Goal: Task Accomplishment & Management: Manage account settings

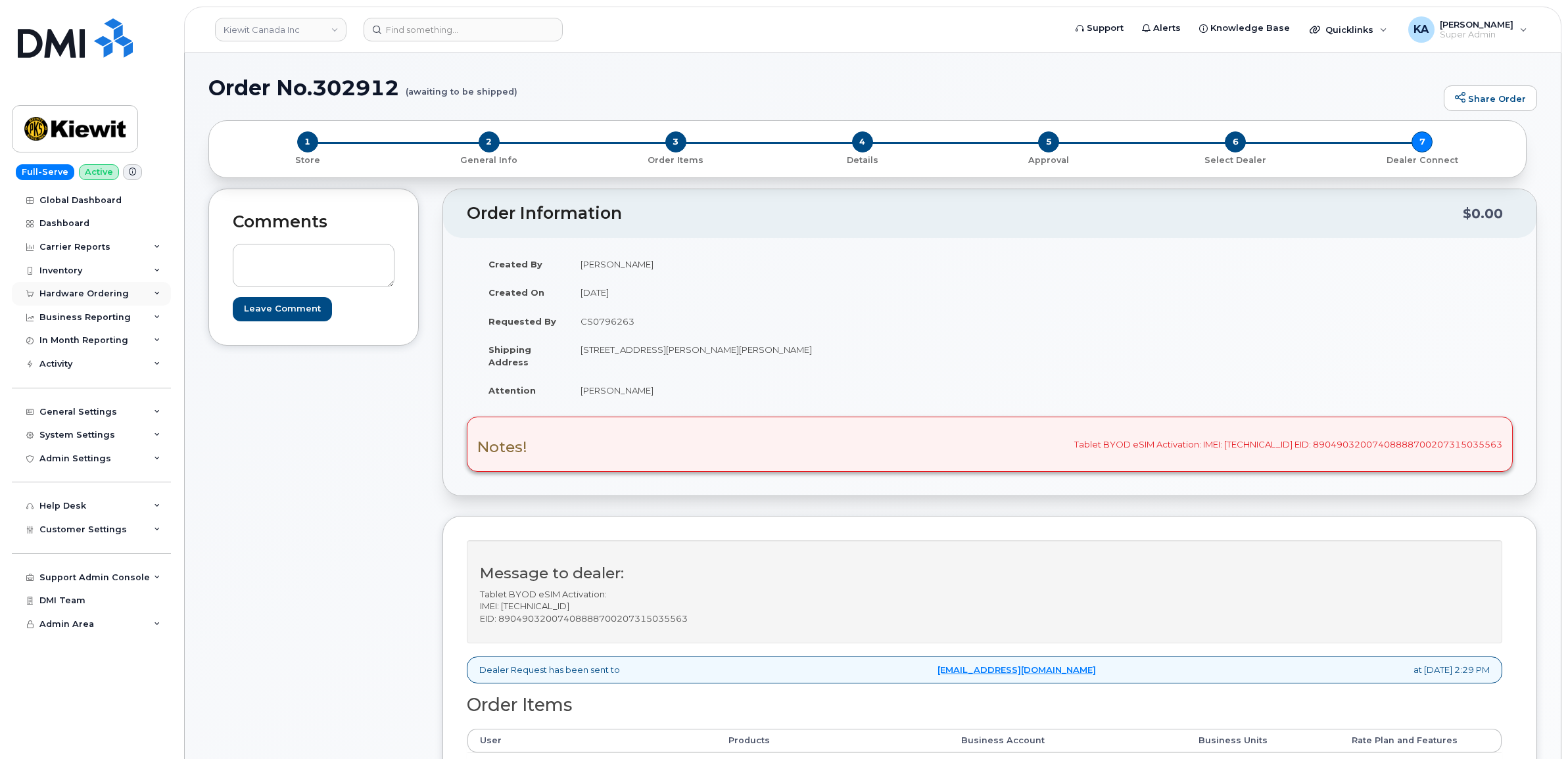
click at [70, 291] on div "Hardware Ordering" at bounding box center [84, 294] width 90 height 11
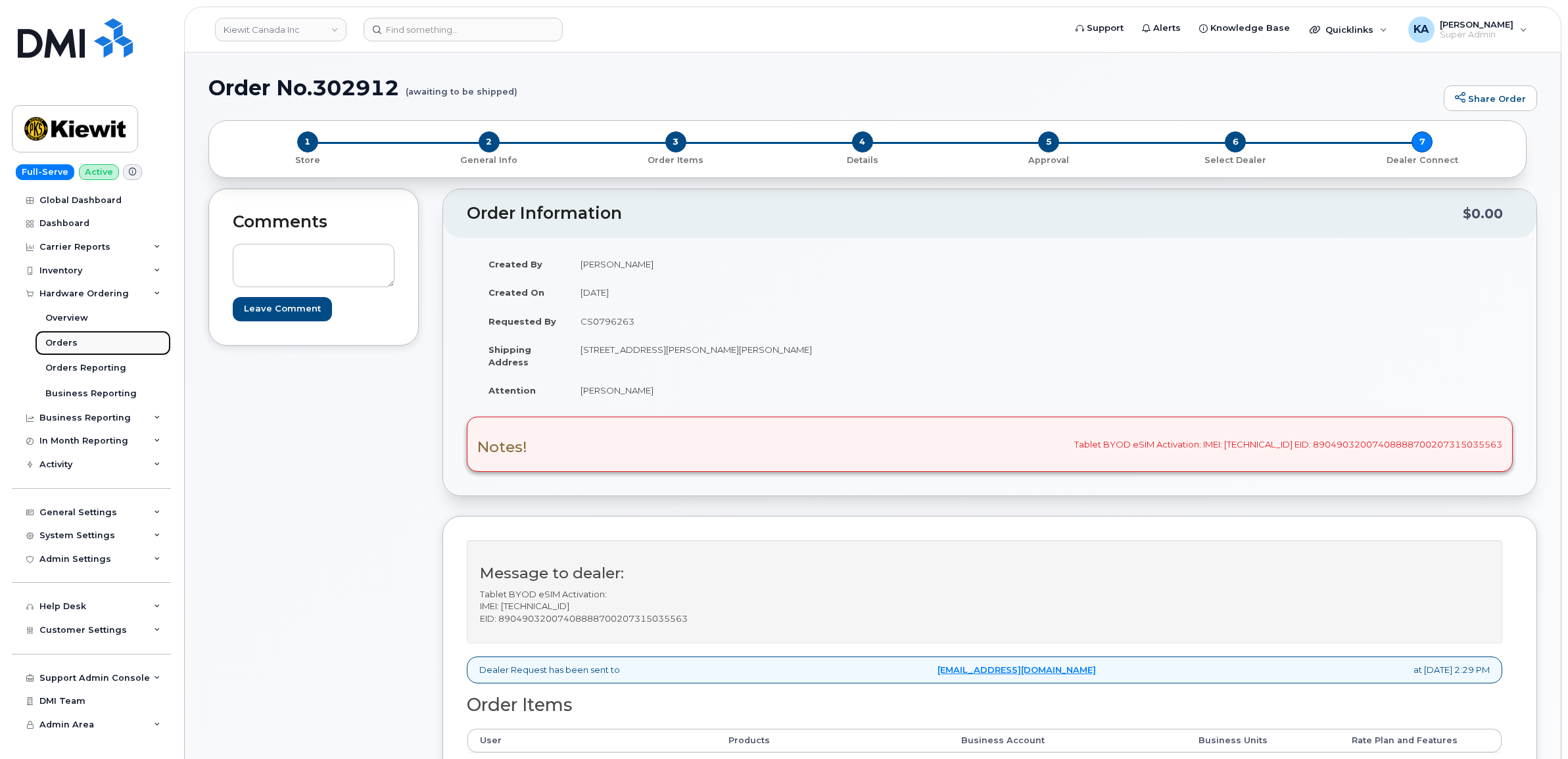
click at [56, 342] on div "Orders" at bounding box center [62, 342] width 33 height 12
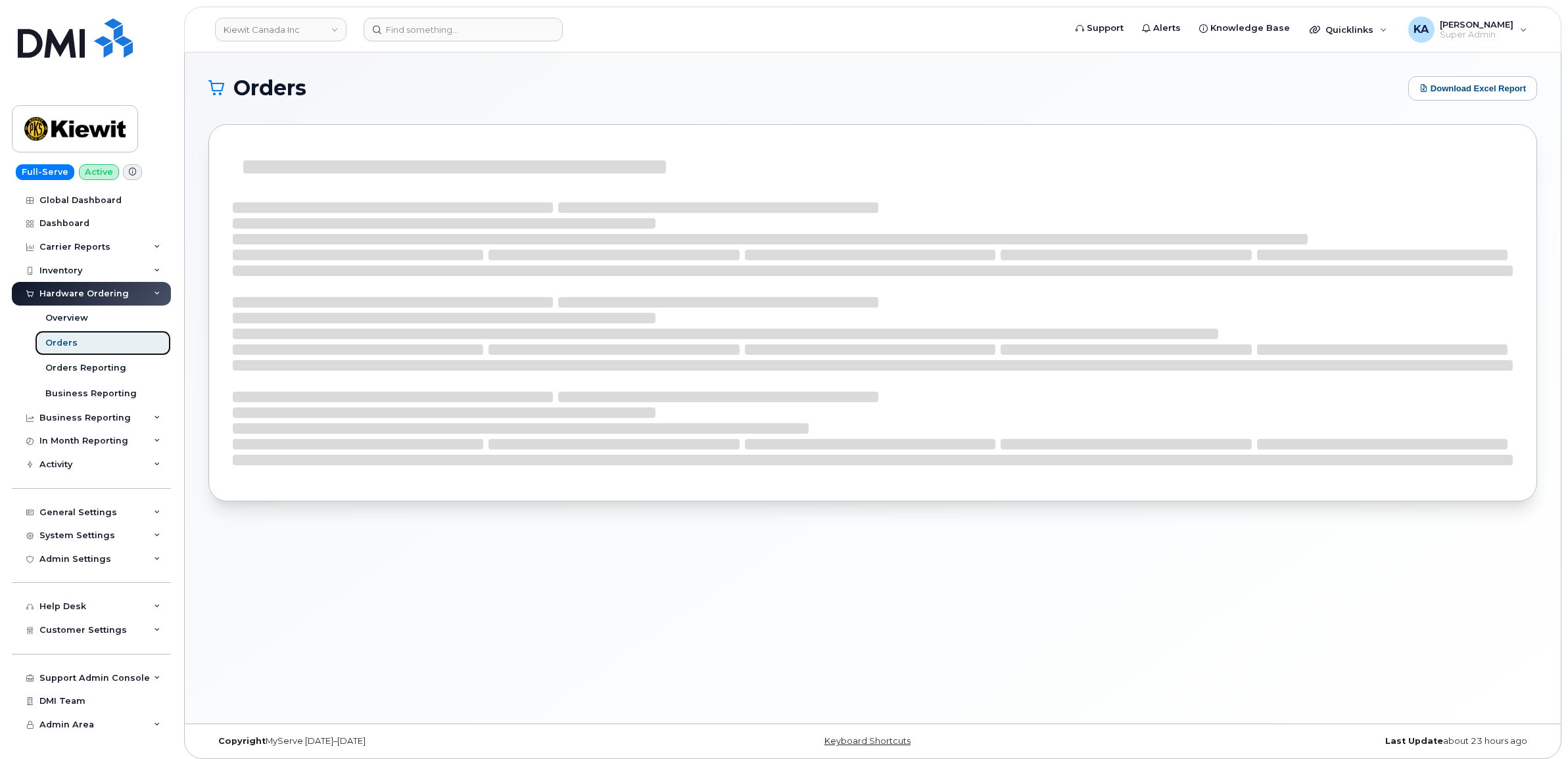
click at [64, 339] on div "Orders" at bounding box center [62, 342] width 33 height 12
click at [66, 222] on div "Dashboard" at bounding box center [64, 224] width 50 height 11
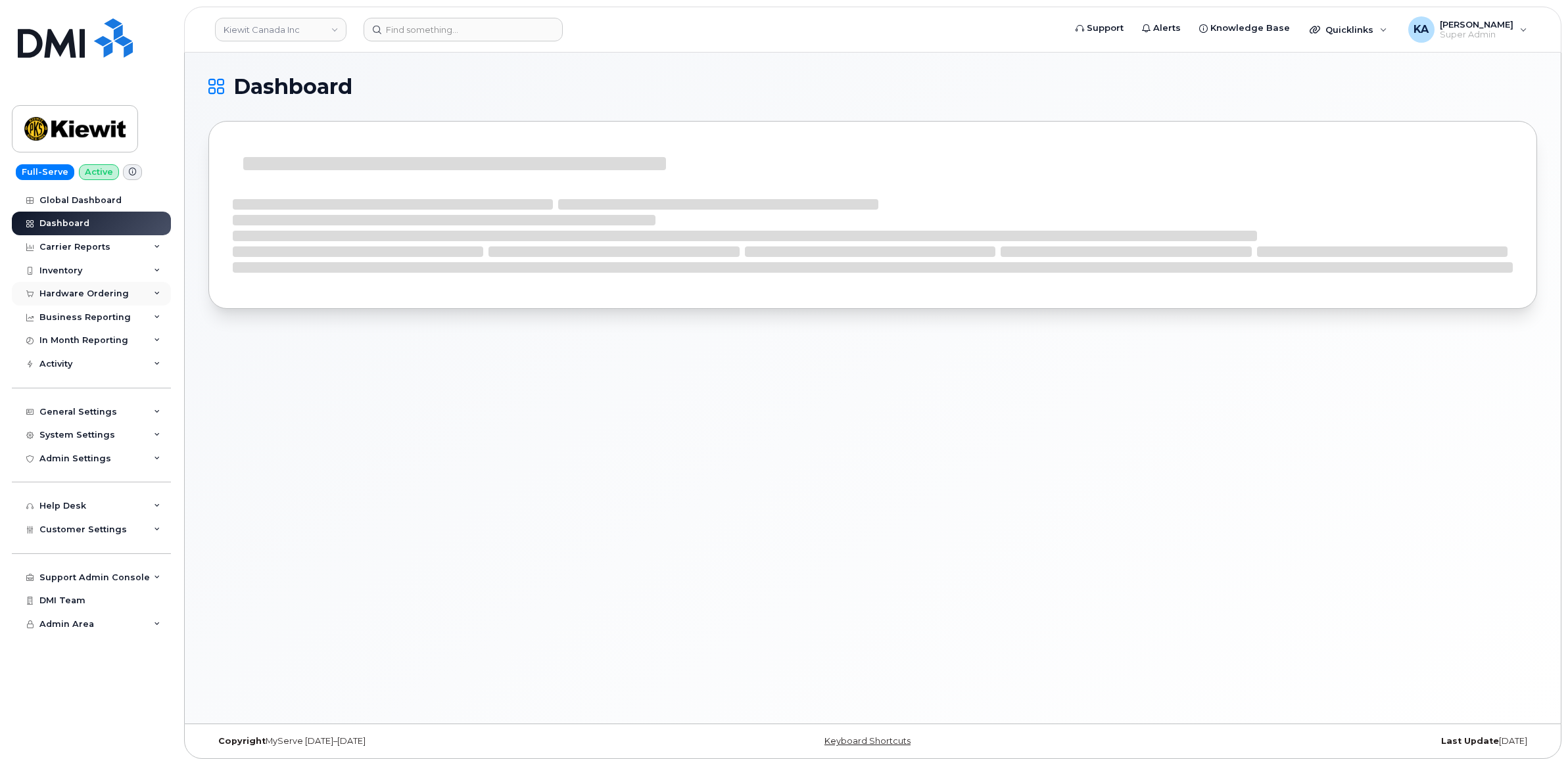
click at [68, 289] on div "Hardware Ordering" at bounding box center [91, 293] width 159 height 24
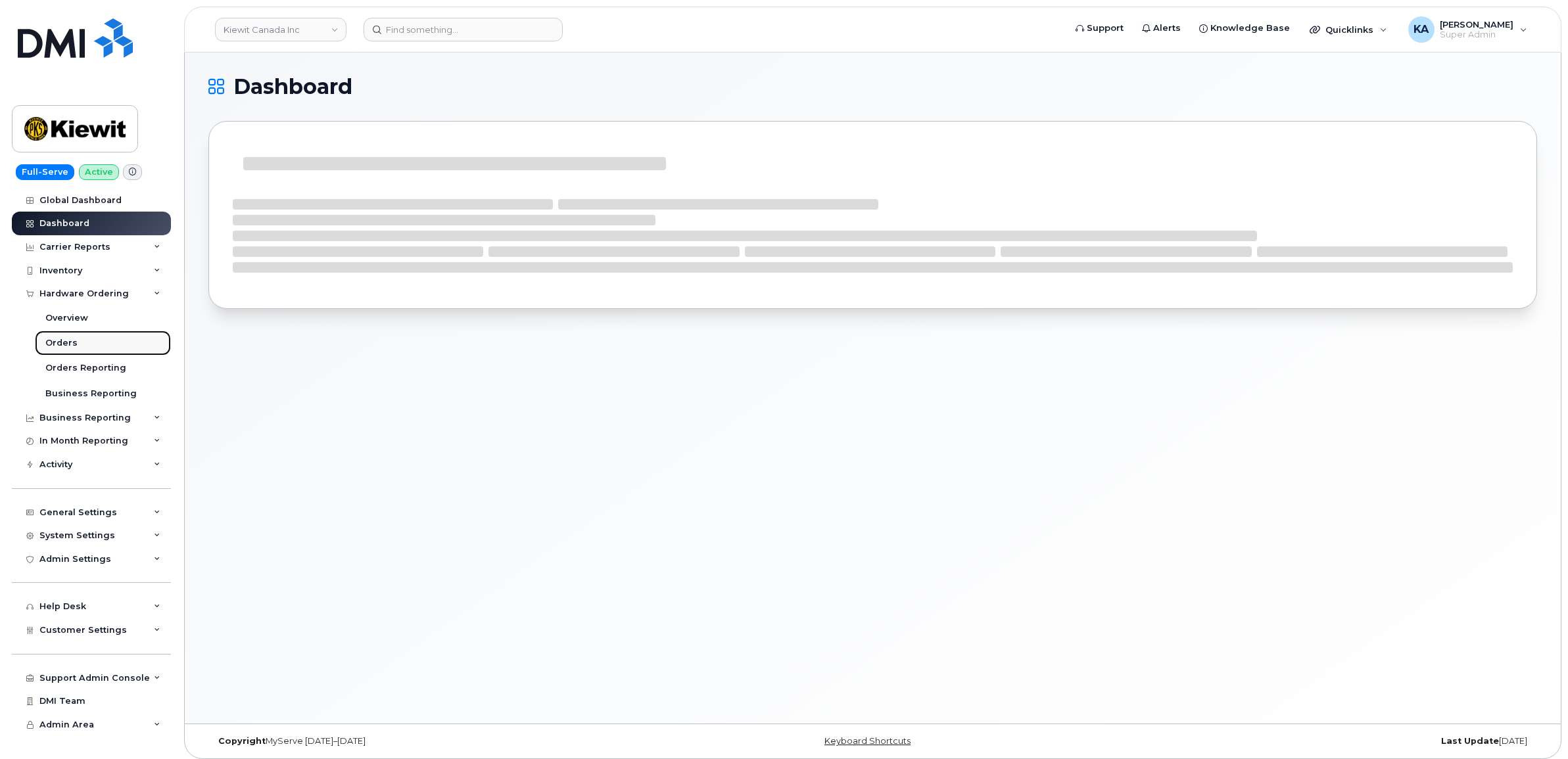
click at [54, 341] on div "Orders" at bounding box center [62, 342] width 33 height 12
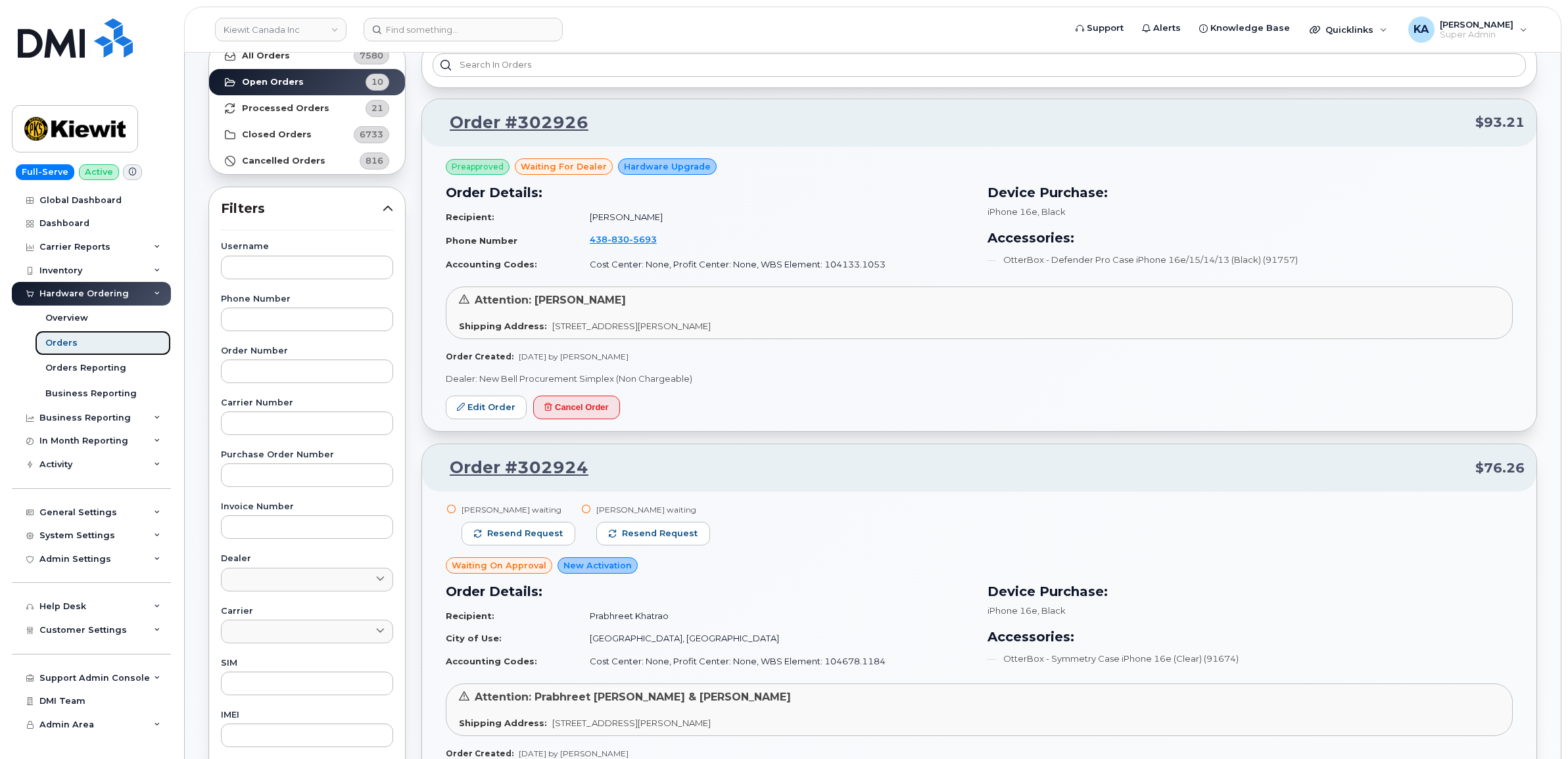
scroll to position [164, 0]
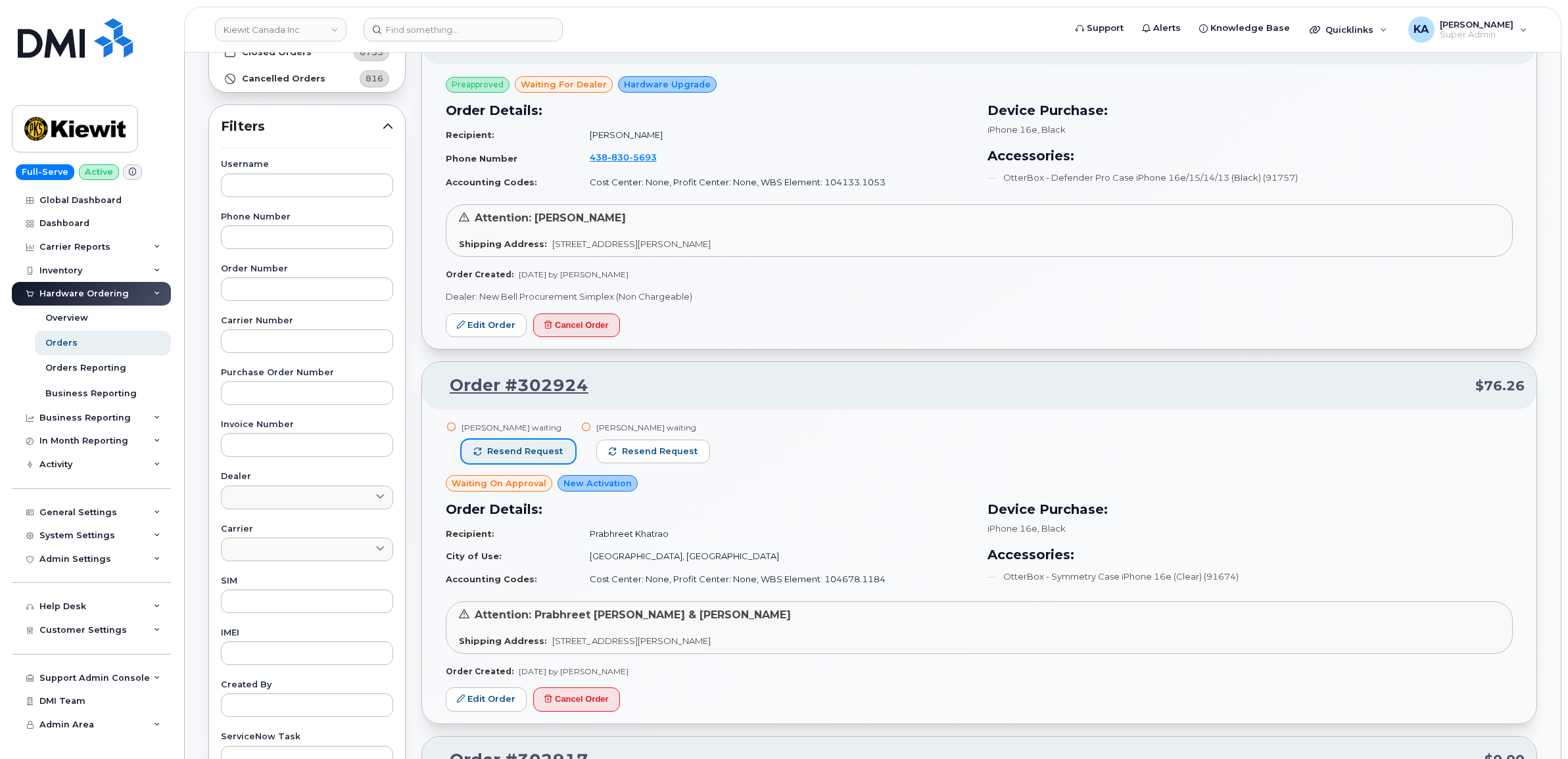
click at [534, 452] on span "Resend request" at bounding box center [524, 451] width 75 height 12
click at [616, 451] on button "Resend request" at bounding box center [654, 452] width 114 height 24
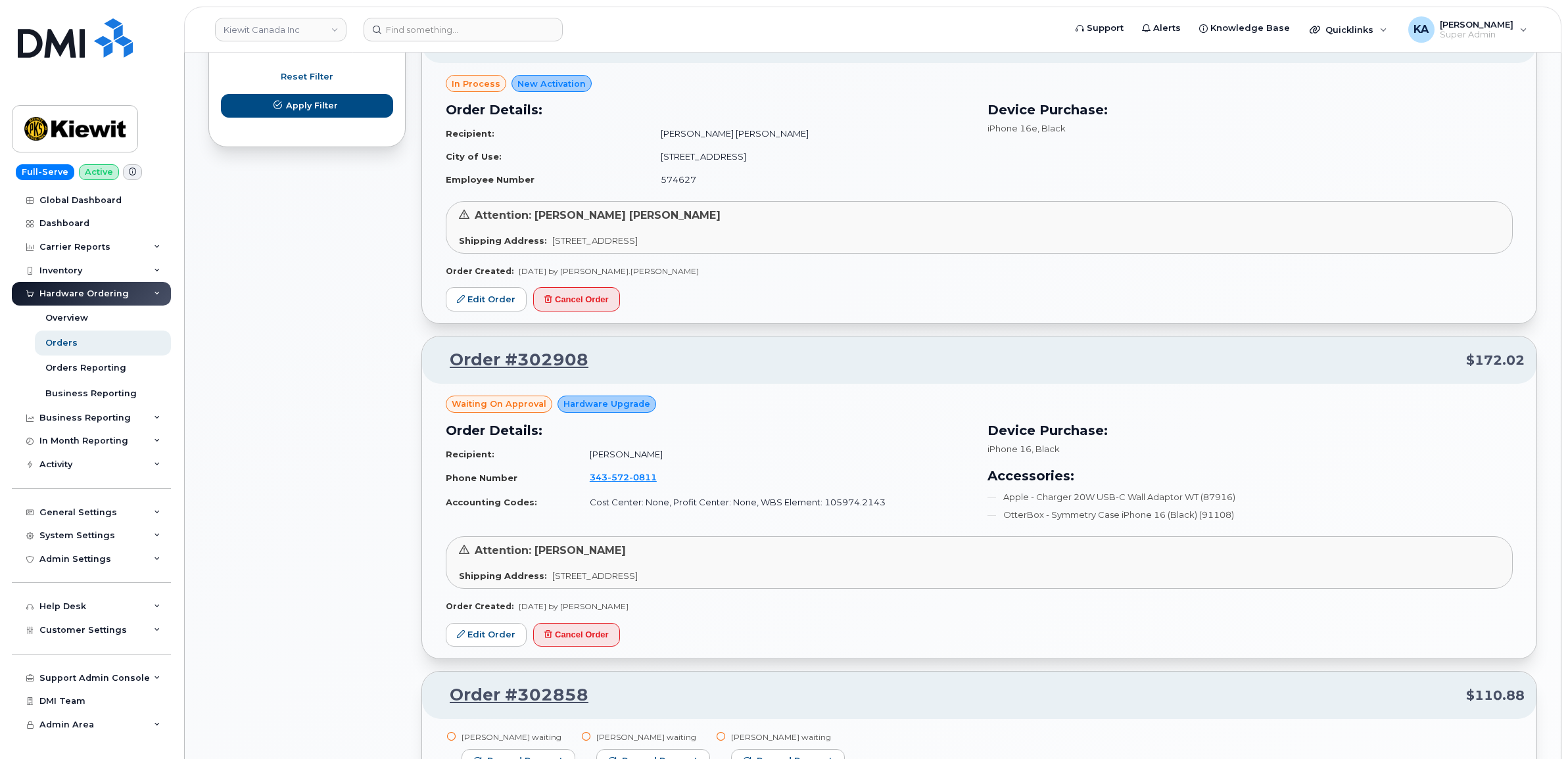
scroll to position [904, 0]
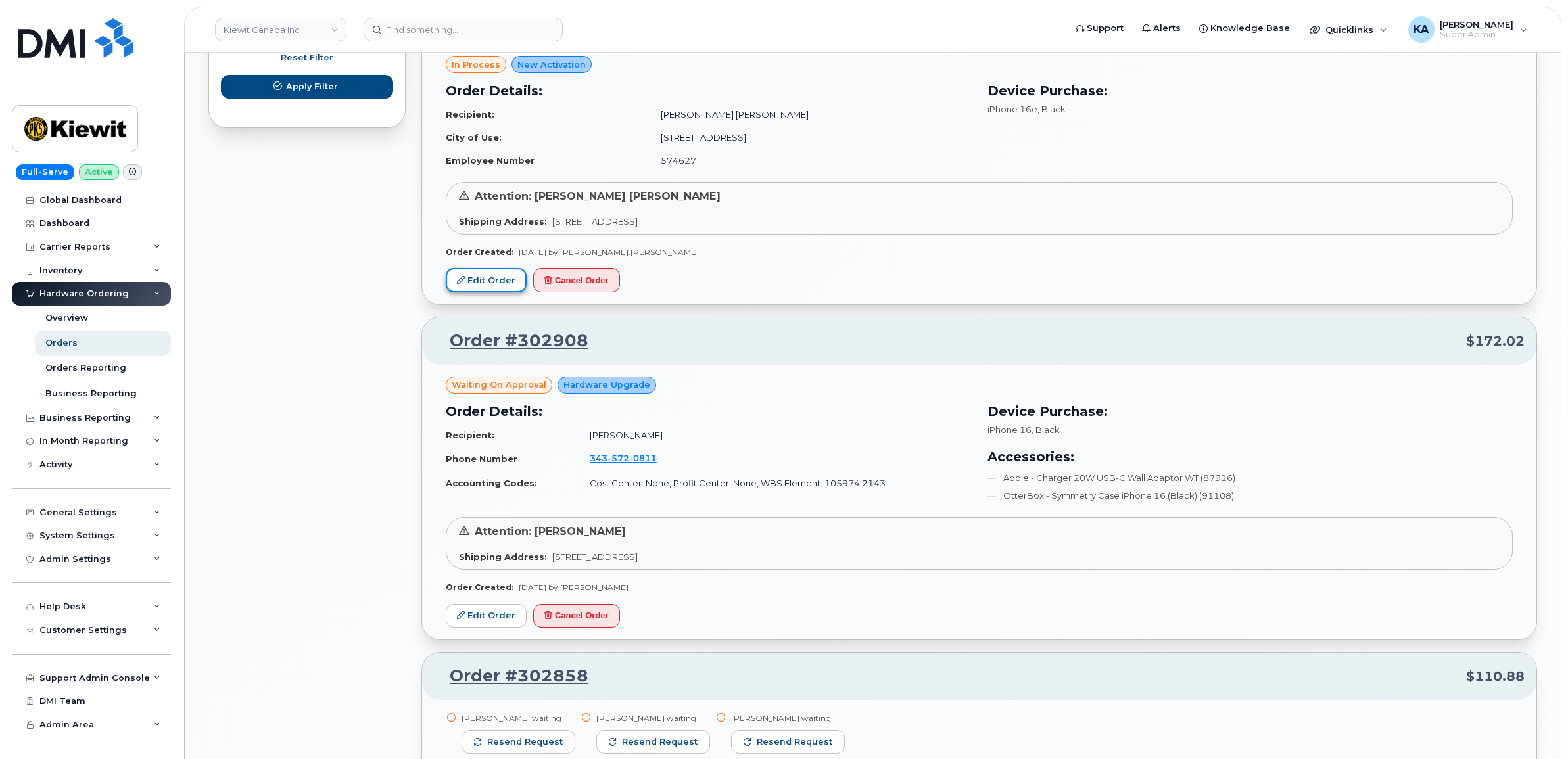
click at [484, 286] on link "Edit Order" at bounding box center [486, 280] width 81 height 24
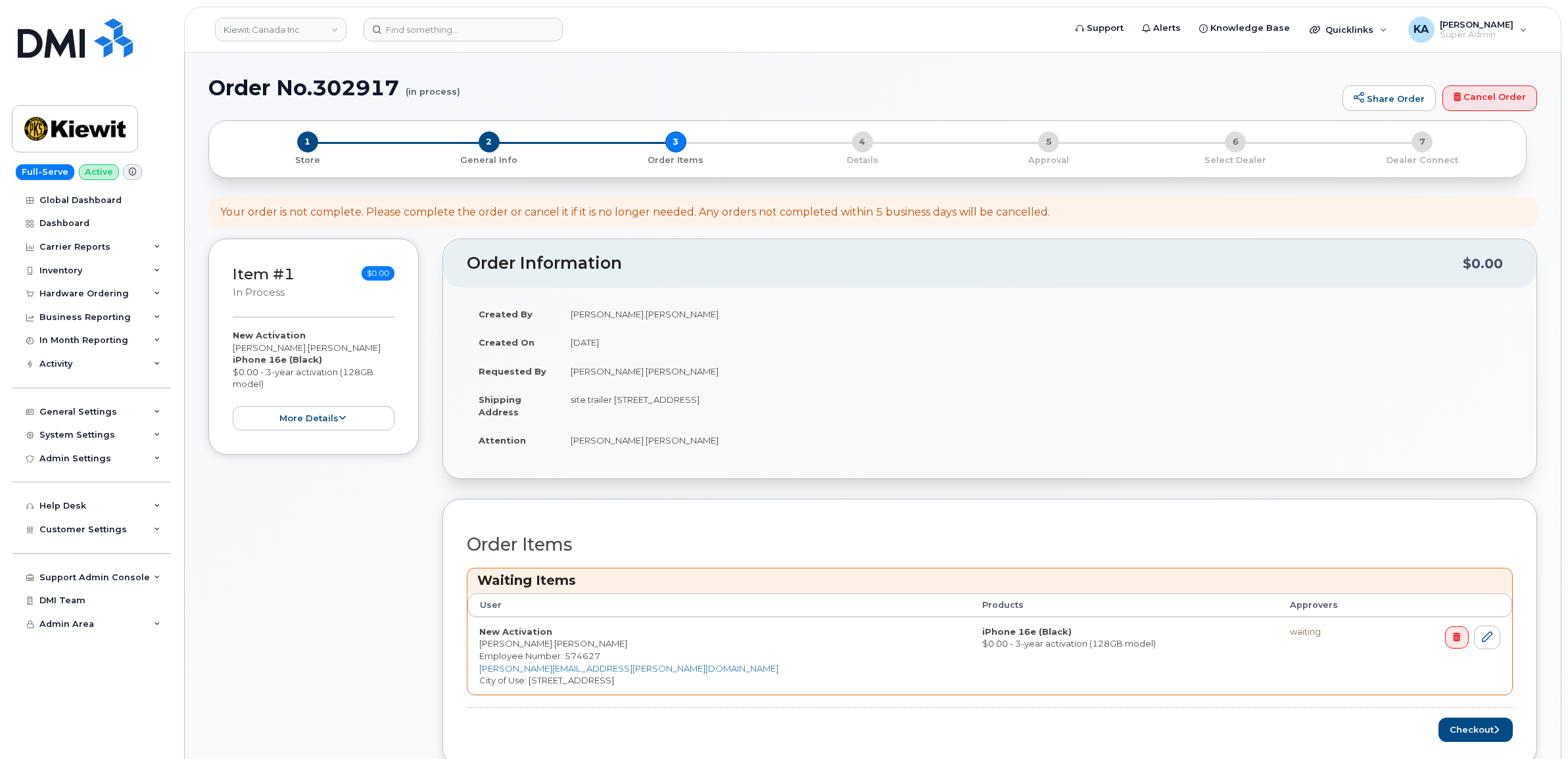
scroll to position [246, 0]
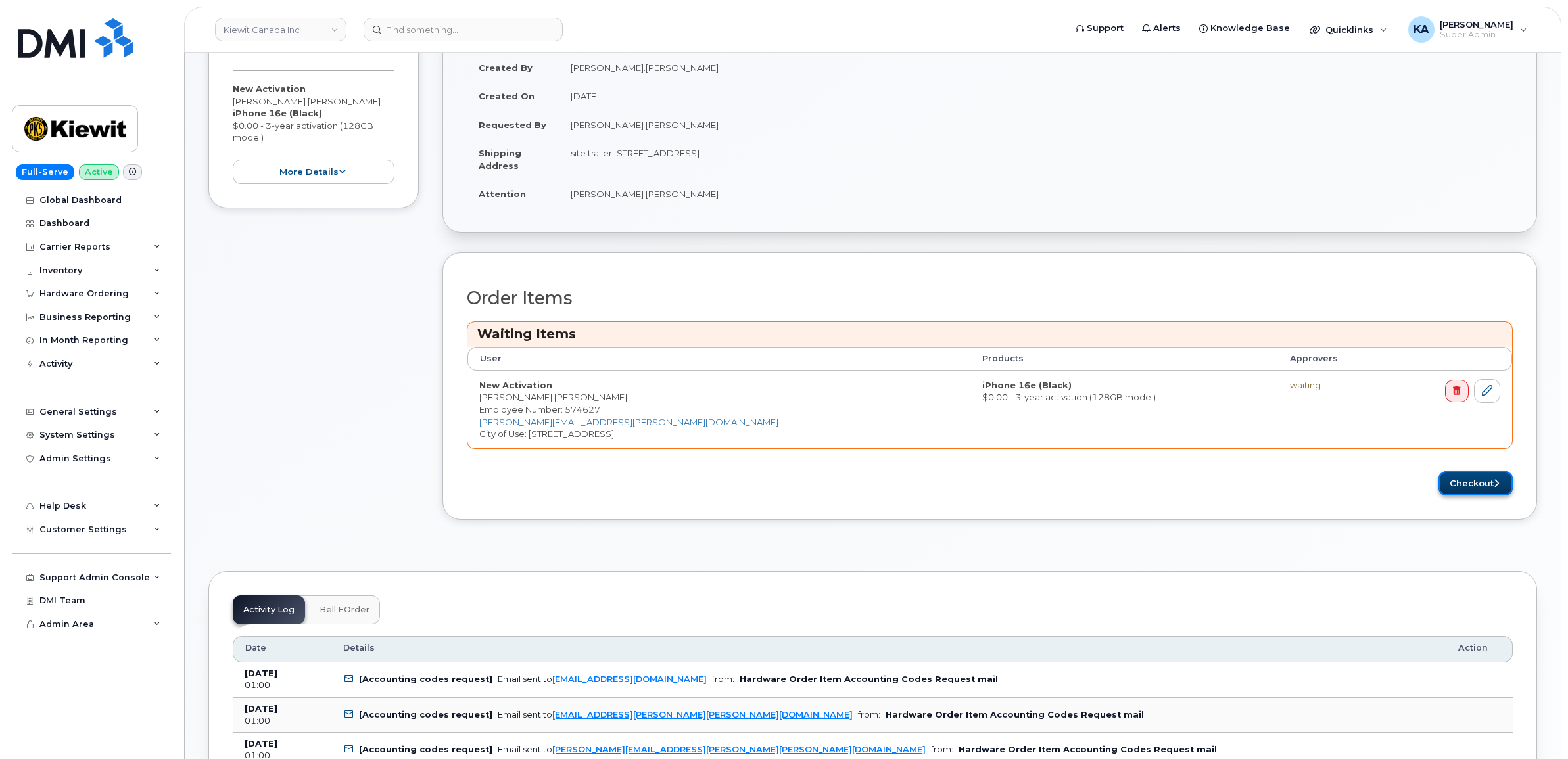
click at [1467, 490] on button "Checkout" at bounding box center [1476, 483] width 74 height 24
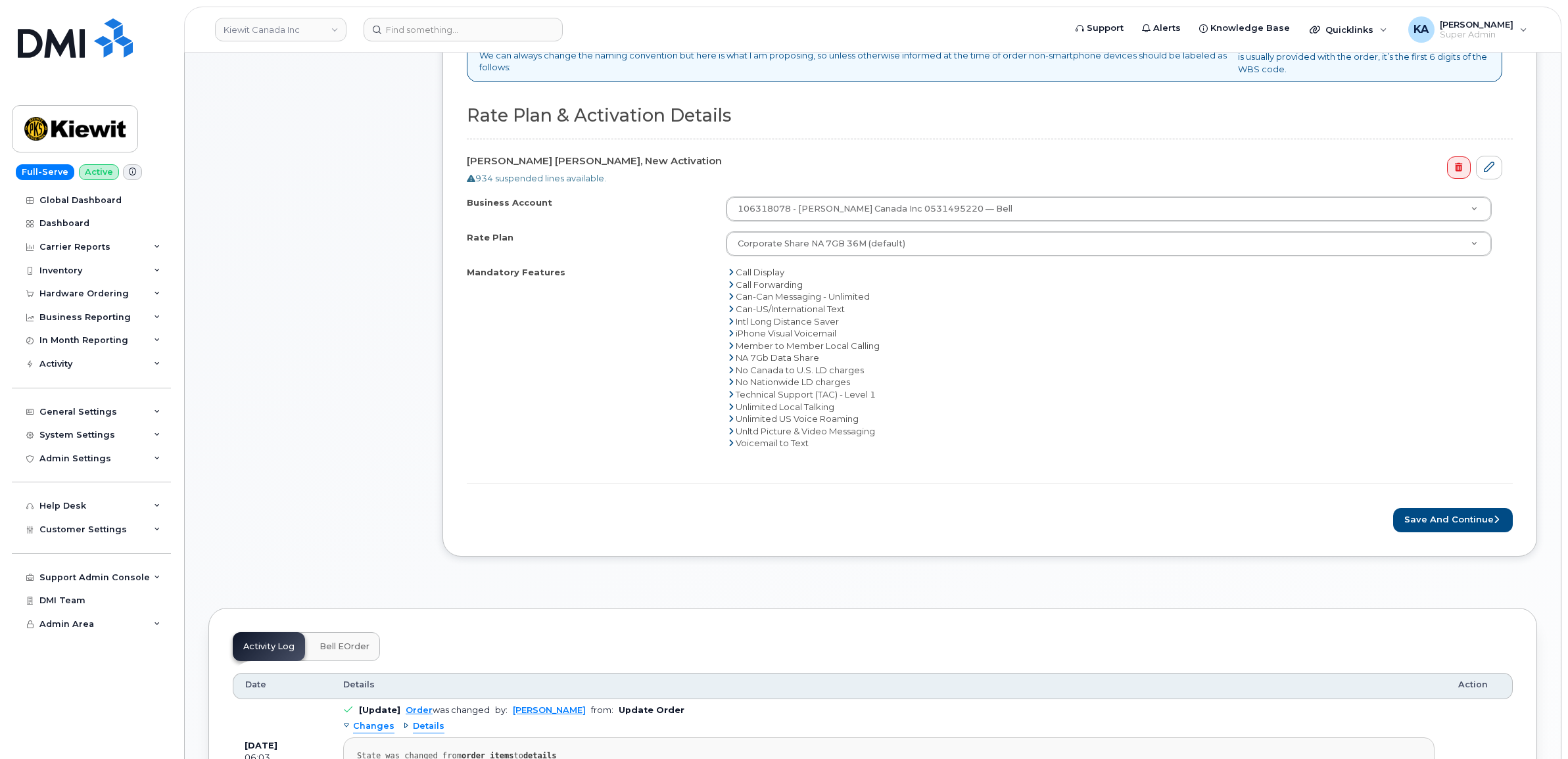
scroll to position [493, 0]
click at [1423, 524] on button "Save and Continue" at bounding box center [1453, 517] width 120 height 24
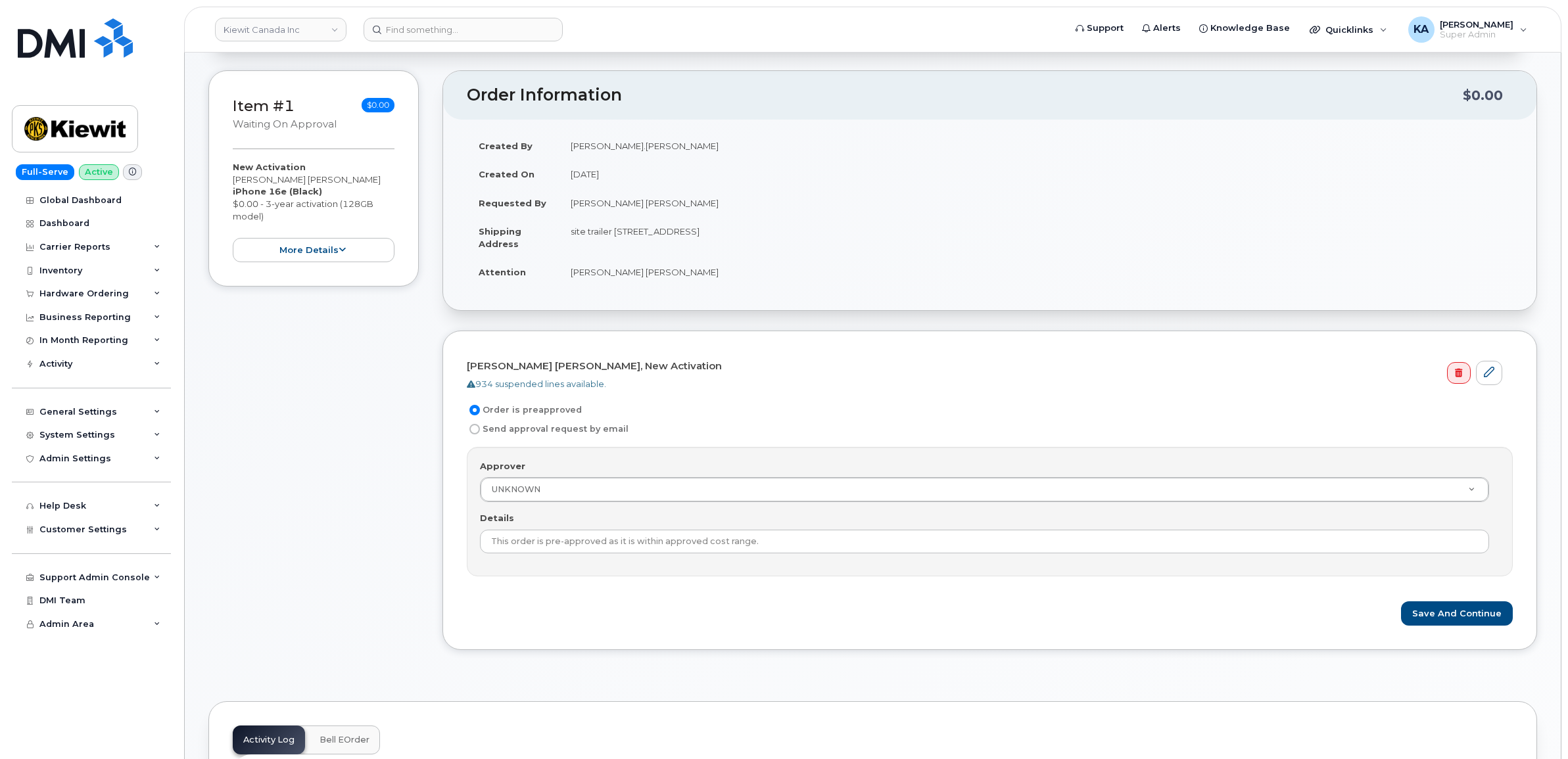
scroll to position [164, 0]
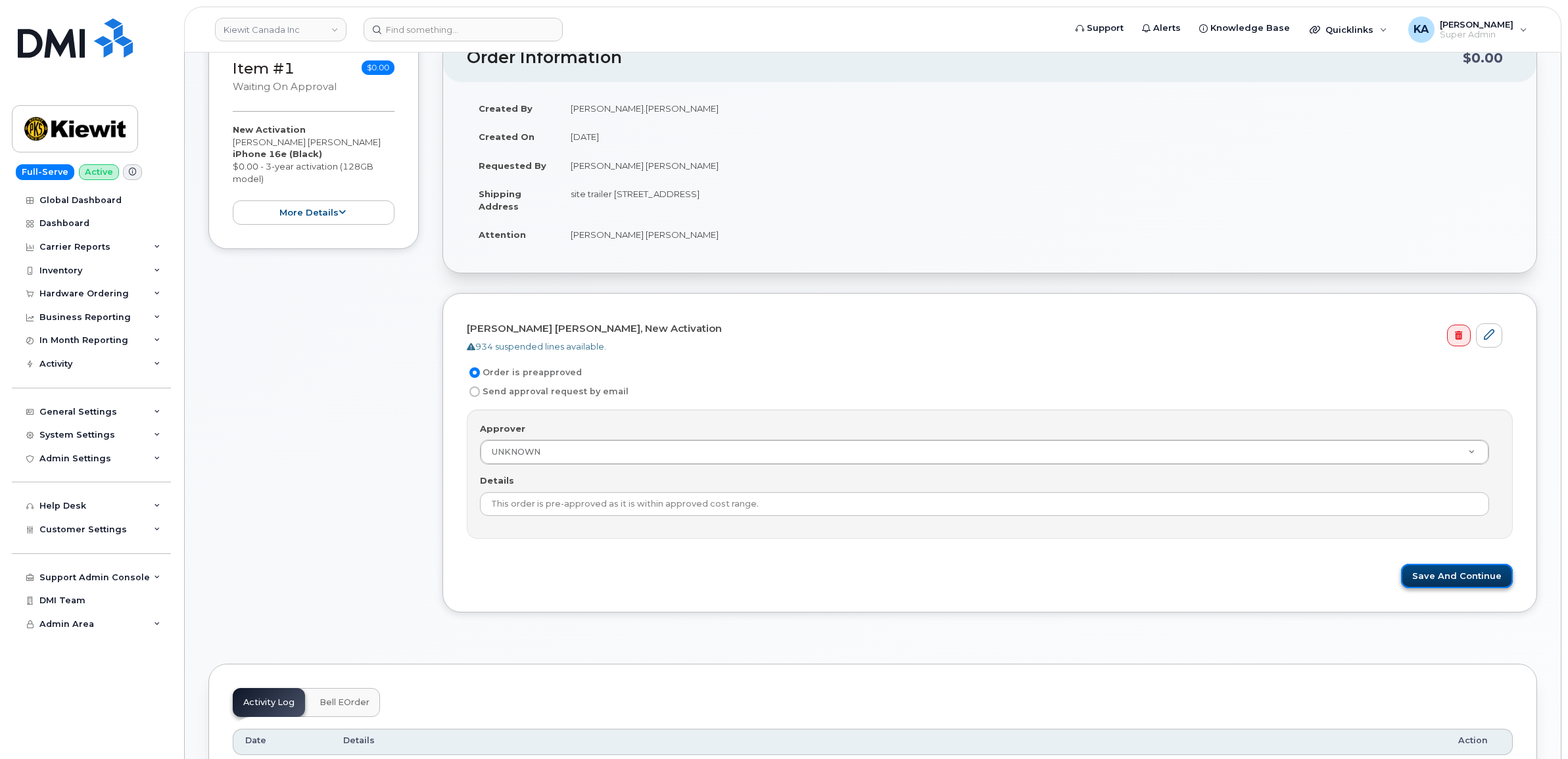
click at [1425, 582] on button "Save and Continue" at bounding box center [1456, 576] width 111 height 24
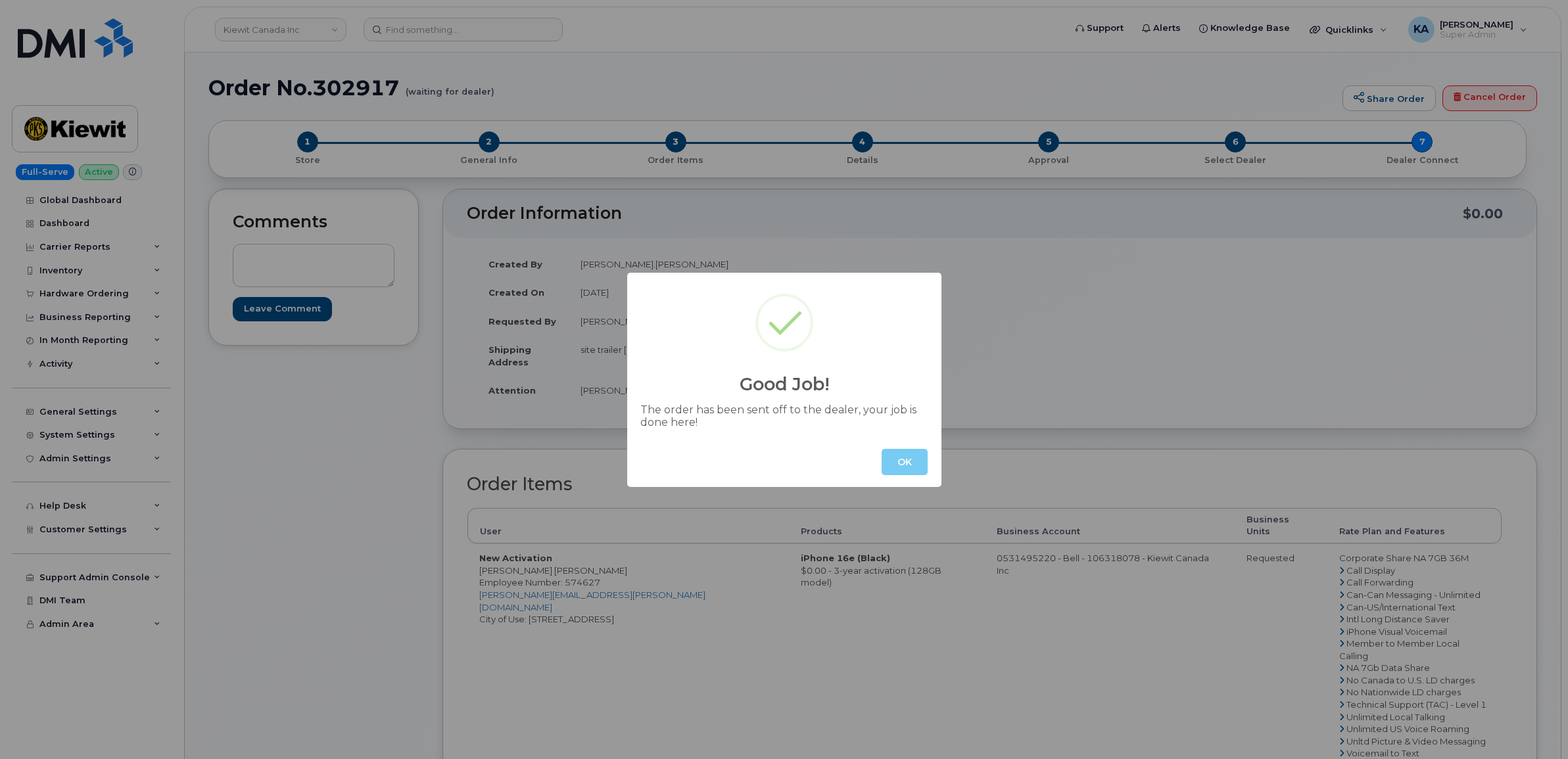
click at [902, 461] on button "OK" at bounding box center [904, 462] width 46 height 26
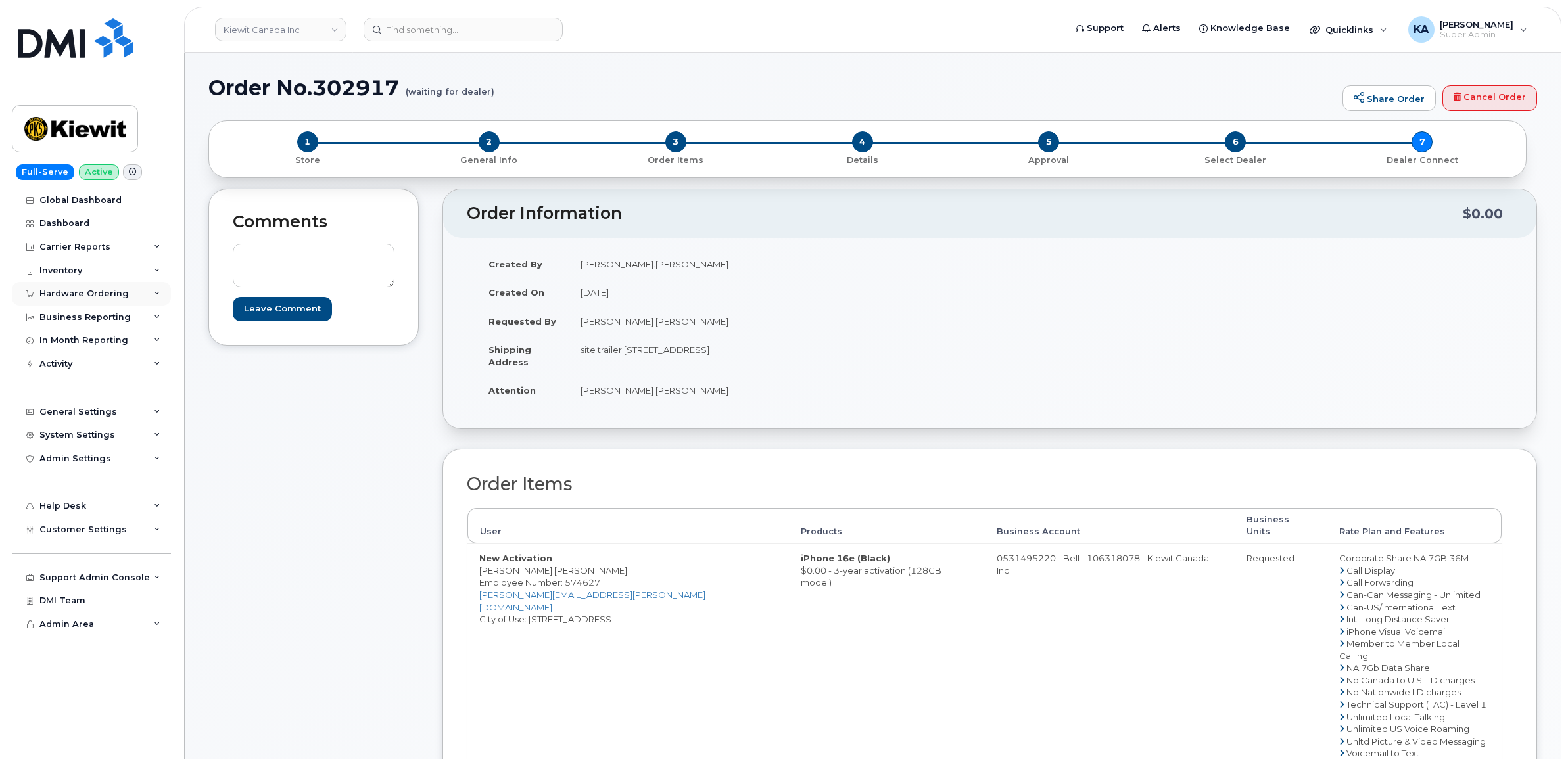
click at [71, 291] on div "Hardware Ordering" at bounding box center [84, 294] width 90 height 11
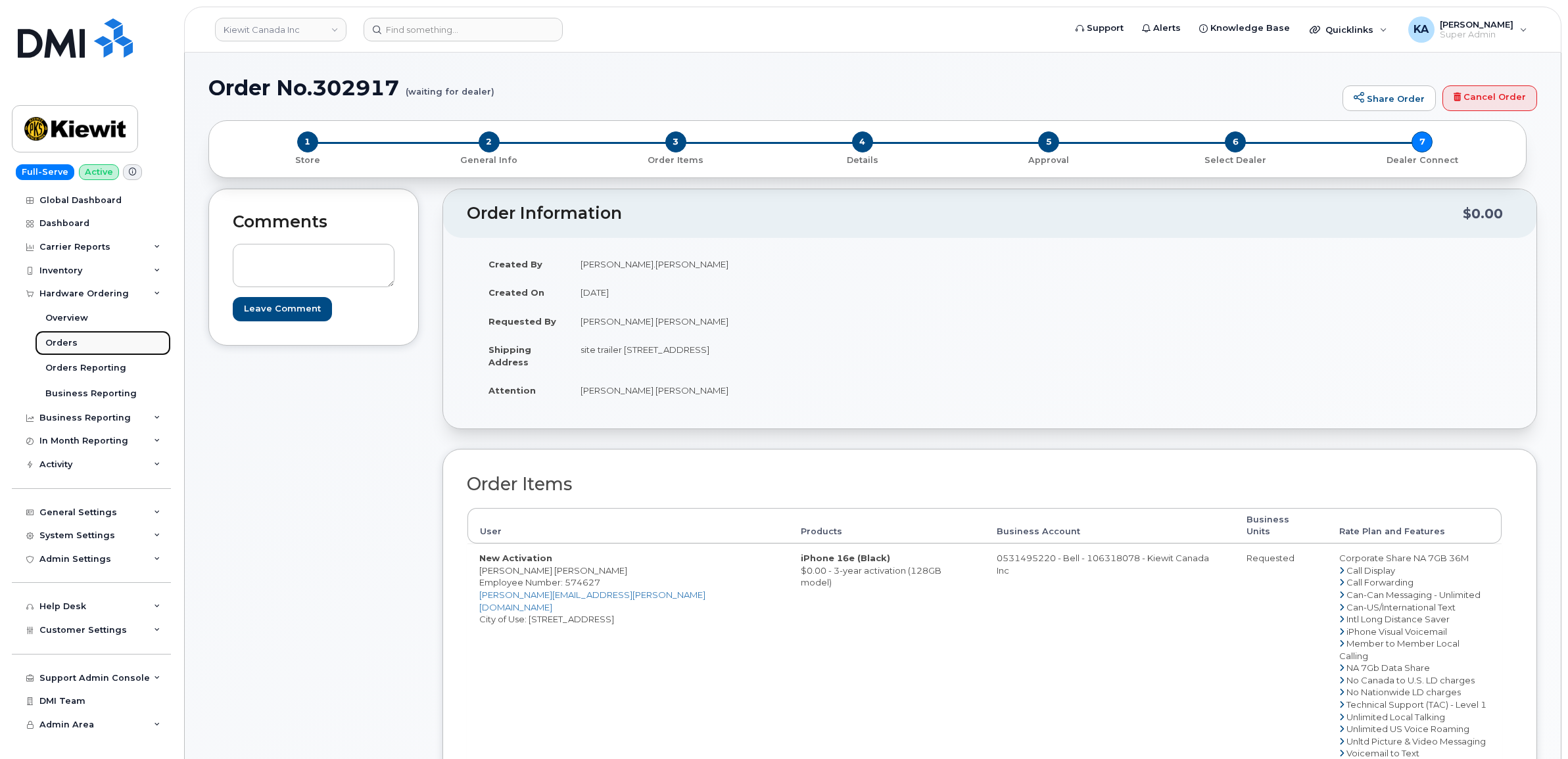
click at [51, 341] on div "Orders" at bounding box center [62, 342] width 33 height 12
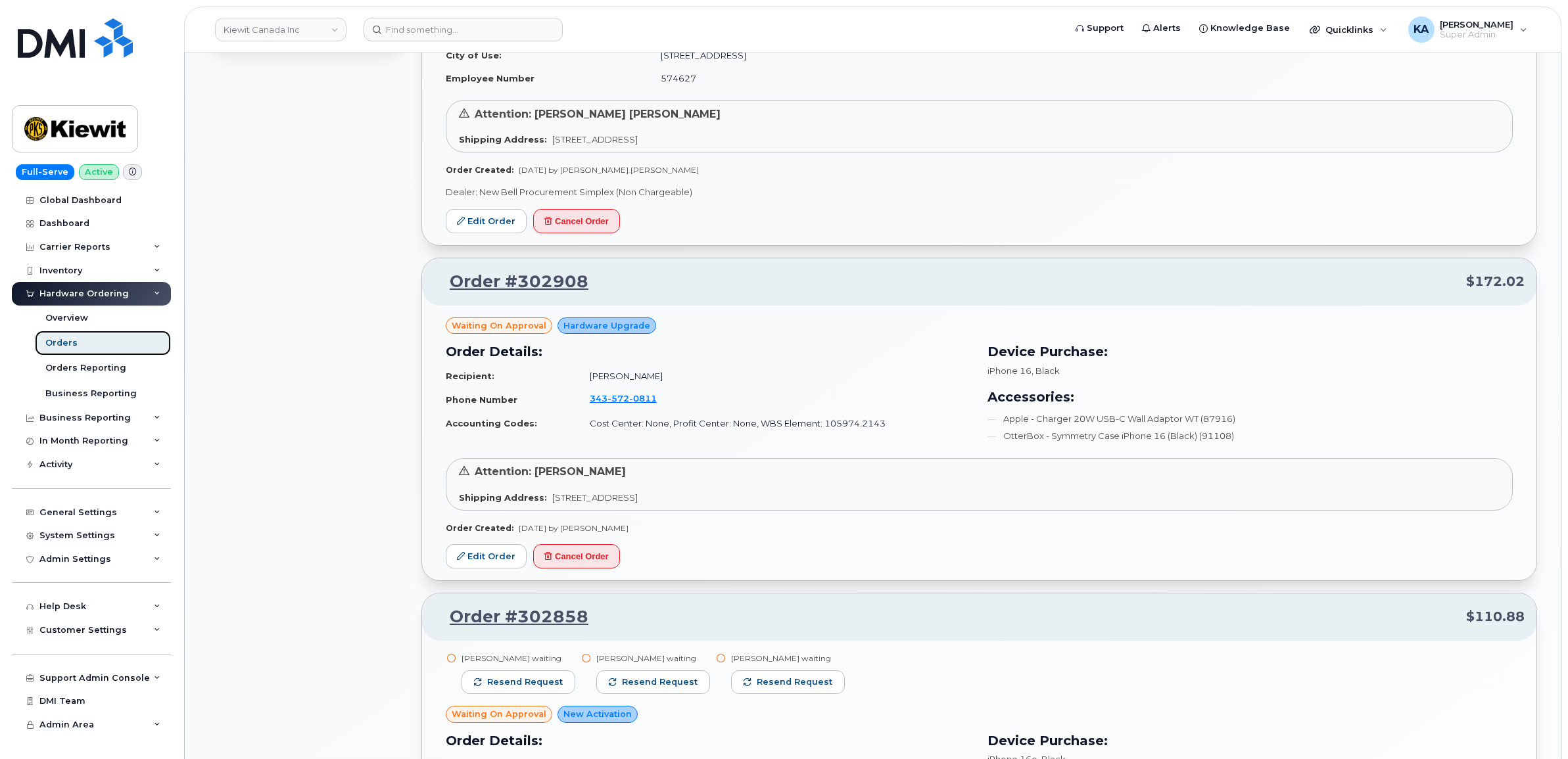
scroll to position [1233, 0]
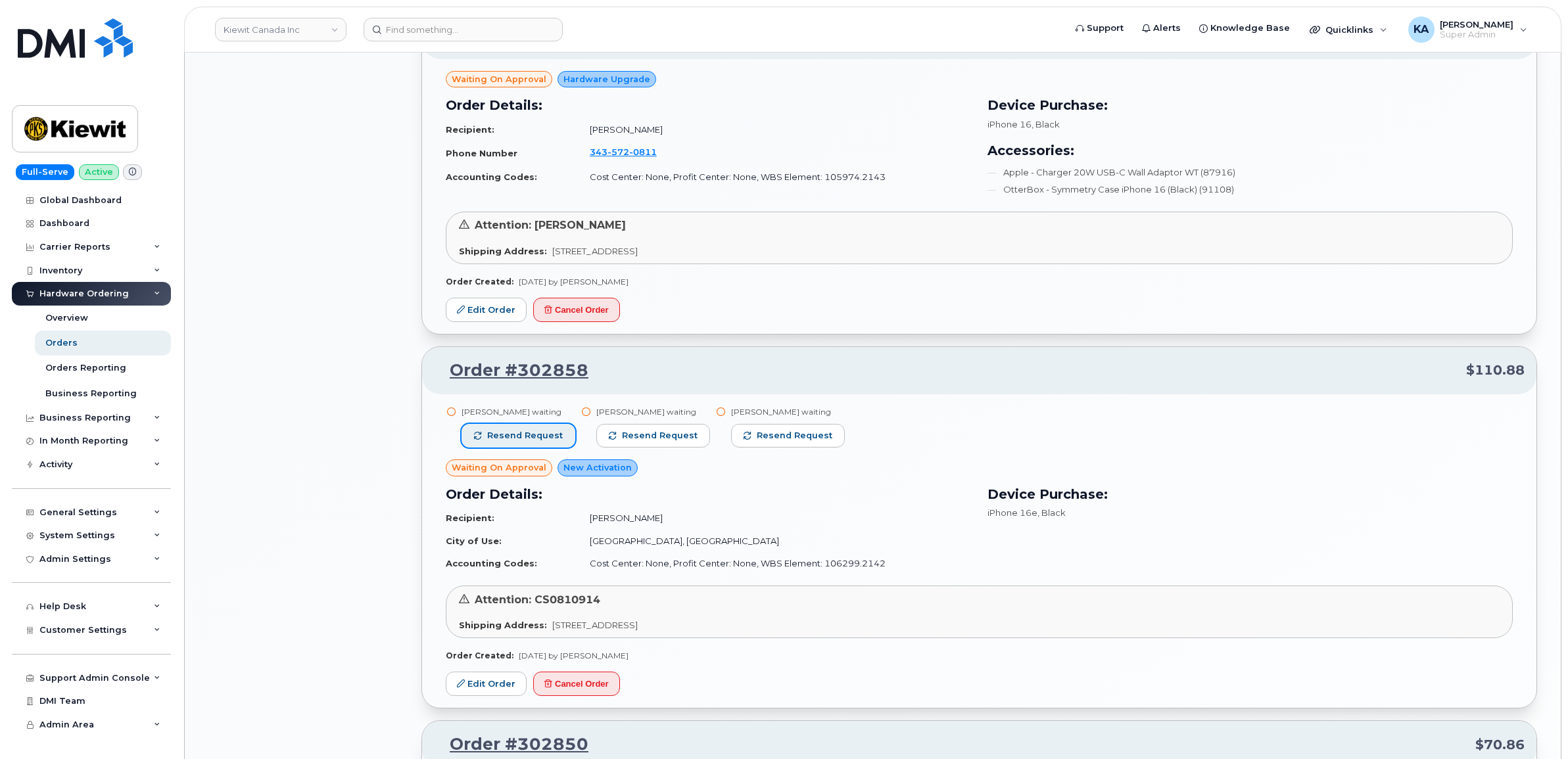
click at [539, 435] on span "Resend request" at bounding box center [524, 436] width 75 height 12
click at [630, 436] on span "Resend request" at bounding box center [659, 436] width 75 height 12
click at [758, 436] on span "Resend request" at bounding box center [795, 436] width 75 height 12
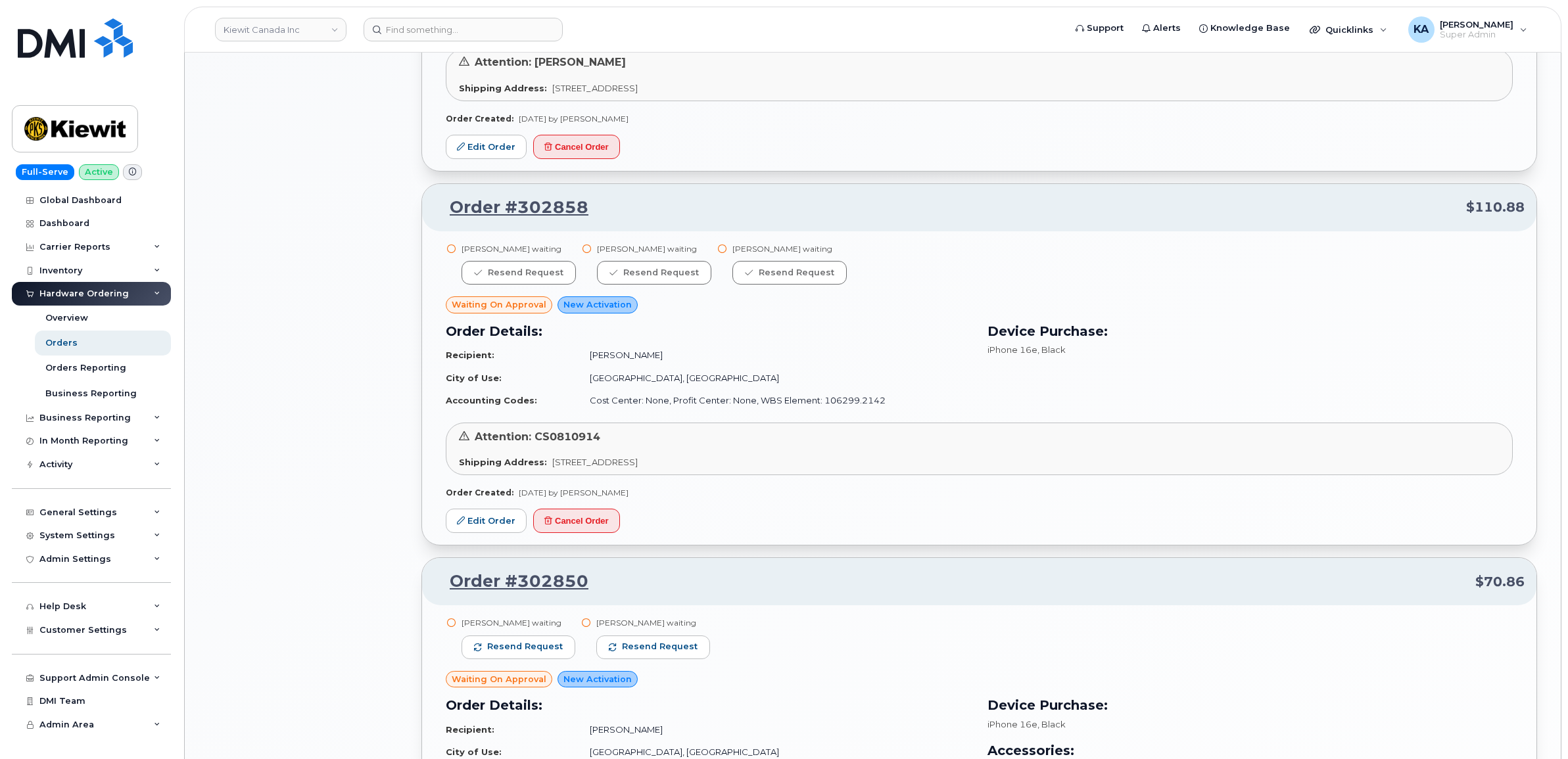
scroll to position [1561, 0]
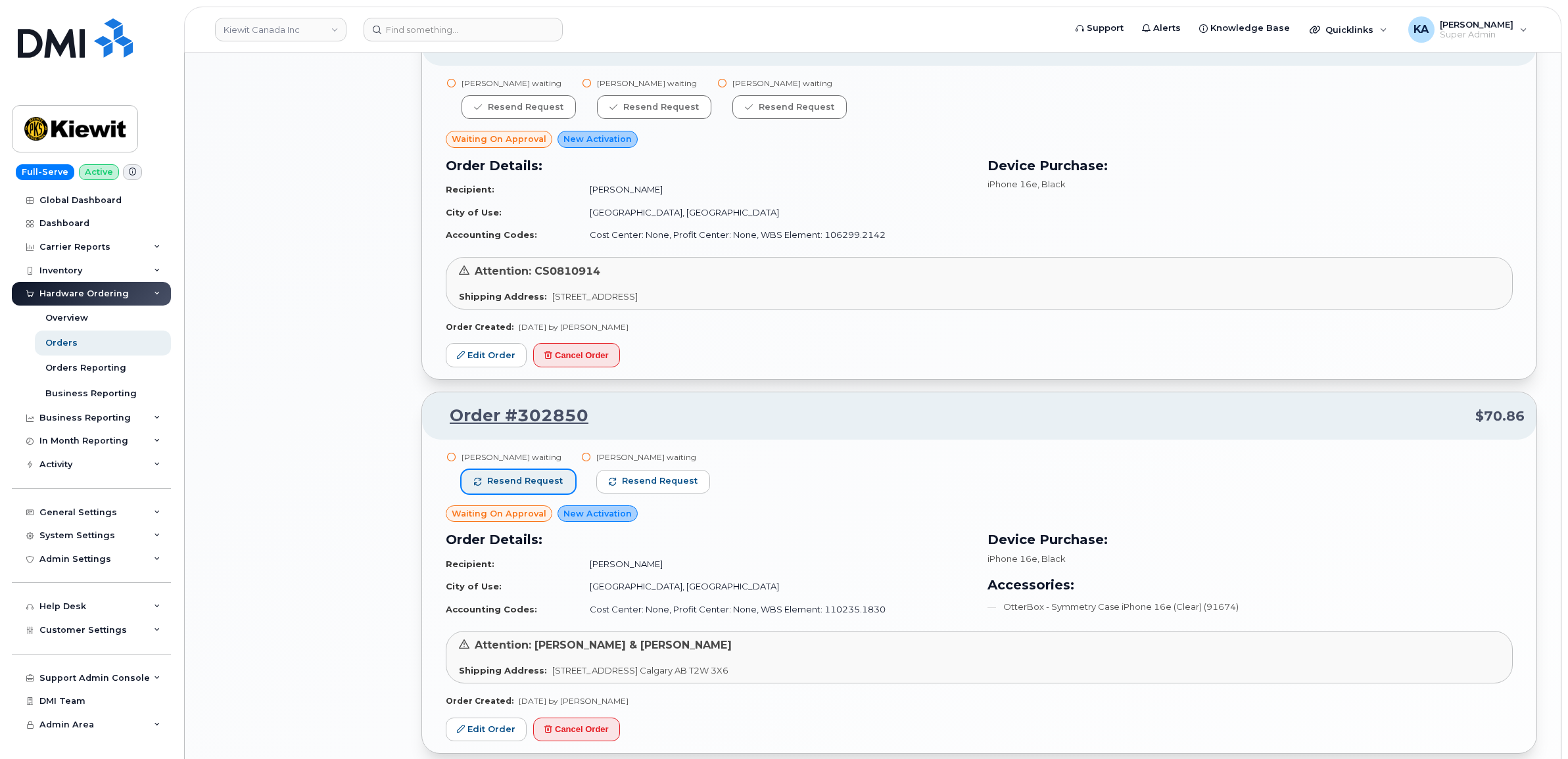
click at [533, 476] on button "Resend request" at bounding box center [518, 482] width 114 height 24
click at [622, 482] on span "Resend request" at bounding box center [659, 481] width 75 height 12
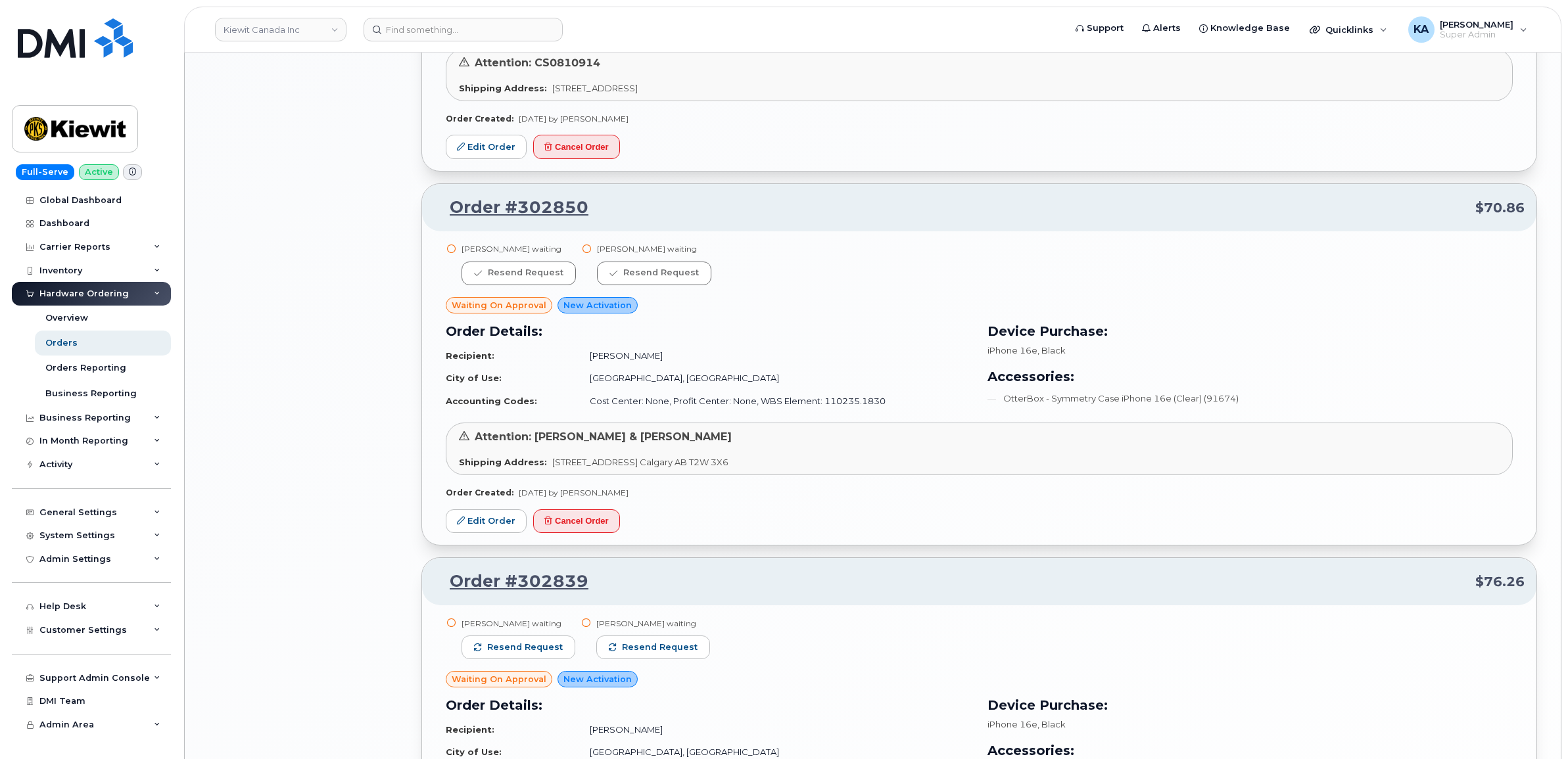
scroll to position [1889, 0]
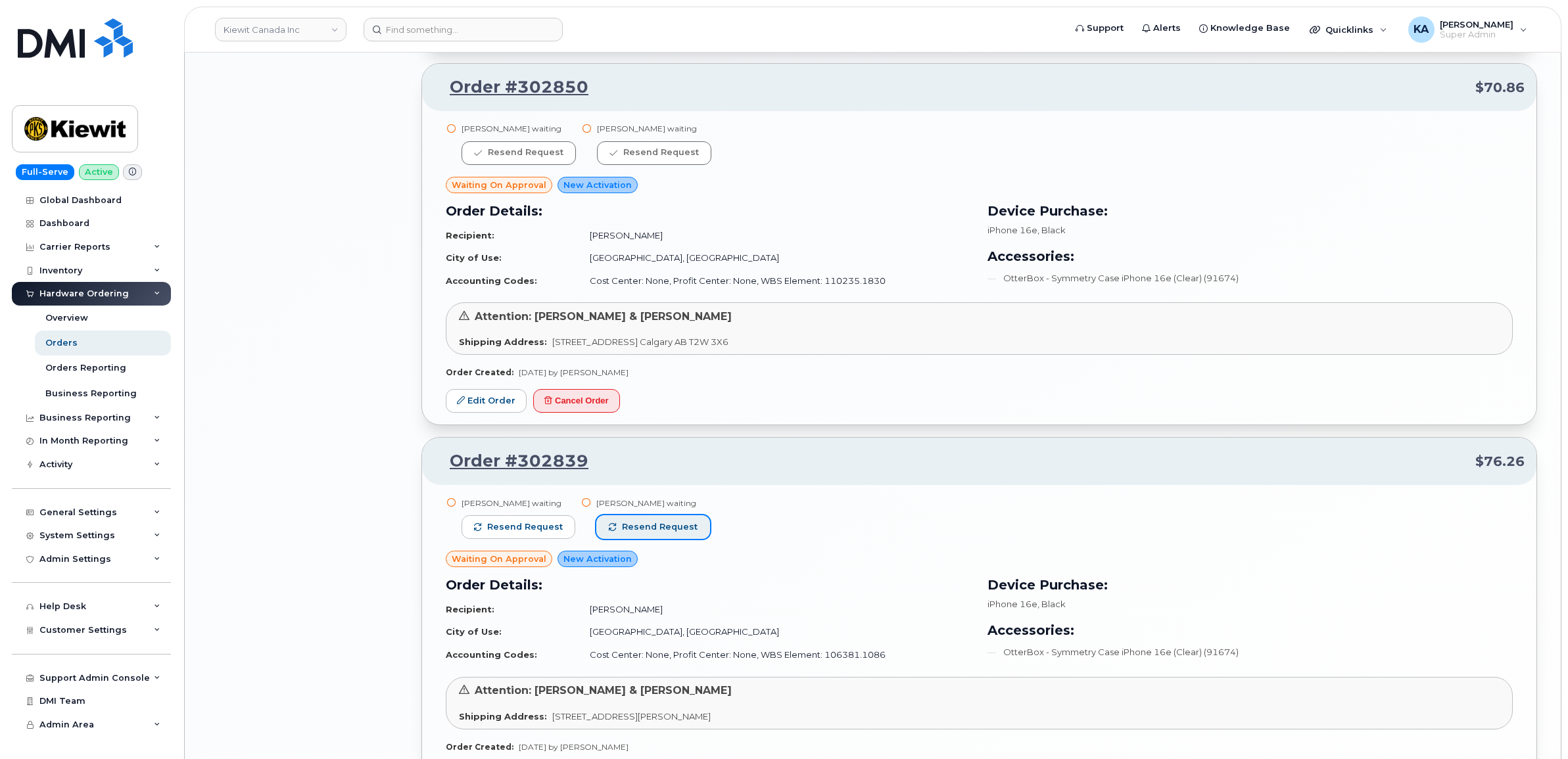
click at [658, 524] on span "Resend request" at bounding box center [659, 526] width 75 height 12
click at [510, 530] on span "Resend request" at bounding box center [524, 526] width 75 height 12
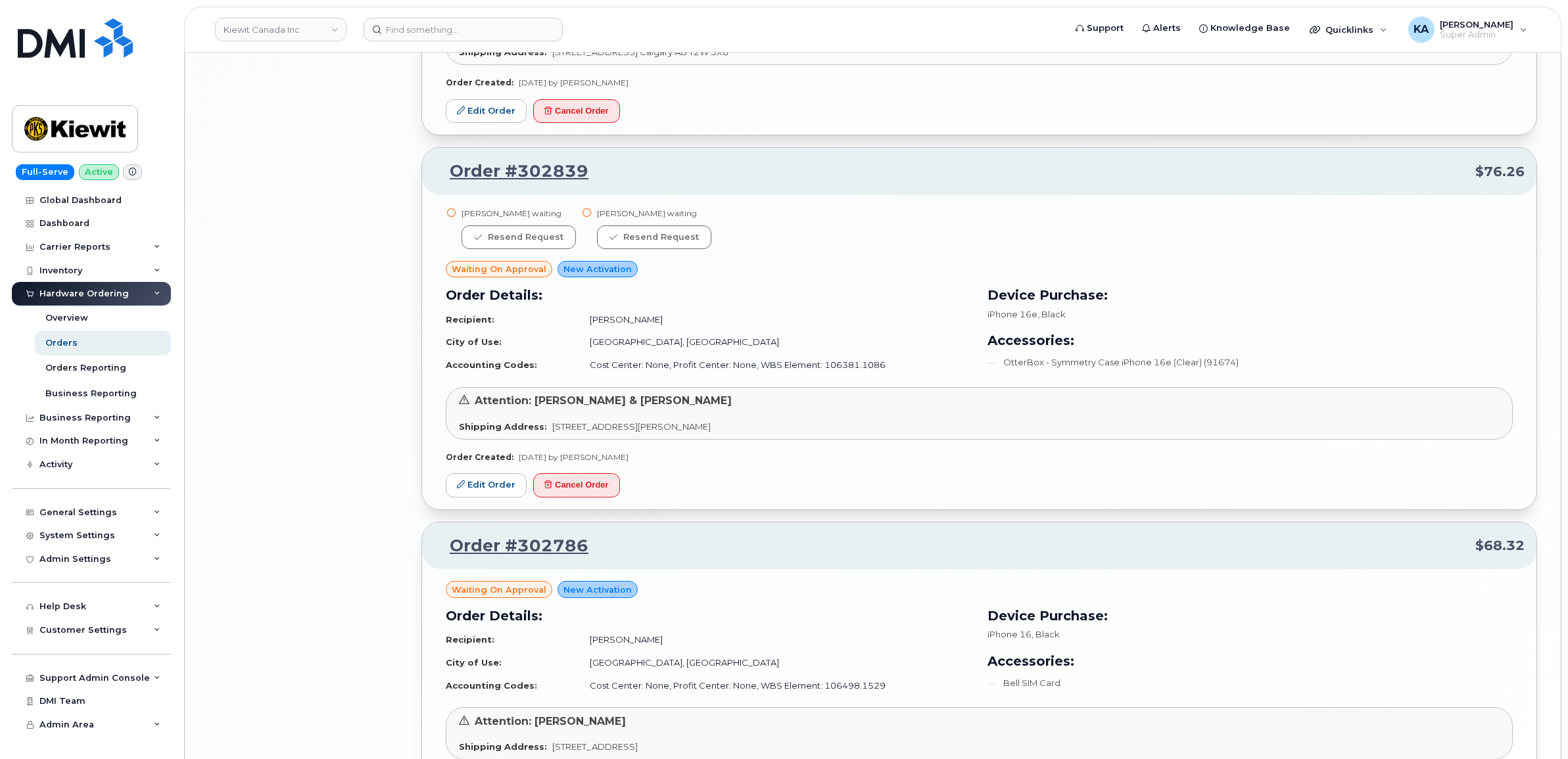
scroll to position [2363, 0]
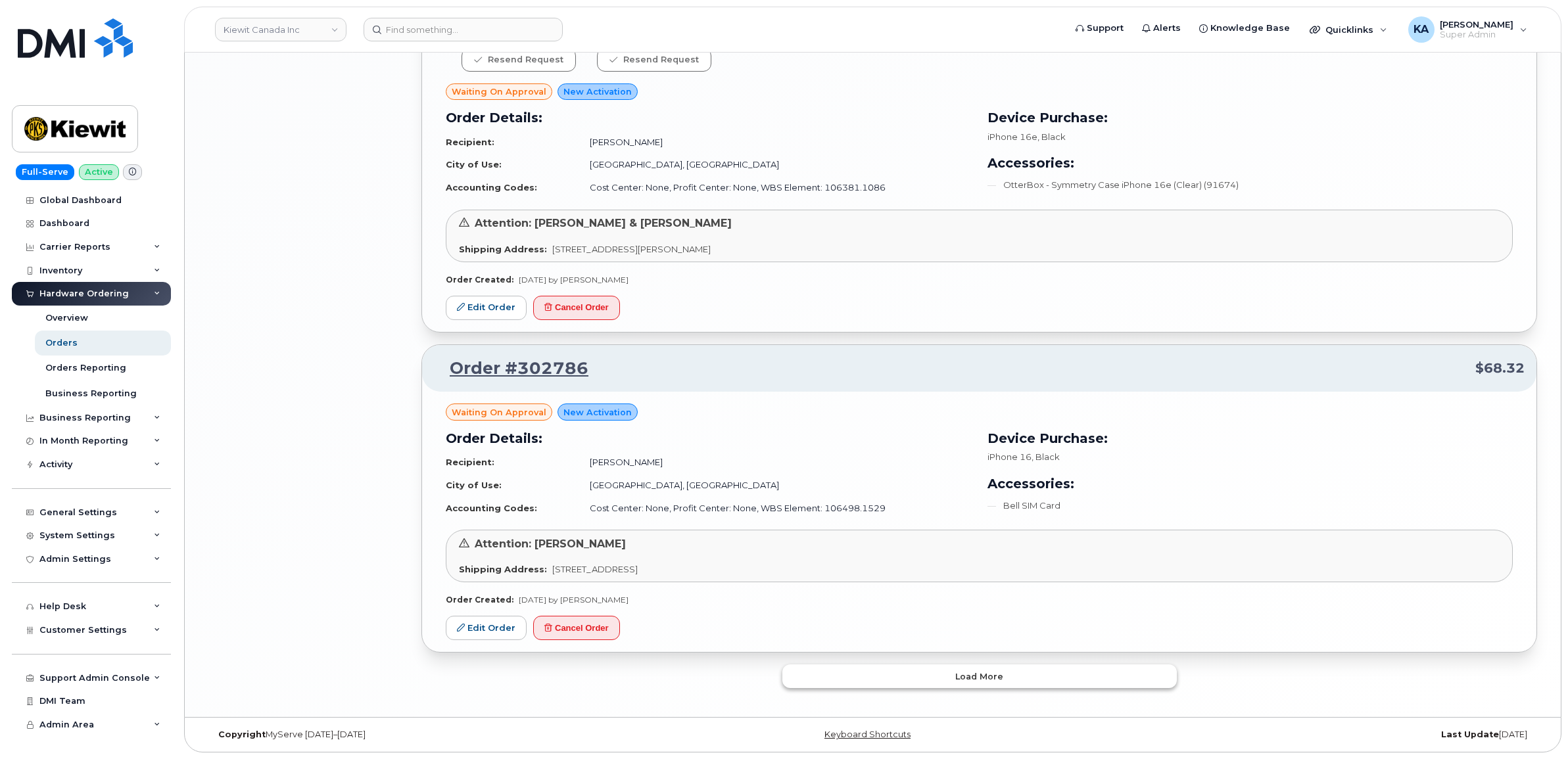
click at [817, 666] on button "Load more" at bounding box center [979, 677] width 394 height 24
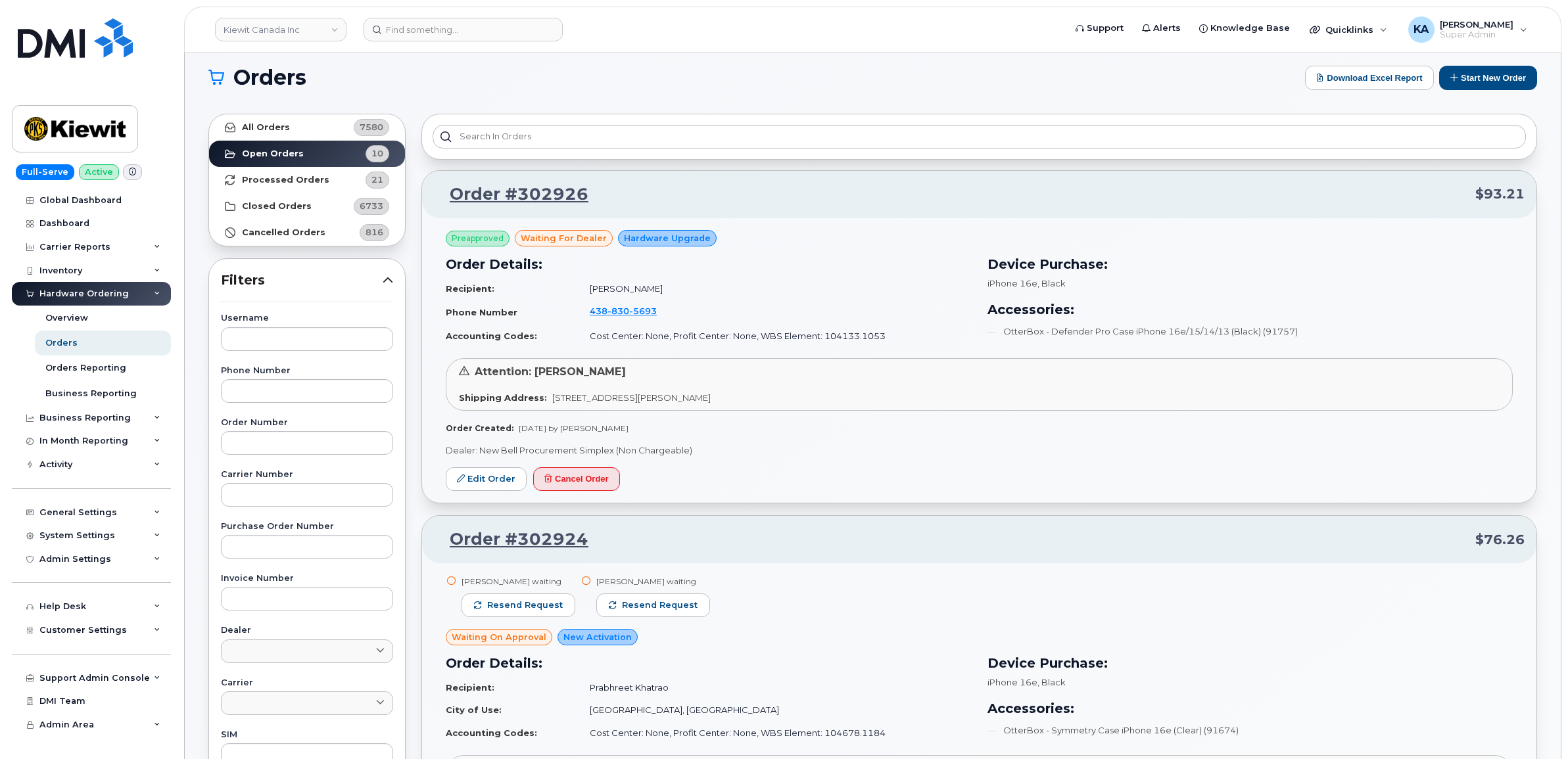
scroll to position [0, 0]
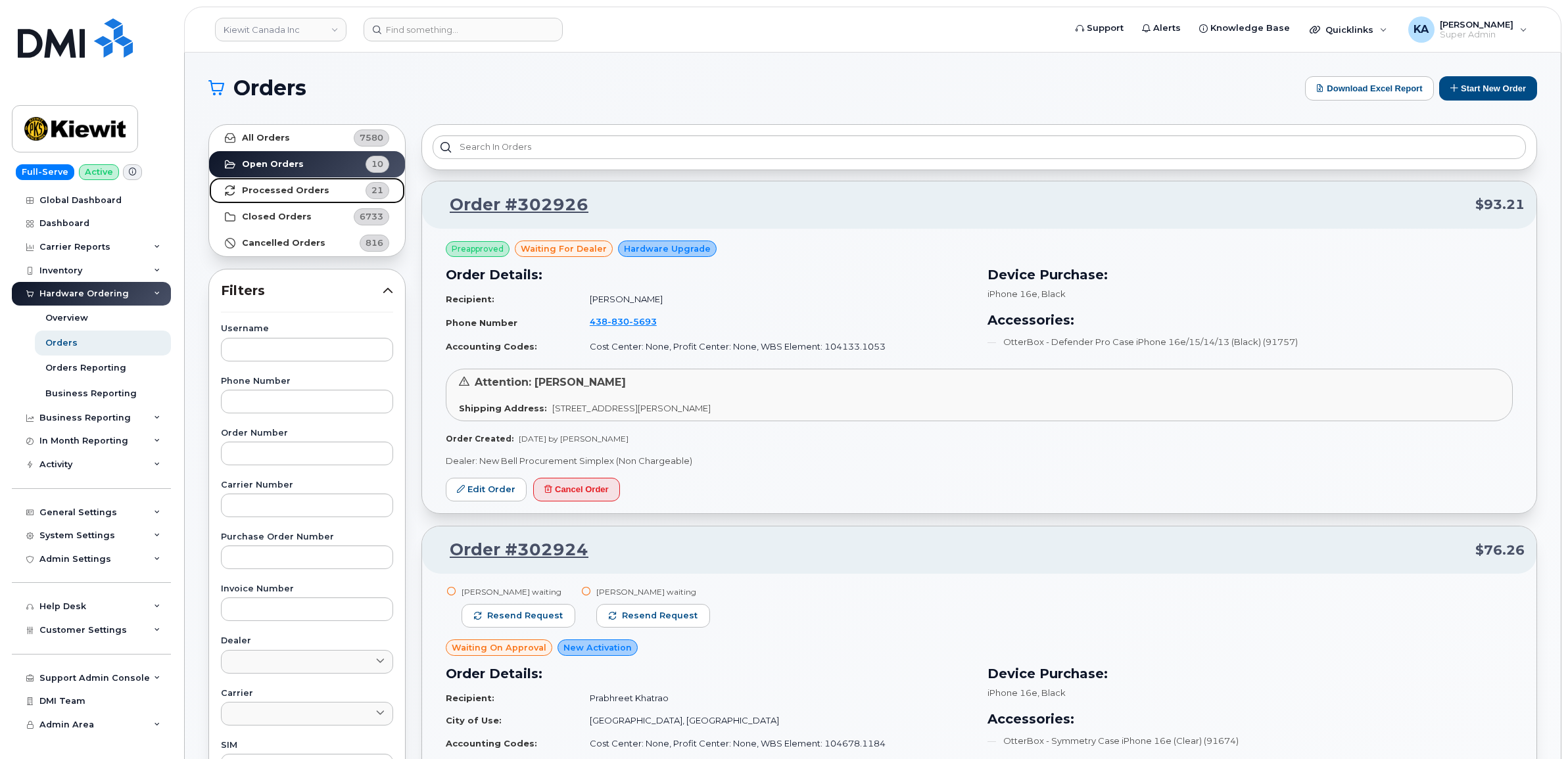
click at [283, 187] on strong "Processed Orders" at bounding box center [285, 191] width 88 height 11
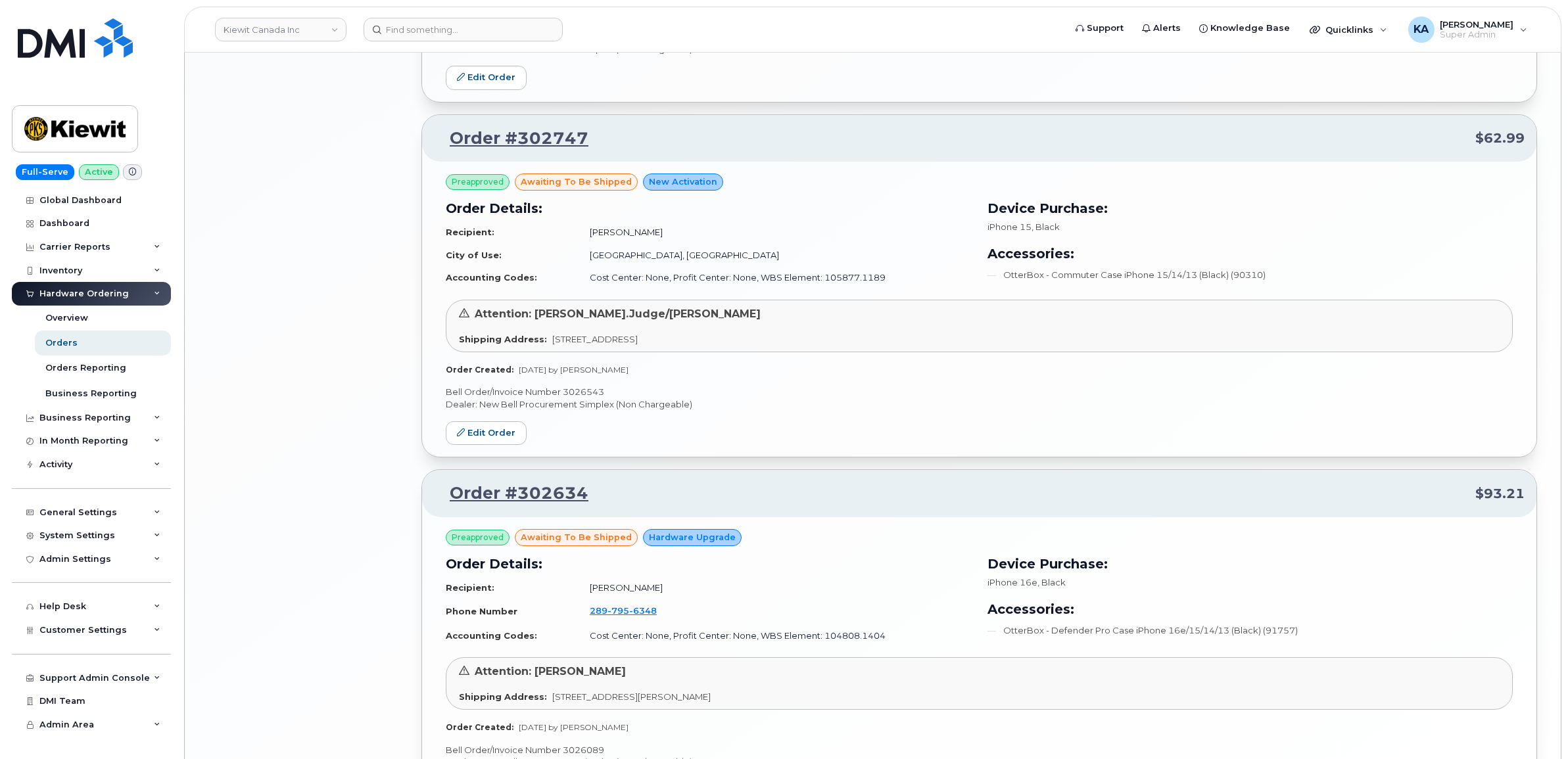
scroll to position [2386, 0]
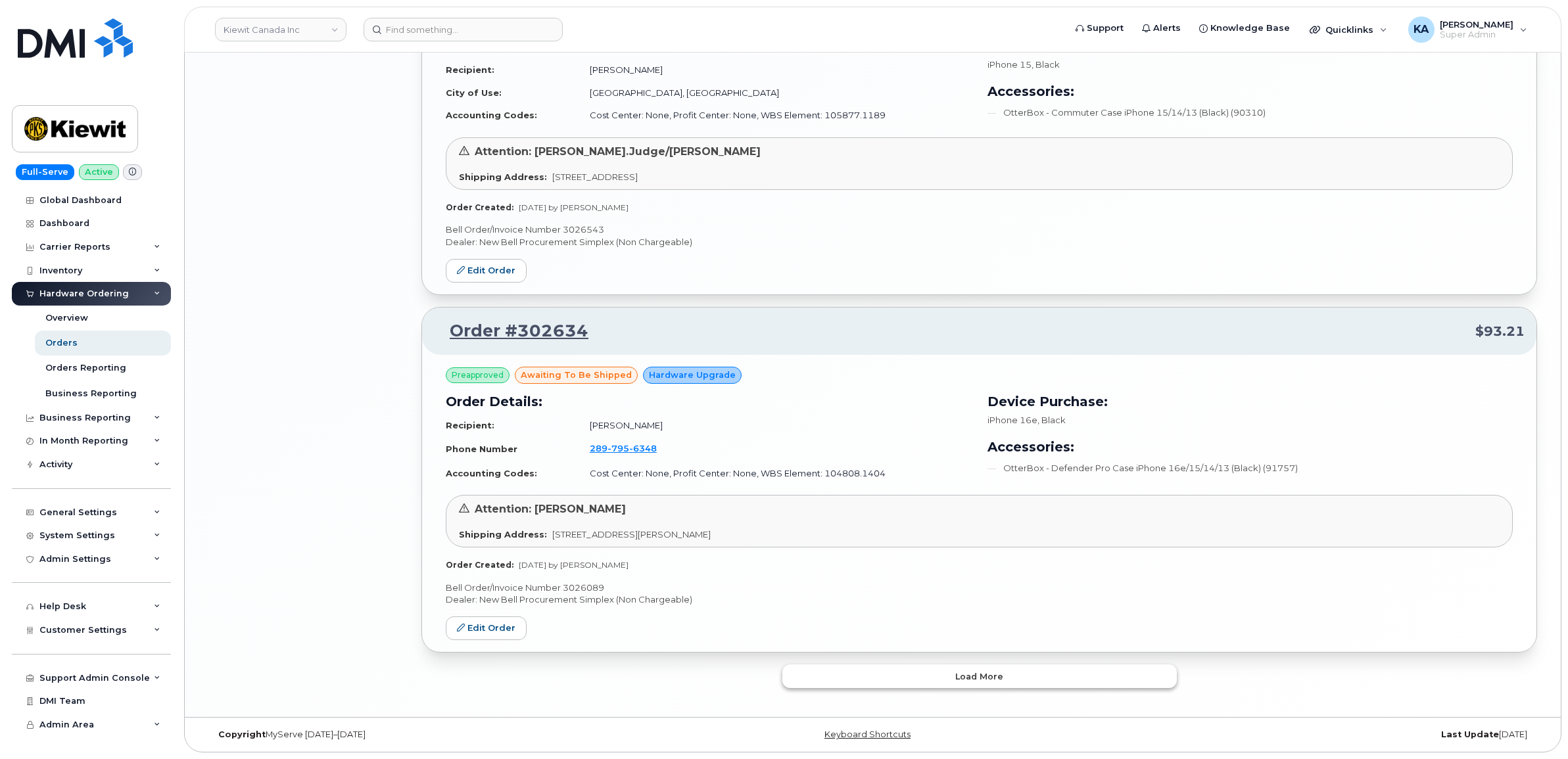
click at [819, 682] on button "Load more" at bounding box center [979, 677] width 394 height 24
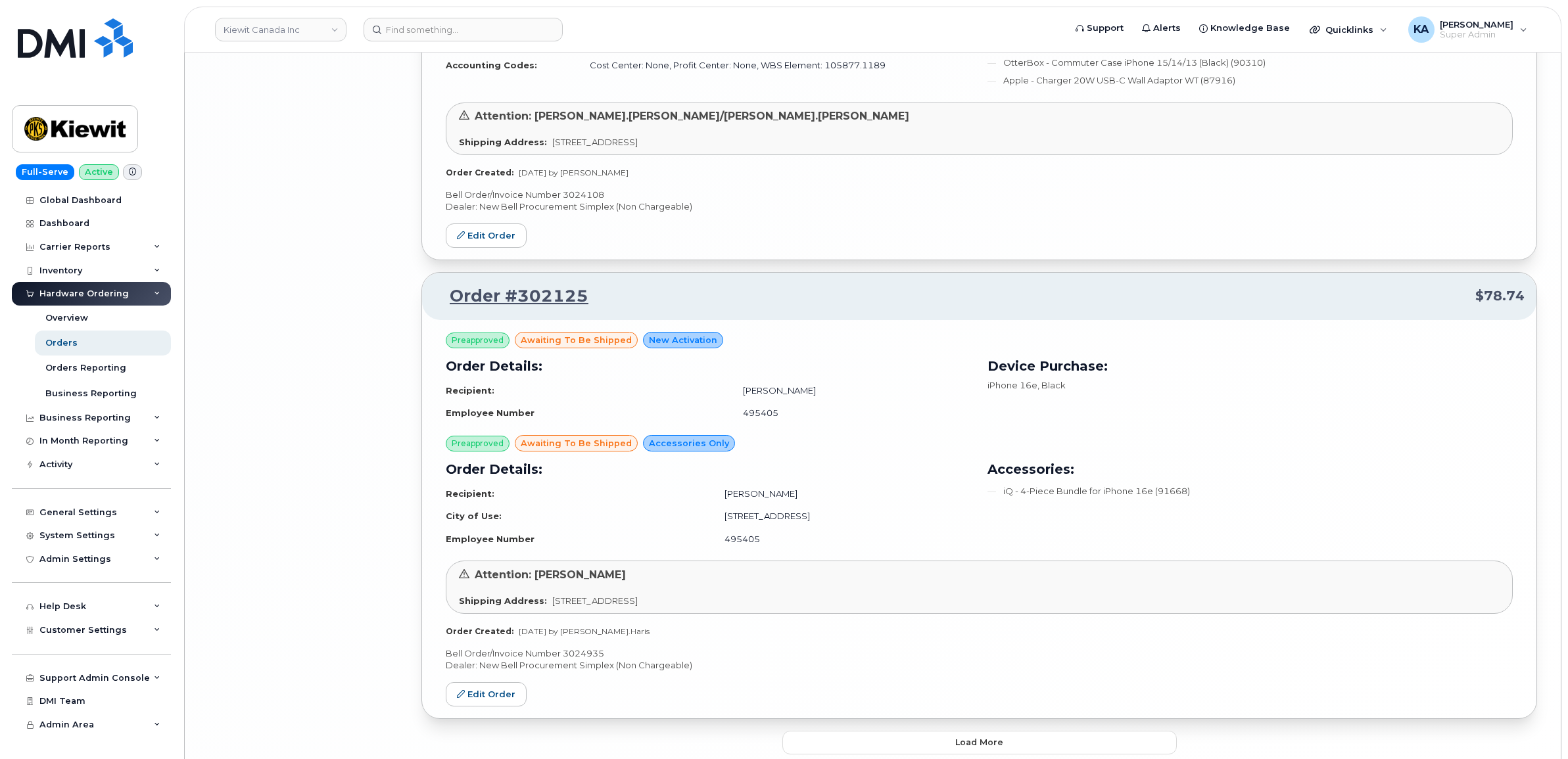
scroll to position [5494, 0]
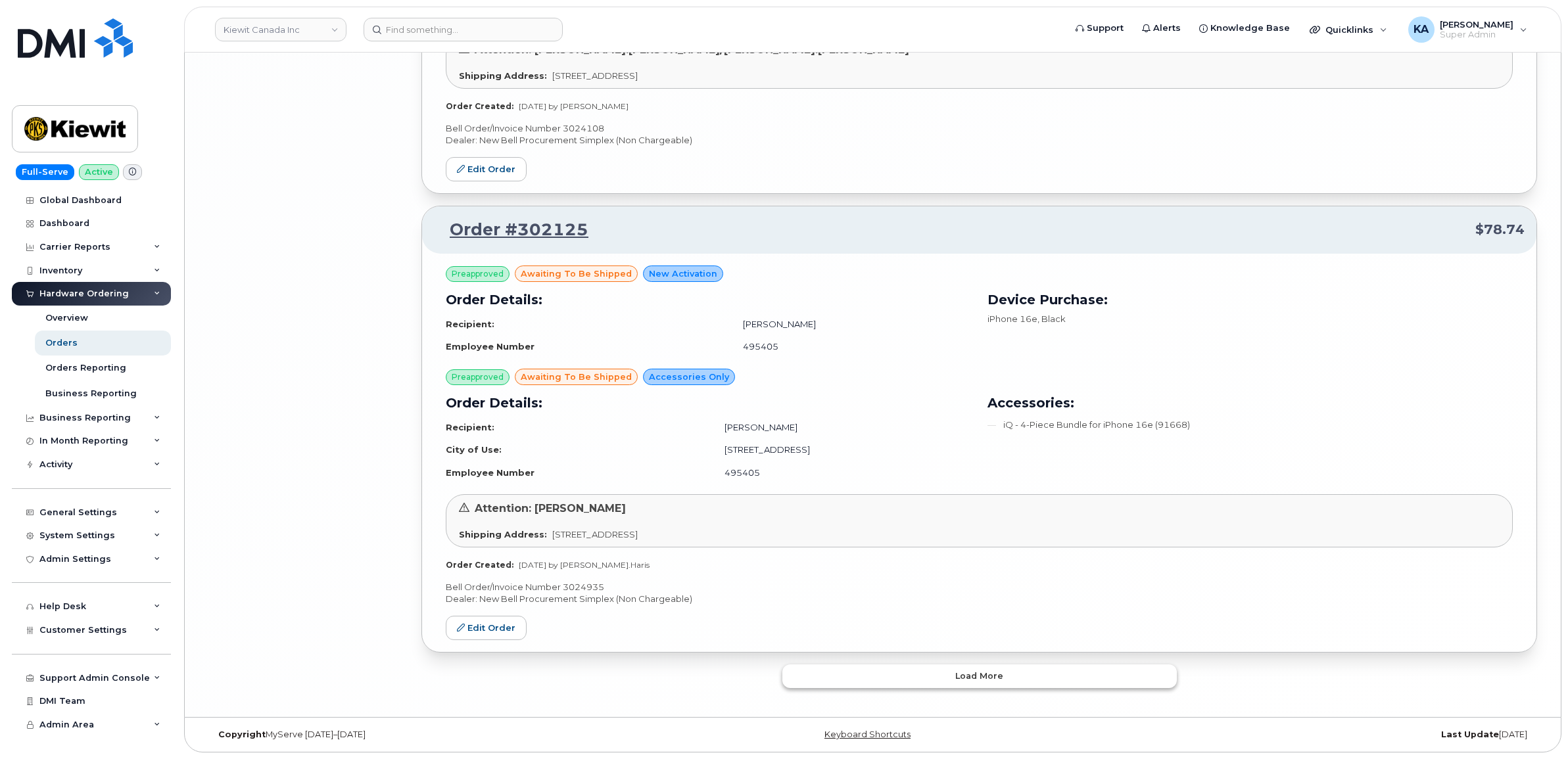
click at [817, 675] on button "Load more" at bounding box center [979, 677] width 394 height 24
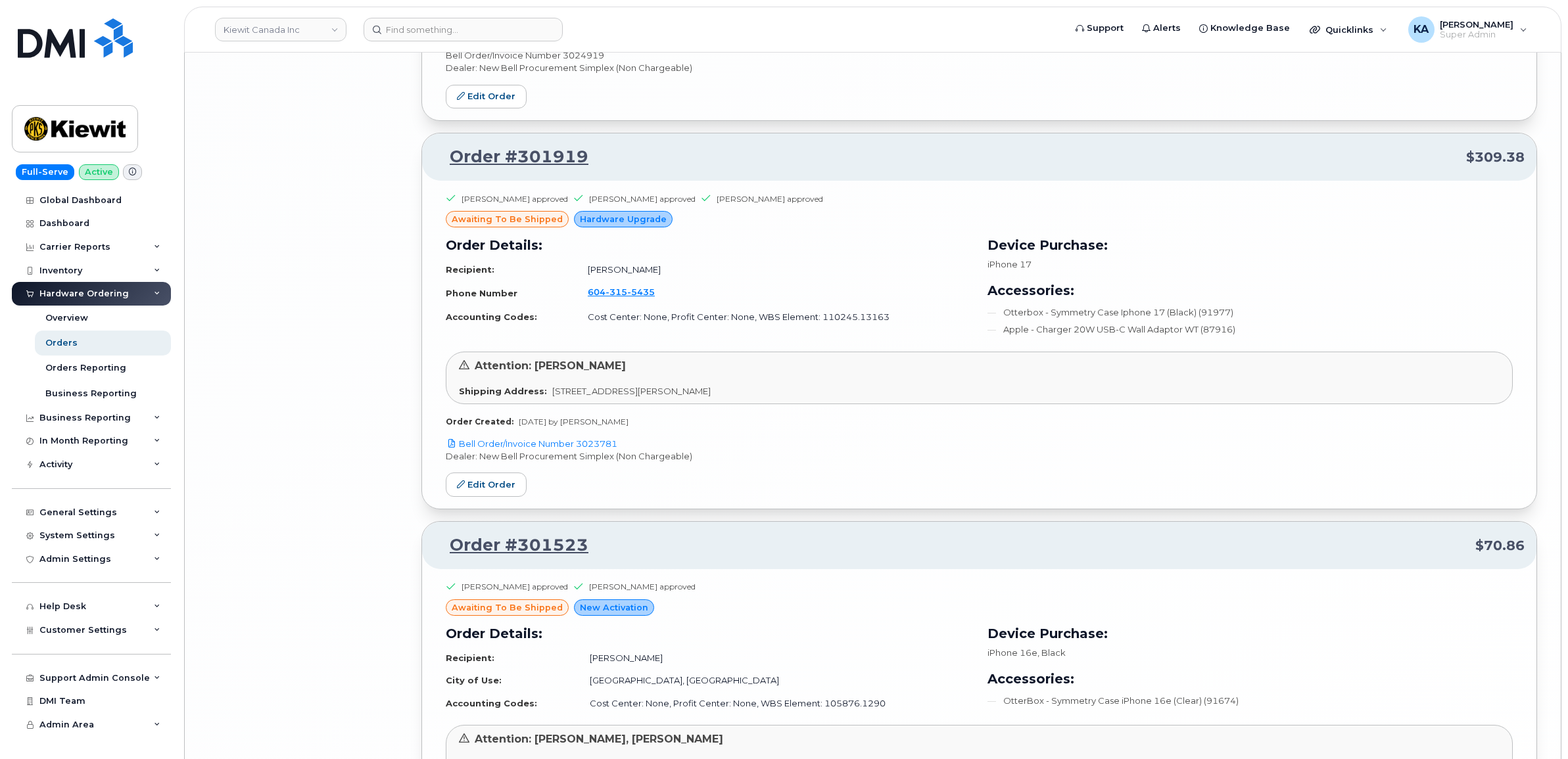
scroll to position [6762, 0]
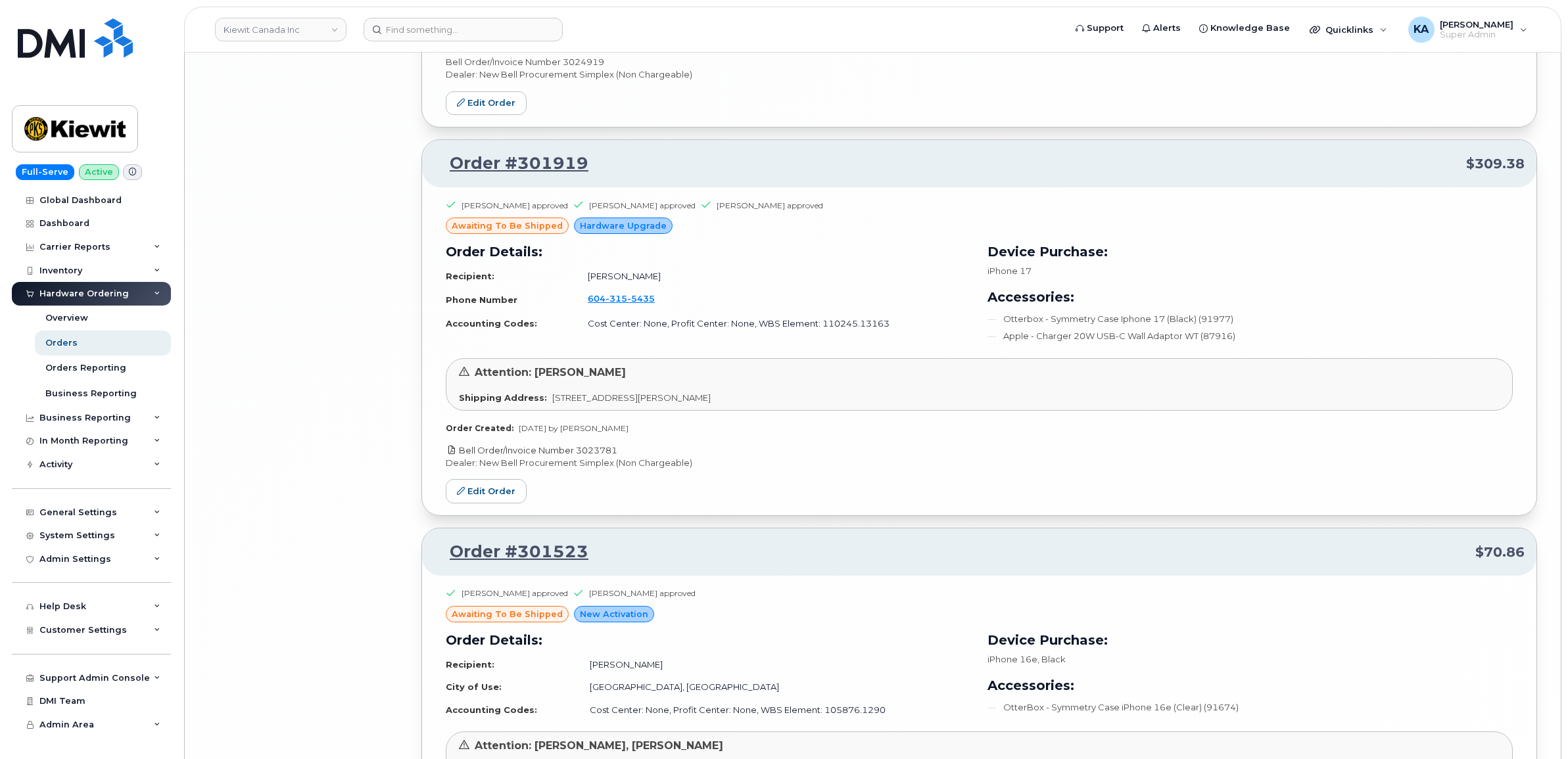
drag, startPoint x: 623, startPoint y: 456, endPoint x: 576, endPoint y: 459, distance: 47.1
click at [576, 456] on p "Bell Order/Invoice Number 3023781" at bounding box center [979, 451] width 1067 height 13
copy link "3023781"
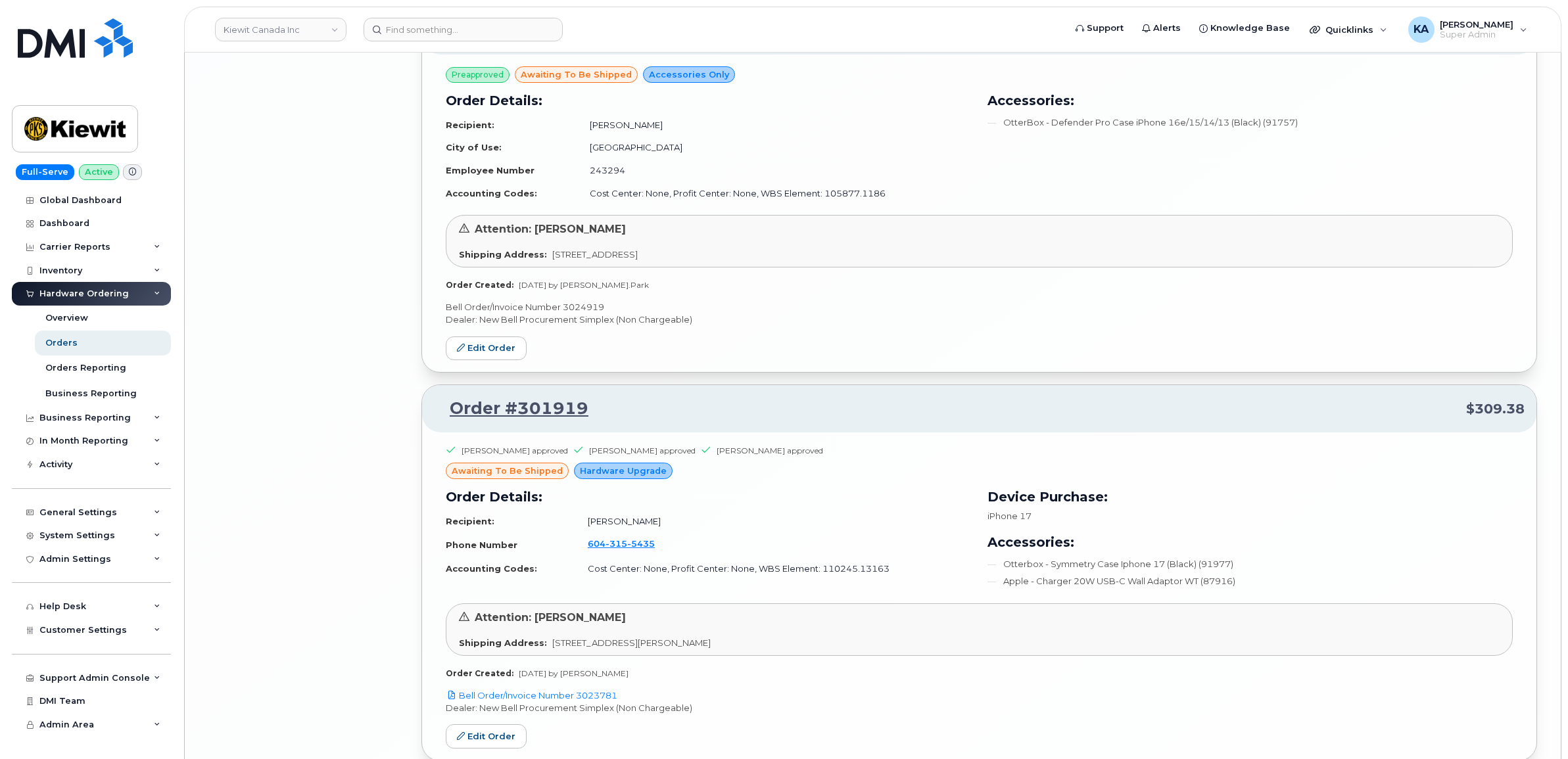
scroll to position [6516, 0]
click at [582, 315] on p "Bell Order/Invoice Number 3024919" at bounding box center [979, 309] width 1067 height 13
copy p "3024919"
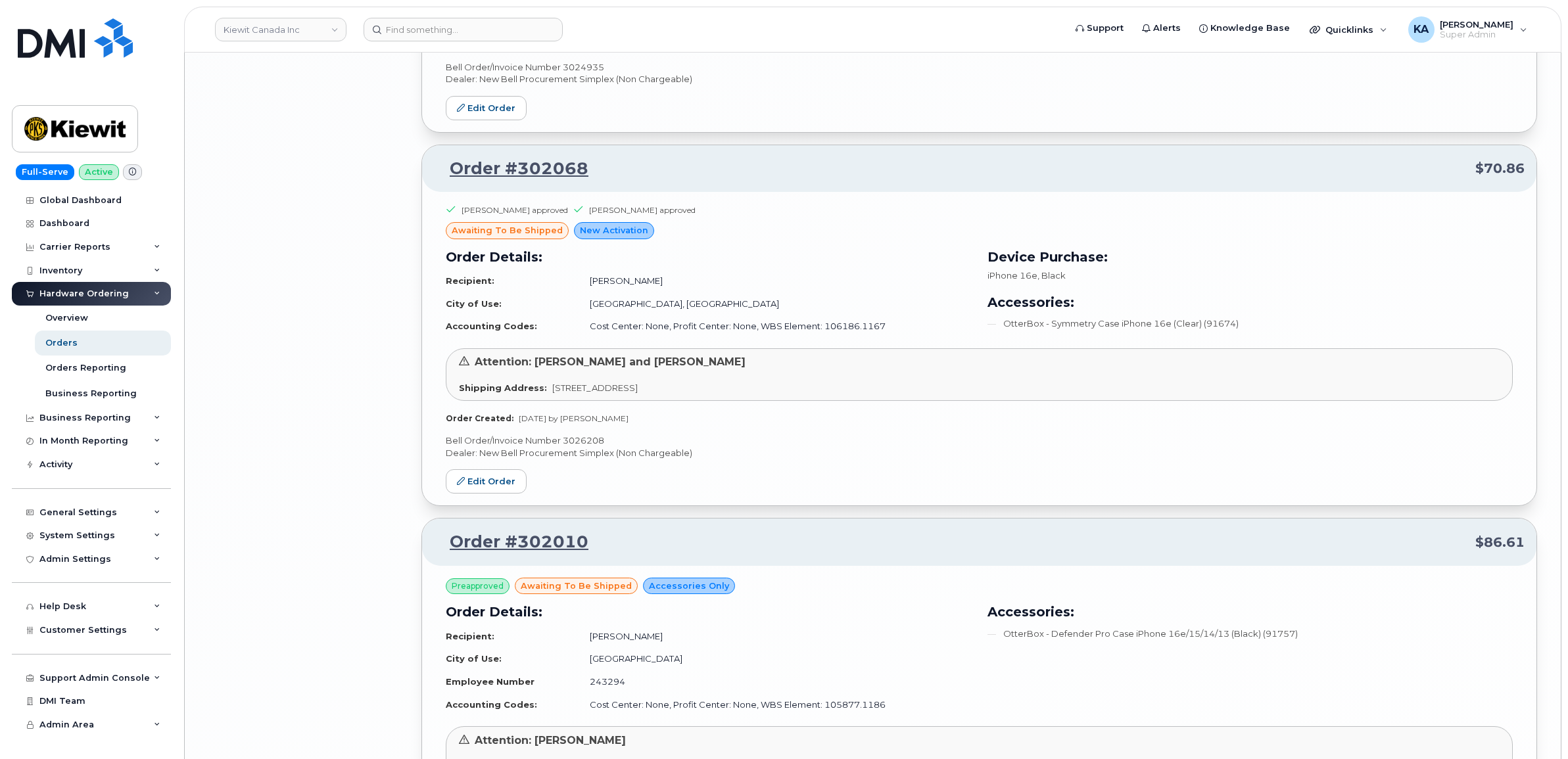
scroll to position [5941, 0]
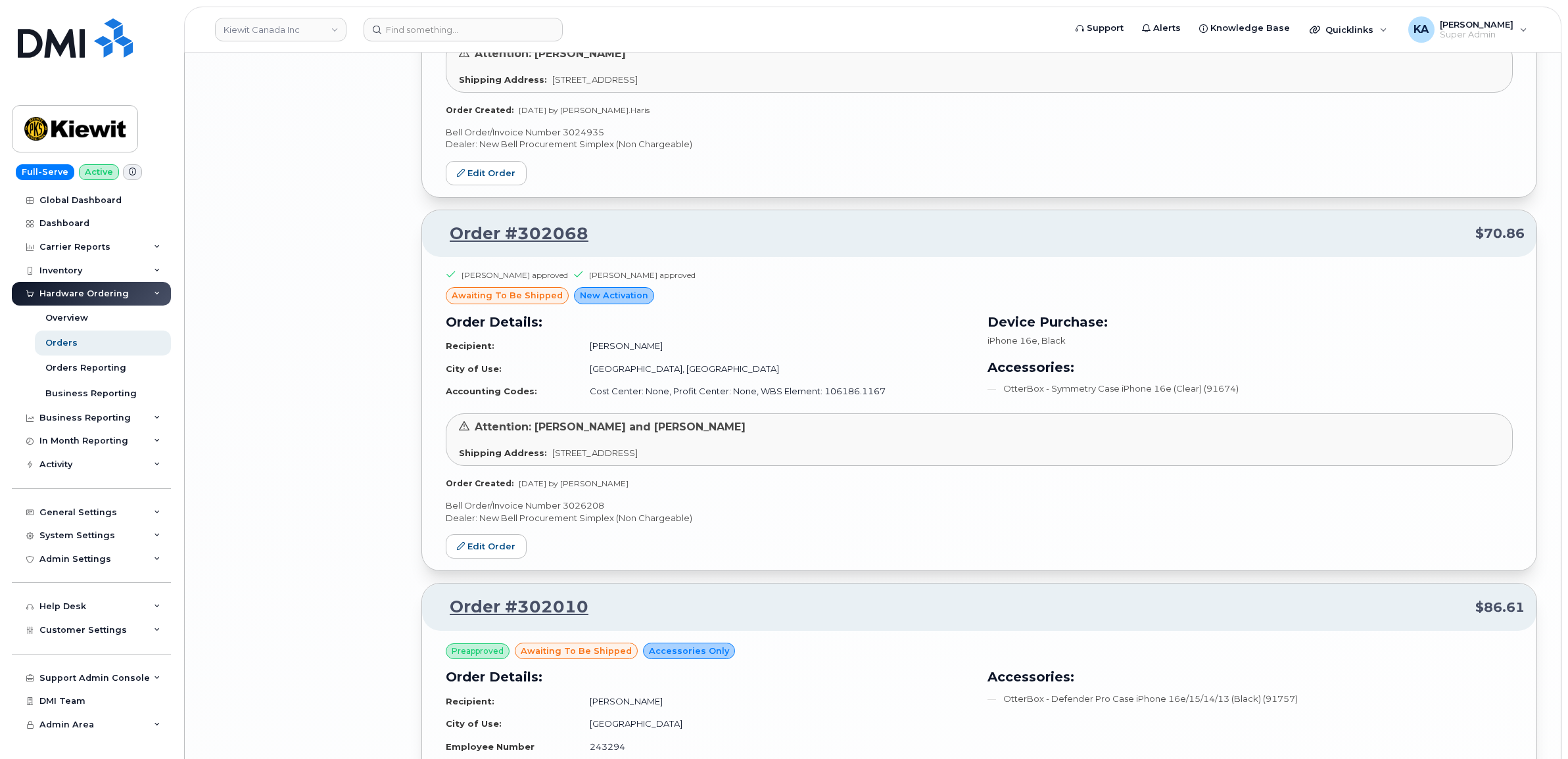
click at [583, 512] on p "Bell Order/Invoice Number 3026208" at bounding box center [979, 506] width 1067 height 13
copy p "3026208"
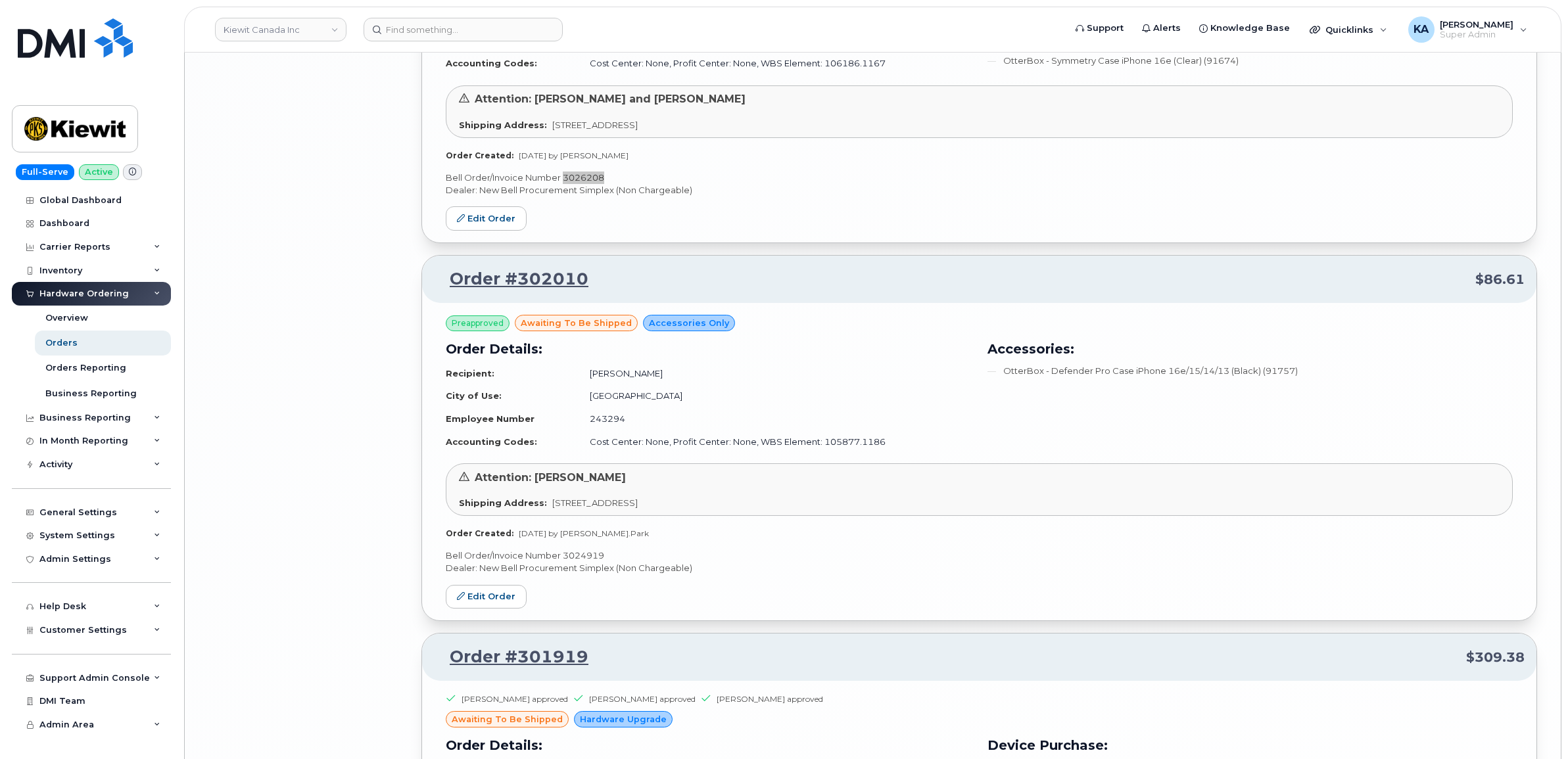
scroll to position [6269, 0]
click at [477, 603] on link "Edit Order" at bounding box center [486, 596] width 81 height 24
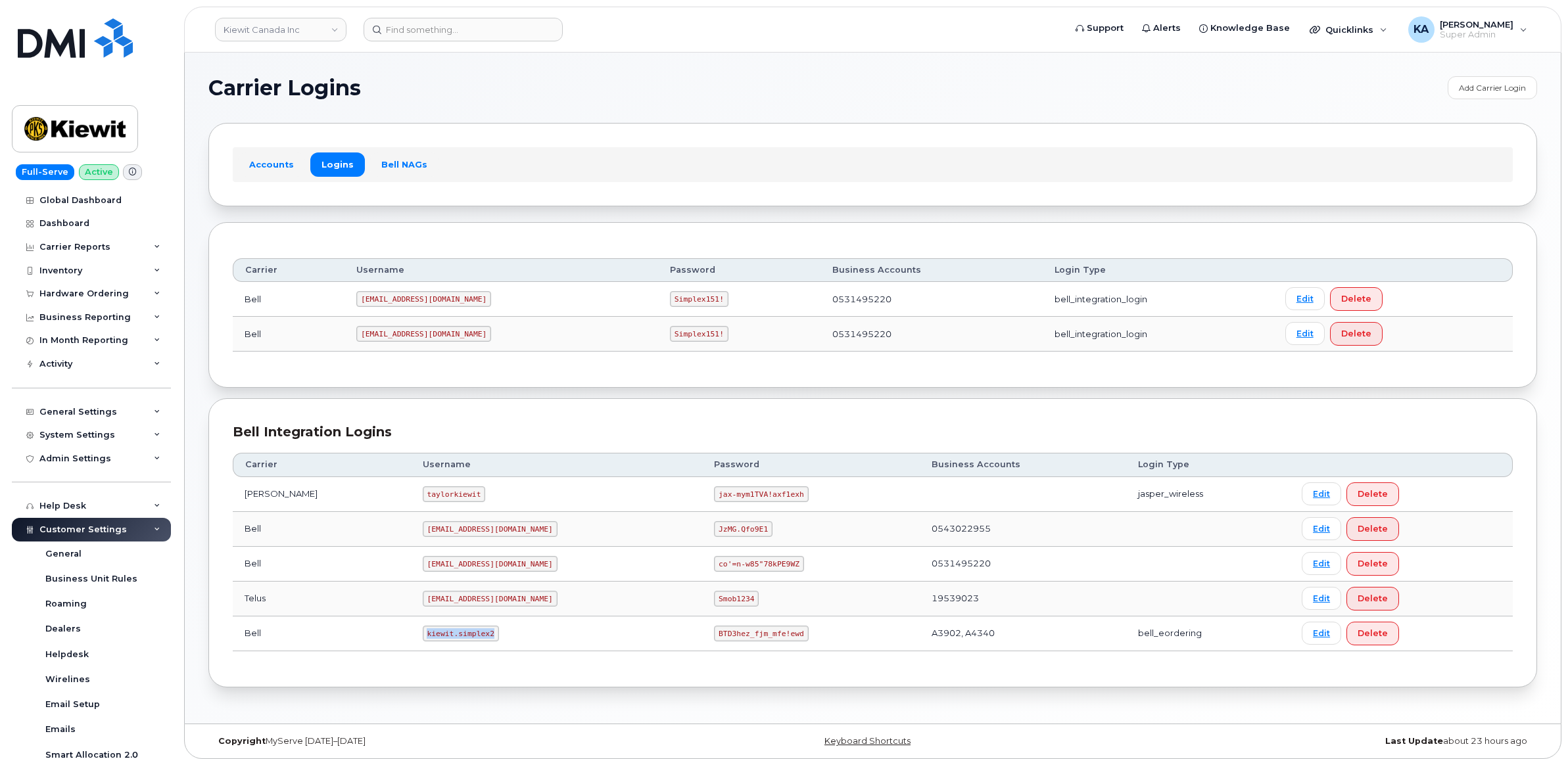
drag, startPoint x: 390, startPoint y: 636, endPoint x: 445, endPoint y: 649, distance: 56.5
click at [445, 649] on td "kiewit.simplex2" at bounding box center [557, 634] width 292 height 34
copy code "kiewit.simplex2"
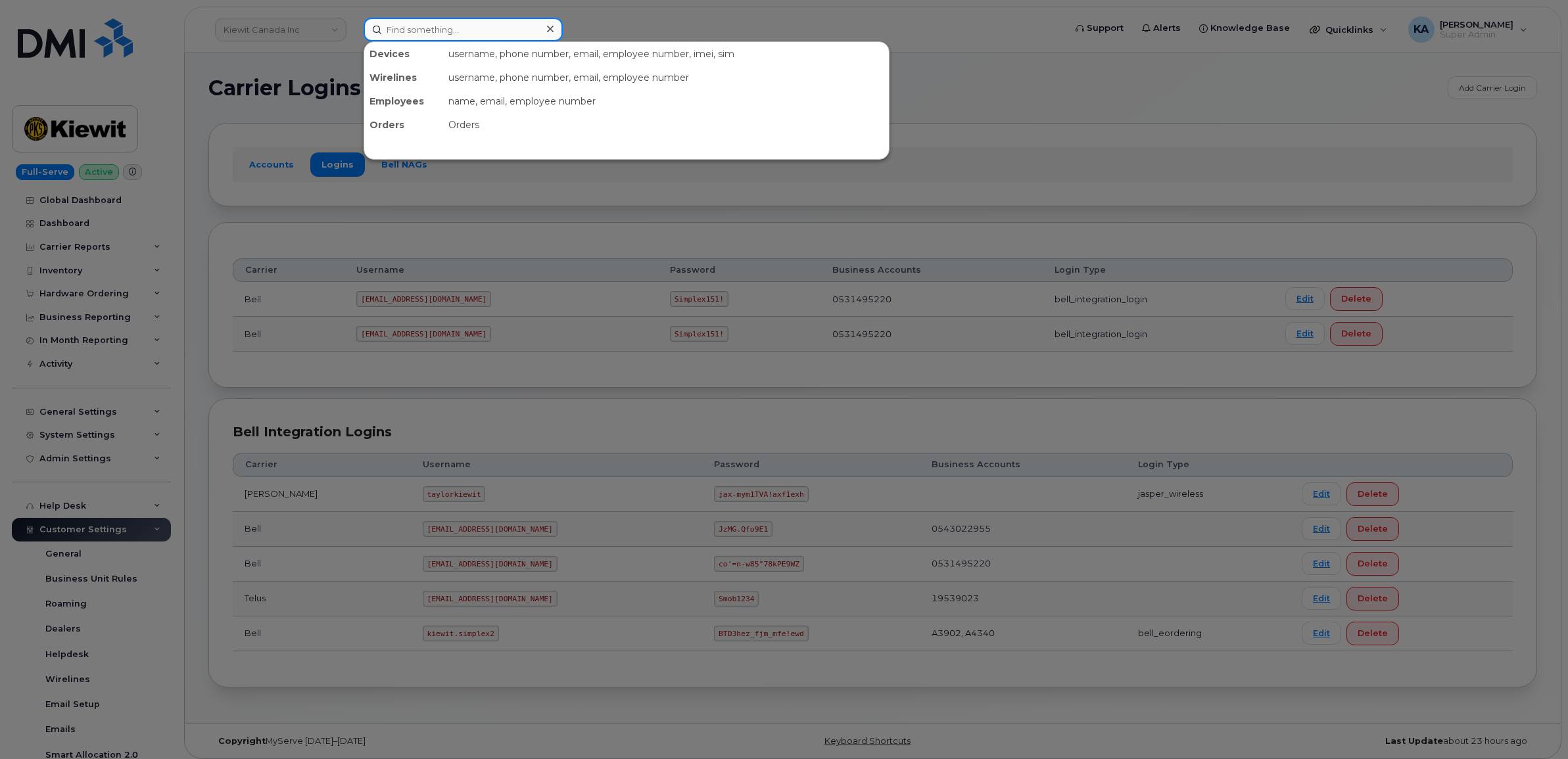
click at [406, 24] on input at bounding box center [463, 30] width 199 height 24
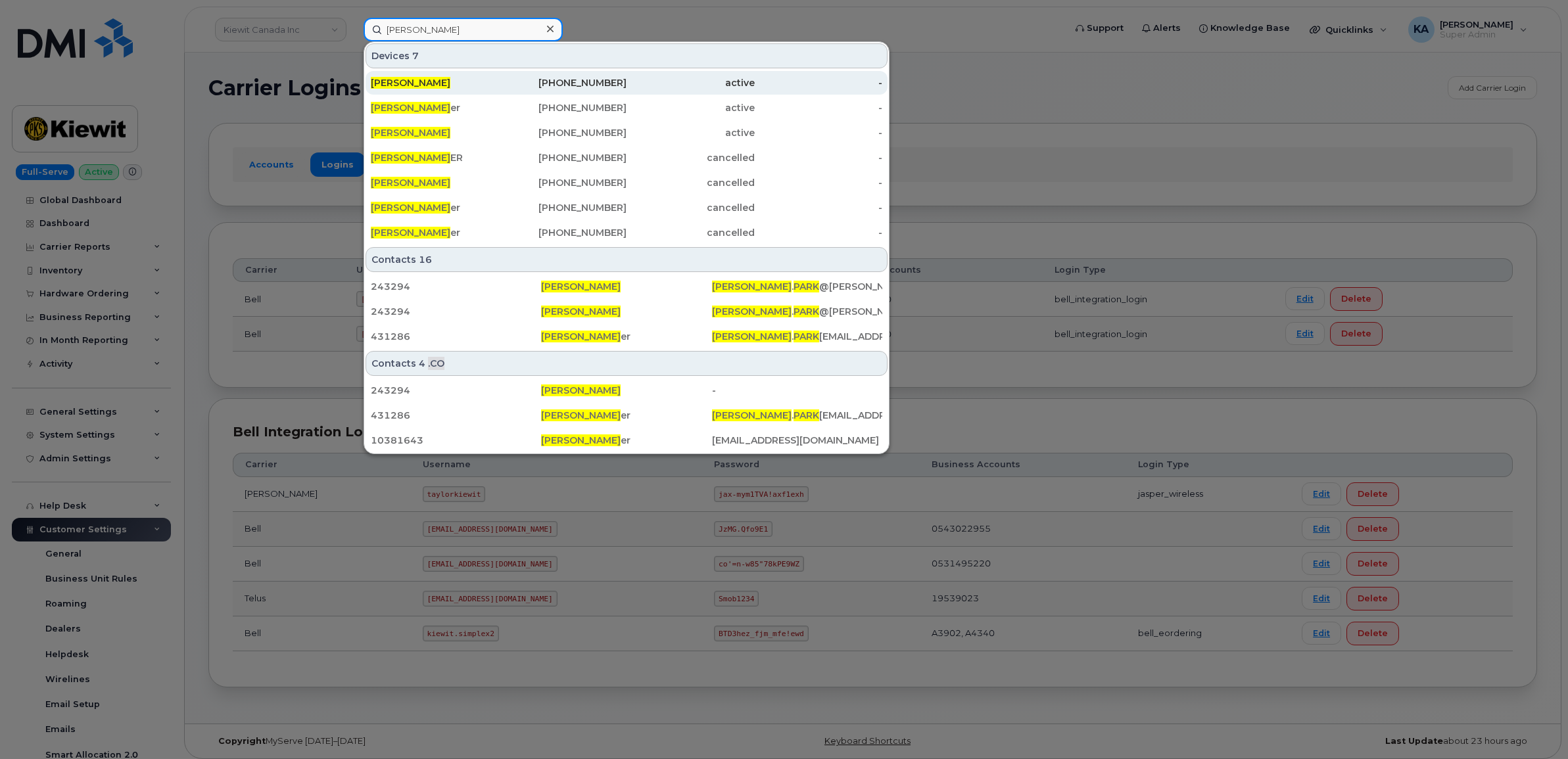
type input "[PERSON_NAME]"
click at [404, 79] on span "[PERSON_NAME]" at bounding box center [410, 82] width 80 height 12
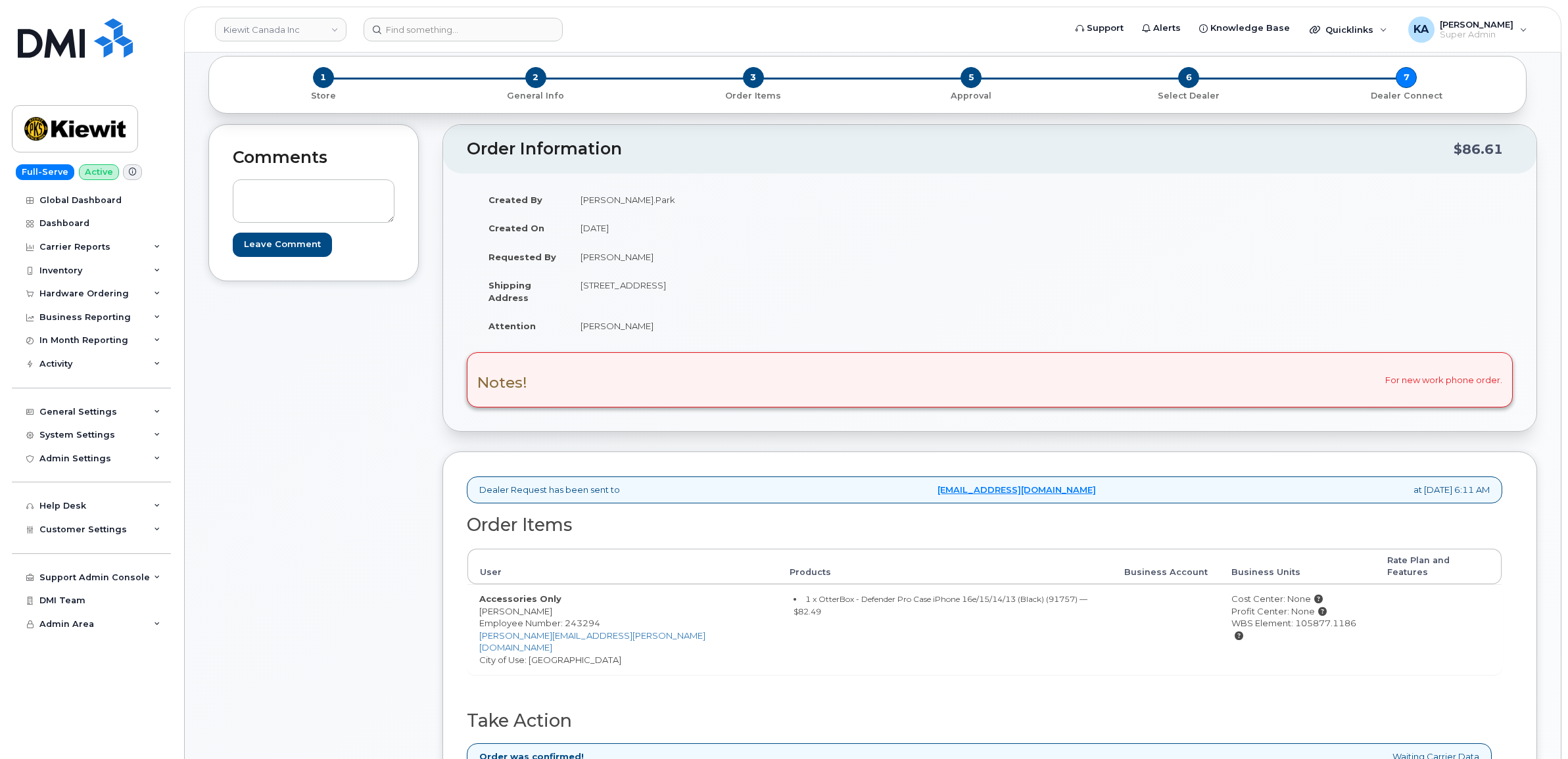
scroll to position [82, 0]
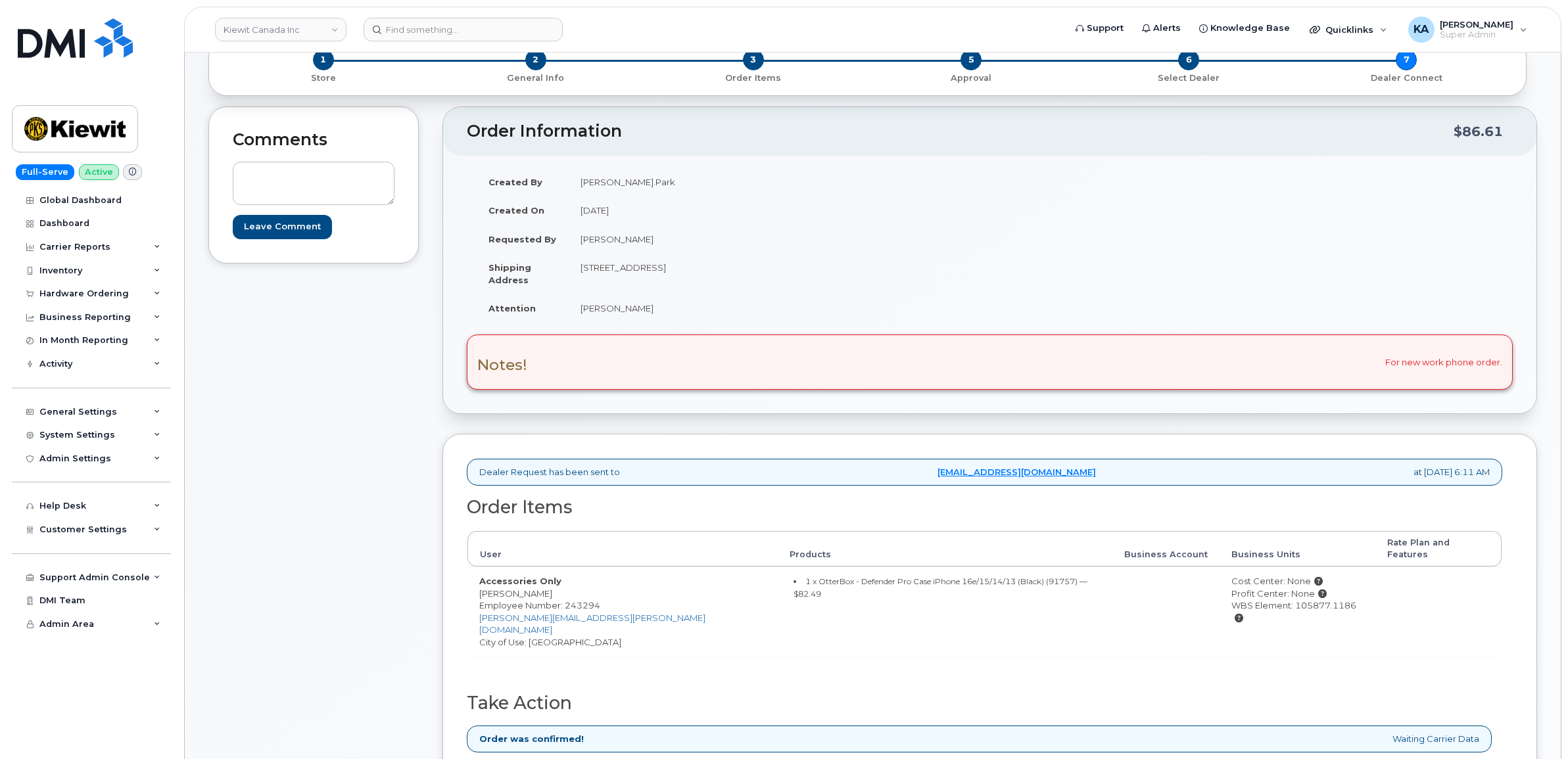
click at [915, 635] on div "User Products Business Account Business Units Rate Plan and Features Accessorie…" at bounding box center [984, 594] width 1035 height 127
drag, startPoint x: 955, startPoint y: 571, endPoint x: 928, endPoint y: 571, distance: 27.0
click at [928, 576] on small "1 x OtterBox - Defender Pro Case iPhone 16e/15/14/13 (Black) (91757) — $82.49" at bounding box center [940, 587] width 293 height 23
copy small "91757"
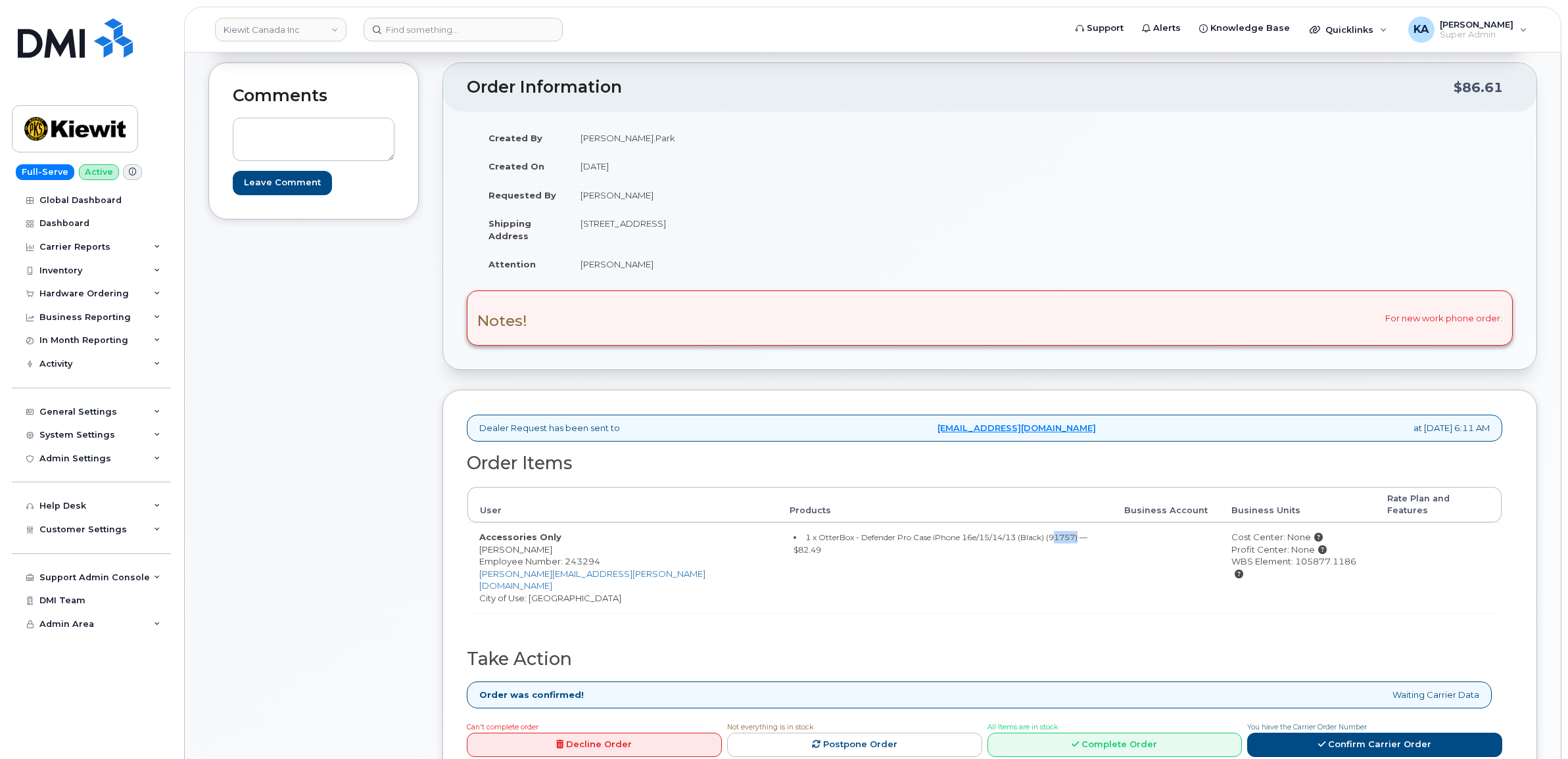
scroll to position [164, 0]
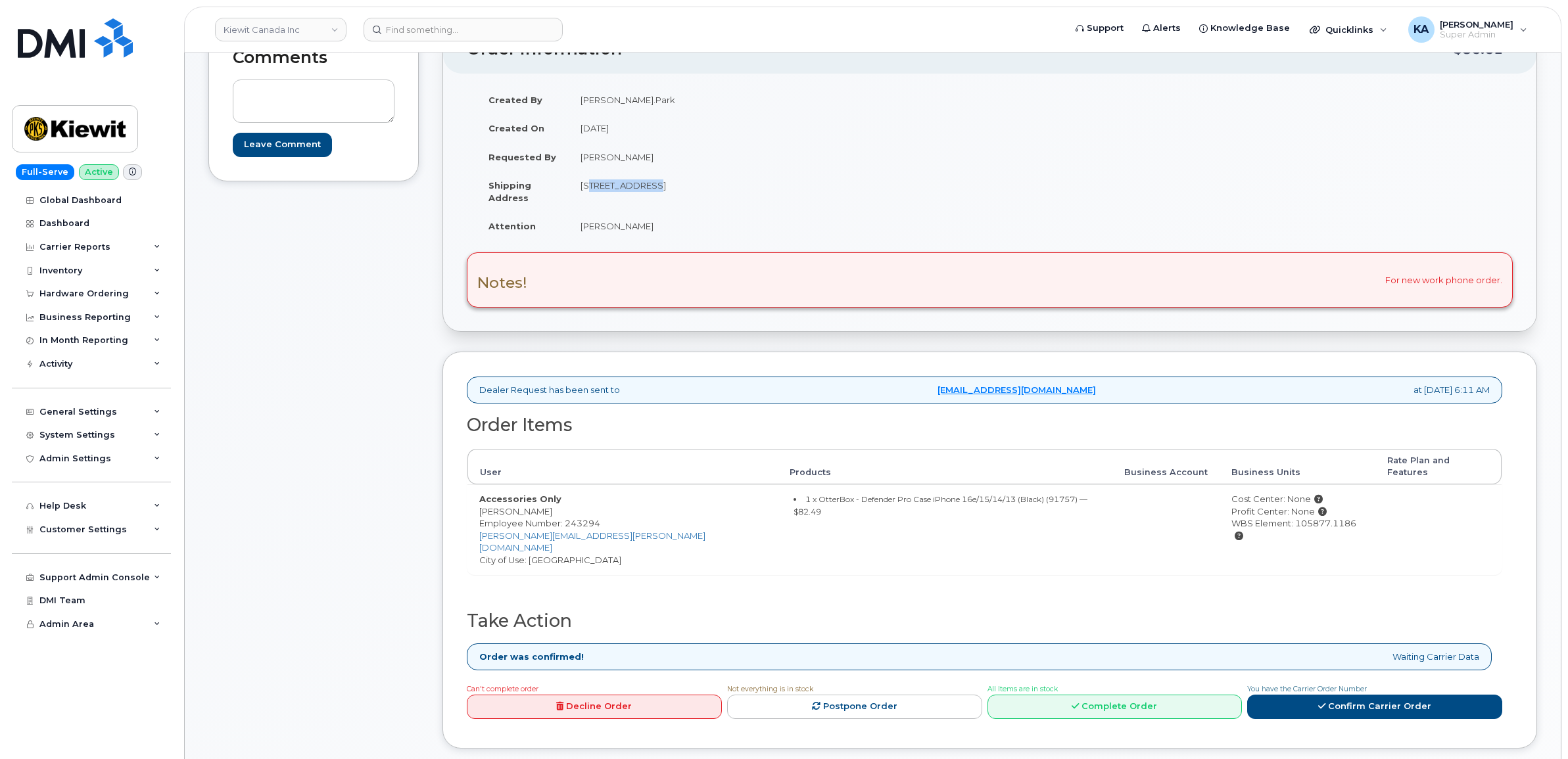
drag, startPoint x: 575, startPoint y: 188, endPoint x: 644, endPoint y: 193, distance: 69.2
click at [644, 193] on td "555 35 St SW EDMONTON AB T6X 2W7 CANADA" at bounding box center [774, 191] width 411 height 41
copy td "555 35 St SW"
drag, startPoint x: 714, startPoint y: 185, endPoint x: 753, endPoint y: 194, distance: 40.0
click at [753, 194] on td "555 35 St SW EDMONTON AB T6X 2W7 CANADA" at bounding box center [774, 191] width 411 height 41
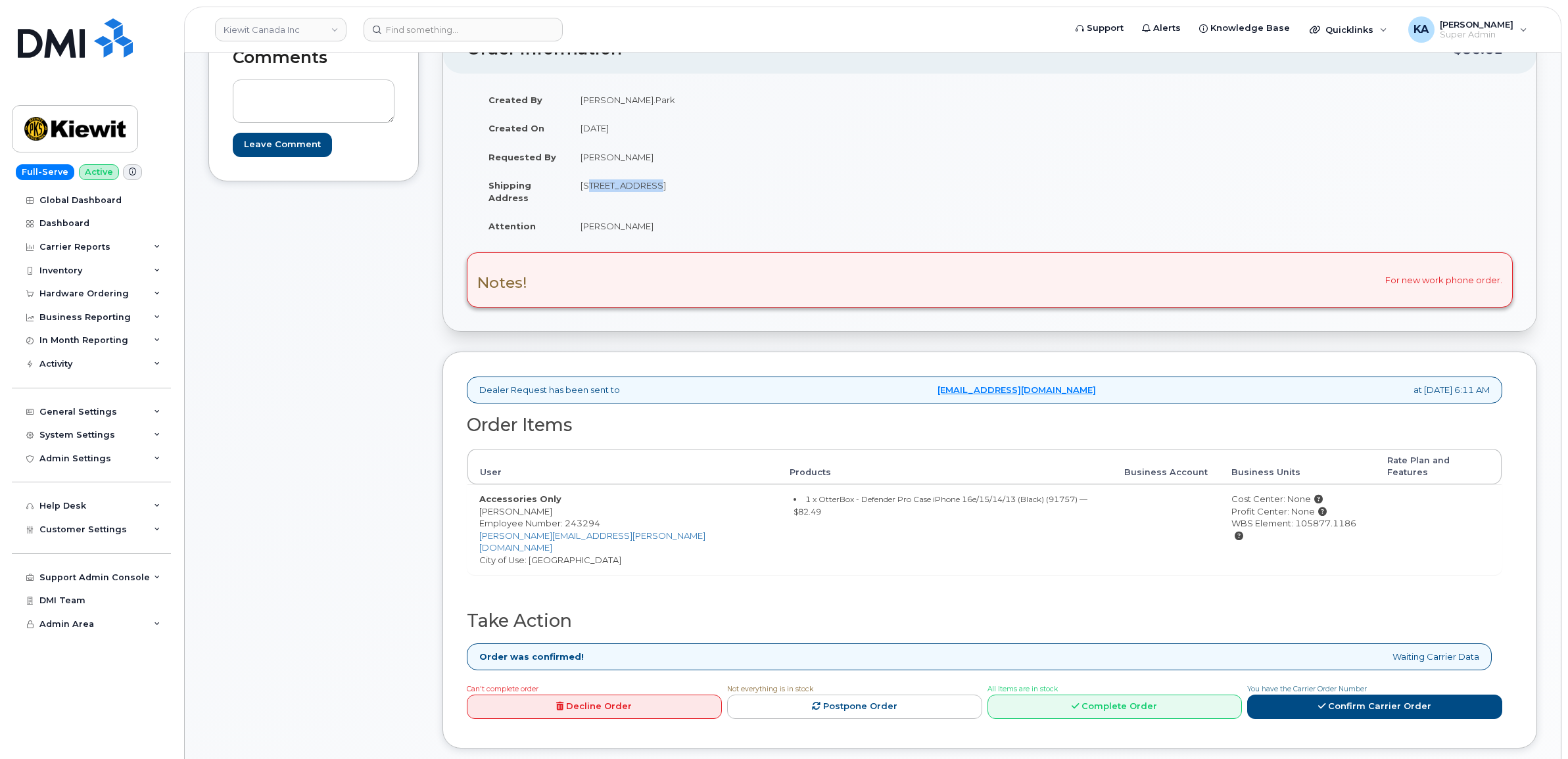
copy td "T6X 2W7"
drag, startPoint x: 580, startPoint y: 226, endPoint x: 623, endPoint y: 234, distance: 43.7
click at [623, 234] on td "Matt Park" at bounding box center [774, 226] width 411 height 29
copy td "Matt Park"
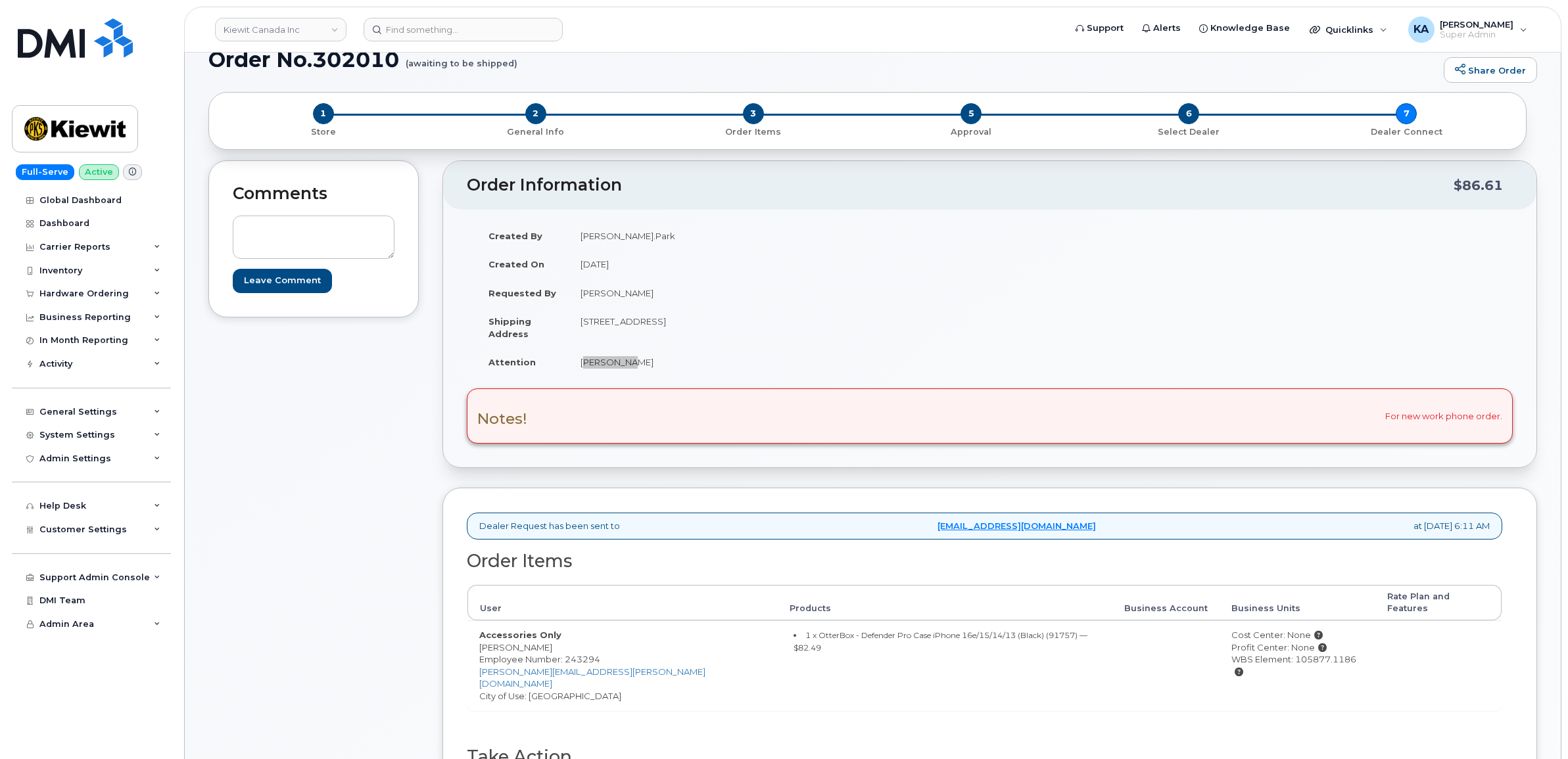
scroll to position [0, 0]
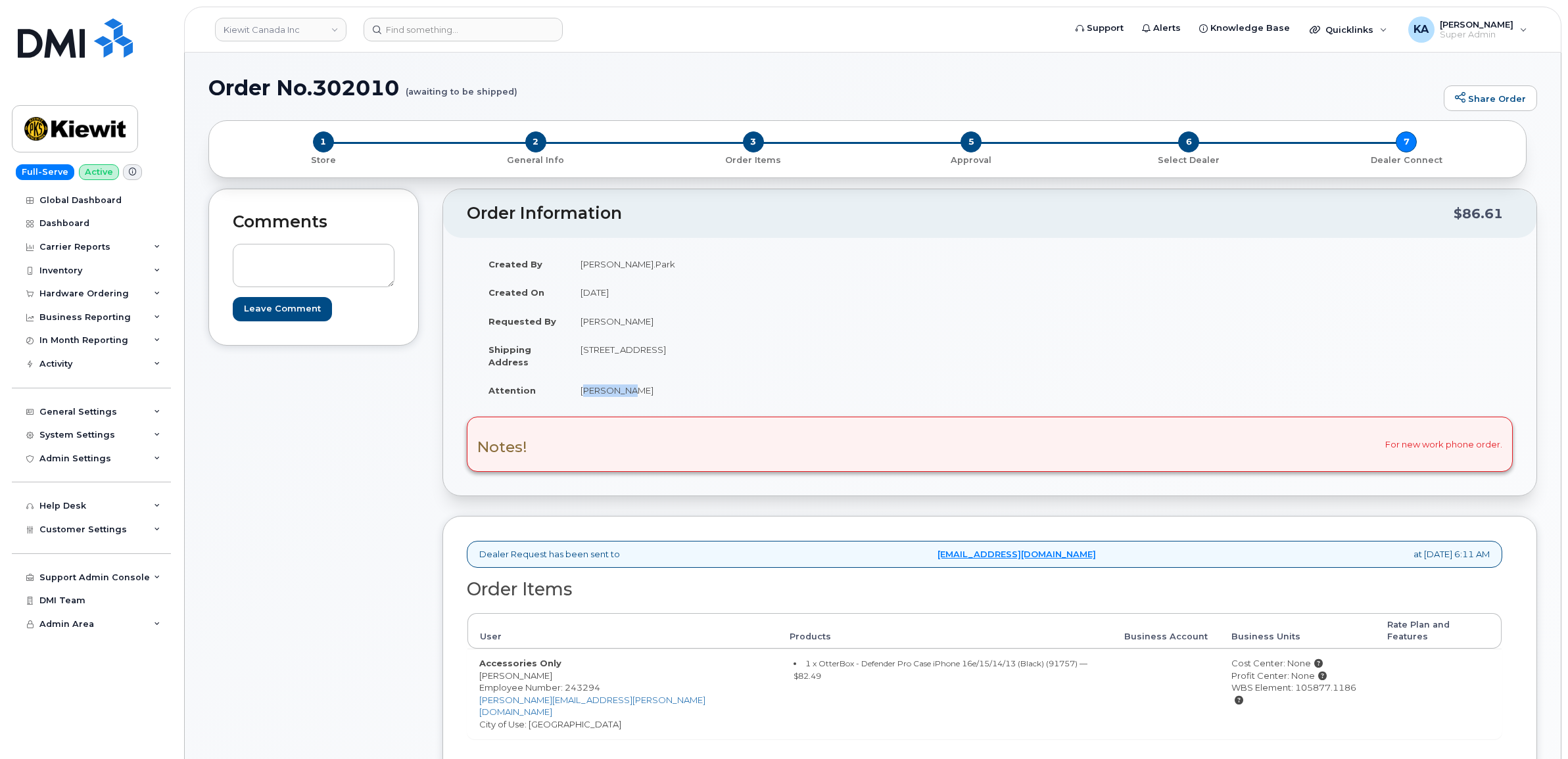
drag, startPoint x: 1180, startPoint y: 681, endPoint x: 1309, endPoint y: 691, distance: 129.4
click at [1309, 691] on td "Cost Center: None Profit Center: None WBS Element: 105877.1186" at bounding box center [1297, 693] width 156 height 90
copy div "WBS Element: 105877.1186"
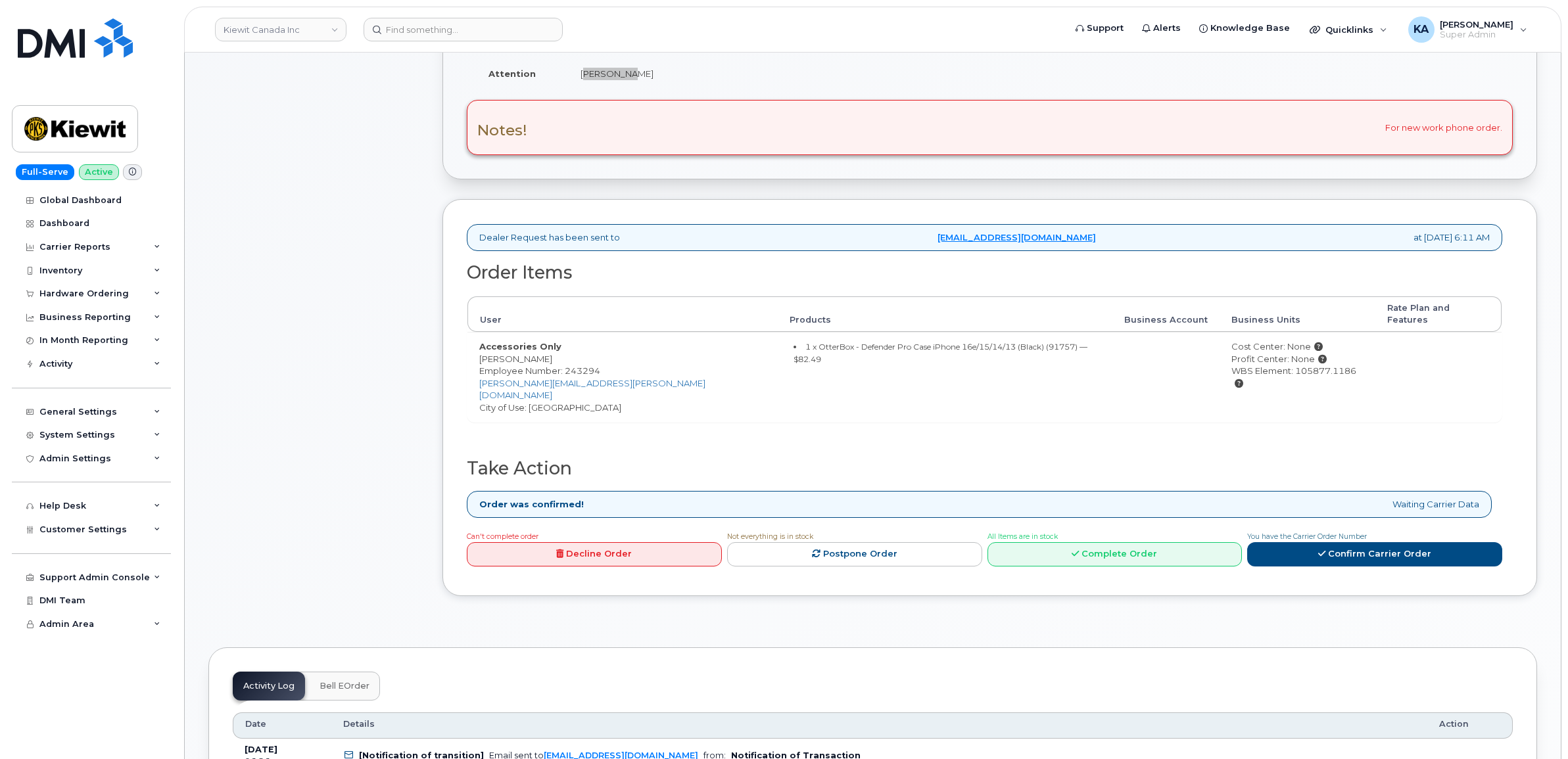
scroll to position [329, 0]
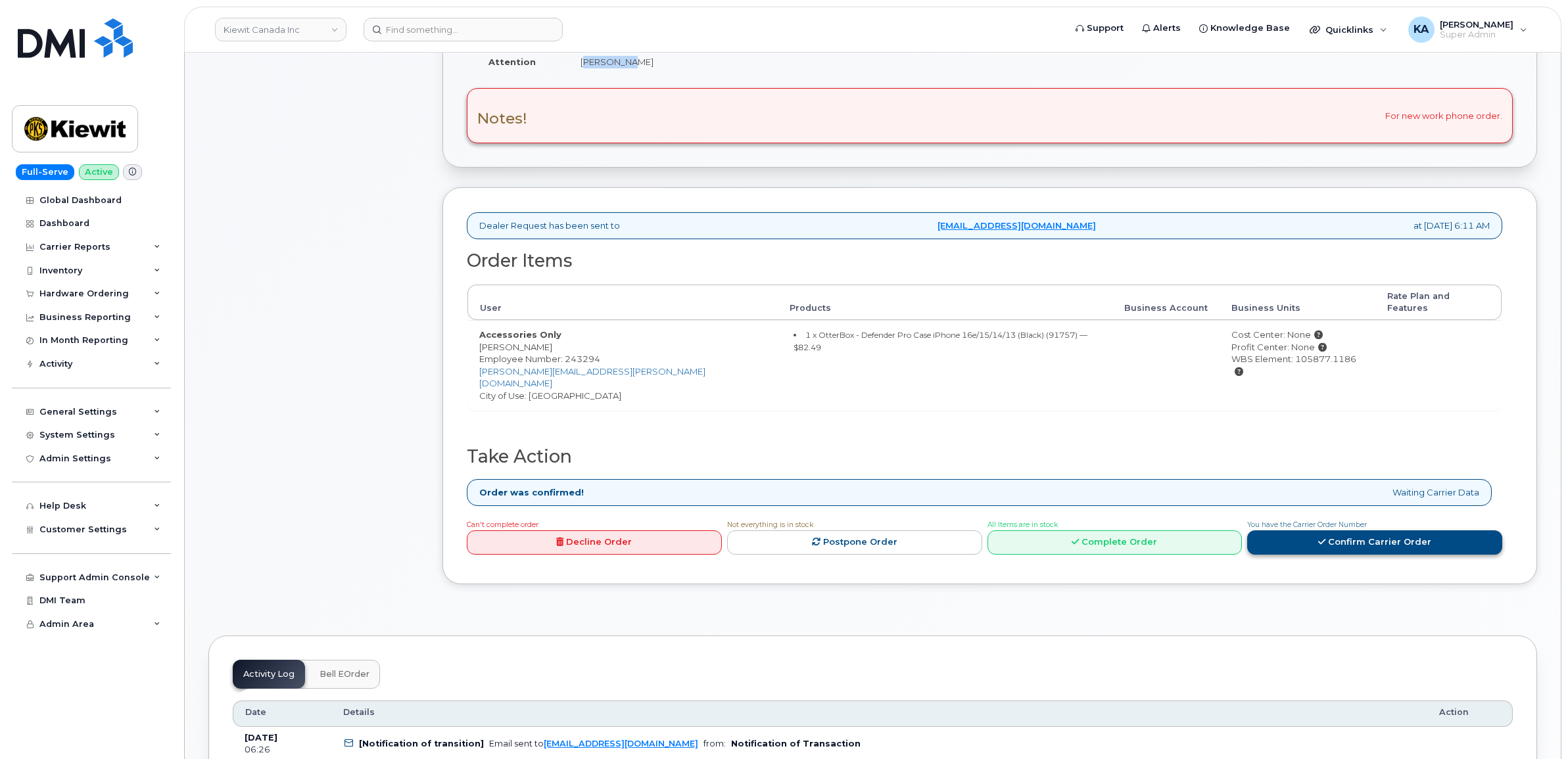
click at [1372, 531] on link "Confirm Carrier Order" at bounding box center [1375, 543] width 255 height 24
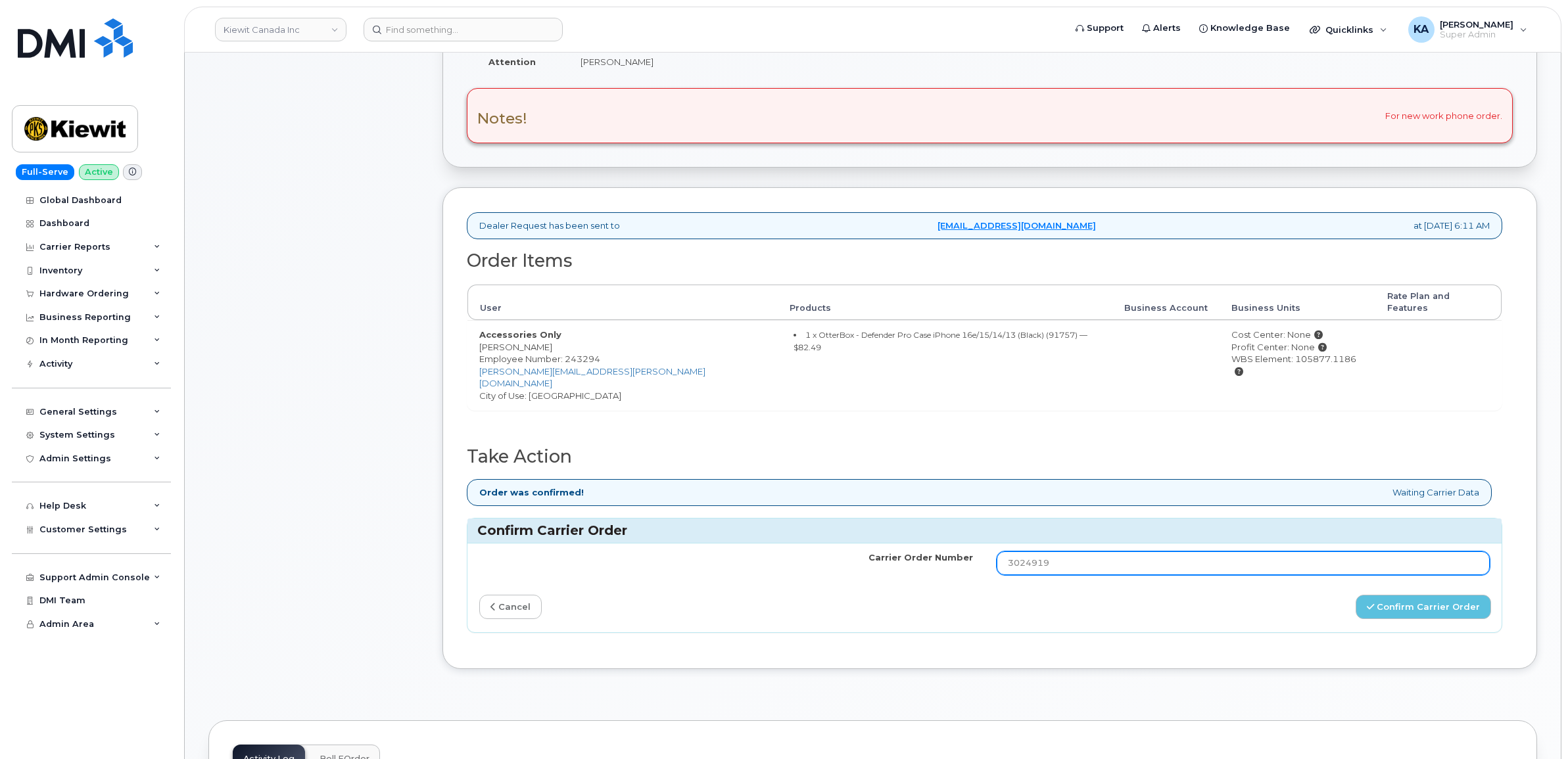
drag, startPoint x: 1076, startPoint y: 543, endPoint x: 955, endPoint y: 546, distance: 121.0
click at [955, 546] on tr "Carrier Order Number 3024919" at bounding box center [985, 563] width 1034 height 40
paste input "WBS Element: 105877.1186"
drag, startPoint x: 1138, startPoint y: 543, endPoint x: 950, endPoint y: 543, distance: 188.0
click at [950, 543] on tr "Carrier Order Number WBS Element: 105877.1186" at bounding box center [985, 563] width 1034 height 40
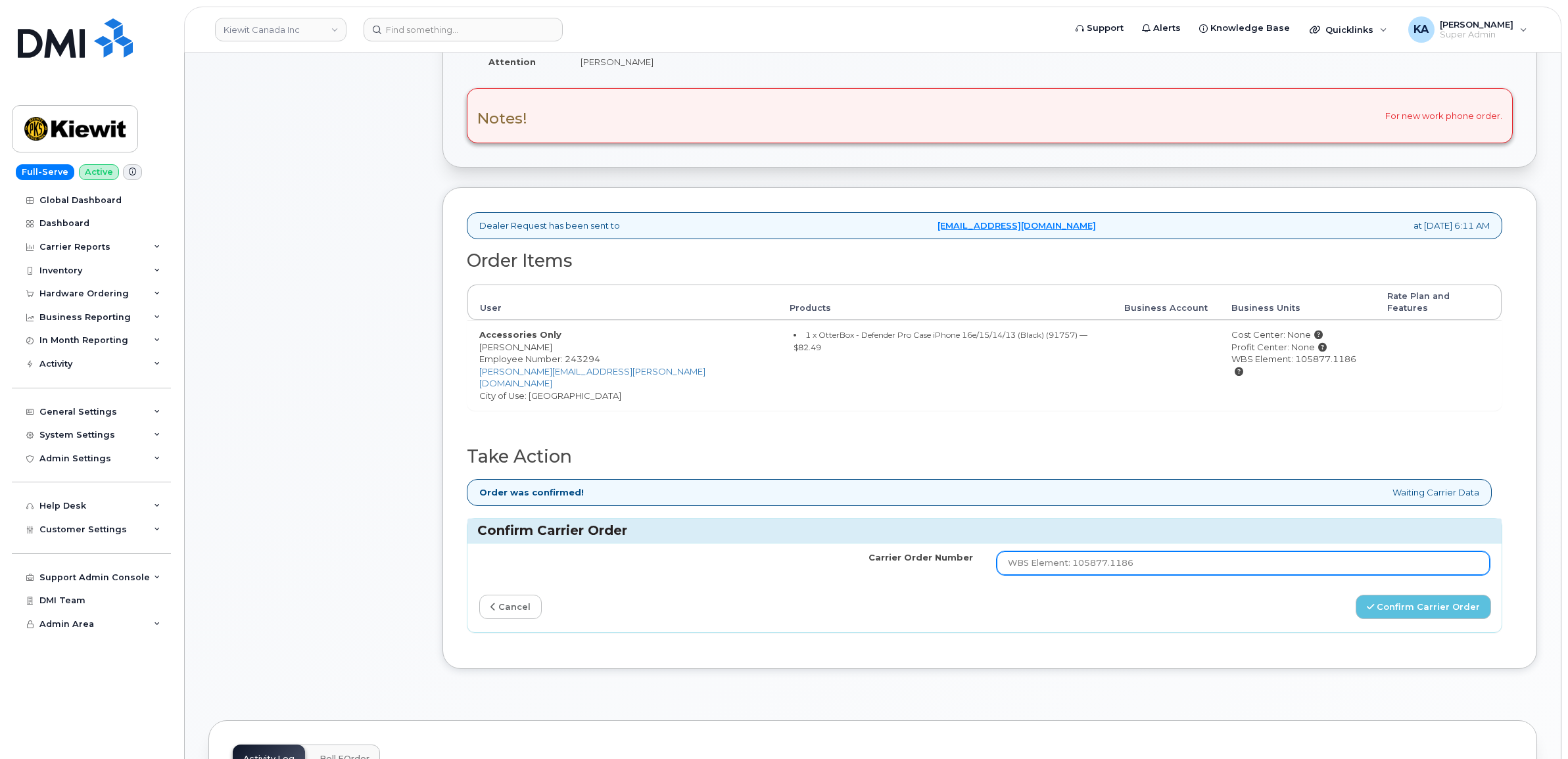
paste input "3027437"
type input "3027437"
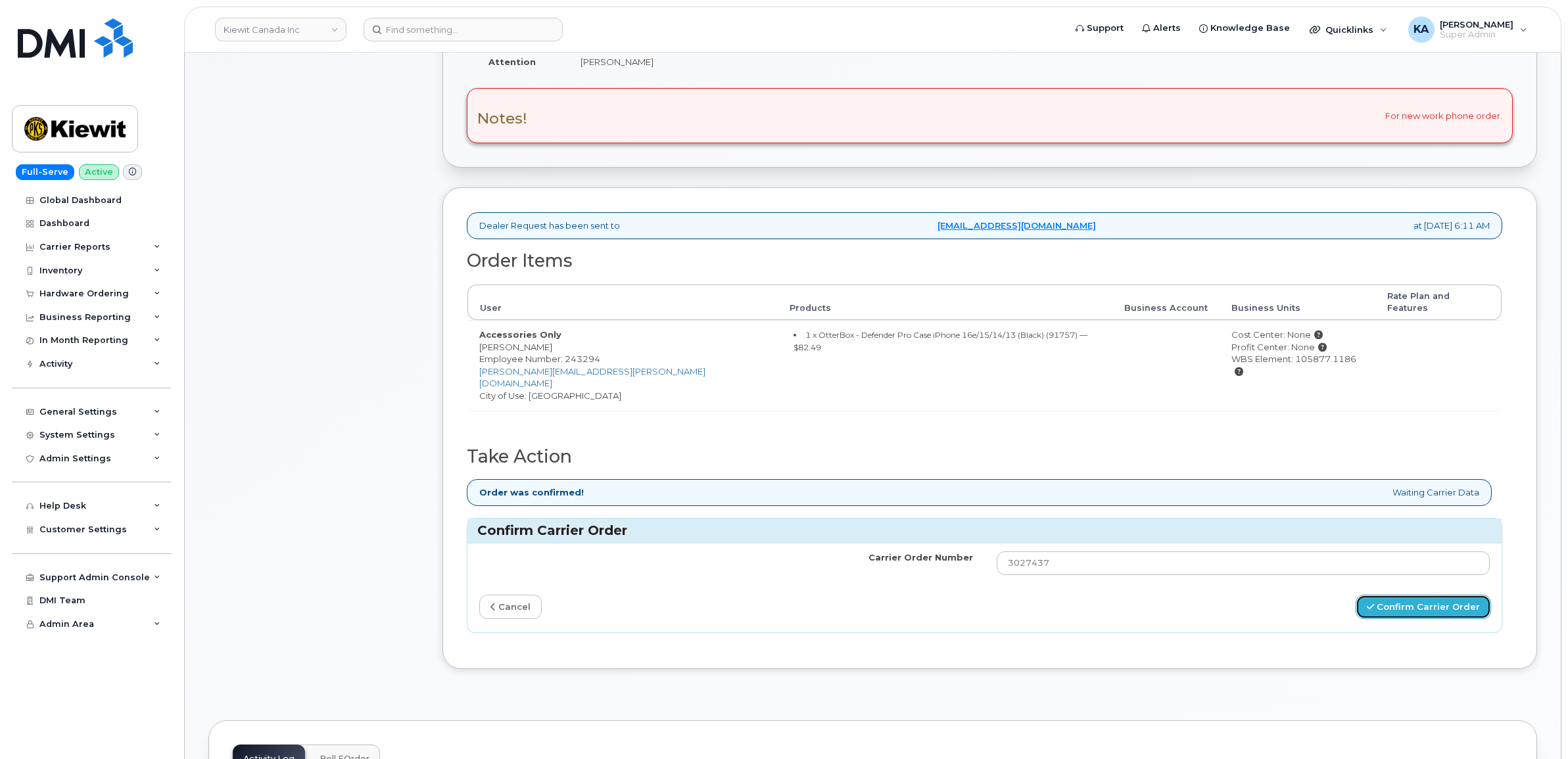
click at [1384, 595] on button "Confirm Carrier Order" at bounding box center [1422, 607] width 135 height 24
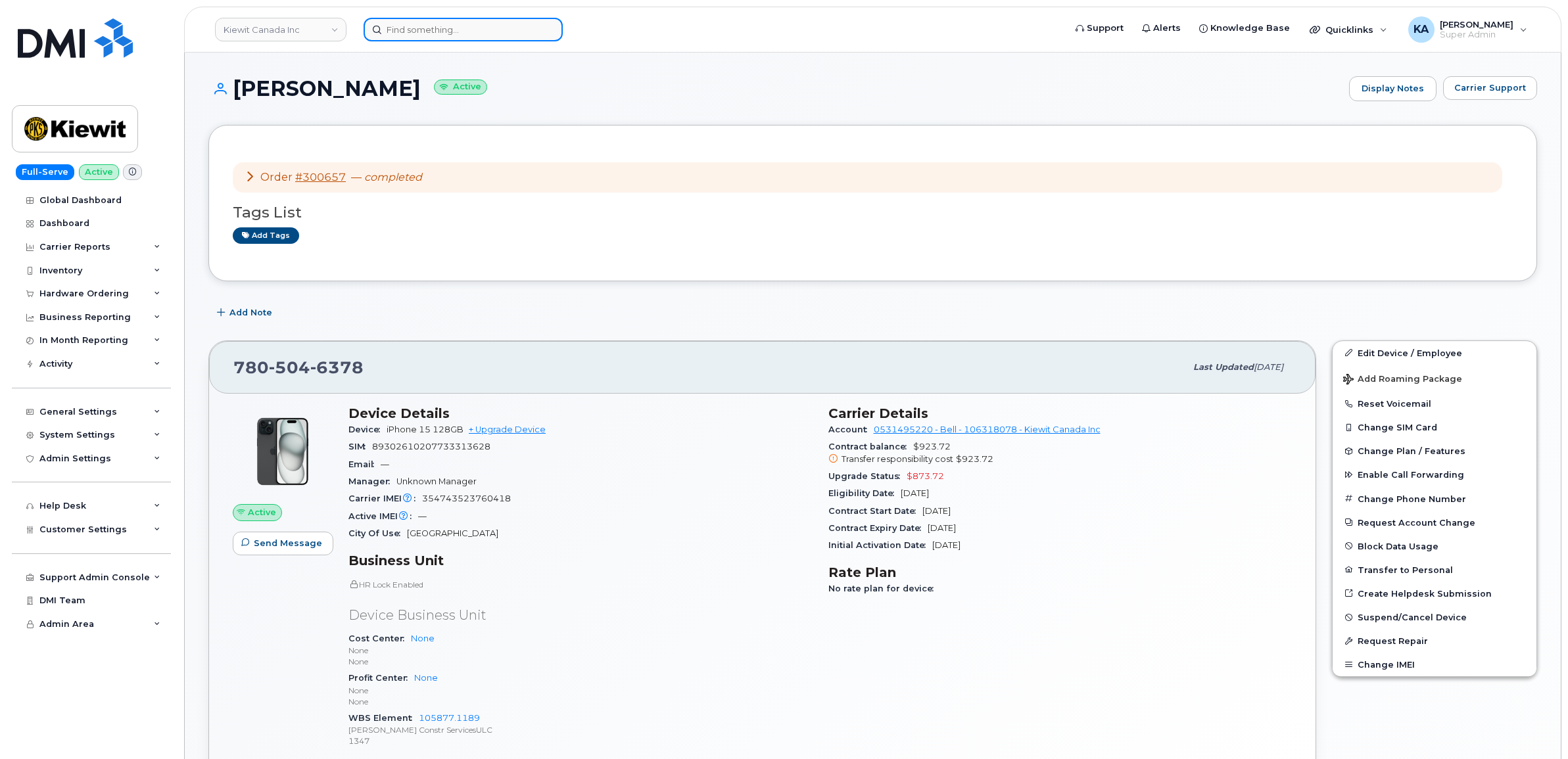
click at [448, 32] on input at bounding box center [463, 30] width 199 height 24
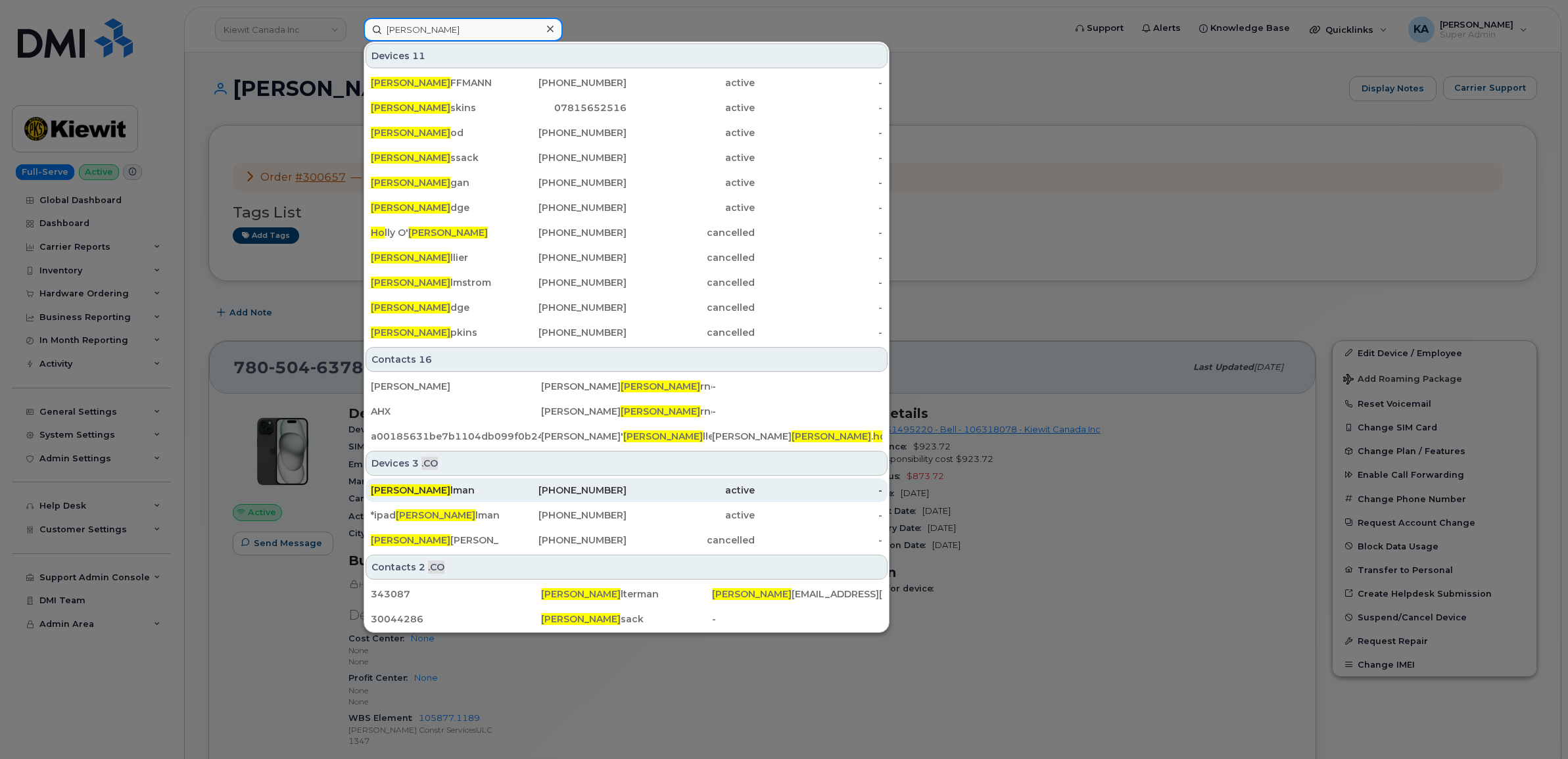
type input "[PERSON_NAME]"
click at [411, 490] on div "[PERSON_NAME] lman" at bounding box center [435, 490] width 129 height 14
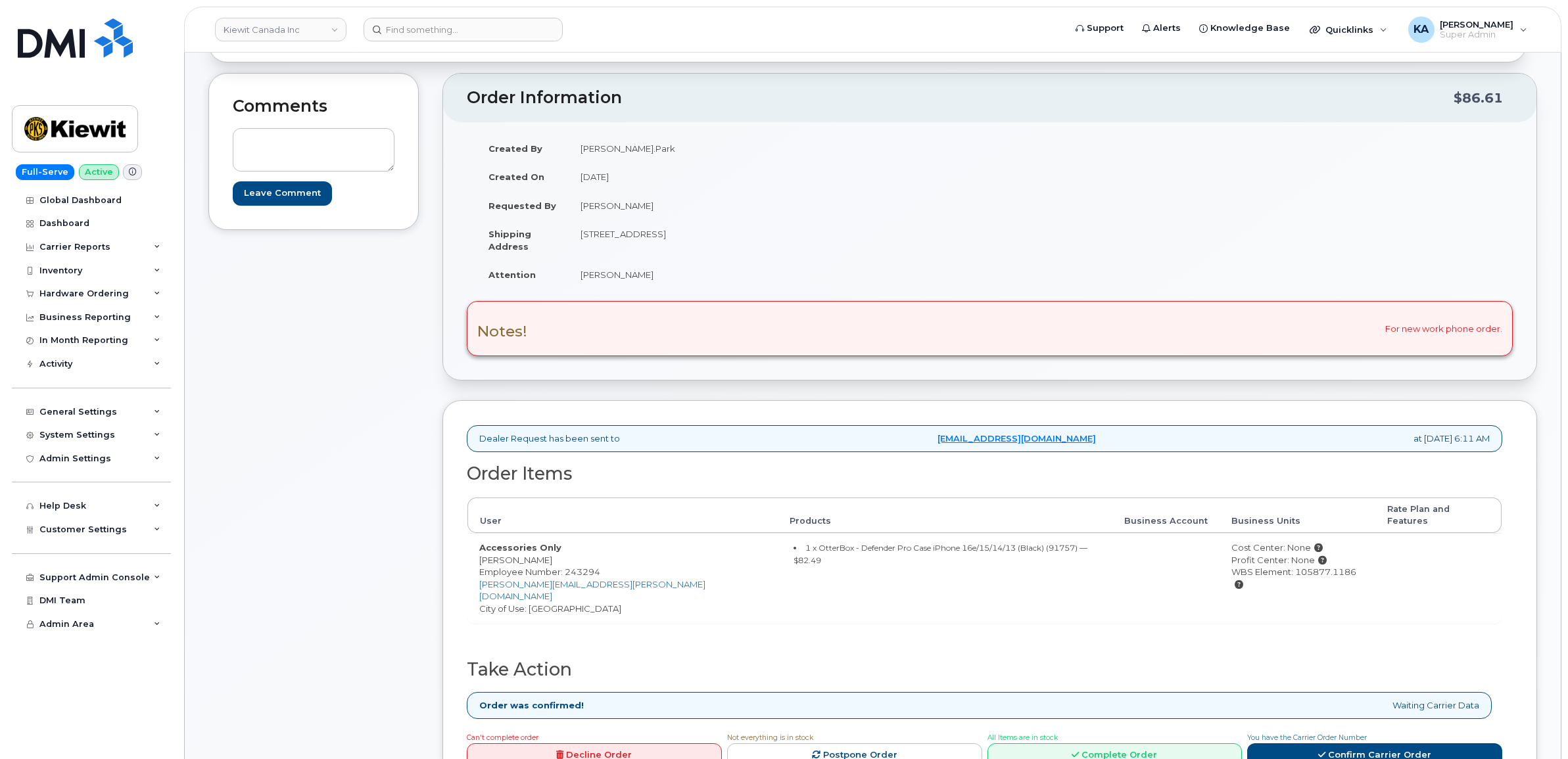
scroll to position [164, 0]
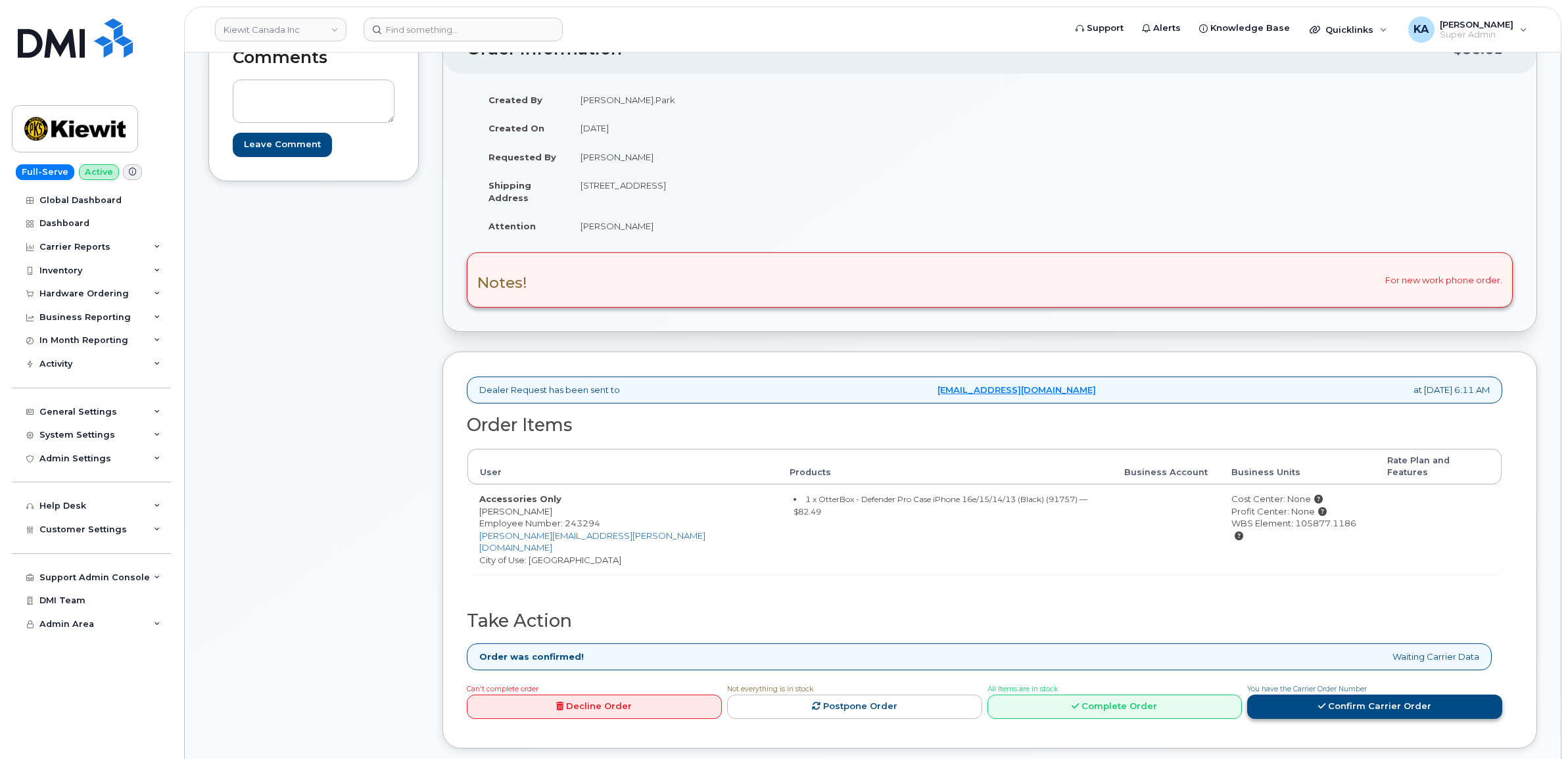
click at [1285, 695] on link "Confirm Carrier Order" at bounding box center [1375, 706] width 255 height 24
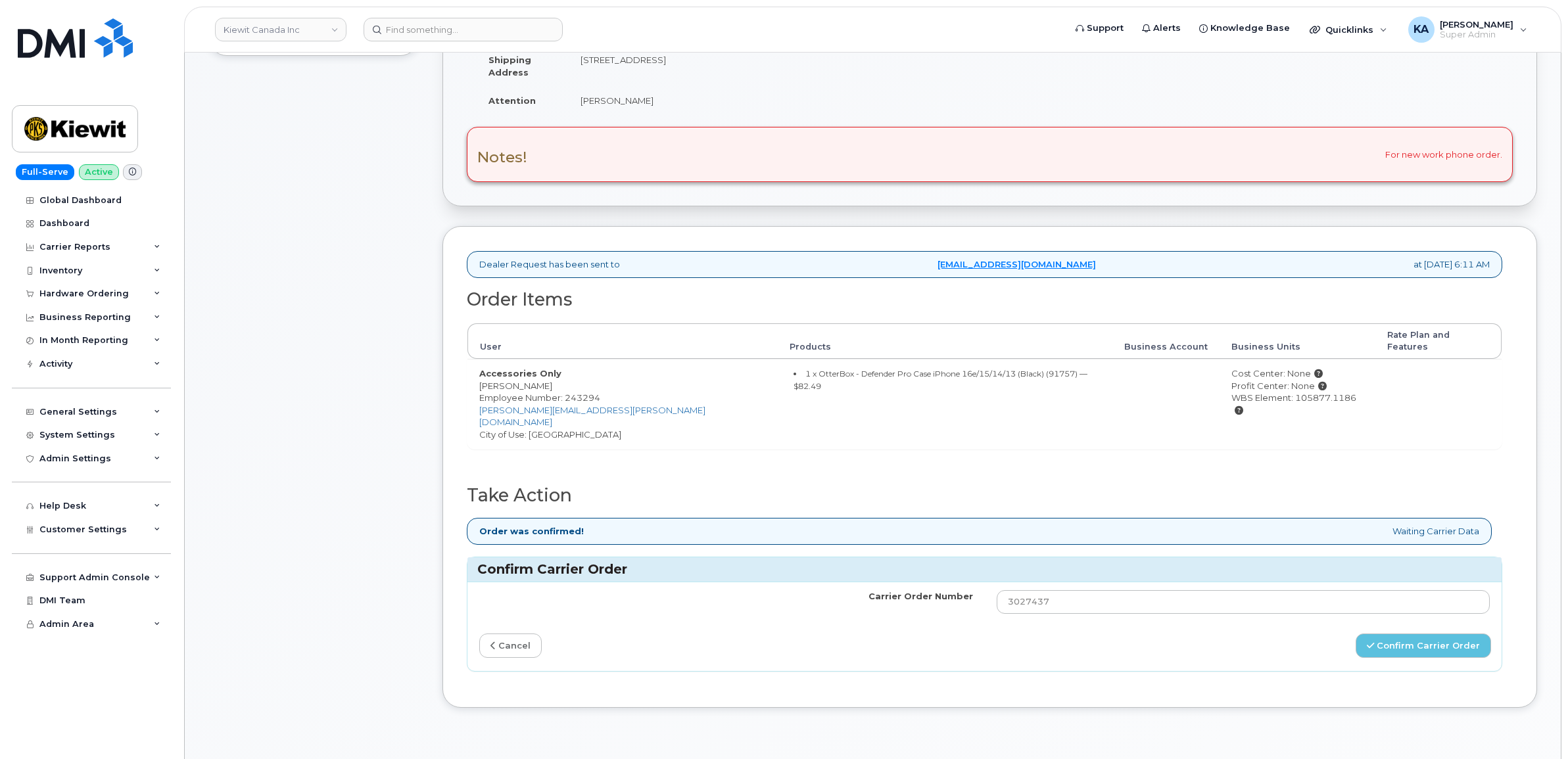
scroll to position [329, 0]
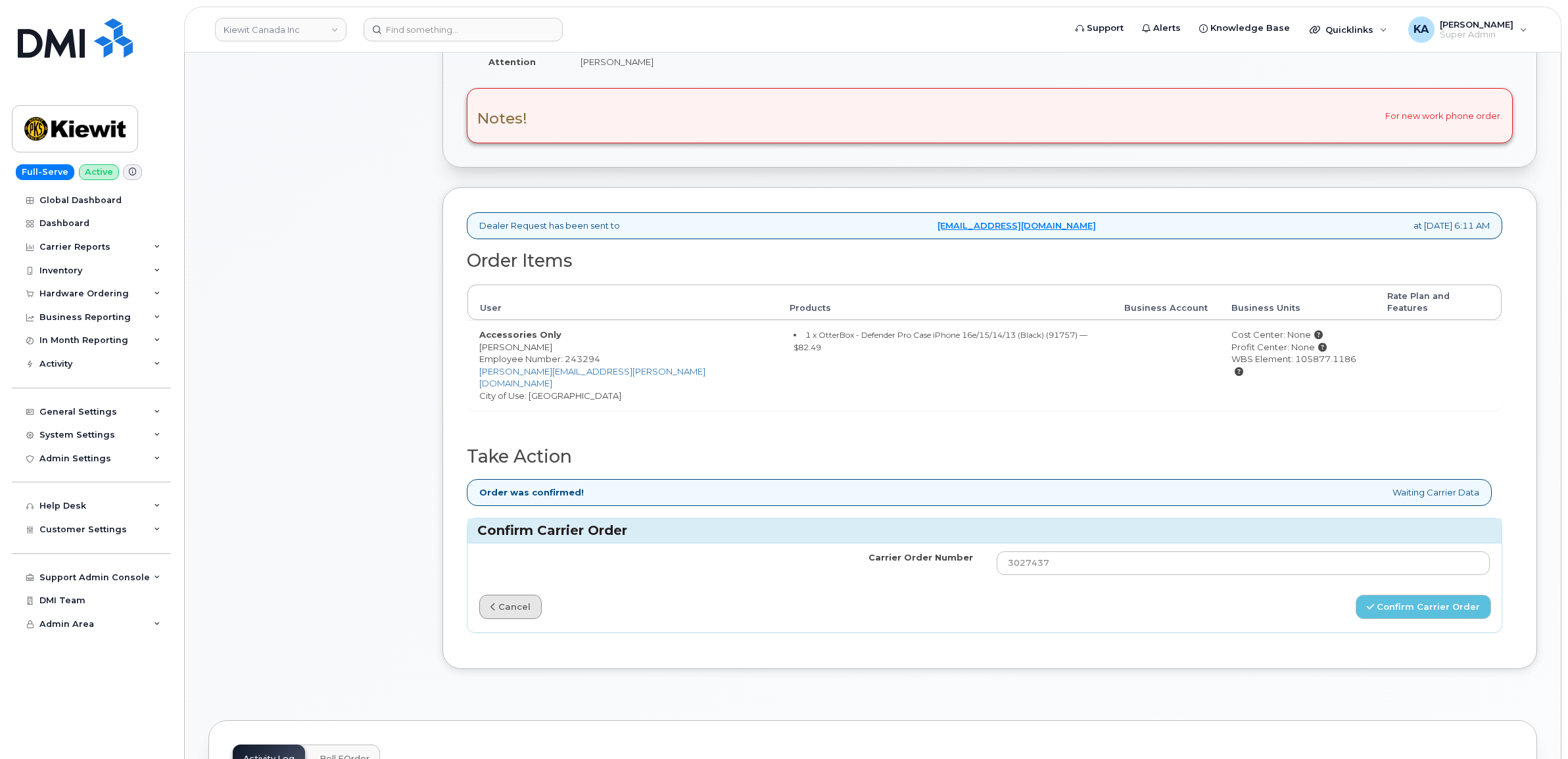
click at [514, 595] on link "cancel" at bounding box center [510, 607] width 63 height 24
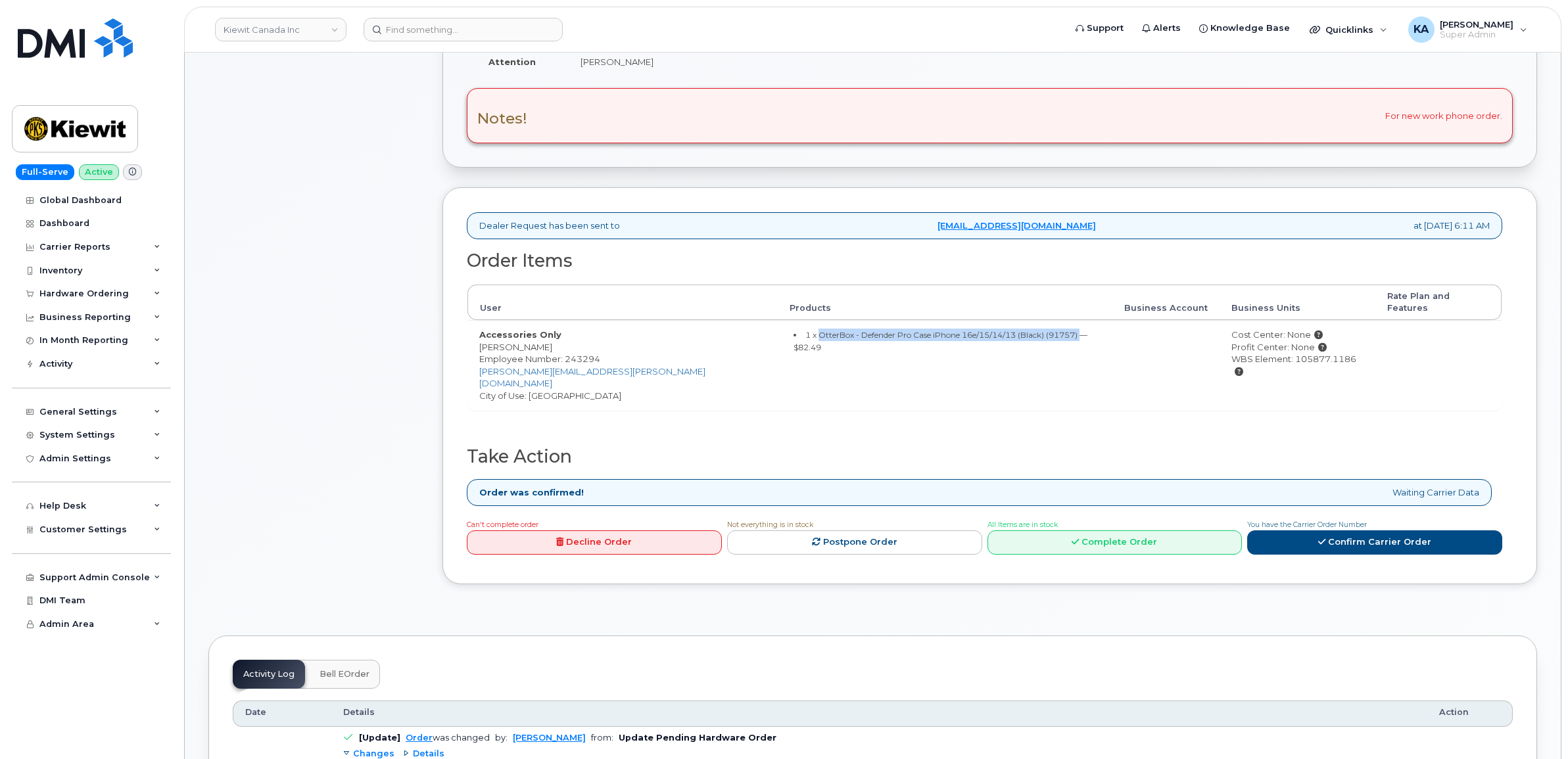
drag, startPoint x: 686, startPoint y: 323, endPoint x: 957, endPoint y: 335, distance: 271.3
click at [957, 335] on td "1 x OtterBox - Defender Pro Case iPhone 16e/15/14/13 (Black) (91757) — $82.49" at bounding box center [945, 364] width 334 height 90
copy small "OtterBox - Defender Pro Case iPhone 16e/15/14/13 (Black) (91757)"
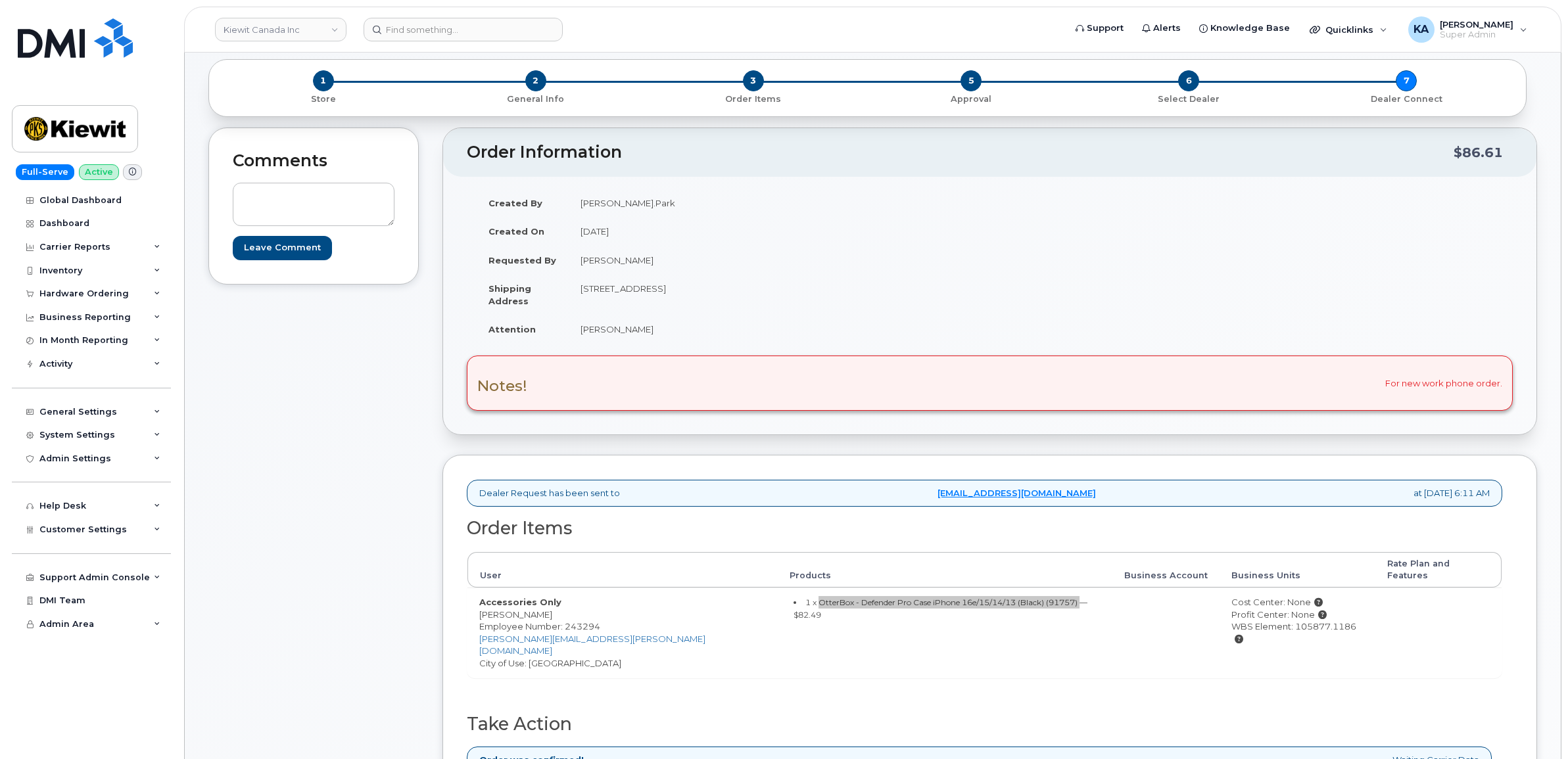
scroll to position [0, 0]
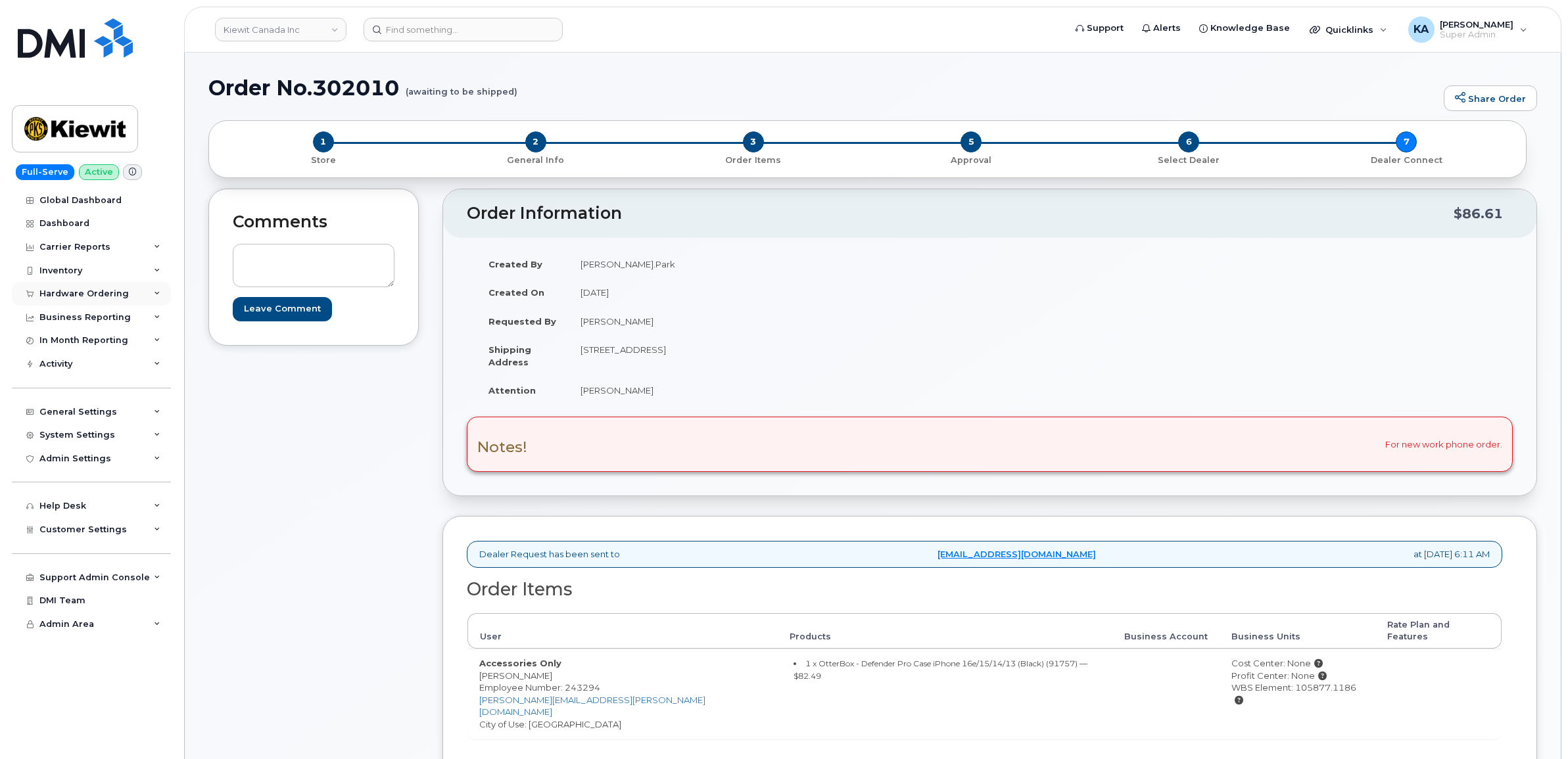
click at [76, 296] on div "Hardware Ordering" at bounding box center [84, 294] width 90 height 11
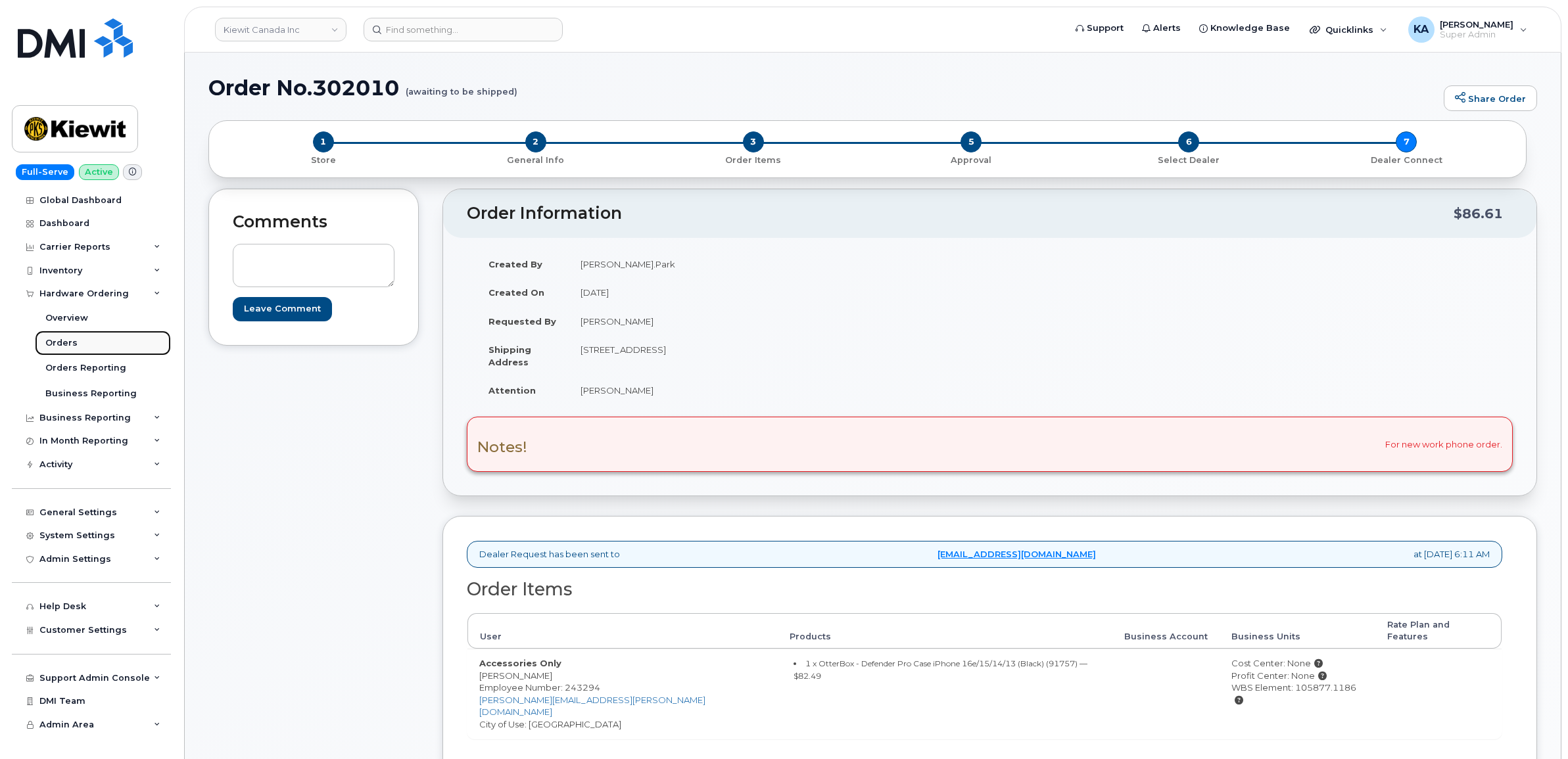
click at [60, 339] on link "Orders" at bounding box center [102, 343] width 136 height 25
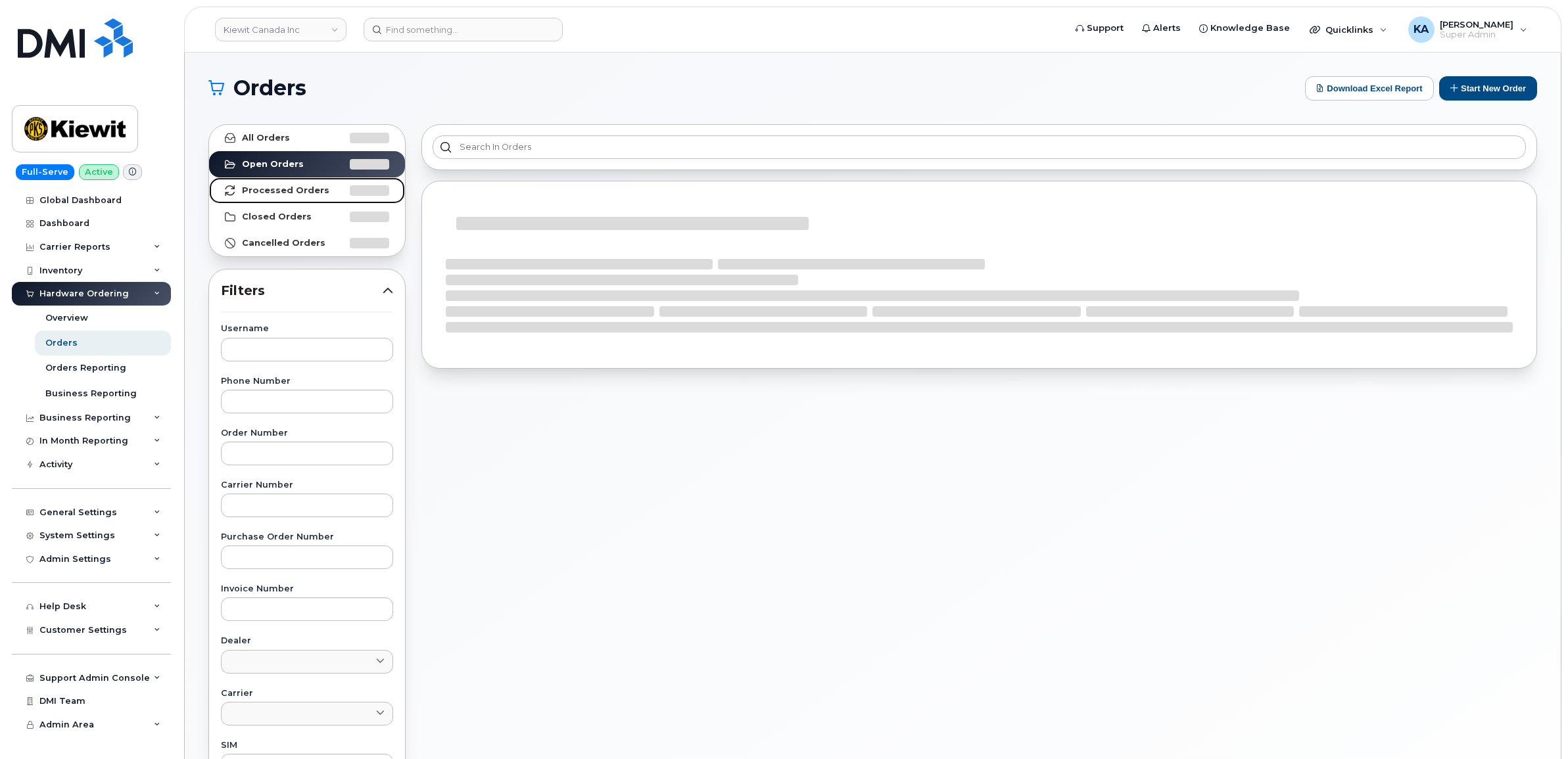
click at [247, 186] on strong "Processed Orders" at bounding box center [285, 191] width 88 height 11
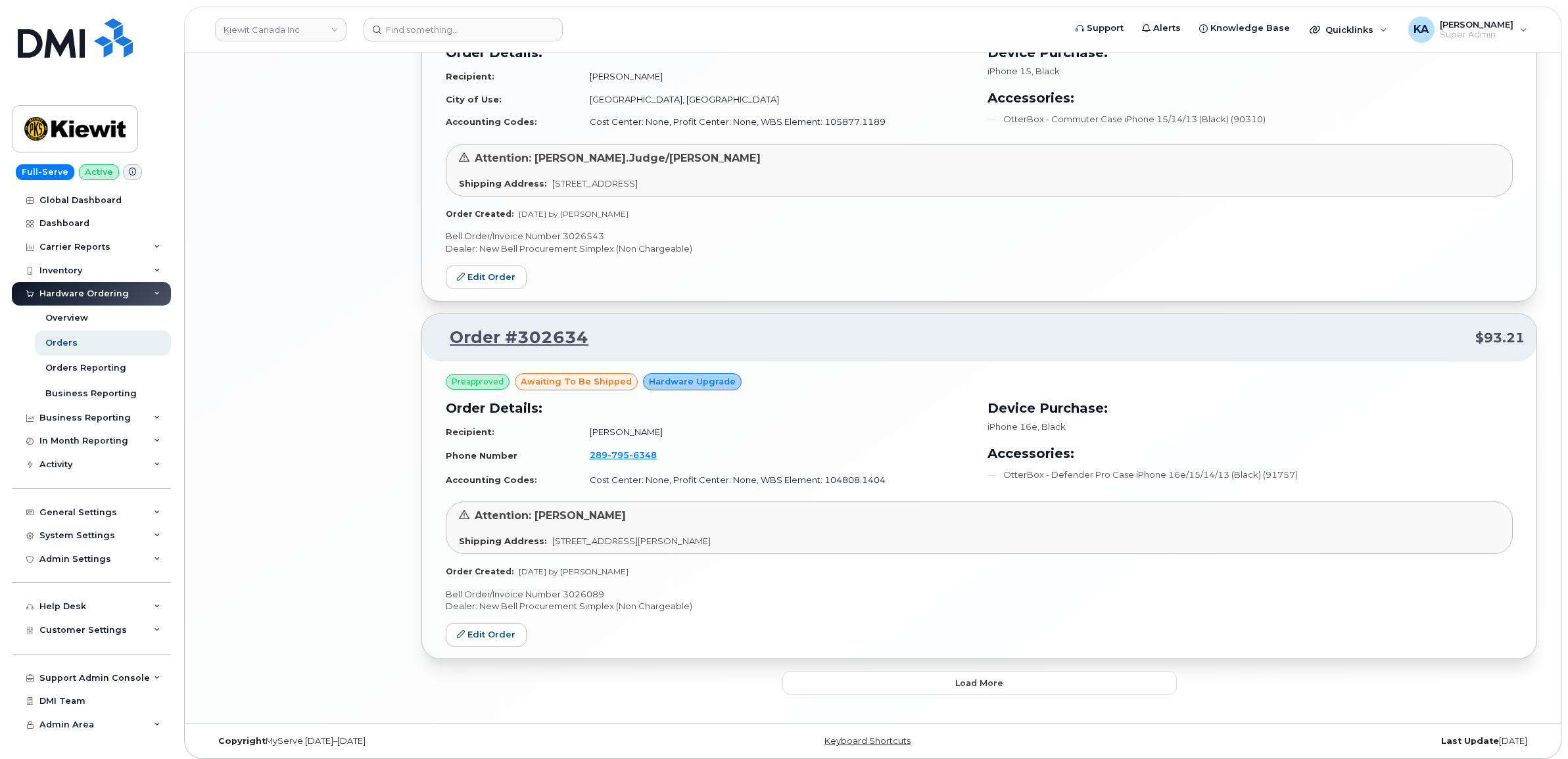
scroll to position [2386, 0]
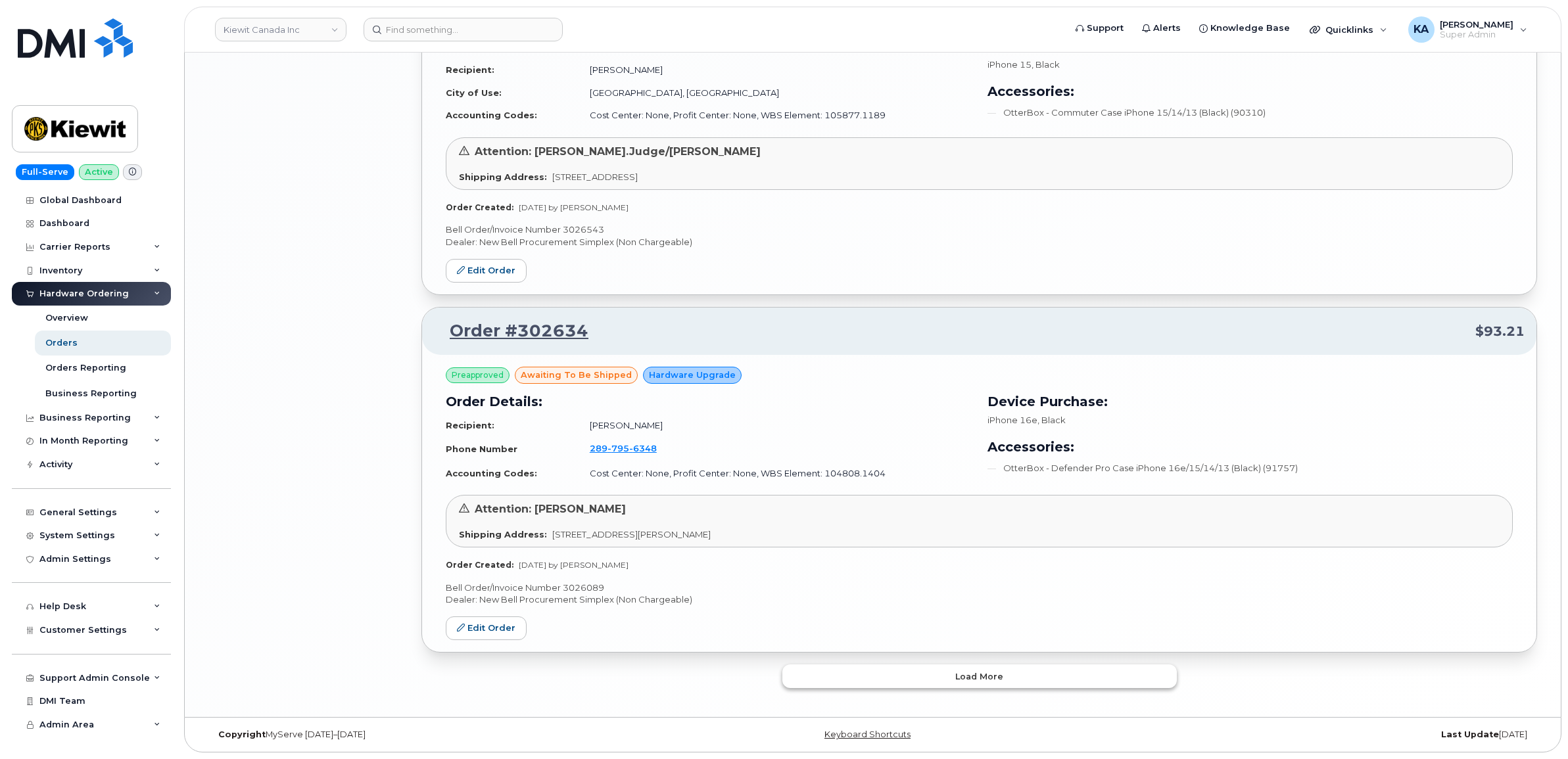
click at [890, 672] on button "Load more" at bounding box center [979, 677] width 394 height 24
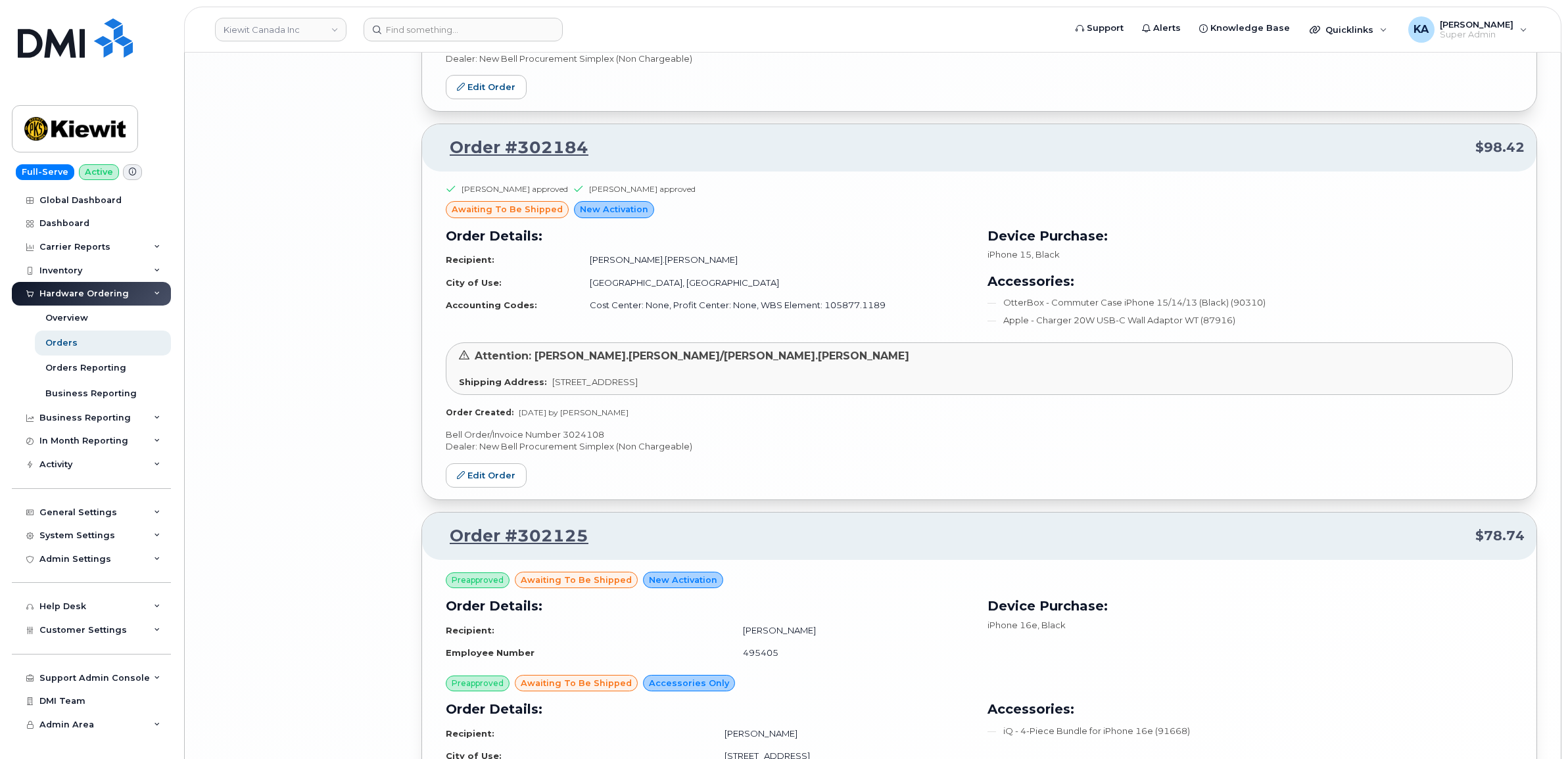
scroll to position [5494, 0]
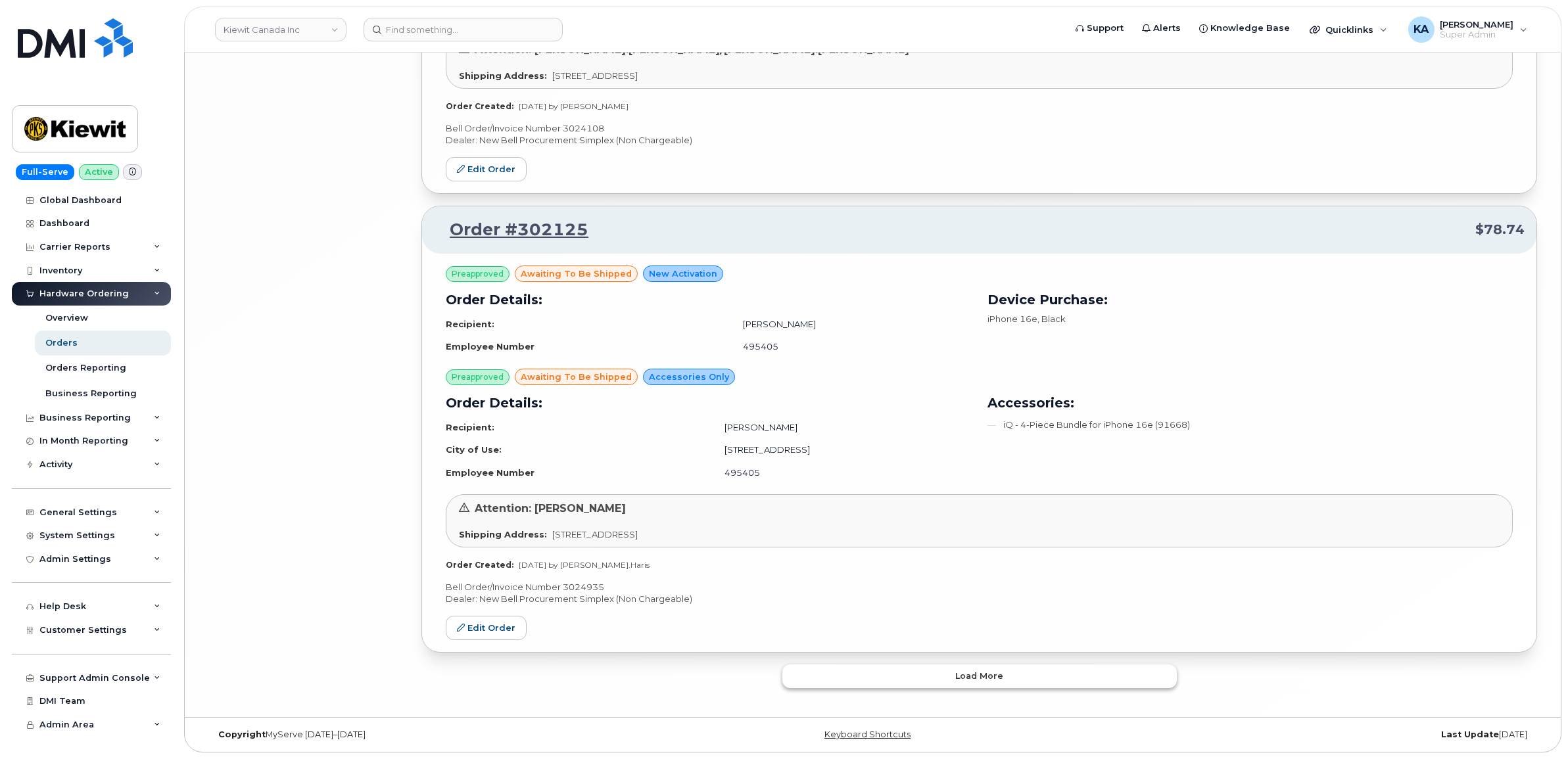
click at [883, 672] on button "Load more" at bounding box center [979, 677] width 394 height 24
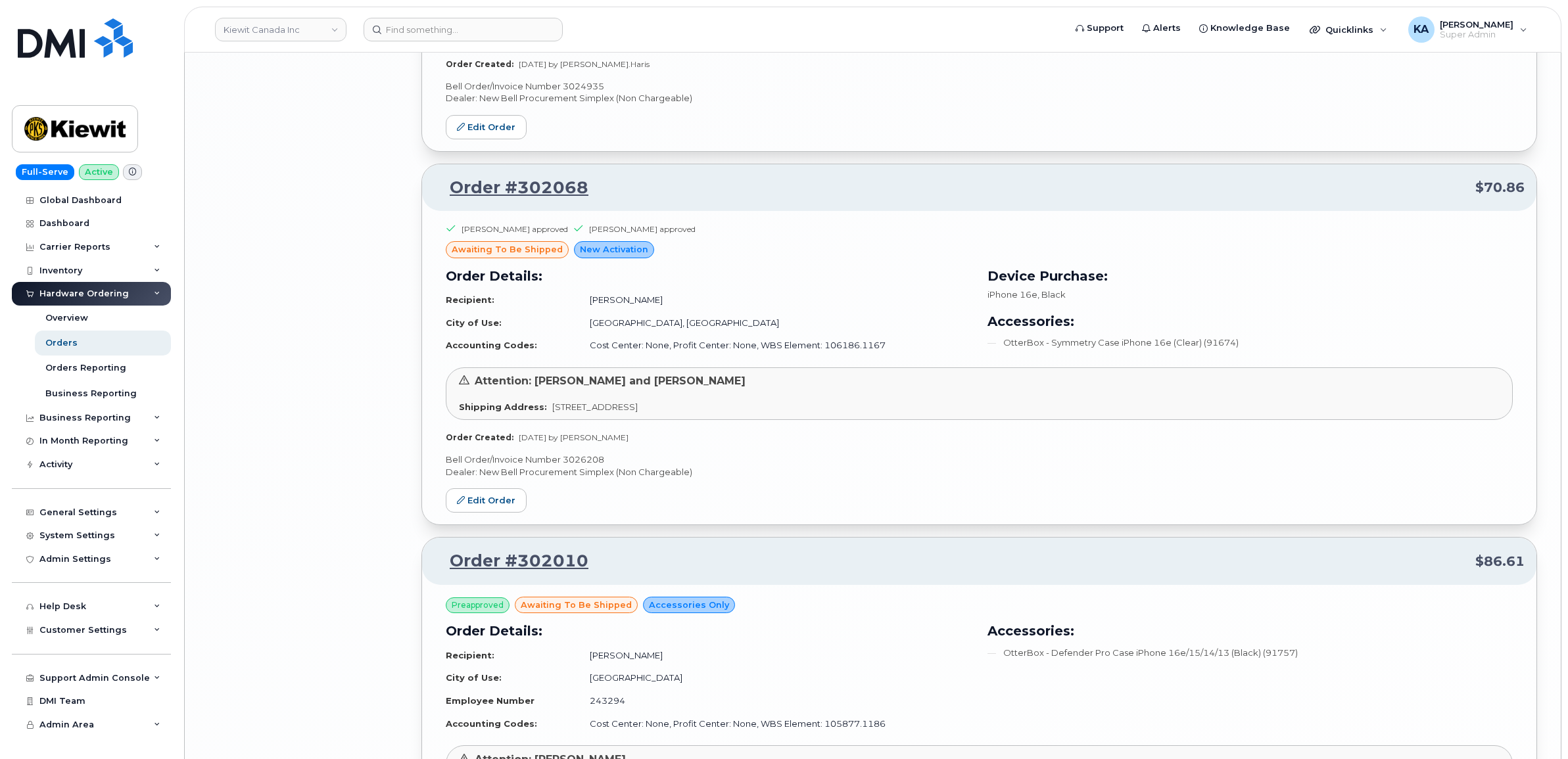
scroll to position [5904, 0]
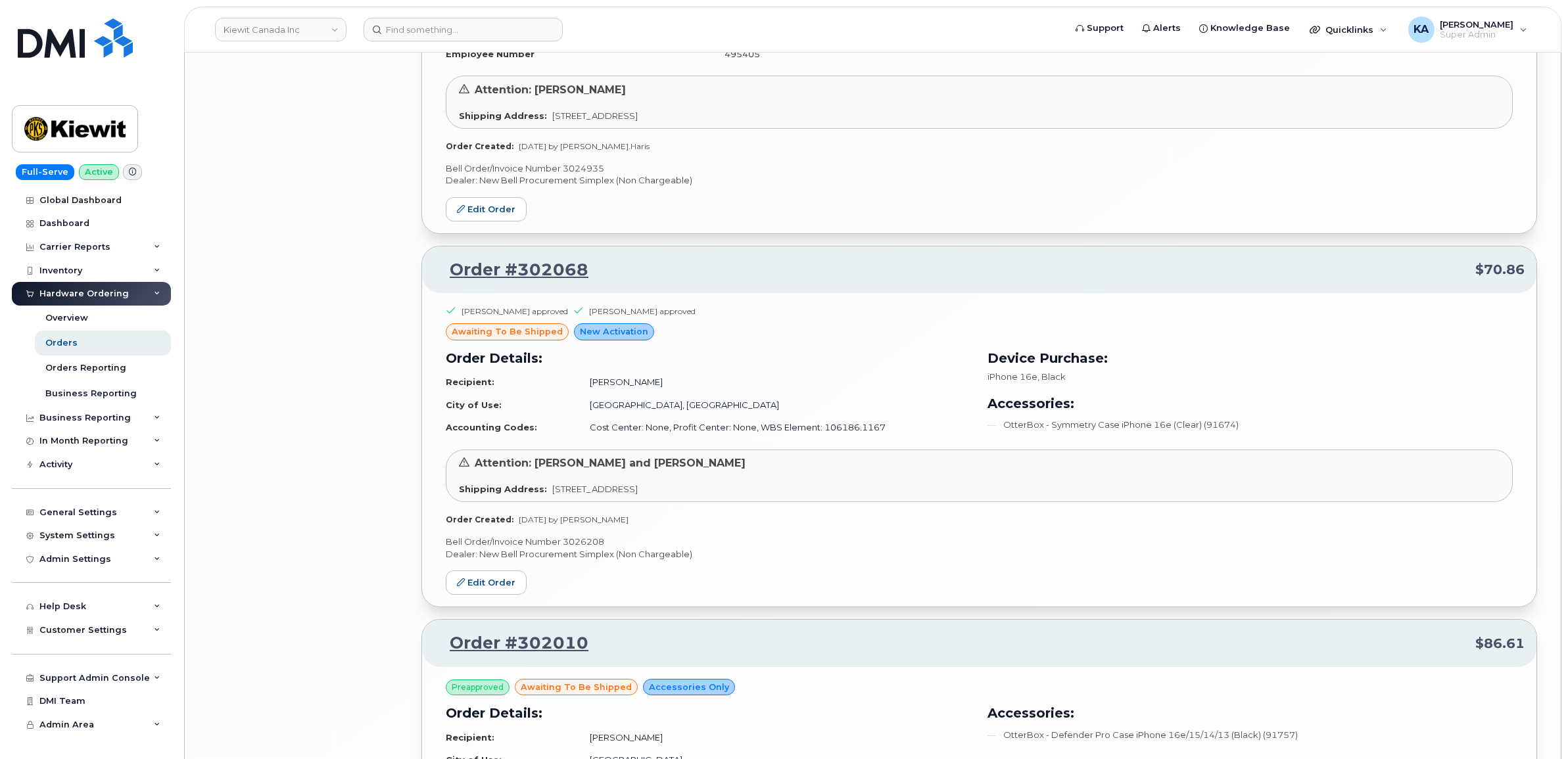
click at [576, 548] on p "Bell Order/Invoice Number 3026208" at bounding box center [979, 542] width 1067 height 13
copy p "3026208"
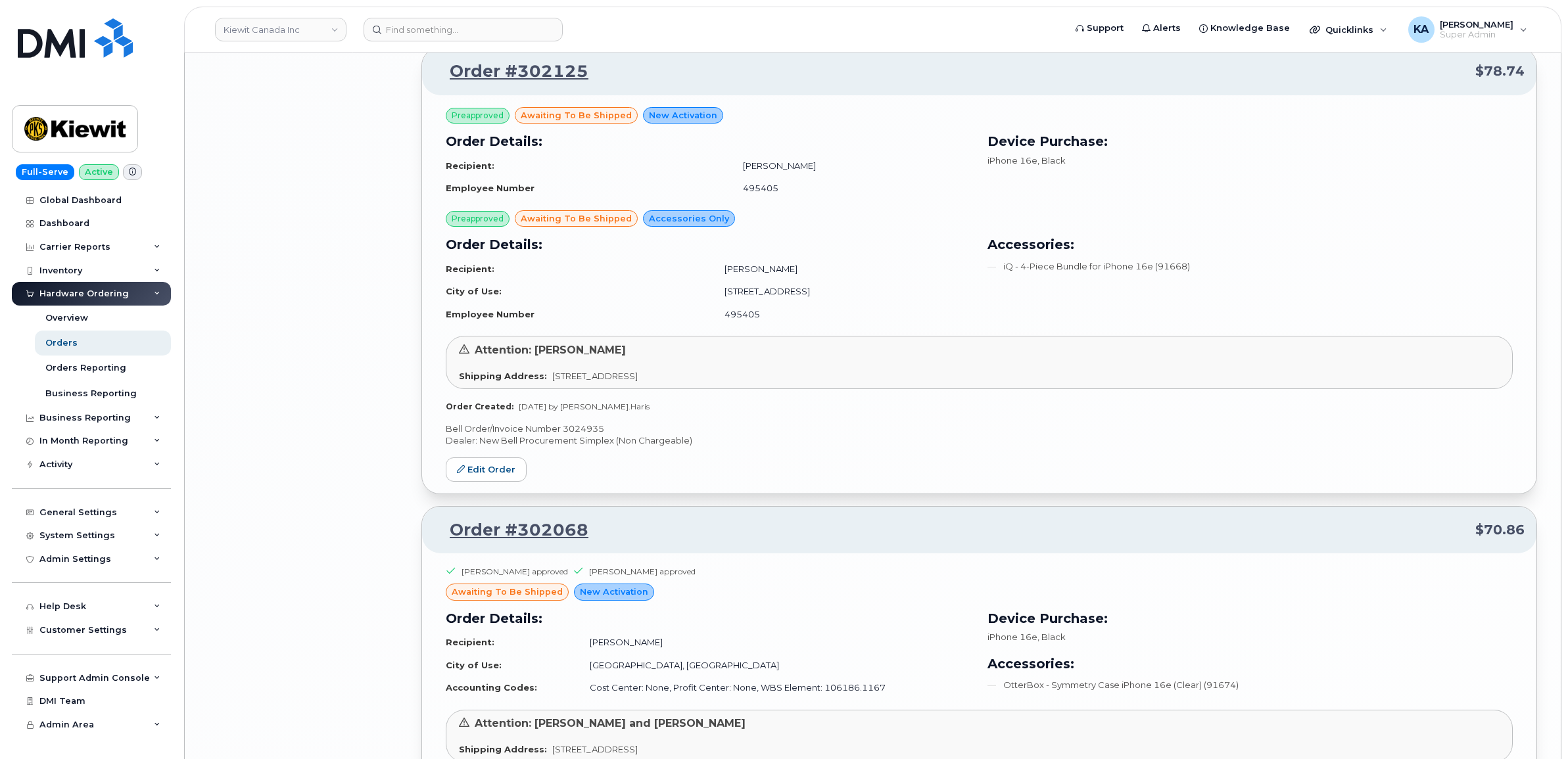
scroll to position [5576, 0]
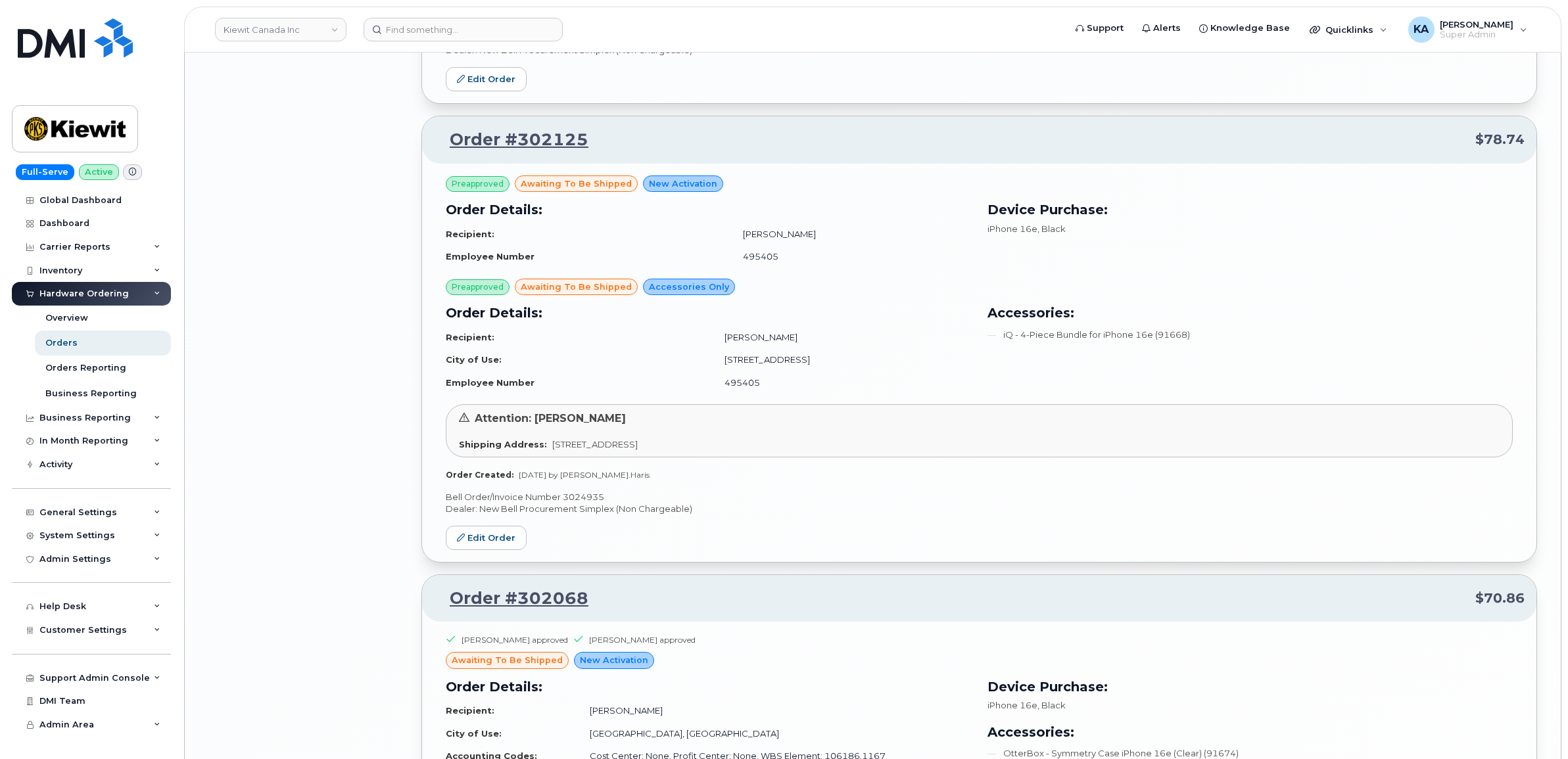
click at [593, 501] on p "Bell Order/Invoice Number 3024935" at bounding box center [979, 497] width 1067 height 13
copy p "3024935"
click at [468, 541] on link "Edit Order" at bounding box center [486, 538] width 81 height 24
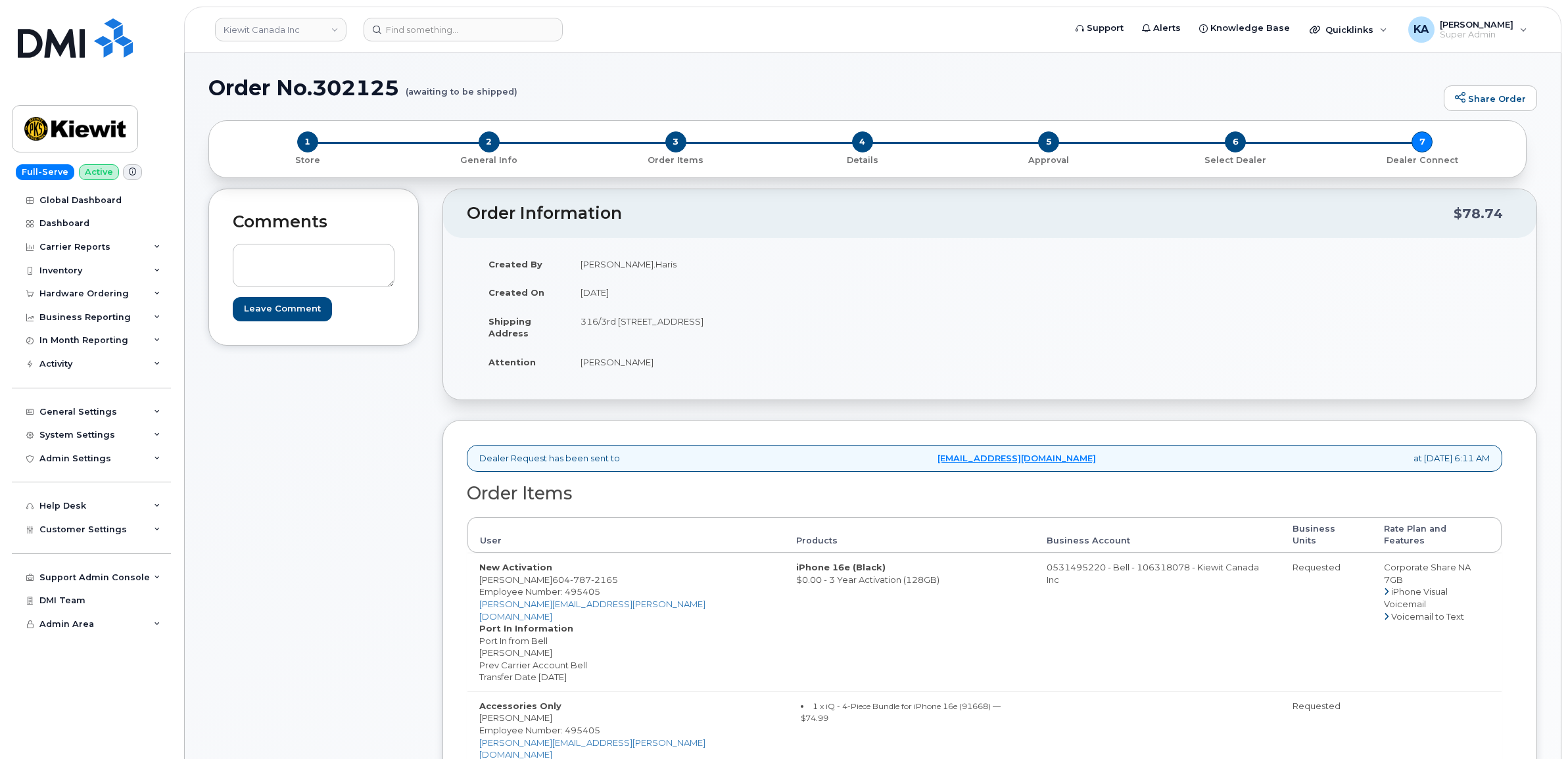
scroll to position [82, 0]
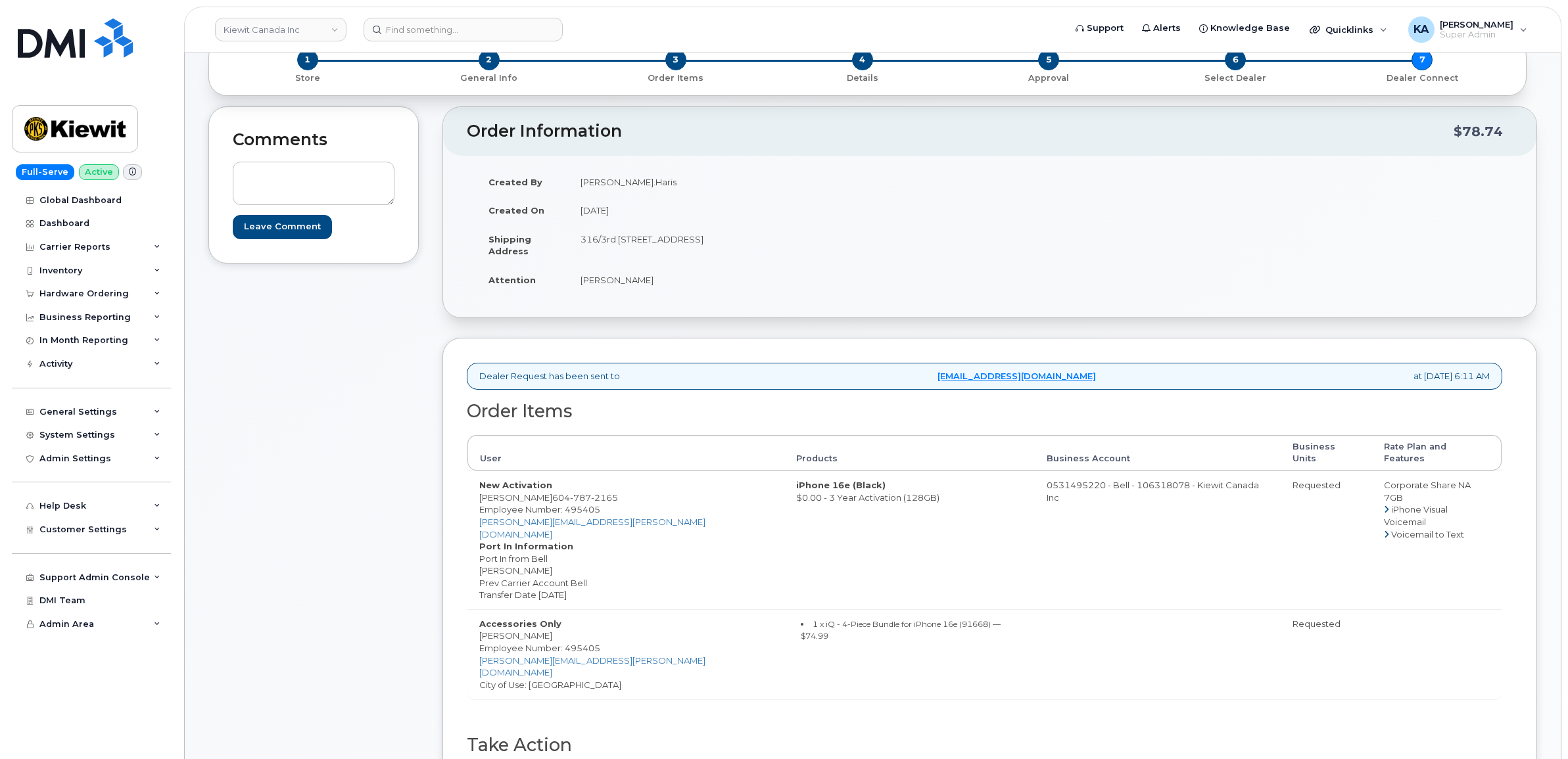
drag, startPoint x: 476, startPoint y: 547, endPoint x: 560, endPoint y: 551, distance: 84.1
click at [560, 551] on td "New Activation [PERSON_NAME] [PHONE_NUMBER] Employee Number: 495405 [PERSON_NAM…" at bounding box center [626, 540] width 317 height 139
copy dd "[PERSON_NAME]"
click at [579, 643] on span "Employee Number: 495405" at bounding box center [540, 649] width 121 height 11
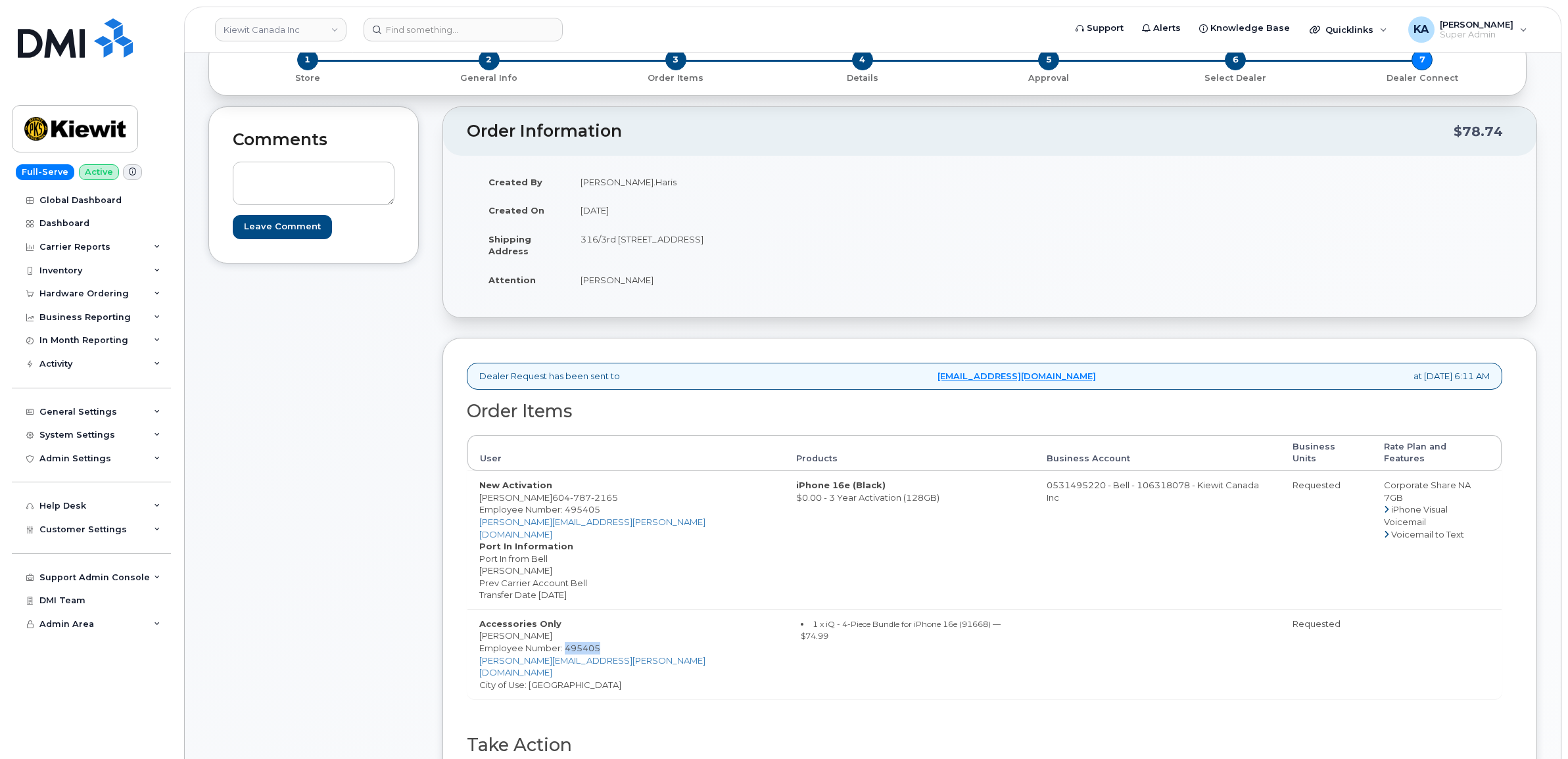
copy span "495405"
drag, startPoint x: 559, startPoint y: 487, endPoint x: 628, endPoint y: 490, distance: 69.1
click at [628, 490] on td "New Activation [PERSON_NAME] [PHONE_NUMBER] Employee Number: 495405 [PERSON_NAM…" at bounding box center [626, 540] width 317 height 139
copy span "[PHONE_NUMBER]"
drag, startPoint x: 580, startPoint y: 241, endPoint x: 725, endPoint y: 255, distance: 145.7
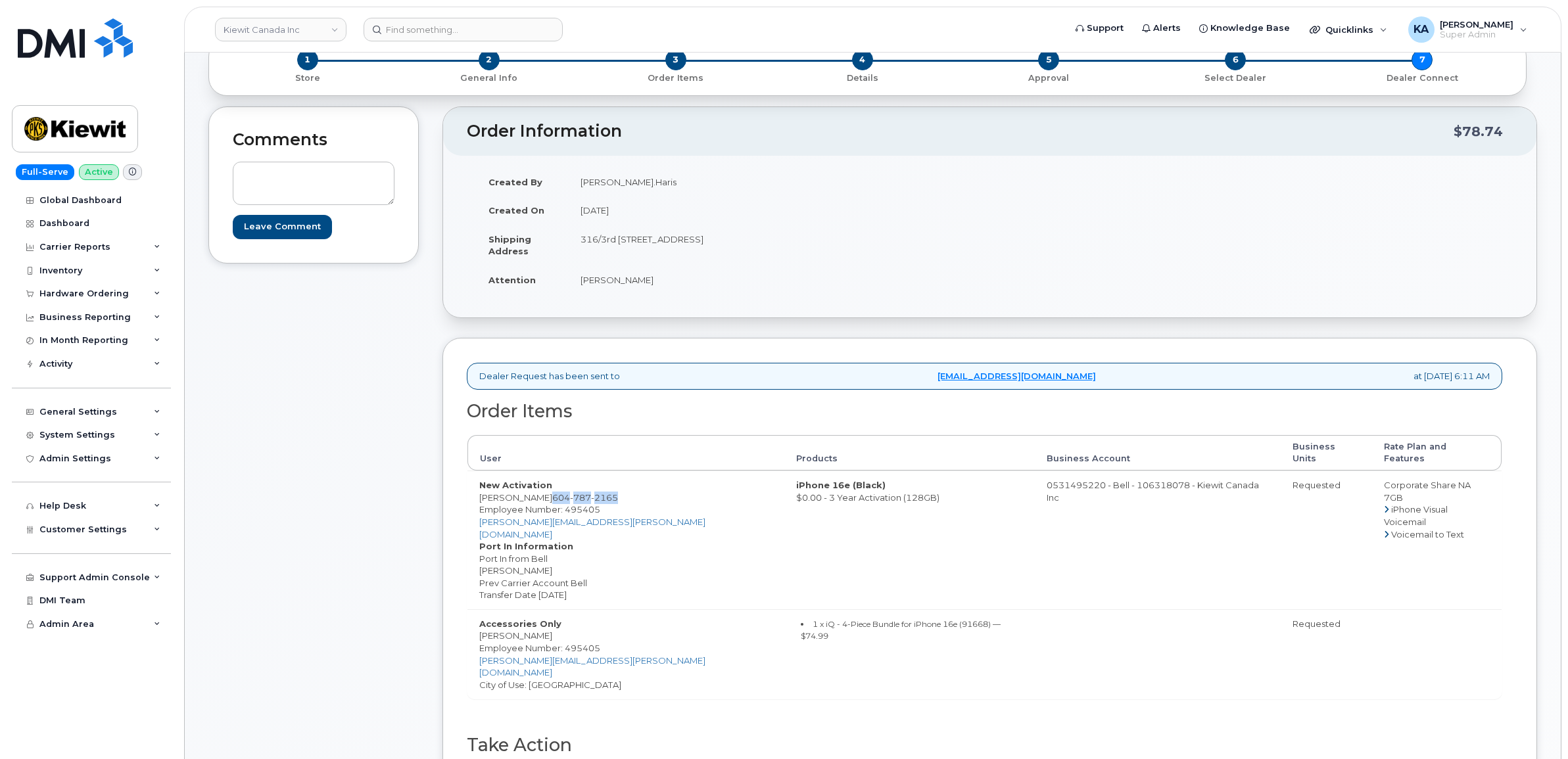
click at [725, 255] on td "316/3rd [STREET_ADDRESS]" at bounding box center [774, 245] width 411 height 41
copy td "316/3rd 2316-4245 139 Ave NW"
drag, startPoint x: 799, startPoint y: 238, endPoint x: 836, endPoint y: 245, distance: 37.7
click at [836, 245] on td "316/3rd 2316-4245 139 Ave NW EDMONTON AB T5Y 3E8 CANADA" at bounding box center [774, 245] width 411 height 41
copy td "T5Y 3E8"
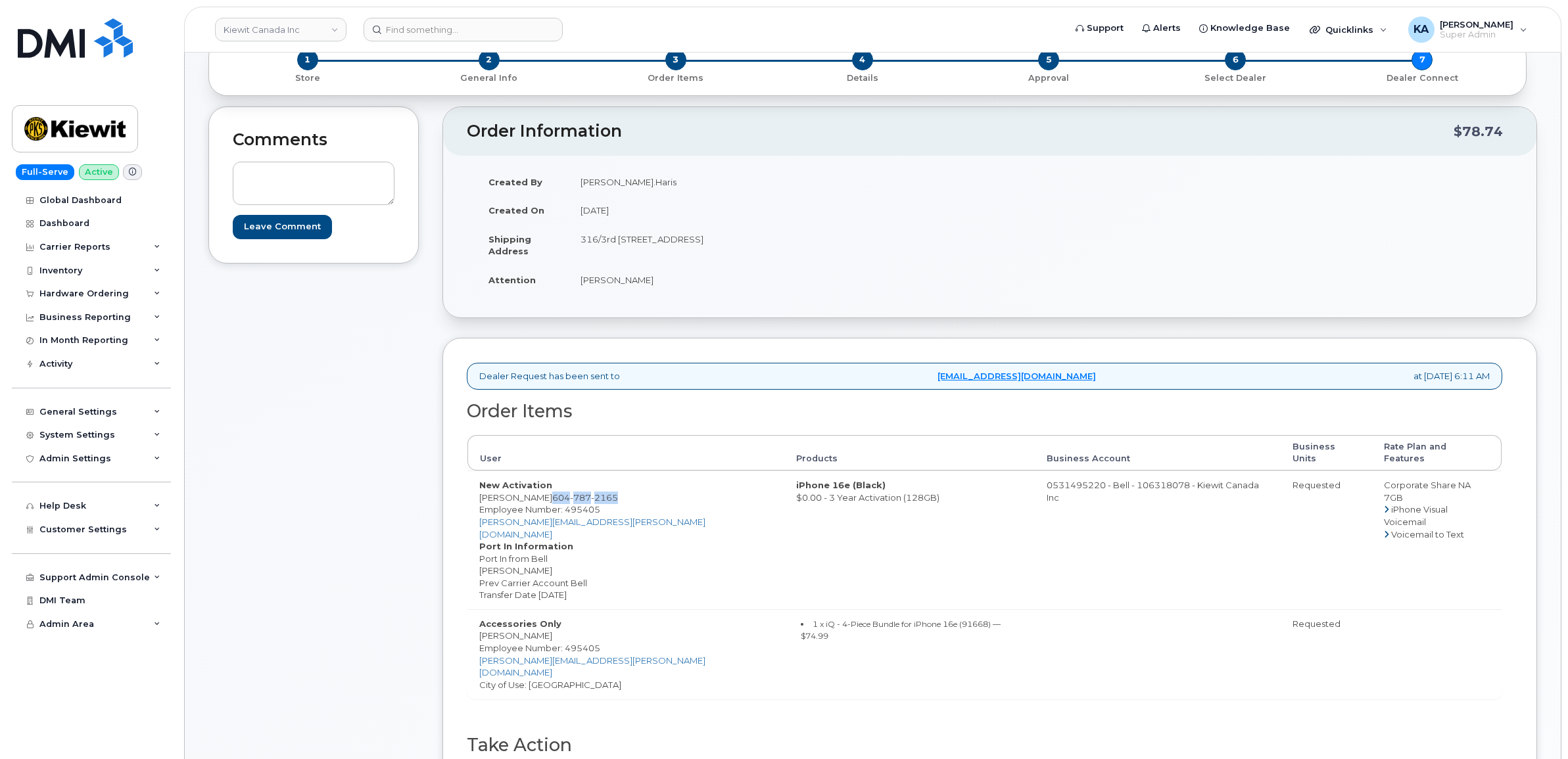
drag, startPoint x: 576, startPoint y: 283, endPoint x: 658, endPoint y: 291, distance: 82.4
click at [658, 291] on td "Muhammad Haris" at bounding box center [774, 280] width 411 height 29
copy td "Muhammad Haris"
drag, startPoint x: 1257, startPoint y: 472, endPoint x: 1316, endPoint y: 480, distance: 59.5
click at [1316, 480] on td "Requested" at bounding box center [1327, 540] width 92 height 139
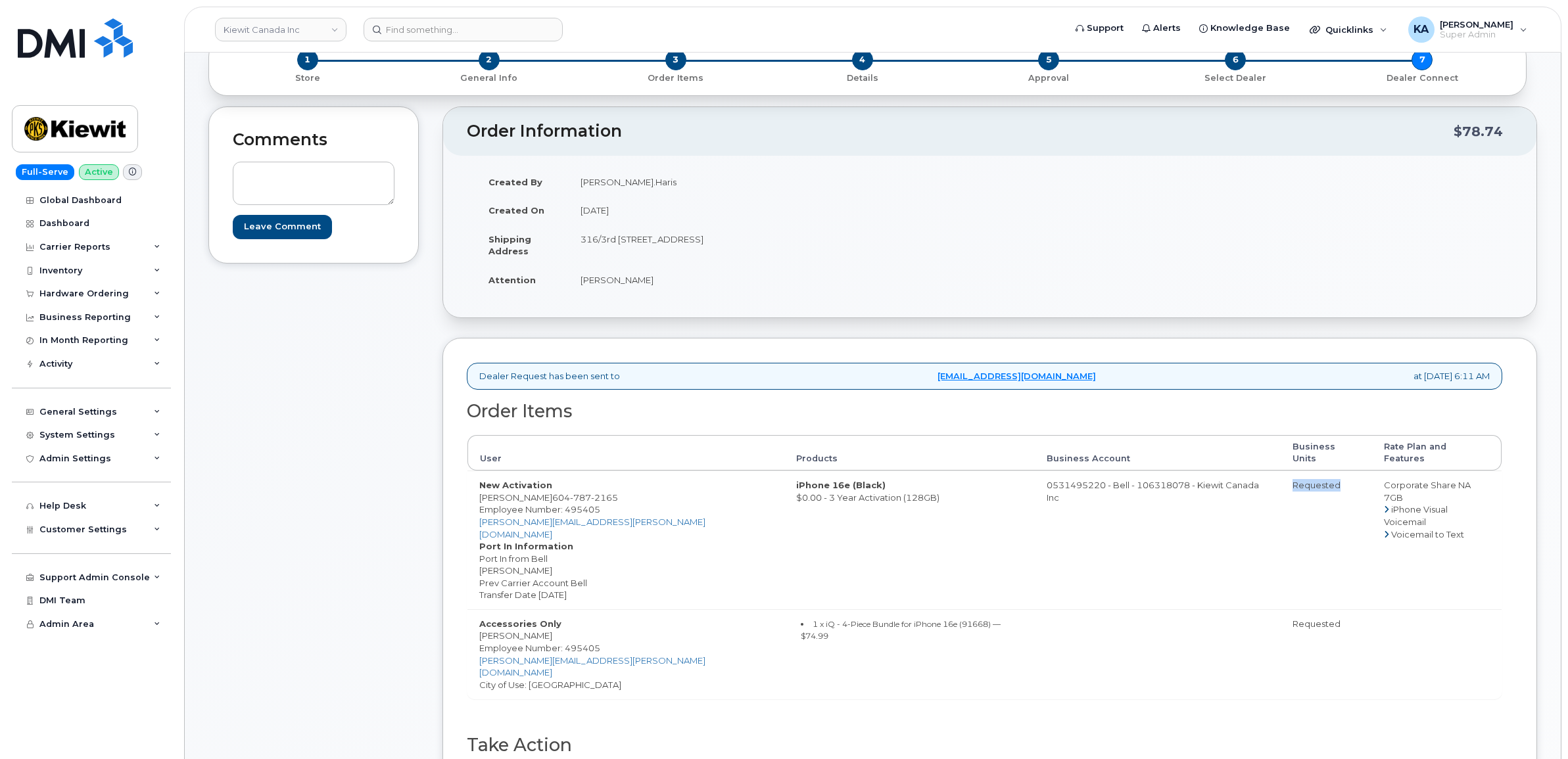
copy span "Requested"
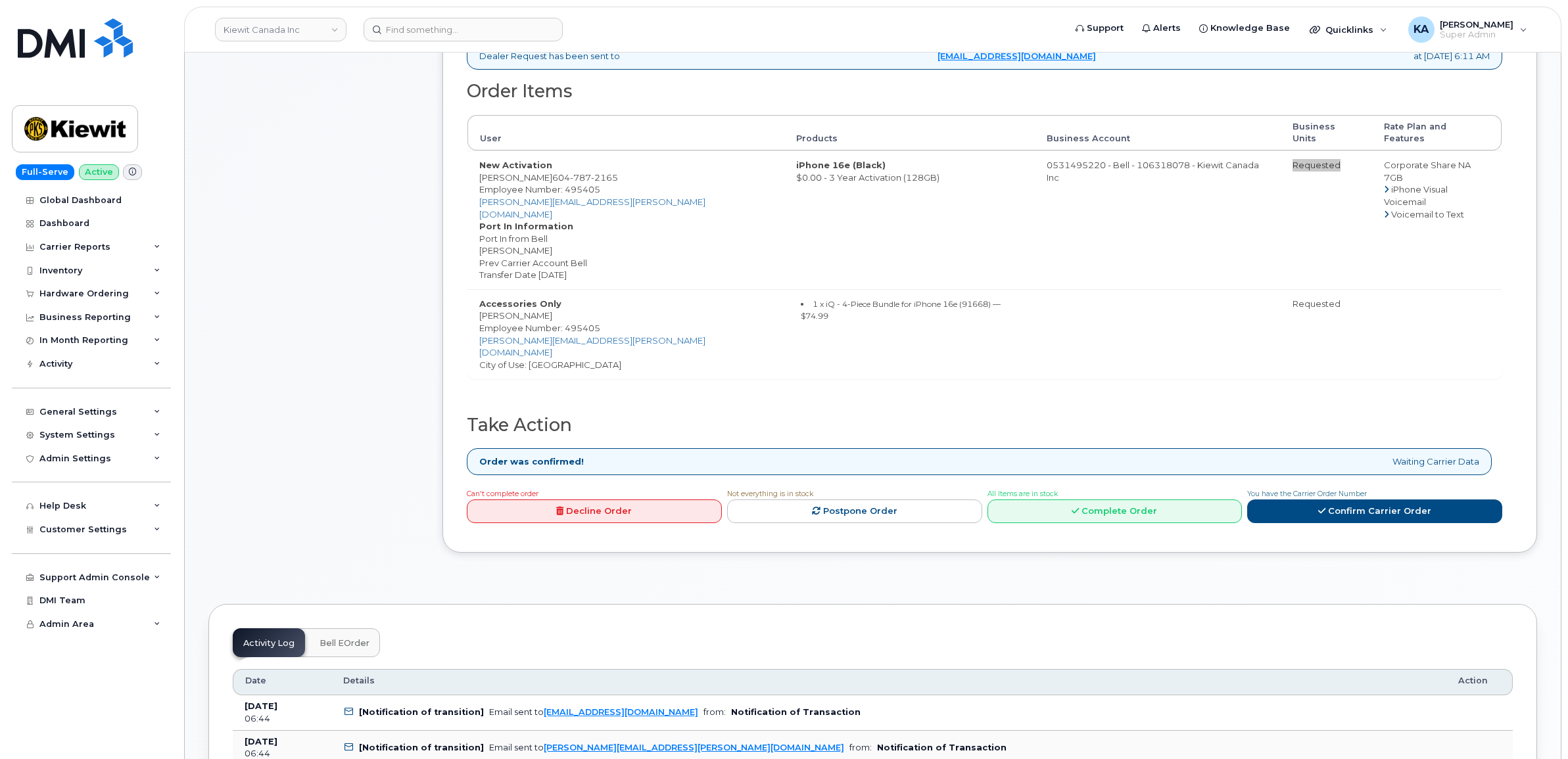
scroll to position [411, 0]
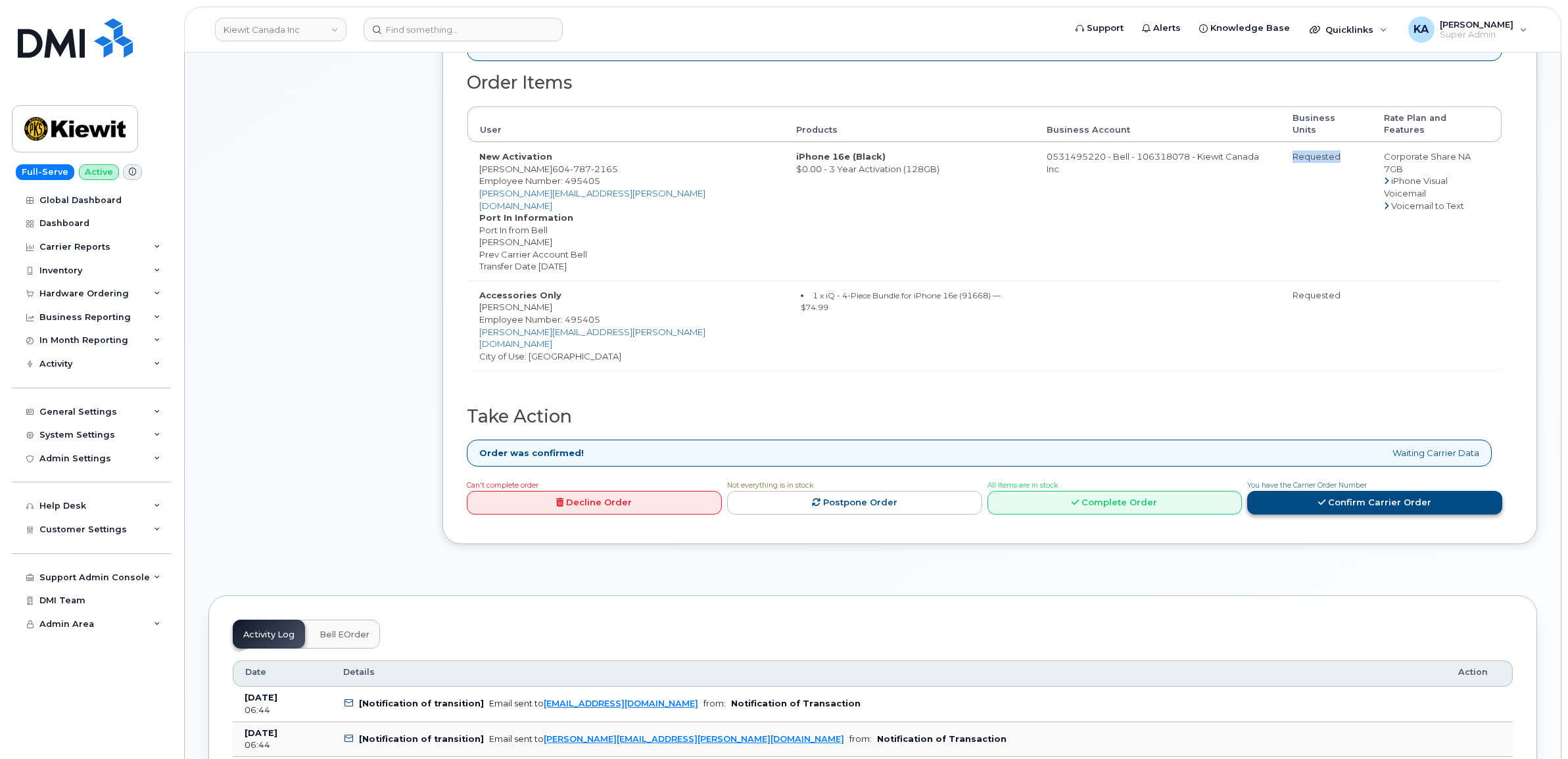
click at [1349, 491] on link "Confirm Carrier Order" at bounding box center [1375, 503] width 255 height 24
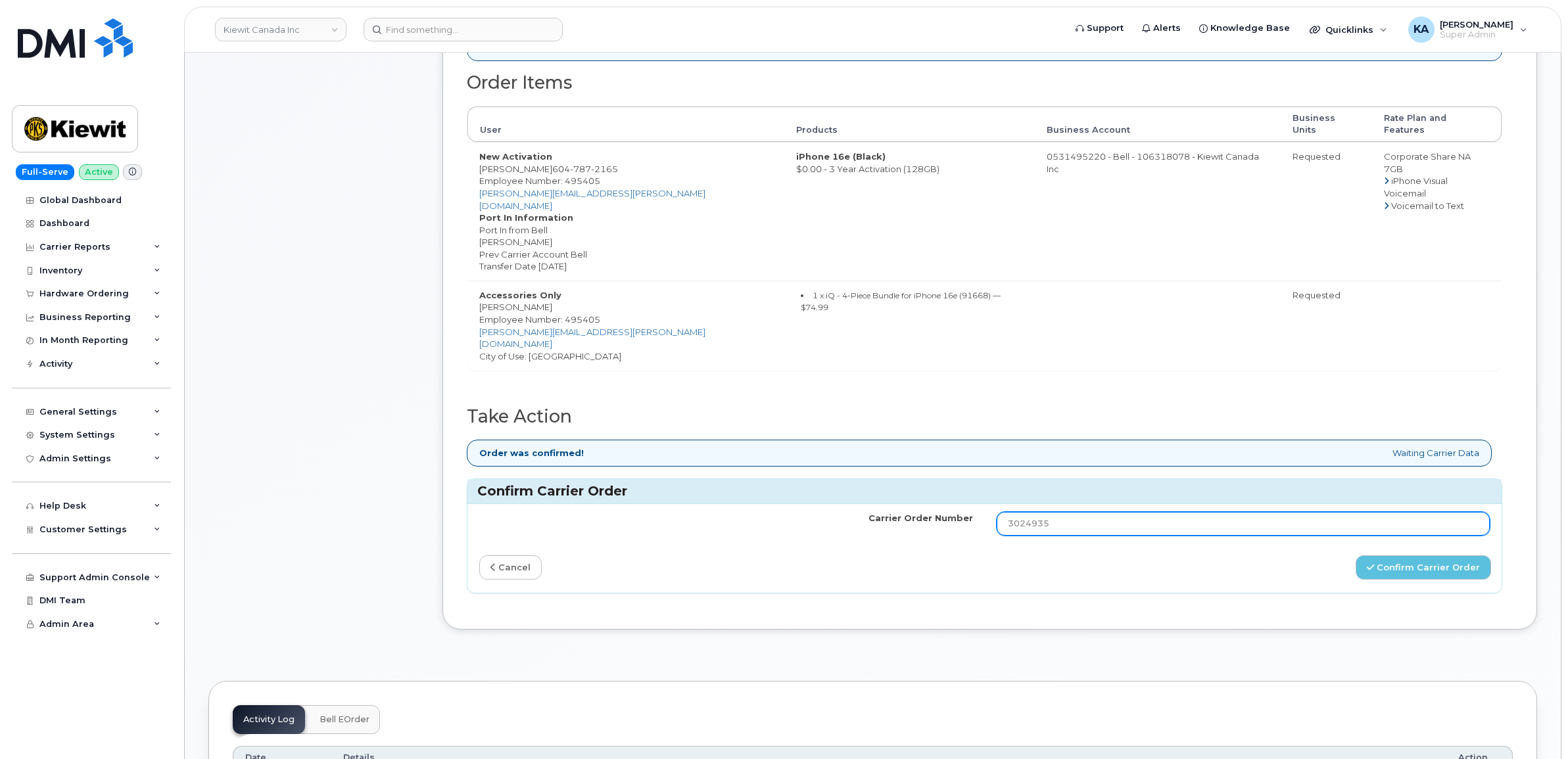
drag, startPoint x: 1062, startPoint y: 491, endPoint x: 978, endPoint y: 495, distance: 84.1
click at [978, 504] on tr "Carrier Order Number 3024935" at bounding box center [985, 524] width 1034 height 40
paste input "7448"
type input "3027448"
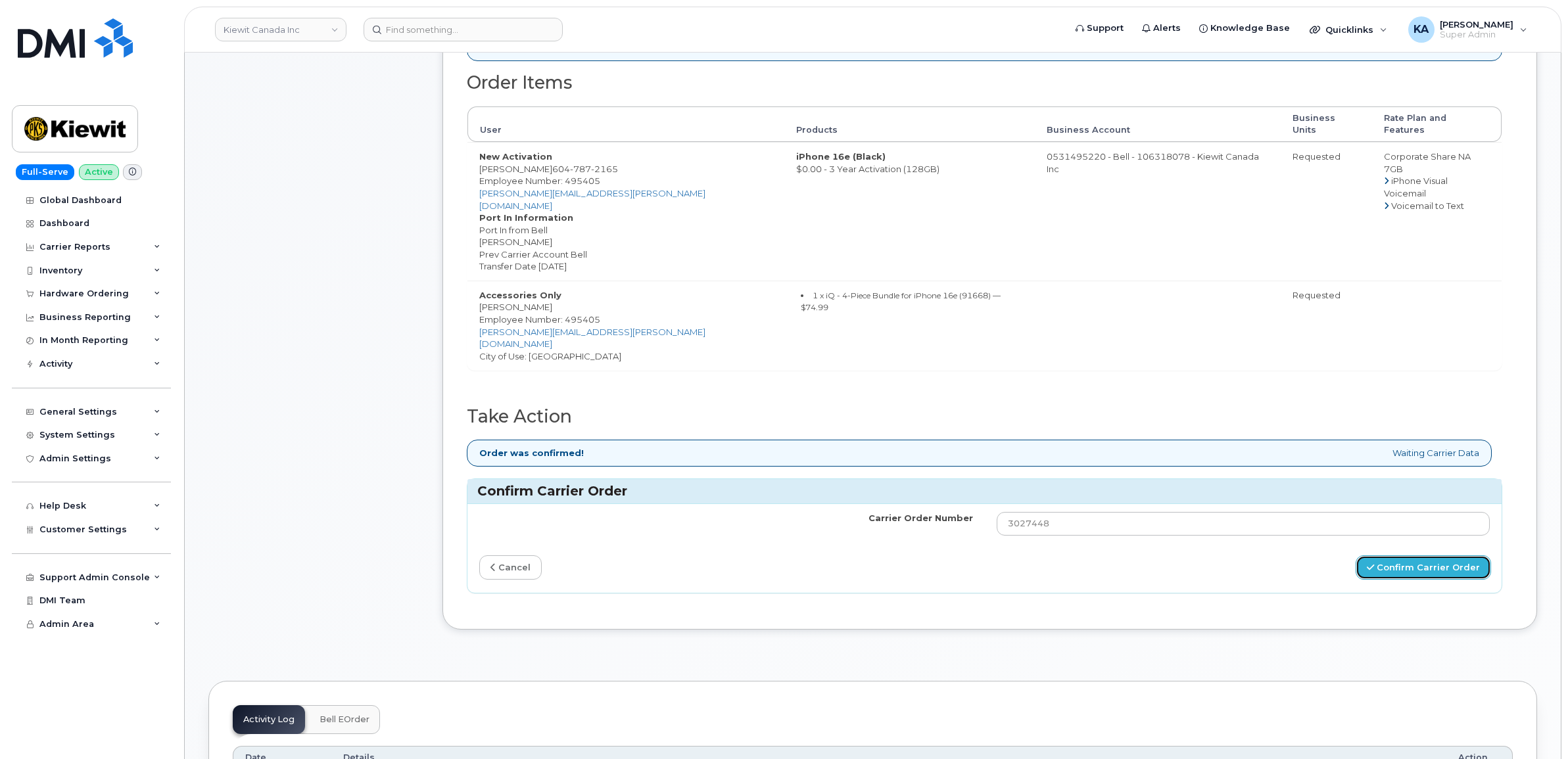
click at [1407, 555] on button "Confirm Carrier Order" at bounding box center [1422, 567] width 135 height 24
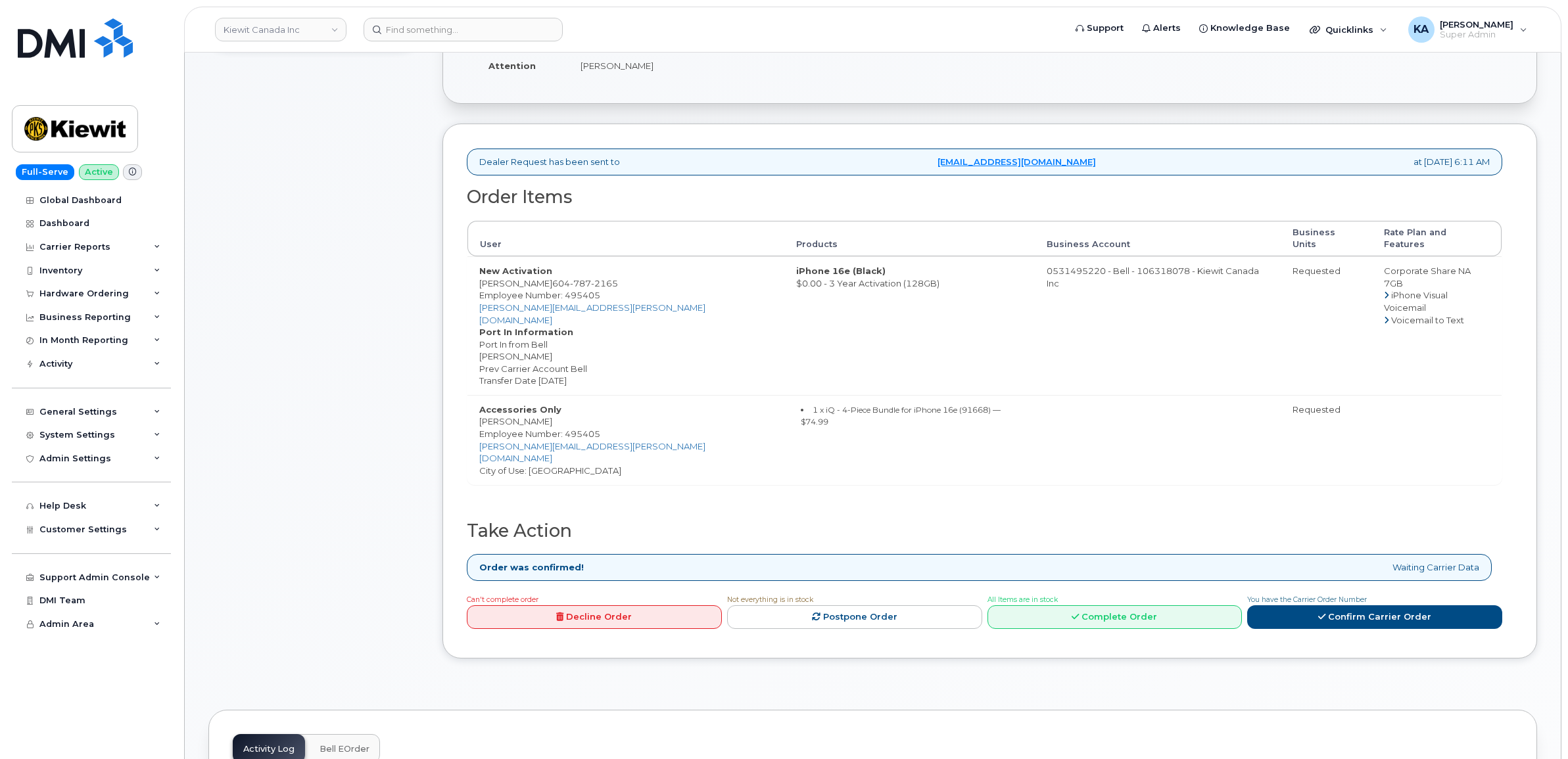
scroll to position [329, 0]
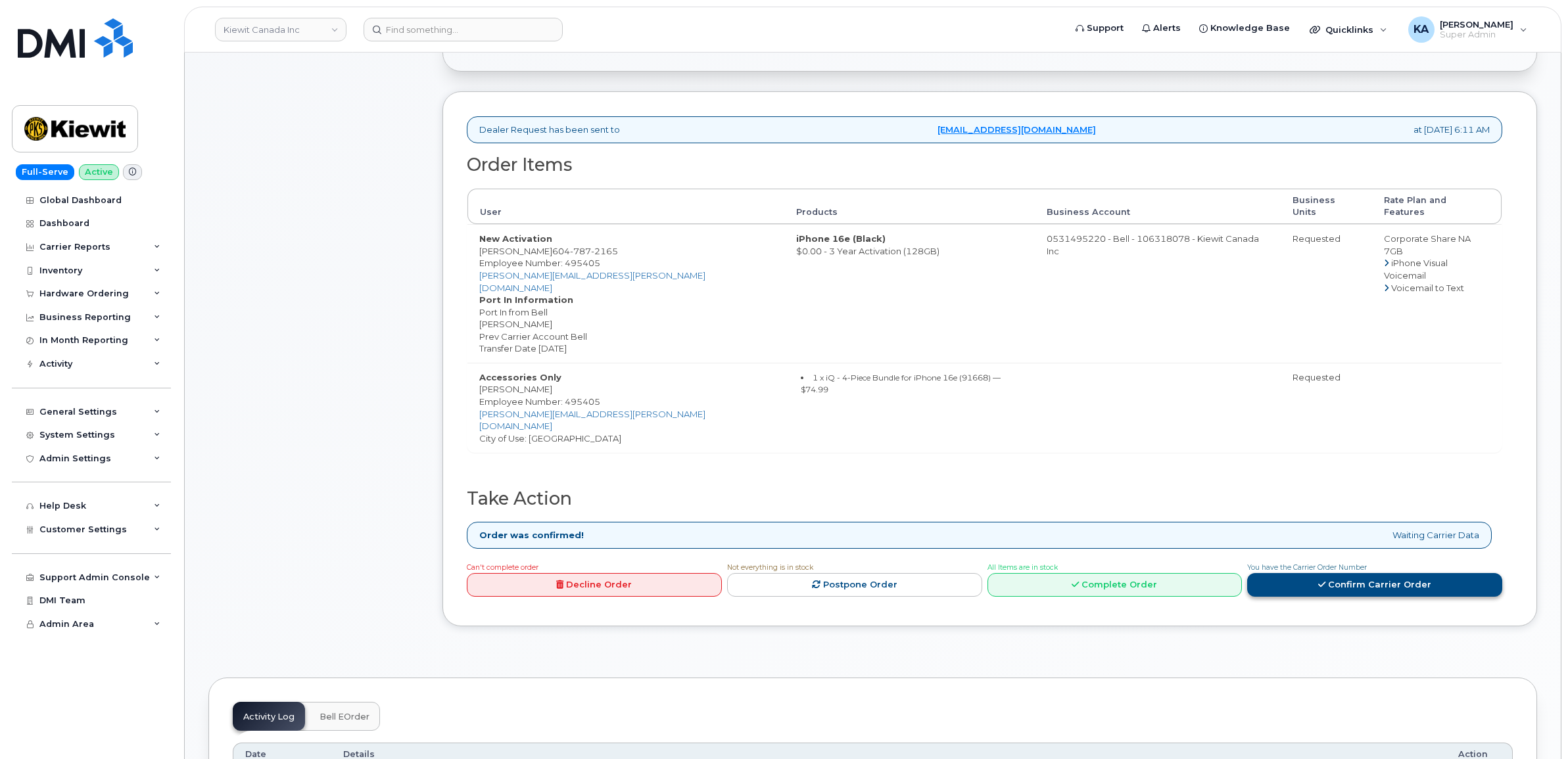
click at [1387, 573] on link "Confirm Carrier Order" at bounding box center [1375, 585] width 255 height 24
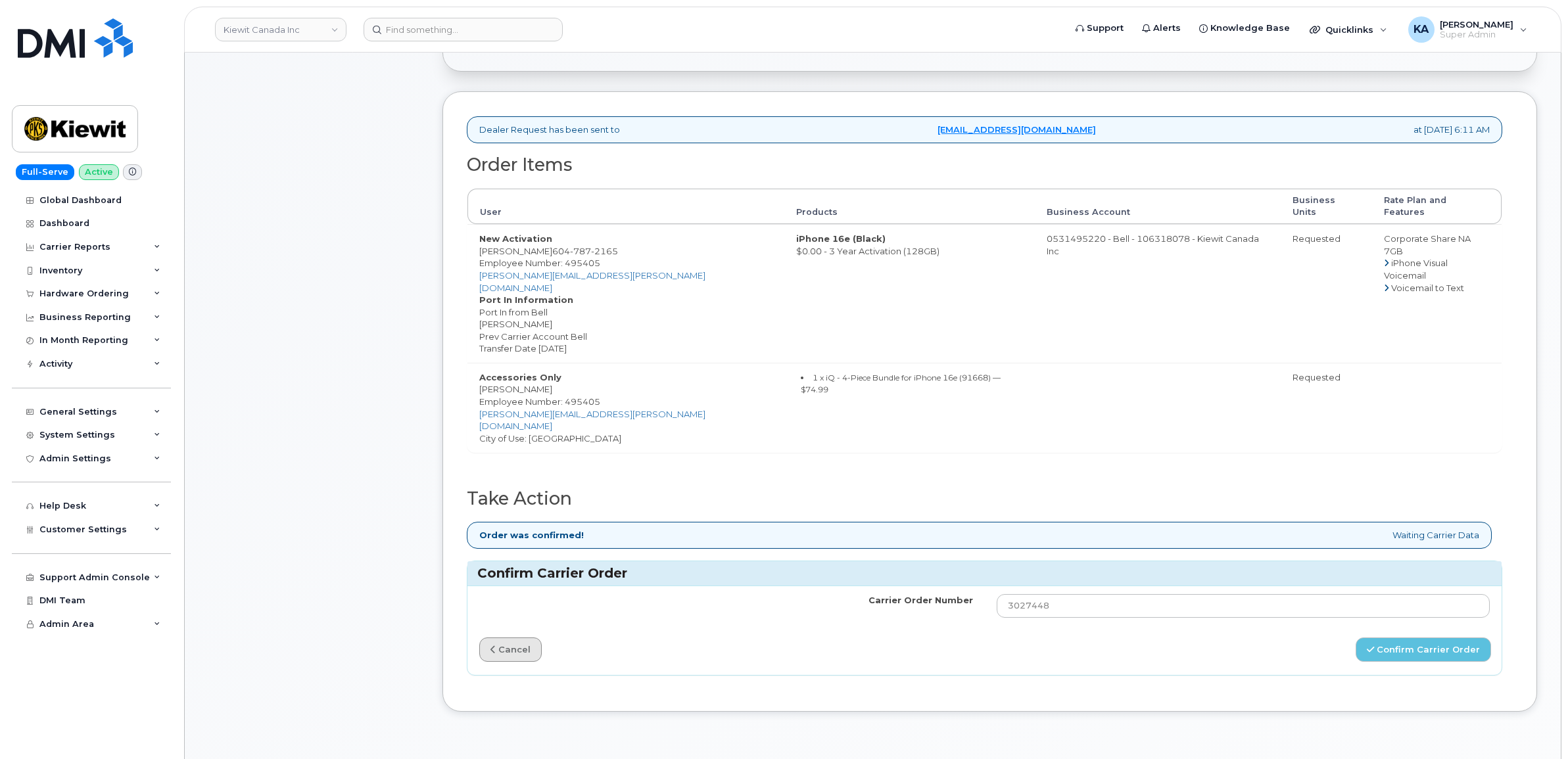
click at [521, 638] on link "cancel" at bounding box center [510, 649] width 63 height 24
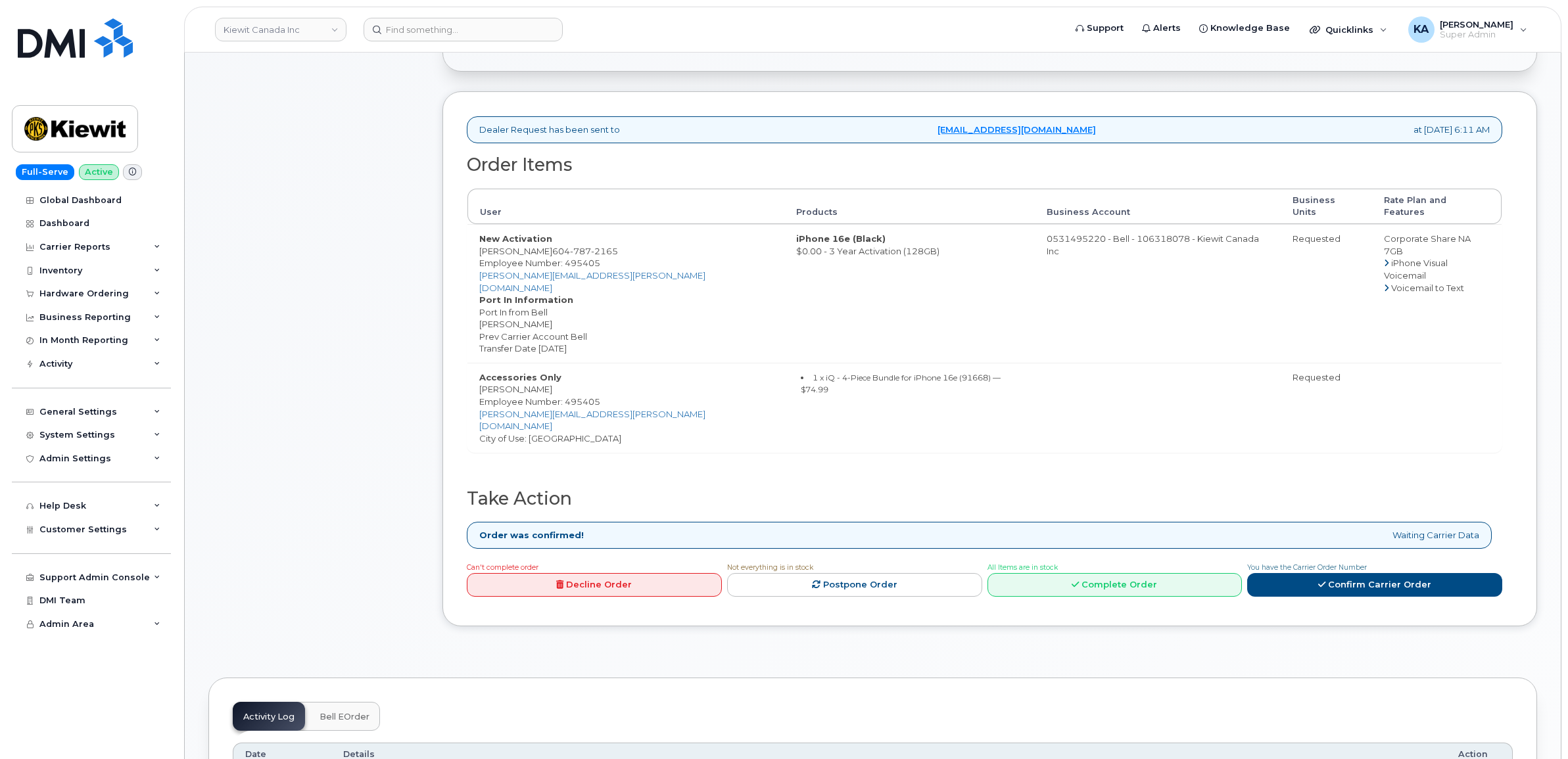
scroll to position [0, 0]
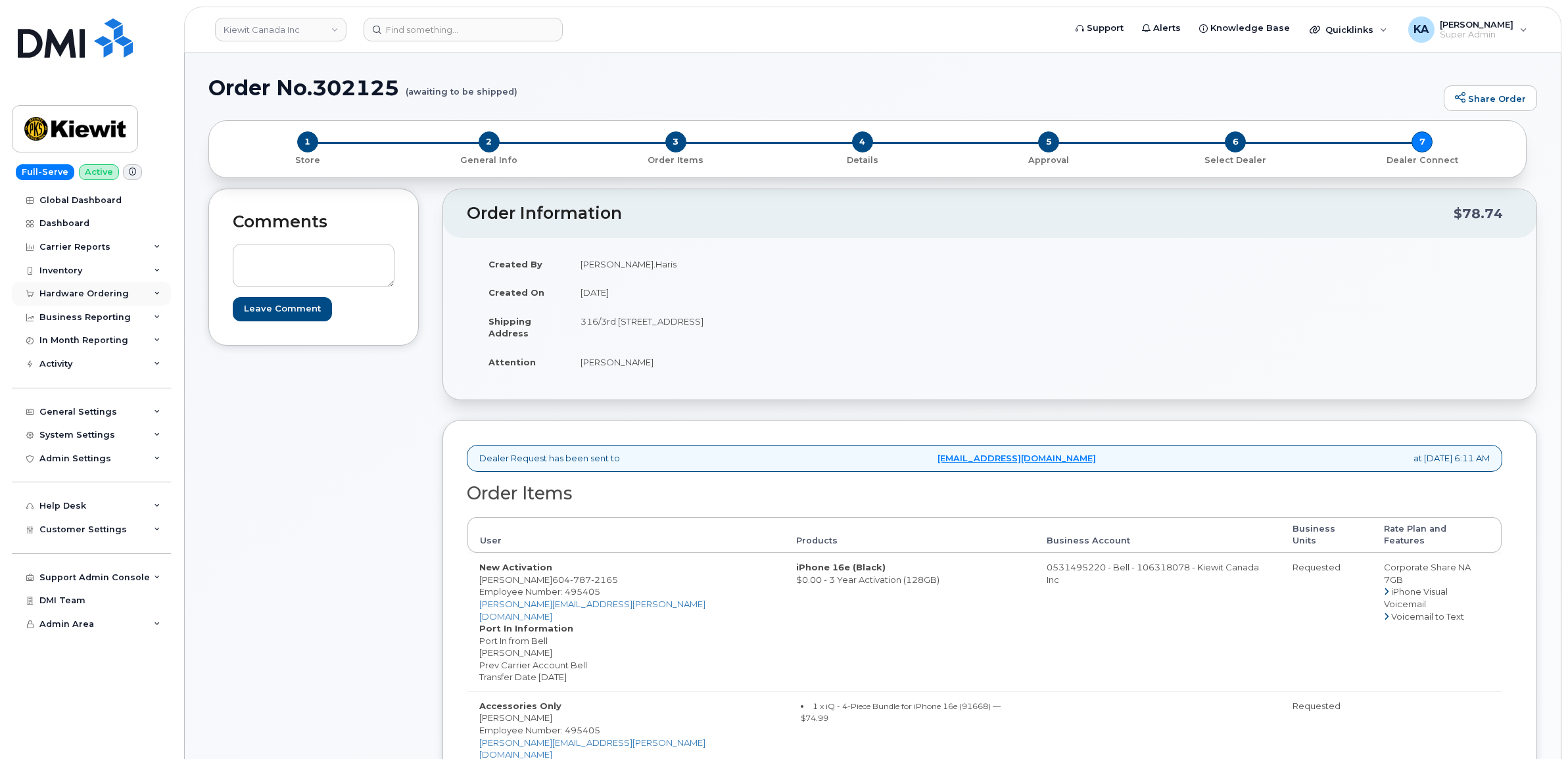
click at [79, 293] on div "Hardware Ordering" at bounding box center [84, 294] width 90 height 11
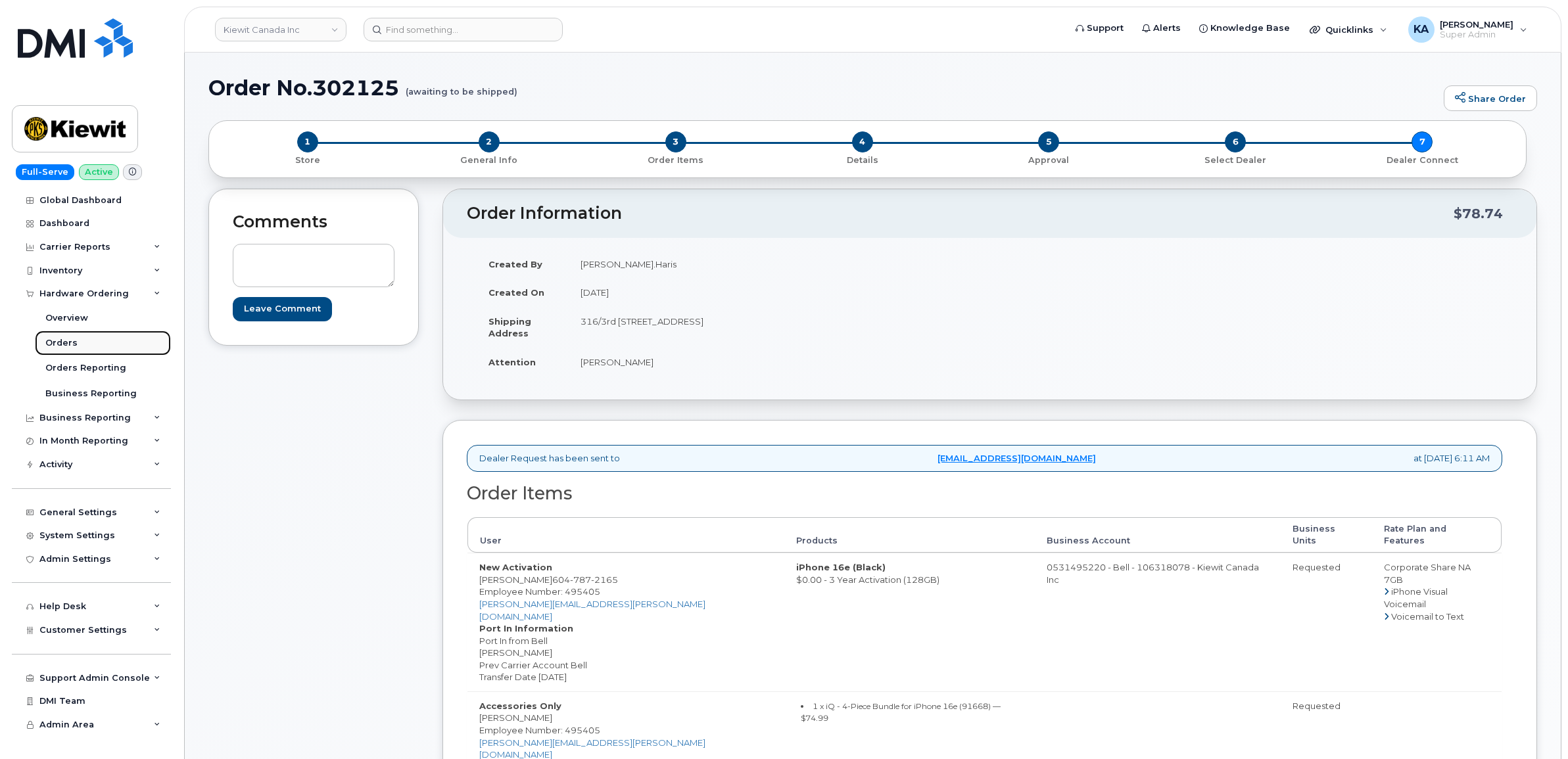
click at [52, 341] on div "Orders" at bounding box center [62, 342] width 33 height 12
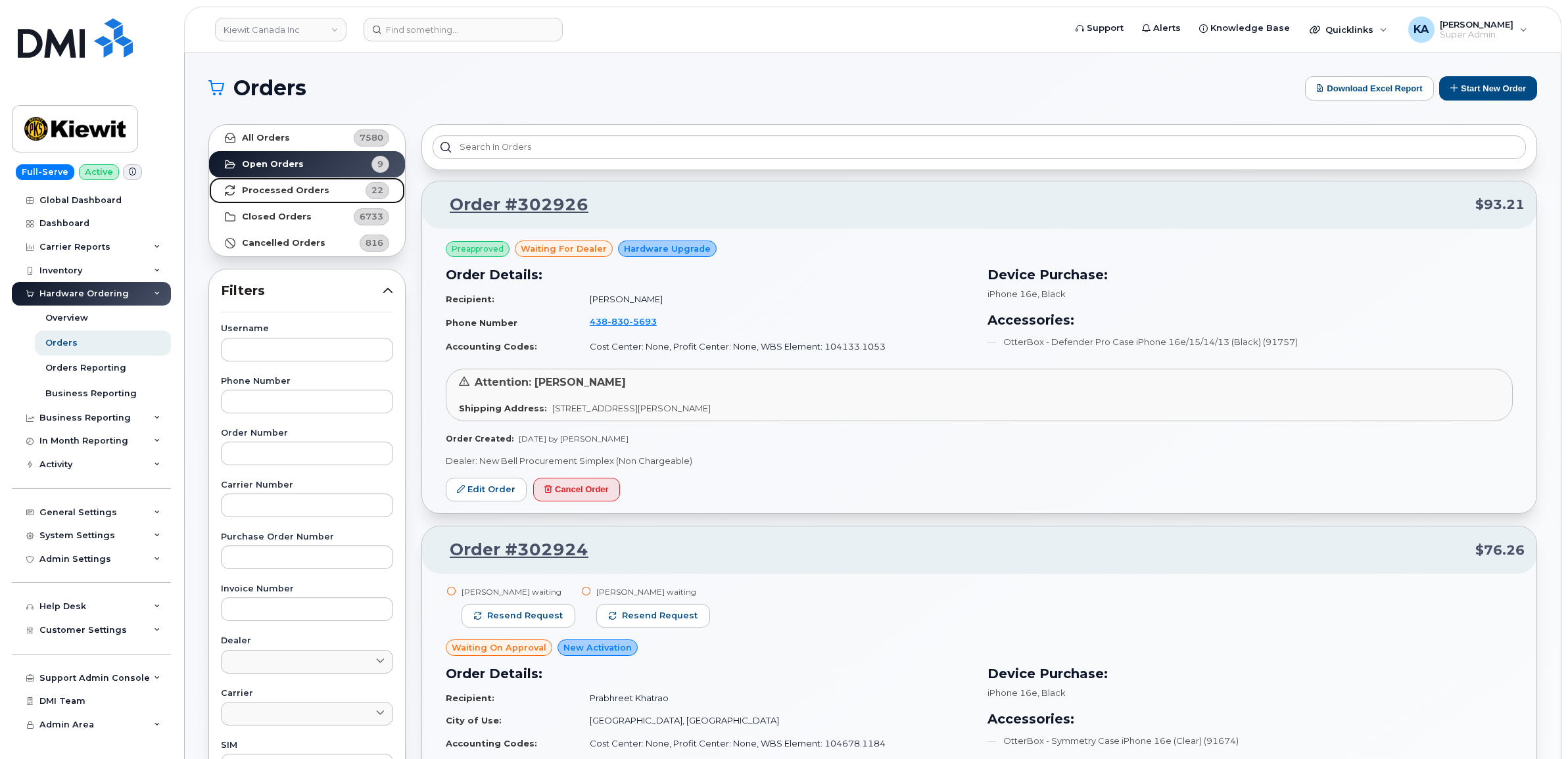
click at [278, 187] on strong "Processed Orders" at bounding box center [285, 191] width 88 height 11
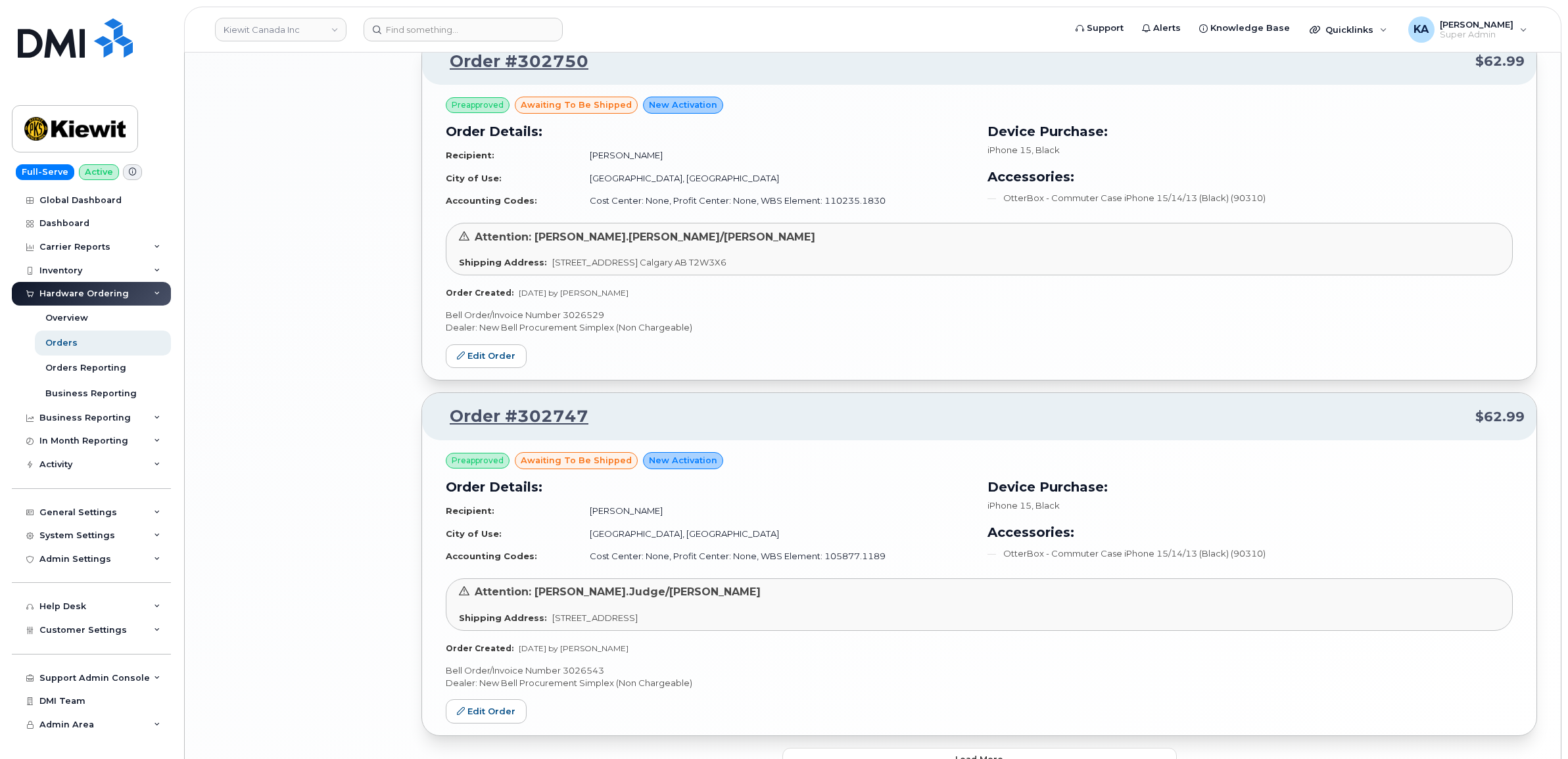
scroll to position [2385, 0]
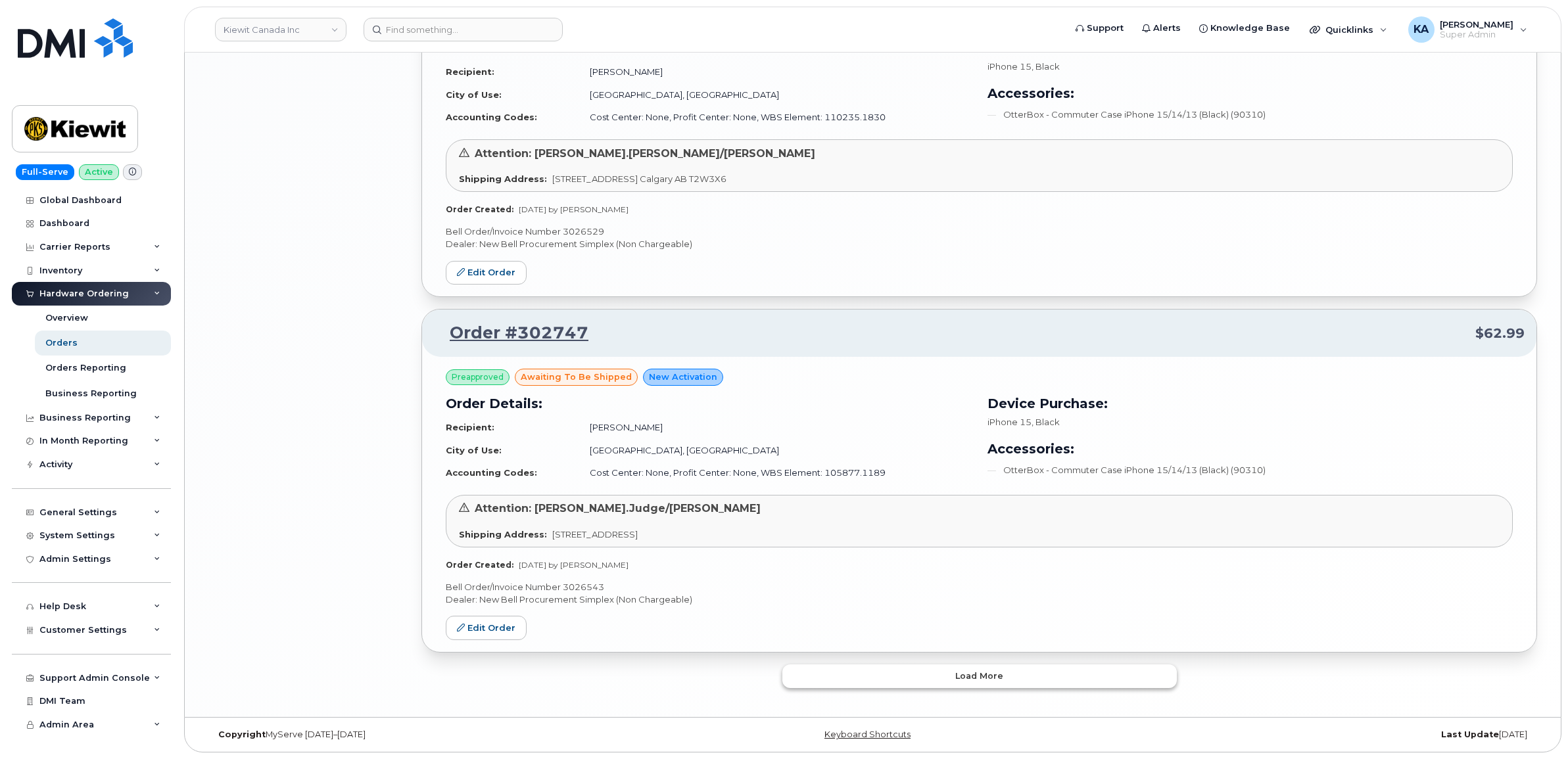
click at [863, 676] on button "Load more" at bounding box center [979, 677] width 394 height 24
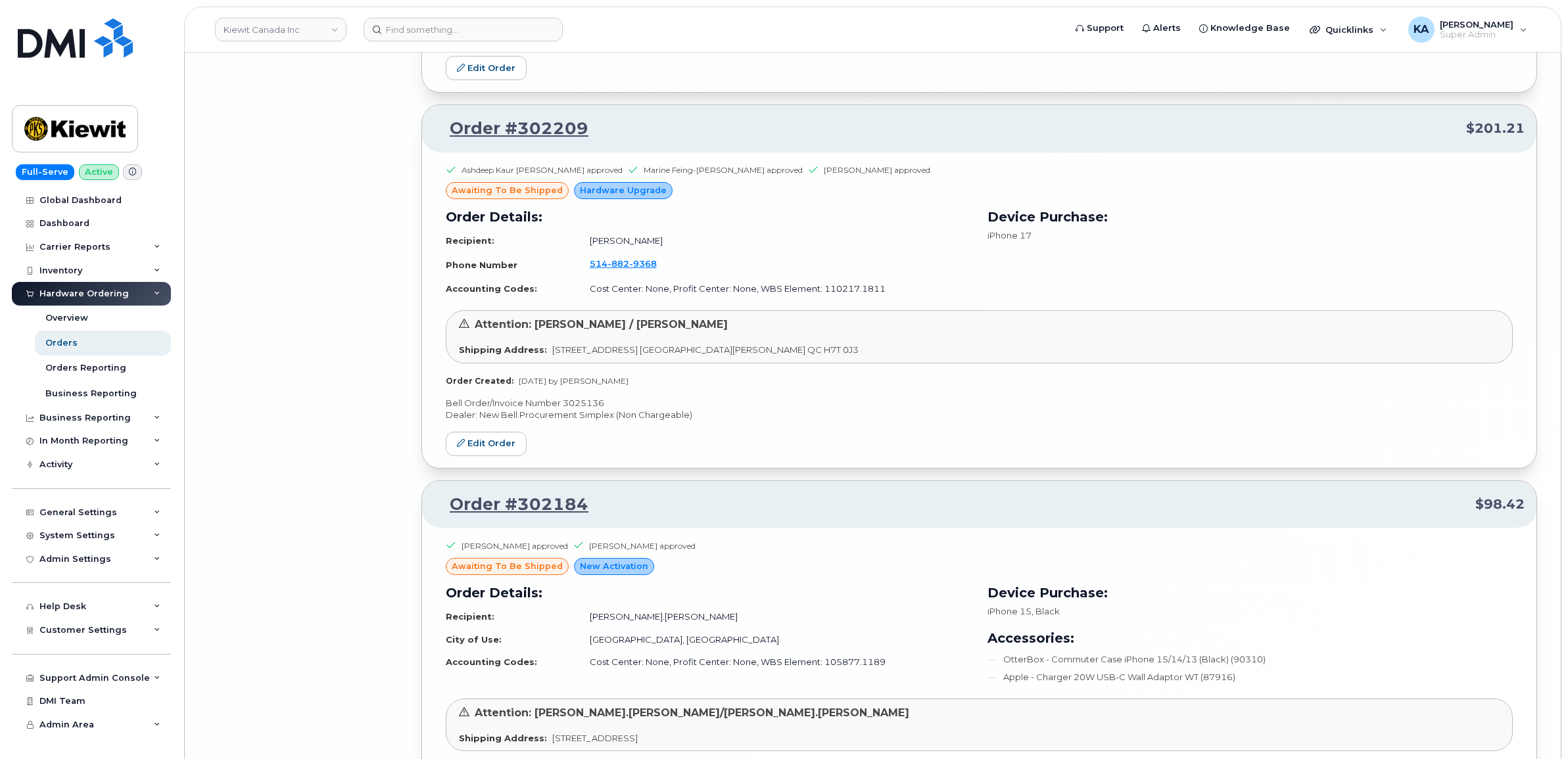
scroll to position [5391, 0]
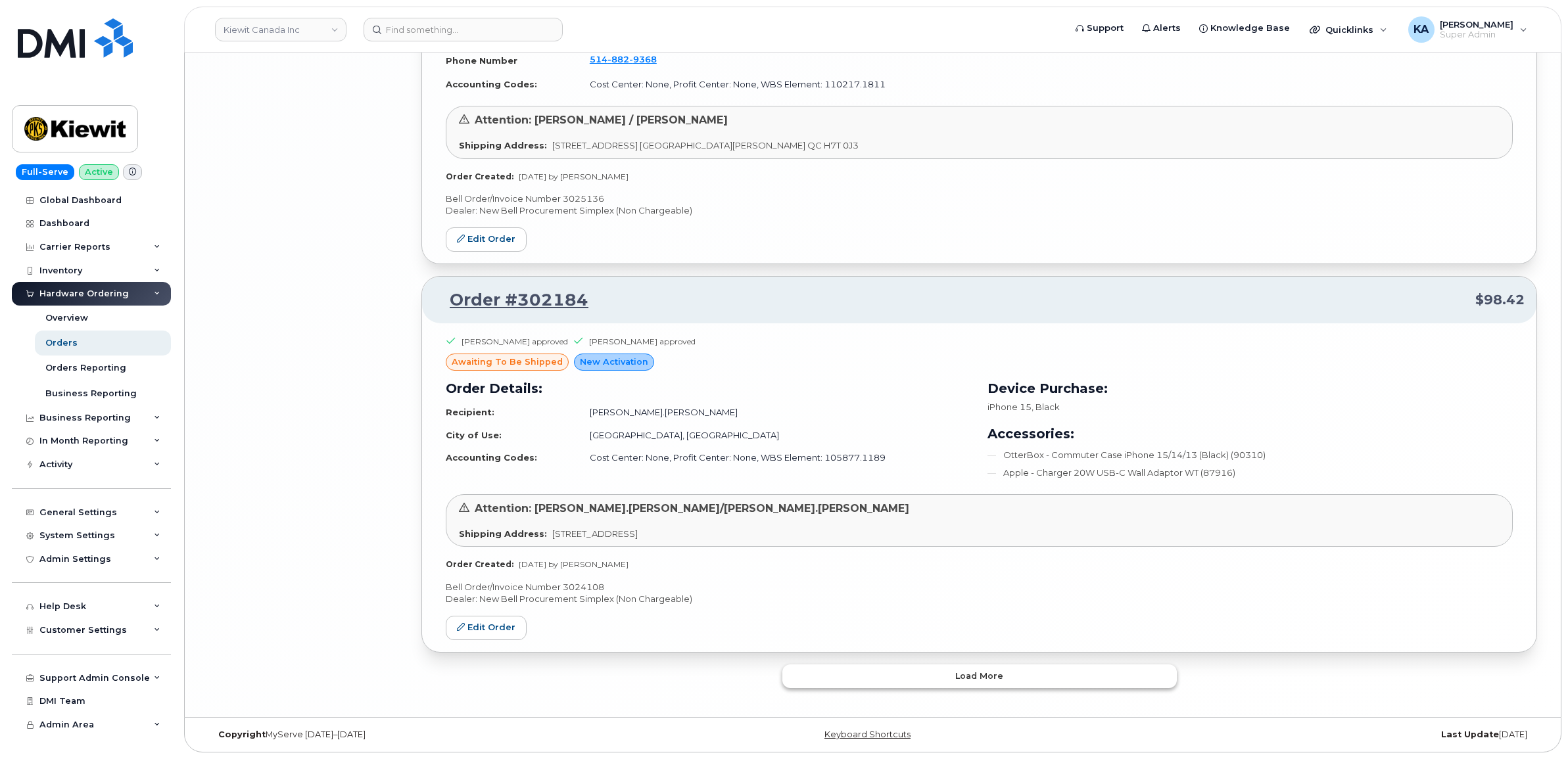
click at [847, 675] on button "Load more" at bounding box center [979, 677] width 394 height 24
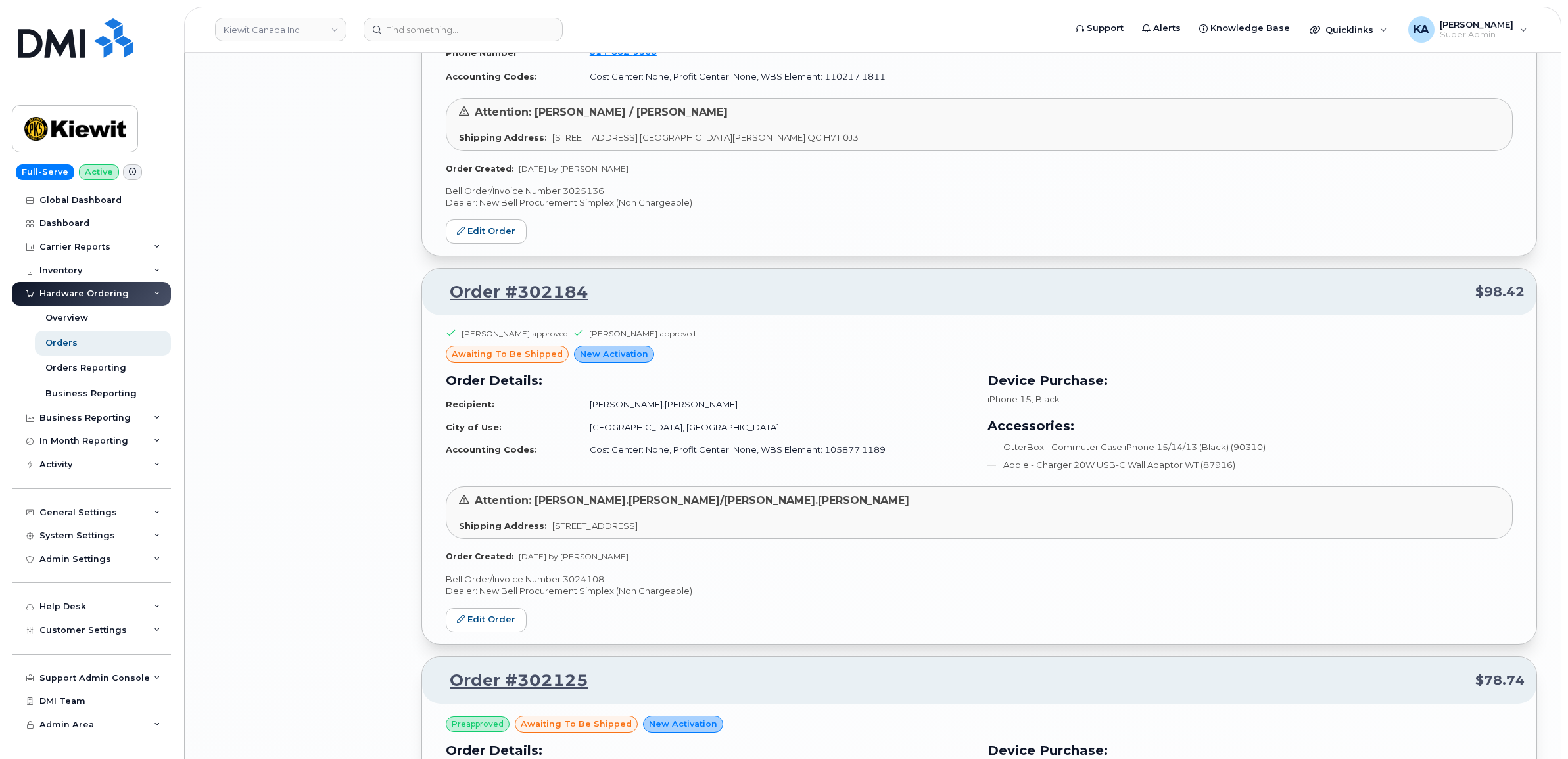
click at [576, 583] on p "Bell Order/Invoice Number 3024108" at bounding box center [979, 580] width 1067 height 13
copy p "3024108"
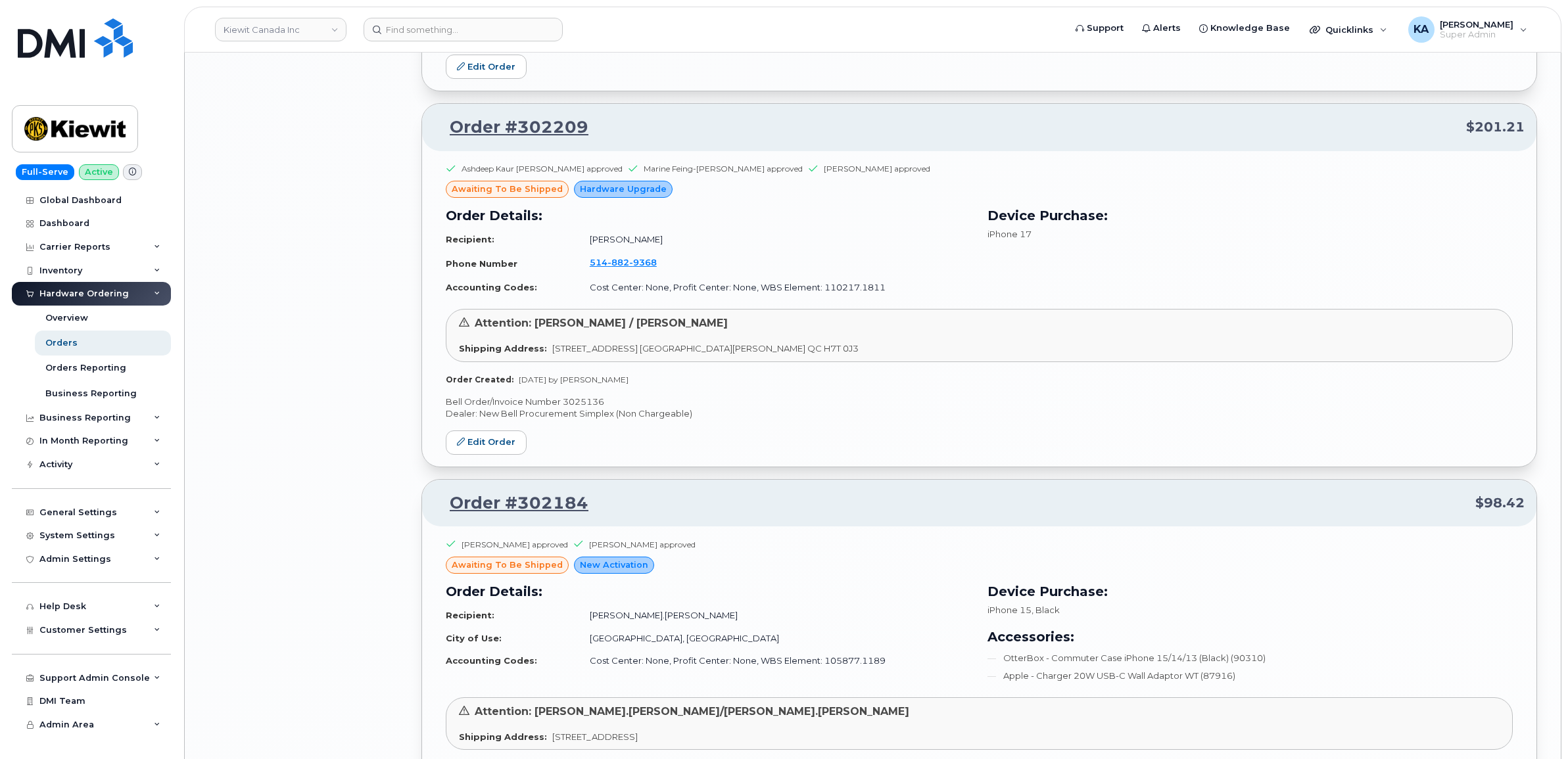
scroll to position [5144, 0]
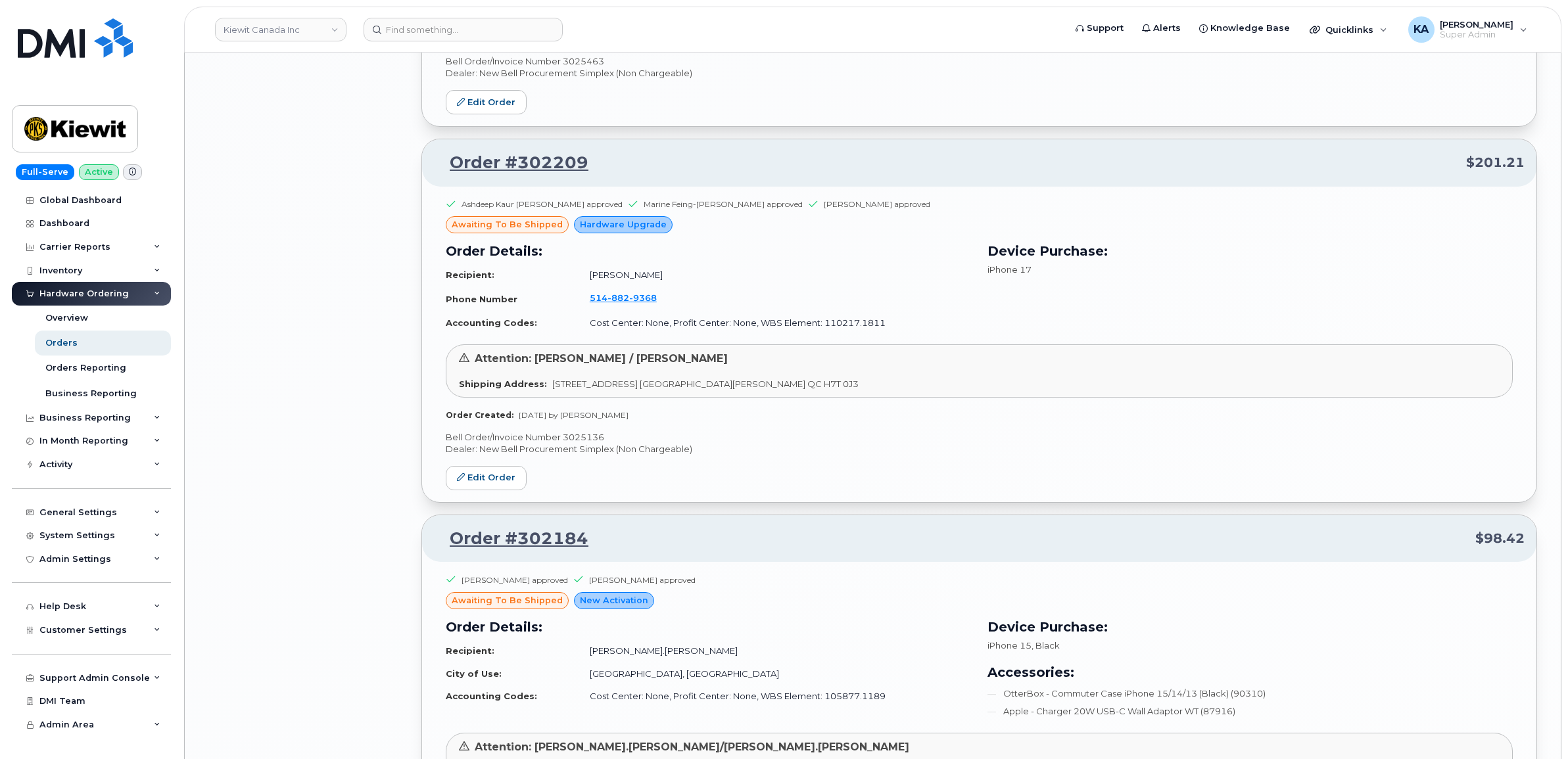
click at [586, 440] on p "Bell Order/Invoice Number 3025136" at bounding box center [979, 437] width 1067 height 13
copy p "3025136"
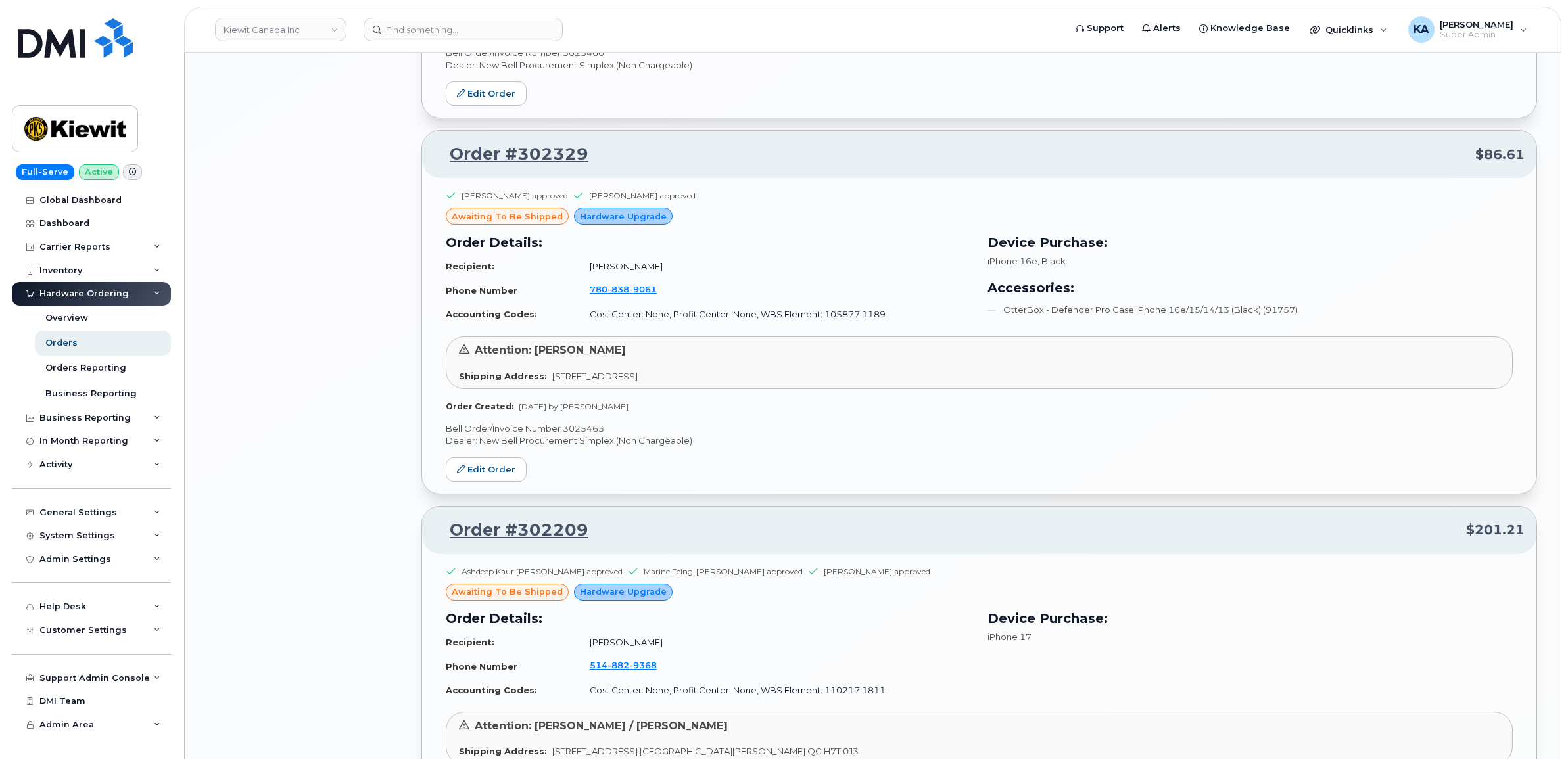
scroll to position [4733, 0]
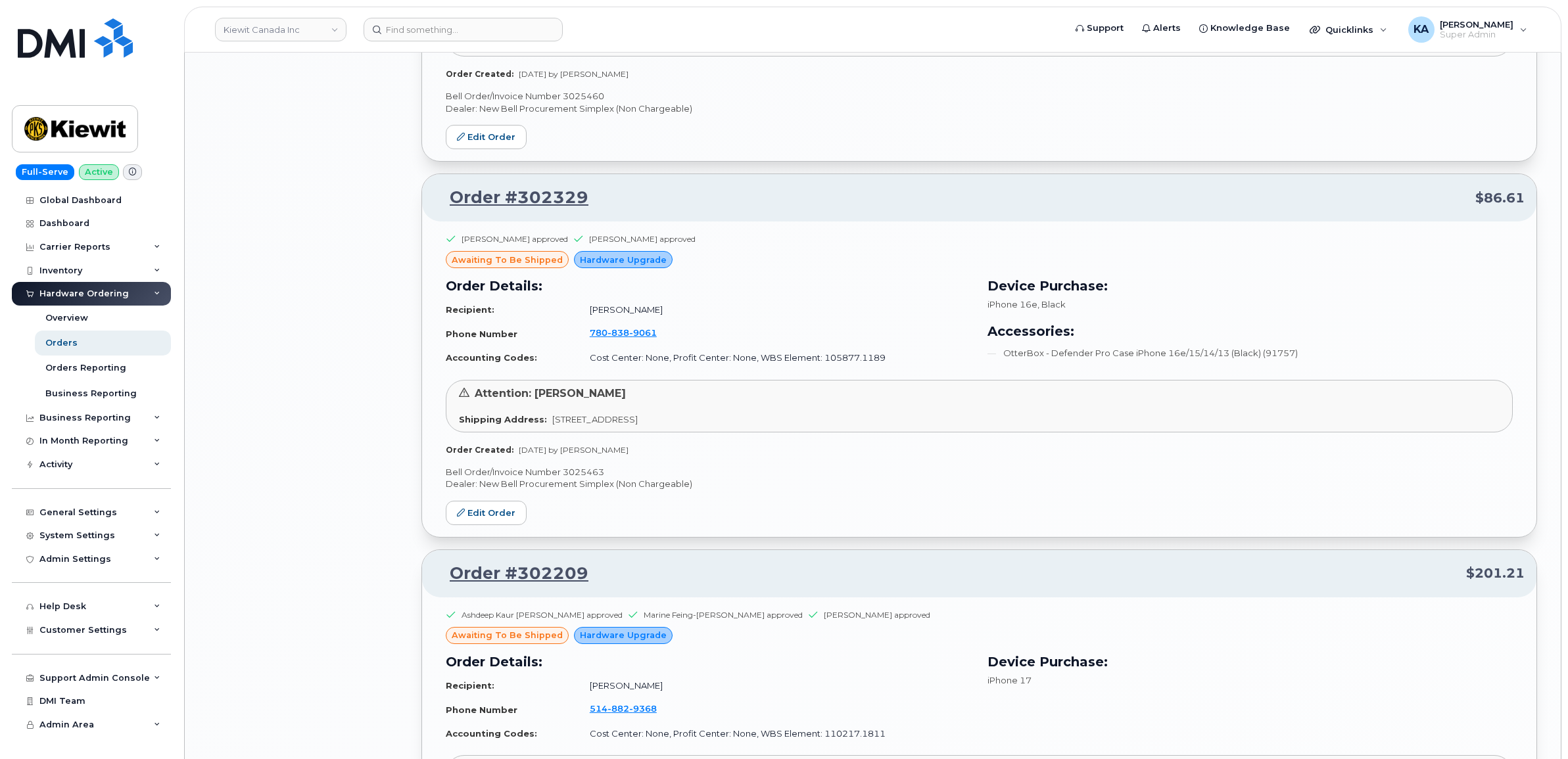
click at [586, 477] on p "Bell Order/Invoice Number 3025463" at bounding box center [979, 473] width 1067 height 13
copy p "3025463"
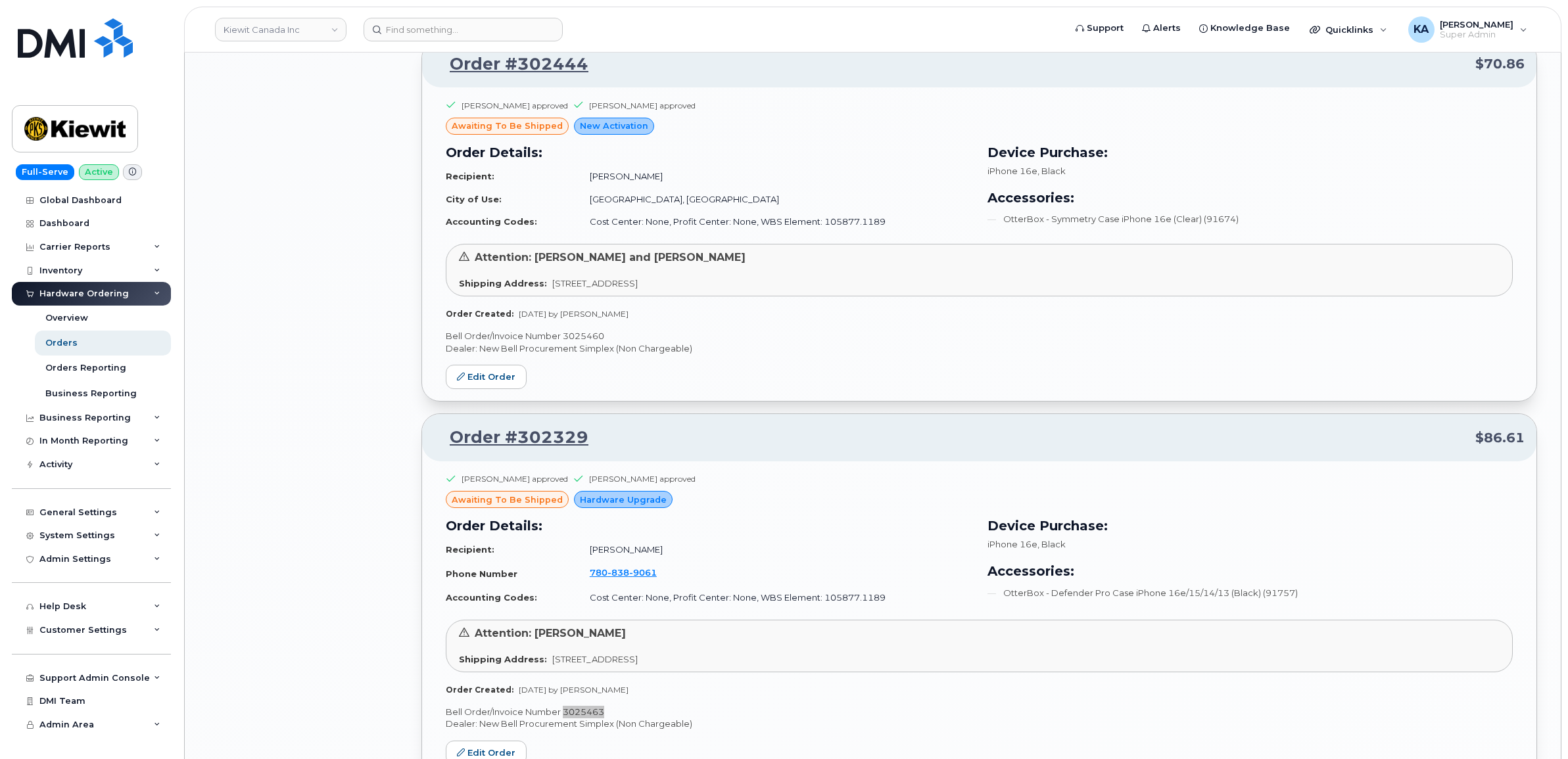
scroll to position [4405, 0]
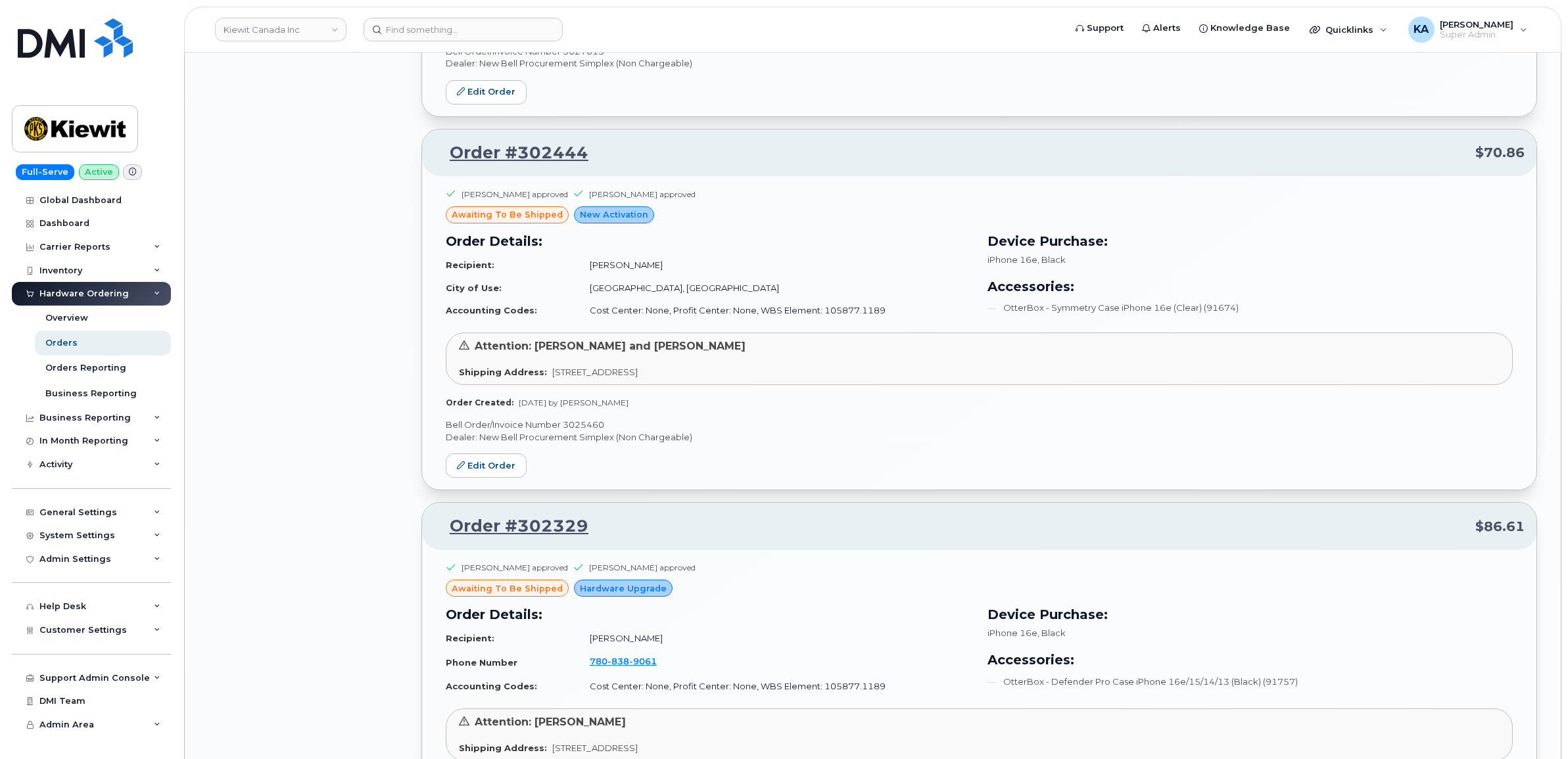
click at [582, 430] on p "Bell Order/Invoice Number 3025460" at bounding box center [979, 425] width 1067 height 13
copy p "3025460"
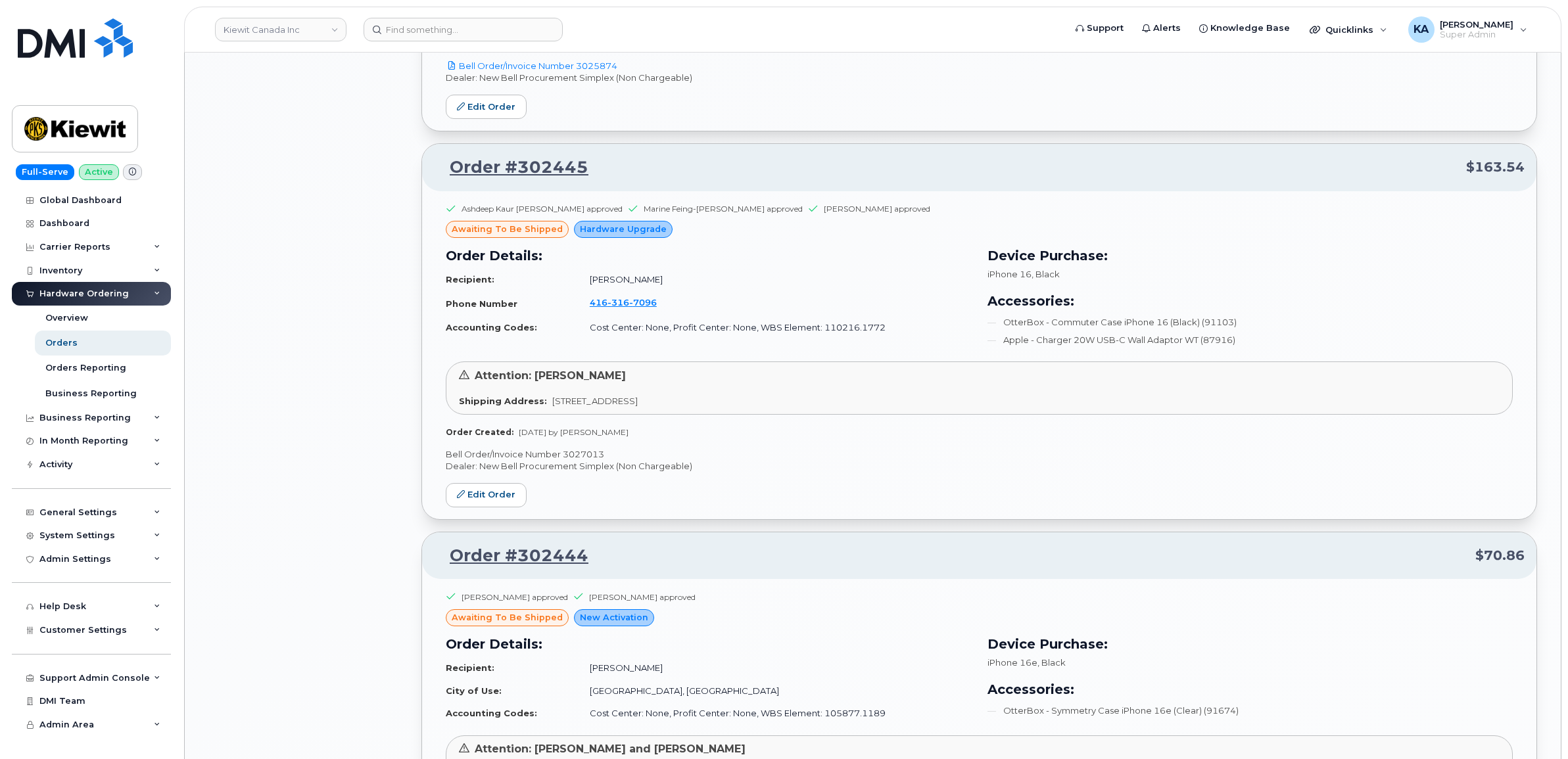
scroll to position [3993, 0]
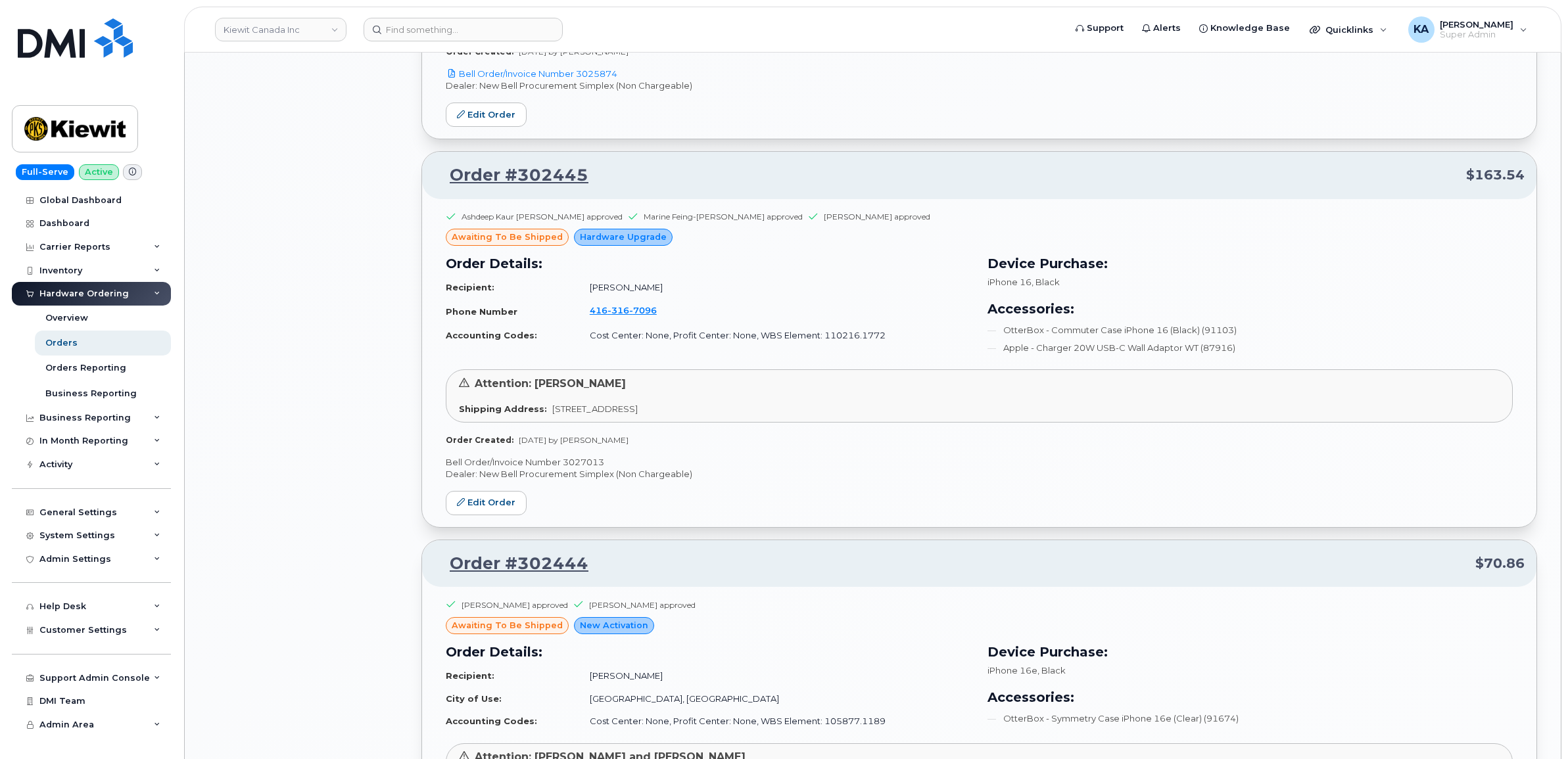
click at [582, 467] on p "Bell Order/Invoice Number 3027013" at bounding box center [979, 463] width 1067 height 13
copy p "3027013"
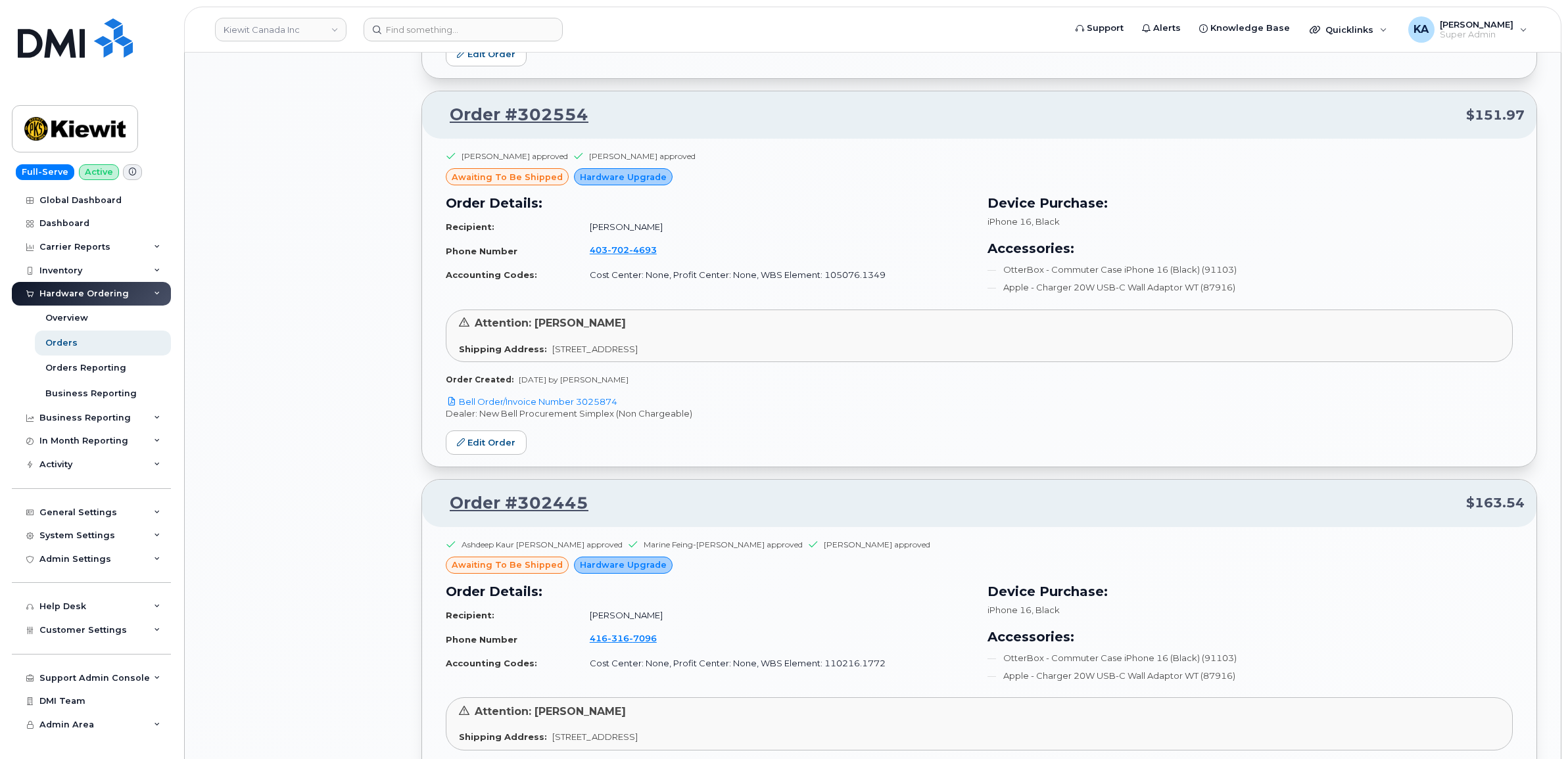
scroll to position [3665, 0]
drag, startPoint x: 622, startPoint y: 408, endPoint x: 576, endPoint y: 408, distance: 46.0
click at [576, 408] on p "Bell Order/Invoice Number 3025874" at bounding box center [979, 403] width 1067 height 13
copy link "3025874"
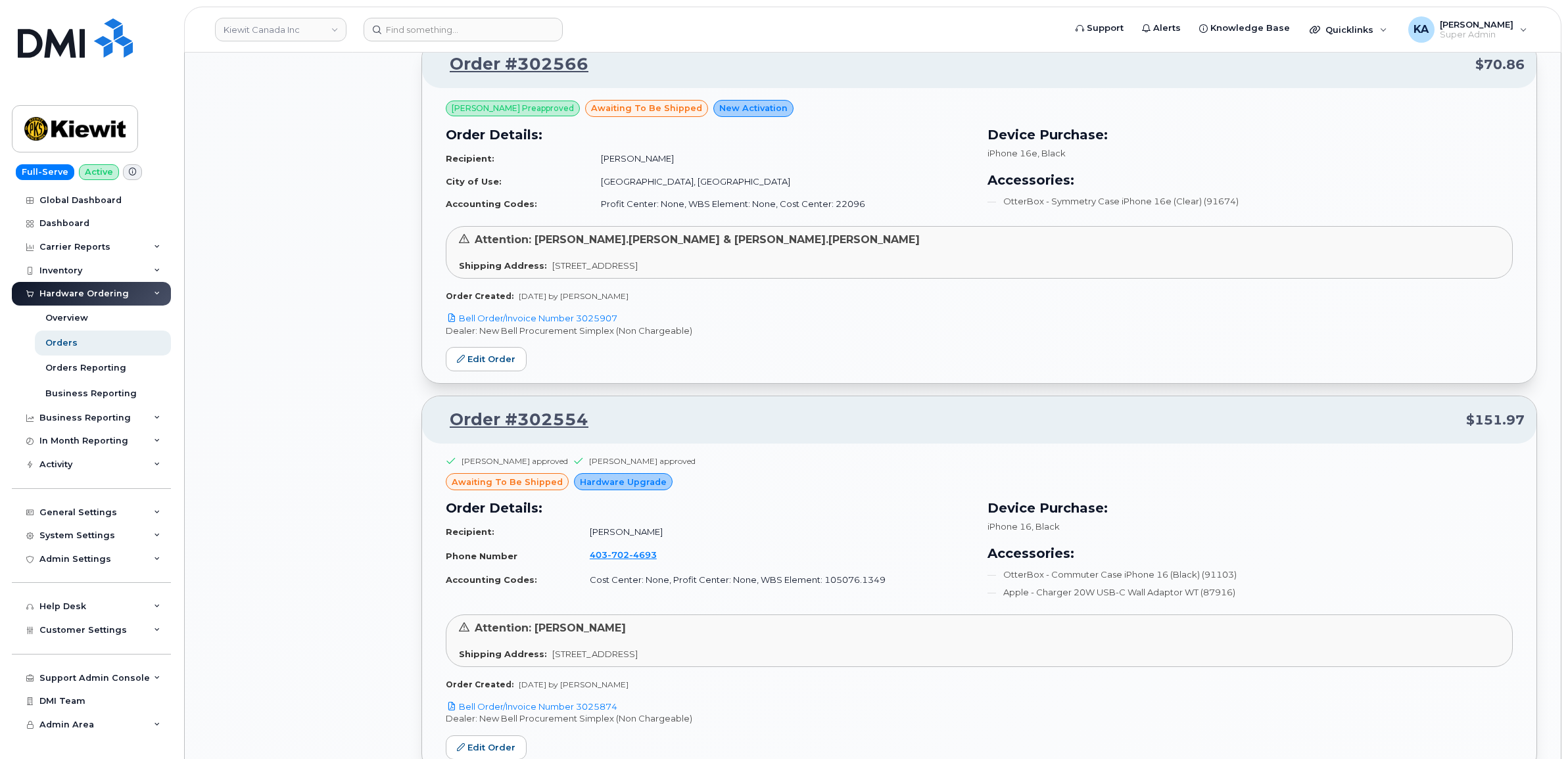
scroll to position [3337, 0]
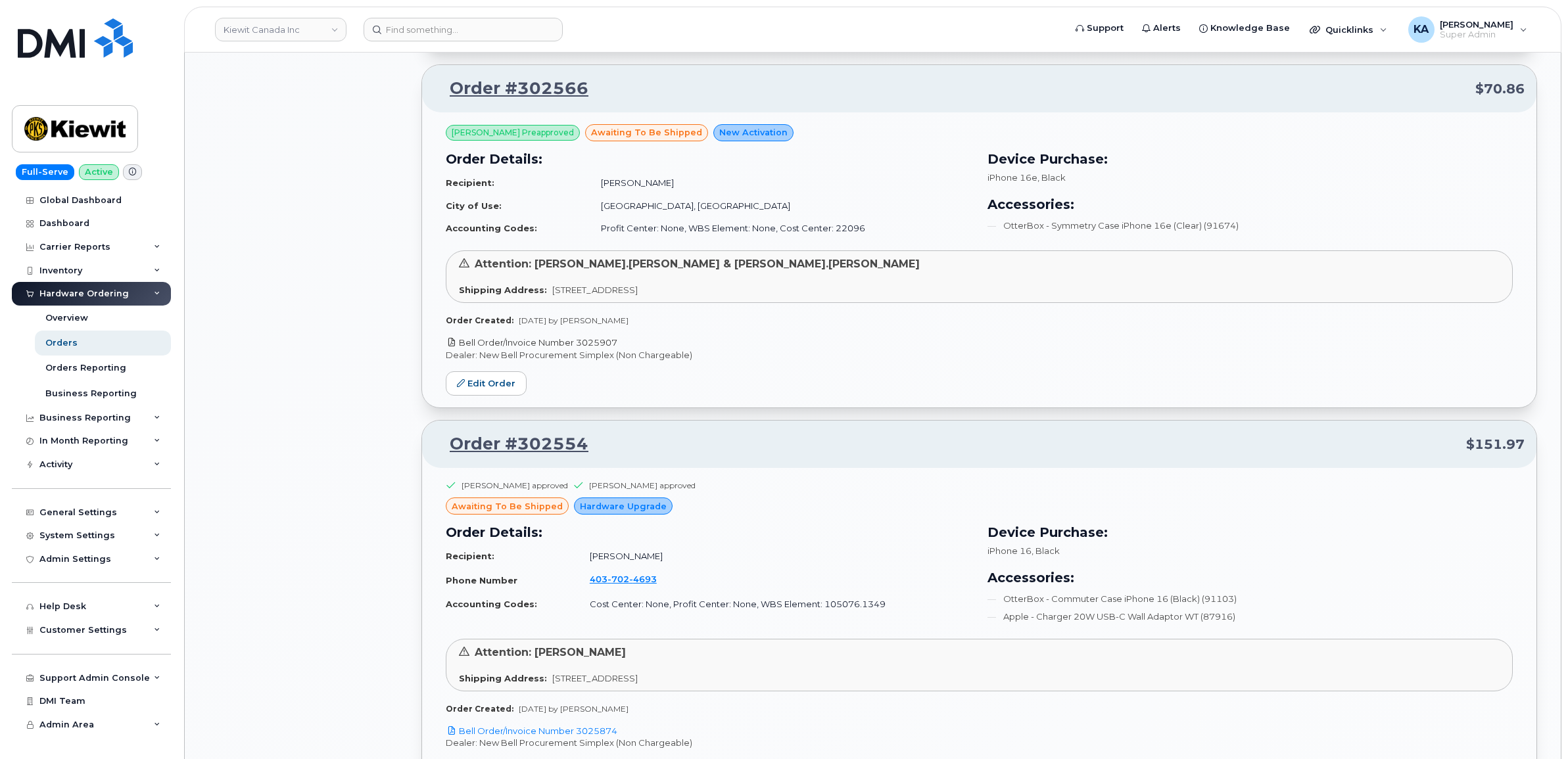
drag, startPoint x: 622, startPoint y: 346, endPoint x: 577, endPoint y: 346, distance: 45.0
click at [577, 346] on p "Bell Order/Invoice Number 3025907" at bounding box center [979, 343] width 1067 height 13
copy link "3025907"
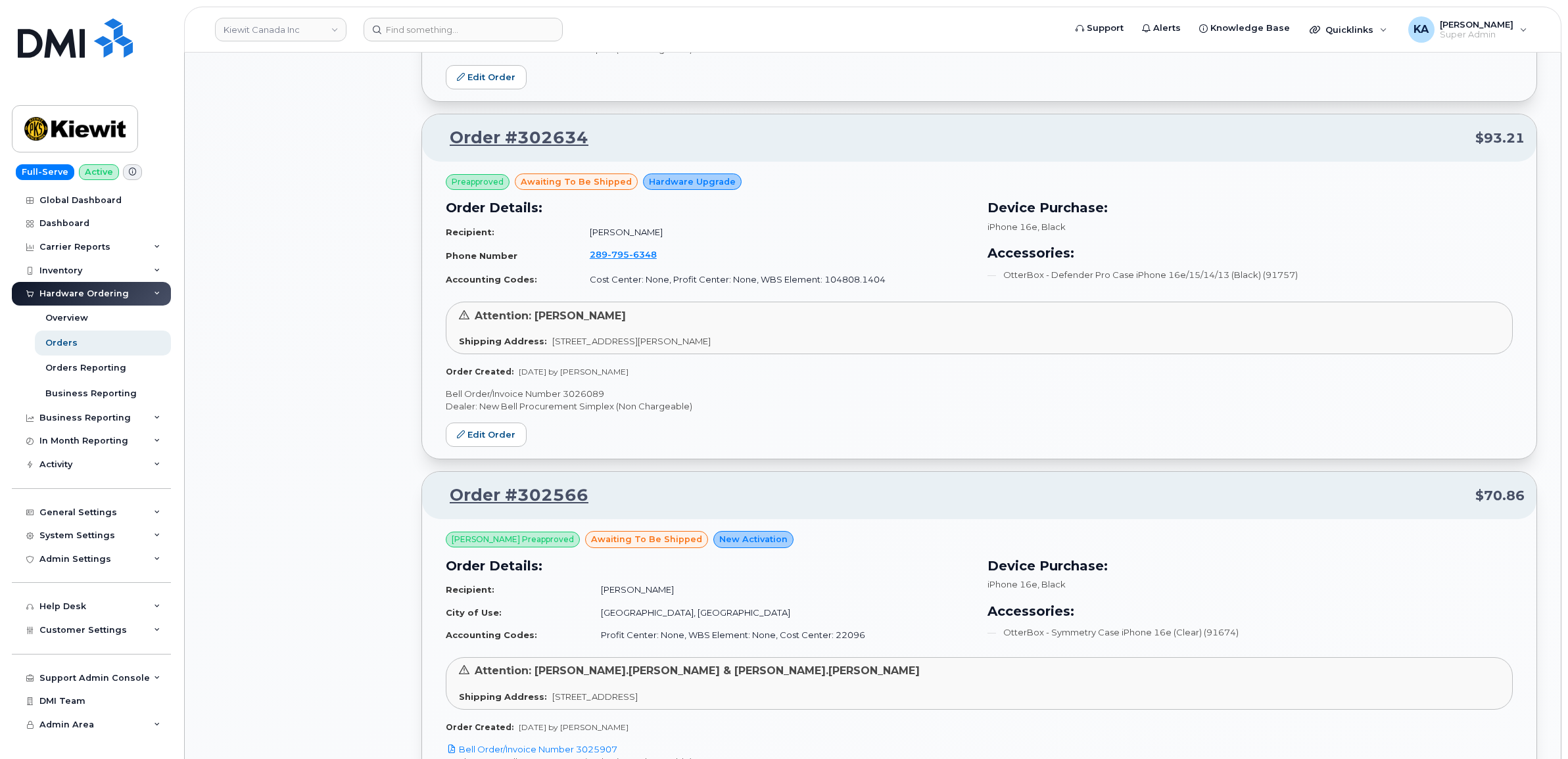
scroll to position [2926, 0]
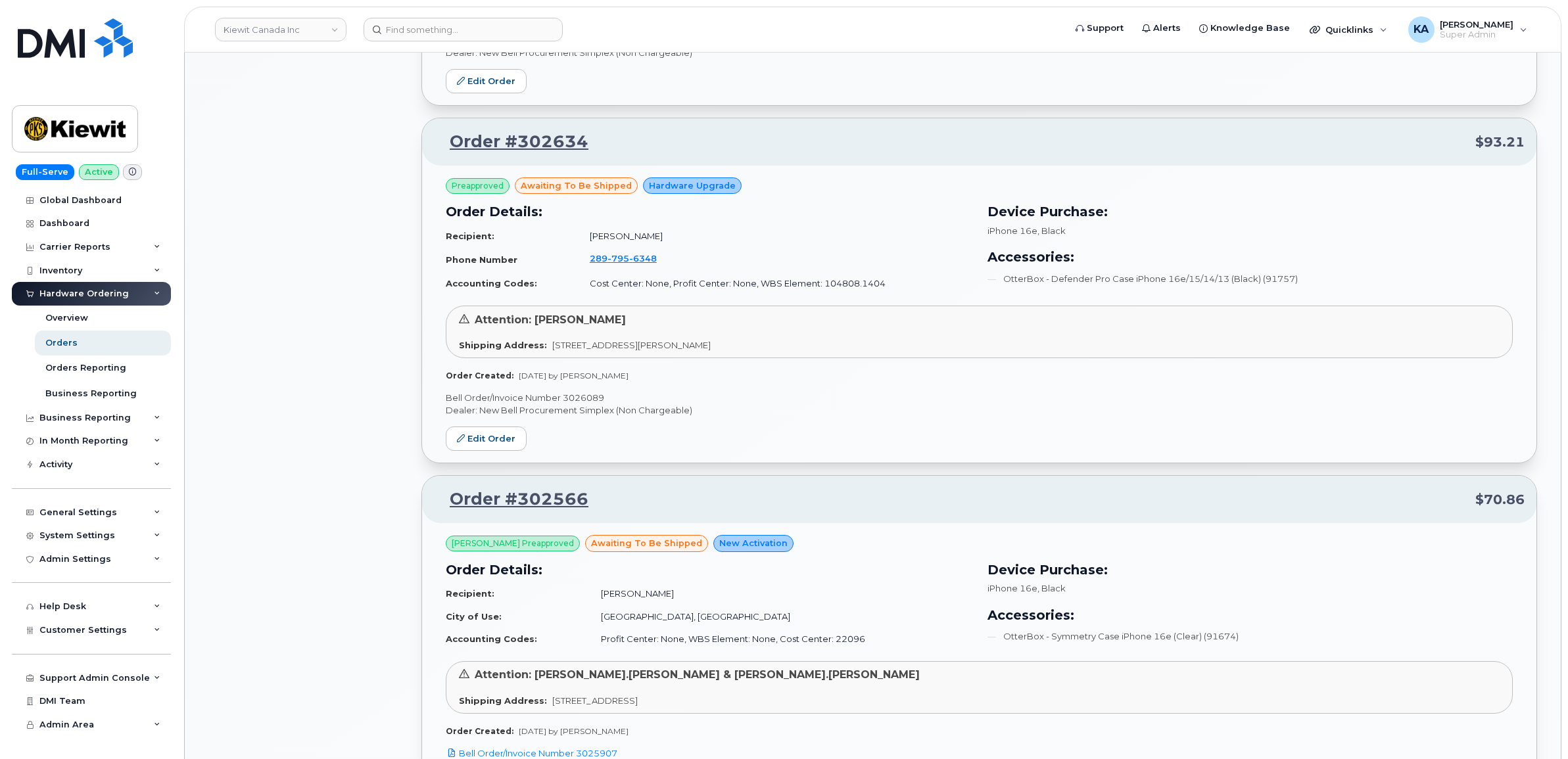
click at [571, 401] on p "Bell Order/Invoice Number 3026089" at bounding box center [979, 399] width 1067 height 13
copy p "3026089"
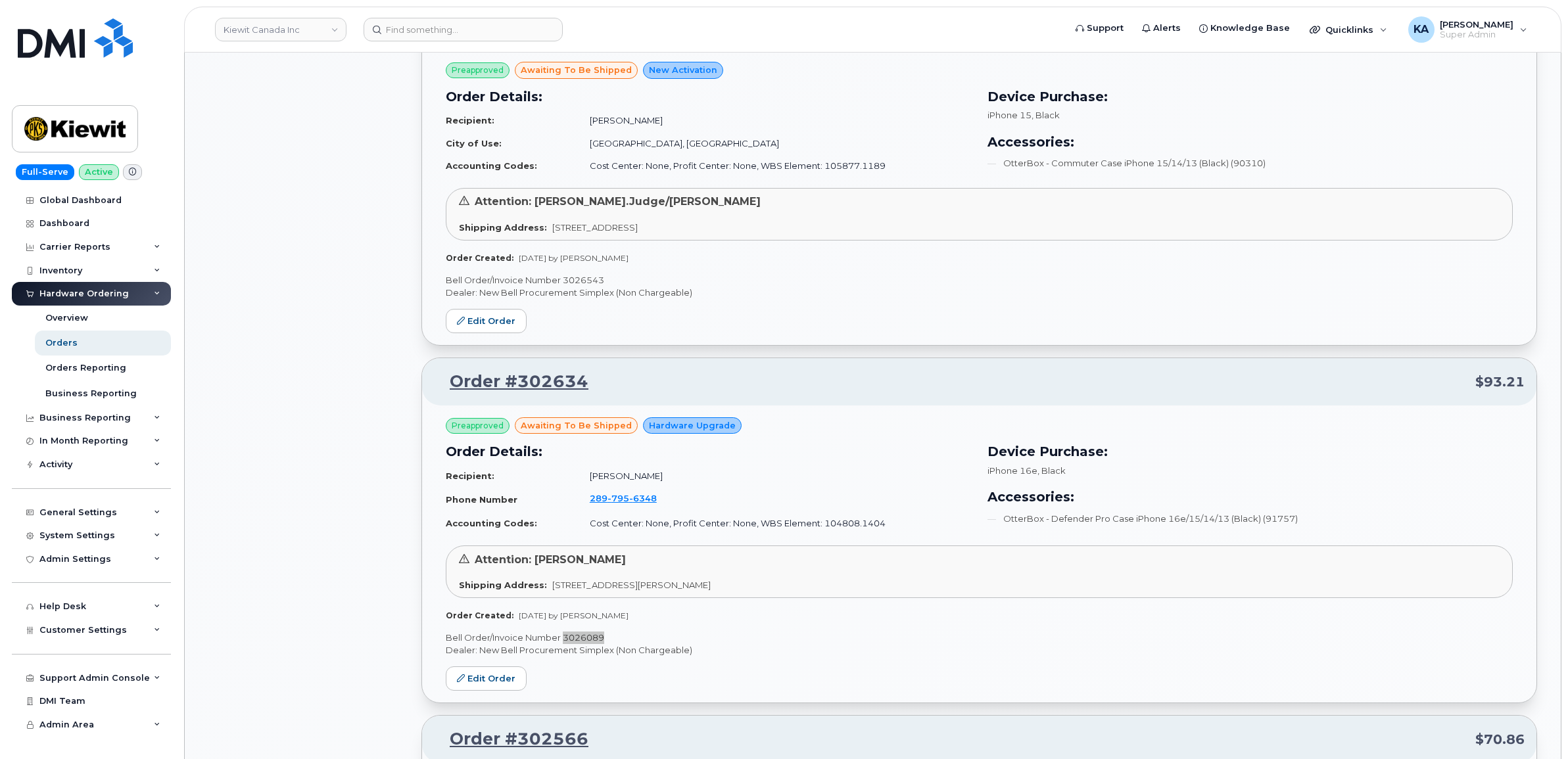
scroll to position [2597, 0]
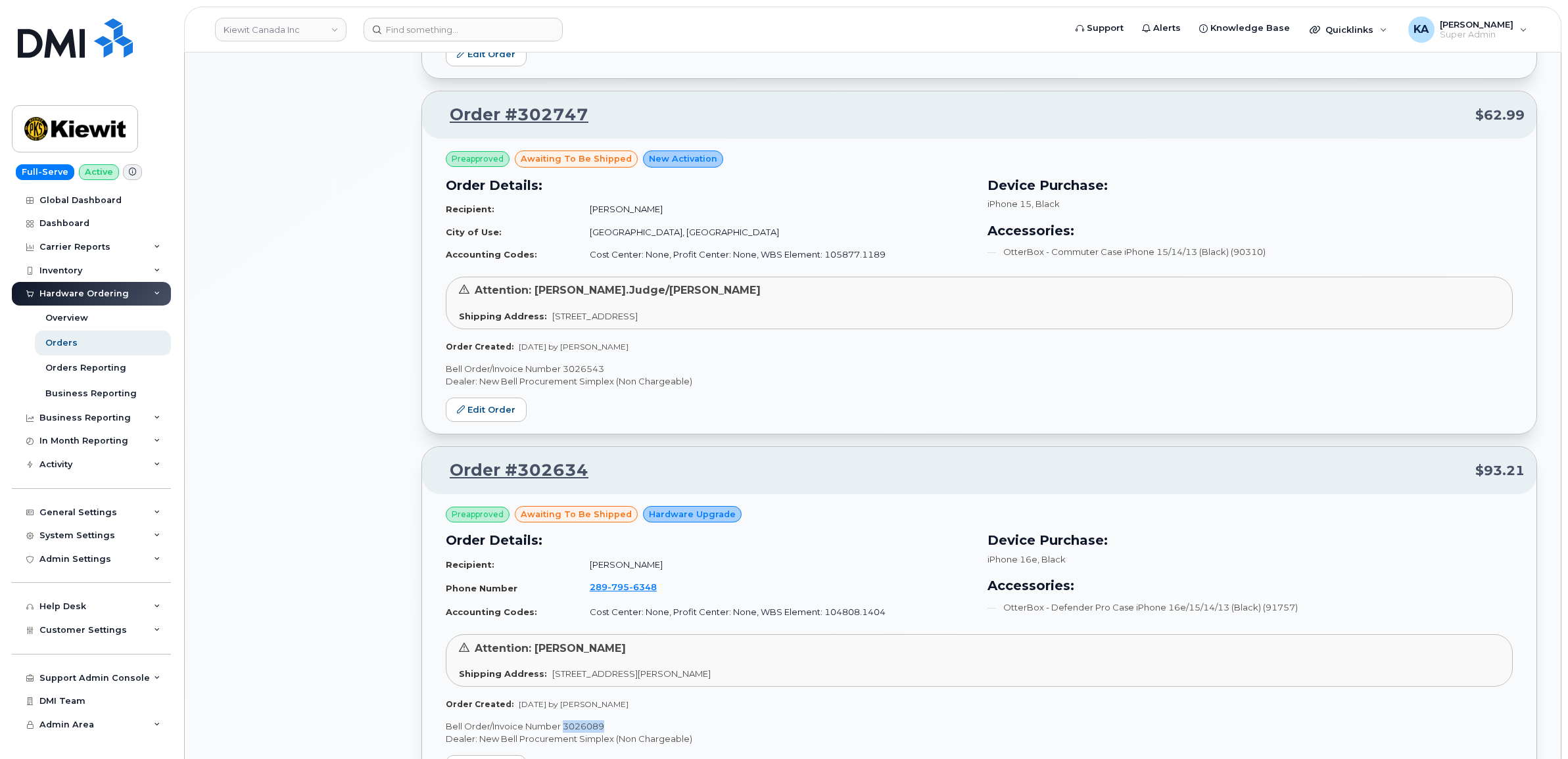
click at [586, 372] on p "Bell Order/Invoice Number 3026543" at bounding box center [979, 370] width 1067 height 13
copy p "3026543"
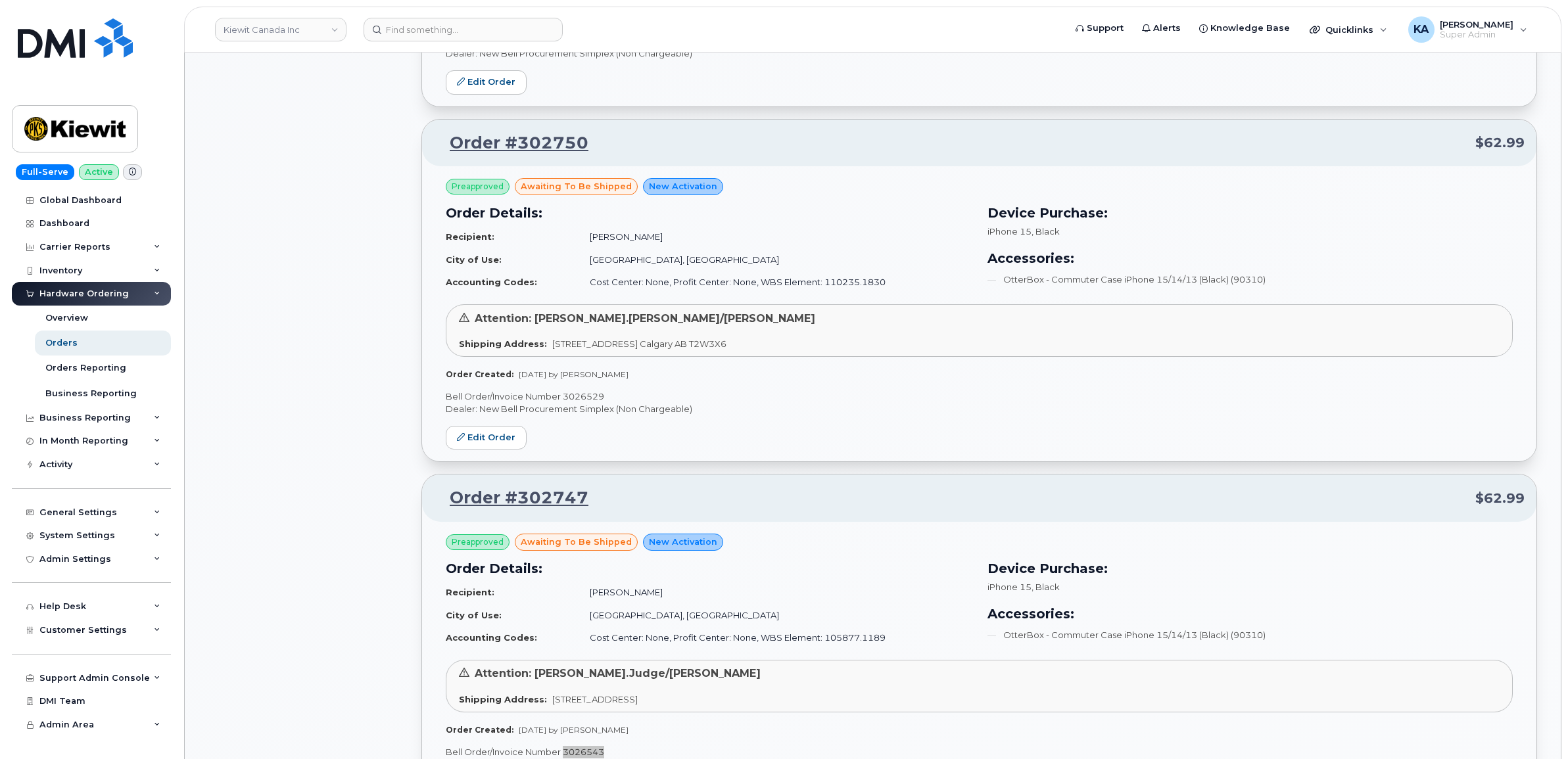
scroll to position [2186, 0]
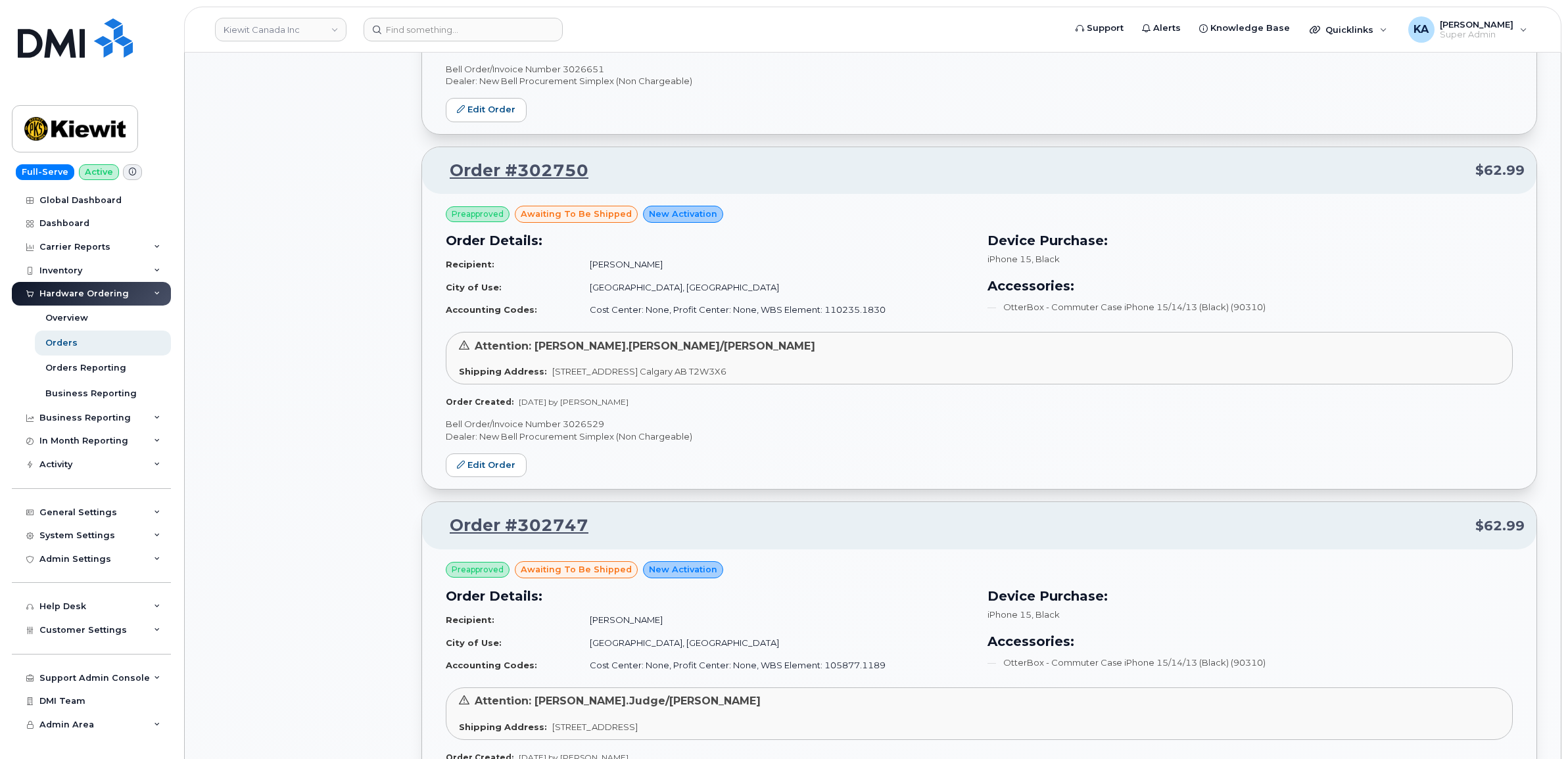
click at [586, 426] on p "Bell Order/Invoice Number 3026529" at bounding box center [979, 425] width 1067 height 13
copy p "3026529"
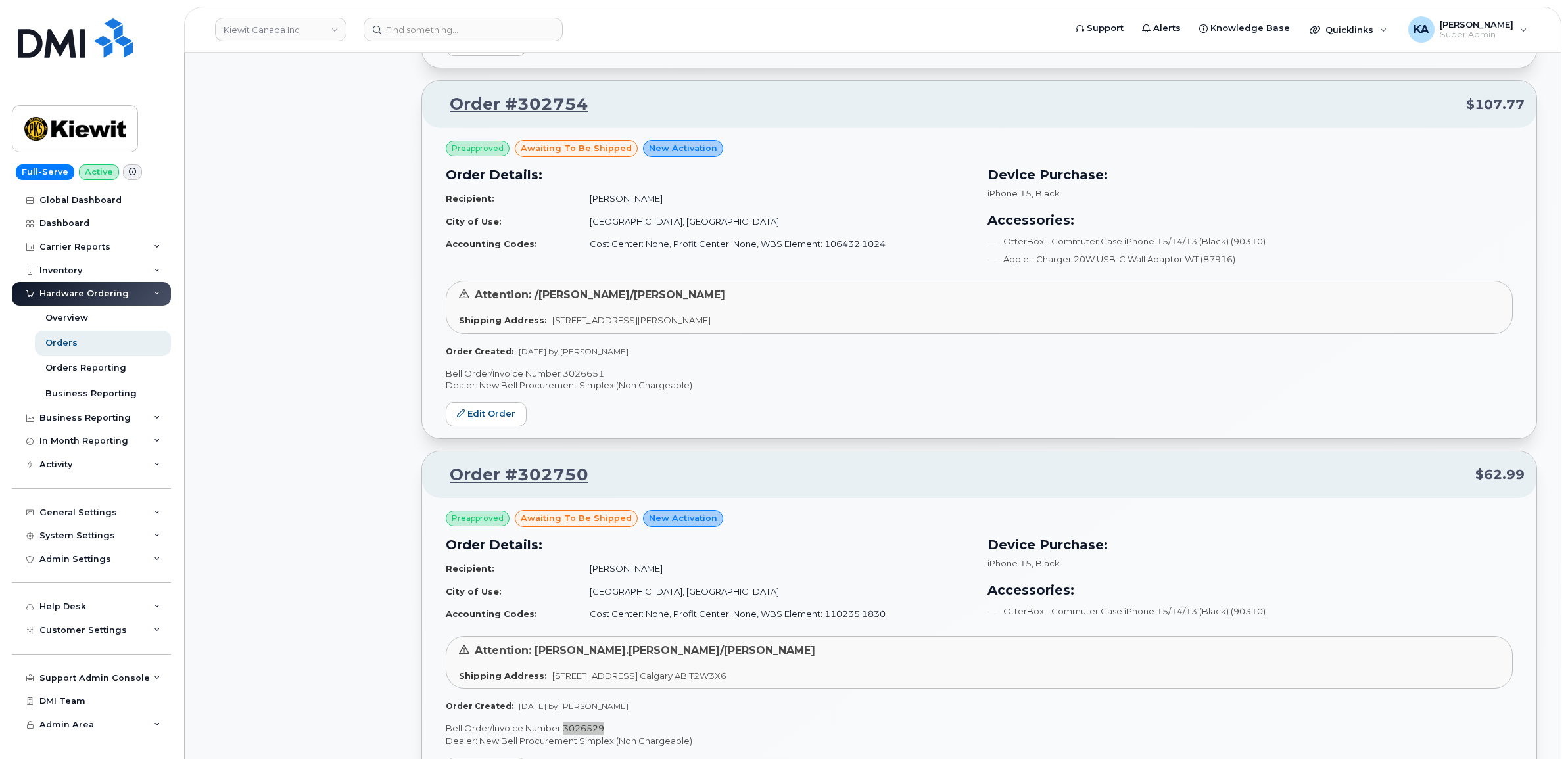
scroll to position [1775, 0]
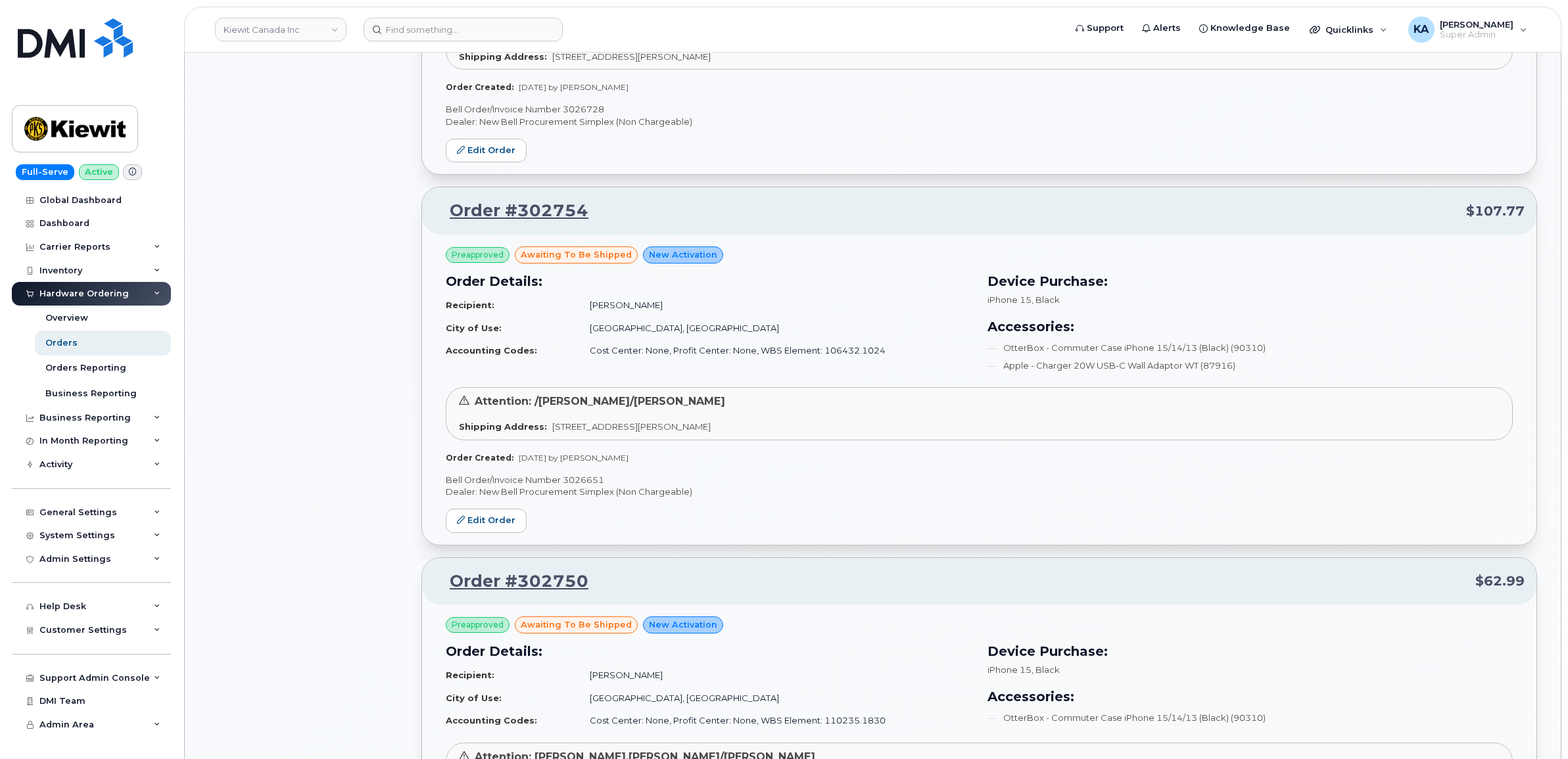
click at [586, 482] on p "Bell Order/Invoice Number 3026651" at bounding box center [979, 480] width 1067 height 13
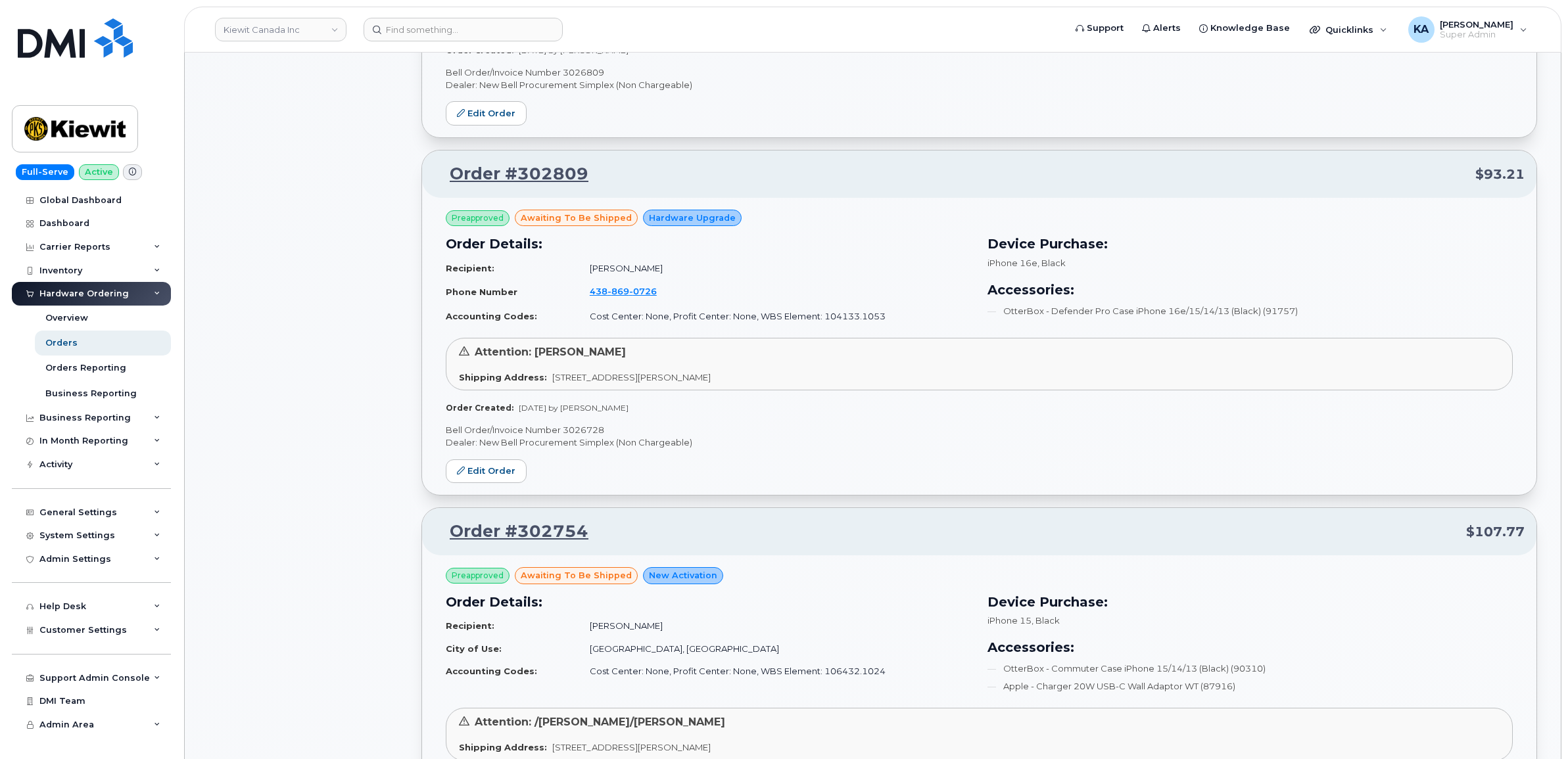
scroll to position [1446, 0]
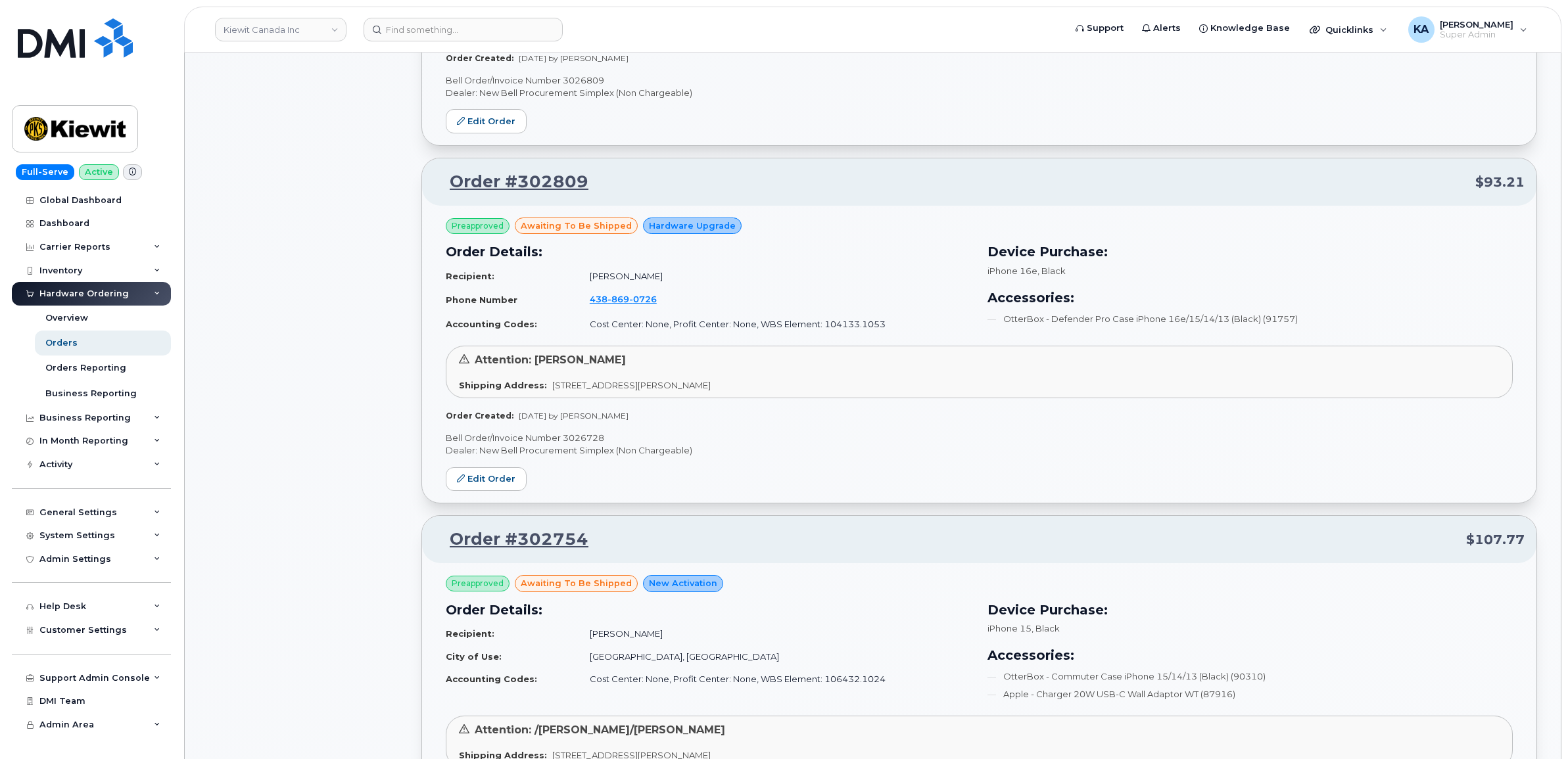
click at [597, 438] on p "Bell Order/Invoice Number 3026728" at bounding box center [979, 438] width 1067 height 13
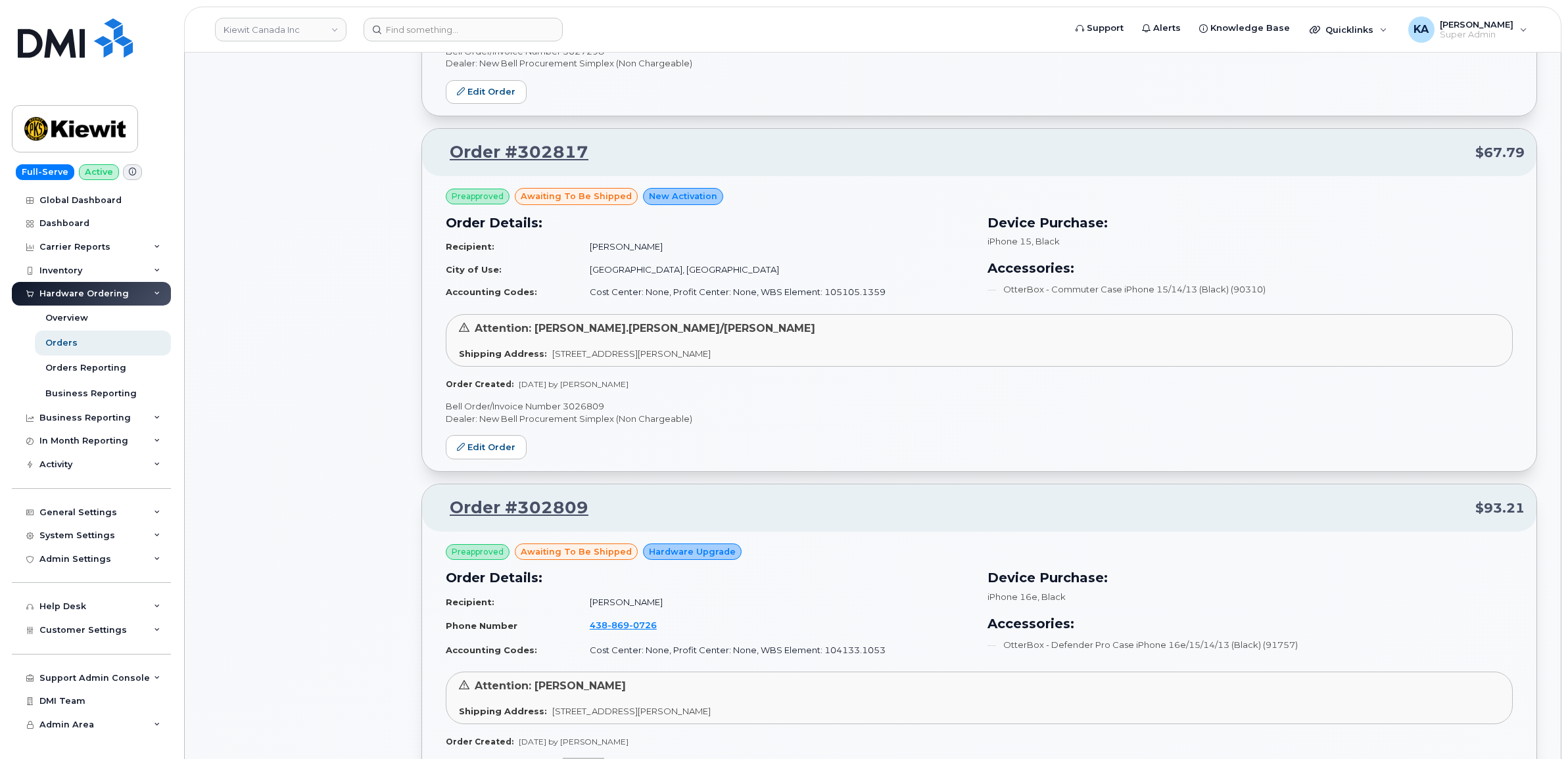
scroll to position [1118, 0]
click at [586, 408] on p "Bell Order/Invoice Number 3026809" at bounding box center [979, 409] width 1067 height 13
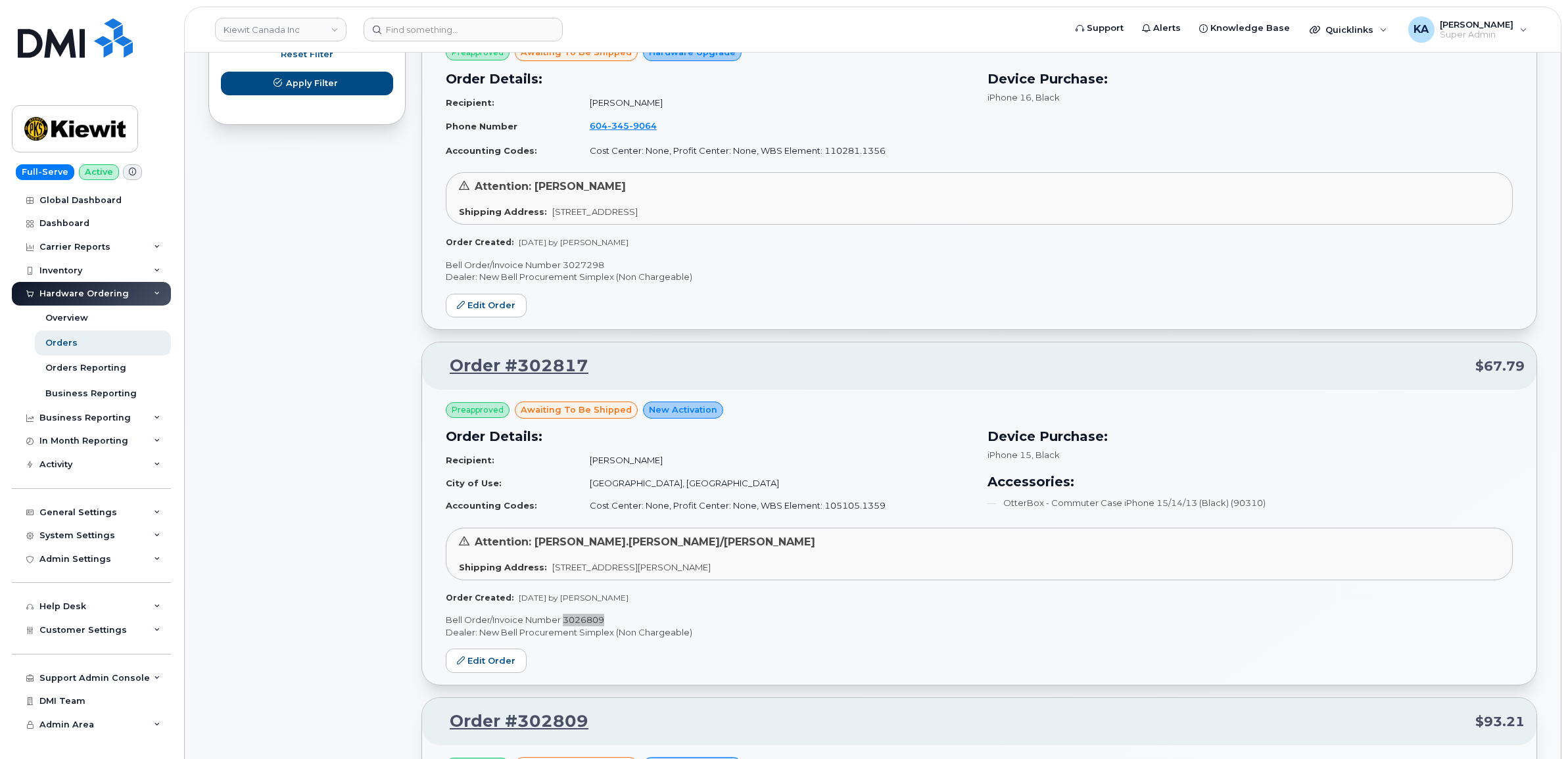
scroll to position [790, 0]
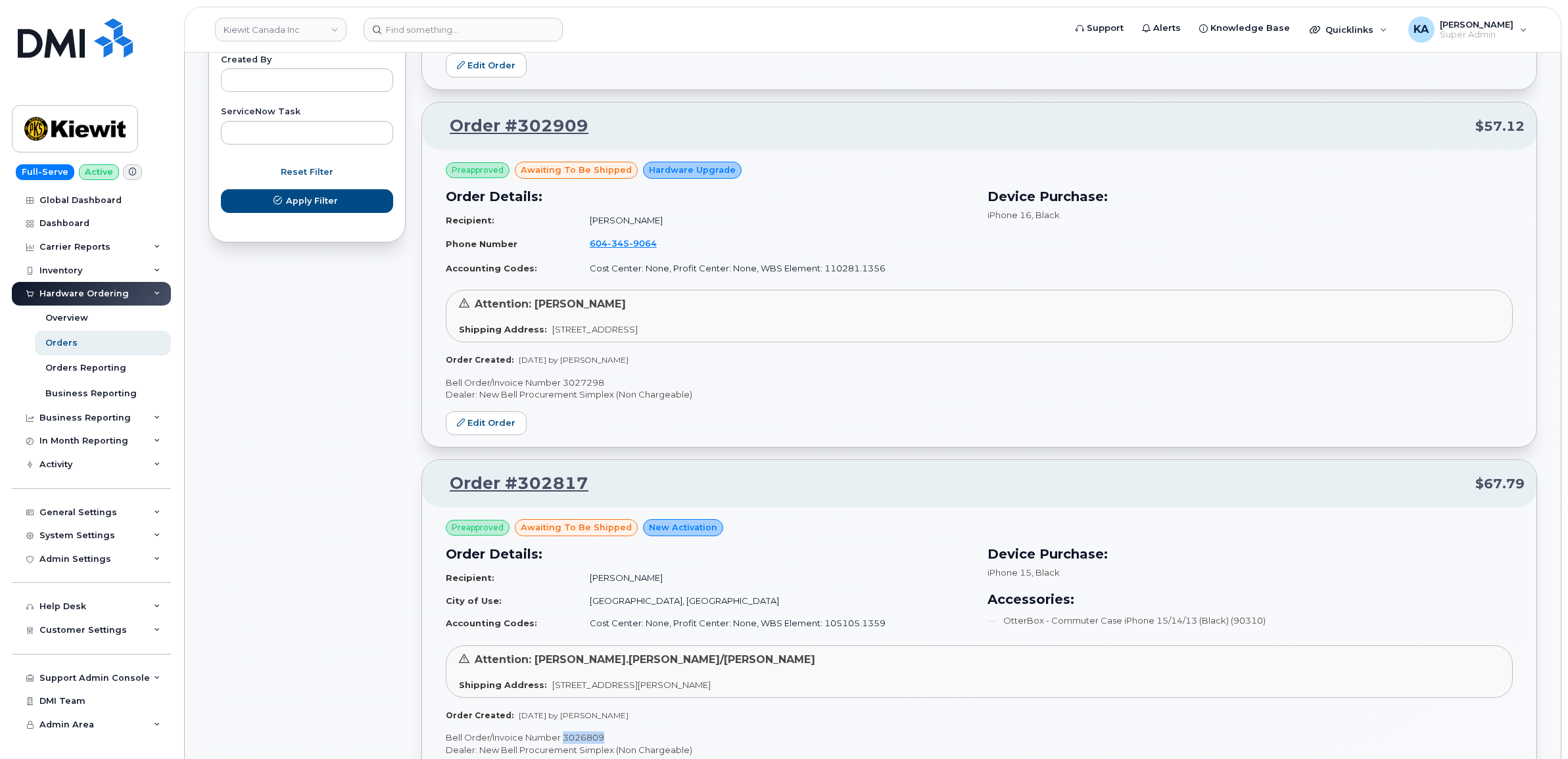
click at [583, 382] on p "Bell Order/Invoice Number 3027298" at bounding box center [979, 383] width 1067 height 13
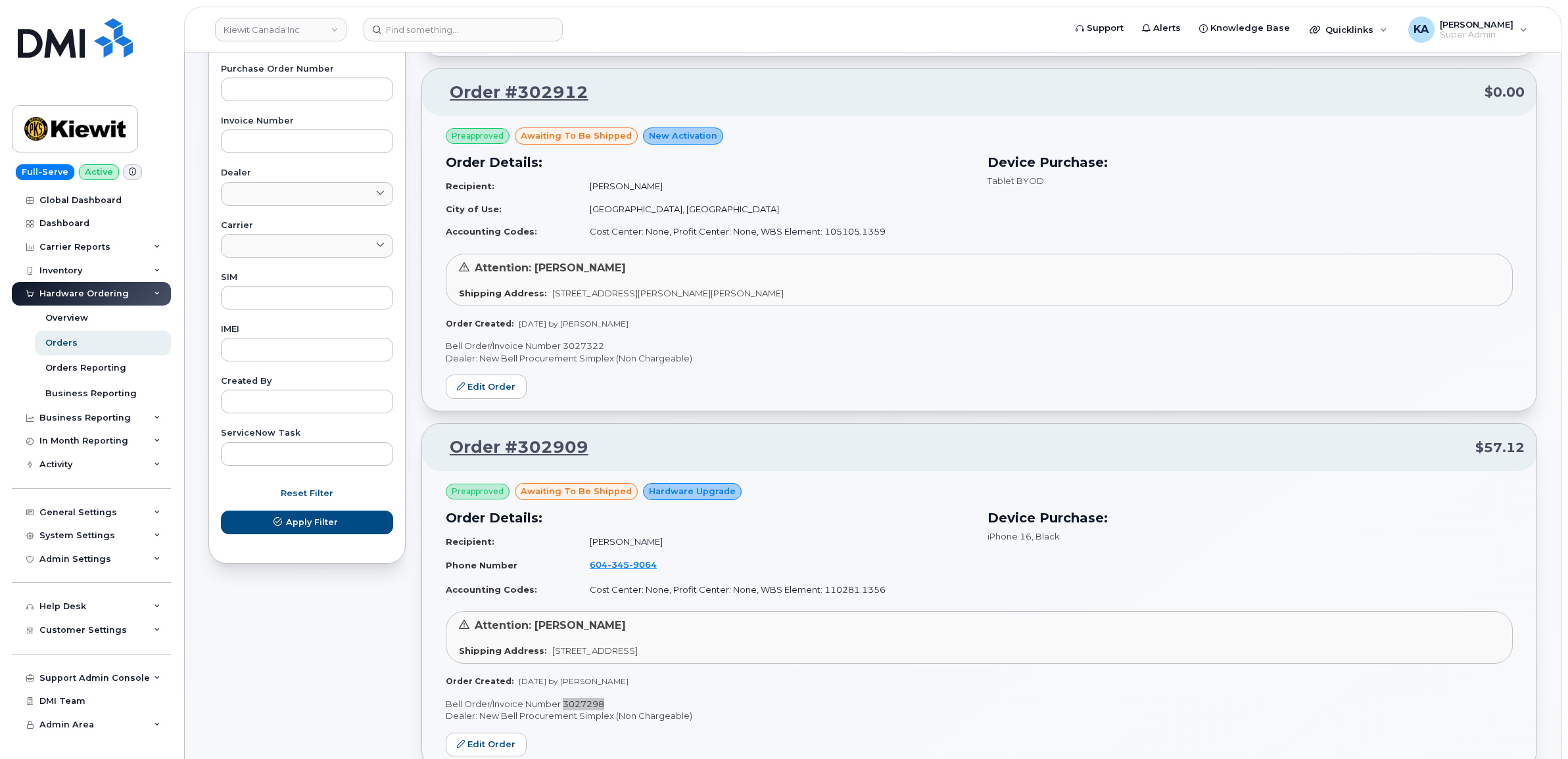
scroll to position [461, 0]
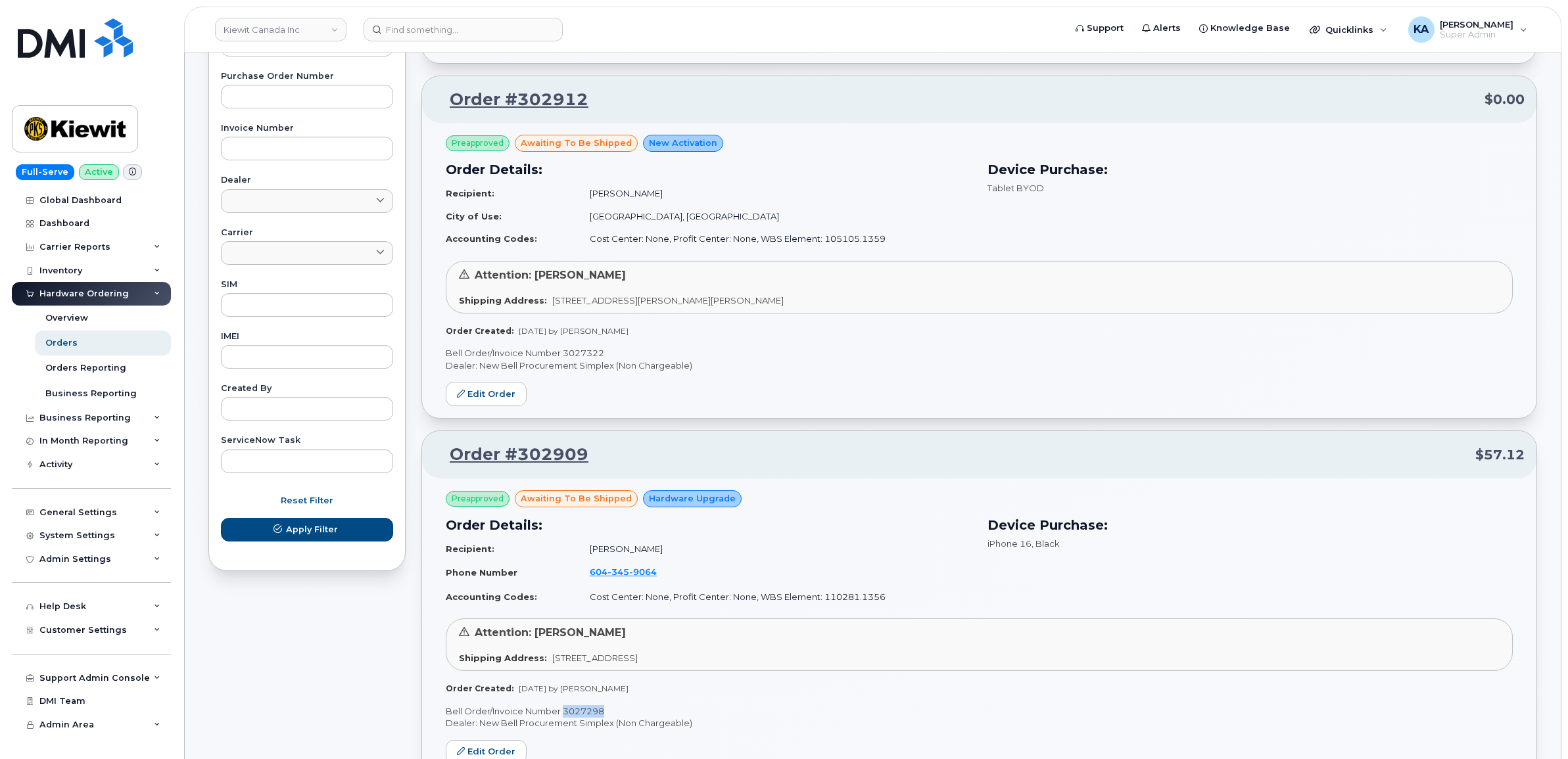
click at [579, 351] on p "Bell Order/Invoice Number 3027322" at bounding box center [979, 353] width 1067 height 13
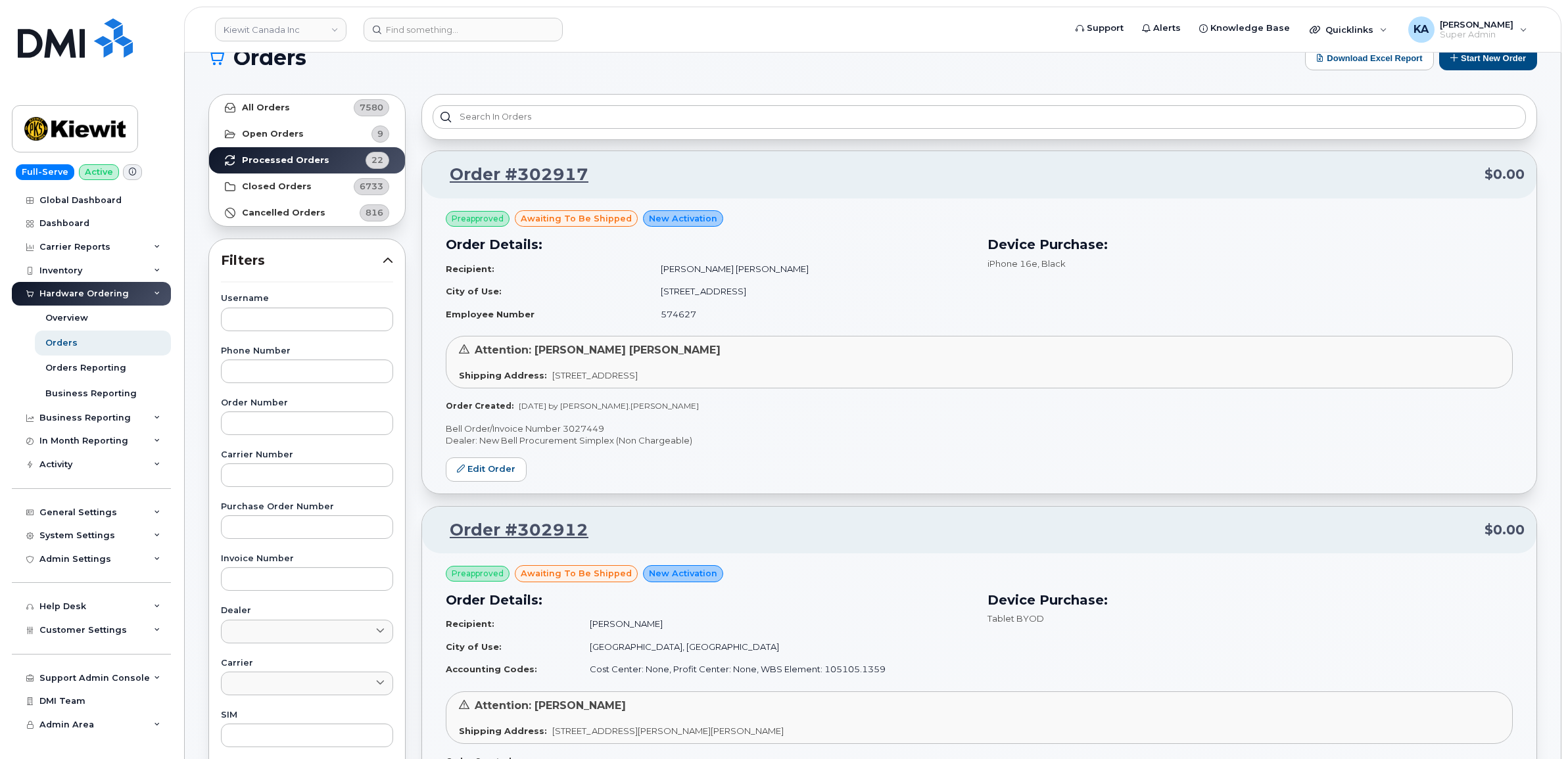
scroll to position [0, 0]
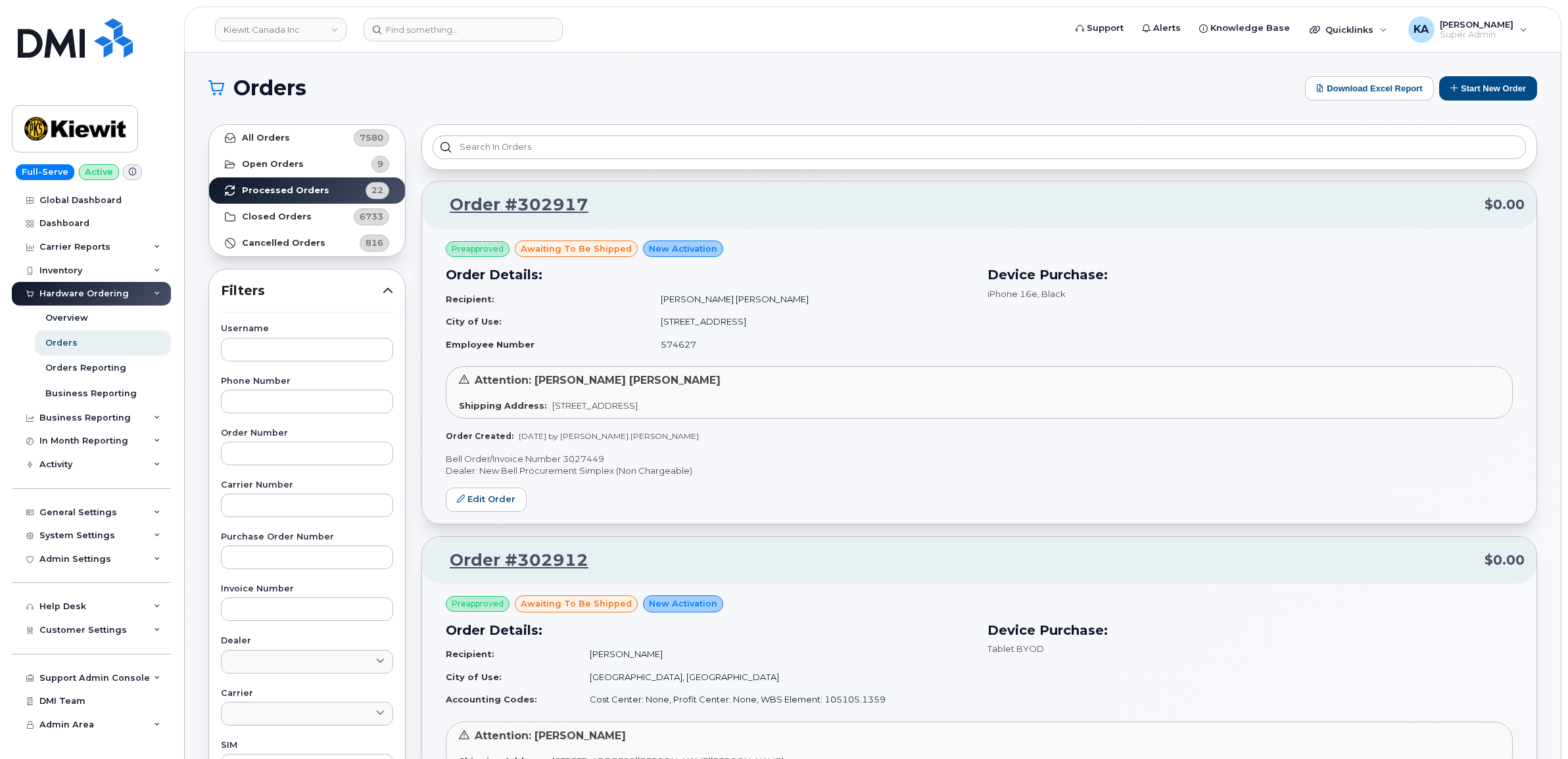
click at [579, 456] on p "Bell Order/Invoice Number 3027449" at bounding box center [979, 459] width 1067 height 13
click at [274, 159] on strong "Open Orders" at bounding box center [273, 165] width 62 height 11
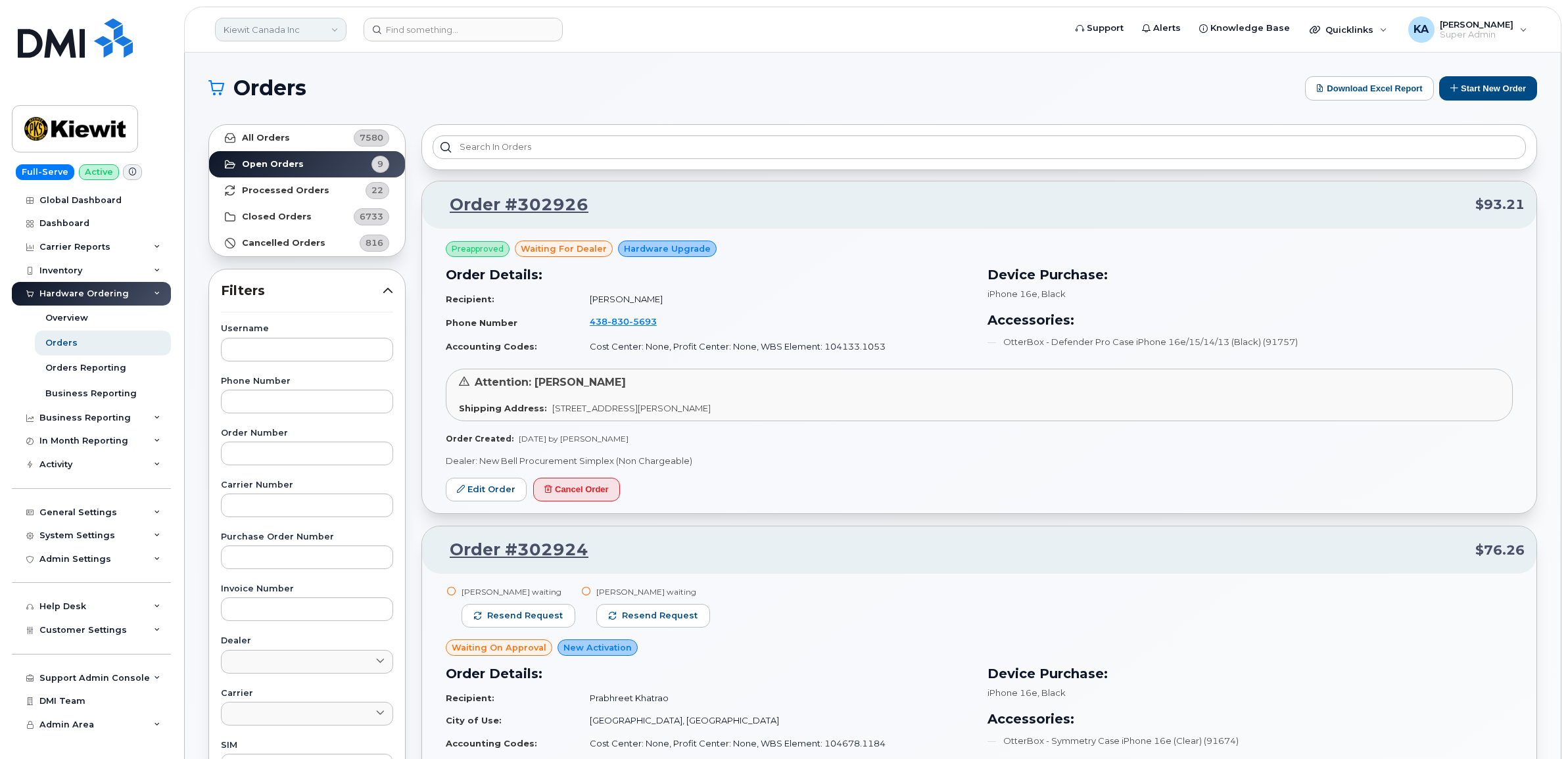
click at [263, 30] on link "Kiewit Canada Inc" at bounding box center [280, 30] width 131 height 24
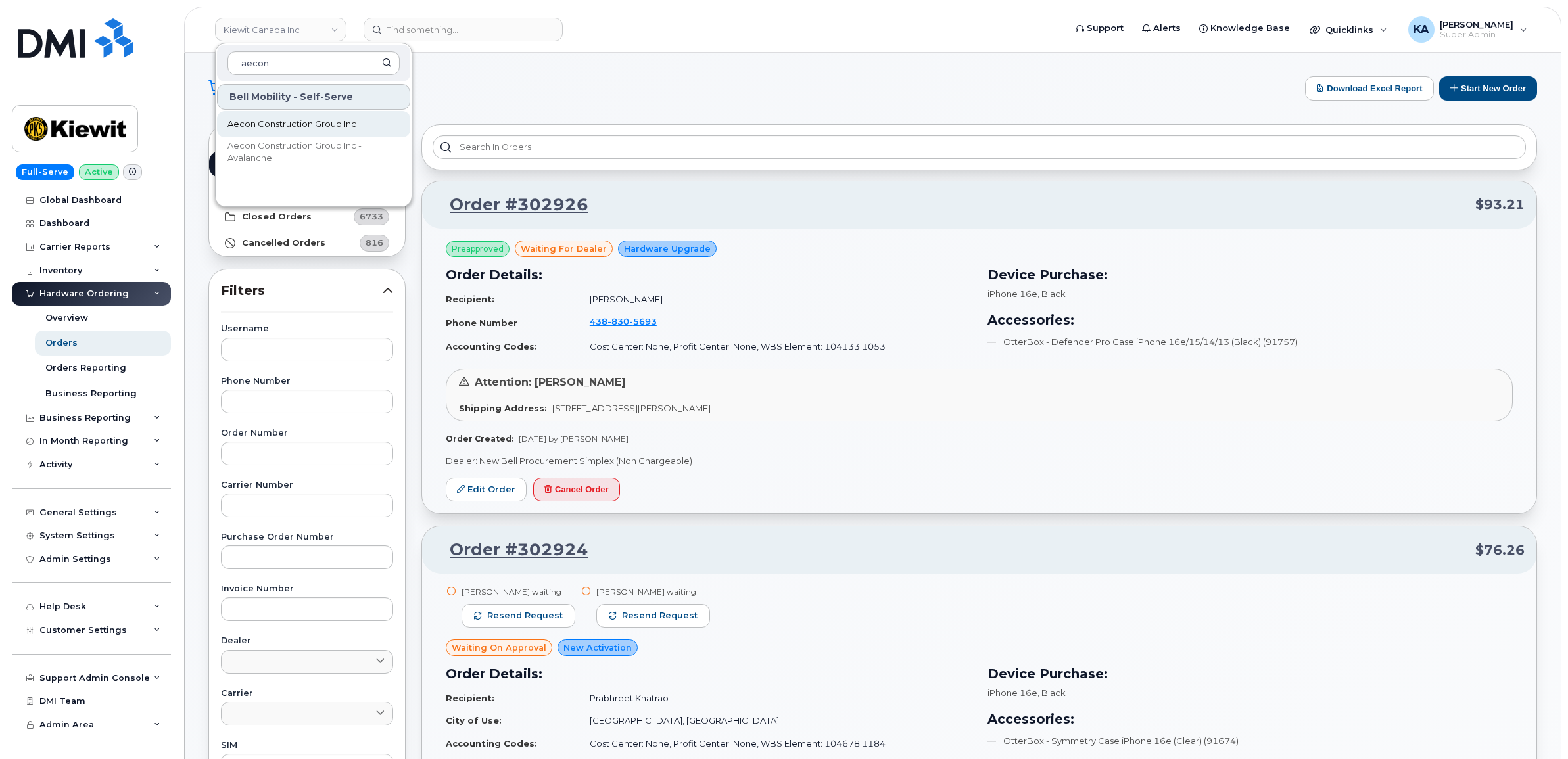
type input "aecon"
click at [252, 127] on span "Aecon Construction Group Inc" at bounding box center [292, 124] width 129 height 14
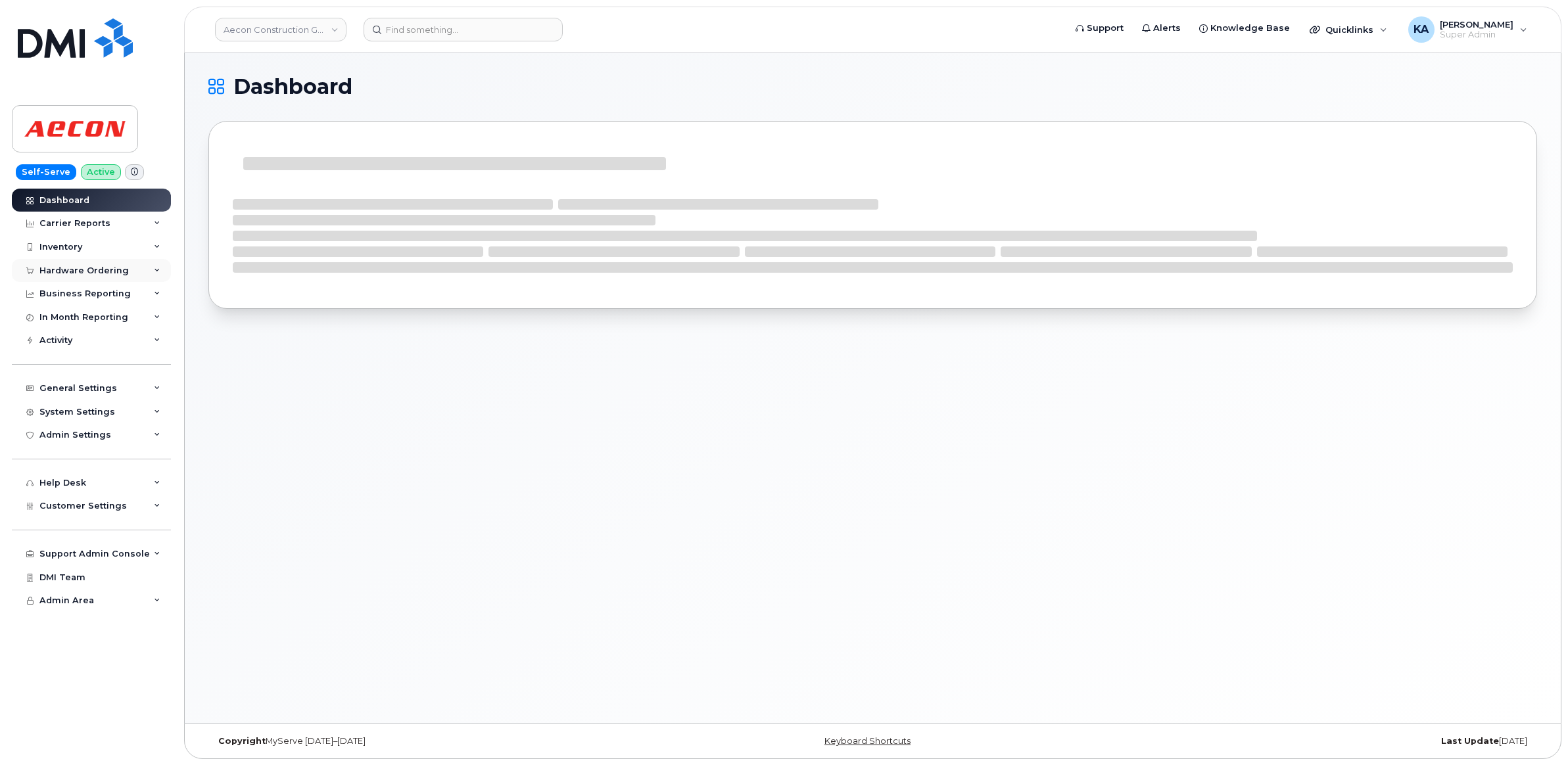
click at [68, 270] on div "Hardware Ordering" at bounding box center [84, 271] width 90 height 11
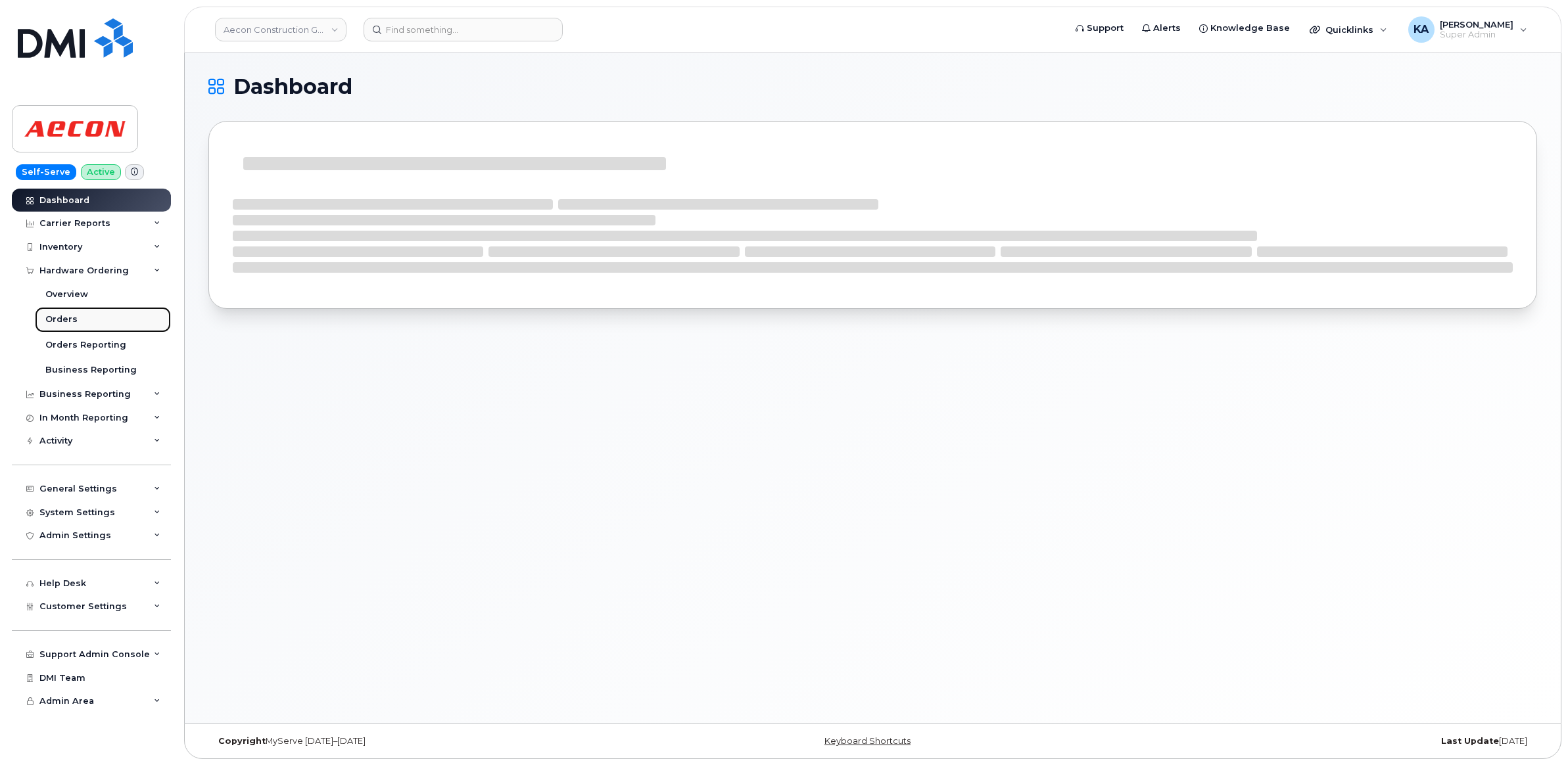
click at [63, 320] on div "Orders" at bounding box center [62, 319] width 33 height 12
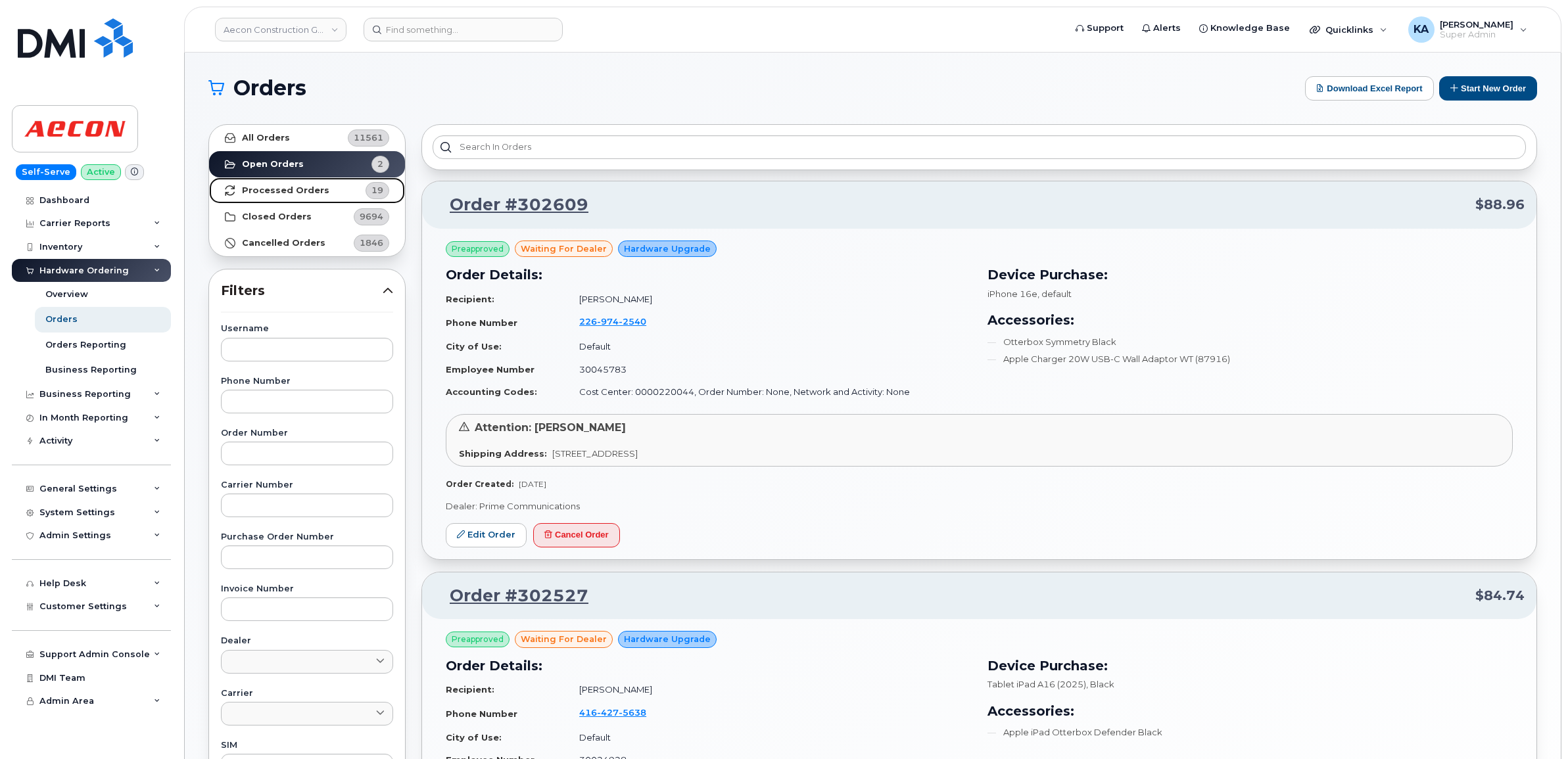
click at [288, 188] on strong "Processed Orders" at bounding box center [285, 191] width 88 height 11
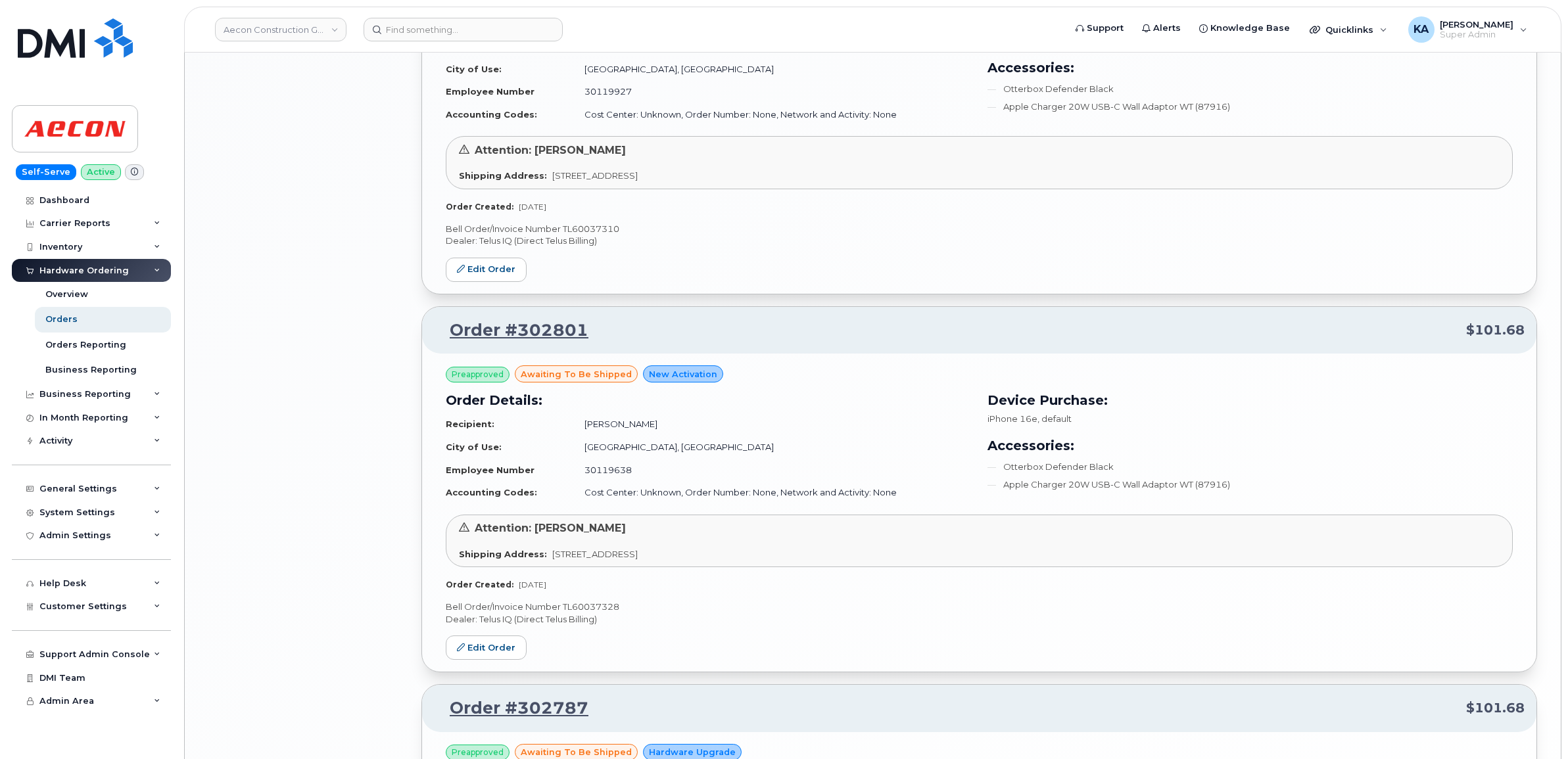
scroll to position [2645, 0]
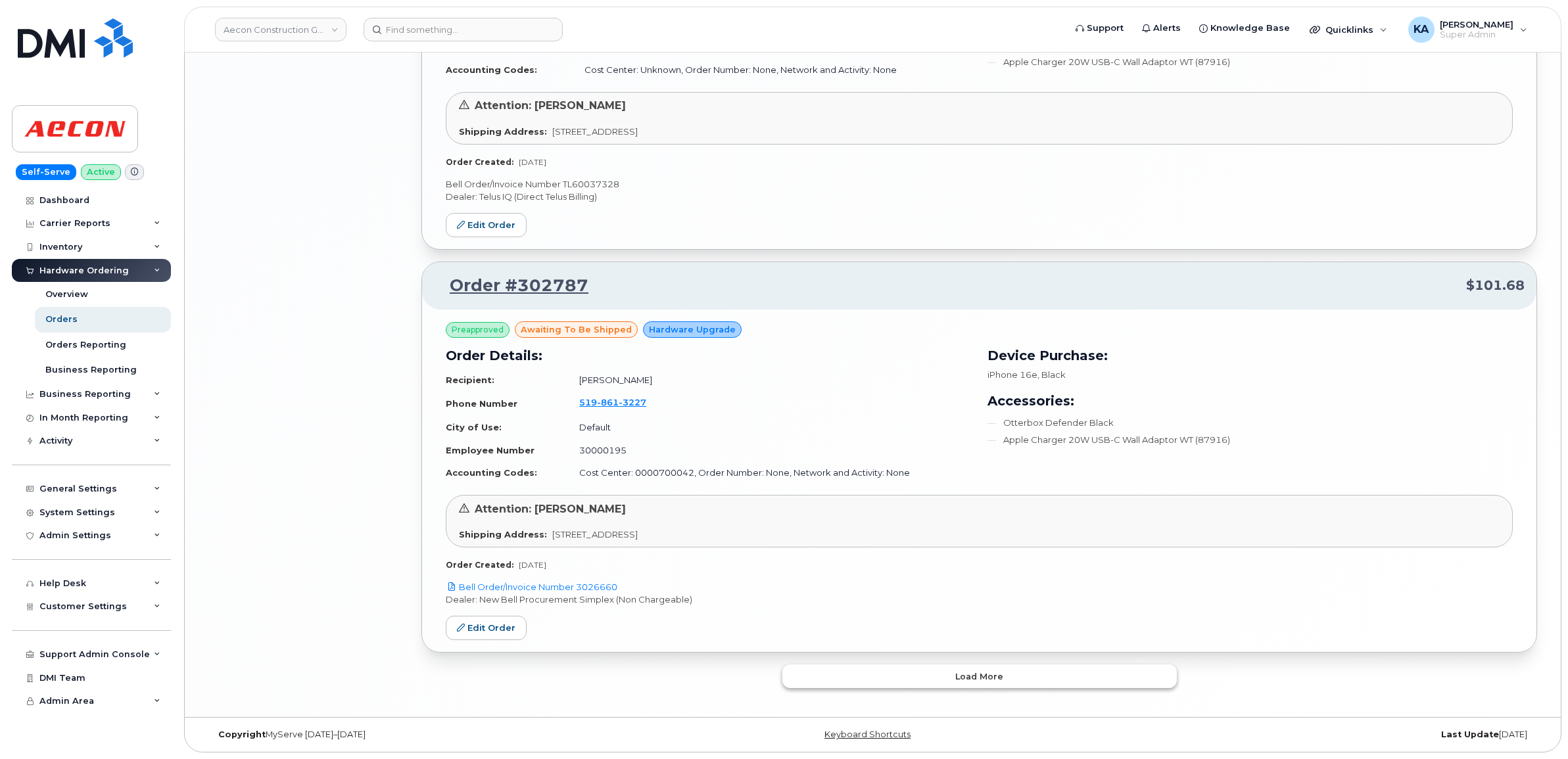
click at [807, 671] on button "Load more" at bounding box center [979, 677] width 394 height 24
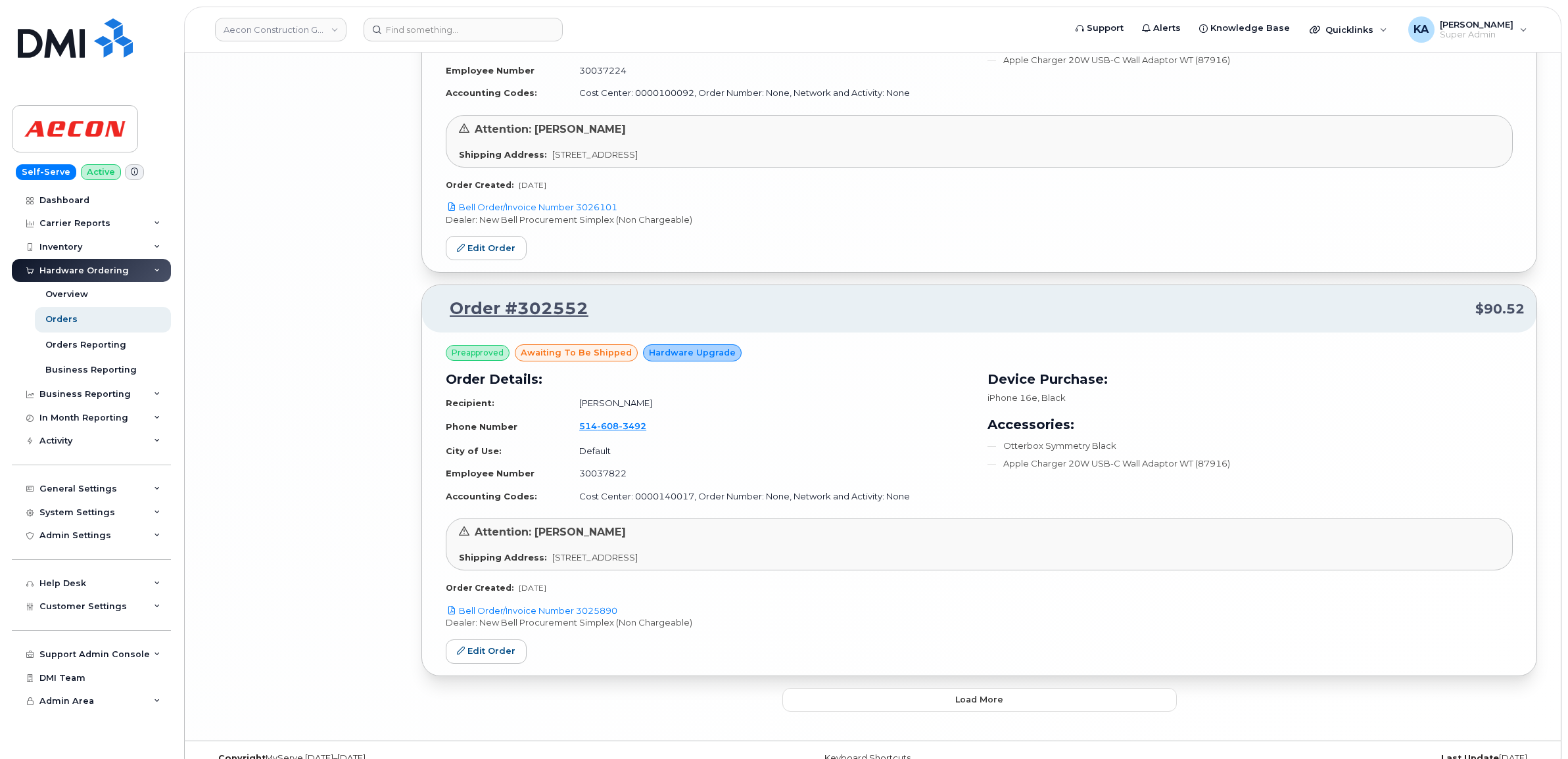
scroll to position [5773, 0]
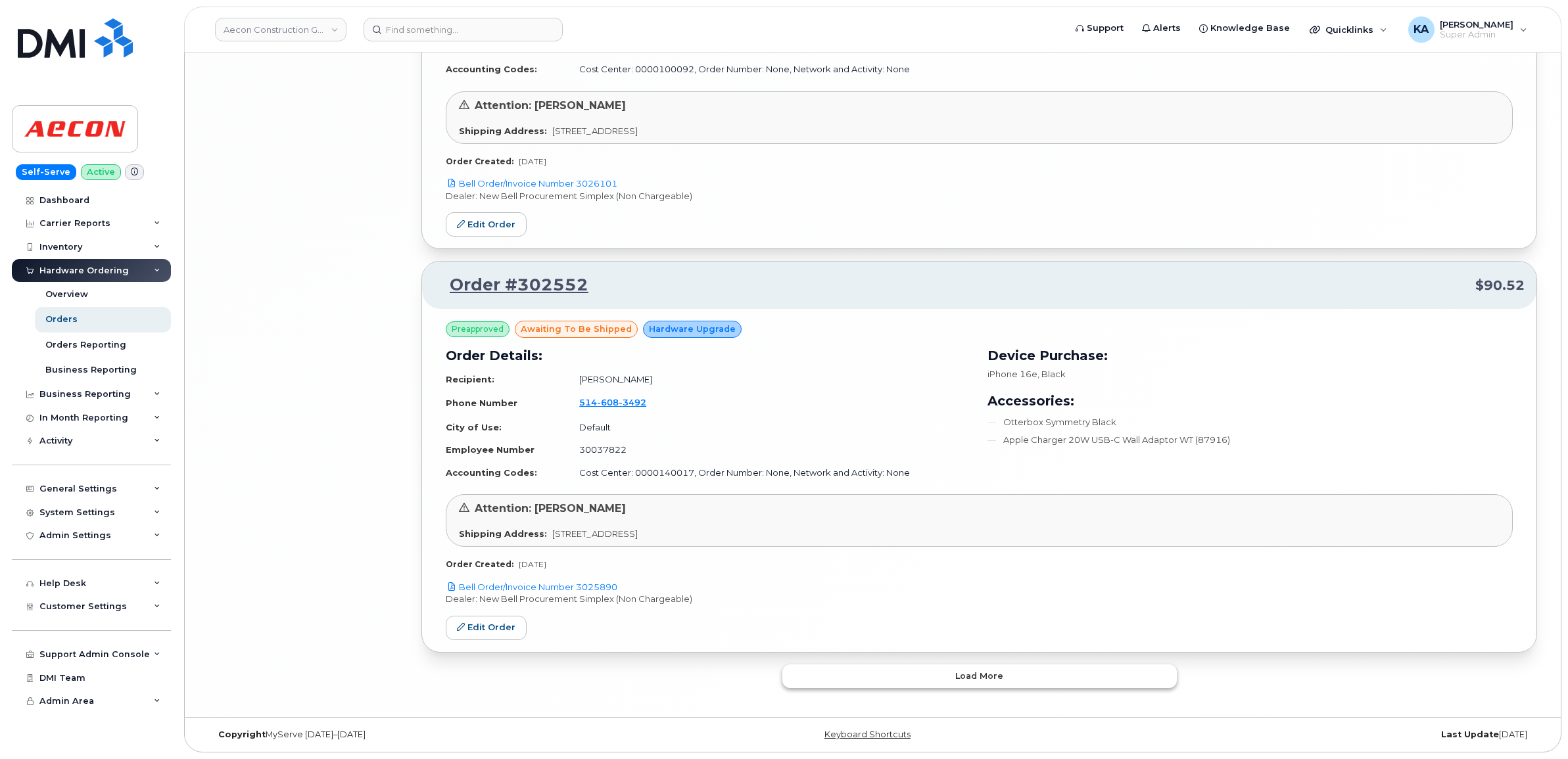
click at [807, 684] on button "Load more" at bounding box center [979, 677] width 394 height 24
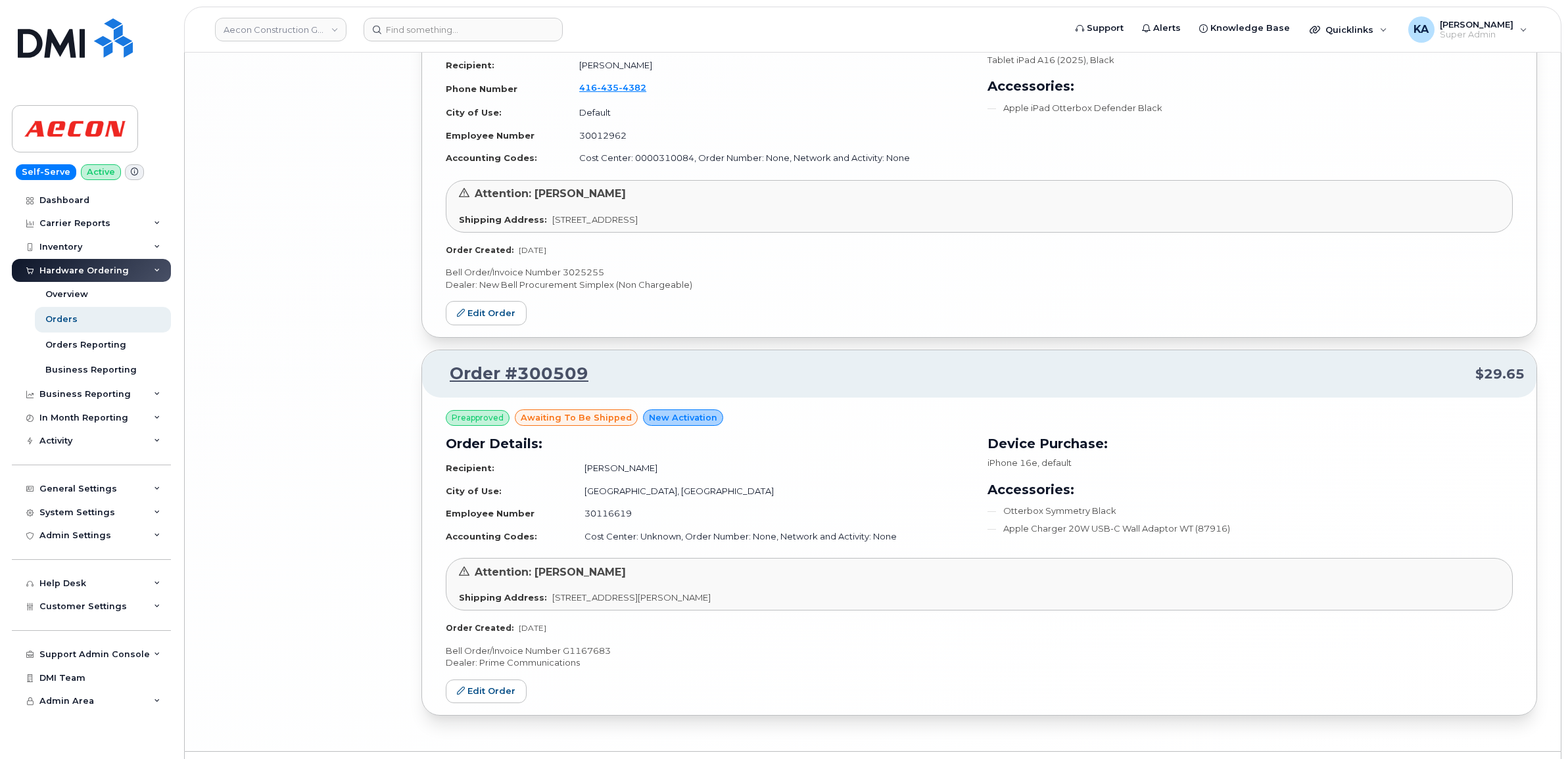
scroll to position [6929, 0]
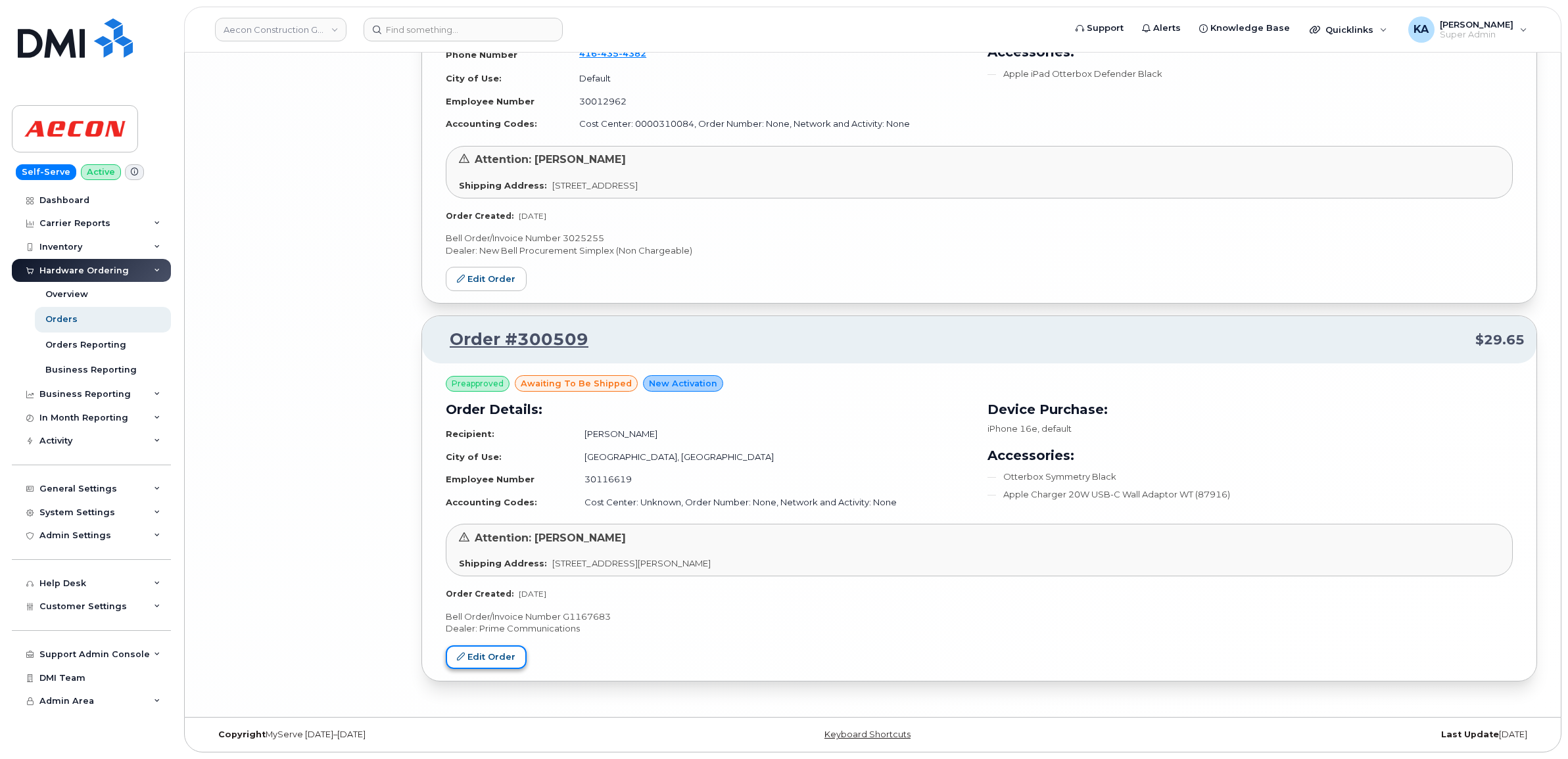
click at [510, 656] on link "Edit Order" at bounding box center [486, 658] width 81 height 24
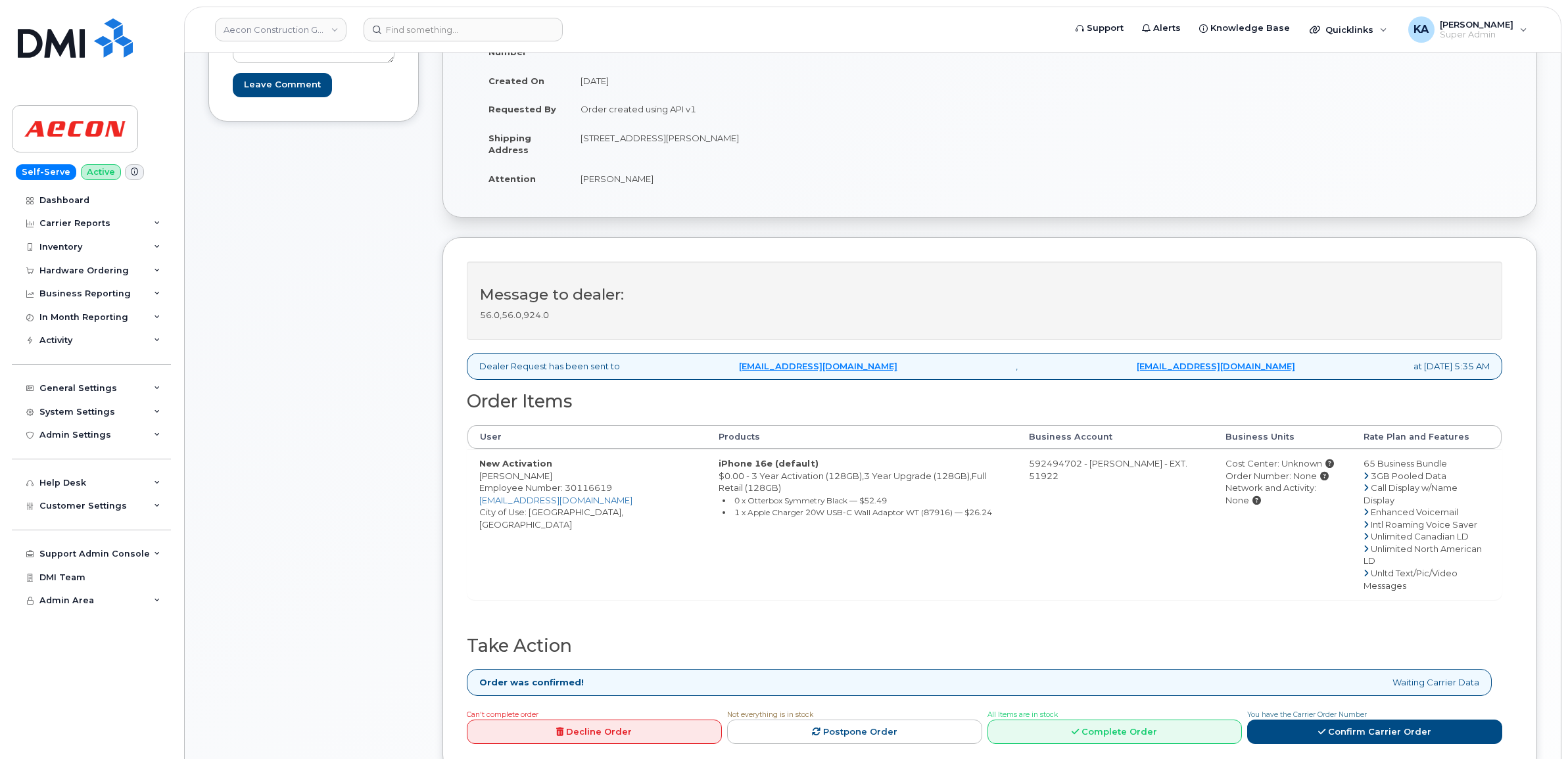
scroll to position [246, 0]
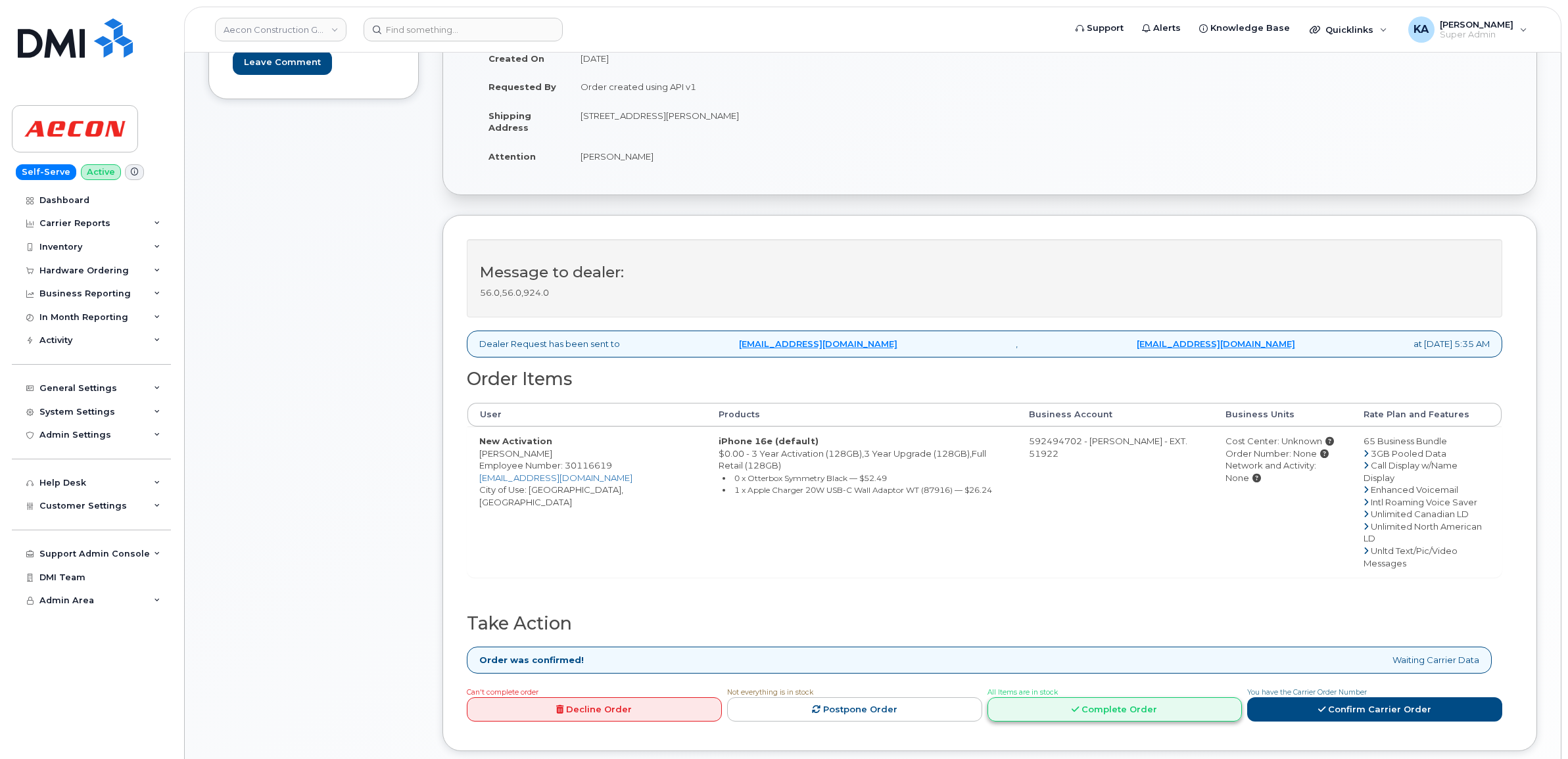
click at [1121, 697] on link "Complete Order" at bounding box center [1115, 709] width 255 height 24
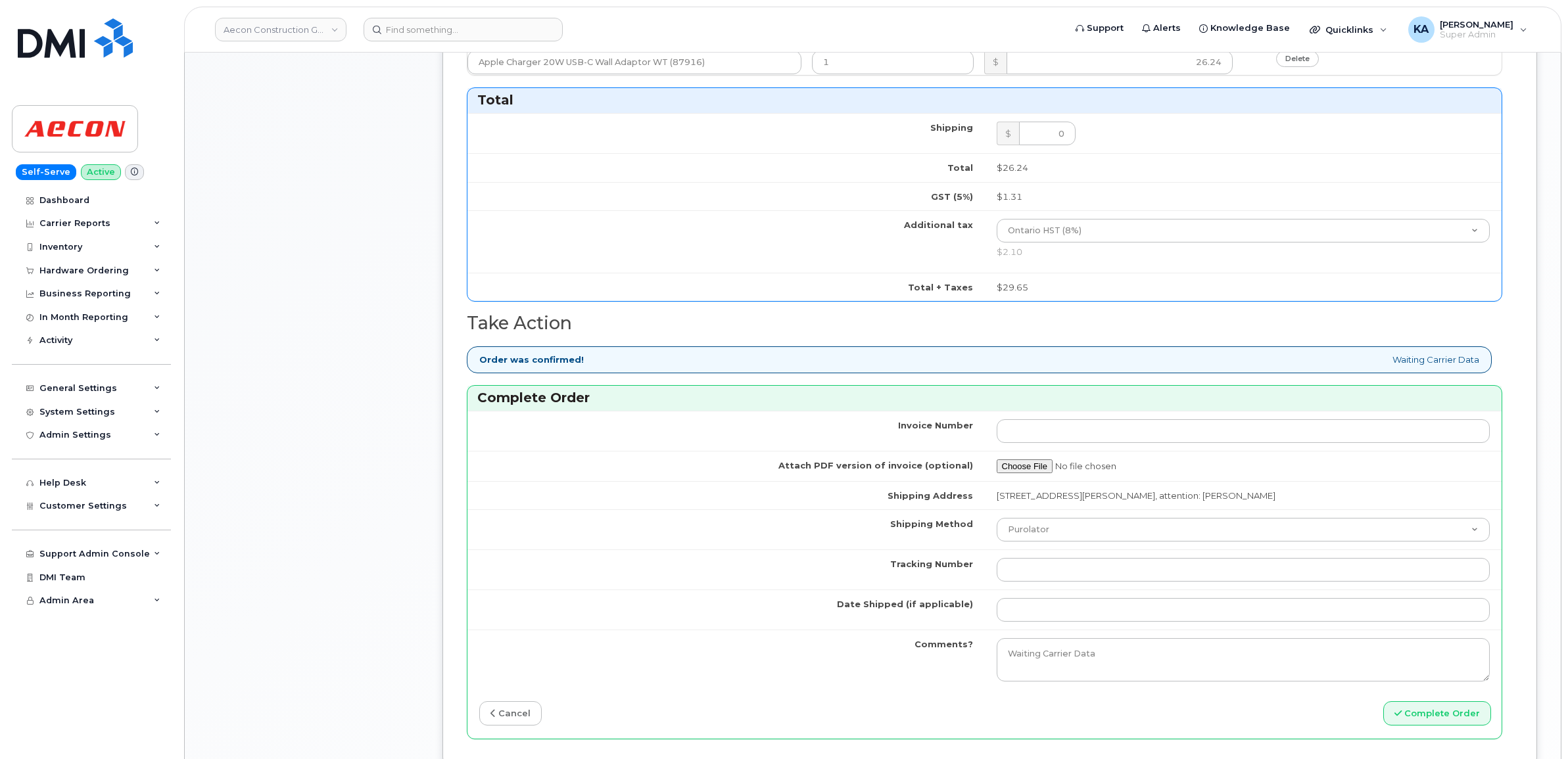
scroll to position [986, 0]
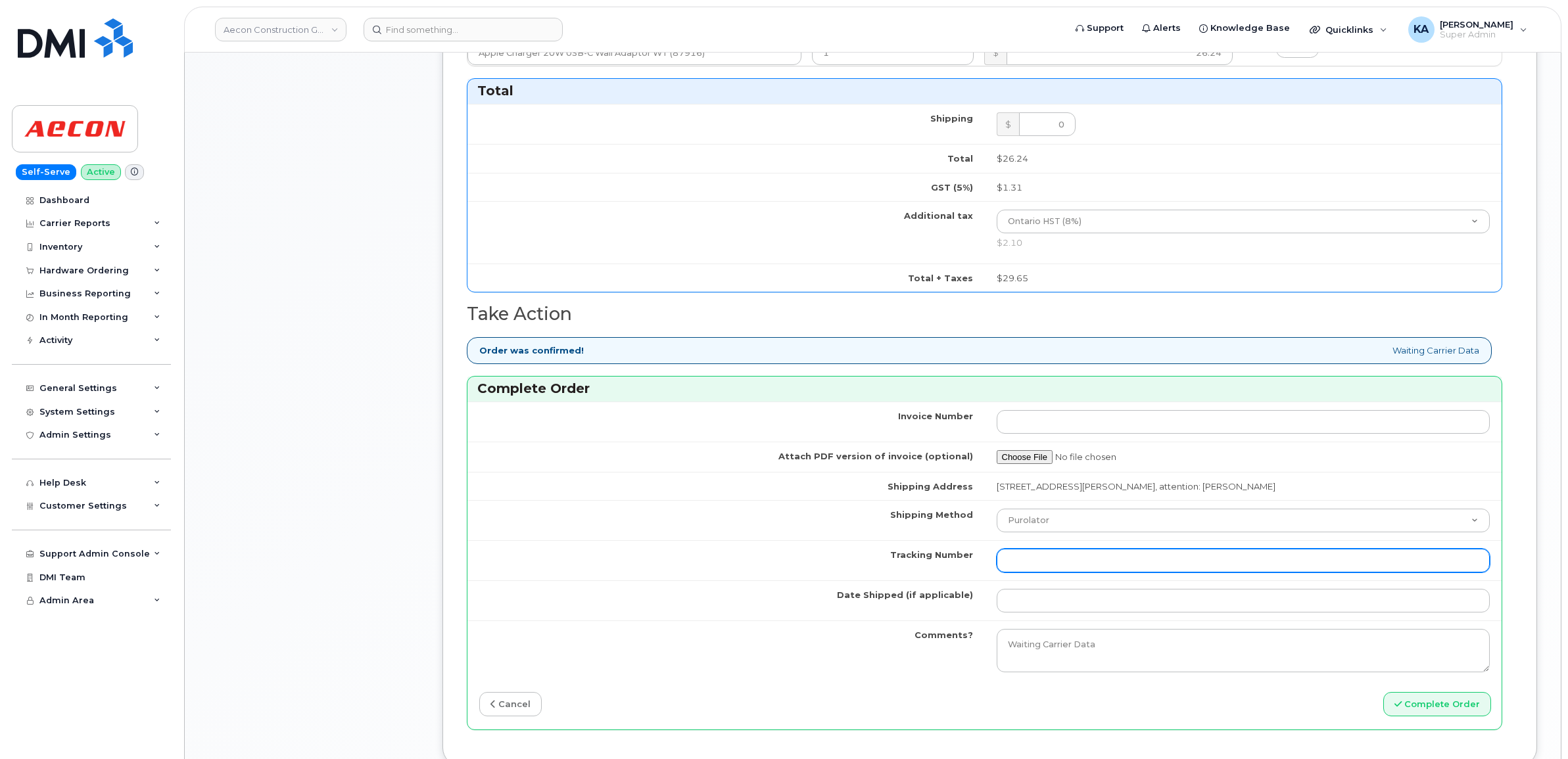
paste input "520066128163"
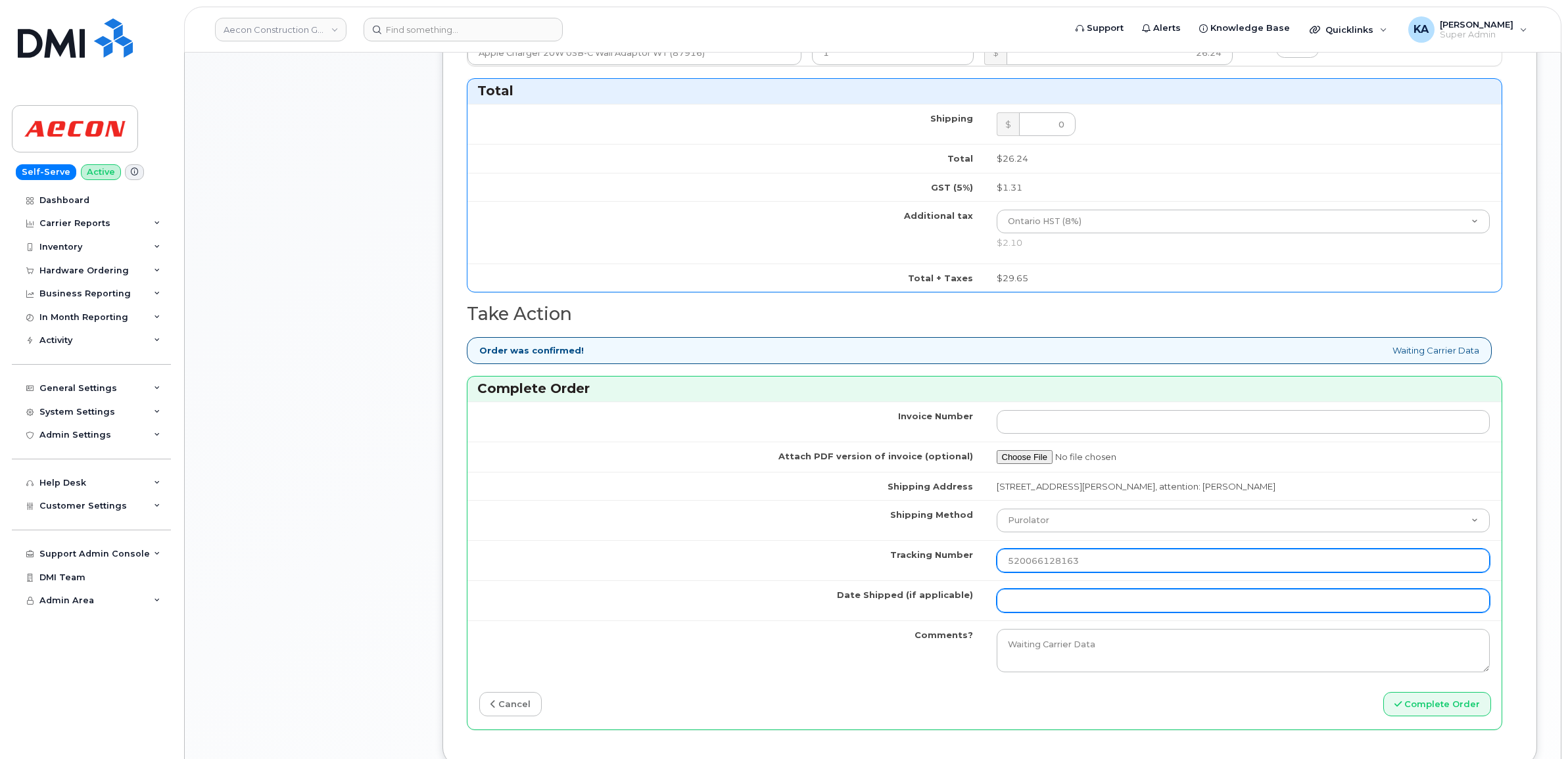
type input "520066128163"
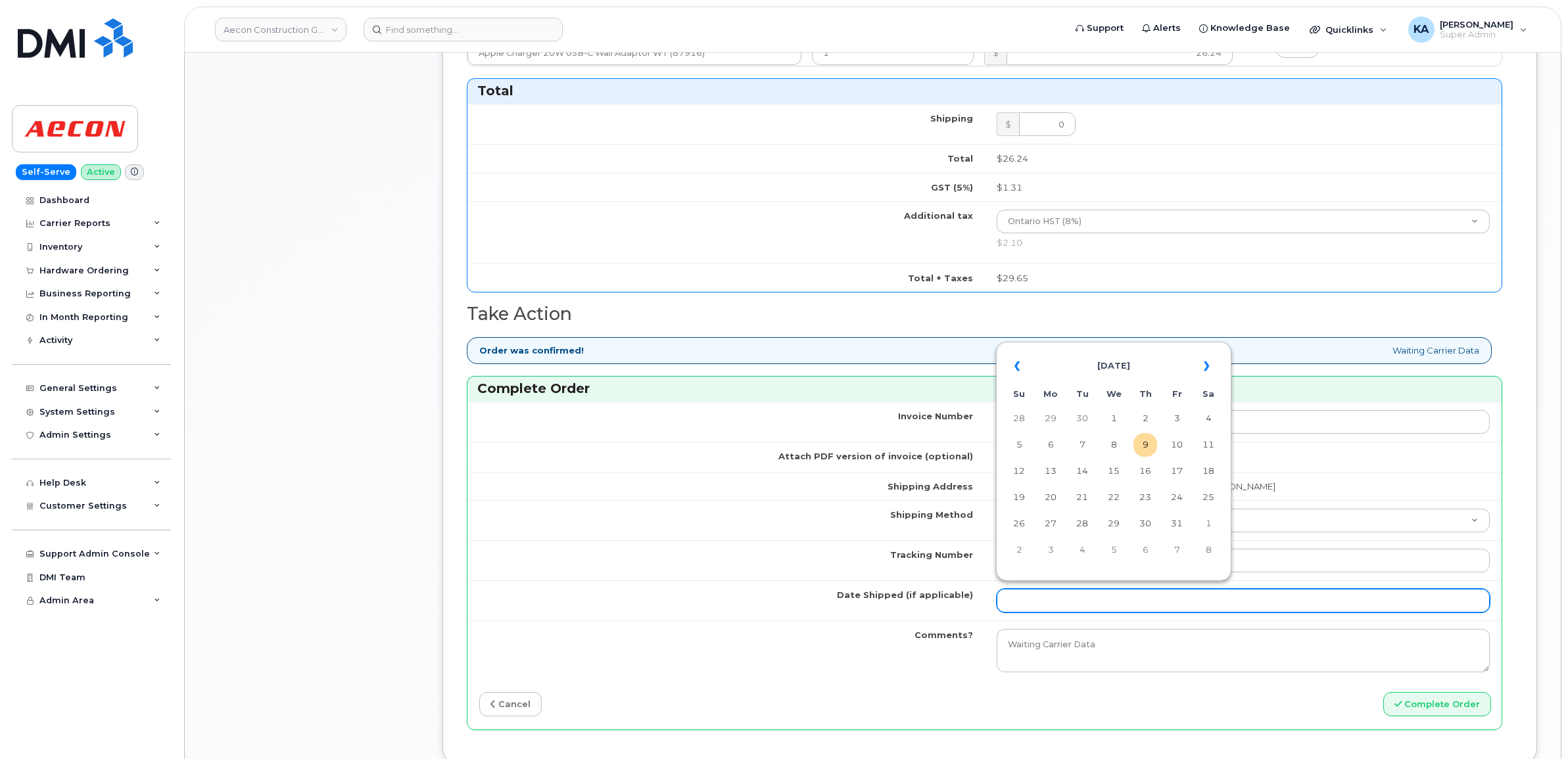
click at [1022, 591] on input "Date Shipped (if applicable)" at bounding box center [1243, 600] width 494 height 24
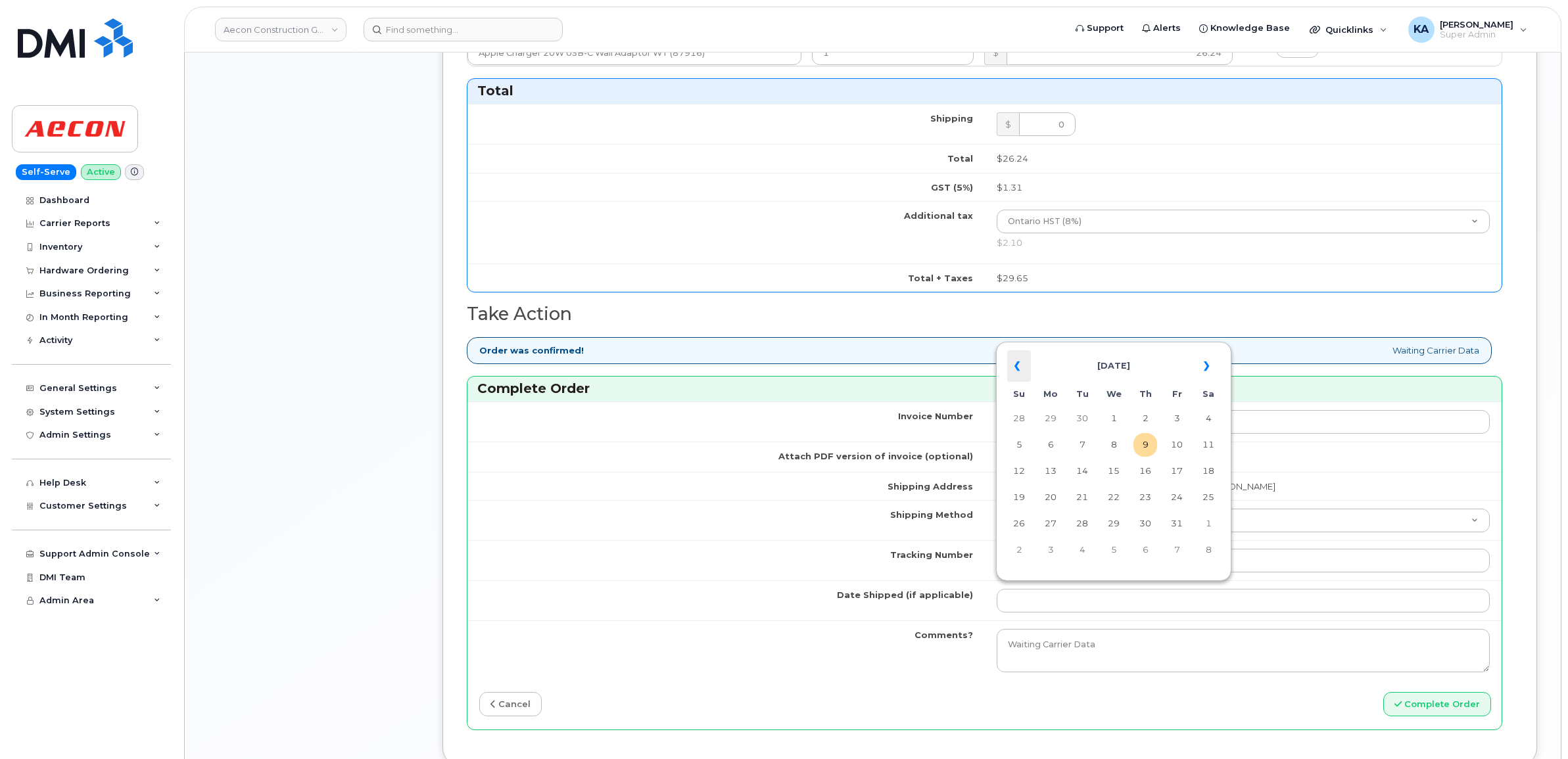
click at [1014, 357] on th "«" at bounding box center [1019, 366] width 24 height 32
click at [1119, 496] on td "24" at bounding box center [1113, 497] width 24 height 24
type input "2025-09-24"
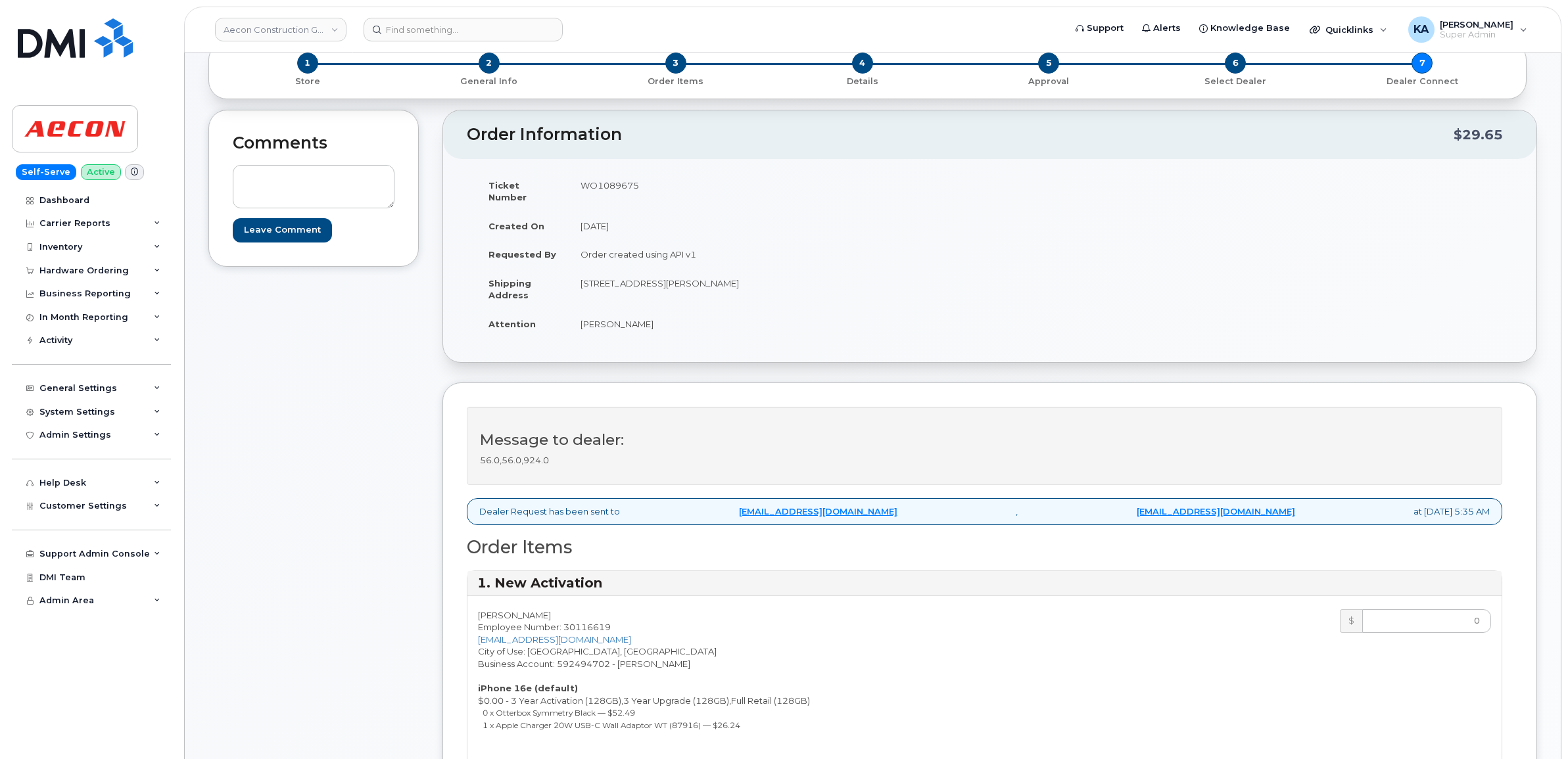
scroll to position [0, 0]
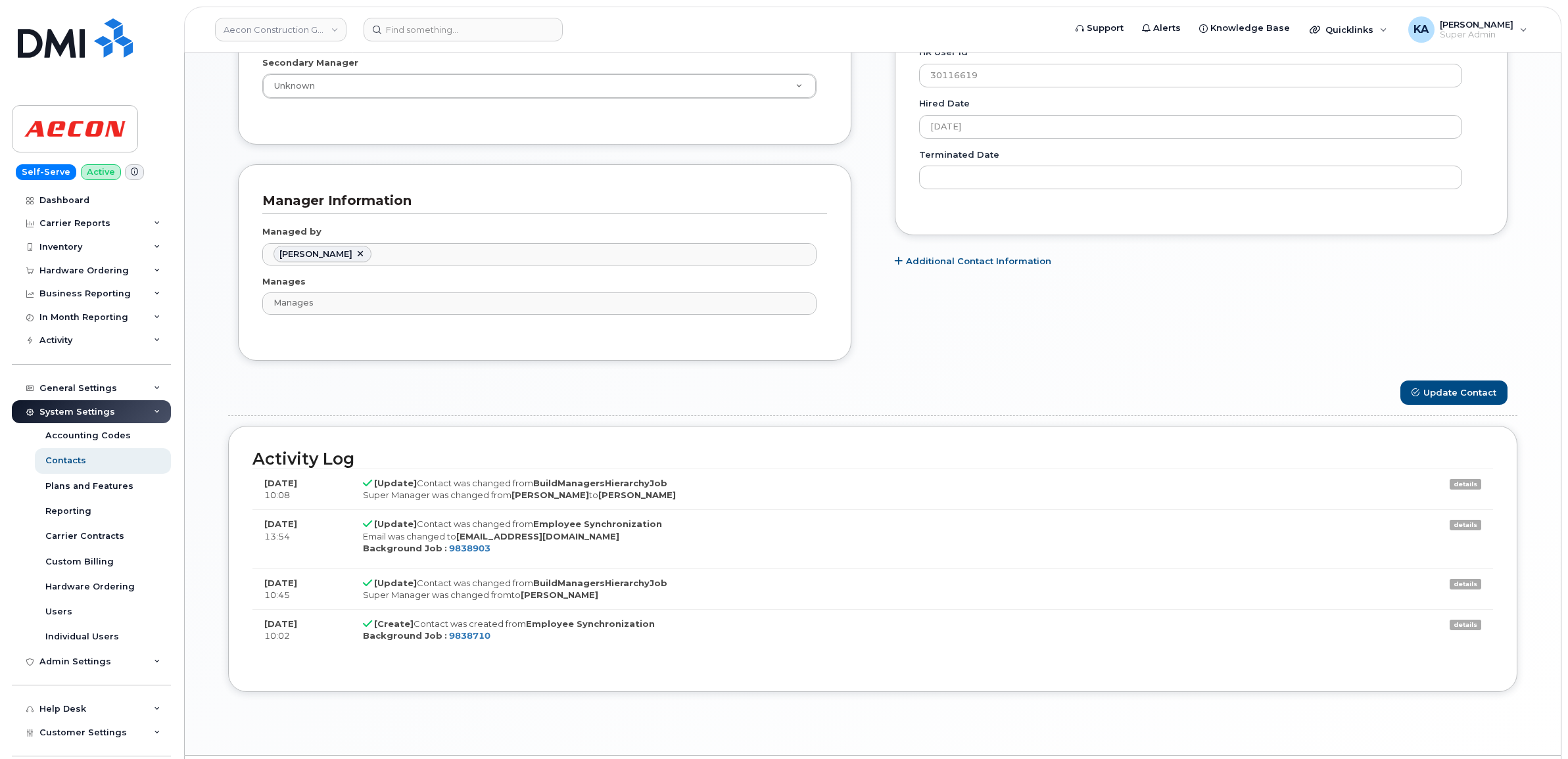
scroll to position [812, 0]
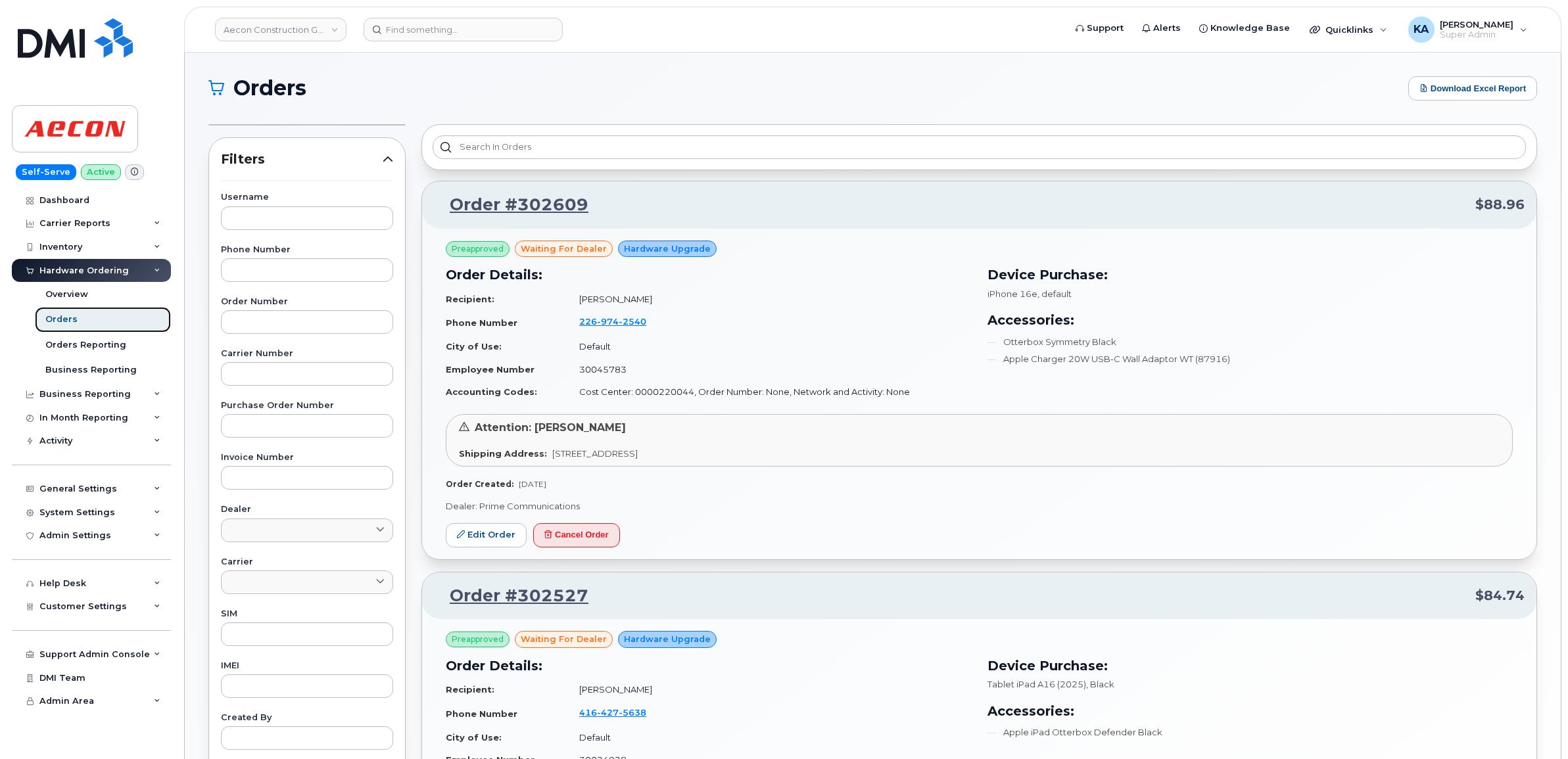
click at [56, 318] on div "Orders" at bounding box center [62, 319] width 33 height 12
click at [61, 217] on div "Carrier Reports" at bounding box center [91, 224] width 159 height 24
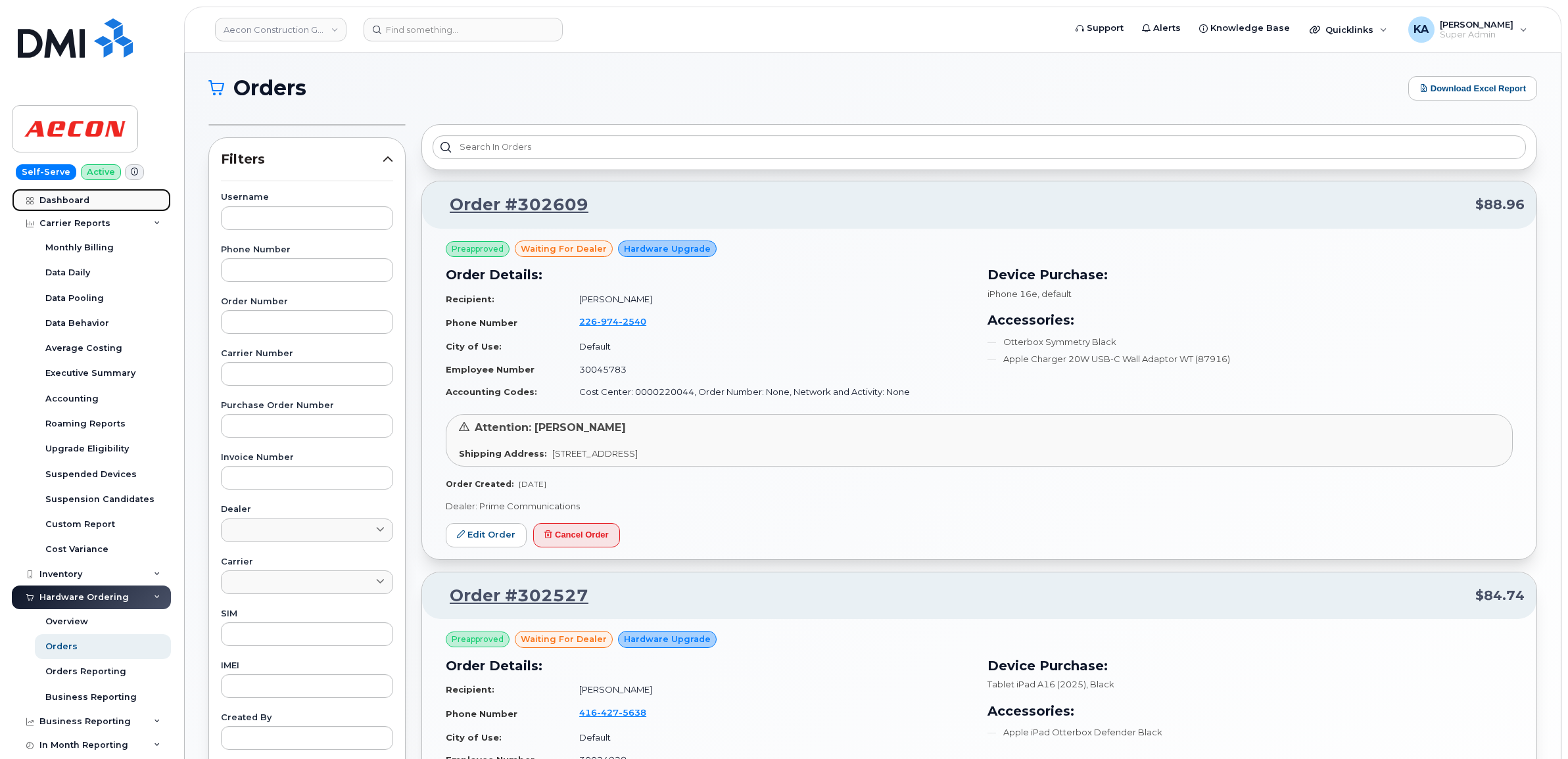
click at [60, 197] on div "Dashboard" at bounding box center [64, 201] width 50 height 11
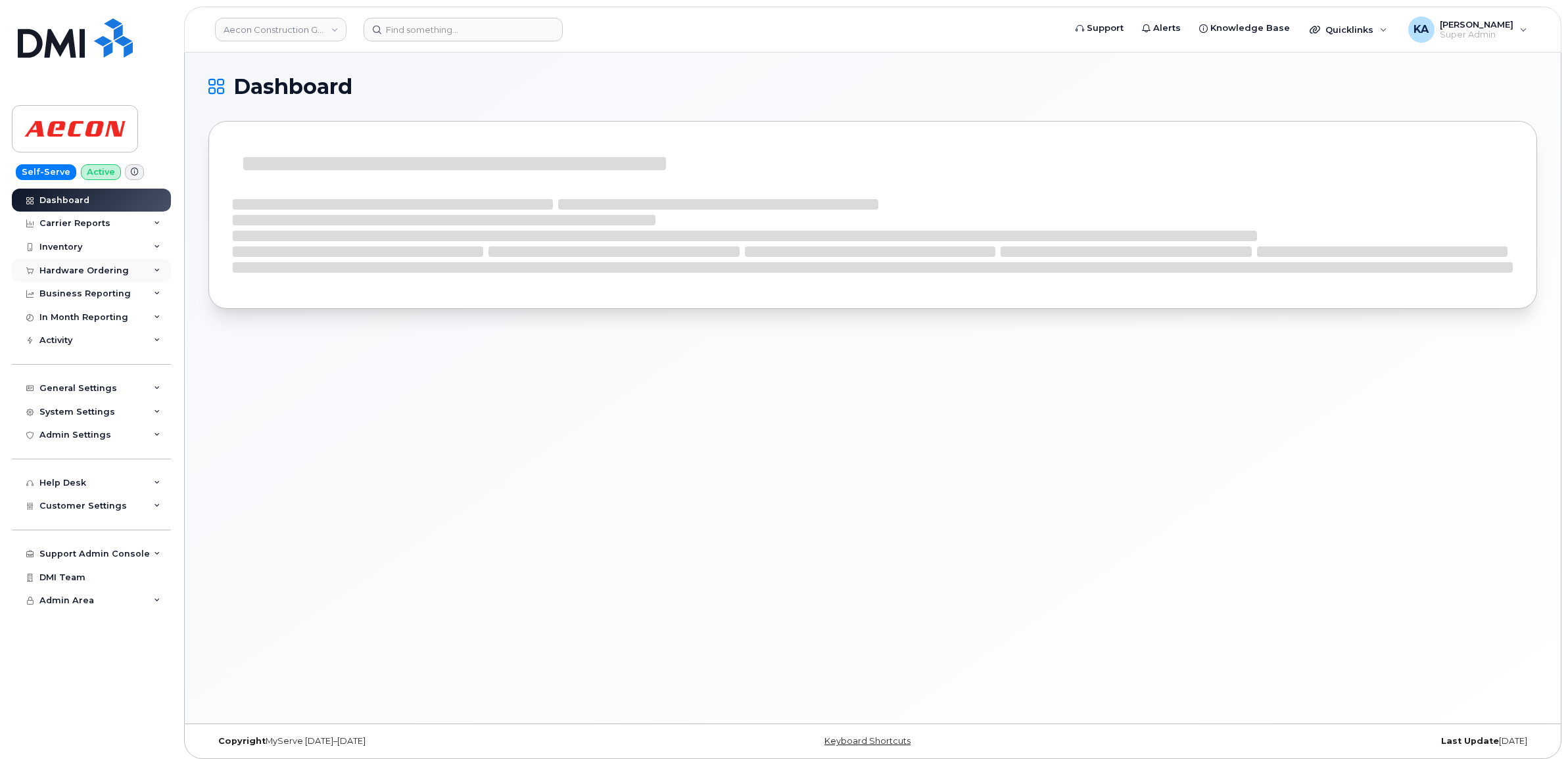
click at [67, 264] on div "Hardware Ordering" at bounding box center [91, 271] width 159 height 24
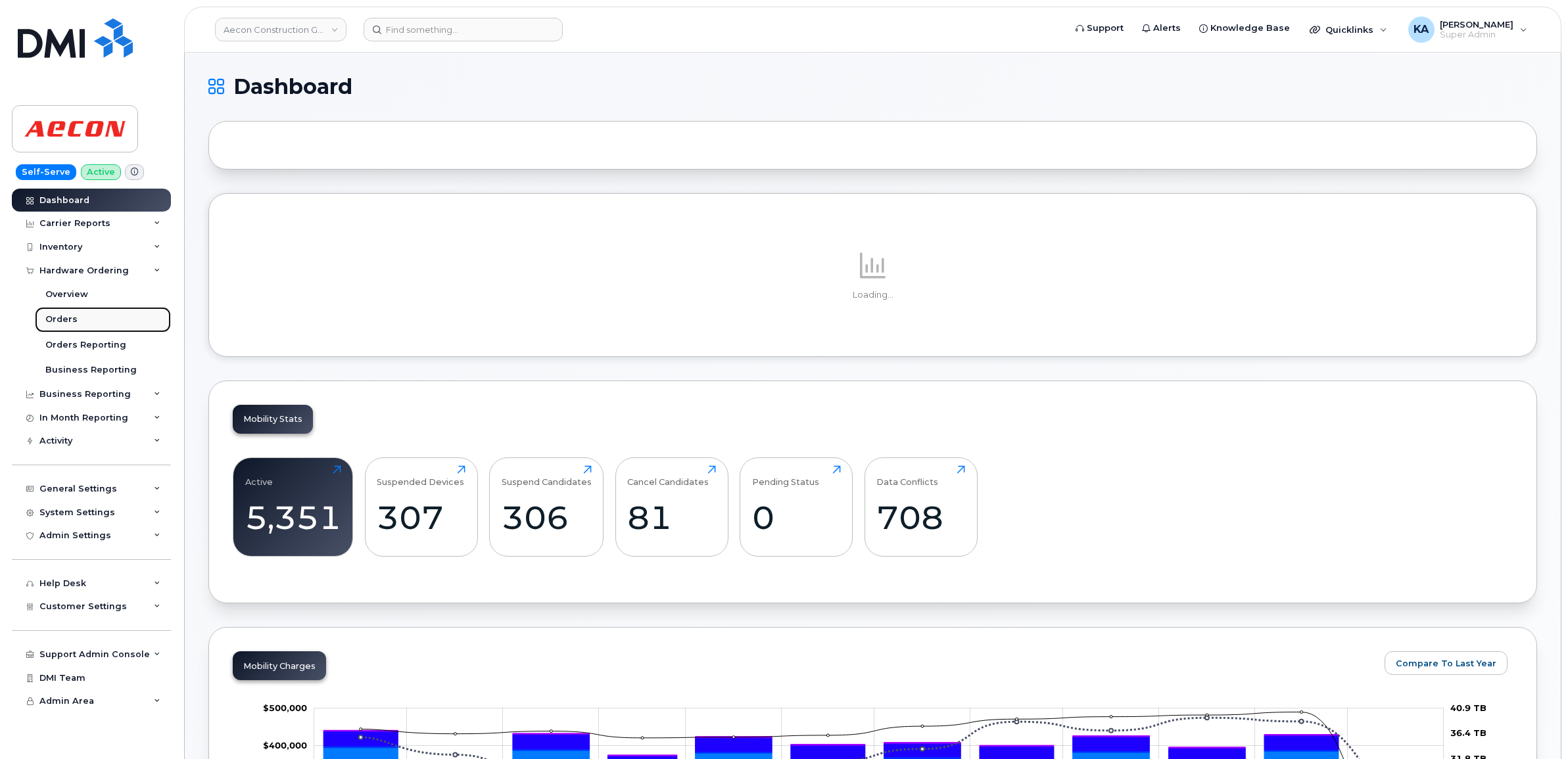
click at [57, 317] on div "Orders" at bounding box center [62, 319] width 33 height 12
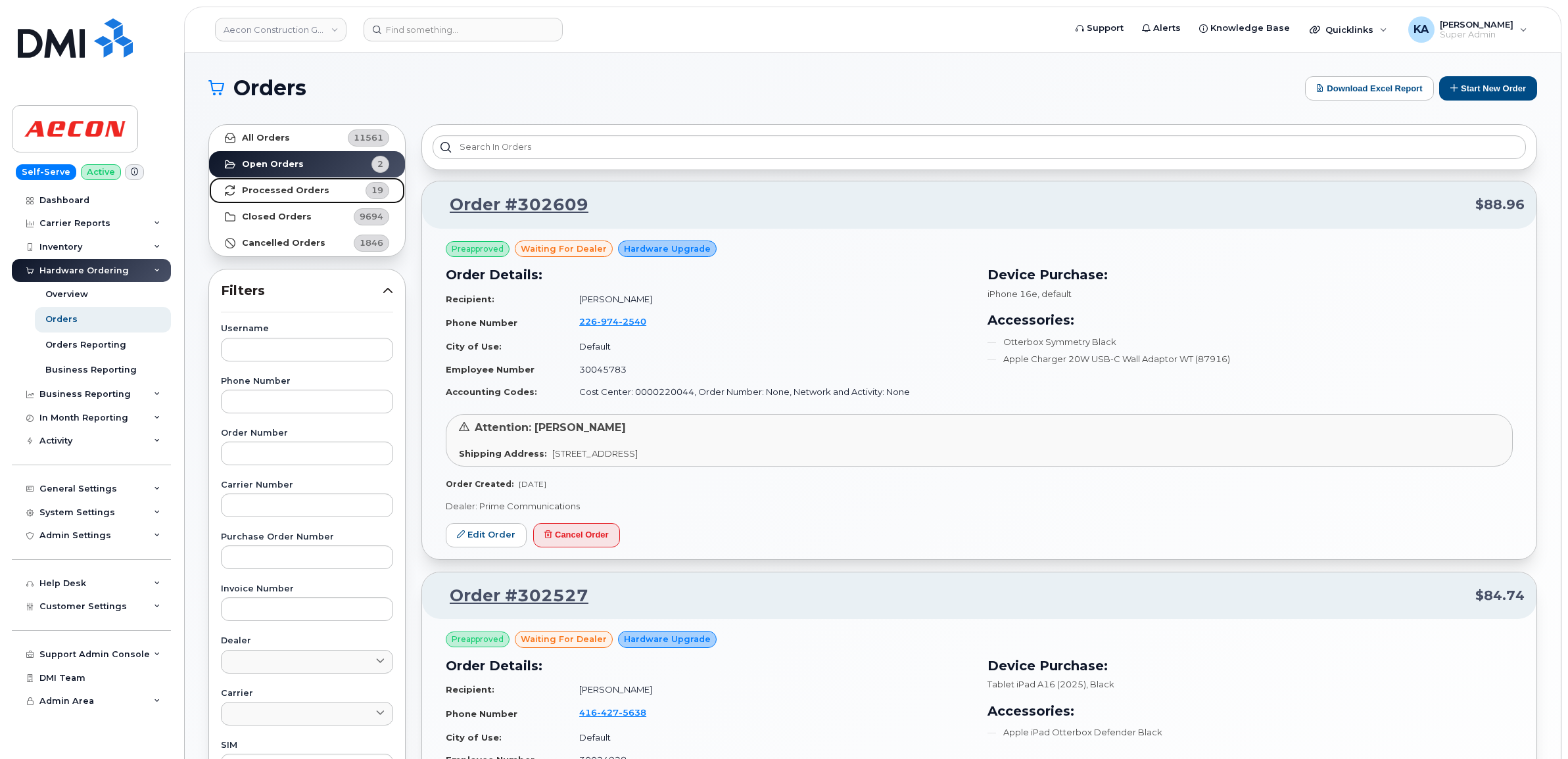
click at [256, 188] on strong "Processed Orders" at bounding box center [285, 191] width 88 height 11
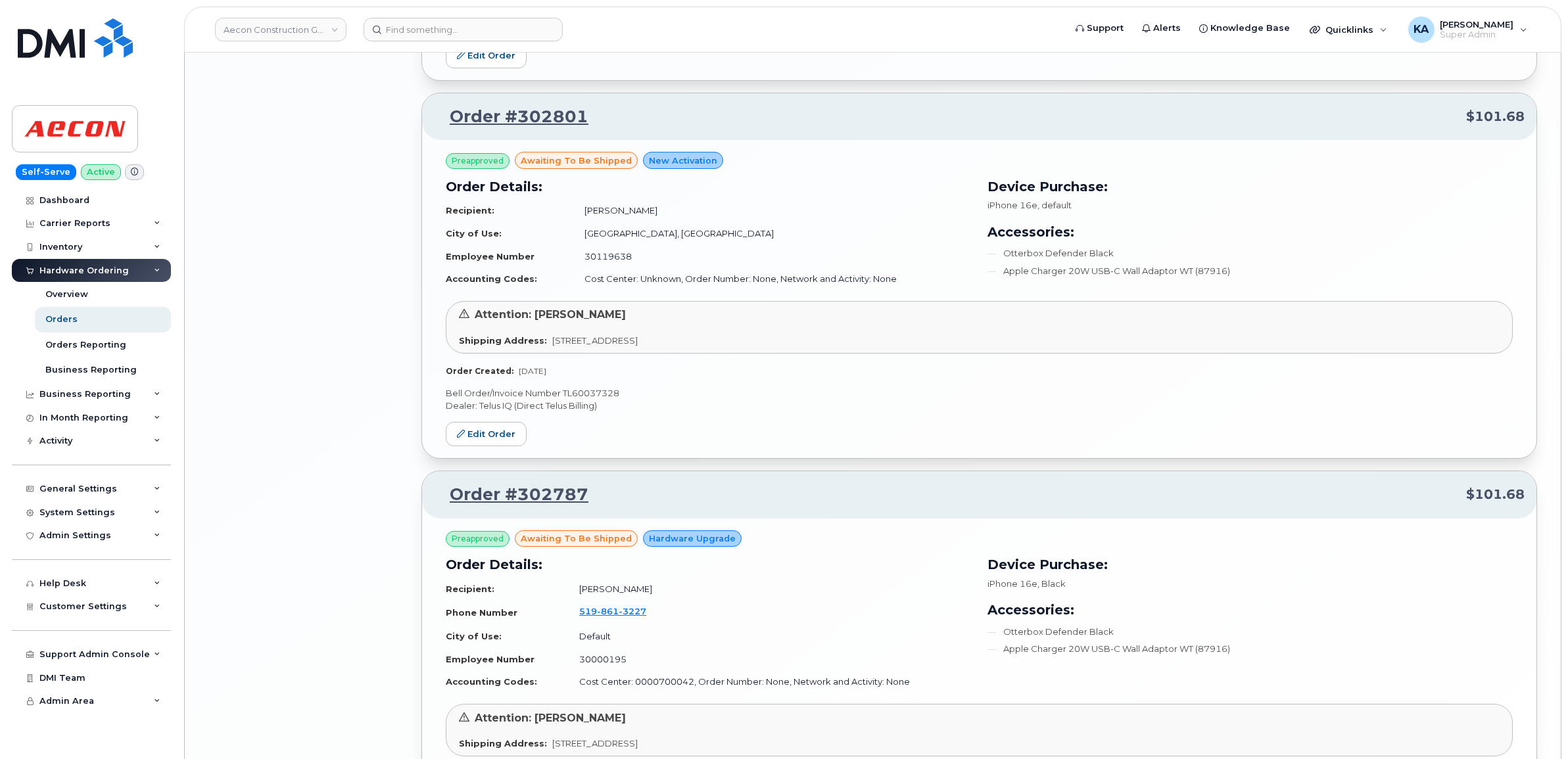
scroll to position [2645, 0]
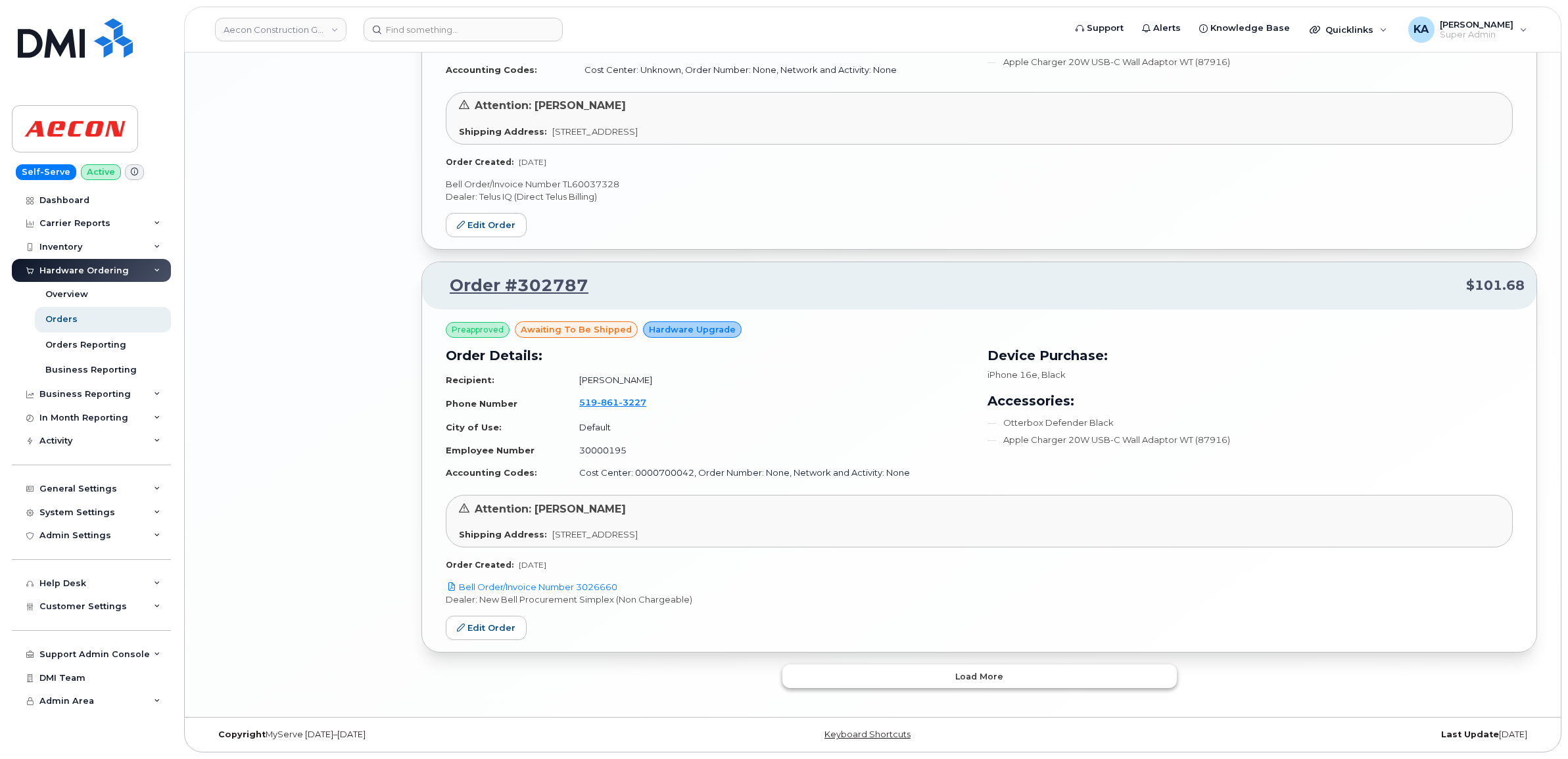
click at [875, 681] on button "Load more" at bounding box center [979, 677] width 394 height 24
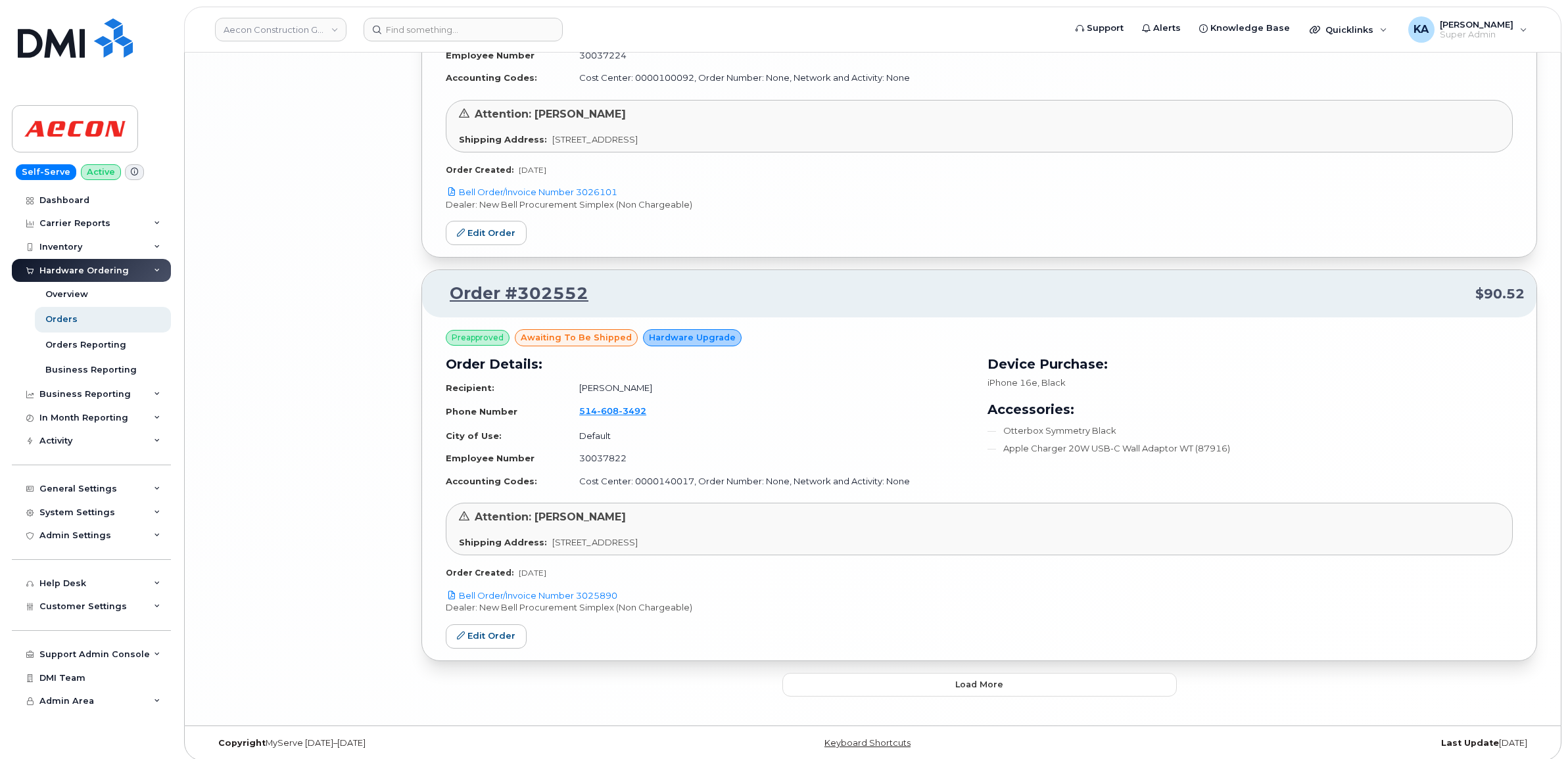
scroll to position [5773, 0]
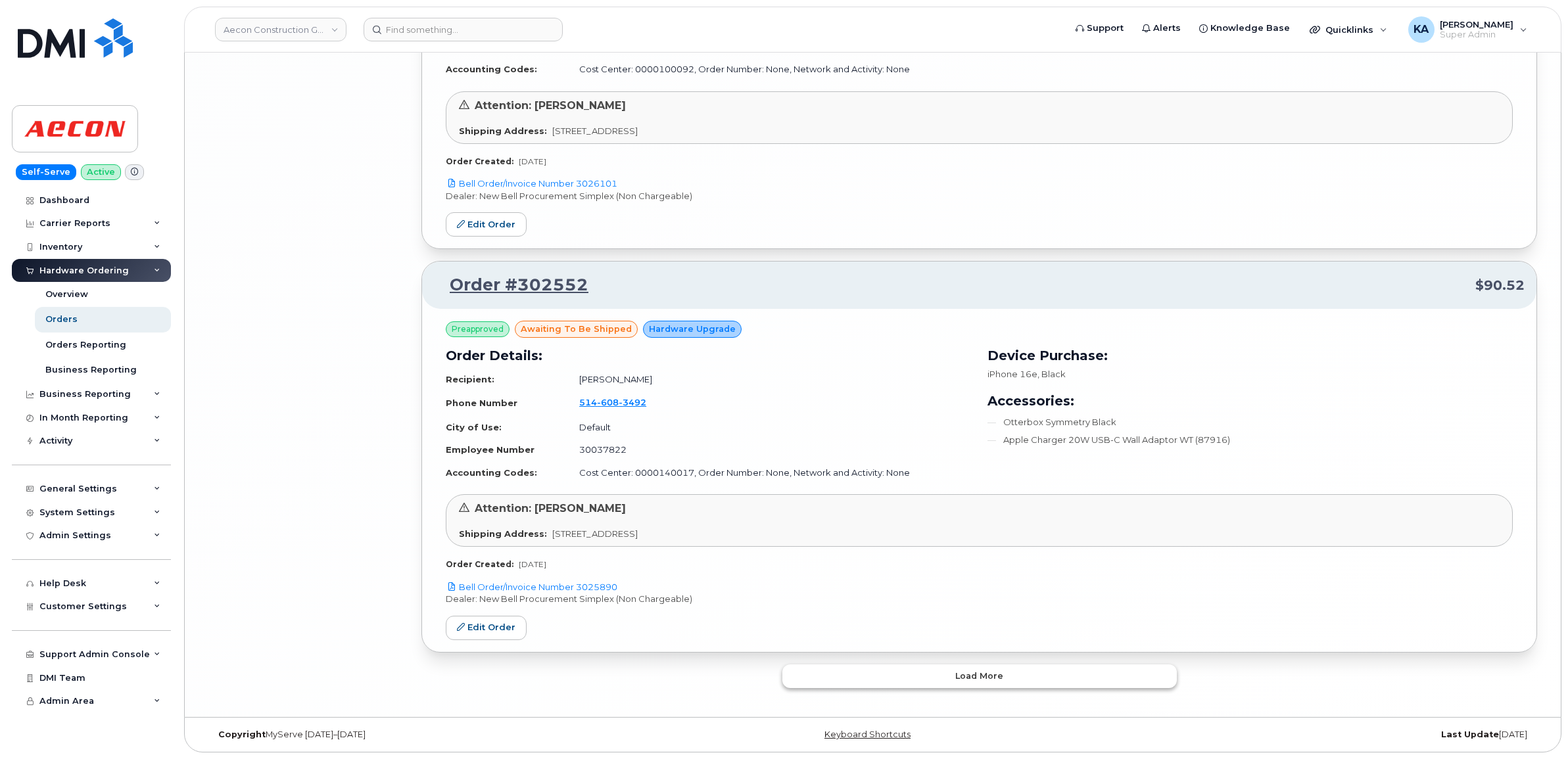
click at [879, 672] on button "Load more" at bounding box center [979, 677] width 394 height 24
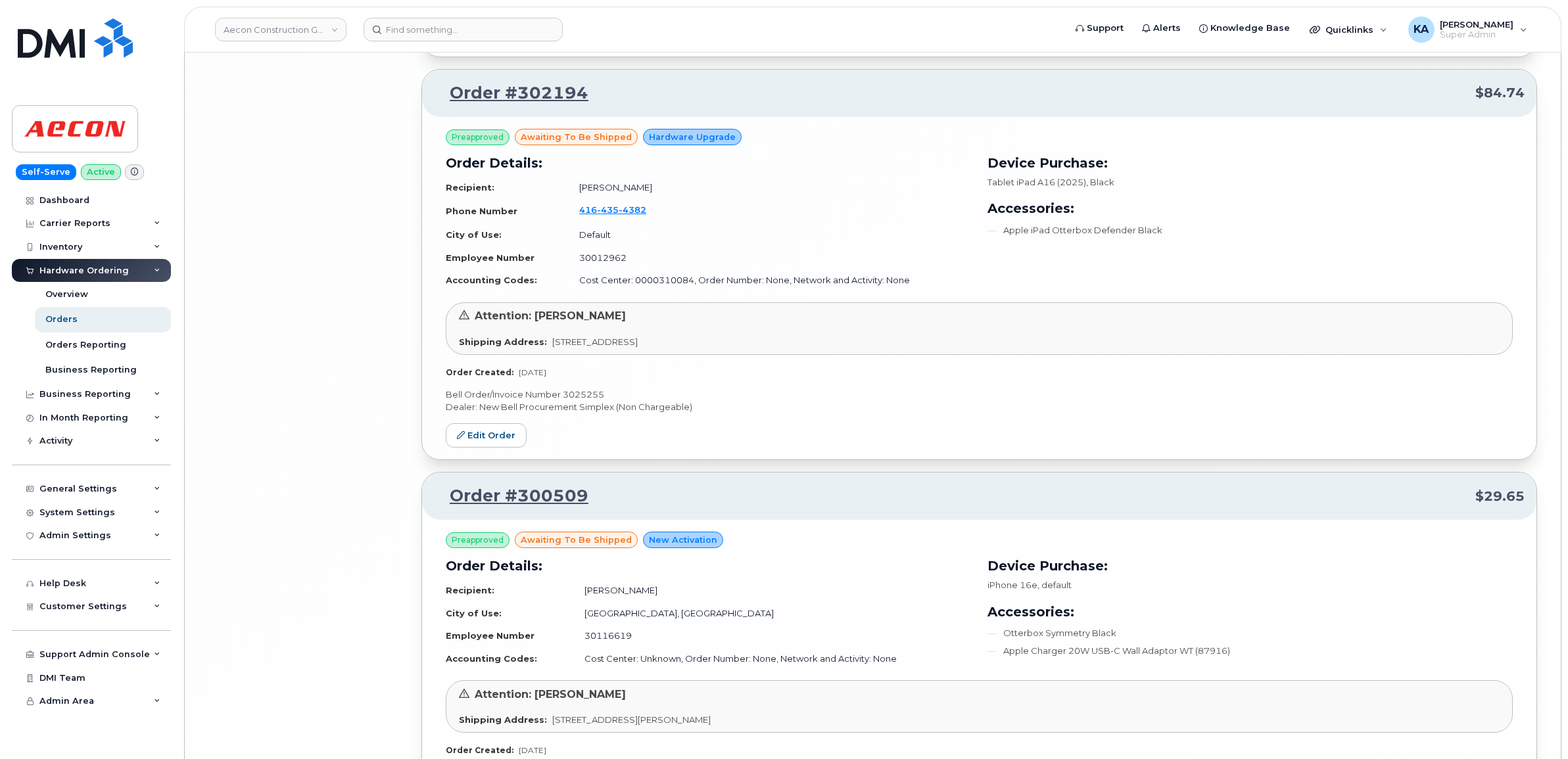
scroll to position [6682, 0]
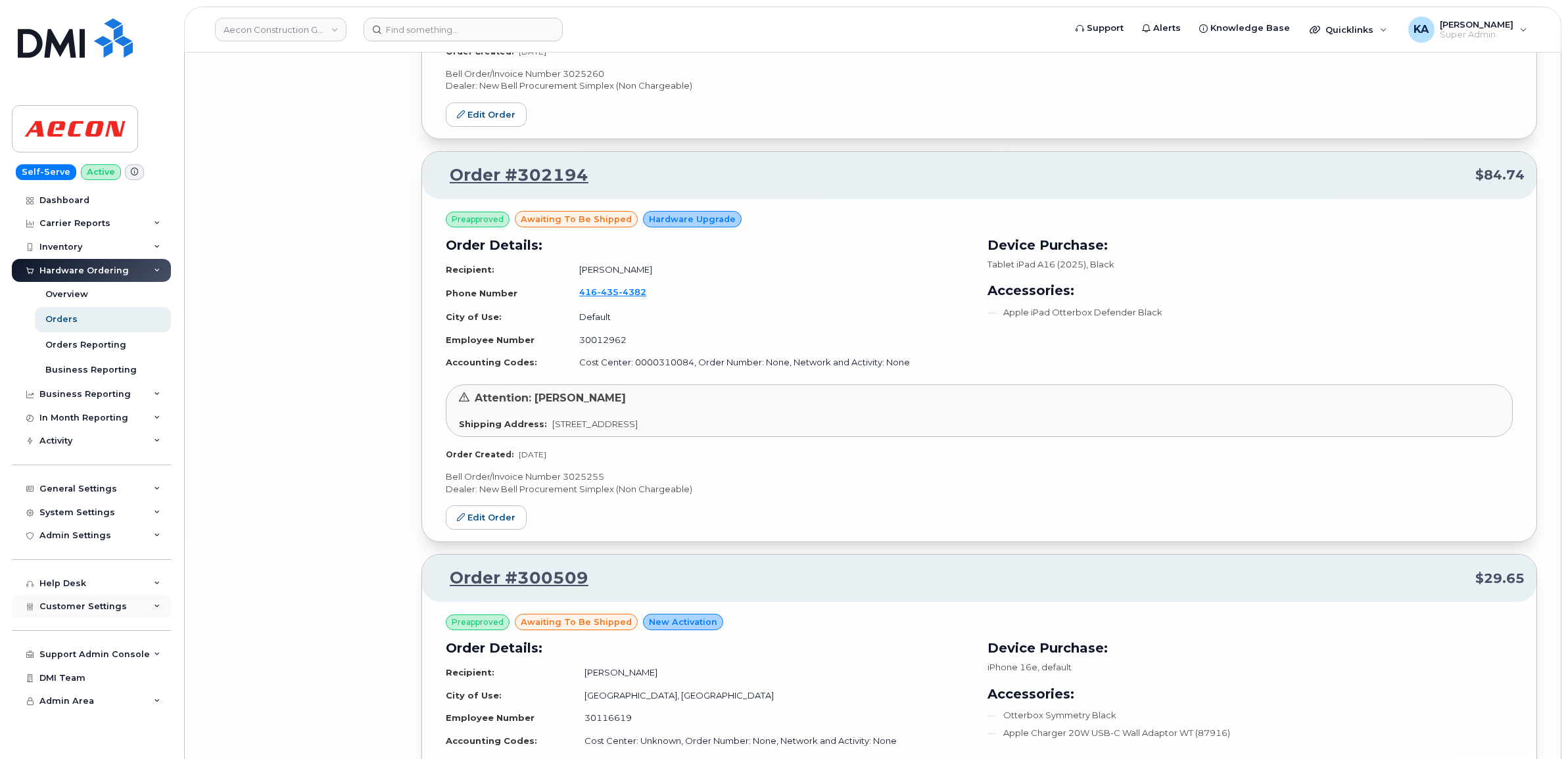
click at [63, 609] on span "Customer Settings" at bounding box center [83, 606] width 88 height 10
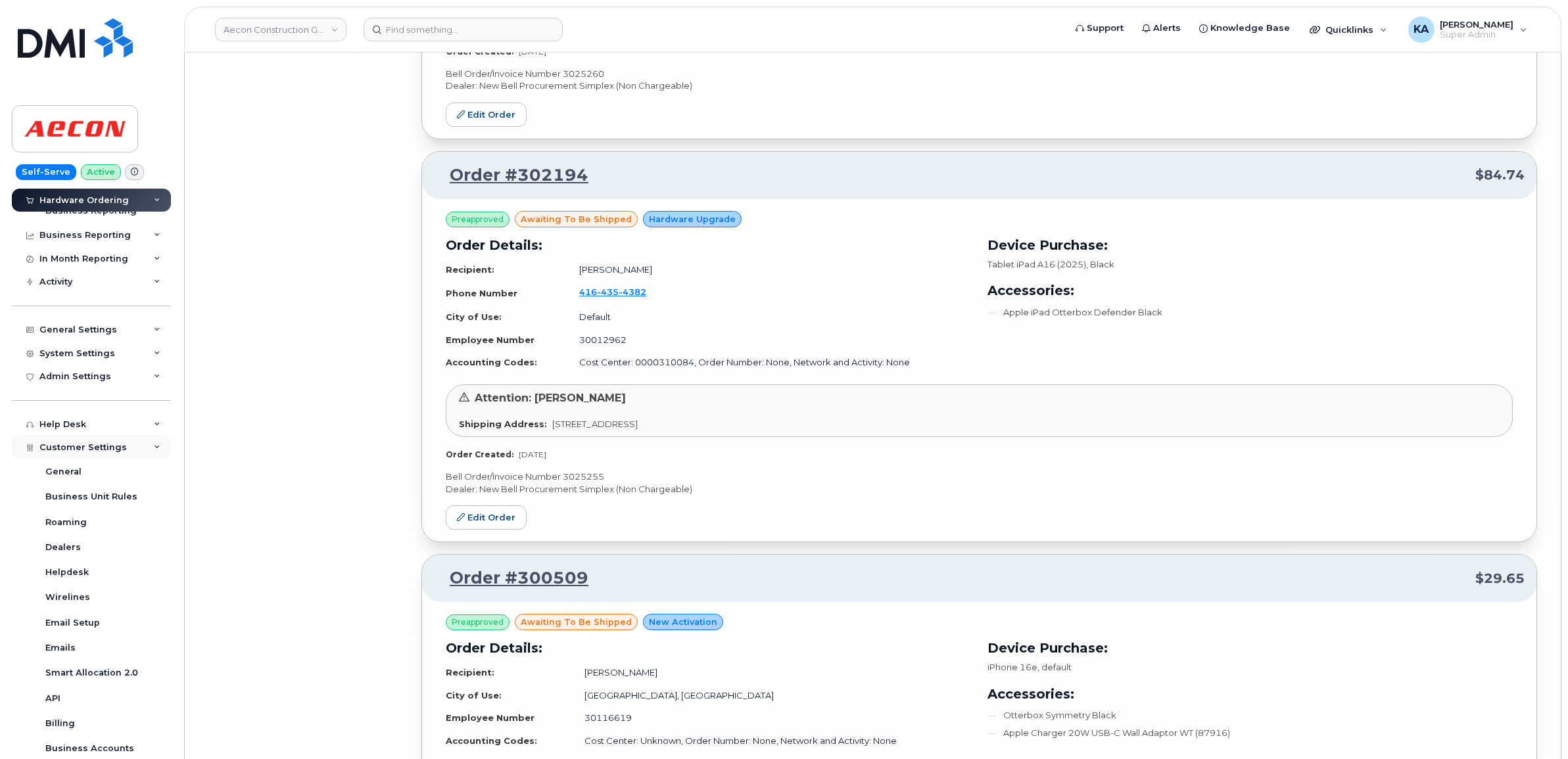
scroll to position [246, 0]
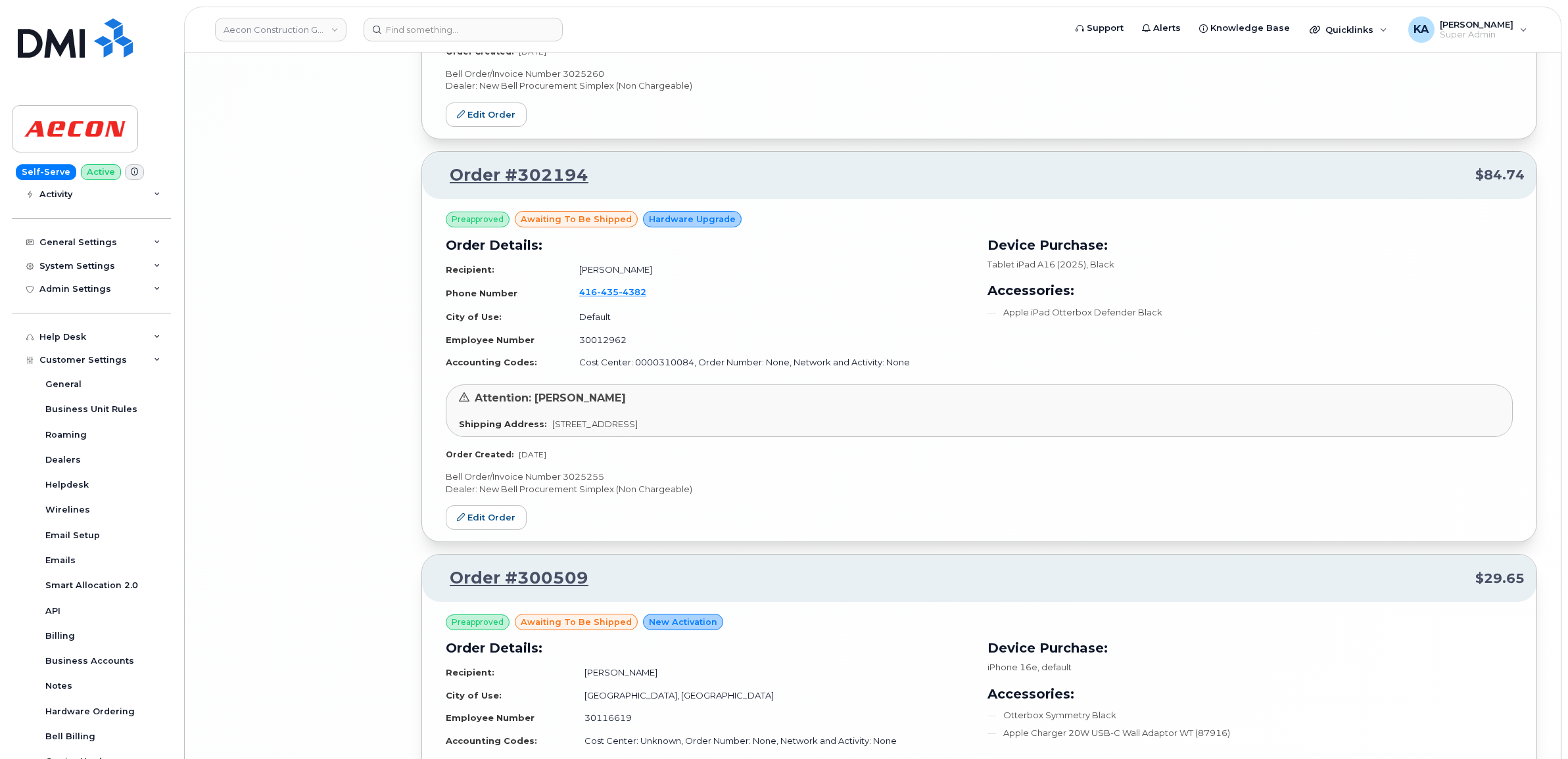
click at [579, 482] on p "Bell Order/Invoice Number 3025255" at bounding box center [979, 477] width 1067 height 13
copy p "3025255"
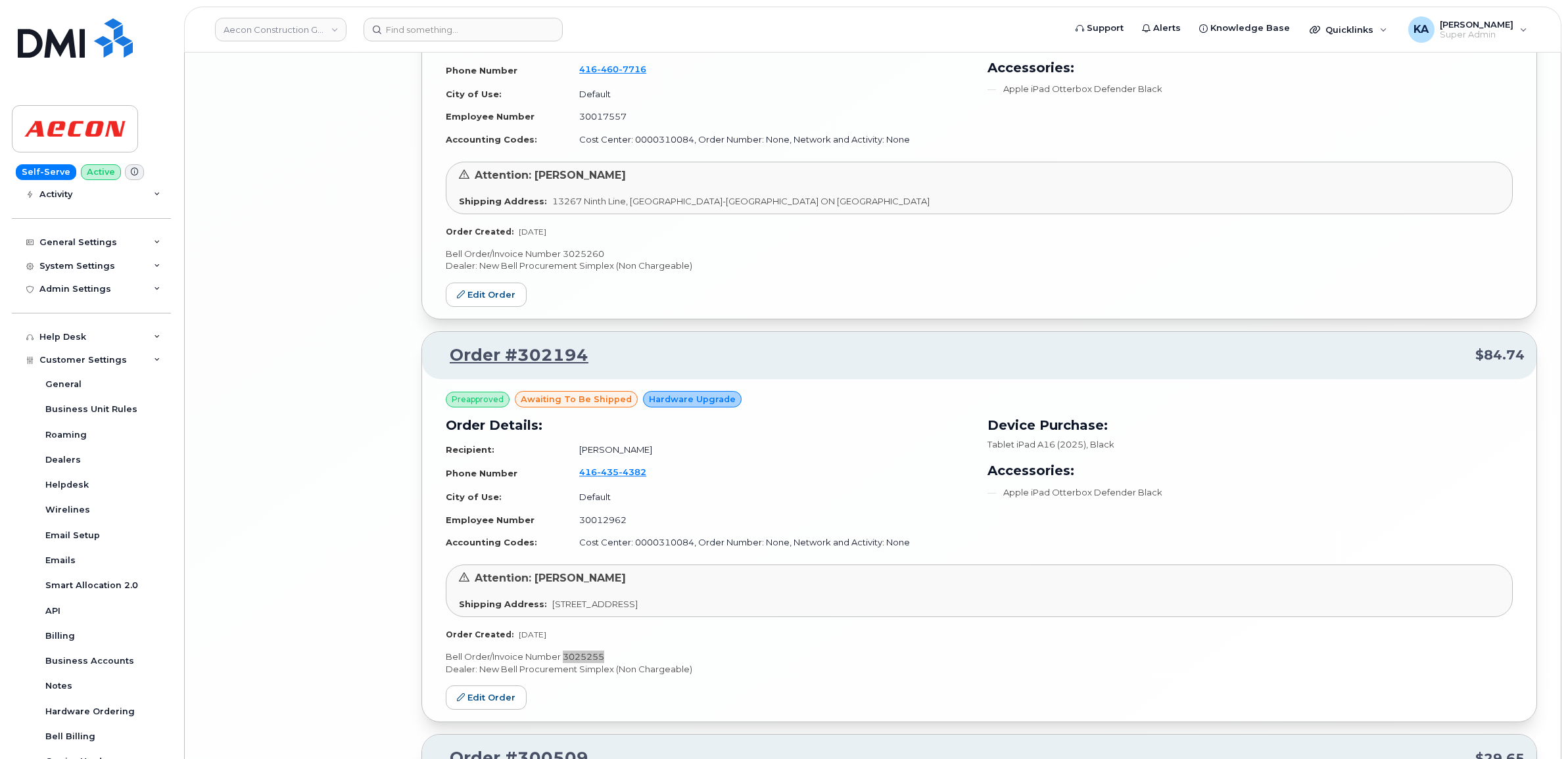
scroll to position [6436, 0]
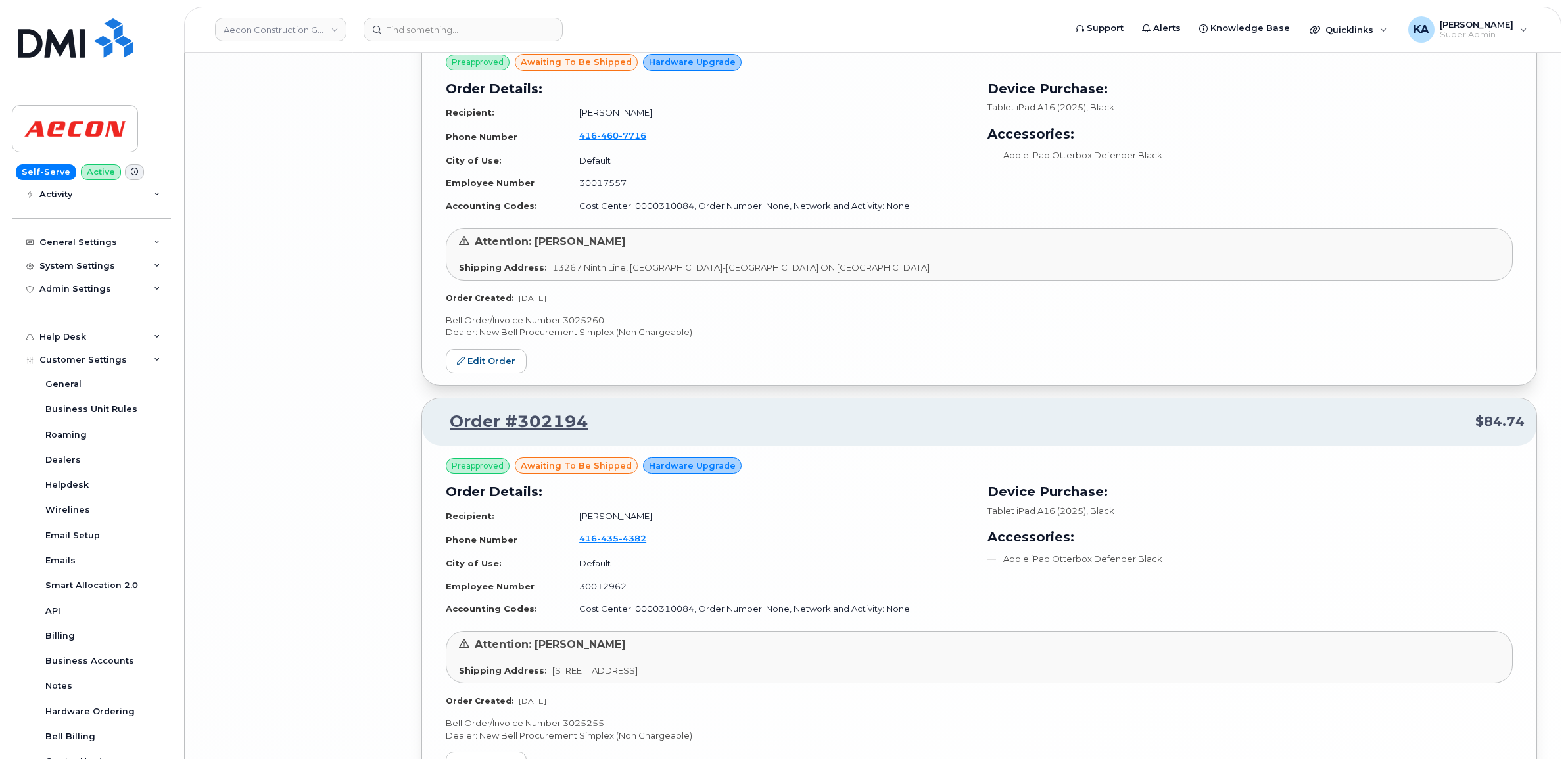
click at [581, 325] on p "Bell Order/Invoice Number 3025260" at bounding box center [979, 321] width 1067 height 13
copy p "3025260"
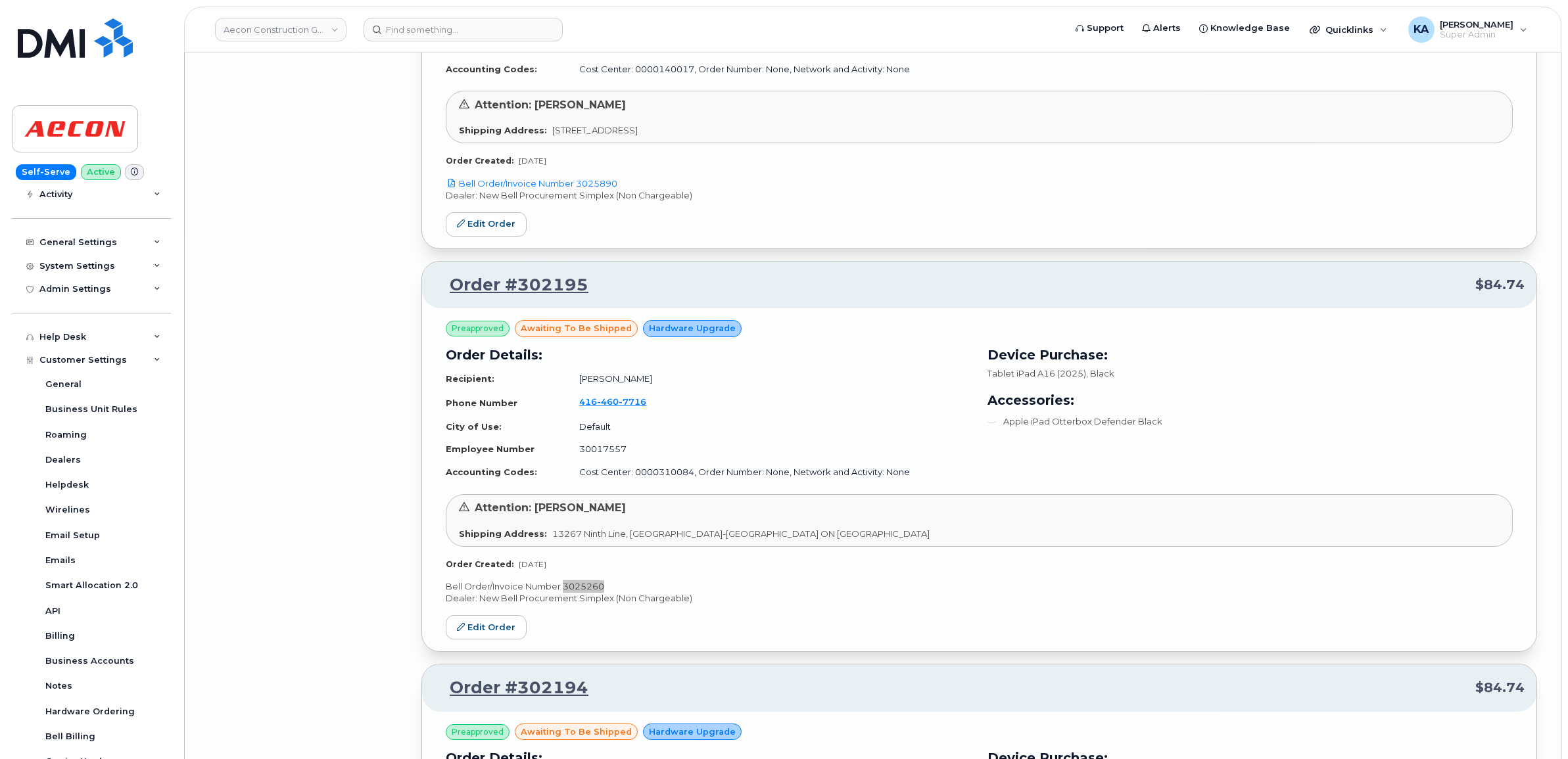
scroll to position [6026, 0]
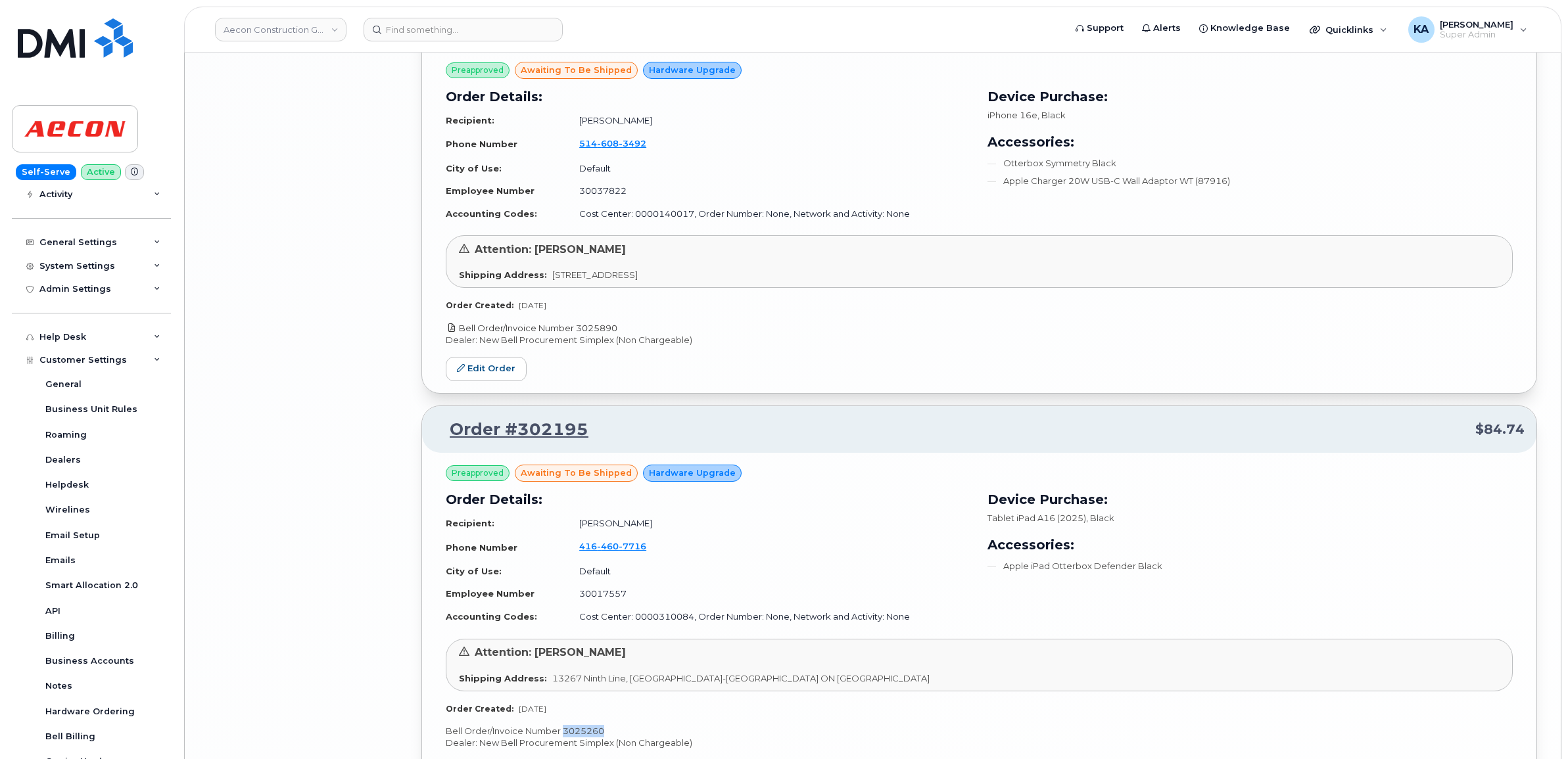
drag, startPoint x: 623, startPoint y: 332, endPoint x: 580, endPoint y: 330, distance: 43.0
click at [580, 330] on p "Bell Order/Invoice Number 3025890" at bounding box center [979, 329] width 1067 height 13
copy link "3025890"
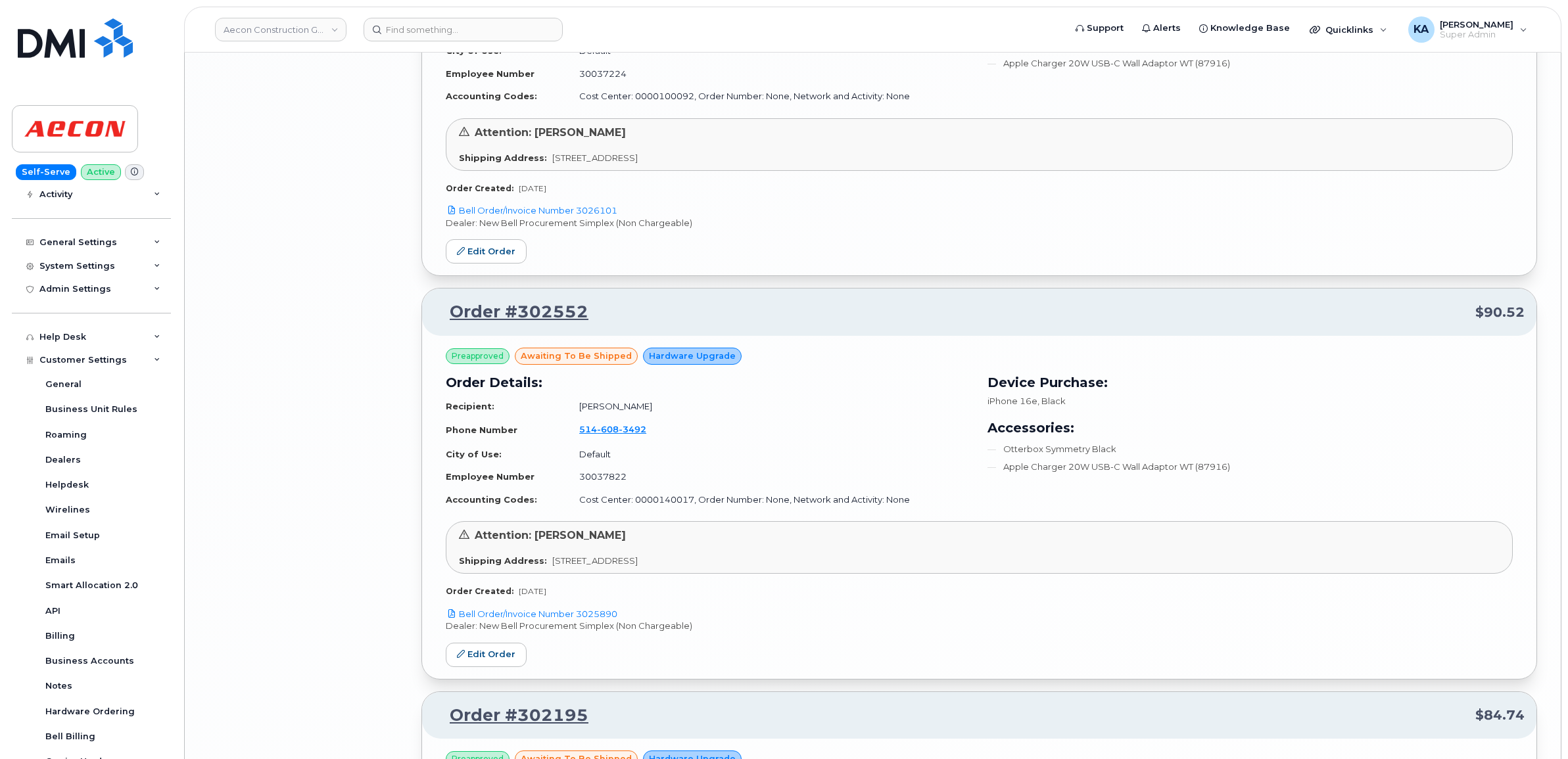
scroll to position [5697, 0]
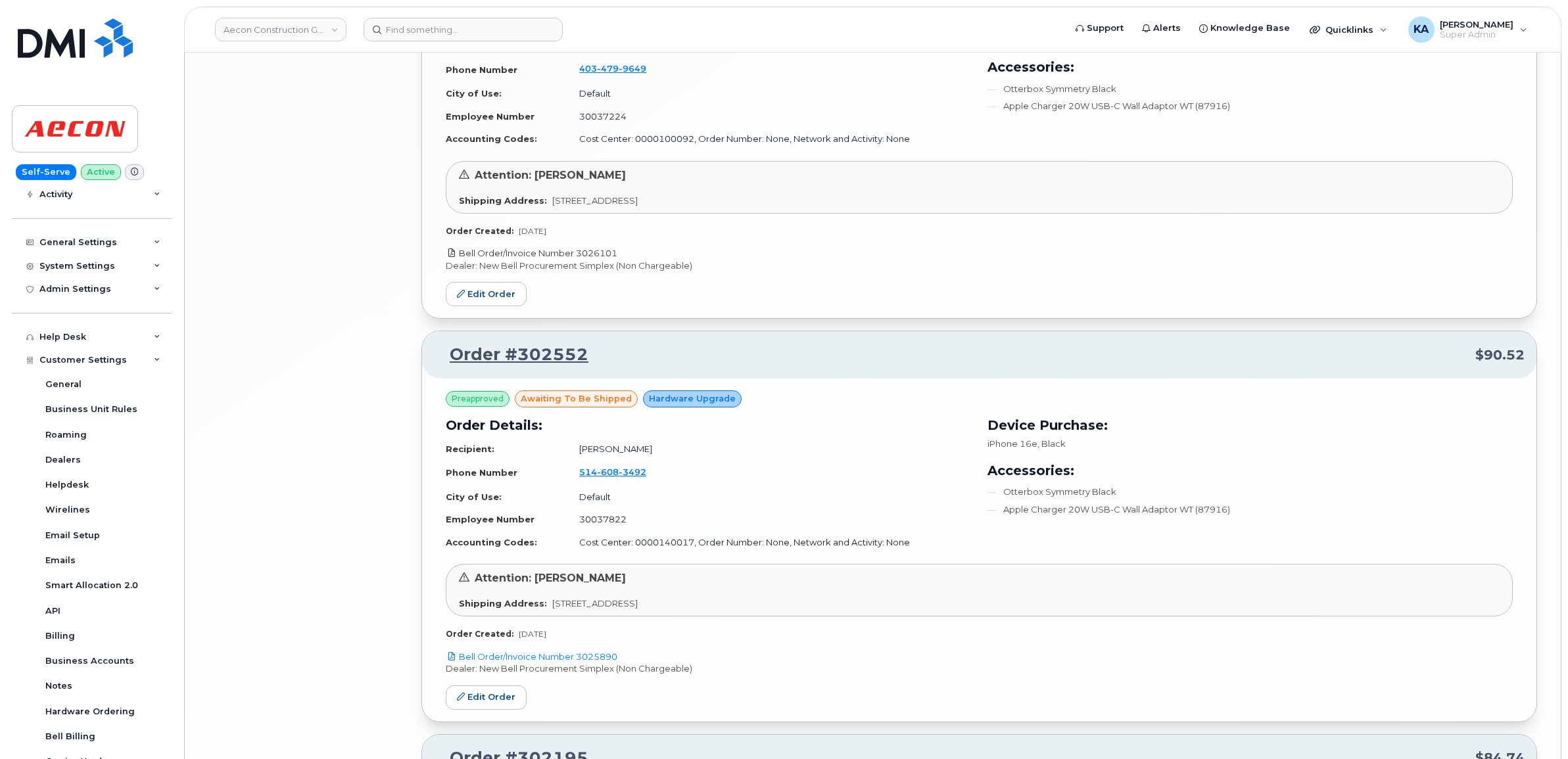
drag, startPoint x: 622, startPoint y: 260, endPoint x: 581, endPoint y: 257, distance: 41.1
click at [581, 257] on p "Bell Order/Invoice Number 3026101" at bounding box center [979, 254] width 1067 height 13
copy link "3026101"
click at [480, 300] on link "Edit Order" at bounding box center [486, 293] width 81 height 24
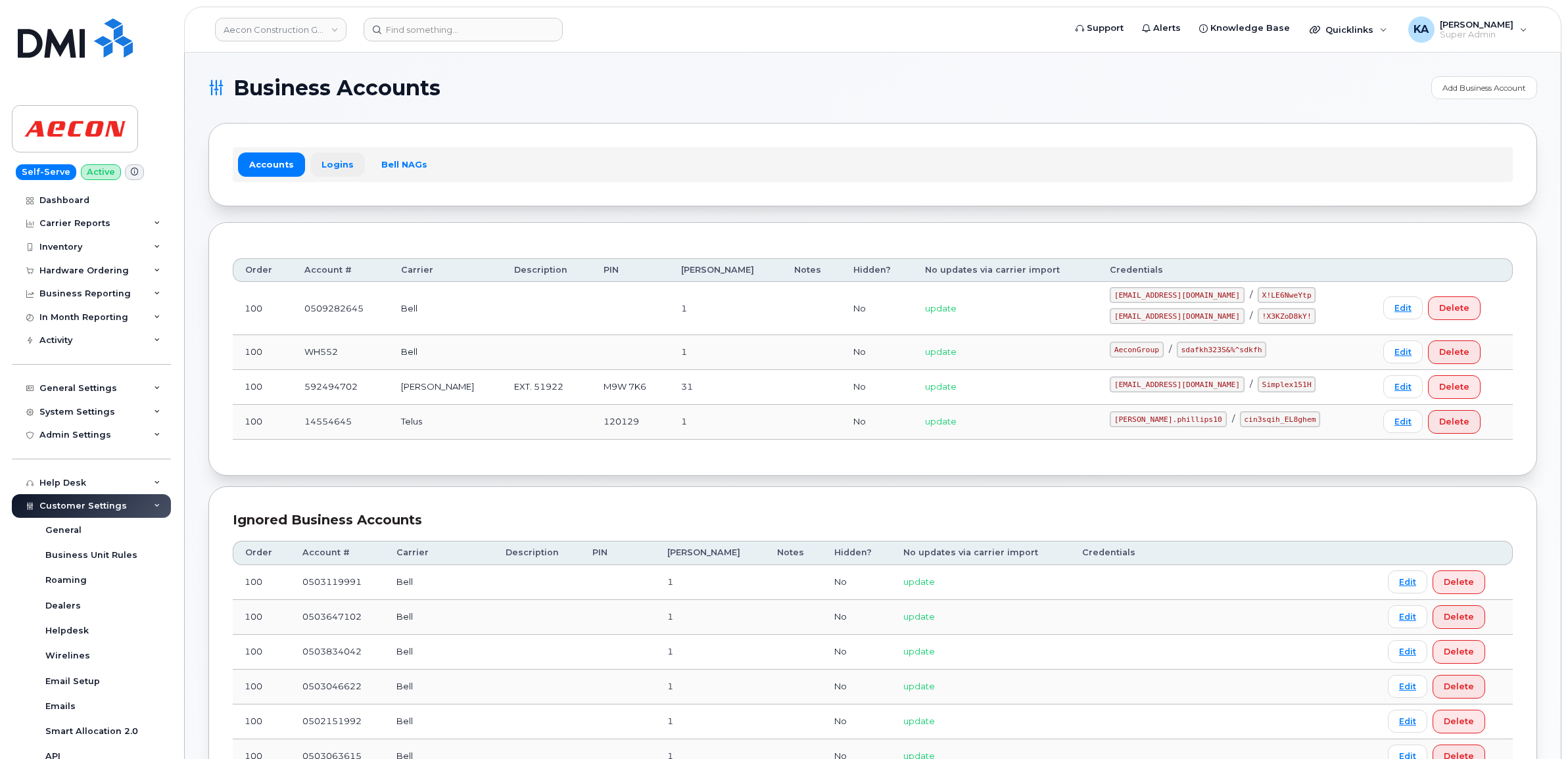
click at [327, 168] on link "Logins" at bounding box center [338, 164] width 54 height 24
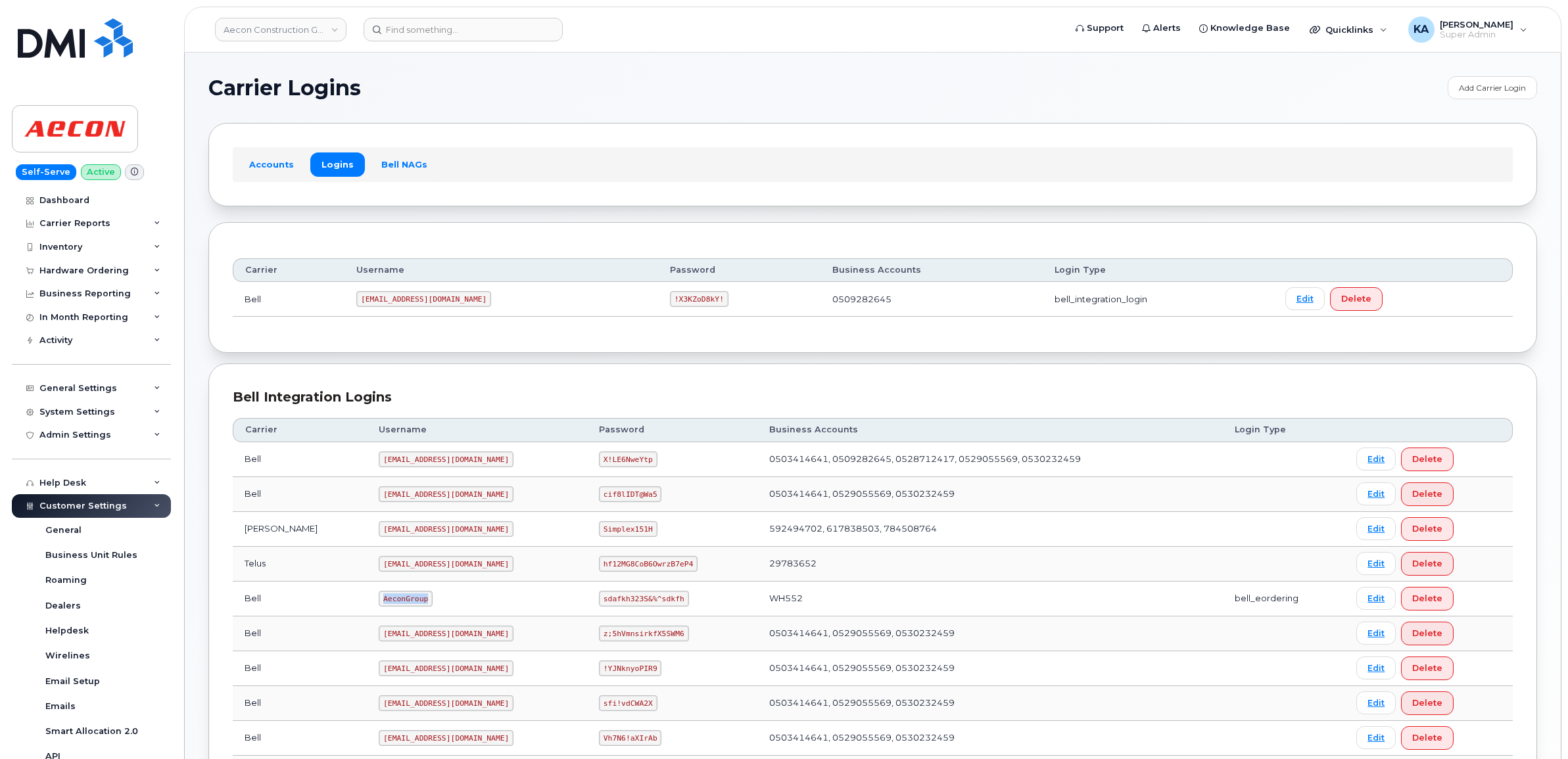
drag, startPoint x: 323, startPoint y: 601, endPoint x: 381, endPoint y: 610, distance: 58.7
click at [381, 610] on td "AeconGroup" at bounding box center [476, 599] width 220 height 34
copy code "AeconGroup"
drag, startPoint x: 579, startPoint y: 605, endPoint x: 655, endPoint y: 612, distance: 76.3
click at [655, 612] on td "sdafkh323S&%^sdkfh" at bounding box center [672, 599] width 170 height 34
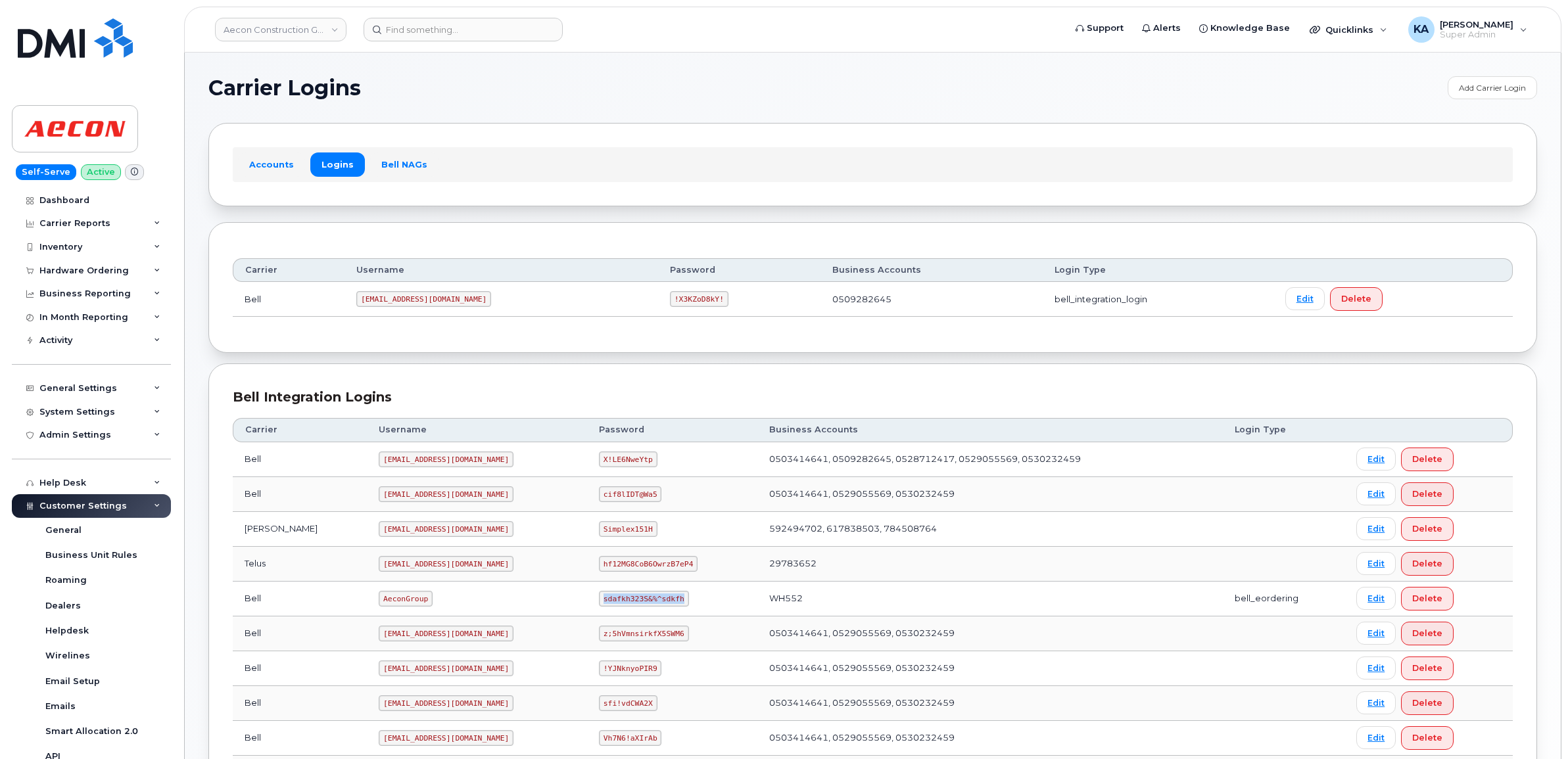
copy code "sdafkh323S&%^sdkfh"
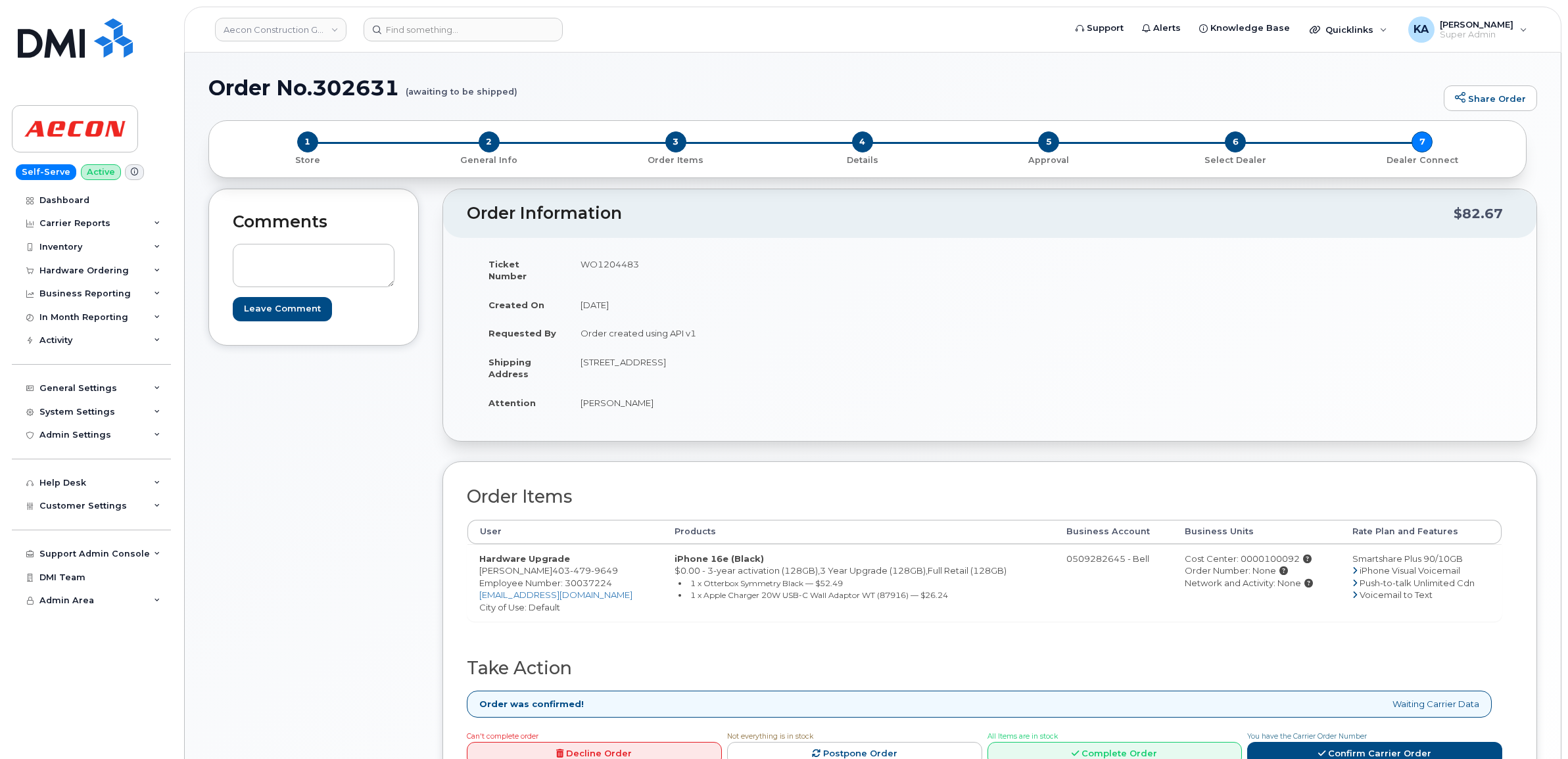
scroll to position [113, 0]
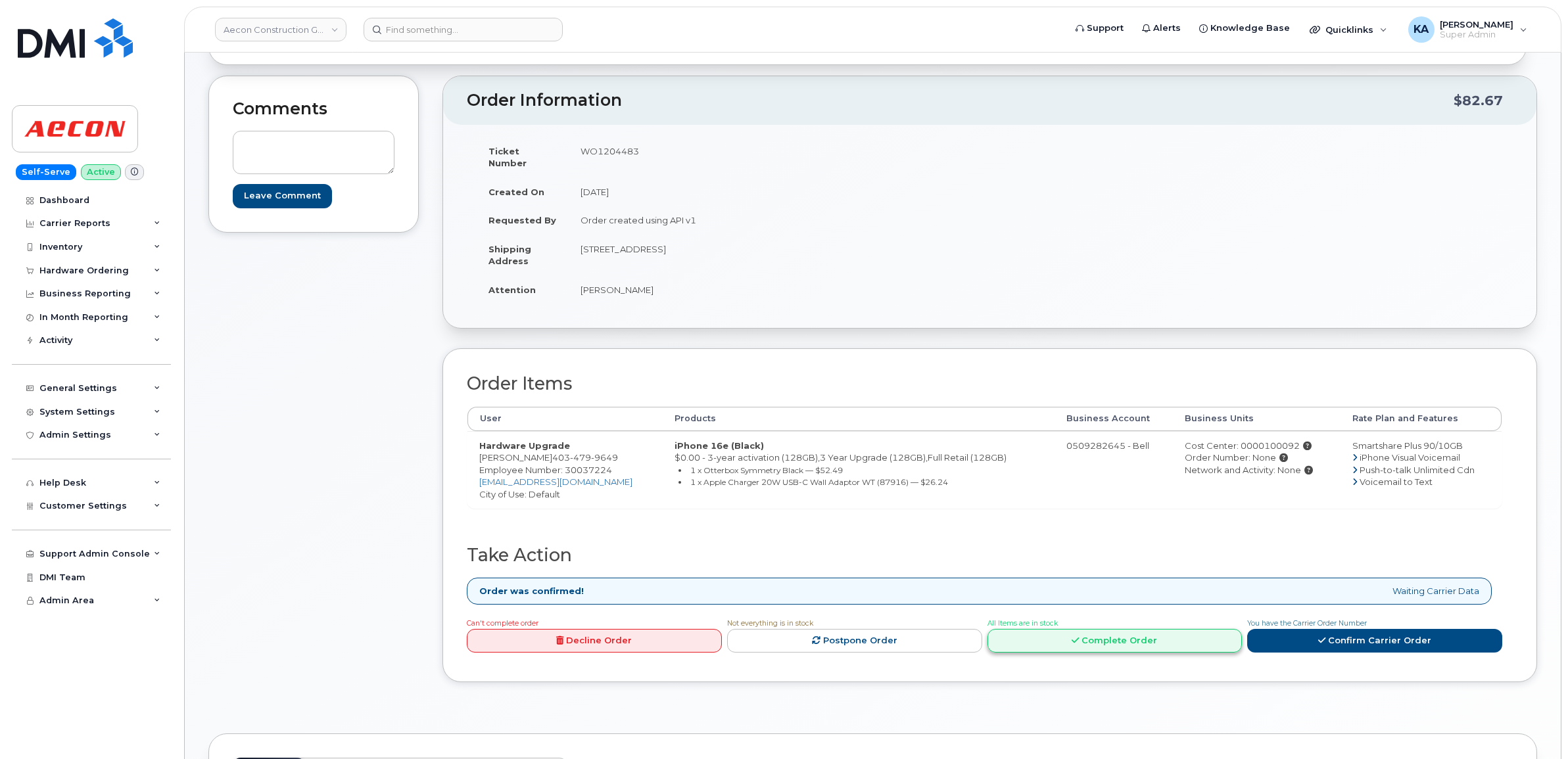
click at [1052, 629] on link "Complete Order" at bounding box center [1115, 641] width 255 height 24
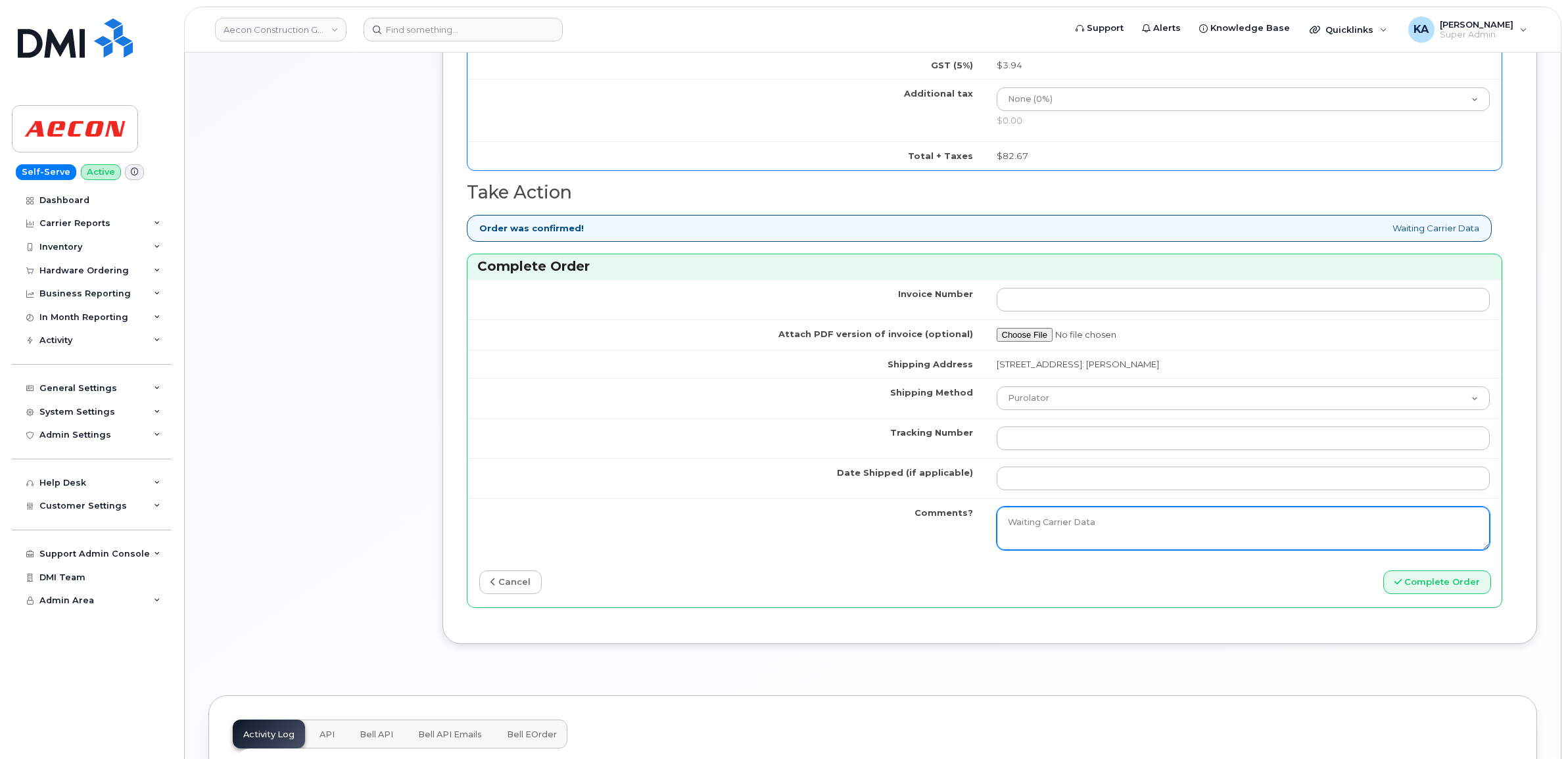
scroll to position [986, 0]
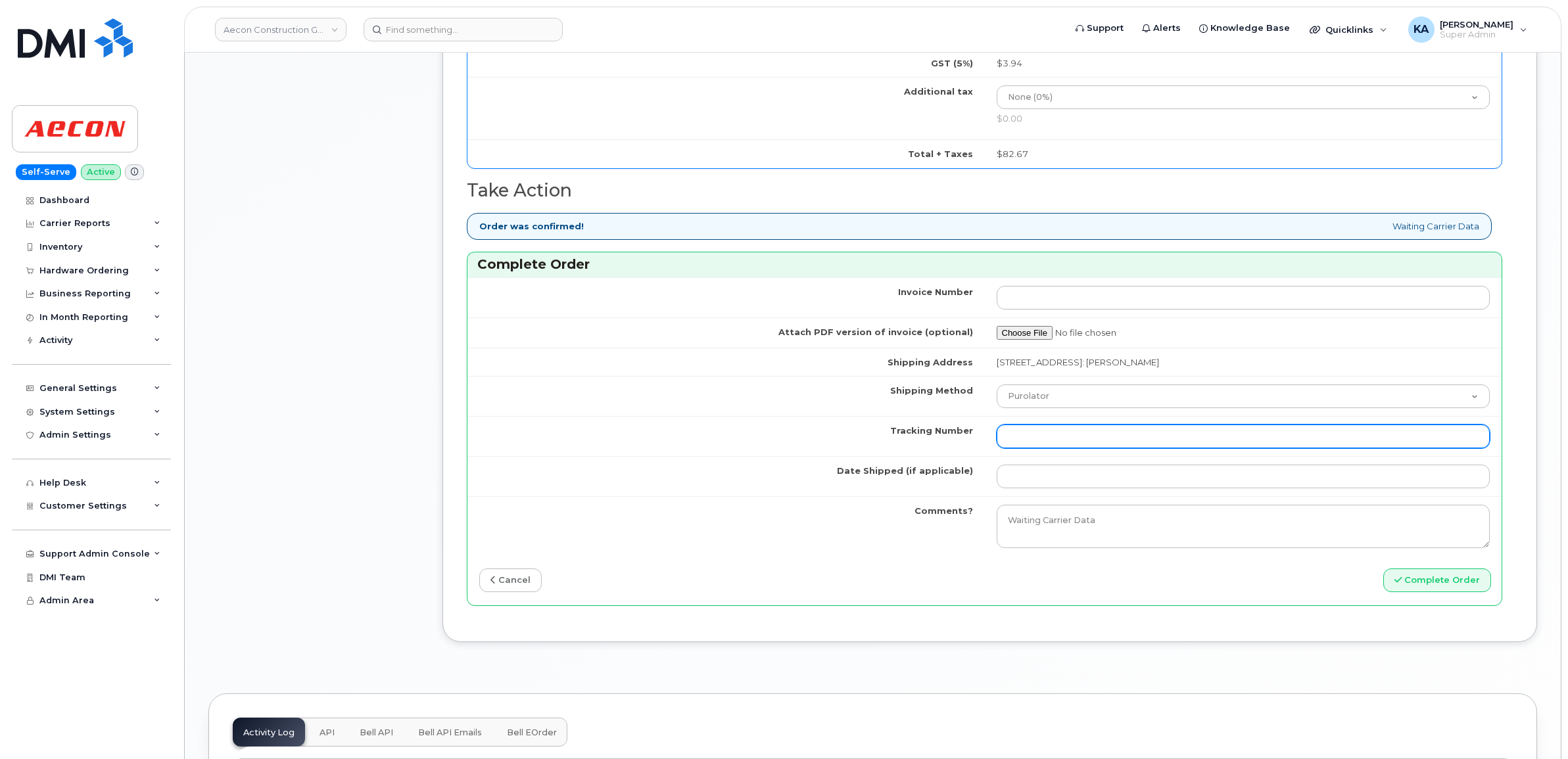
click at [1094, 425] on input "Tracking Number" at bounding box center [1243, 437] width 494 height 24
paste input "476423898009"
type input "476423898009"
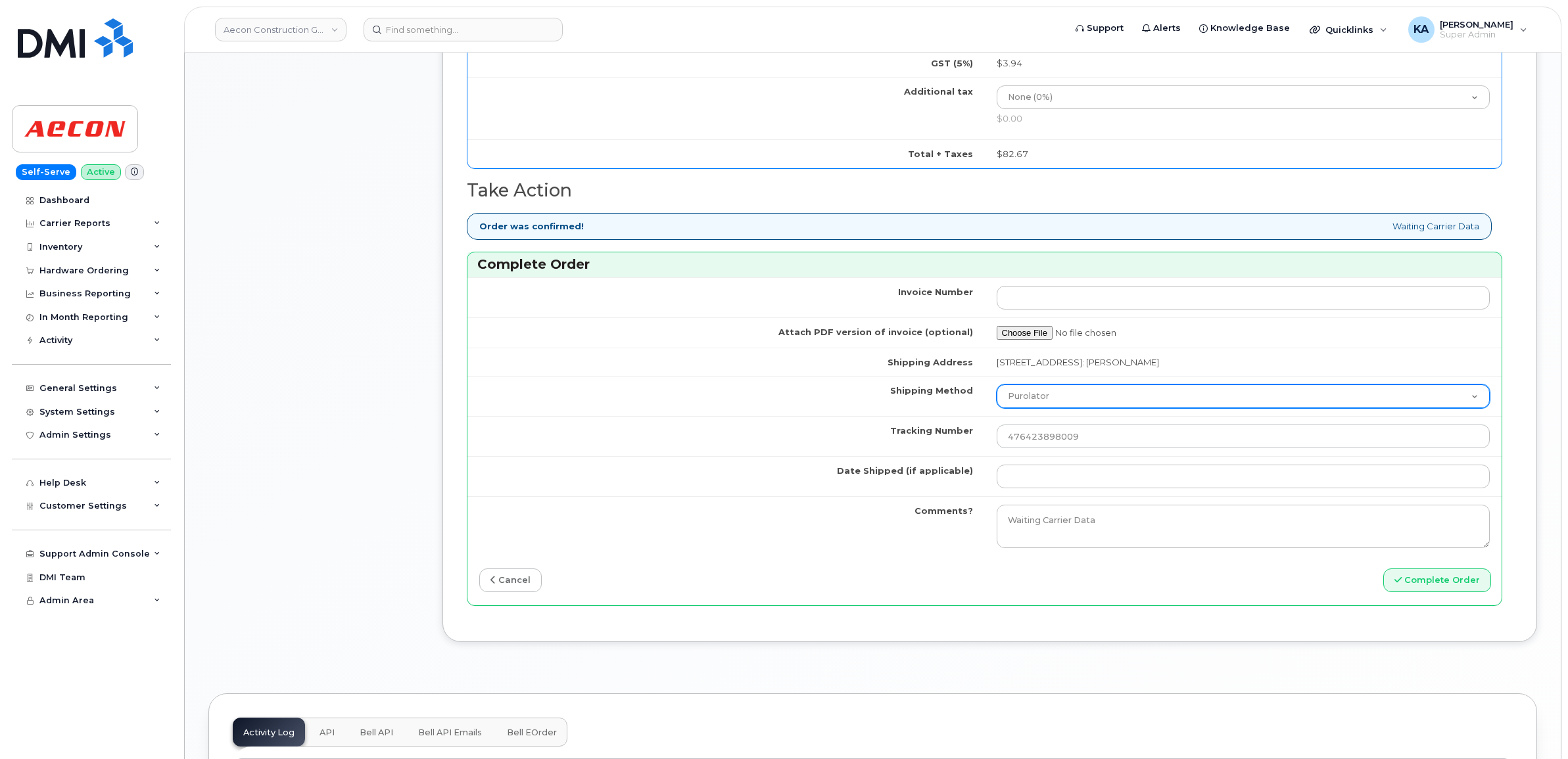
click at [1093, 389] on select "Purolator UPS FedEx Canada Post Courier Other Drop Off Pick Up" at bounding box center [1243, 397] width 494 height 24
select select "FedEx"
click at [996, 385] on select "Purolator UPS FedEx Canada Post Courier Other Drop Off Pick Up" at bounding box center [1243, 397] width 494 height 24
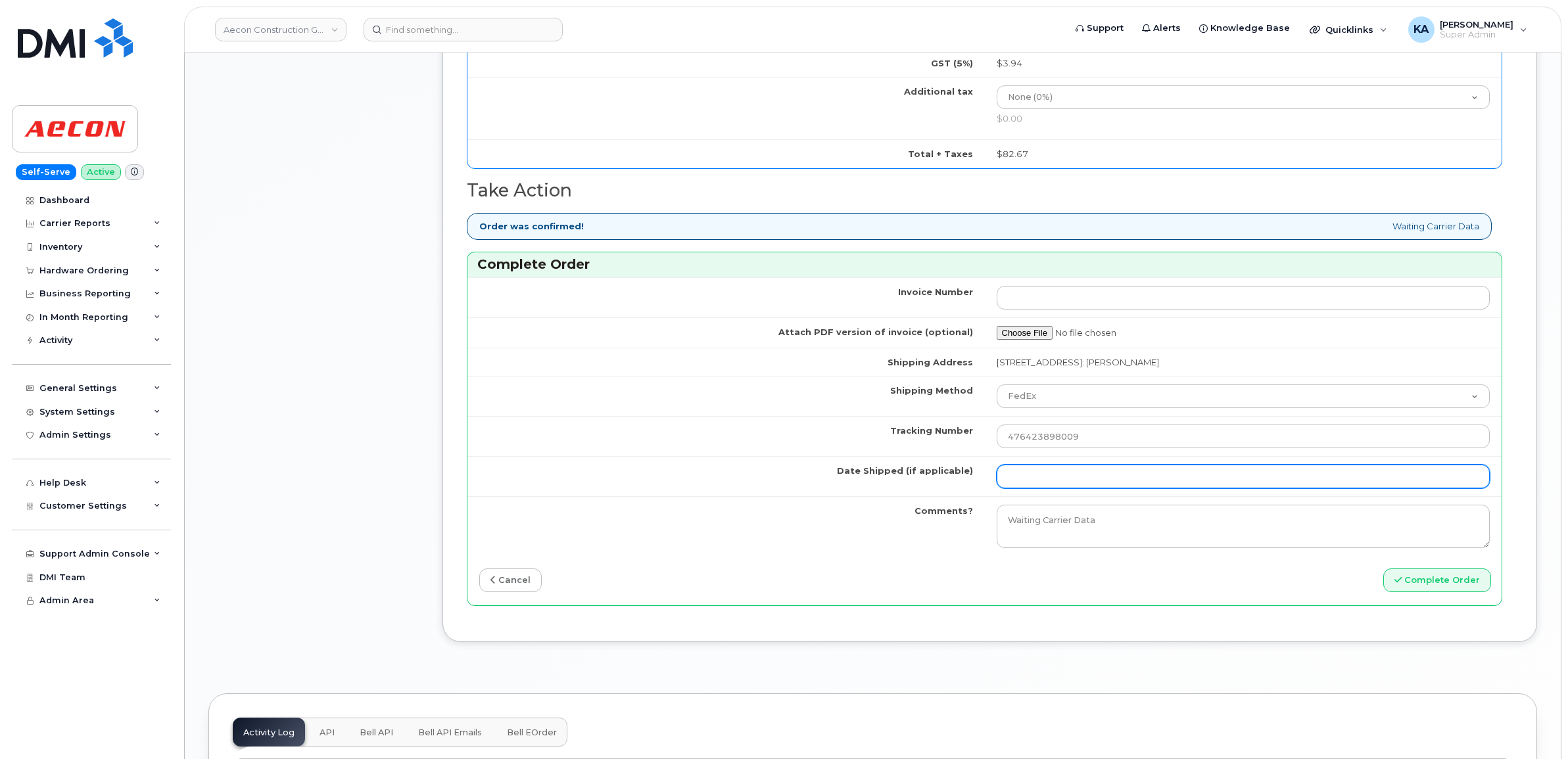
click at [1051, 467] on input "Date Shipped (if applicable)" at bounding box center [1243, 476] width 494 height 24
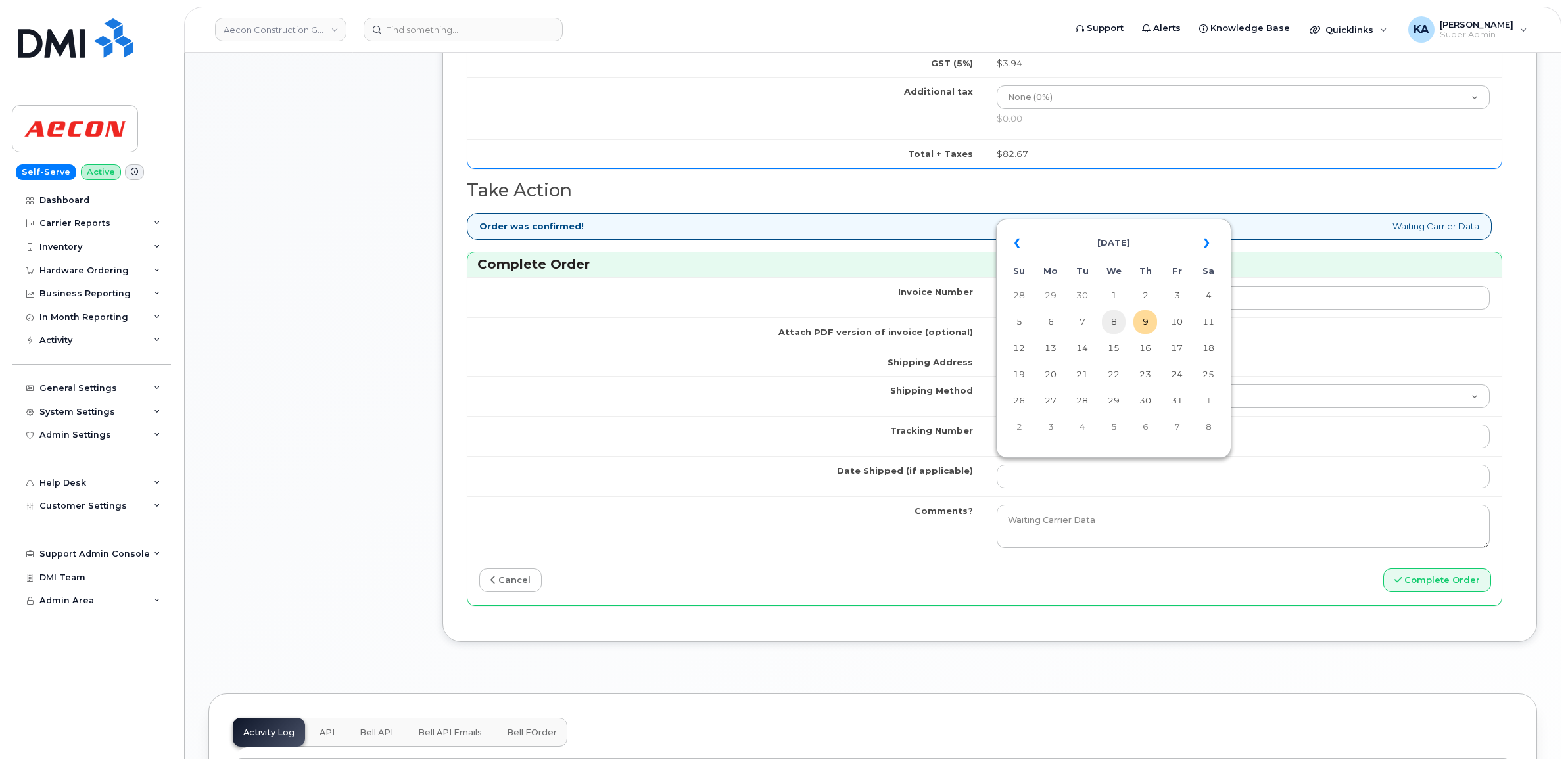
click at [1113, 324] on td "8" at bounding box center [1113, 322] width 24 height 24
type input "2025-10-08"
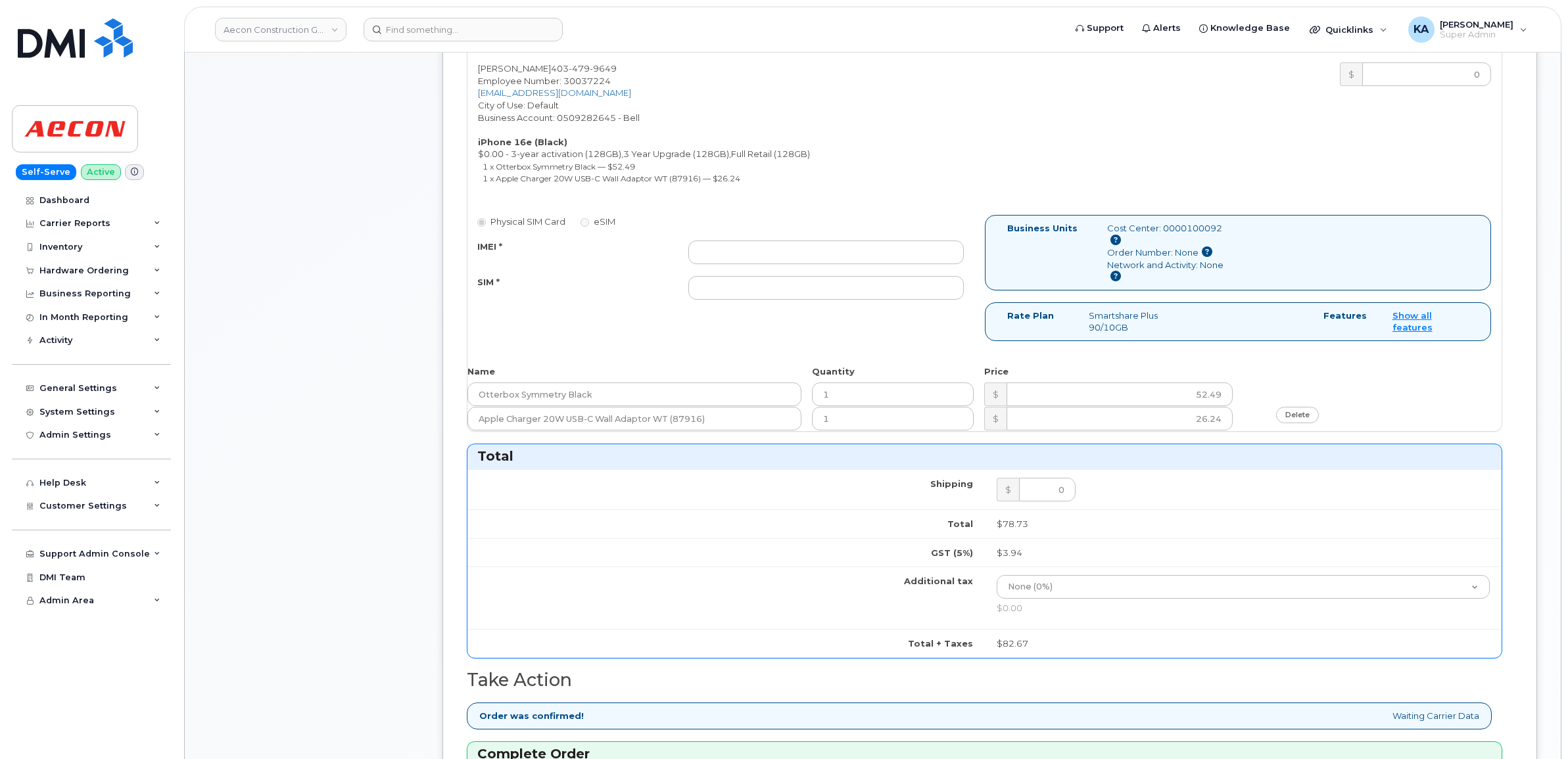
scroll to position [493, 0]
click at [904, 244] on input "IMEI *" at bounding box center [826, 255] width 275 height 24
paste input "354216331461933"
type input "354216331461933"
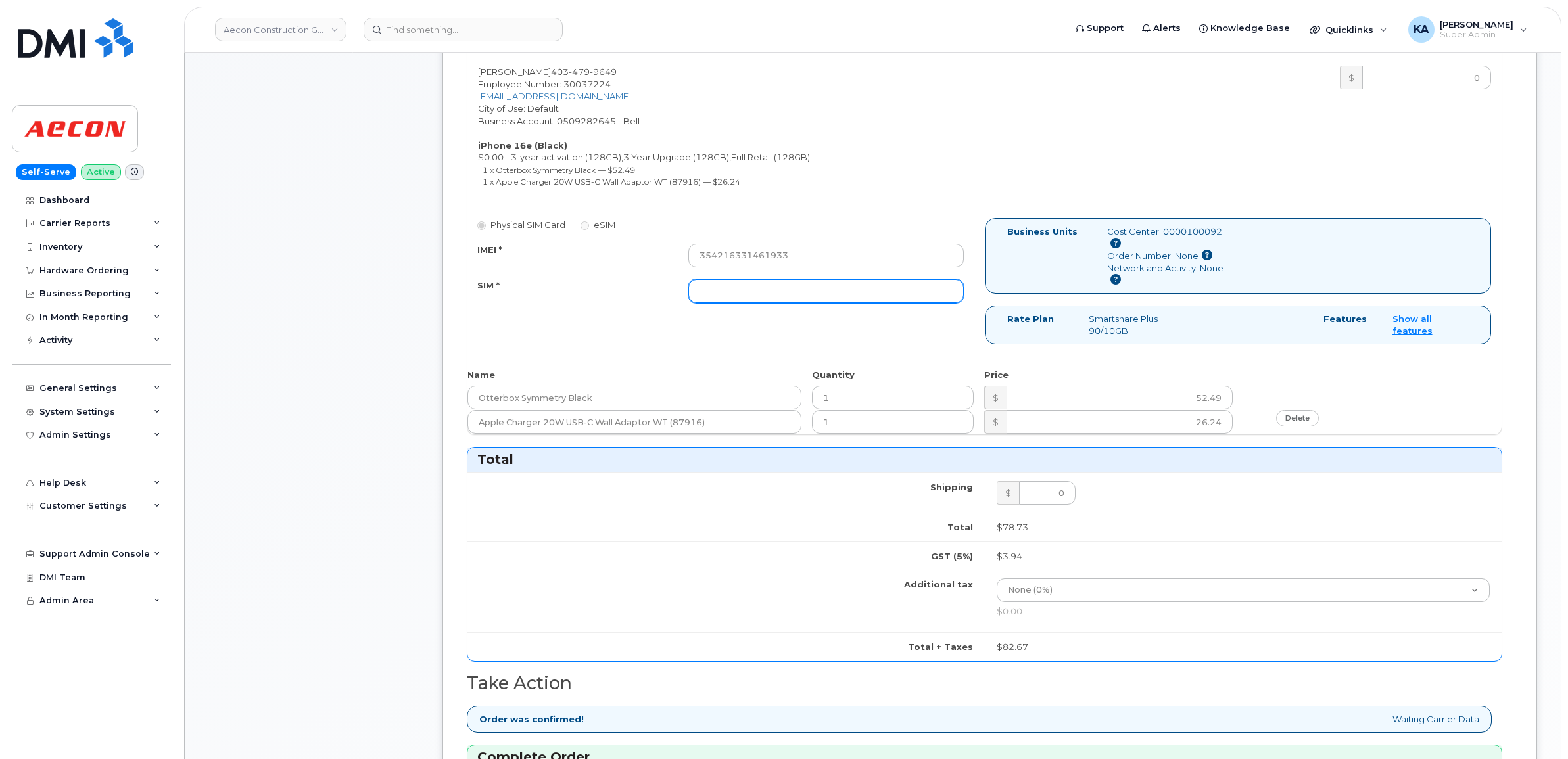
click at [871, 286] on input "SIM *" at bounding box center [826, 291] width 275 height 24
paste input "89302610207413881878"
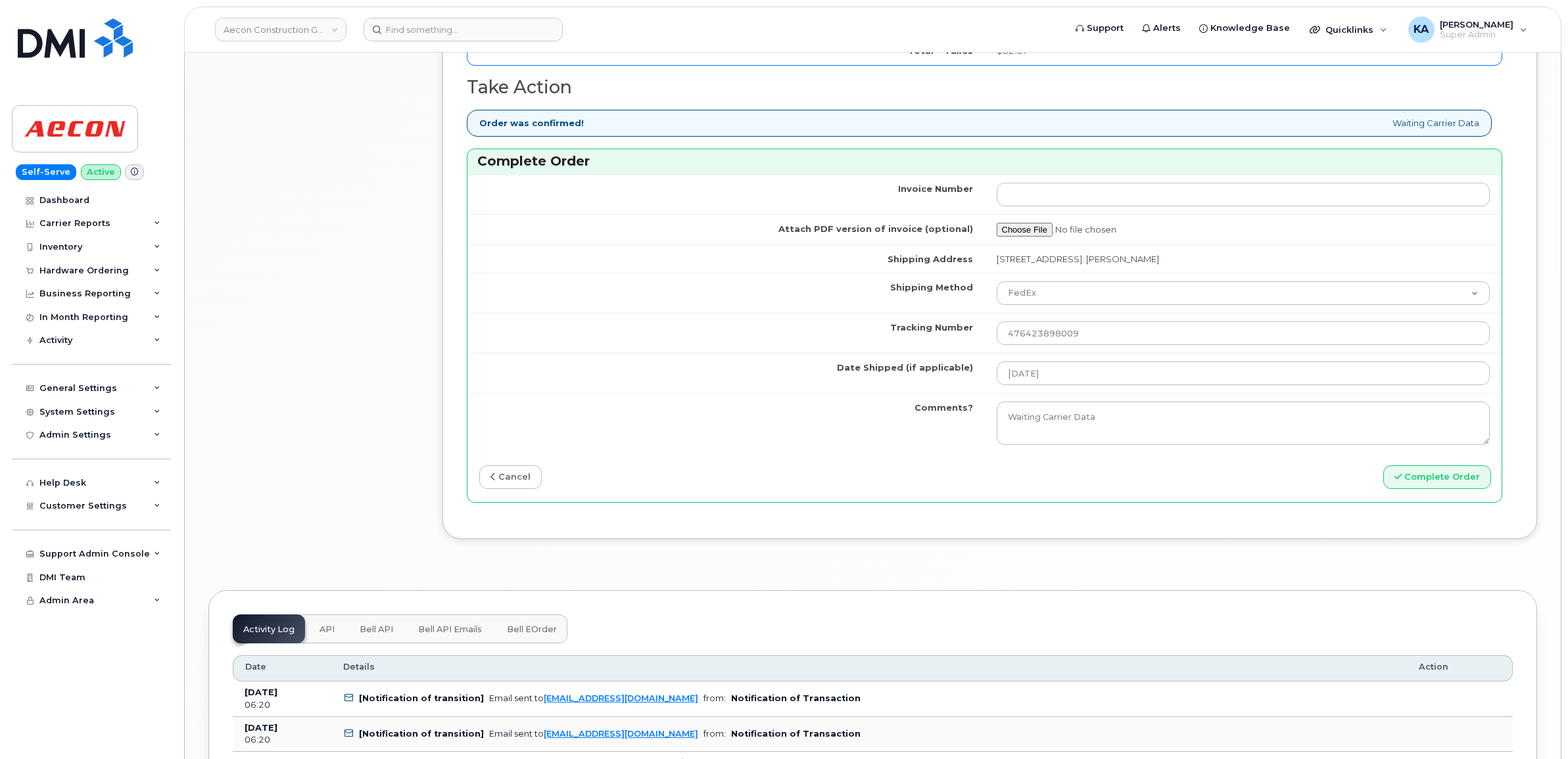
scroll to position [1150, 0]
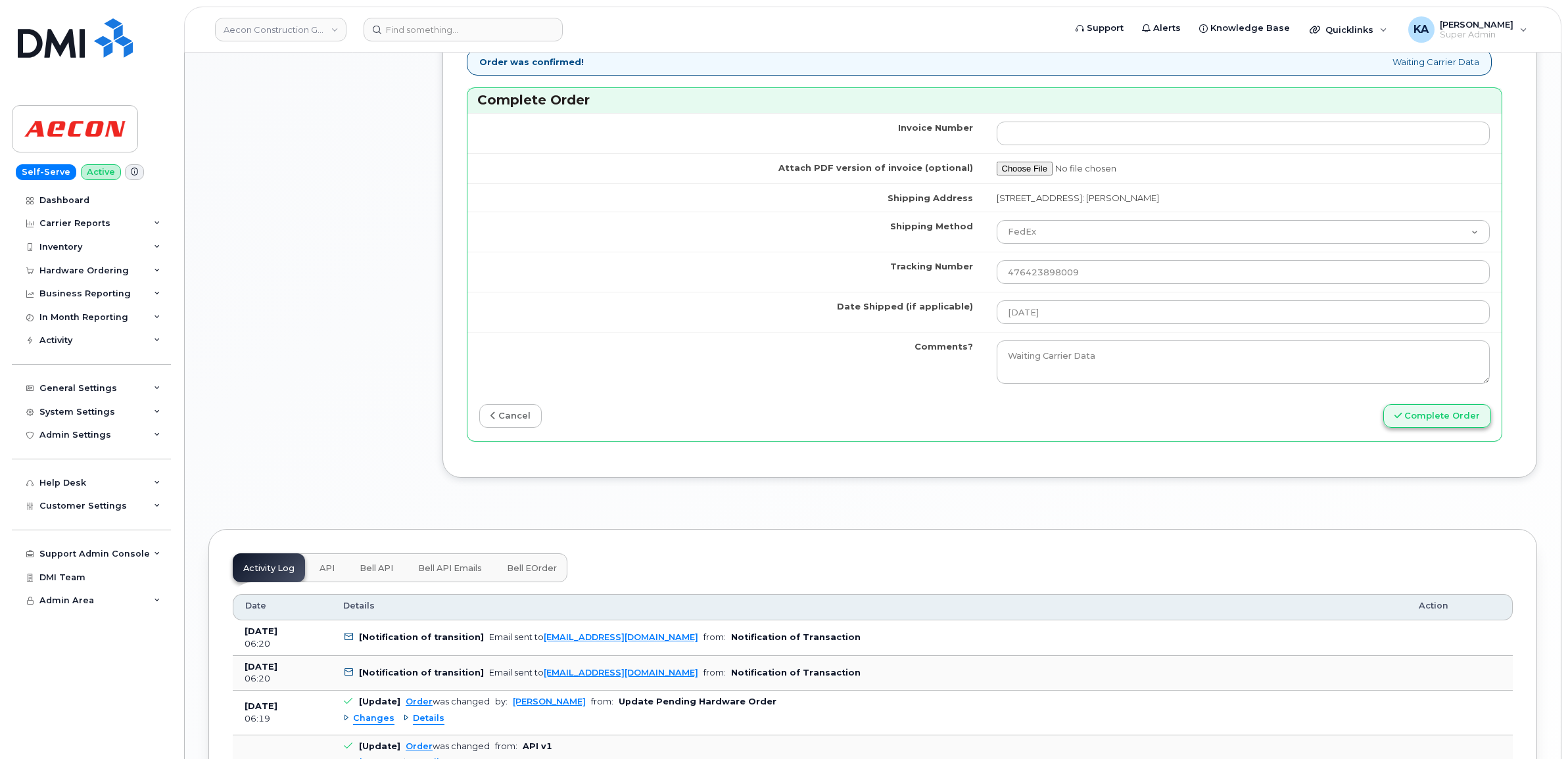
type input "89302610207413881878"
click at [1400, 411] on icon "submit" at bounding box center [1398, 415] width 7 height 8
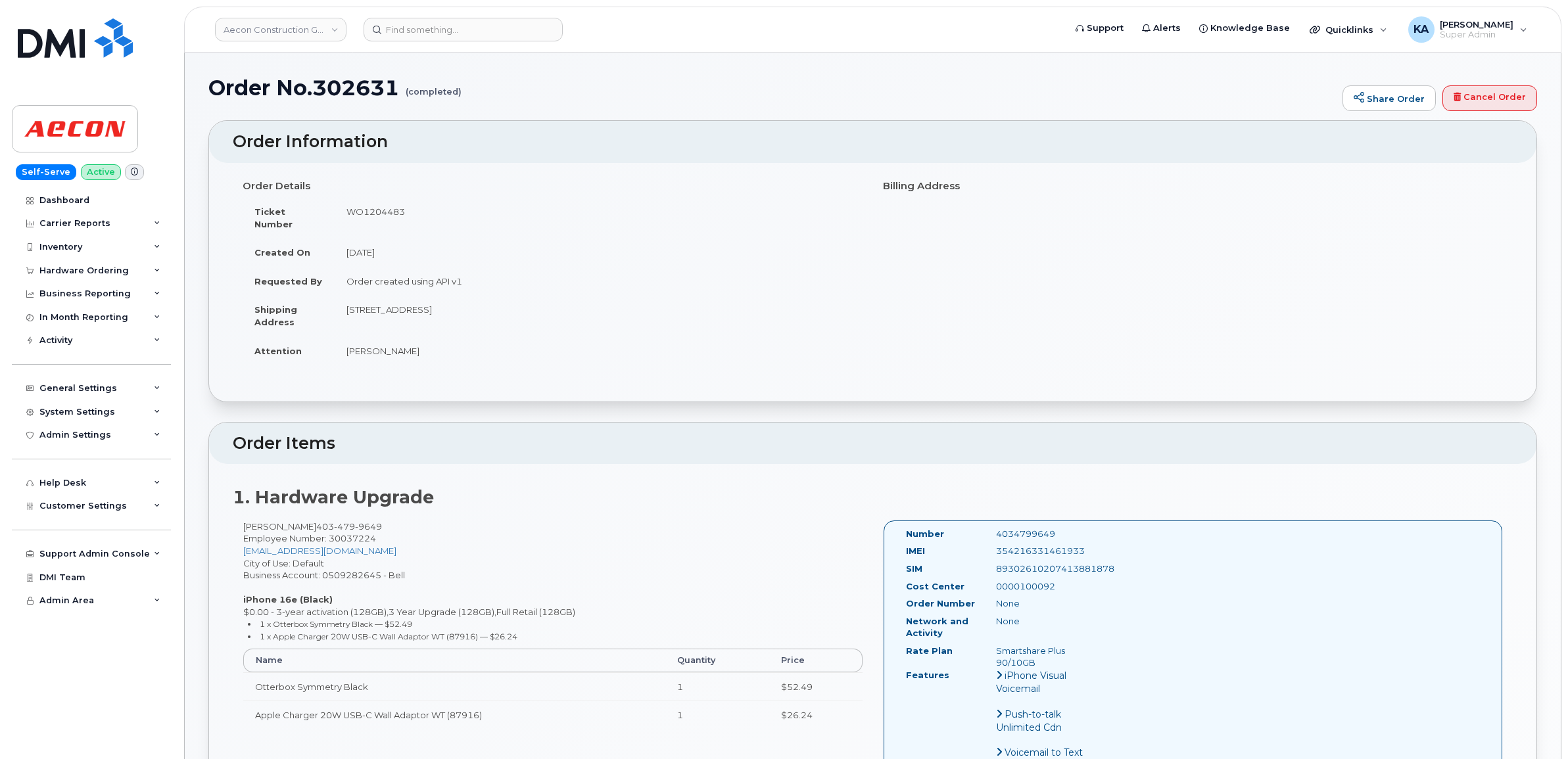
drag, startPoint x: 899, startPoint y: 519, endPoint x: 1086, endPoint y: 652, distance: 229.5
click at [1086, 652] on div "Number 4034799649 IMEI 354216331461933 SIM 89302610207413881878 Cost Center 000…" at bounding box center [1004, 649] width 216 height 244
copy div "Number 4034799649 IMEI 354216331461933 SIM 89302610207413881878 Cost Center 000…"
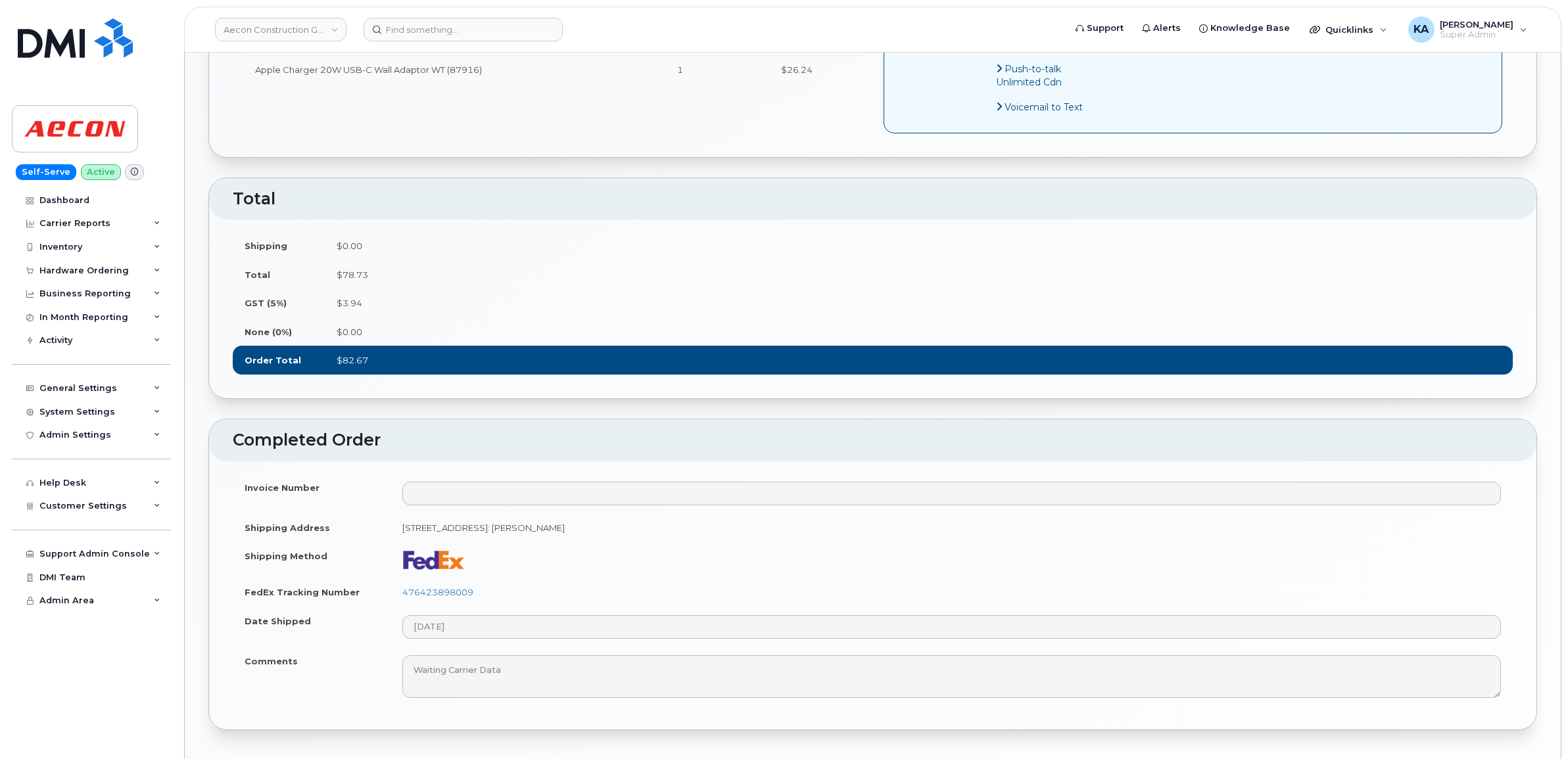
scroll to position [739, 0]
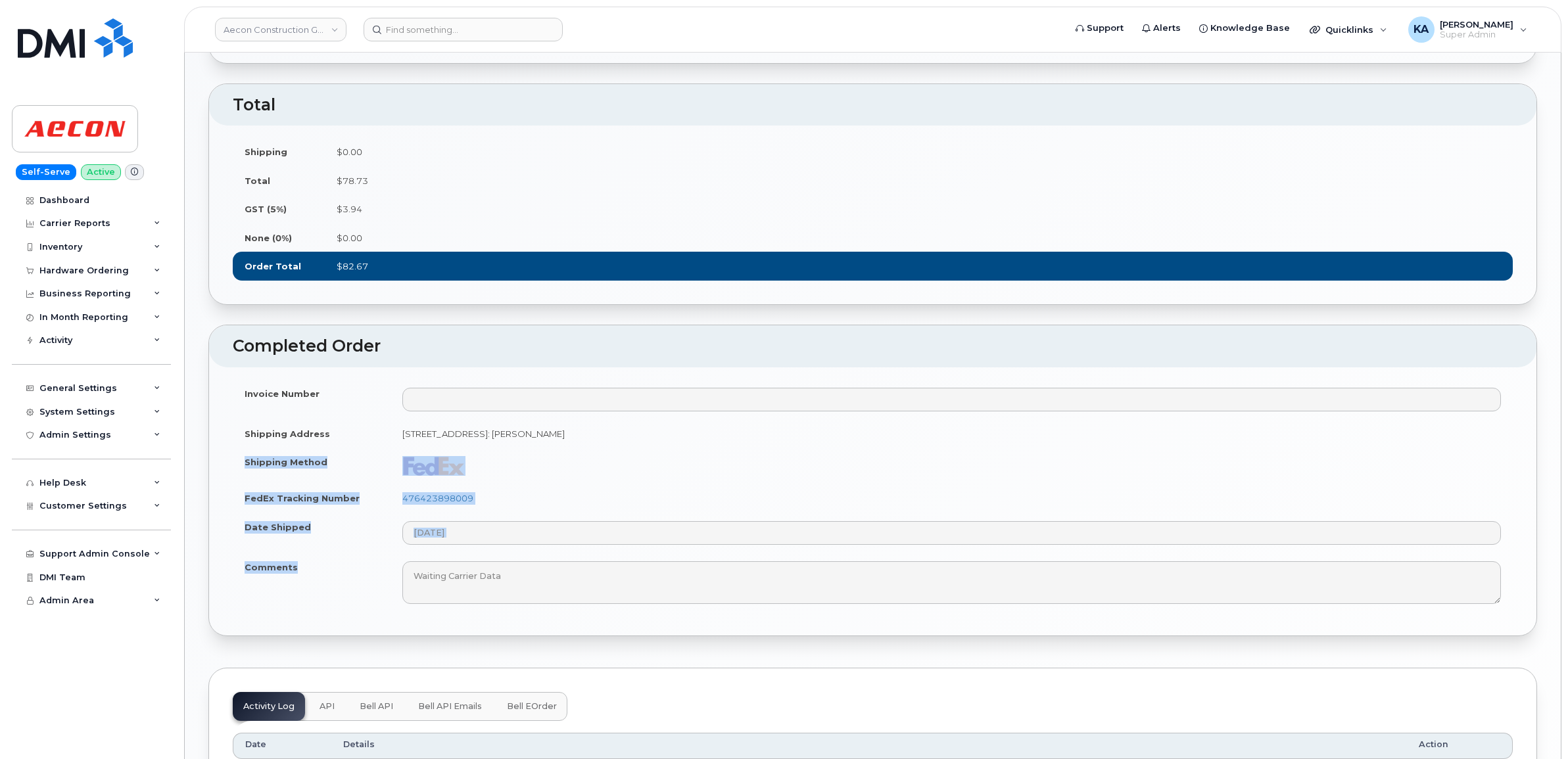
drag, startPoint x: 241, startPoint y: 455, endPoint x: 365, endPoint y: 562, distance: 163.8
click at [365, 562] on tbody "Invoice Number Shipping Address 28 Quarry Park Blvd SE, suite 310 Calgary AB T2…" at bounding box center [872, 496] width 1280 height 234
copy tbody "Shipping Method FedEx Tracking Number 476423898009 Date Shipped Comments"
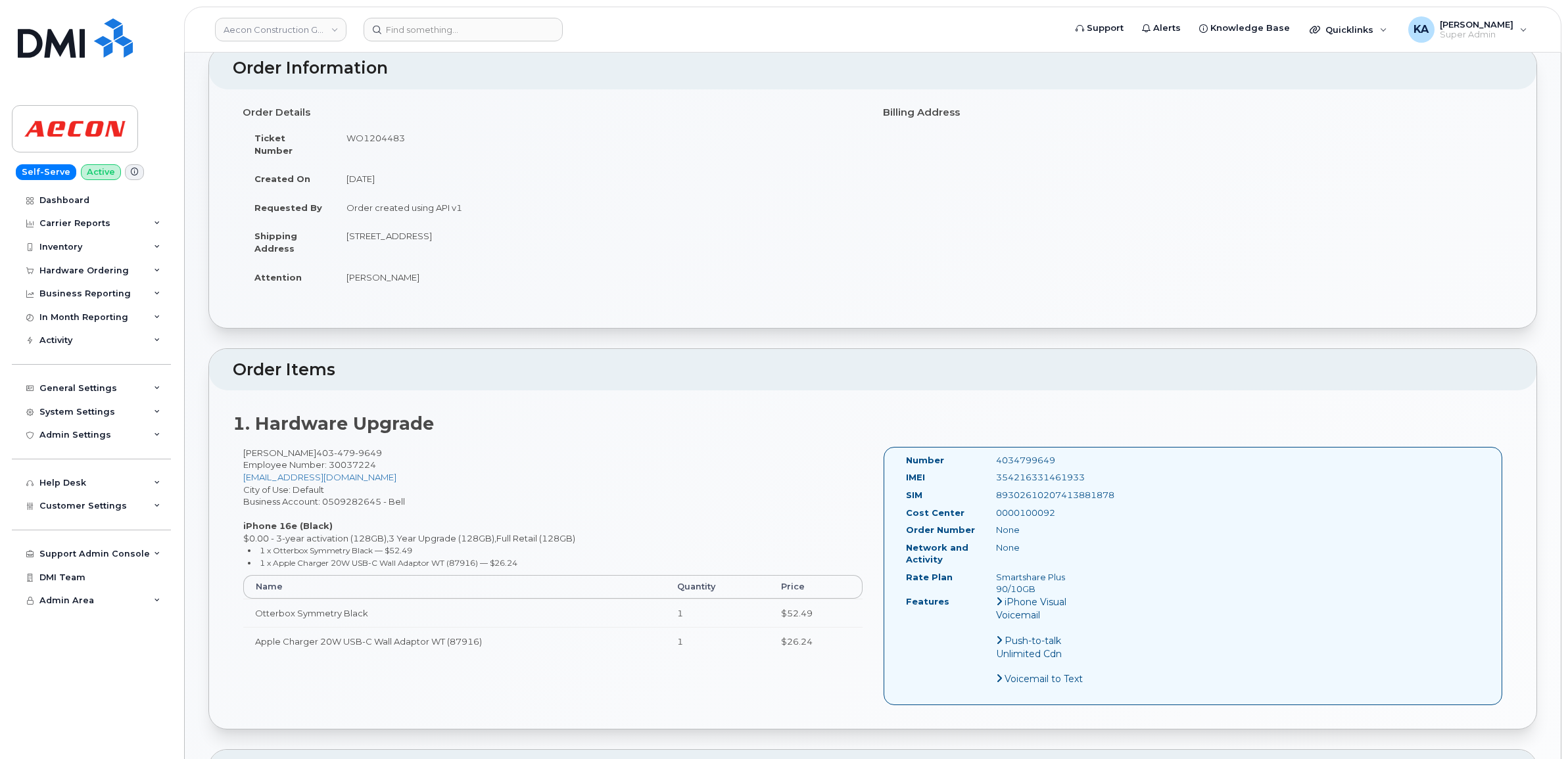
scroll to position [0, 0]
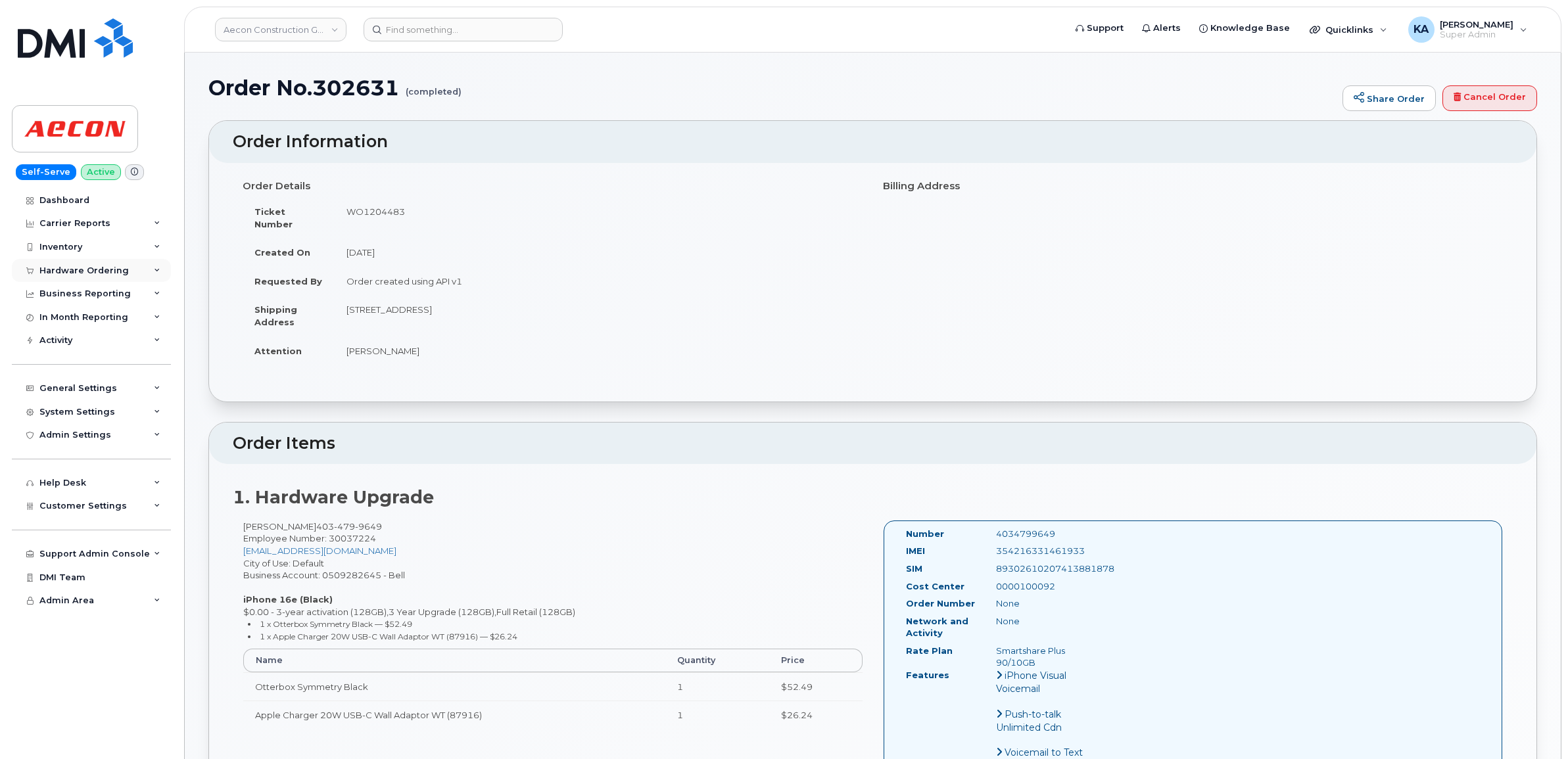
click at [90, 271] on div "Hardware Ordering" at bounding box center [84, 271] width 90 height 11
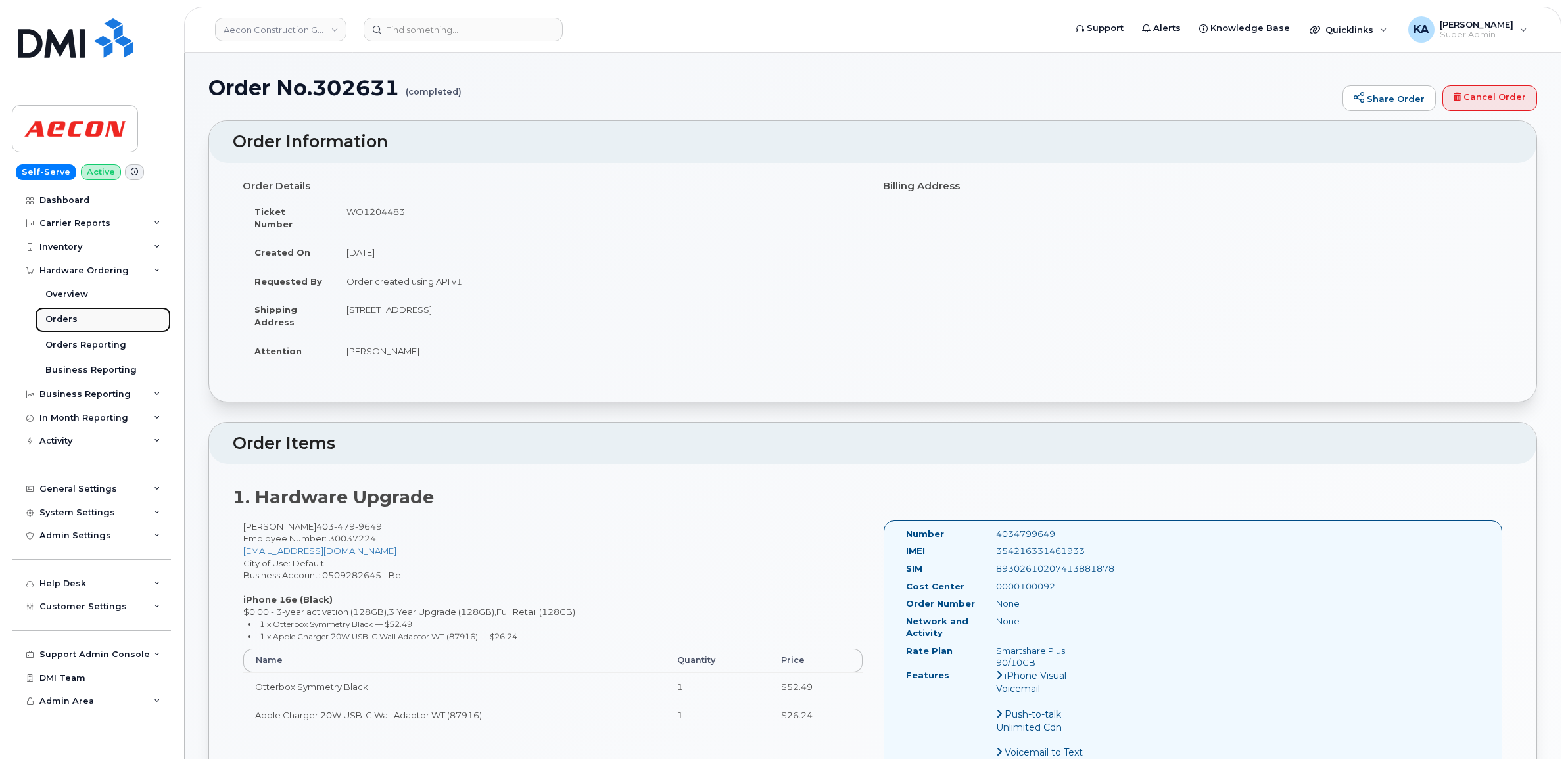
click at [63, 323] on div "Orders" at bounding box center [62, 319] width 33 height 12
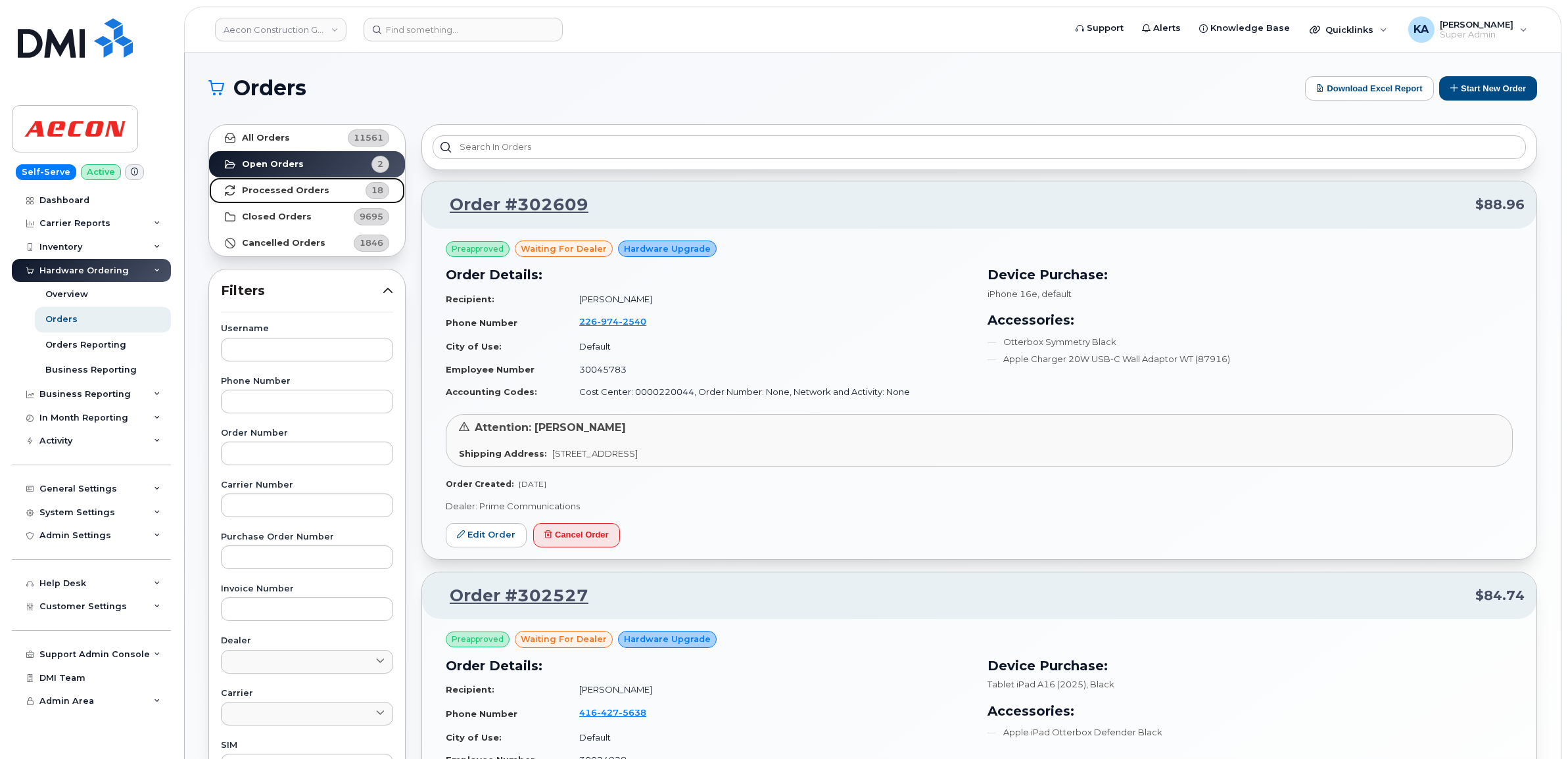
click at [265, 190] on strong "Processed Orders" at bounding box center [285, 191] width 88 height 11
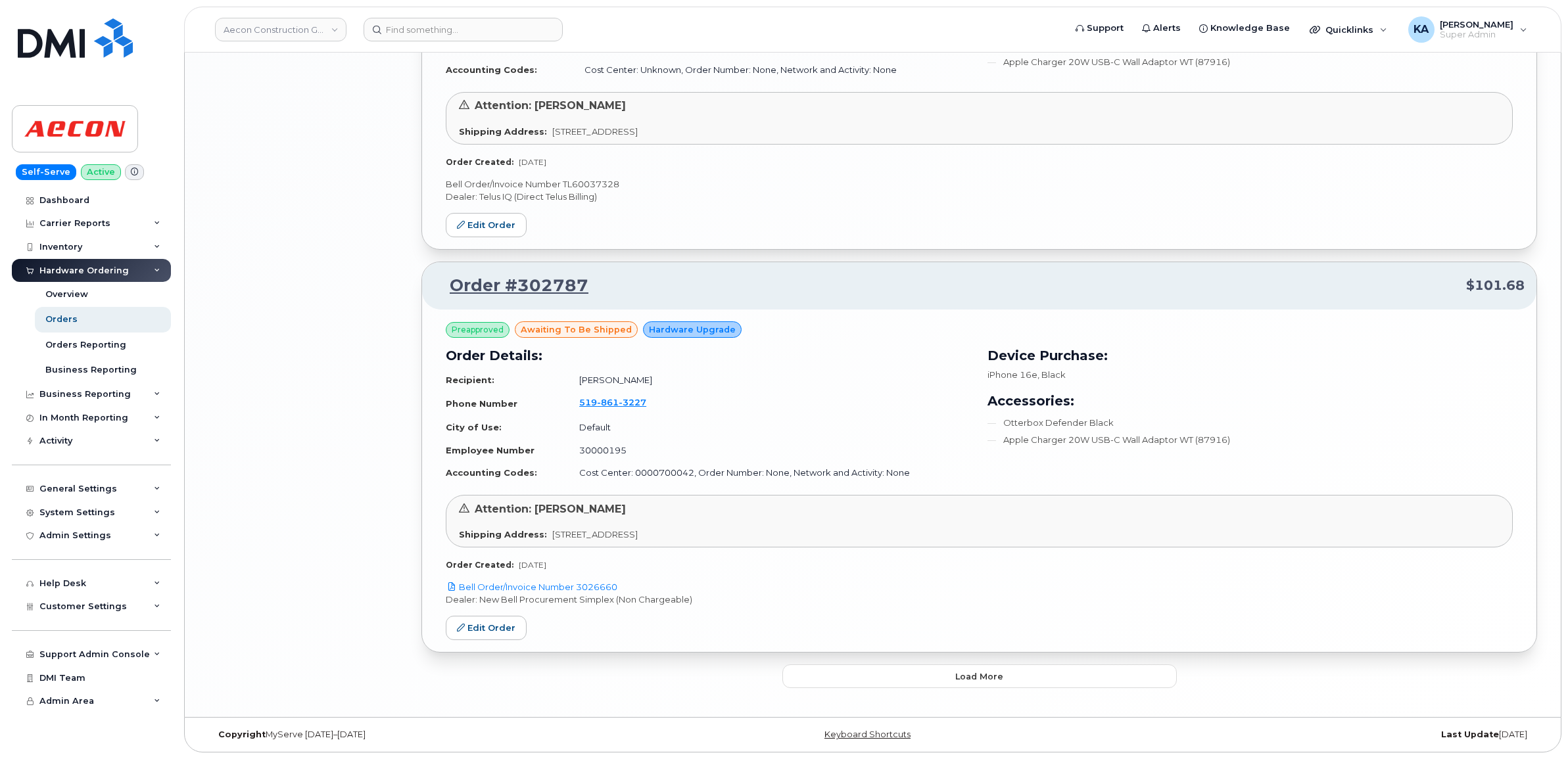
scroll to position [2645, 0]
click at [856, 671] on button "Load more" at bounding box center [979, 677] width 394 height 24
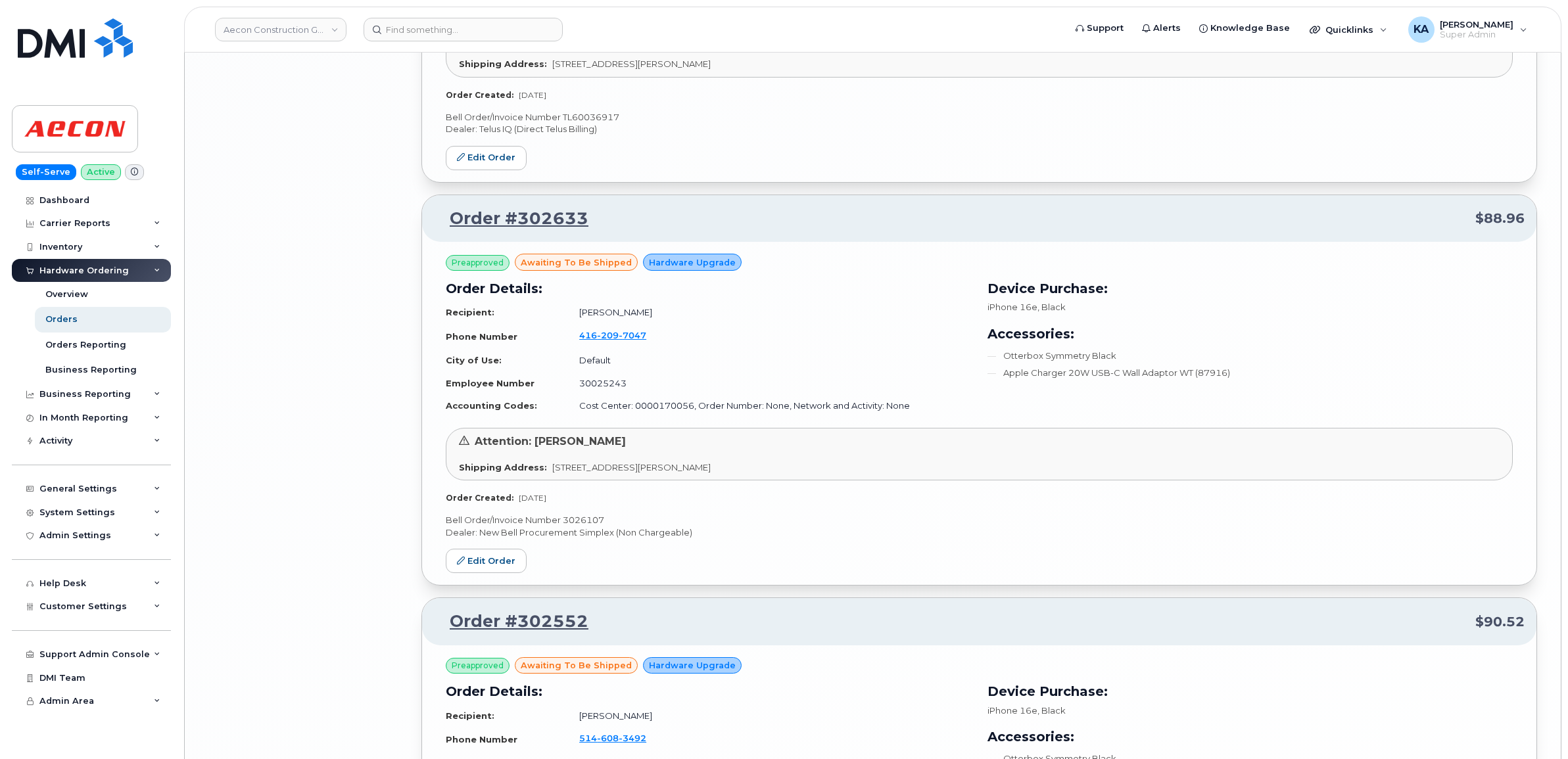
scroll to position [5109, 0]
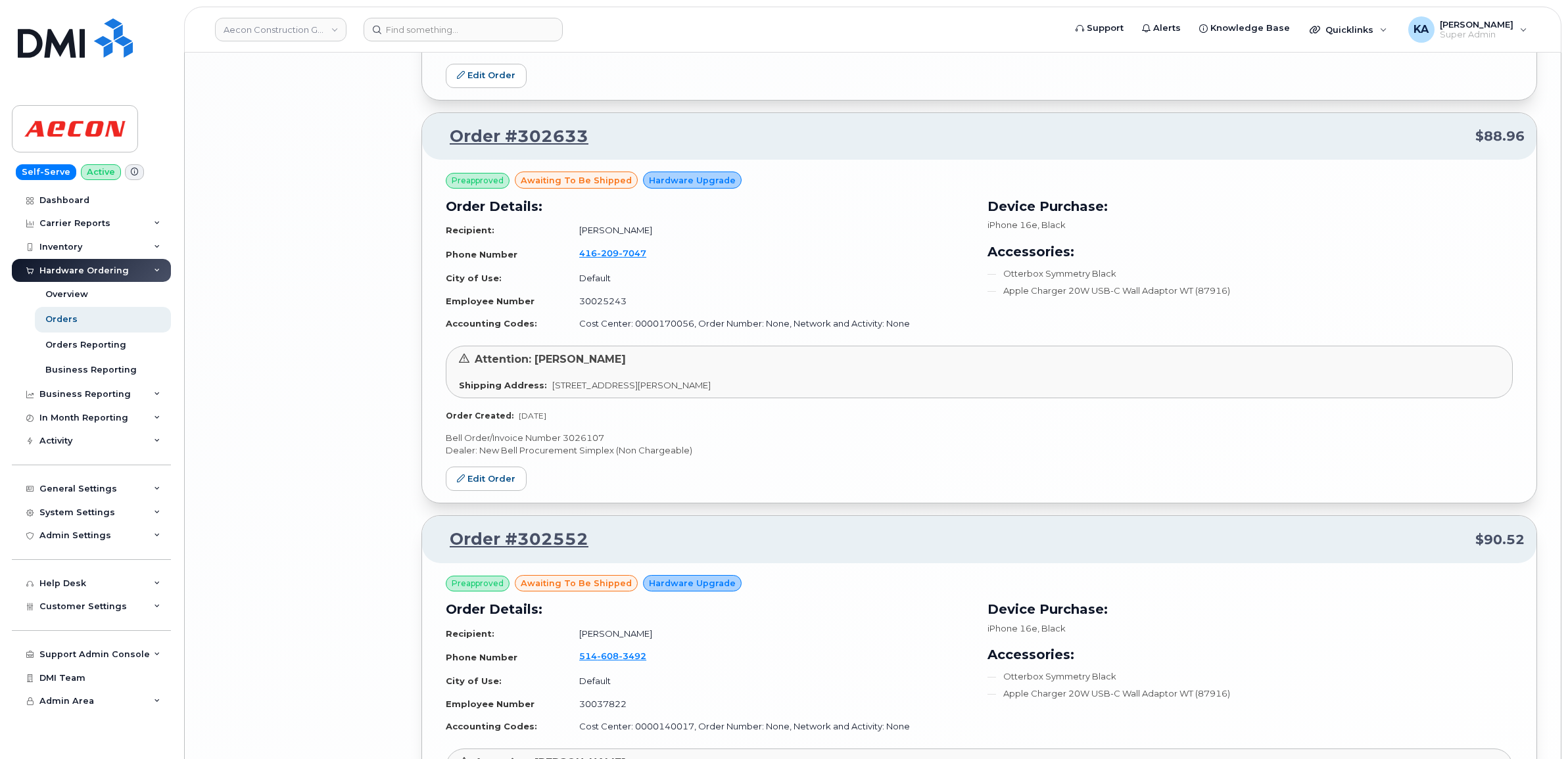
click at [589, 439] on p "Bell Order/Invoice Number 3026107" at bounding box center [979, 438] width 1067 height 13
copy p "3026107"
click at [486, 483] on link "Edit Order" at bounding box center [486, 478] width 81 height 24
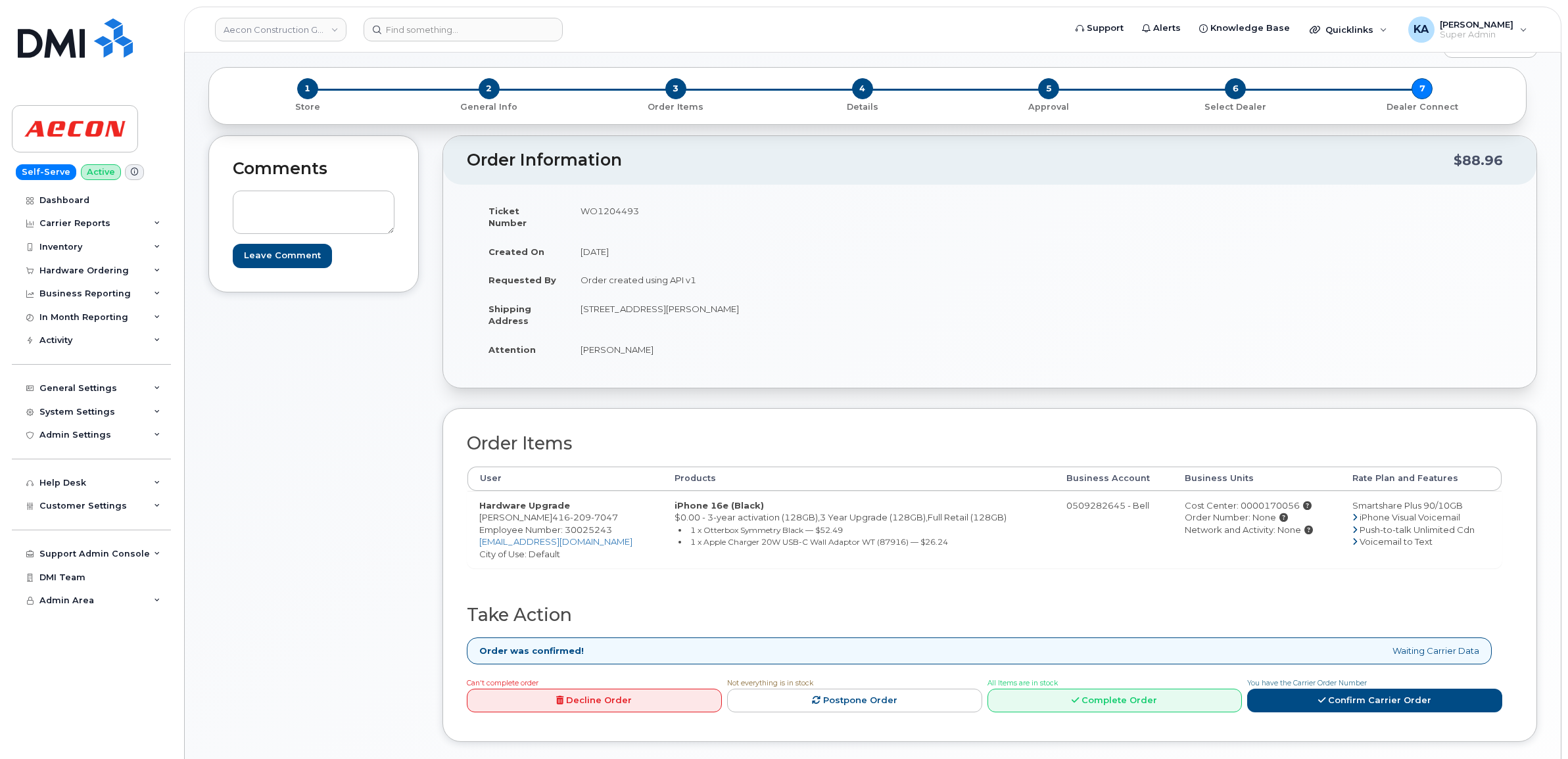
scroll to position [82, 0]
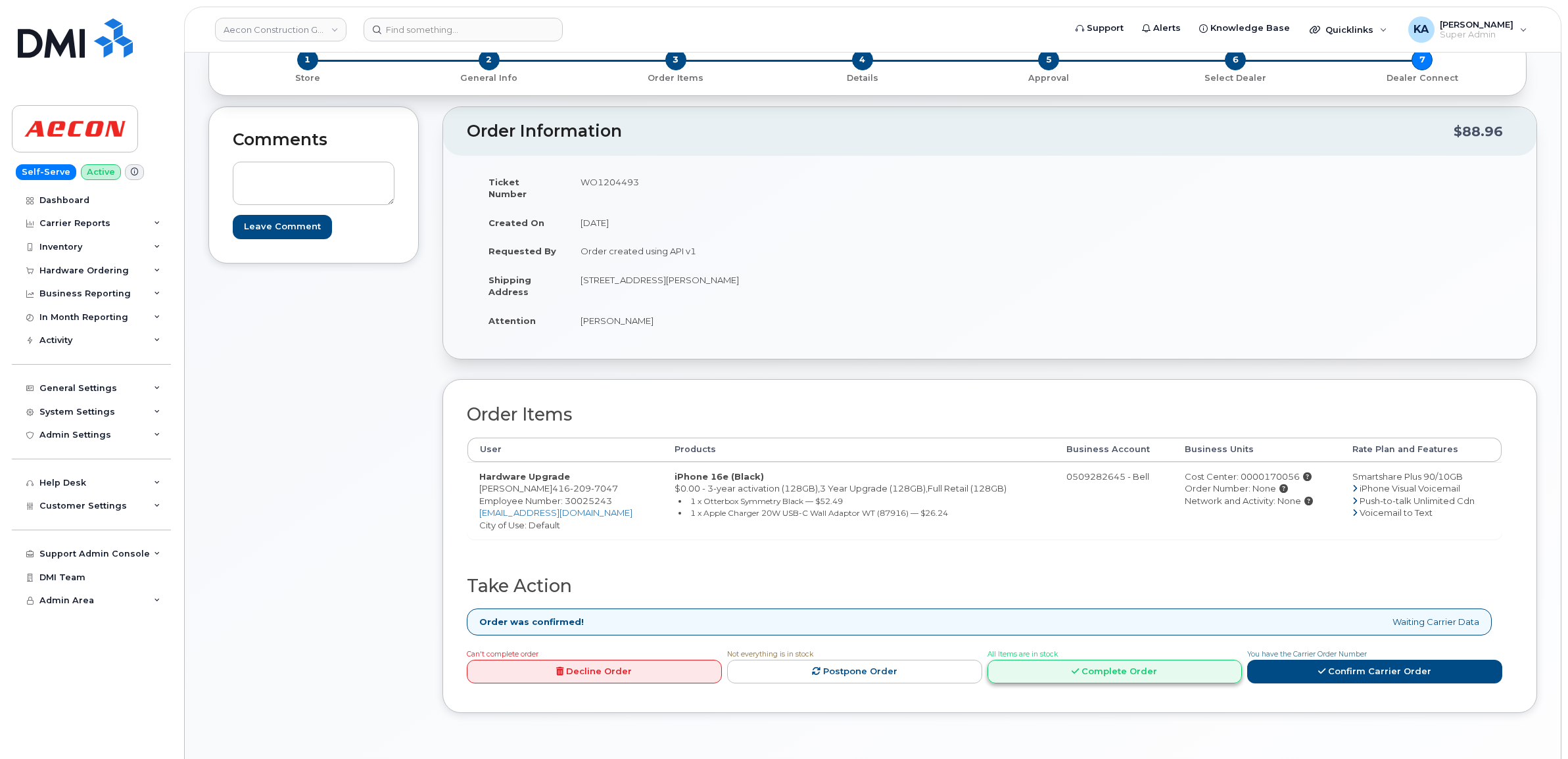
click at [1061, 660] on link "Complete Order" at bounding box center [1115, 672] width 255 height 24
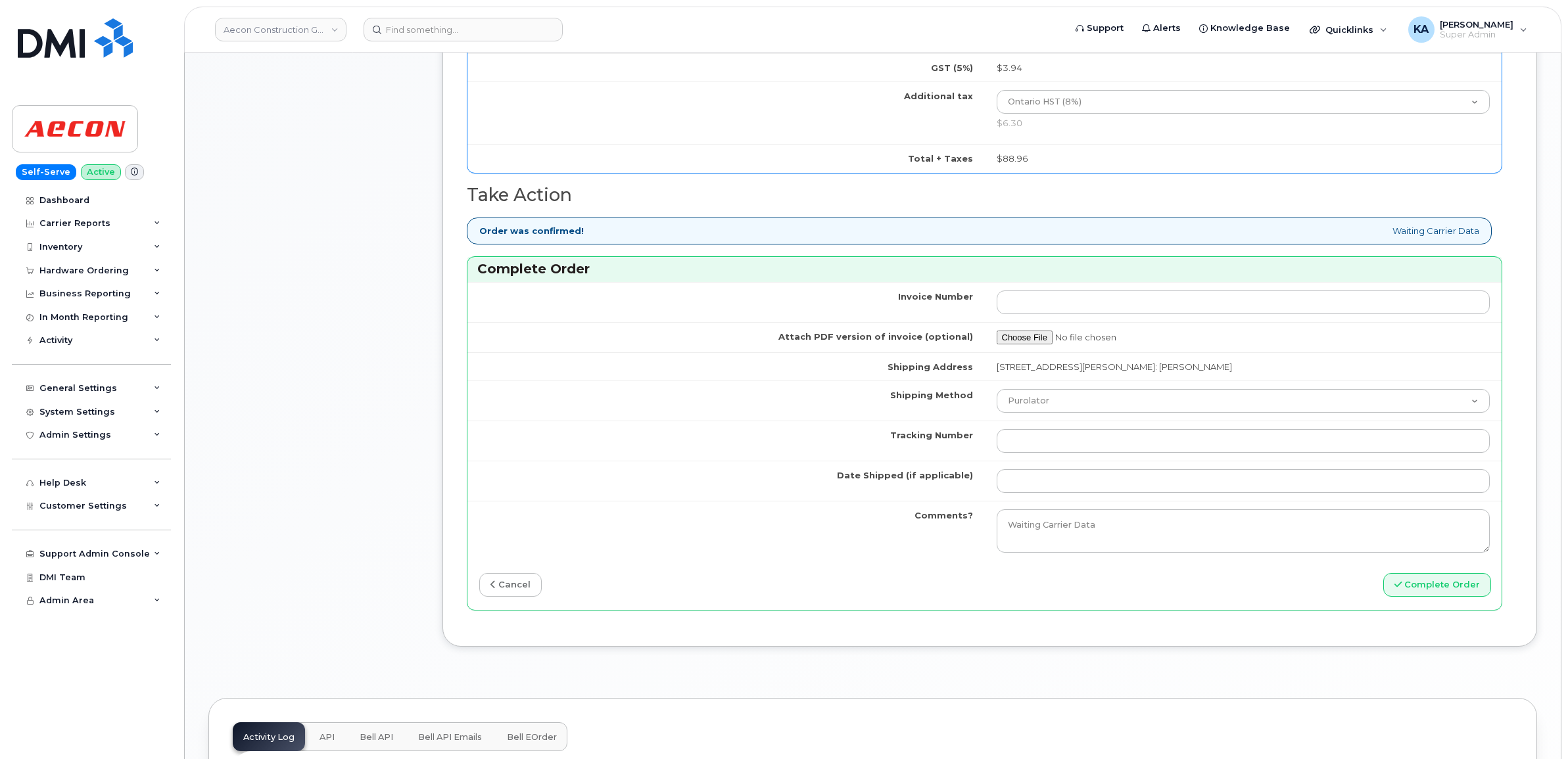
scroll to position [986, 0]
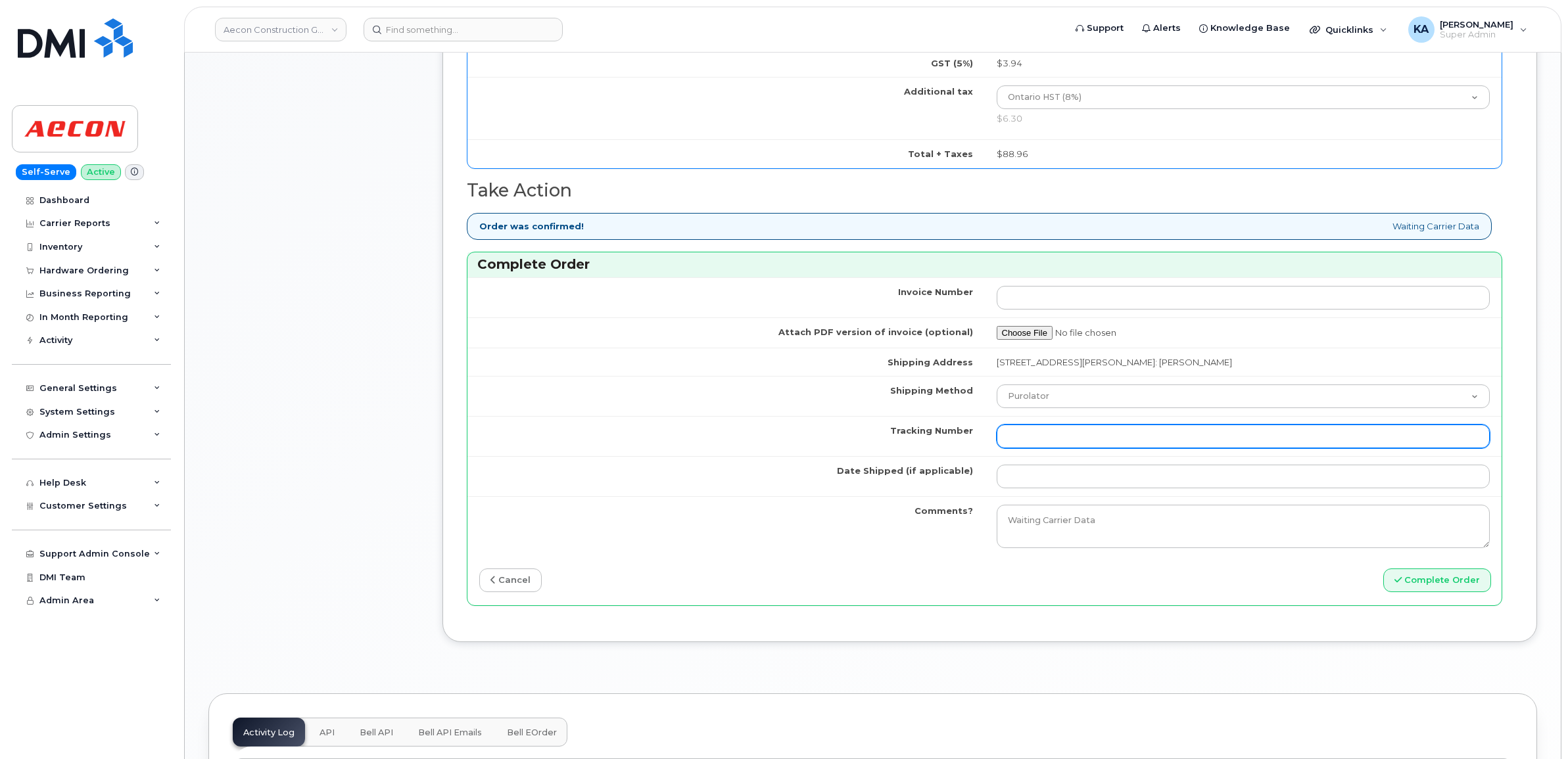
click at [1118, 430] on input "Tracking Number" at bounding box center [1243, 437] width 494 height 24
paste input "520095566359"
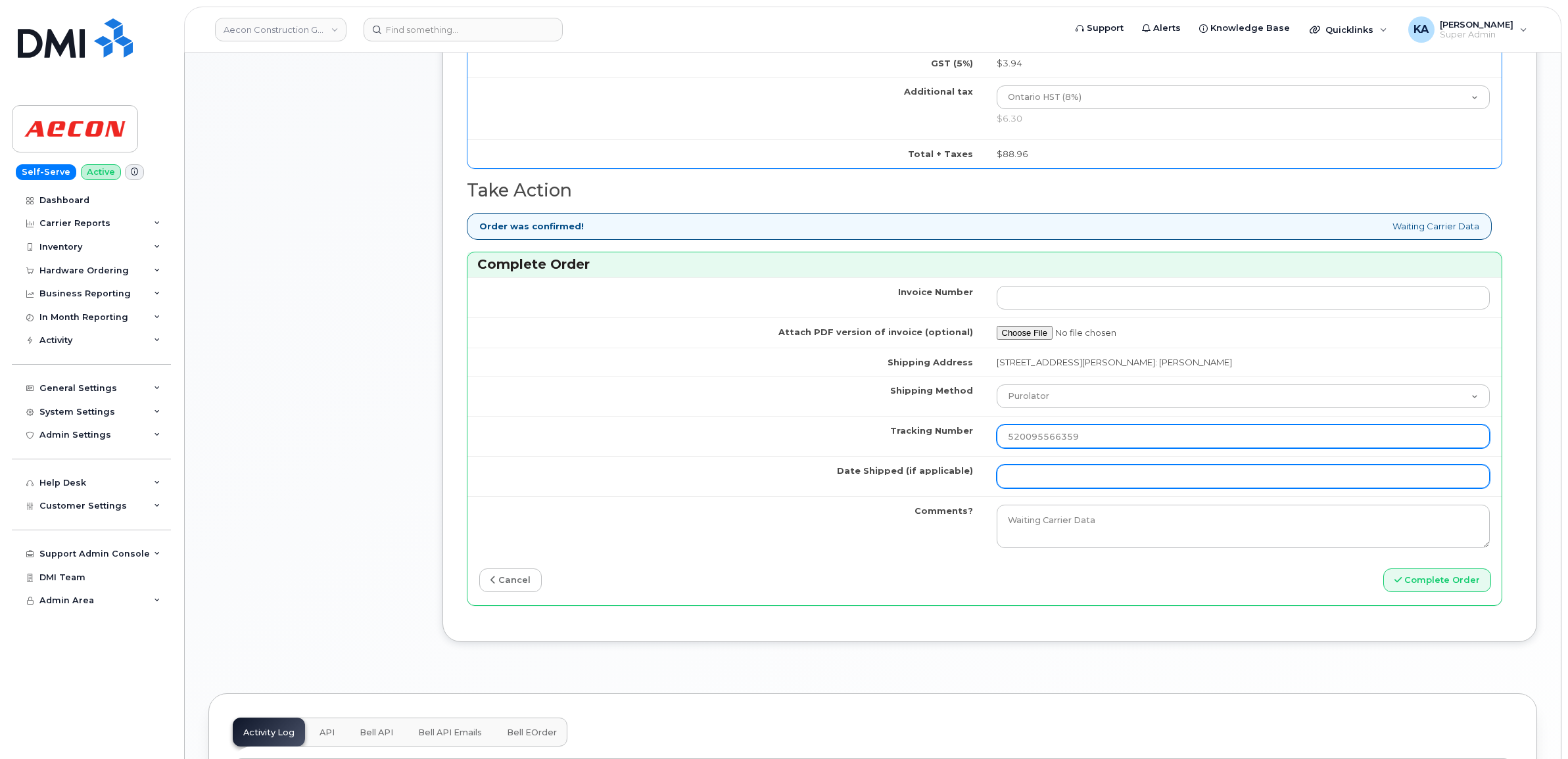
type input "520095566359"
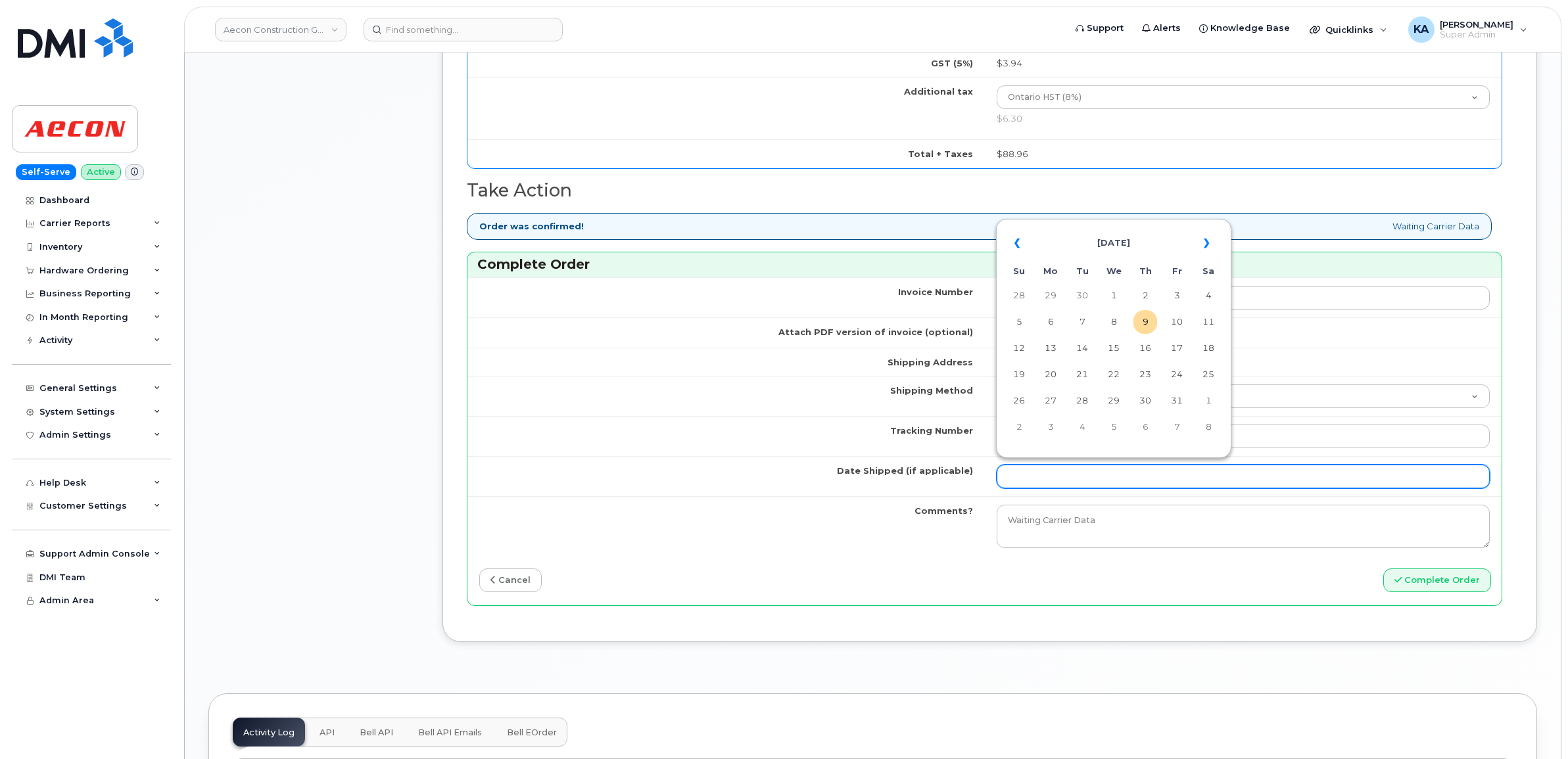
click at [1093, 470] on input "Date Shipped (if applicable)" at bounding box center [1243, 476] width 494 height 24
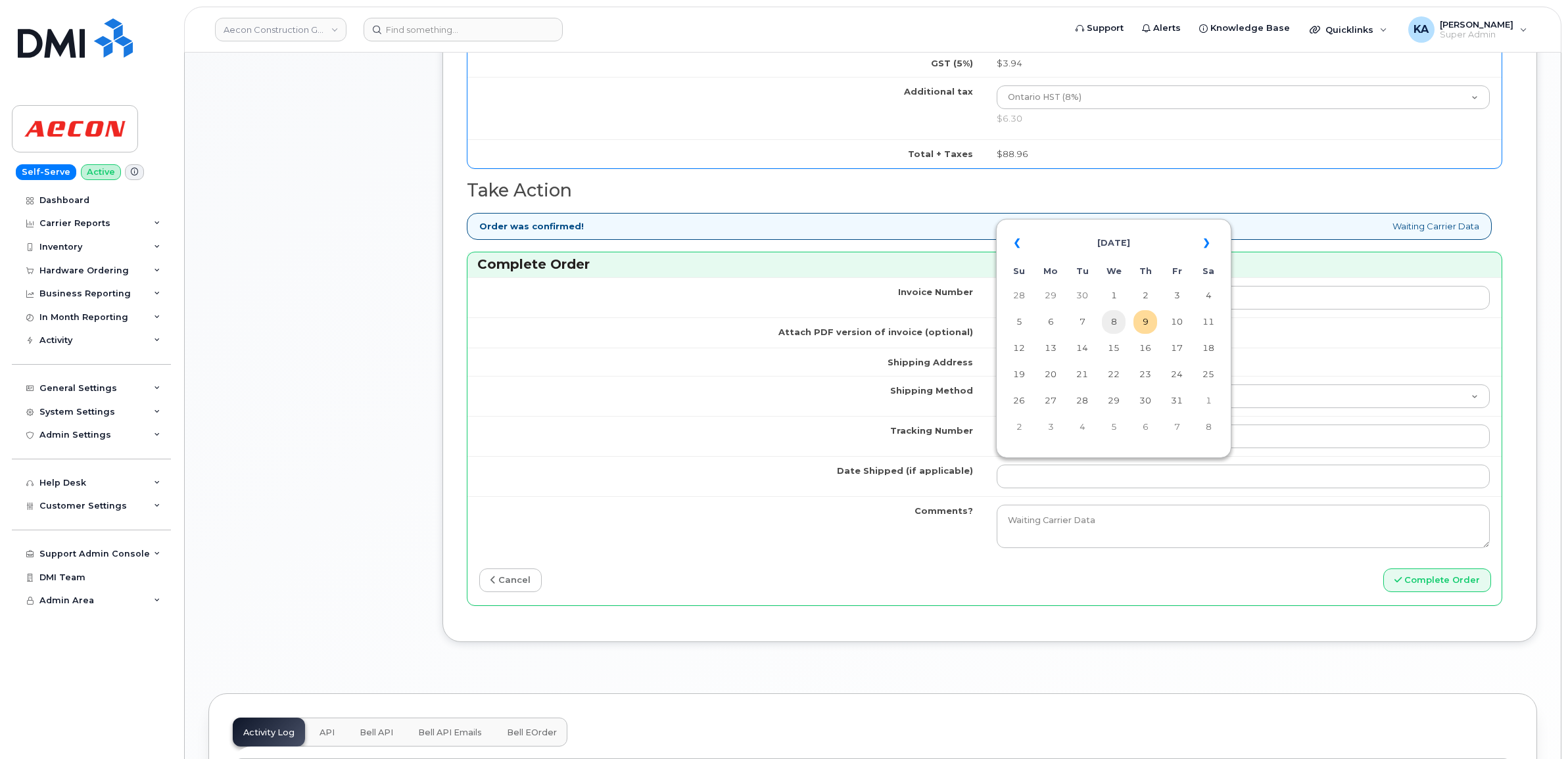
click at [1116, 322] on td "8" at bounding box center [1113, 322] width 24 height 24
type input "[DATE]"
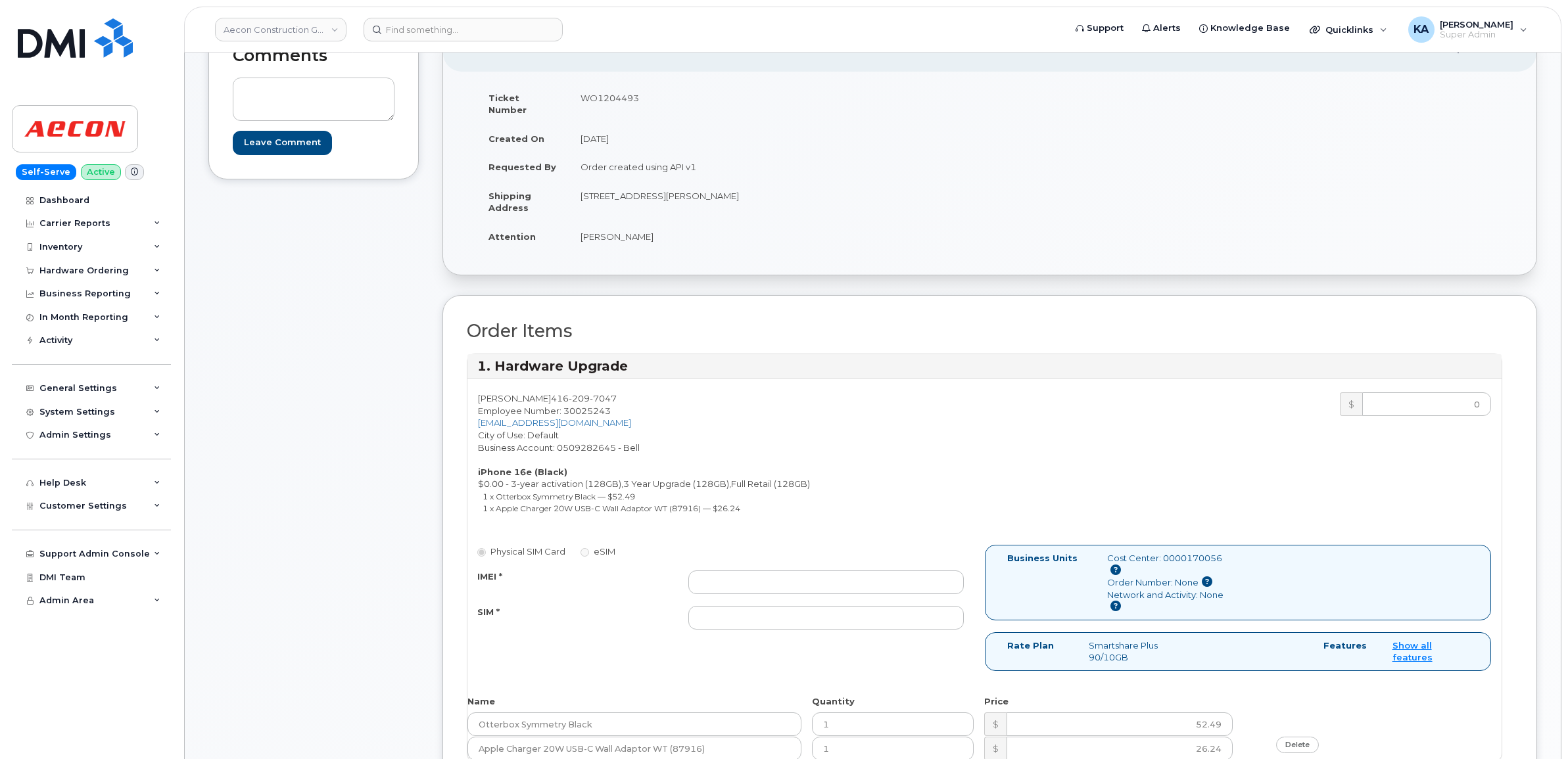
scroll to position [164, 0]
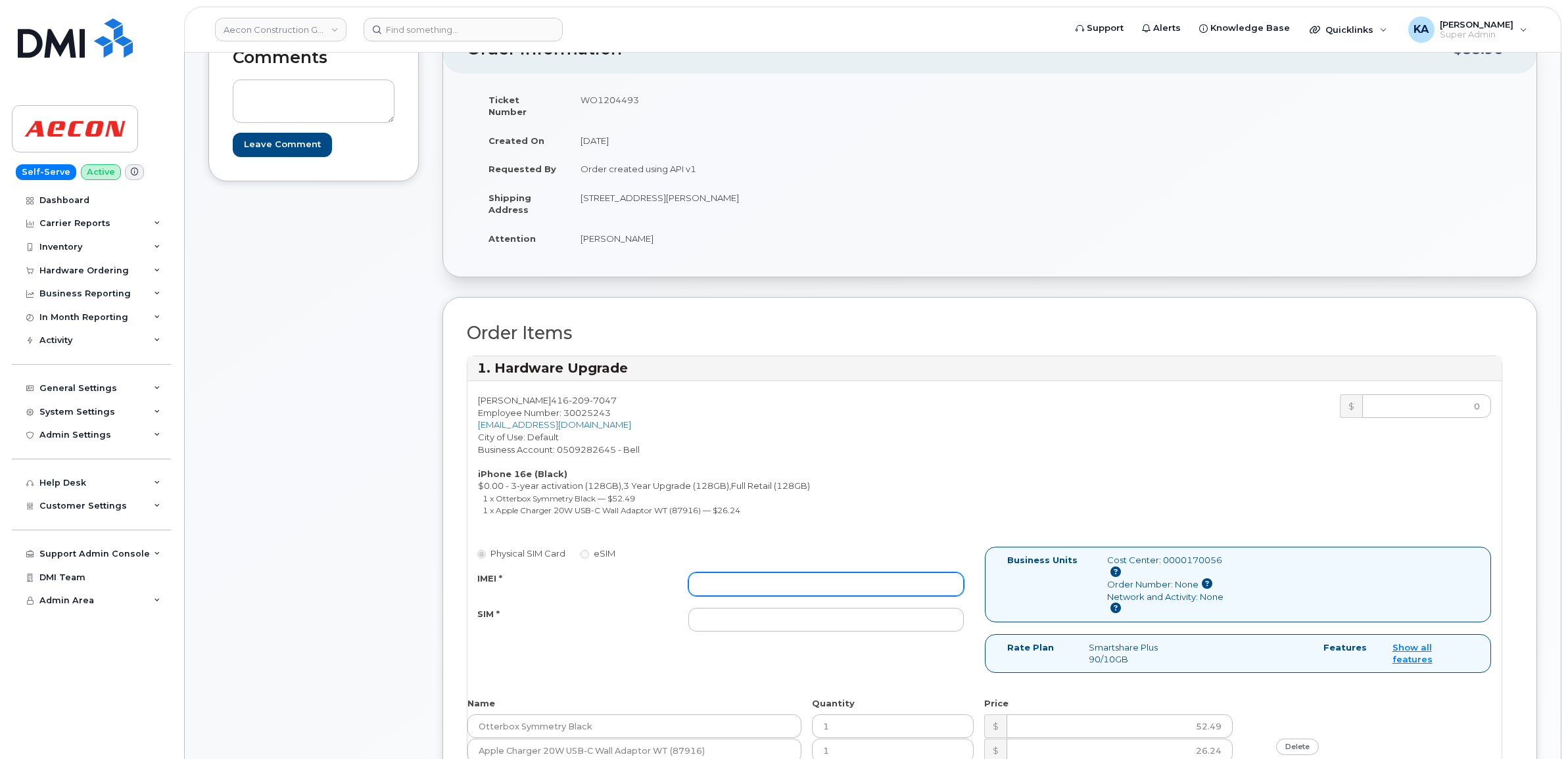
click at [828, 574] on input "IMEI *" at bounding box center [826, 584] width 275 height 24
paste input "354216331363469"
type input "354216331363469"
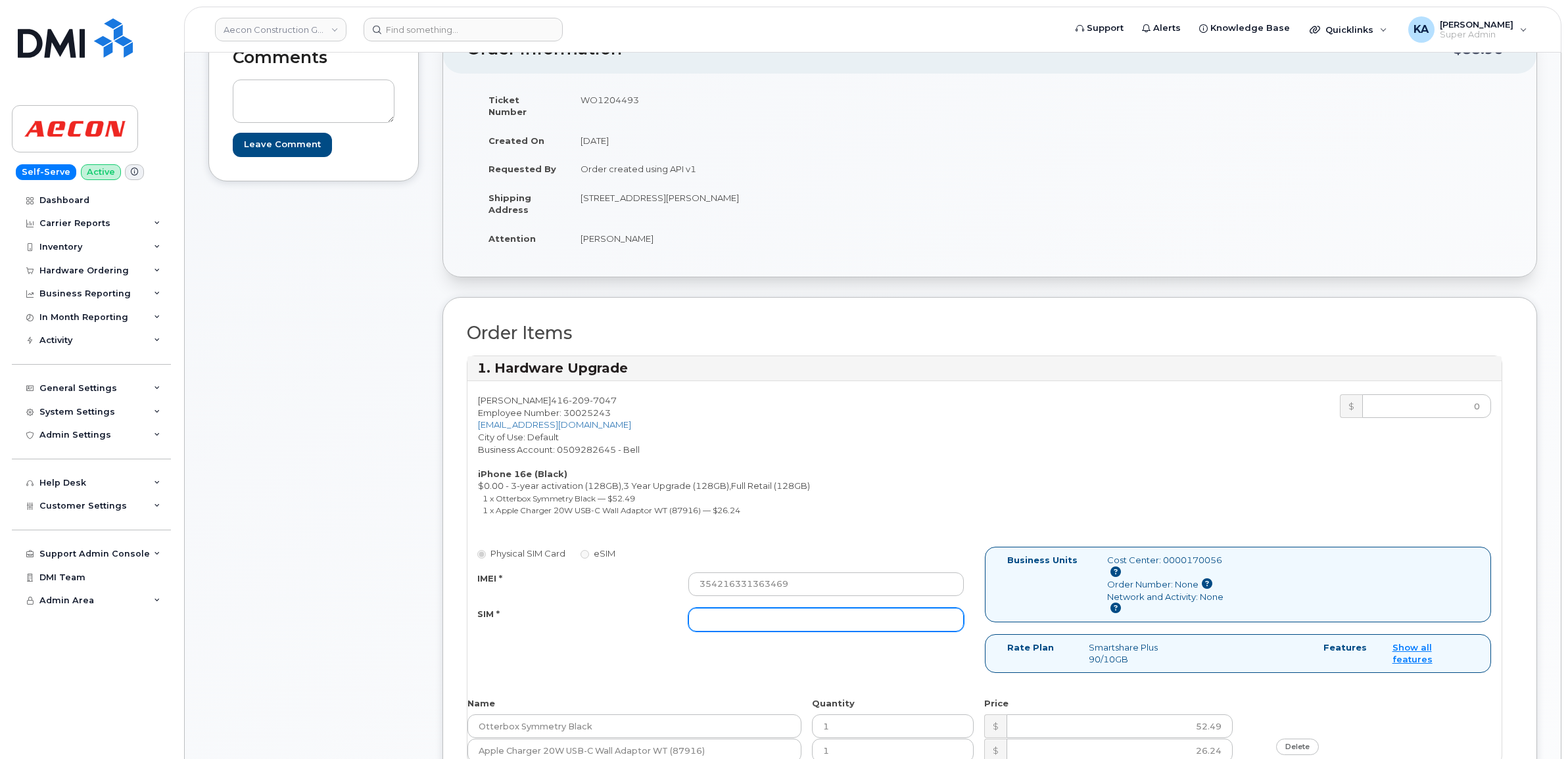
click at [842, 609] on input "SIM *" at bounding box center [826, 620] width 275 height 24
paste input "89302610207413887743"
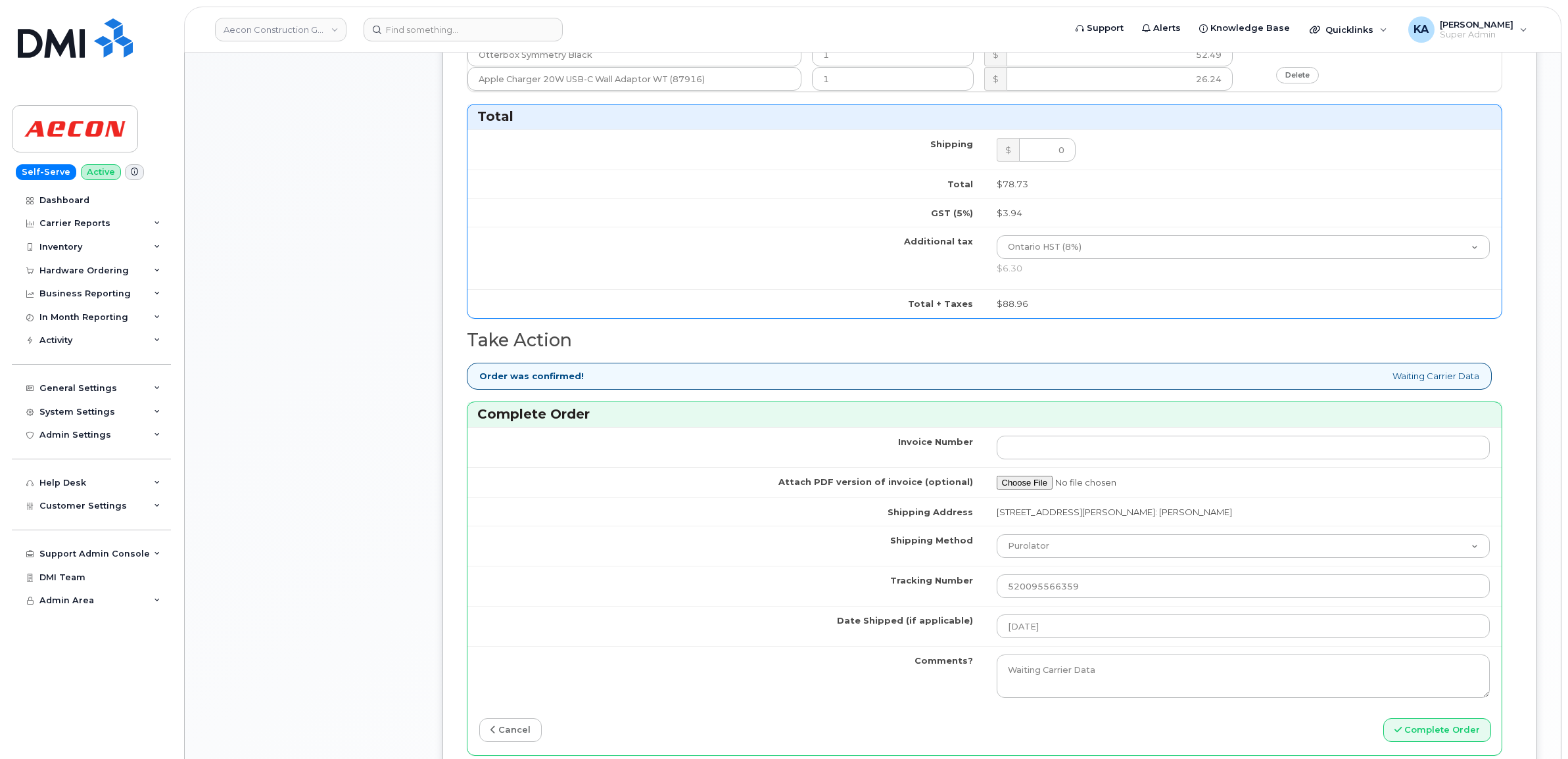
scroll to position [904, 0]
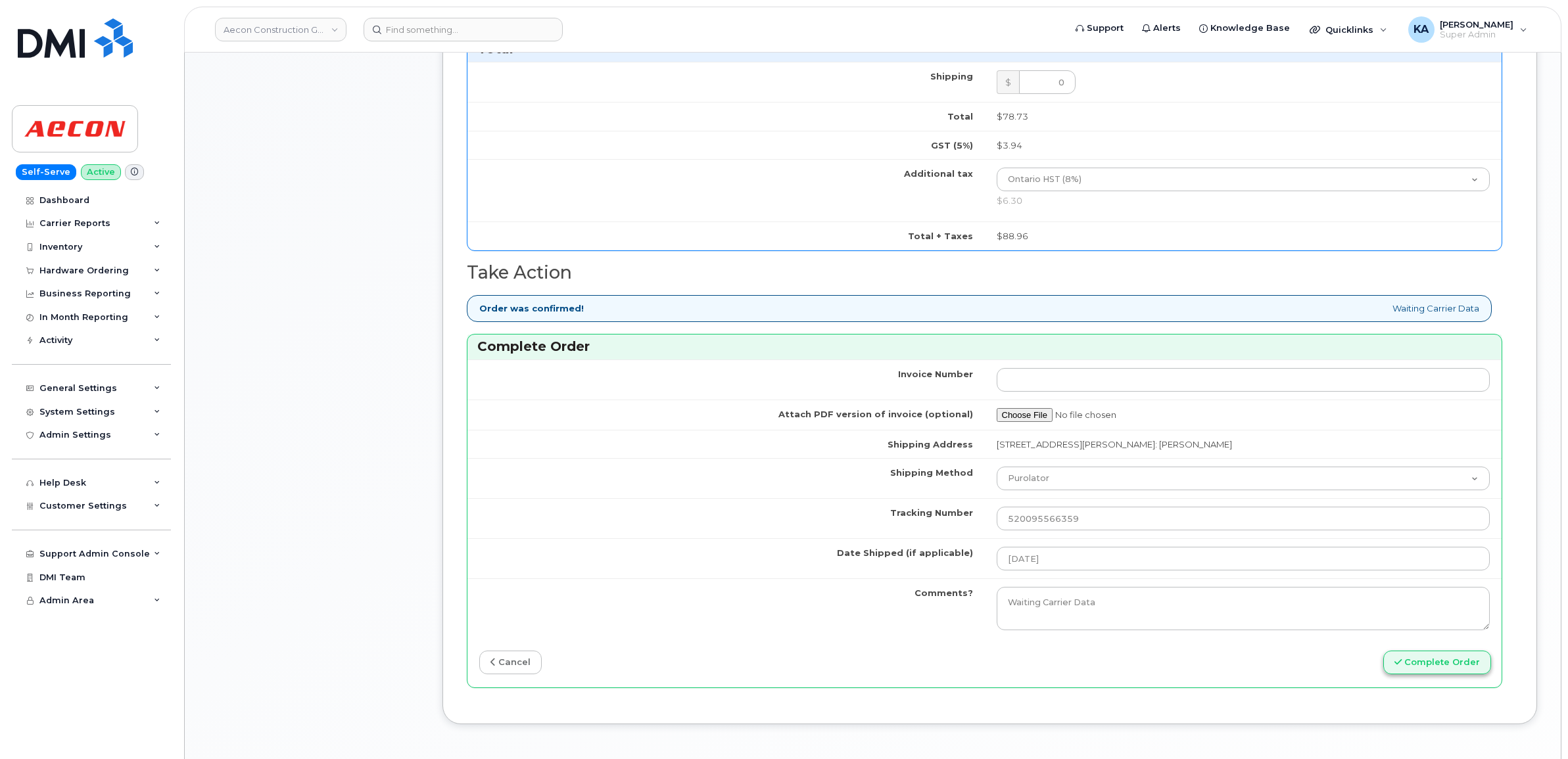
type input "89302610207413887743"
click at [1423, 655] on button "Complete Order" at bounding box center [1437, 662] width 108 height 24
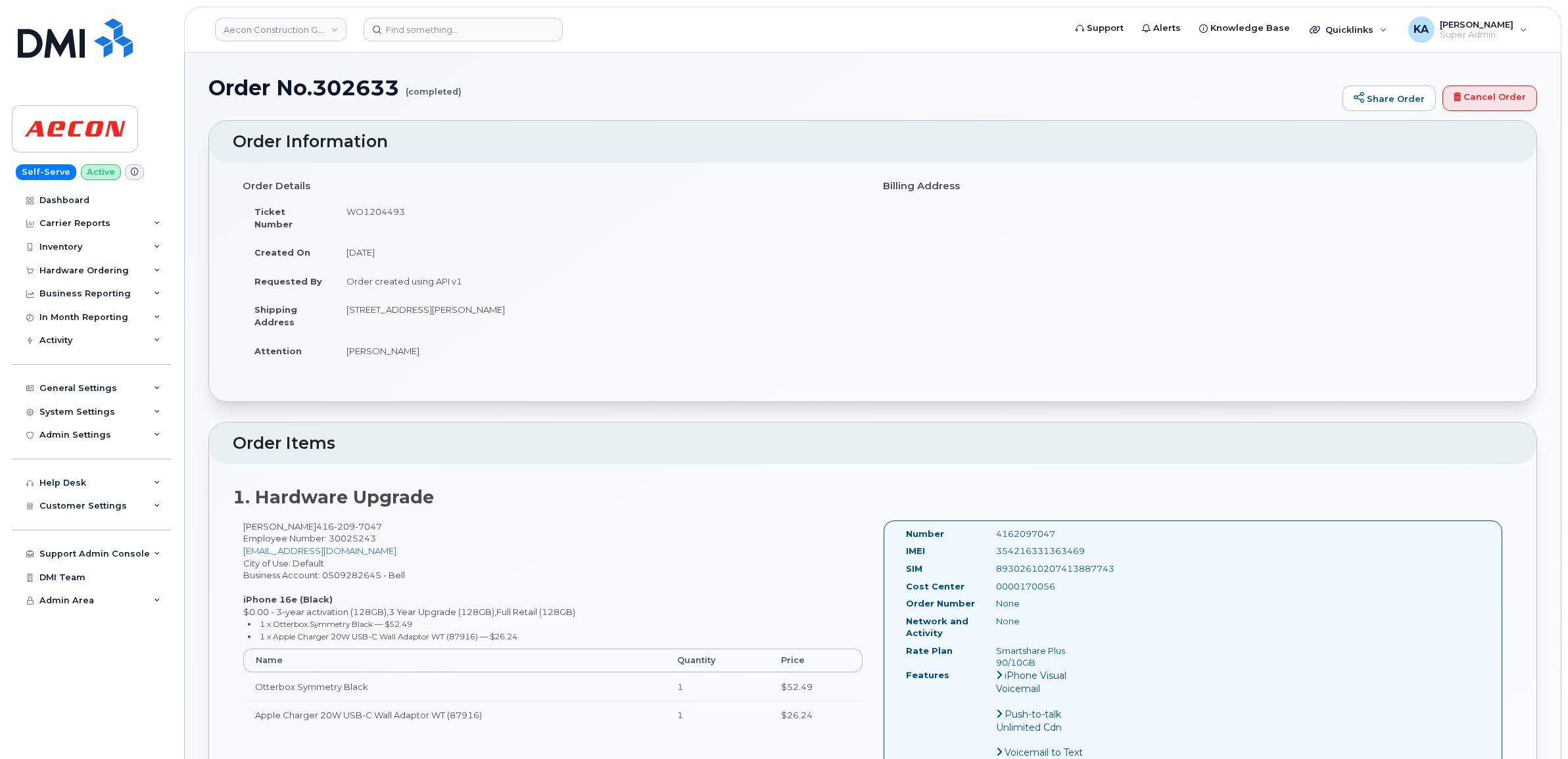
drag, startPoint x: 904, startPoint y: 519, endPoint x: 1073, endPoint y: 651, distance: 214.4
click at [1073, 651] on div "Number 4162097047 IMEI [TECHNICAL_ID] SIM [TECHNICAL_ID] Cost Center 0000170056…" at bounding box center [1004, 649] width 216 height 244
copy div "Number 4162097047 IMEI [TECHNICAL_ID] SIM [TECHNICAL_ID] Cost Center 0000170056…"
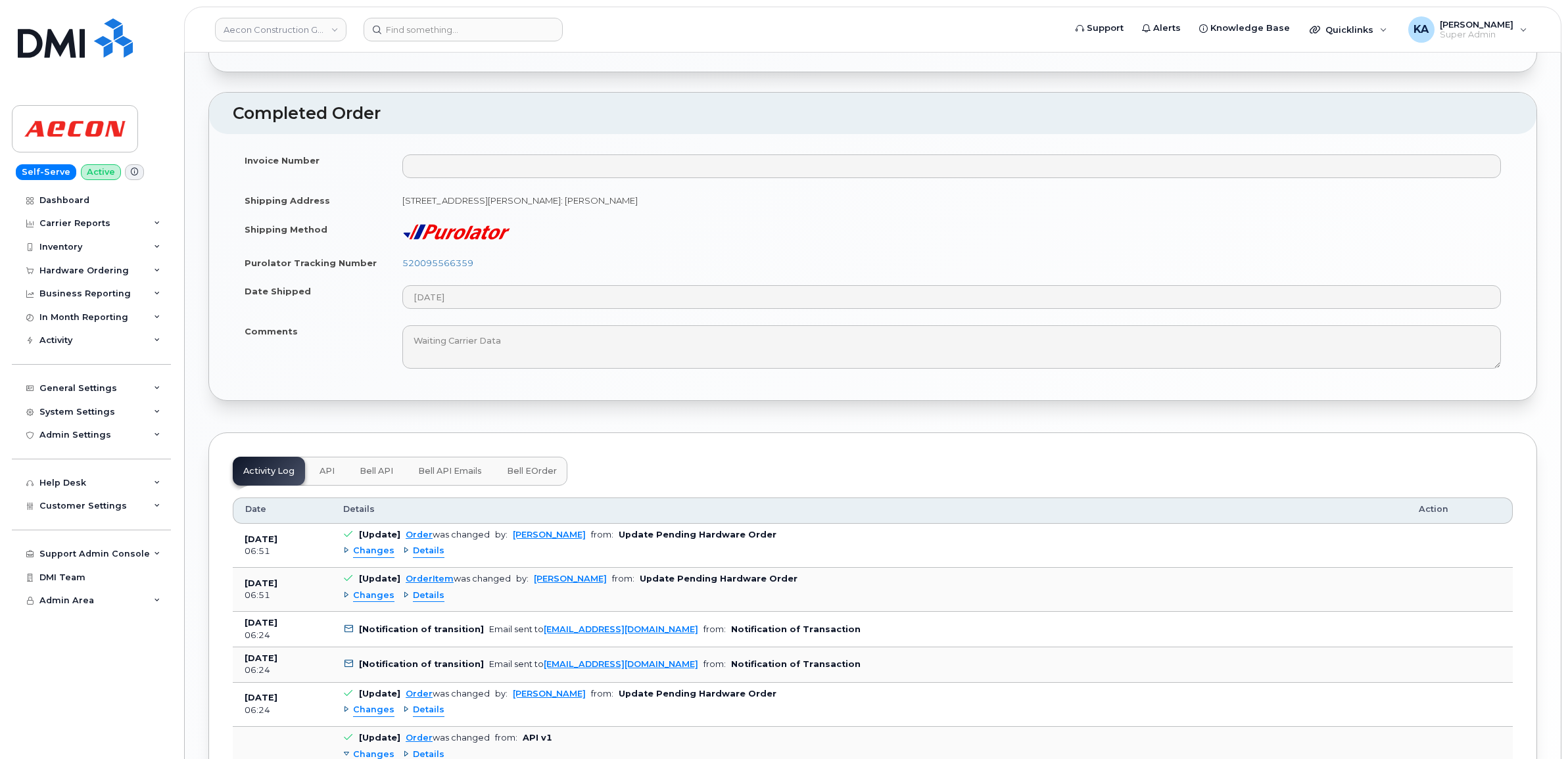
scroll to position [986, 0]
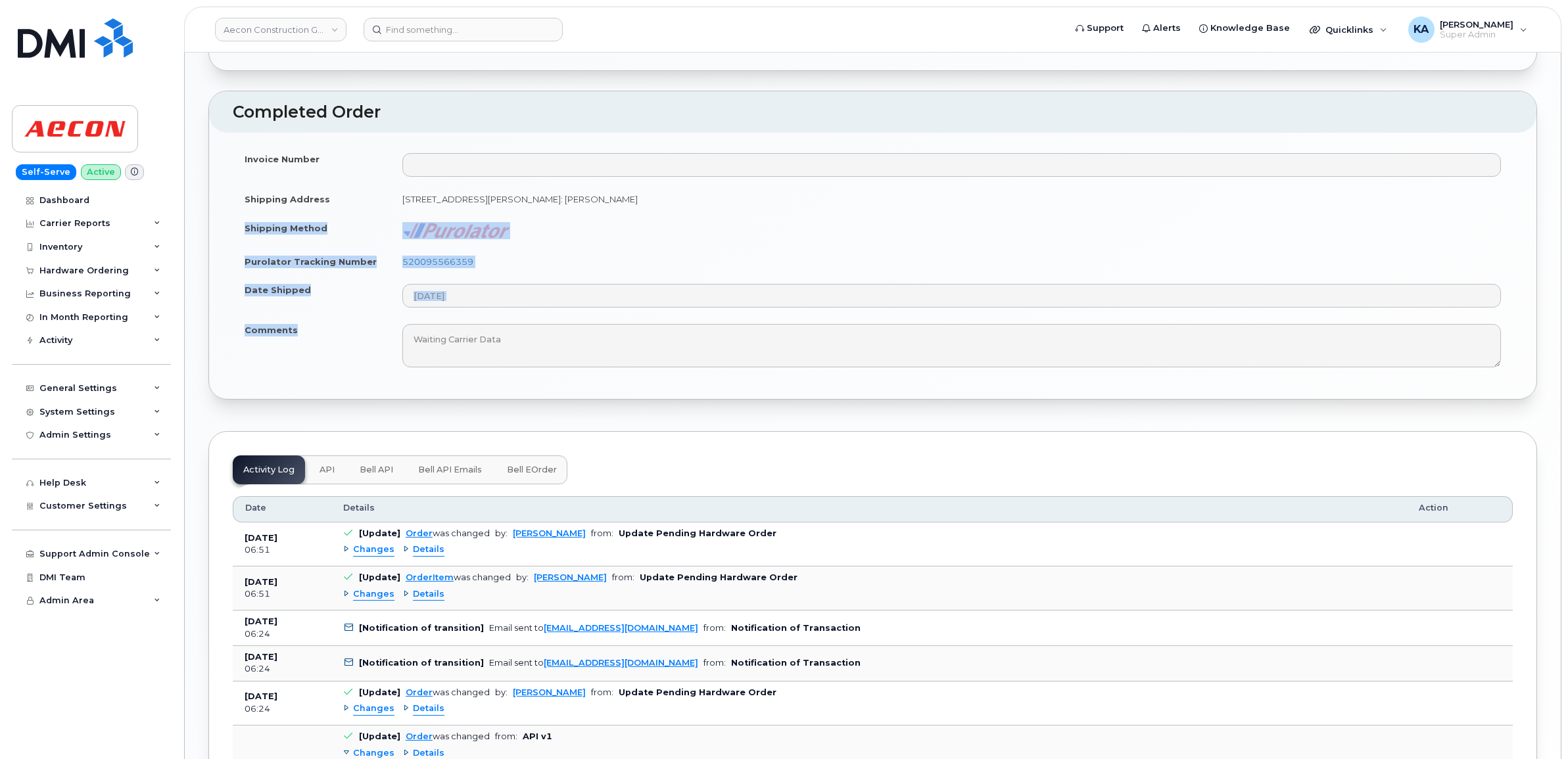
drag, startPoint x: 238, startPoint y: 221, endPoint x: 299, endPoint y: 329, distance: 124.0
click at [299, 329] on tbody "Invoice Number Shipping Address [STREET_ADDRESS][PERSON_NAME]: [PERSON_NAME] Sh…" at bounding box center [872, 260] width 1280 height 231
copy tbody "Shipping Method Purolator Tracking Number 520095566359 Date Shipped Comments"
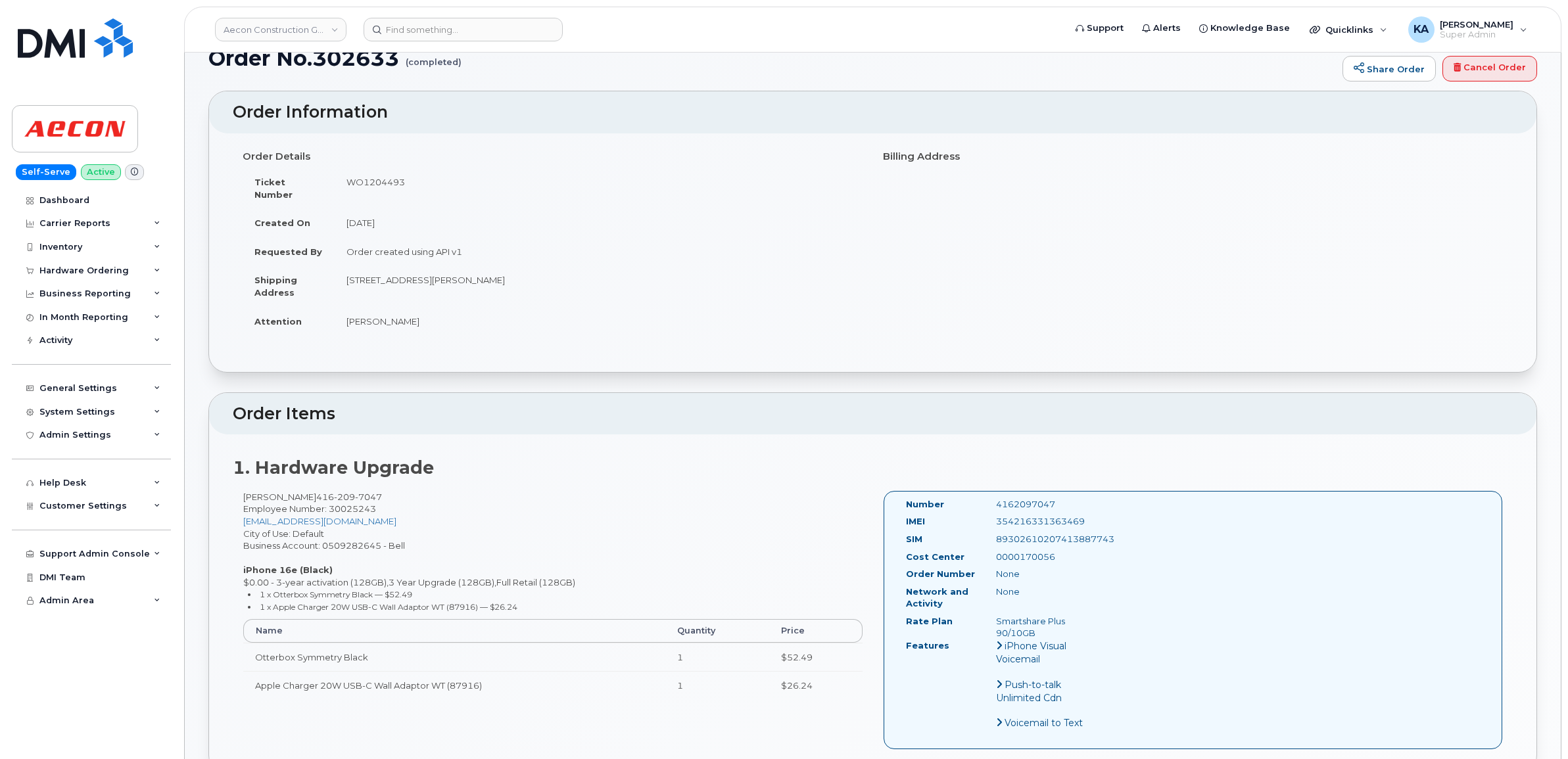
scroll to position [0, 0]
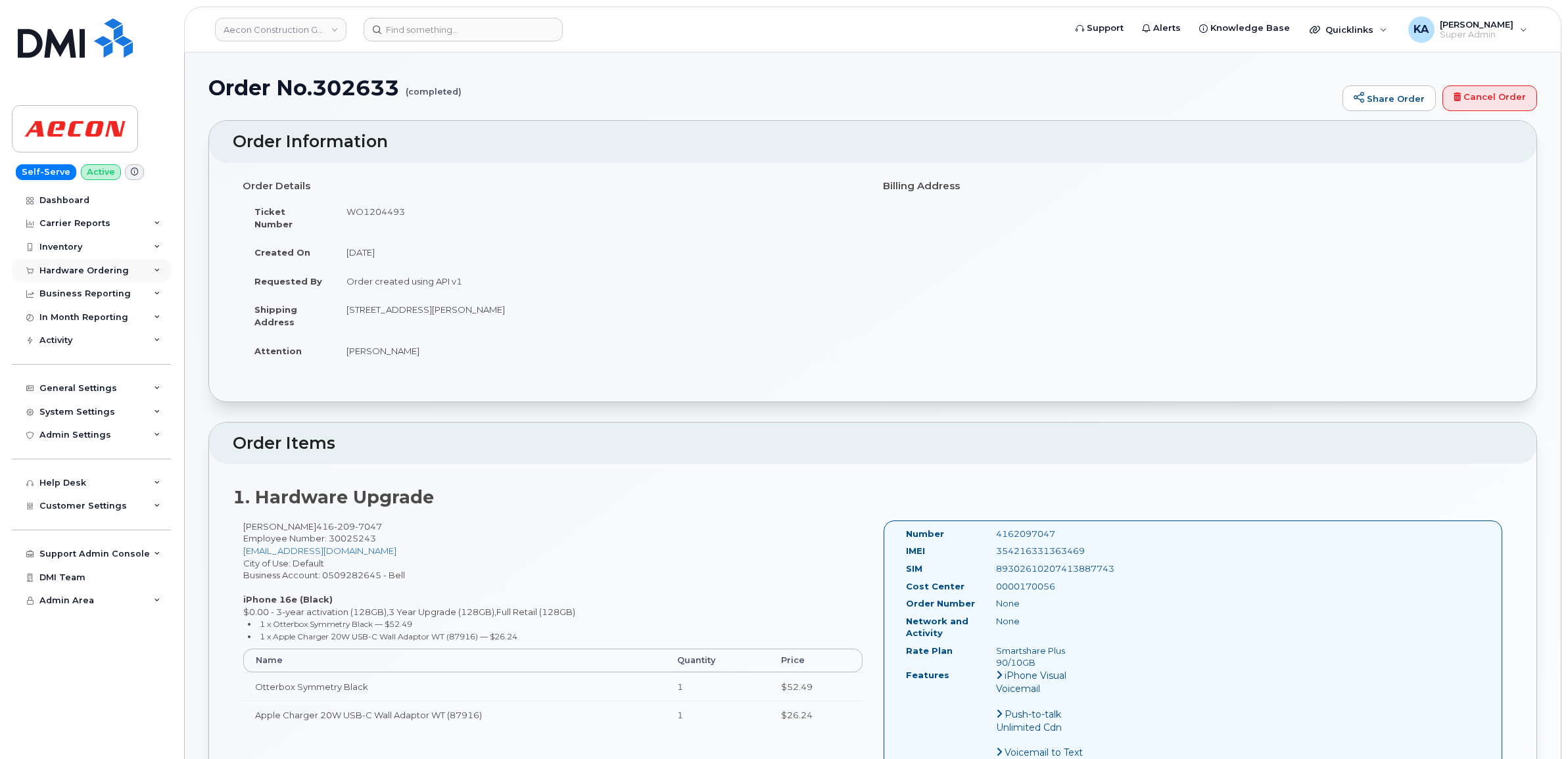
click at [61, 270] on div "Hardware Ordering" at bounding box center [84, 271] width 90 height 11
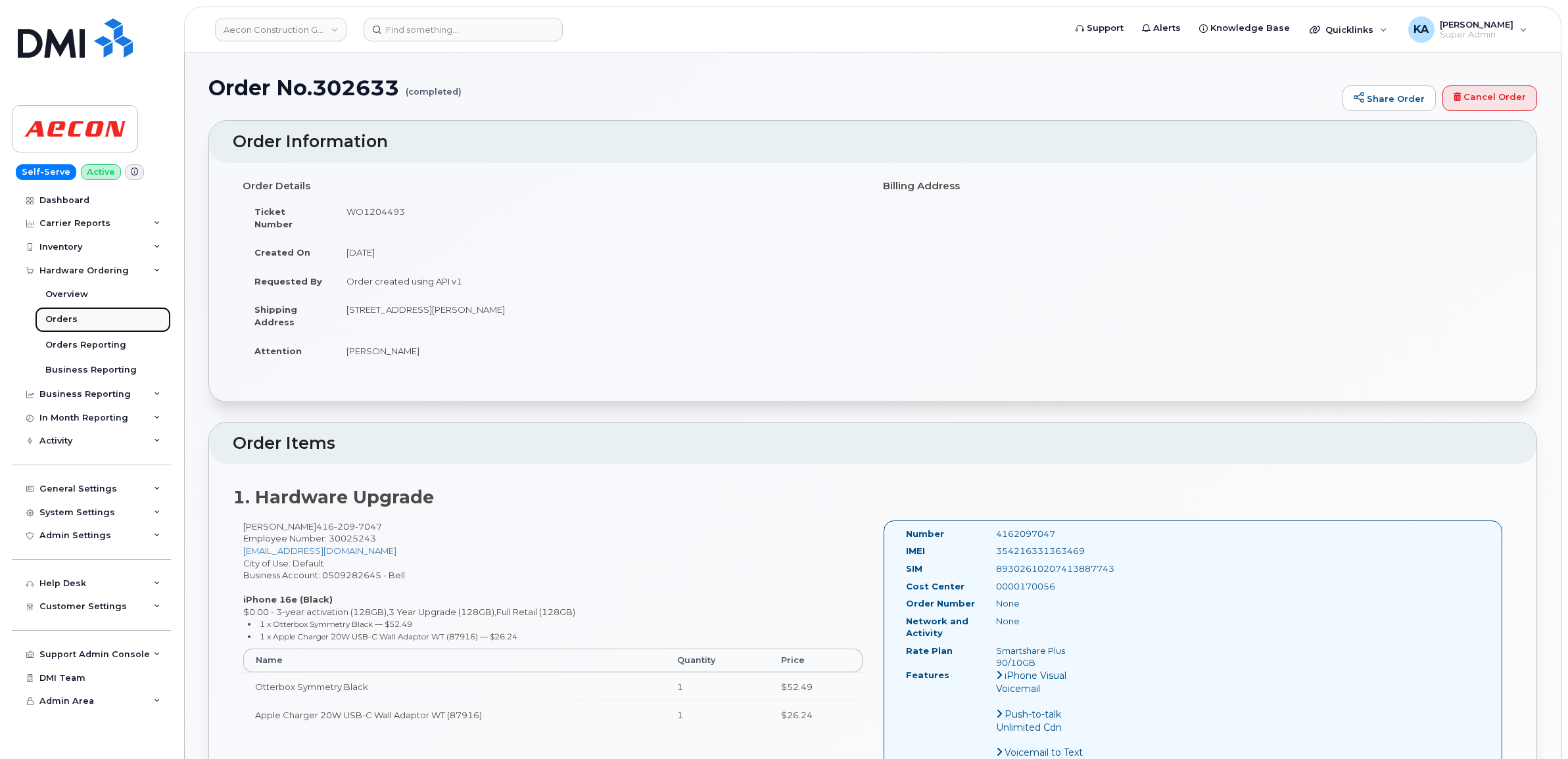
click at [61, 316] on div "Orders" at bounding box center [62, 319] width 33 height 12
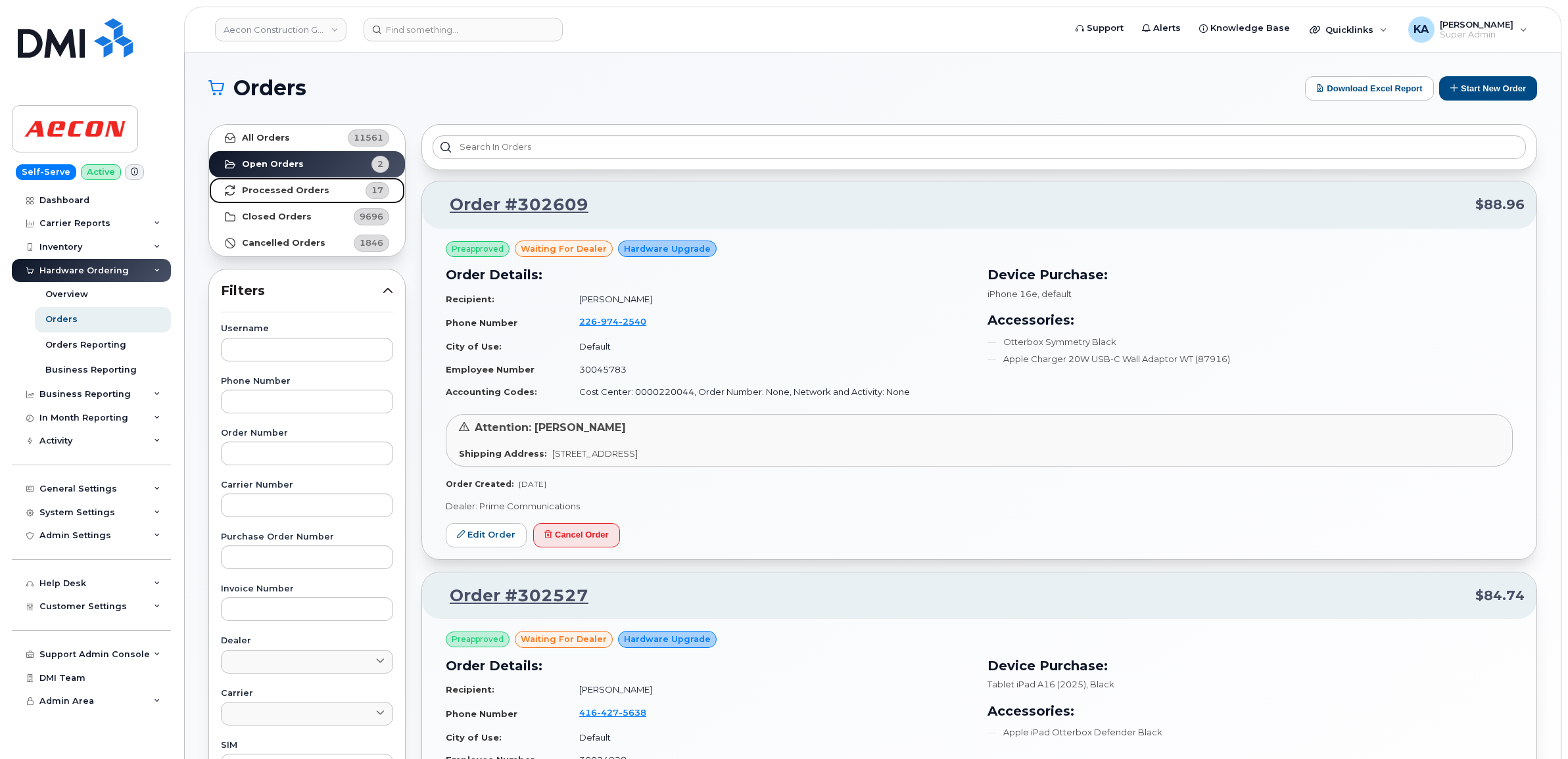
click at [301, 188] on strong "Processed Orders" at bounding box center [285, 191] width 88 height 11
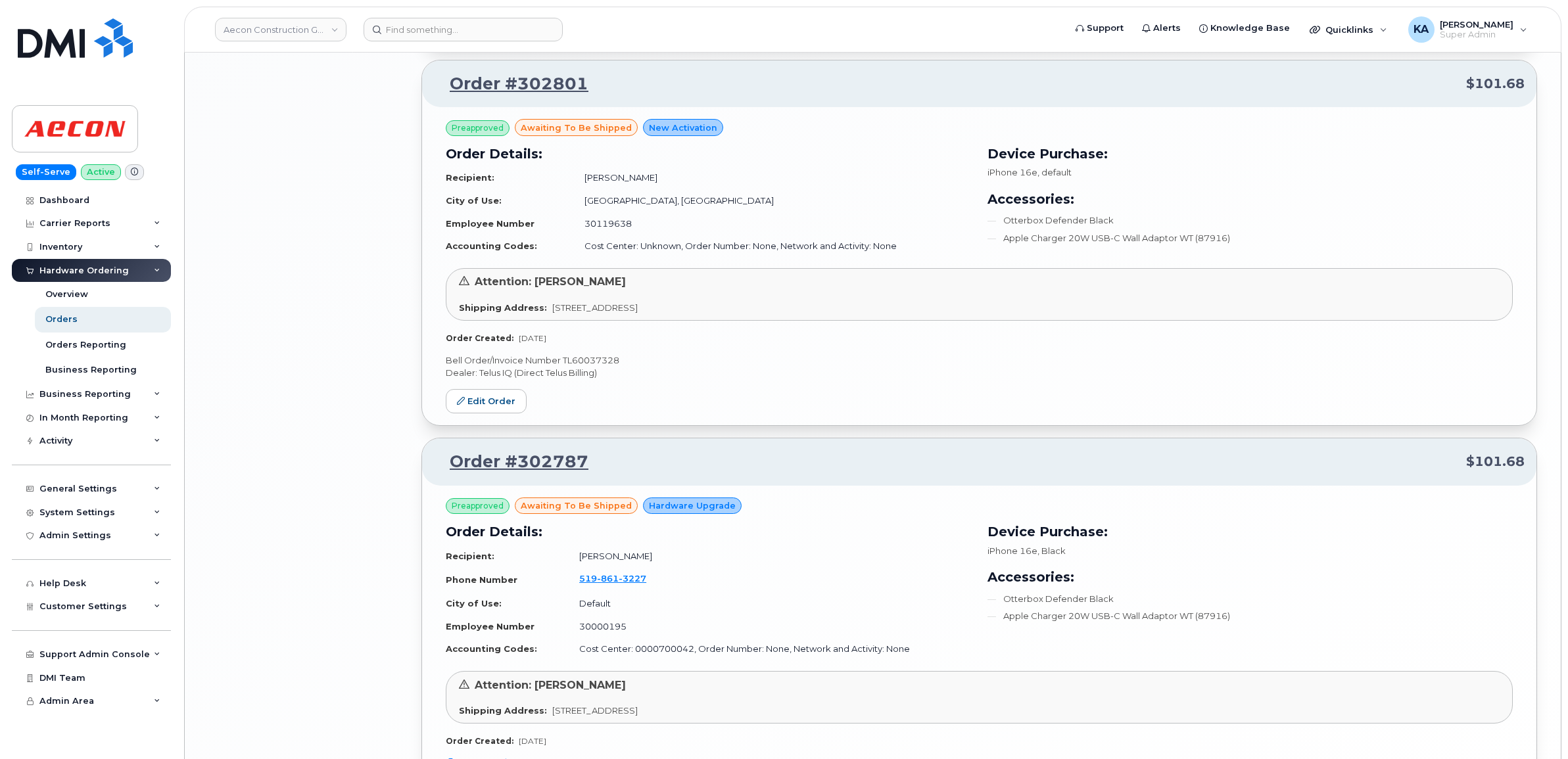
scroll to position [2645, 0]
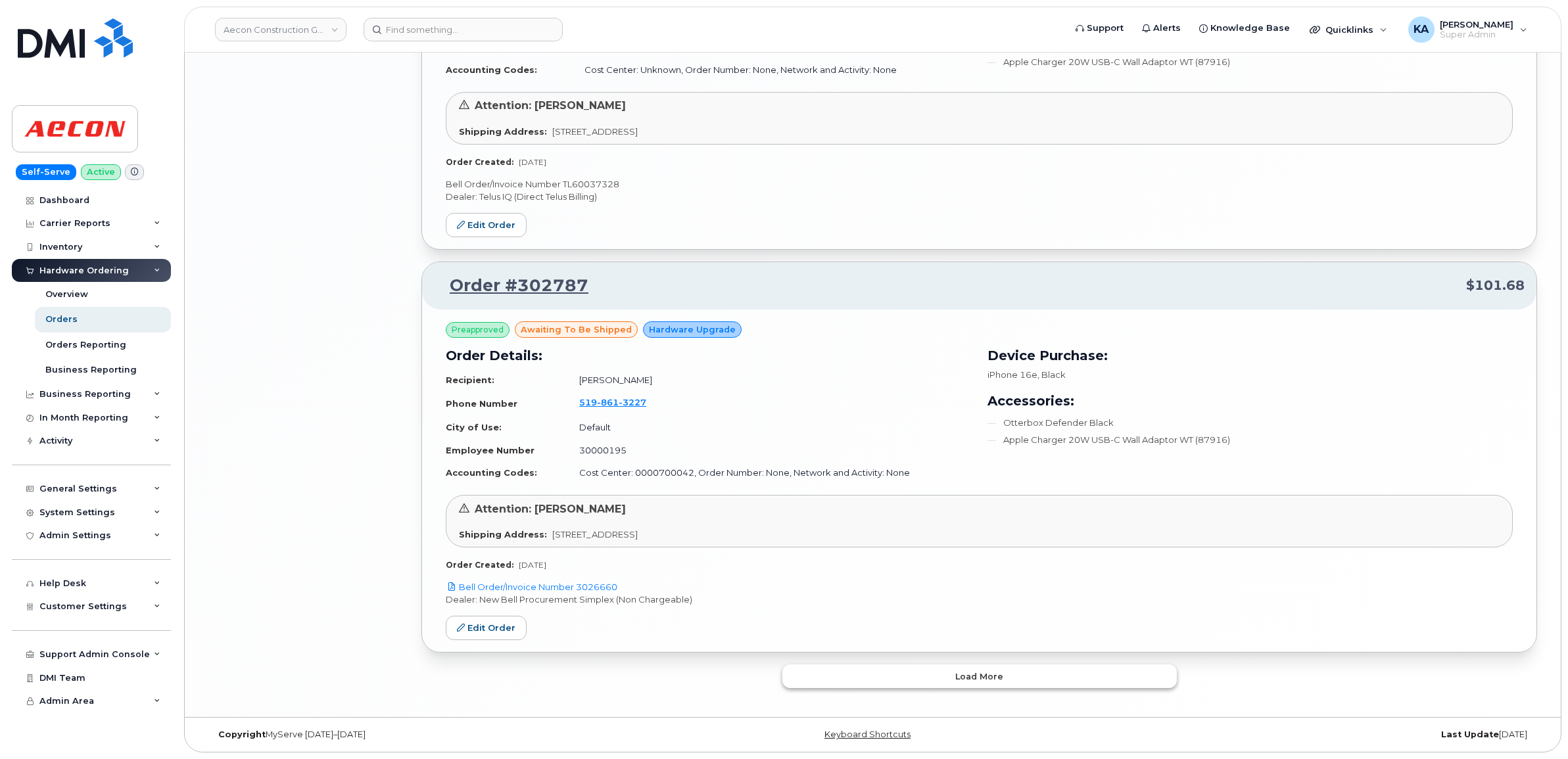
click at [822, 671] on button "Load more" at bounding box center [979, 677] width 394 height 24
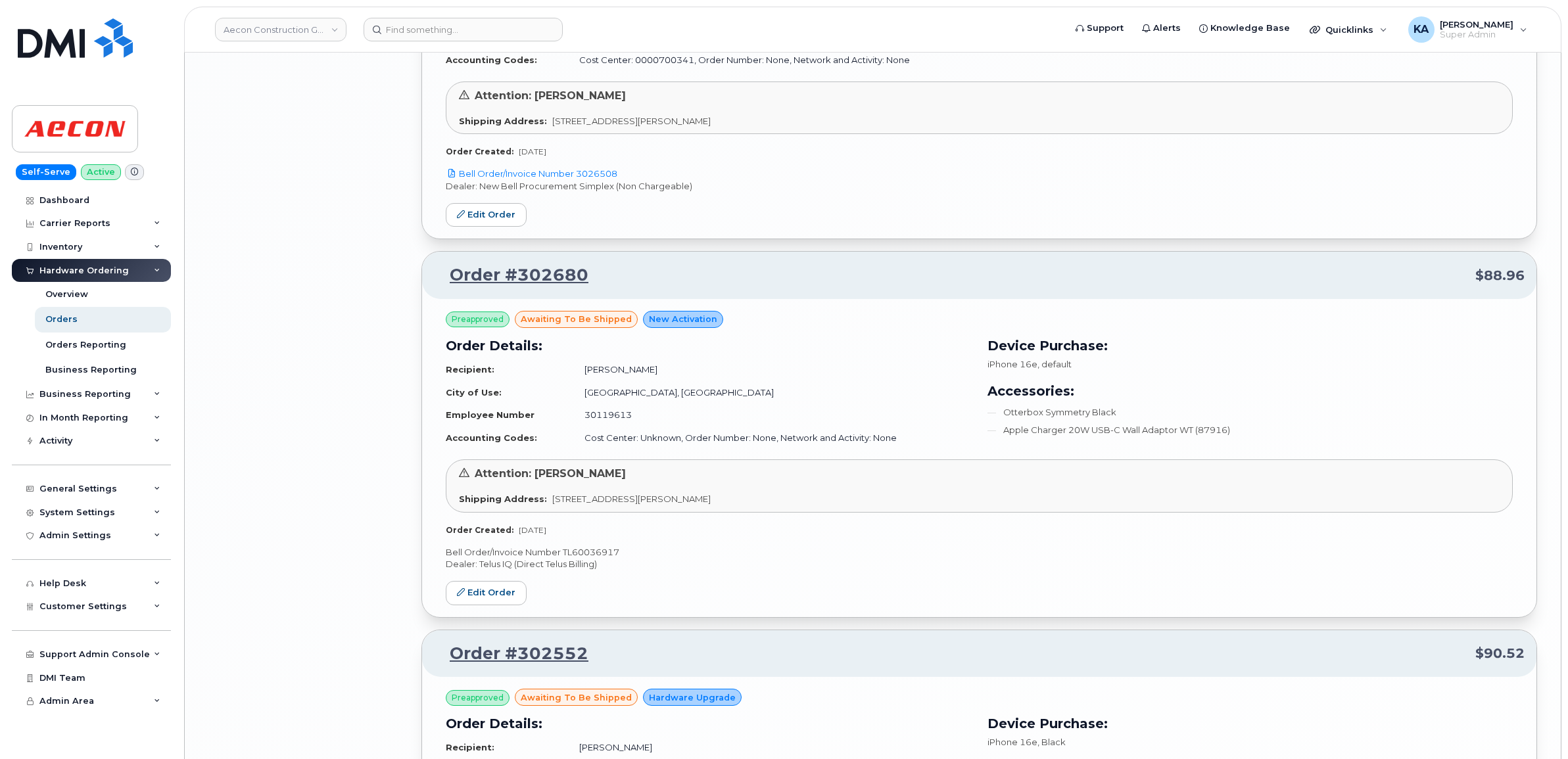
scroll to position [4616, 0]
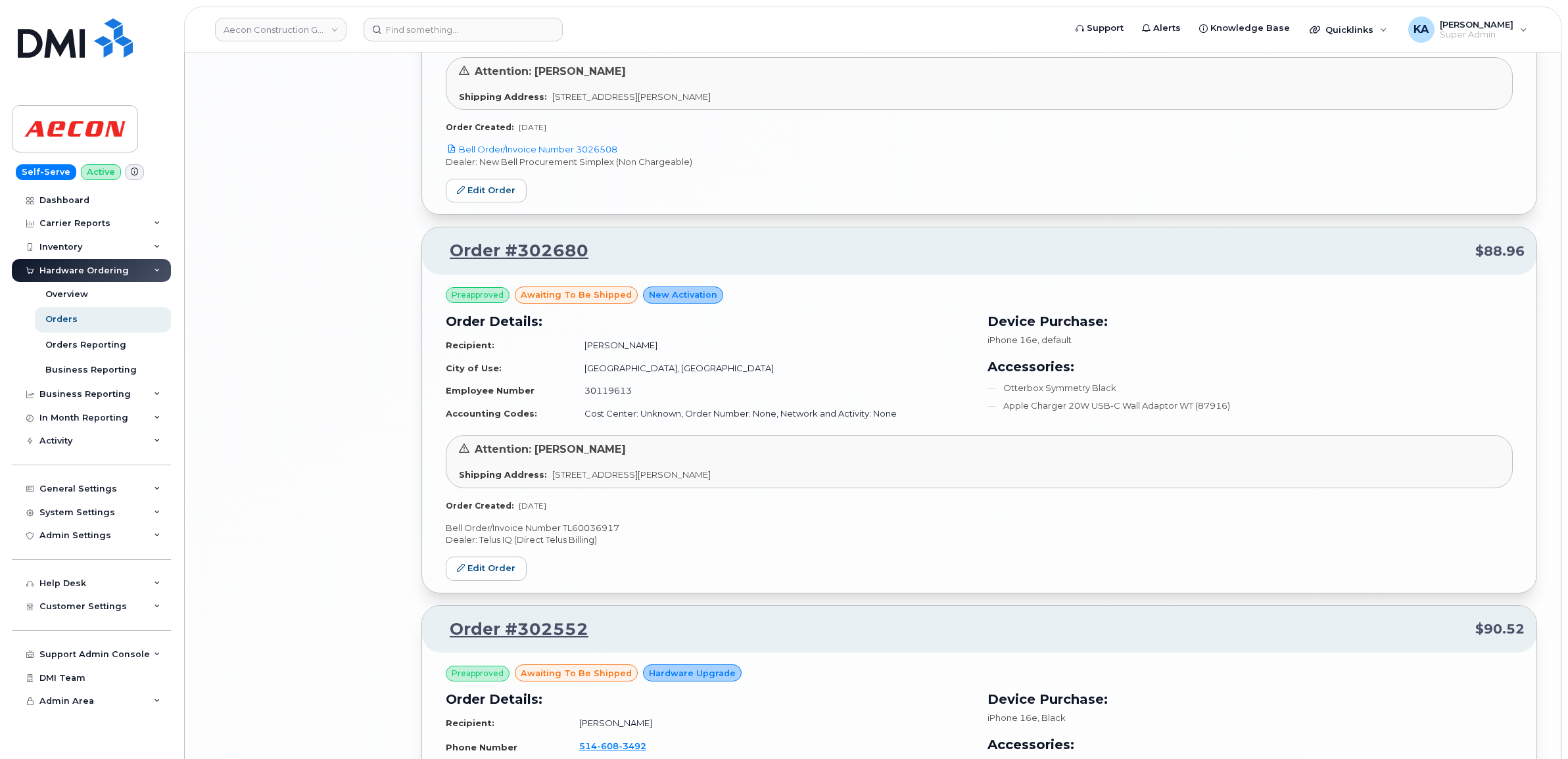
click at [592, 534] on p "Bell Order/Invoice Number TL60036917" at bounding box center [979, 528] width 1067 height 13
copy p "TL60036917"
click at [490, 572] on link "Edit Order" at bounding box center [486, 569] width 81 height 24
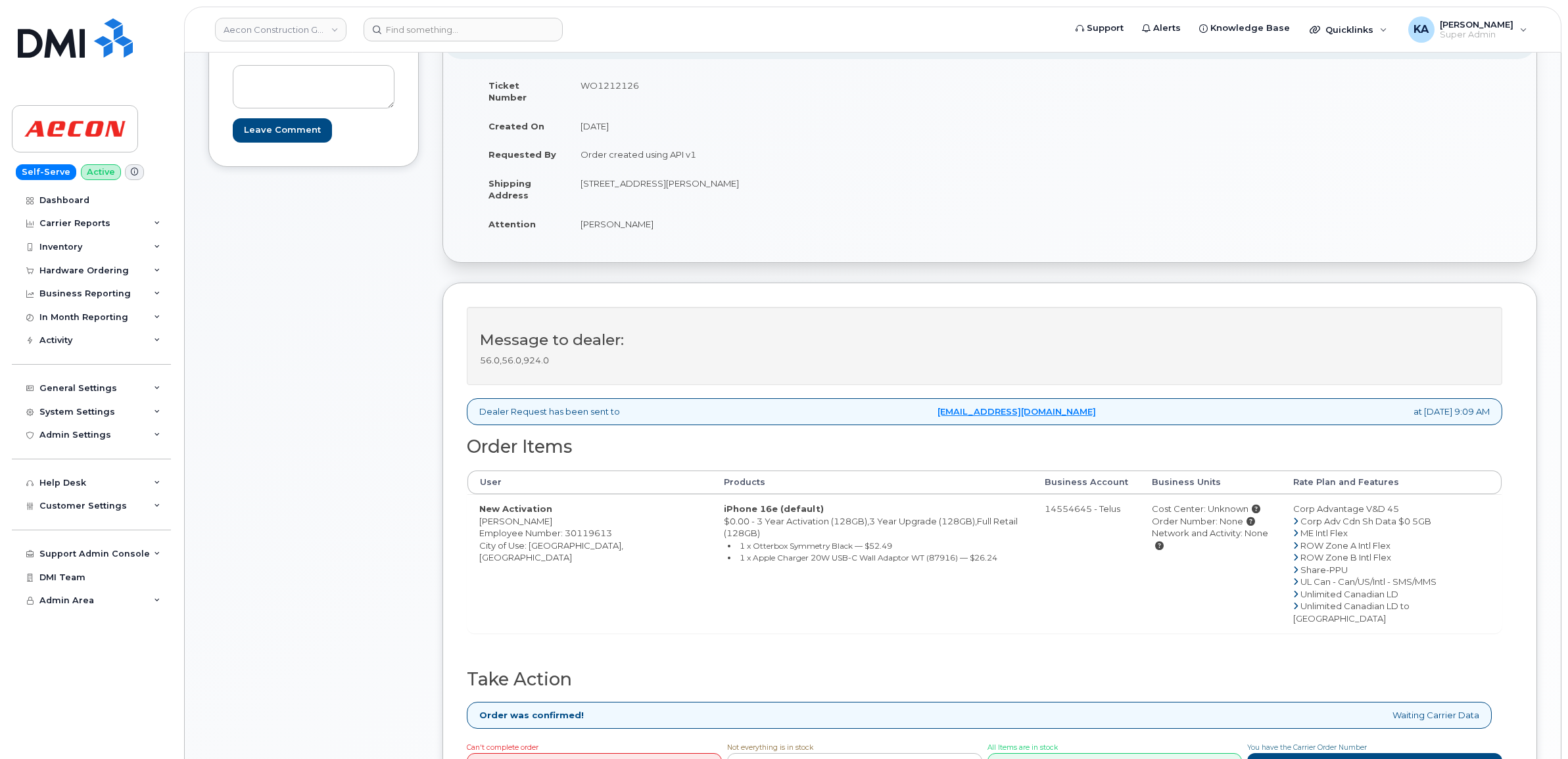
scroll to position [329, 0]
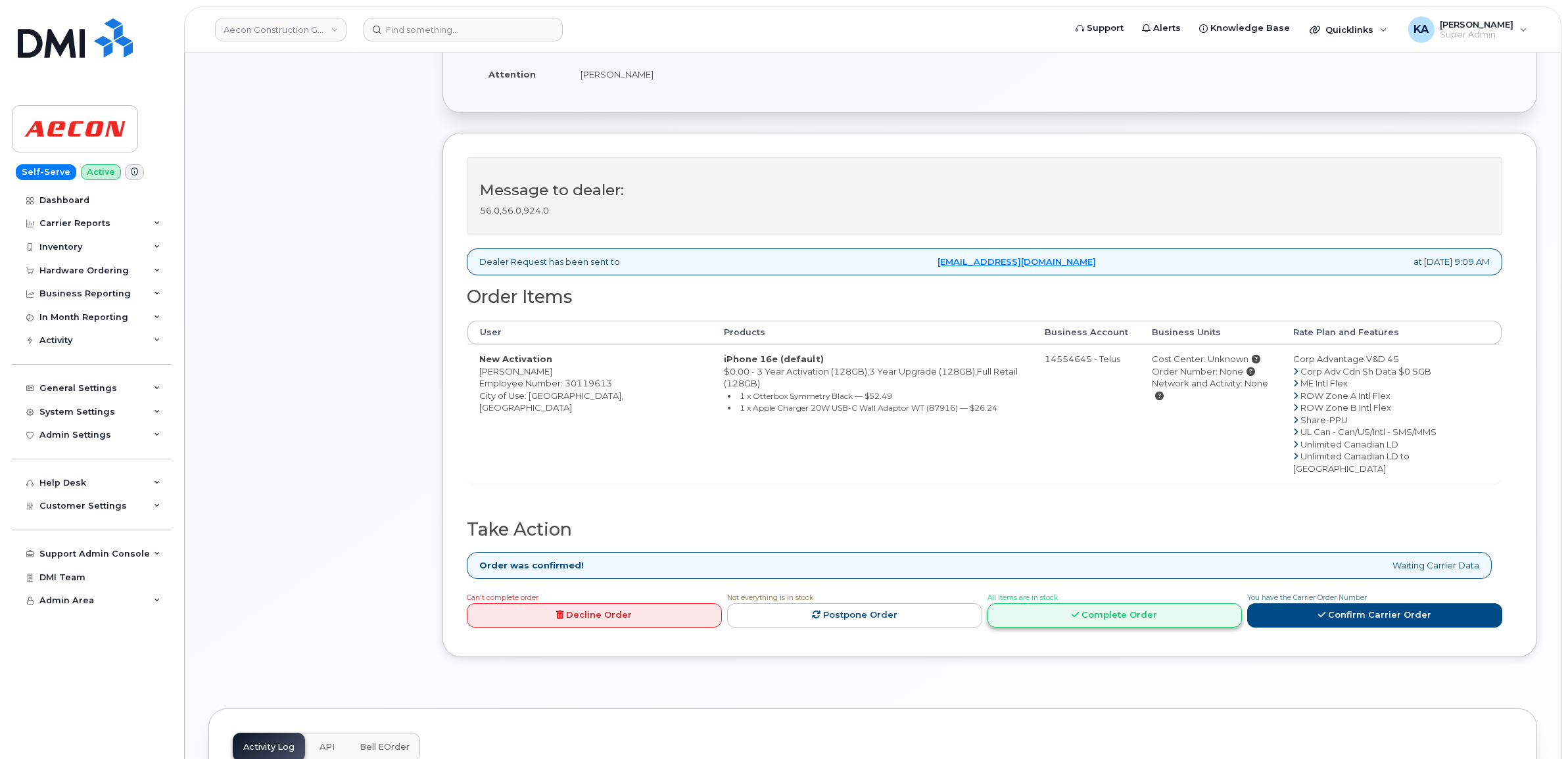
click at [1082, 603] on link "Complete Order" at bounding box center [1115, 615] width 255 height 24
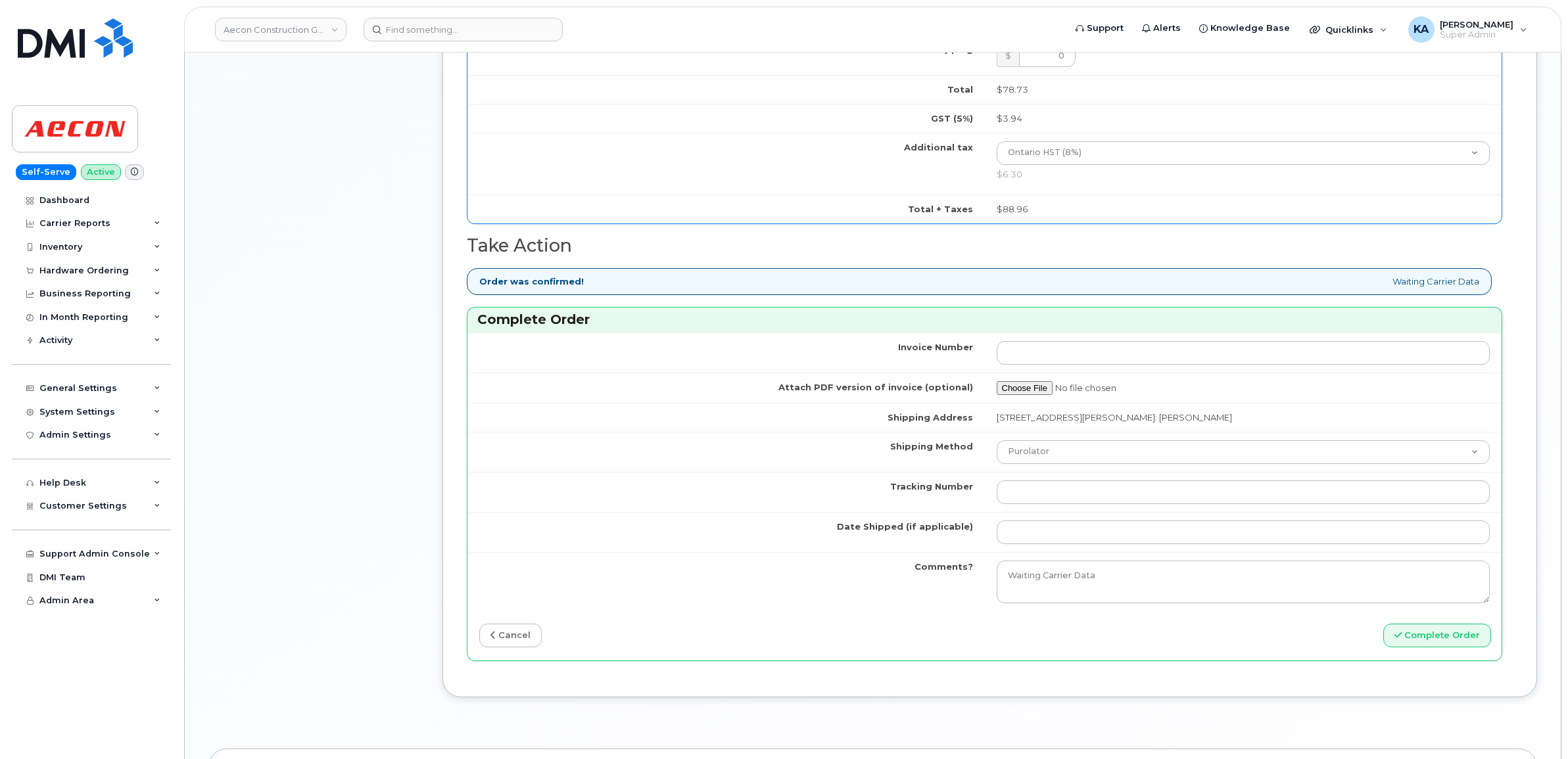
scroll to position [1068, 0]
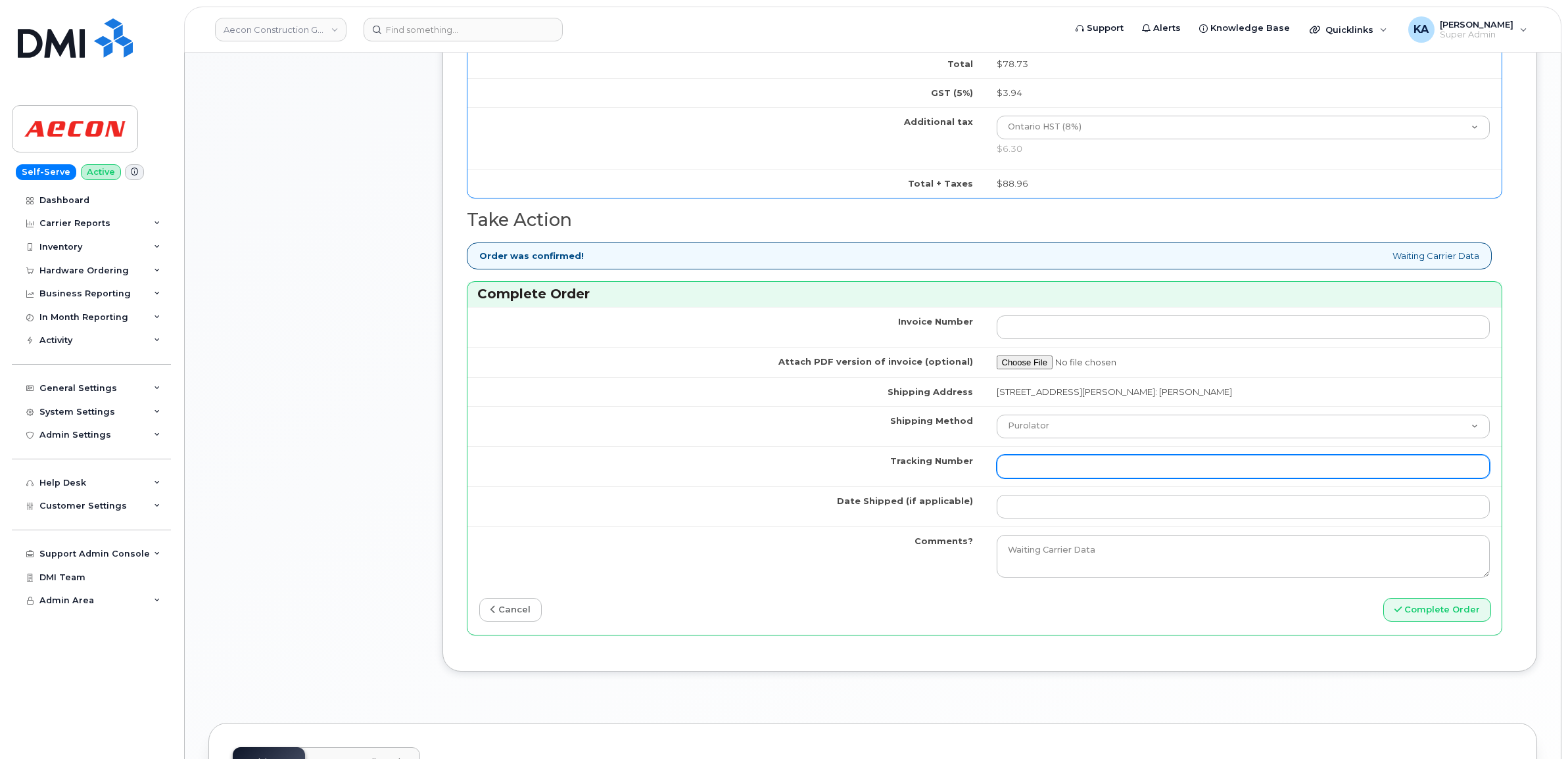
click at [1073, 458] on input "Tracking Number" at bounding box center [1243, 466] width 494 height 24
paste input "GLR001280889"
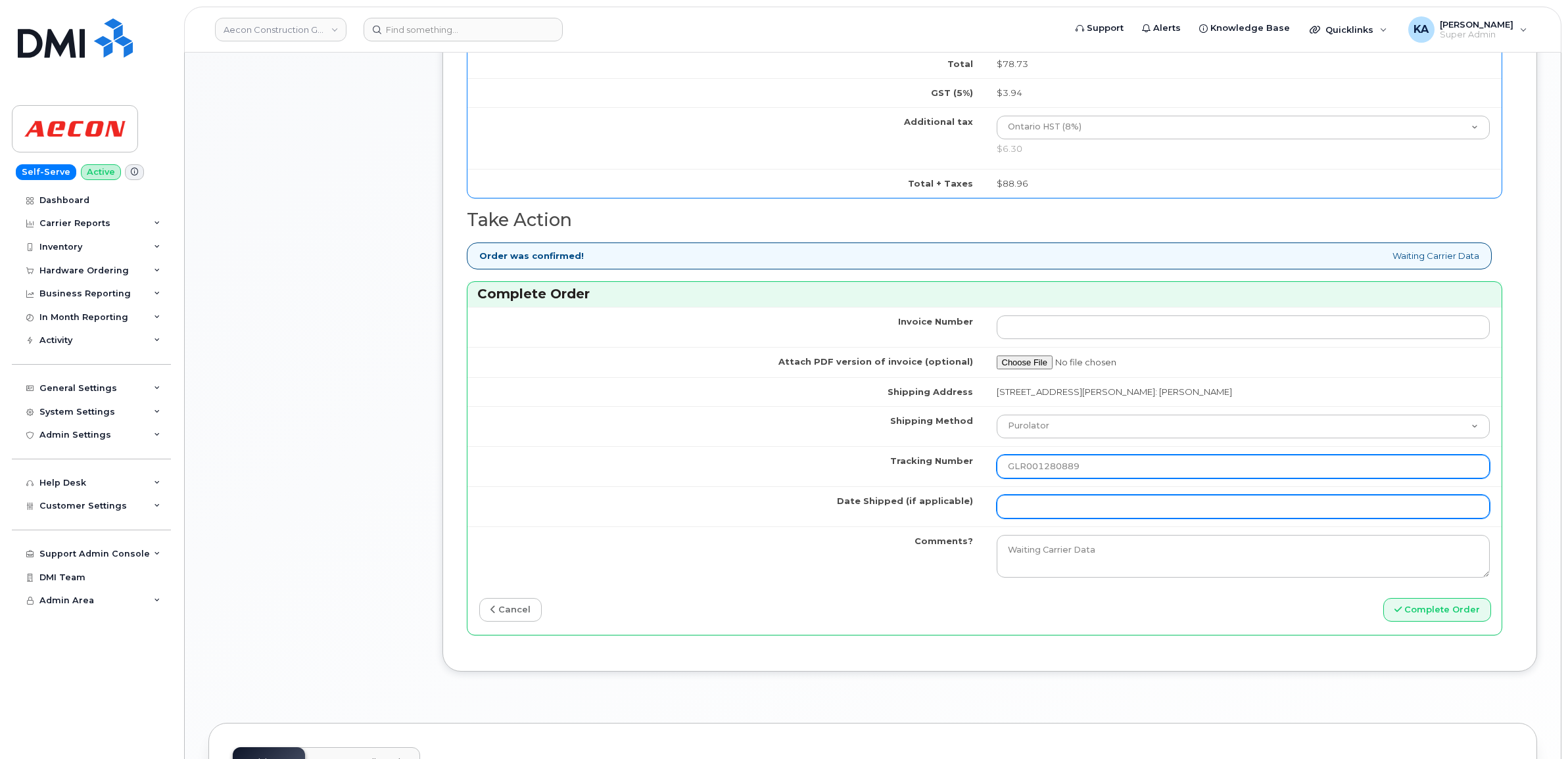
type input "GLR001280889"
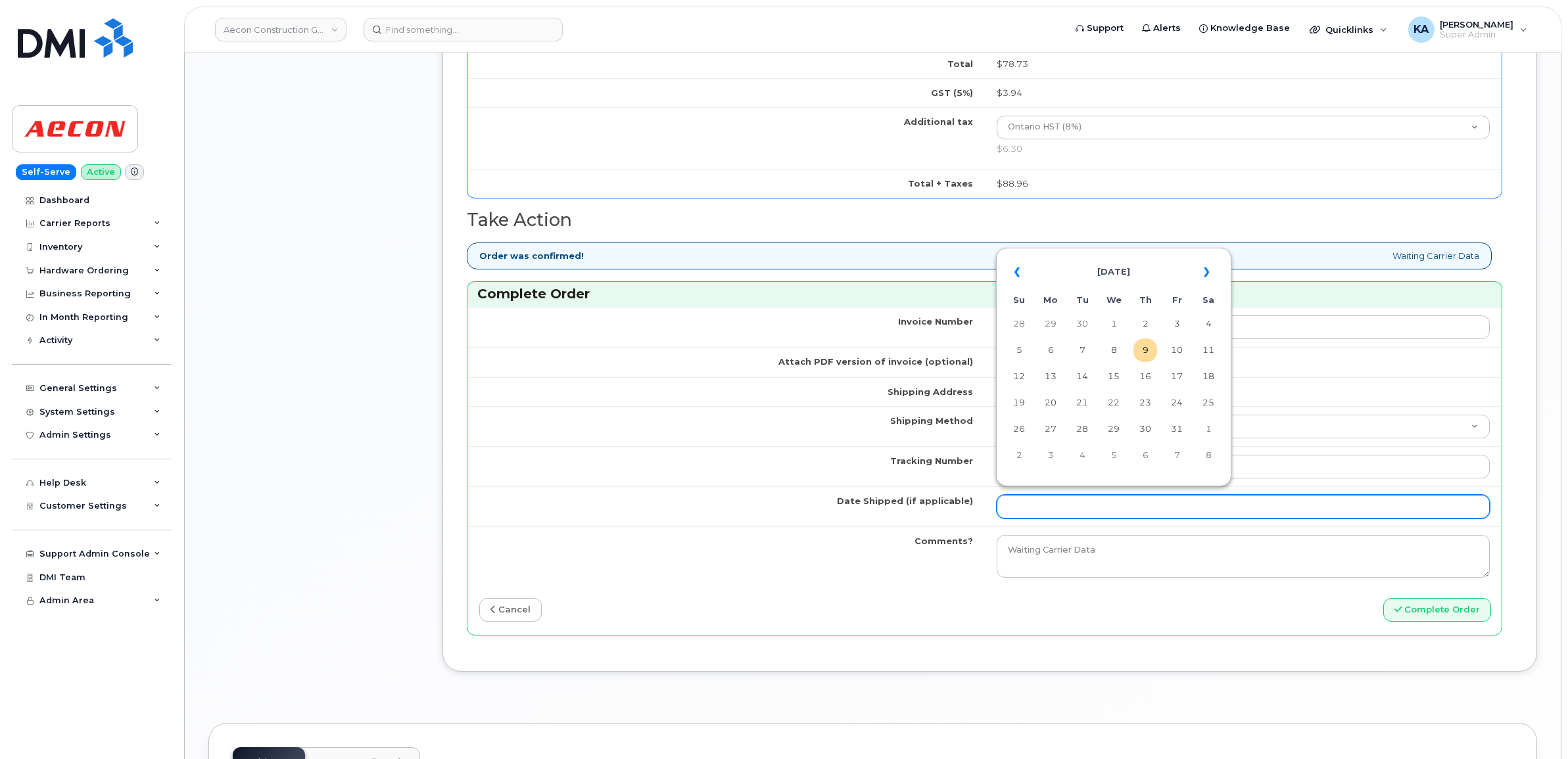
click at [1049, 497] on input "Date Shipped (if applicable)" at bounding box center [1243, 506] width 494 height 24
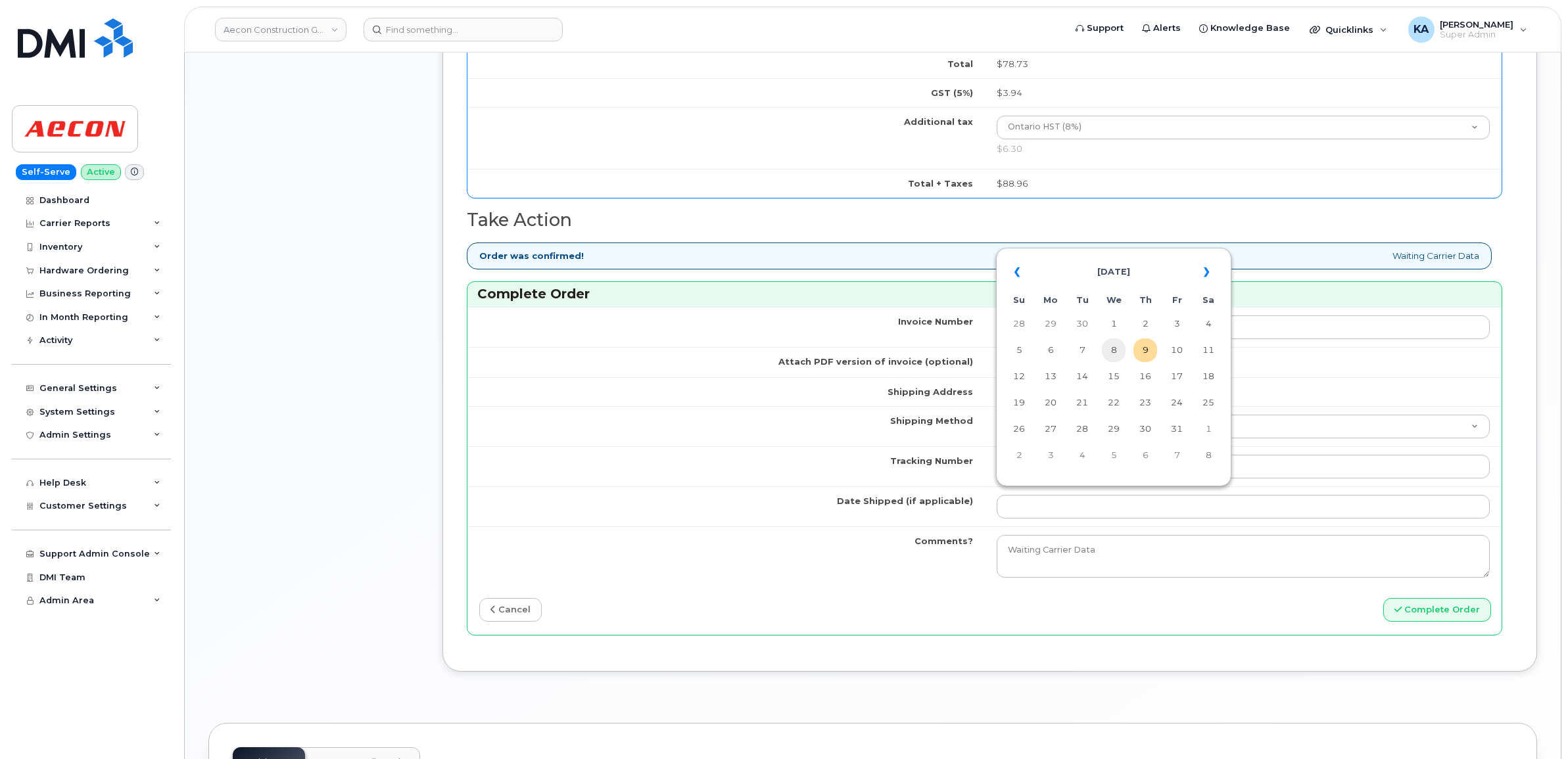
click at [1112, 349] on td "8" at bounding box center [1113, 351] width 24 height 24
type input "[DATE]"
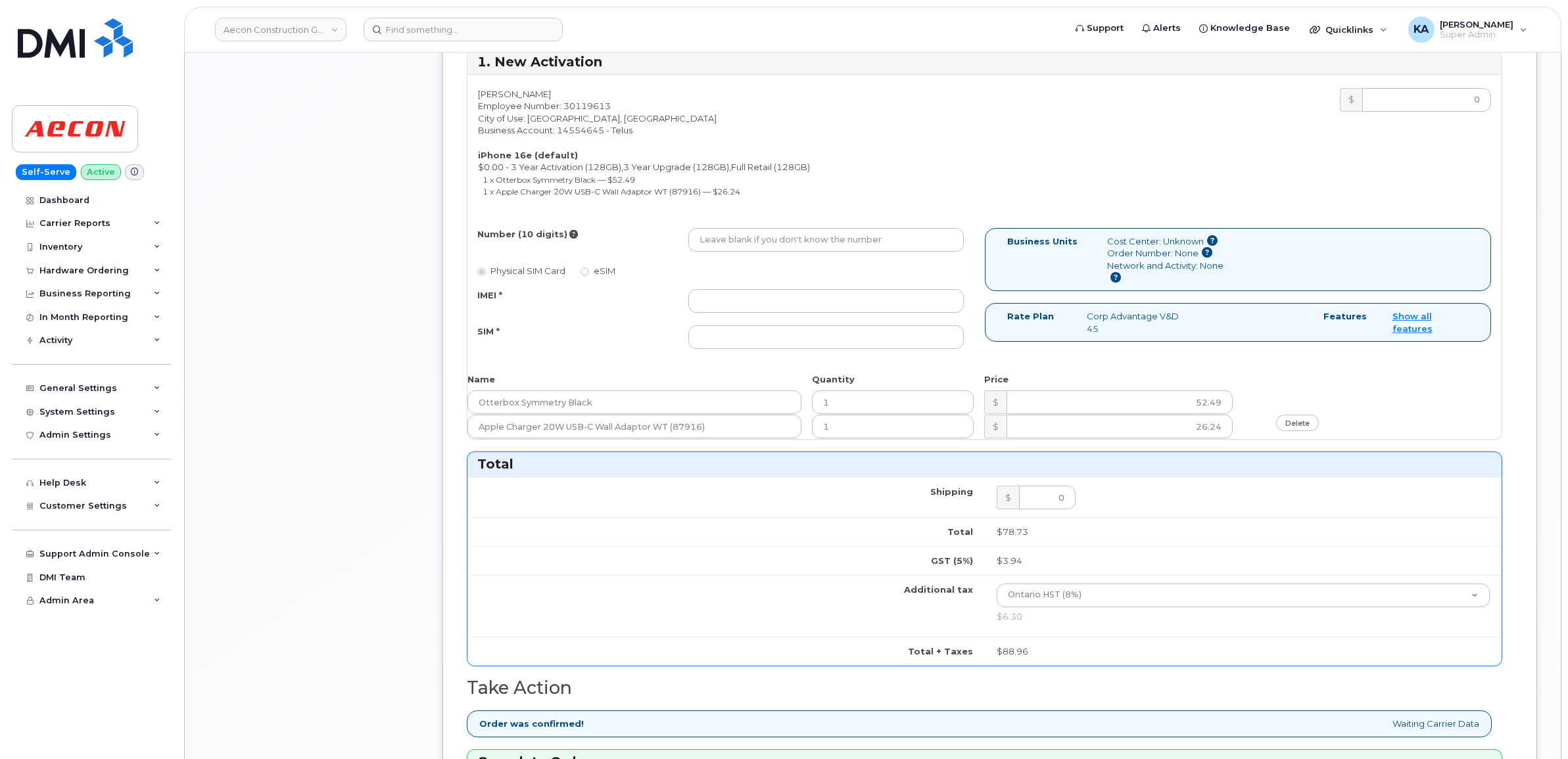
scroll to position [575, 0]
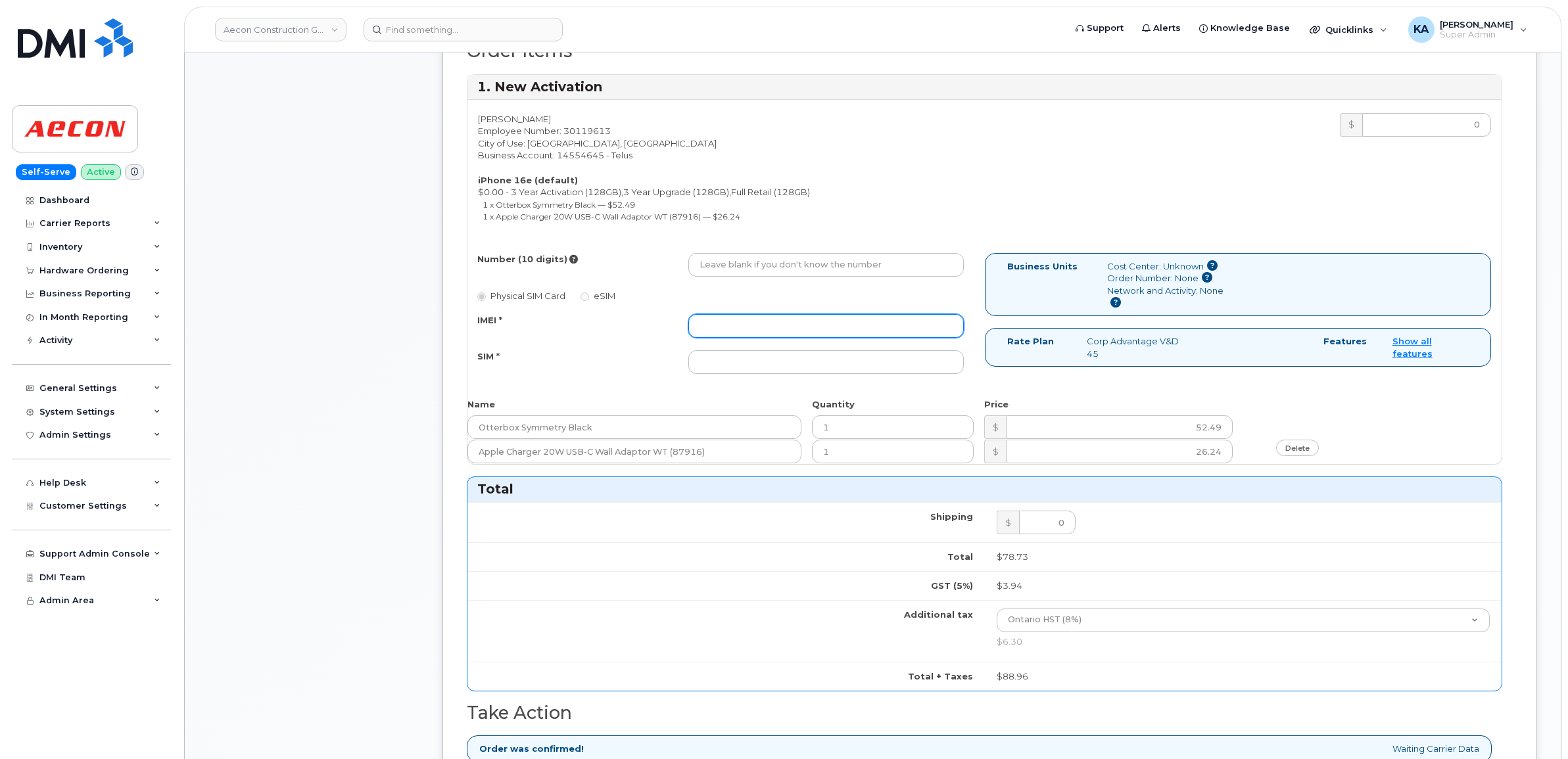
click at [860, 320] on input "IMEI *" at bounding box center [826, 326] width 275 height 24
paste input "354216331164032"
type input "354216331164032"
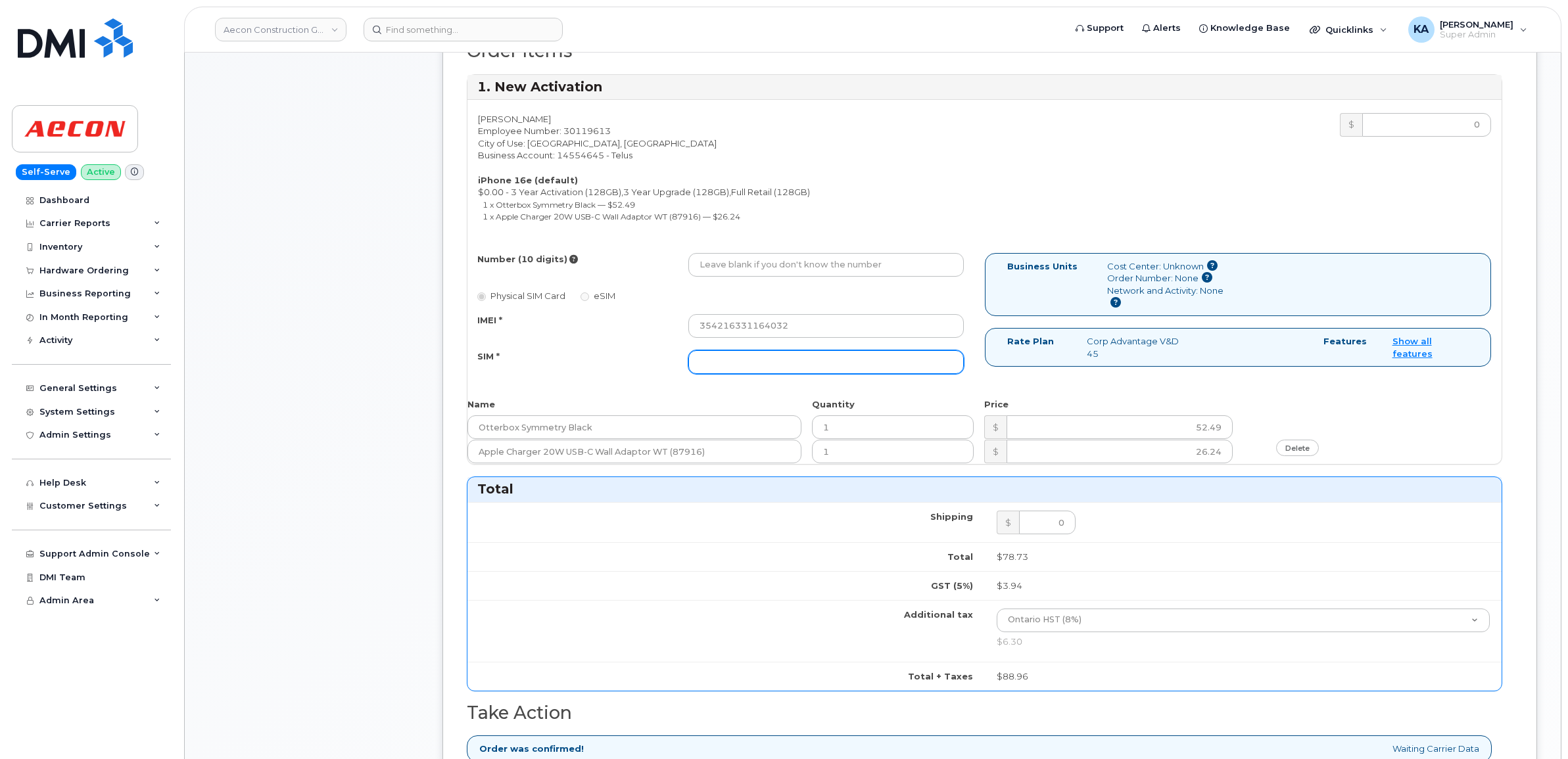
click at [789, 351] on input "SIM *" at bounding box center [826, 362] width 275 height 24
paste input "89043052010008887025010559198007"
type input "89043052010008887025010559198007"
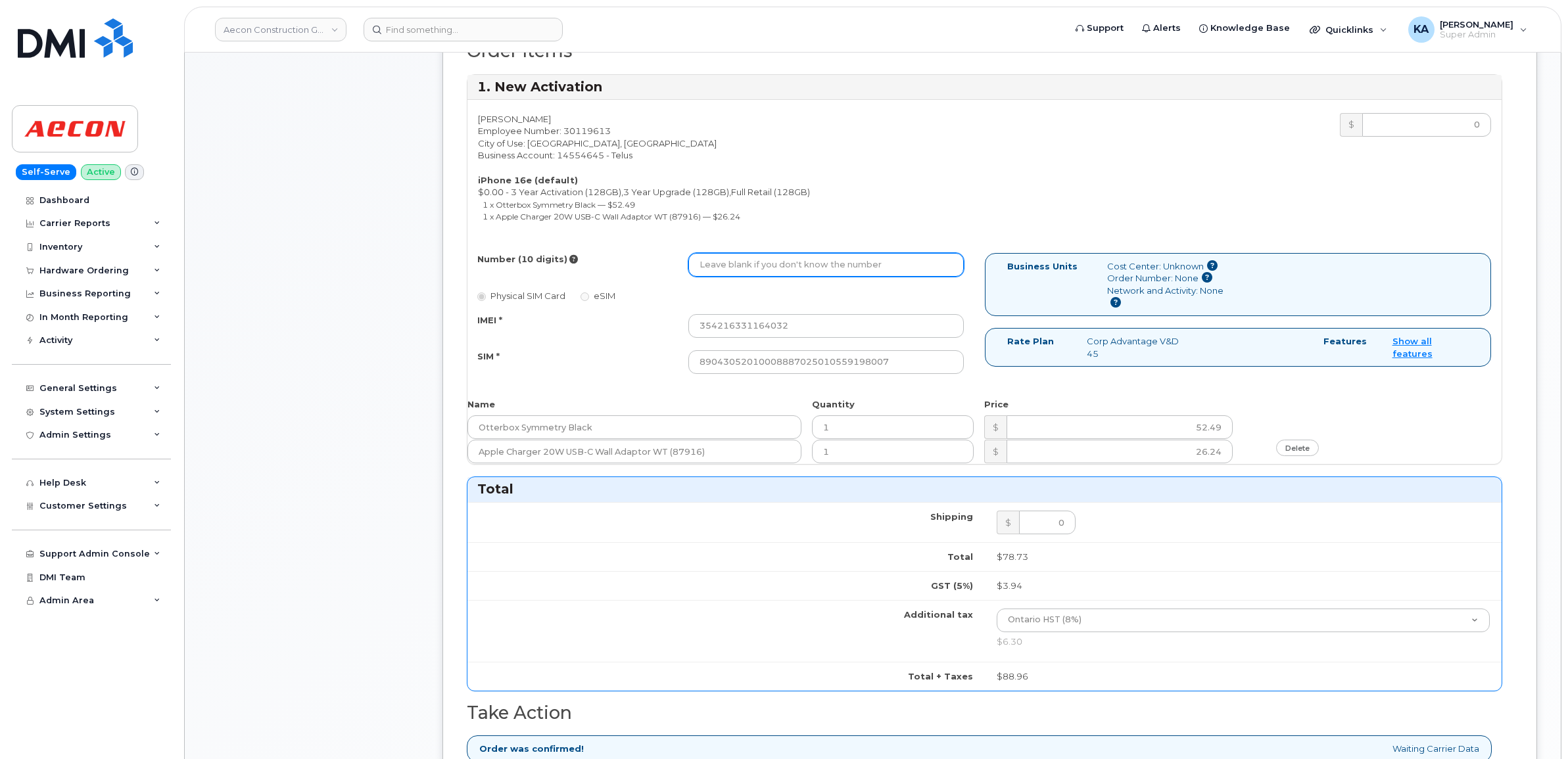
click at [794, 257] on input "Number (10 digits)" at bounding box center [826, 264] width 275 height 24
paste input "416) 668-1951"
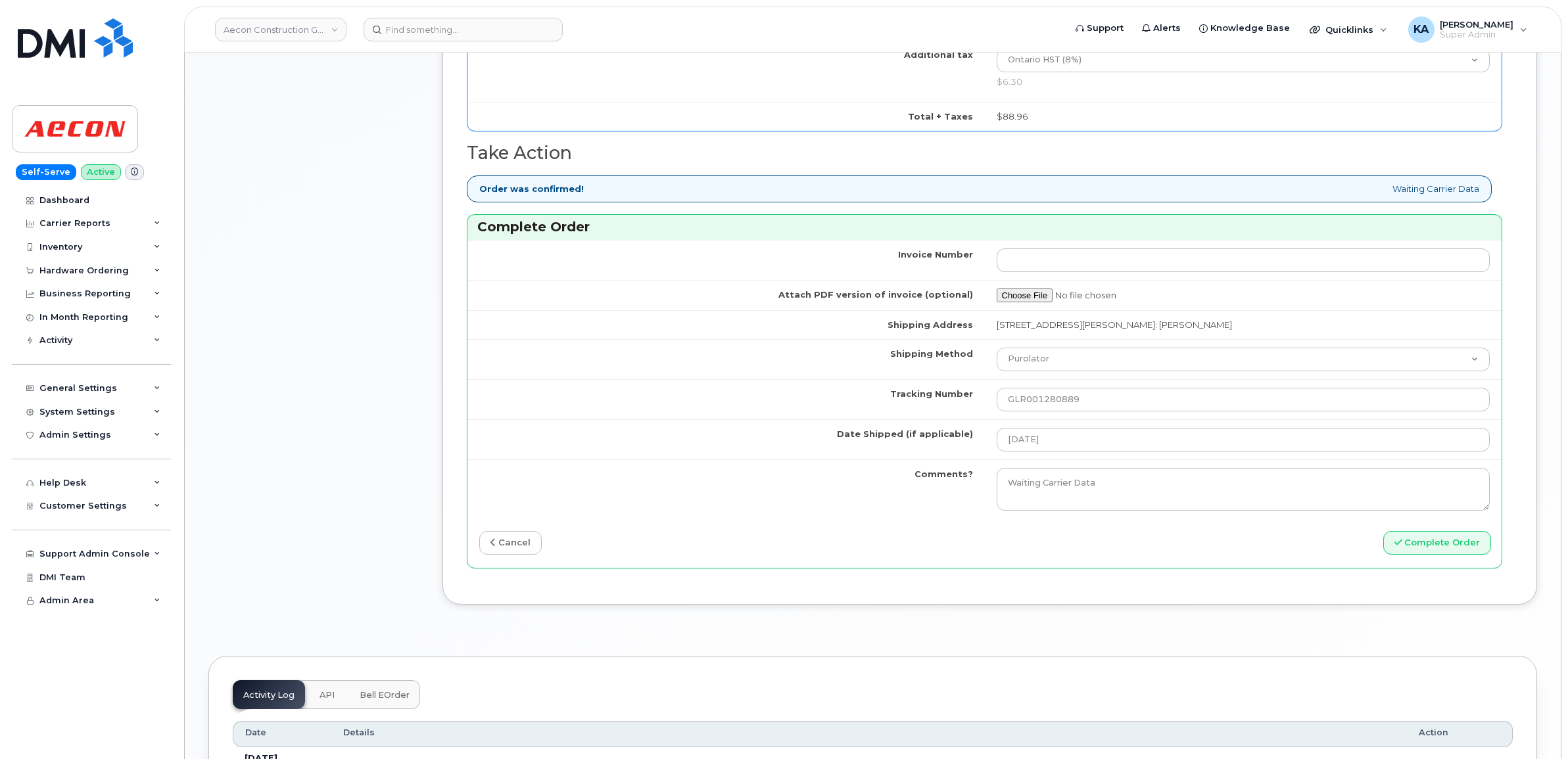
scroll to position [1150, 0]
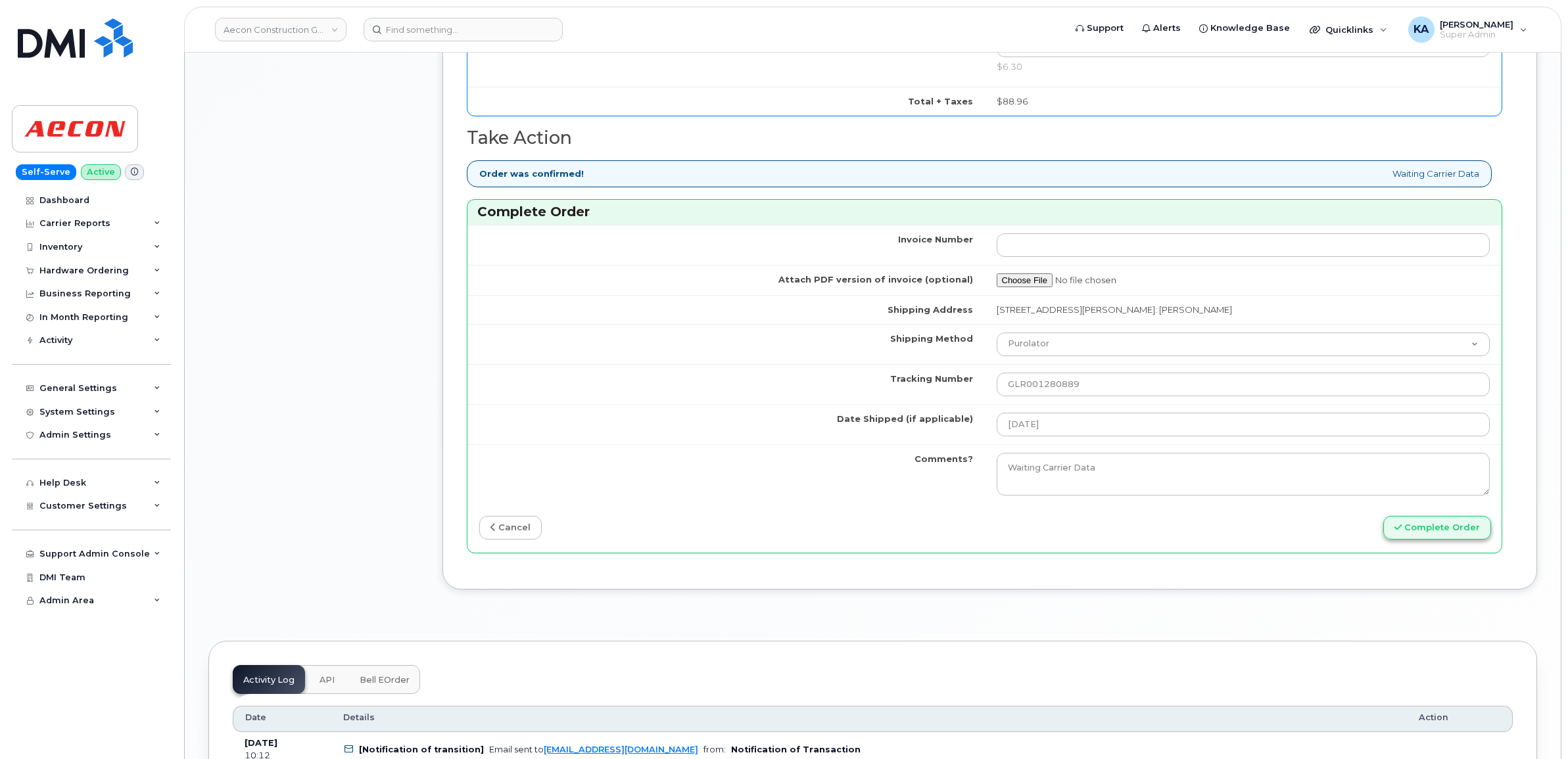
type input "4166681951"
click at [1415, 520] on button "Complete Order" at bounding box center [1437, 528] width 108 height 24
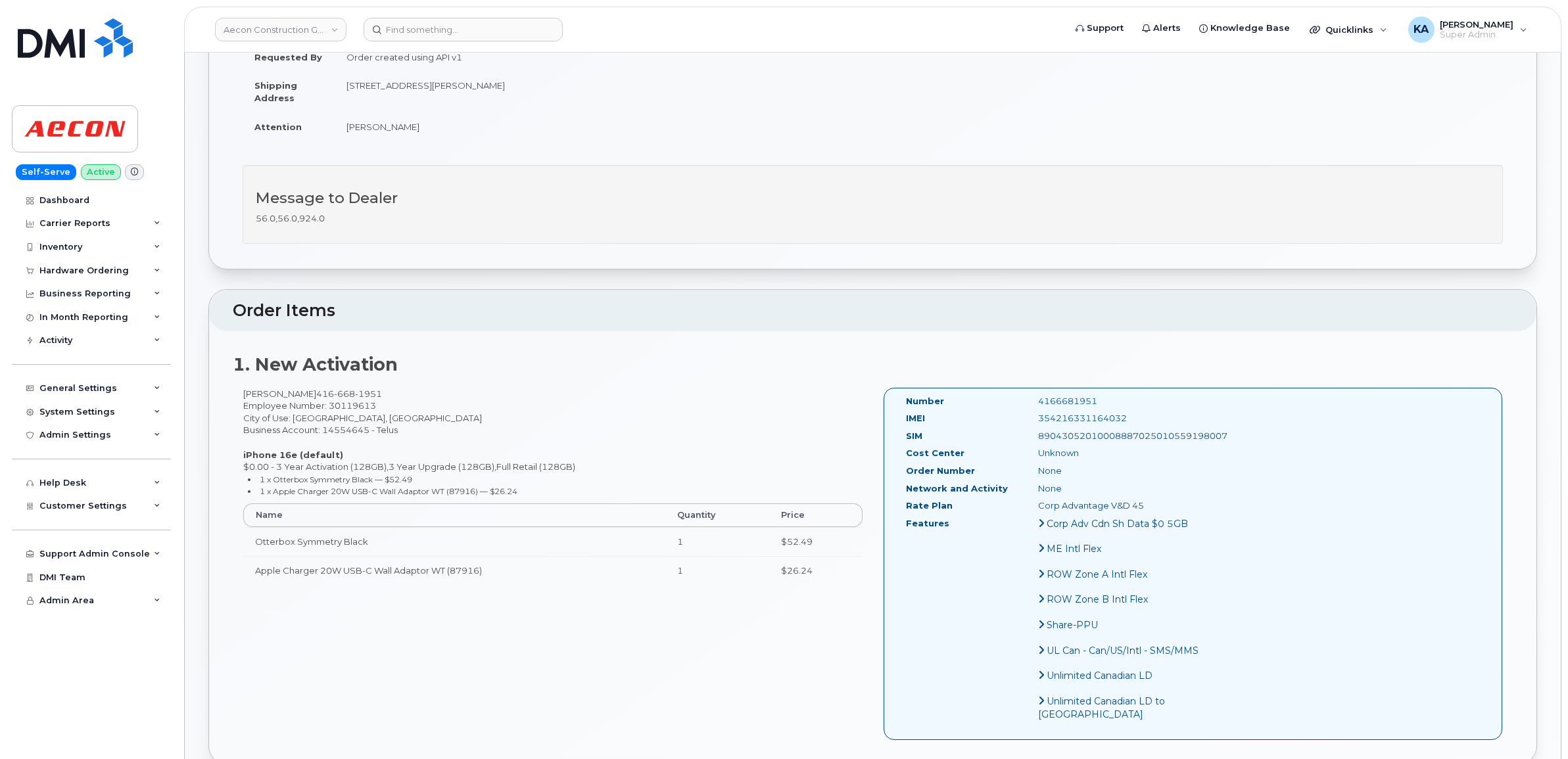
scroll to position [246, 0]
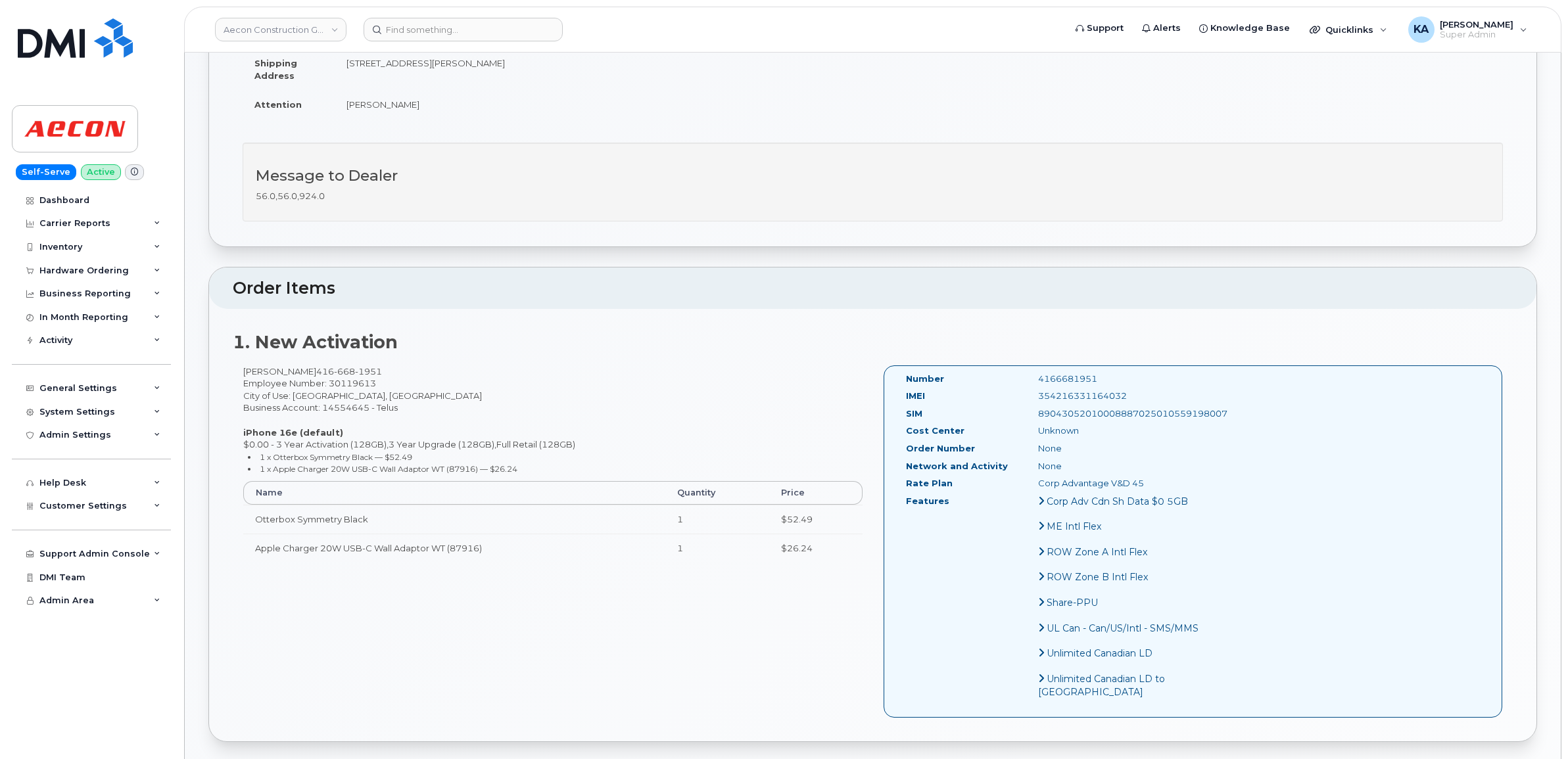
drag, startPoint x: 902, startPoint y: 366, endPoint x: 1129, endPoint y: 485, distance: 256.3
click at [1129, 485] on div "Number 4166681951 IMEI [TECHNICAL_ID] SIM 89043052010008887025010559198007 Cost…" at bounding box center [1054, 541] width 318 height 338
copy div "Number 4166681951 IMEI [TECHNICAL_ID] SIM 89043052010008887025010559198007 Cost…"
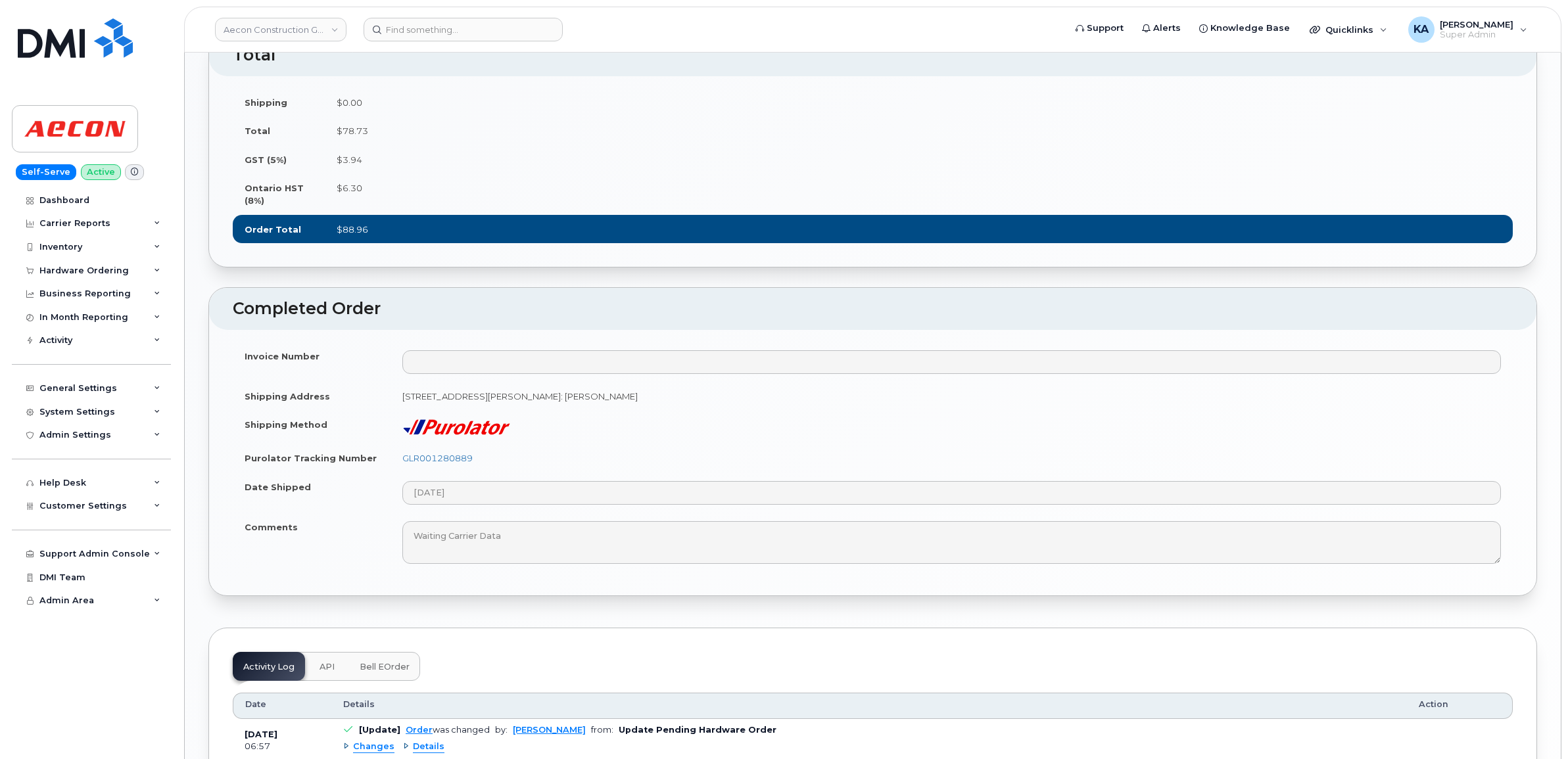
scroll to position [986, 0]
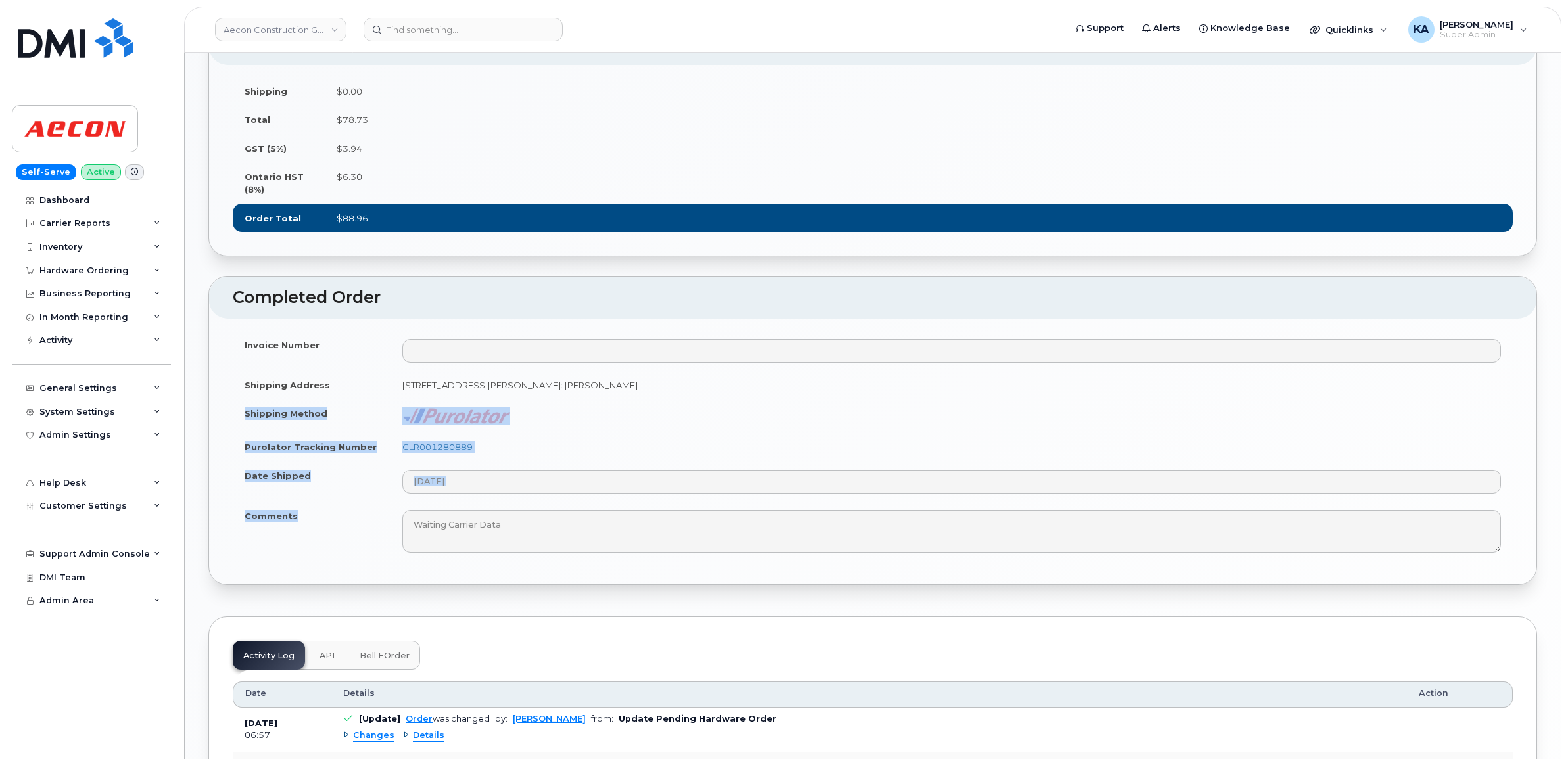
drag, startPoint x: 240, startPoint y: 451, endPoint x: 298, endPoint y: 554, distance: 118.2
click at [298, 554] on tbody "Invoice Number Shipping Address [STREET_ADDRESS][PERSON_NAME]: [PERSON_NAME] Sh…" at bounding box center [872, 446] width 1280 height 231
copy tbody "Shipping Method Purolator Tracking Number GLR001280889 Date Shipped Comments"
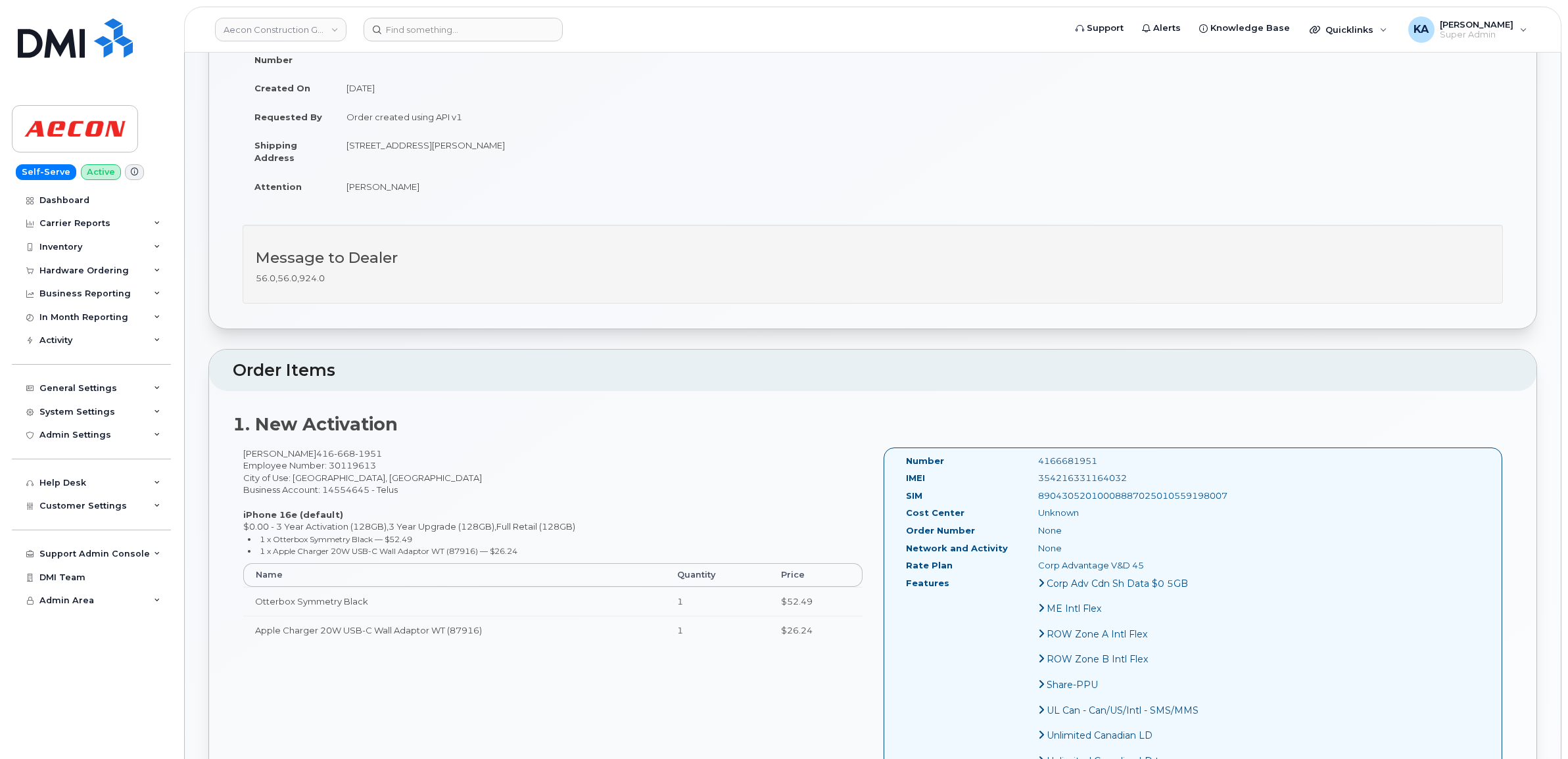
scroll to position [0, 0]
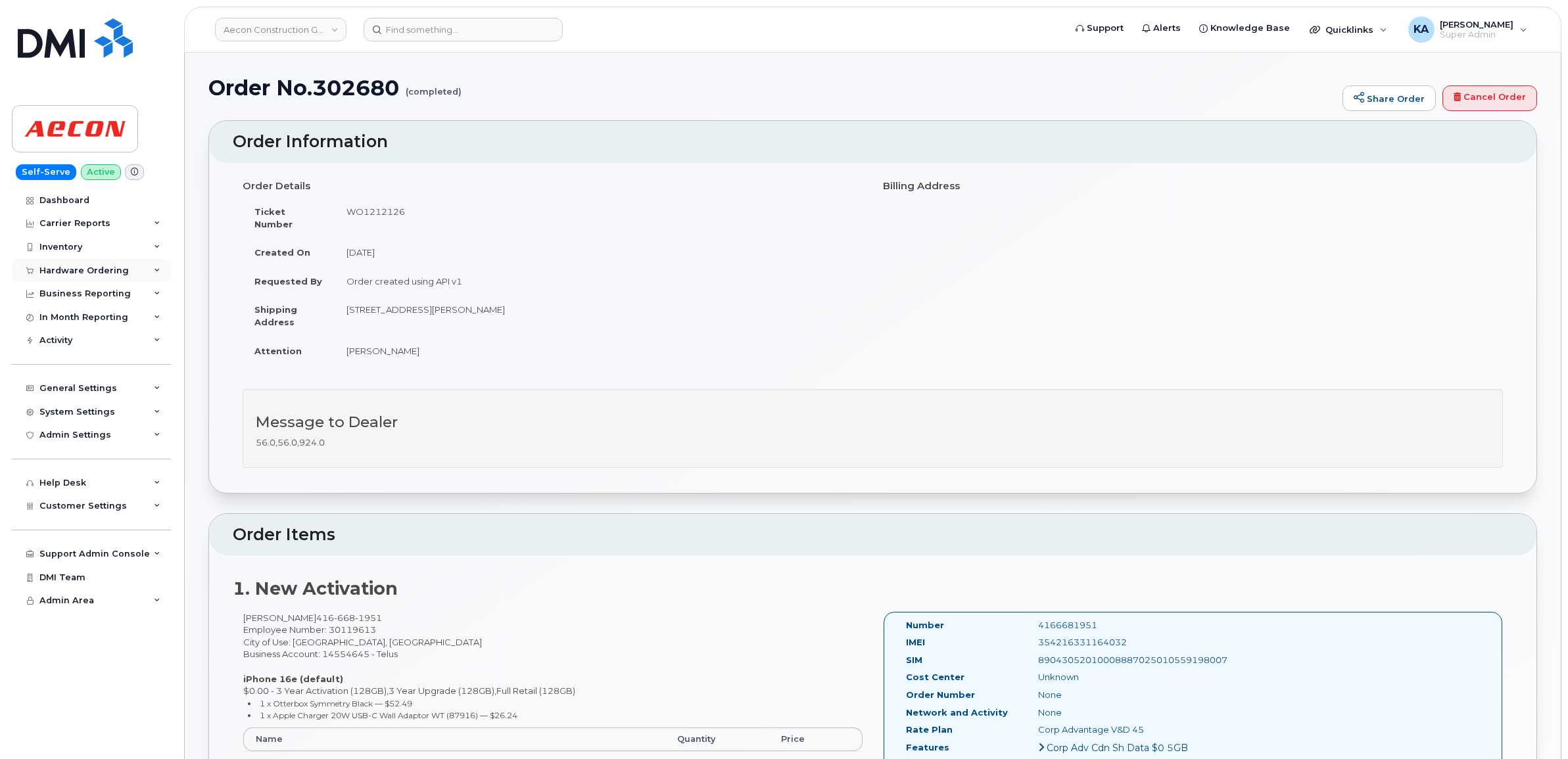
click at [106, 270] on div "Hardware Ordering" at bounding box center [84, 271] width 90 height 11
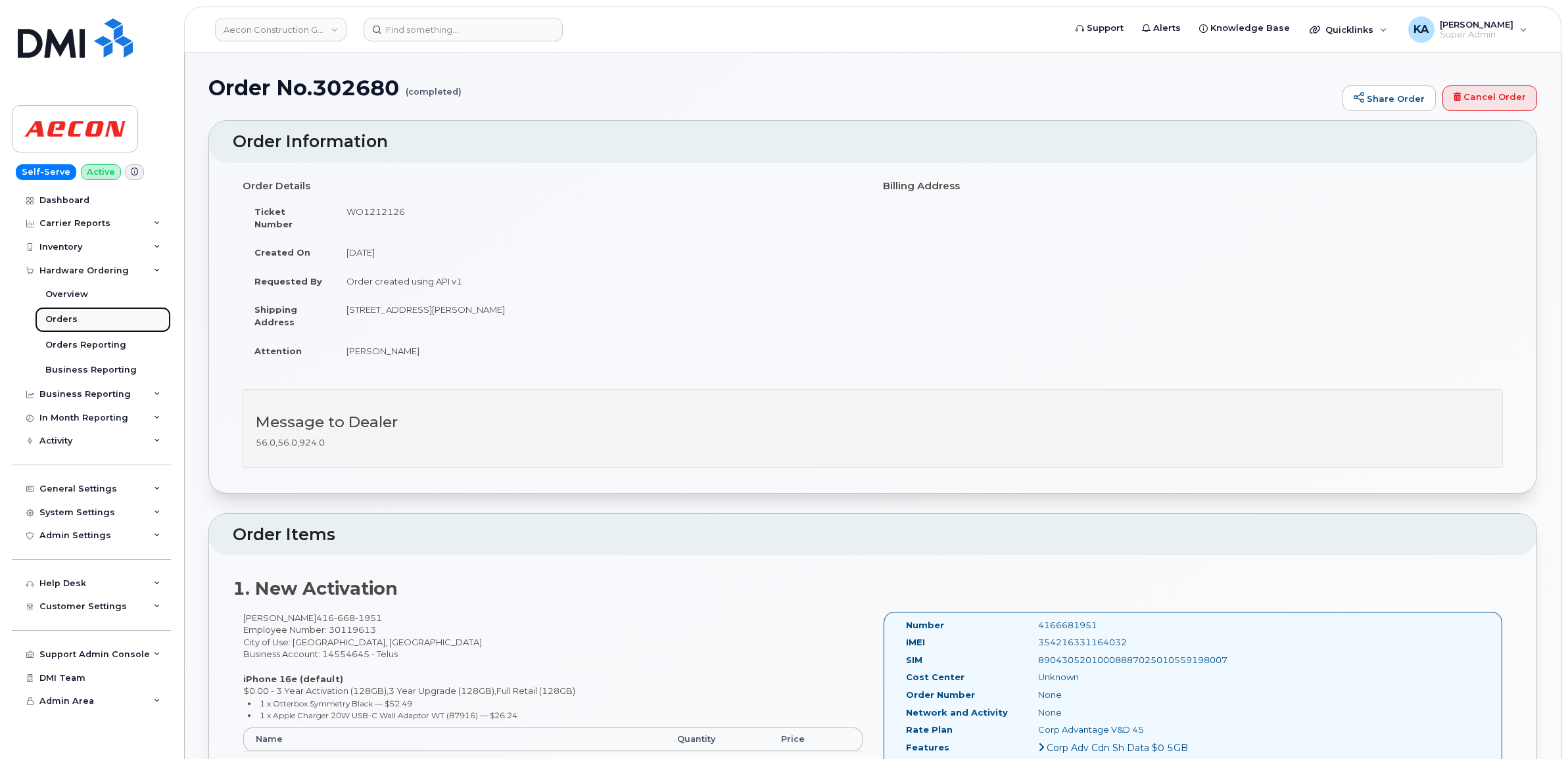
click at [59, 317] on div "Orders" at bounding box center [62, 319] width 33 height 12
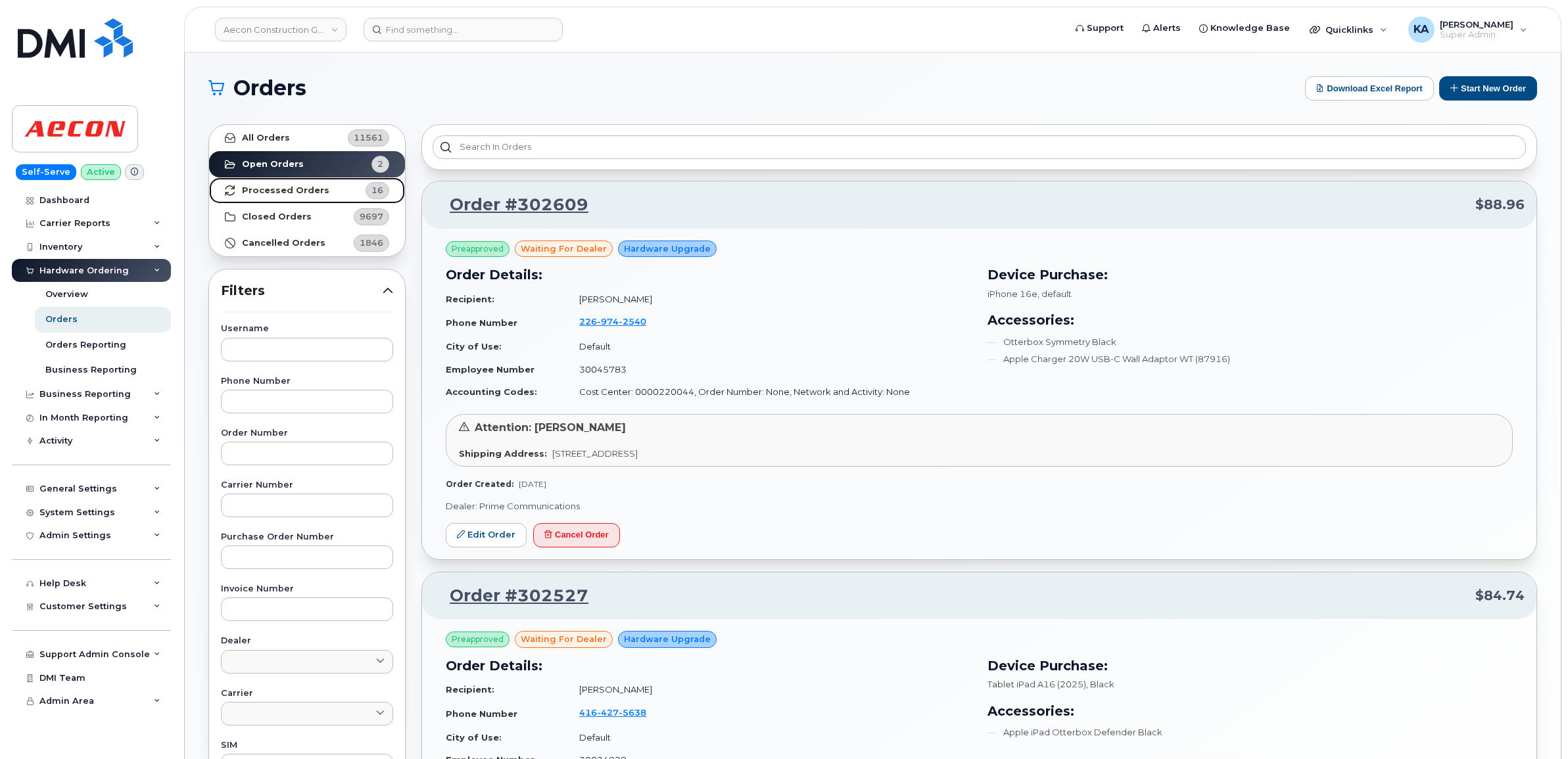
click at [257, 188] on strong "Processed Orders" at bounding box center [285, 191] width 88 height 11
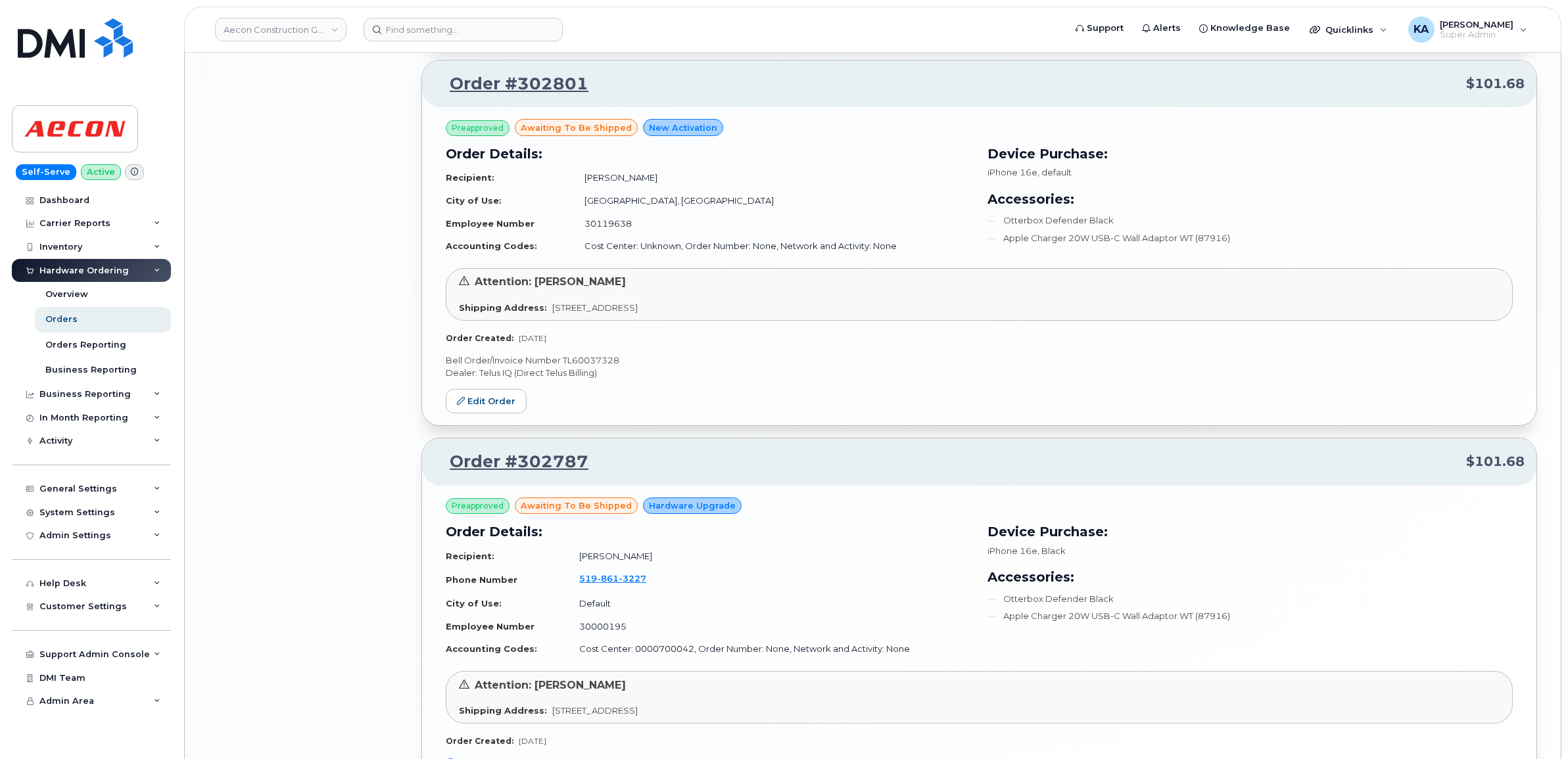
scroll to position [2645, 0]
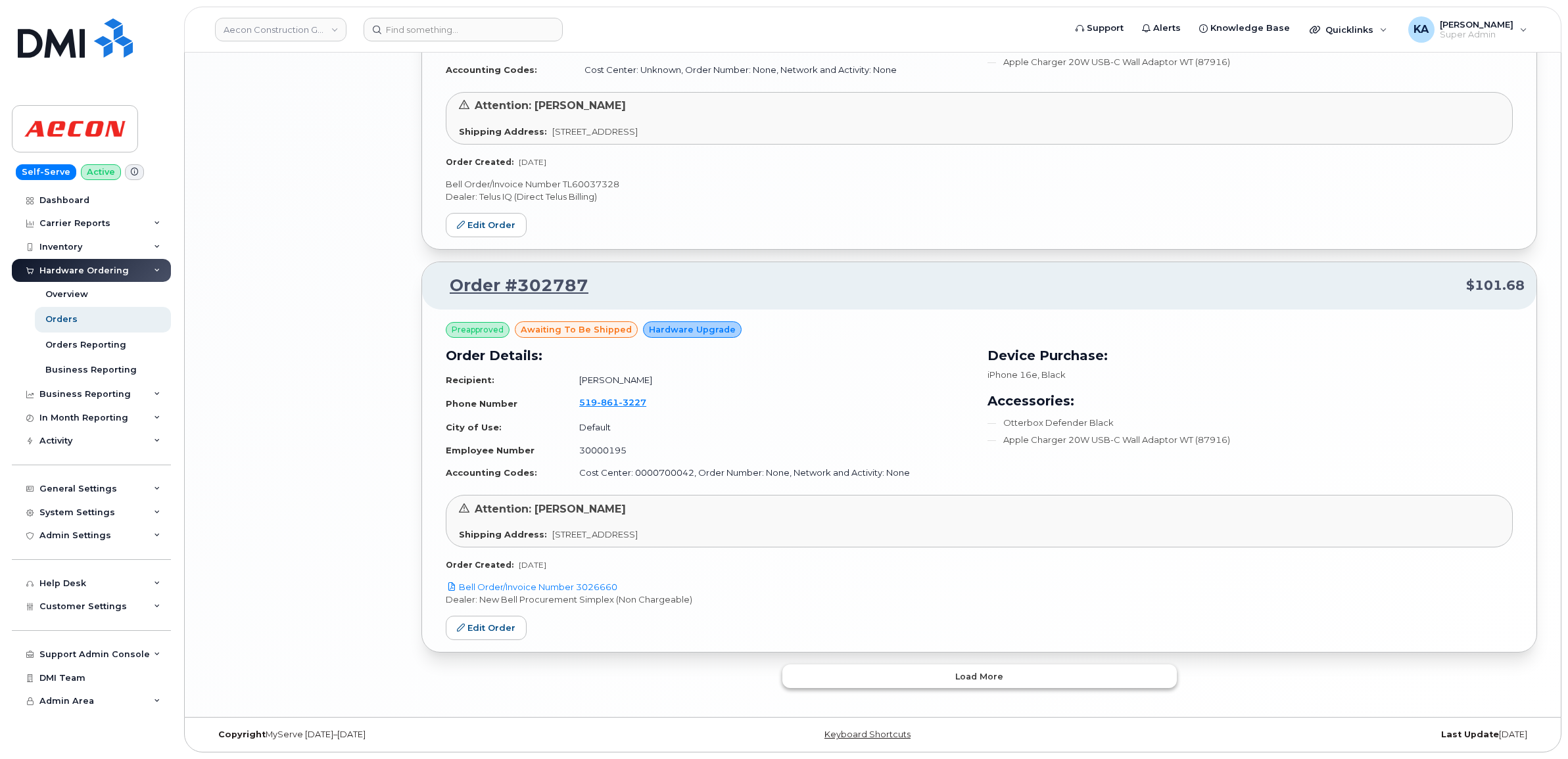
click at [833, 671] on button "Load more" at bounding box center [979, 677] width 394 height 24
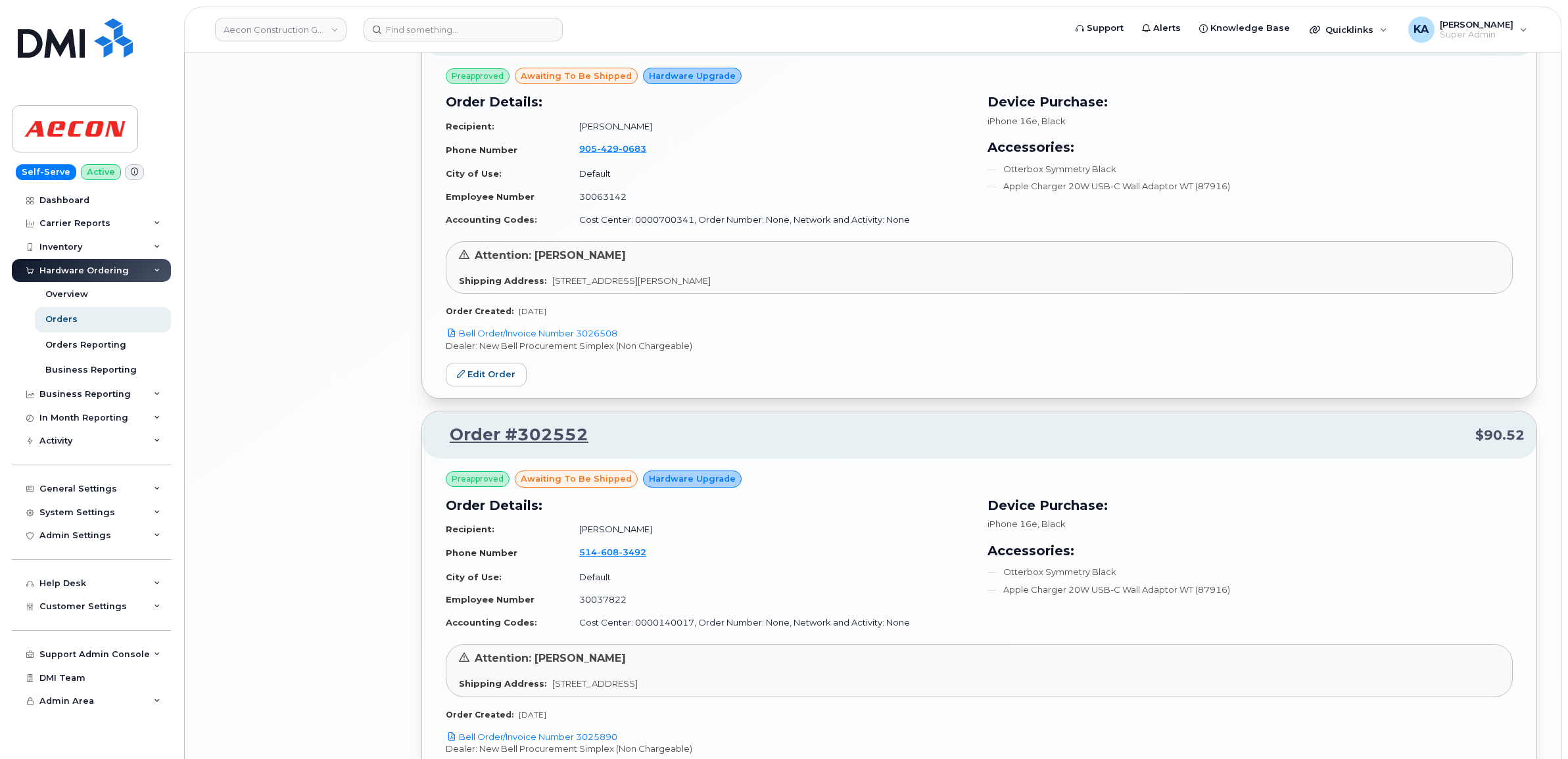
scroll to position [4370, 0]
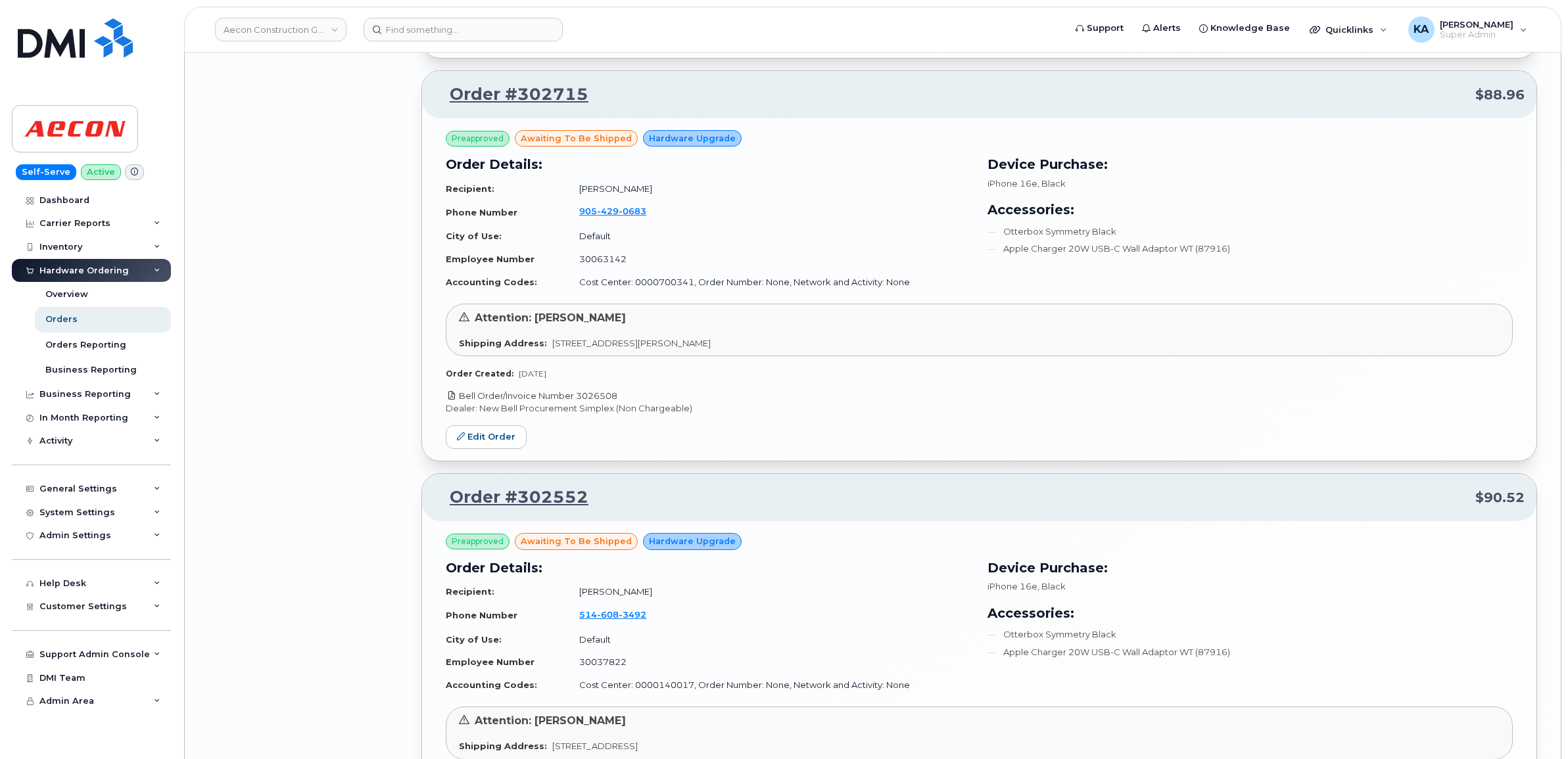
drag, startPoint x: 621, startPoint y: 399, endPoint x: 577, endPoint y: 402, distance: 44.1
click at [577, 402] on p "Bell Order/Invoice Number 3026508" at bounding box center [979, 396] width 1067 height 13
copy link "3026508"
click at [478, 439] on link "Edit Order" at bounding box center [486, 437] width 81 height 24
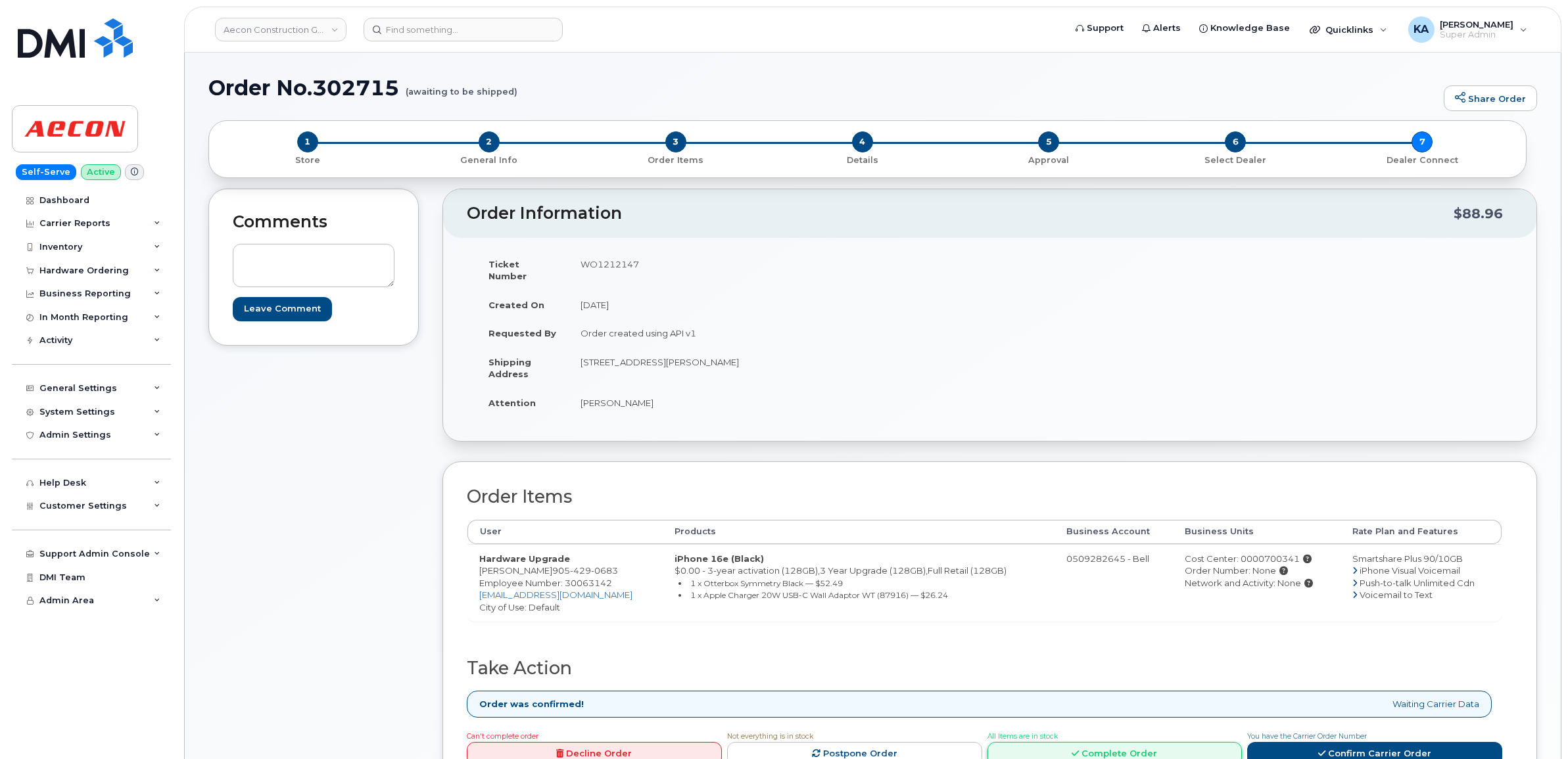
click at [1073, 742] on link "Complete Order" at bounding box center [1115, 754] width 255 height 24
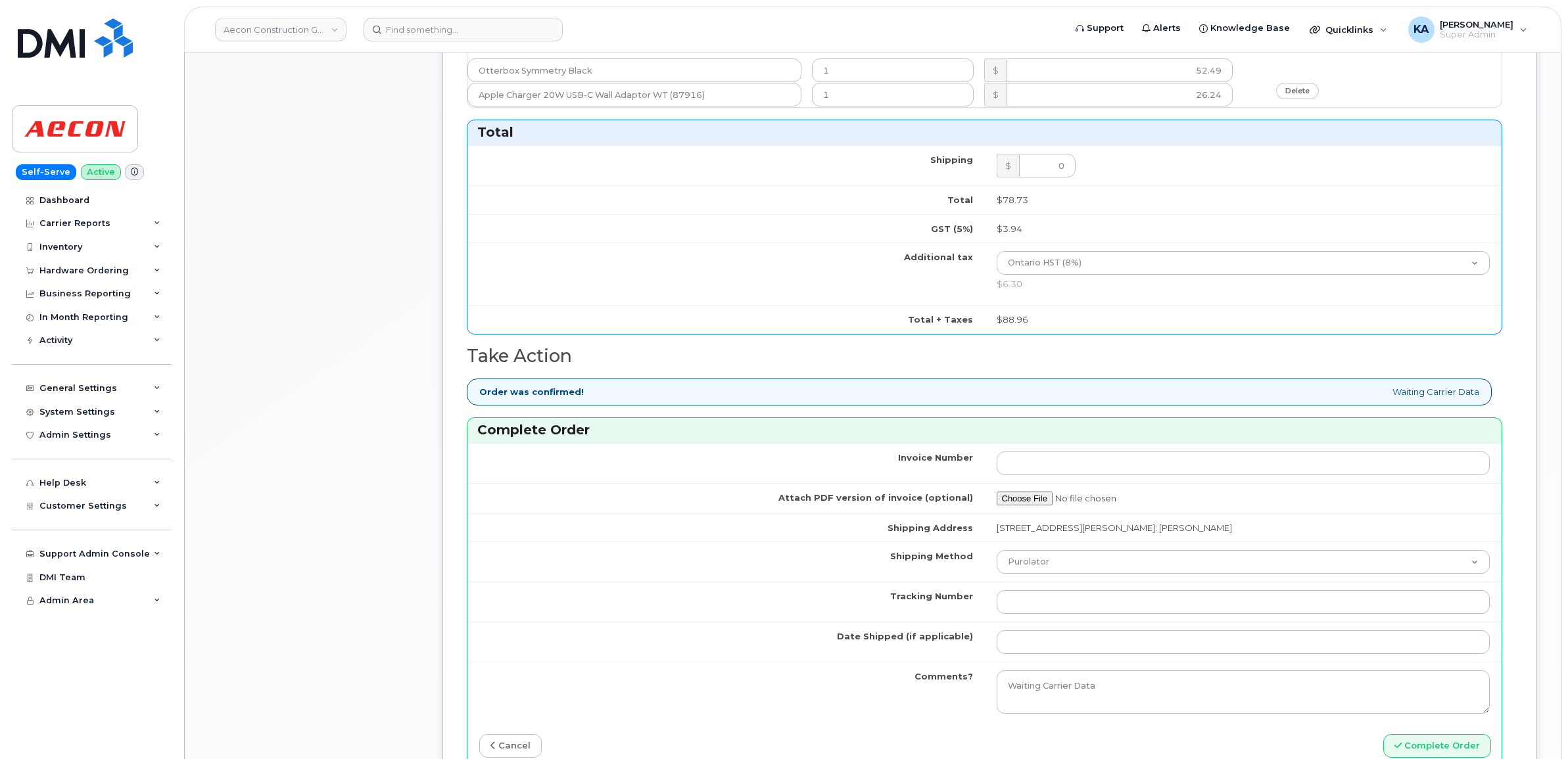
scroll to position [821, 0]
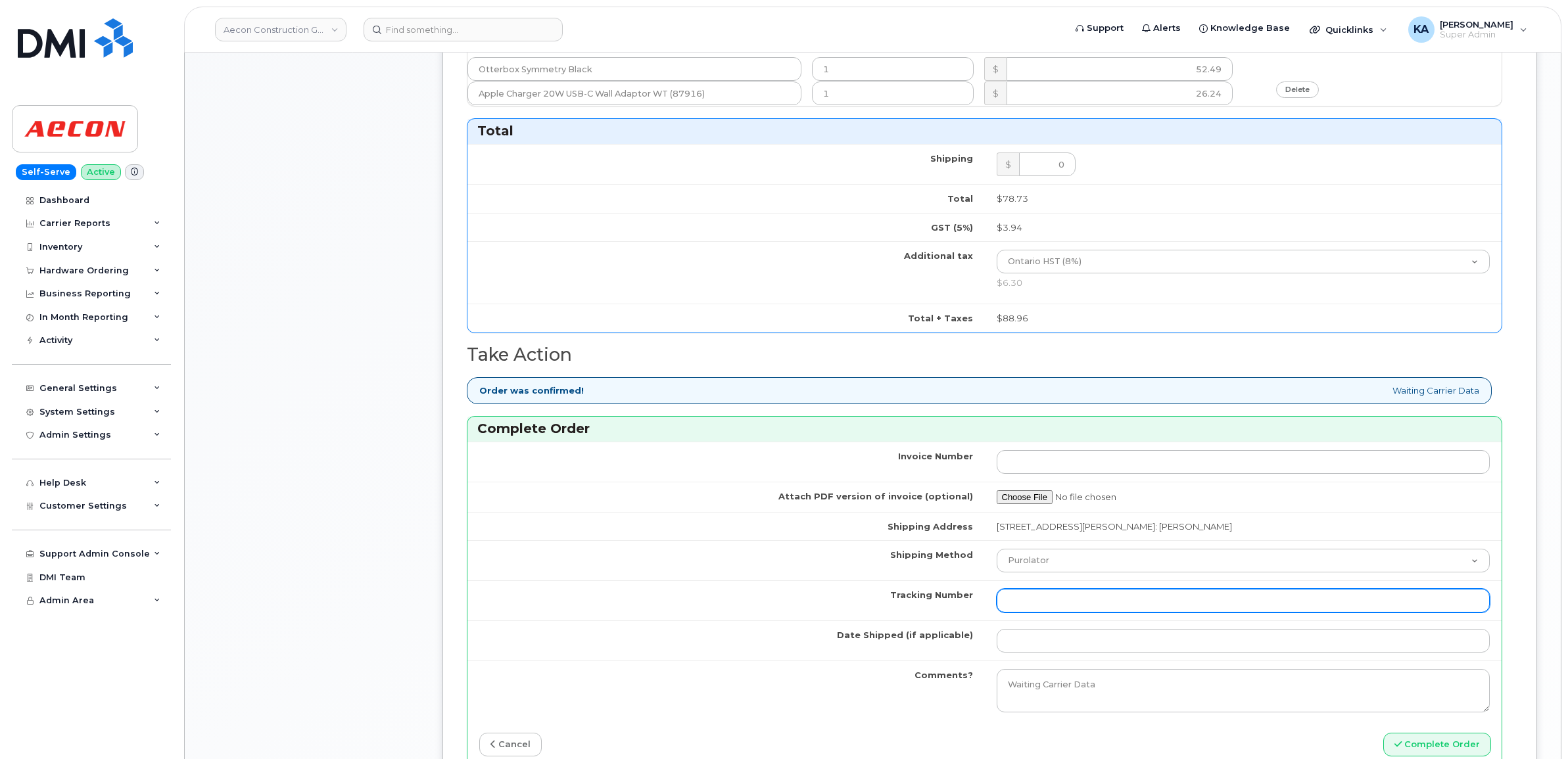
click at [1130, 593] on input "Tracking Number" at bounding box center [1243, 600] width 494 height 24
paste input "520095056484"
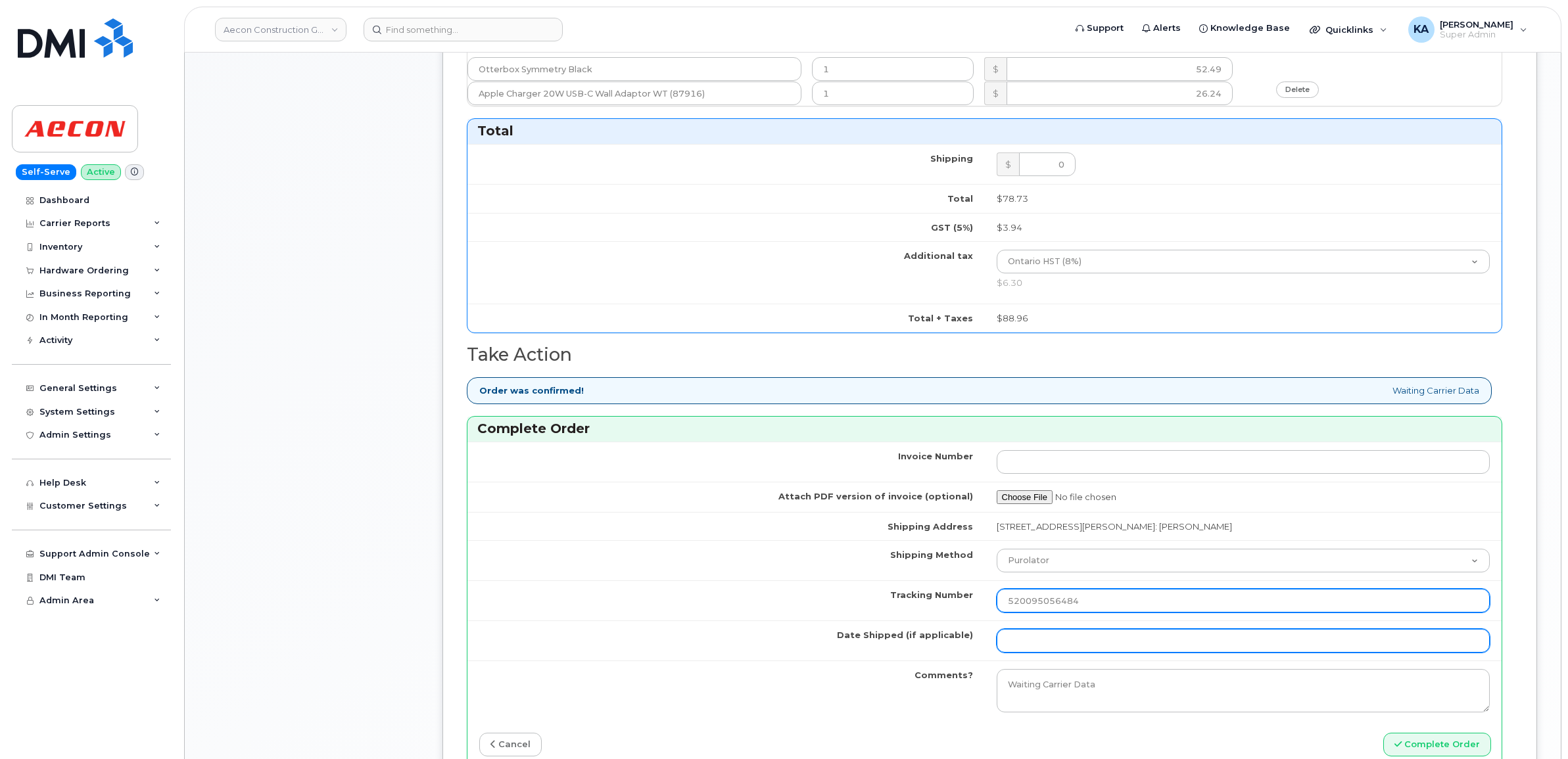
type input "520095056484"
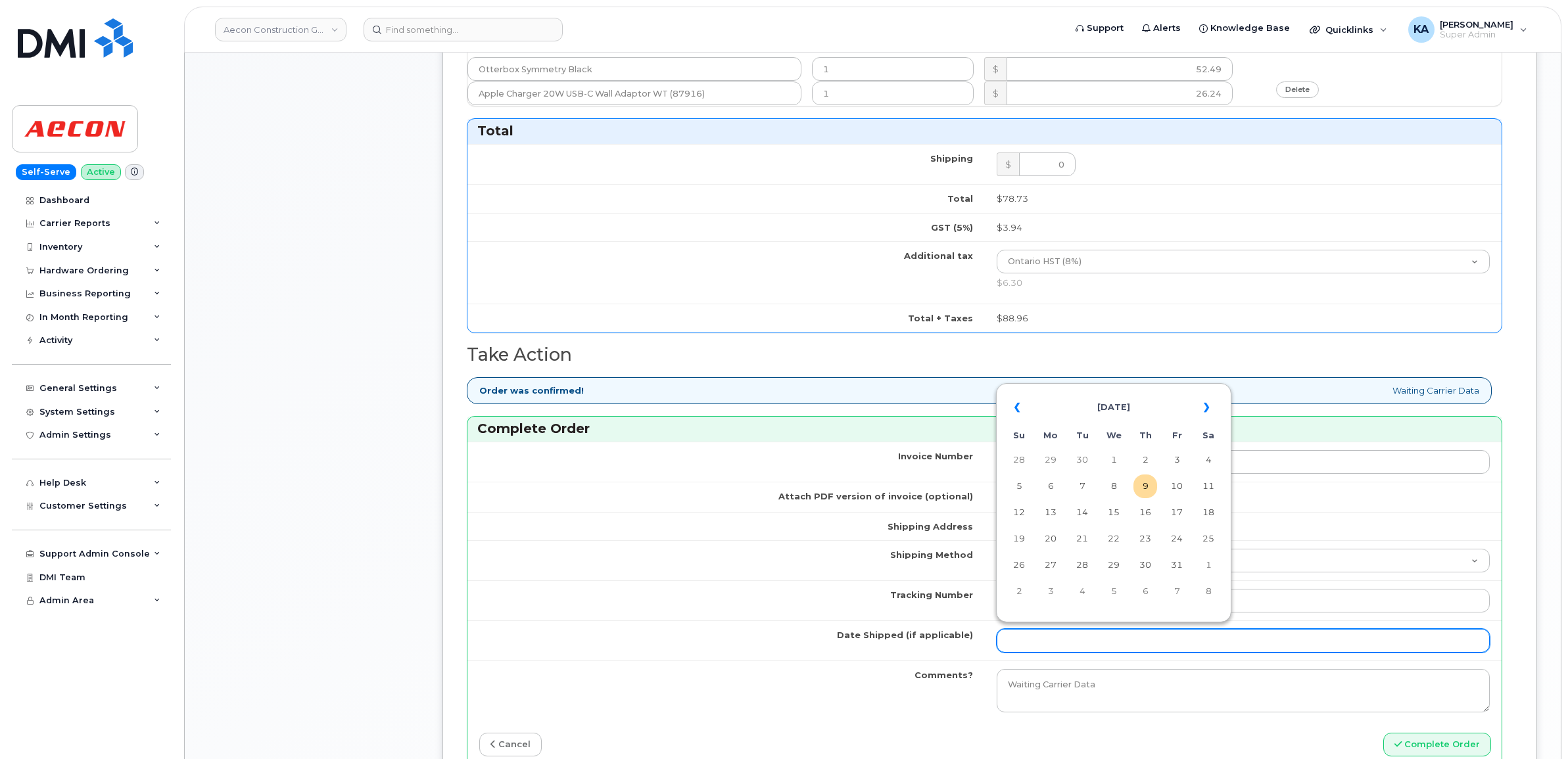
click at [1106, 629] on input "Date Shipped (if applicable)" at bounding box center [1243, 641] width 494 height 24
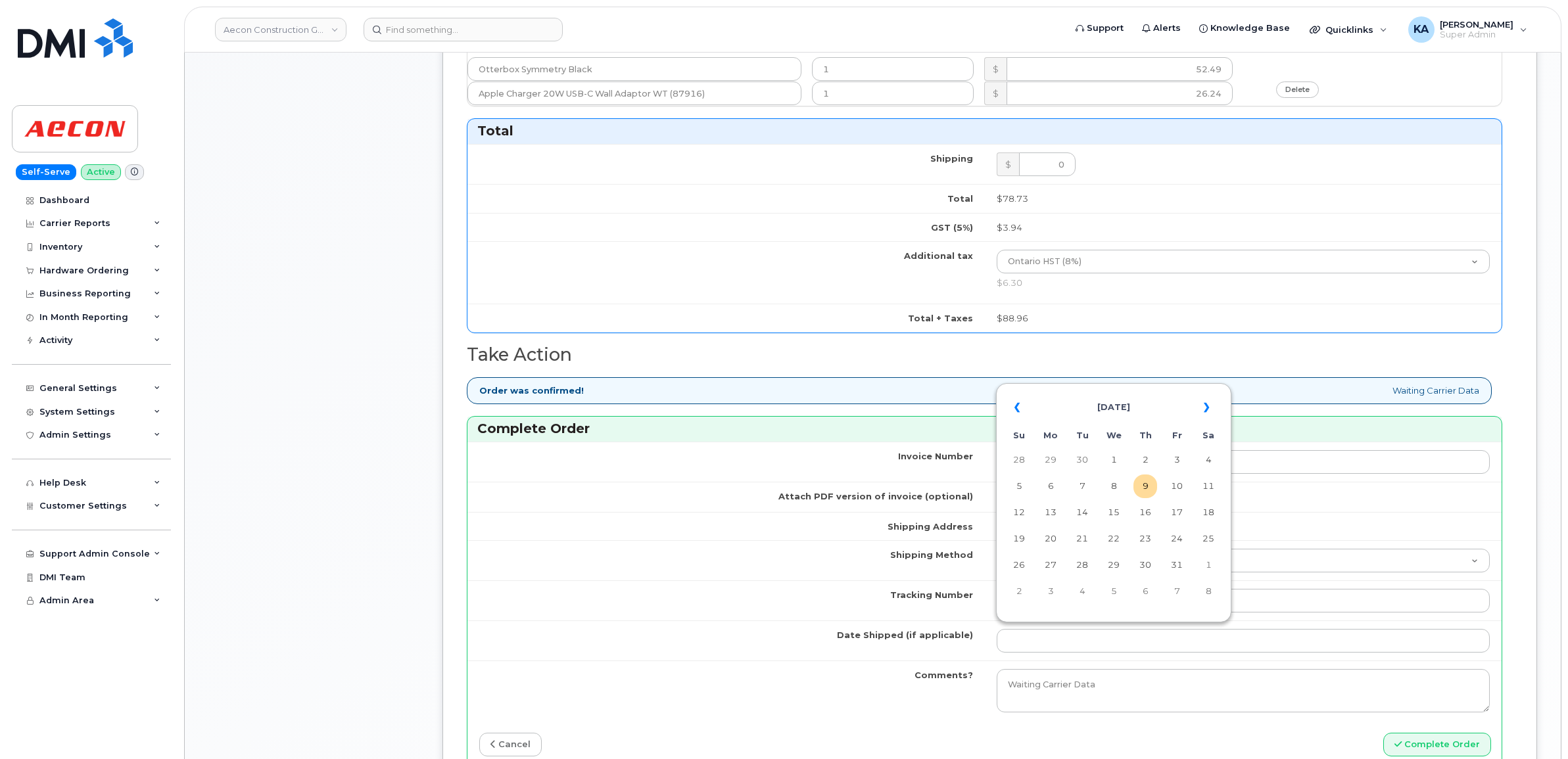
click at [1114, 388] on table "« October 2025 » Su Mo Tu We Th Fr Sa 28 29 30 1 2 3 4 5 6 7 8 9 10 11 12 13 14…" at bounding box center [1113, 499] width 229 height 225
click at [1116, 485] on td "8" at bounding box center [1113, 486] width 24 height 24
type input "[DATE]"
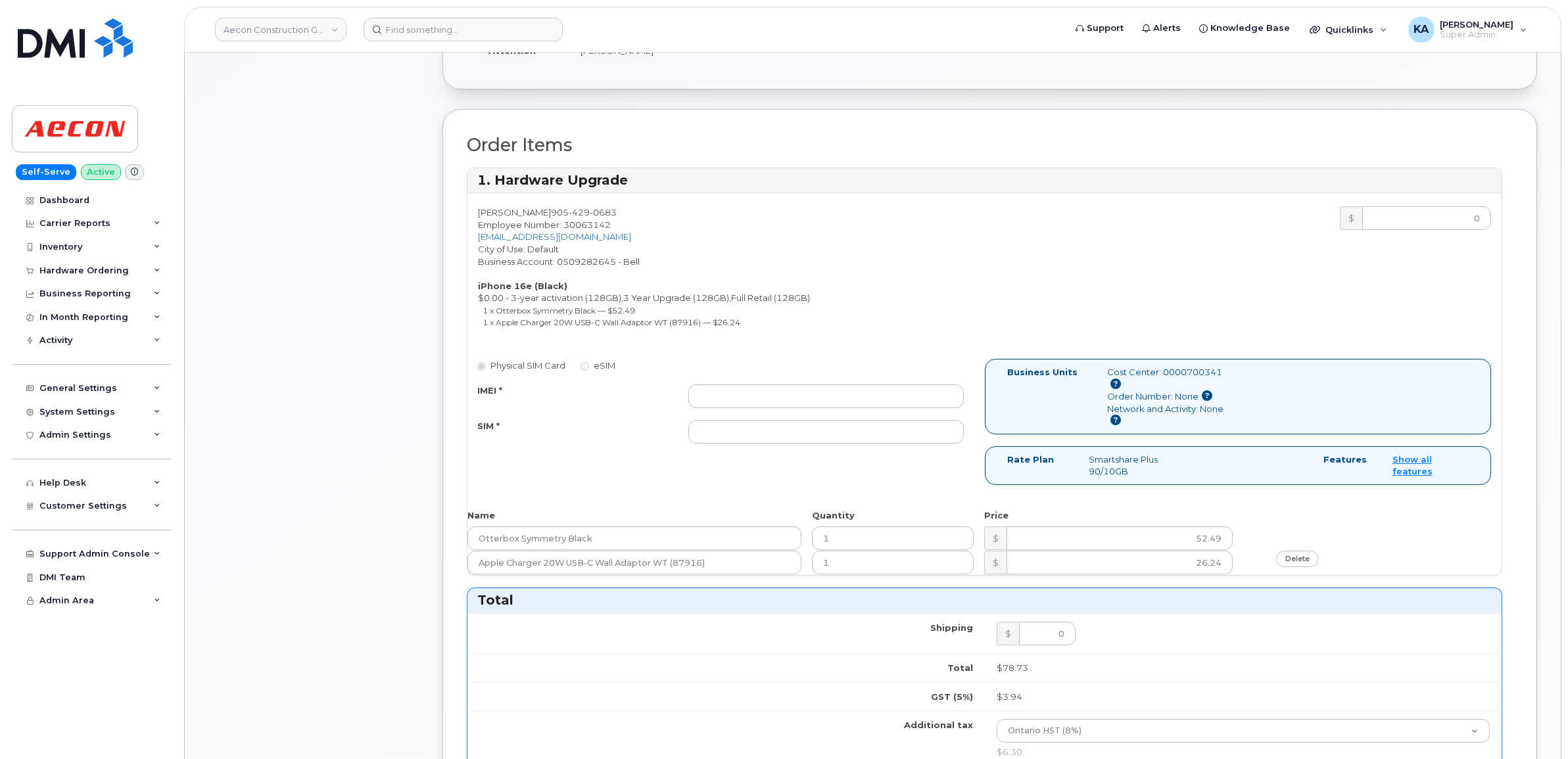
scroll to position [329, 0]
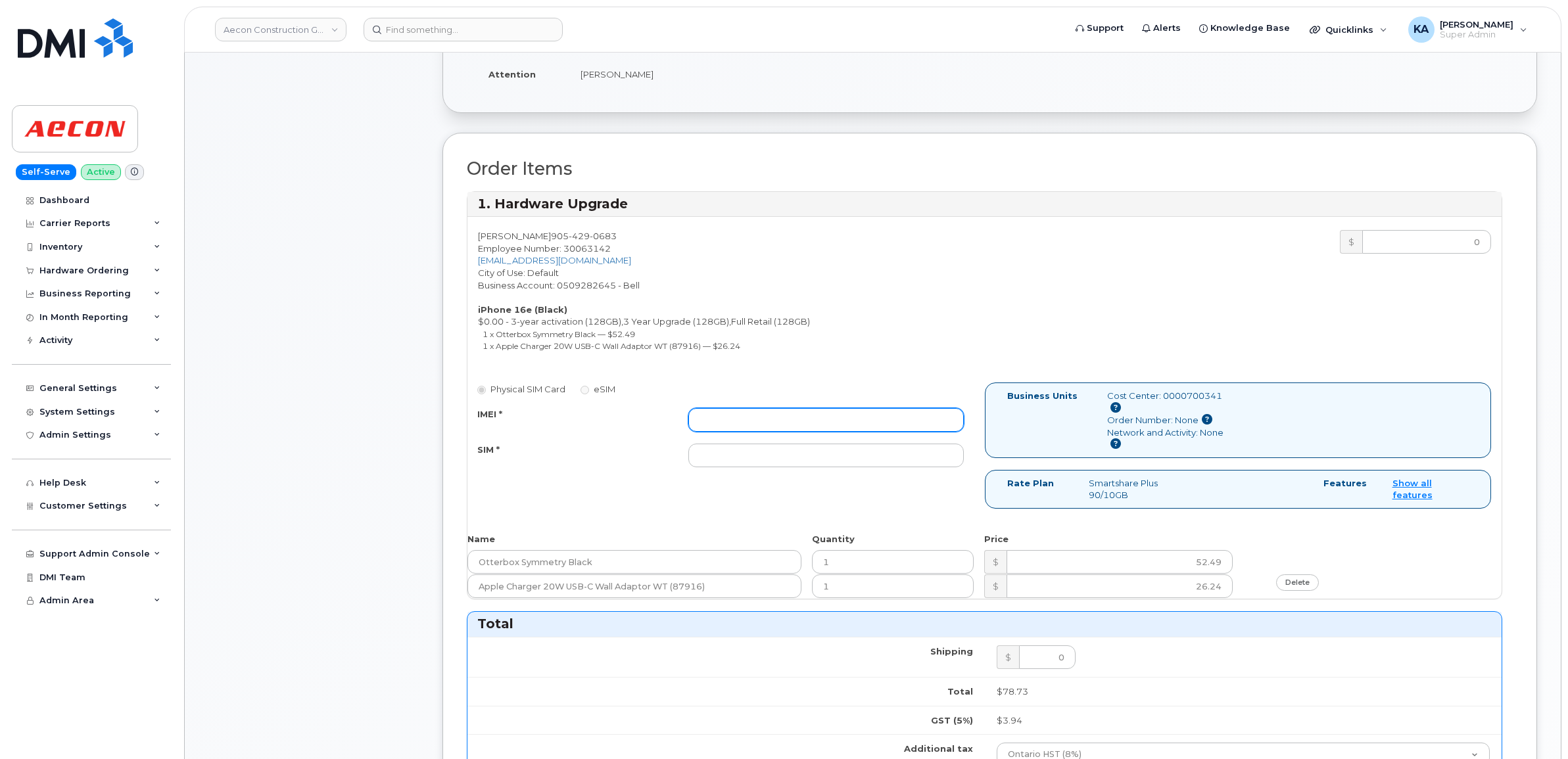
click at [819, 411] on input "IMEI *" at bounding box center [826, 420] width 275 height 24
paste input "354216331253009"
type input "354216331253009"
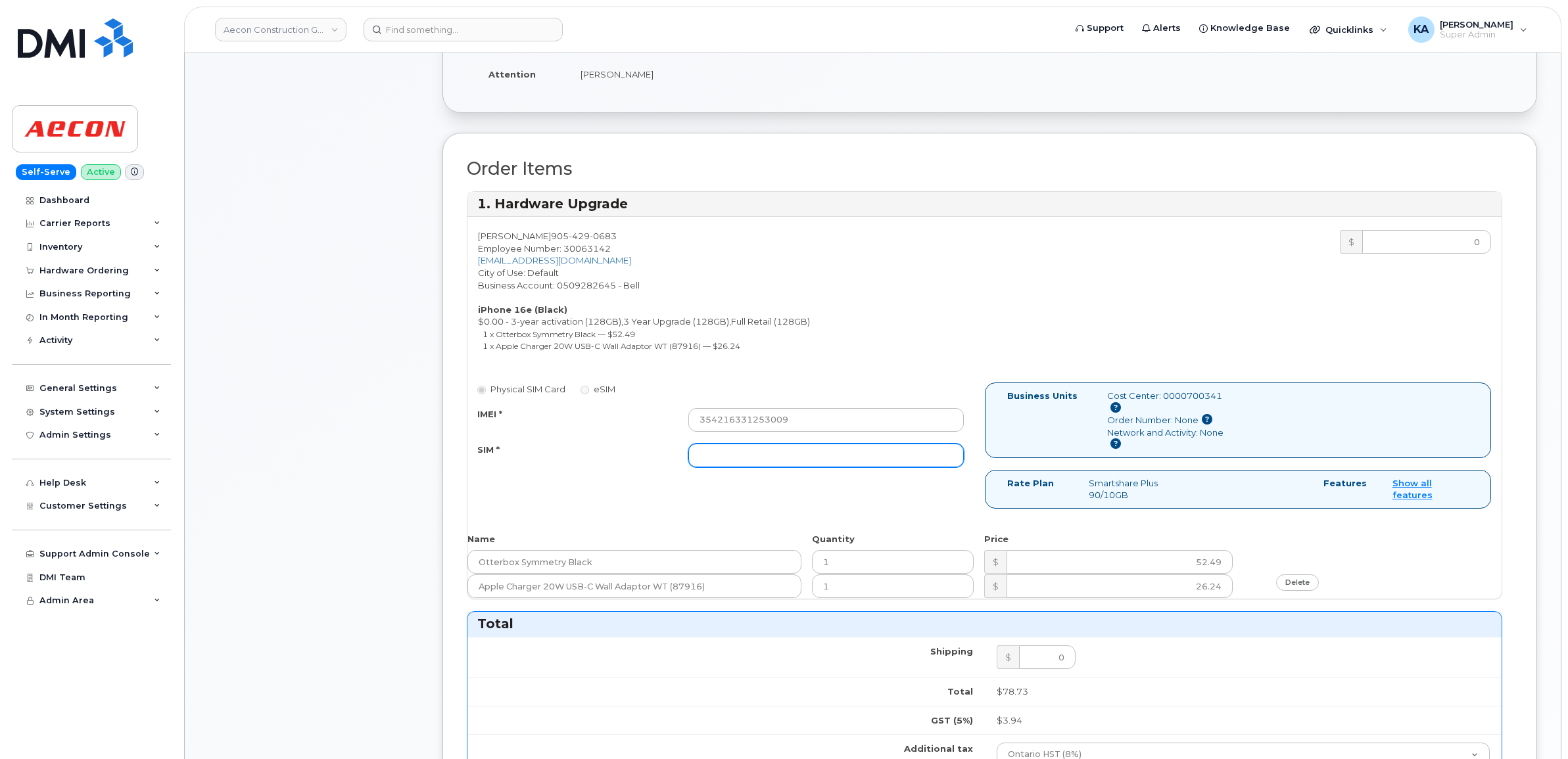
click at [715, 447] on input "SIM *" at bounding box center [826, 456] width 275 height 24
paste input "89302610207413885481"
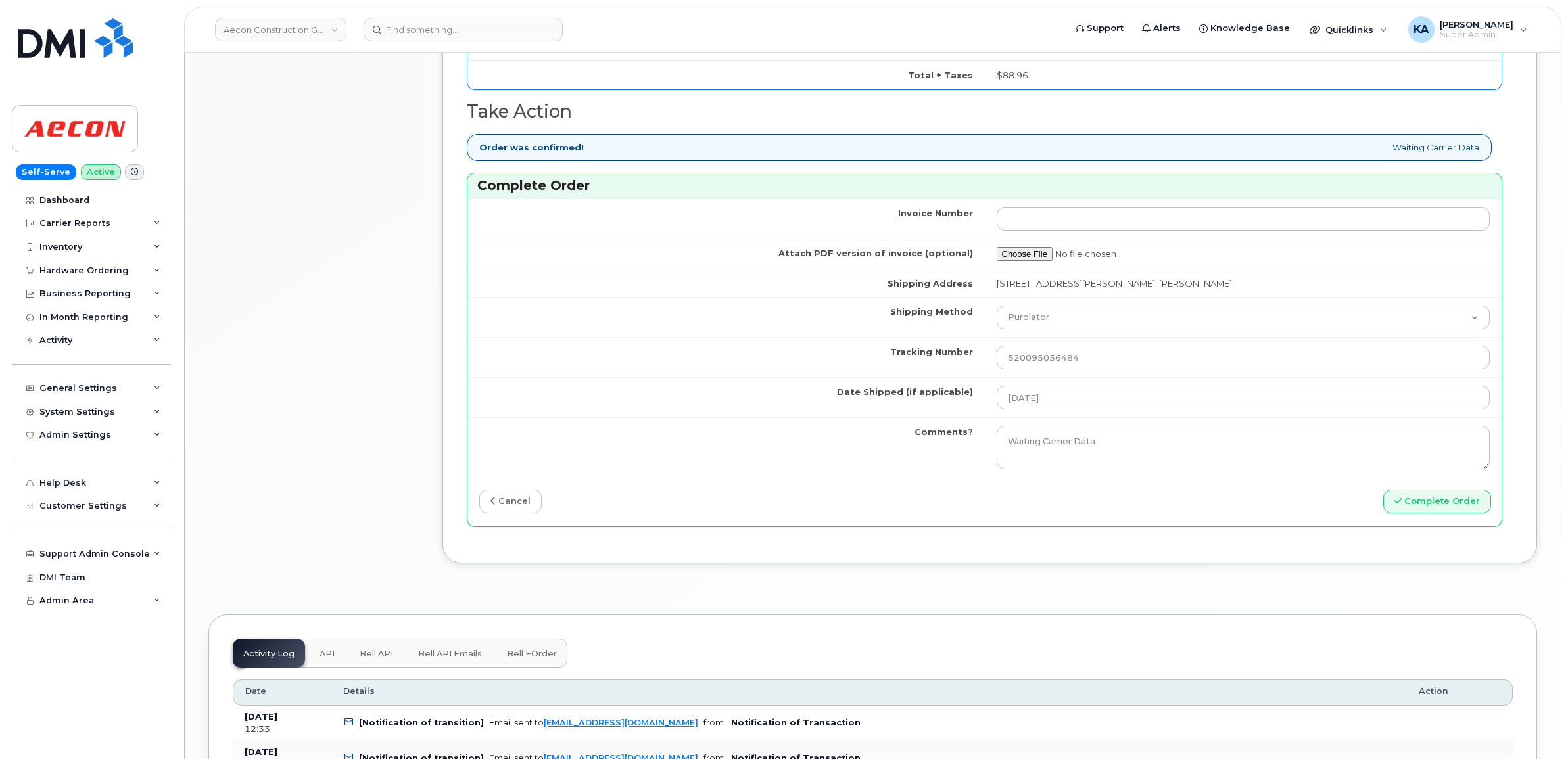
scroll to position [1068, 0]
type input "89302610207413885481"
click at [1441, 493] on button "Complete Order" at bounding box center [1437, 498] width 108 height 24
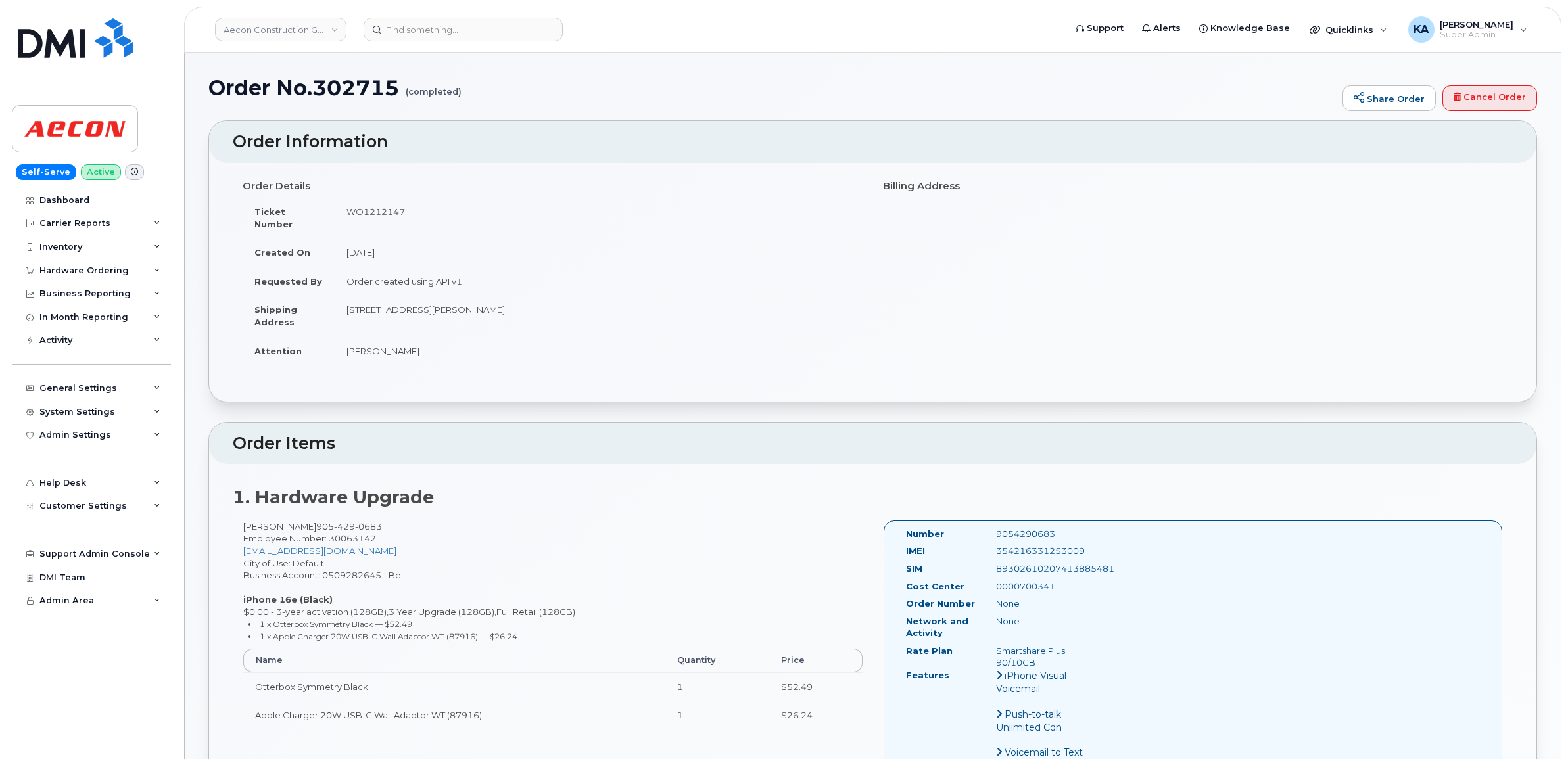
drag, startPoint x: 898, startPoint y: 519, endPoint x: 1075, endPoint y: 649, distance: 219.6
click at [1075, 649] on div "Number 9054290683 IMEI [TECHNICAL_ID] SIM [TECHNICAL_ID] Cost Center 0000700341…" at bounding box center [1004, 649] width 216 height 244
copy div "Number 9054290683 IMEI [TECHNICAL_ID] SIM [TECHNICAL_ID] Cost Center 0000700341…"
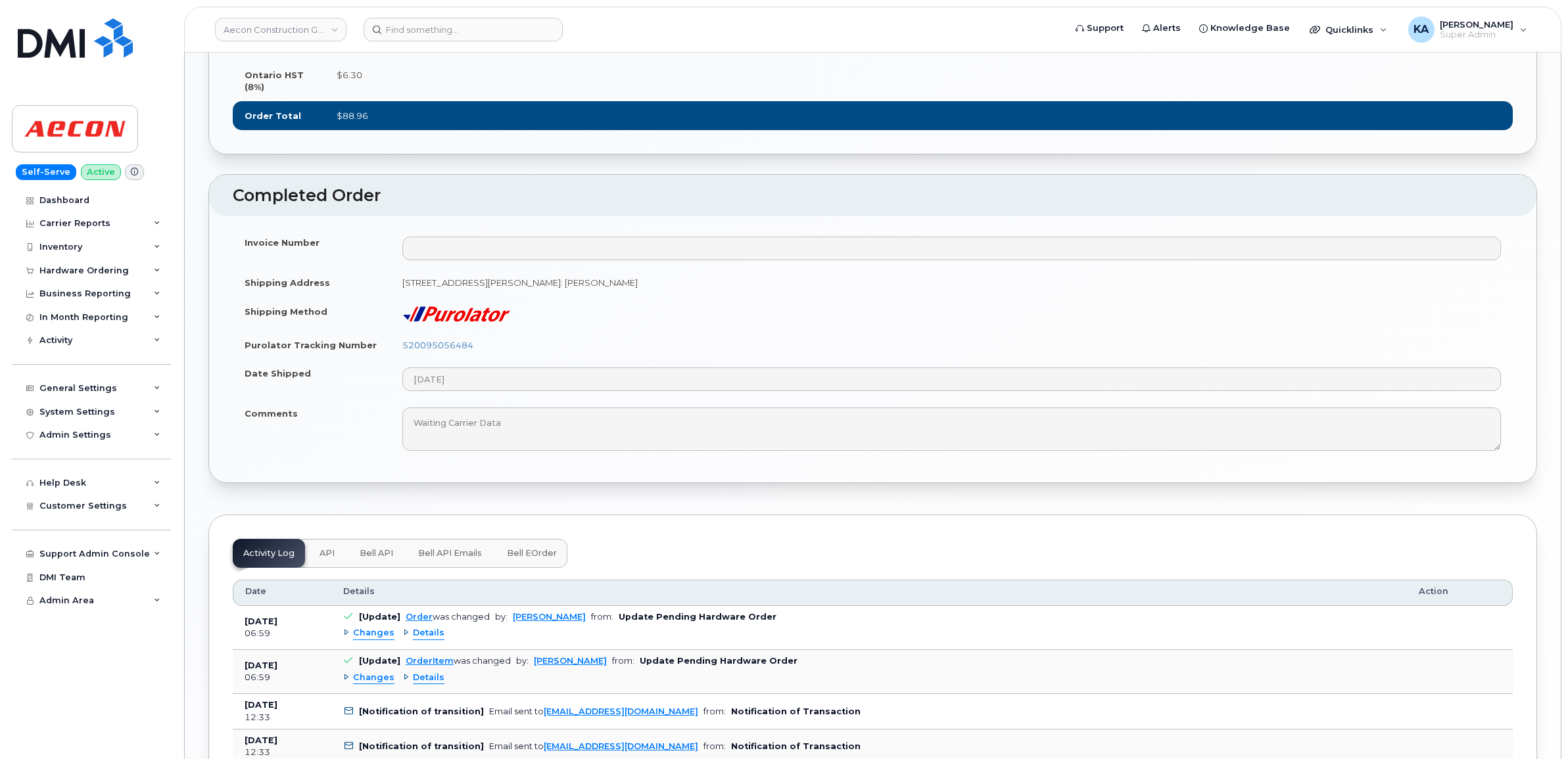
scroll to position [904, 0]
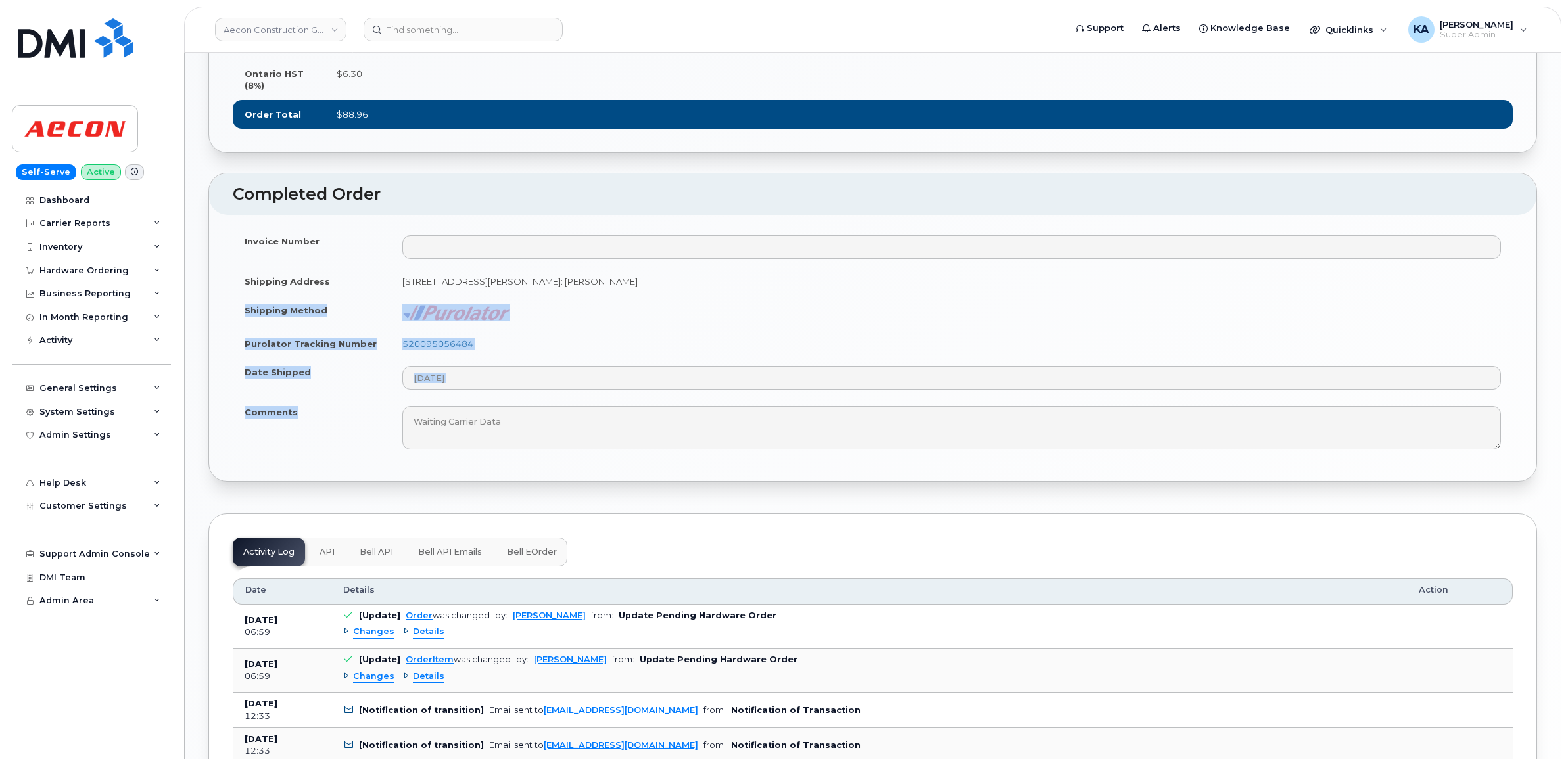
drag, startPoint x: 240, startPoint y: 301, endPoint x: 301, endPoint y: 413, distance: 127.5
click at [301, 413] on tbody "Invoice Number Shipping Address [STREET_ADDRESS][PERSON_NAME]: [PERSON_NAME] Sh…" at bounding box center [872, 341] width 1280 height 231
copy tbody "Shipping Method Purolator Tracking Number 520095056484 Date Shipped Comments"
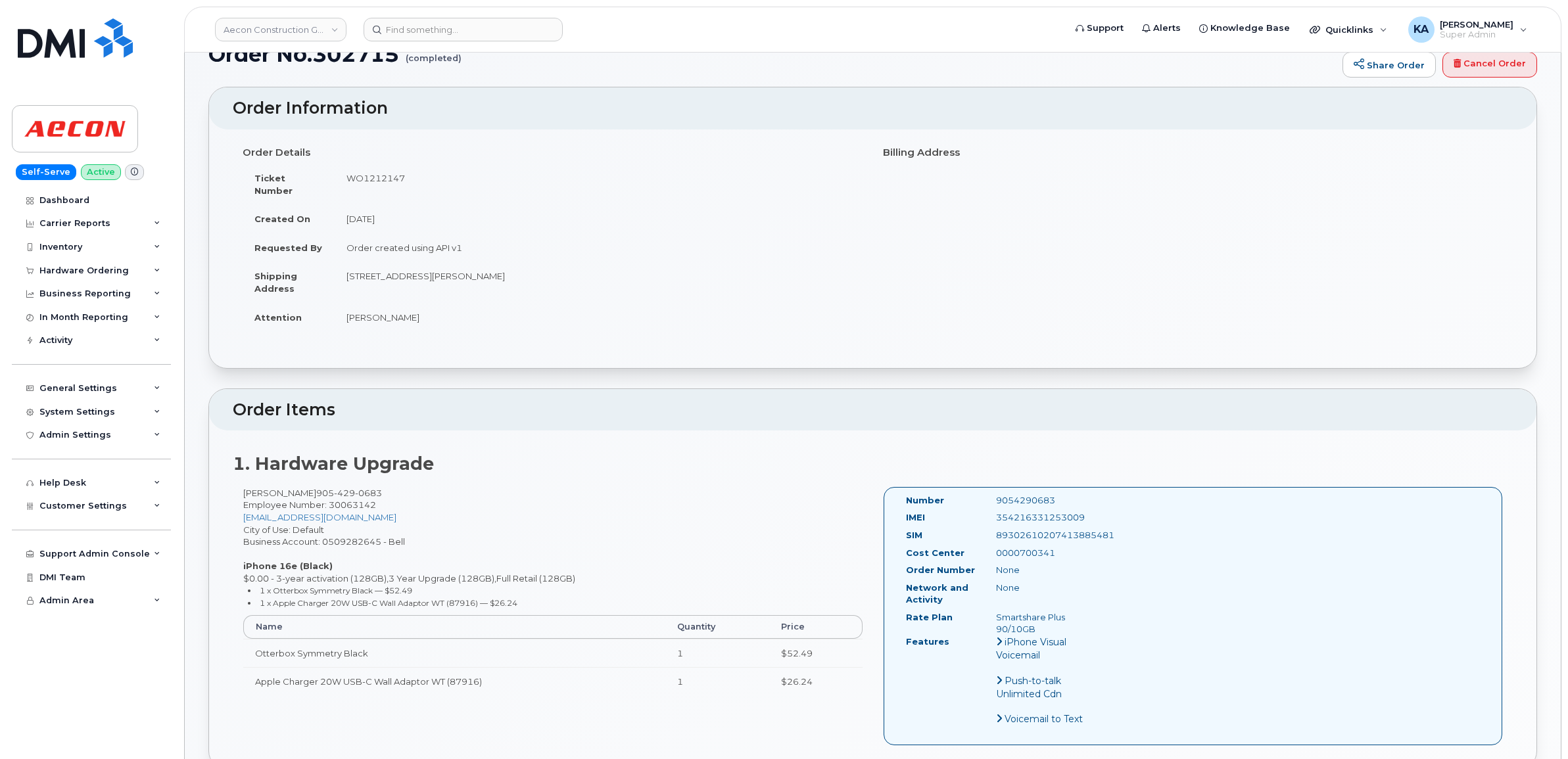
scroll to position [0, 0]
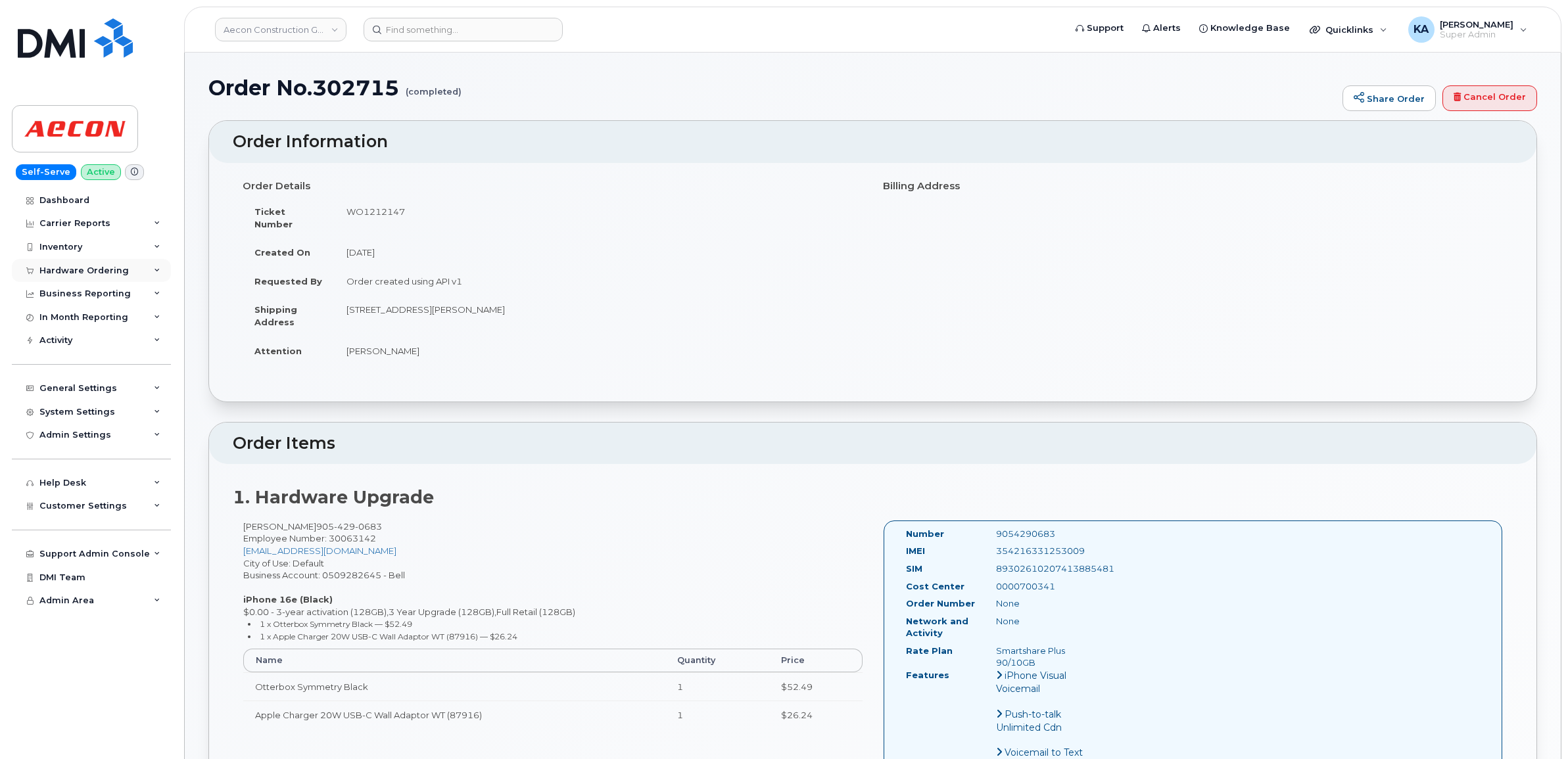
click at [107, 268] on div "Hardware Ordering" at bounding box center [84, 271] width 90 height 11
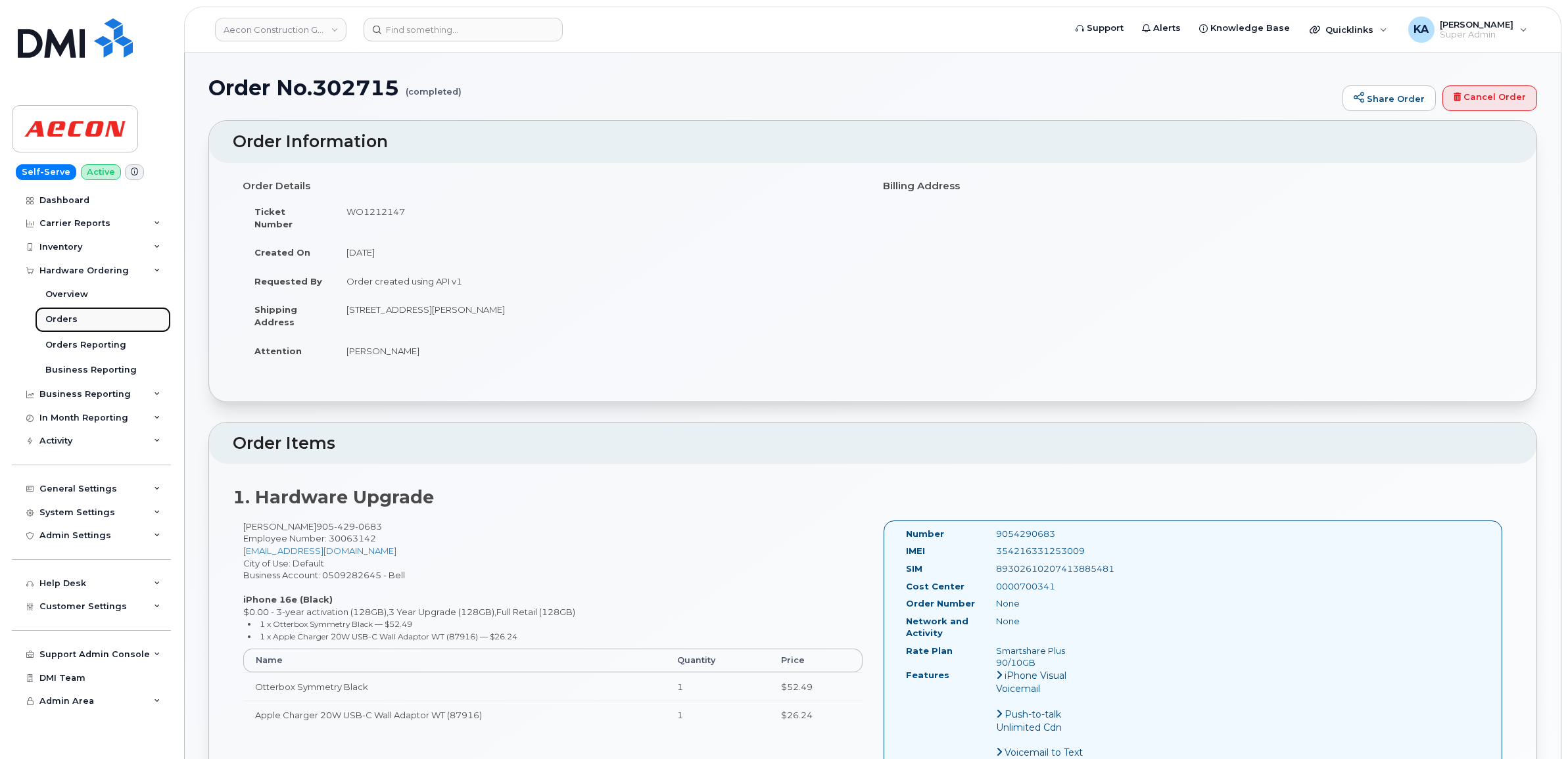
click at [70, 321] on div "Orders" at bounding box center [62, 319] width 33 height 12
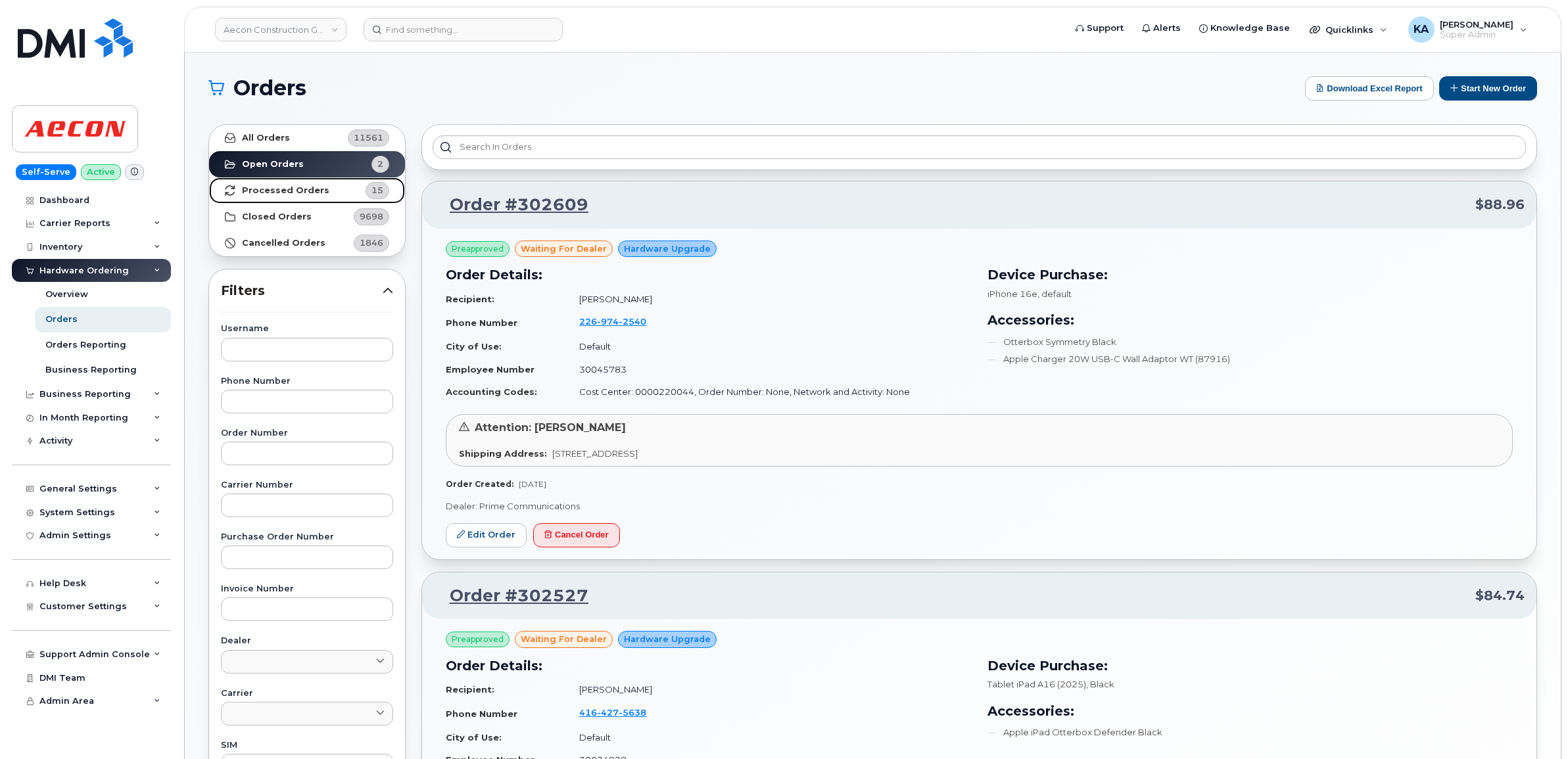
click at [262, 186] on strong "Processed Orders" at bounding box center [285, 191] width 88 height 11
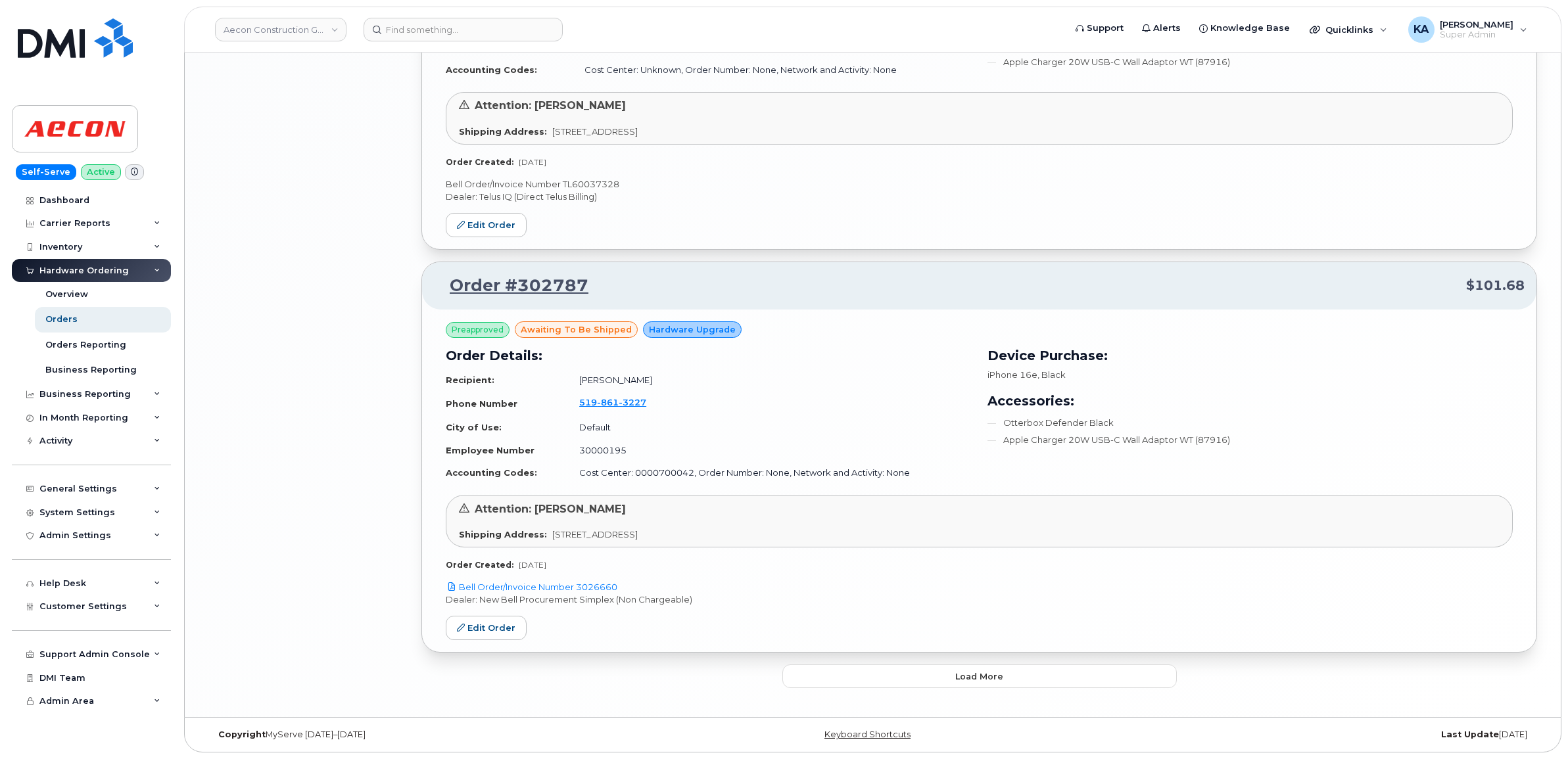
scroll to position [2645, 0]
click at [835, 675] on button "Load more" at bounding box center [979, 677] width 394 height 24
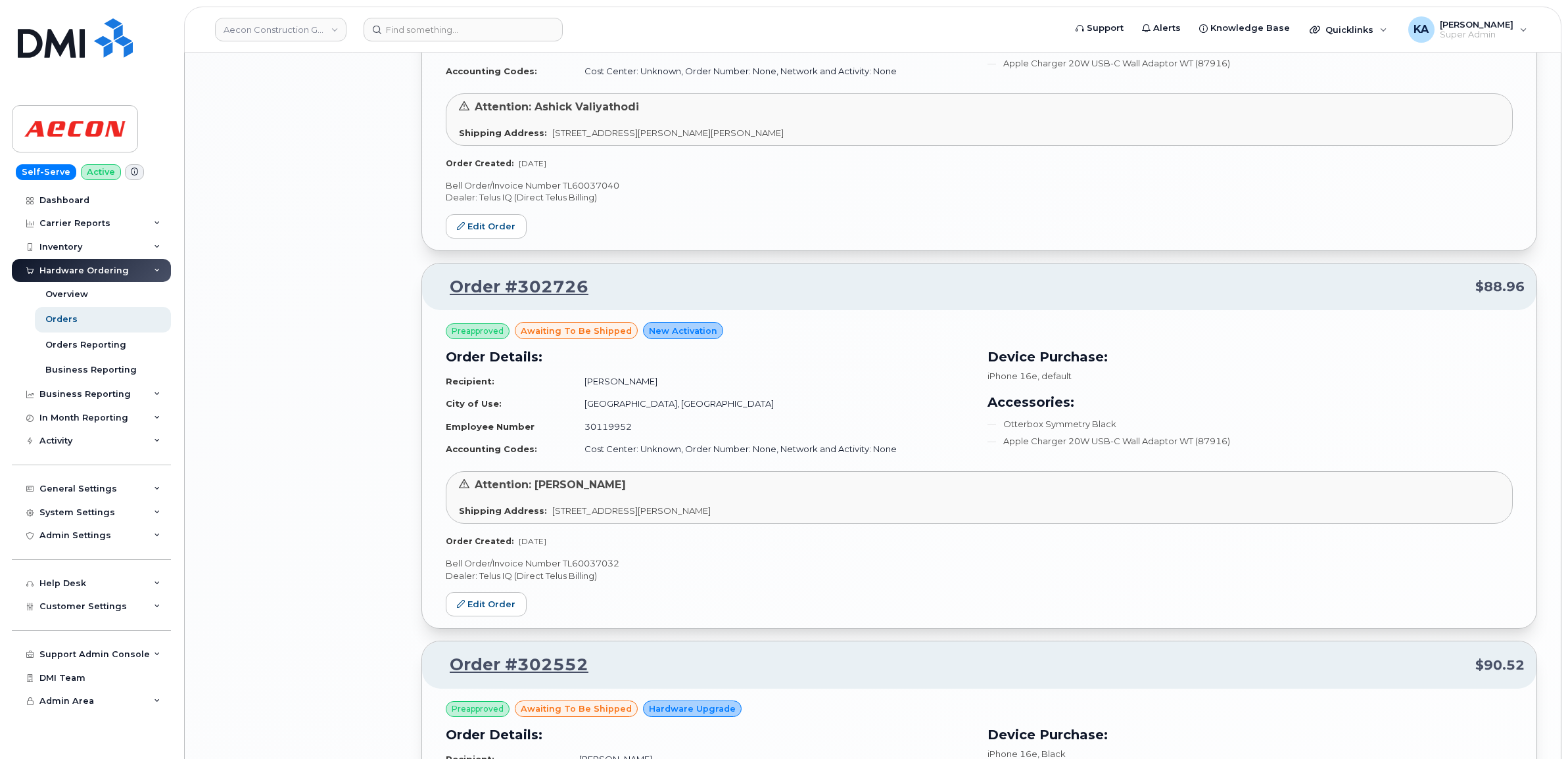
scroll to position [3795, 0]
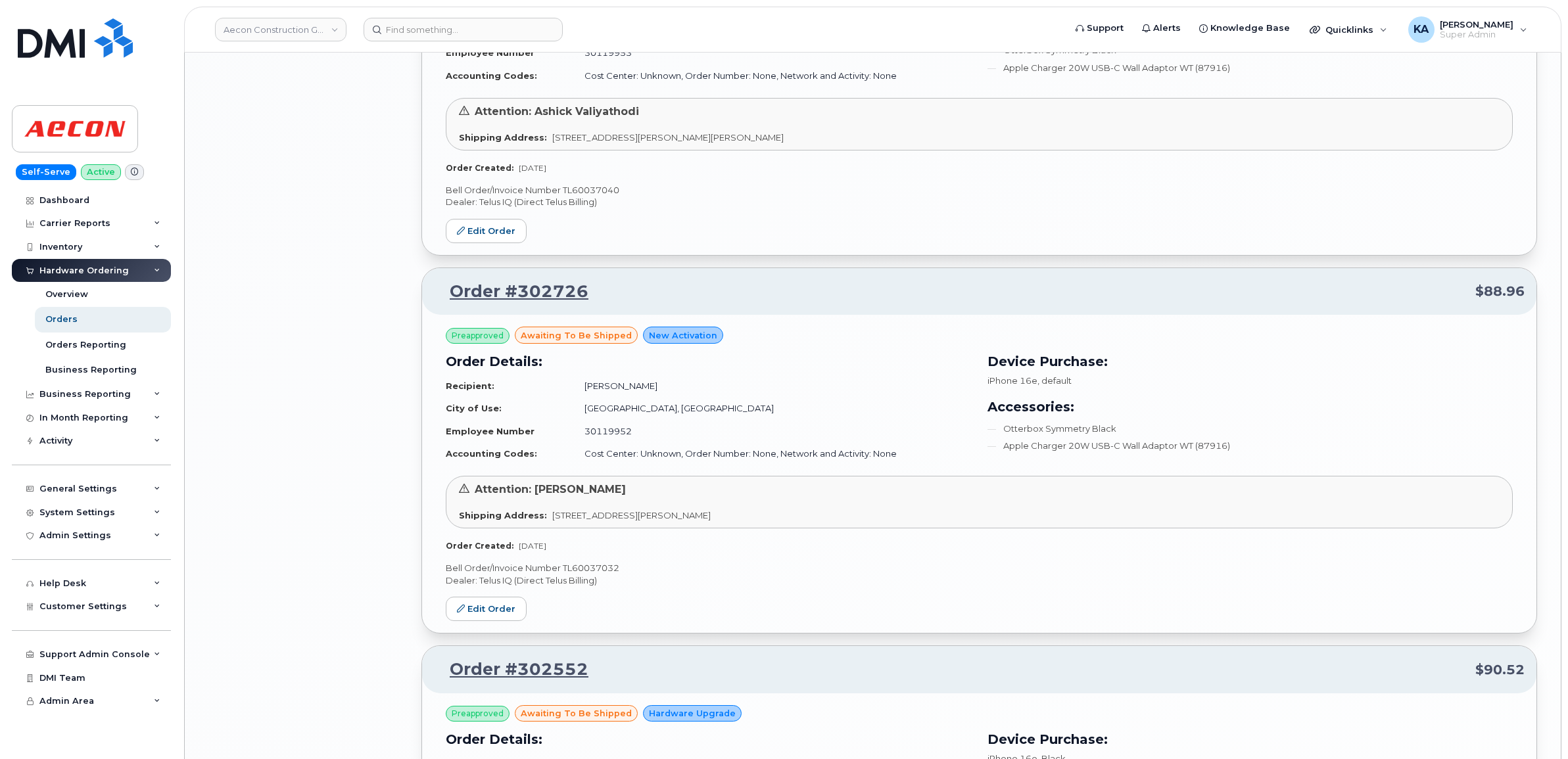
click at [598, 571] on p "Bell Order/Invoice Number TL60037032" at bounding box center [979, 568] width 1067 height 13
copy p "TL60037032"
drag, startPoint x: 504, startPoint y: 613, endPoint x: 513, endPoint y: 612, distance: 9.1
click at [504, 613] on link "Edit Order" at bounding box center [486, 609] width 81 height 24
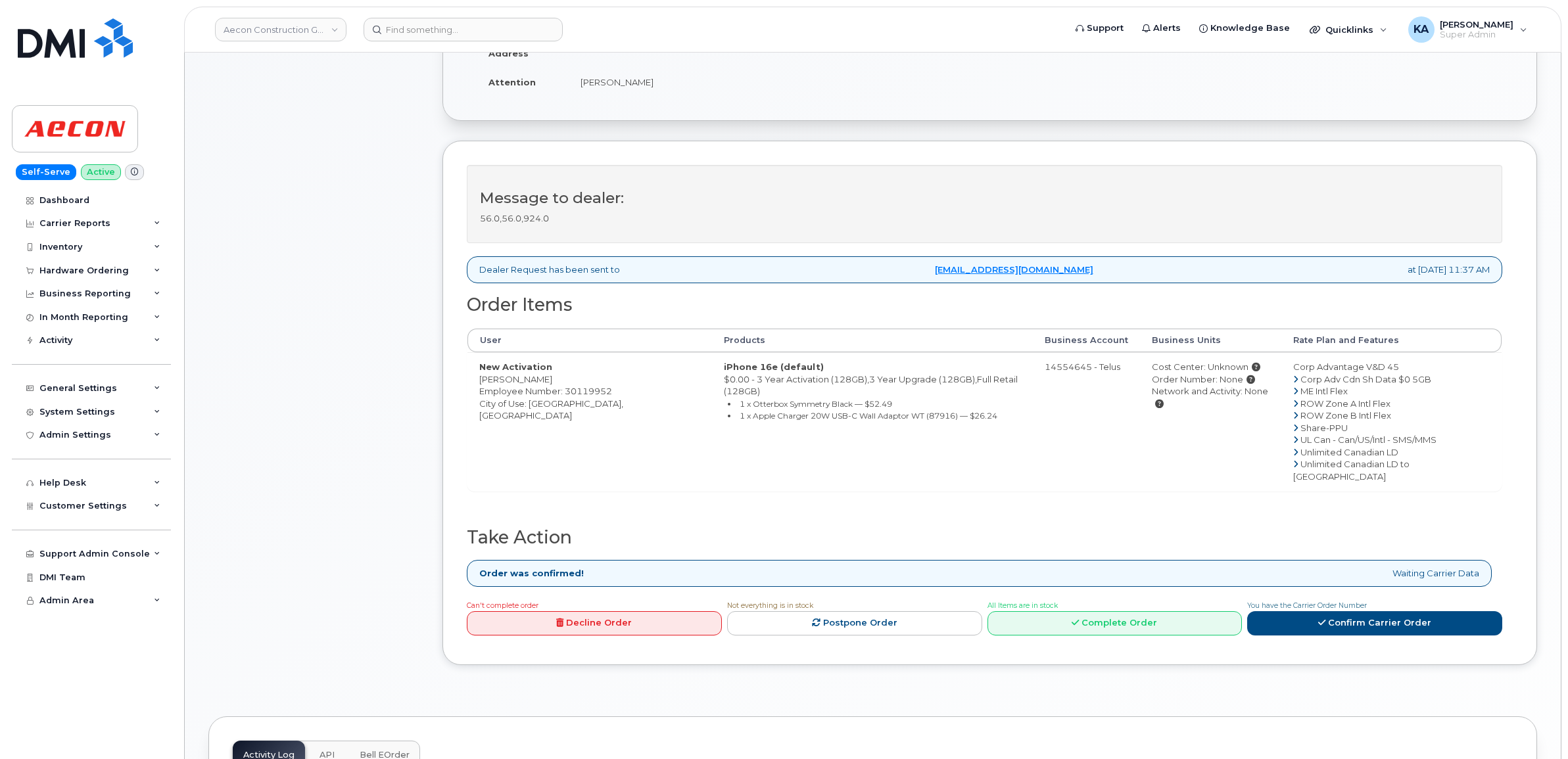
scroll to position [411, 0]
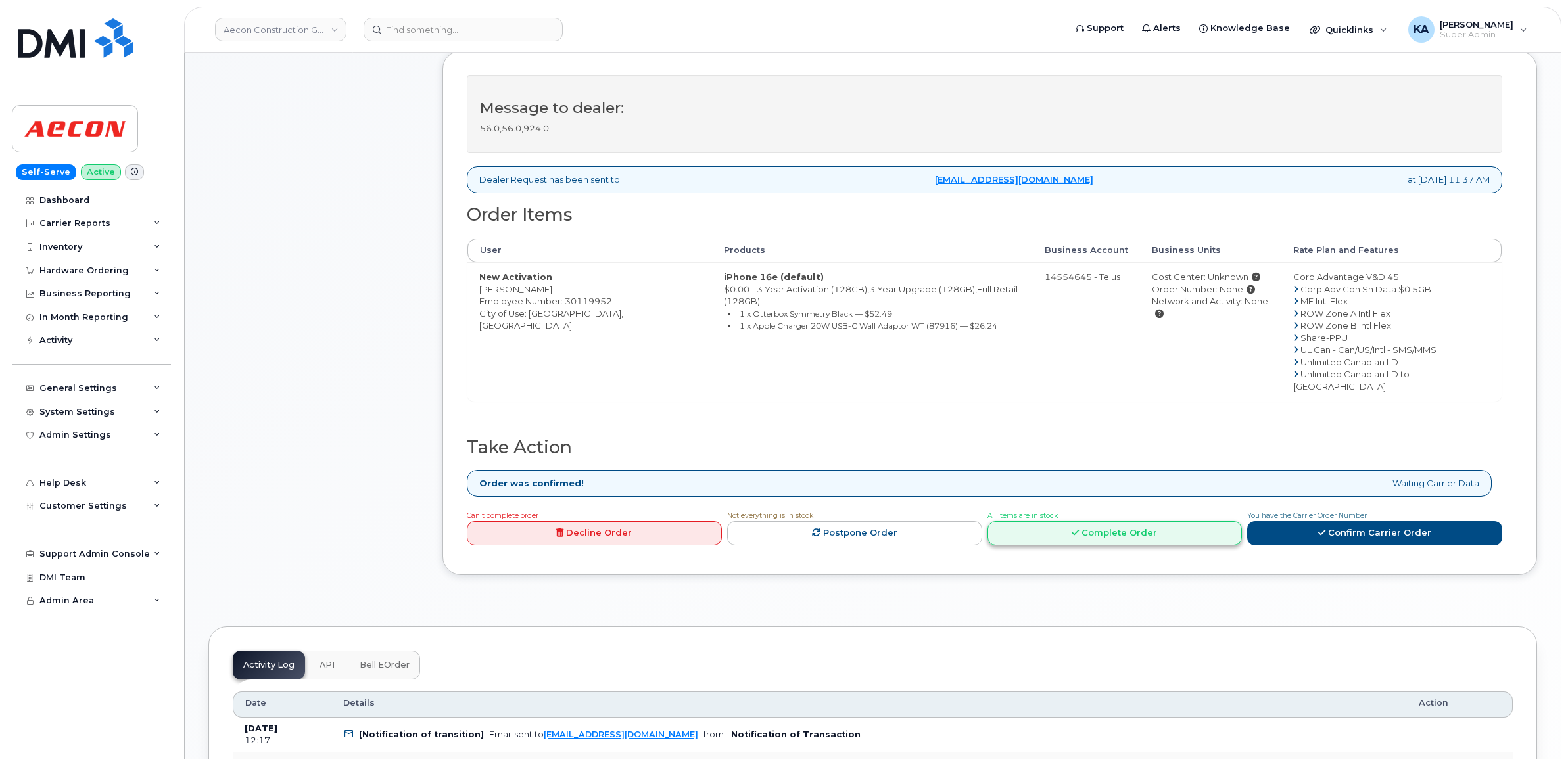
click at [1164, 521] on link "Complete Order" at bounding box center [1115, 533] width 255 height 24
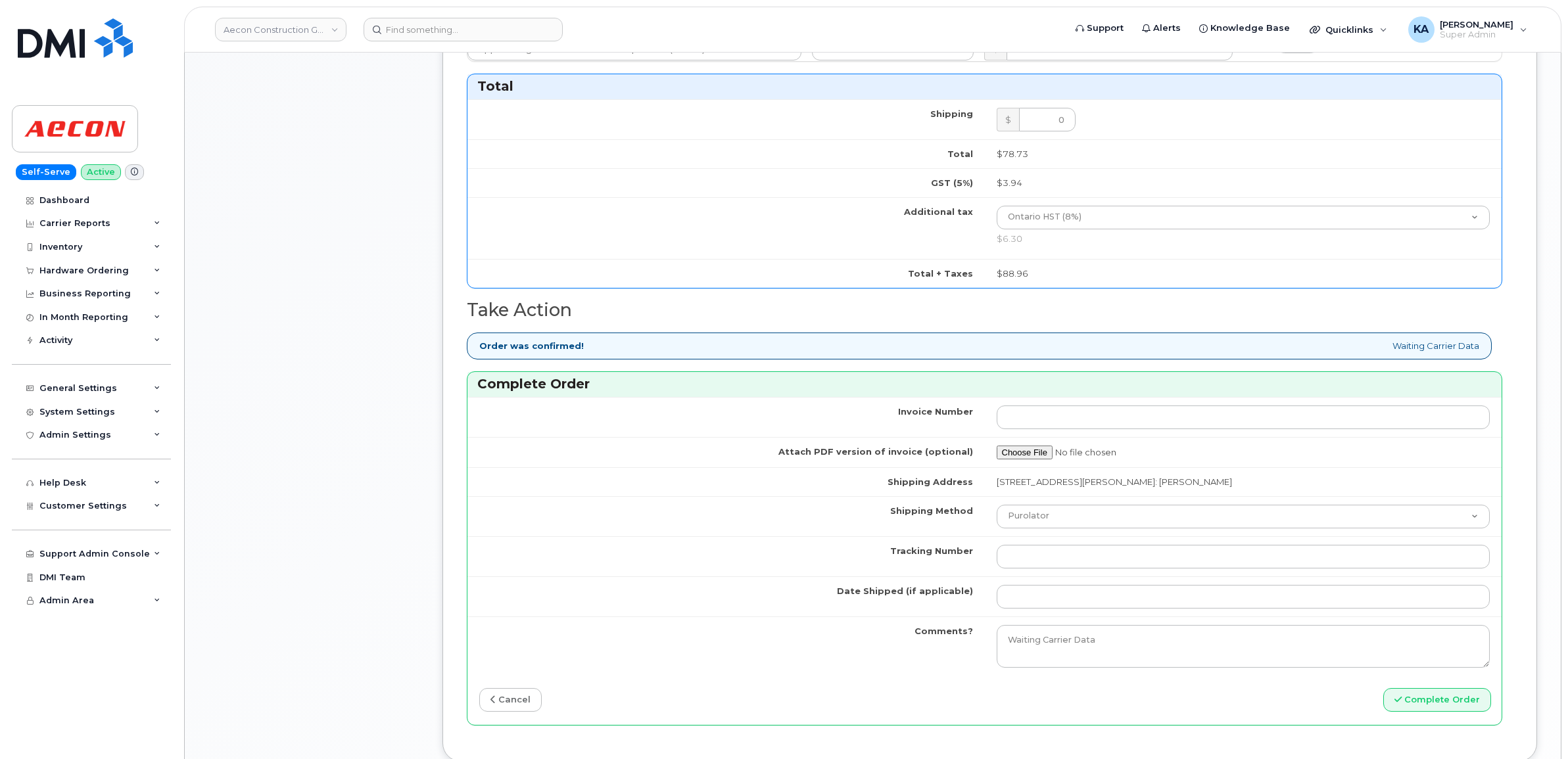
scroll to position [986, 0]
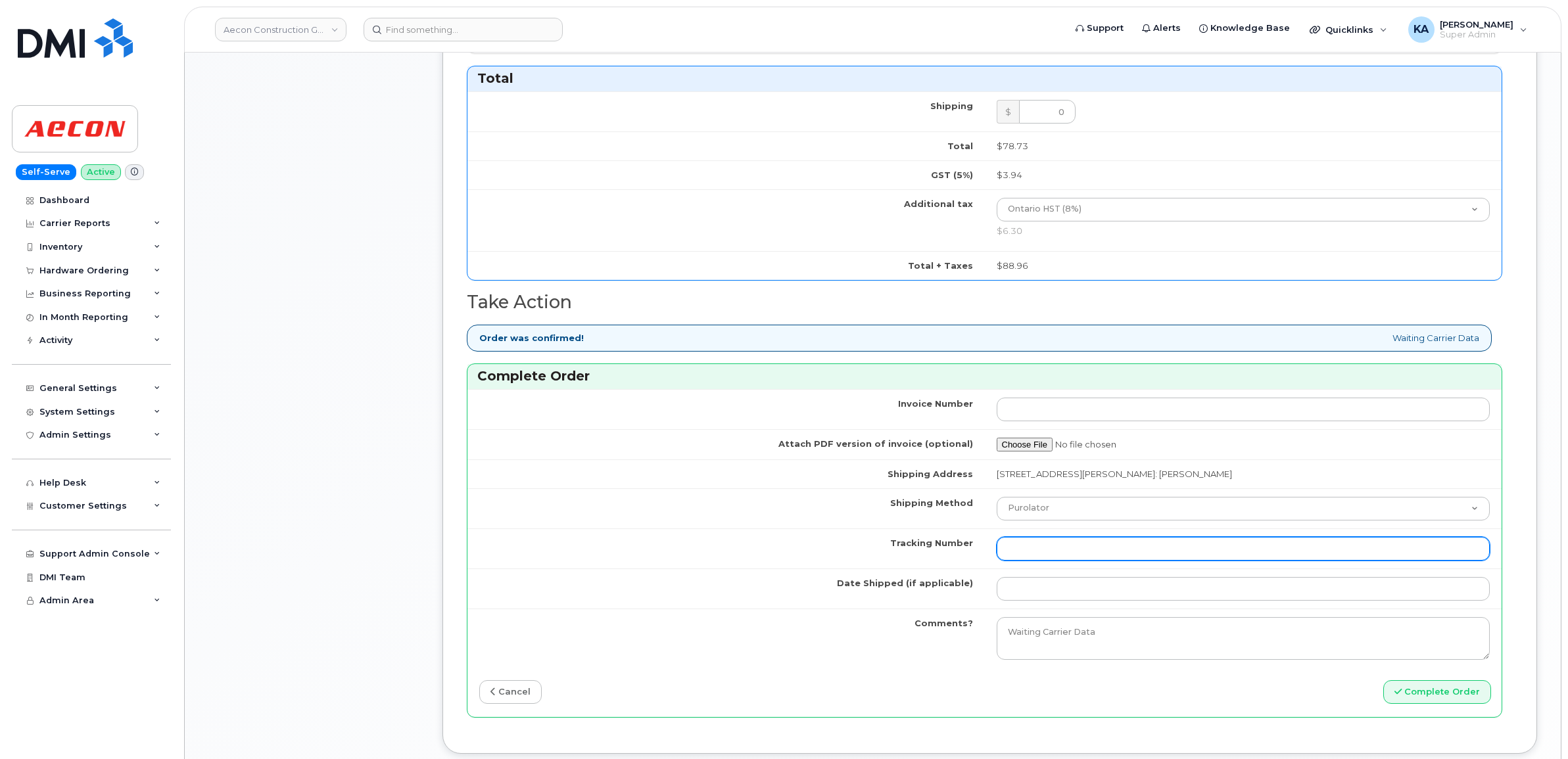
click at [1096, 538] on input "Tracking Number" at bounding box center [1243, 549] width 494 height 24
paste input "GLR001280890"
type input "GLR001280890"
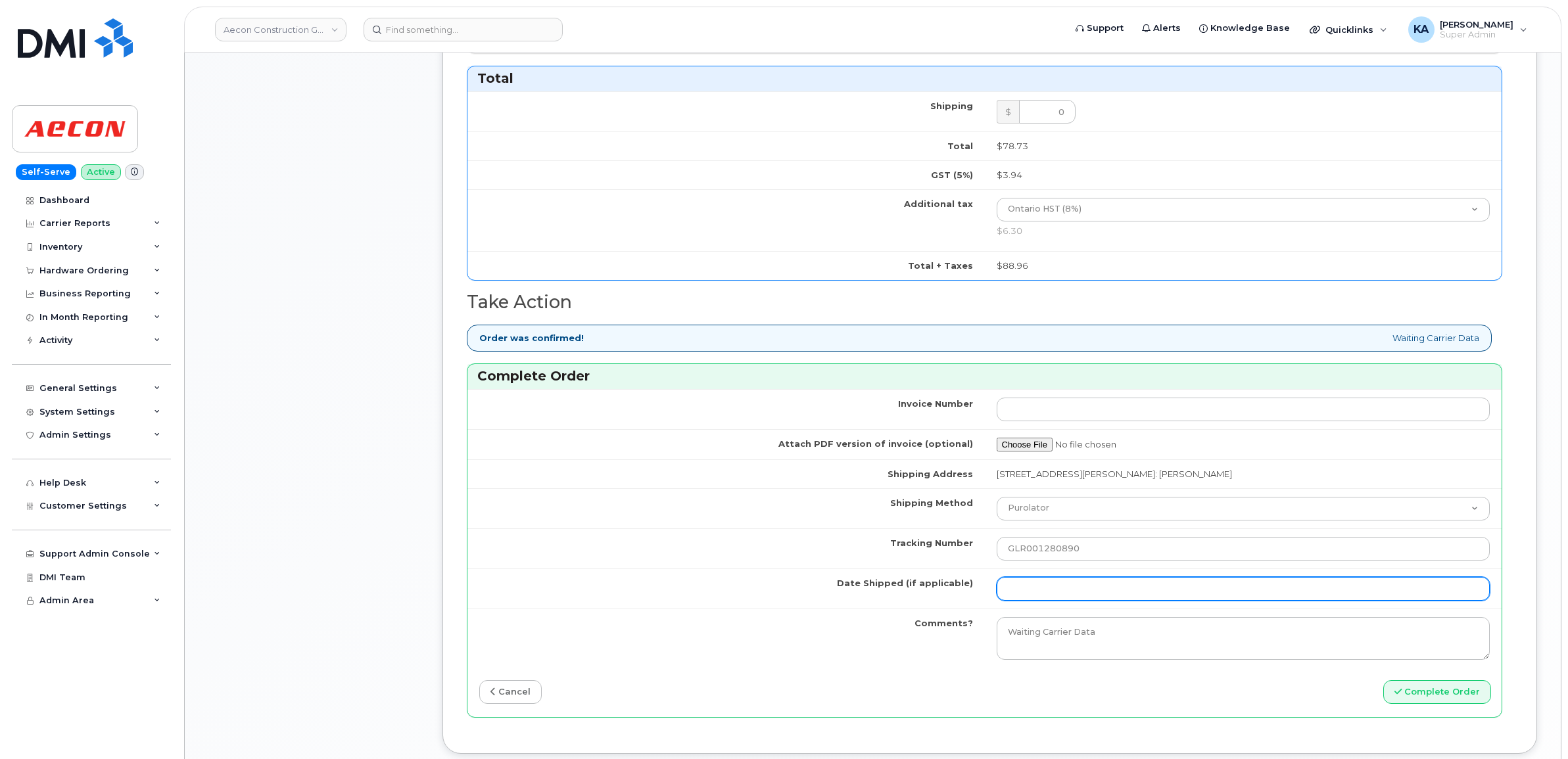
click at [1070, 577] on input "Date Shipped (if applicable)" at bounding box center [1243, 589] width 494 height 24
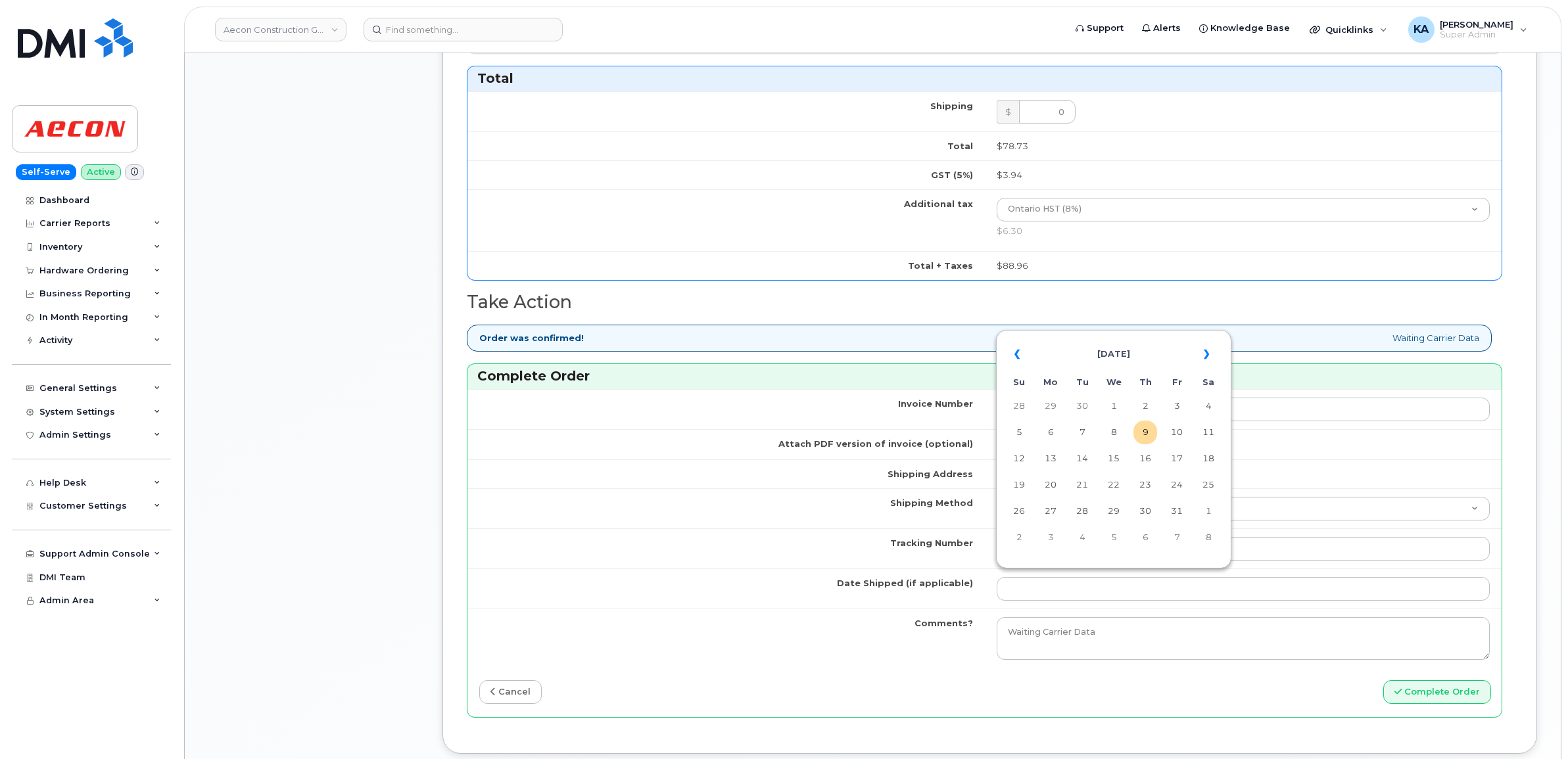
click at [1130, 335] on table "« [DATE] » Su Mo Tu We Th Fr Sa 28 29 30 1 2 3 4 5 6 7 8 9 10 11 12 13 14 15 16…" at bounding box center [1113, 446] width 229 height 225
click at [1115, 433] on td "8" at bounding box center [1113, 432] width 24 height 24
type input "[DATE]"
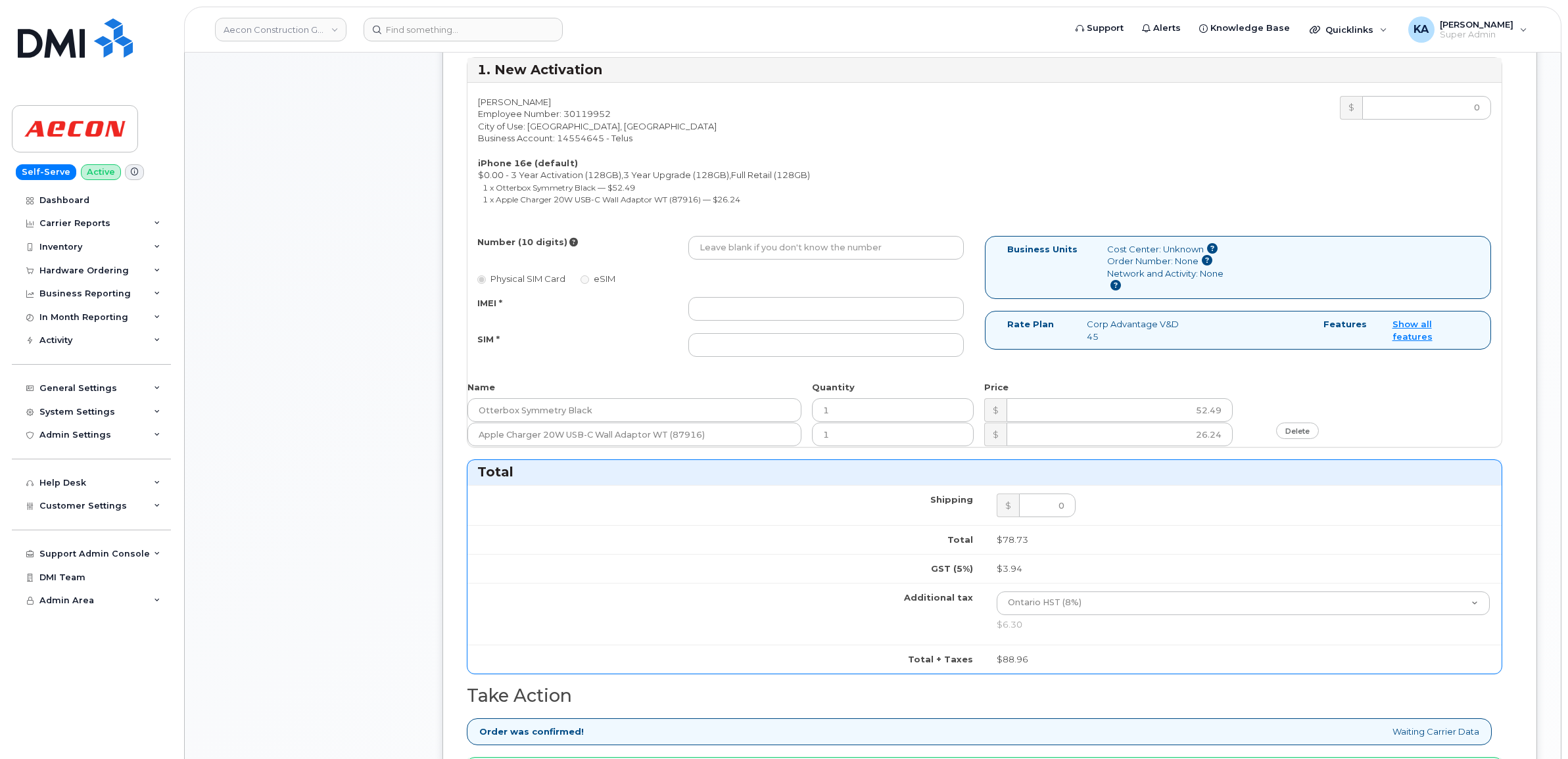
scroll to position [575, 0]
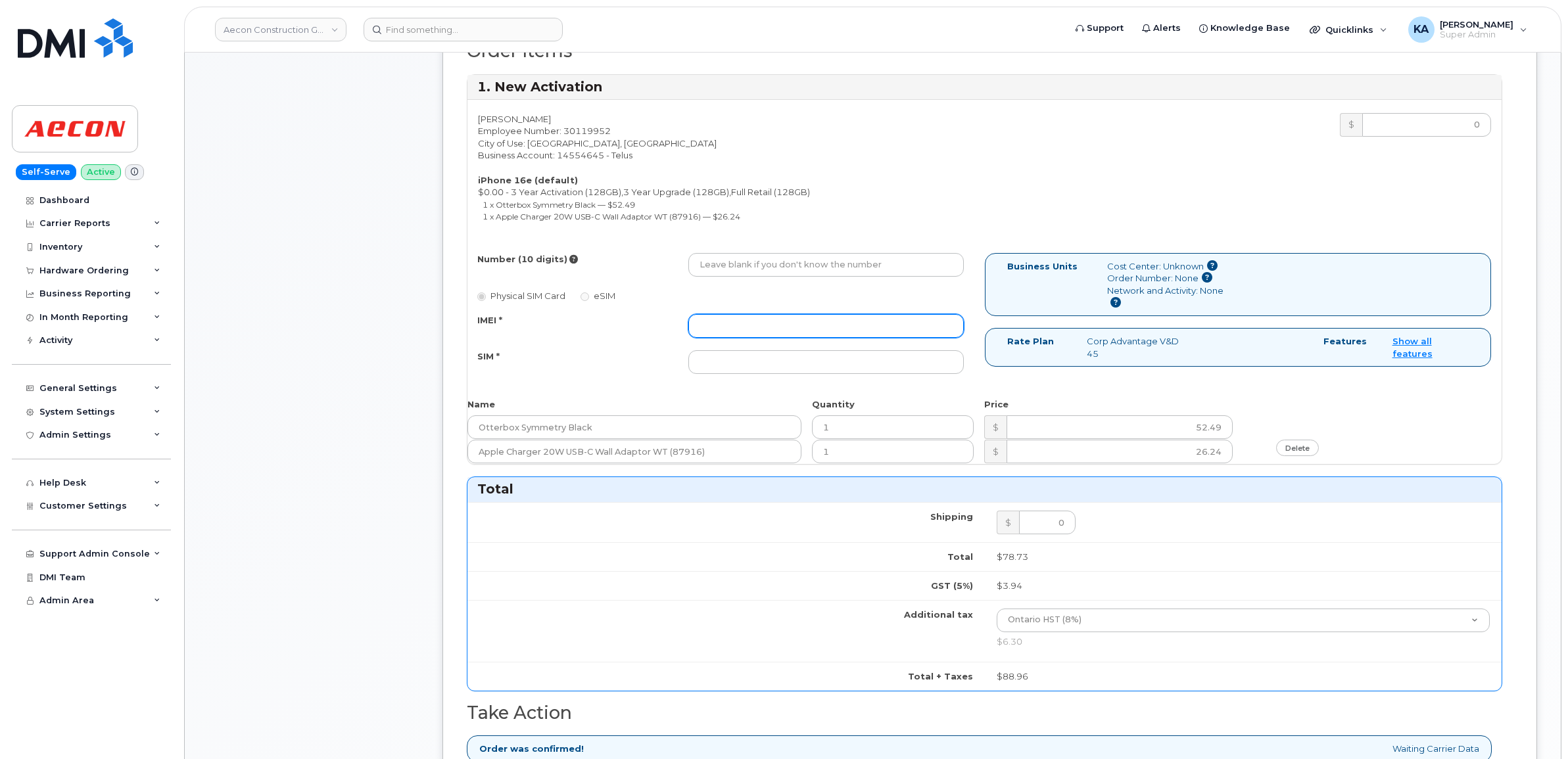
click at [774, 319] on input "IMEI *" at bounding box center [826, 326] width 275 height 24
paste input "354216331136840"
type input "354216331136840"
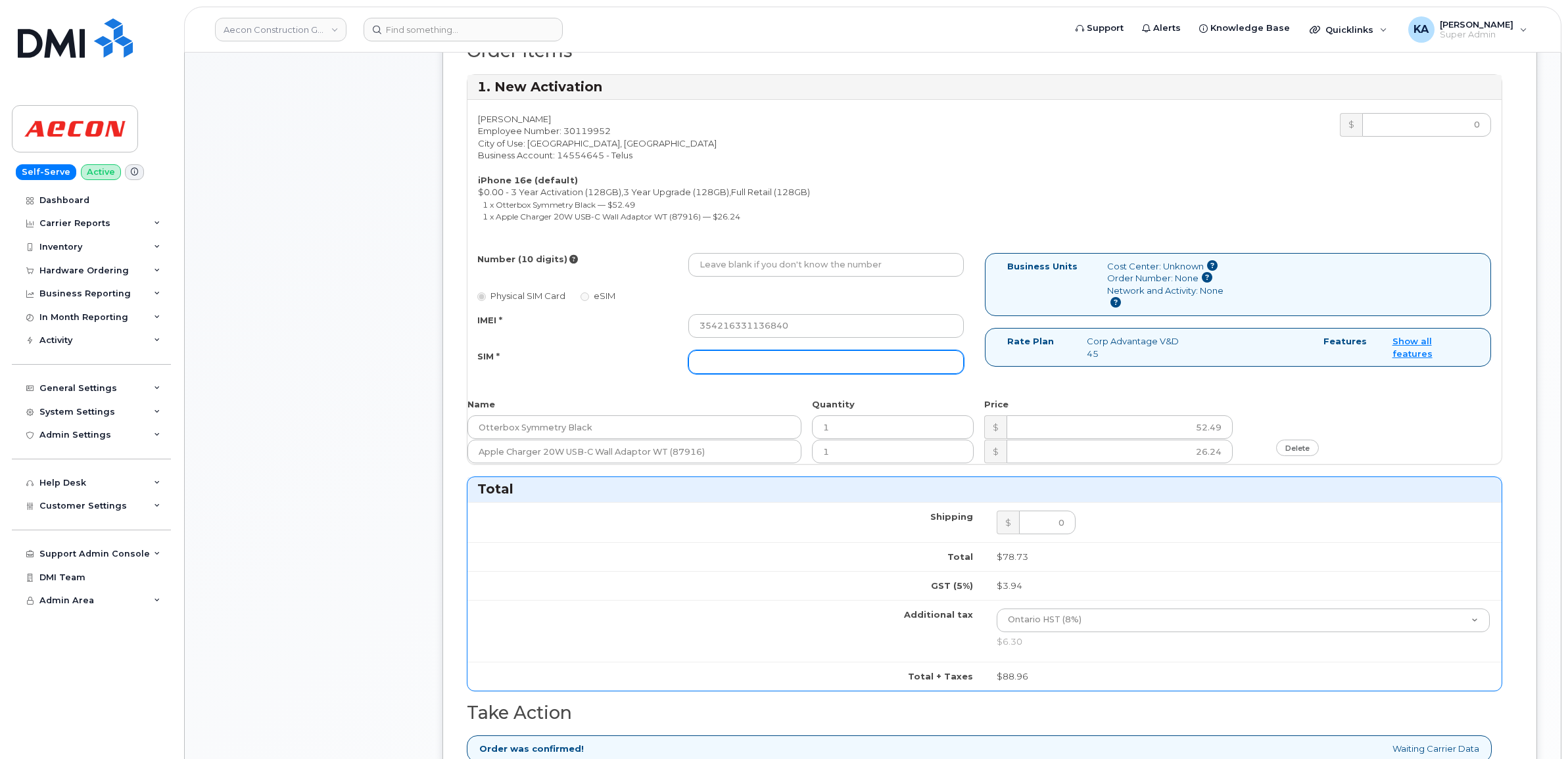
click at [717, 351] on input "SIM *" at bounding box center [826, 362] width 275 height 24
paste input "89043052010008887025010562558863"
type input "89043052010008887025010562558863"
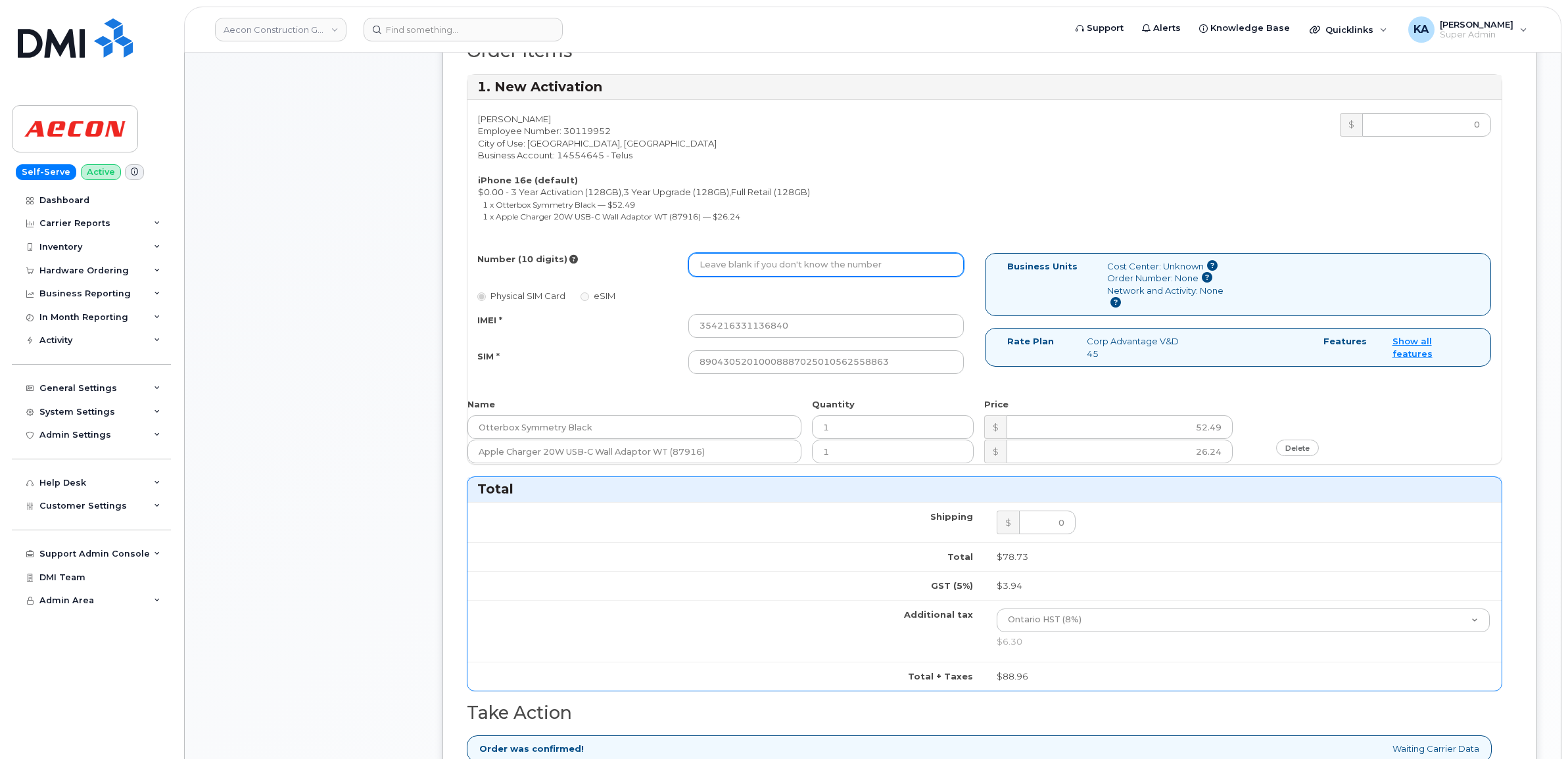
click at [741, 260] on input "Number (10 digits)" at bounding box center [826, 264] width 275 height 24
paste input "226) 789-5666"
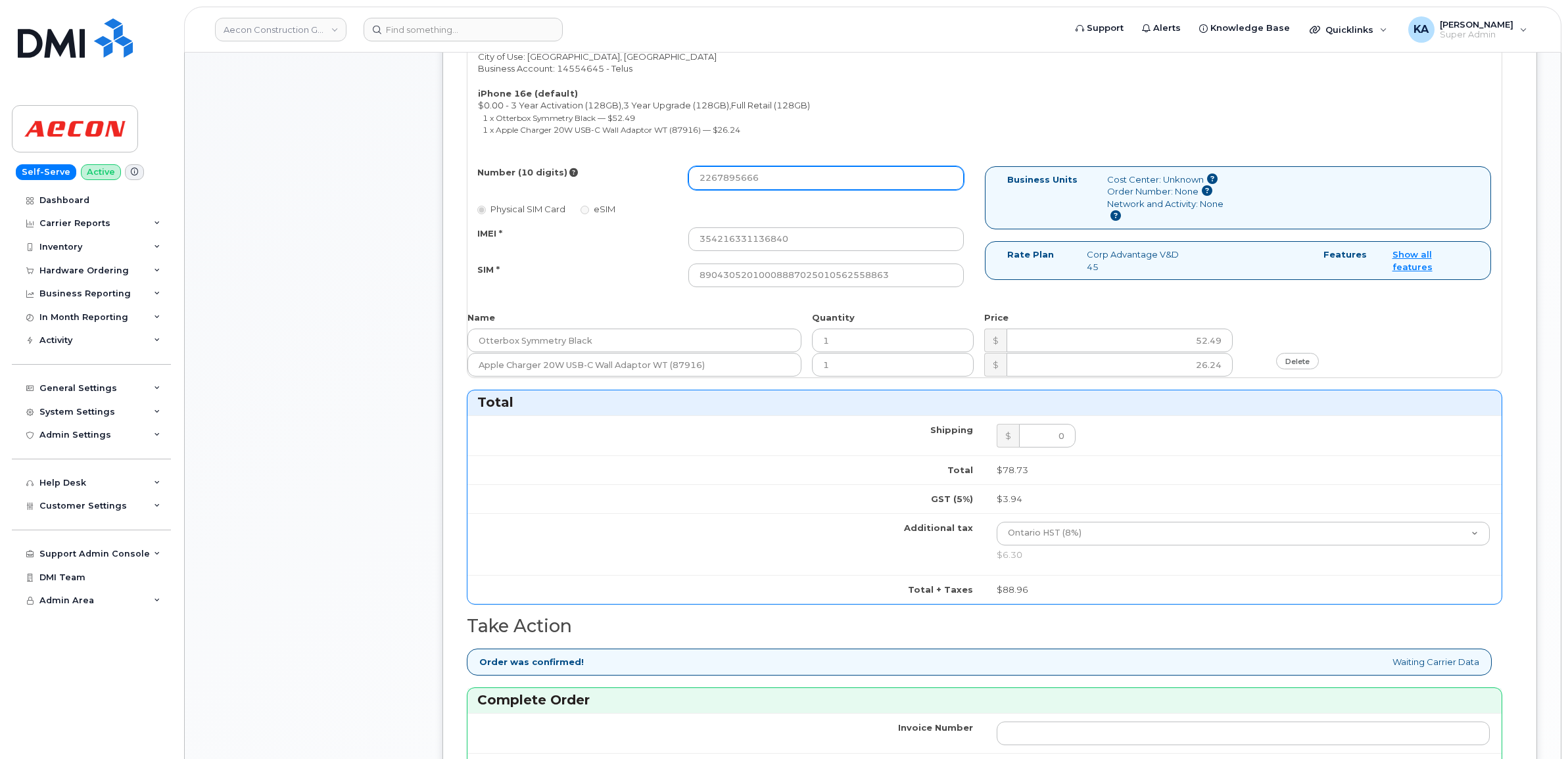
scroll to position [1068, 0]
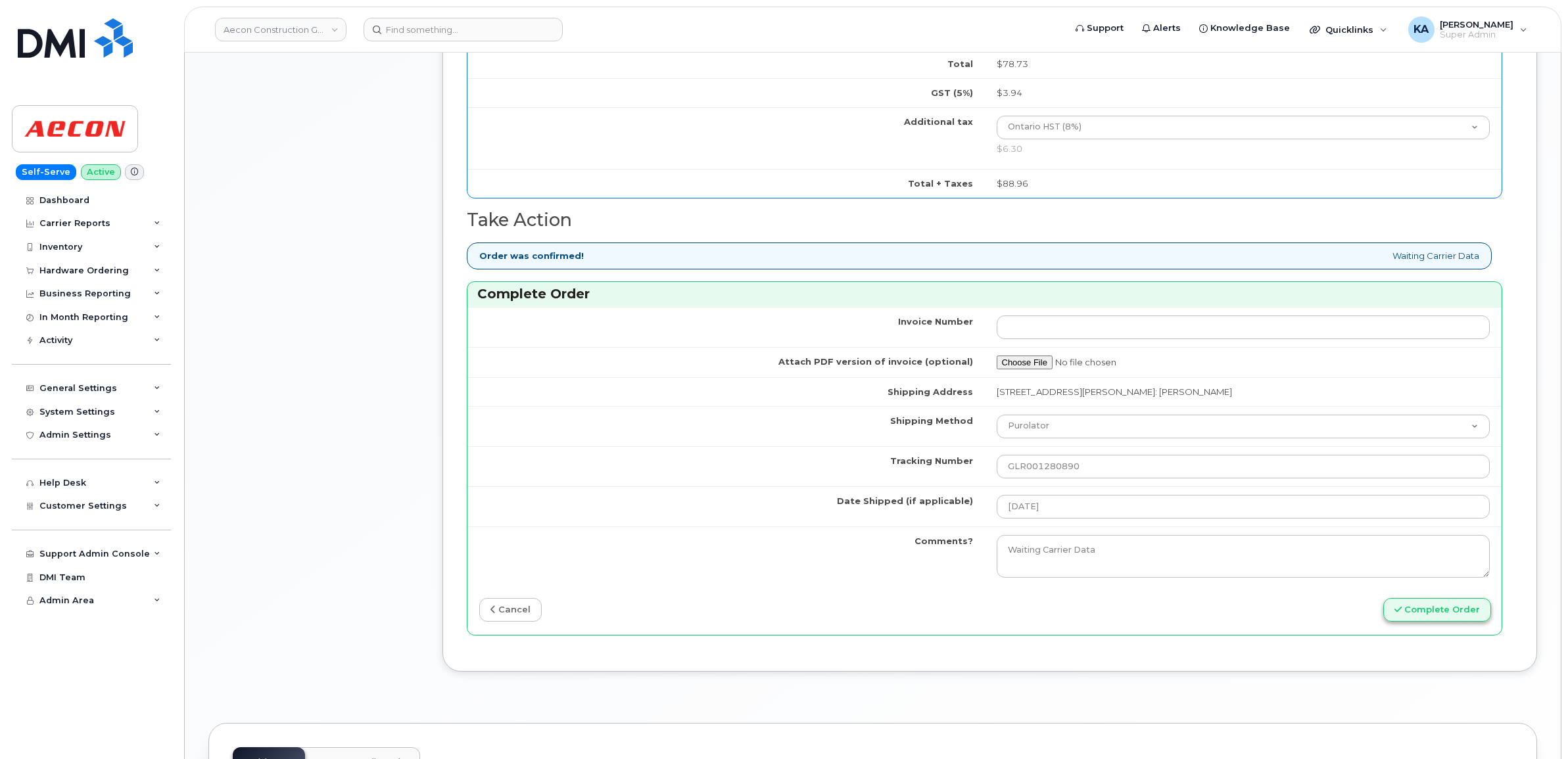
type input "2267895666"
click at [1440, 606] on button "Complete Order" at bounding box center [1437, 610] width 108 height 24
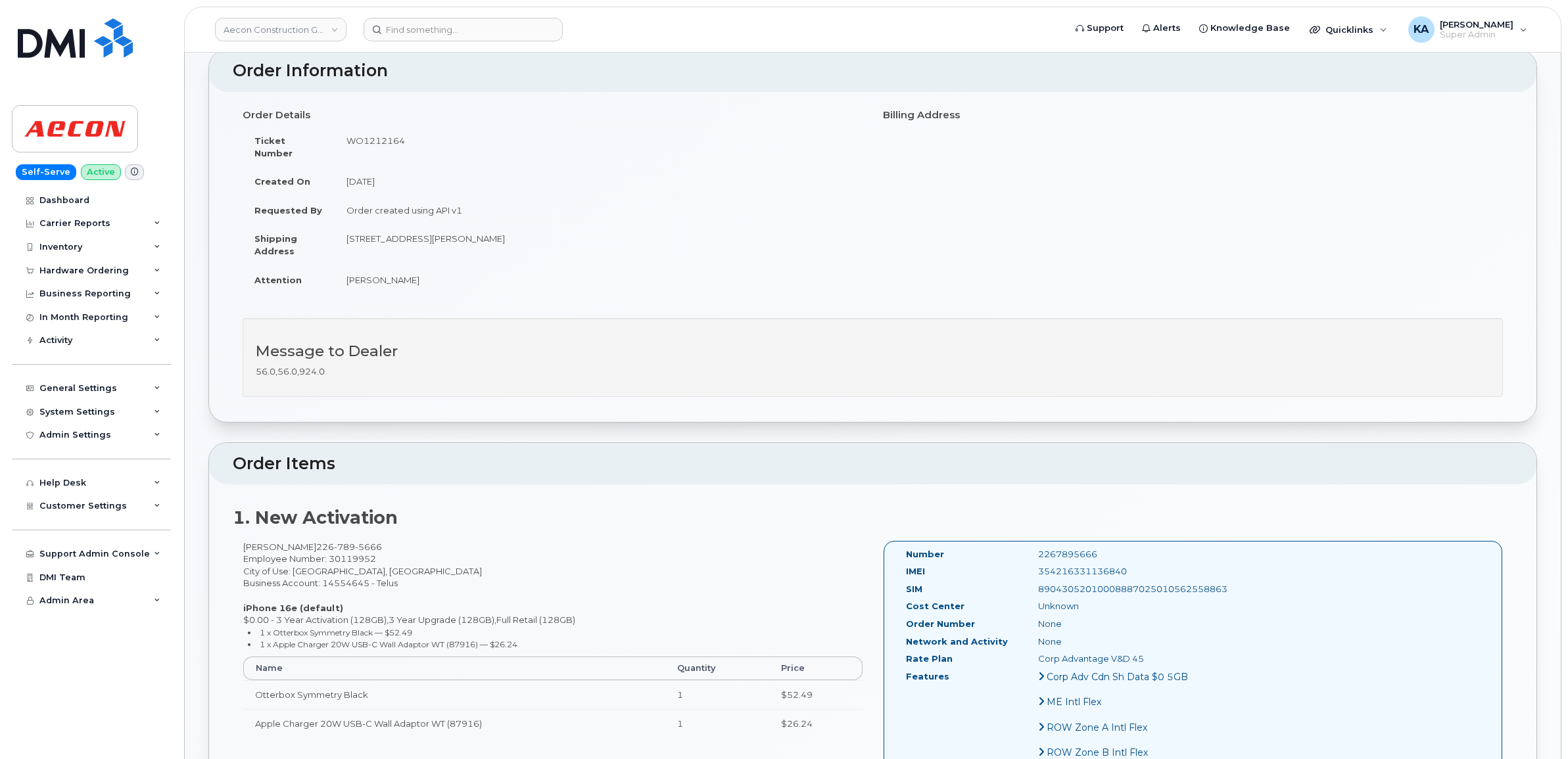
scroll to position [164, 0]
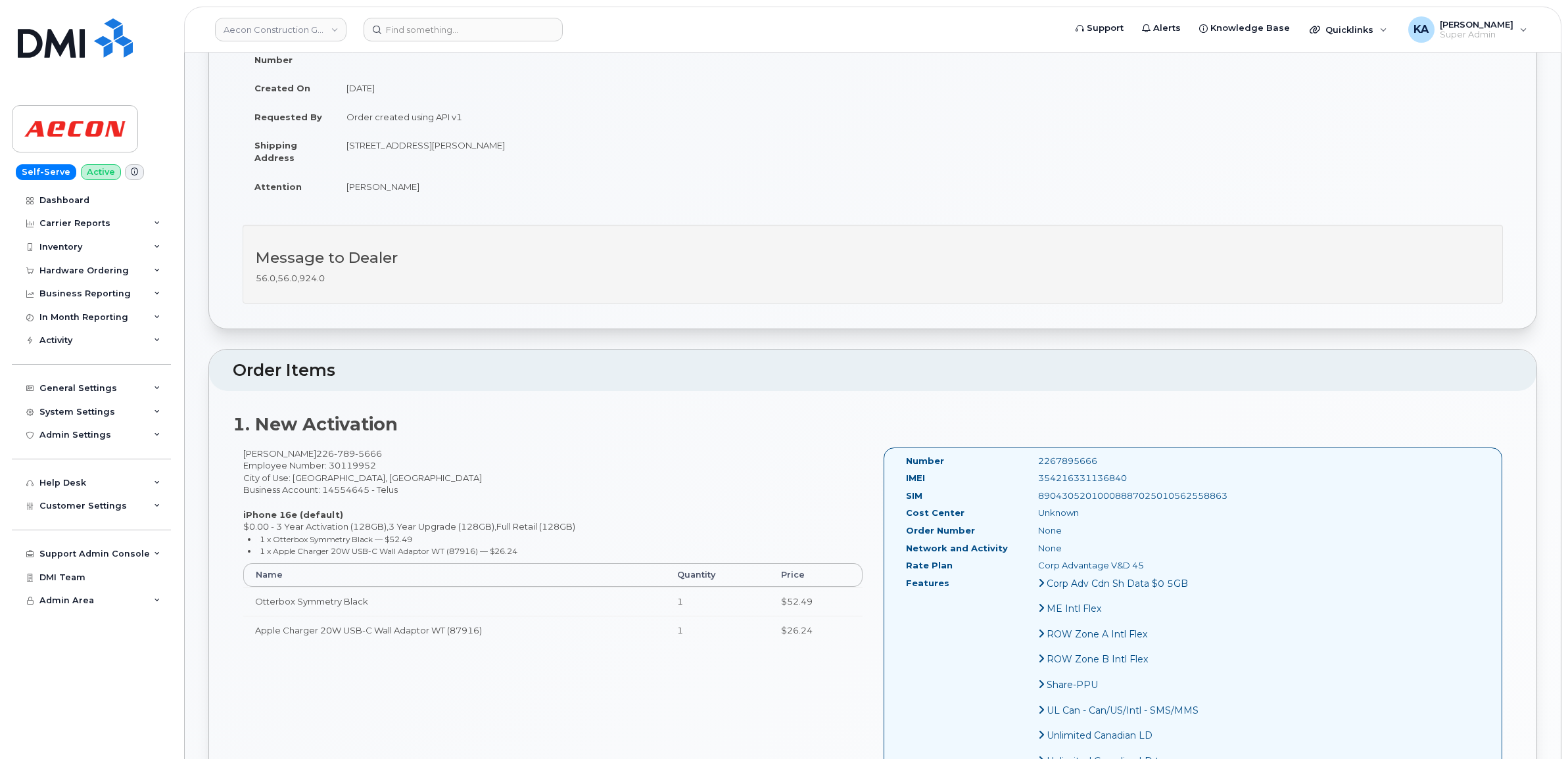
drag, startPoint x: 902, startPoint y: 446, endPoint x: 1120, endPoint y: 564, distance: 247.9
click at [1120, 564] on div "Number 2267895666 IMEI 354216331136840 SIM 89043052010008887025010562558863 Cos…" at bounding box center [1054, 623] width 318 height 338
copy div "Number 2267895666 IMEI 354216331136840 SIM 89043052010008887025010562558863 Cos…"
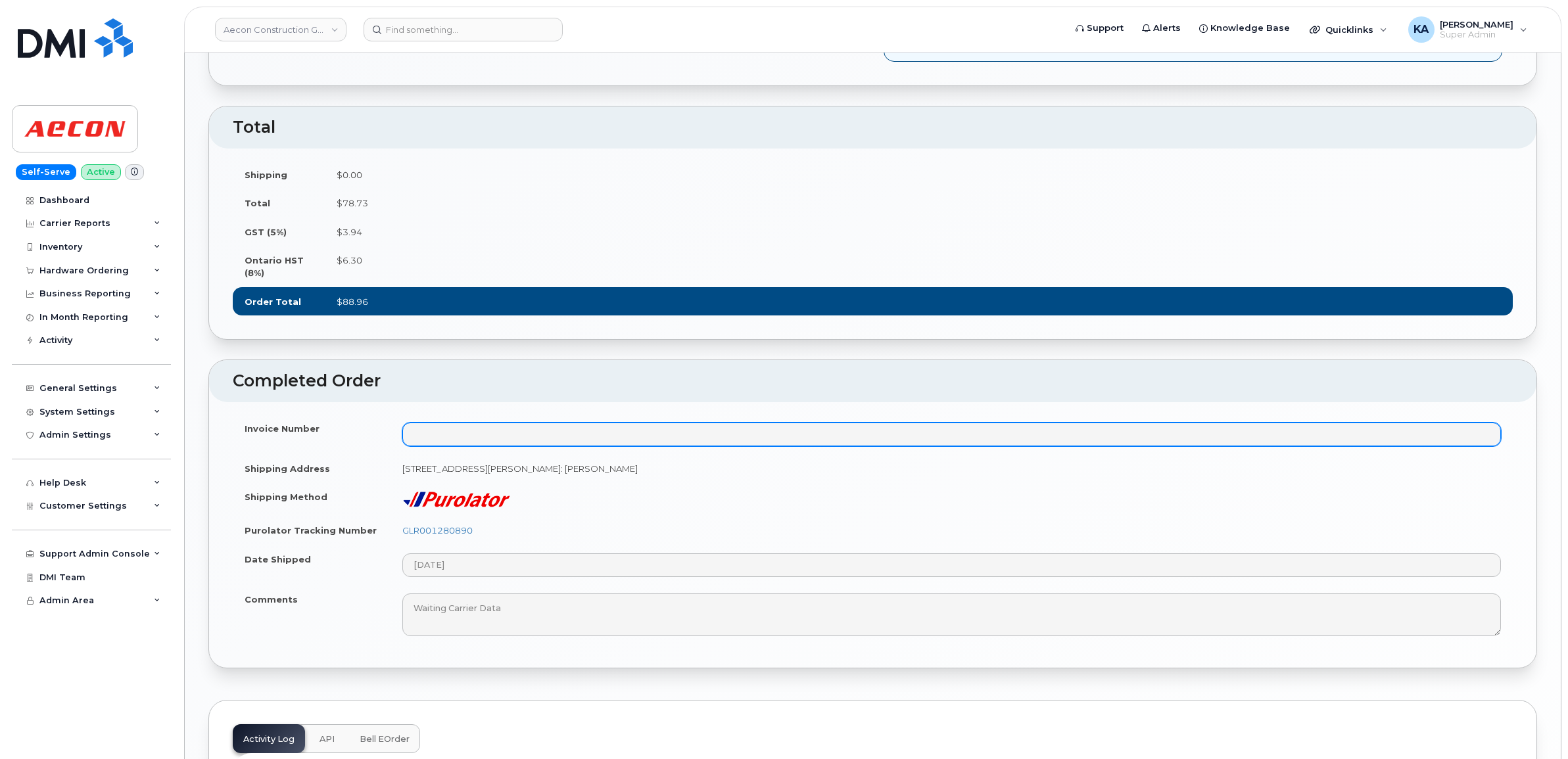
scroll to position [904, 0]
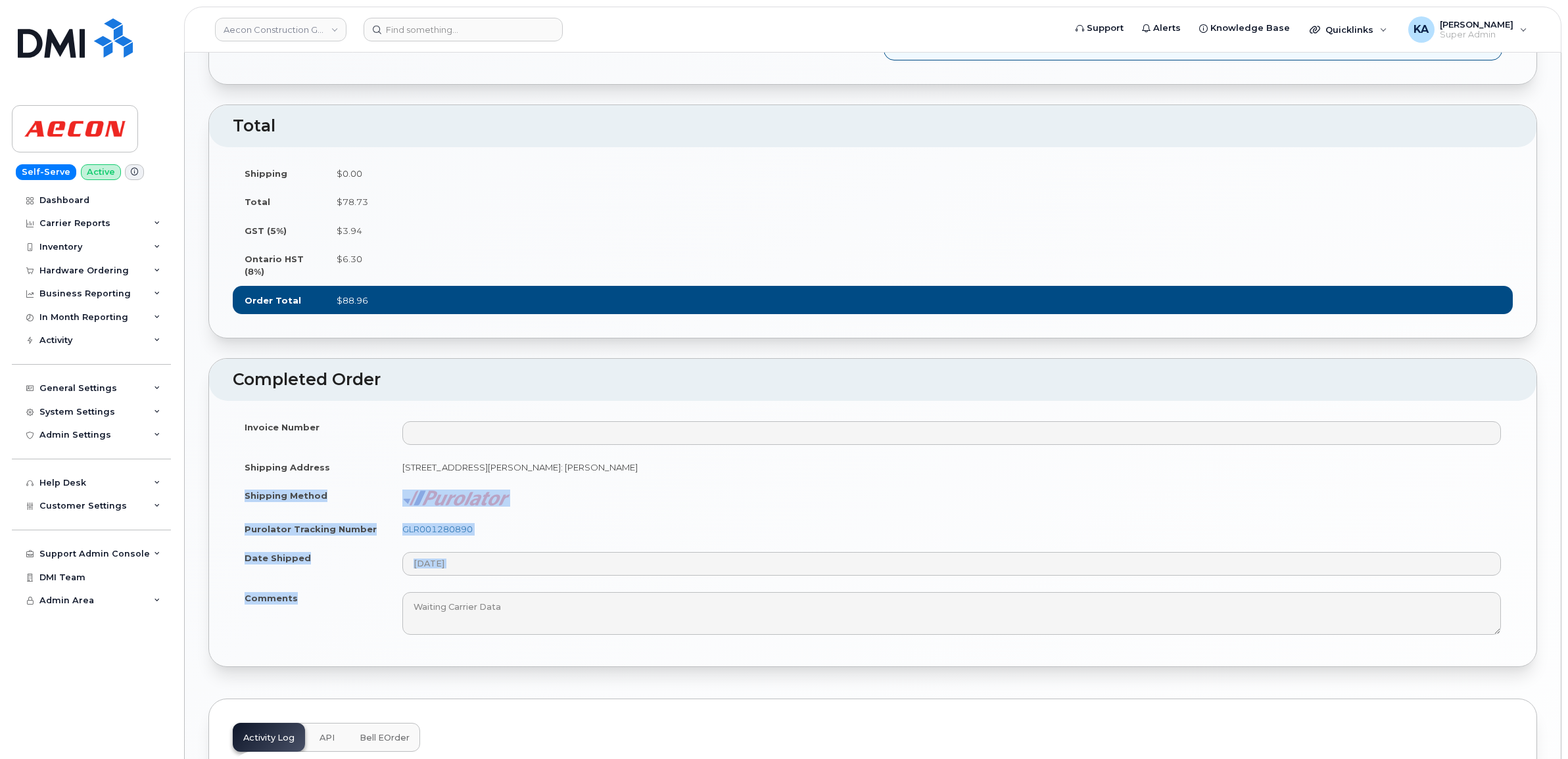
drag, startPoint x: 241, startPoint y: 529, endPoint x: 297, endPoint y: 631, distance: 116.4
click at [297, 631] on tbody "Invoice Number Shipping Address 150 Sheldon Drive Cambridge ON N1R 7K9, attenti…" at bounding box center [872, 528] width 1280 height 231
copy tbody "Shipping Method Purolator Tracking Number GLR001280890 Date Shipped Comments"
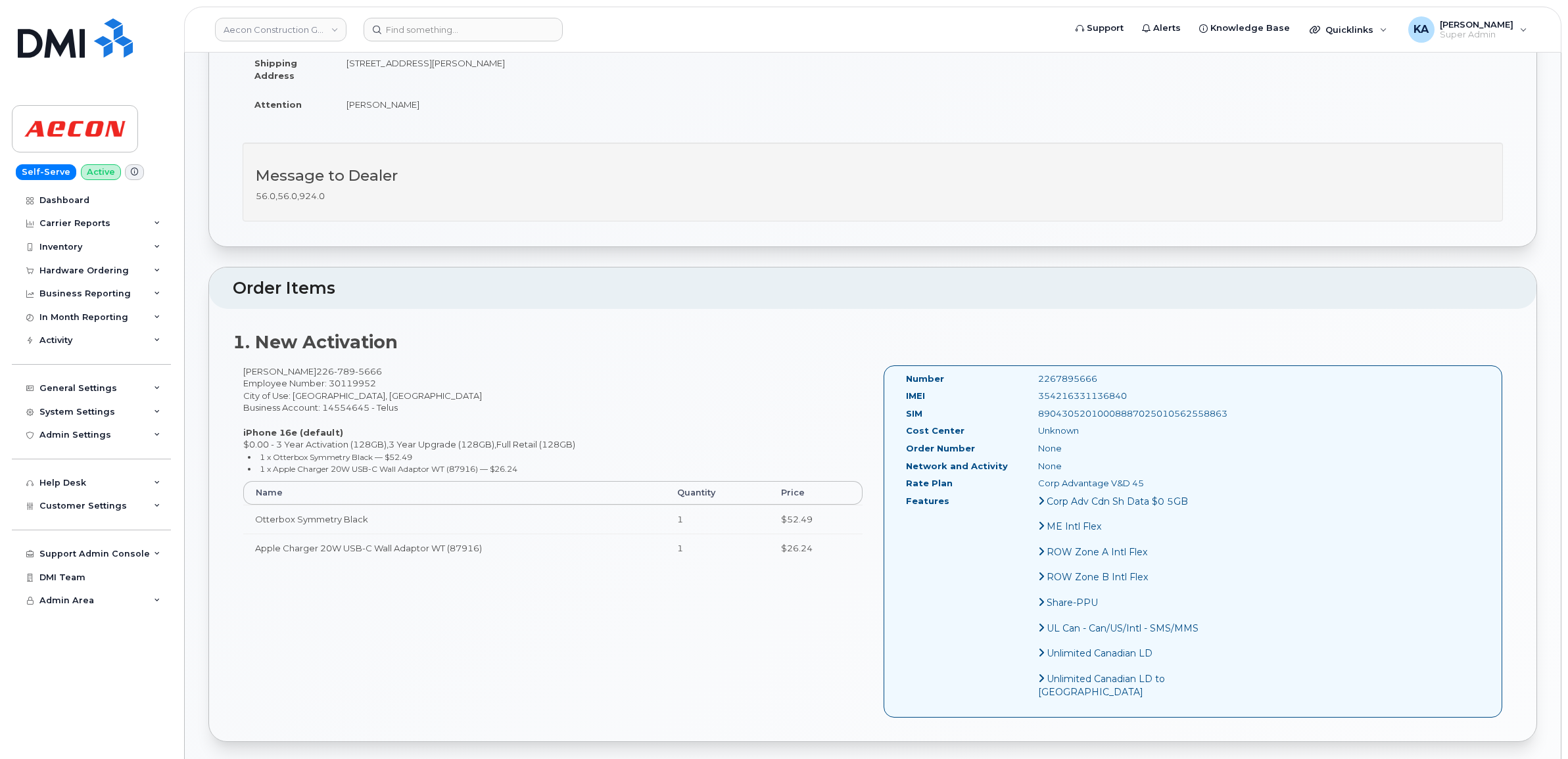
scroll to position [0, 0]
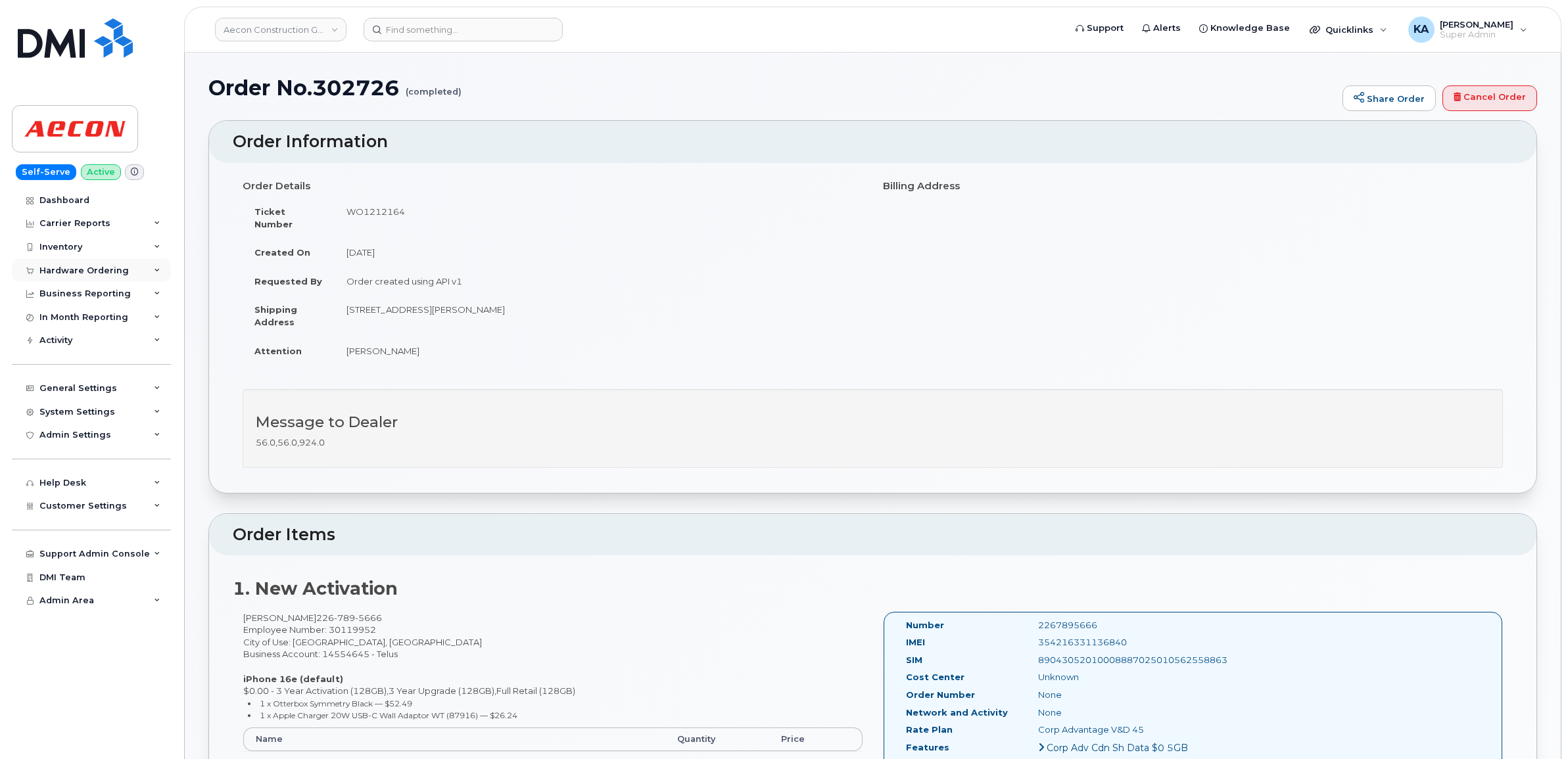
click at [103, 268] on div "Hardware Ordering" at bounding box center [84, 271] width 90 height 11
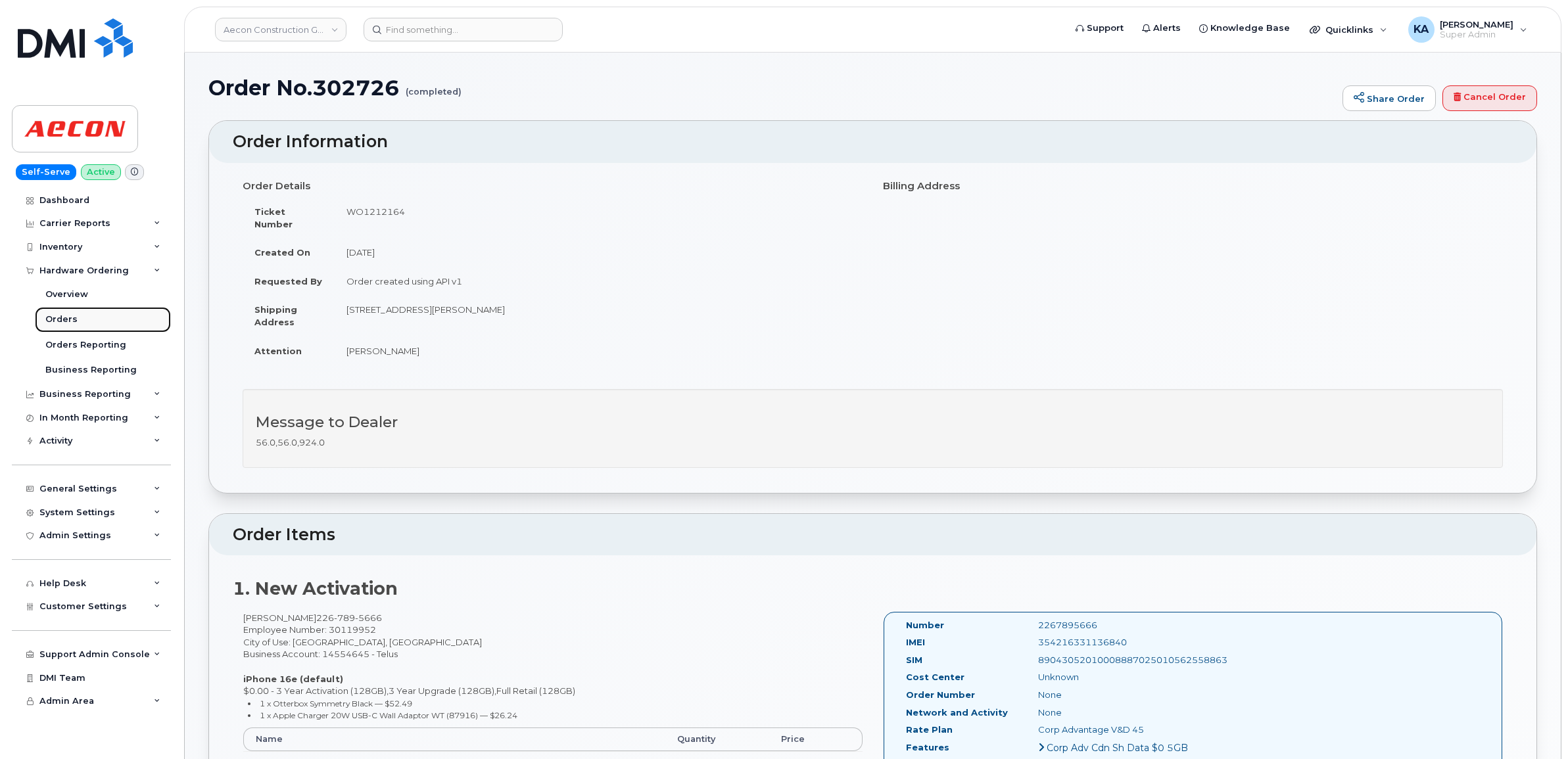
click at [66, 317] on div "Orders" at bounding box center [62, 319] width 33 height 12
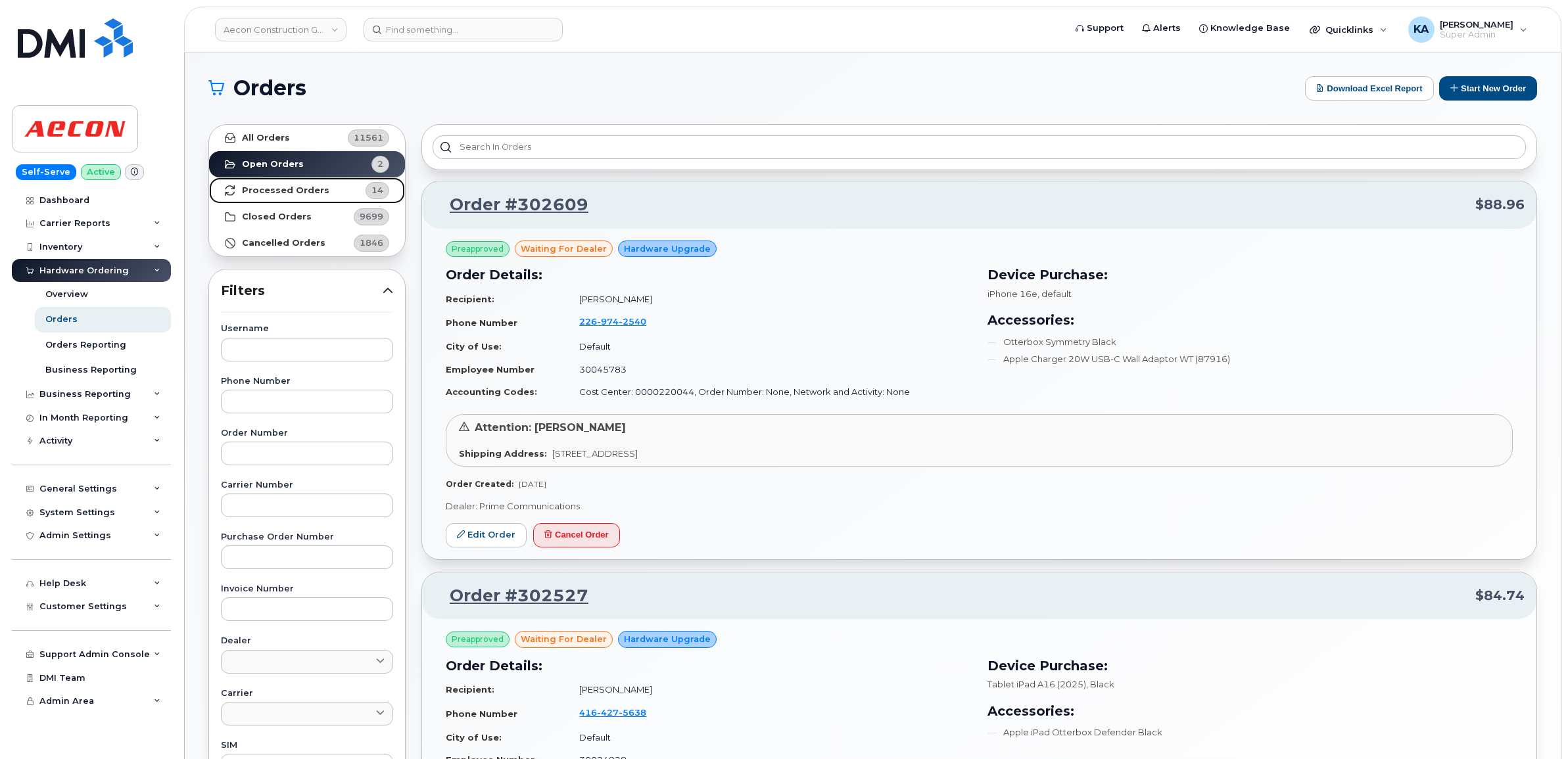
click at [299, 189] on strong "Processed Orders" at bounding box center [285, 191] width 88 height 11
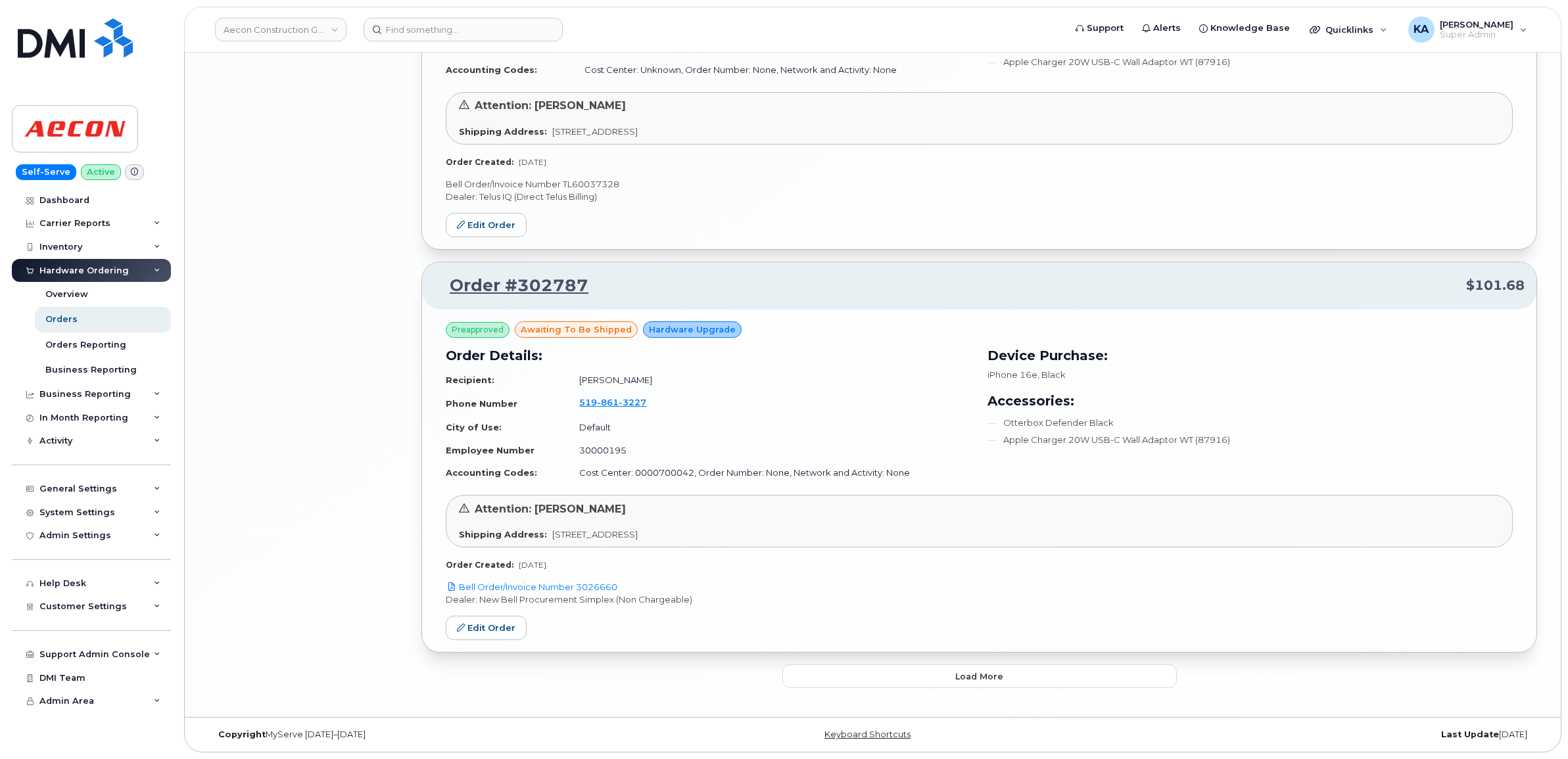
scroll to position [2645, 0]
click at [813, 680] on button "Load more" at bounding box center [979, 677] width 394 height 24
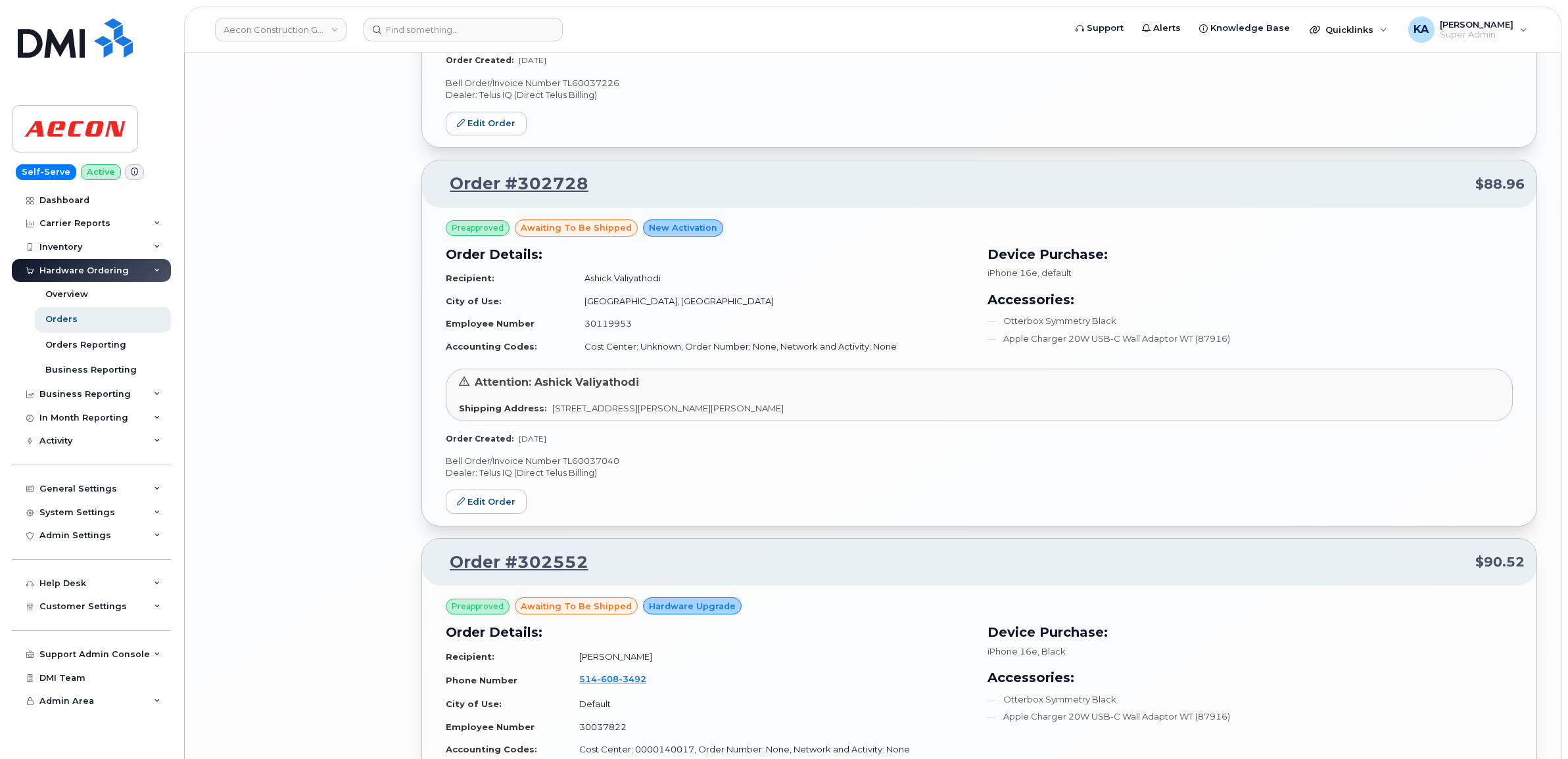
scroll to position [3548, 0]
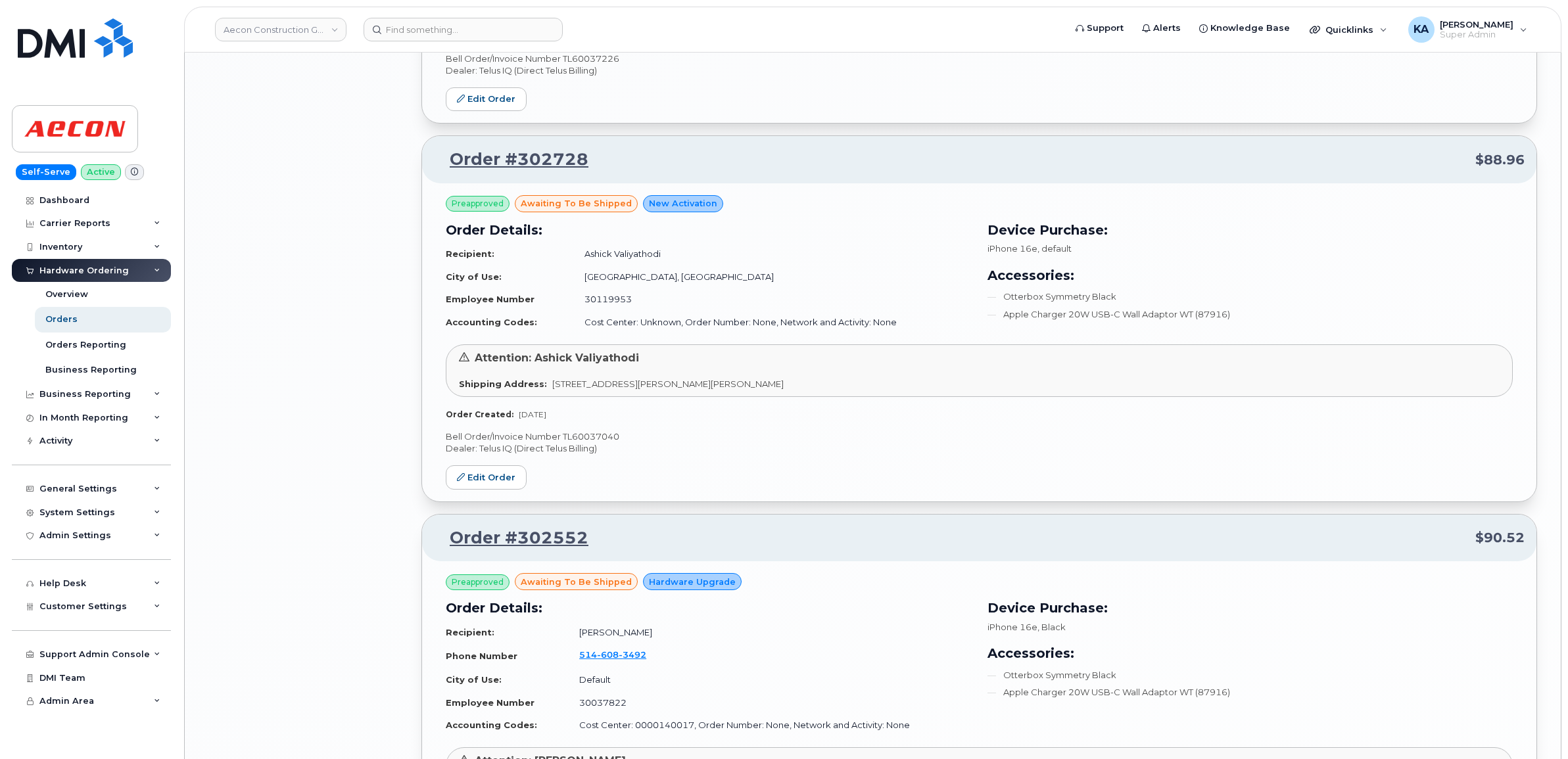
click at [610, 441] on p "Bell Order/Invoice Number TL60037040" at bounding box center [979, 437] width 1067 height 13
copy p "TL60037040"
click at [476, 478] on link "Edit Order" at bounding box center [486, 477] width 81 height 24
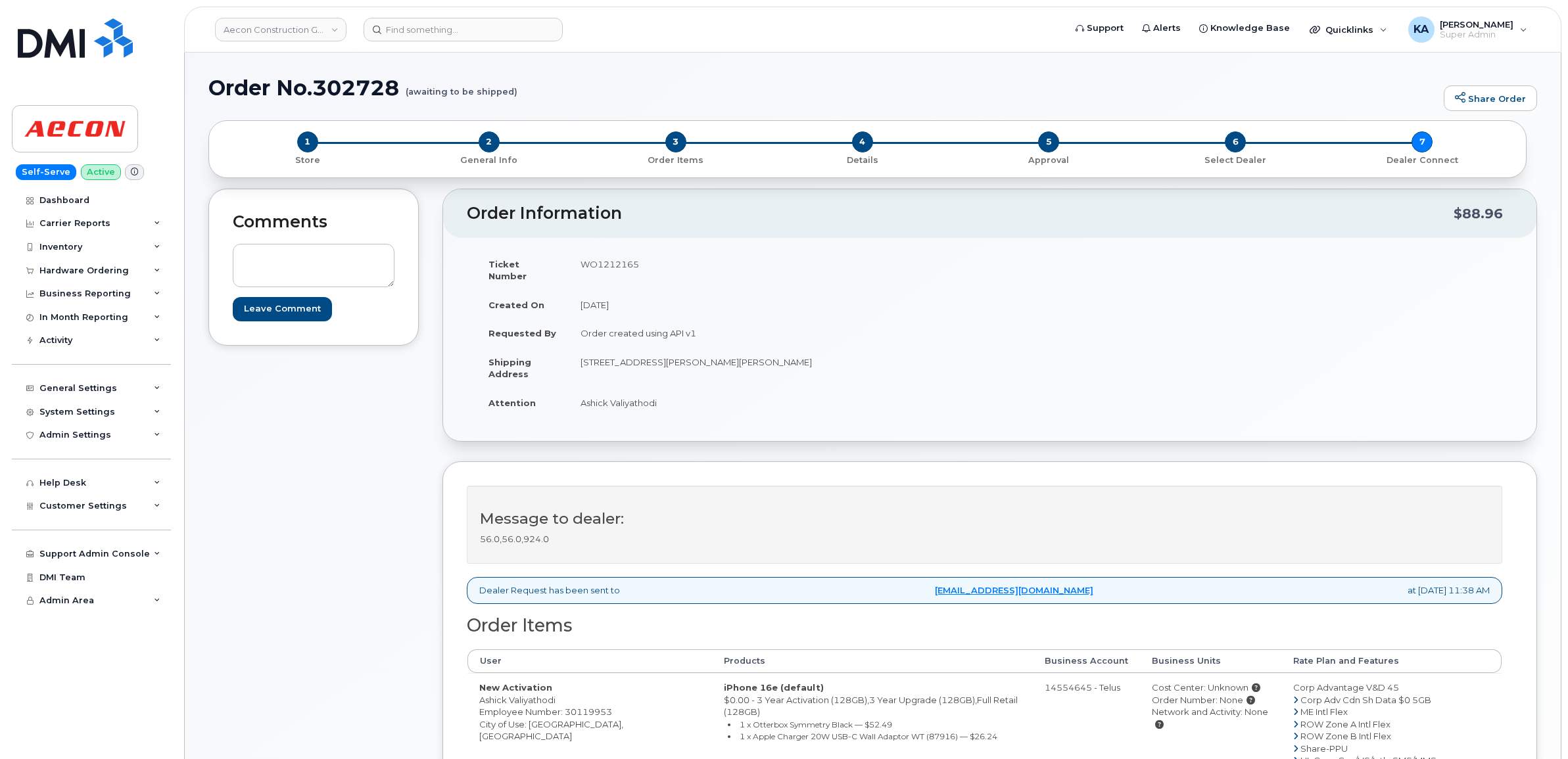
scroll to position [329, 0]
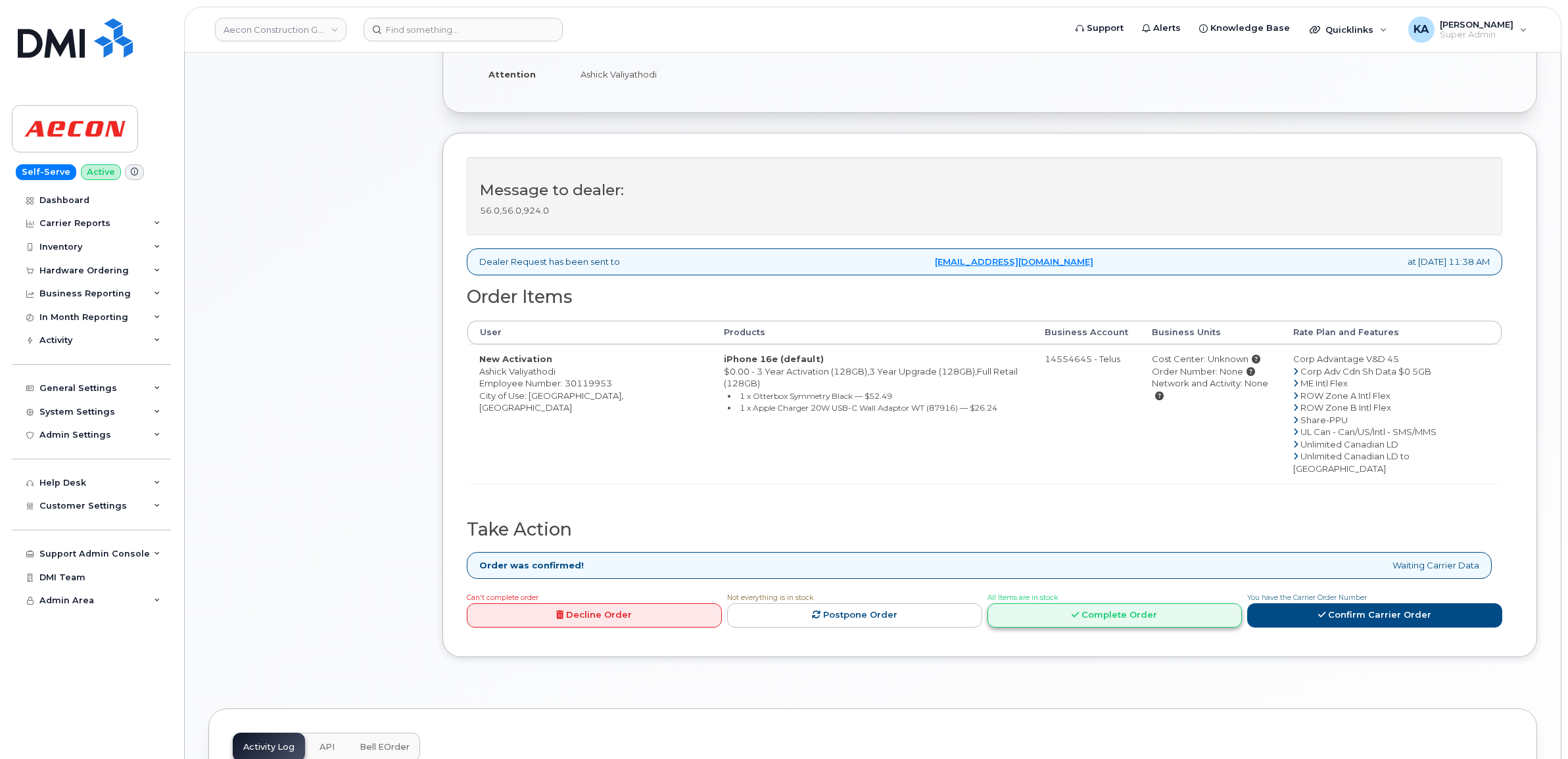
click at [1092, 603] on link "Complete Order" at bounding box center [1115, 615] width 255 height 24
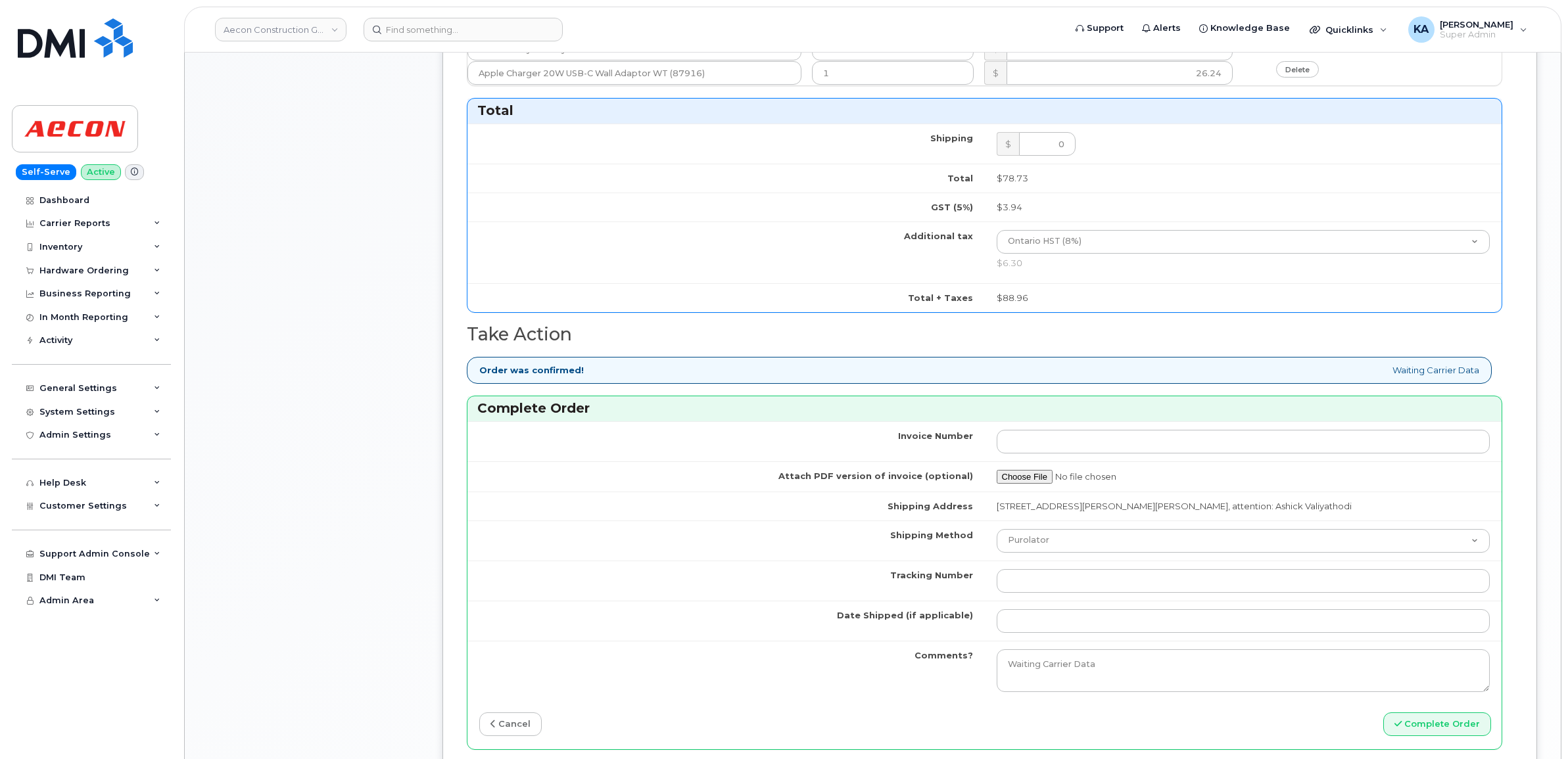
scroll to position [986, 0]
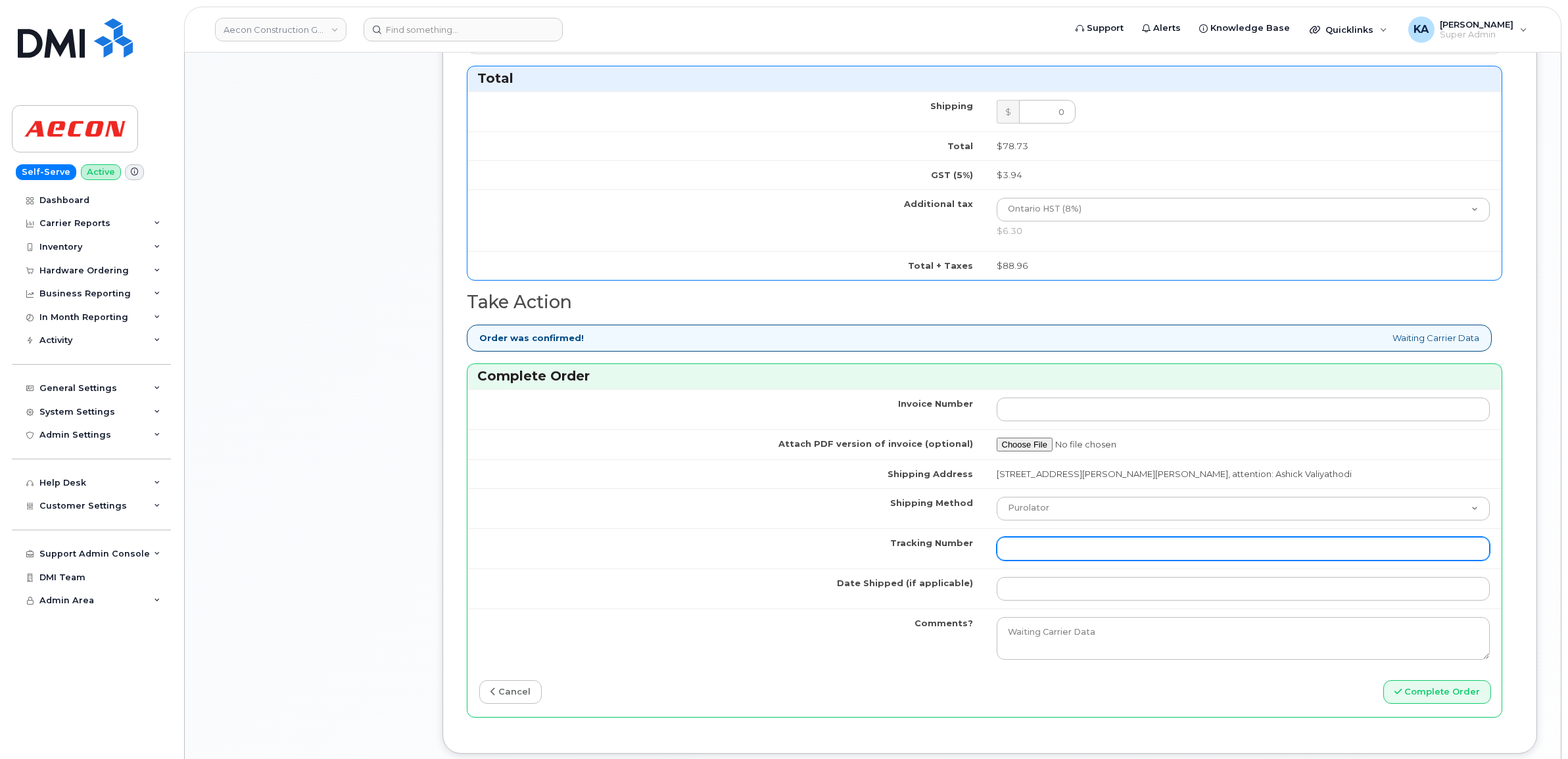
click at [1104, 541] on input "Tracking Number" at bounding box center [1243, 549] width 494 height 24
paste input "GLR001280891"
type input "GLR001280891"
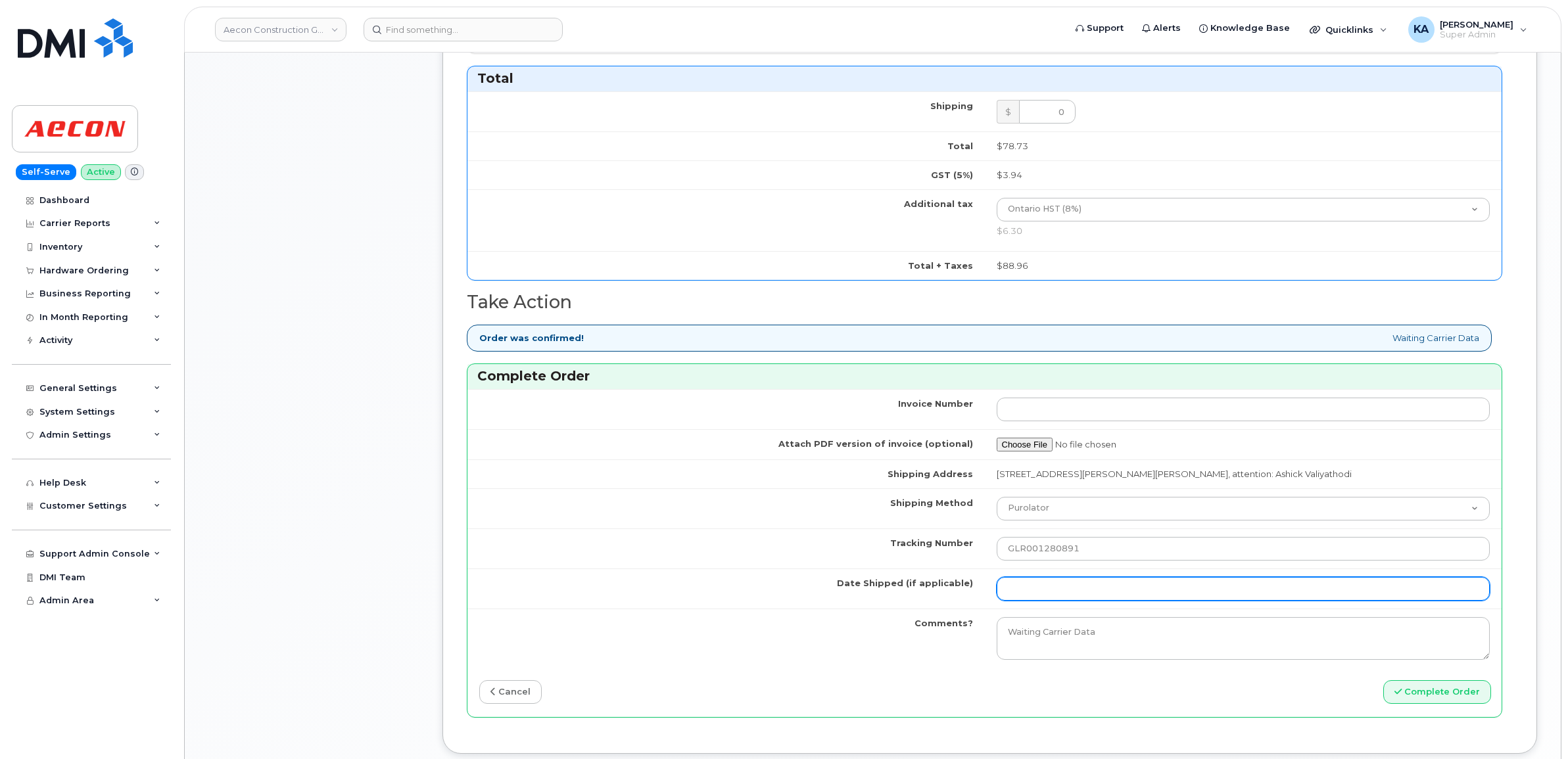
click at [1092, 582] on input "Date Shipped (if applicable)" at bounding box center [1243, 589] width 494 height 24
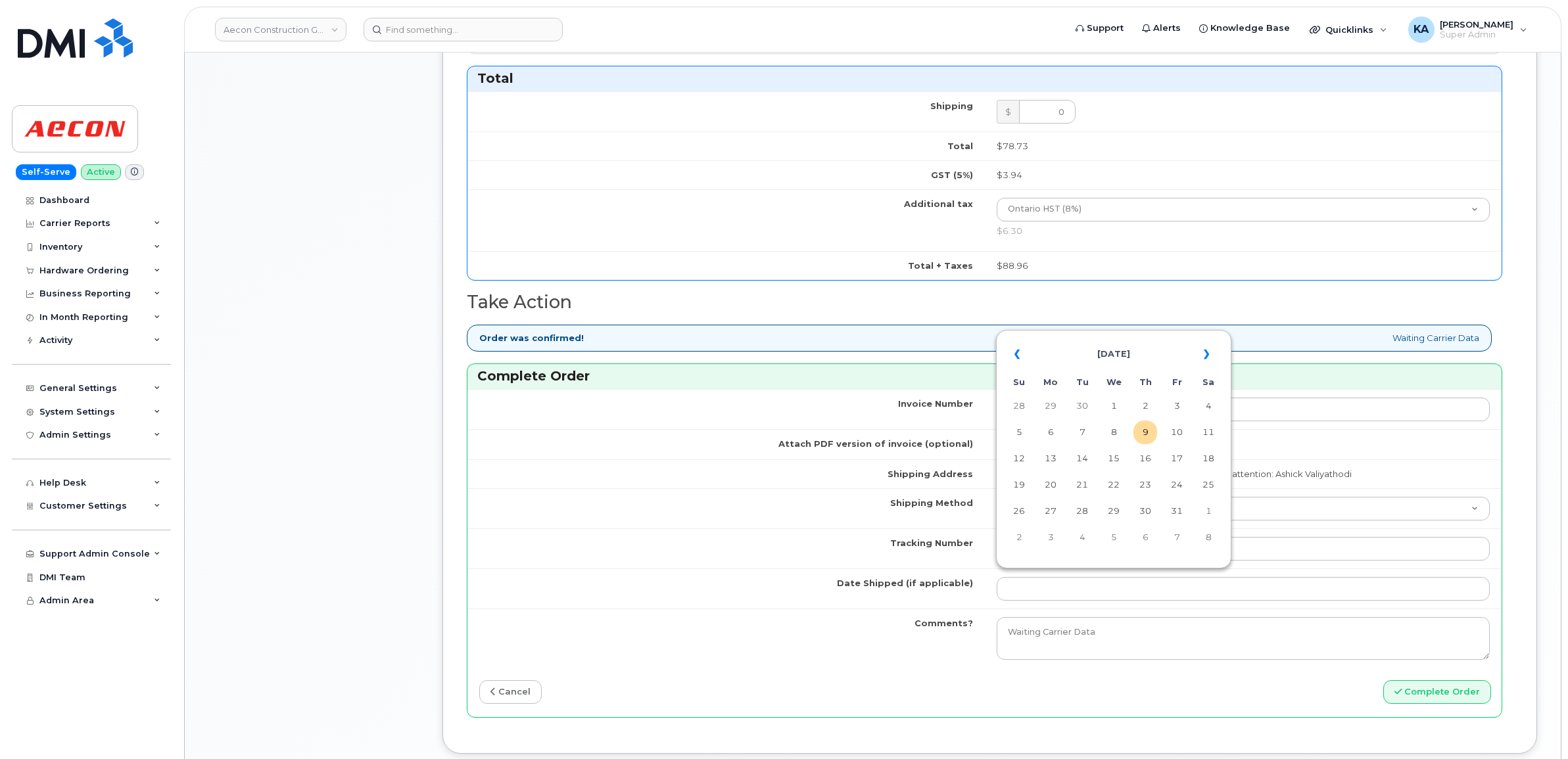
click at [1105, 334] on table "« [DATE] » Su Mo Tu We Th Fr Sa 28 29 30 1 2 3 4 5 6 7 8 9 10 11 12 13 14 15 16…" at bounding box center [1113, 446] width 229 height 225
click at [1118, 430] on td "8" at bounding box center [1113, 432] width 24 height 24
type input "[DATE]"
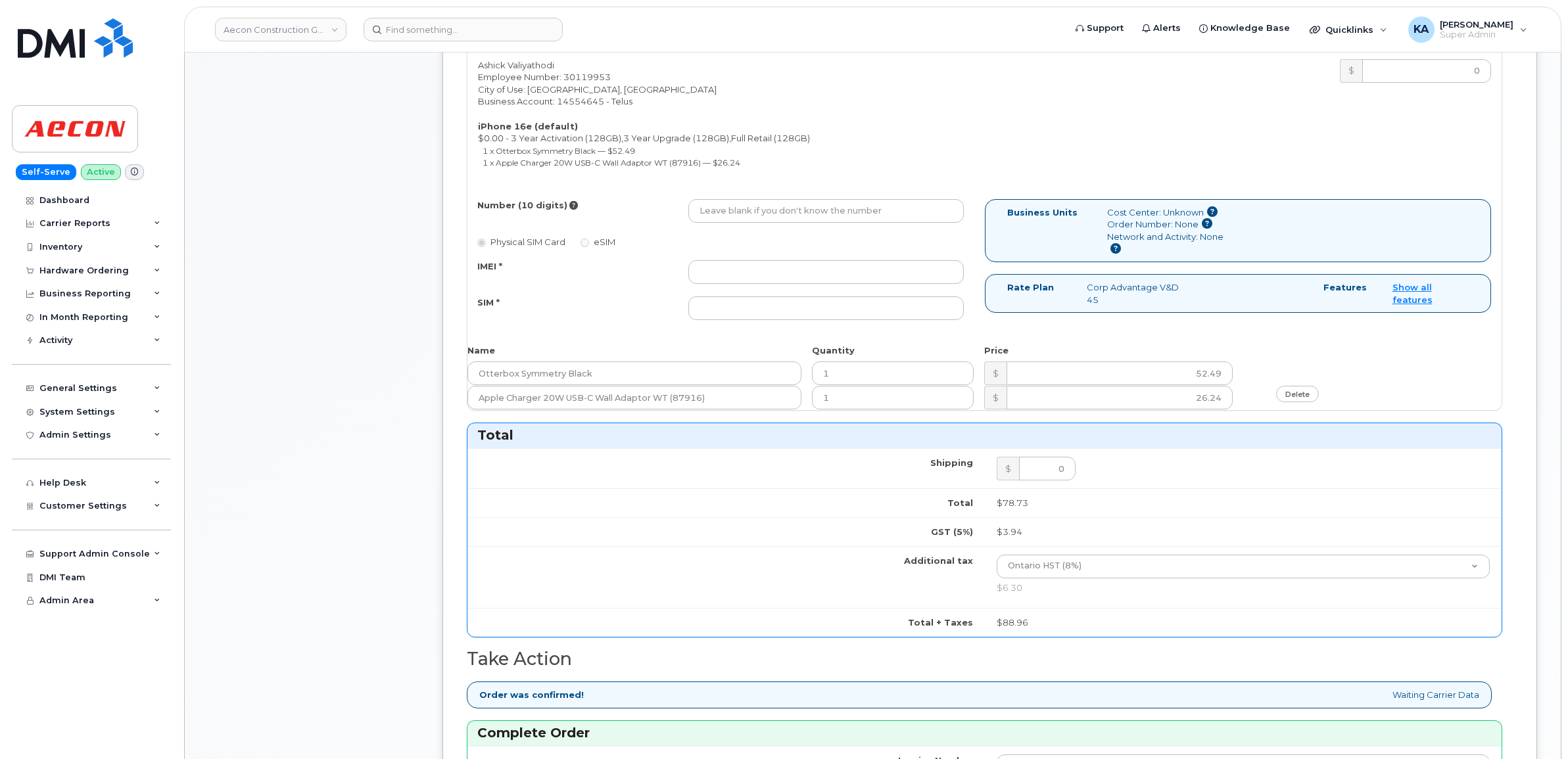
scroll to position [493, 0]
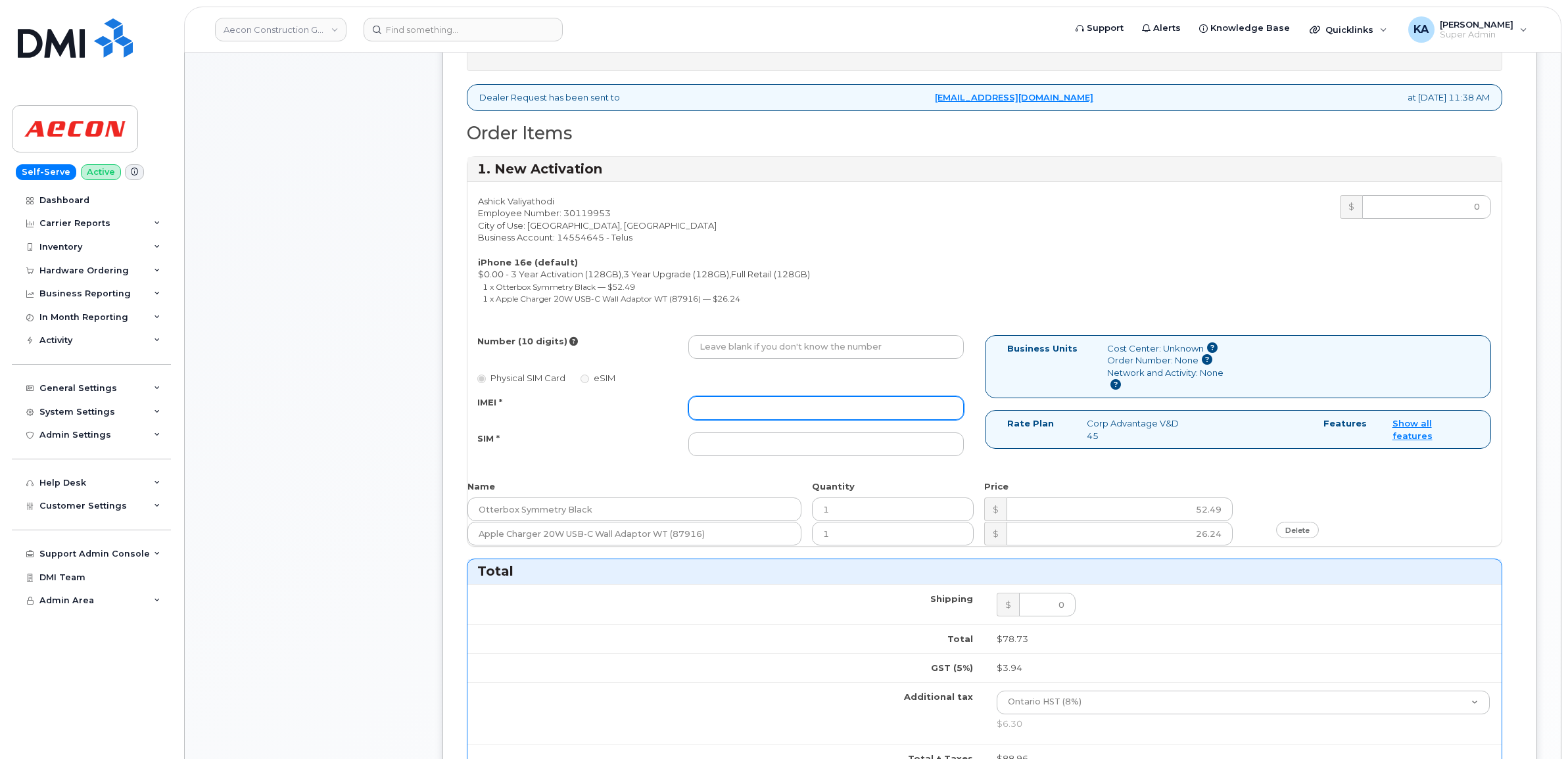
click at [871, 397] on input "IMEI *" at bounding box center [826, 408] width 275 height 24
paste input "354216331310700"
type input "354216331310700"
click at [799, 434] on input "SIM *" at bounding box center [826, 445] width 275 height 24
paste input "89043052010008887025010559701340"
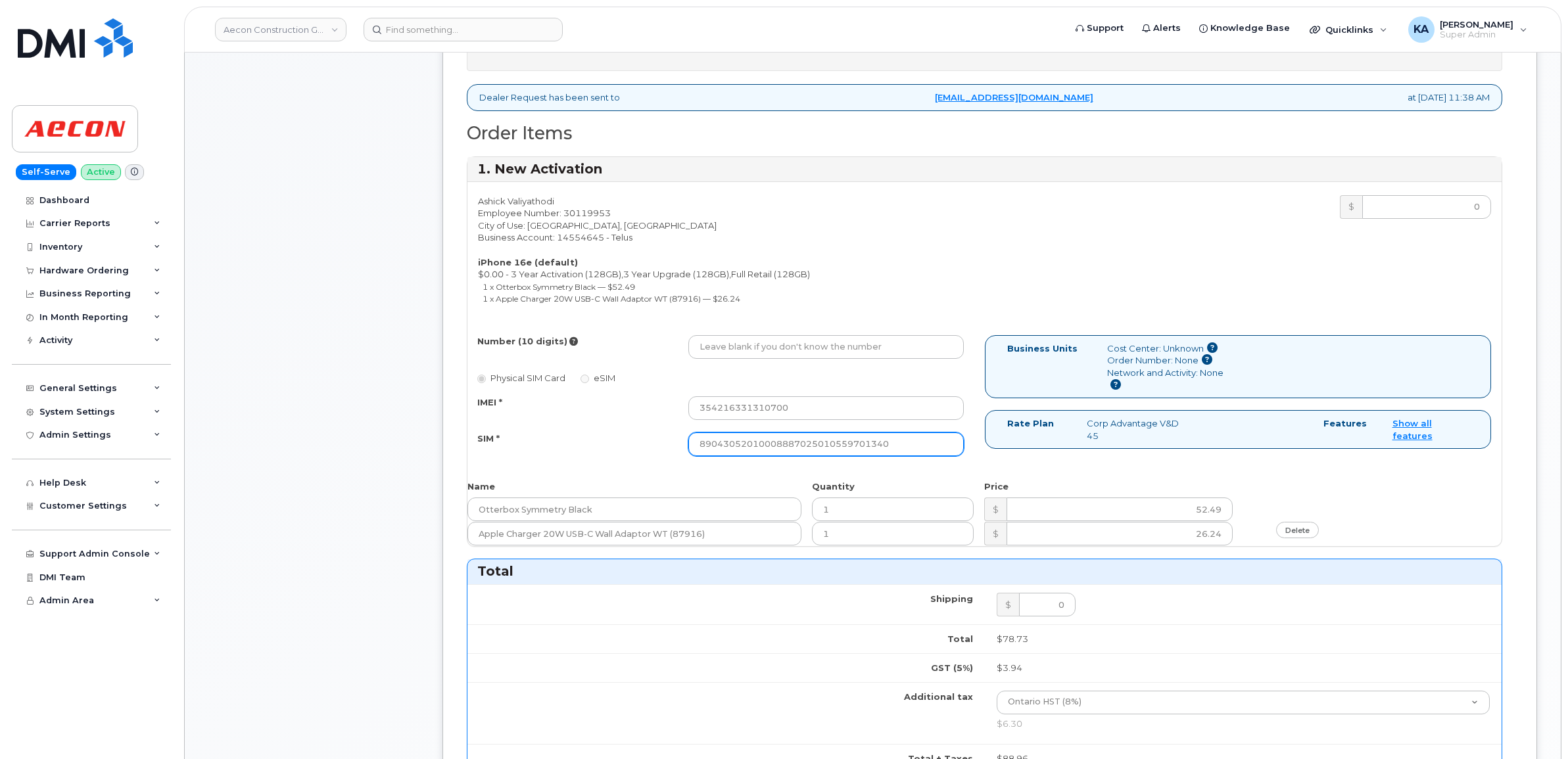
type input "89043052010008887025010559701340"
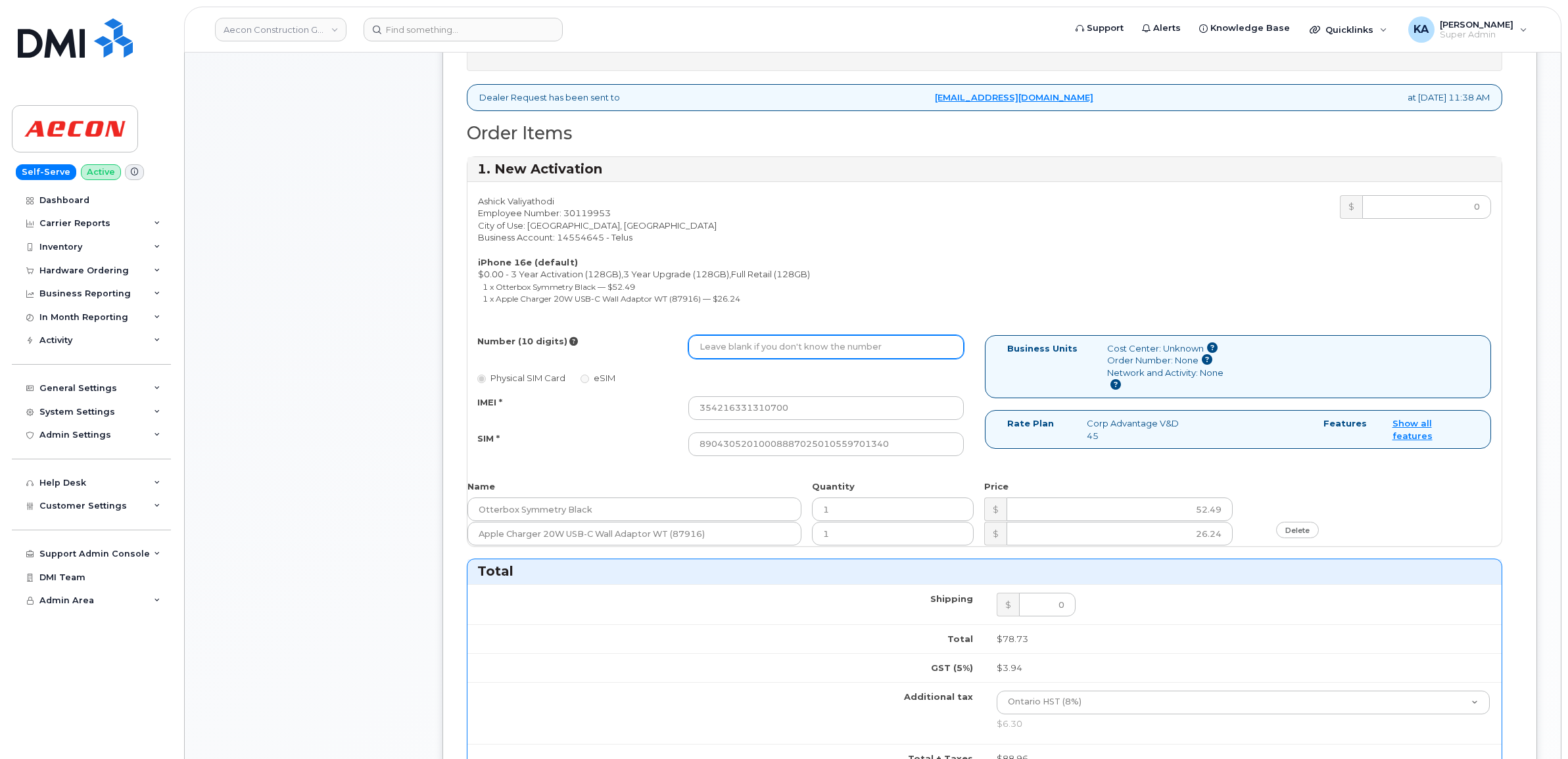
click at [783, 336] on input "Number (10 digits)" at bounding box center [826, 347] width 275 height 24
paste input "416) 389-8297"
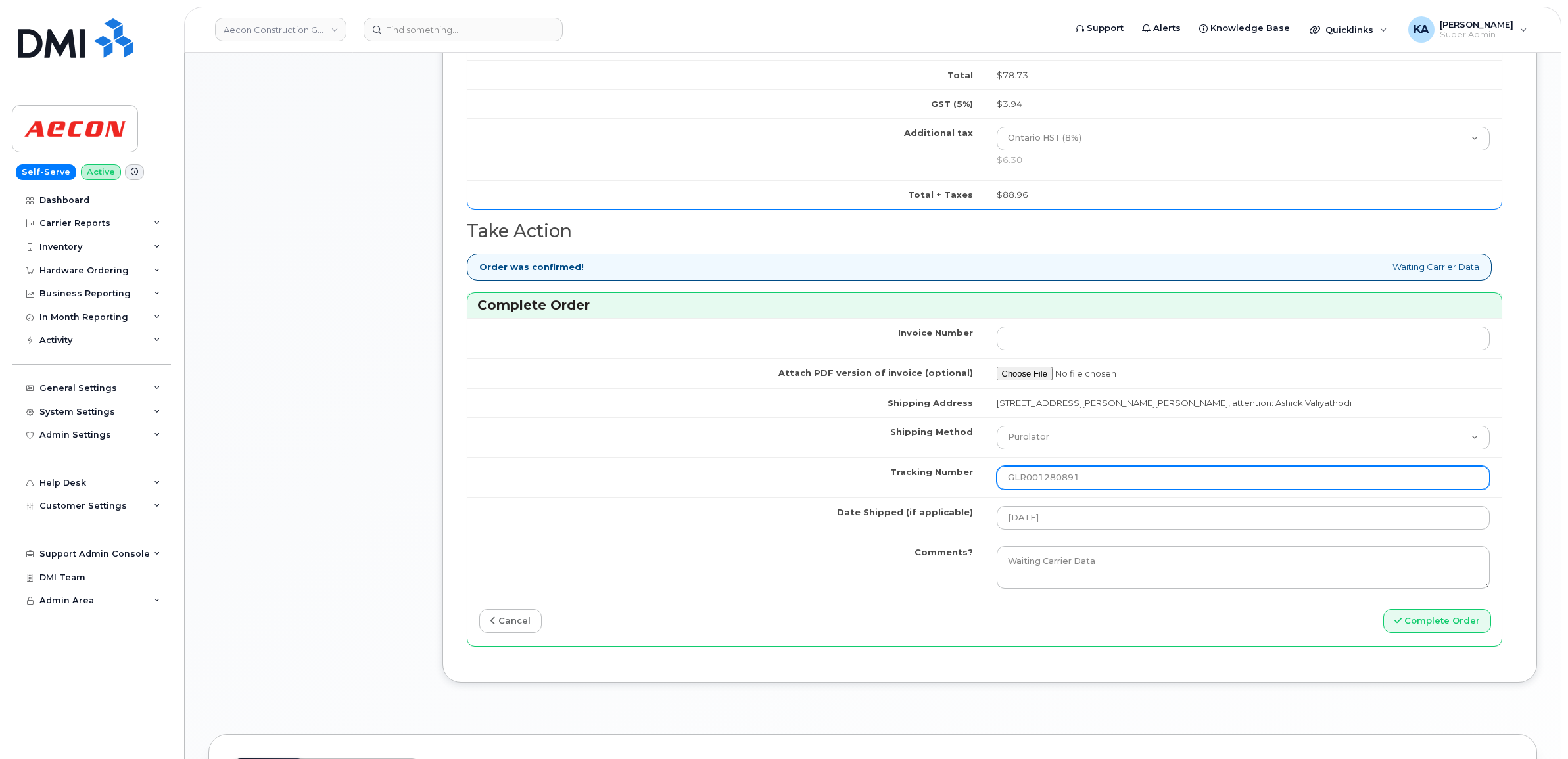
scroll to position [1150, 0]
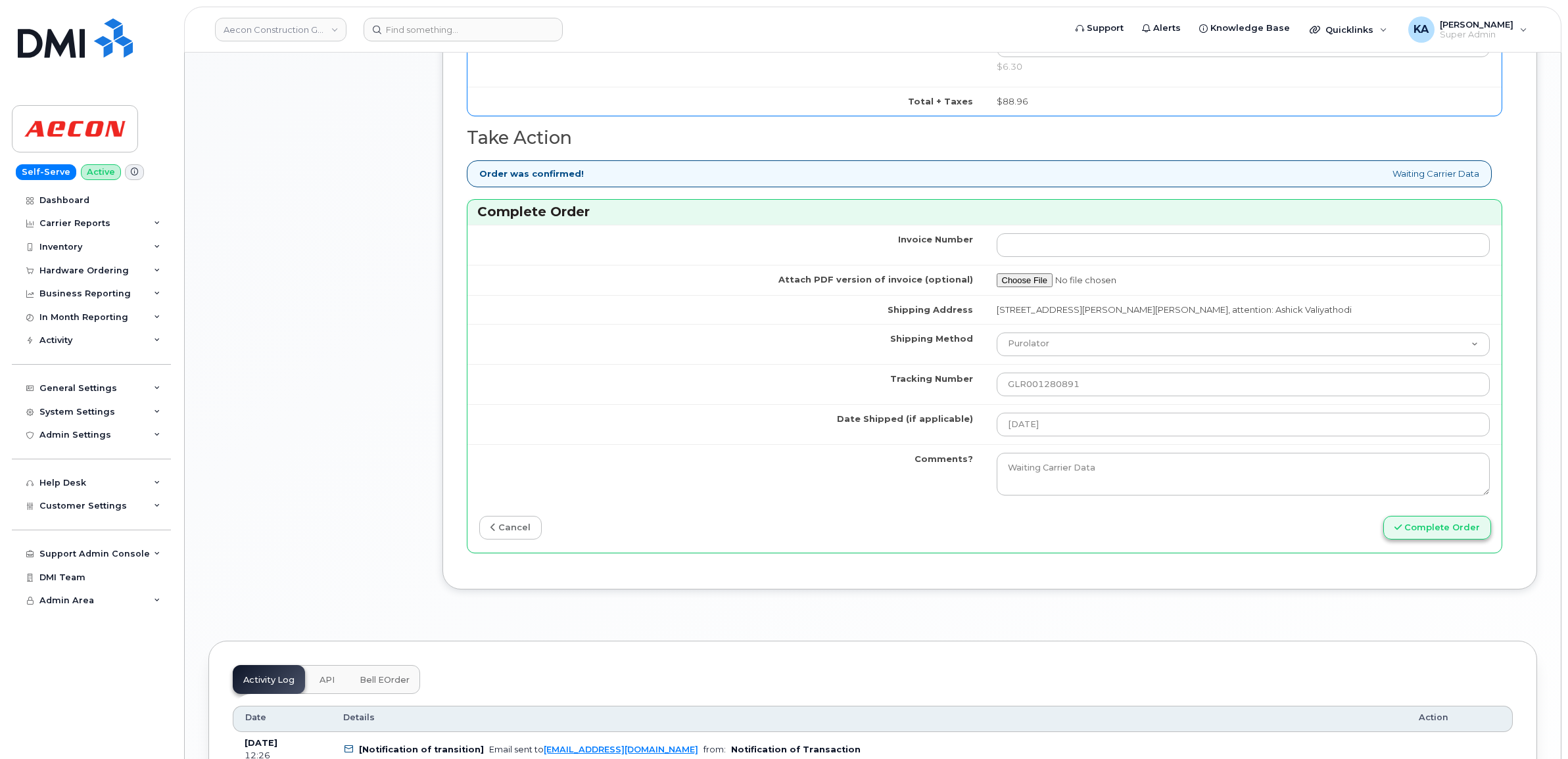
type input "4163898297"
click at [1425, 521] on button "Complete Order" at bounding box center [1437, 528] width 108 height 24
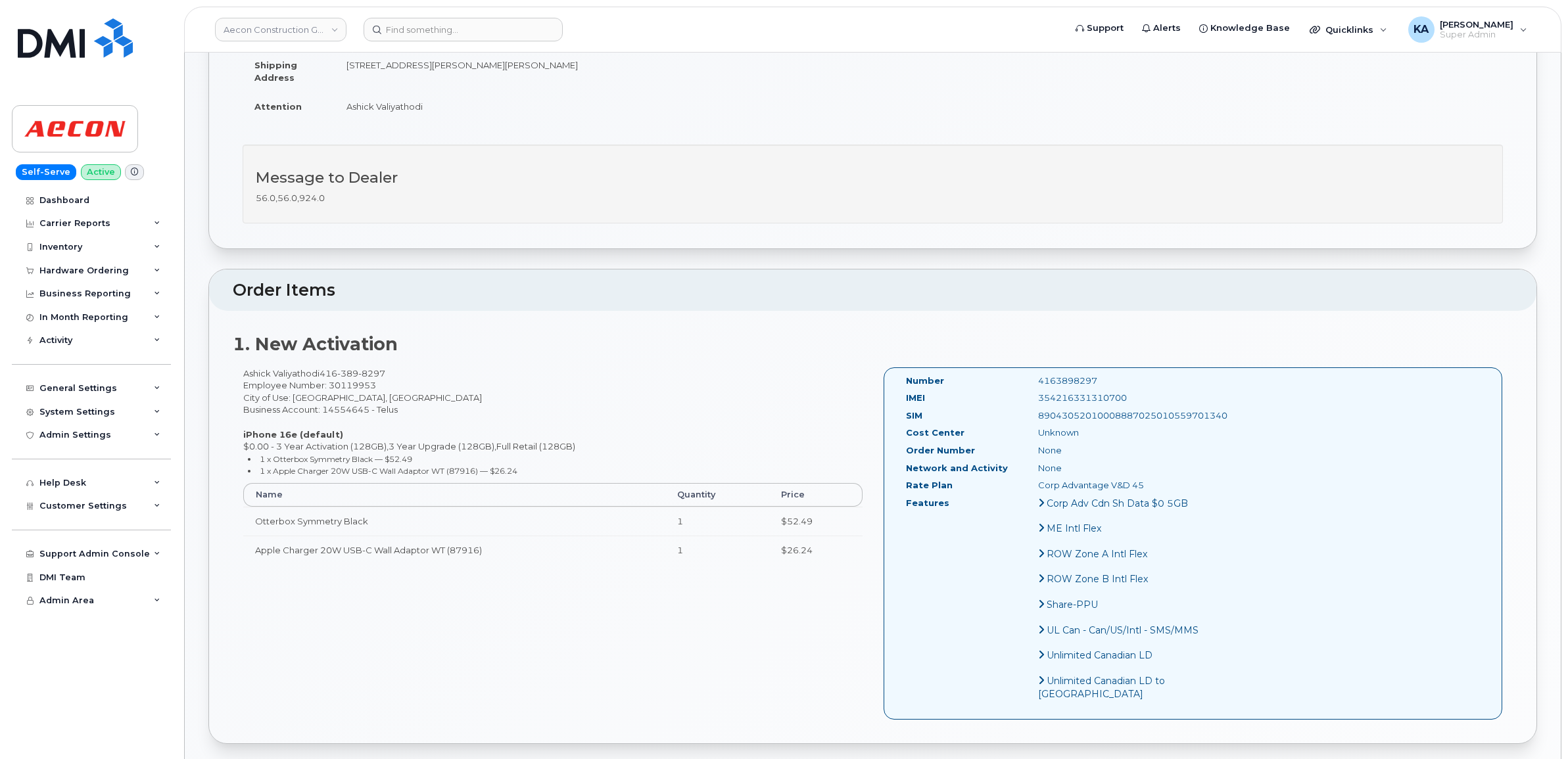
scroll to position [246, 0]
drag, startPoint x: 899, startPoint y: 365, endPoint x: 1128, endPoint y: 480, distance: 256.3
click at [1128, 480] on div "Number 4163898297 IMEI 354216331310700 SIM 89043052010008887025010559701340 Cos…" at bounding box center [1054, 541] width 318 height 338
copy div "Number 4163898297 IMEI 354216331310700 SIM 89043052010008887025010559701340 Cos…"
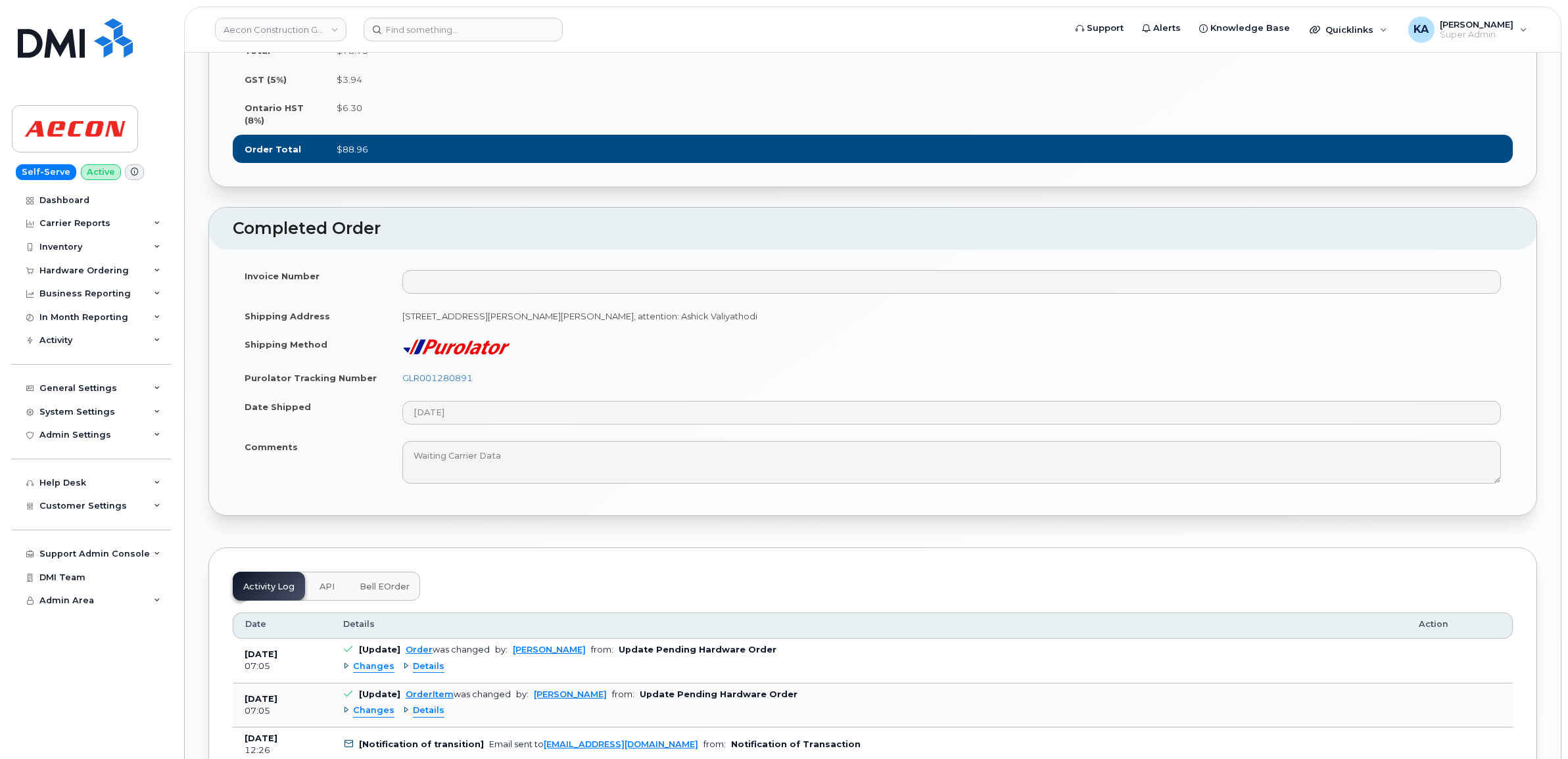
scroll to position [1150, 0]
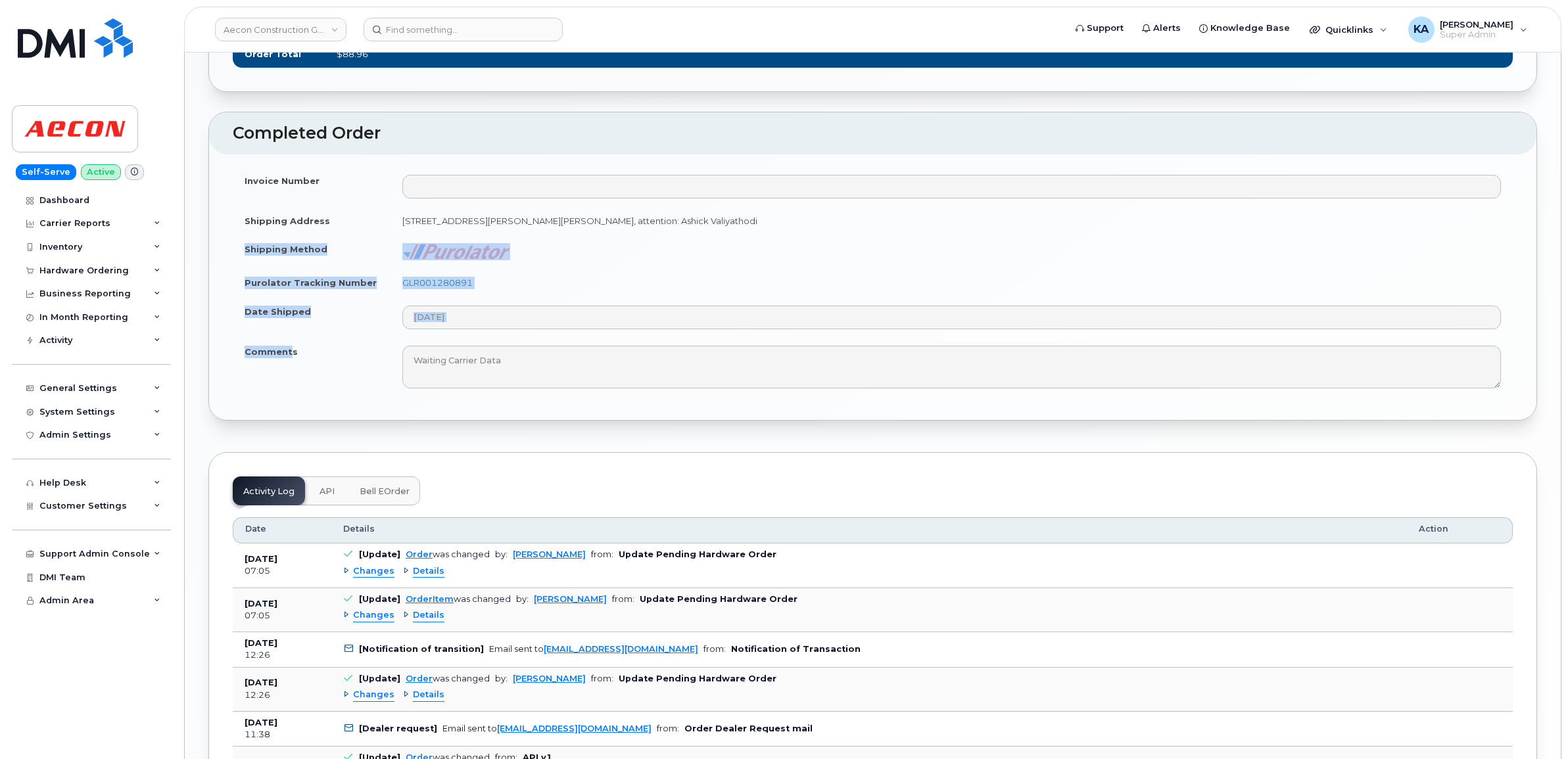
drag, startPoint x: 244, startPoint y: 284, endPoint x: 291, endPoint y: 391, distance: 116.9
click at [291, 391] on tbody "Invoice Number Shipping Address 1465 Pickering Parkway, Suite 300 Pickering ON …" at bounding box center [872, 282] width 1280 height 231
copy tbody "Shipping Method Purolator Tracking Number GLR001280891 Date Shipped Comment"
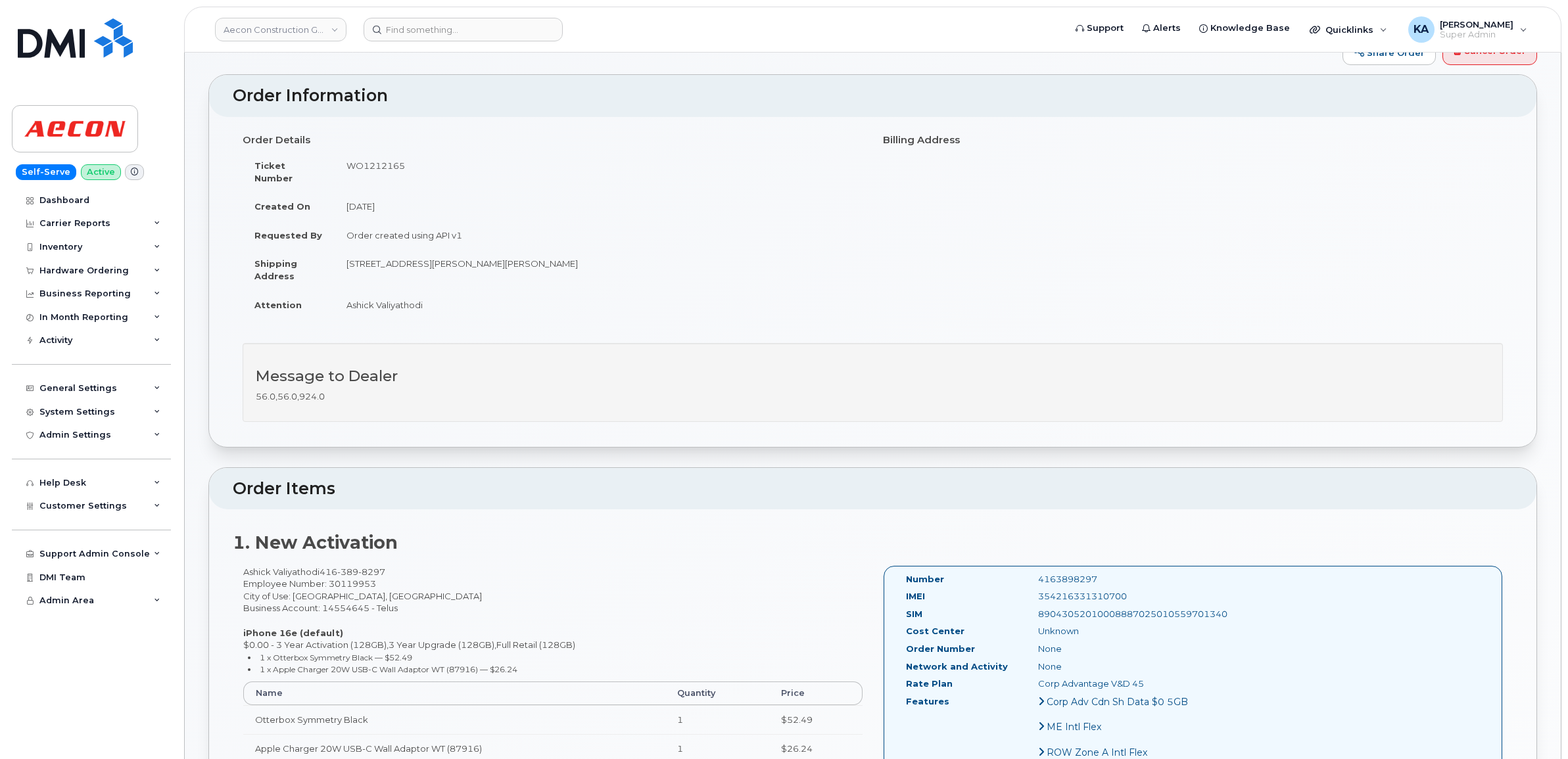
scroll to position [0, 0]
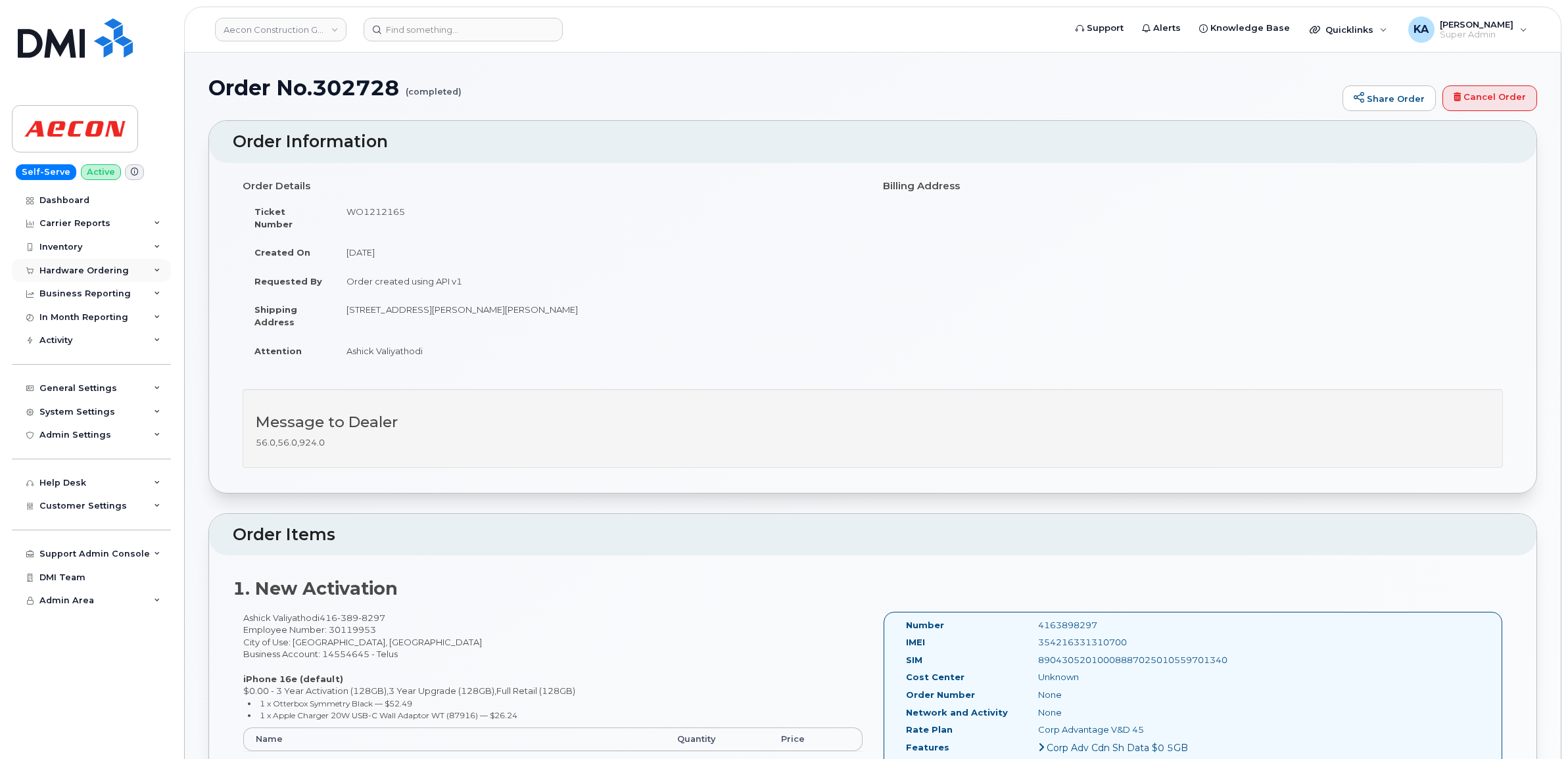
click at [90, 268] on div "Hardware Ordering" at bounding box center [84, 271] width 90 height 11
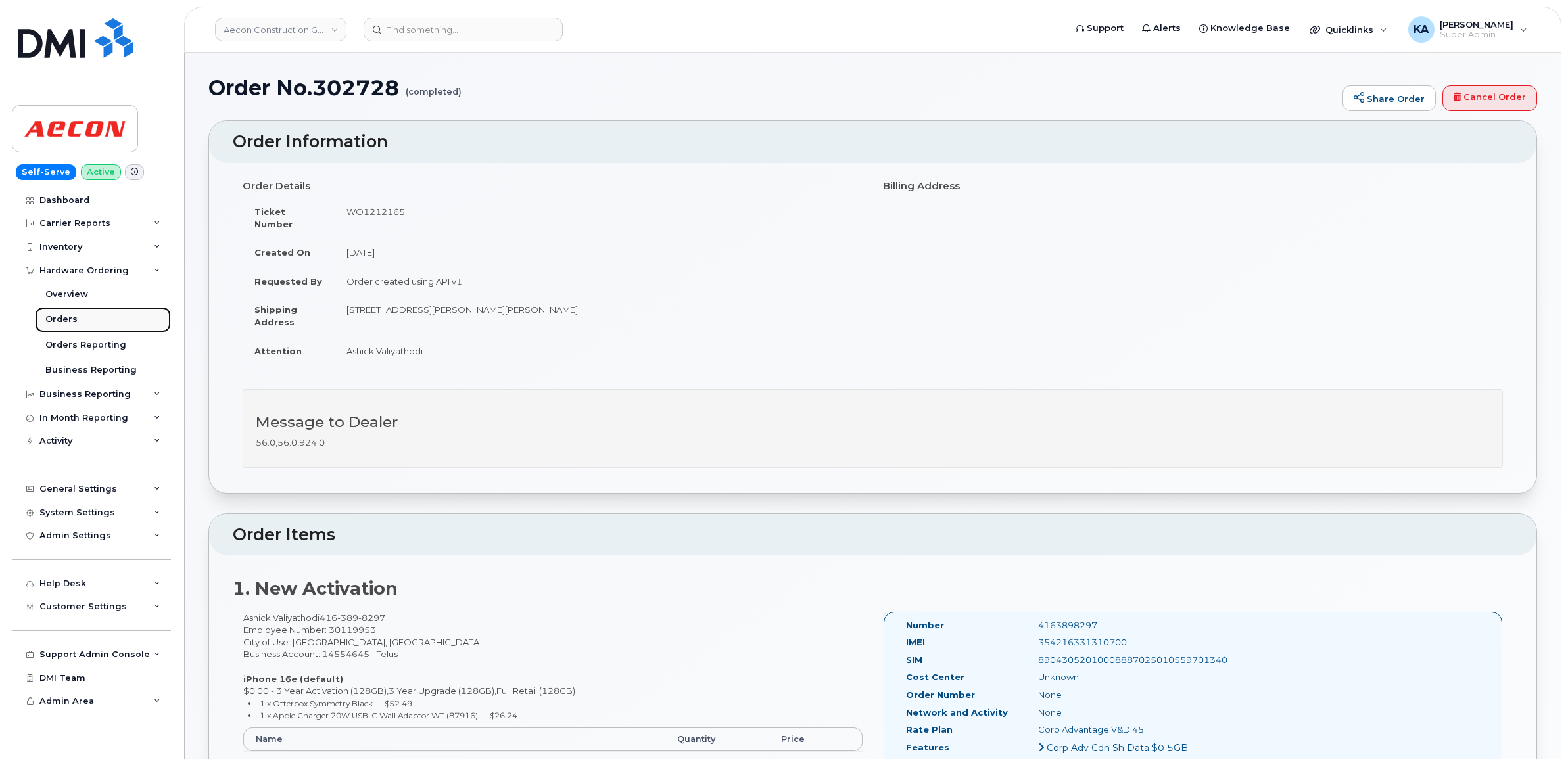
click at [61, 320] on div "Orders" at bounding box center [62, 319] width 33 height 12
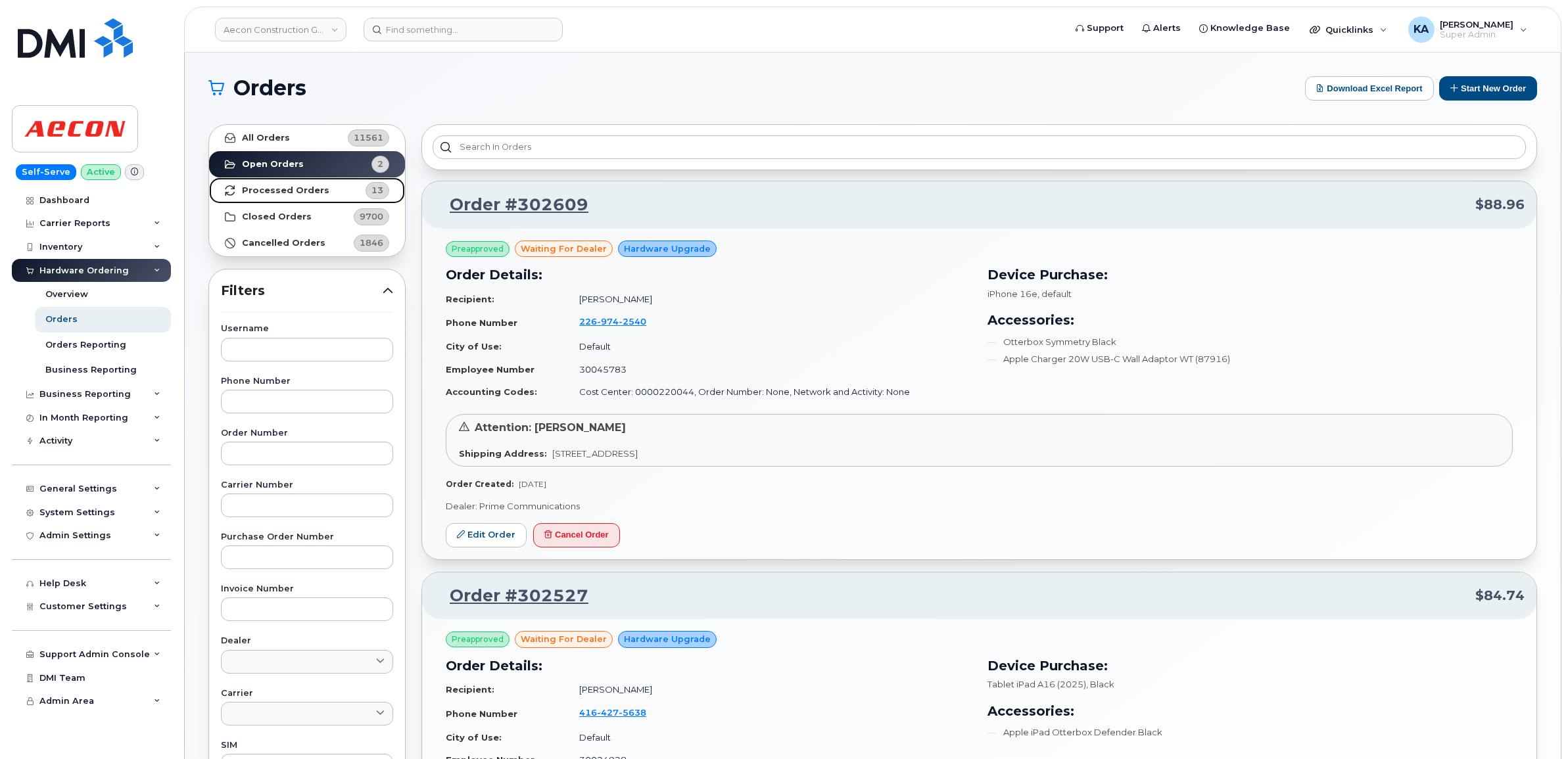
click at [271, 189] on strong "Processed Orders" at bounding box center [285, 191] width 88 height 11
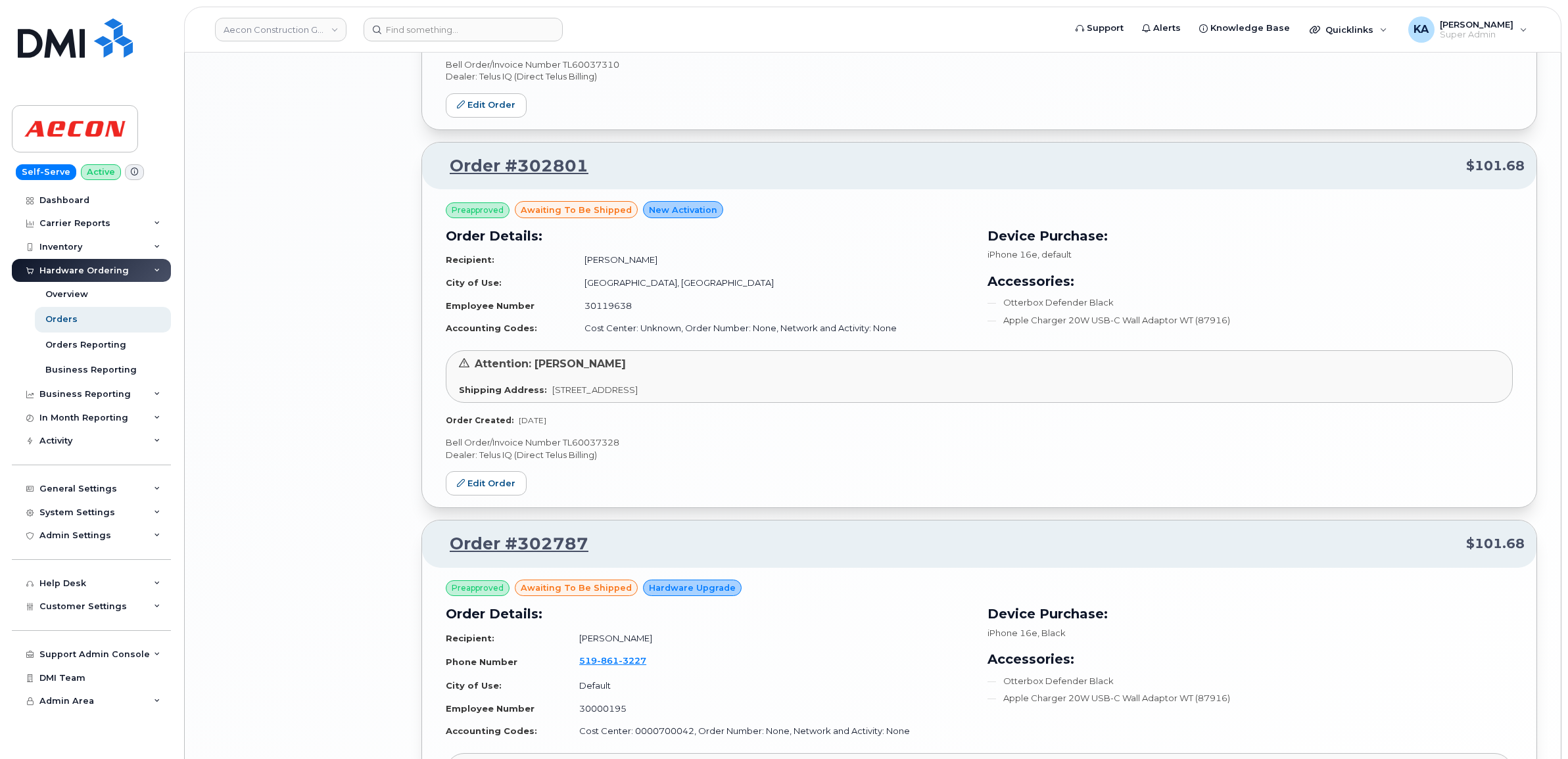
scroll to position [2645, 0]
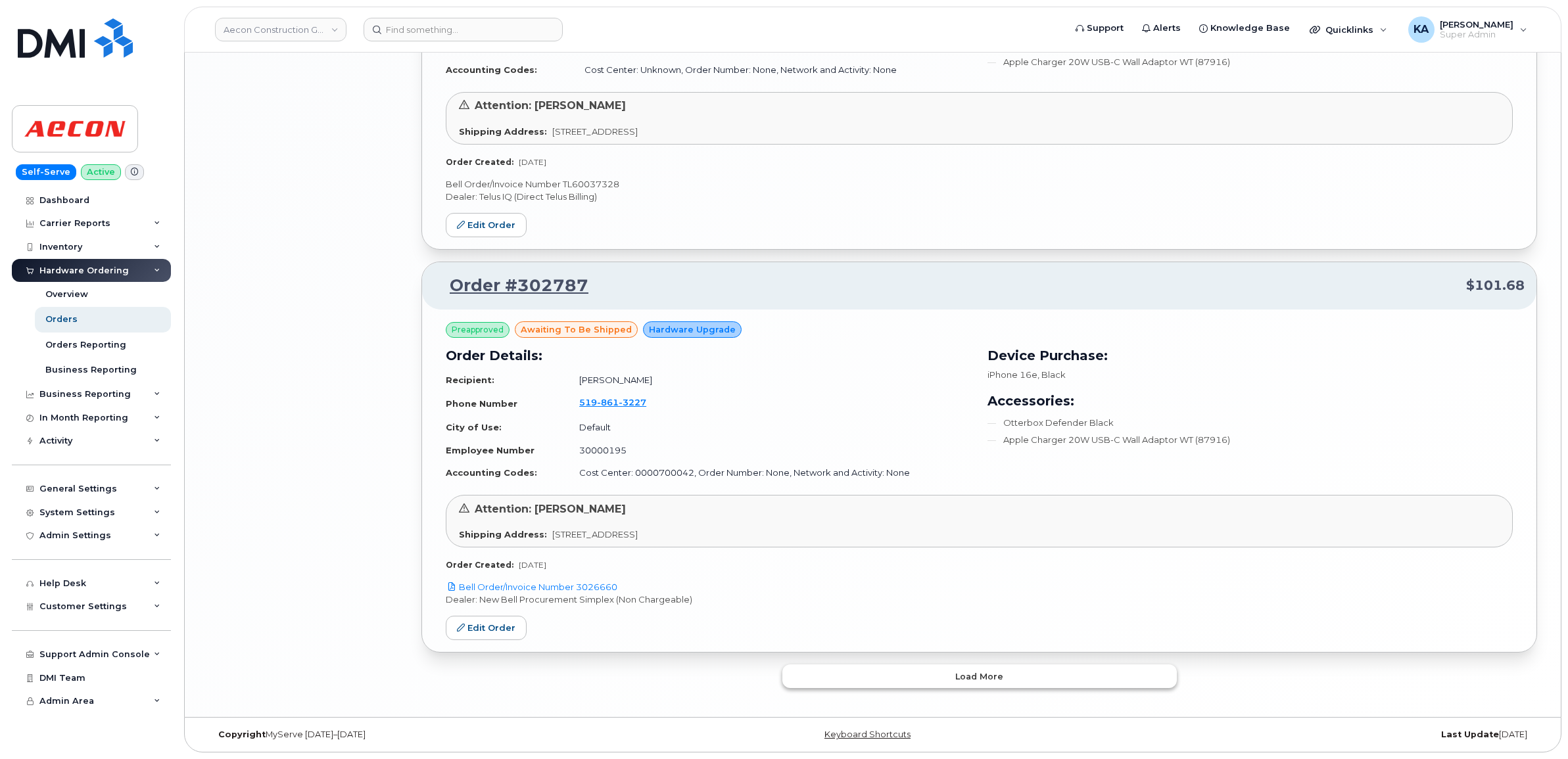
click at [812, 675] on button "Load more" at bounding box center [979, 677] width 394 height 24
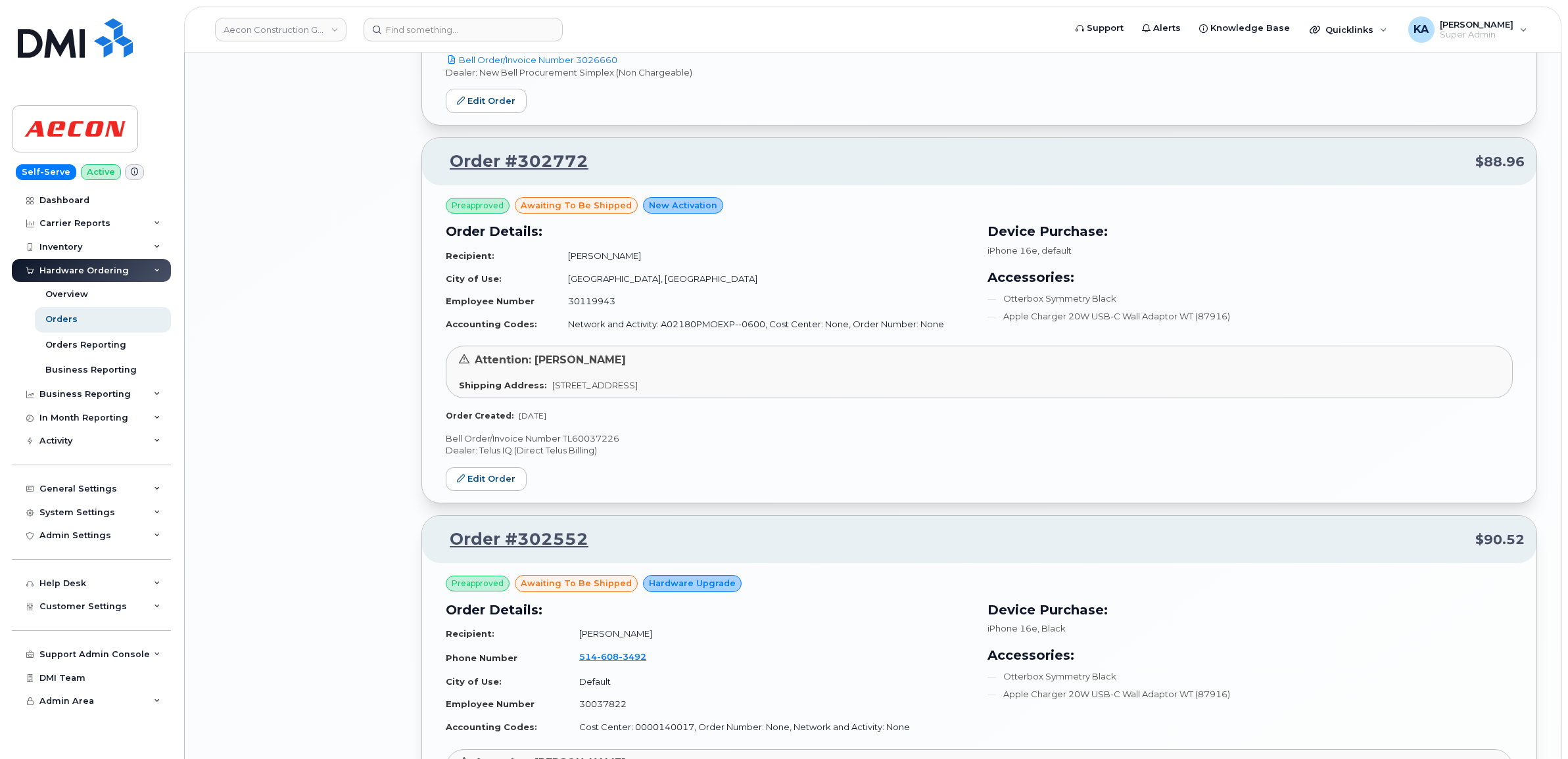
scroll to position [3137, 0]
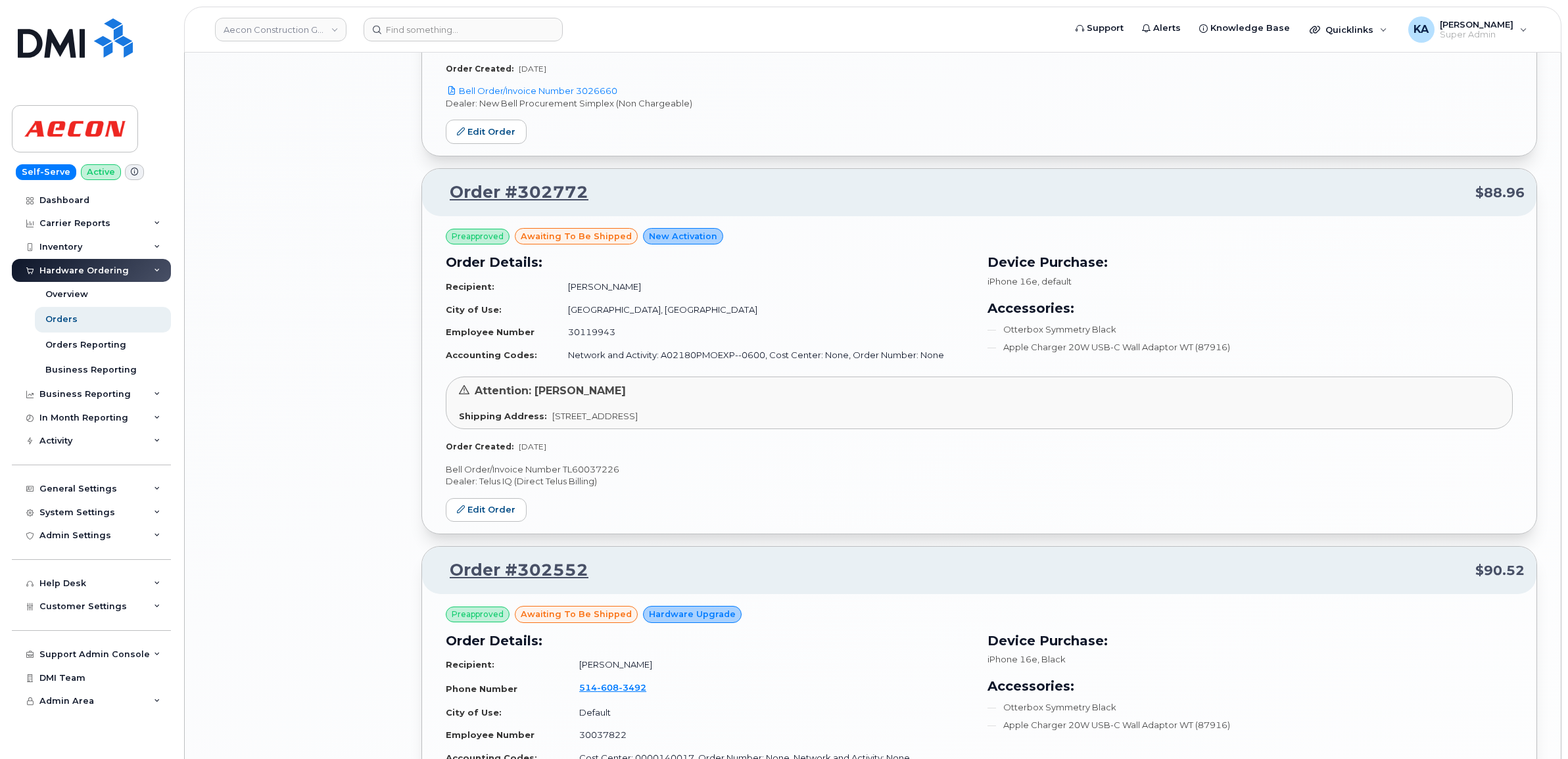
click at [597, 472] on p "Bell Order/Invoice Number TL60037226" at bounding box center [979, 470] width 1067 height 13
copy p "TL60037226"
click at [492, 510] on link "Edit Order" at bounding box center [486, 510] width 81 height 24
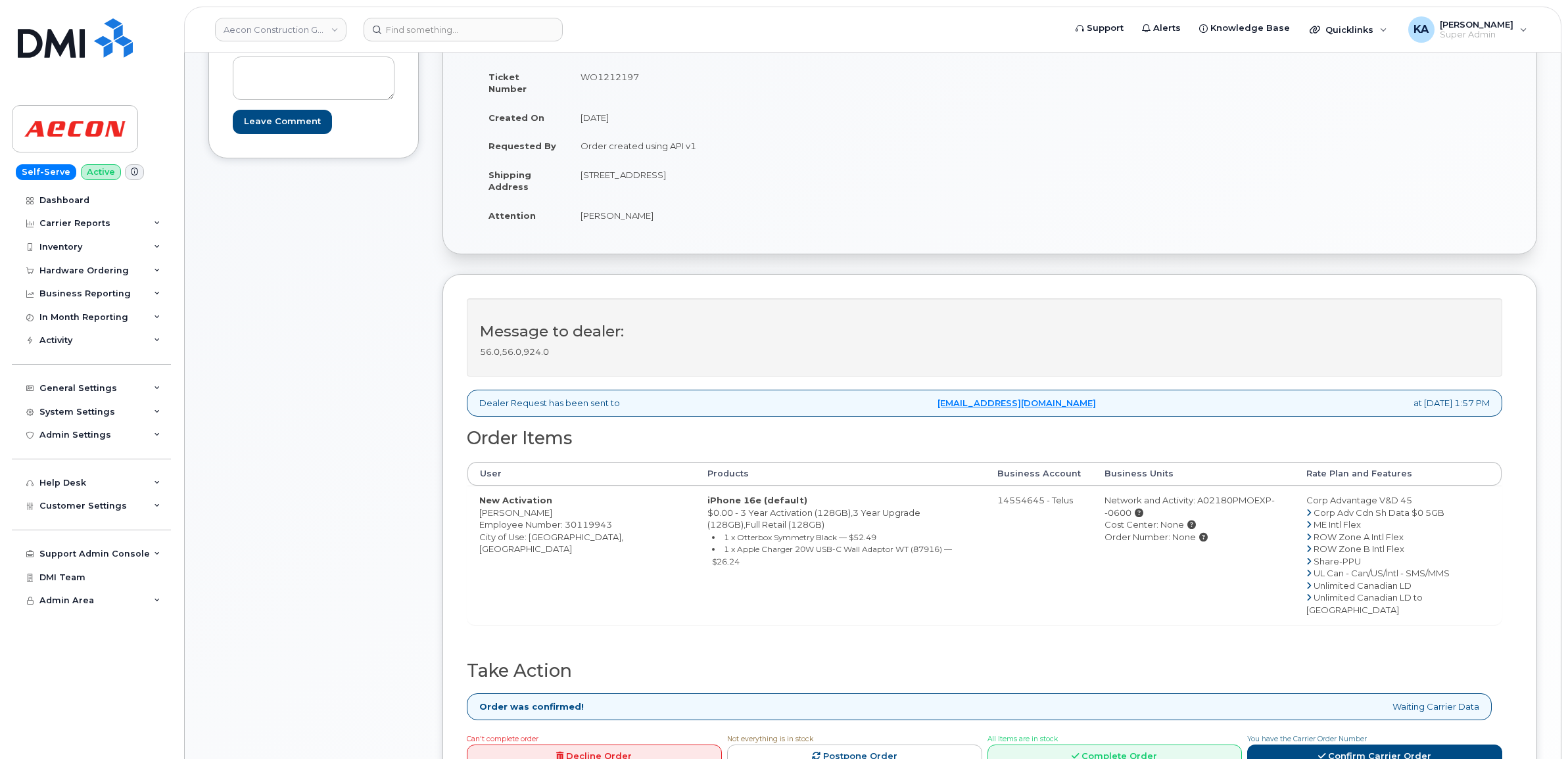
scroll to position [246, 0]
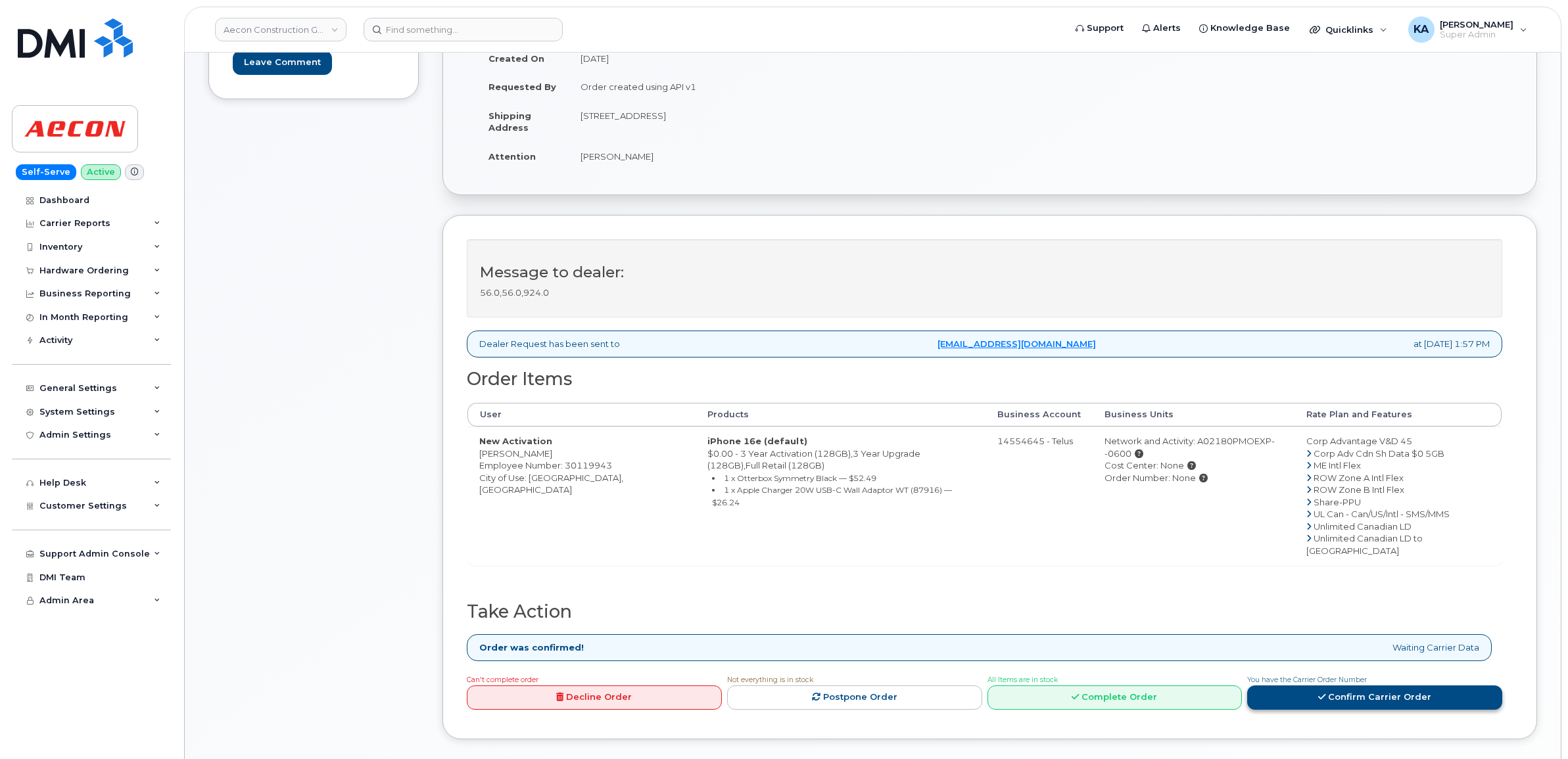
click at [1329, 686] on link "Confirm Carrier Order" at bounding box center [1375, 697] width 255 height 24
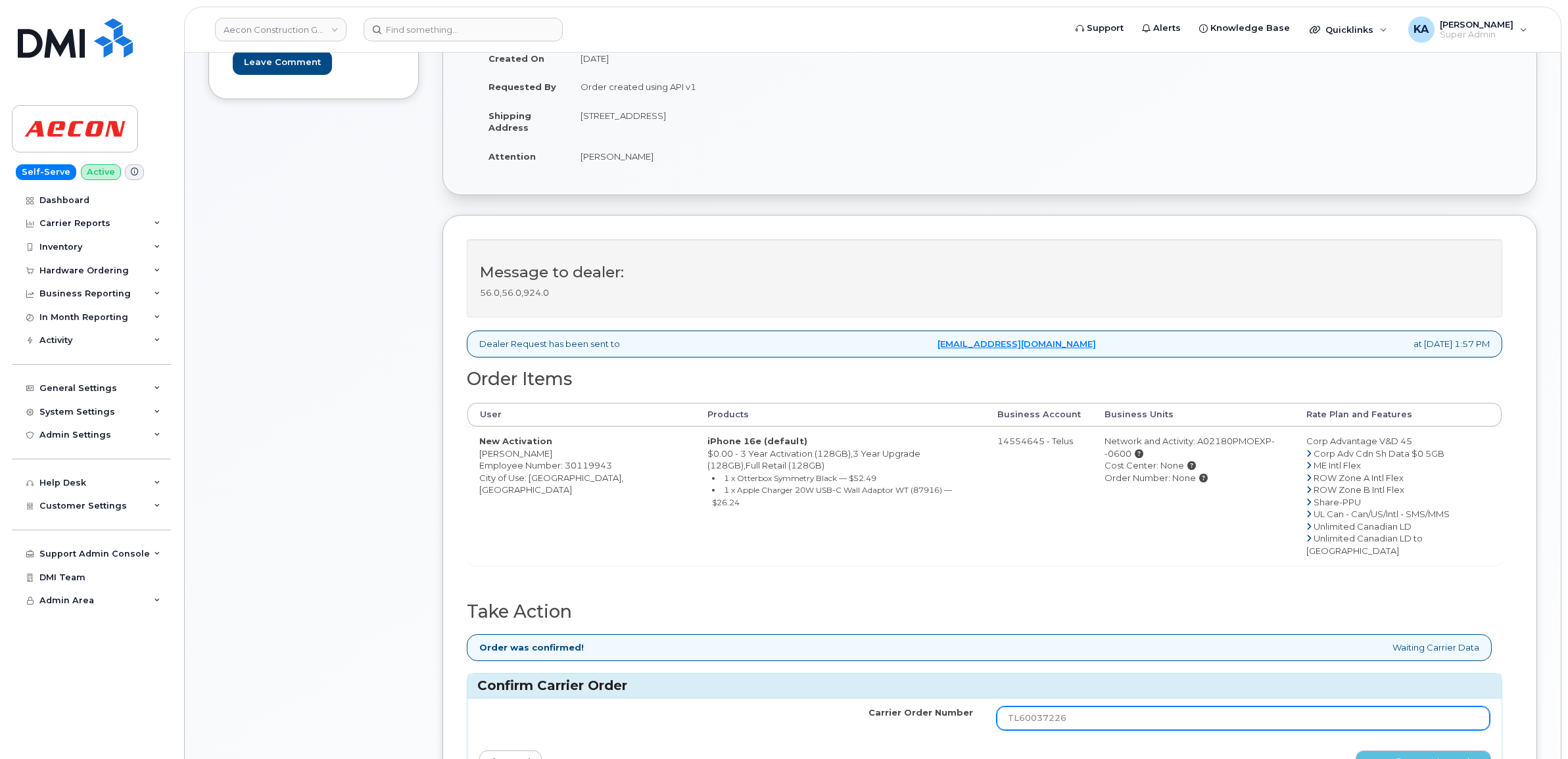
drag, startPoint x: 1076, startPoint y: 698, endPoint x: 935, endPoint y: 707, distance: 141.3
click at [935, 707] on tr "Carrier Order Number TL60037226" at bounding box center [985, 718] width 1034 height 40
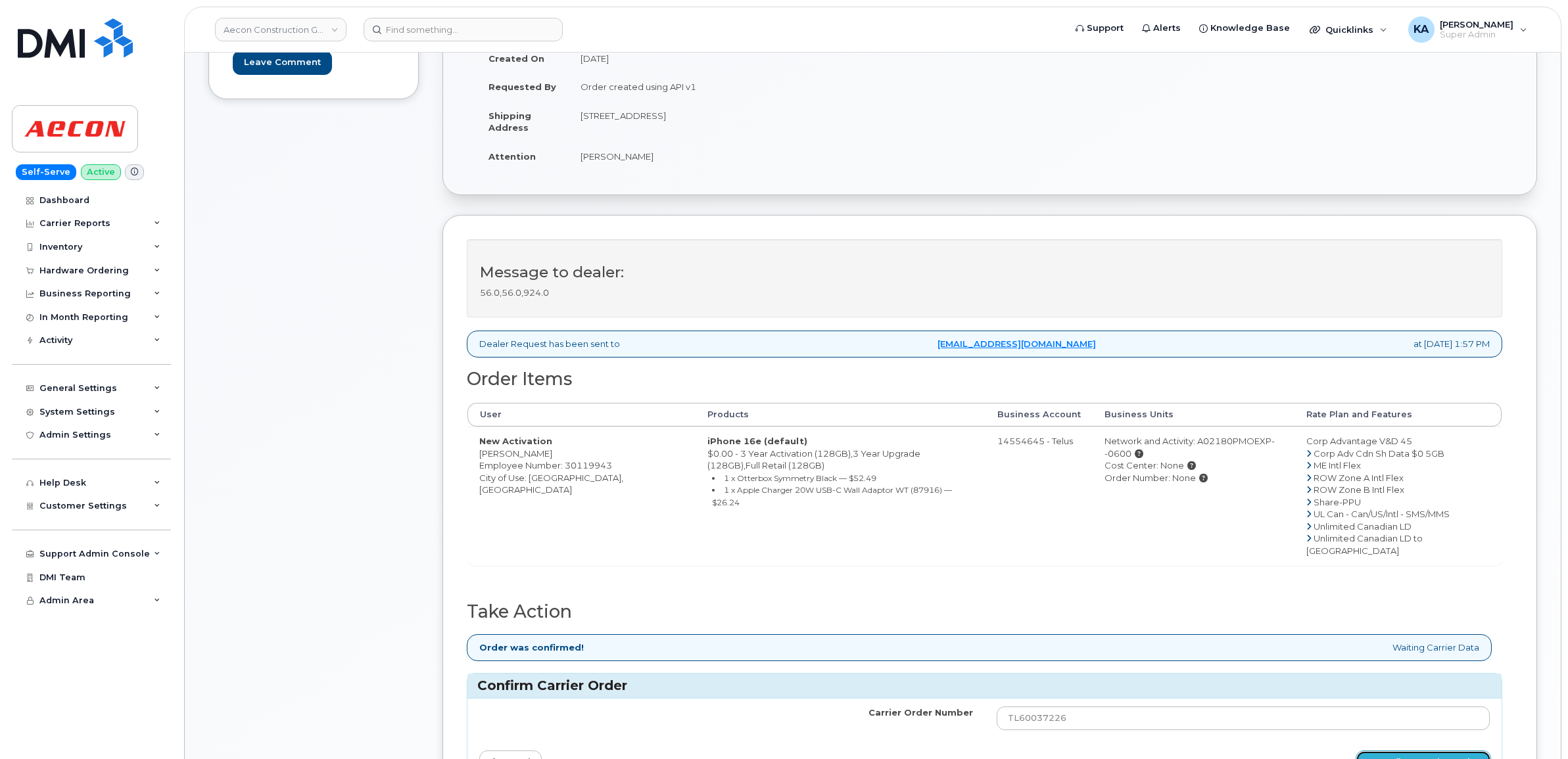
click at [1395, 751] on button "Confirm Carrier Order" at bounding box center [1422, 763] width 135 height 24
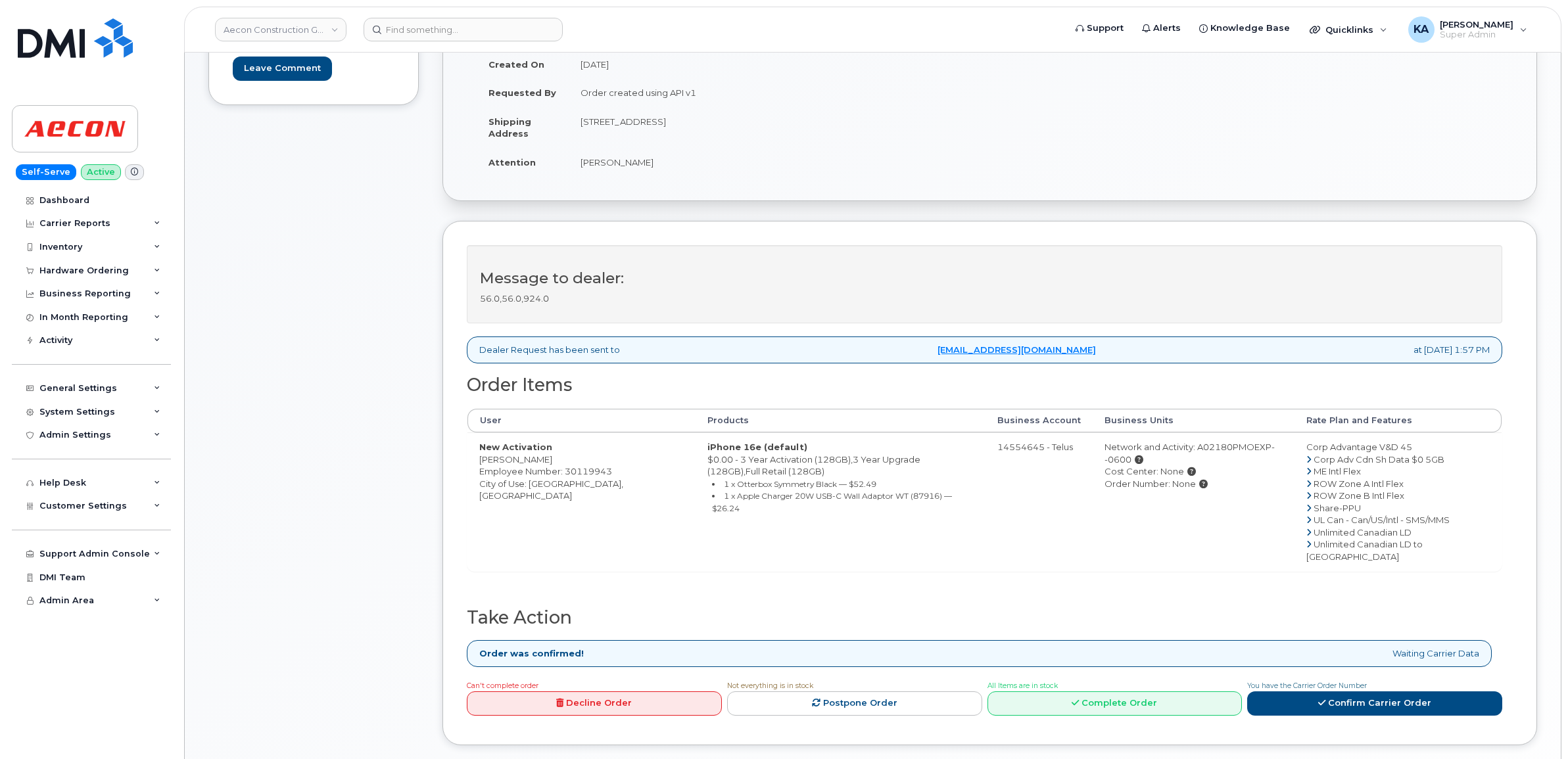
scroll to position [246, 0]
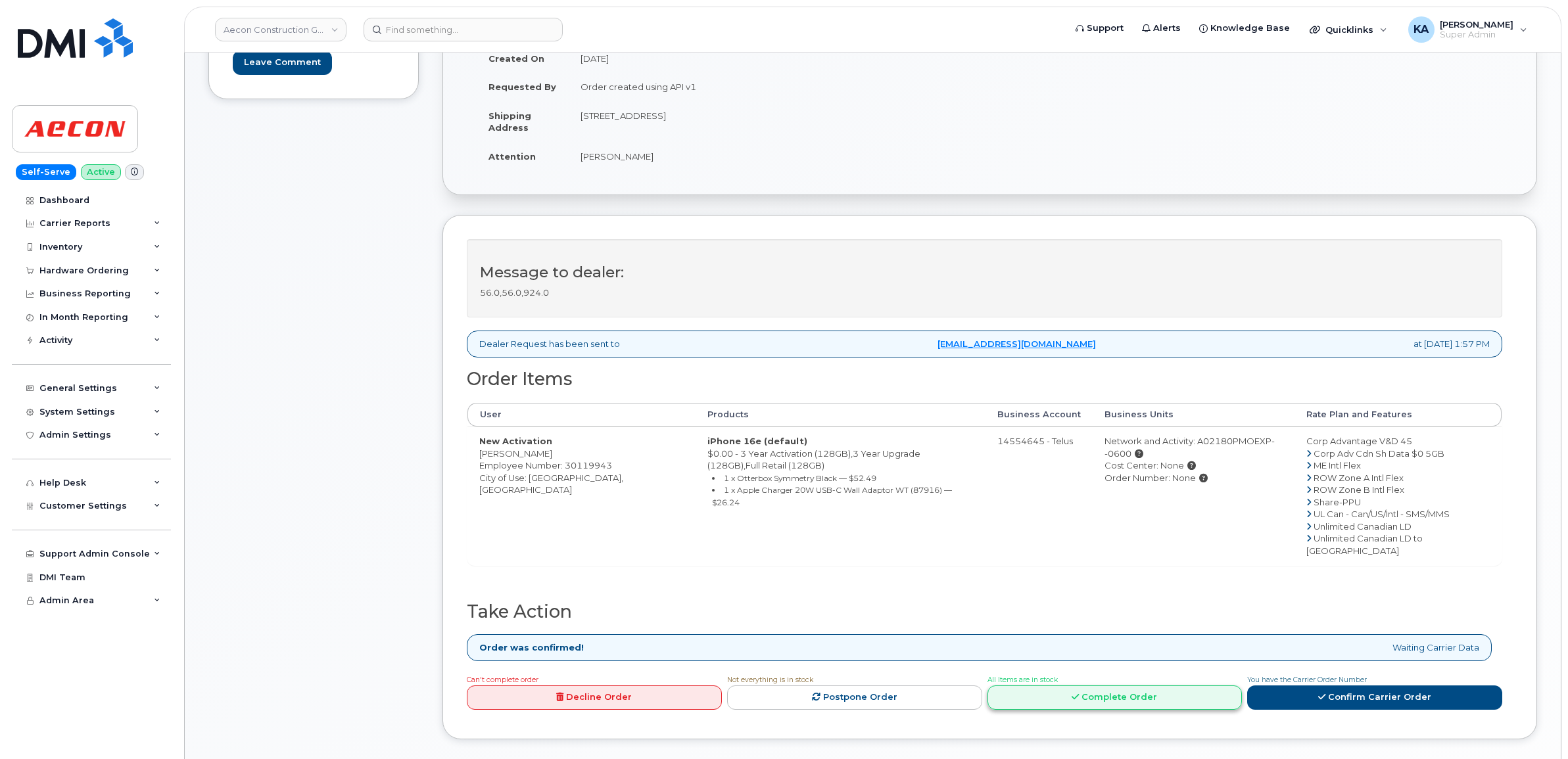
click at [1135, 686] on link "Complete Order" at bounding box center [1115, 697] width 255 height 24
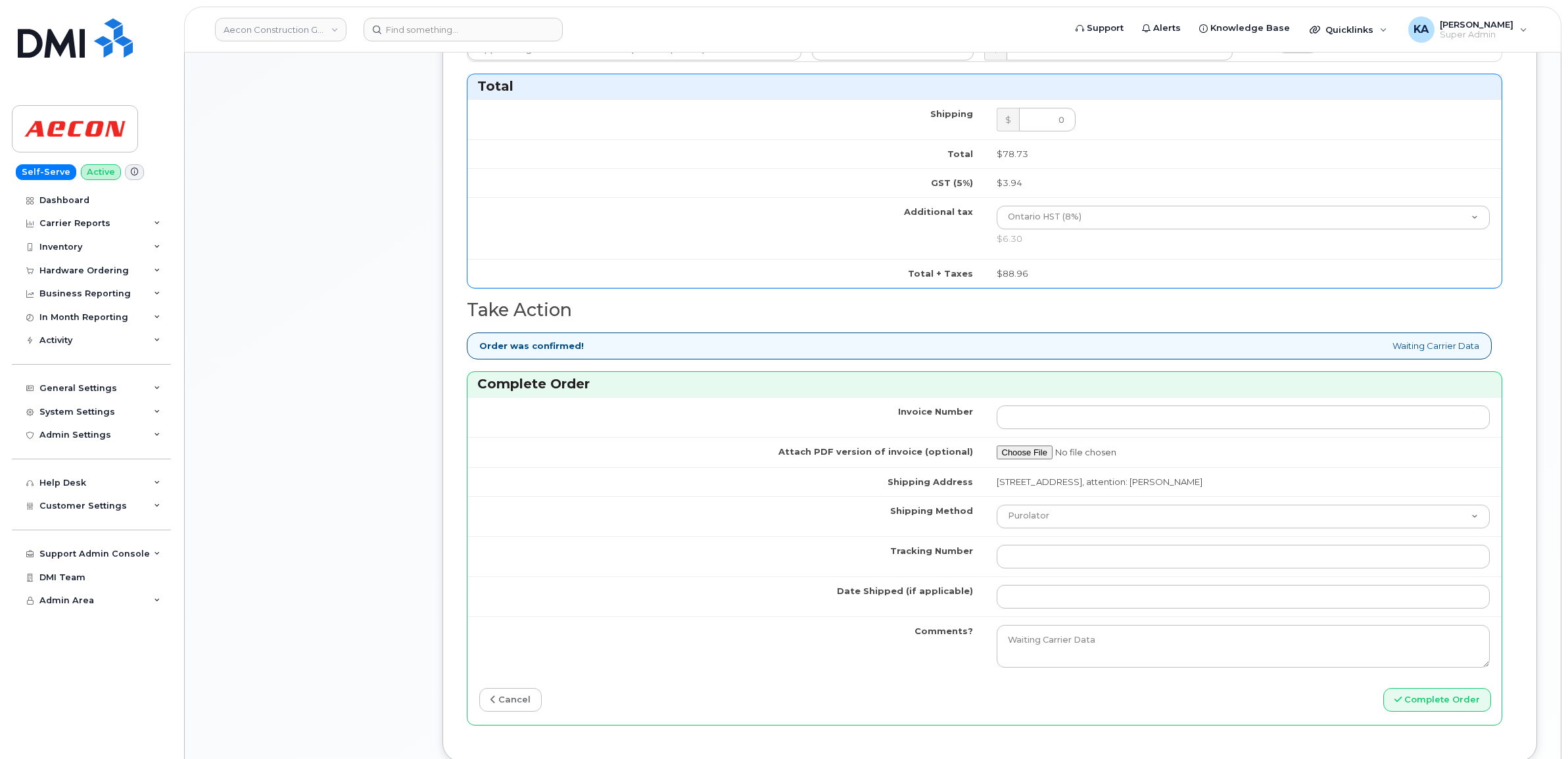
scroll to position [986, 0]
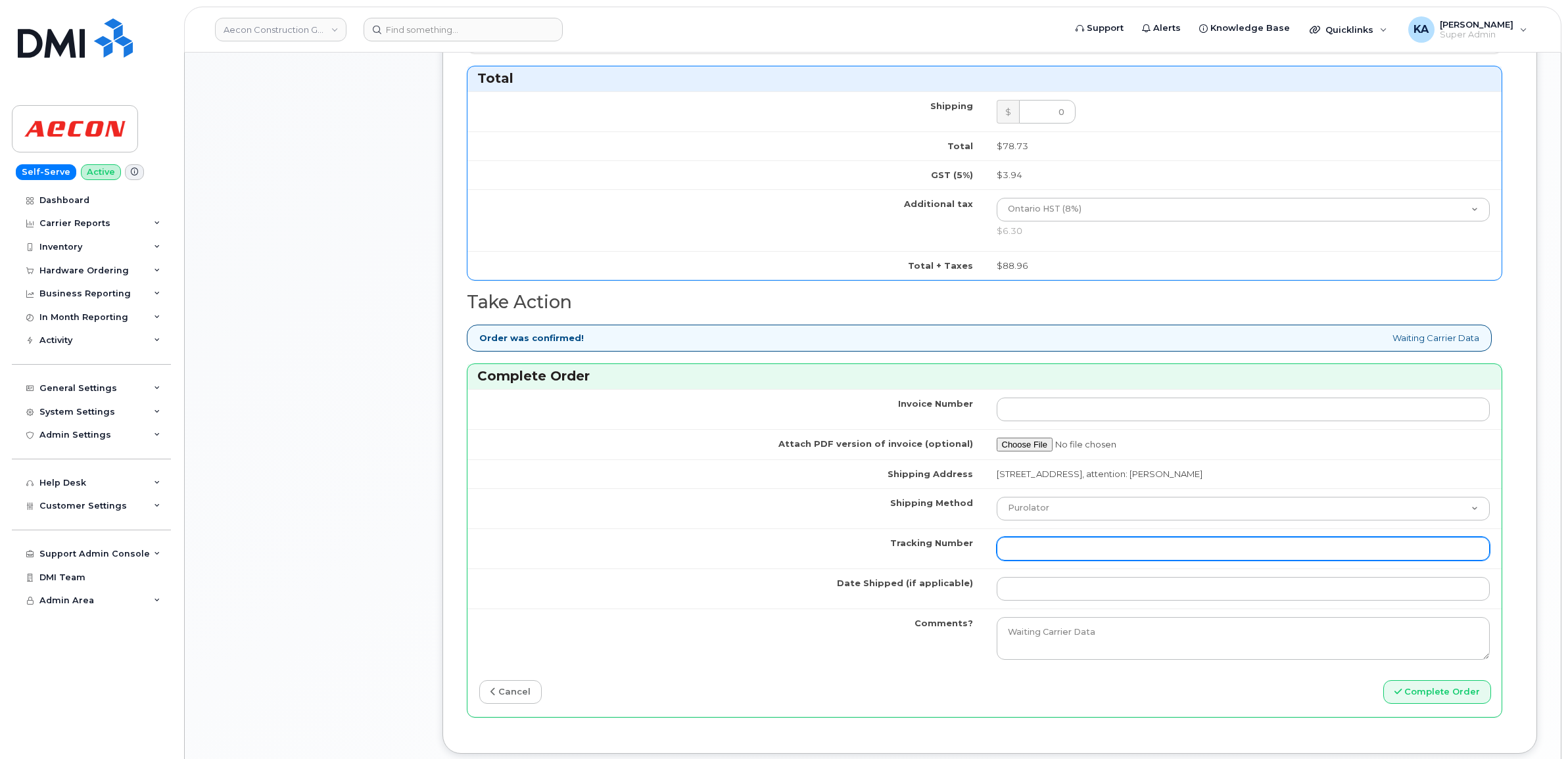
click at [1084, 541] on input "Tracking Number" at bounding box center [1243, 549] width 494 height 24
paste input "GLR001280898"
type input "GLR001280898"
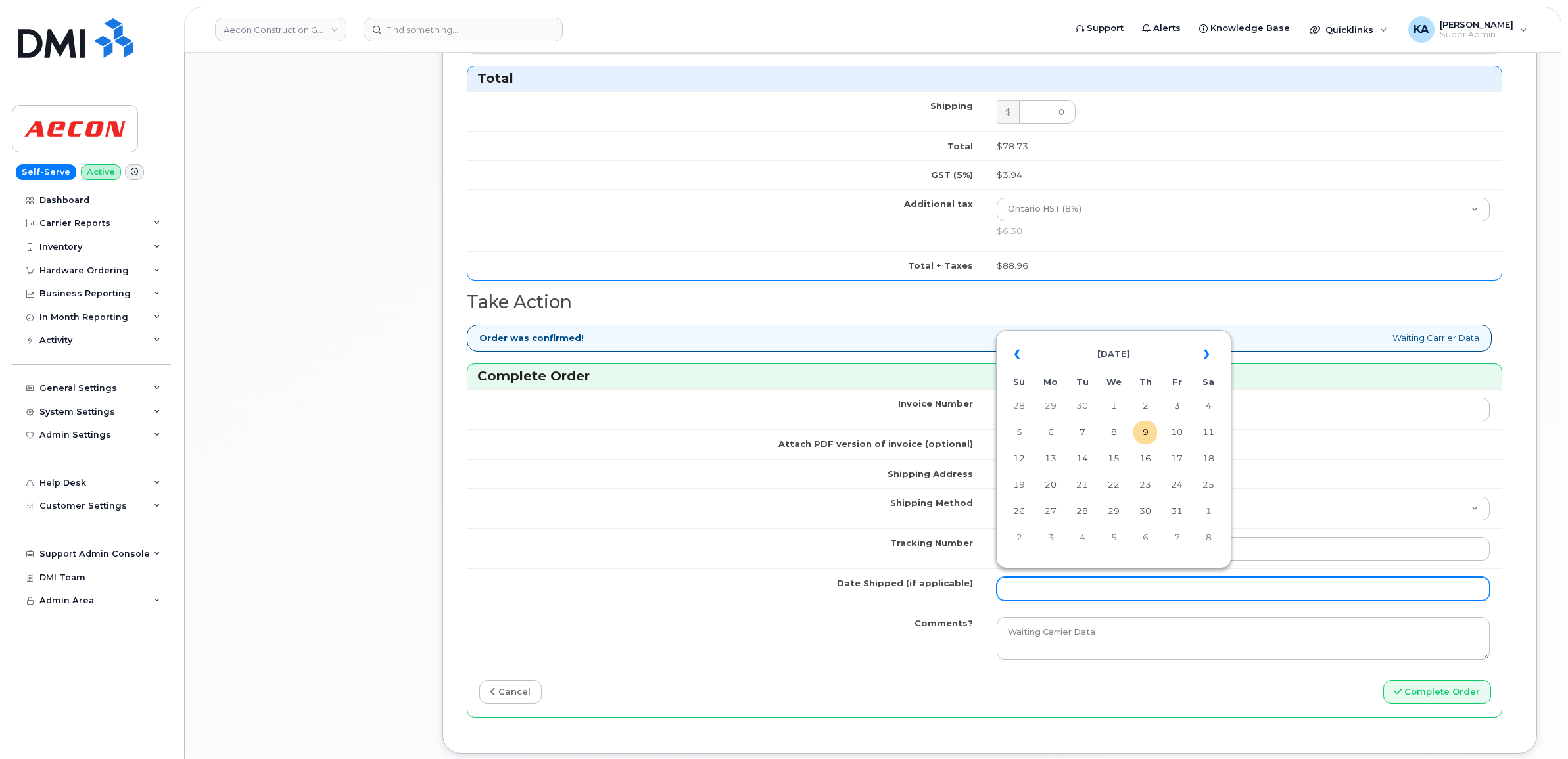
click at [1046, 579] on input "Date Shipped (if applicable)" at bounding box center [1243, 589] width 494 height 24
click at [1088, 333] on table "« October 2025 » Su Mo Tu We Th Fr Sa 28 29 30 1 2 3 4 5 6 7 8 9 10 11 12 13 14…" at bounding box center [1113, 446] width 229 height 225
click at [1116, 433] on td "8" at bounding box center [1113, 432] width 24 height 24
type input "[DATE]"
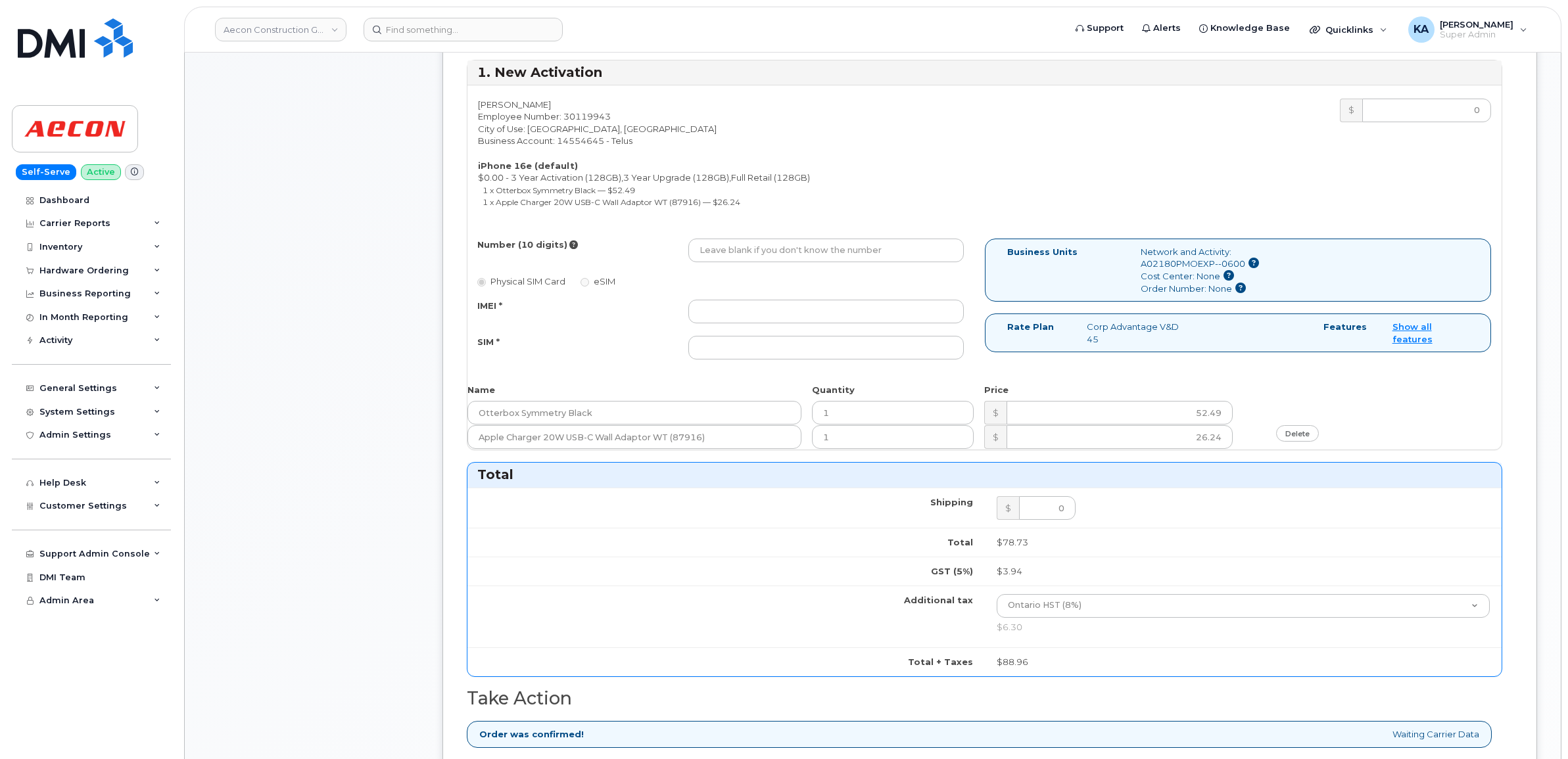
scroll to position [575, 0]
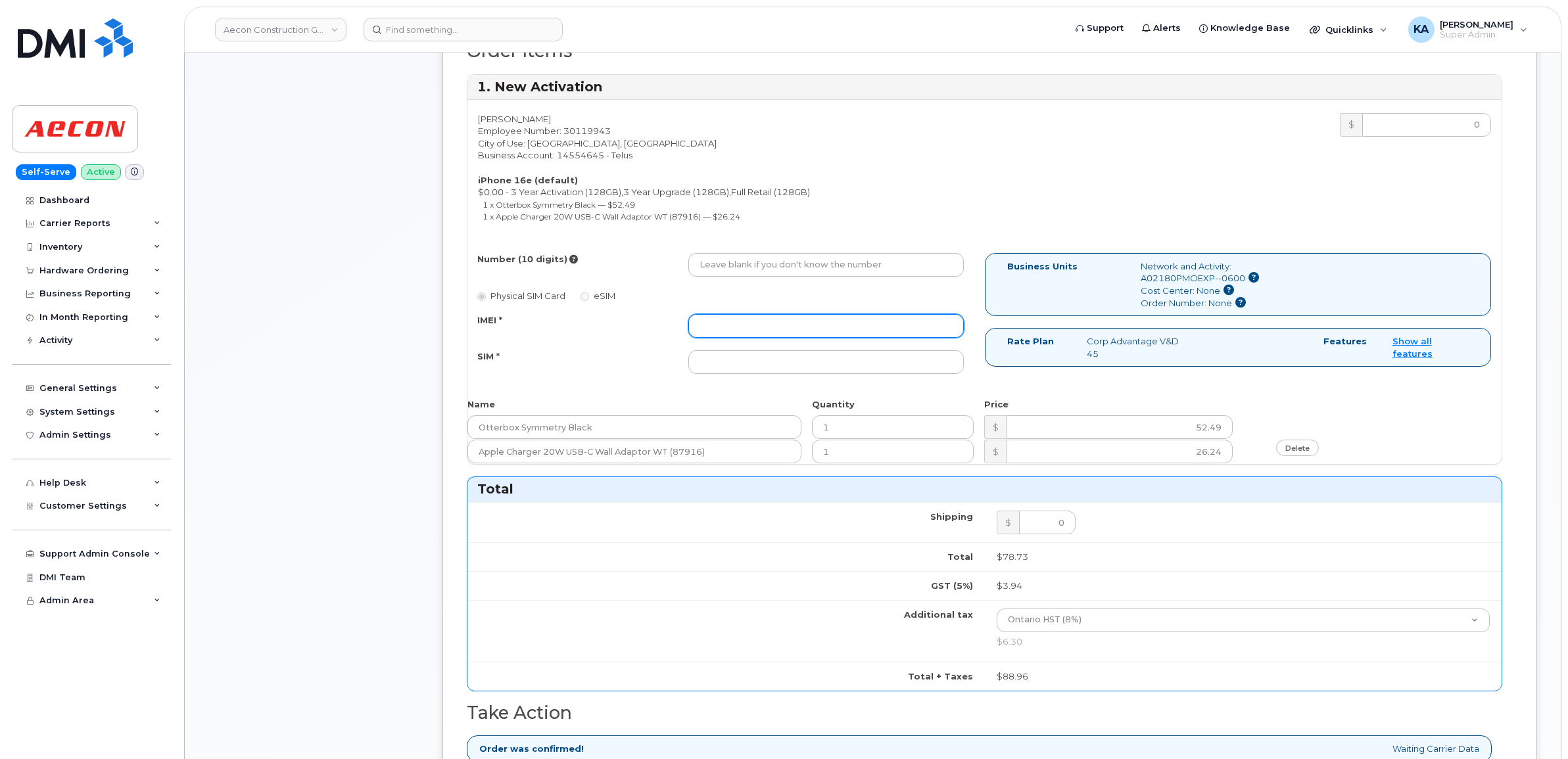
click at [760, 319] on input "IMEI *" at bounding box center [826, 326] width 275 height 24
paste input "354216331374821"
type input "354216331374821"
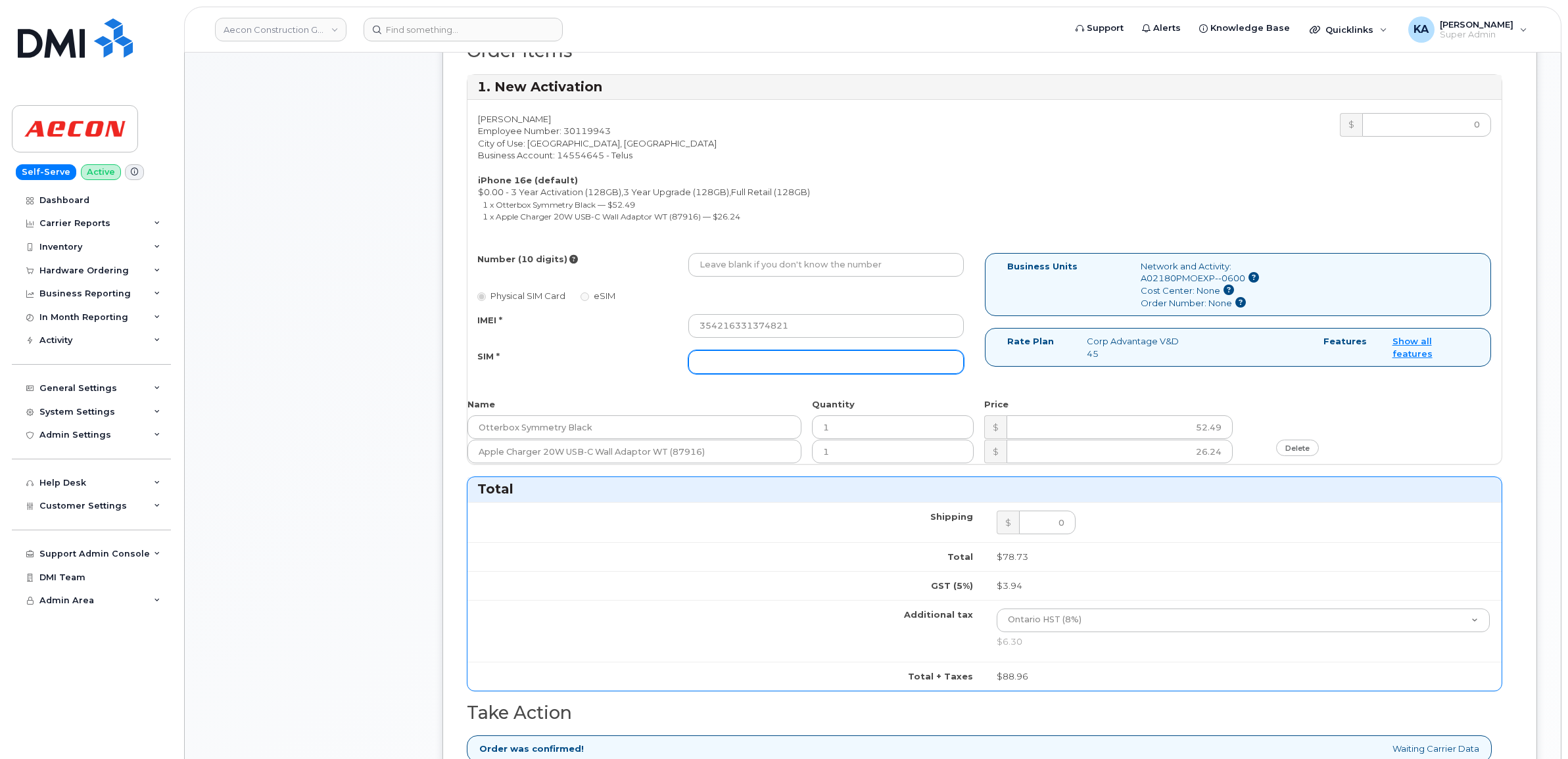
click at [784, 351] on input "SIM *" at bounding box center [826, 362] width 275 height 24
paste input "89043052010008887025010559121765"
type input "89043052010008887025010559121765"
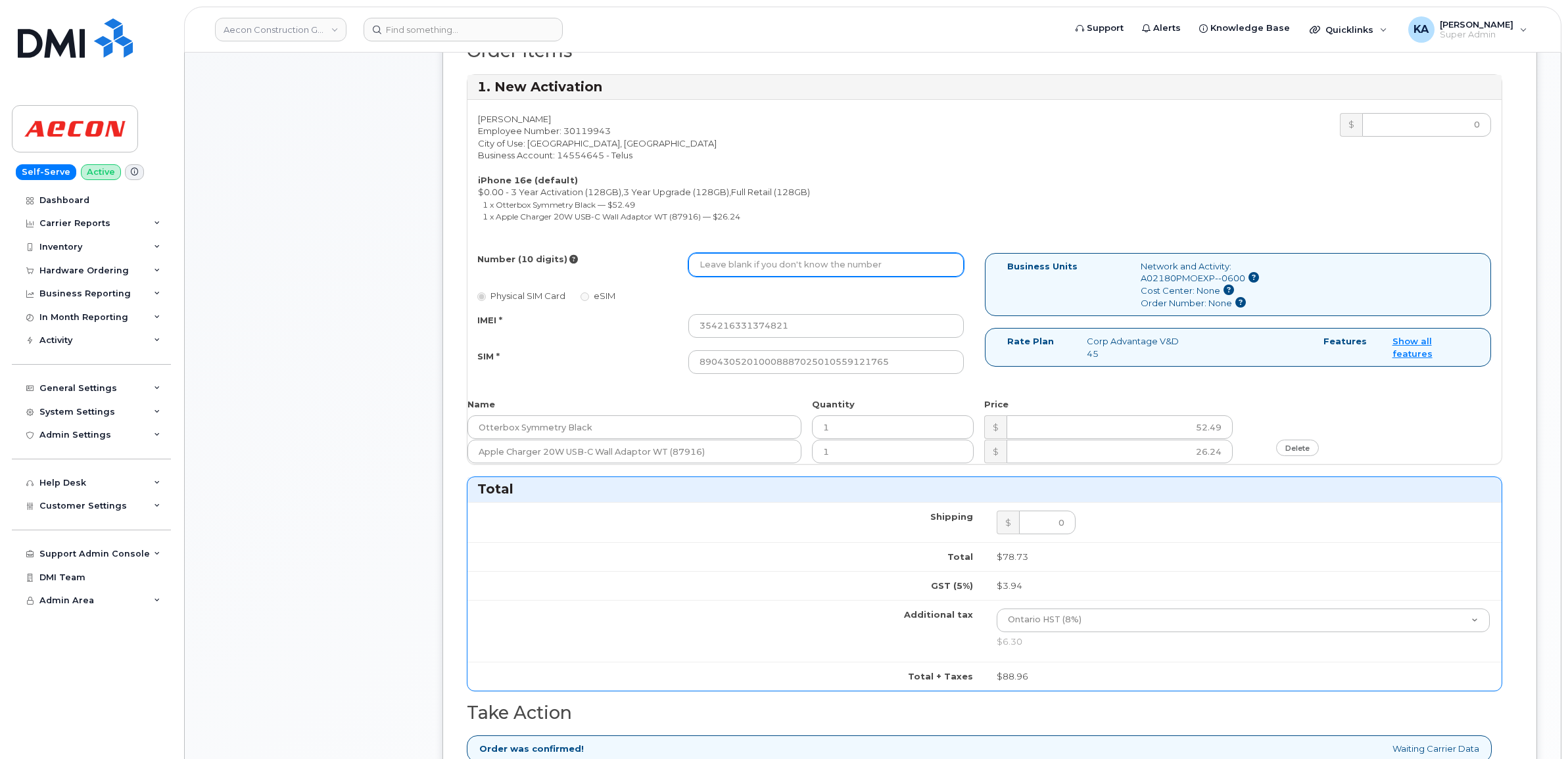
click at [771, 257] on input "Number (10 digits)" at bounding box center [826, 264] width 275 height 24
paste input "289) 685-6143"
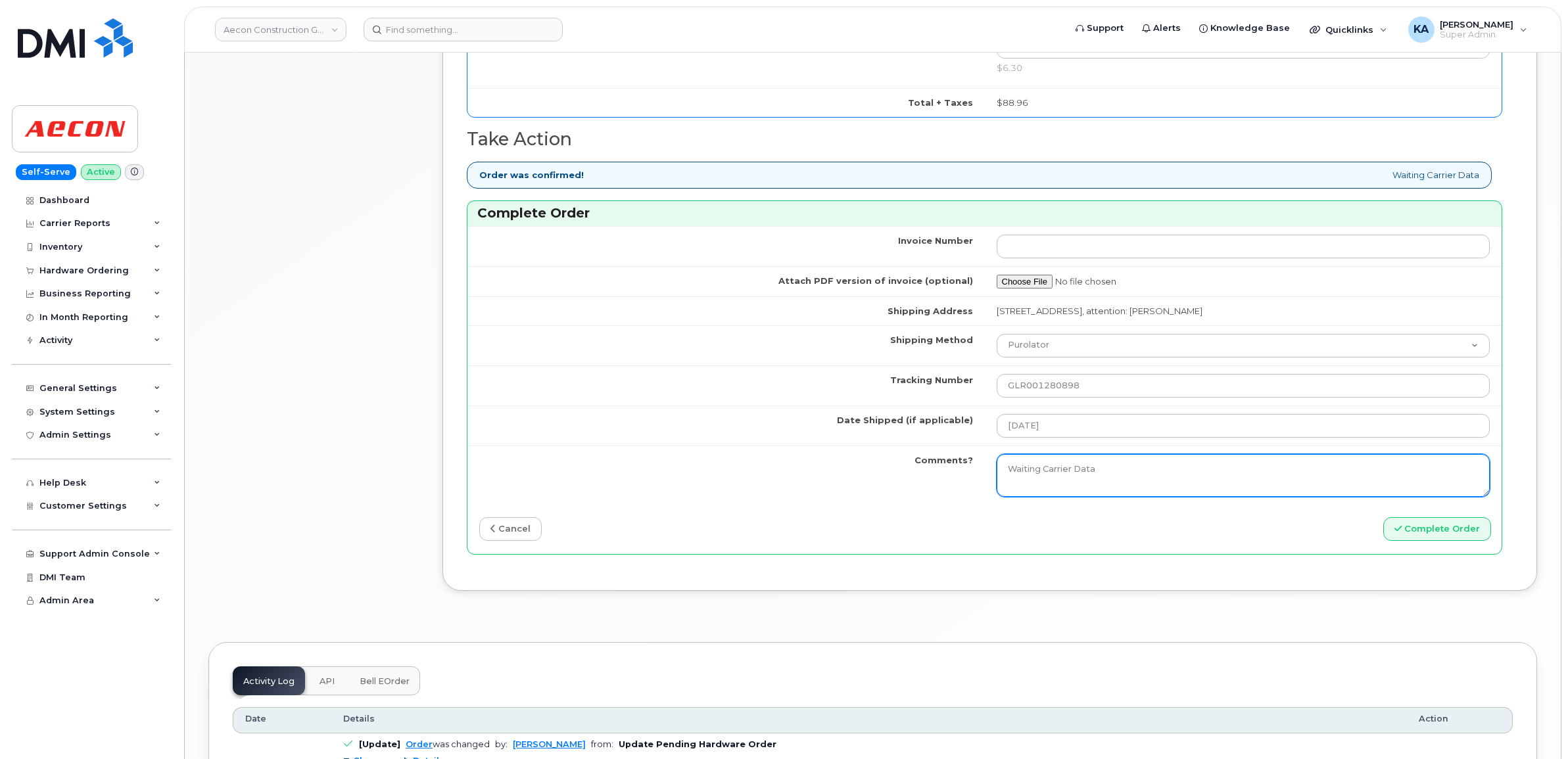
scroll to position [1150, 0]
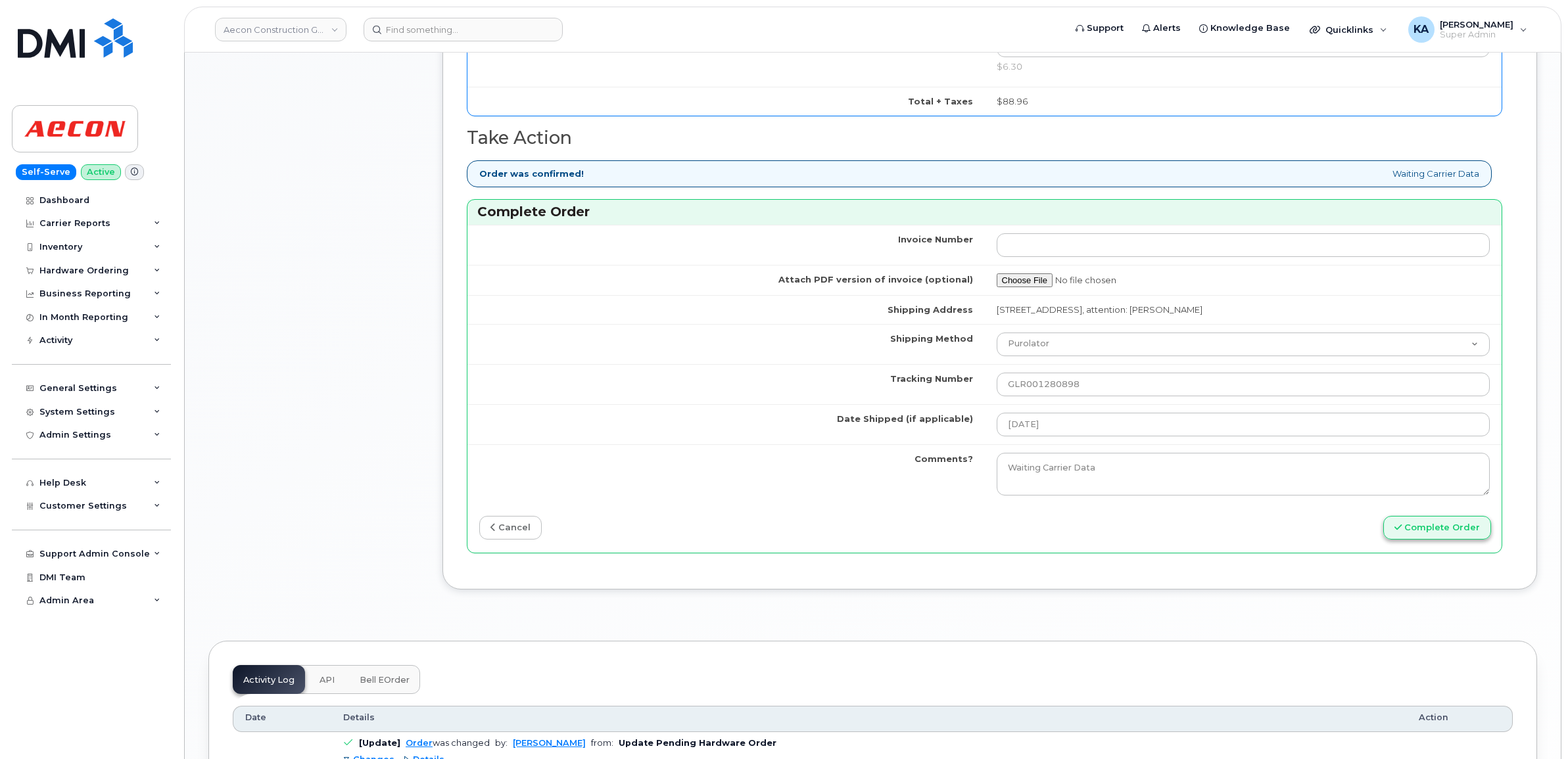
type input "2896856143"
click at [1441, 518] on button "Complete Order" at bounding box center [1437, 528] width 108 height 24
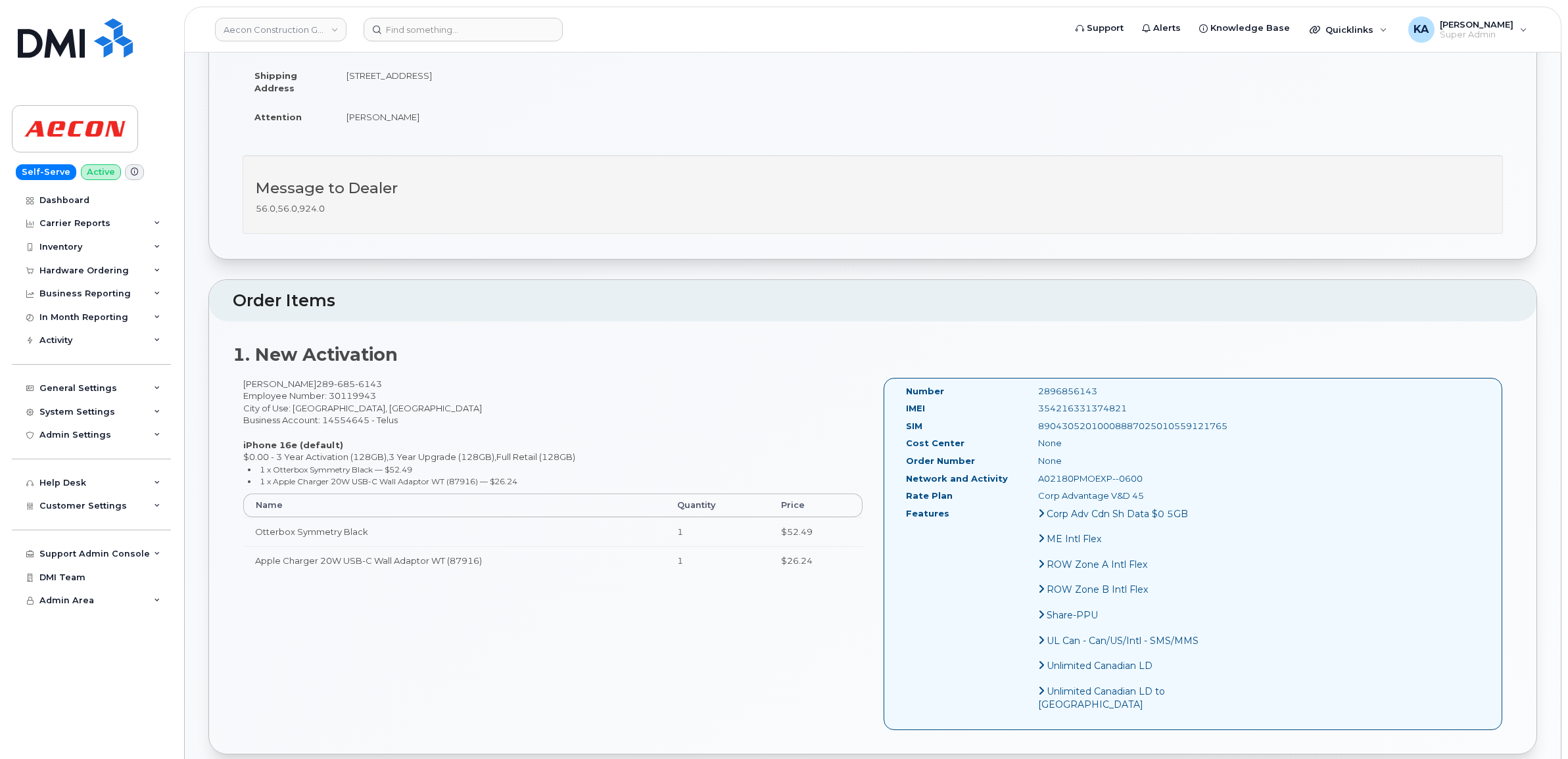
scroll to position [329, 0]
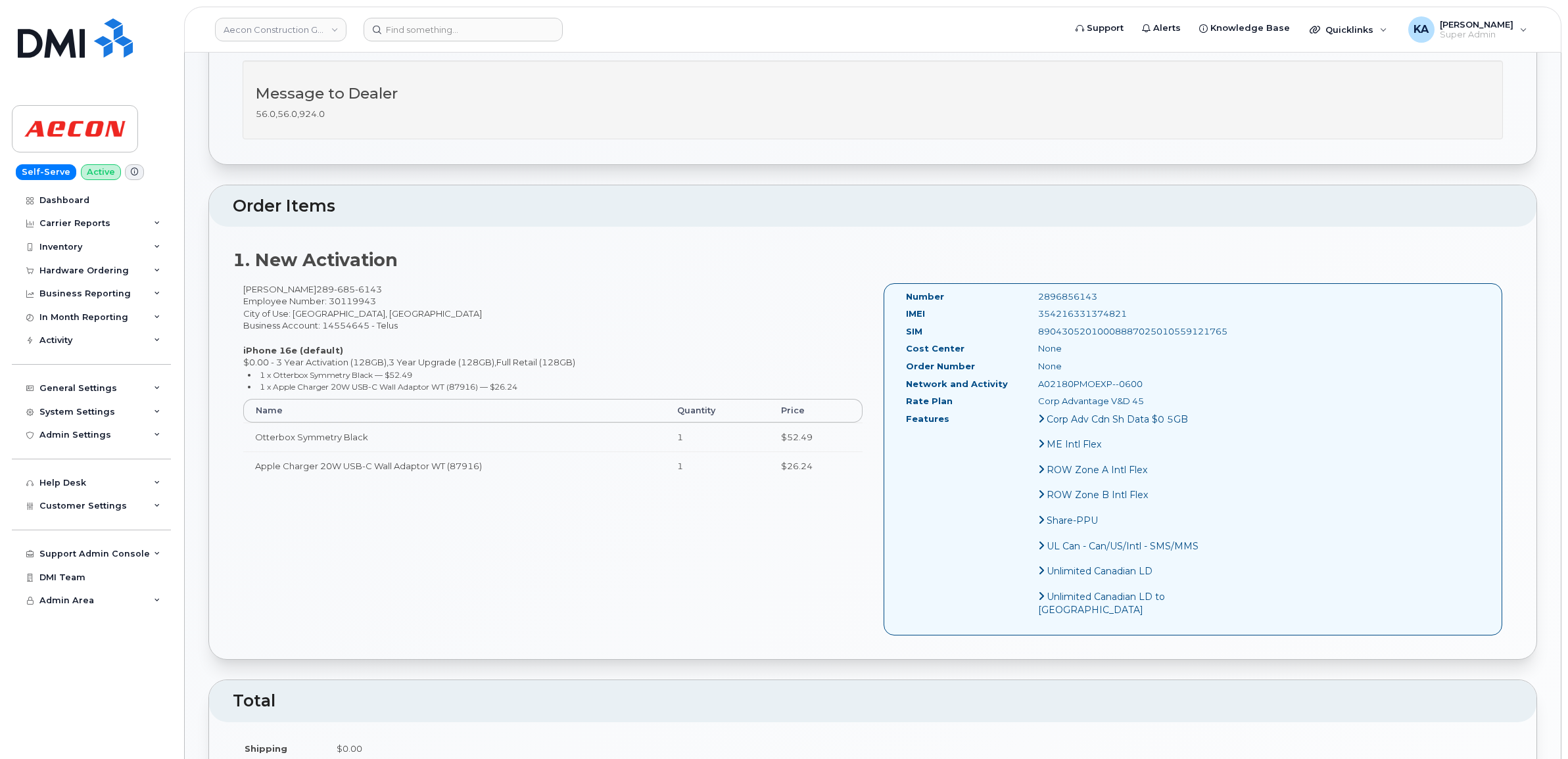
drag, startPoint x: 898, startPoint y: 282, endPoint x: 1131, endPoint y: 403, distance: 262.5
click at [1131, 403] on div "Number 2896856143 IMEI 354216331374821 SIM 89043052010008887025010559121765 Cos…" at bounding box center [1054, 459] width 318 height 338
copy div "Number 2896856143 IMEI 354216331374821 SIM 89043052010008887025010559121765 Cos…"
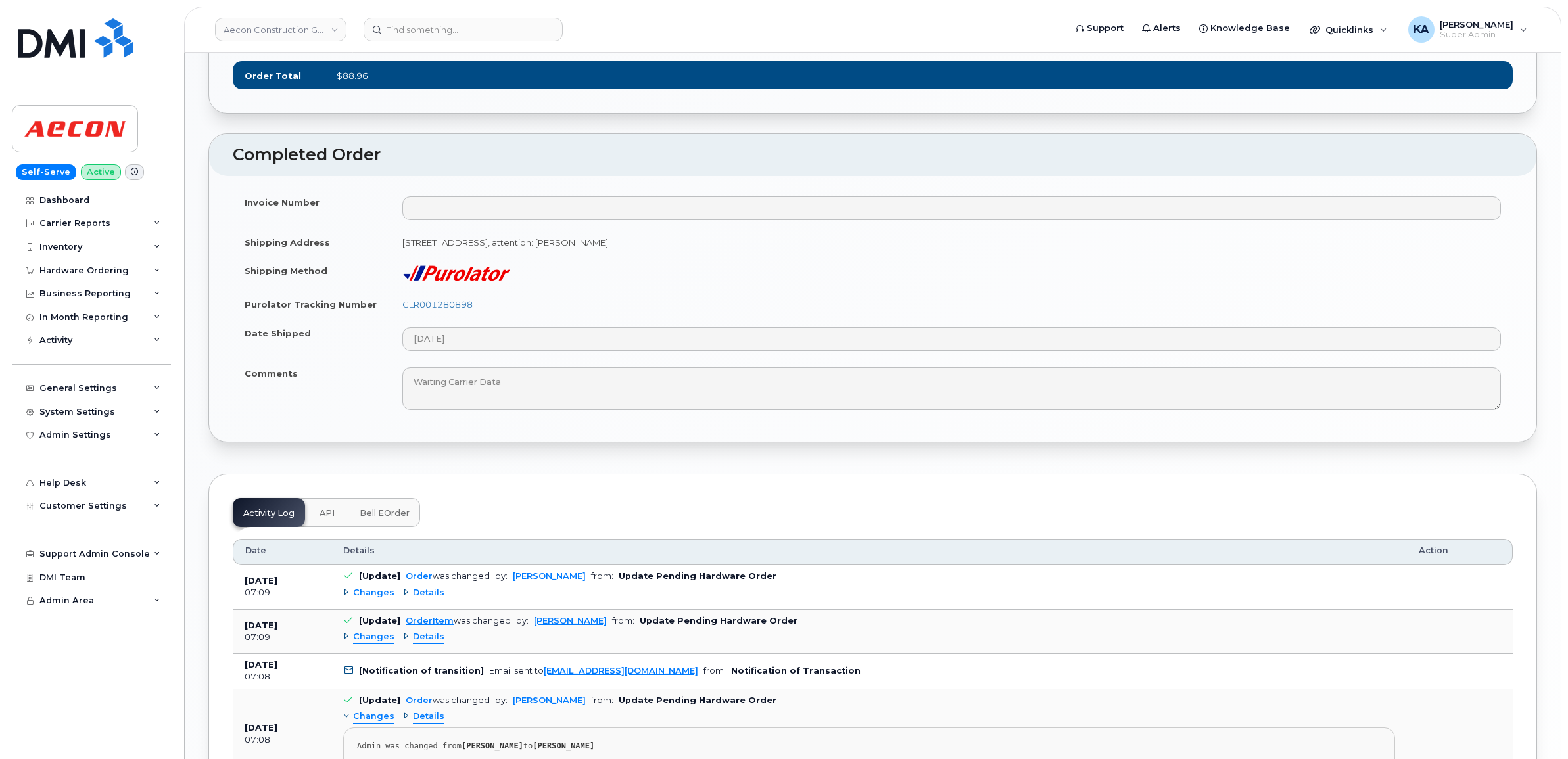
scroll to position [1150, 0]
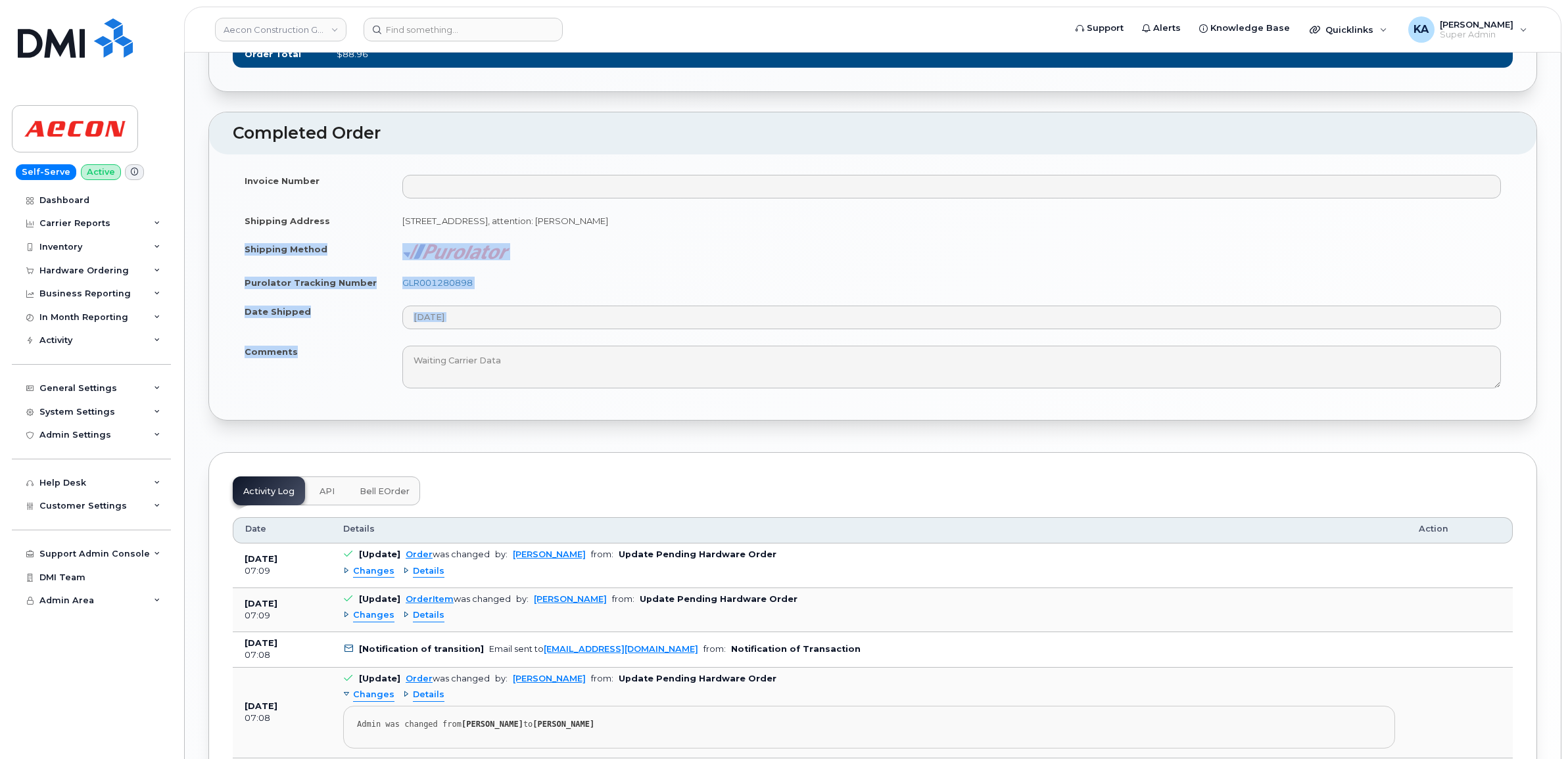
drag, startPoint x: 240, startPoint y: 284, endPoint x: 313, endPoint y: 389, distance: 127.9
click at [313, 389] on tbody "Invoice Number Shipping Address 1635 Tricont Ave, Whitby, L1N 7N5 Whitby ON L1N…" at bounding box center [872, 282] width 1280 height 231
copy tbody "Shipping Method Purolator Tracking Number GLR001280898 Date Shipped Comments"
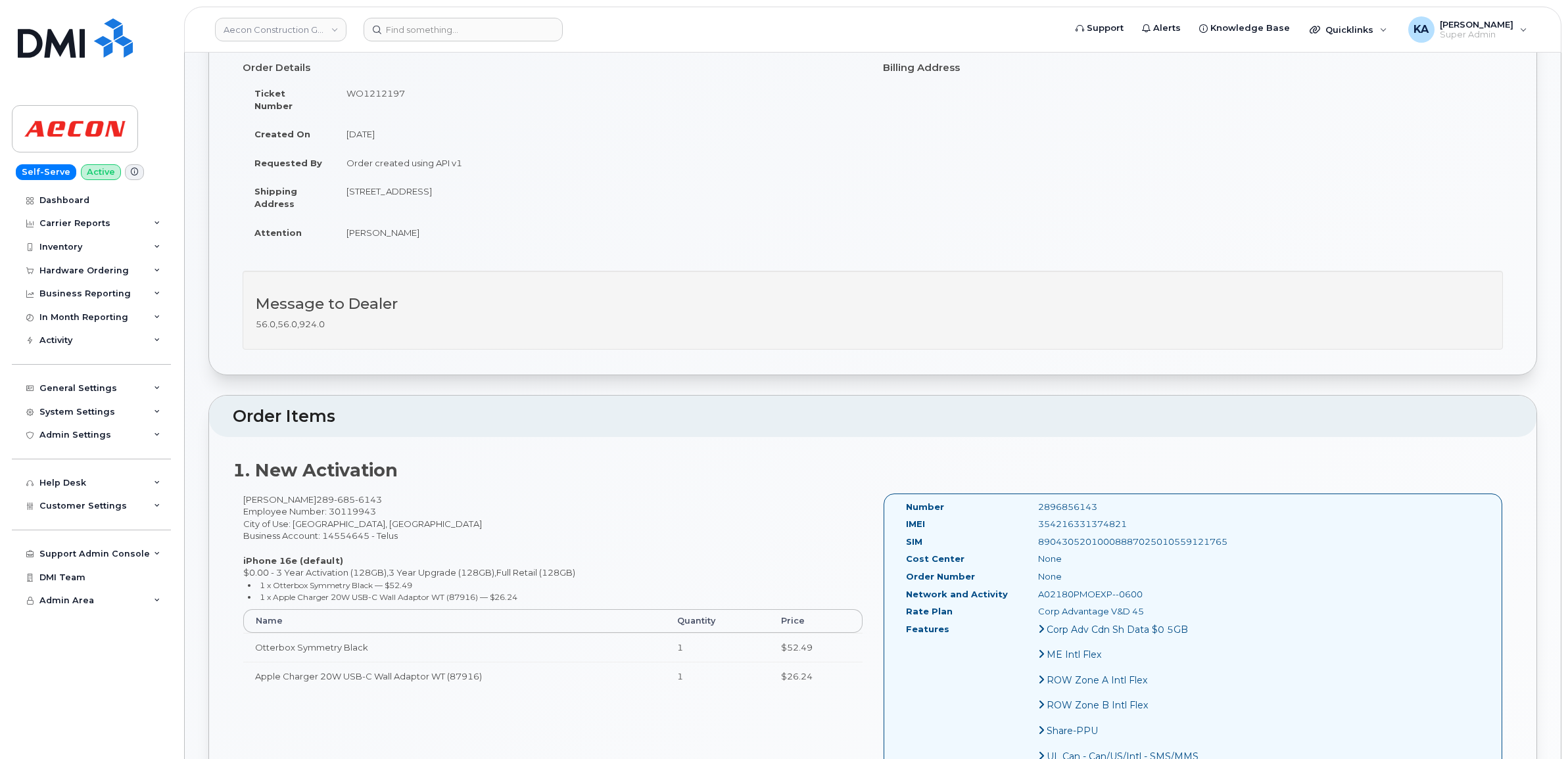
scroll to position [0, 0]
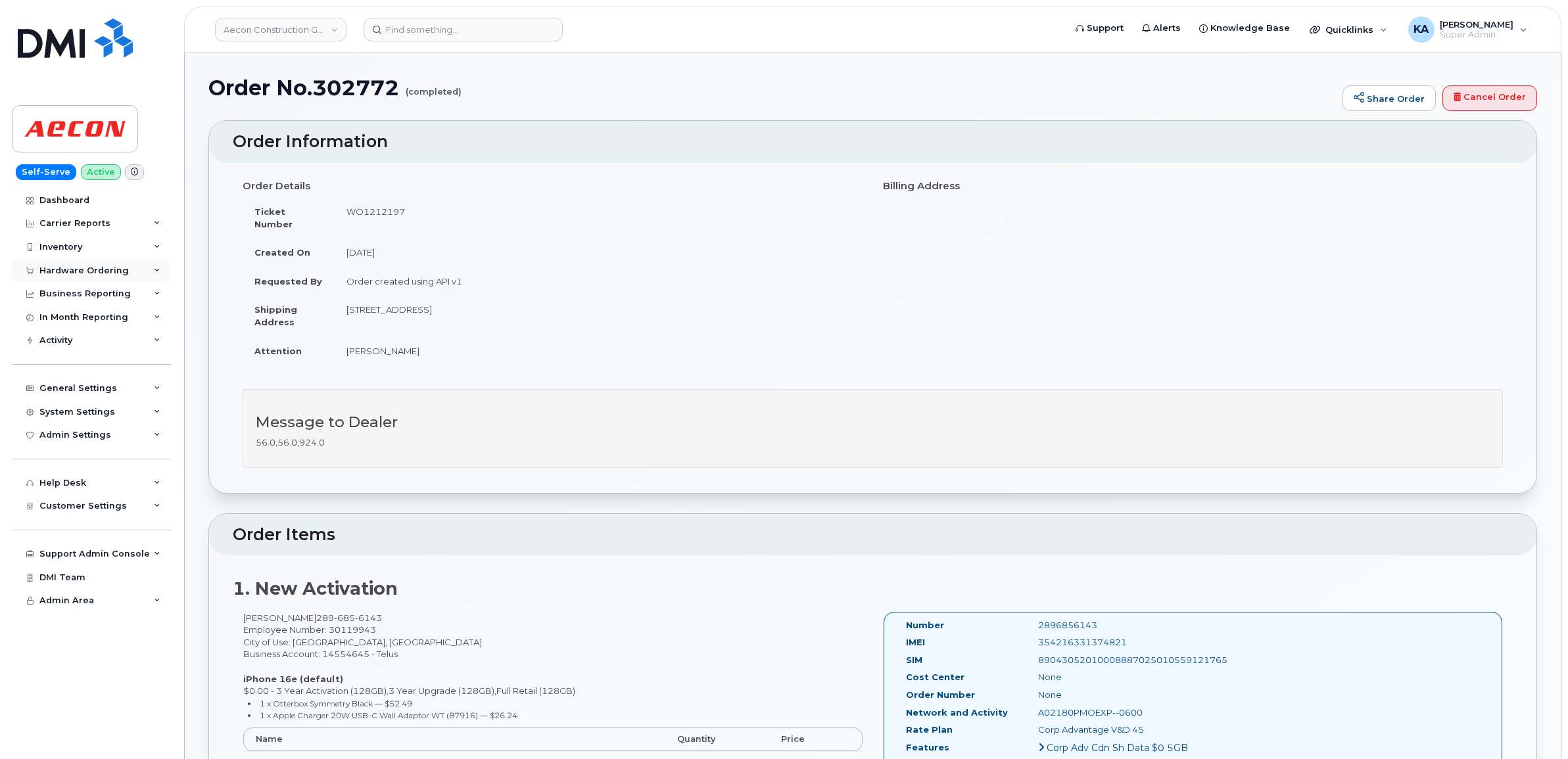
click at [89, 264] on div "Hardware Ordering" at bounding box center [91, 271] width 159 height 24
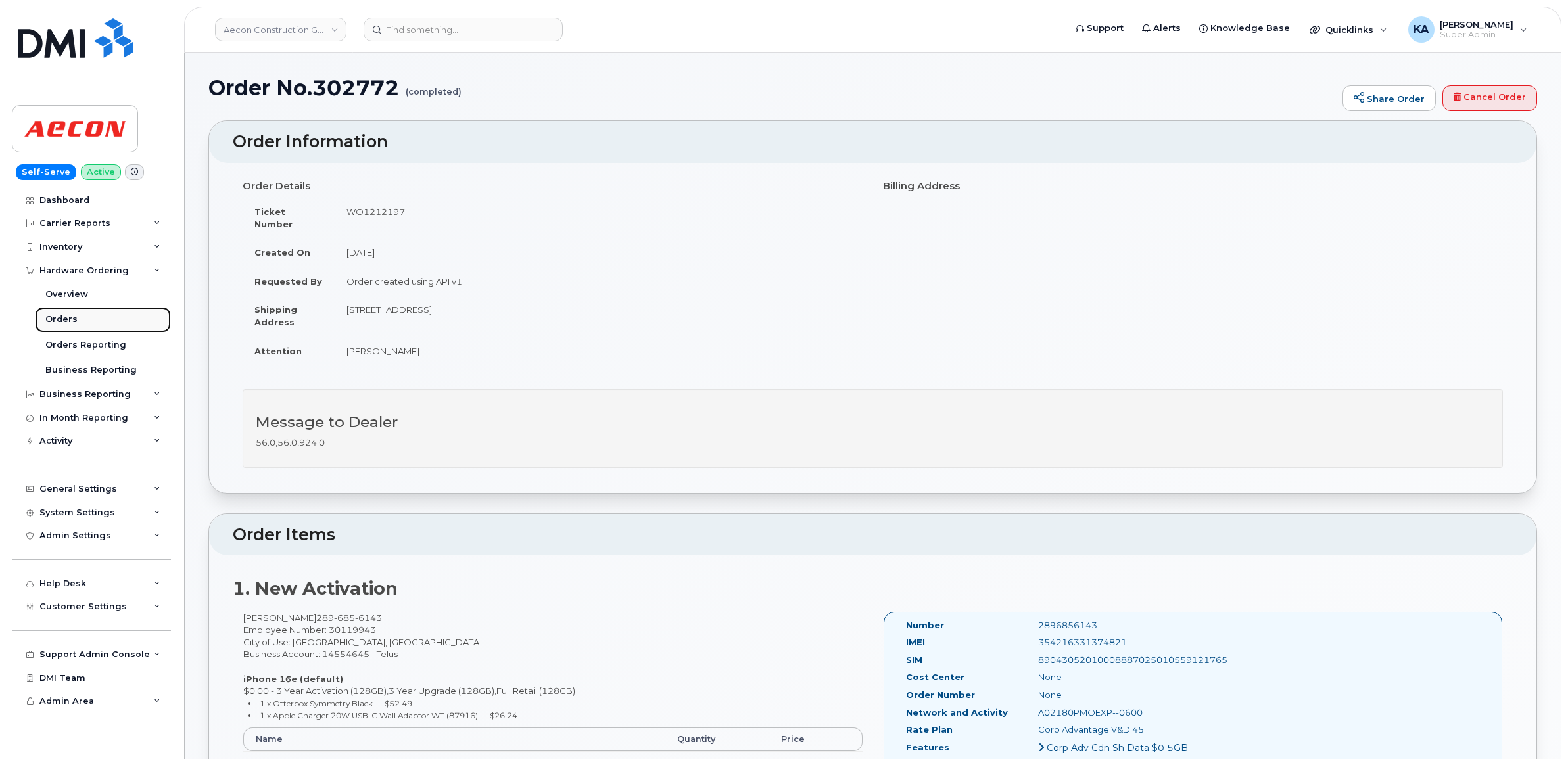
click at [61, 314] on link "Orders" at bounding box center [102, 320] width 136 height 25
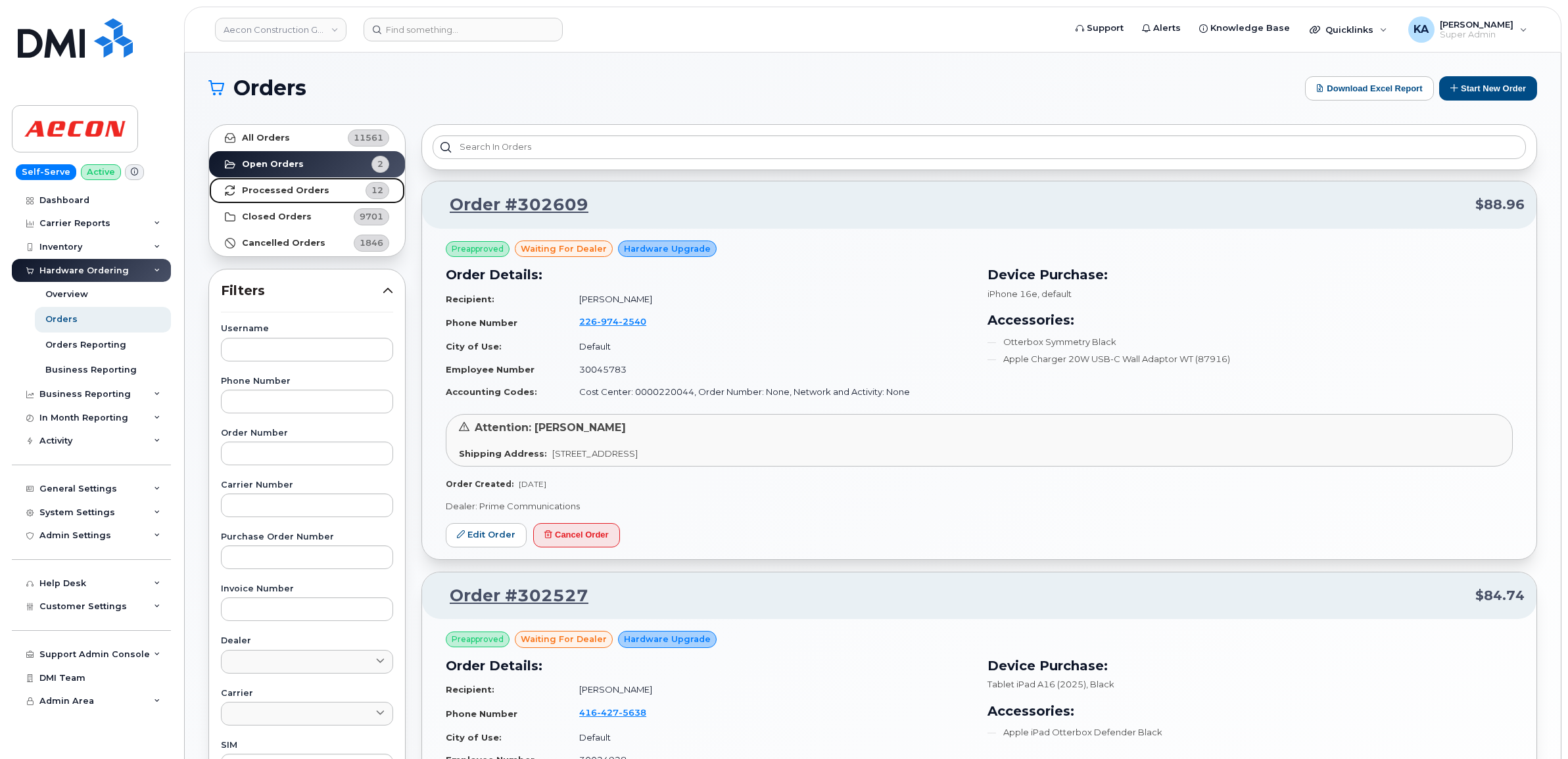
click at [270, 188] on strong "Processed Orders" at bounding box center [285, 191] width 88 height 11
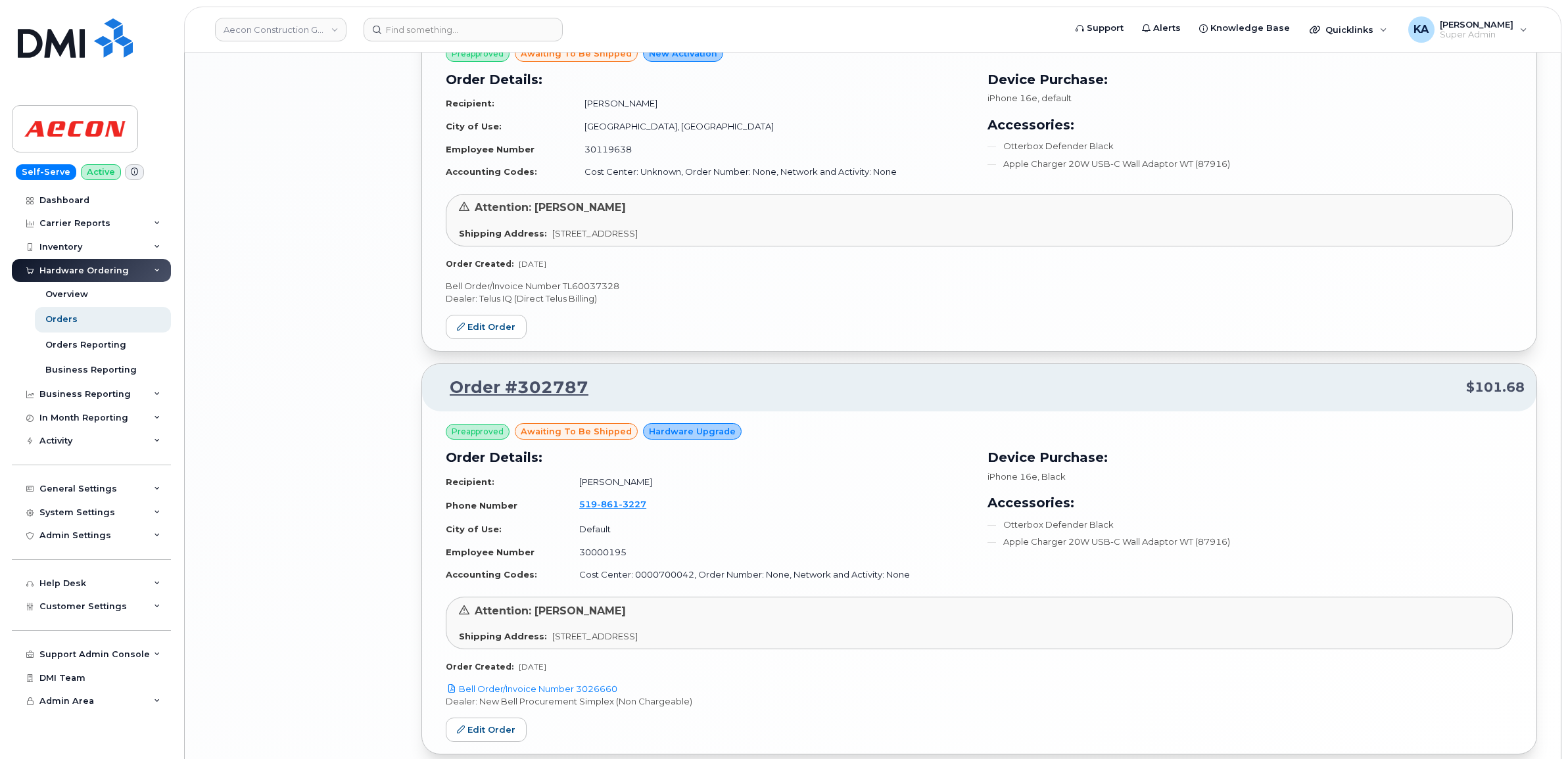
scroll to position [2645, 0]
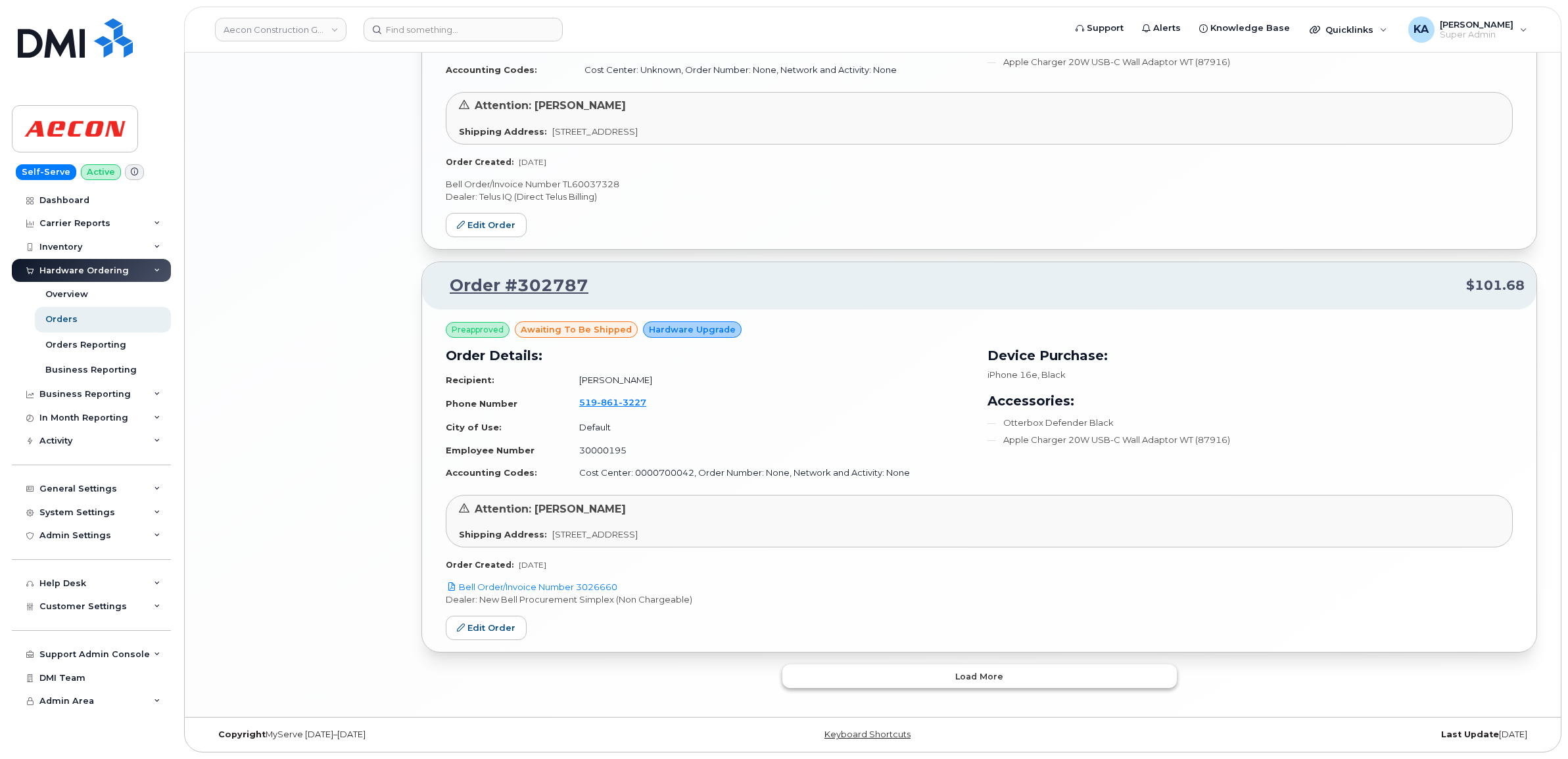
click at [813, 669] on button "Load more" at bounding box center [979, 677] width 394 height 24
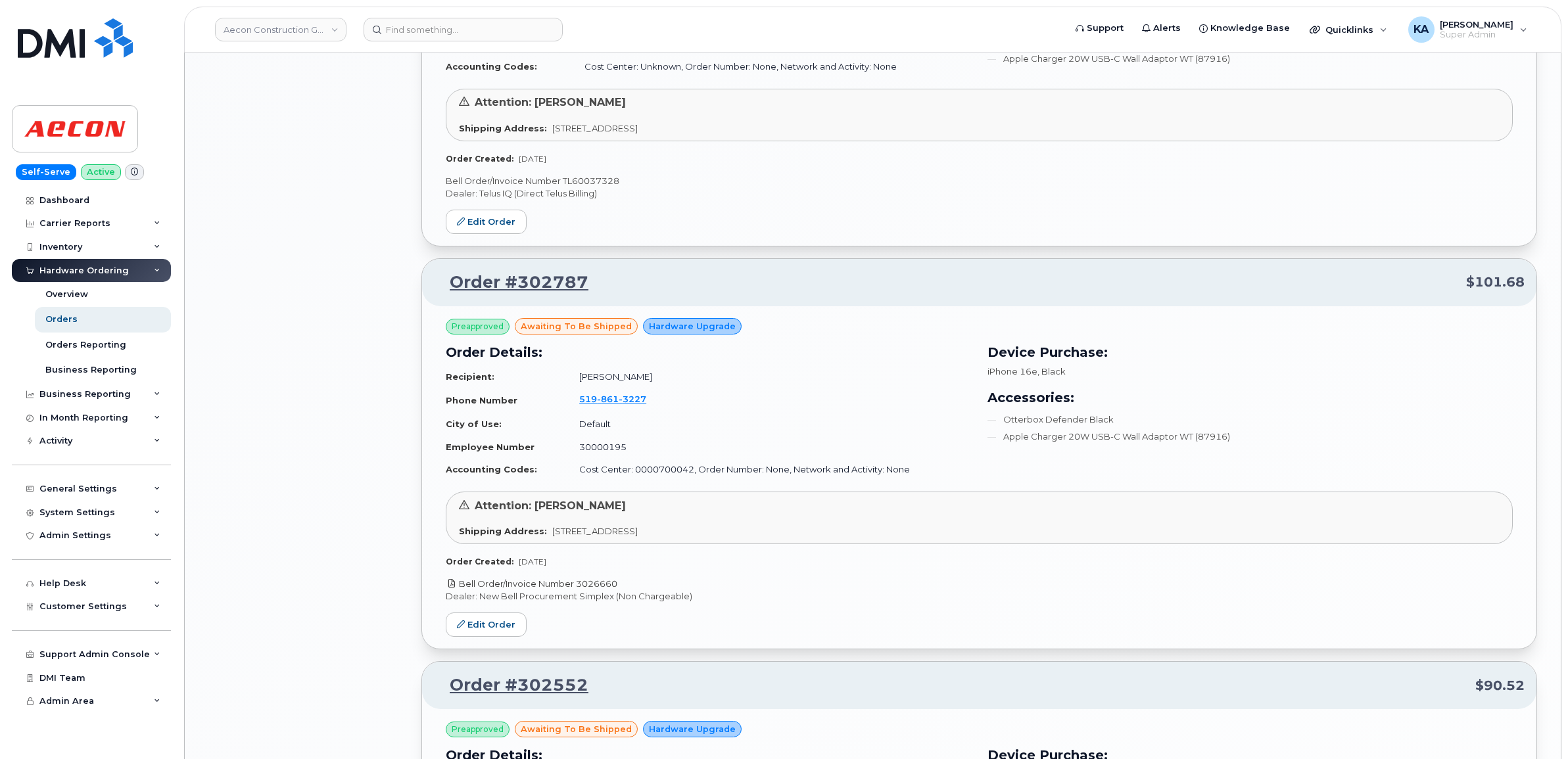
drag, startPoint x: 622, startPoint y: 586, endPoint x: 579, endPoint y: 583, distance: 43.1
click at [579, 583] on p "Bell Order/Invoice Number 3026660" at bounding box center [979, 584] width 1067 height 13
copy link "3026660"
click at [480, 619] on link "Edit Order" at bounding box center [486, 624] width 81 height 24
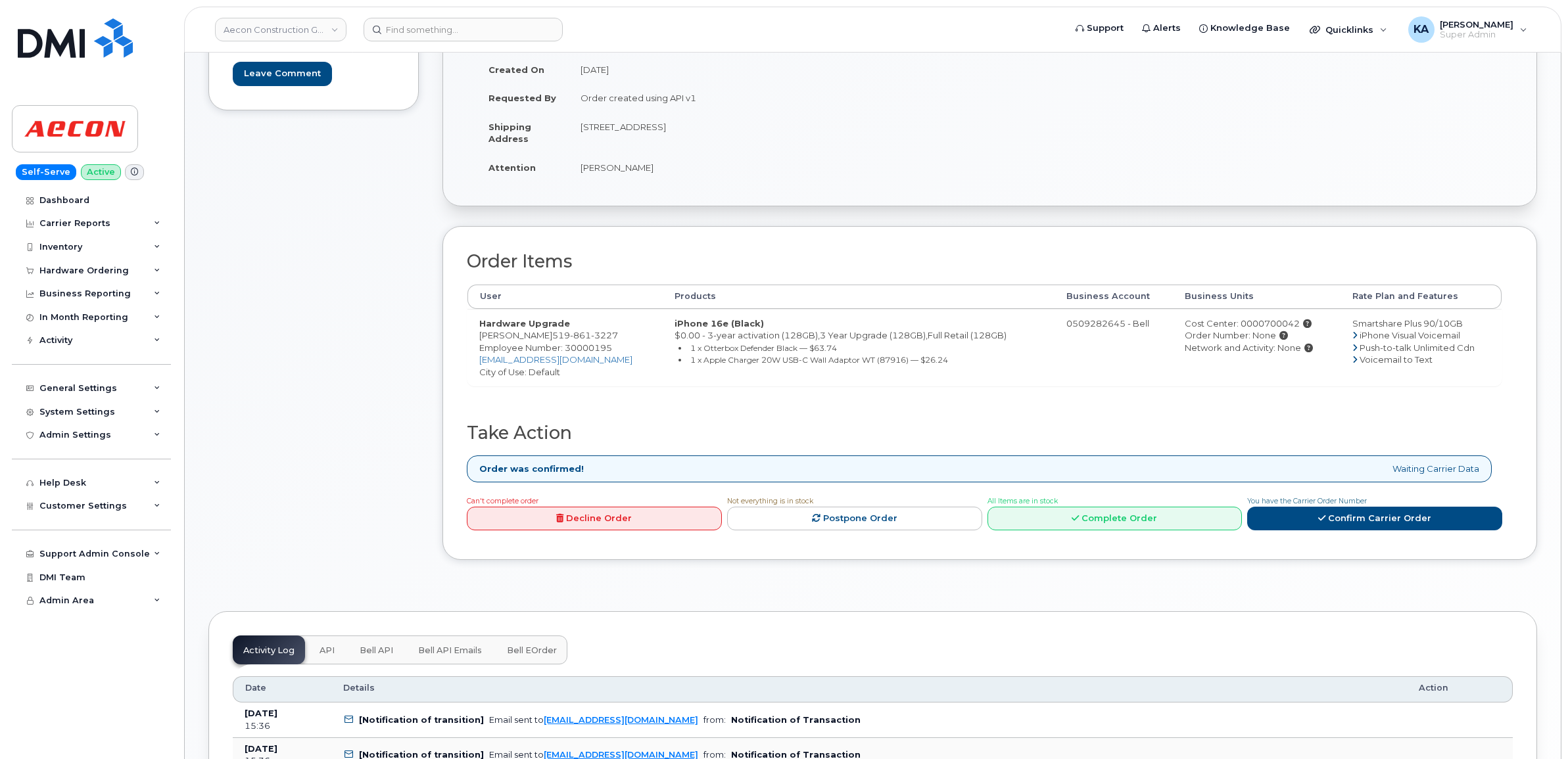
scroll to position [246, 0]
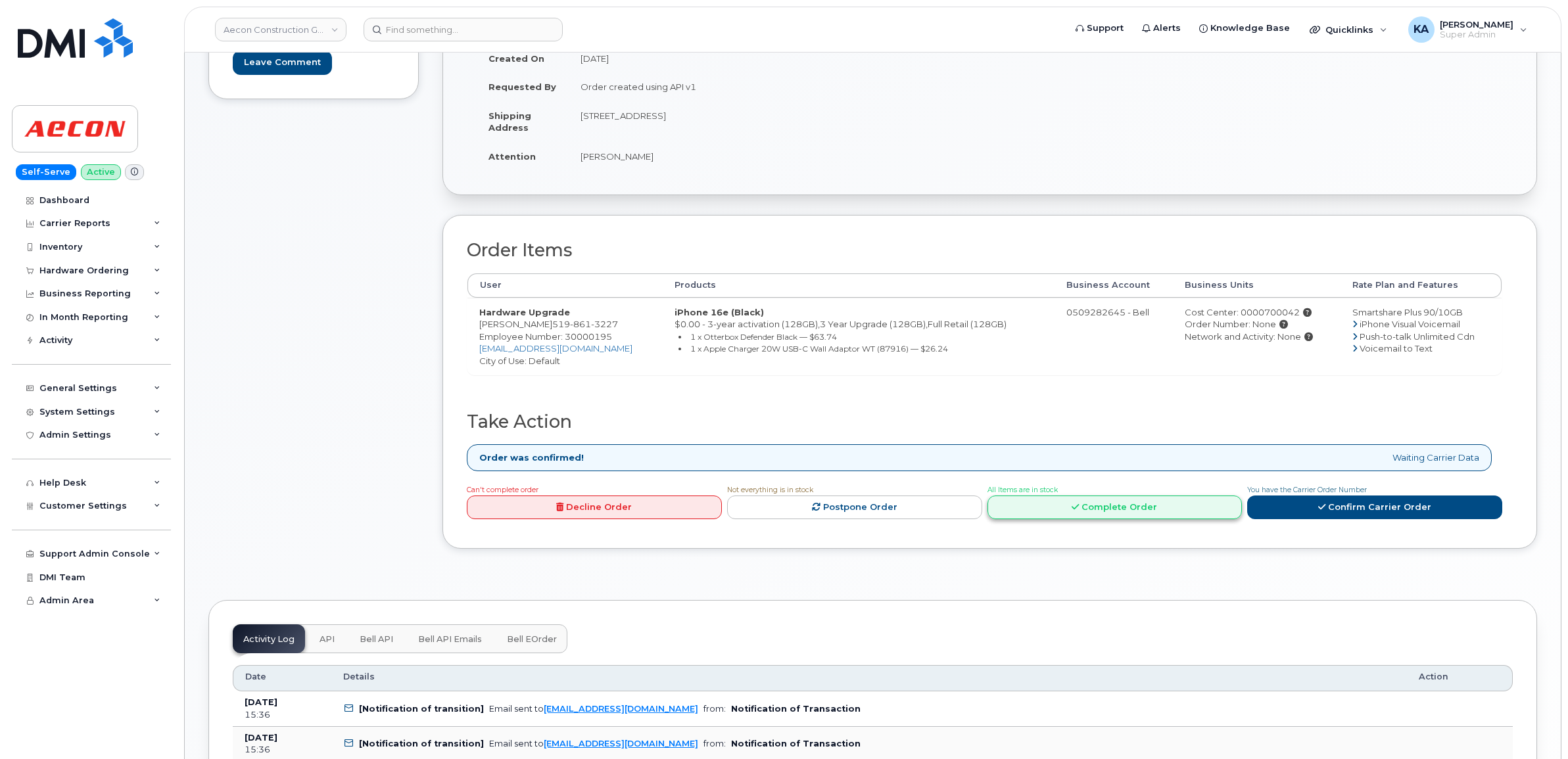
click at [1085, 501] on link "Complete Order" at bounding box center [1115, 507] width 255 height 24
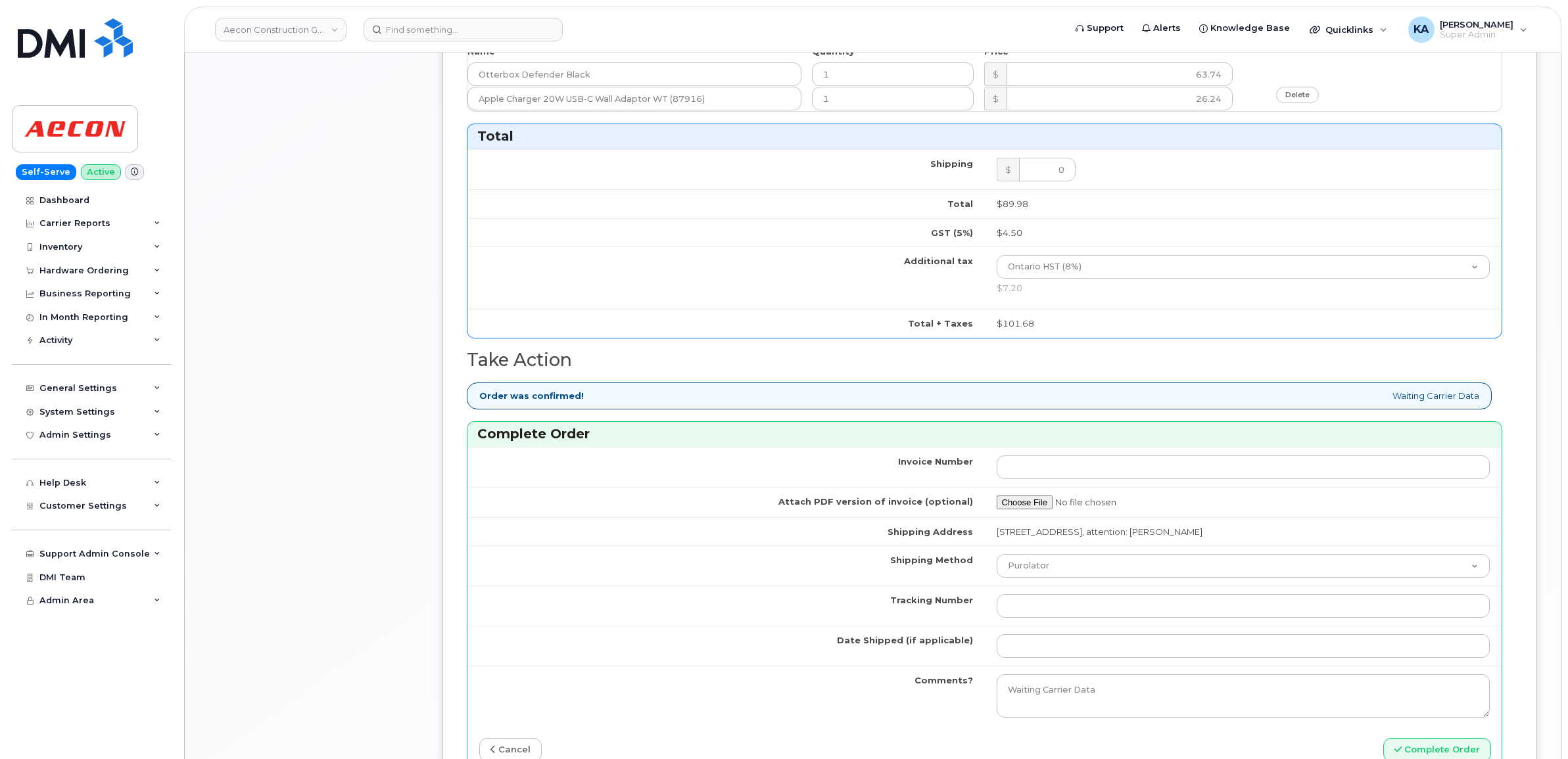
scroll to position [821, 0]
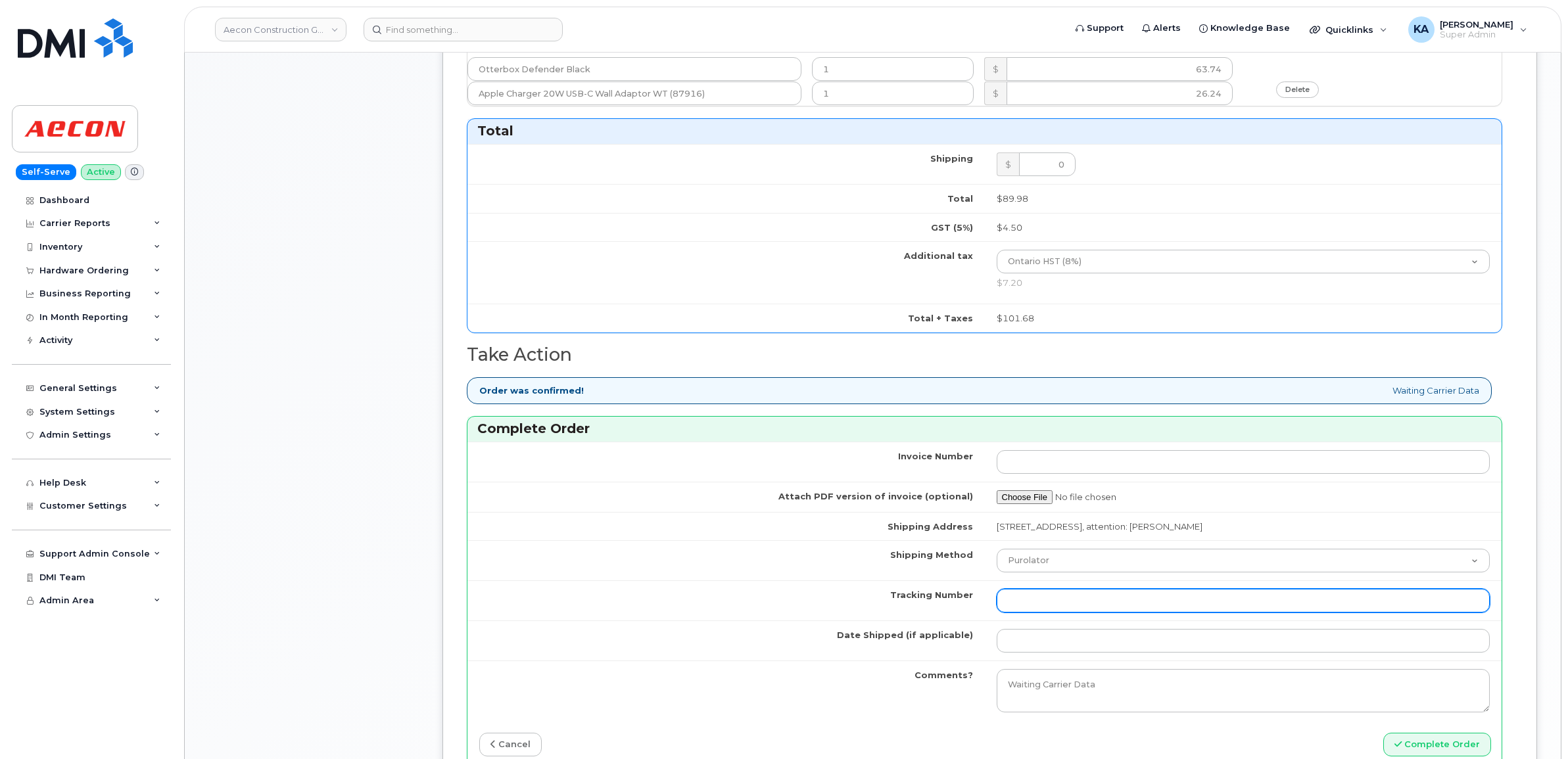
paste input "520095045248"
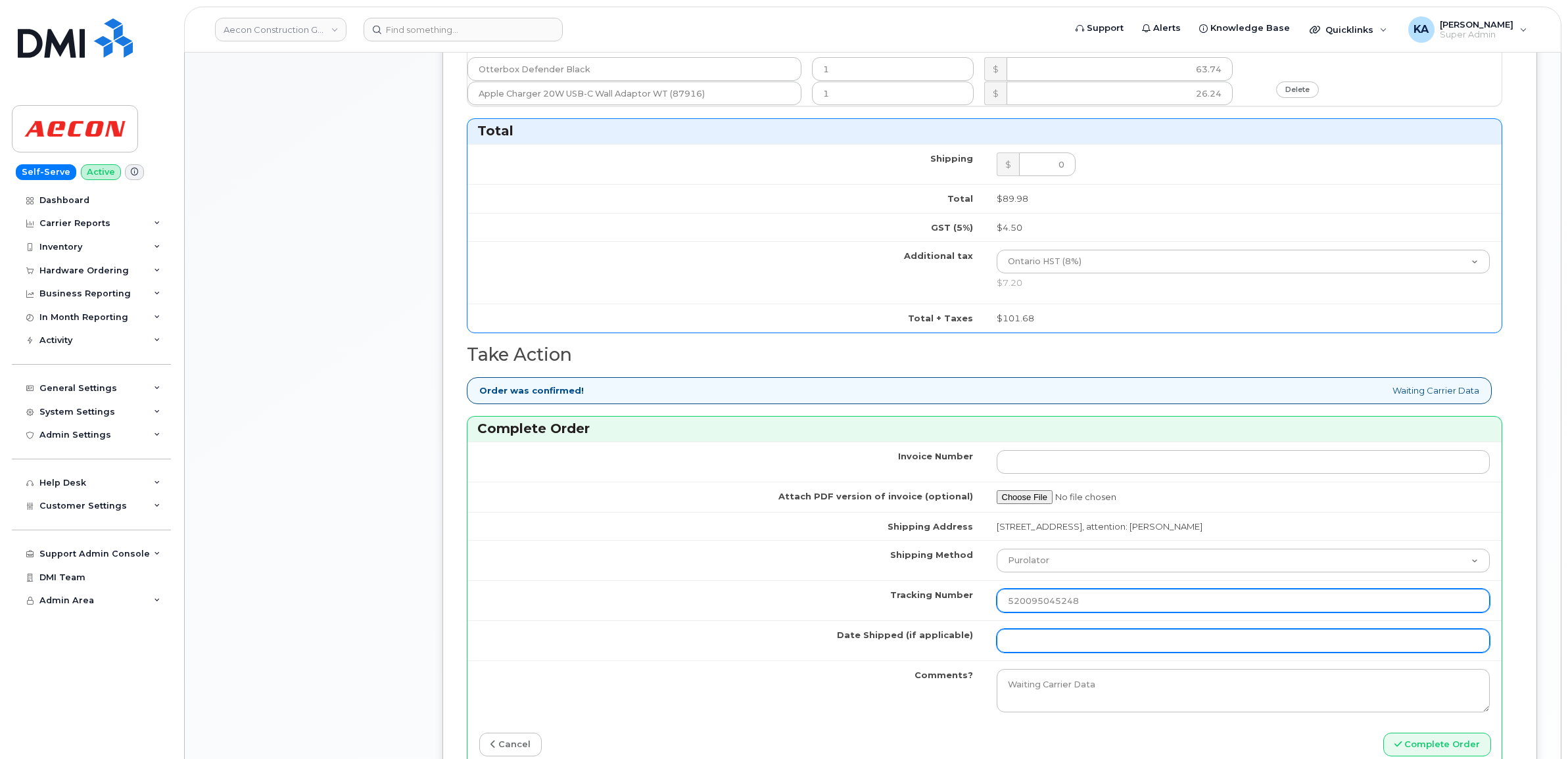
type input "520095045248"
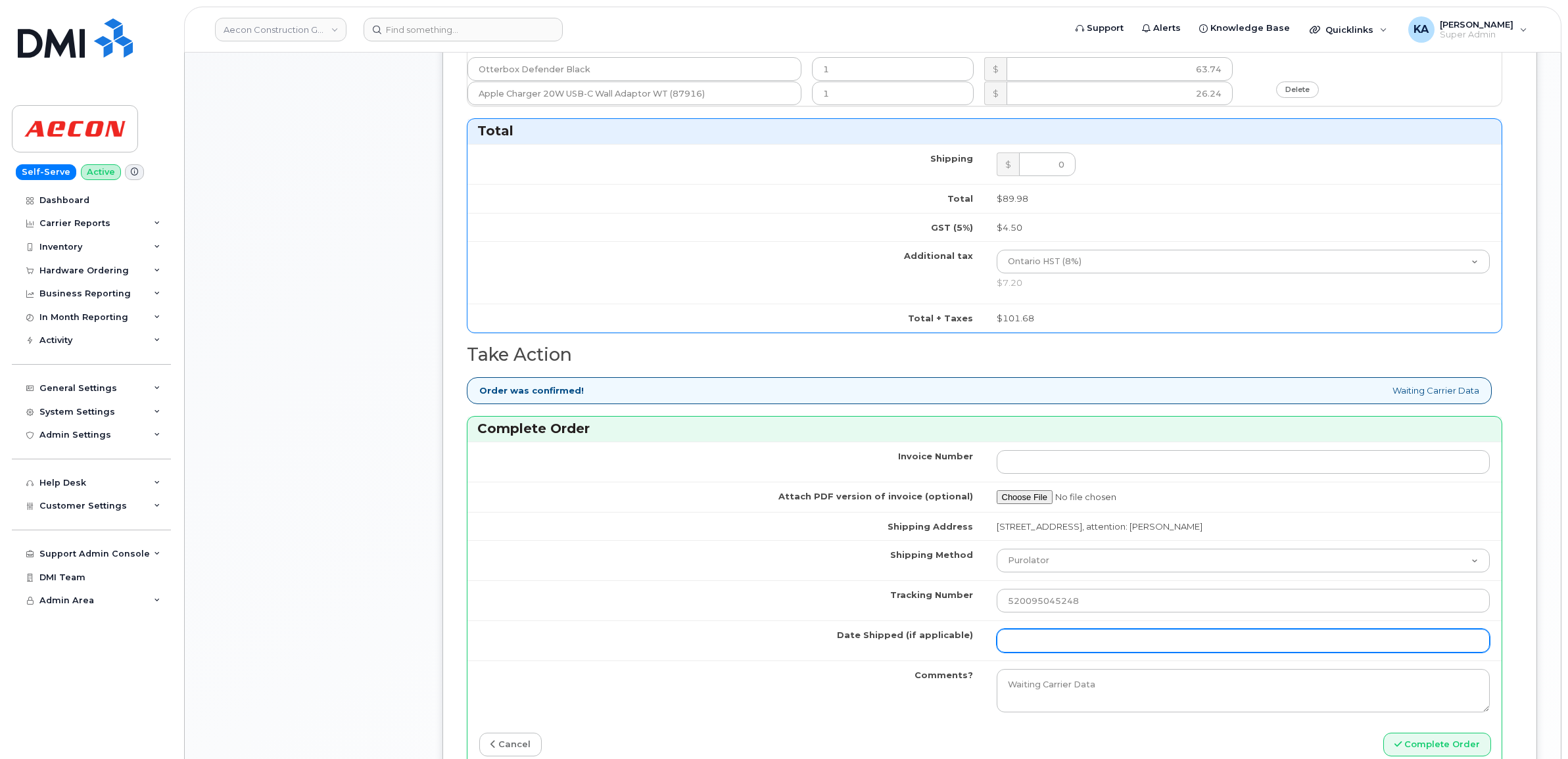
click at [1049, 636] on input "Date Shipped (if applicable)" at bounding box center [1243, 641] width 494 height 24
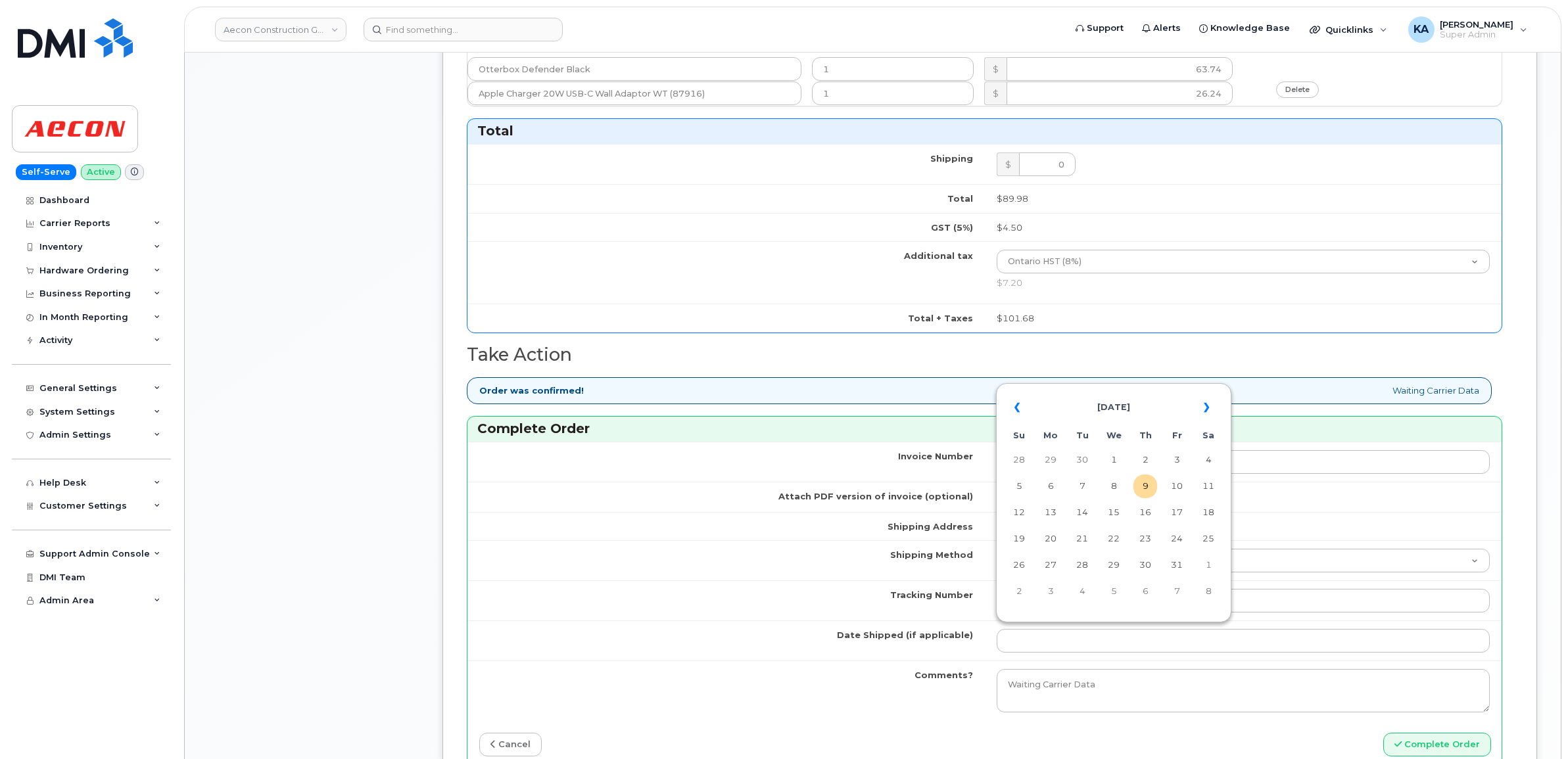
click at [1090, 389] on table "« [DATE] » Su Mo Tu We Th Fr Sa 28 29 30 1 2 3 4 5 6 7 8 9 10 11 12 13 14 15 16…" at bounding box center [1113, 499] width 229 height 225
click at [1118, 486] on td "8" at bounding box center [1113, 486] width 24 height 24
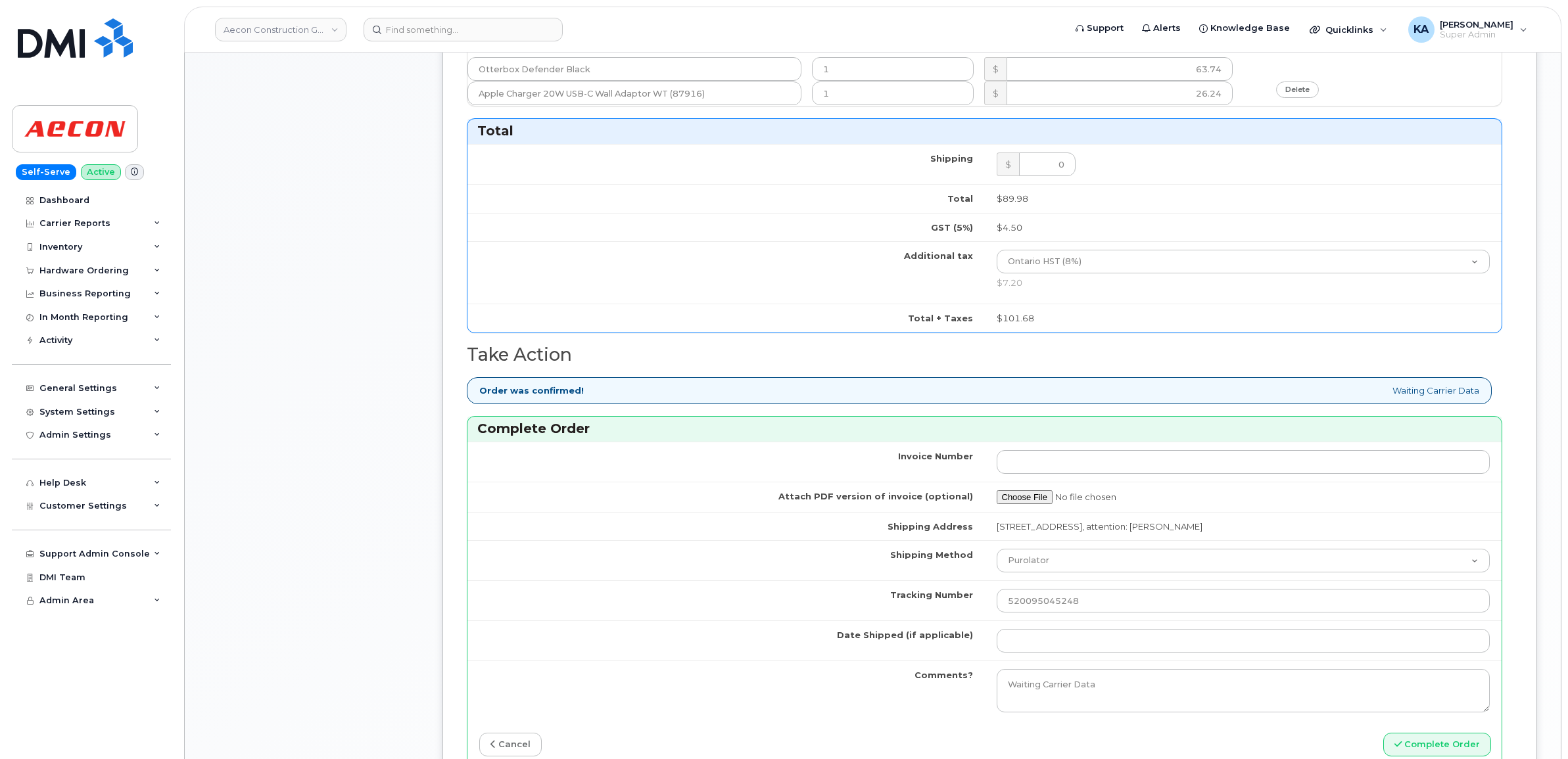
type input "[DATE]"
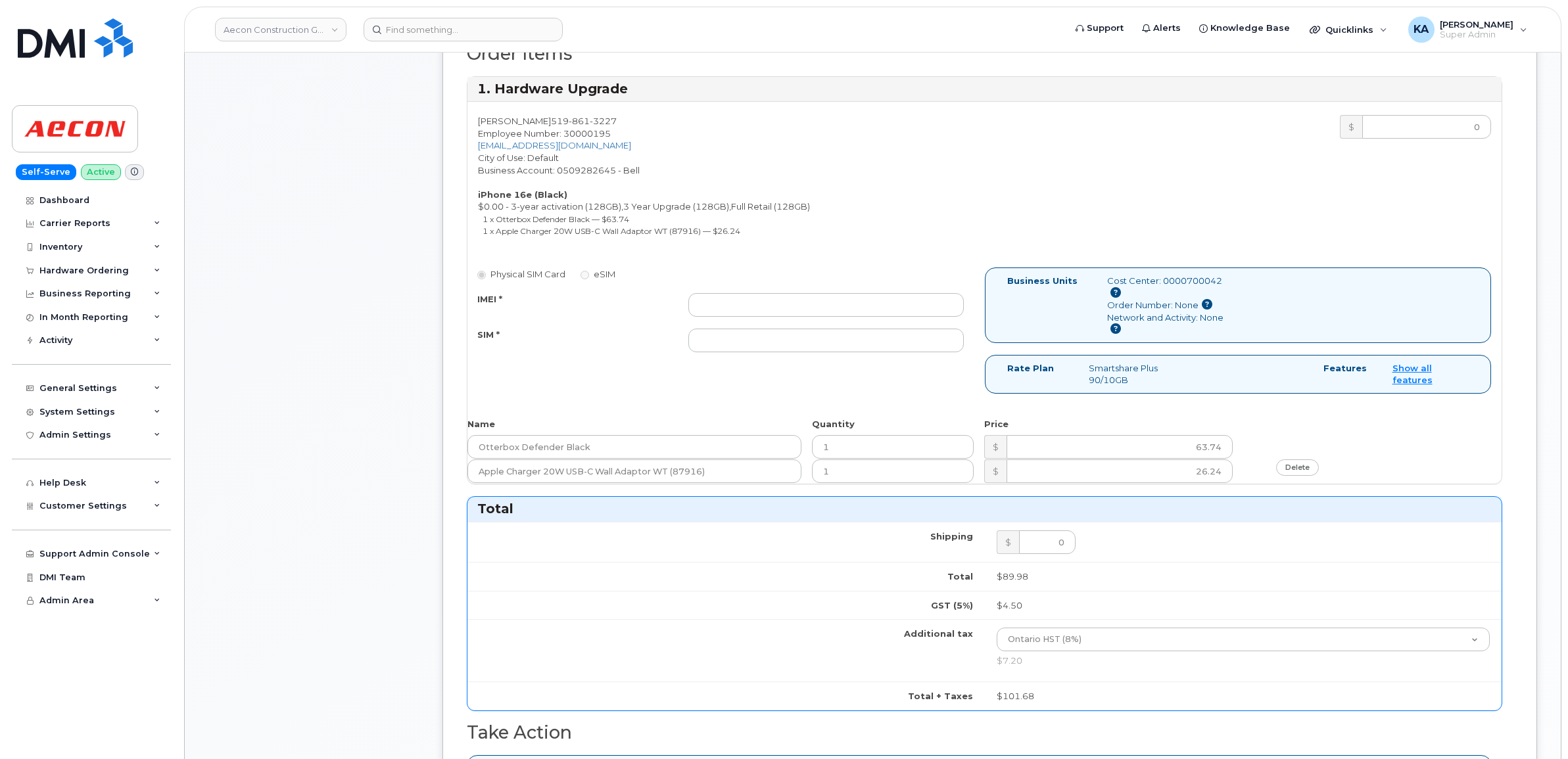
scroll to position [411, 0]
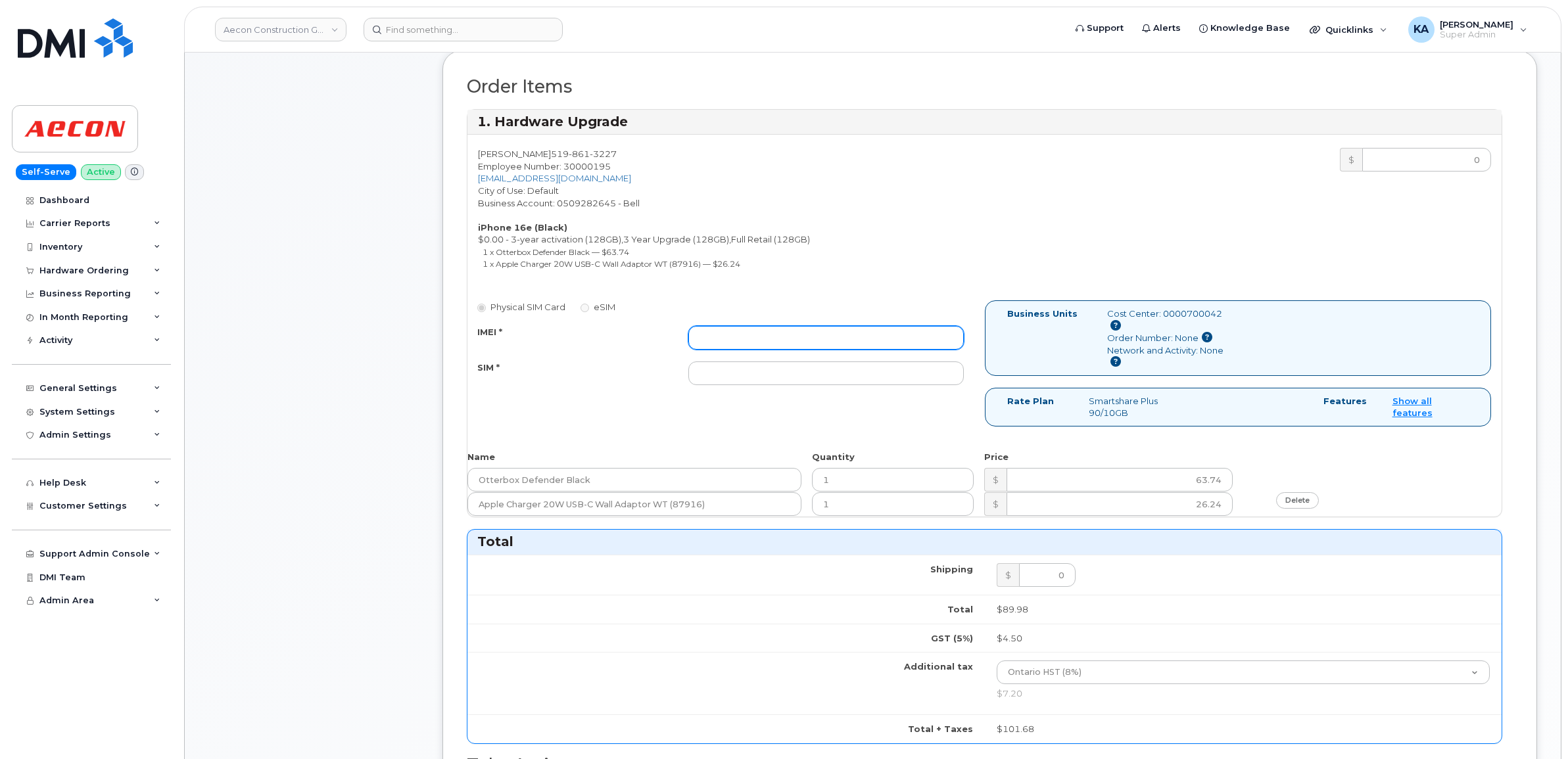
click at [826, 327] on input "IMEI *" at bounding box center [826, 338] width 275 height 24
paste input "354216331135073"
type input "354216331135073"
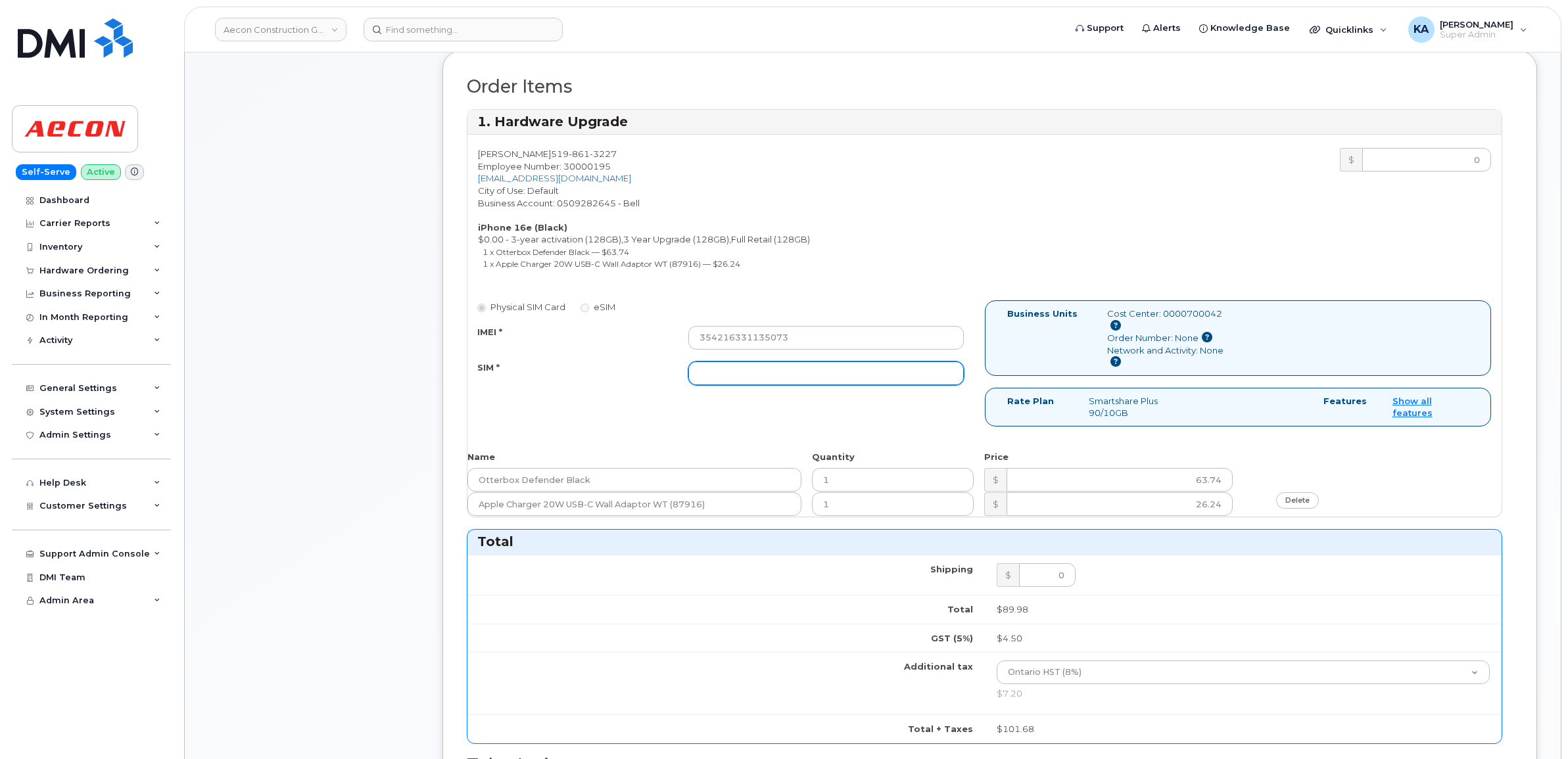
click at [809, 366] on input "SIM *" at bounding box center [826, 373] width 275 height 24
paste input "89302610207413886836"
type input "89302610207413886836"
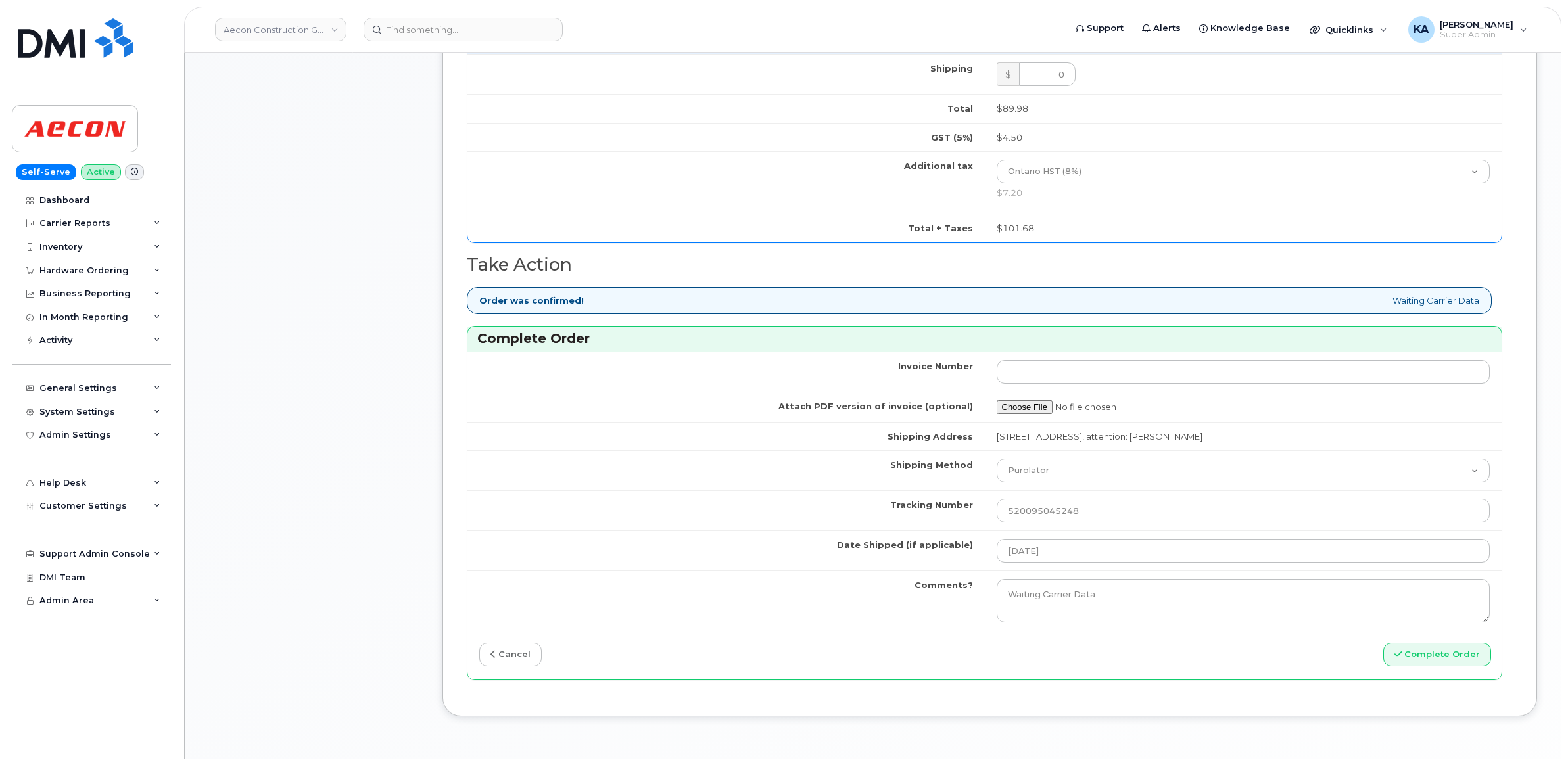
scroll to position [1068, 0]
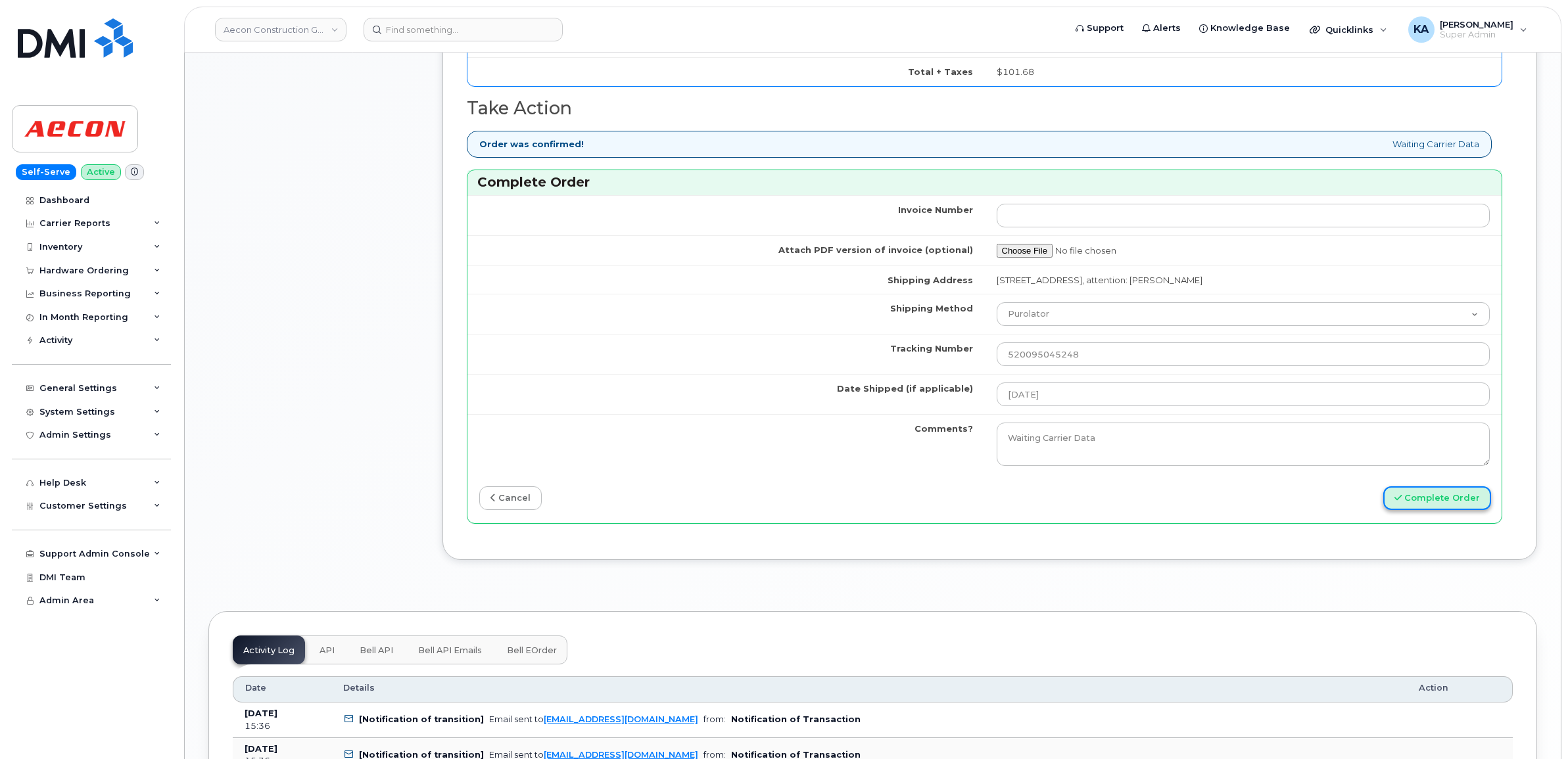
click at [1412, 493] on button "Complete Order" at bounding box center [1437, 498] width 108 height 24
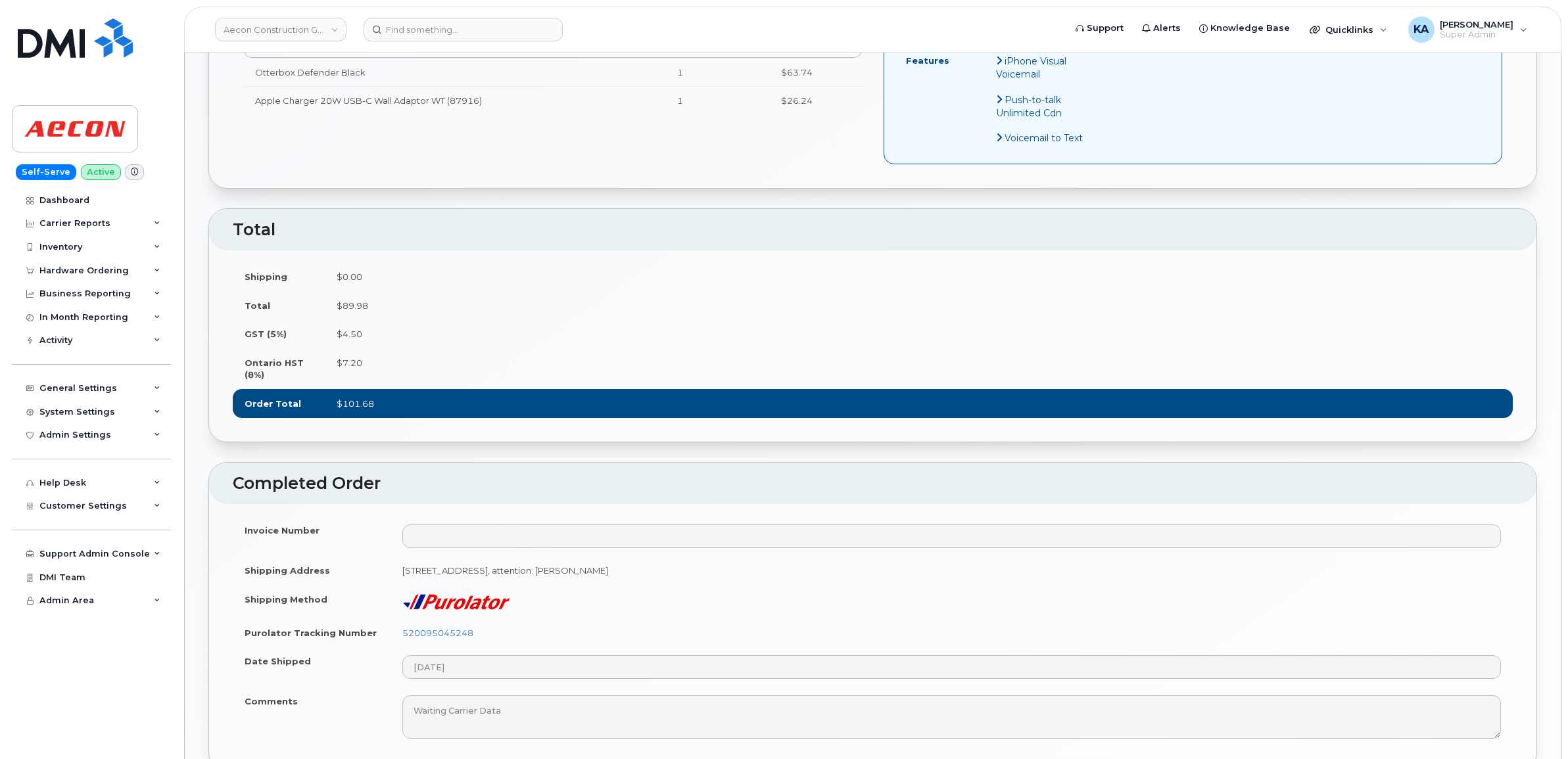
scroll to position [658, 0]
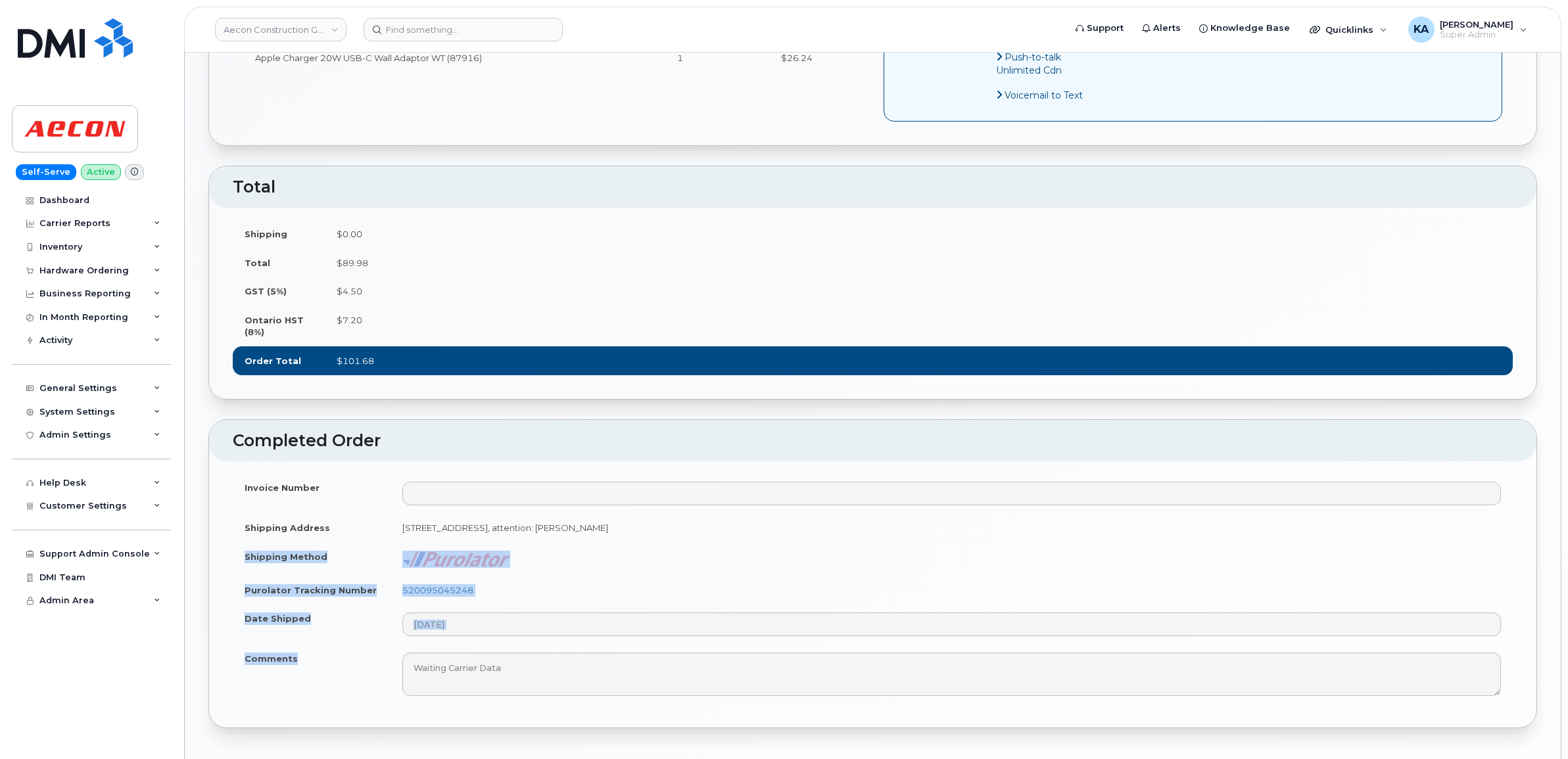
drag, startPoint x: 242, startPoint y: 549, endPoint x: 313, endPoint y: 652, distance: 125.1
click at [313, 652] on tbody "Invoice Number Shipping Address [STREET_ADDRESS]: [PERSON_NAME] Shipping Method…" at bounding box center [872, 589] width 1280 height 231
copy tbody "Shipping Method Purolator Tracking Number 520095045248 Date Shipped Comments"
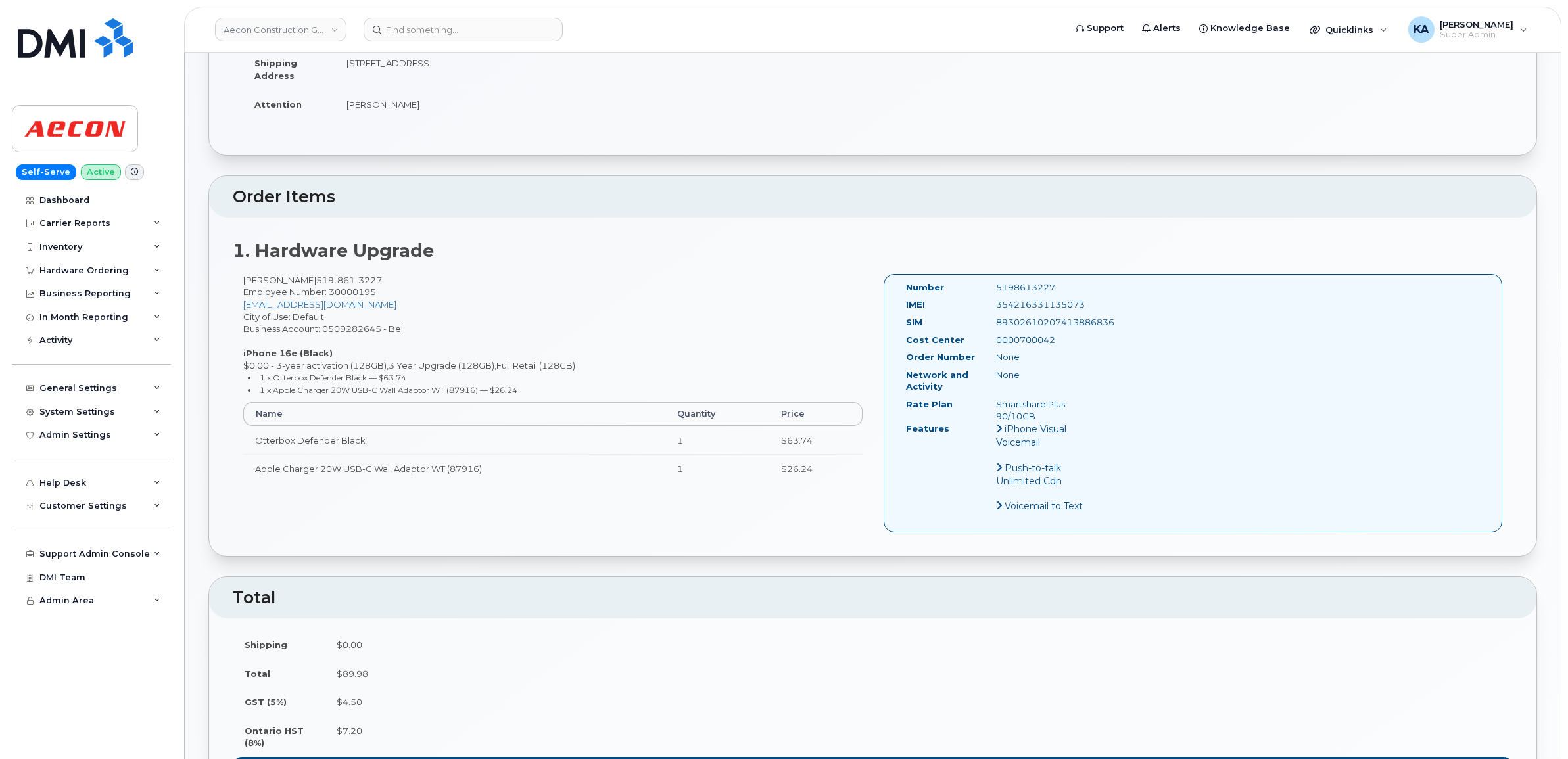
scroll to position [0, 0]
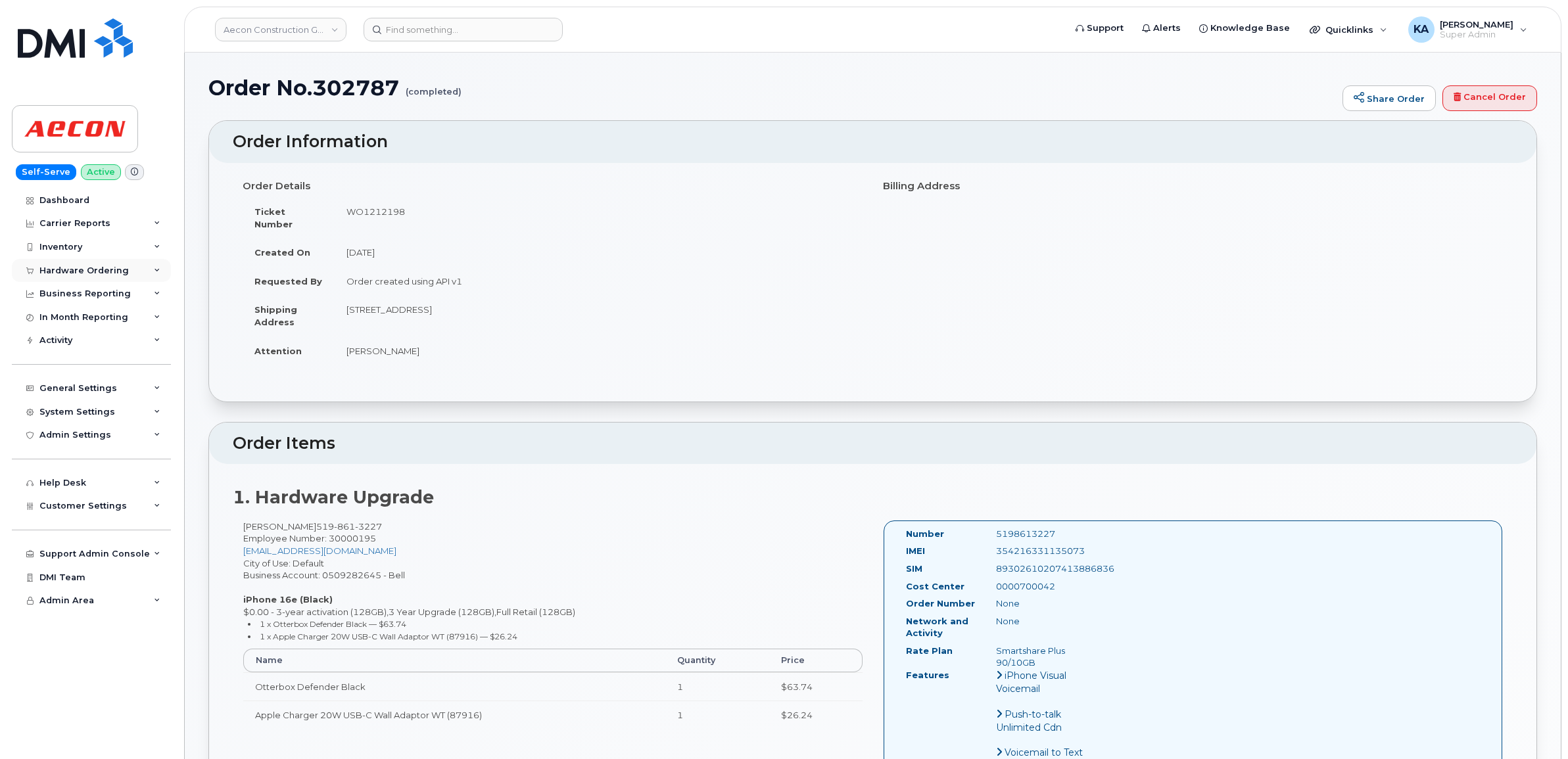
click at [101, 267] on div "Hardware Ordering" at bounding box center [84, 271] width 90 height 11
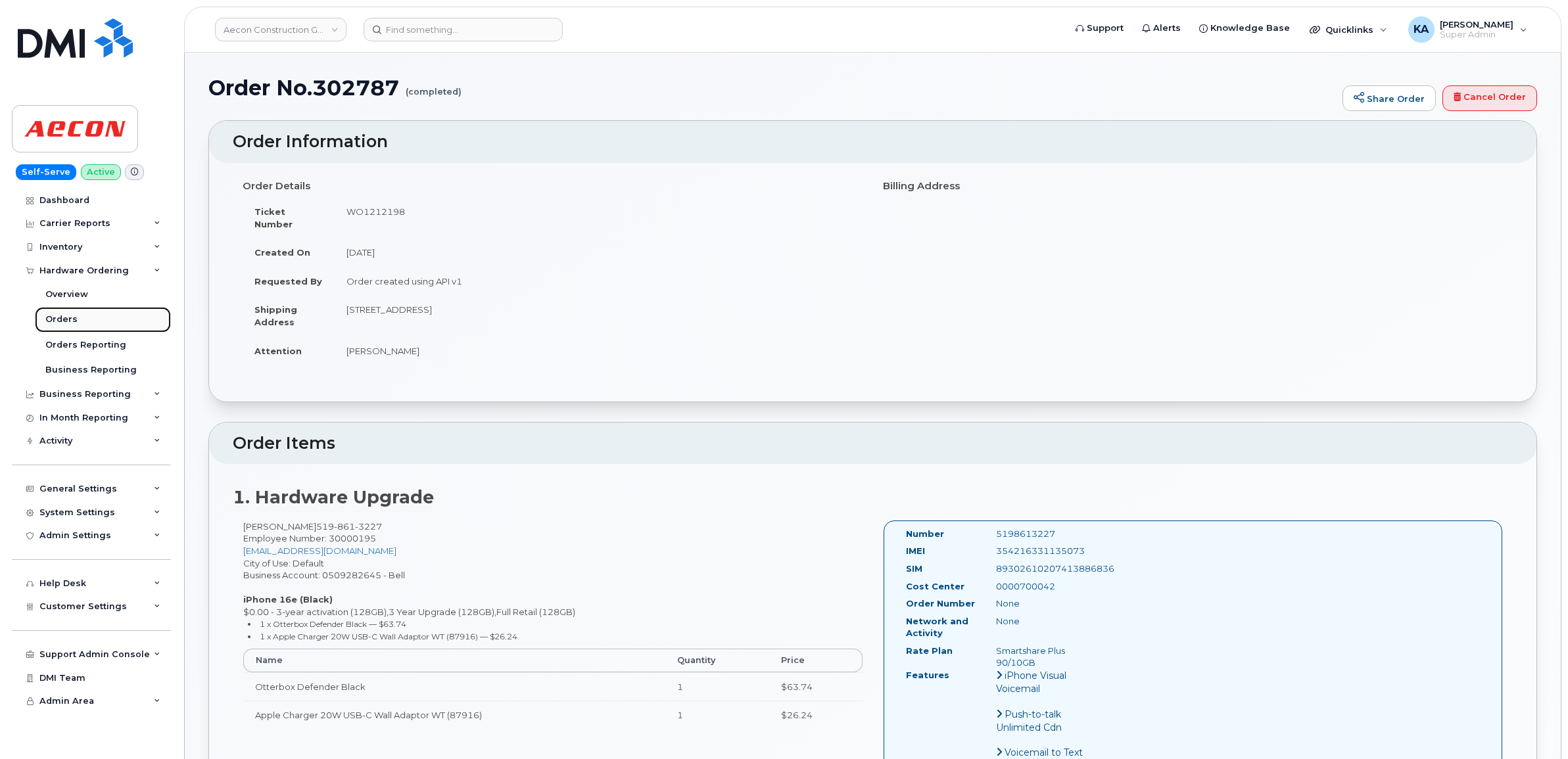
click at [51, 314] on link "Orders" at bounding box center [102, 320] width 136 height 25
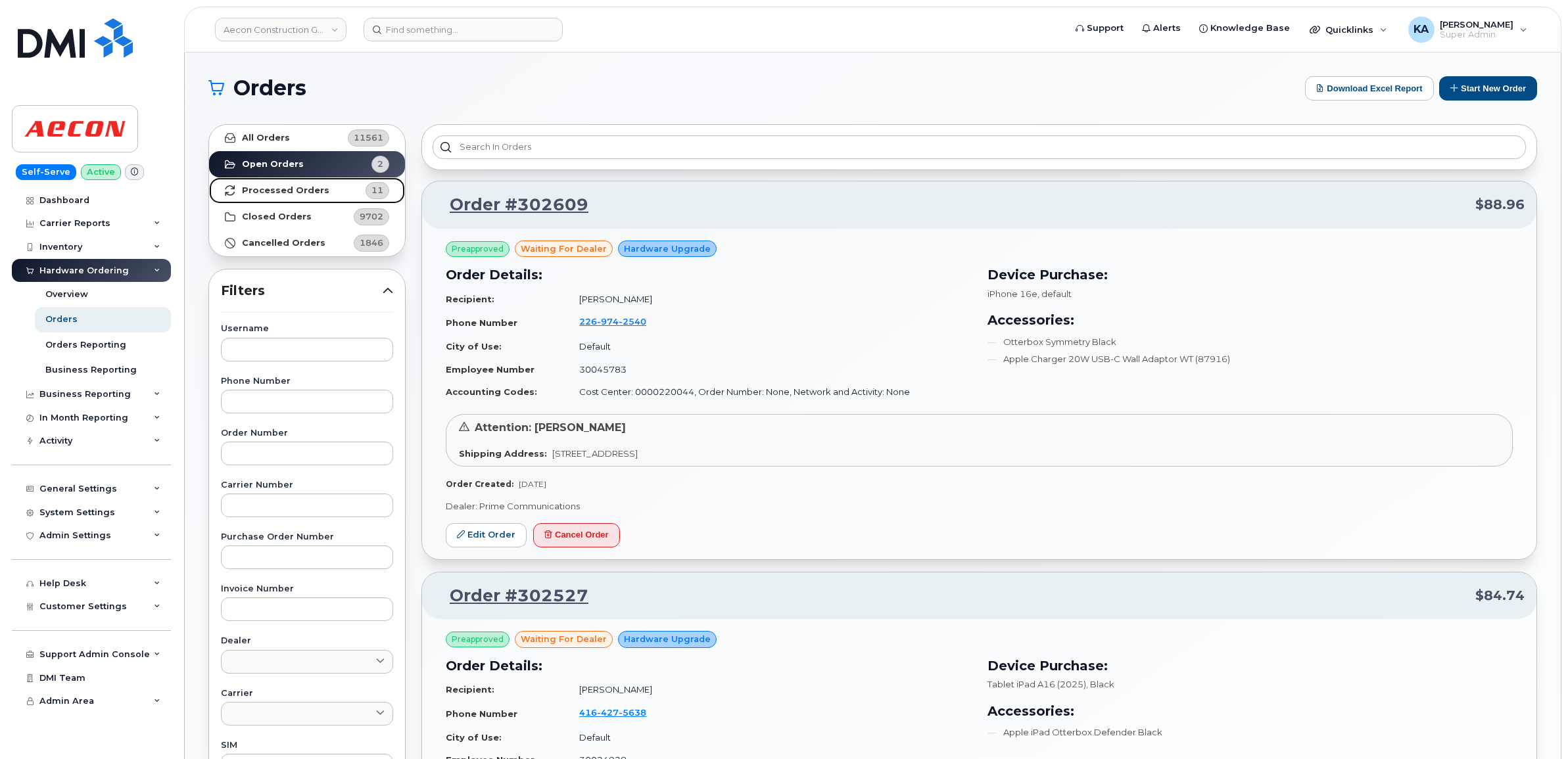
click at [255, 191] on strong "Processed Orders" at bounding box center [285, 191] width 88 height 11
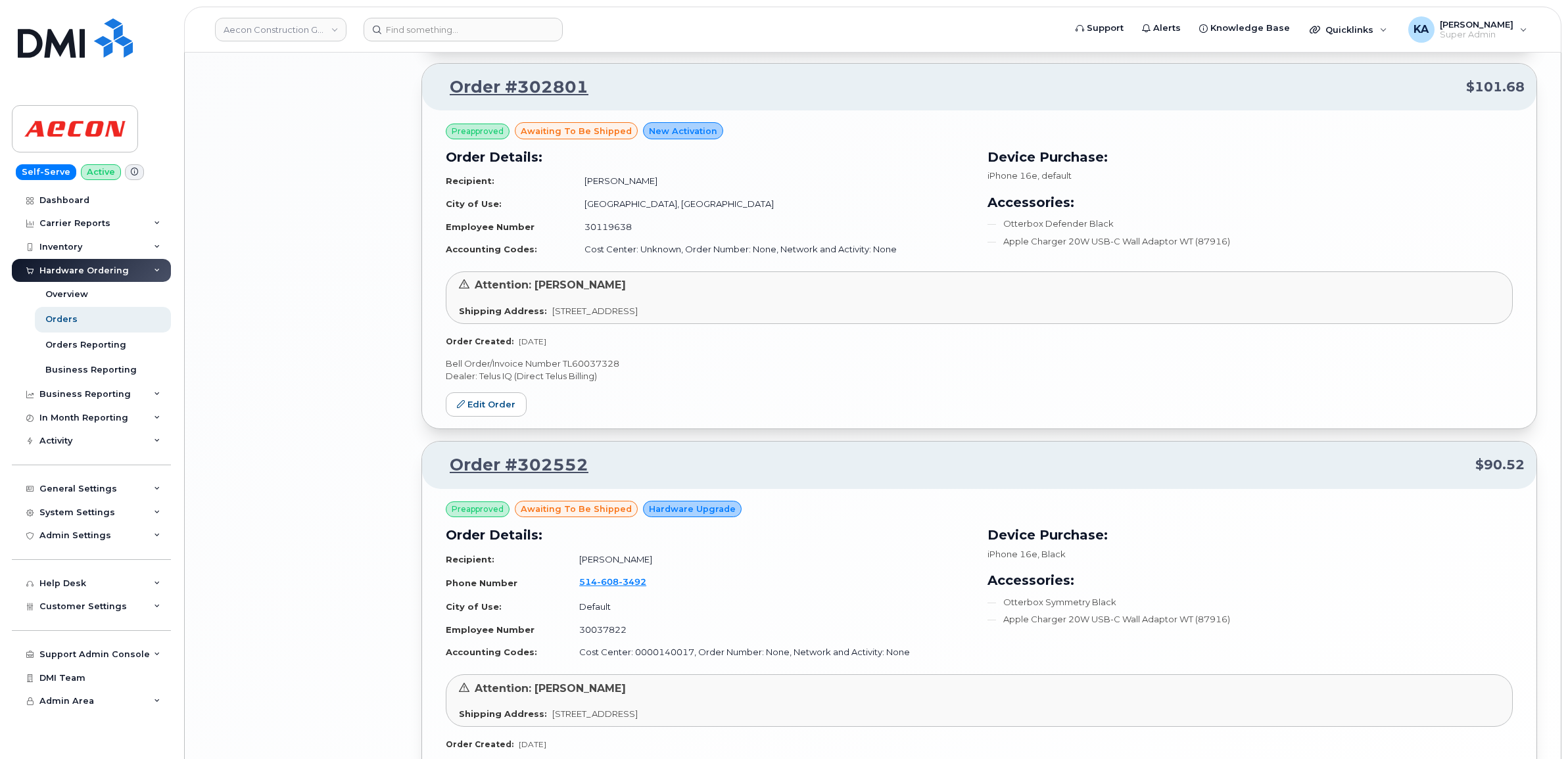
scroll to position [2383, 0]
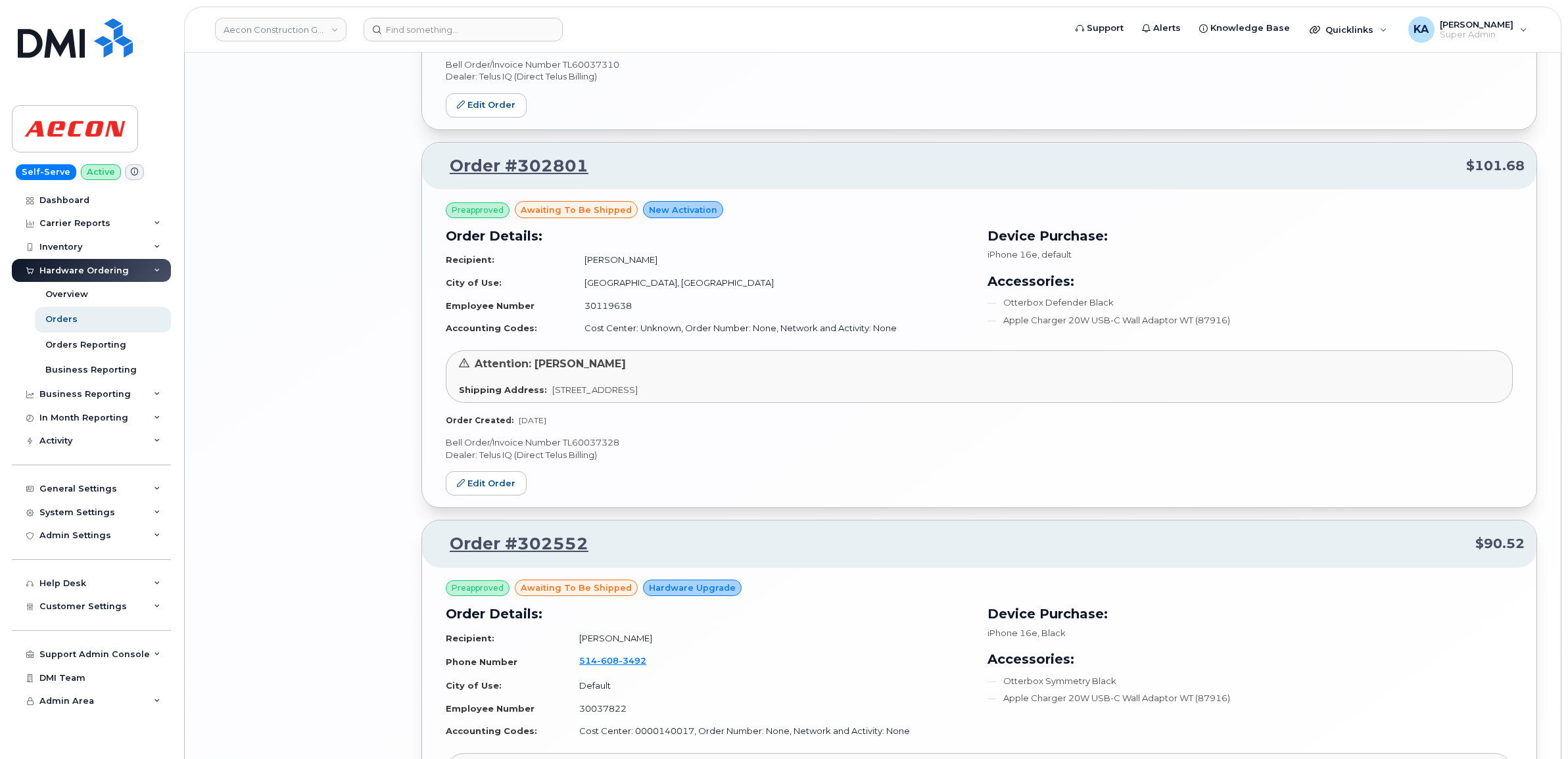
click at [610, 442] on p "Bell Order/Invoice Number TL60037328" at bounding box center [979, 443] width 1067 height 13
copy p "TL60037328"
click at [490, 476] on link "Edit Order" at bounding box center [486, 483] width 81 height 24
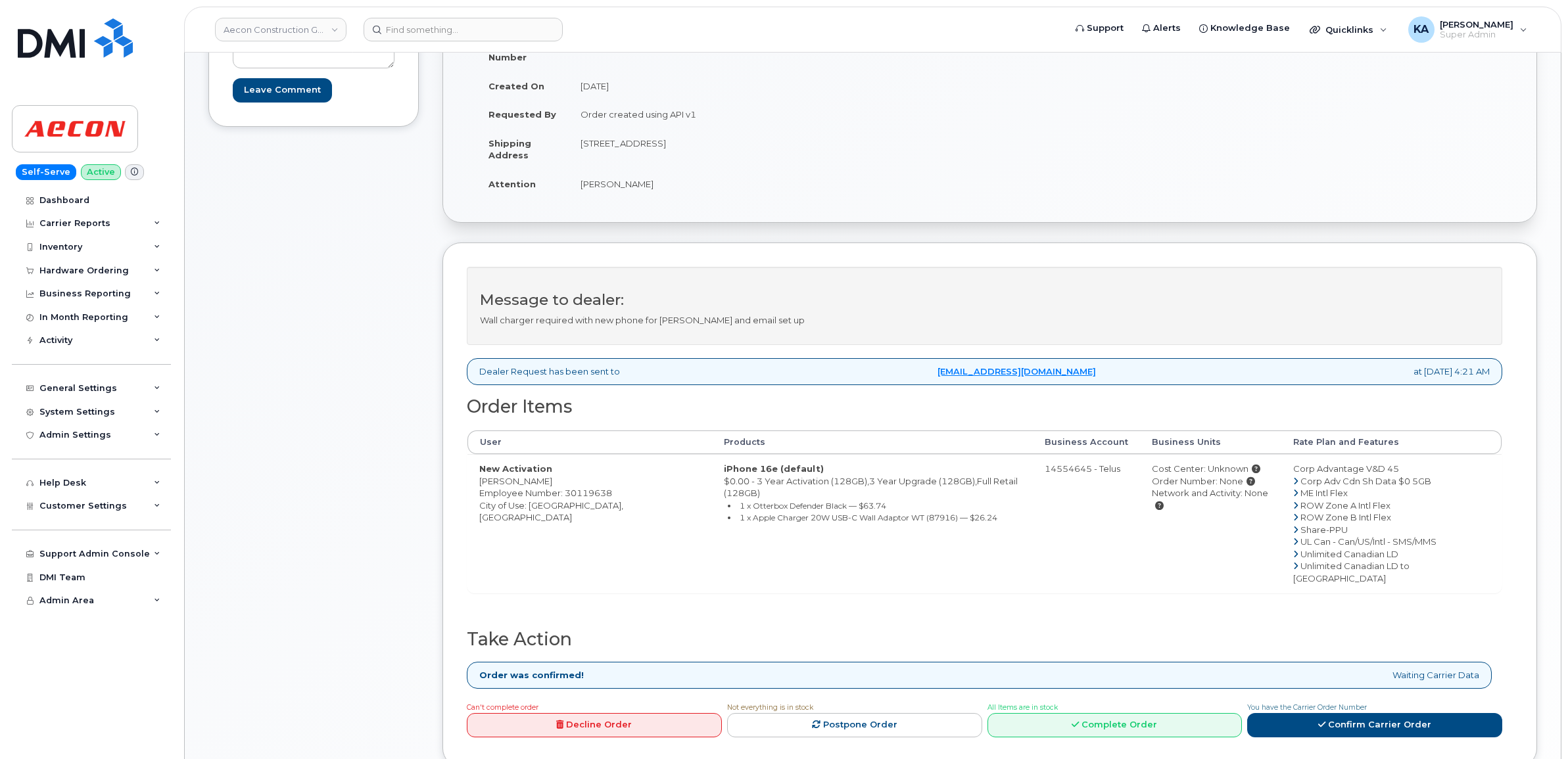
scroll to position [411, 0]
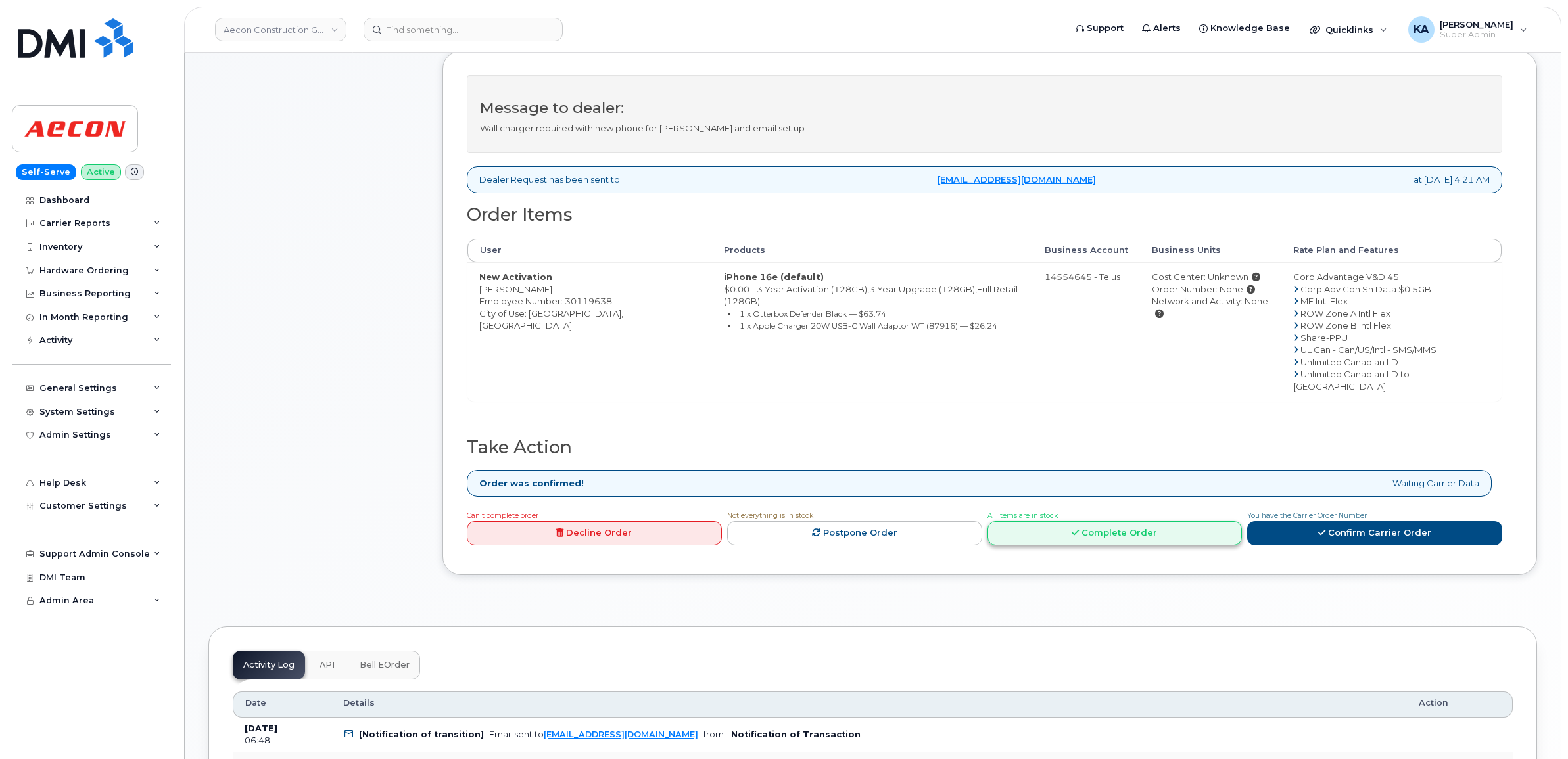
click at [1144, 521] on link "Complete Order" at bounding box center [1115, 533] width 255 height 24
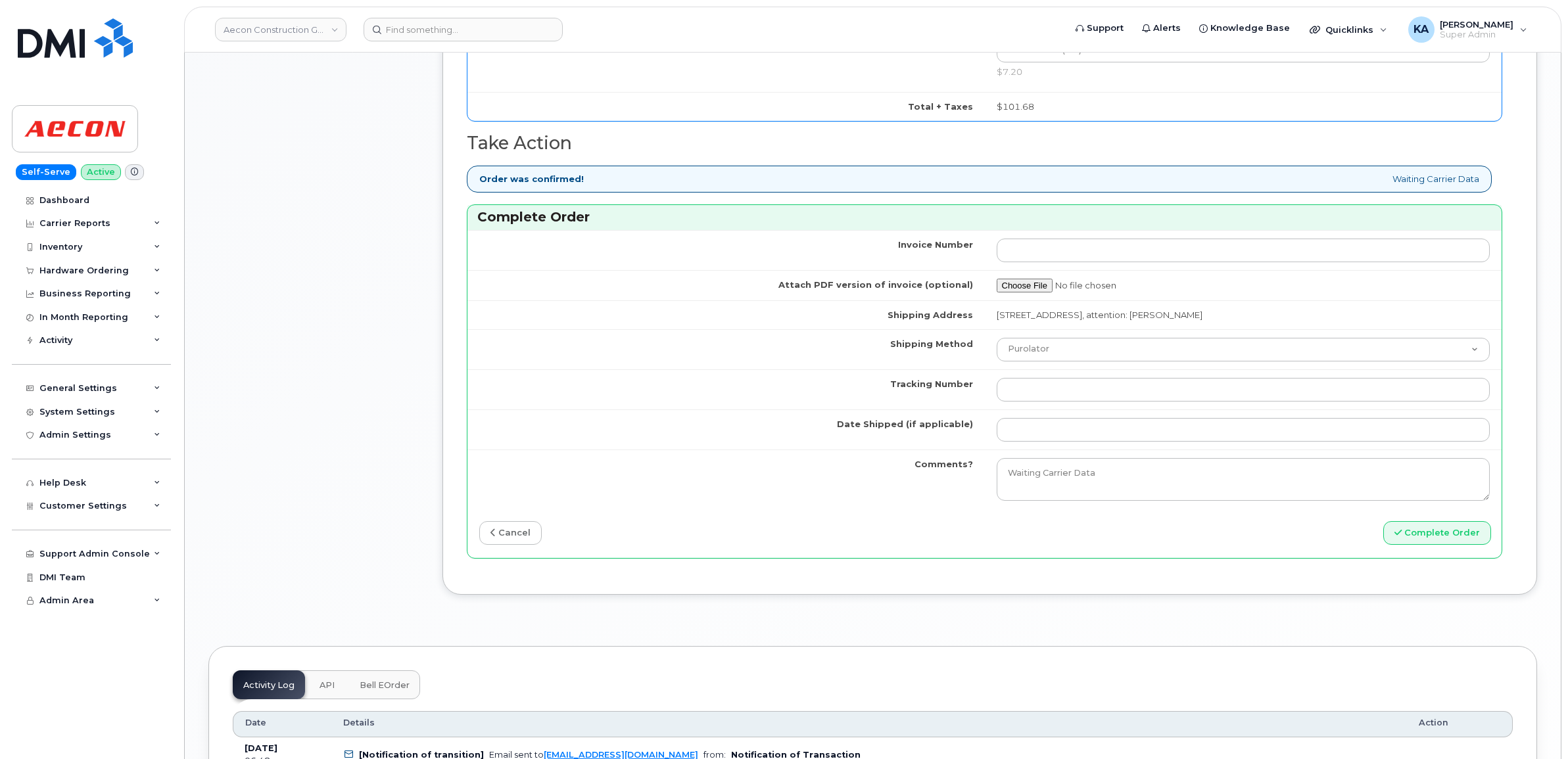
scroll to position [1233, 0]
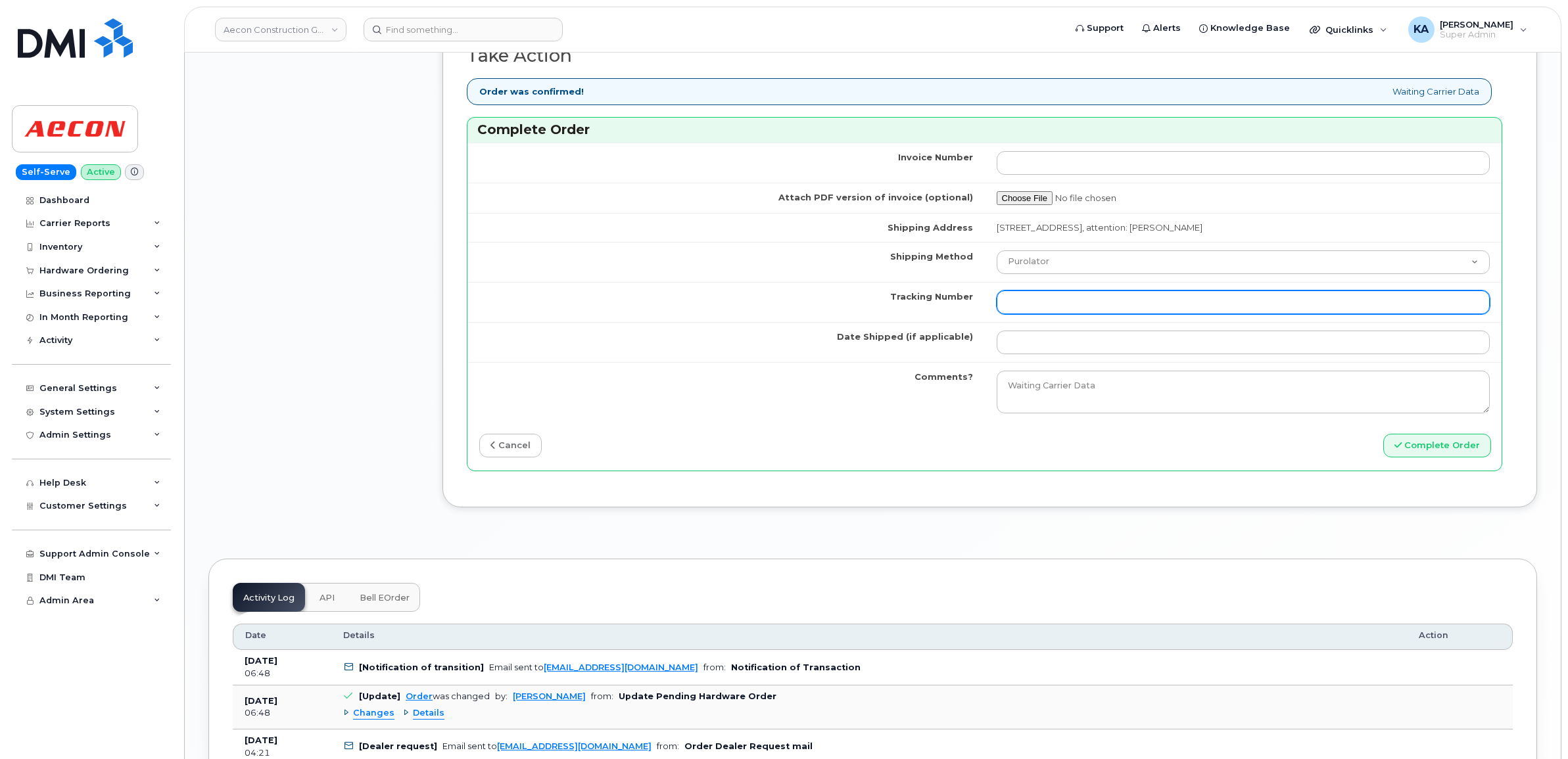
click at [1096, 293] on input "Tracking Number" at bounding box center [1243, 303] width 494 height 24
paste input "GLR001281082"
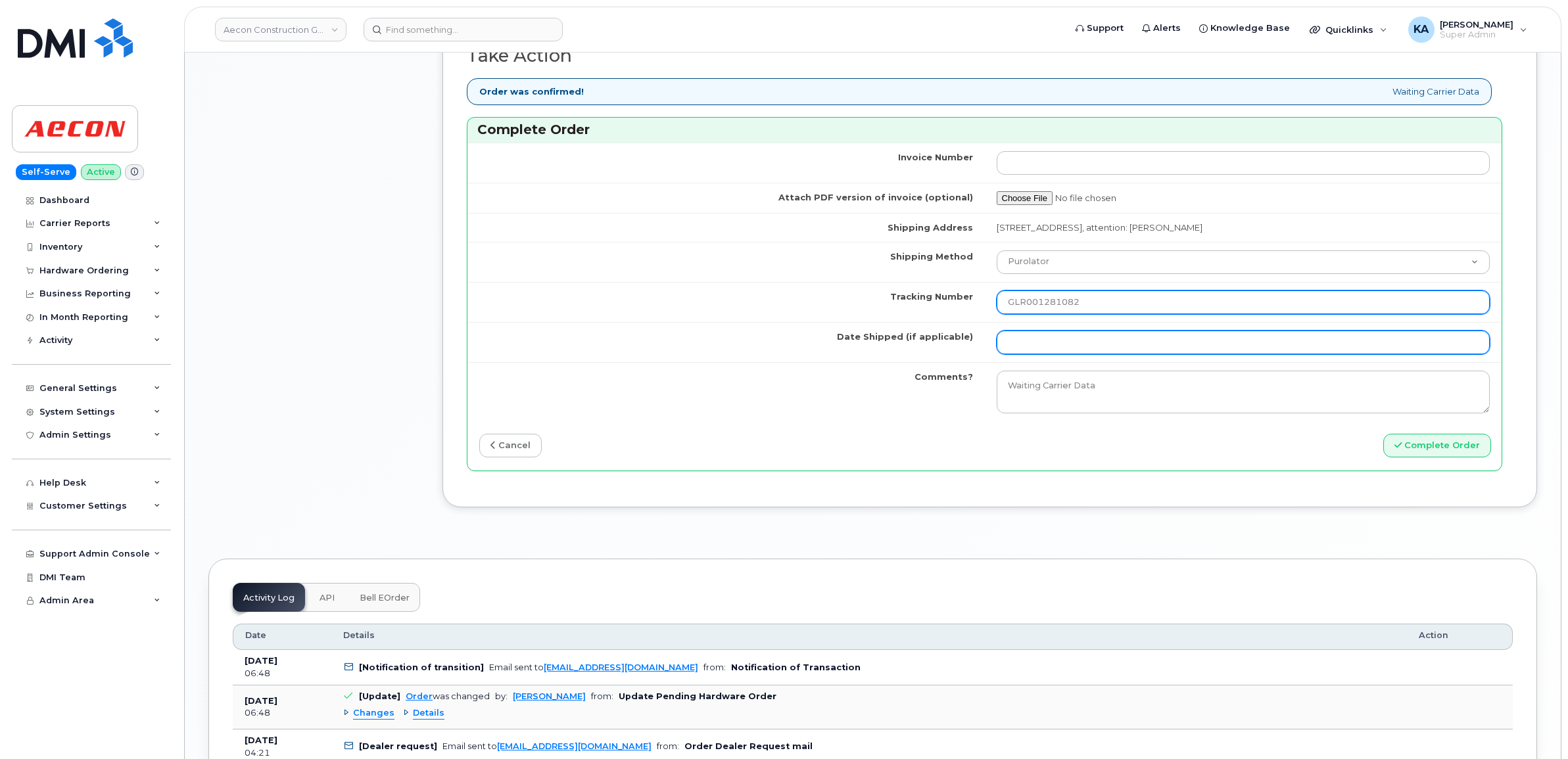
type input "GLR001281082"
click at [1080, 331] on input "Date Shipped (if applicable)" at bounding box center [1243, 342] width 494 height 24
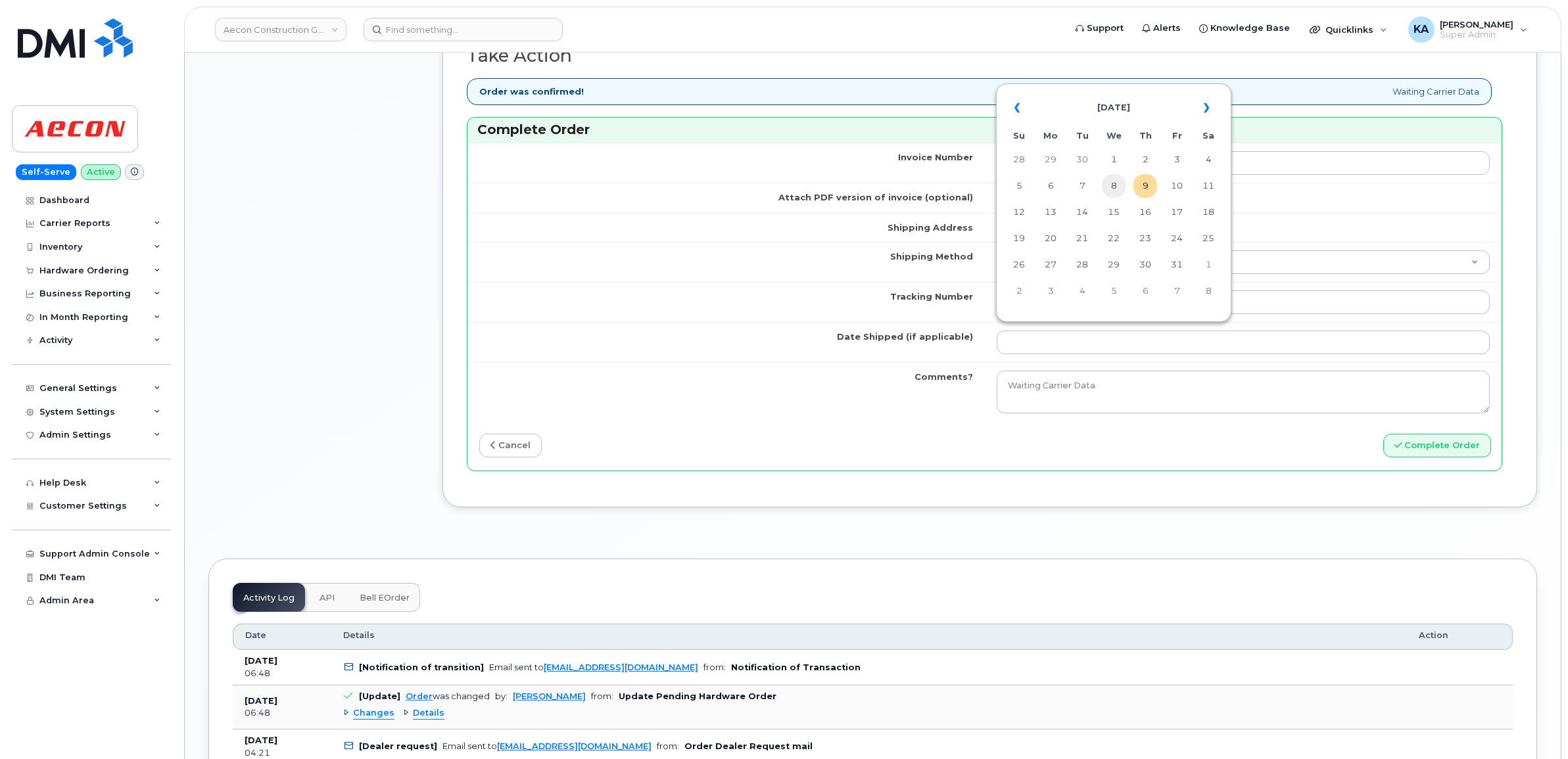
click at [1119, 185] on td "8" at bounding box center [1113, 186] width 24 height 24
type input "[DATE]"
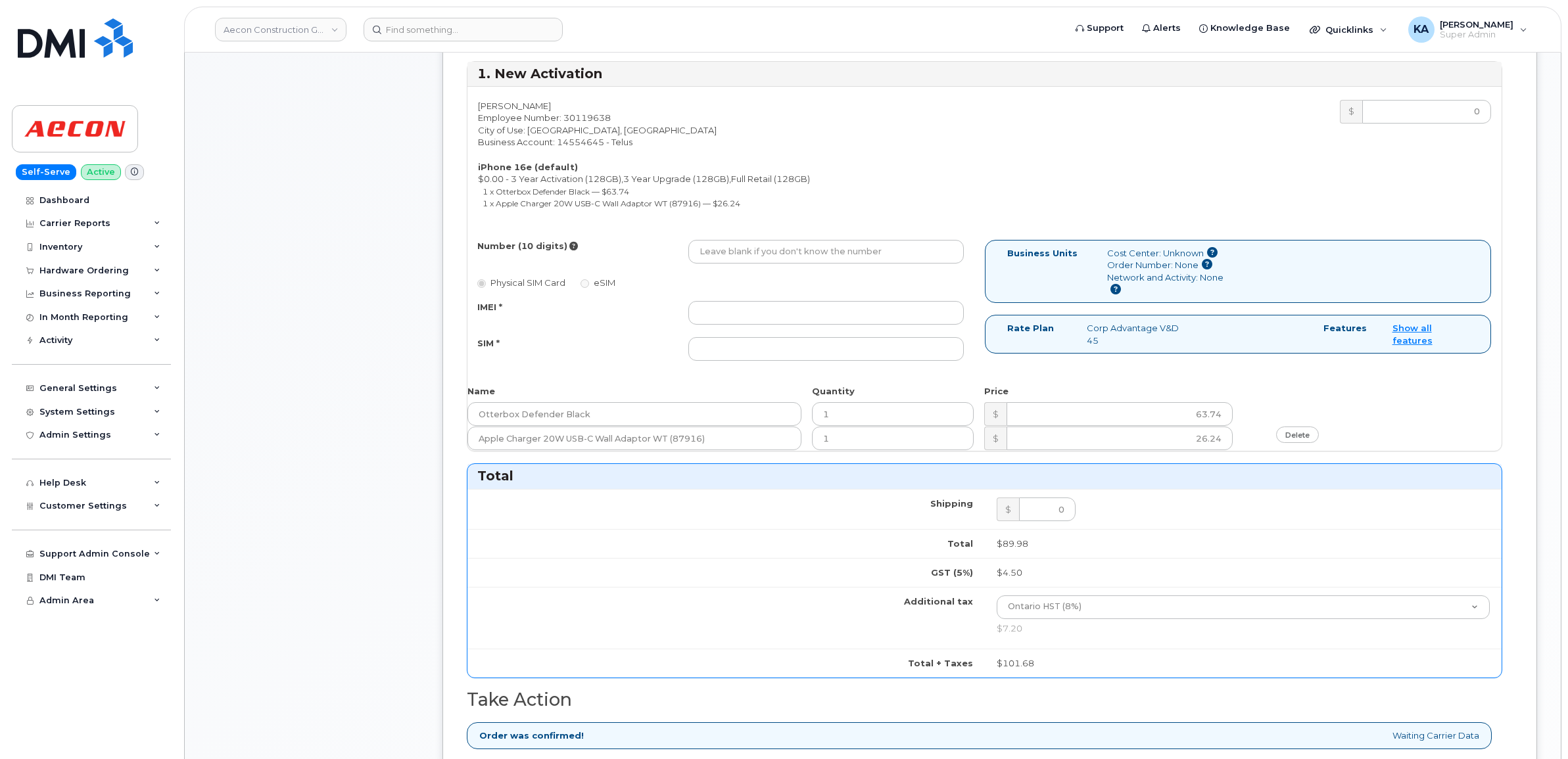
scroll to position [493, 0]
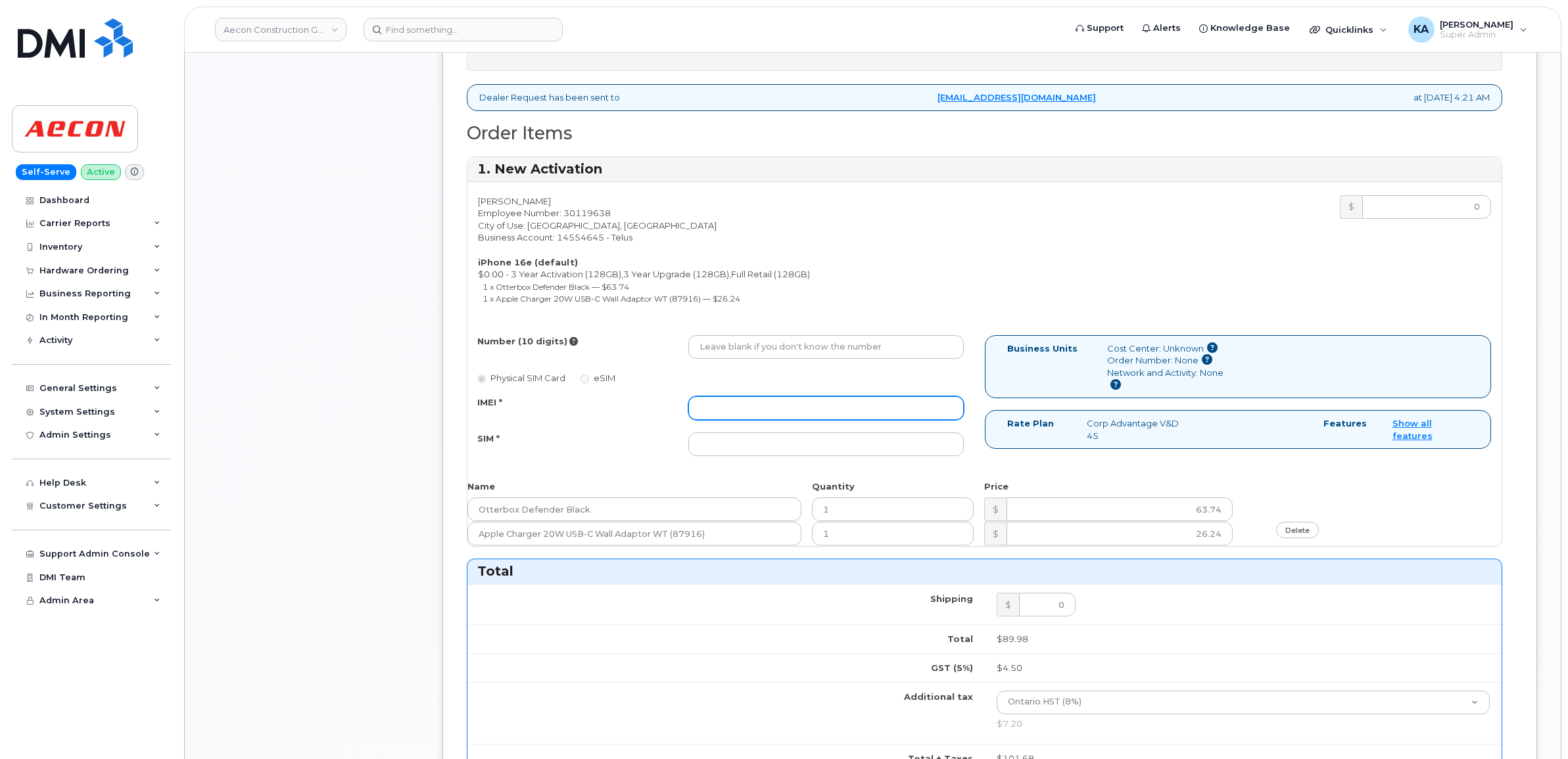
click at [827, 397] on input "IMEI *" at bounding box center [826, 408] width 275 height 24
paste input "354216331153894"
type input "354216331153894"
click at [758, 435] on input "SIM *" at bounding box center [826, 445] width 275 height 24
paste input "89043052010008887025010556406929"
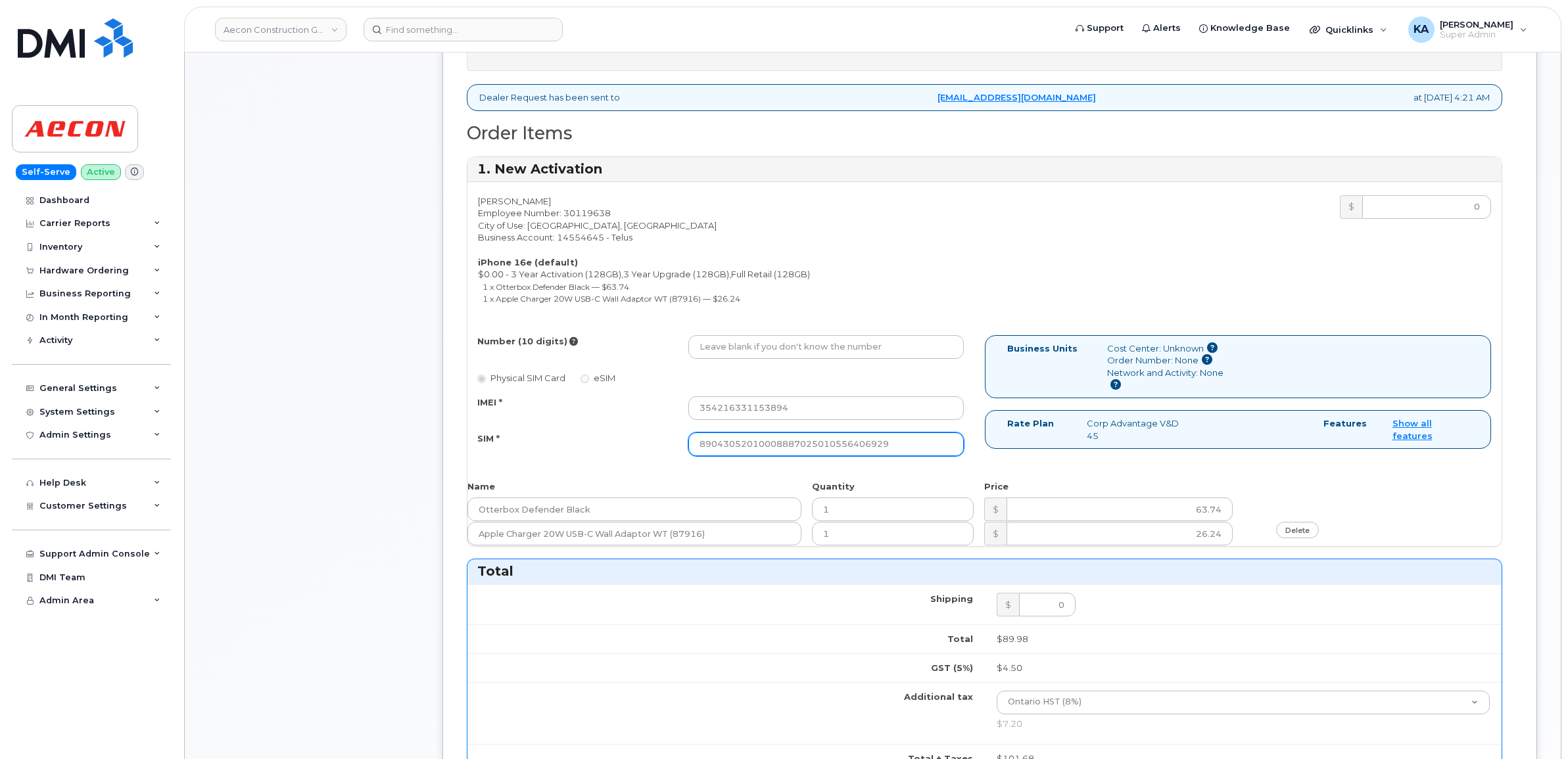
type input "89043052010008887025010556406929"
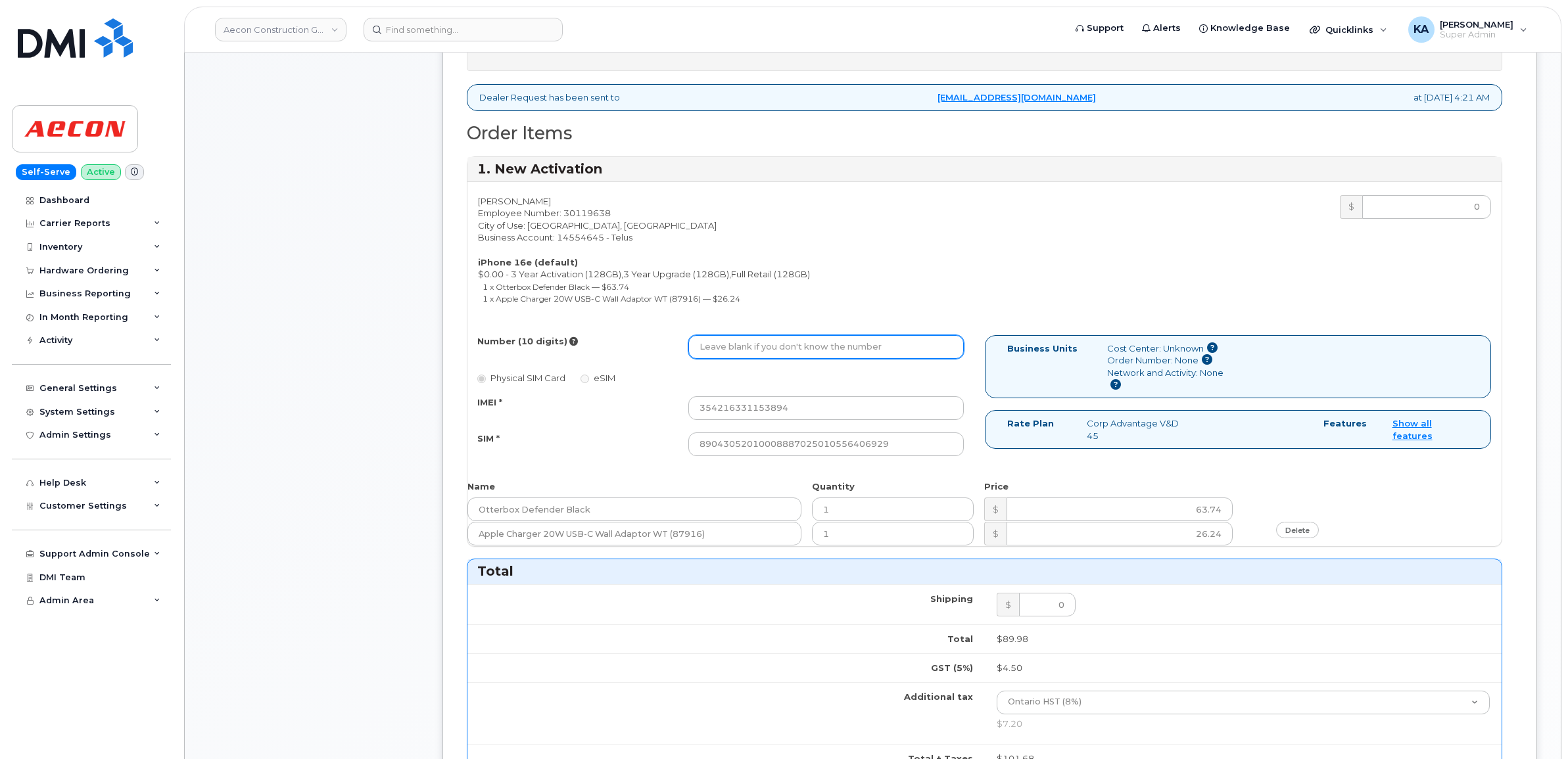
click at [749, 335] on input "Number (10 digits)" at bounding box center [826, 347] width 275 height 24
paste input "89043052010008887025010556406929"
type input "8"
click at [722, 343] on input "Number (10 digits)" at bounding box center [826, 347] width 275 height 24
paste input "416) 316-7097"
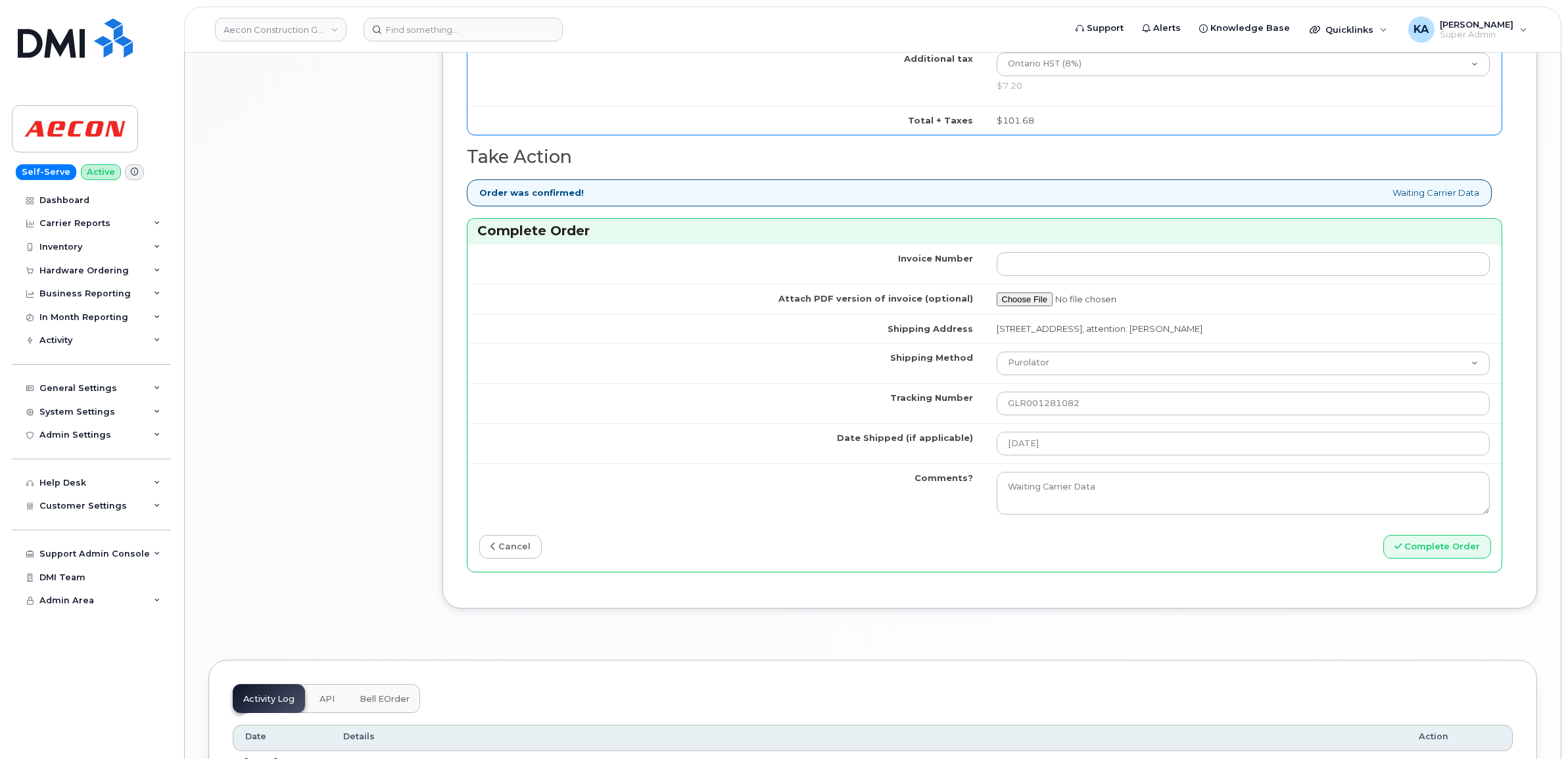
scroll to position [1150, 0]
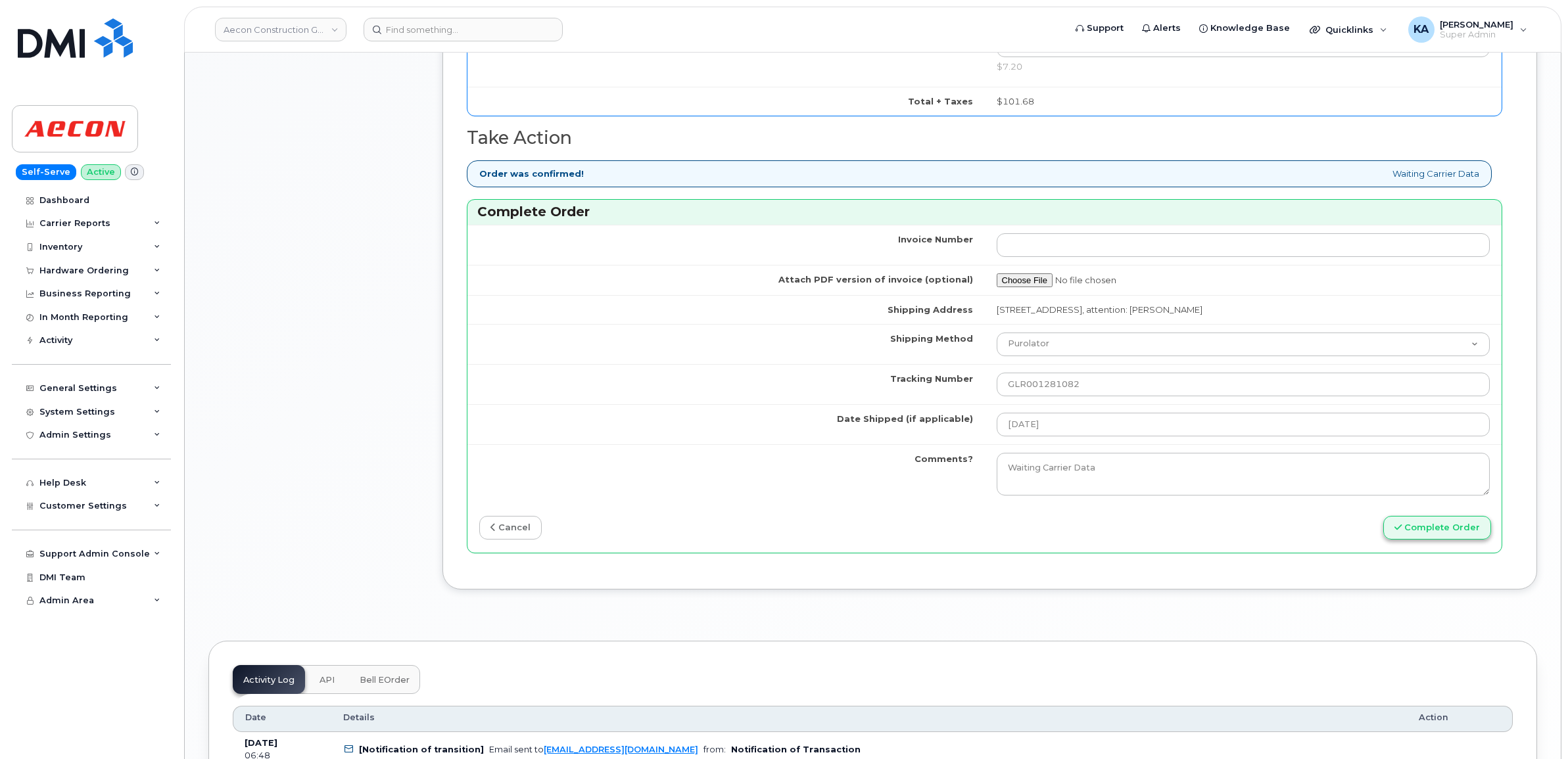
type input "4163167097"
click at [1418, 521] on button "Complete Order" at bounding box center [1437, 528] width 108 height 24
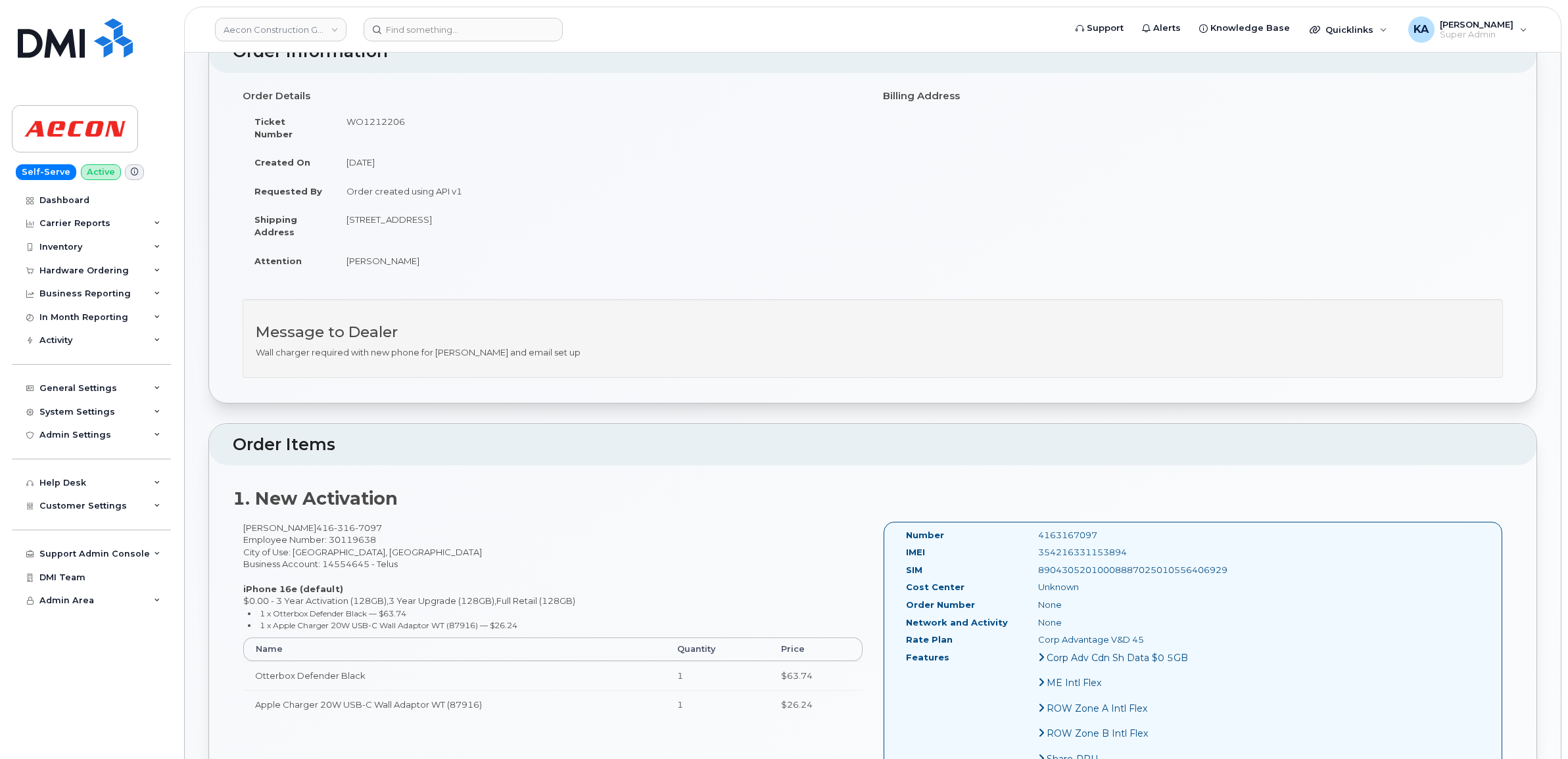
scroll to position [246, 0]
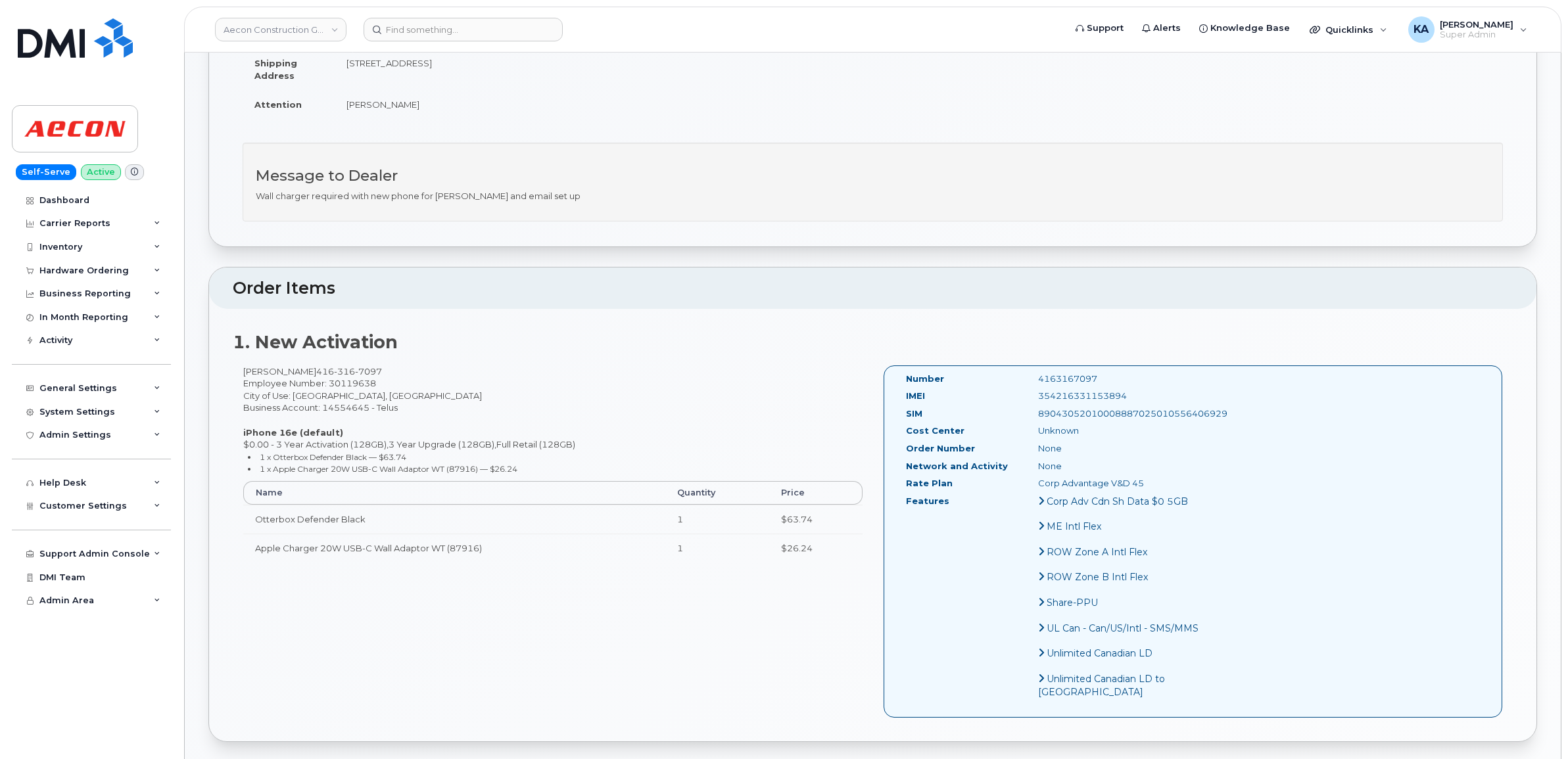
drag, startPoint x: 899, startPoint y: 363, endPoint x: 1125, endPoint y: 487, distance: 257.8
click at [1125, 487] on div "Number 4163167097 IMEI 354216331153894 SIM 89043052010008887025010556406929 Cos…" at bounding box center [1054, 541] width 318 height 338
copy div "Number 4163167097 IMEI 354216331153894 SIM 89043052010008887025010556406929 Cos…"
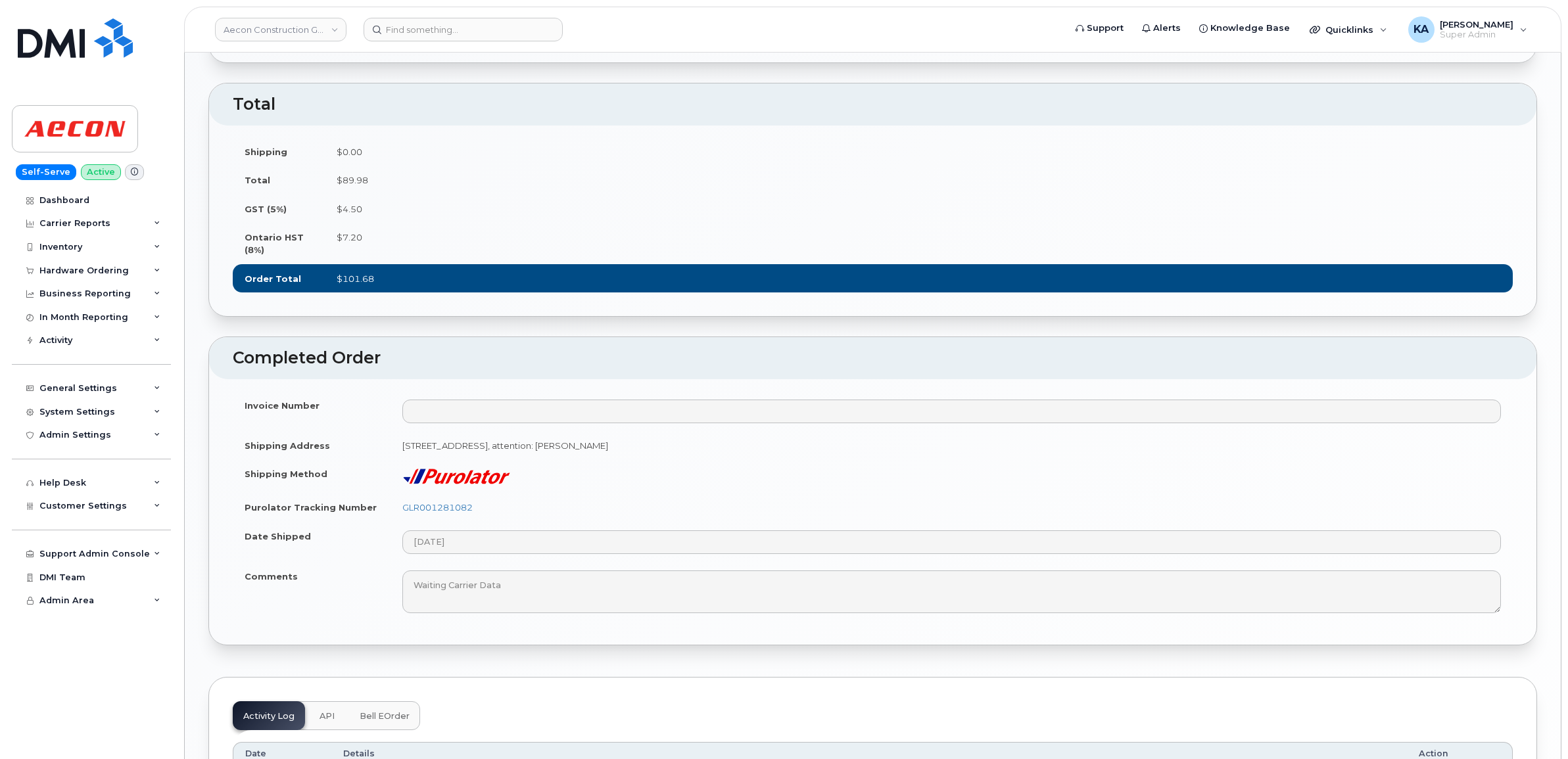
scroll to position [986, 0]
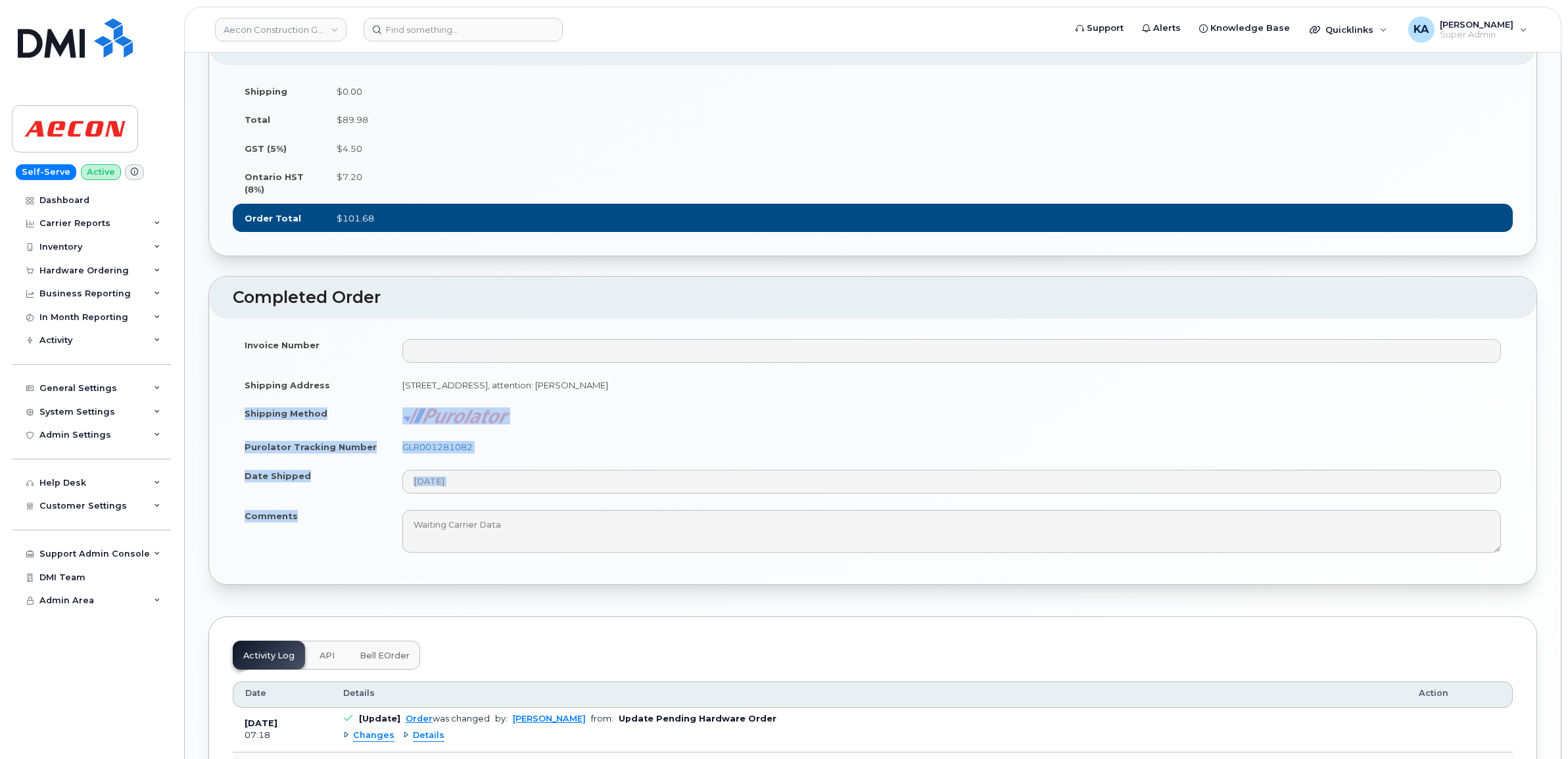
drag, startPoint x: 244, startPoint y: 447, endPoint x: 294, endPoint y: 554, distance: 118.1
click at [294, 554] on tbody "Invoice Number Shipping Address 13267 Ninth Line Stouffville ON L4A3C8, attenti…" at bounding box center [872, 446] width 1280 height 231
copy tbody "Shipping Method Purolator Tracking Number GLR001281082 Date Shipped Comments"
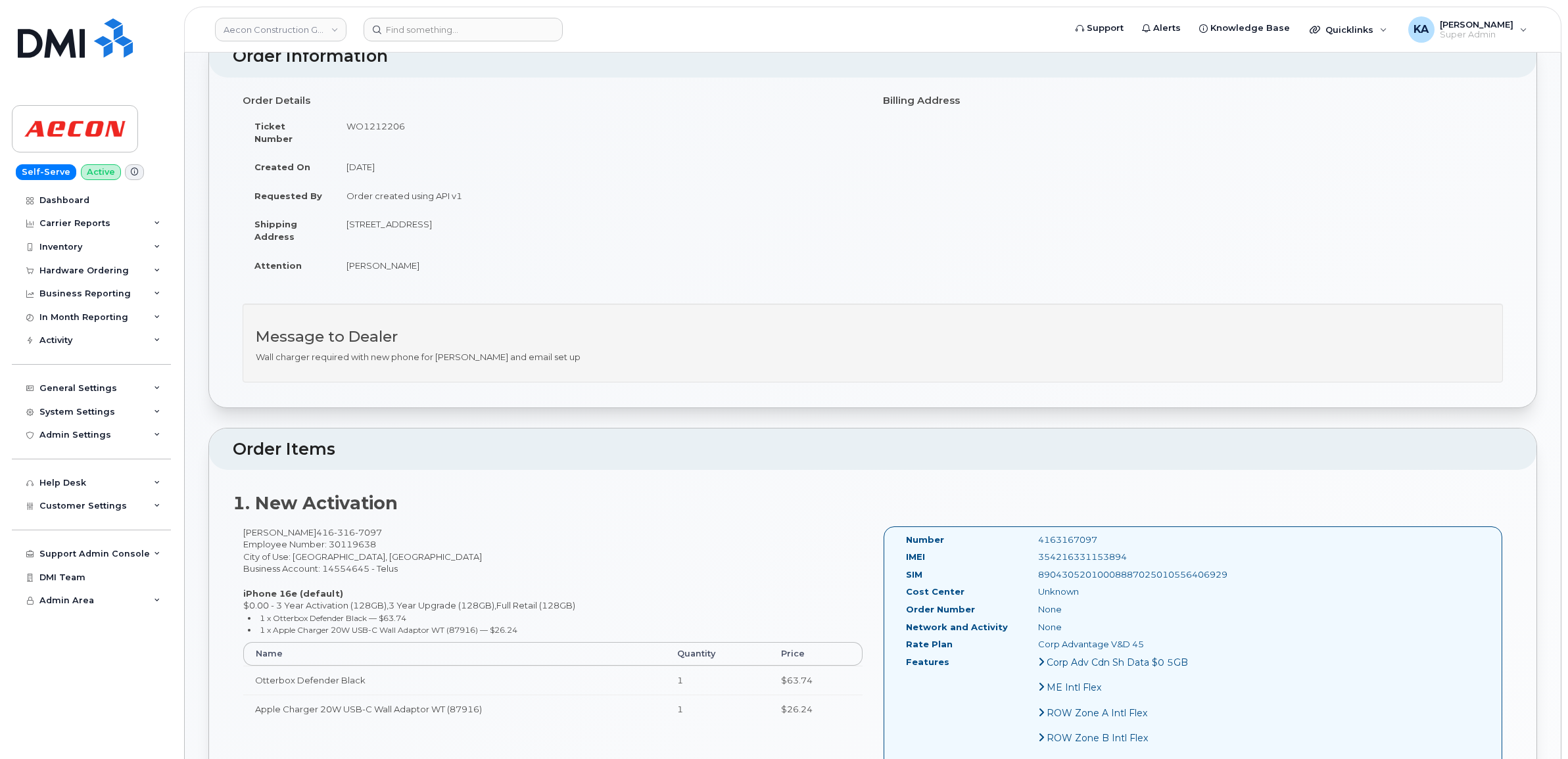
scroll to position [0, 0]
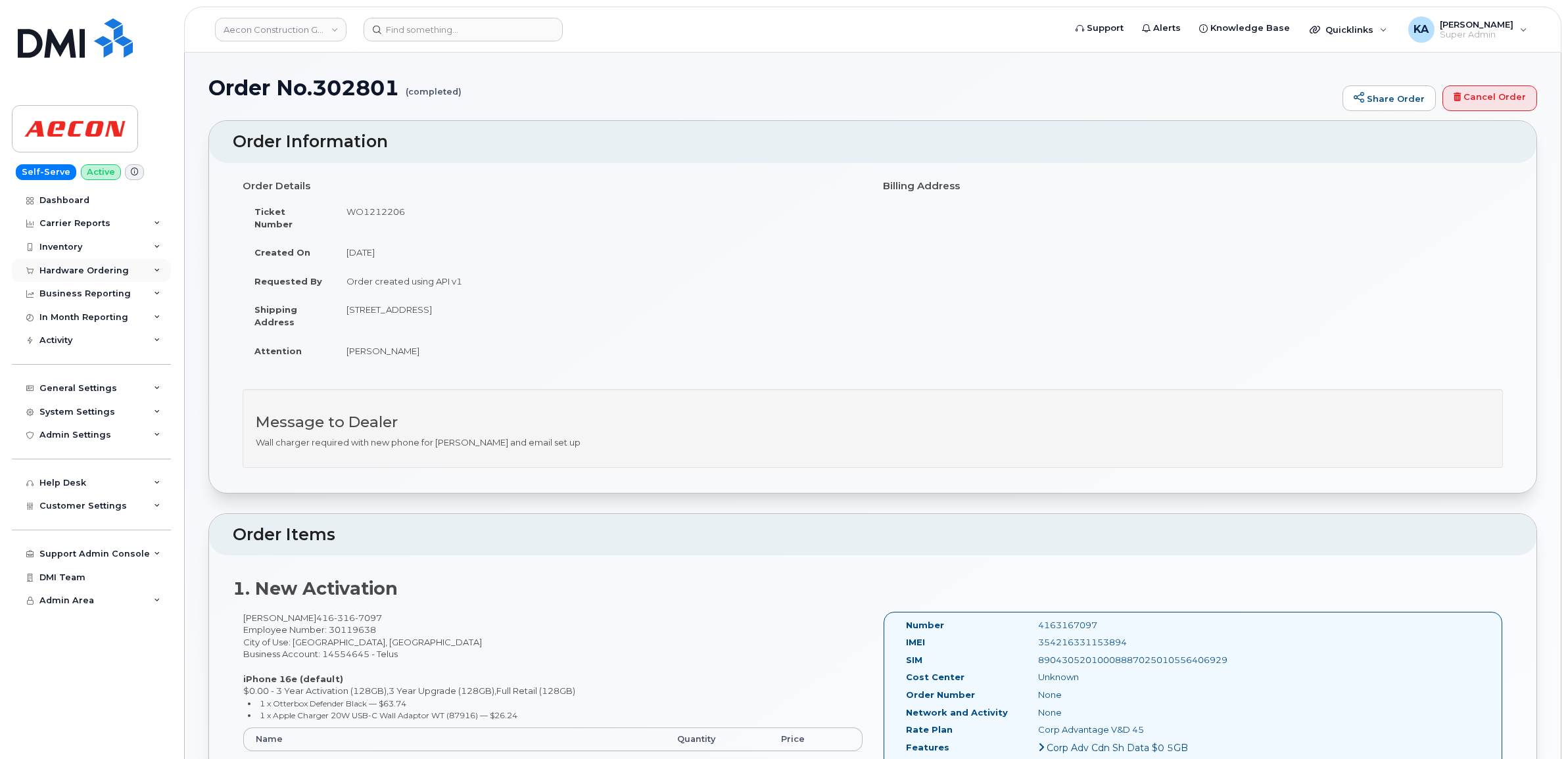
click at [96, 267] on div "Hardware Ordering" at bounding box center [84, 271] width 90 height 11
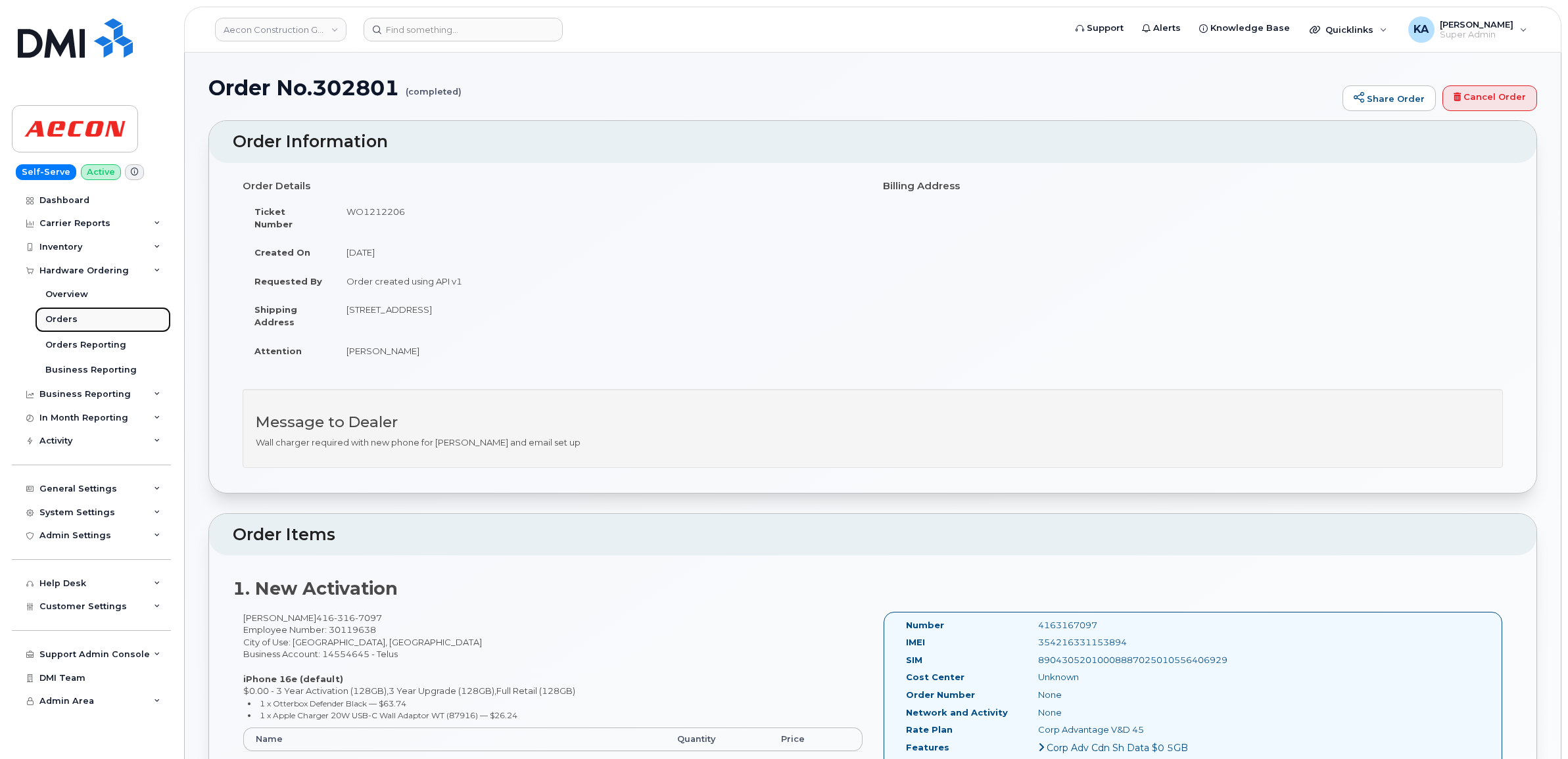
click at [66, 316] on div "Orders" at bounding box center [62, 319] width 33 height 12
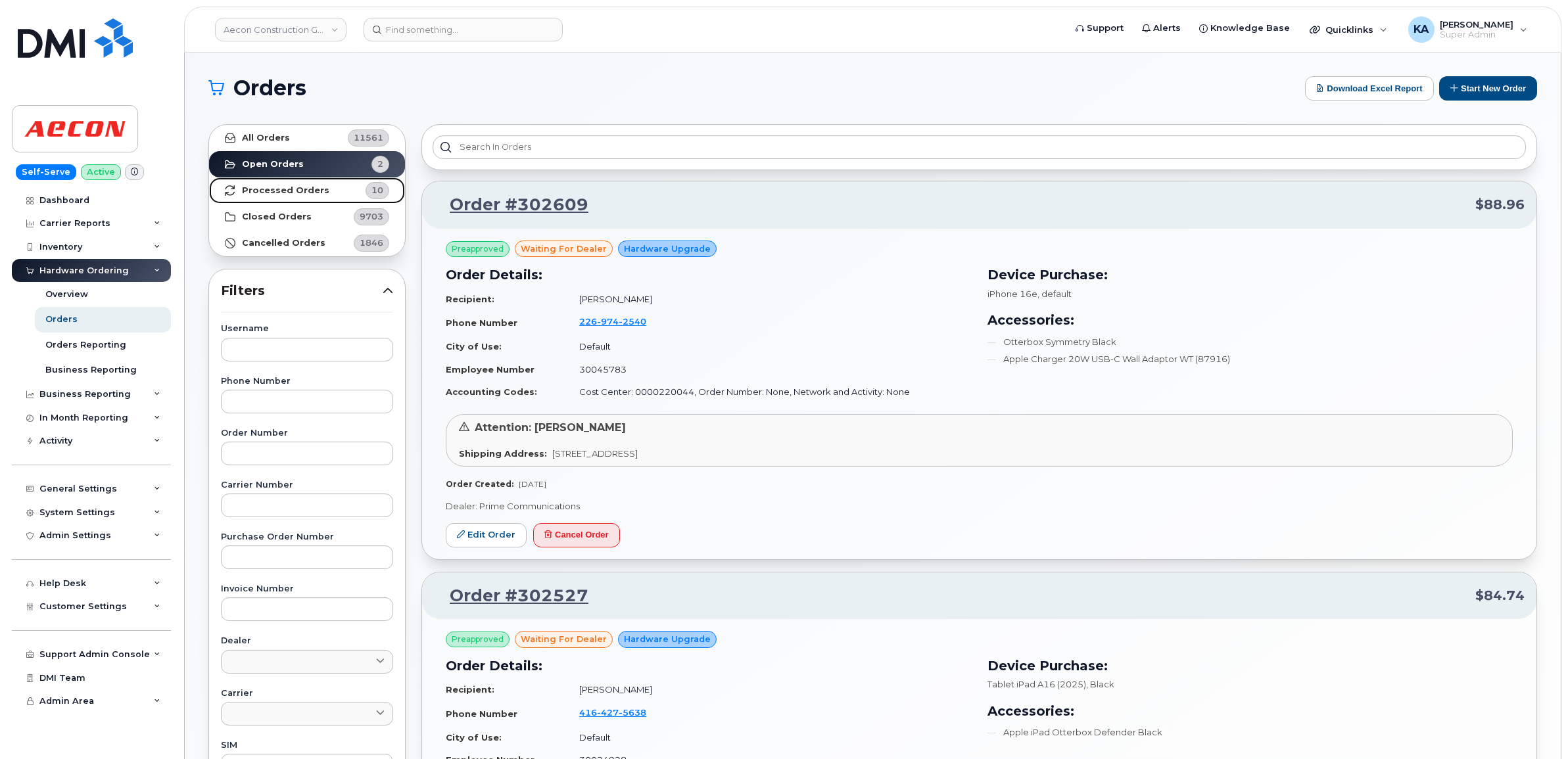
click at [303, 186] on strong "Processed Orders" at bounding box center [285, 191] width 88 height 11
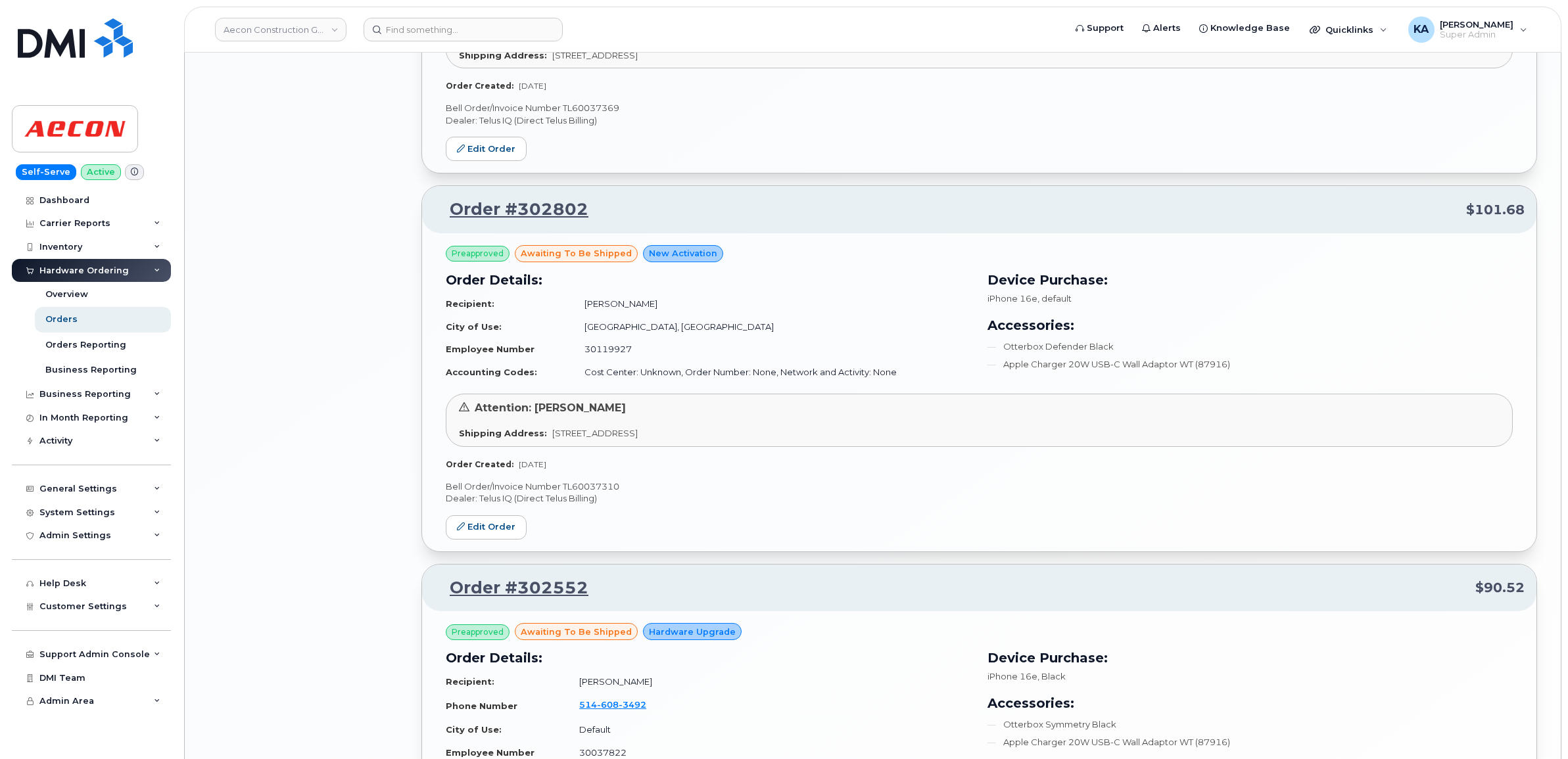
scroll to position [1972, 0]
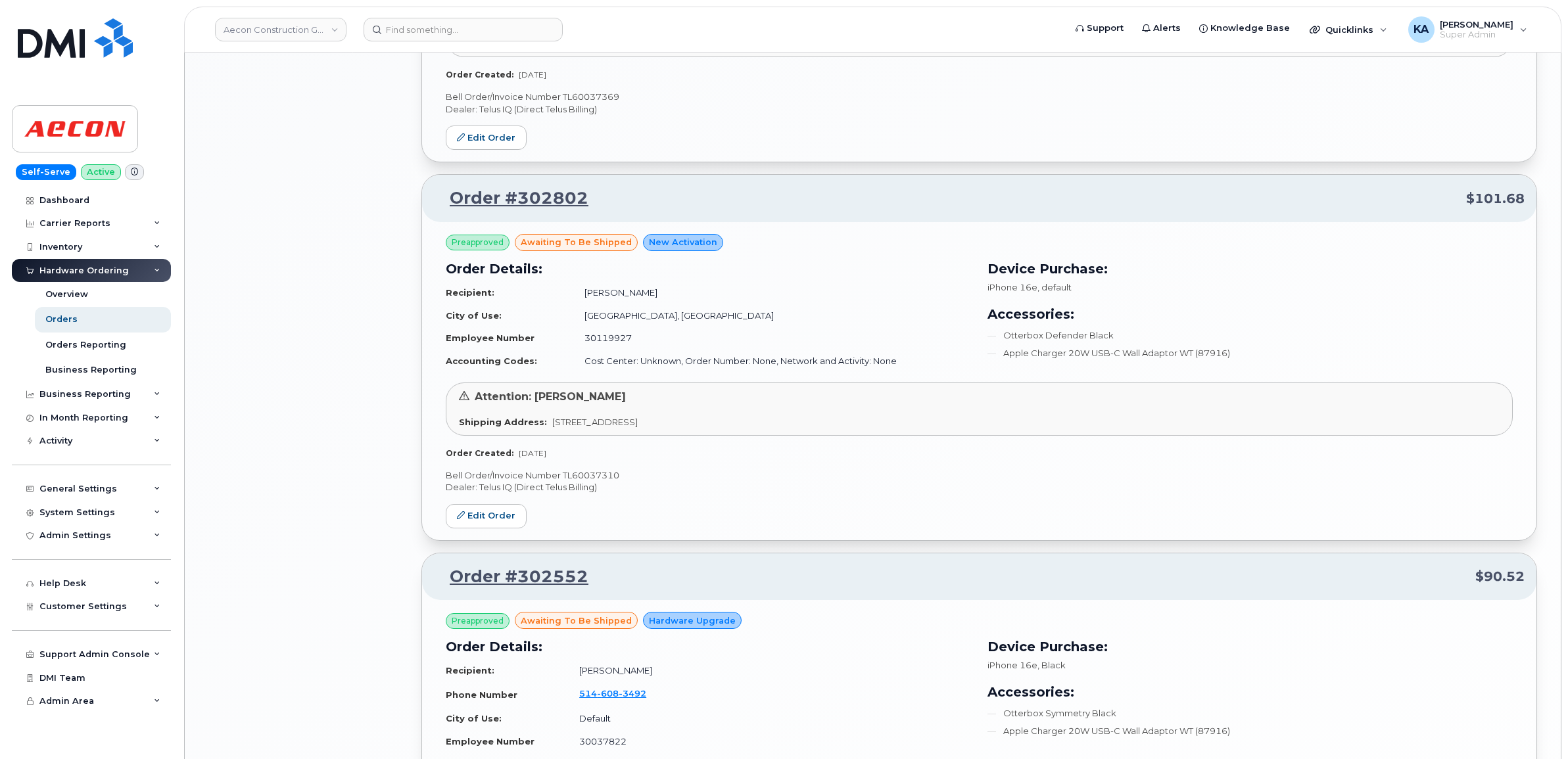
click at [591, 477] on p "Bell Order/Invoice Number TL60037310" at bounding box center [979, 476] width 1067 height 13
copy p "TL60037310"
click at [500, 514] on link "Edit Order" at bounding box center [486, 516] width 81 height 24
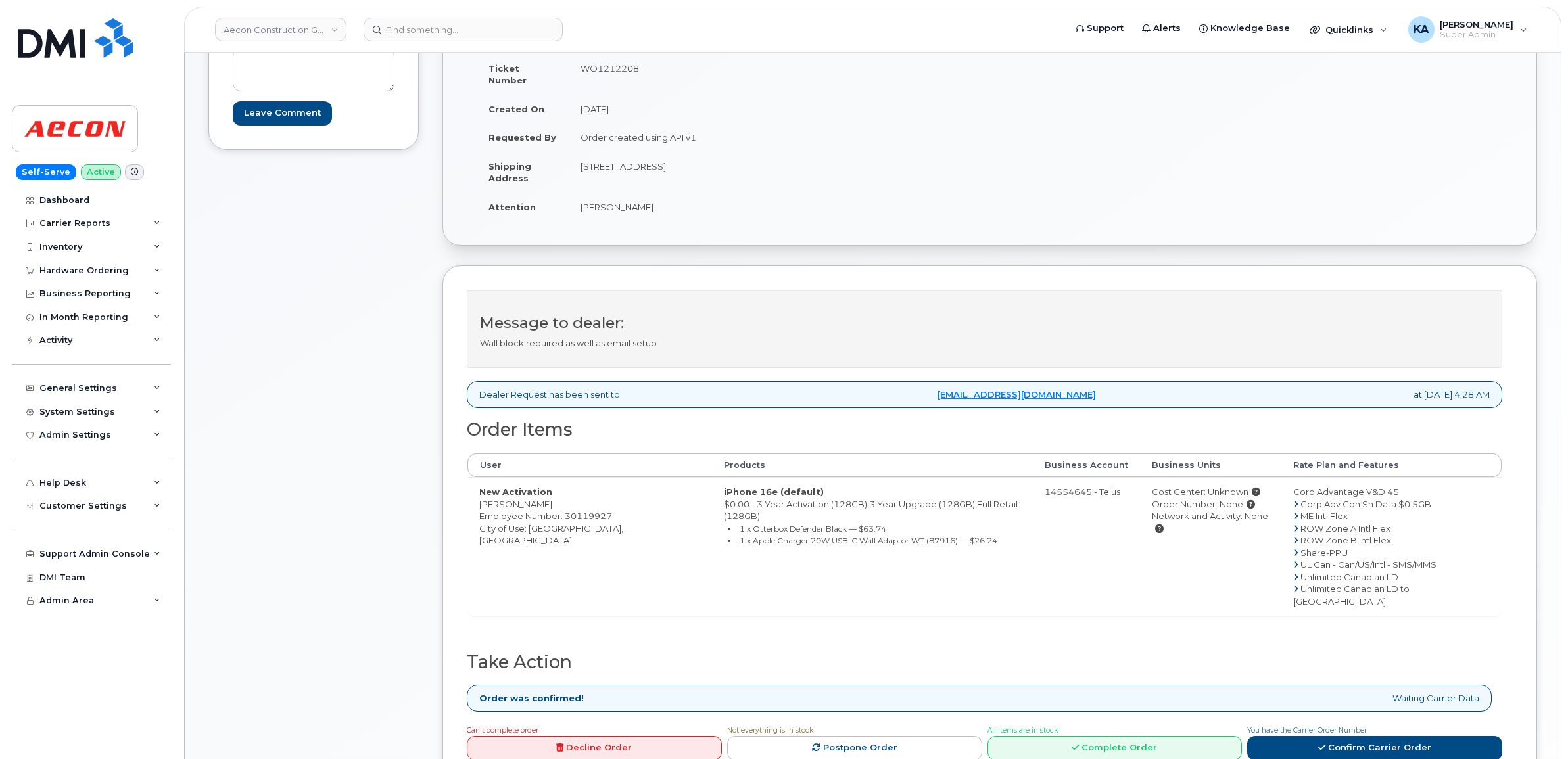
scroll to position [246, 0]
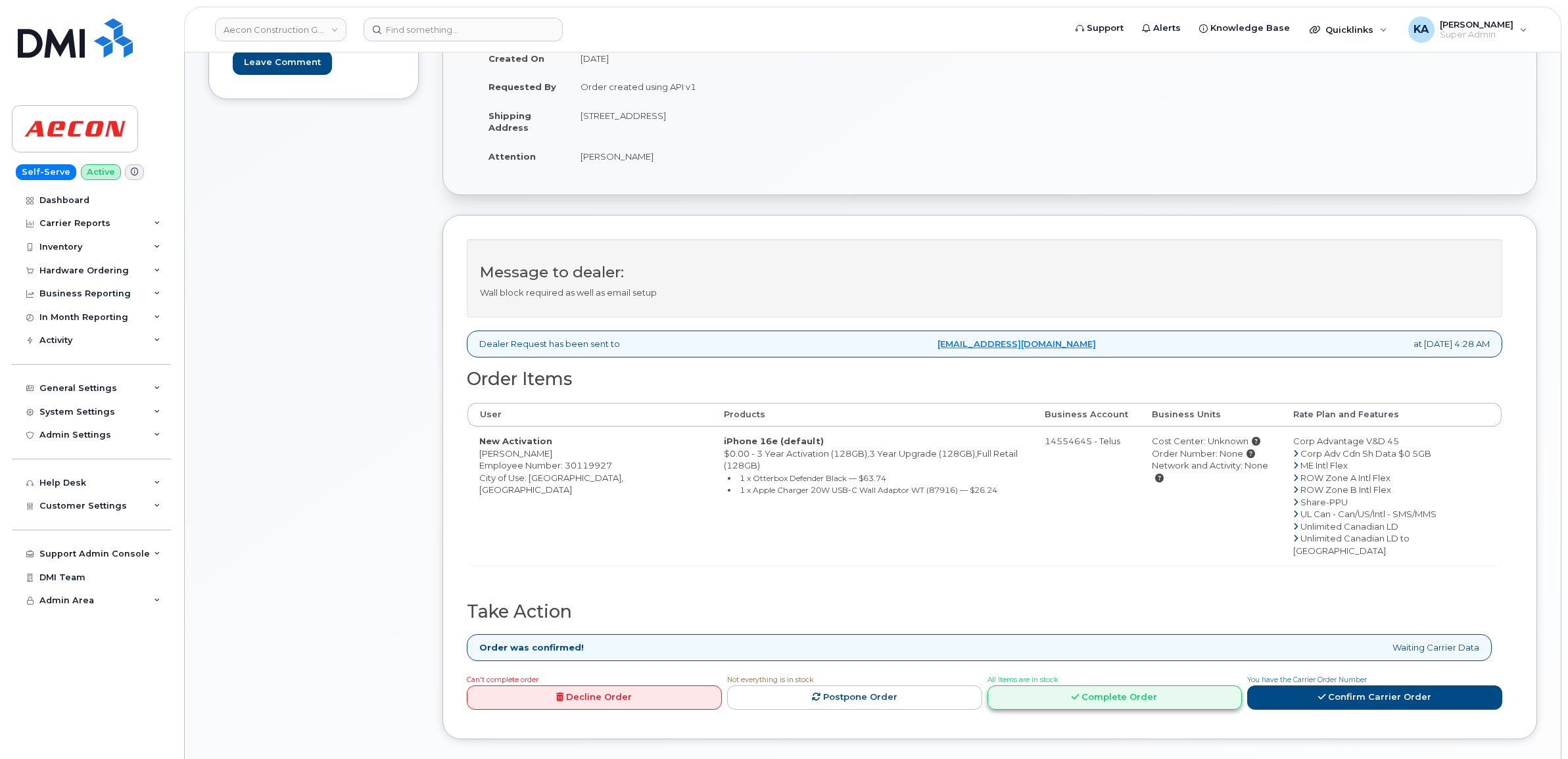
click at [1131, 686] on link "Complete Order" at bounding box center [1115, 697] width 255 height 24
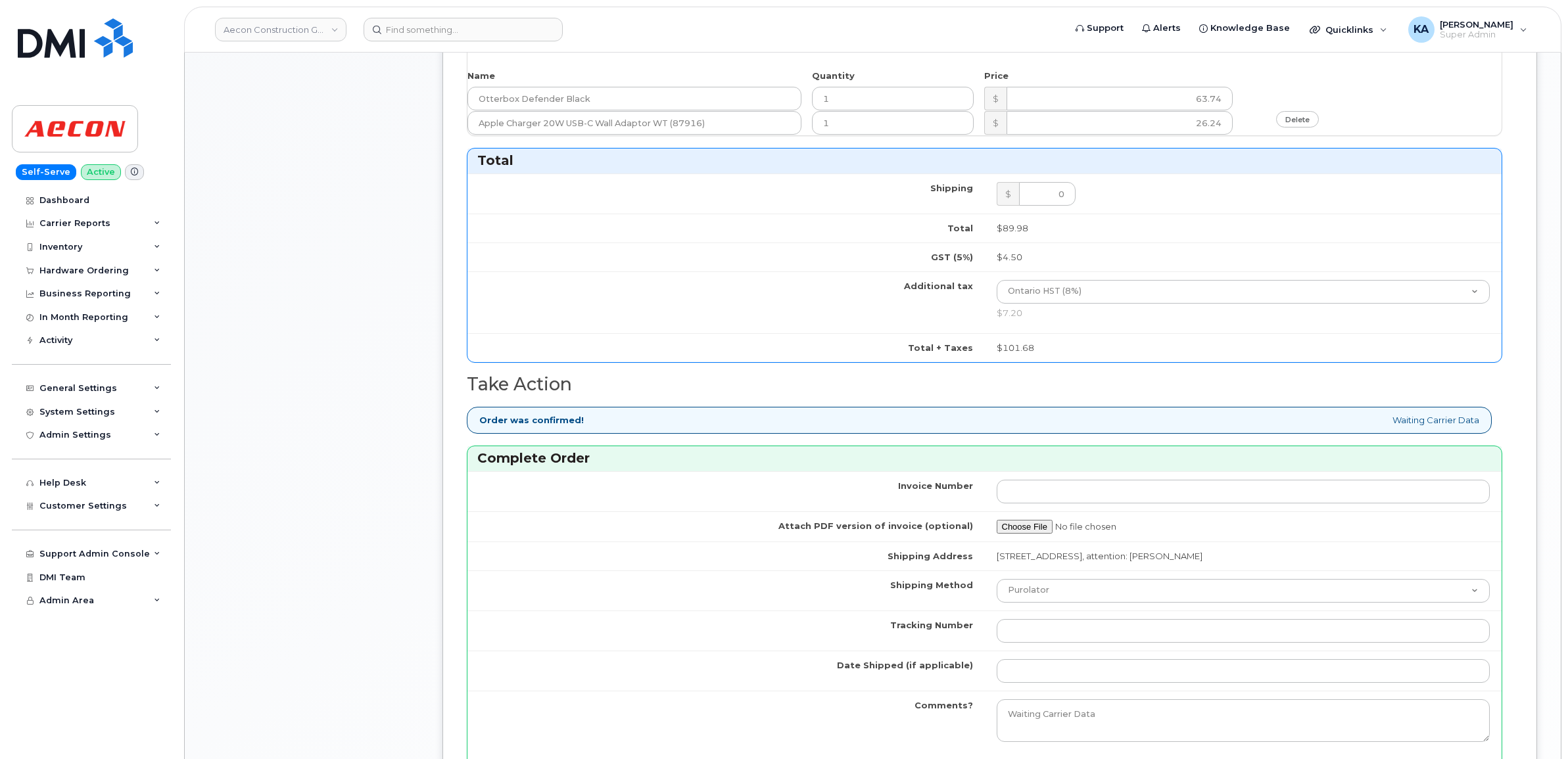
scroll to position [986, 0]
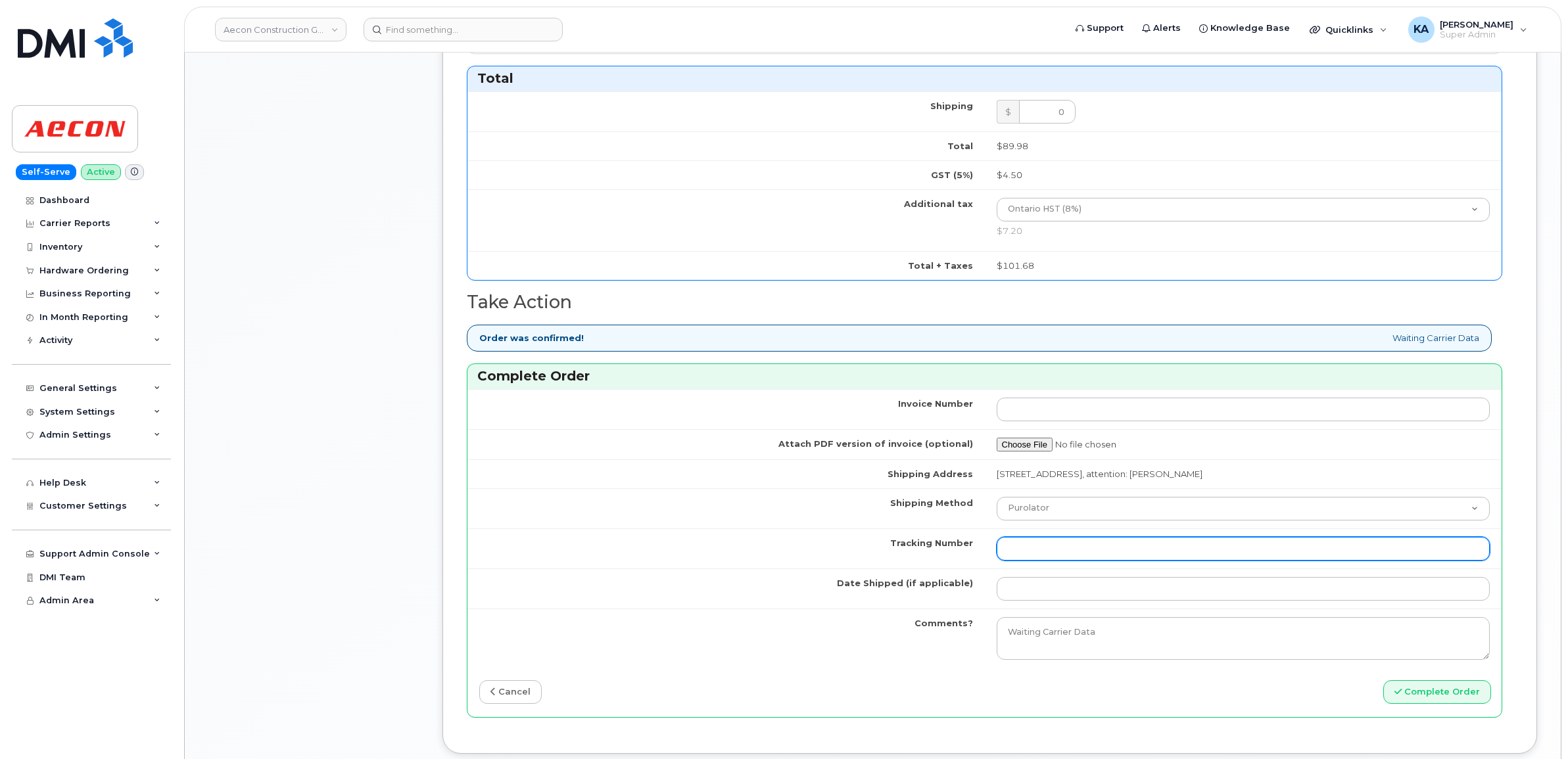
click at [1090, 547] on input "Tracking Number" at bounding box center [1243, 549] width 494 height 24
paste input "GLR001280965"
type input "GLR001280965"
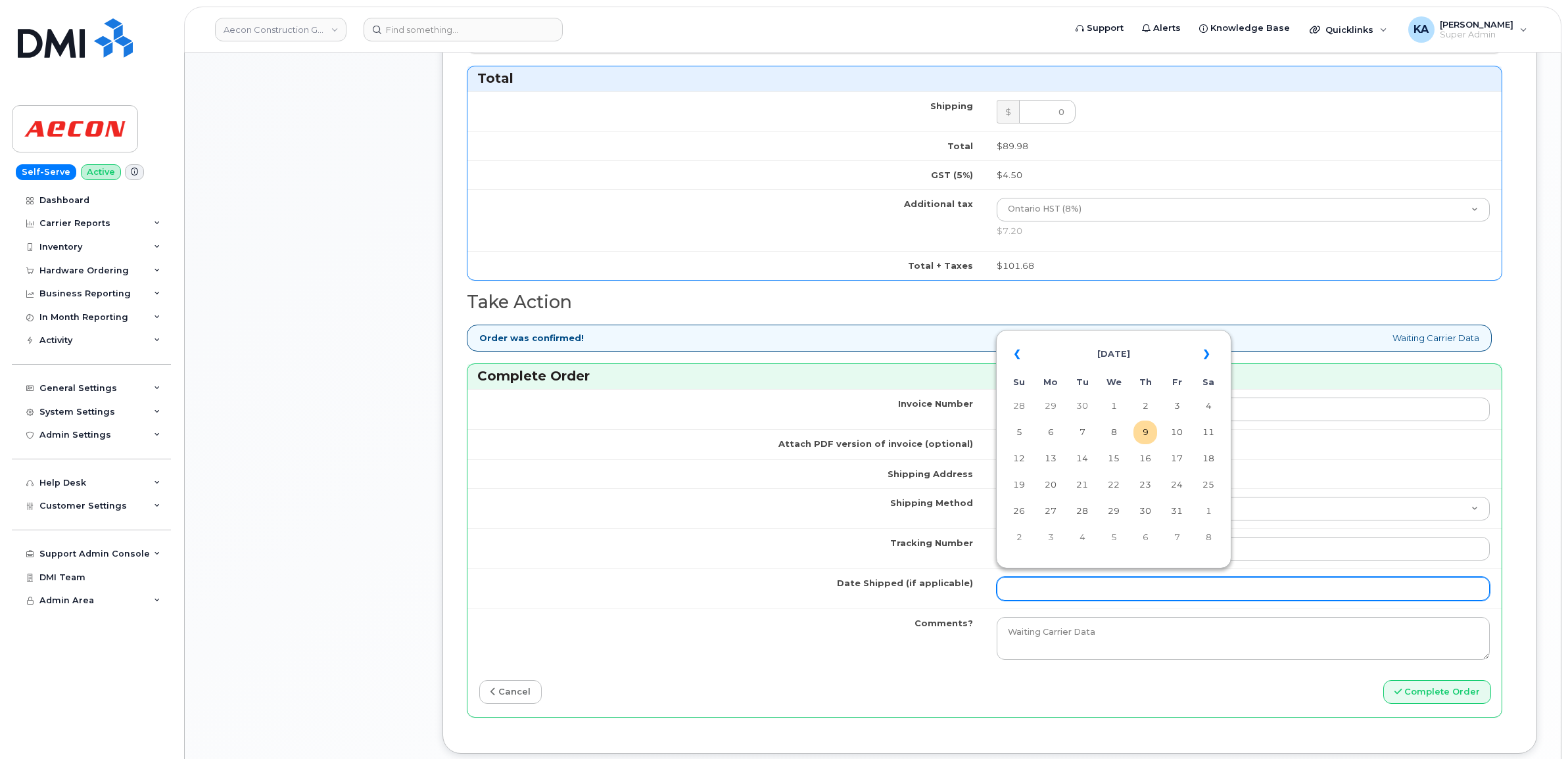
click at [1068, 580] on input "Date Shipped (if applicable)" at bounding box center [1243, 589] width 494 height 24
click at [1099, 333] on table "« [DATE] » Su Mo Tu We Th Fr Sa 28 29 30 1 2 3 4 5 6 7 8 9 10 11 12 13 14 15 16…" at bounding box center [1113, 446] width 229 height 225
click at [1116, 430] on td "8" at bounding box center [1113, 432] width 24 height 24
type input "[DATE]"
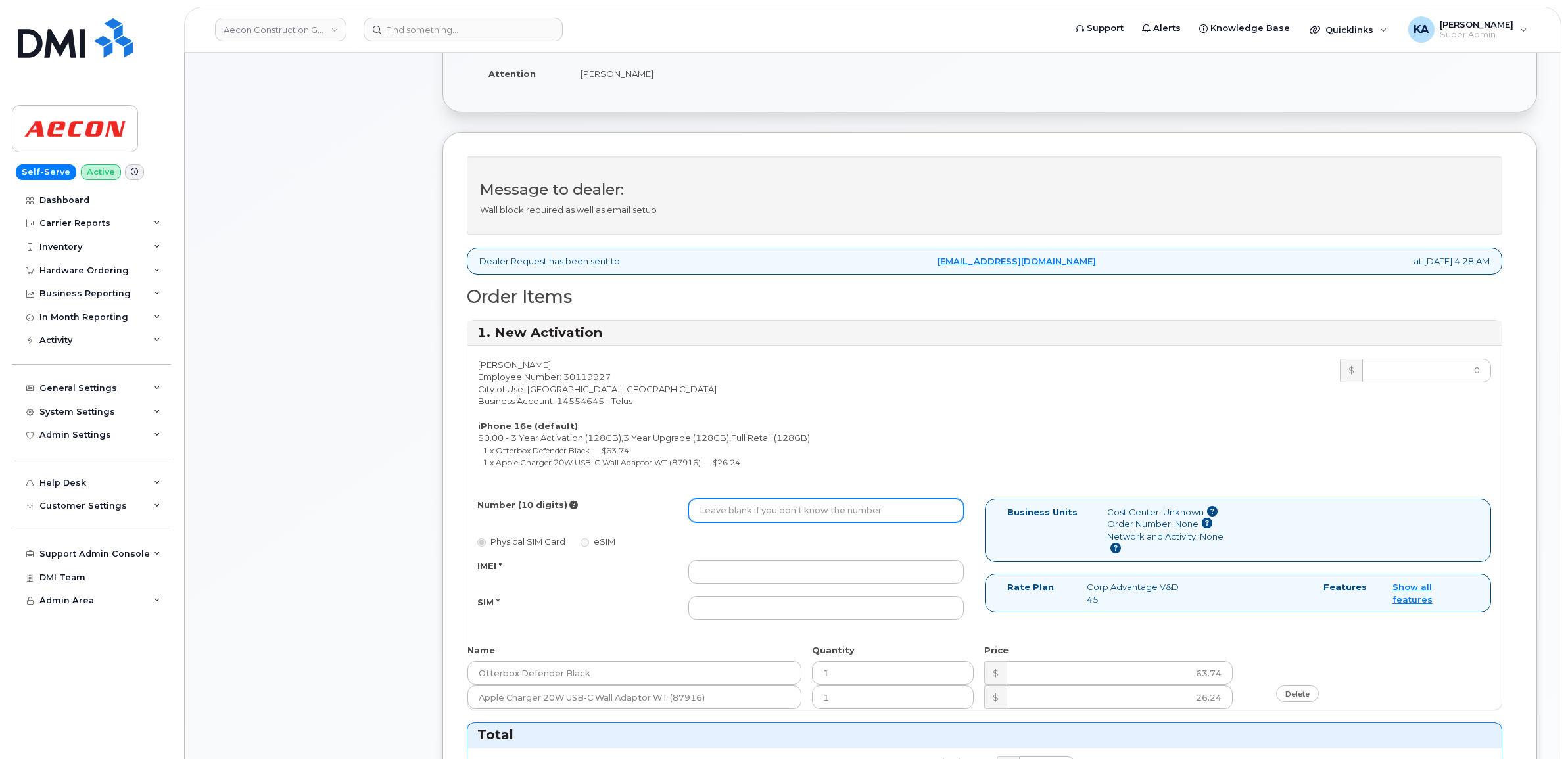
scroll to position [329, 0]
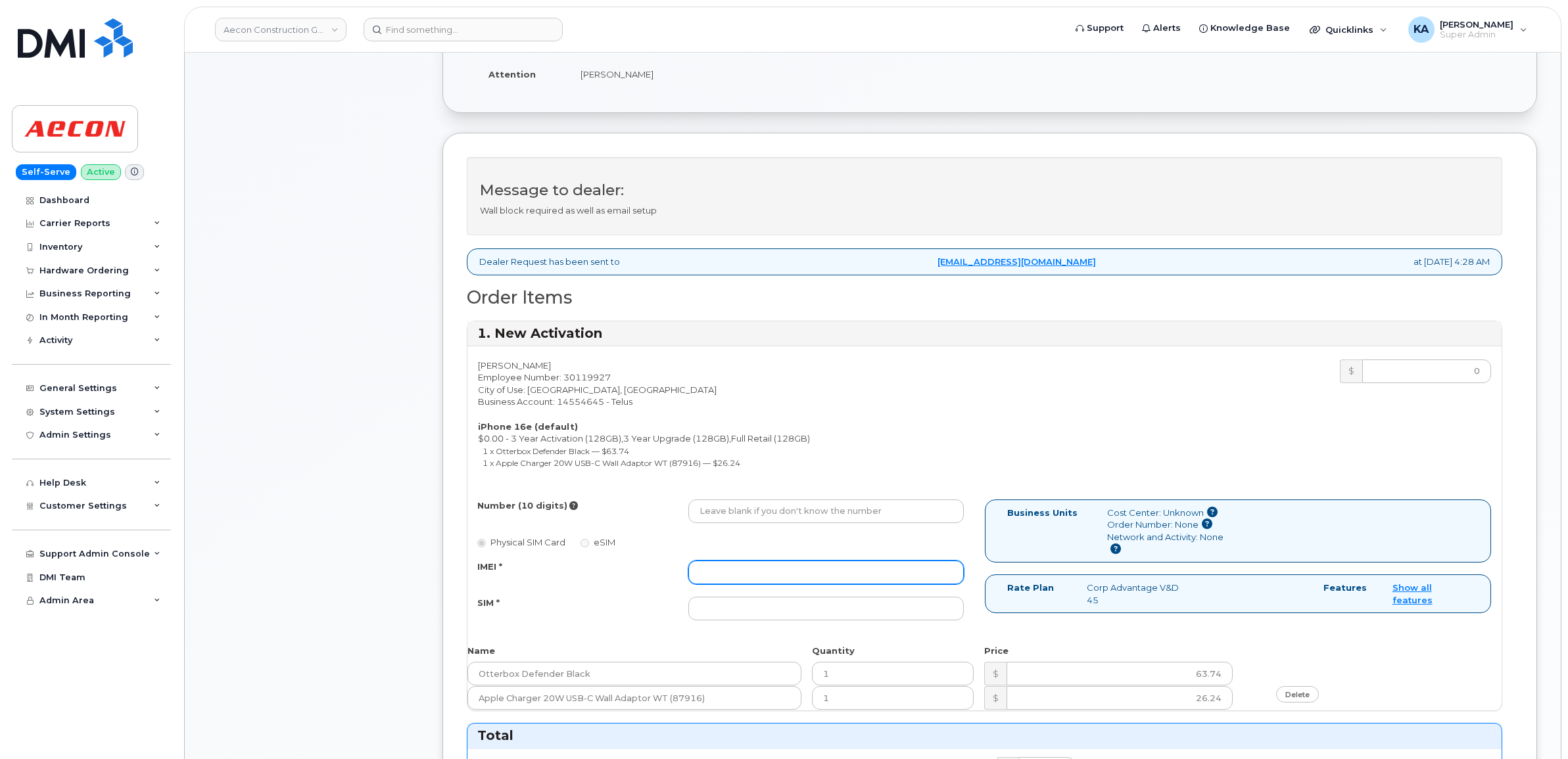
click at [849, 561] on input "IMEI *" at bounding box center [826, 572] width 275 height 24
paste input "354216331551600"
type input "354216331551600"
click at [780, 597] on input "SIM *" at bounding box center [826, 609] width 275 height 24
paste input "89043052010008887025010558379812"
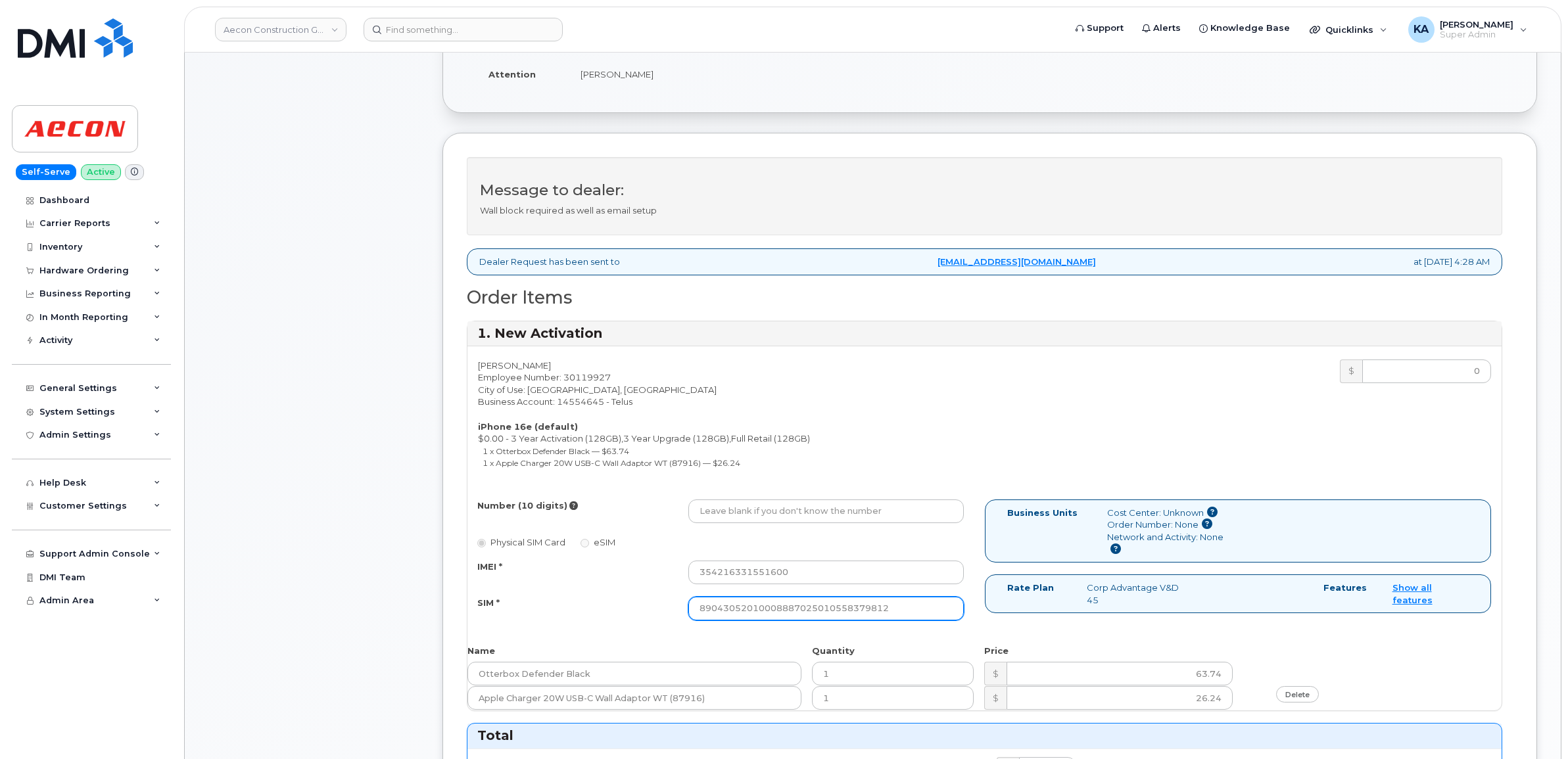
type input "89043052010008887025010558379812"
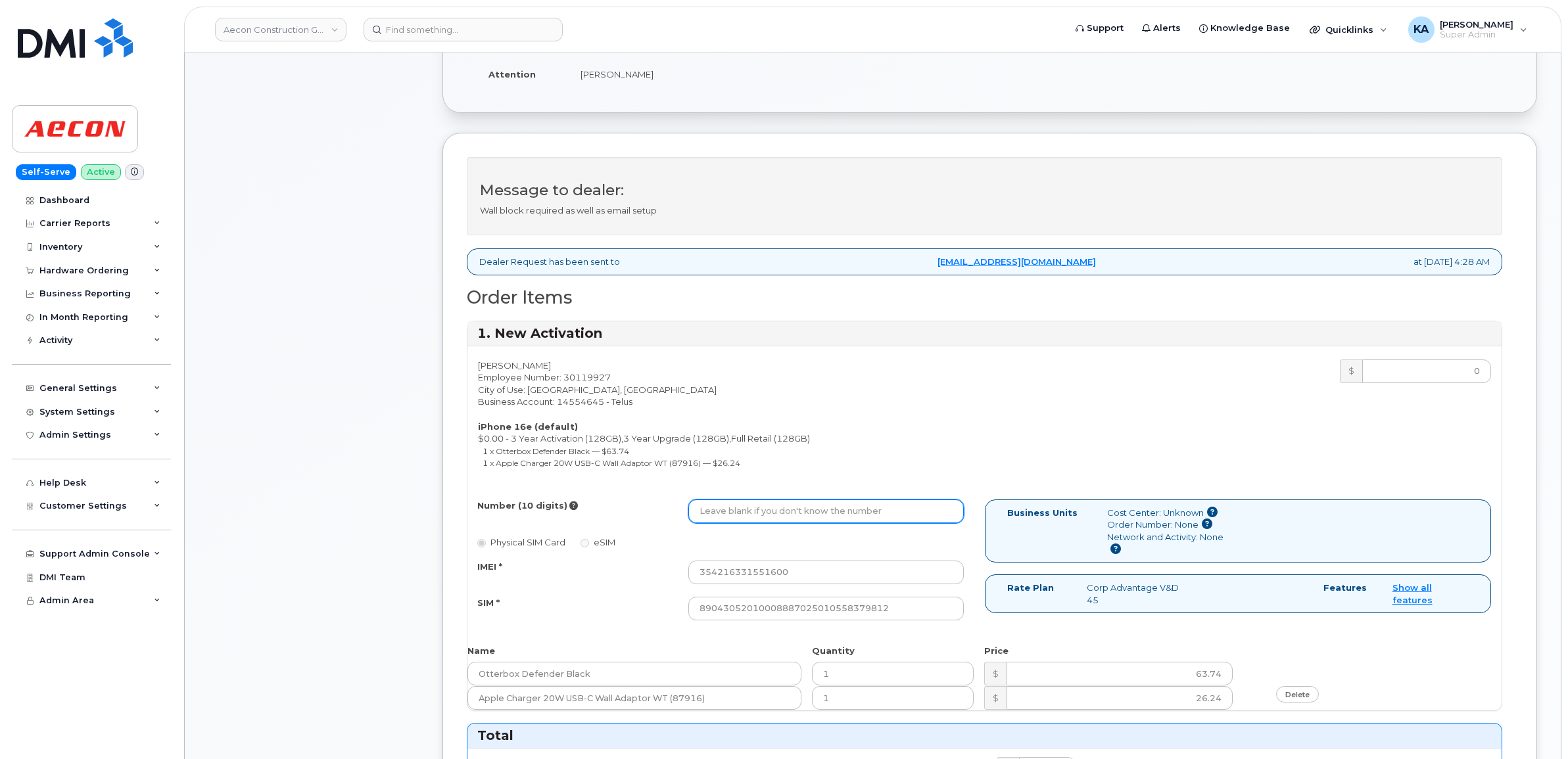
click at [714, 507] on input "Number (10 digits)" at bounding box center [826, 512] width 275 height 24
paste input "416) 220-9043"
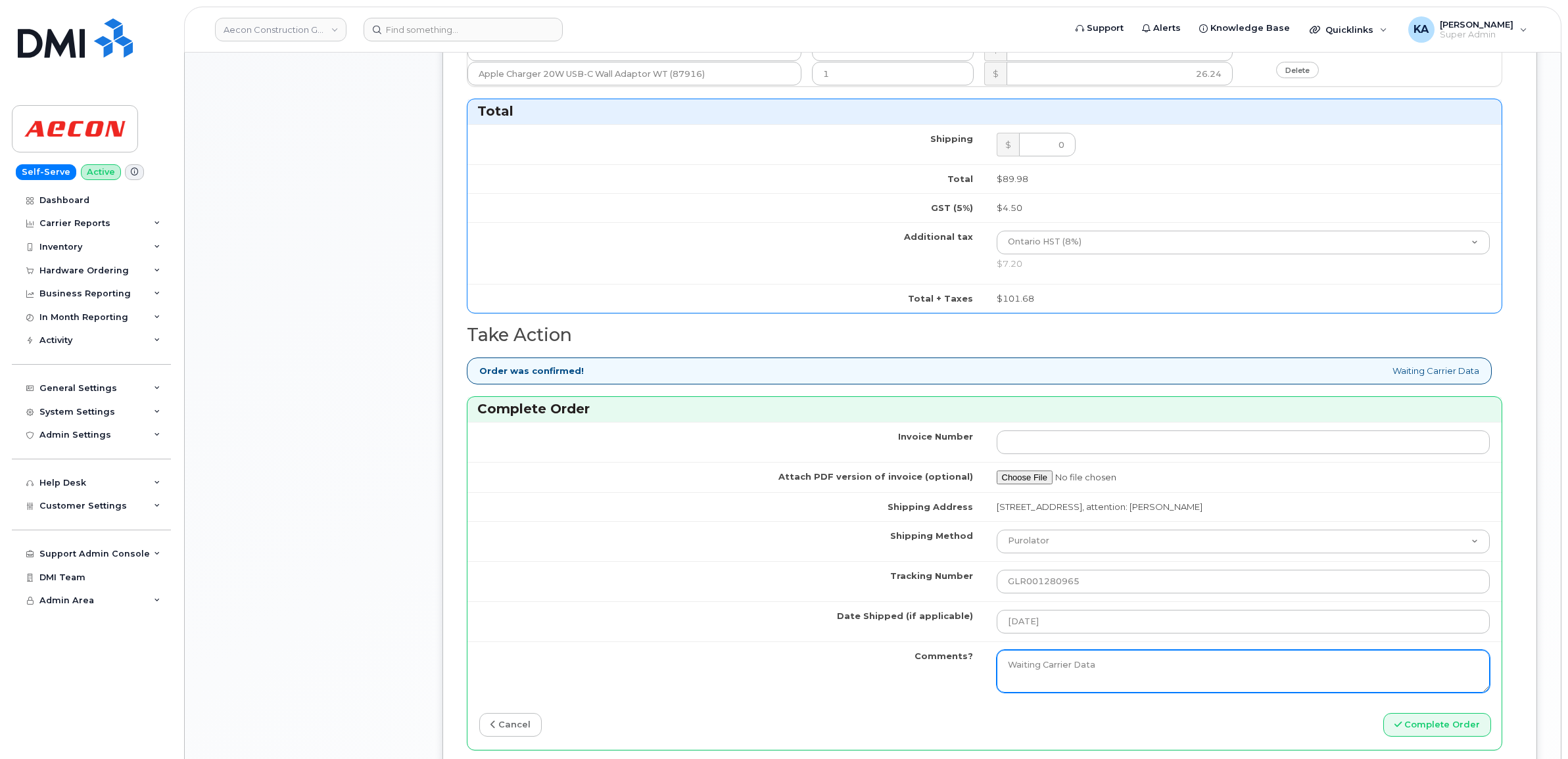
scroll to position [986, 0]
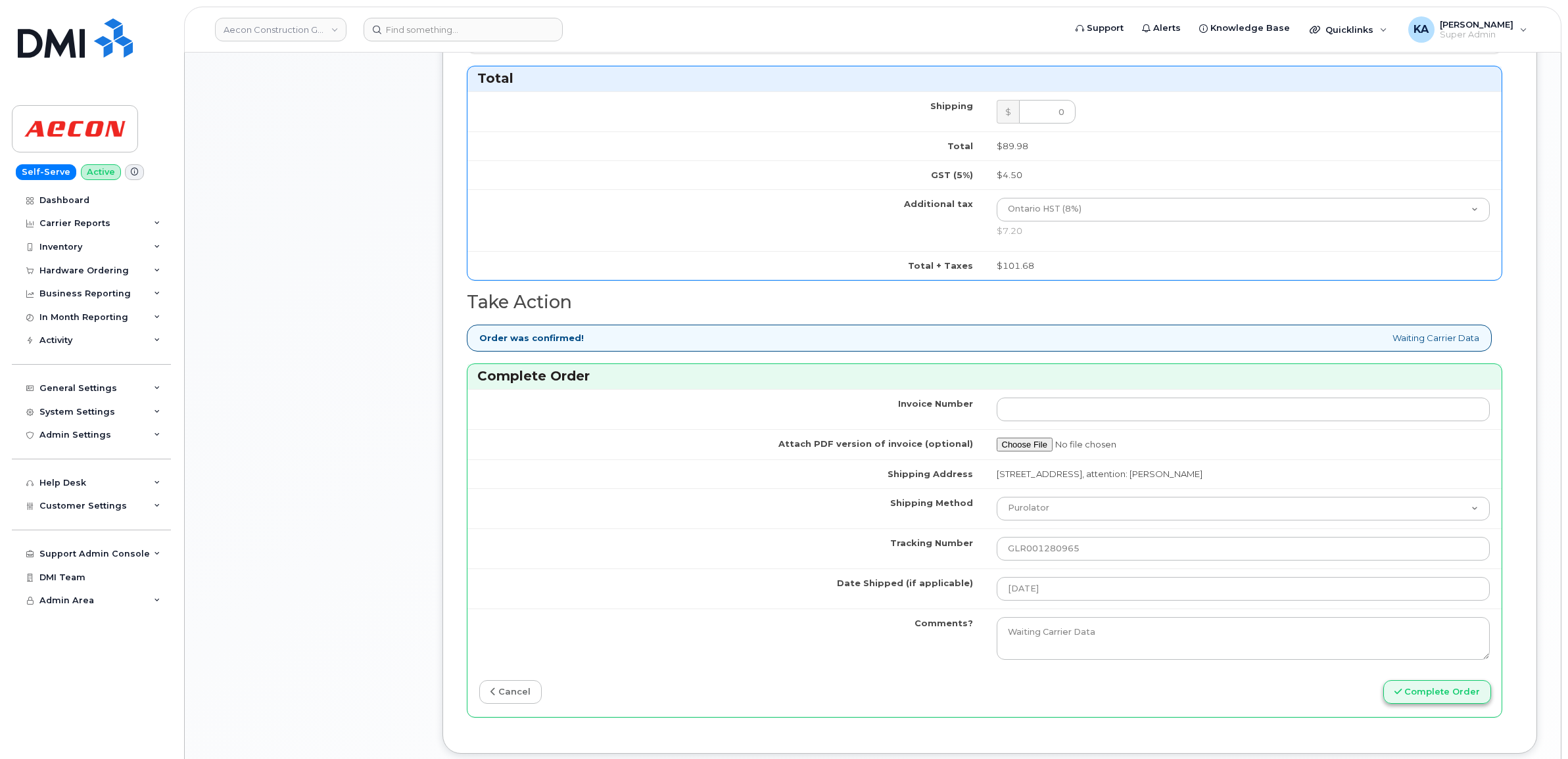
type input "4162209043"
click at [1418, 681] on button "Complete Order" at bounding box center [1437, 692] width 108 height 24
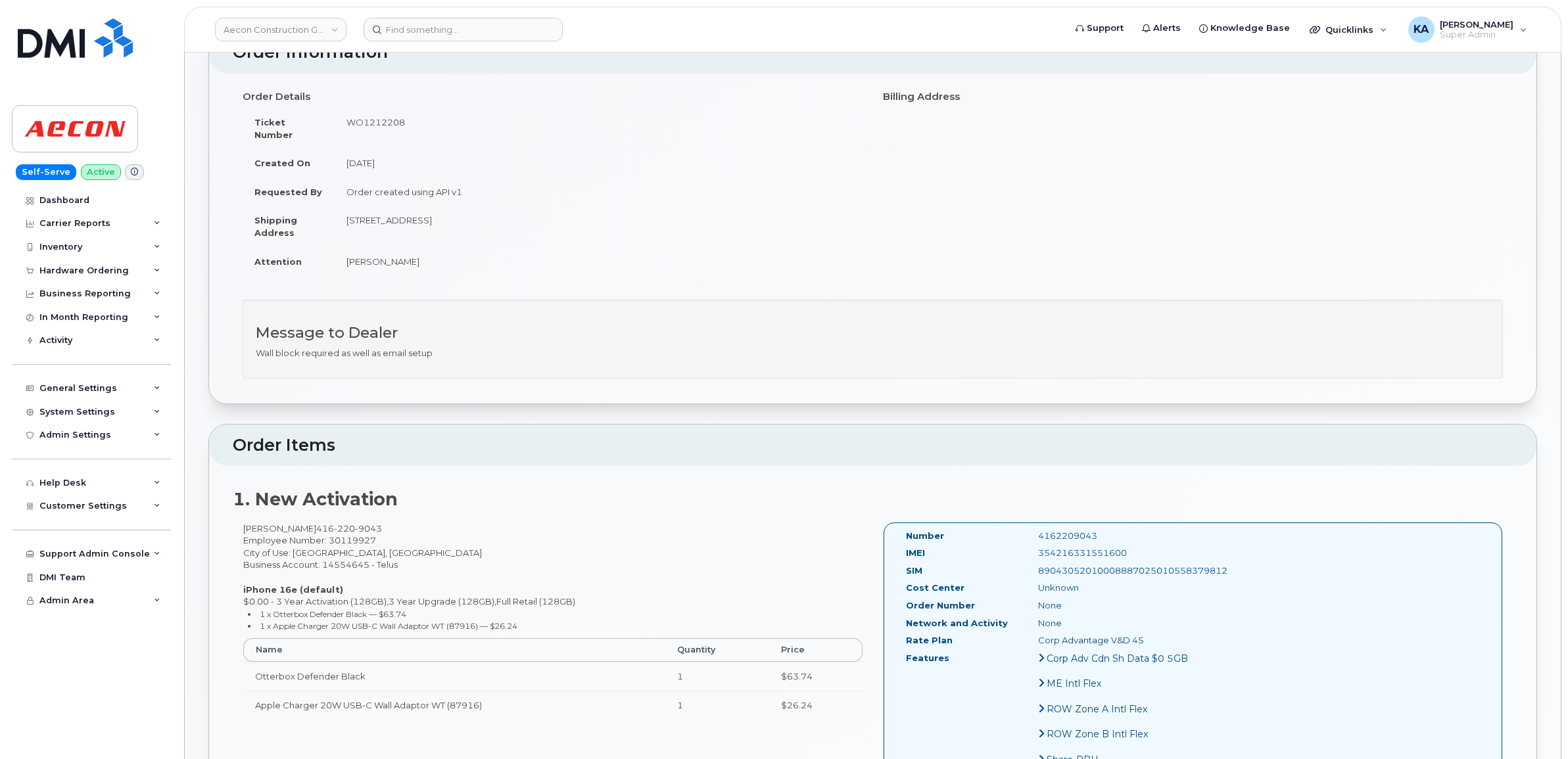
scroll to position [329, 0]
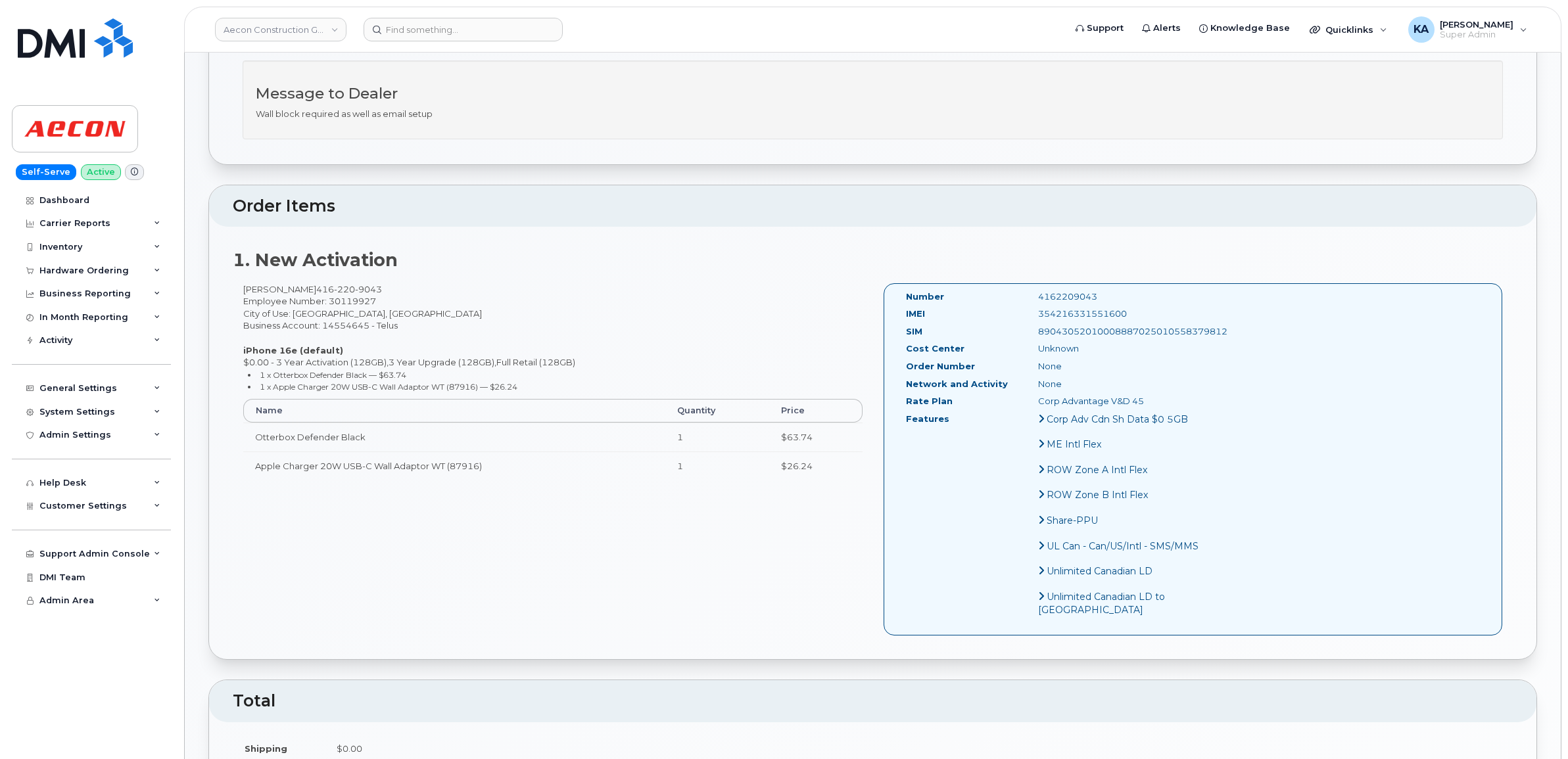
drag, startPoint x: 899, startPoint y: 283, endPoint x: 1141, endPoint y: 401, distance: 269.2
click at [1141, 401] on div "Number 4162209043 IMEI [TECHNICAL_ID] SIM 89043052010008887025010558379812 Cost…" at bounding box center [1054, 459] width 318 height 338
copy div "Number 4162209043 IMEI [TECHNICAL_ID] SIM 89043052010008887025010558379812 Cost…"
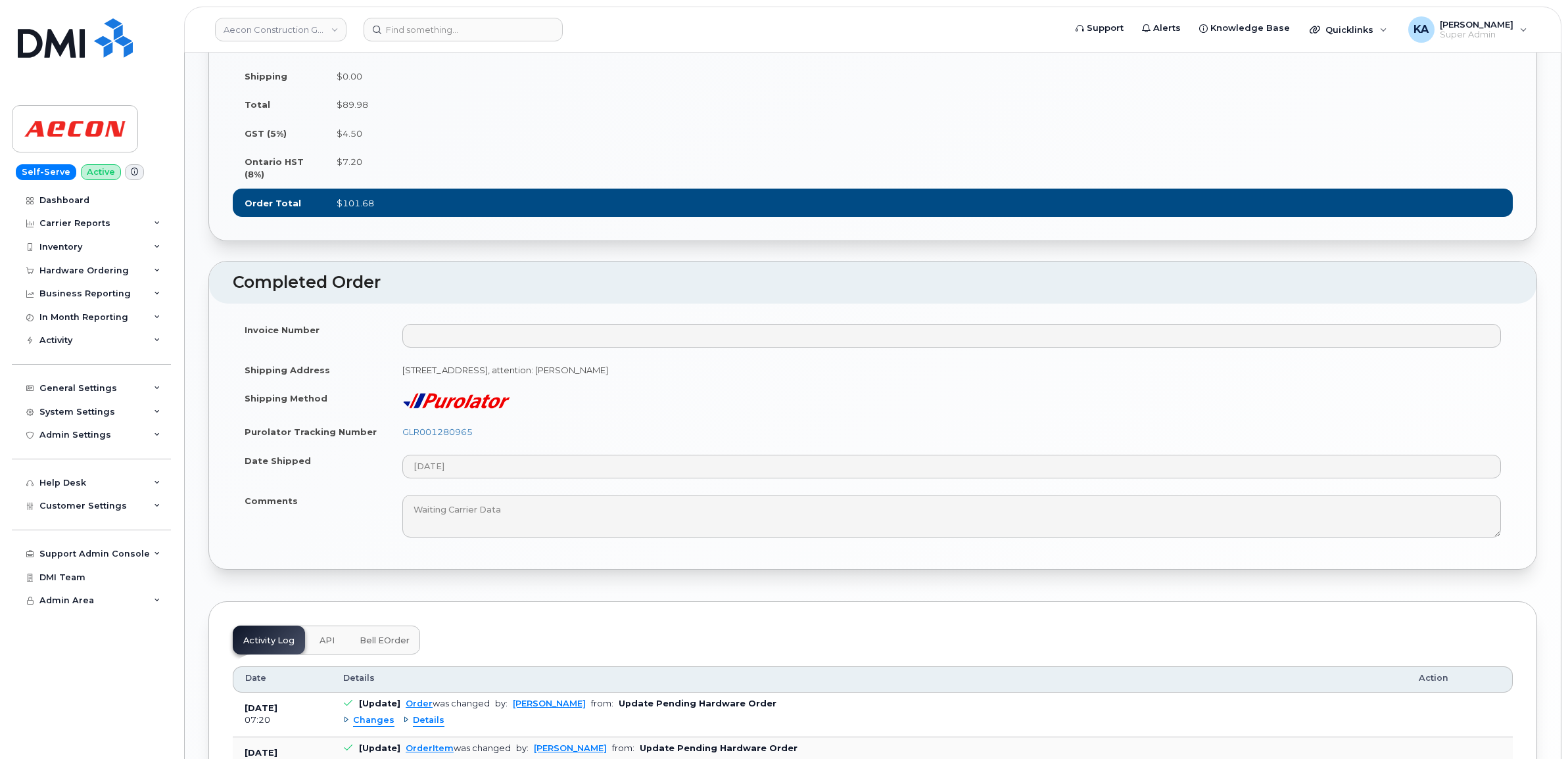
scroll to position [1068, 0]
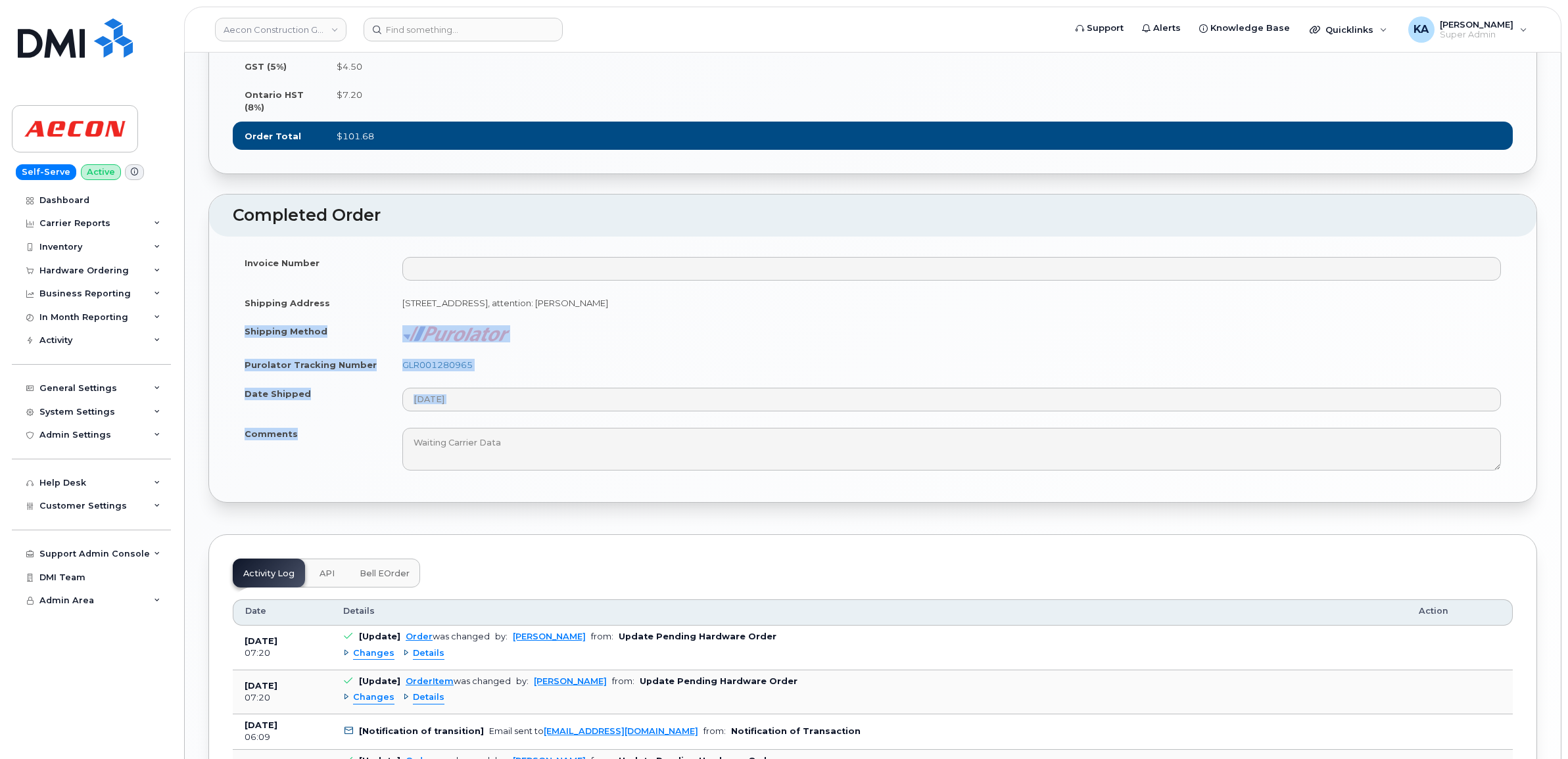
drag, startPoint x: 242, startPoint y: 363, endPoint x: 301, endPoint y: 471, distance: 123.1
click at [301, 471] on tbody "Invoice Number Shipping Address [STREET_ADDRESS], attention: [PERSON_NAME] Ship…" at bounding box center [872, 363] width 1280 height 231
copy tbody "Shipping Method Purolator Tracking Number GLR001280965 Date Shipped Comments"
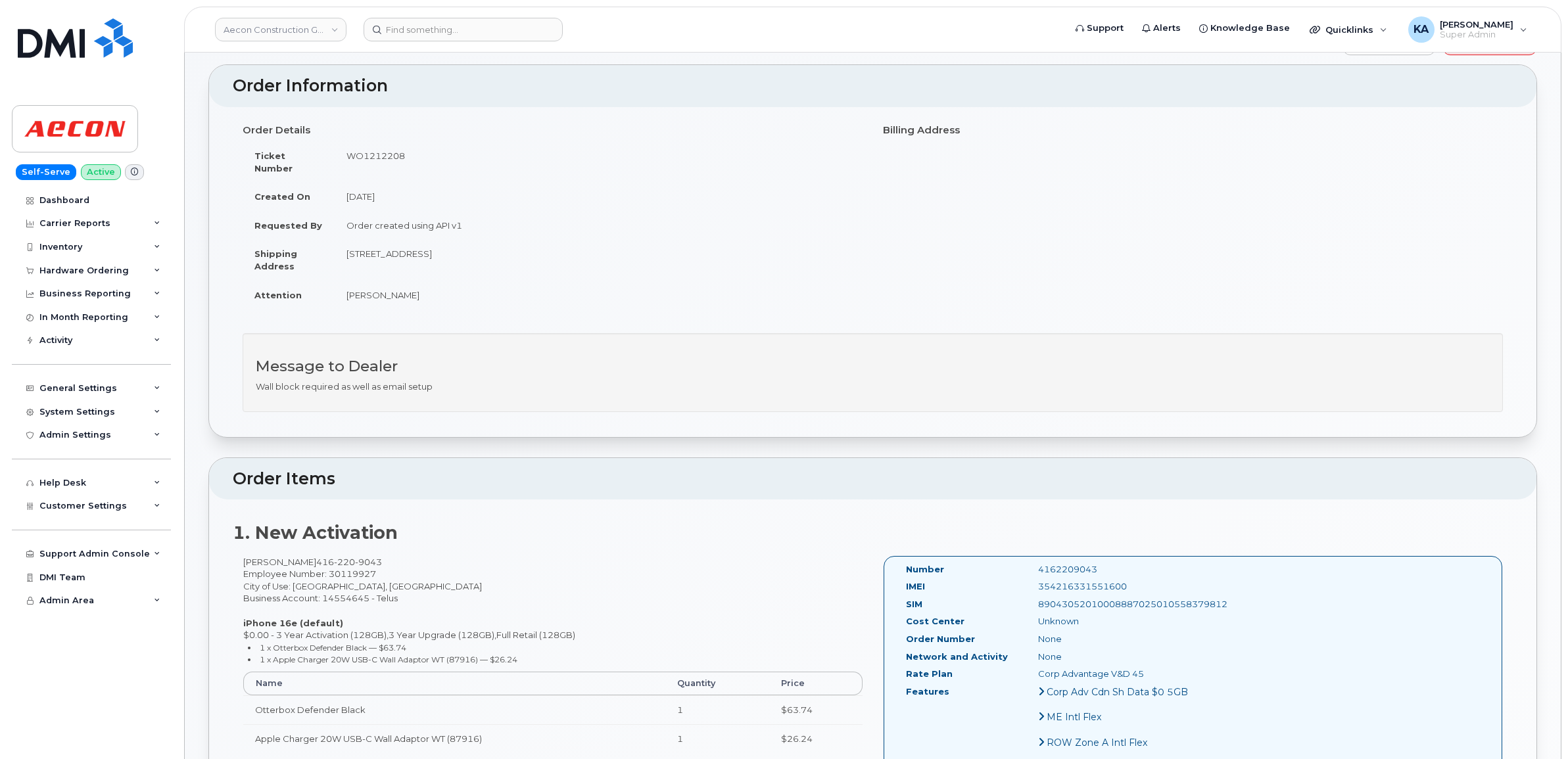
scroll to position [0, 0]
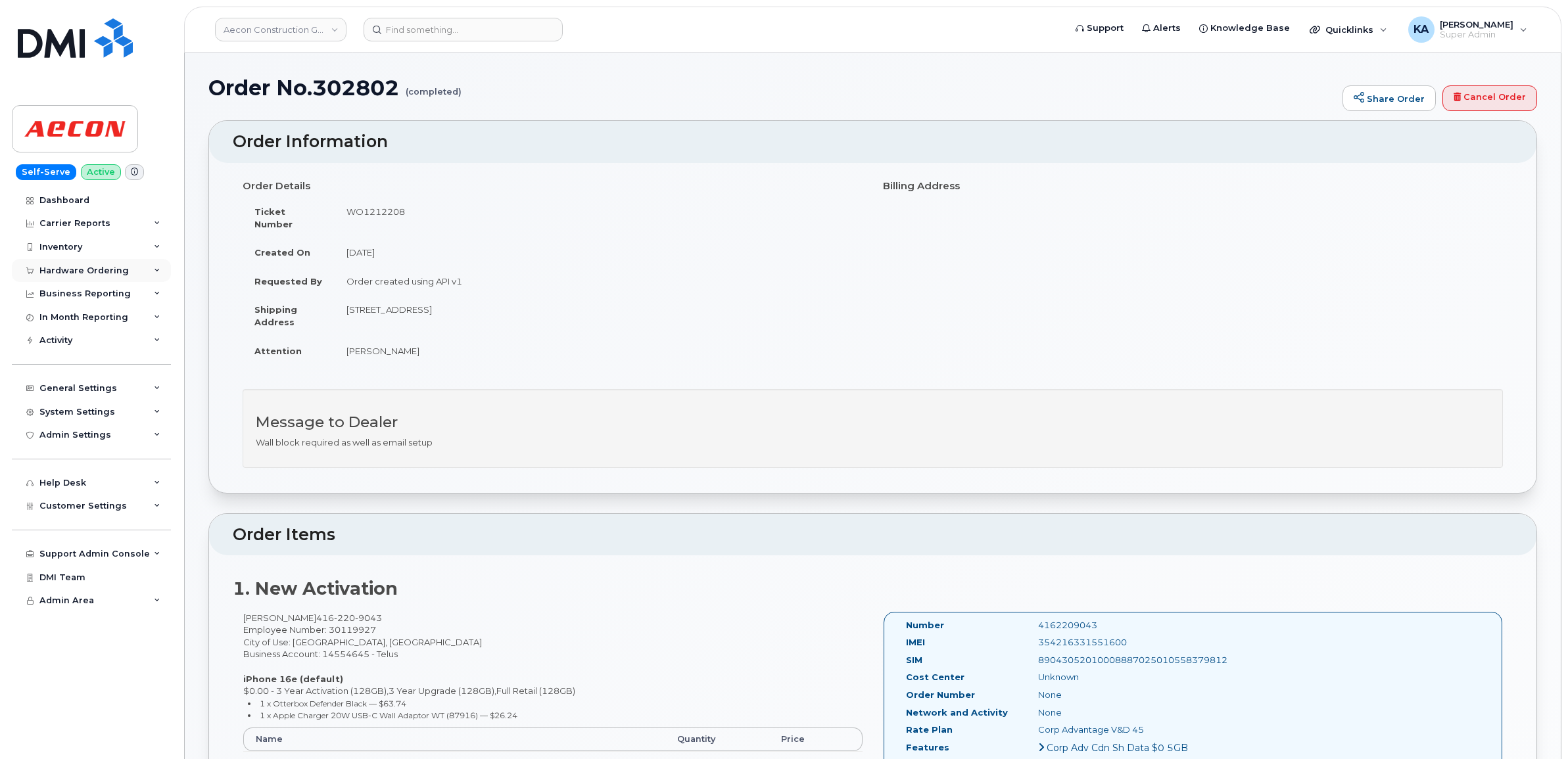
click at [94, 274] on div "Hardware Ordering" at bounding box center [84, 271] width 90 height 11
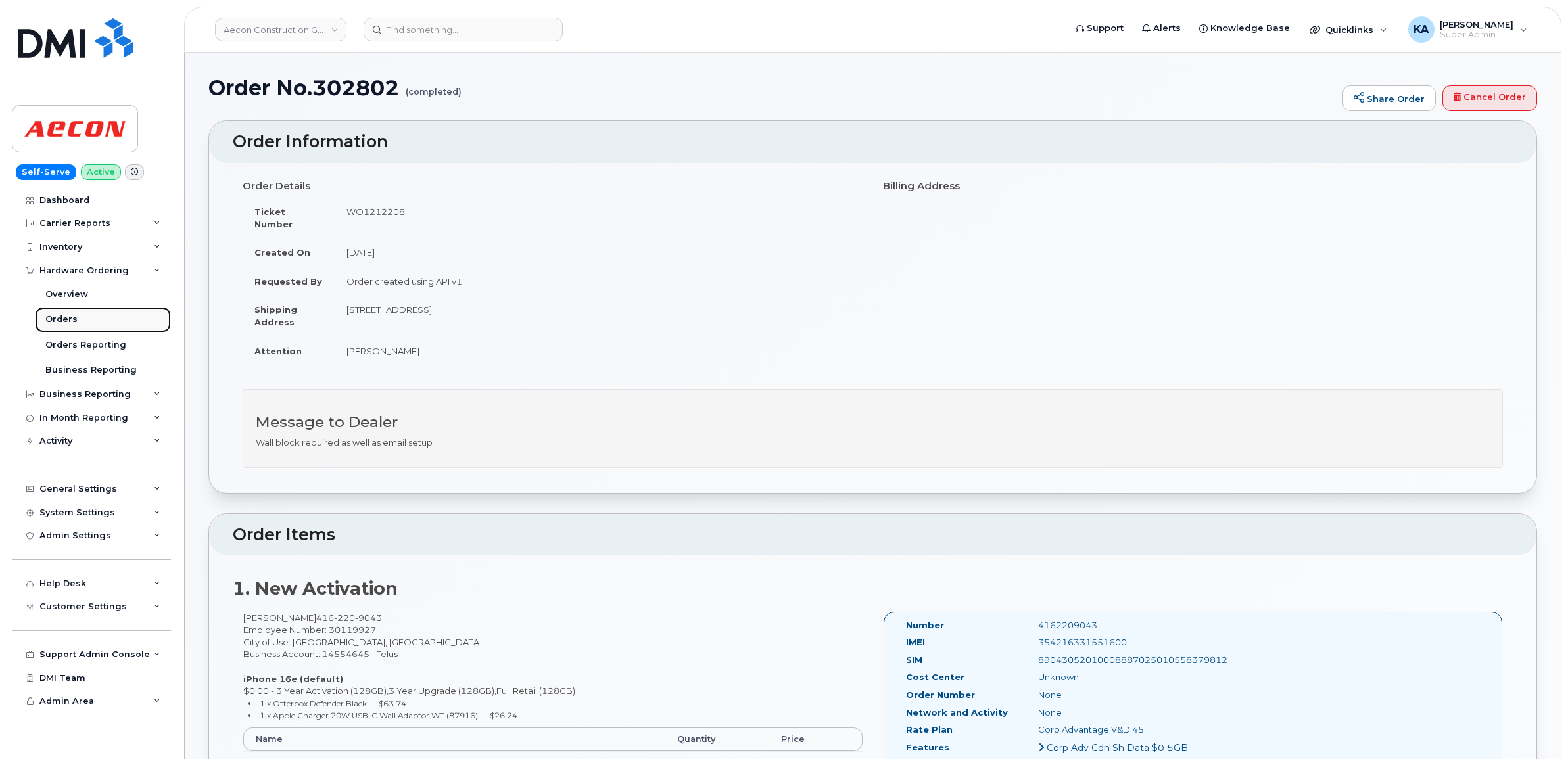
click at [66, 318] on div "Orders" at bounding box center [62, 319] width 33 height 12
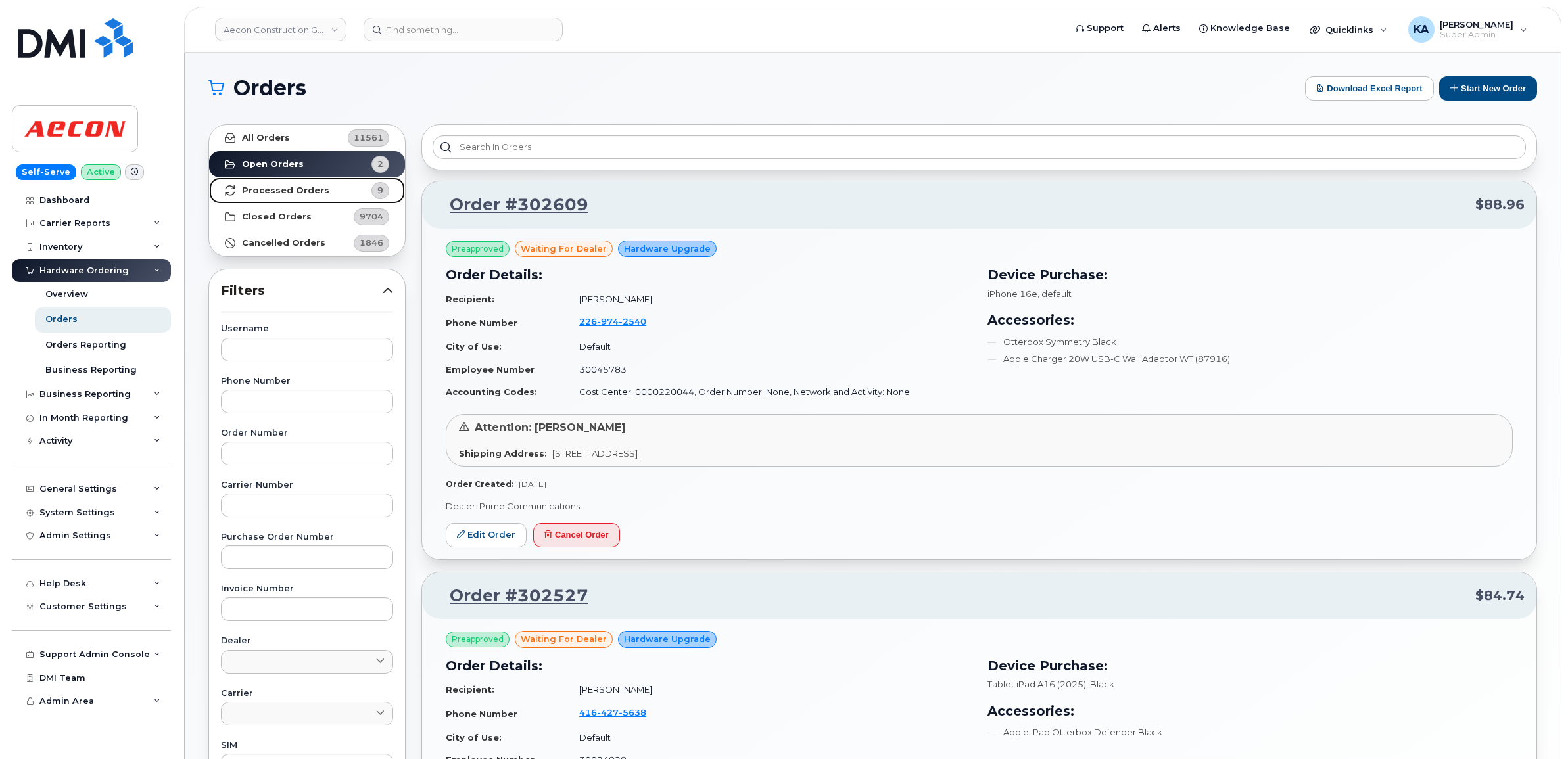
click at [277, 188] on strong "Processed Orders" at bounding box center [285, 191] width 88 height 11
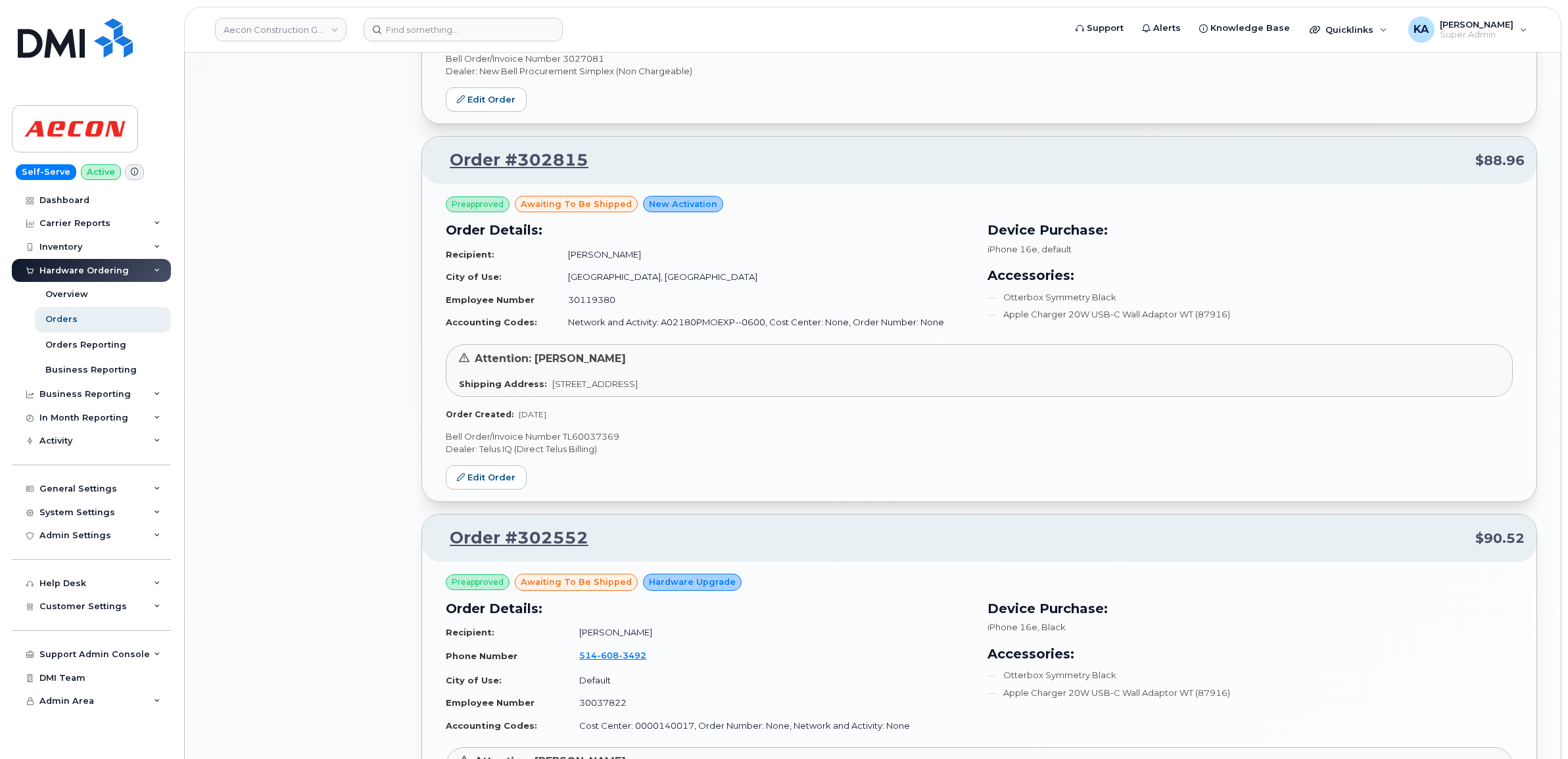
scroll to position [1643, 0]
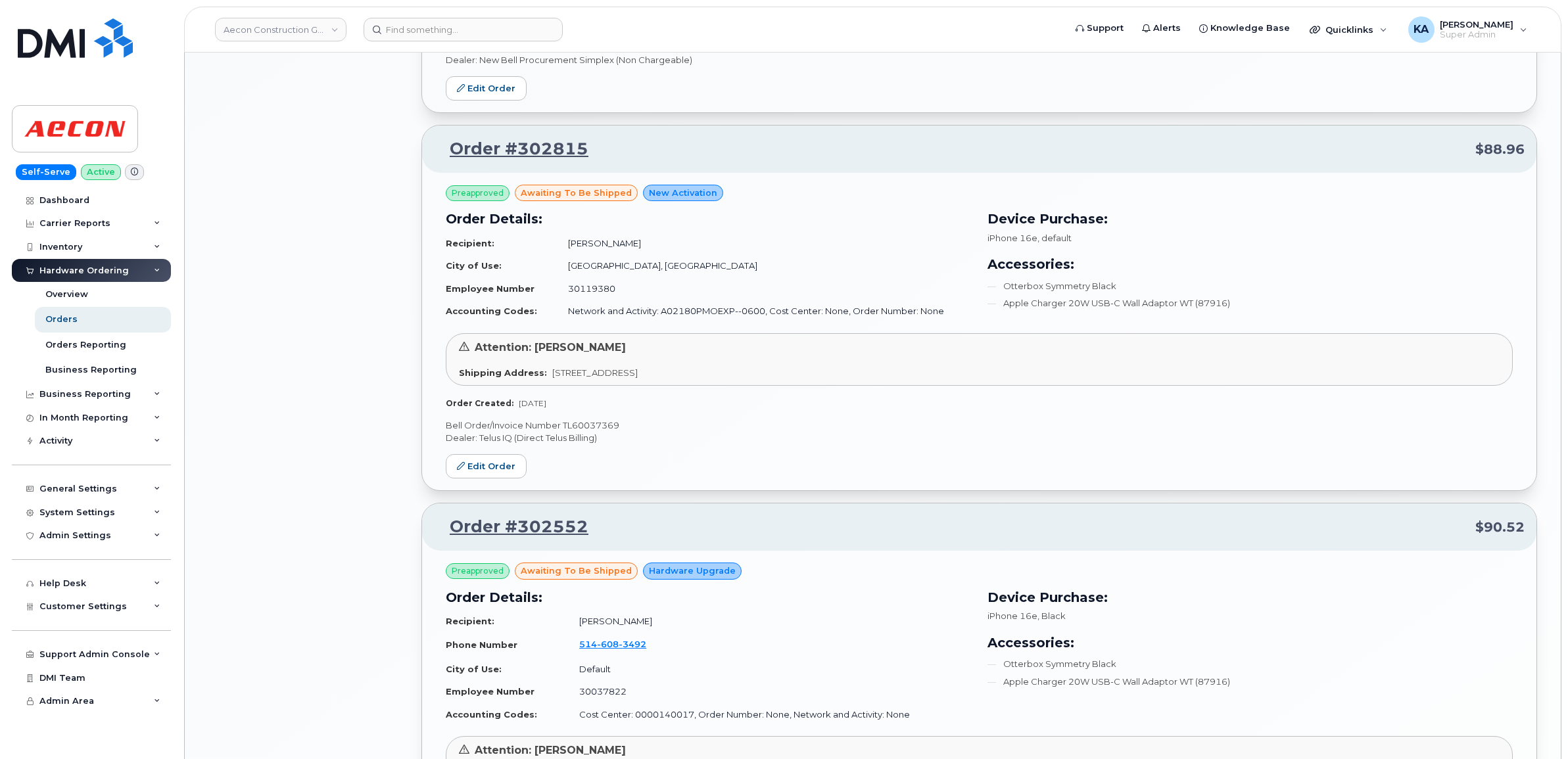
click at [583, 426] on p "Bell Order/Invoice Number TL60037369" at bounding box center [979, 426] width 1067 height 13
copy p "TL60037369"
click at [455, 468] on link "Edit Order" at bounding box center [486, 466] width 81 height 24
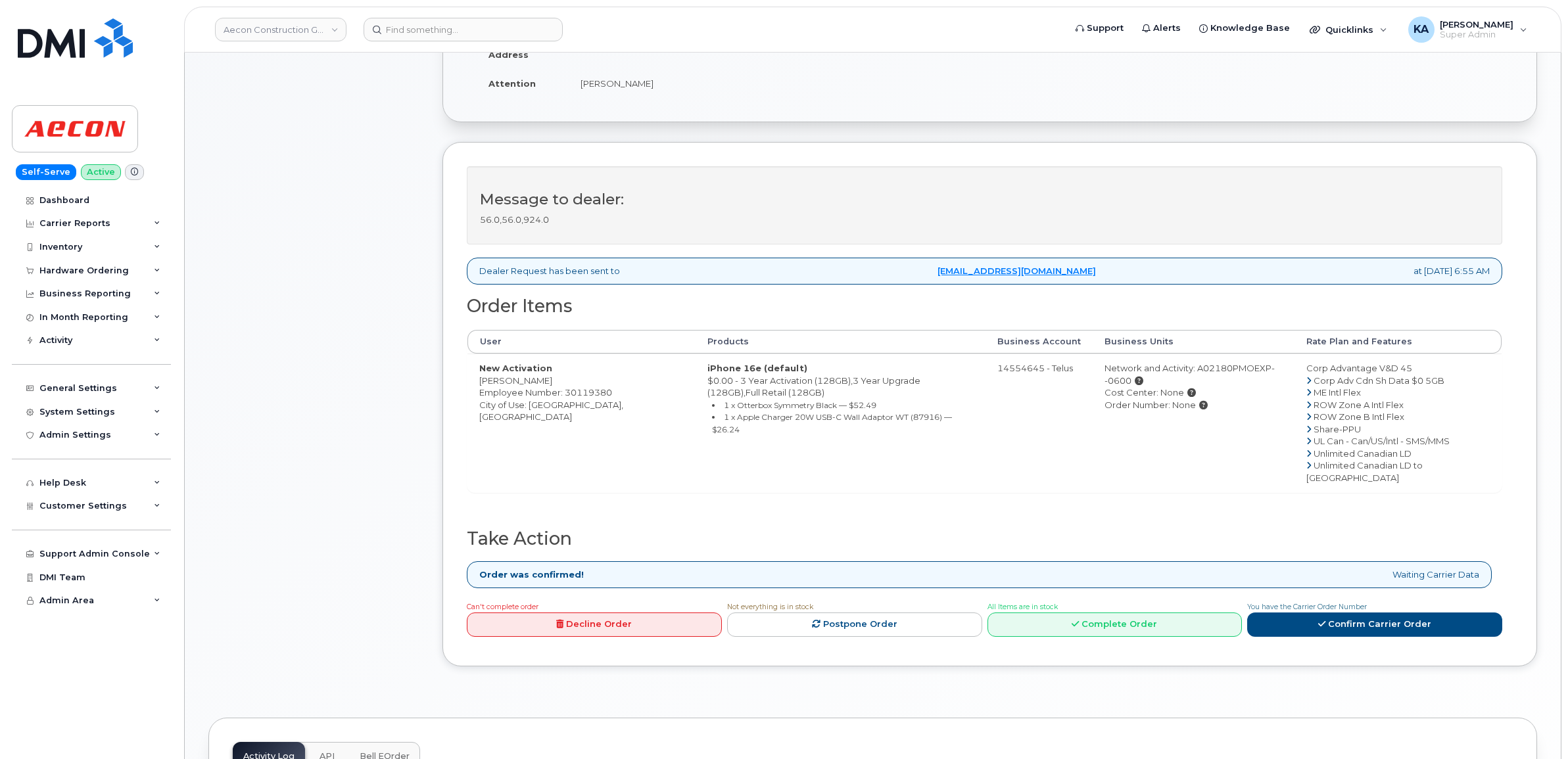
scroll to position [329, 0]
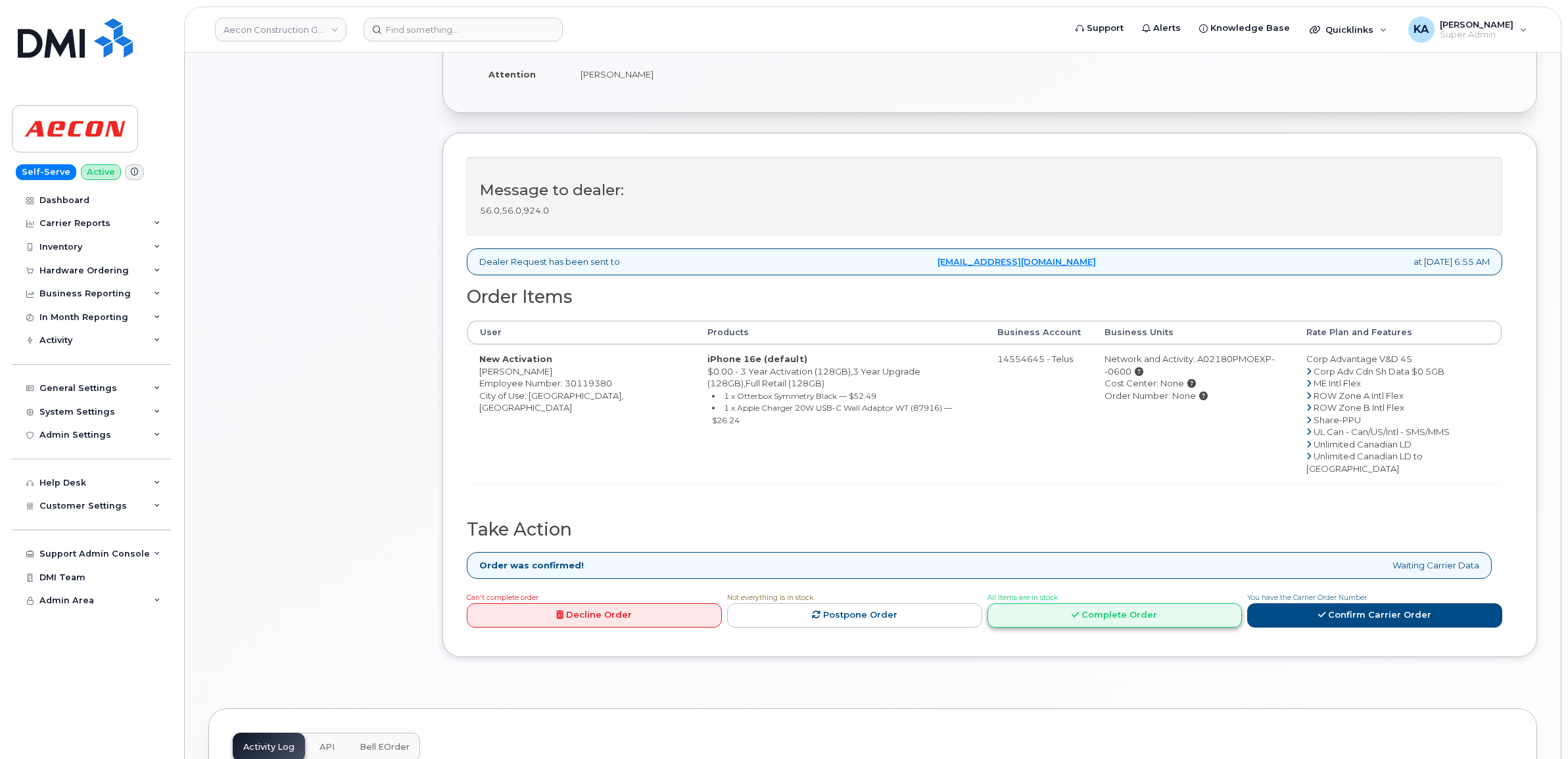
click at [1068, 603] on link "Complete Order" at bounding box center [1115, 615] width 255 height 24
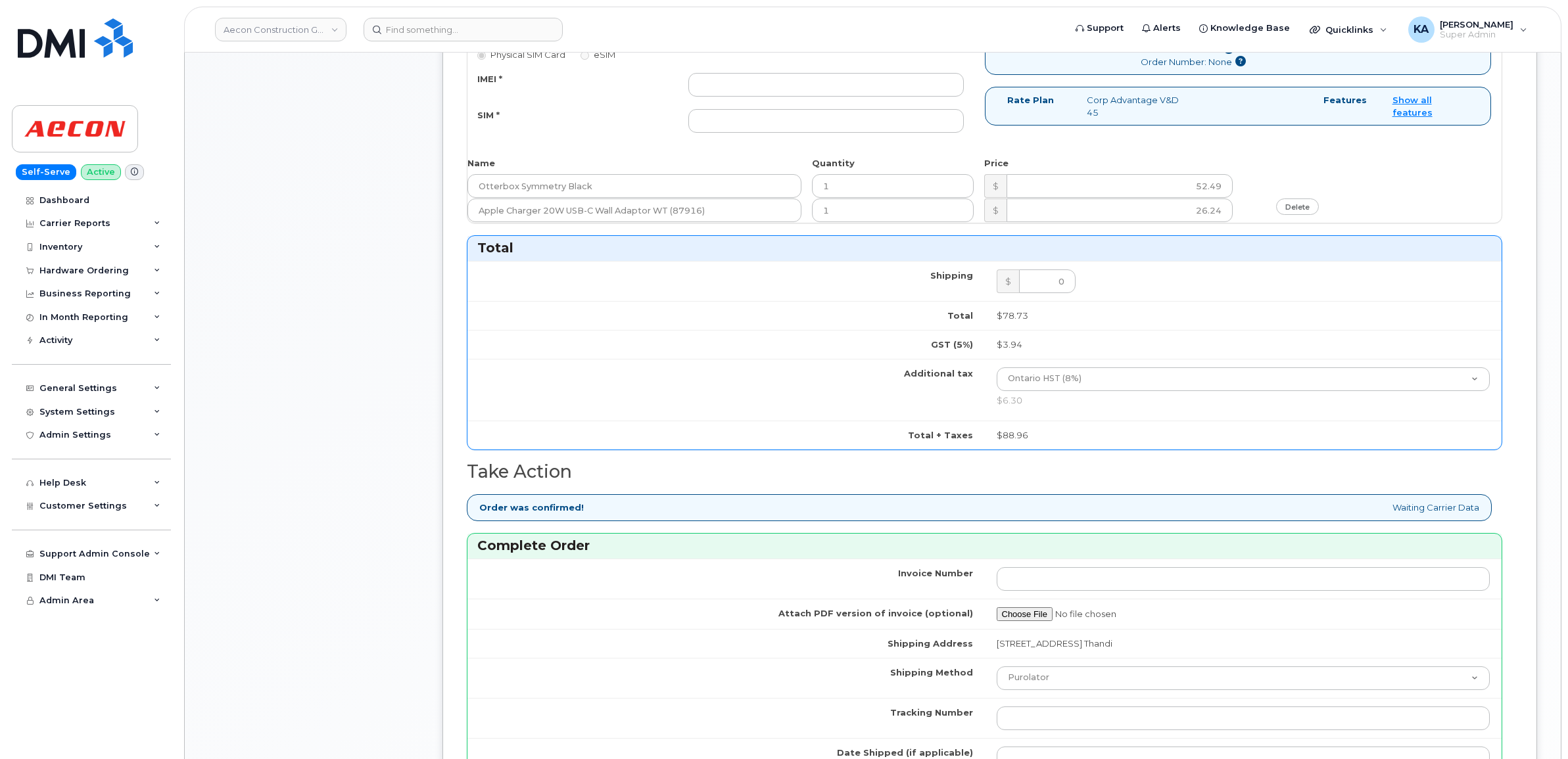
scroll to position [986, 0]
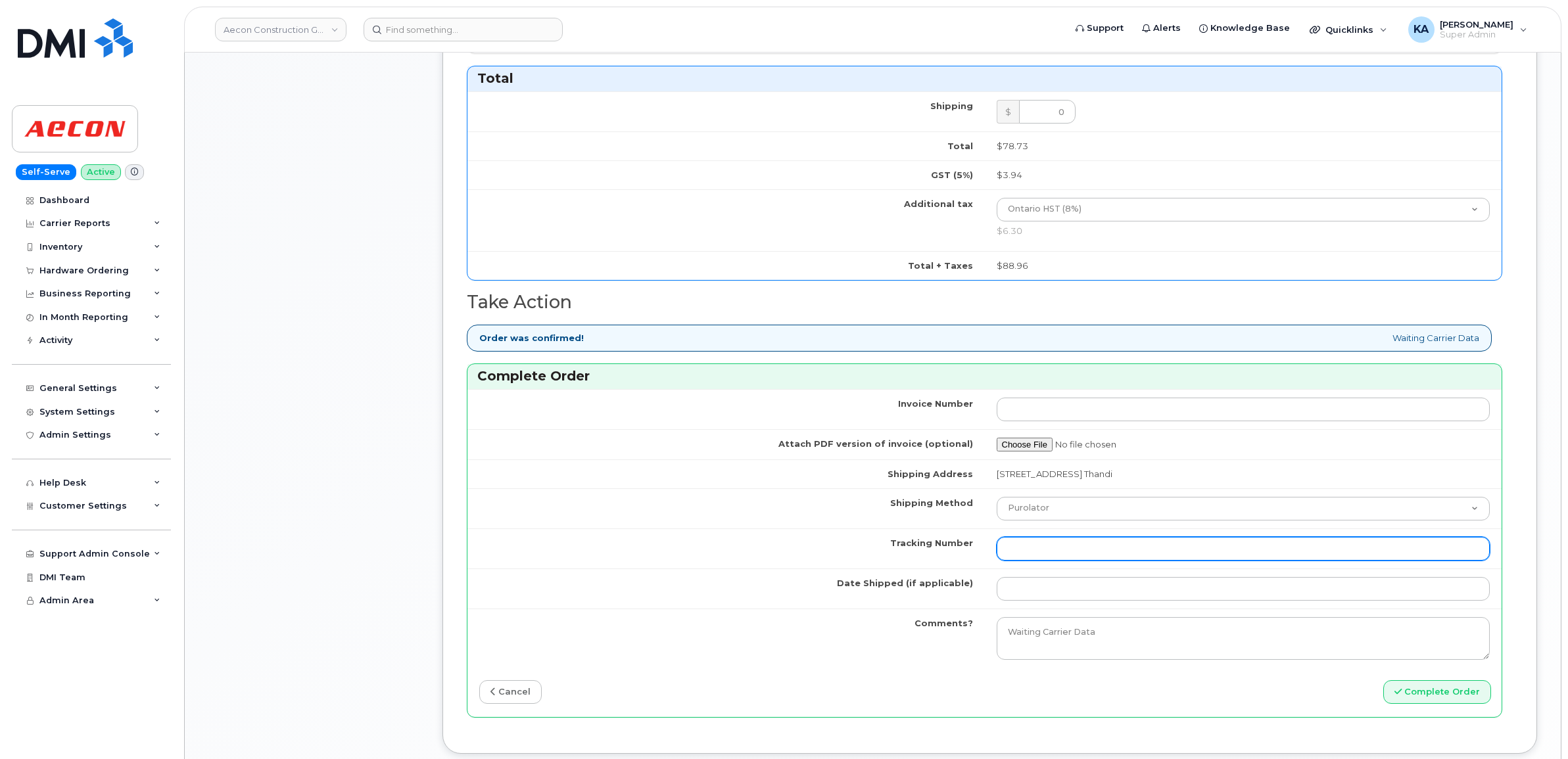
click at [1057, 546] on input "Tracking Number" at bounding box center [1243, 549] width 494 height 24
paste input "GLR001282232"
type input "GLR001282232"
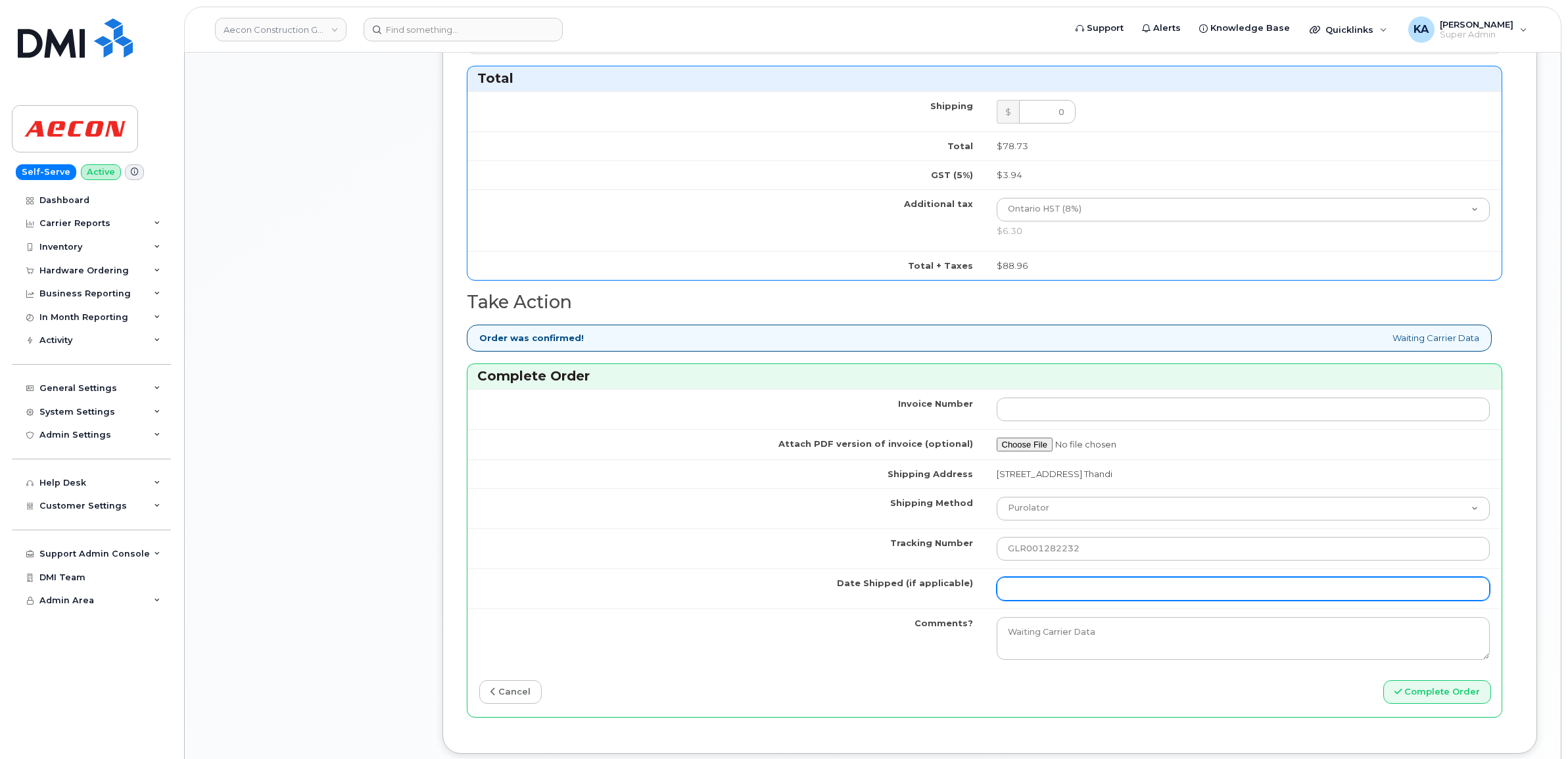
click at [1043, 580] on input "Date Shipped (if applicable)" at bounding box center [1243, 589] width 494 height 24
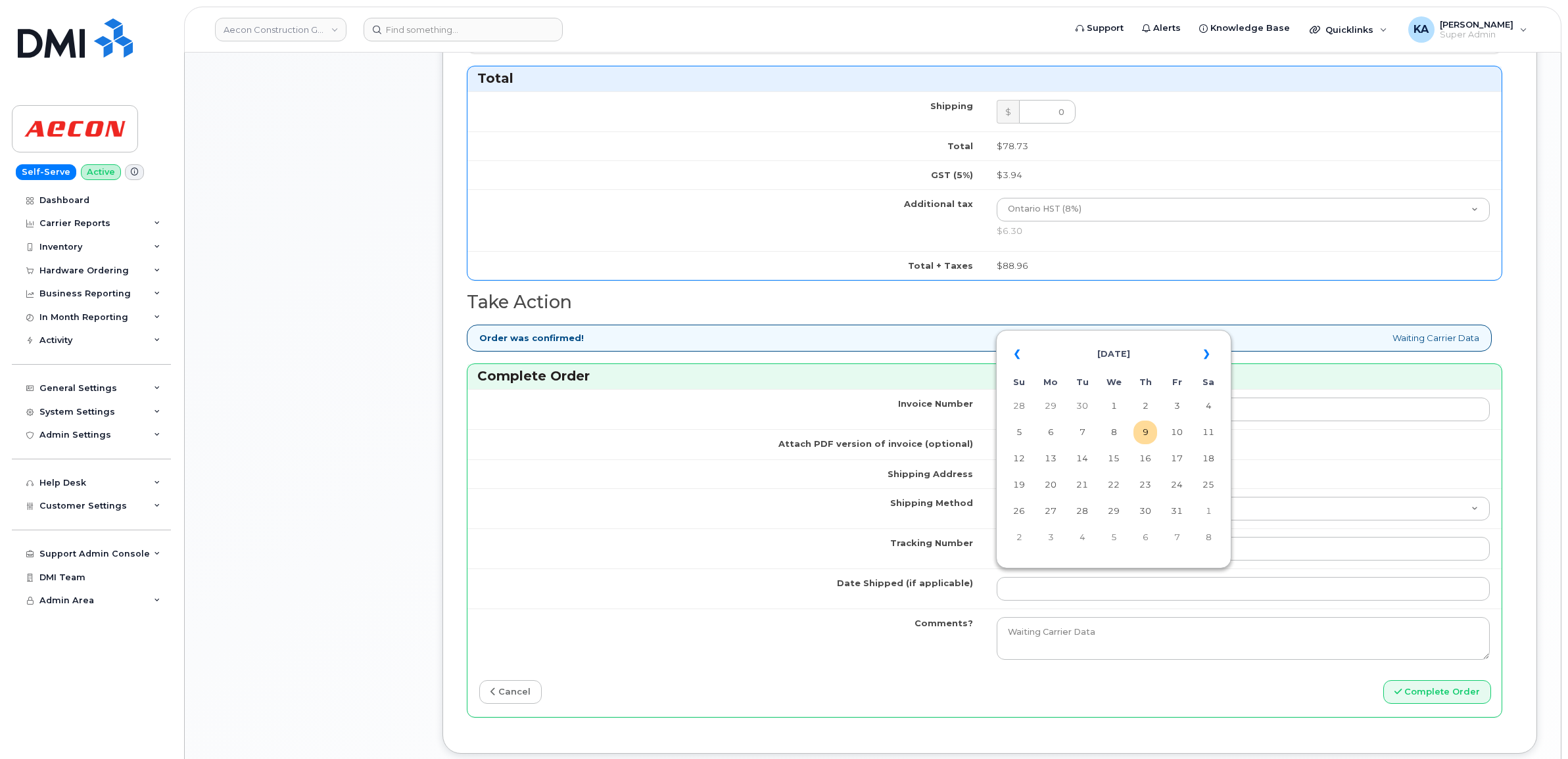
click at [1119, 337] on table "« [DATE] » Su Mo Tu We Th Fr Sa 28 29 30 1 2 3 4 5 6 7 8 9 10 11 12 13 14 15 16…" at bounding box center [1113, 446] width 229 height 225
click at [1115, 429] on td "8" at bounding box center [1113, 432] width 24 height 24
type input "[DATE]"
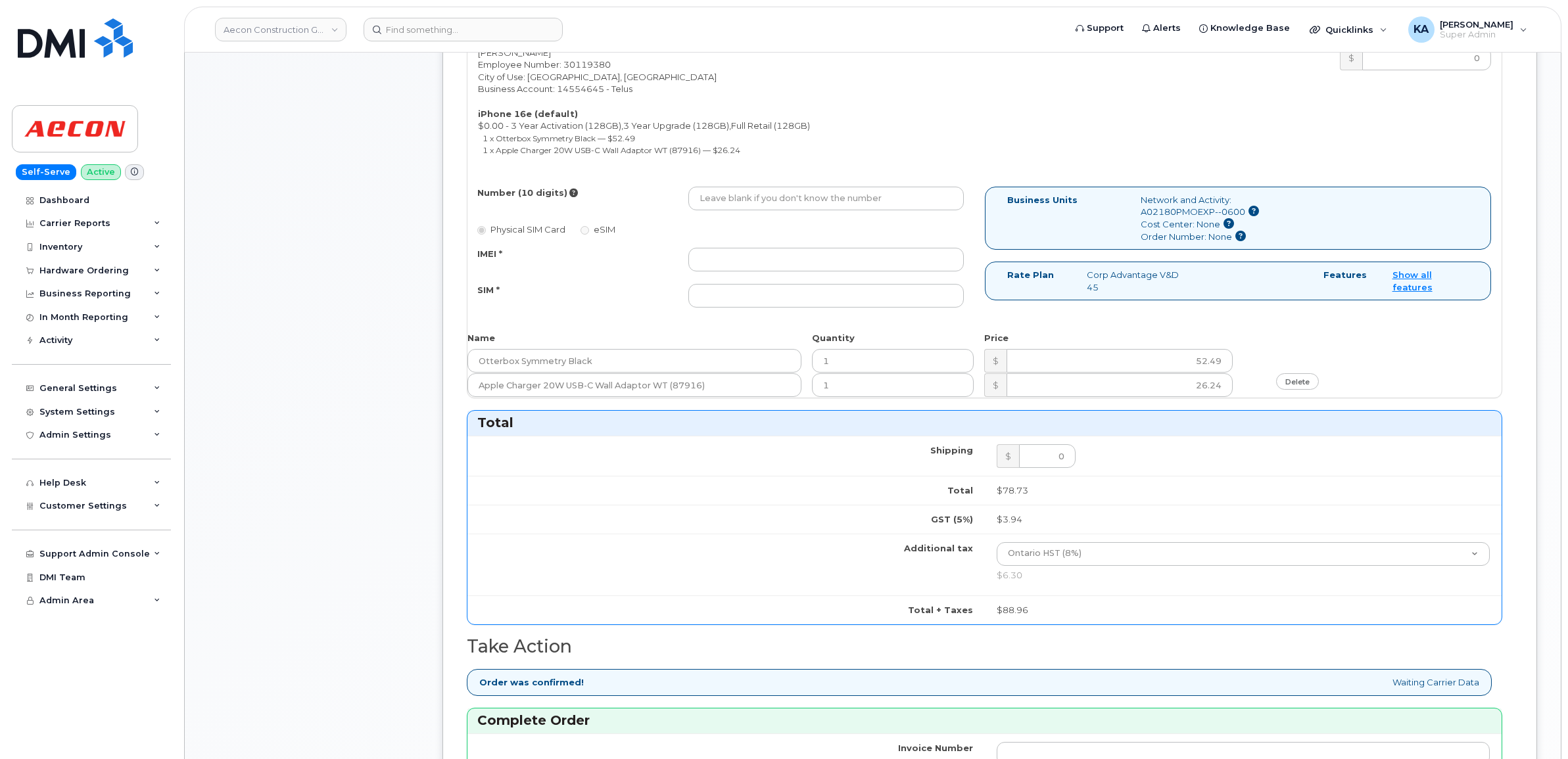
scroll to position [575, 0]
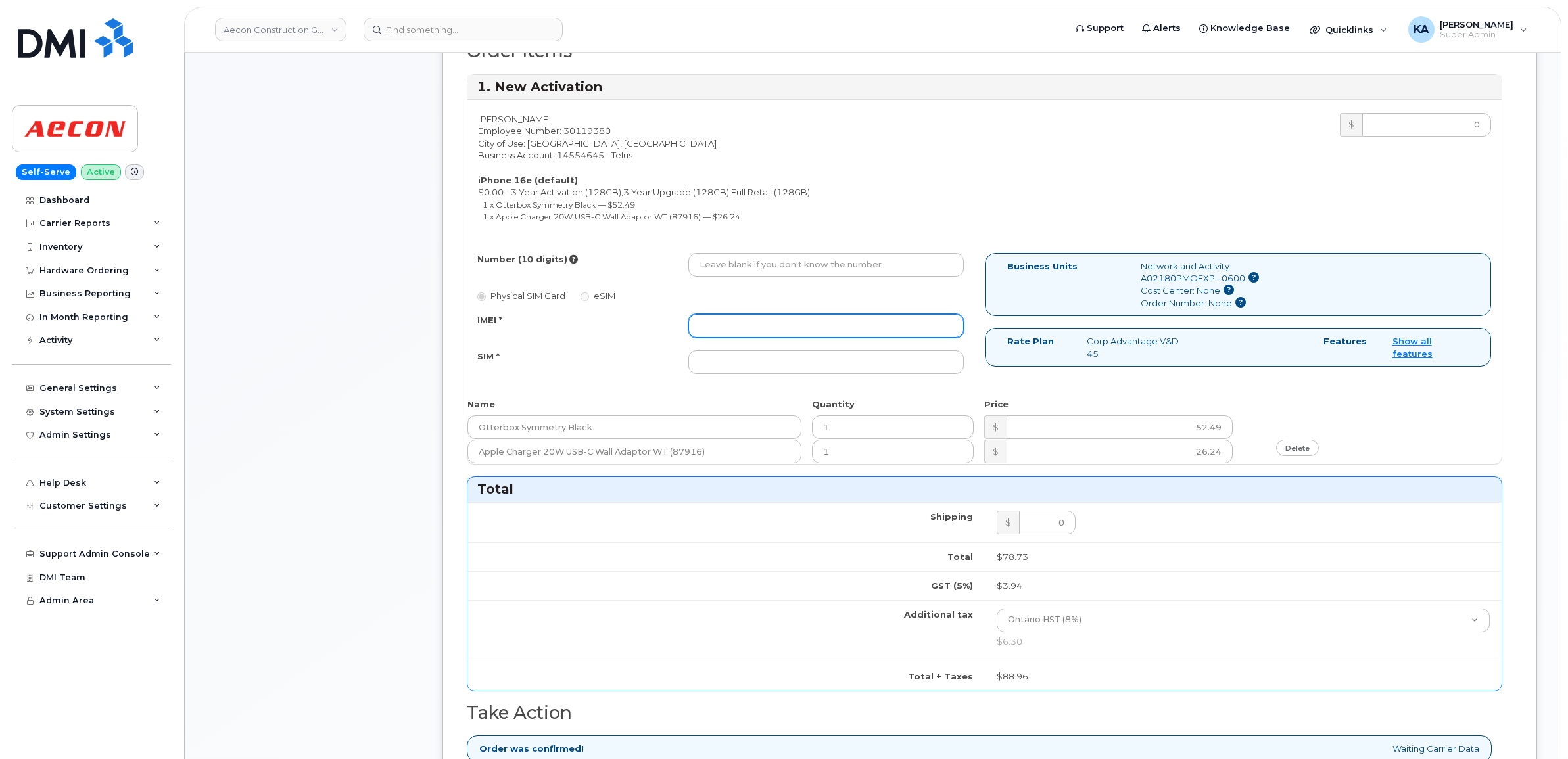
click at [832, 314] on input "IMEI *" at bounding box center [826, 326] width 275 height 24
paste input "354216330708821"
type input "354216330708821"
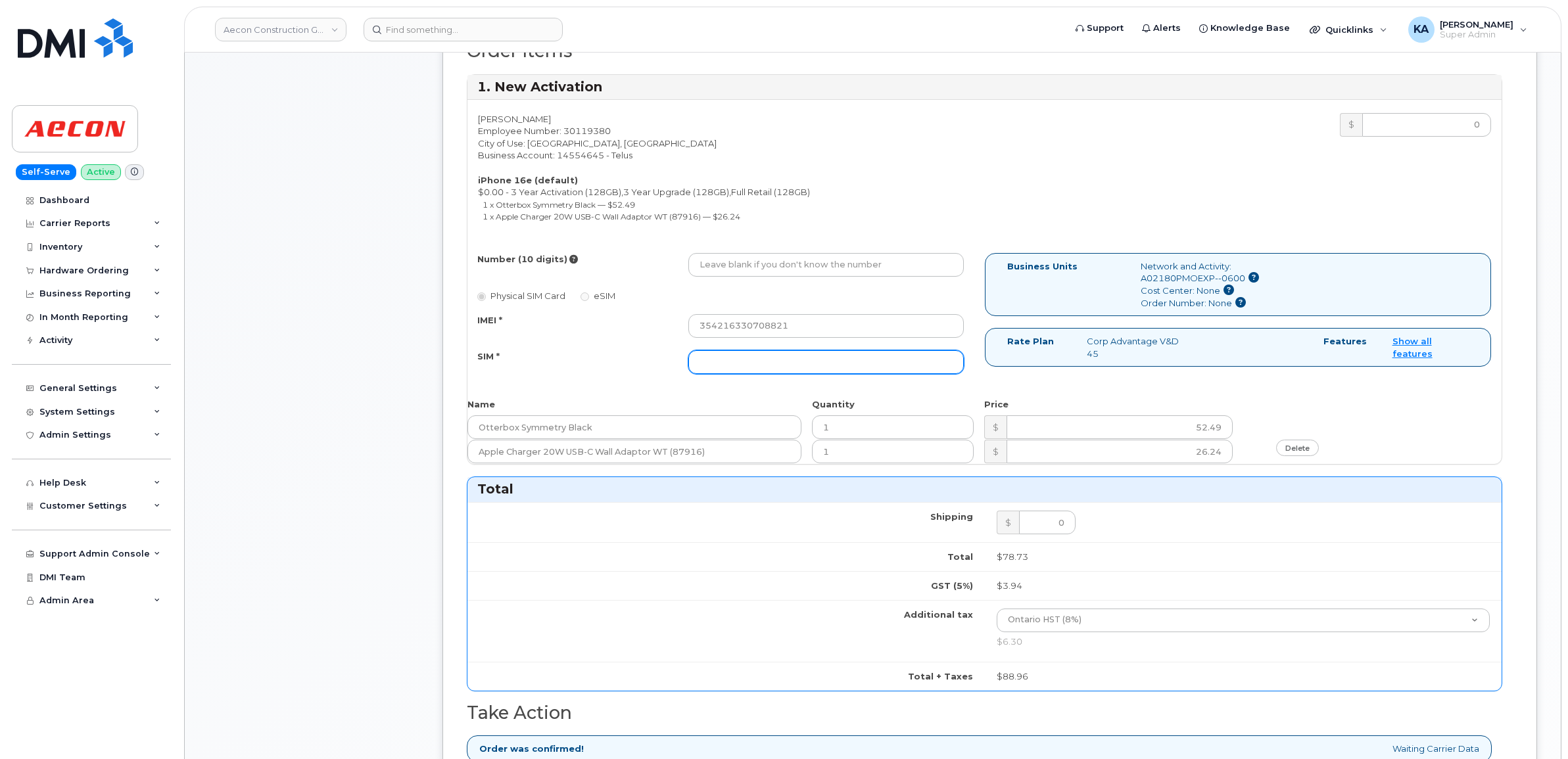
click at [855, 353] on input "SIM *" at bounding box center [826, 362] width 275 height 24
paste input "89043052010008887025010556713643"
type input "89043052010008887025010556713643"
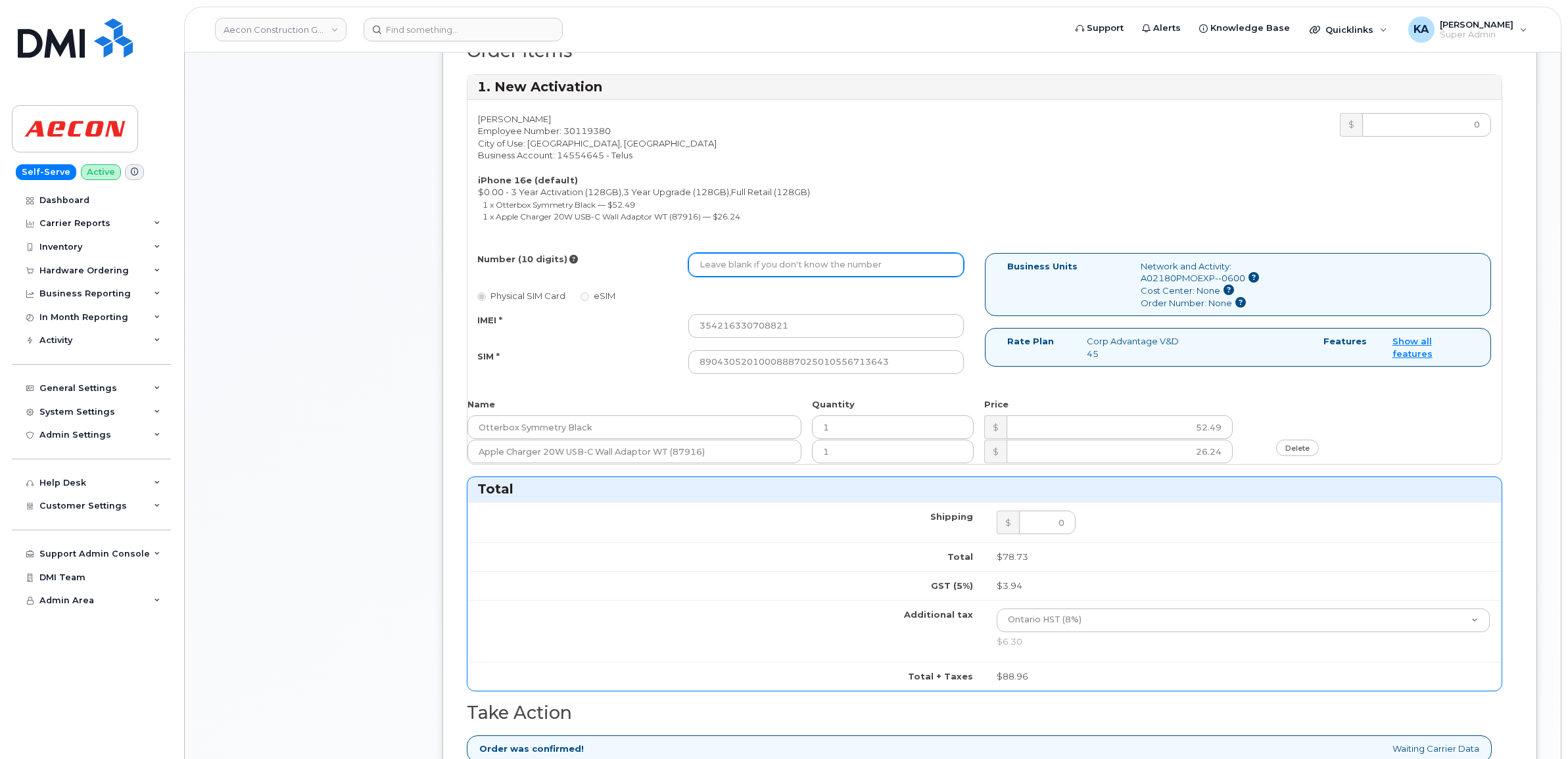
click at [795, 254] on input "Number (10 digits)" at bounding box center [826, 264] width 275 height 24
paste input "289) 675-6069"
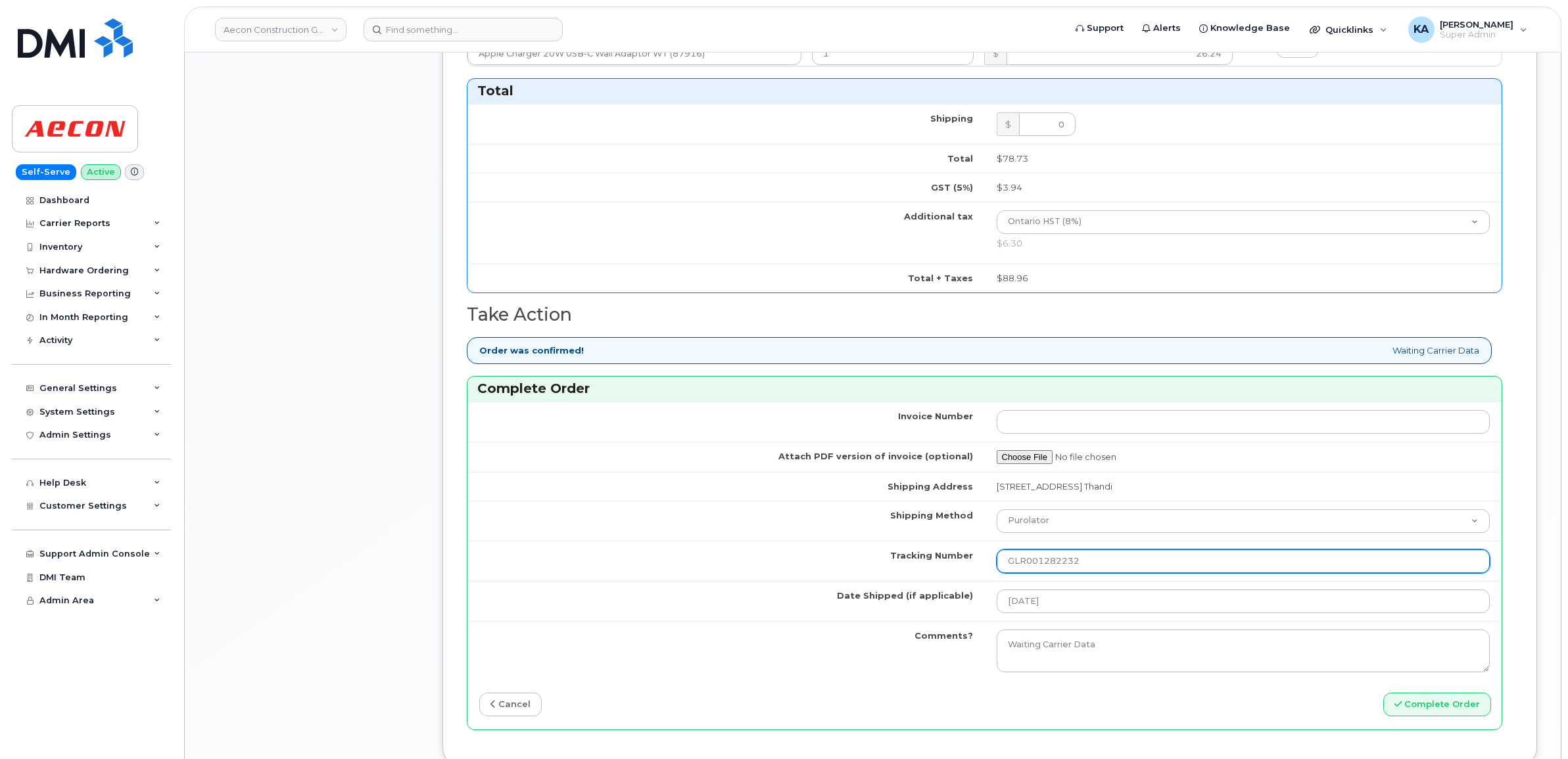
scroll to position [986, 0]
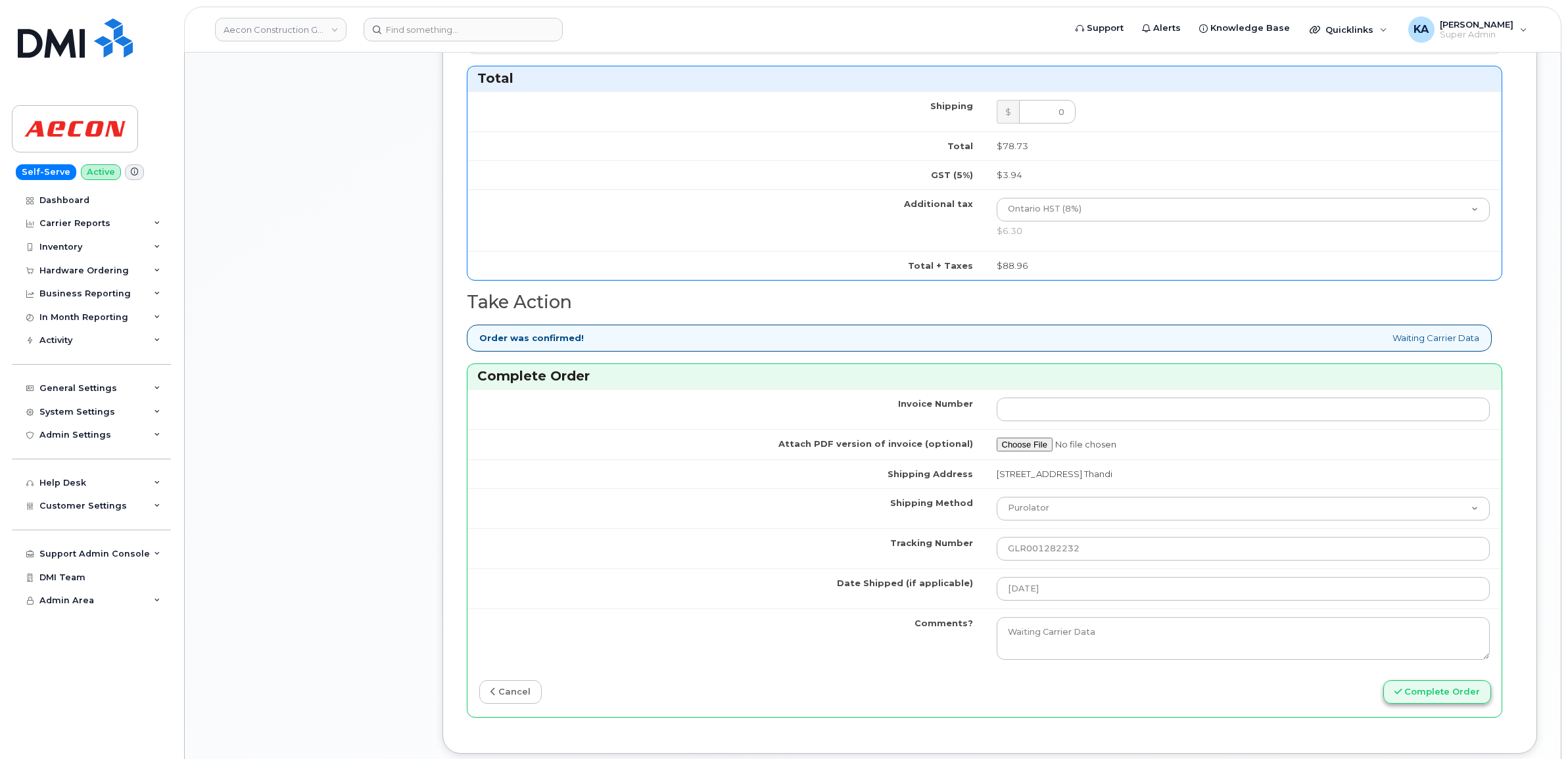
type input "2896756069"
click at [1435, 686] on button "Complete Order" at bounding box center [1437, 692] width 108 height 24
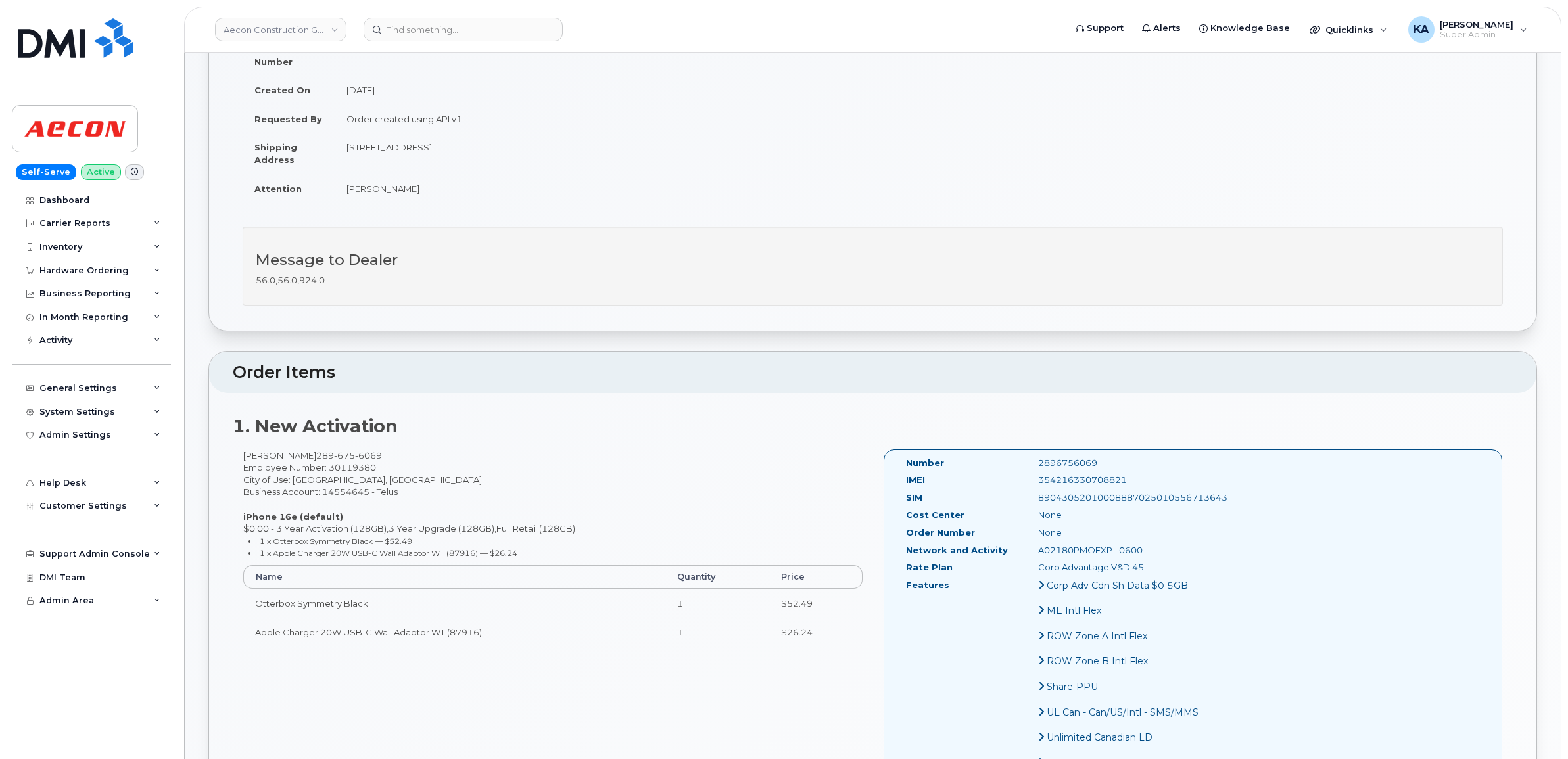
scroll to position [164, 0]
drag, startPoint x: 899, startPoint y: 448, endPoint x: 1126, endPoint y: 570, distance: 257.7
click at [1126, 570] on div "Number 2896756069 IMEI 354216330708821 SIM 89043052010008887025010556713643 Cos…" at bounding box center [1054, 623] width 318 height 338
copy div "Number 2896756069 IMEI 354216330708821 SIM 89043052010008887025010556713643 Cos…"
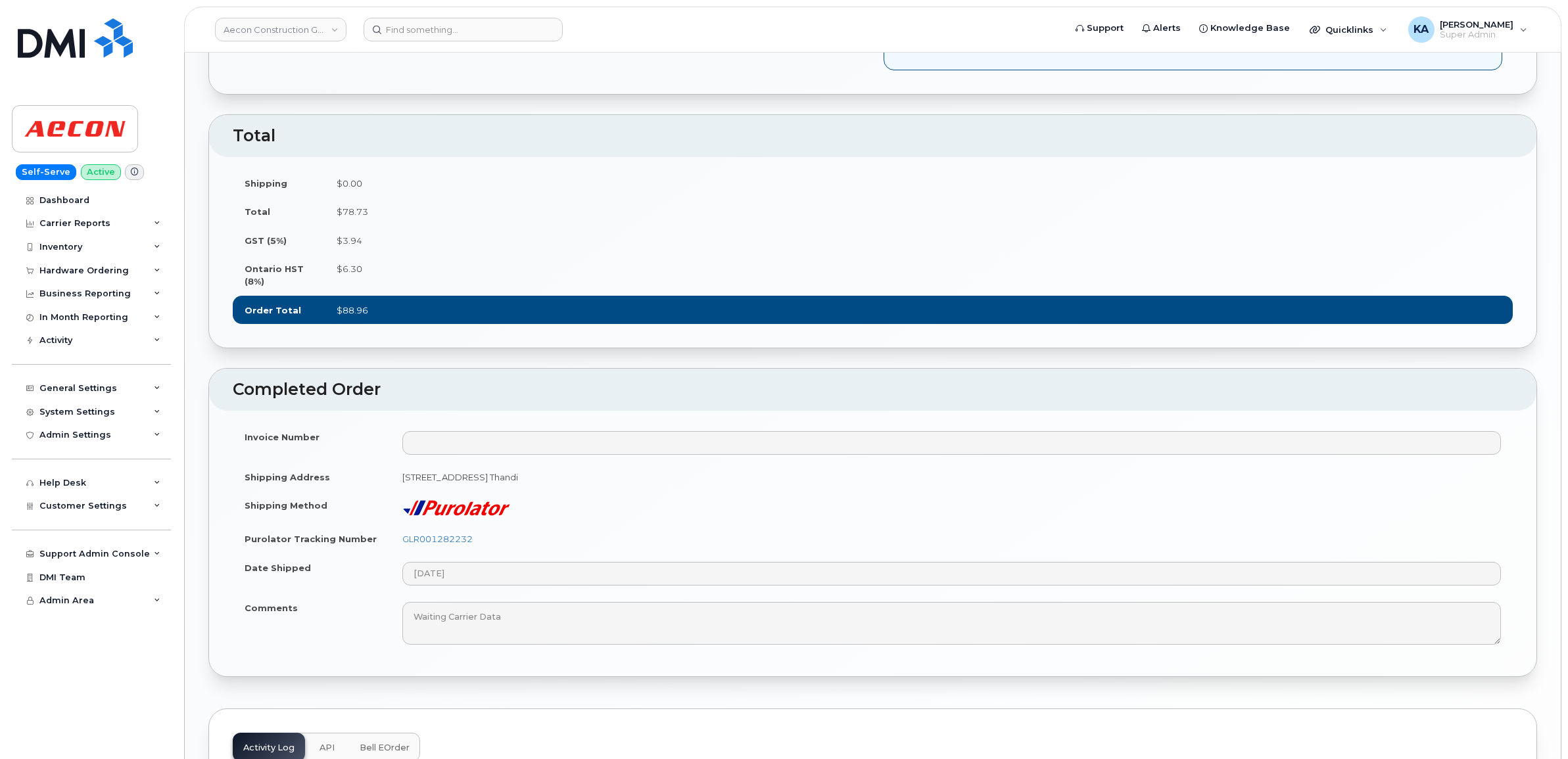
scroll to position [904, 0]
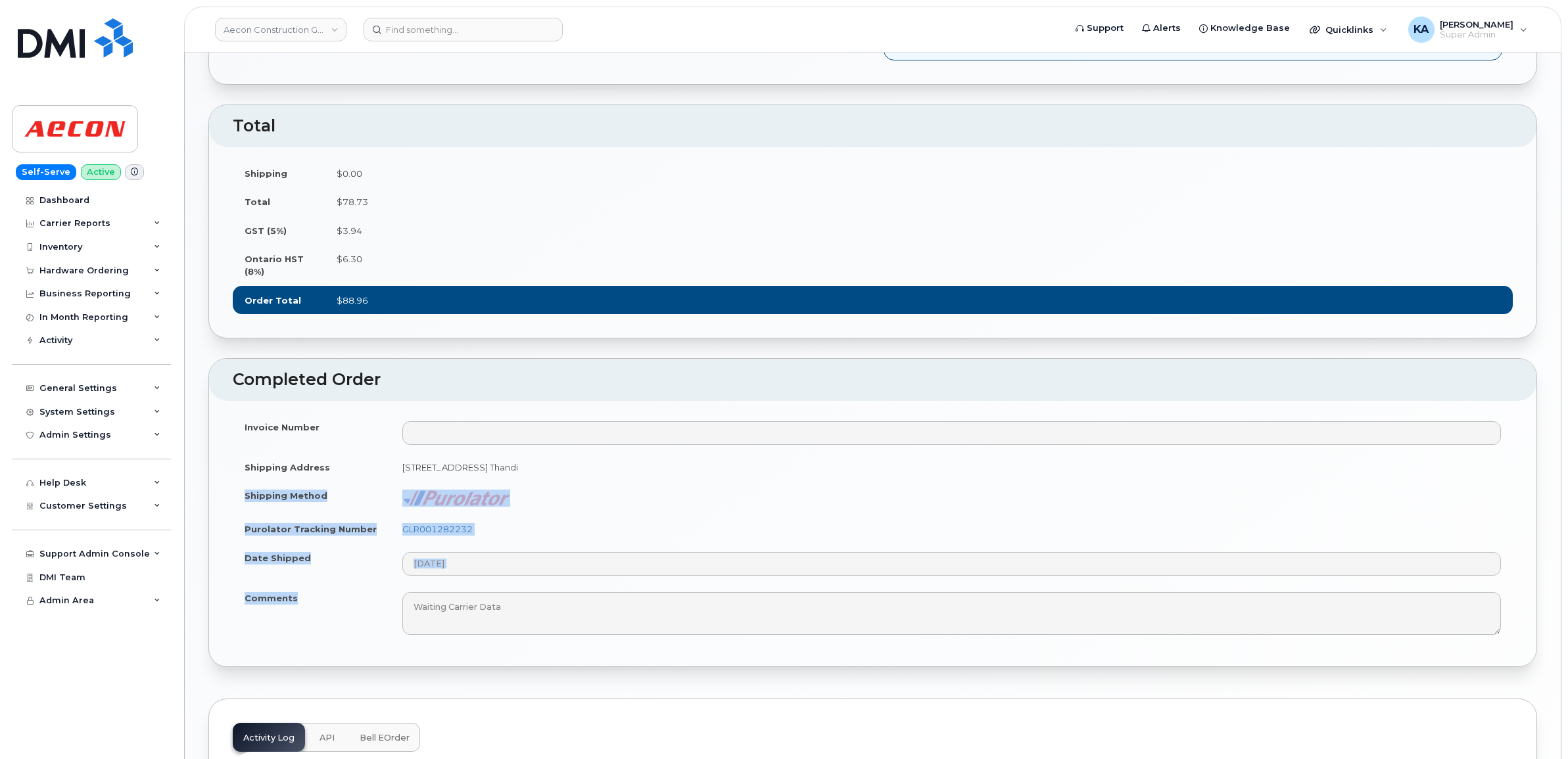
drag, startPoint x: 244, startPoint y: 531, endPoint x: 296, endPoint y: 641, distance: 121.7
click at [296, 641] on tbody "Invoice Number Shipping Address 1635 Tricont Ave, Whitby, L1N 7N5 Whitby ON L1N…" at bounding box center [872, 528] width 1280 height 231
copy tbody "Shipping Method Purolator Tracking Number GLR001282232 Date Shipped Comments"
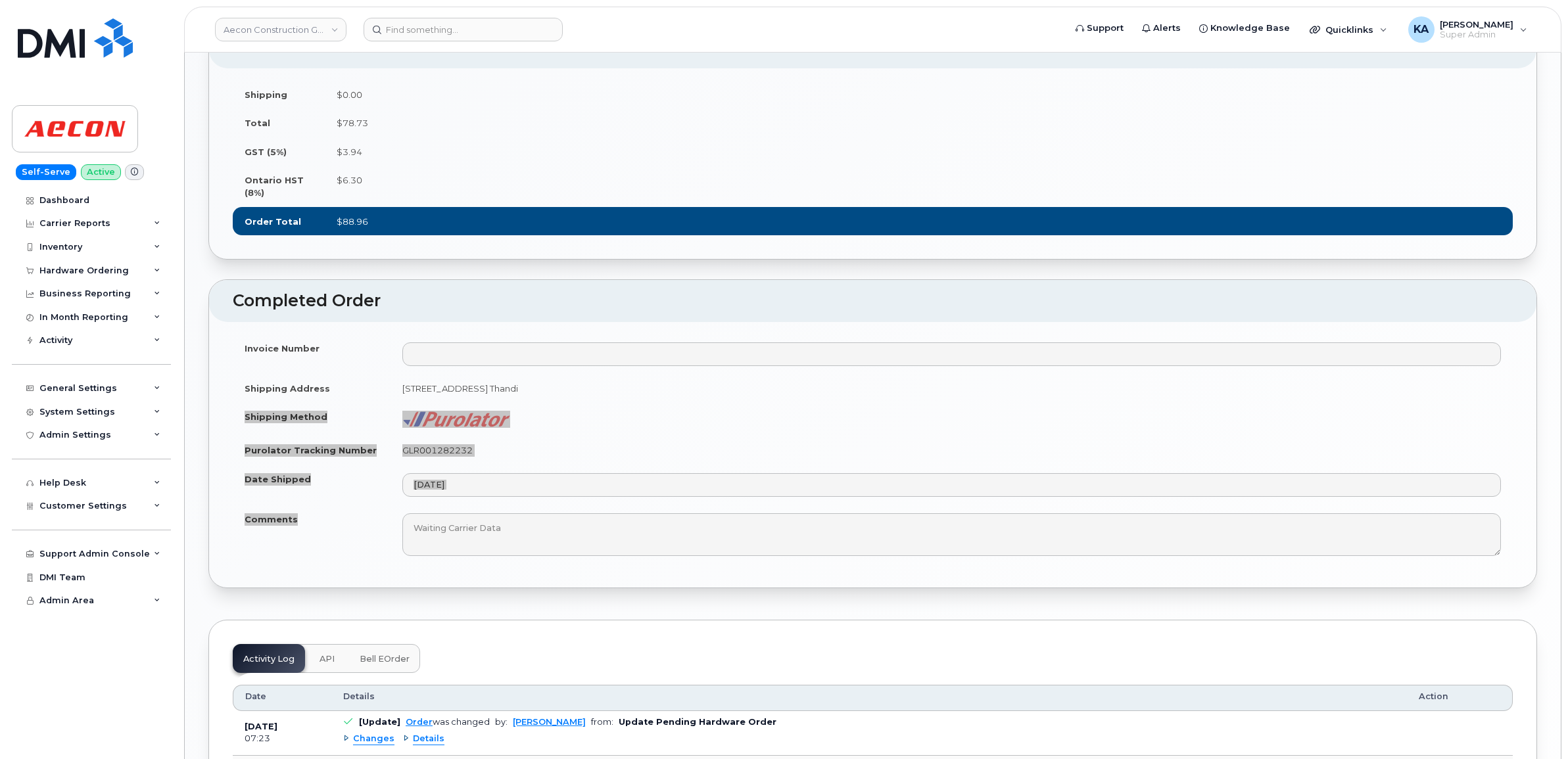
scroll to position [986, 0]
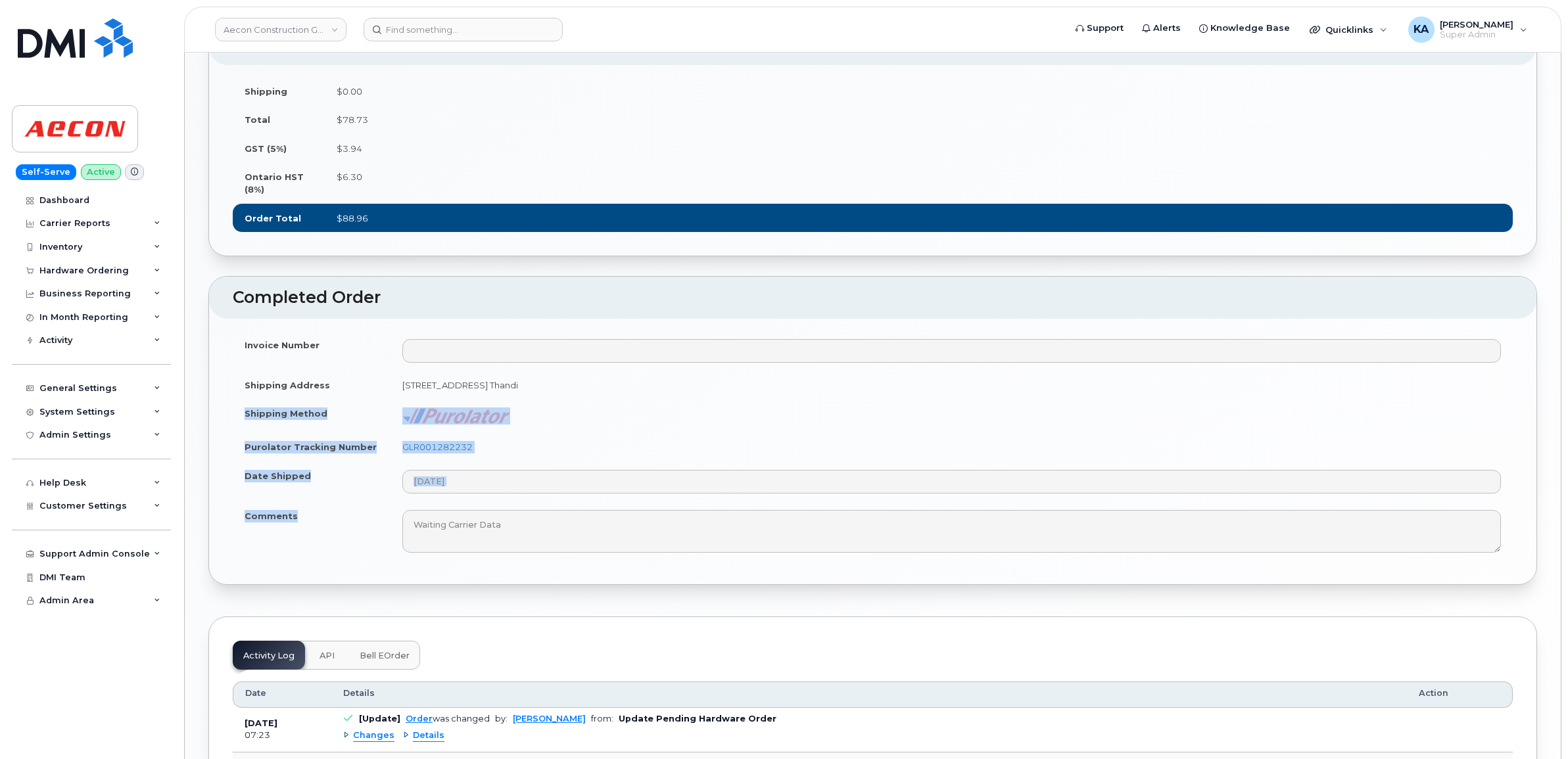
click at [505, 461] on td "GLR001282232" at bounding box center [951, 447] width 1122 height 29
drag, startPoint x: 471, startPoint y: 483, endPoint x: 399, endPoint y: 481, distance: 72.0
click at [399, 461] on td "GLR001282232" at bounding box center [951, 447] width 1122 height 29
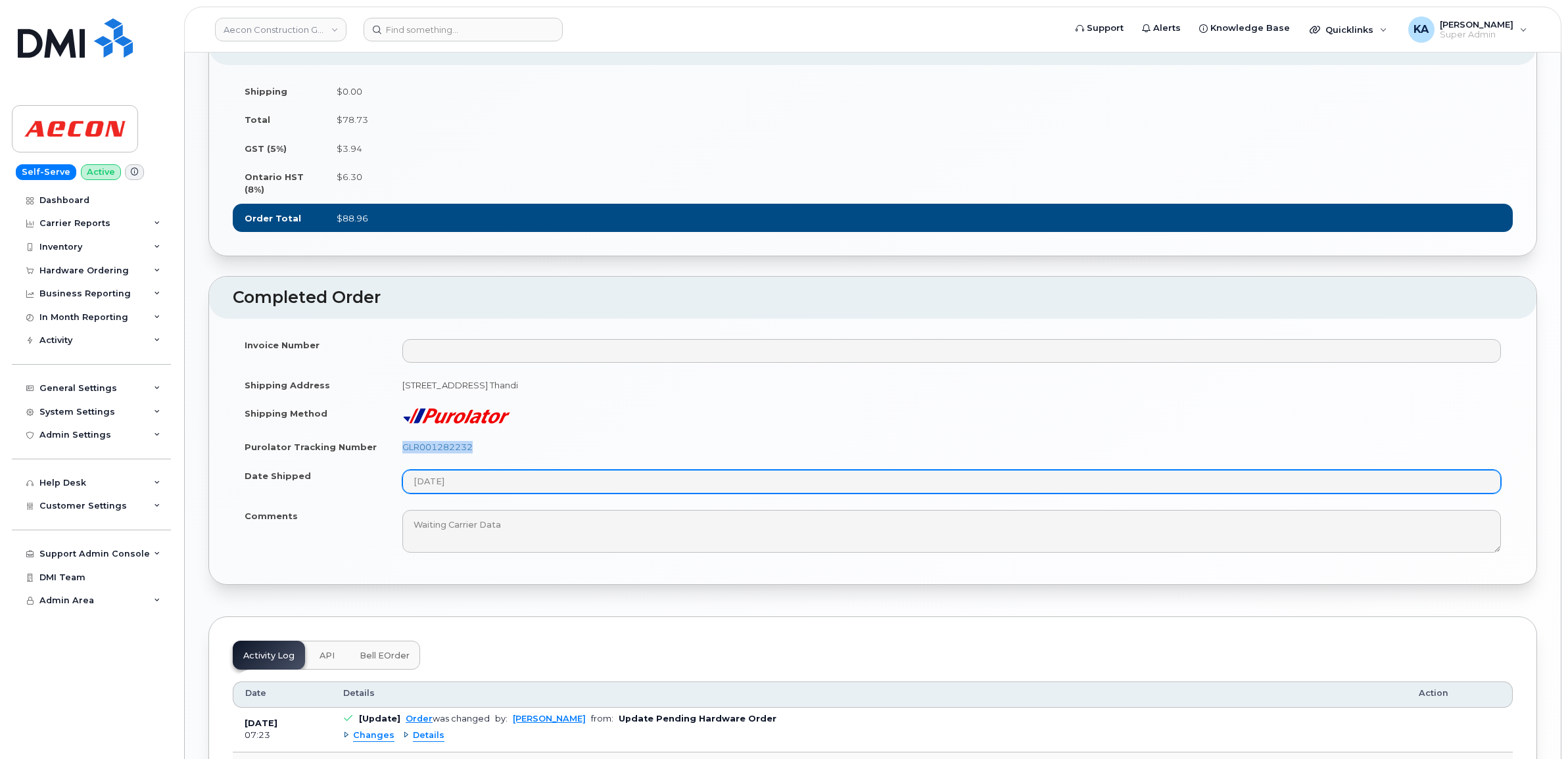
copy link "GLR001282232"
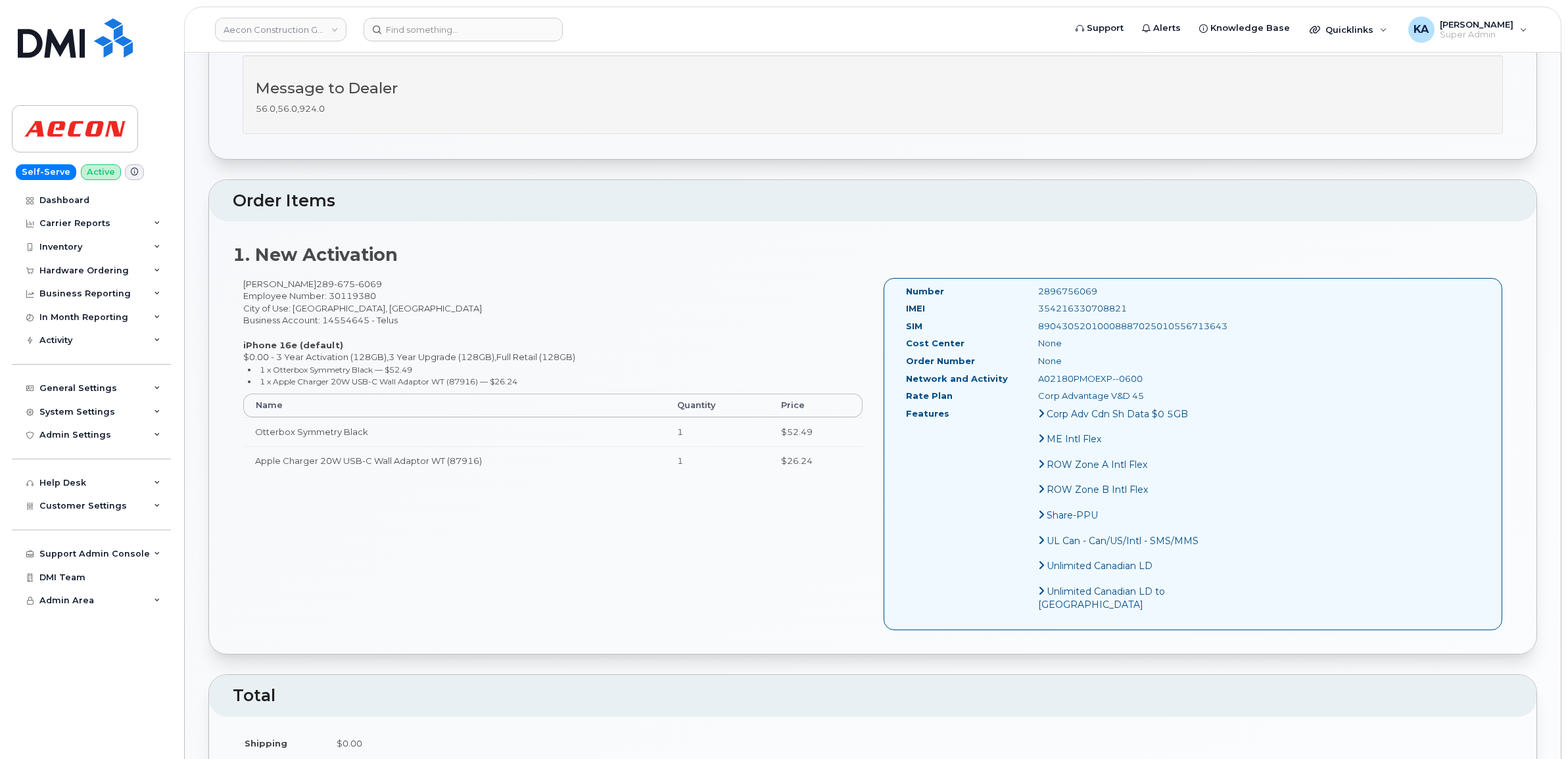
scroll to position [329, 0]
drag, startPoint x: 1102, startPoint y: 303, endPoint x: 1005, endPoint y: 301, distance: 97.0
click at [1028, 308] on div "354216330708821" at bounding box center [1121, 314] width 186 height 13
copy div "354216330708821"
drag, startPoint x: 1073, startPoint y: 284, endPoint x: 1006, endPoint y: 286, distance: 67.0
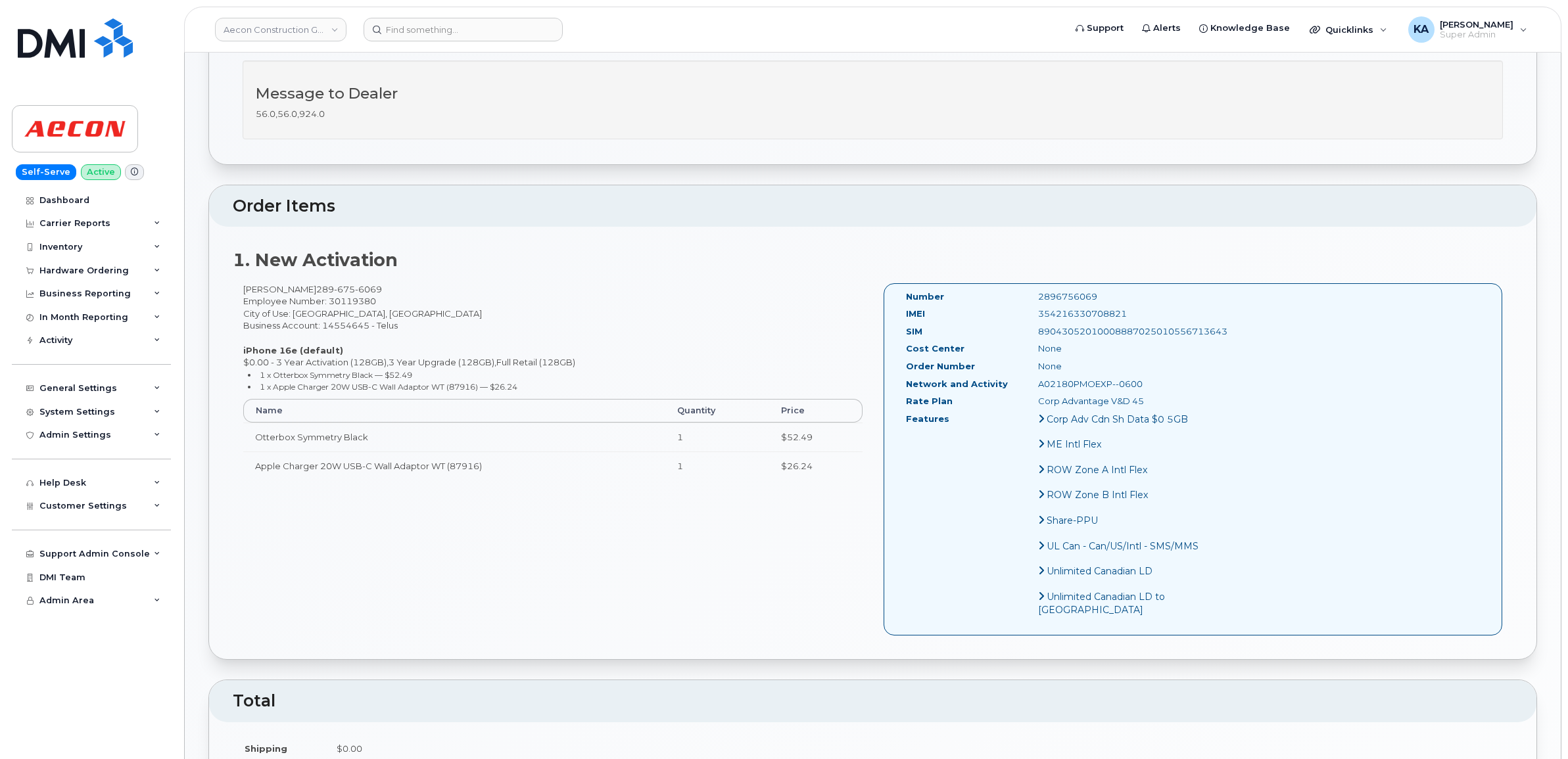
click at [1028, 291] on div "2896756069" at bounding box center [1121, 297] width 186 height 13
copy div "2896756069"
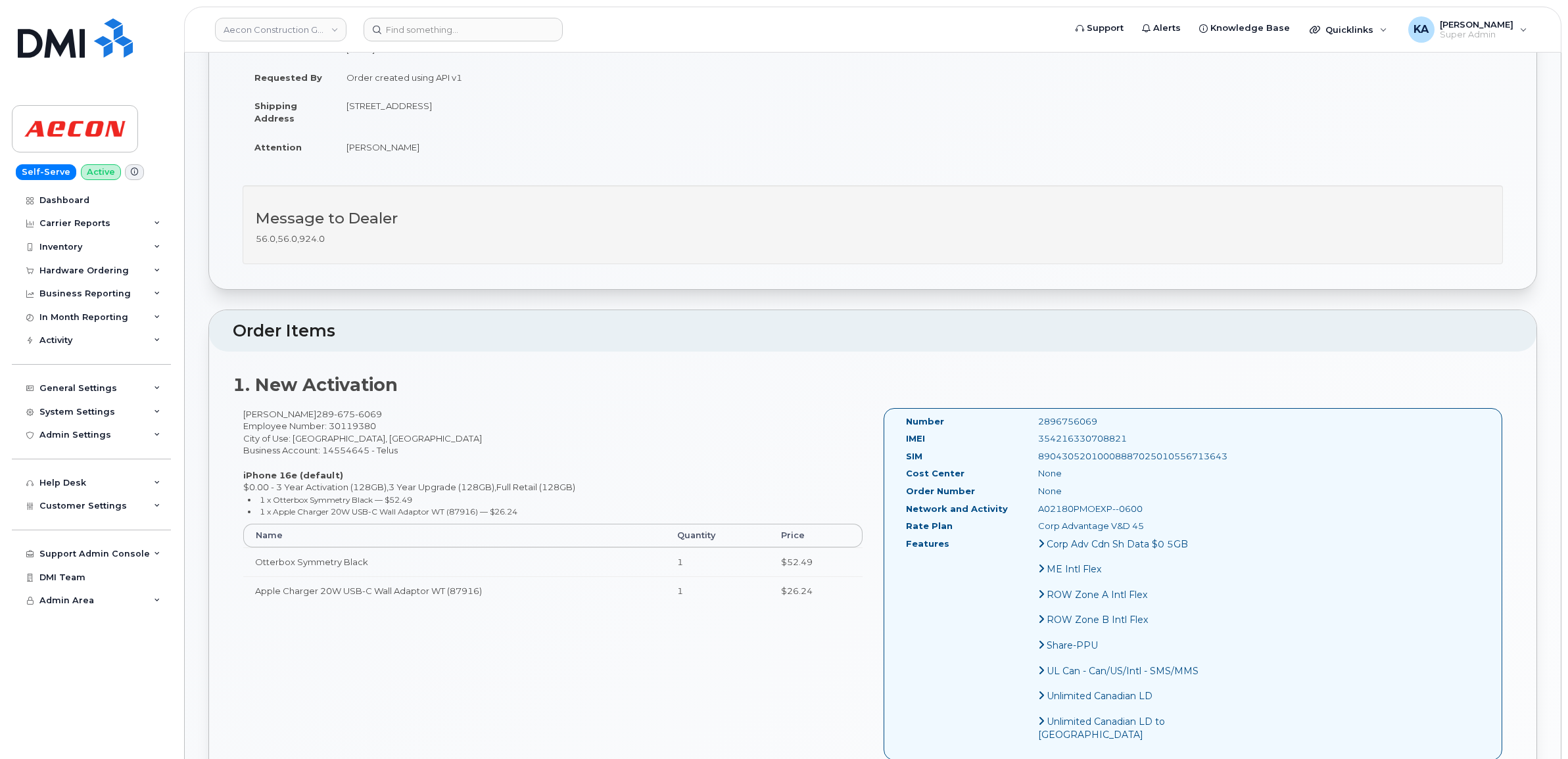
scroll to position [0, 0]
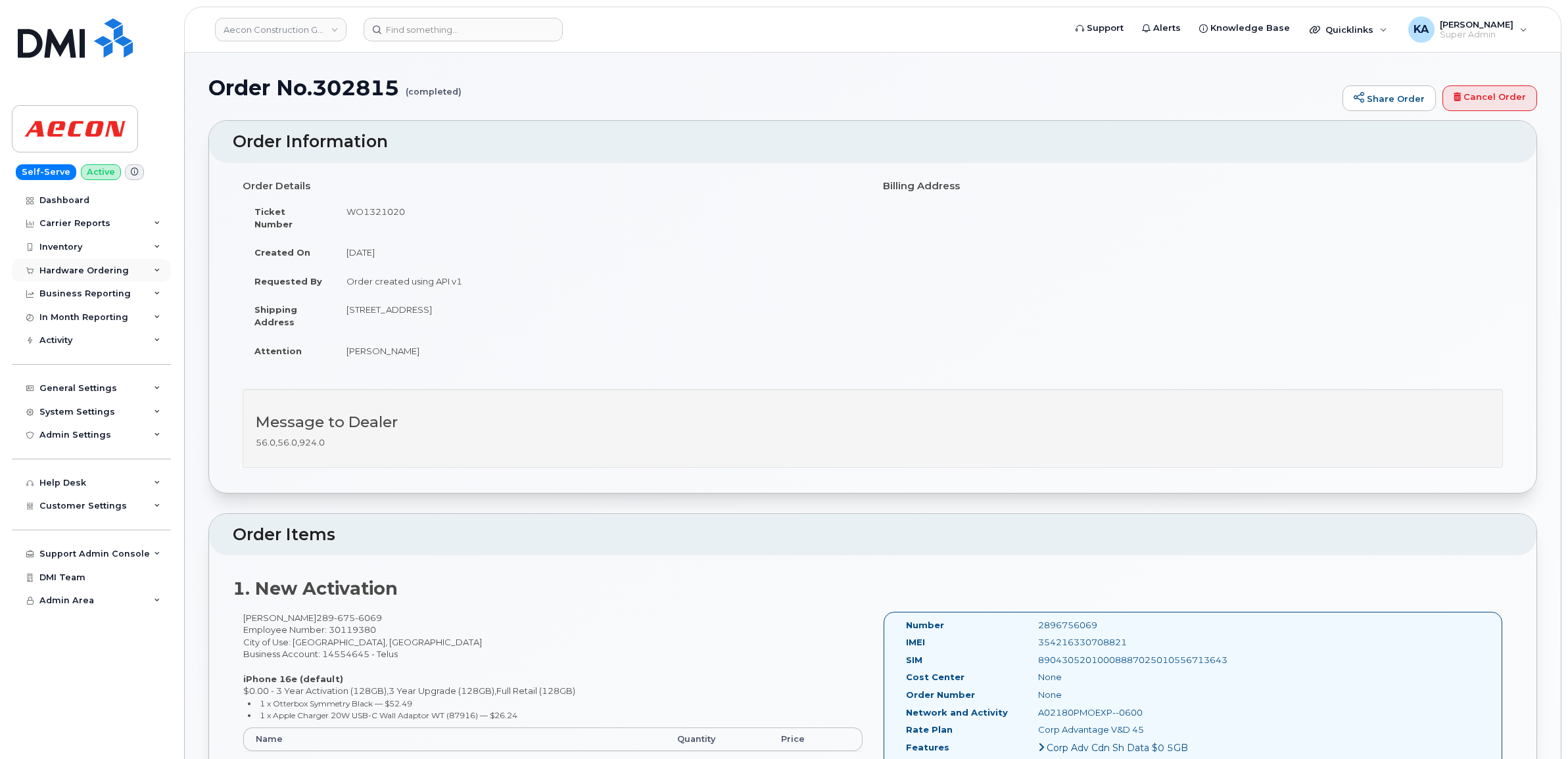
click at [101, 270] on div "Hardware Ordering" at bounding box center [84, 271] width 90 height 11
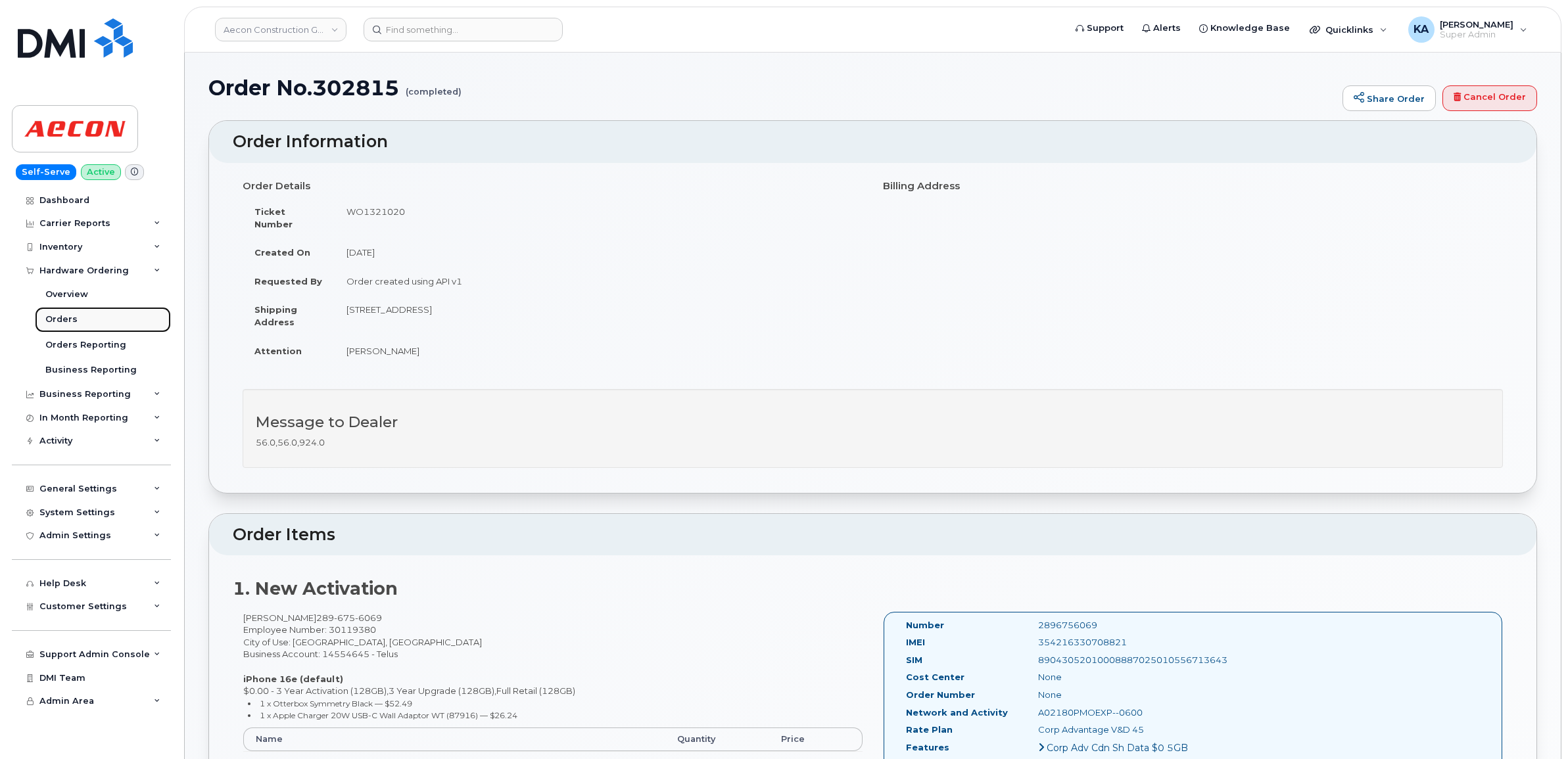
click at [59, 315] on div "Orders" at bounding box center [62, 319] width 33 height 12
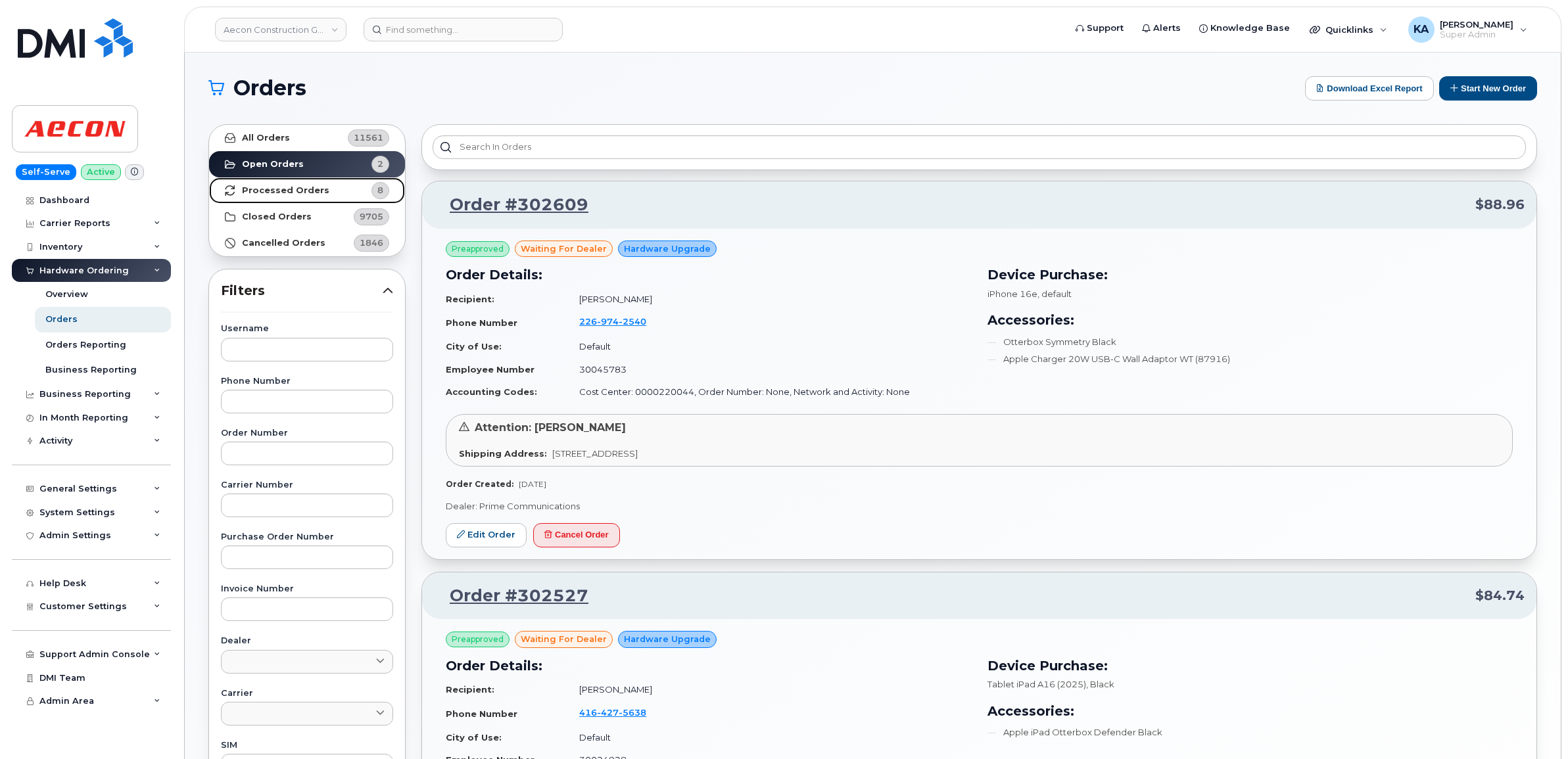
click at [270, 192] on strong "Processed Orders" at bounding box center [285, 191] width 88 height 11
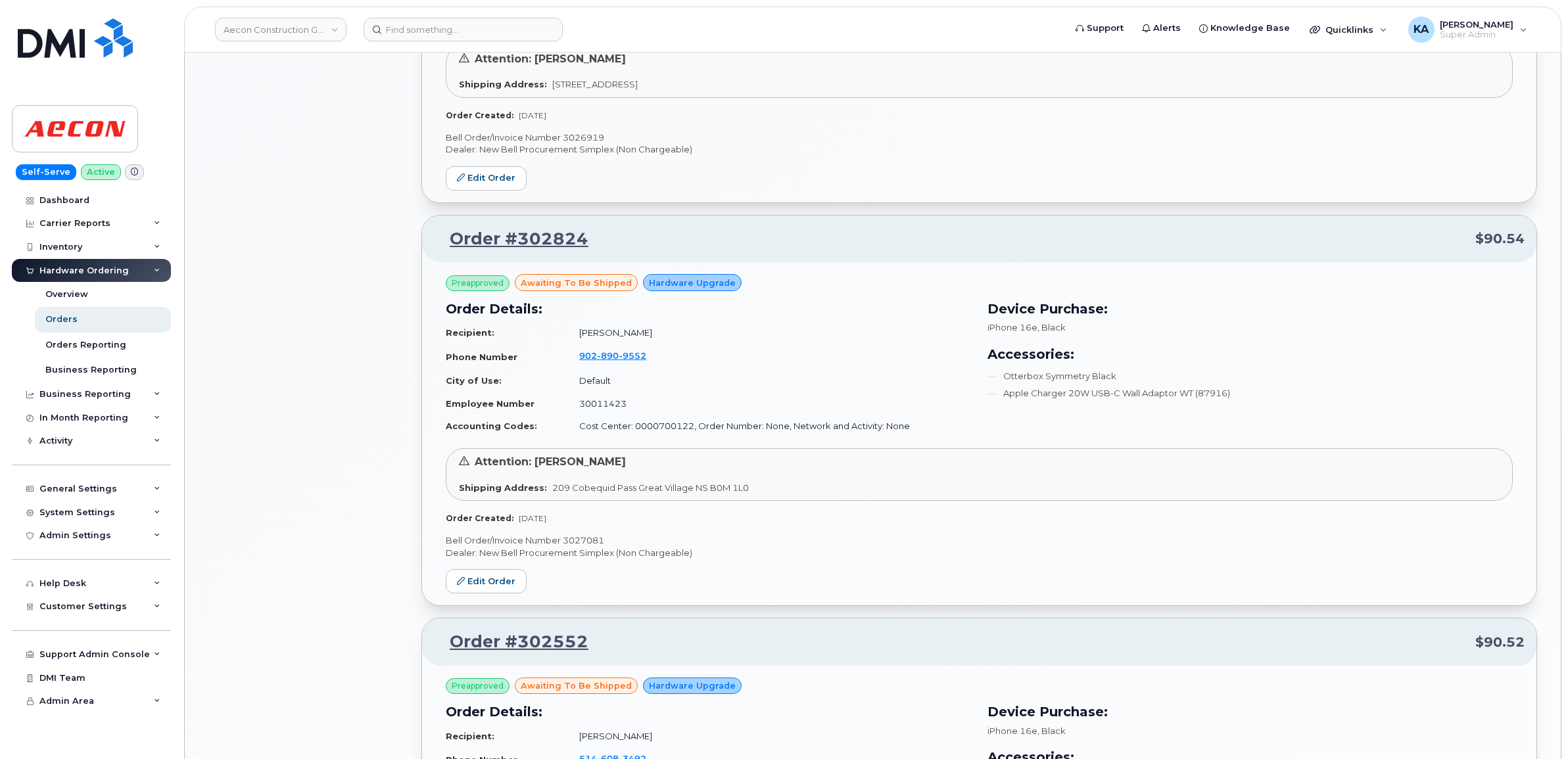
scroll to position [1233, 0]
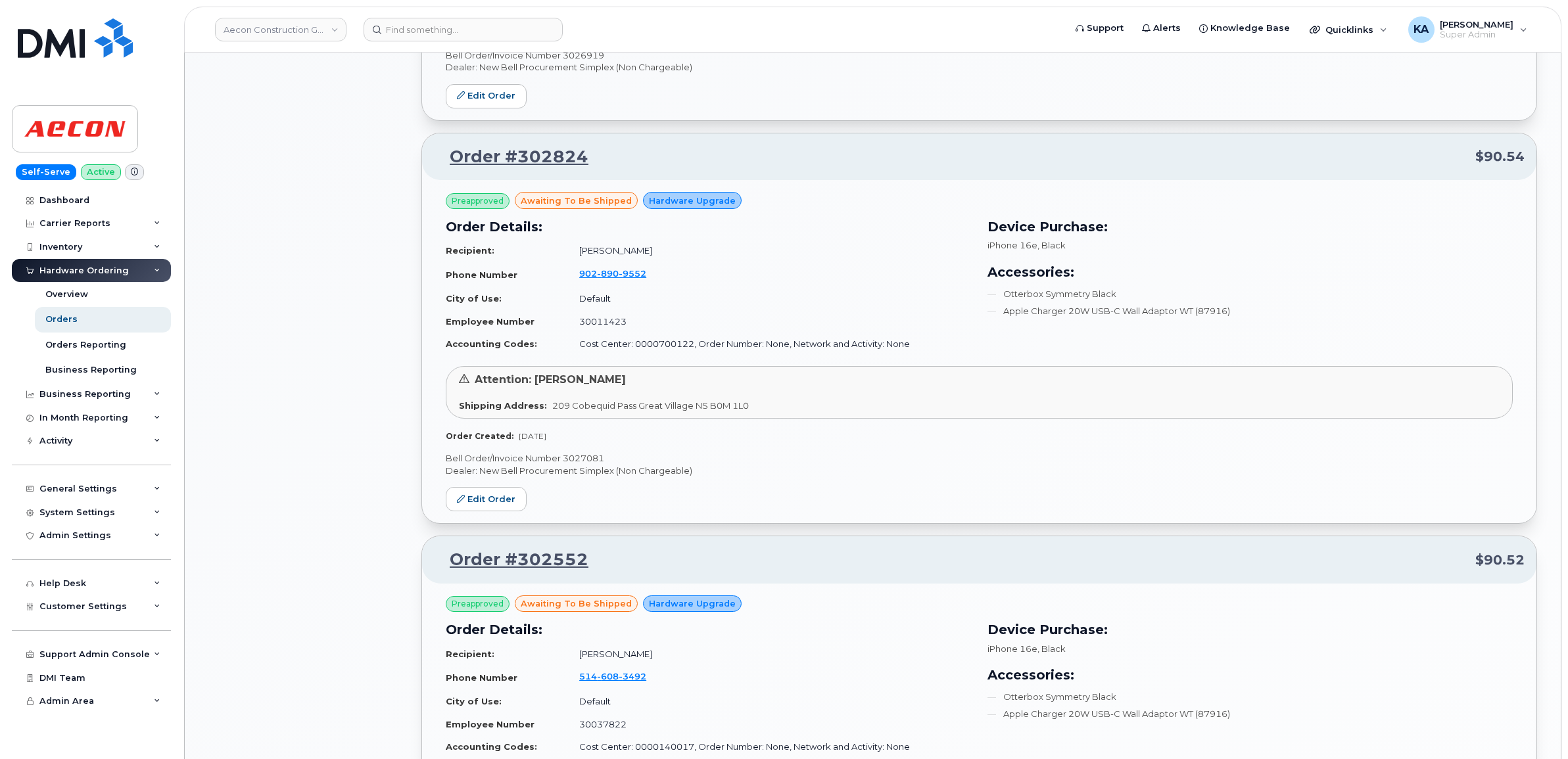
click at [587, 456] on p "Bell Order/Invoice Number 3027081" at bounding box center [979, 458] width 1067 height 13
copy p "3027081"
click at [490, 496] on link "Edit Order" at bounding box center [486, 499] width 81 height 24
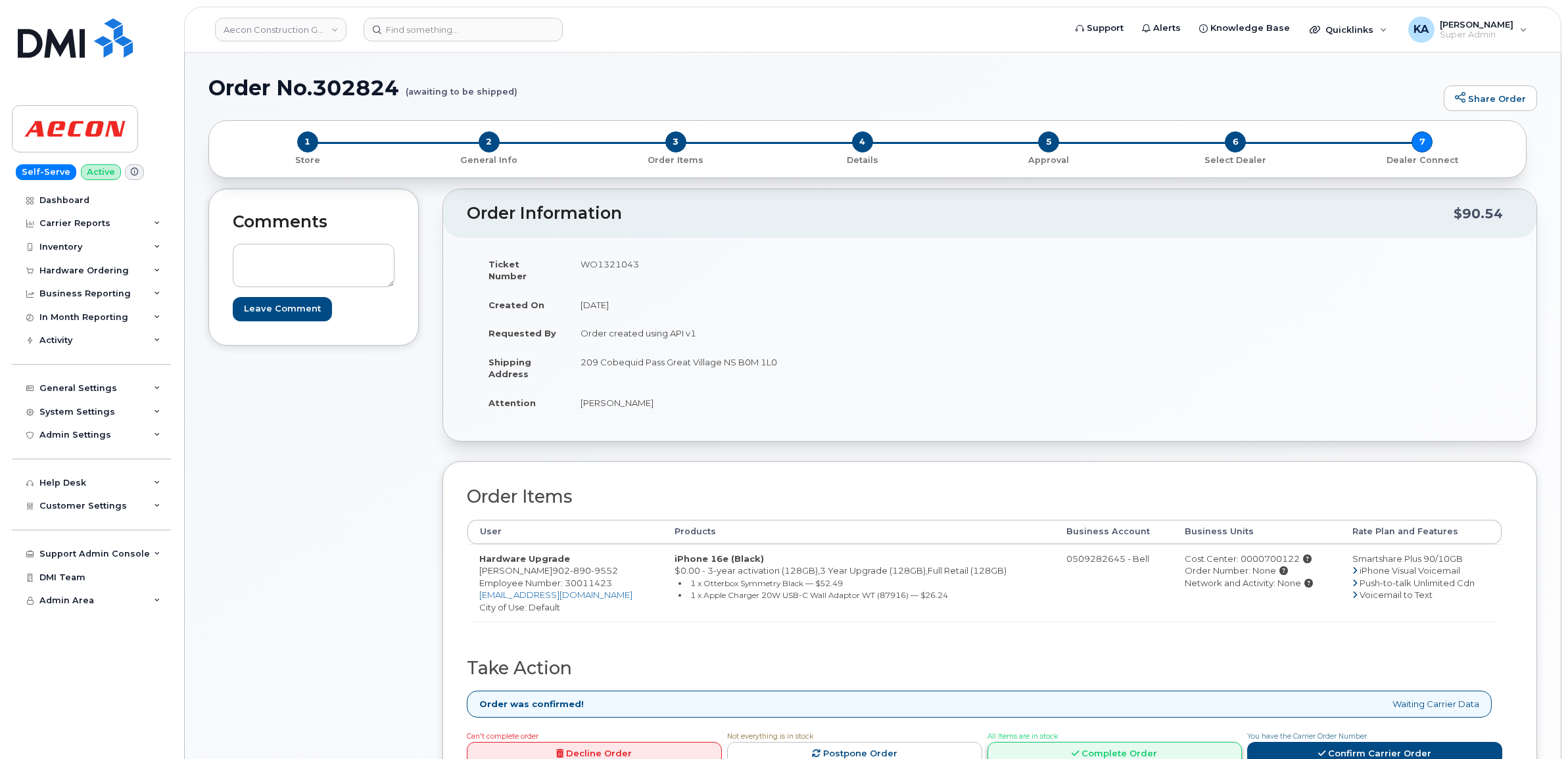
click at [1110, 742] on link "Complete Order" at bounding box center [1115, 754] width 255 height 24
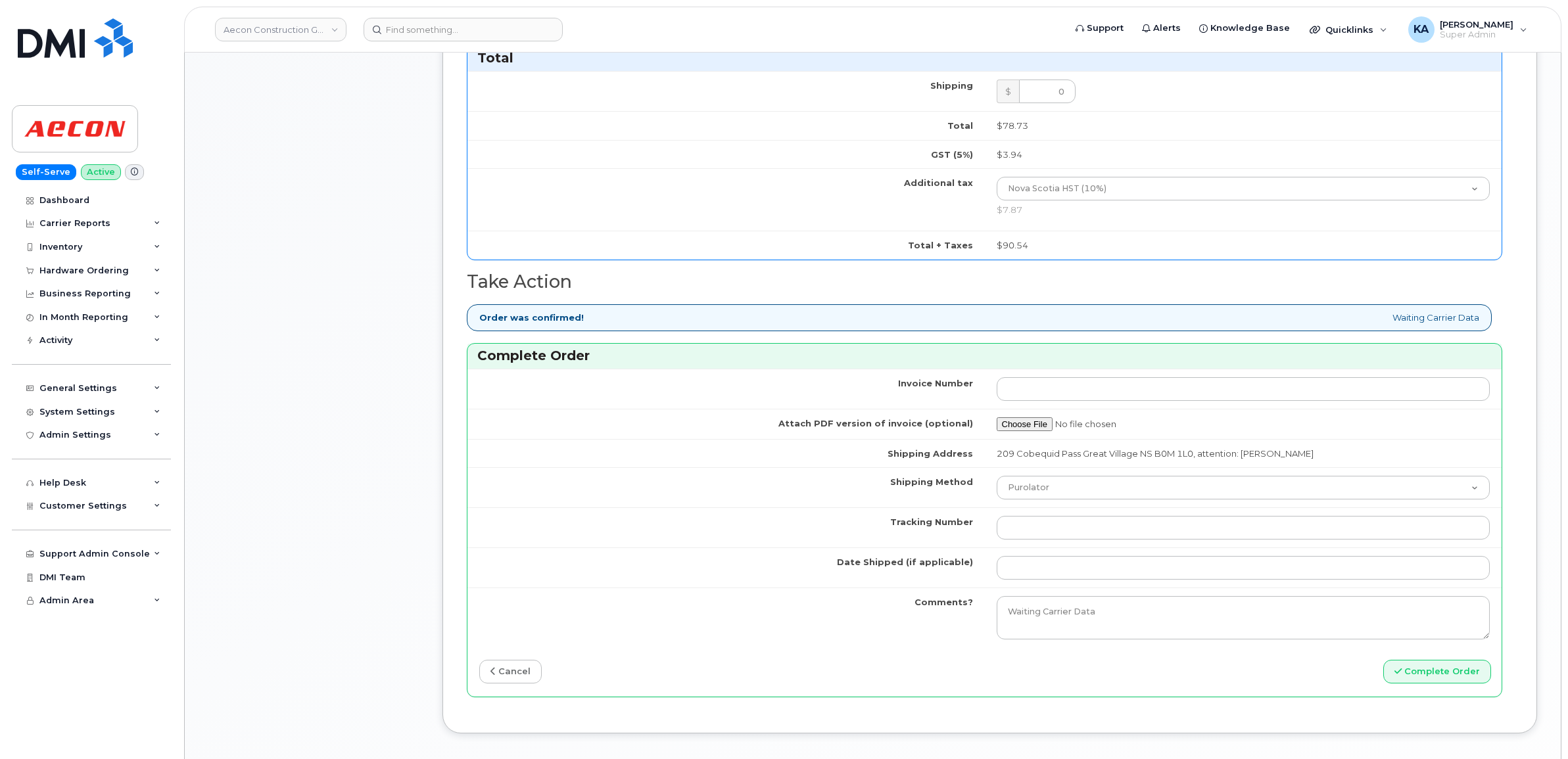
scroll to position [904, 0]
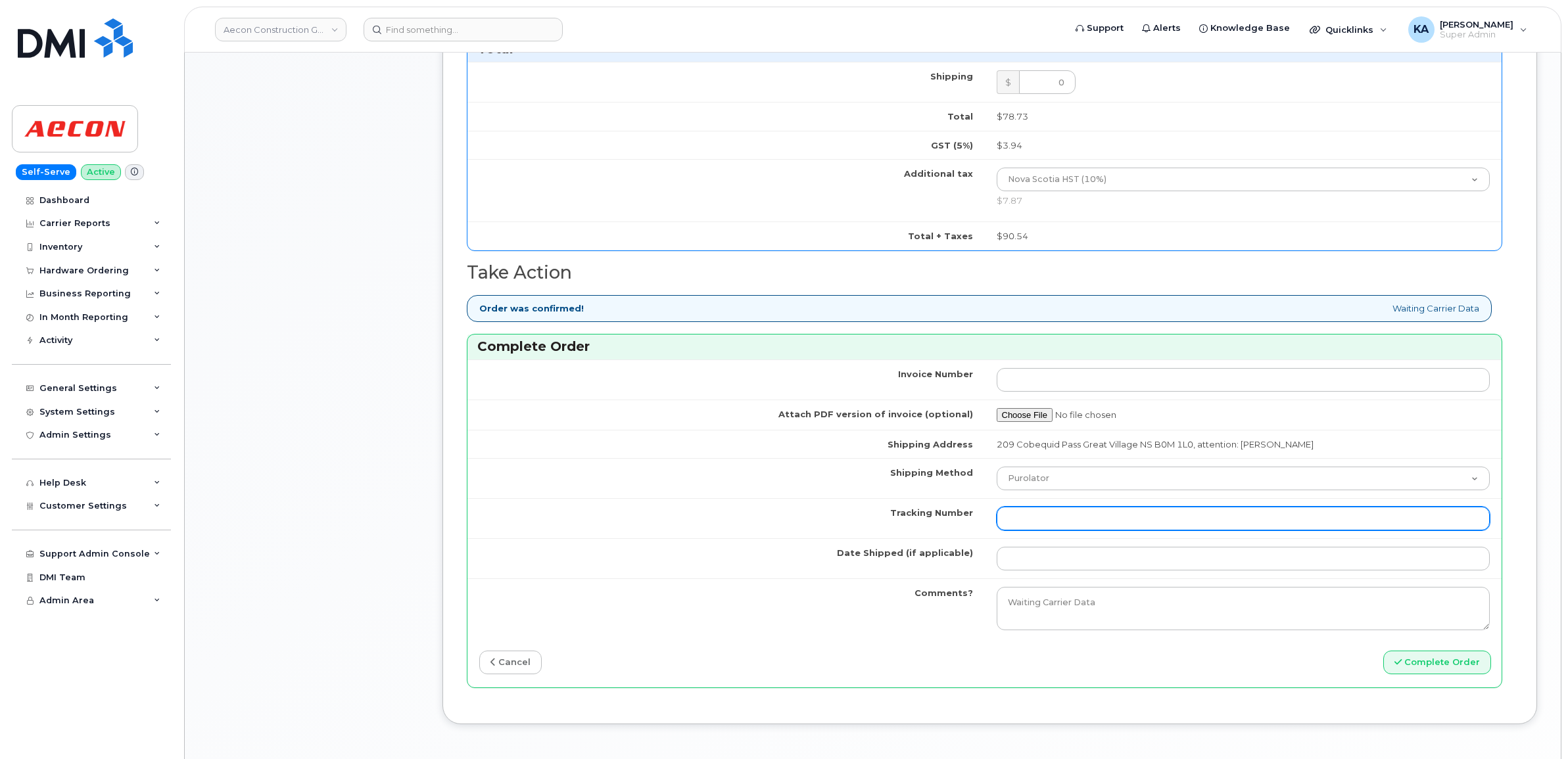
click at [1078, 509] on input "Tracking Number" at bounding box center [1243, 519] width 494 height 24
paste input "520095528938"
type input "520095528938"
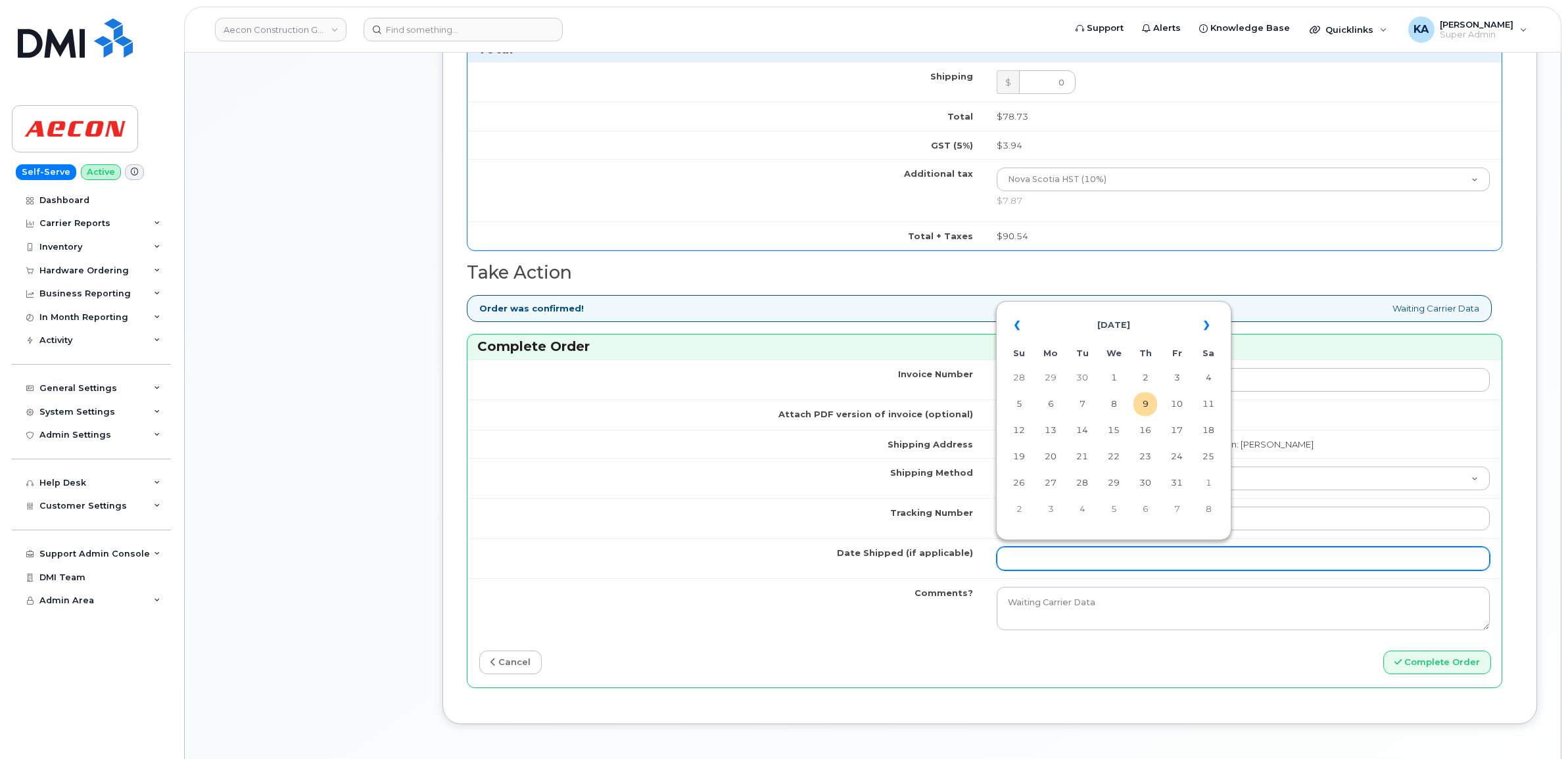
click at [1053, 551] on input "Date Shipped (if applicable)" at bounding box center [1243, 559] width 494 height 24
click at [1110, 305] on table "« [DATE] » Su Mo Tu We Th Fr Sa 28 29 30 1 2 3 4 5 6 7 8 9 10 11 12 13 14 15 16…" at bounding box center [1113, 417] width 229 height 225
click at [1115, 404] on td "8" at bounding box center [1113, 404] width 24 height 24
type input "[DATE]"
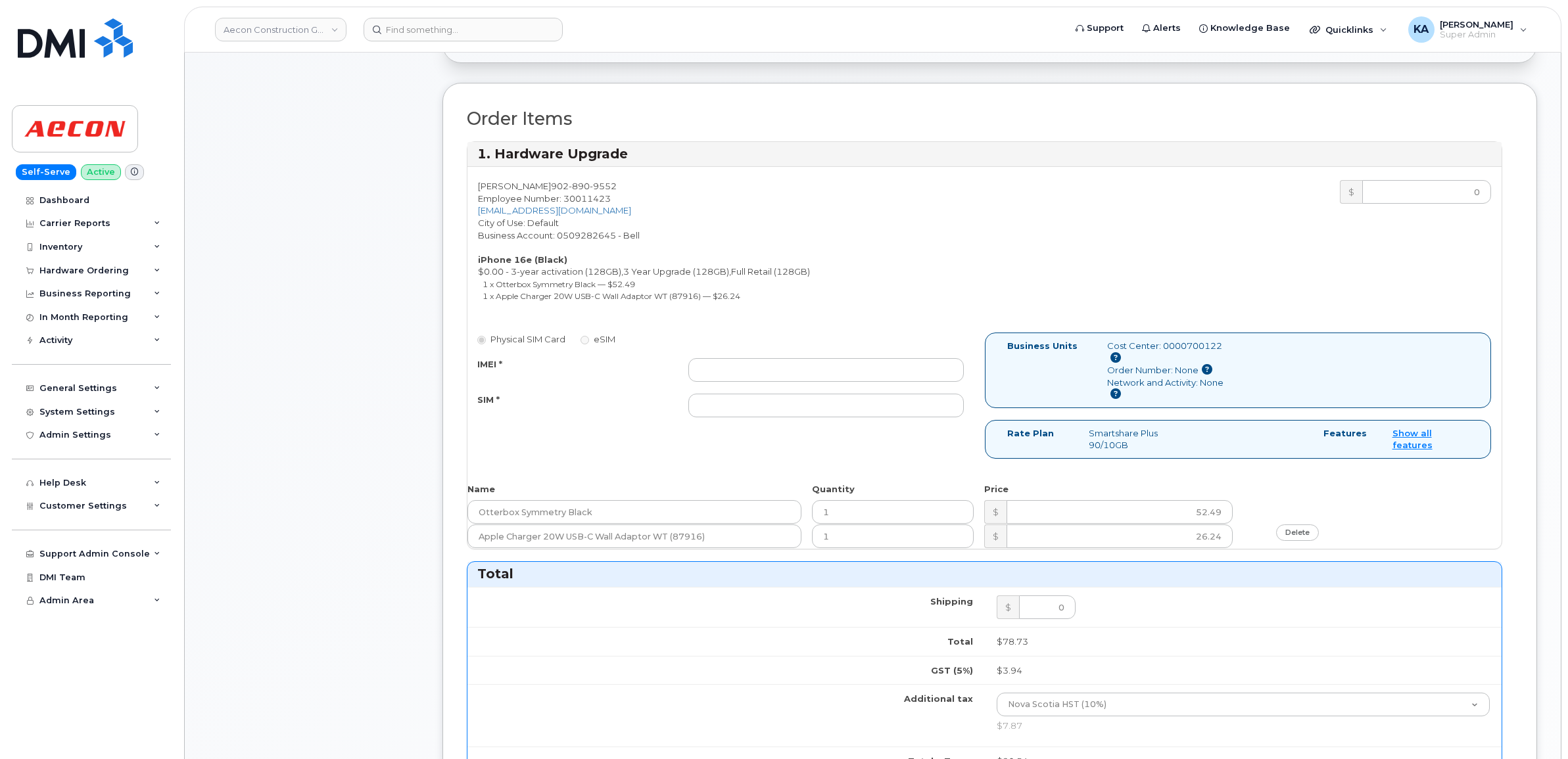
scroll to position [329, 0]
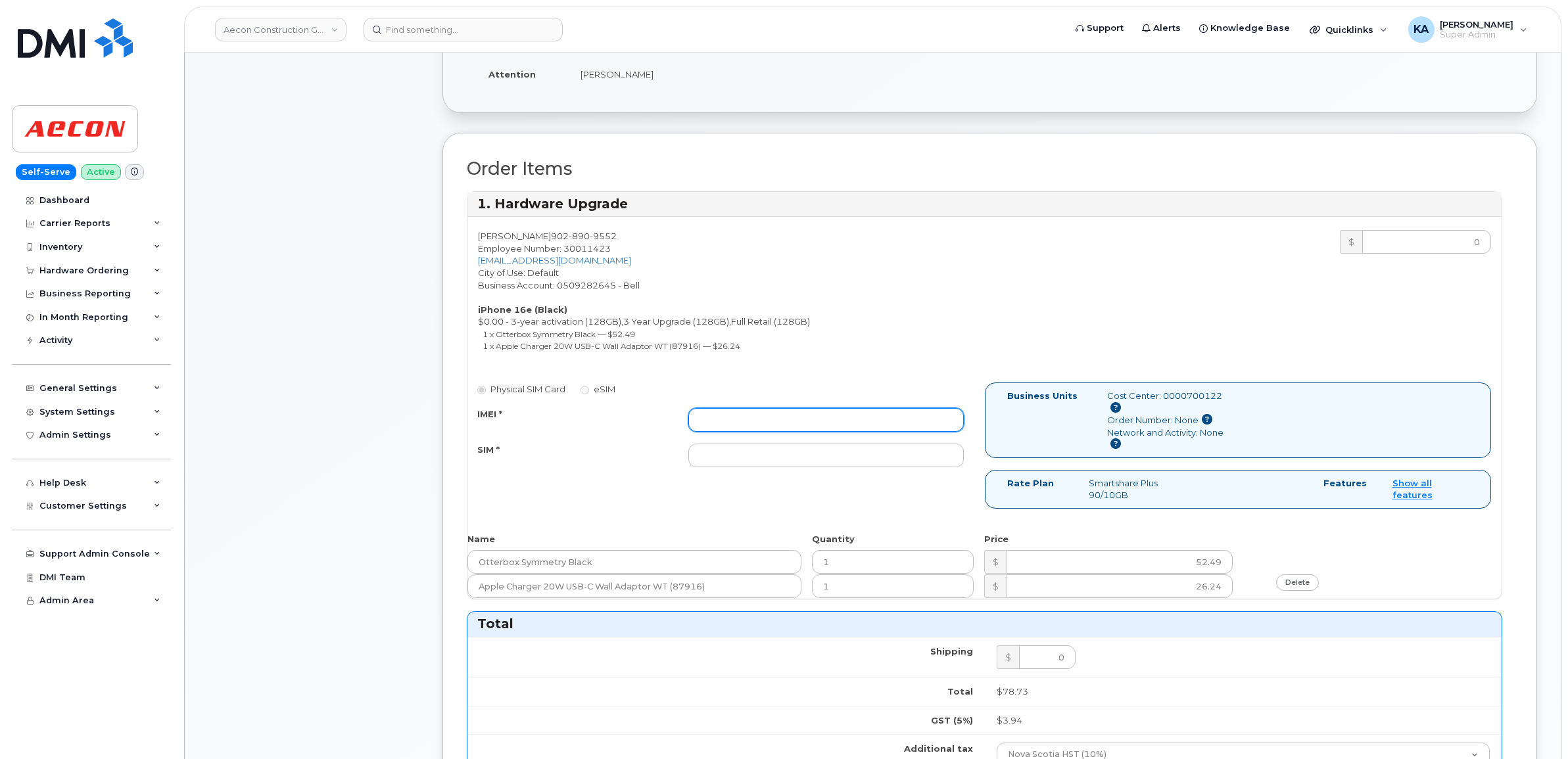
click at [912, 412] on input "IMEI *" at bounding box center [826, 420] width 275 height 24
paste input "354216331526842"
type input "354216331526842"
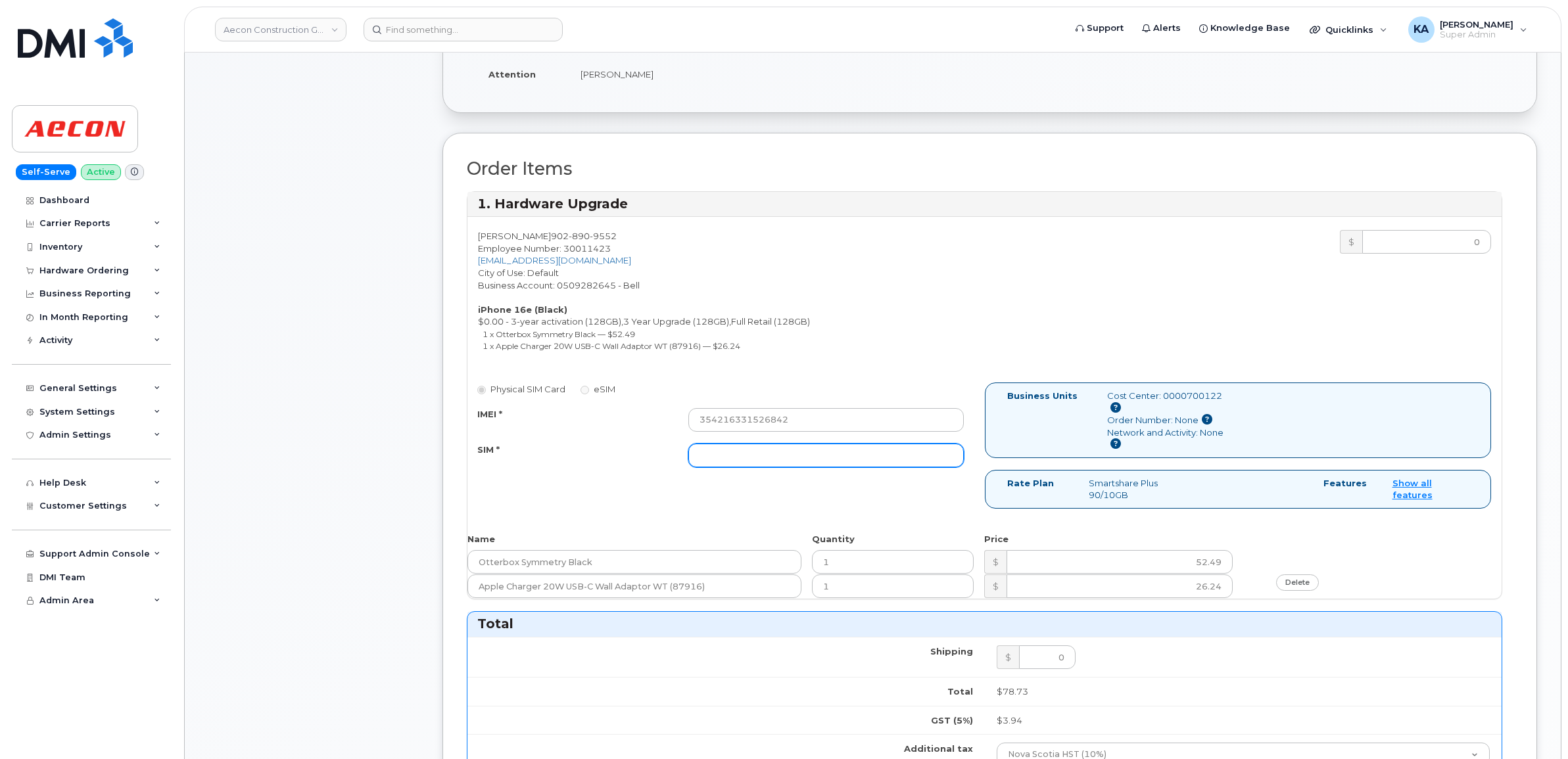
click at [823, 444] on input "SIM *" at bounding box center [826, 456] width 275 height 24
paste input "89302610207413887784"
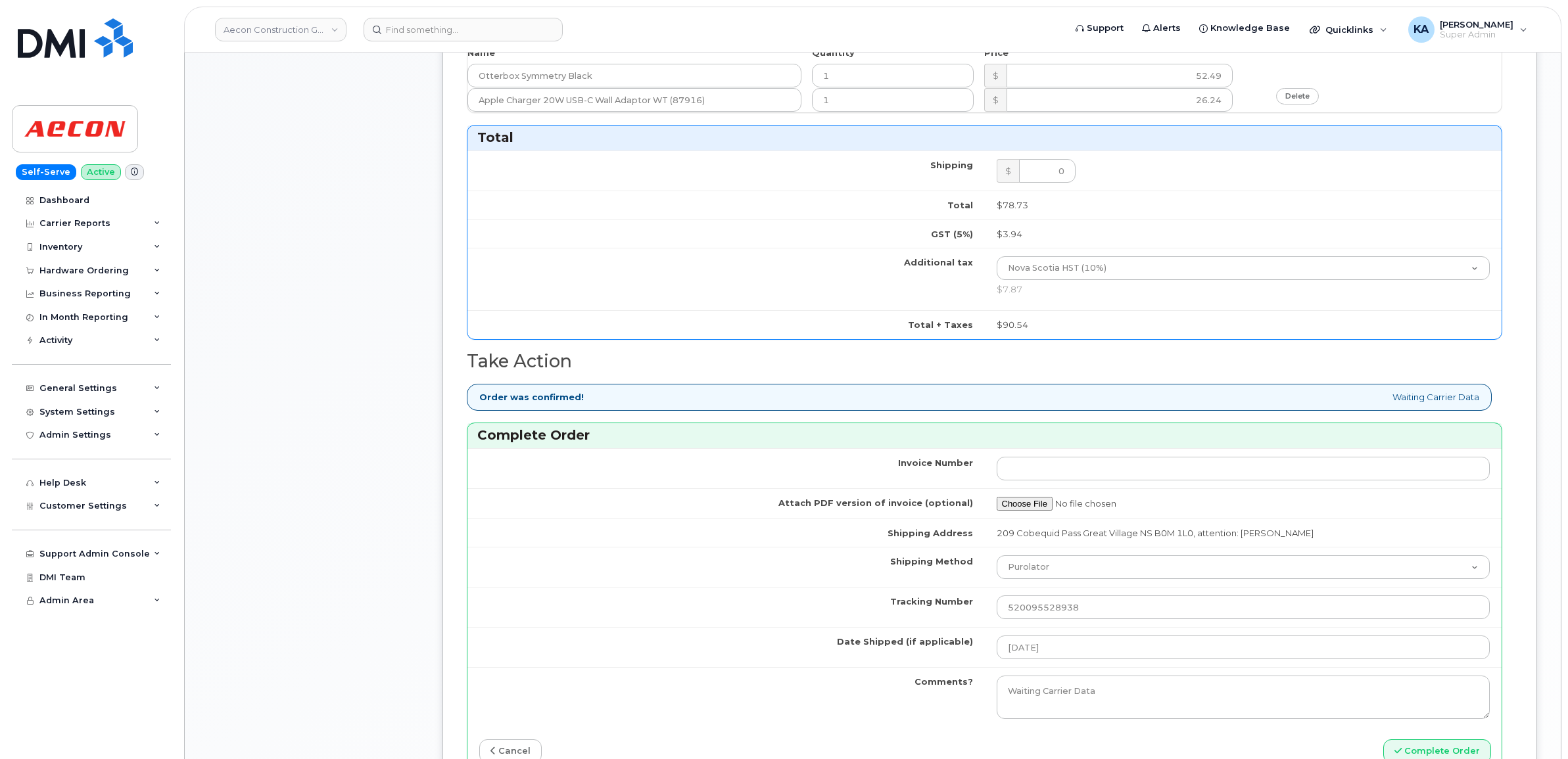
scroll to position [904, 0]
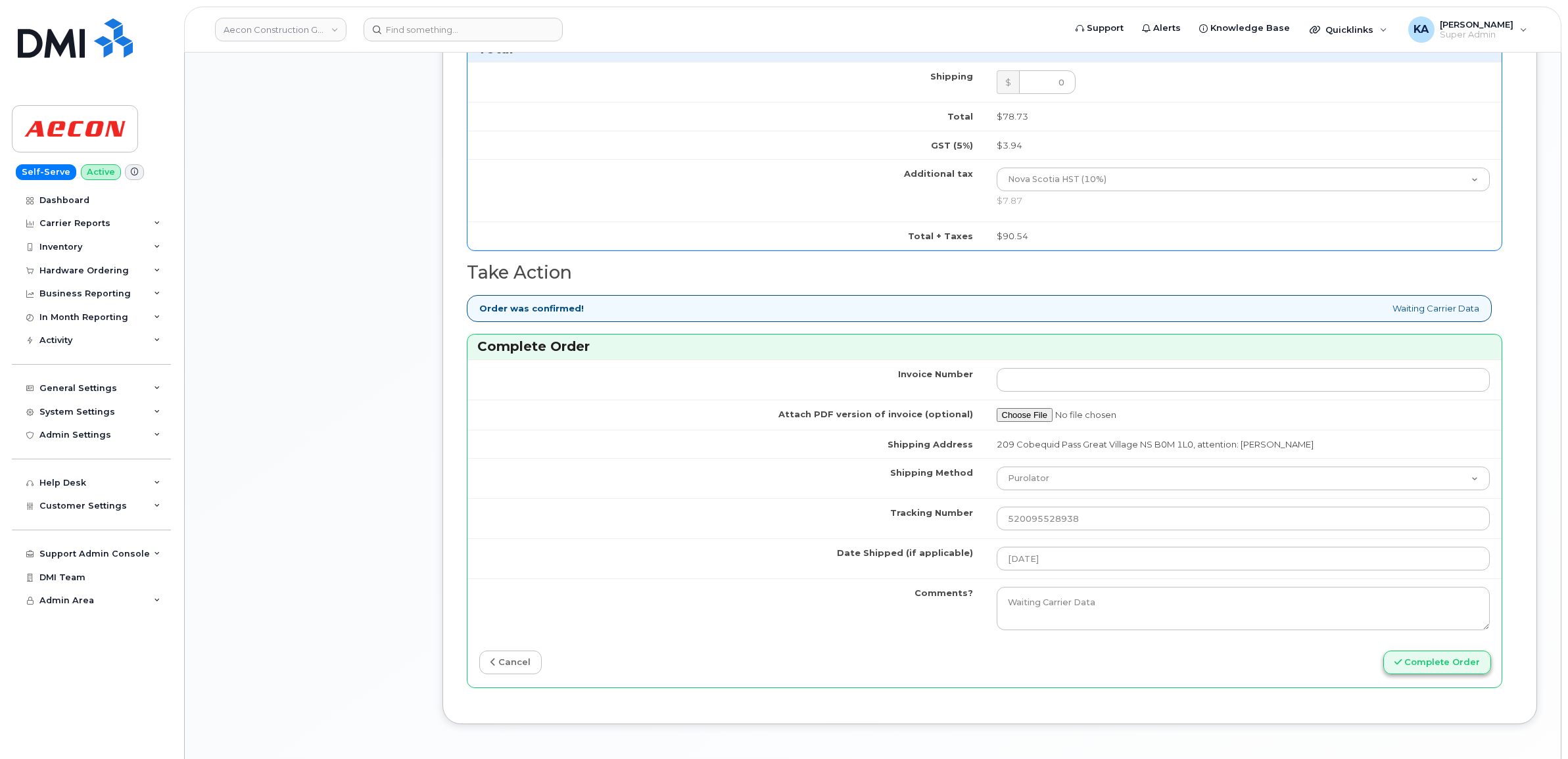
type input "89302610207413887784"
click at [1401, 658] on icon "submit" at bounding box center [1398, 661] width 7 height 8
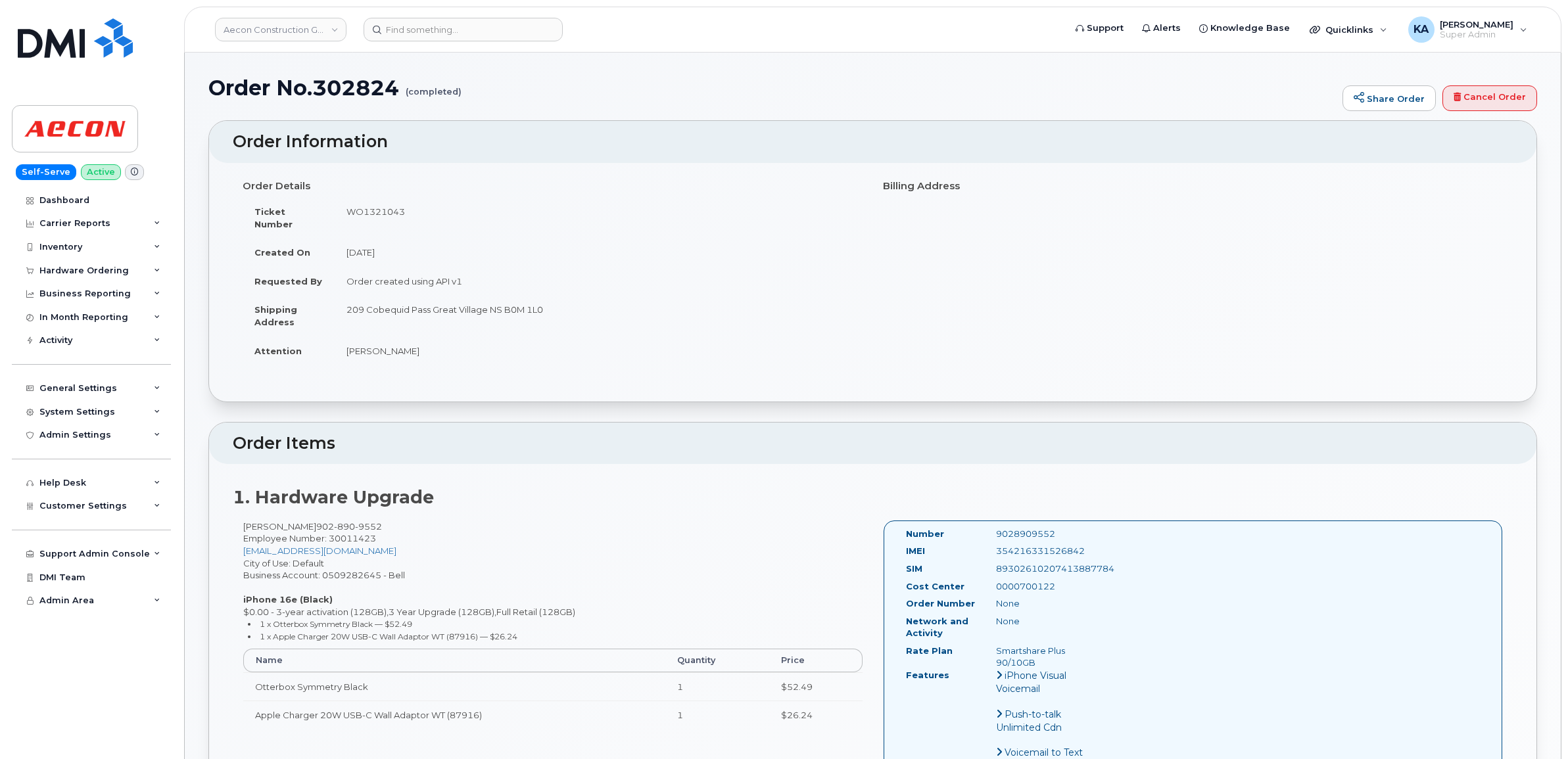
drag, startPoint x: 900, startPoint y: 523, endPoint x: 1085, endPoint y: 652, distance: 225.5
click at [1085, 652] on div "Number 9028909552 IMEI [TECHNICAL_ID] SIM [TECHNICAL_ID] Cost Center 0000700122…" at bounding box center [1004, 649] width 216 height 244
copy div "Number 9028909552 IMEI [TECHNICAL_ID] SIM [TECHNICAL_ID] Cost Center 0000700122…"
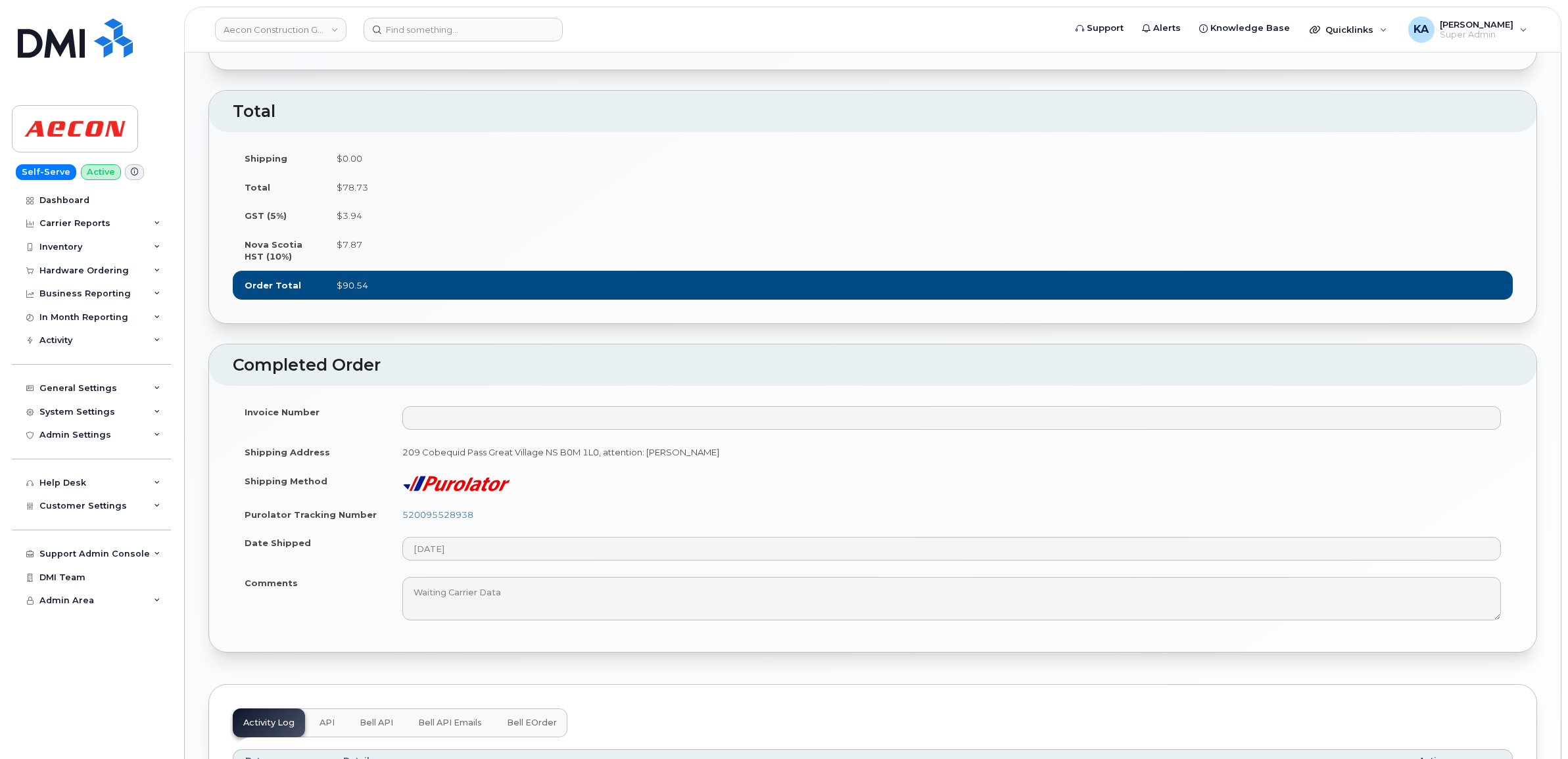
scroll to position [739, 0]
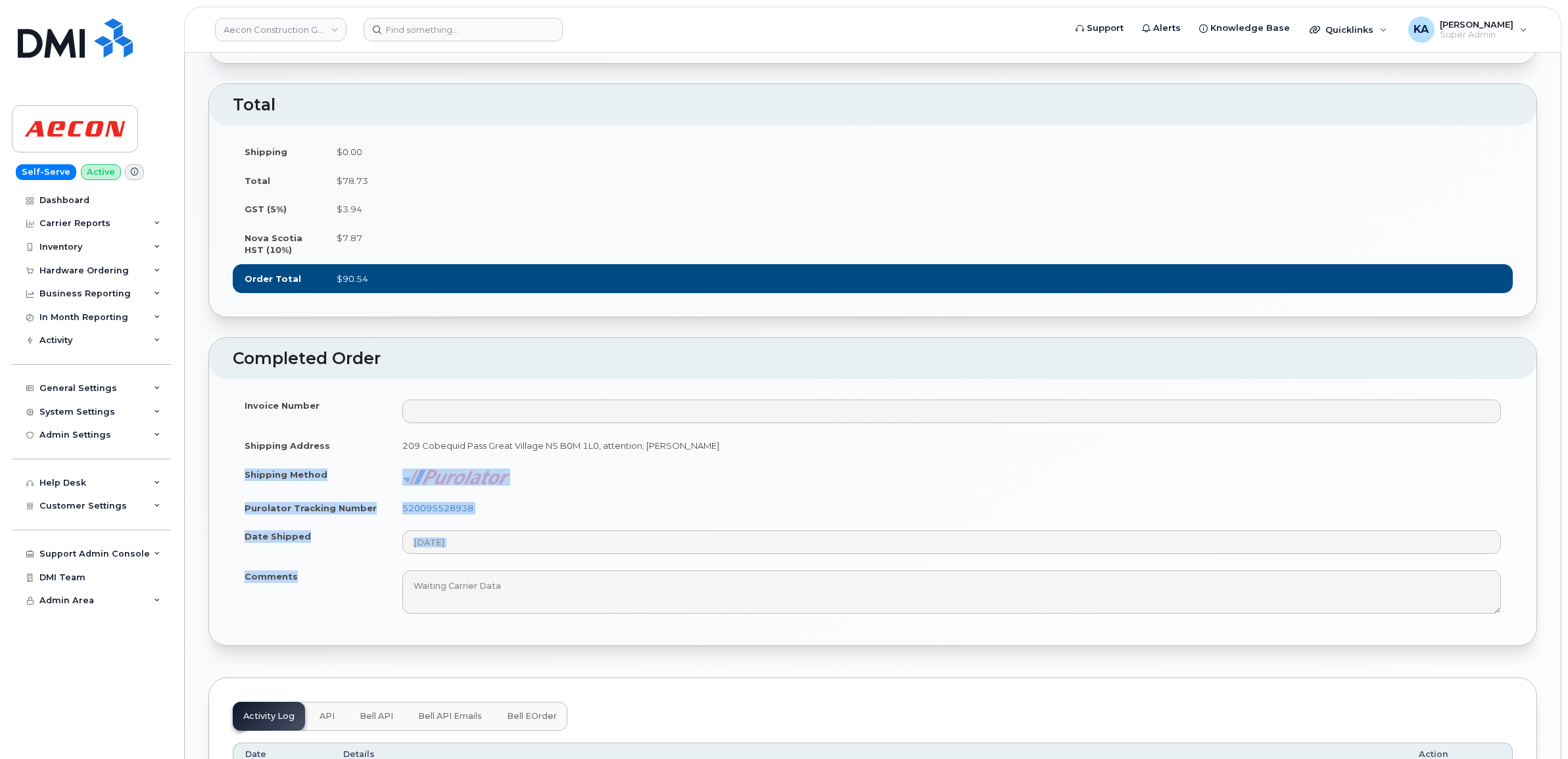
drag, startPoint x: 237, startPoint y: 466, endPoint x: 298, endPoint y: 569, distance: 119.7
click at [298, 569] on tbody "Invoice Number Shipping Address 209 Cobequid Pass Great Village NS B0M 1L0, att…" at bounding box center [872, 506] width 1280 height 231
copy tbody "Shipping Method Purolator Tracking Number 520095528938 Date Shipped Comments"
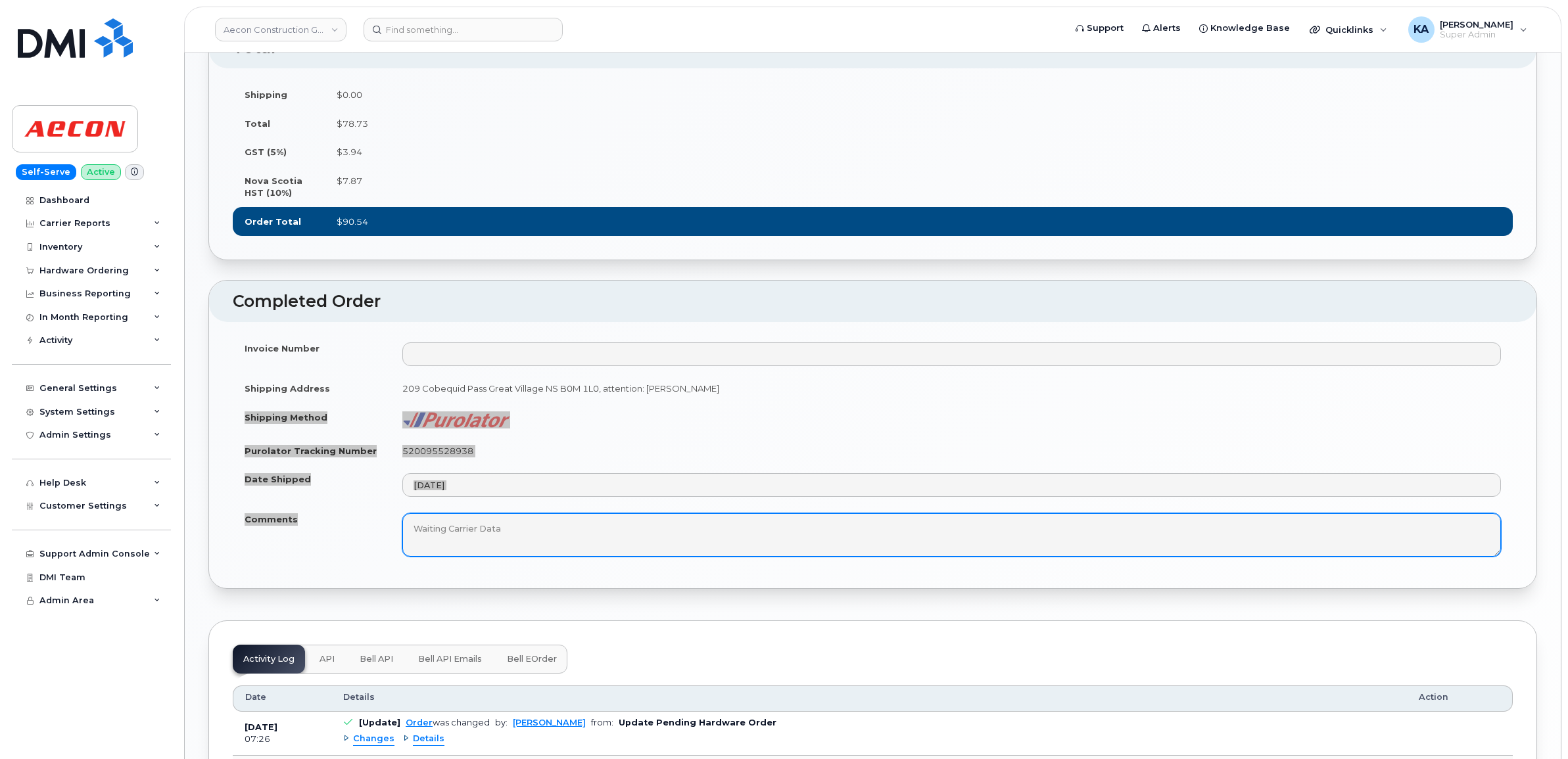
scroll to position [821, 0]
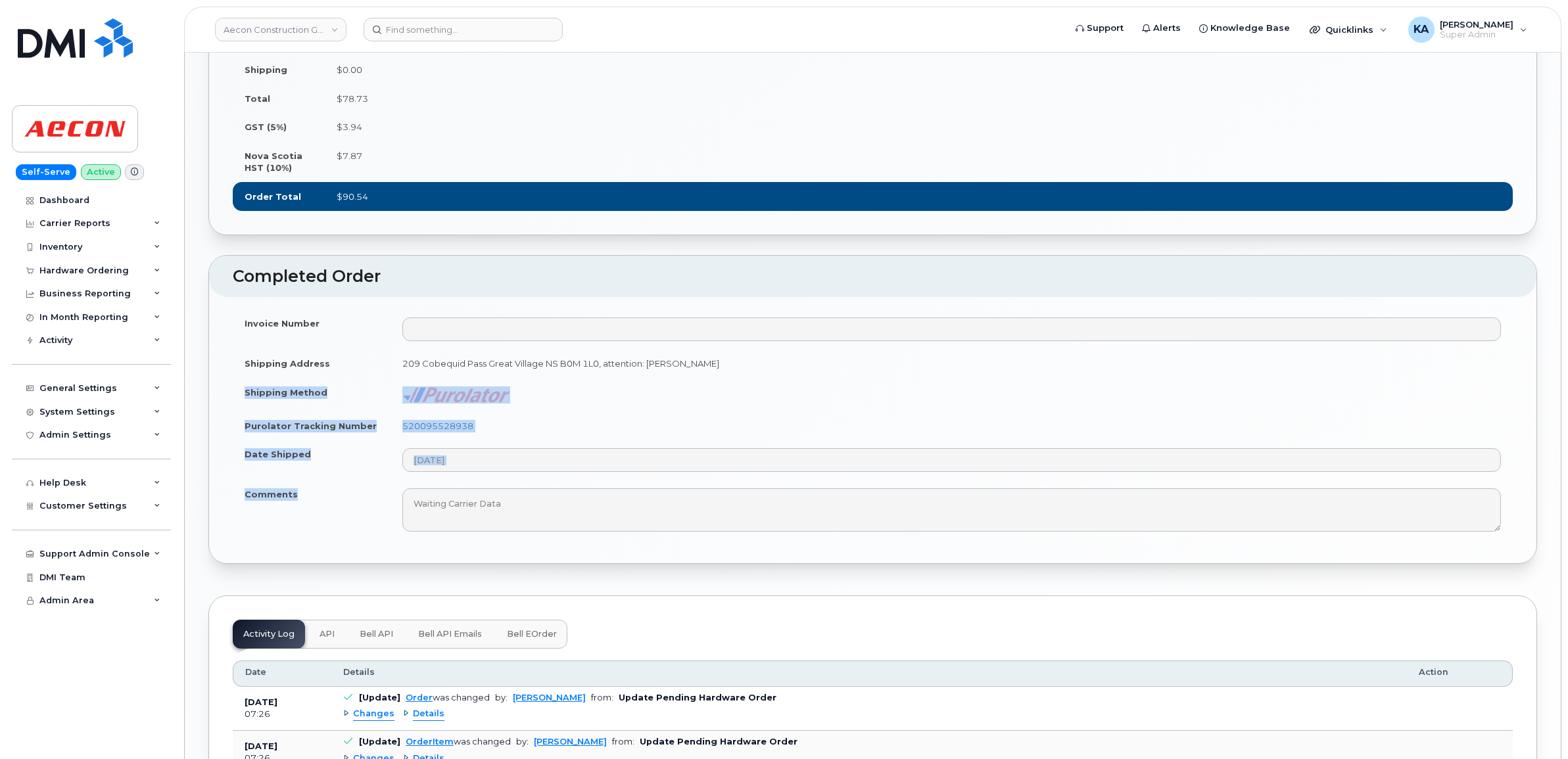
drag, startPoint x: 549, startPoint y: 421, endPoint x: 540, endPoint y: 421, distance: 9.0
click at [549, 421] on td "520095528938" at bounding box center [951, 426] width 1122 height 29
drag, startPoint x: 488, startPoint y: 421, endPoint x: 403, endPoint y: 424, distance: 85.1
click at [403, 424] on td "520095528938" at bounding box center [951, 426] width 1122 height 29
copy link "520095528938"
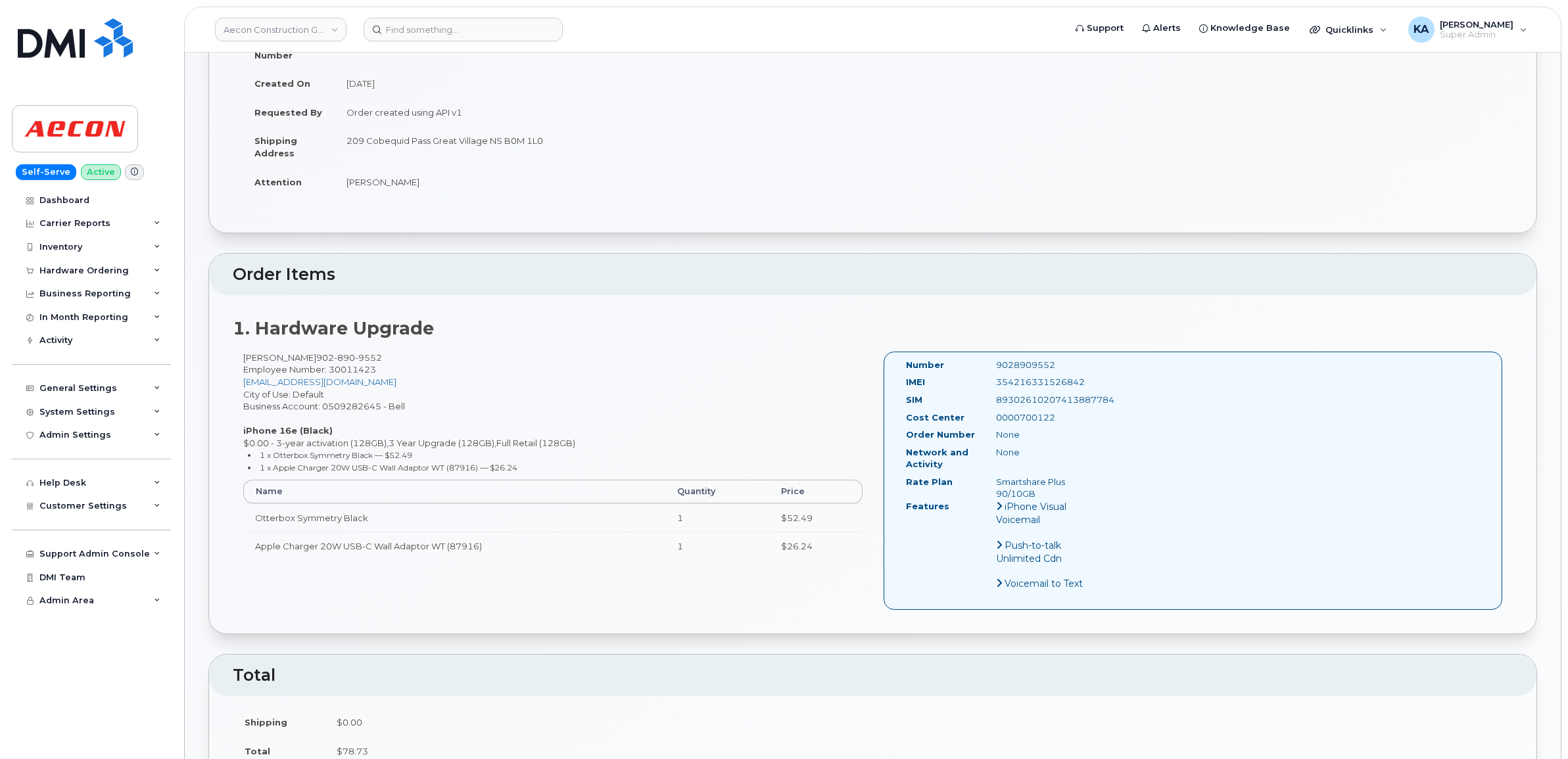
scroll to position [164, 0]
drag, startPoint x: 1092, startPoint y: 373, endPoint x: 981, endPoint y: 377, distance: 111.1
click at [981, 380] on div "IMEI [TECHNICAL_ID]" at bounding box center [1004, 389] width 216 height 18
copy div "354216331526842"
drag, startPoint x: 1039, startPoint y: 359, endPoint x: 994, endPoint y: 359, distance: 45.0
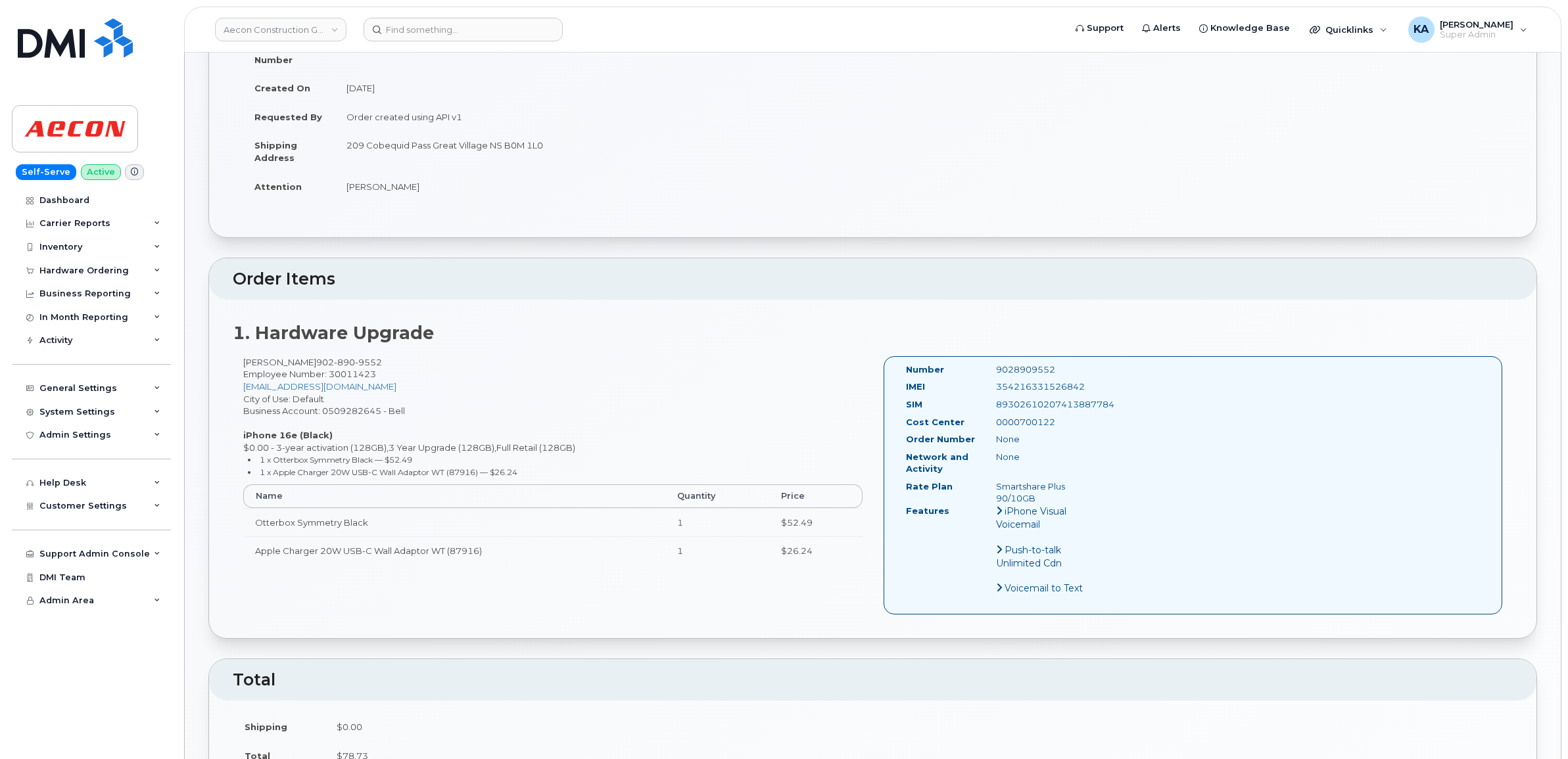
click at [994, 363] on div "9028909552" at bounding box center [1049, 370] width 126 height 13
copy div "9028909552"
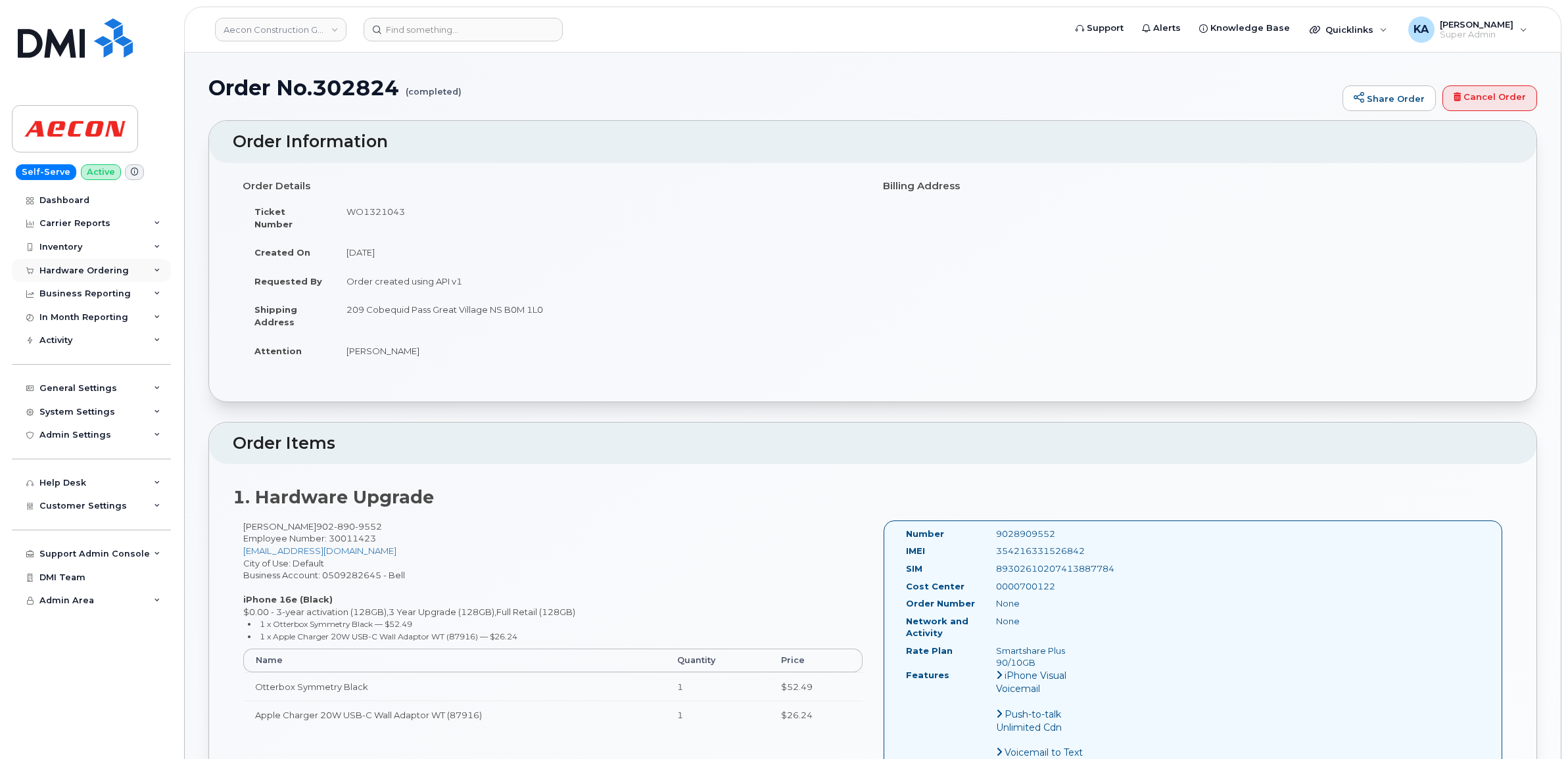
click at [87, 267] on div "Hardware Ordering" at bounding box center [84, 271] width 90 height 11
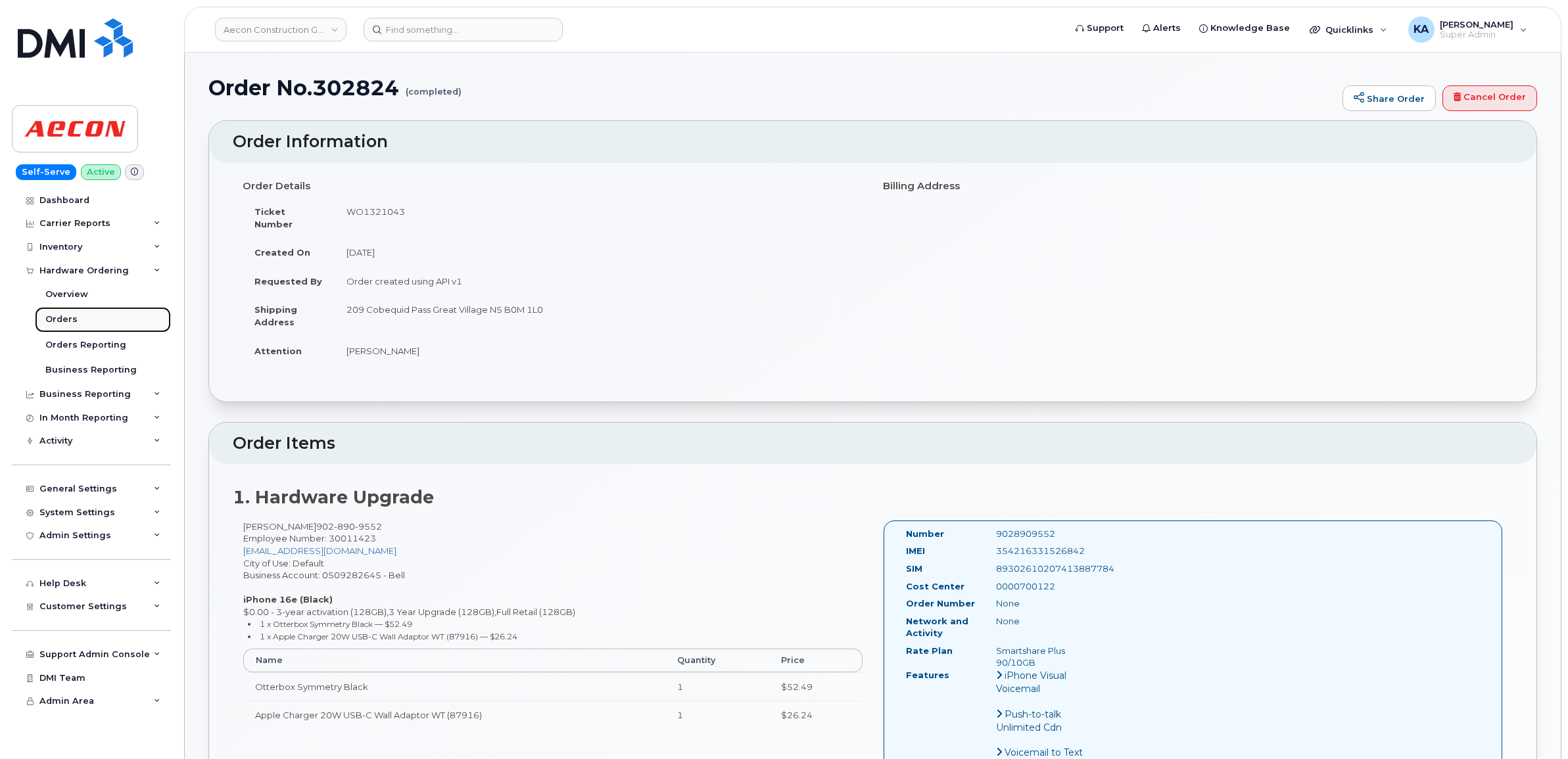
click at [56, 316] on div "Orders" at bounding box center [62, 319] width 33 height 12
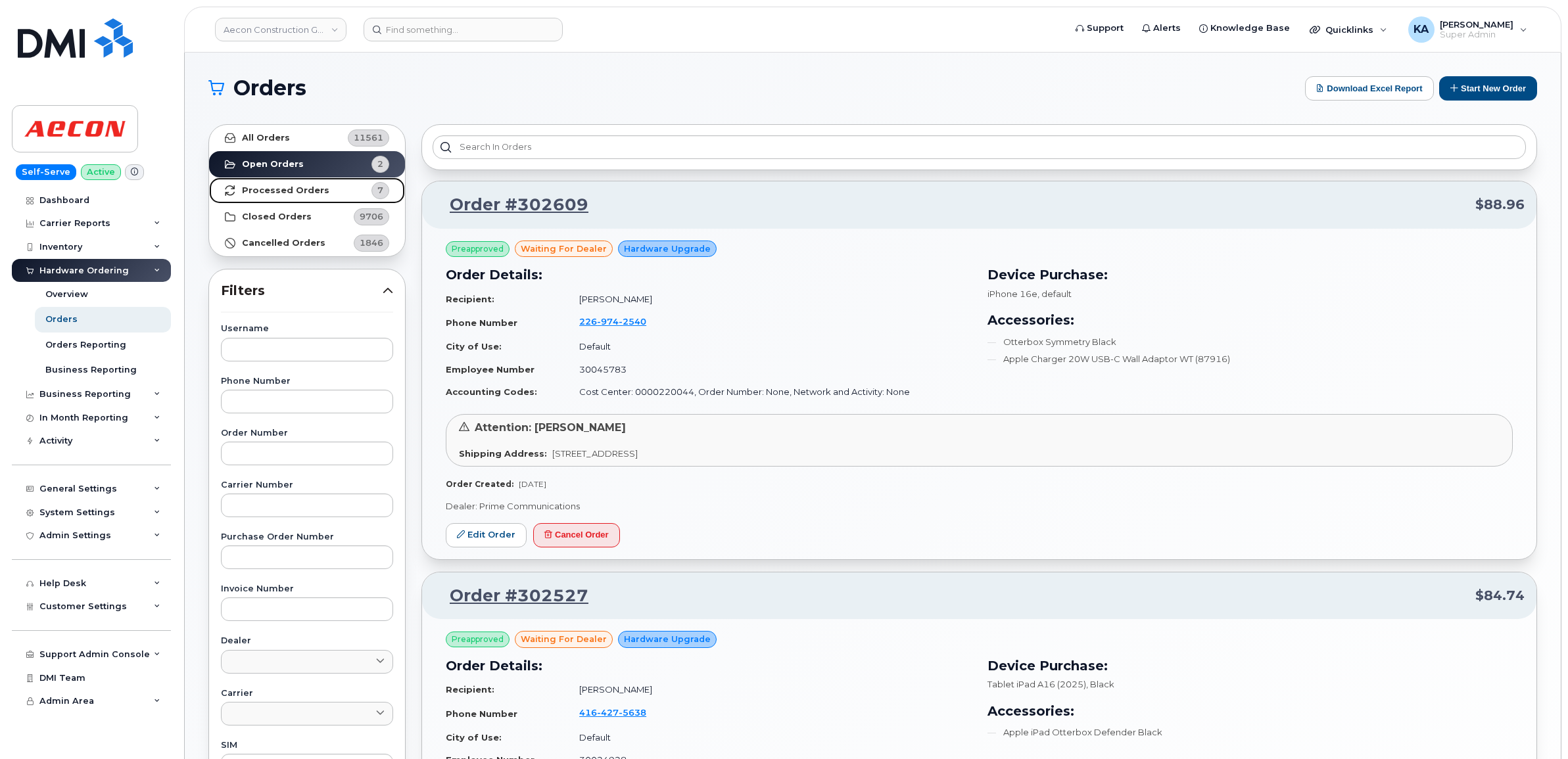
click at [274, 186] on strong "Processed Orders" at bounding box center [285, 191] width 88 height 11
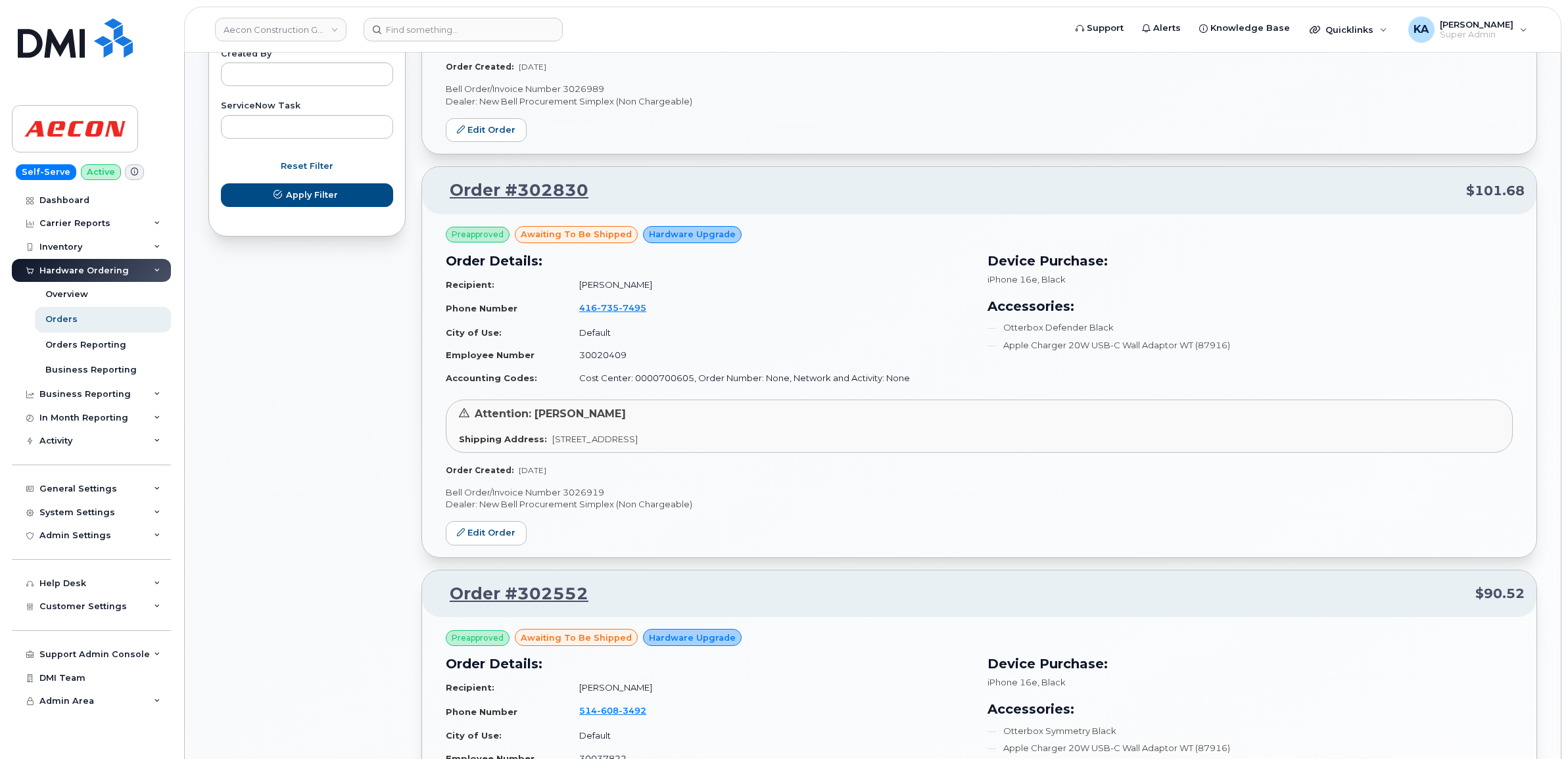
scroll to position [821, 0]
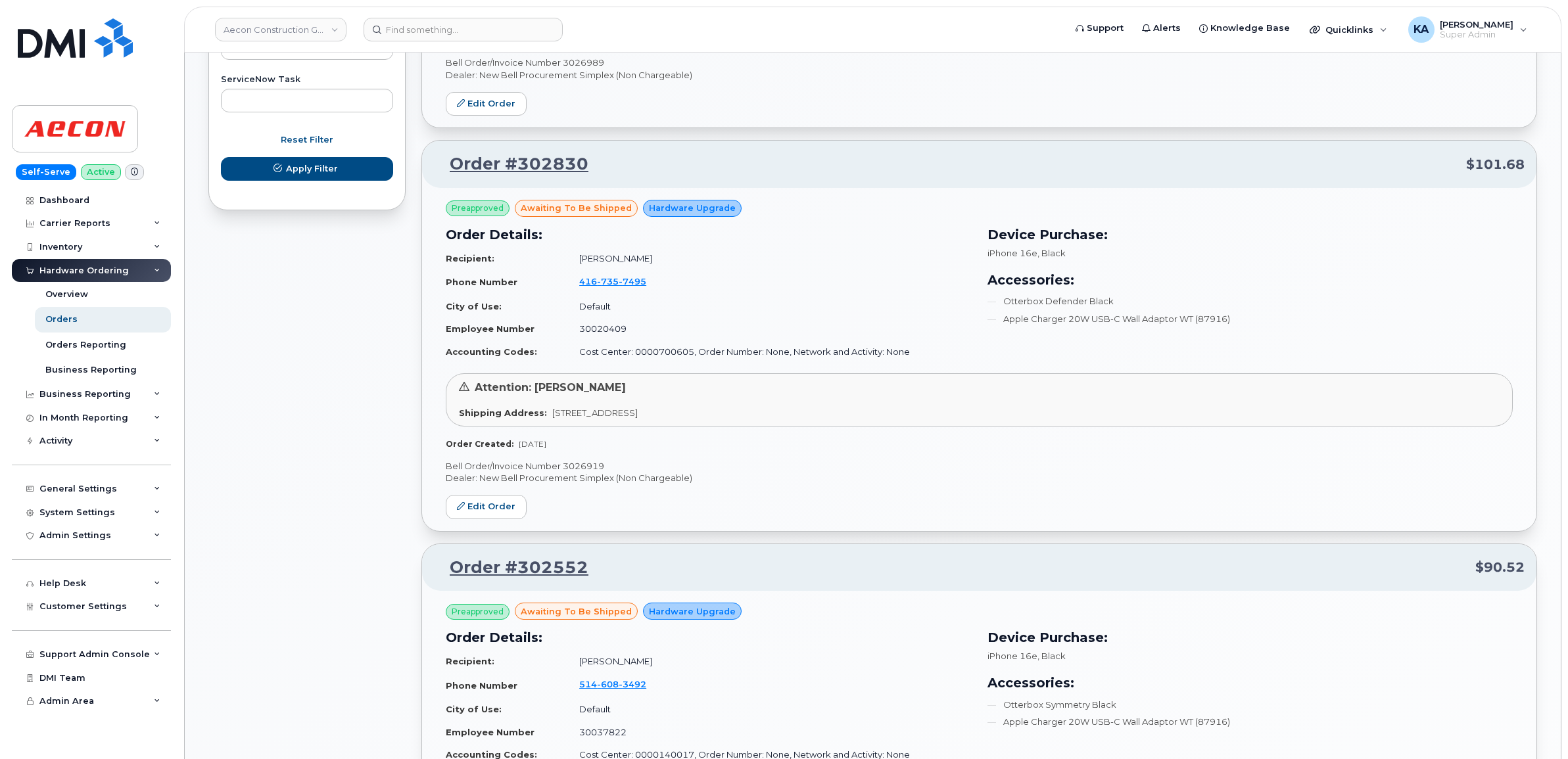
click at [581, 466] on p "Bell Order/Invoice Number 3026919" at bounding box center [979, 466] width 1067 height 13
copy p "3026919"
click at [492, 507] on link "Edit Order" at bounding box center [486, 506] width 81 height 24
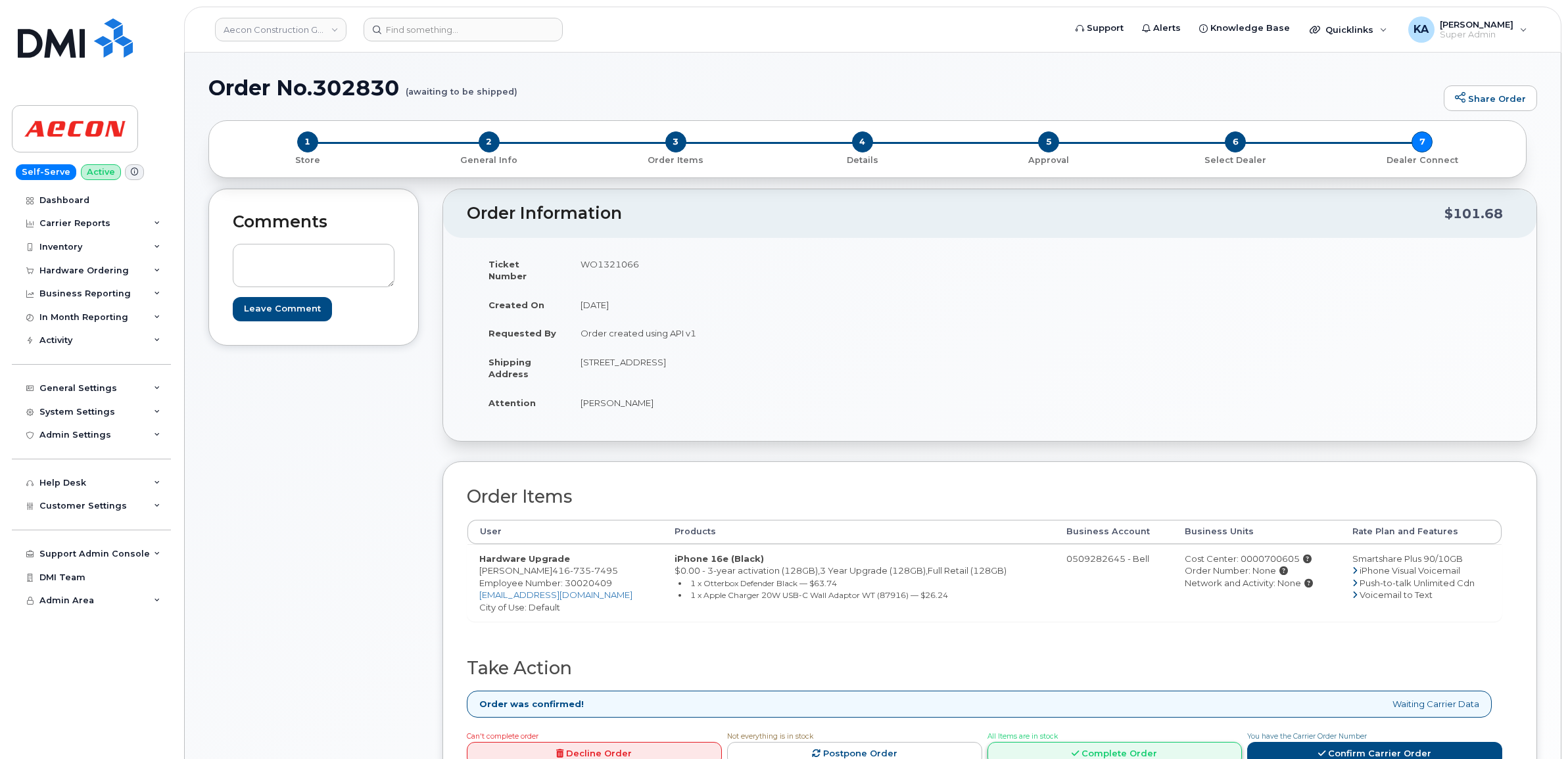
click at [1053, 744] on link "Complete Order" at bounding box center [1115, 754] width 255 height 24
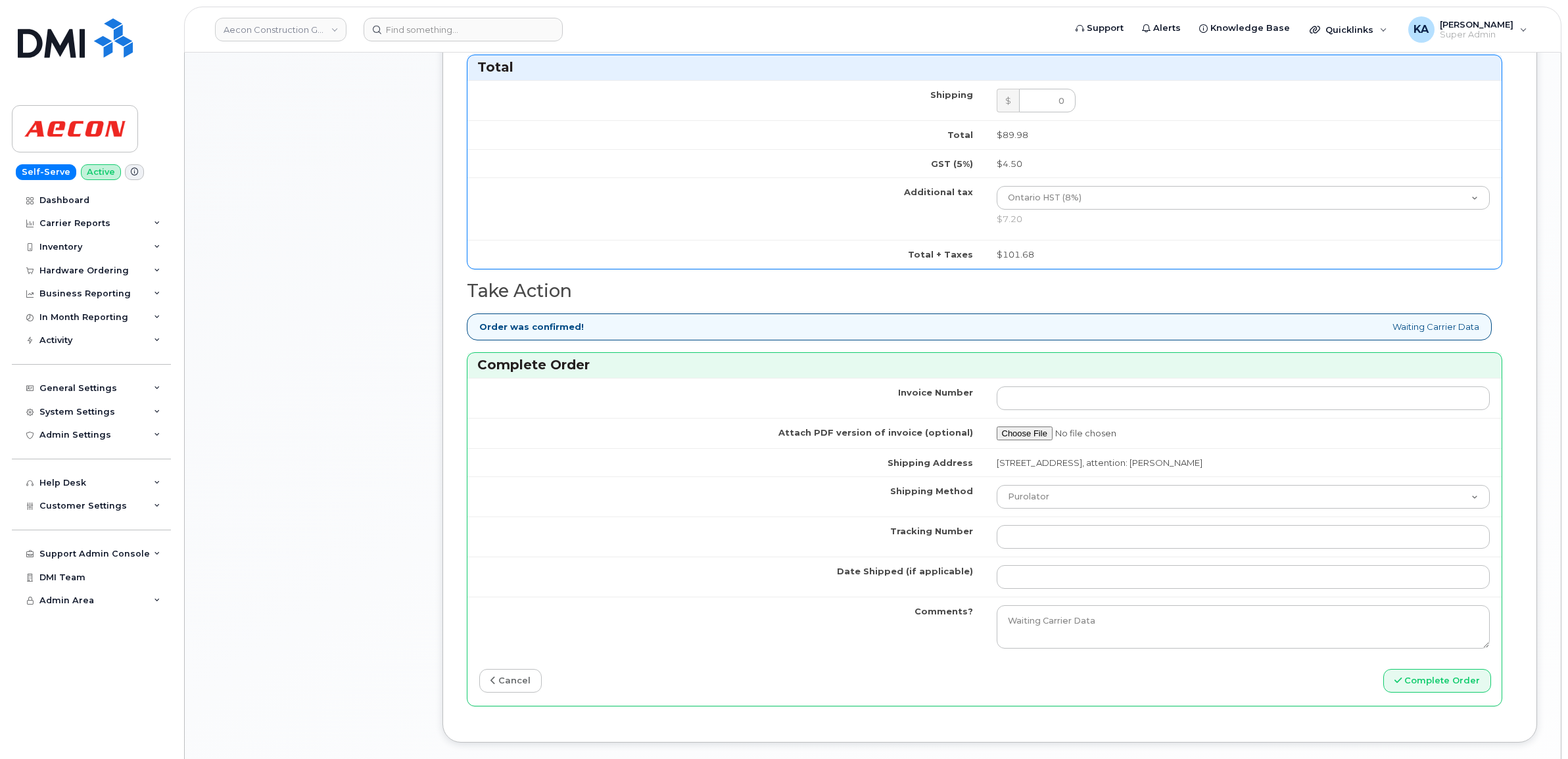
scroll to position [904, 0]
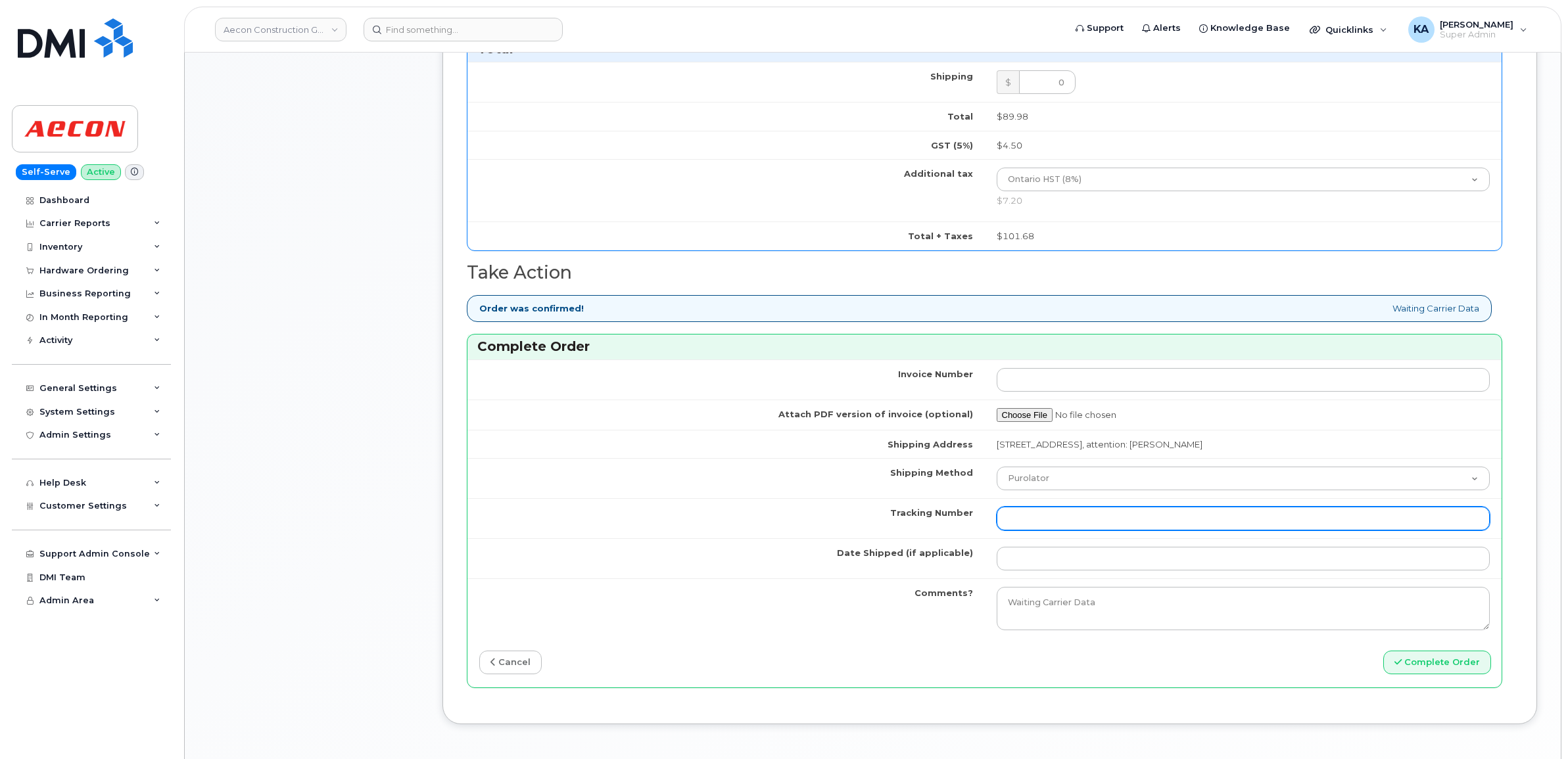
click at [1109, 514] on input "Tracking Number" at bounding box center [1243, 519] width 494 height 24
paste input "520095543747"
type input "520095543747"
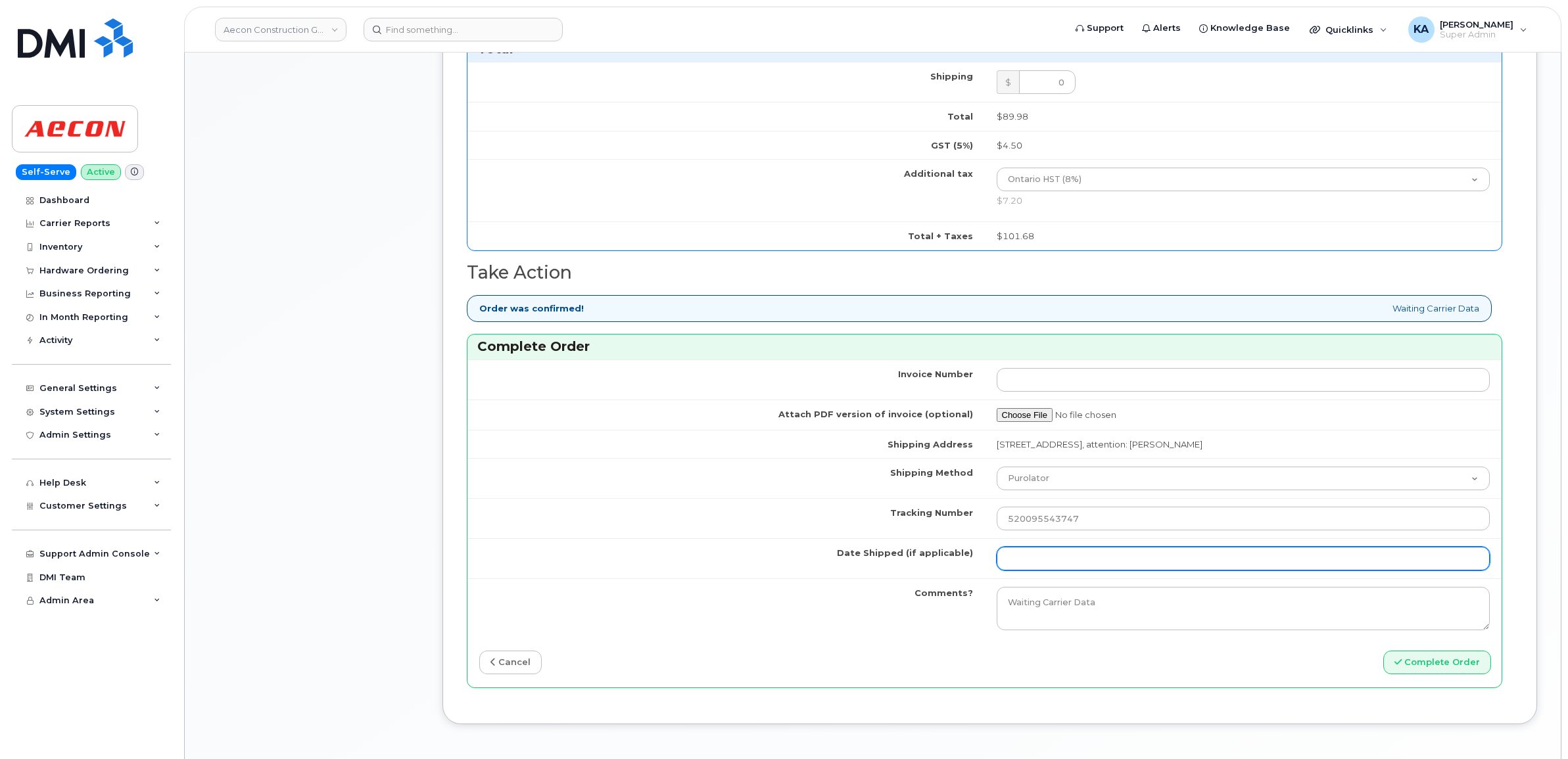
click at [1089, 549] on input "Date Shipped (if applicable)" at bounding box center [1243, 559] width 494 height 24
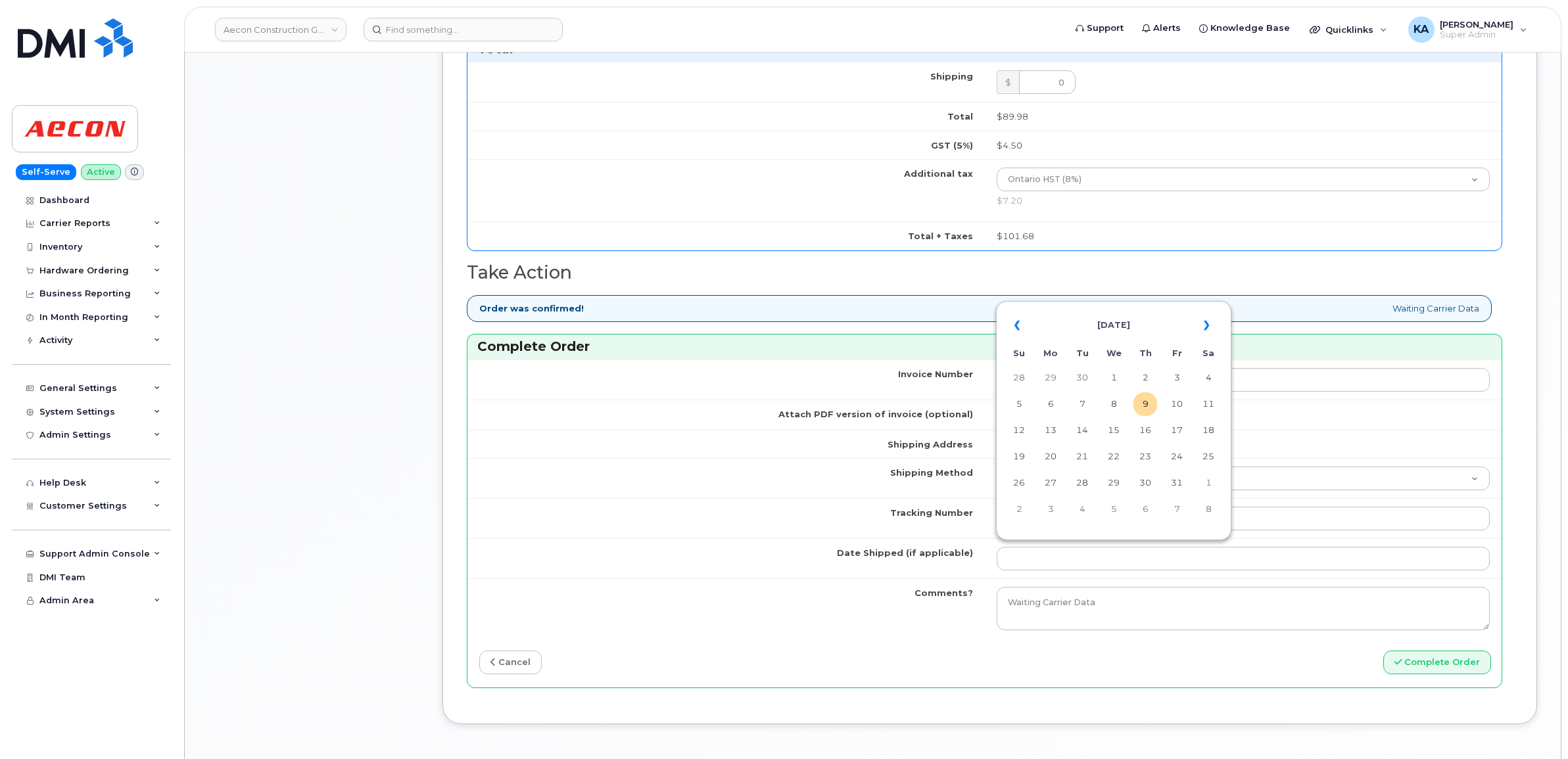
click at [1106, 306] on table "« October 2025 » Su Mo Tu We Th Fr Sa 28 29 30 1 2 3 4 5 6 7 8 9 10 11 12 13 14…" at bounding box center [1113, 417] width 229 height 225
click at [1115, 401] on td "8" at bounding box center [1113, 404] width 24 height 24
type input "[DATE]"
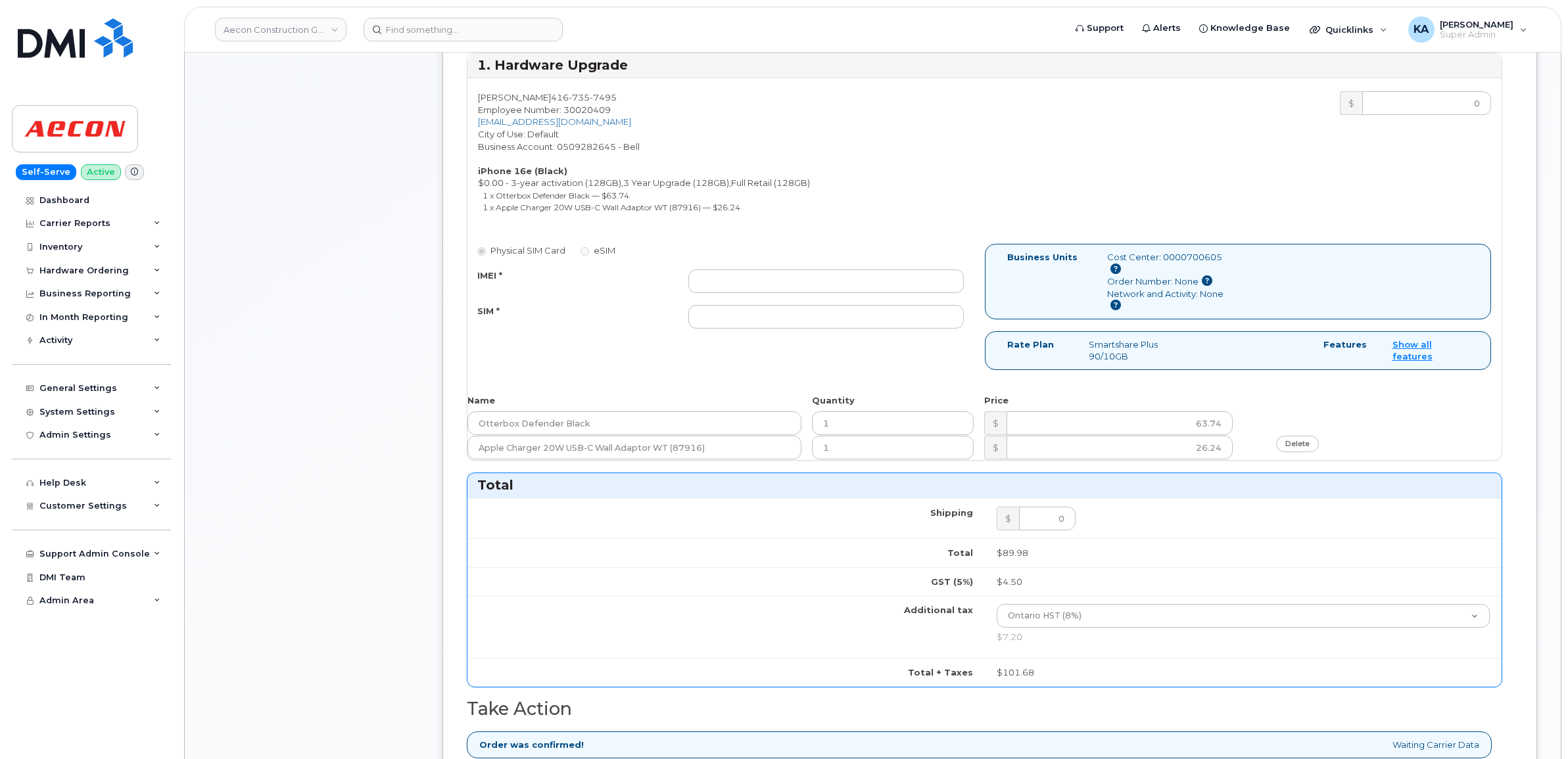
scroll to position [411, 0]
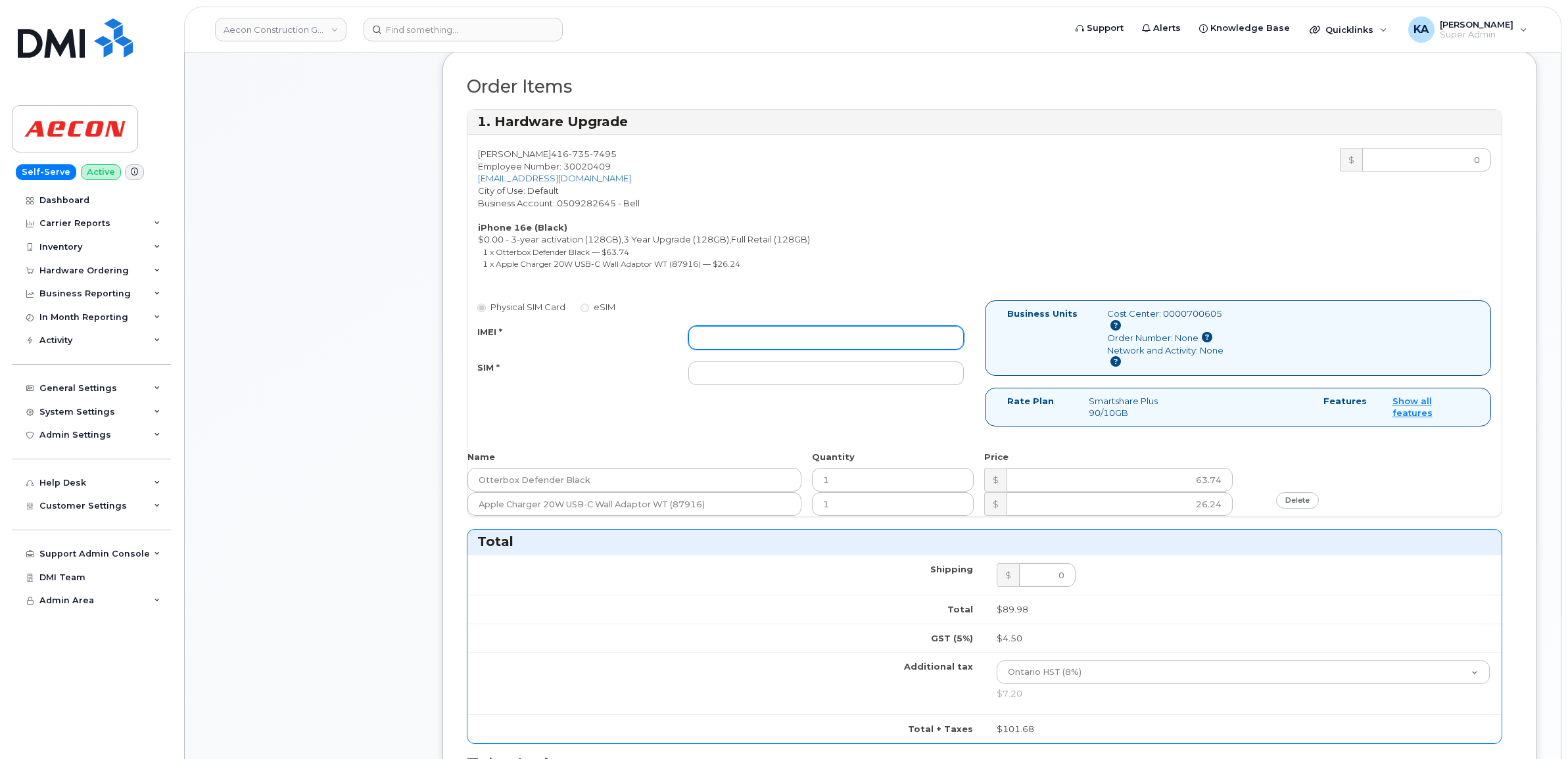
click at [806, 327] on input "IMEI *" at bounding box center [826, 338] width 275 height 24
paste input "354216331450357"
type input "354216331450357"
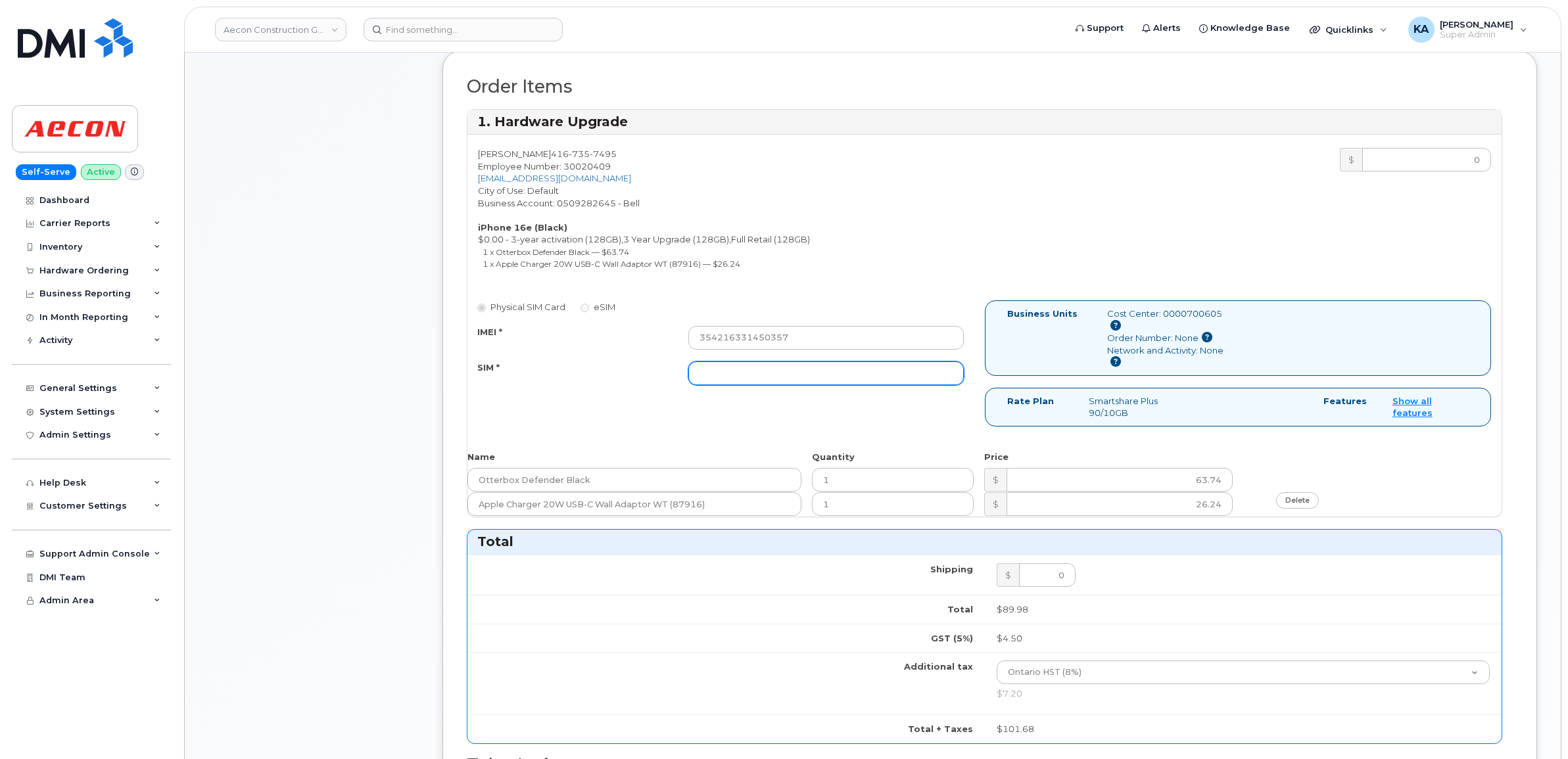
click at [840, 365] on input "SIM *" at bounding box center [826, 373] width 275 height 24
paste input "89302610207413887768"
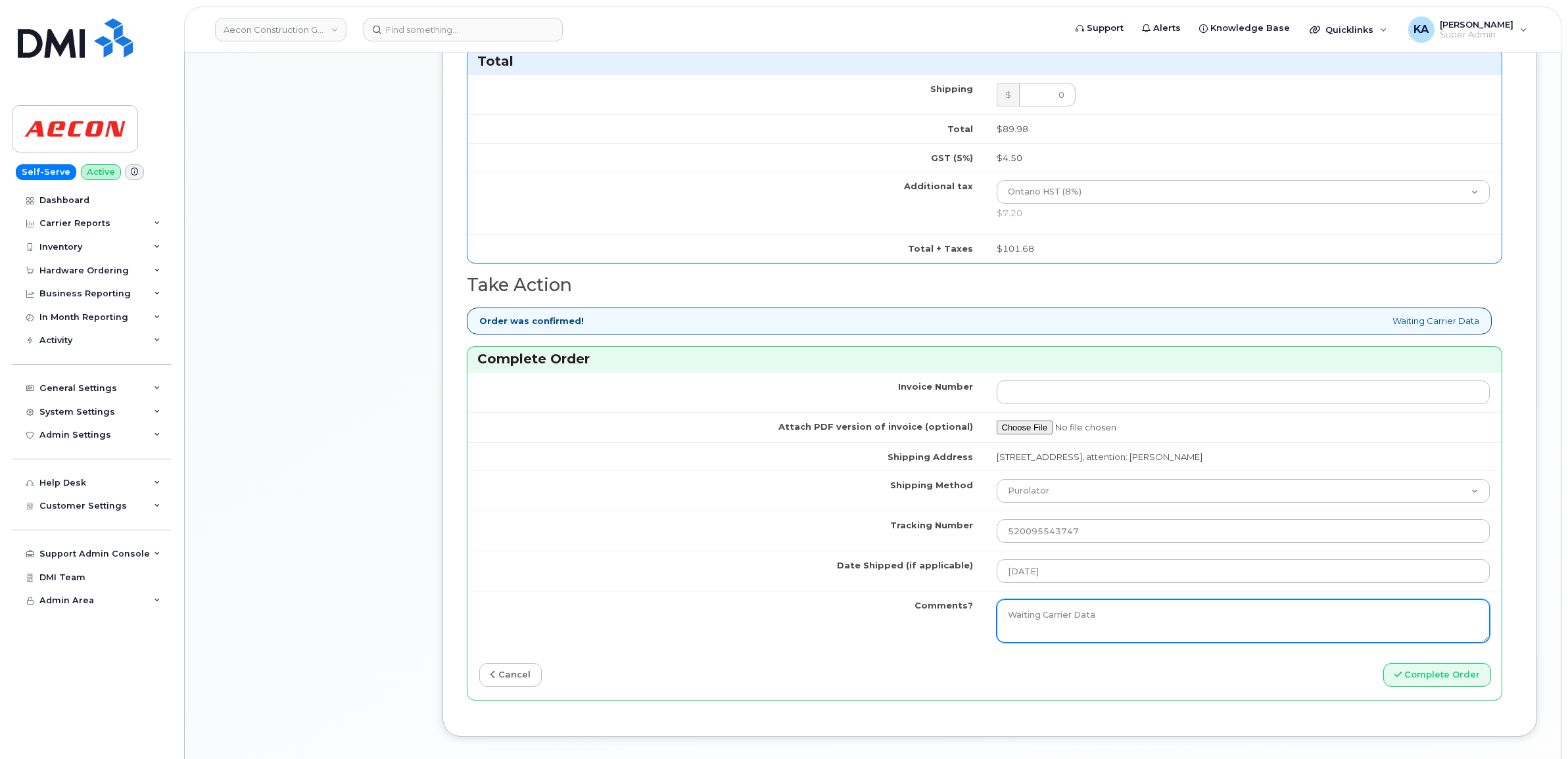
scroll to position [986, 0]
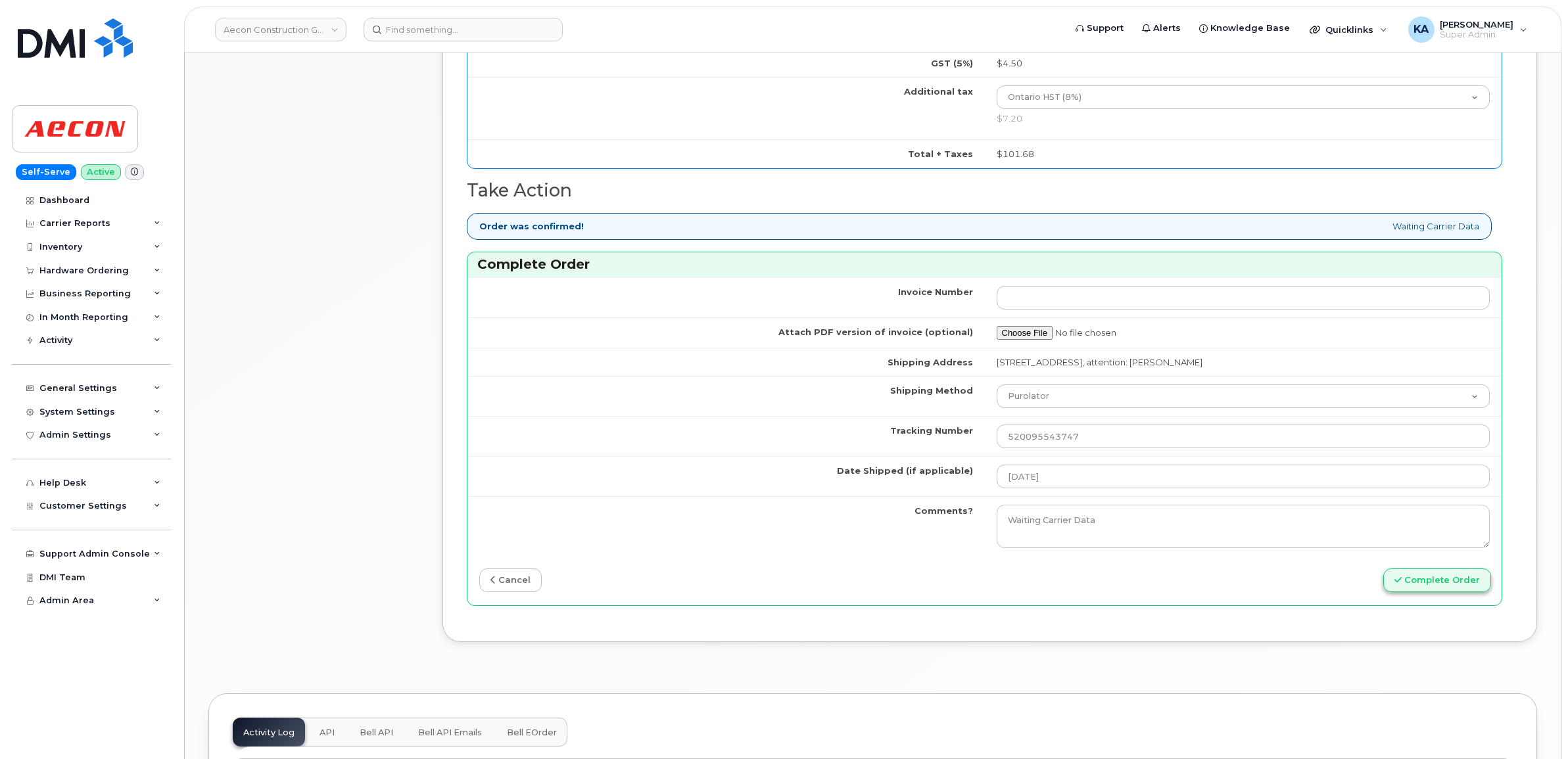
type input "89302610207413887768"
click at [1417, 569] on button "Complete Order" at bounding box center [1437, 581] width 108 height 24
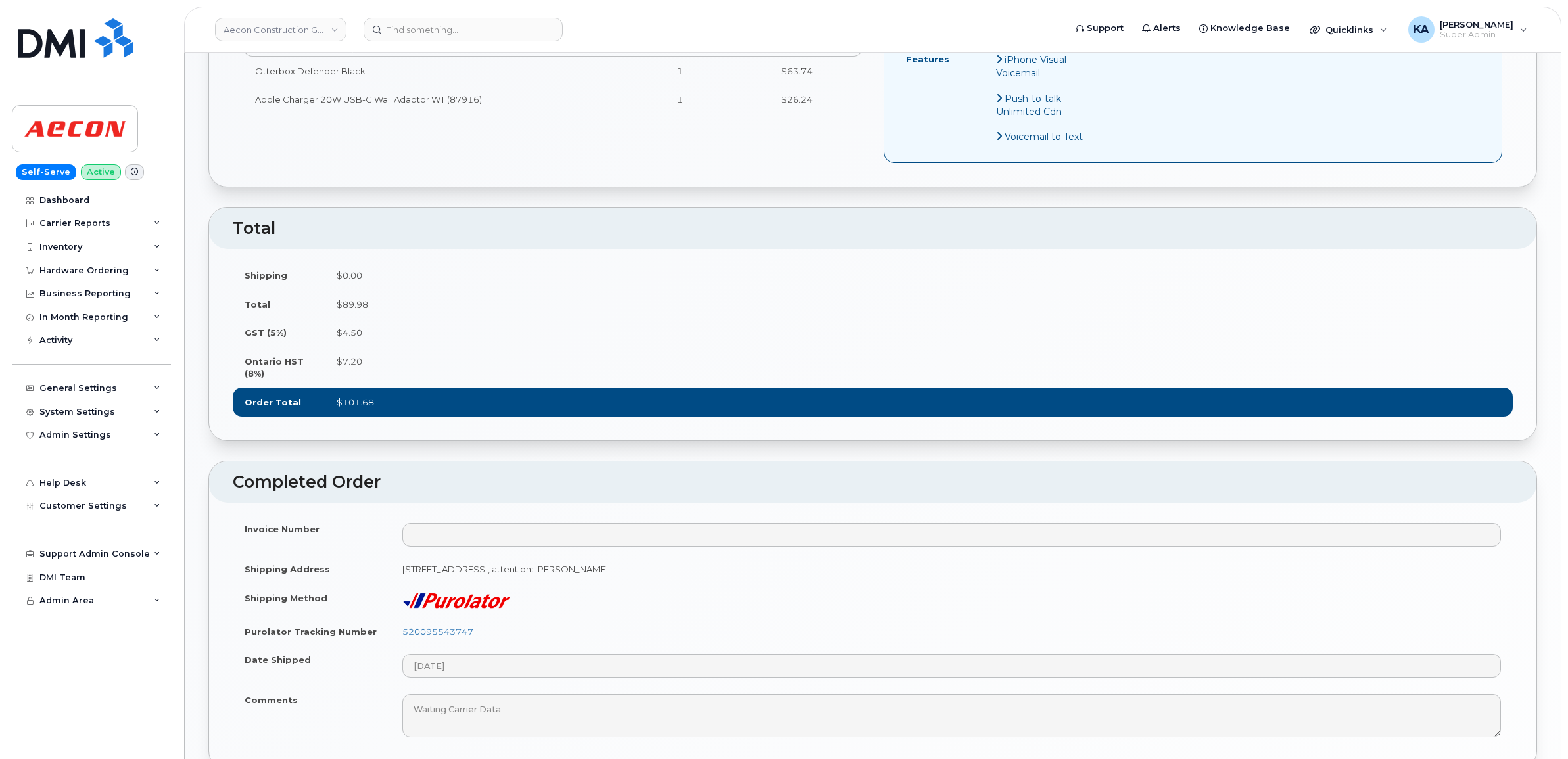
scroll to position [739, 0]
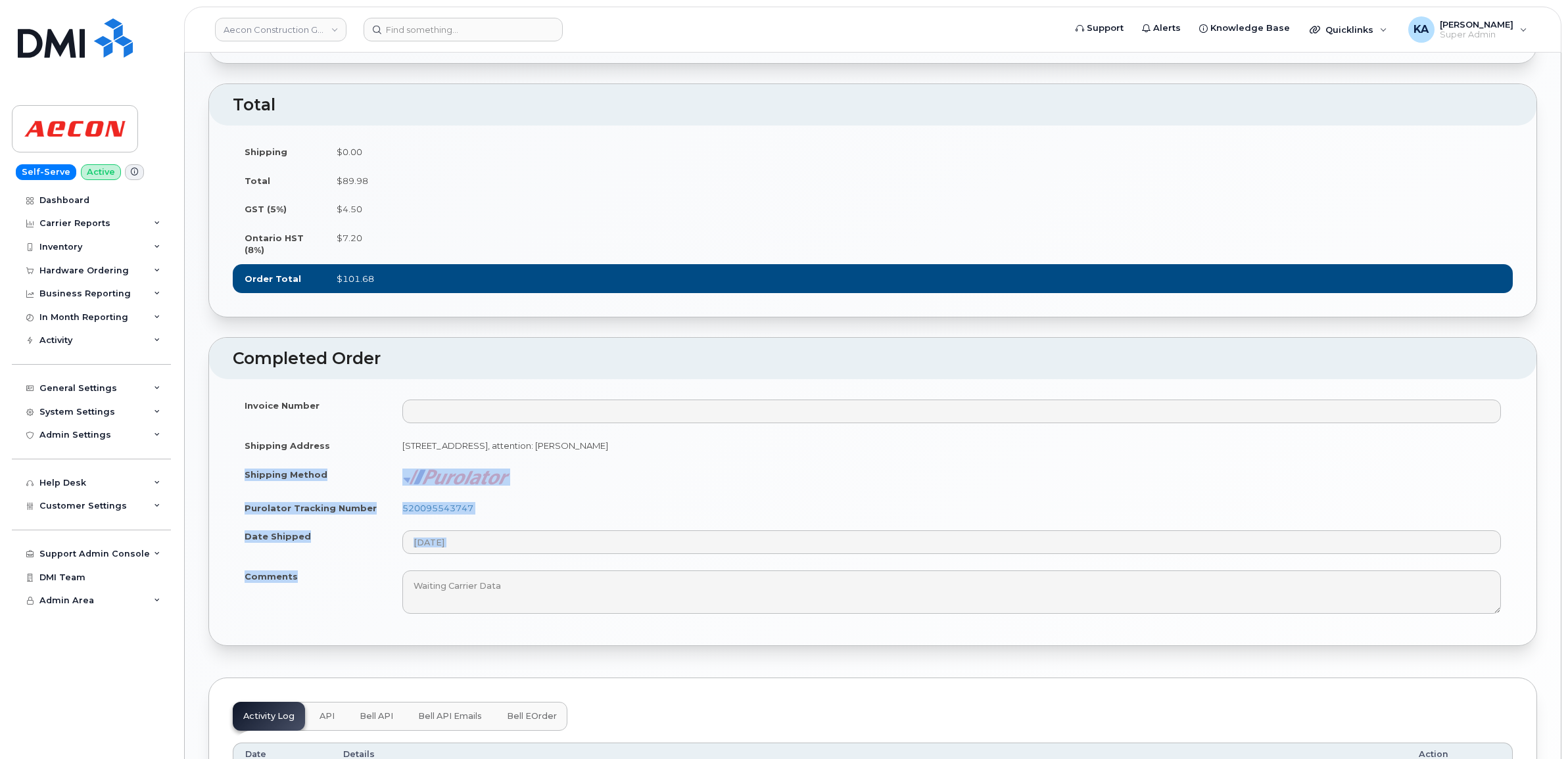
drag, startPoint x: 241, startPoint y: 466, endPoint x: 320, endPoint y: 571, distance: 131.4
click at [320, 571] on tbody "Invoice Number Shipping Address [STREET_ADDRESS], attention: [PERSON_NAME] Ship…" at bounding box center [872, 506] width 1280 height 231
copy tbody "Shipping Method Purolator Tracking Number 520095543747 Date Shipped Comments"
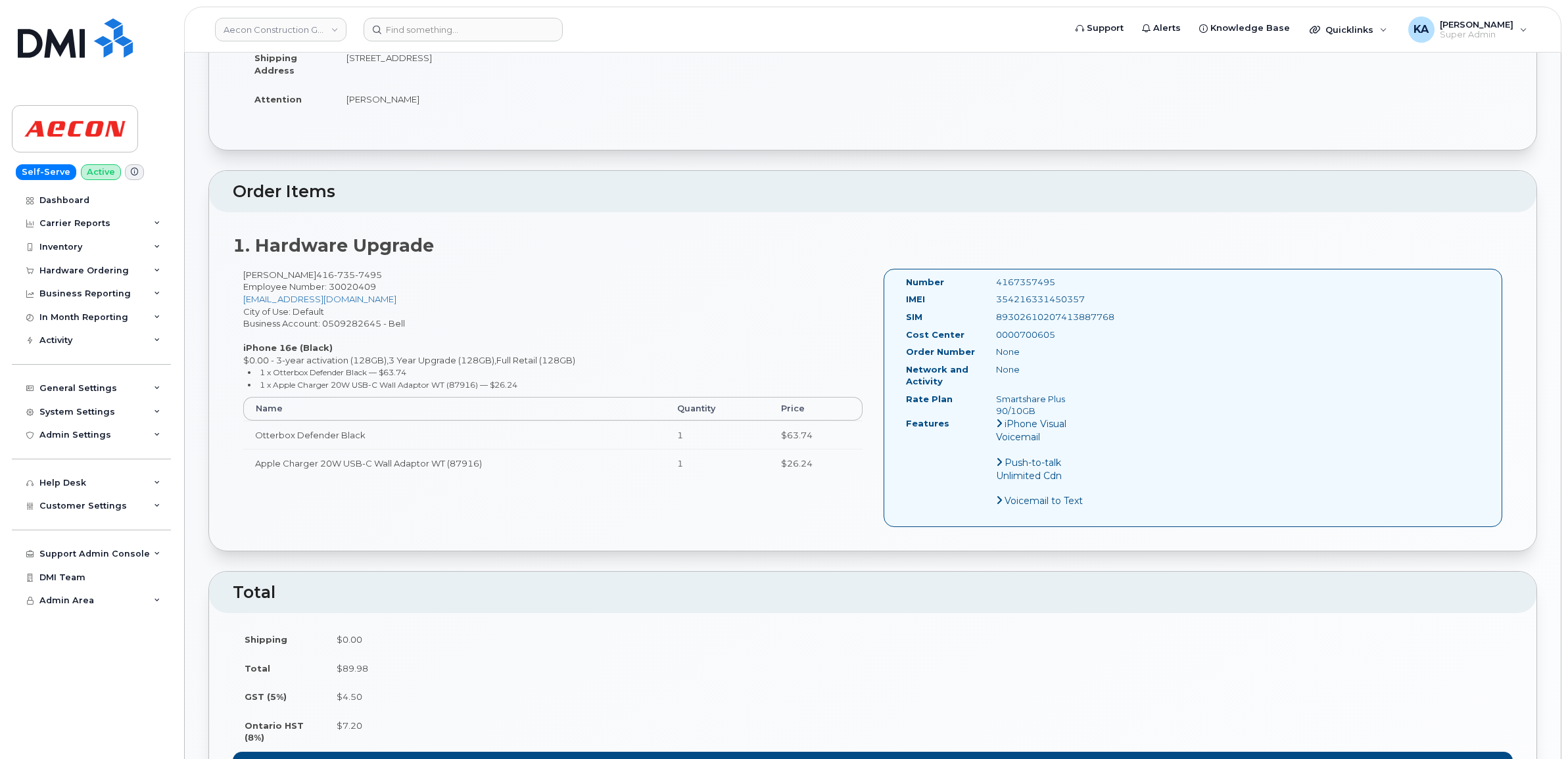
scroll to position [246, 0]
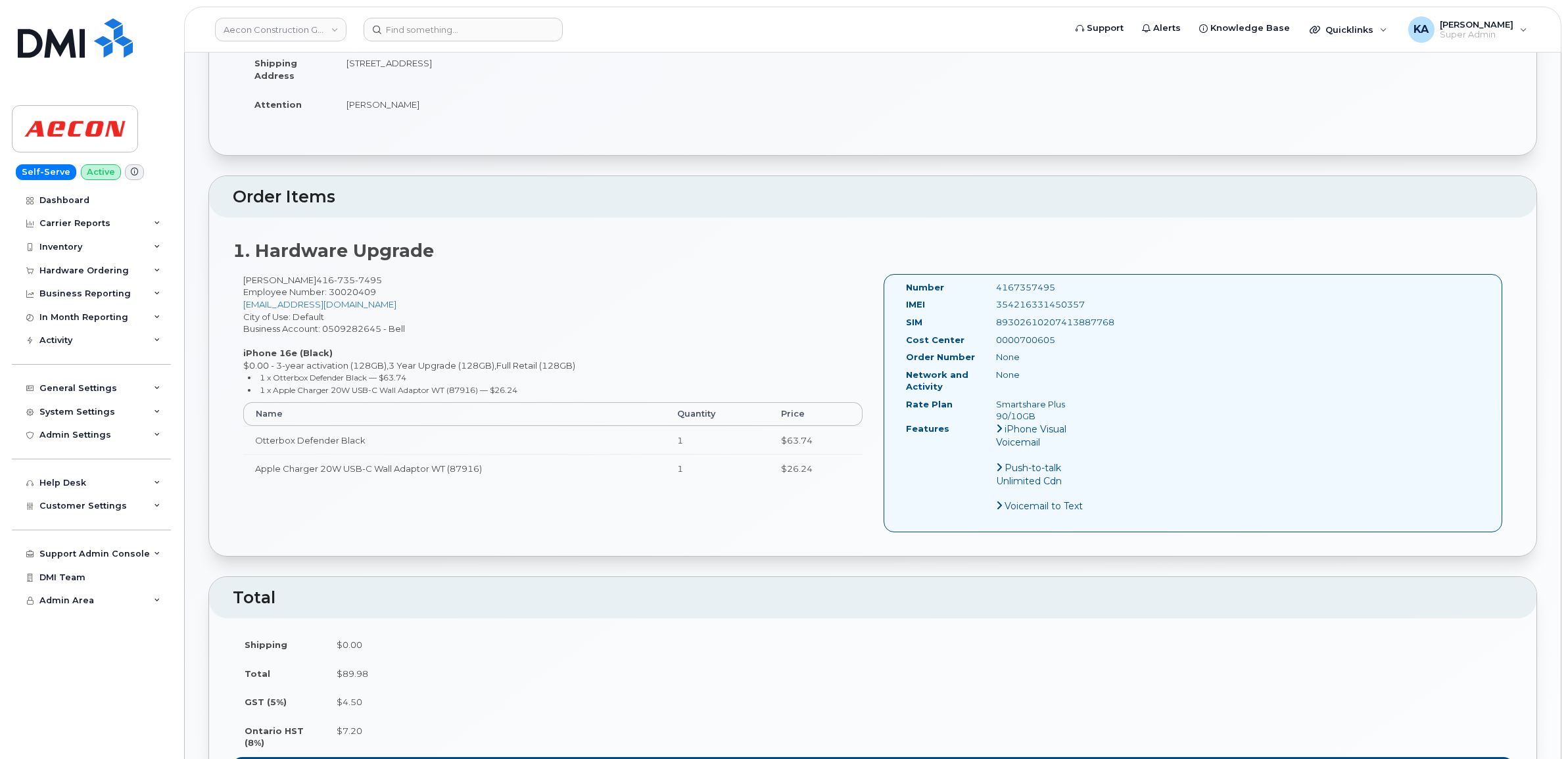
drag, startPoint x: 905, startPoint y: 272, endPoint x: 1080, endPoint y: 408, distance: 221.6
click at [1080, 408] on div "Number 4167357495 IMEI [TECHNICAL_ID] SIM [TECHNICAL_ID] Cost Center 0000700605…" at bounding box center [1004, 403] width 216 height 244
copy div "Number 4167357495 IMEI [TECHNICAL_ID] SIM [TECHNICAL_ID] Cost Center 0000700605…"
click at [726, 589] on h2 "Total" at bounding box center [872, 598] width 1280 height 18
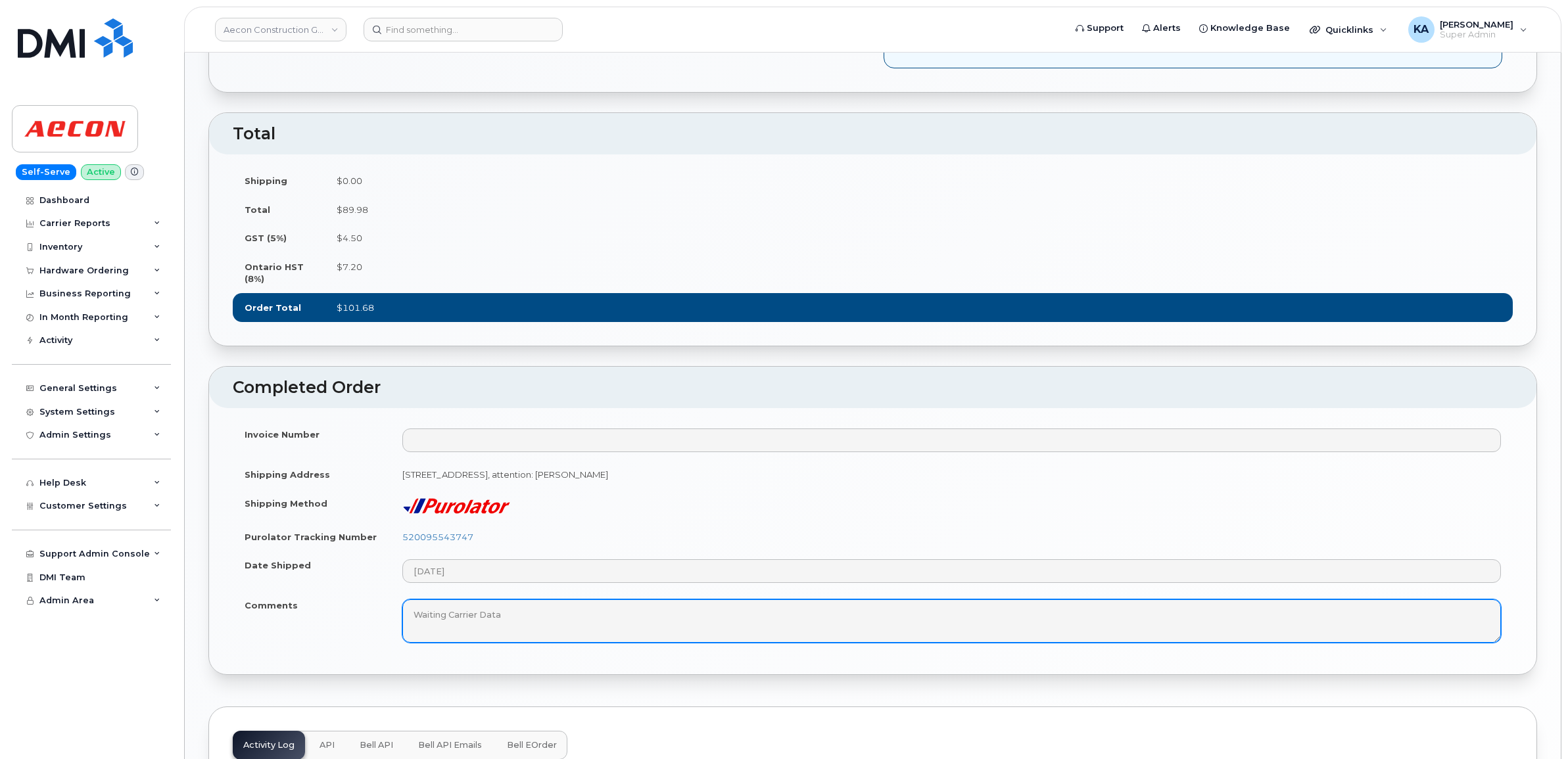
scroll to position [739, 0]
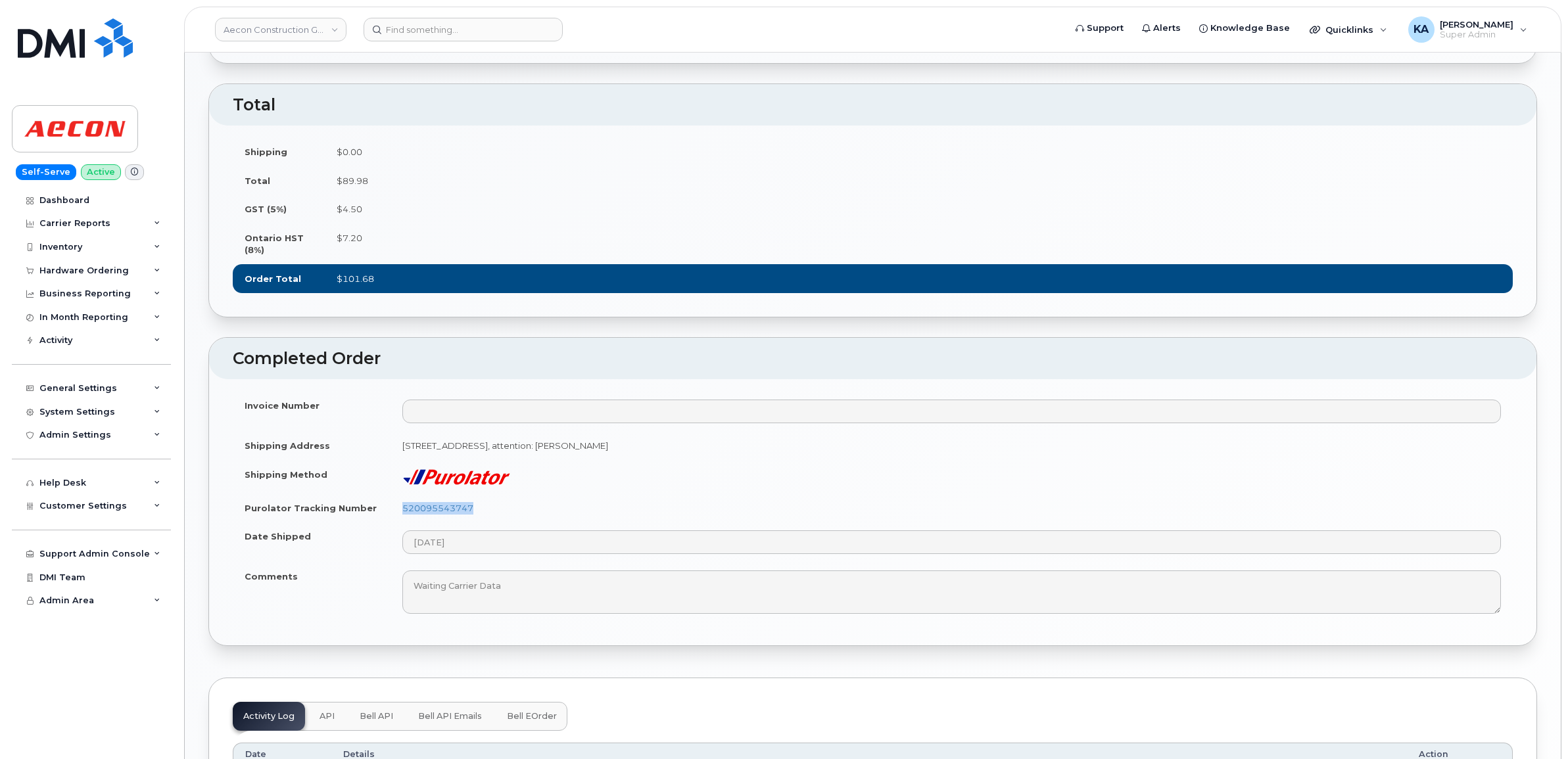
drag, startPoint x: 482, startPoint y: 501, endPoint x: 401, endPoint y: 503, distance: 81.0
click at [401, 503] on td "520095543747" at bounding box center [951, 508] width 1122 height 29
copy link "520095543747"
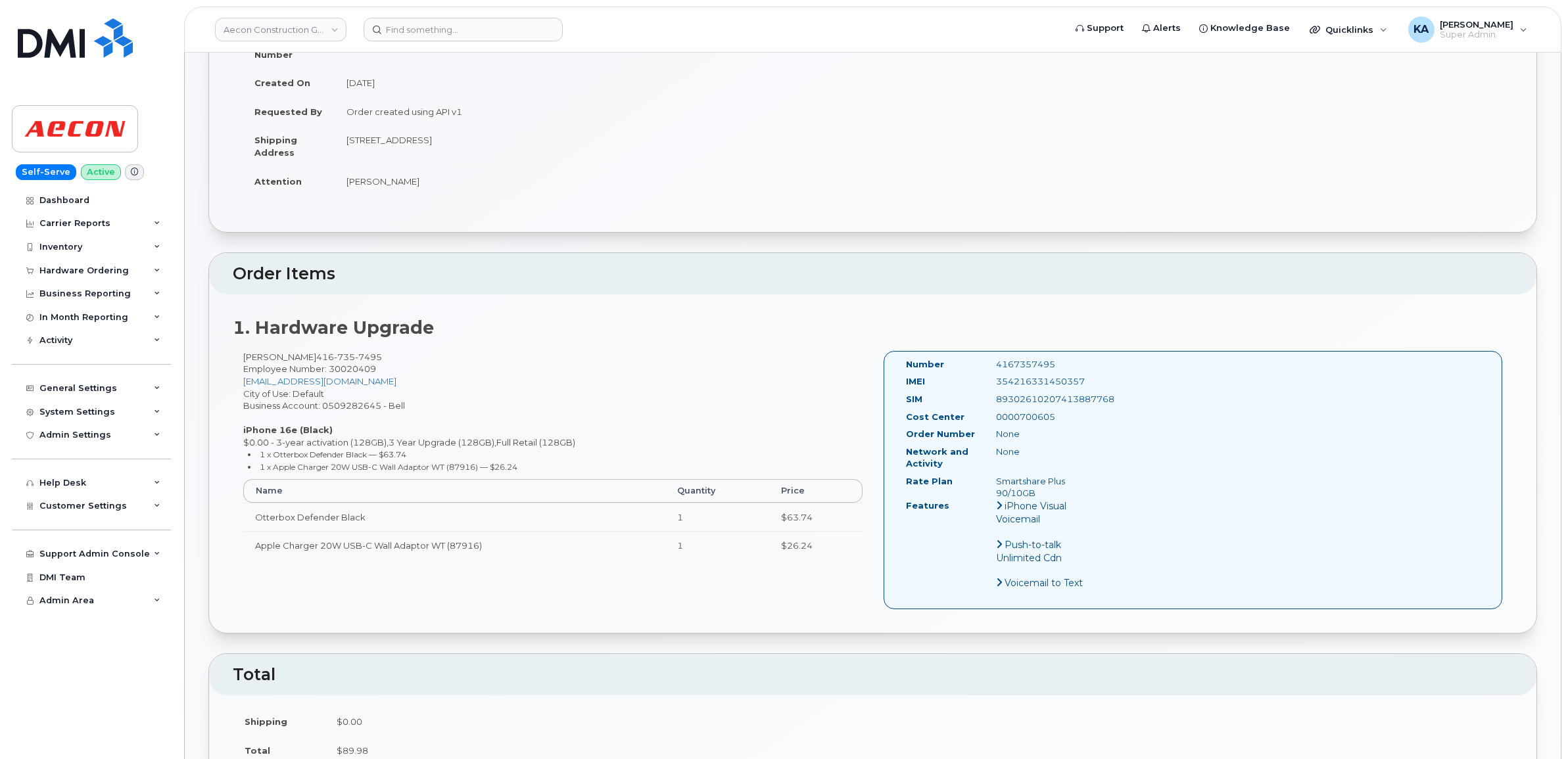
scroll to position [164, 0]
drag, startPoint x: 1092, startPoint y: 373, endPoint x: 990, endPoint y: 373, distance: 102.0
click at [990, 380] on div "354216331450357" at bounding box center [1049, 387] width 126 height 13
copy div "354216331450357"
drag, startPoint x: 1063, startPoint y: 357, endPoint x: 981, endPoint y: 356, distance: 82.0
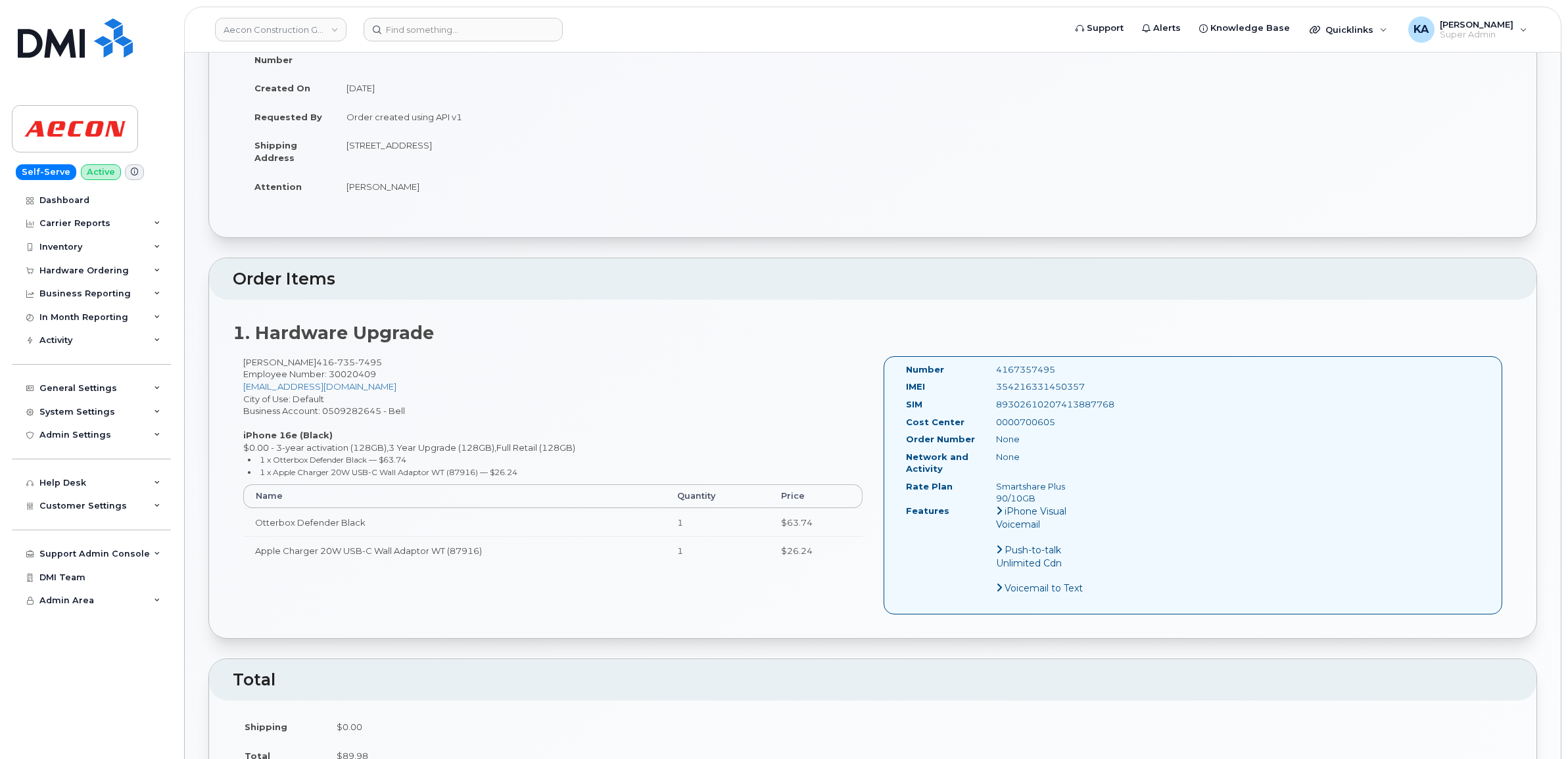
click at [981, 363] on div "Number 4167357495" at bounding box center [1004, 372] width 216 height 18
copy div "4167357495"
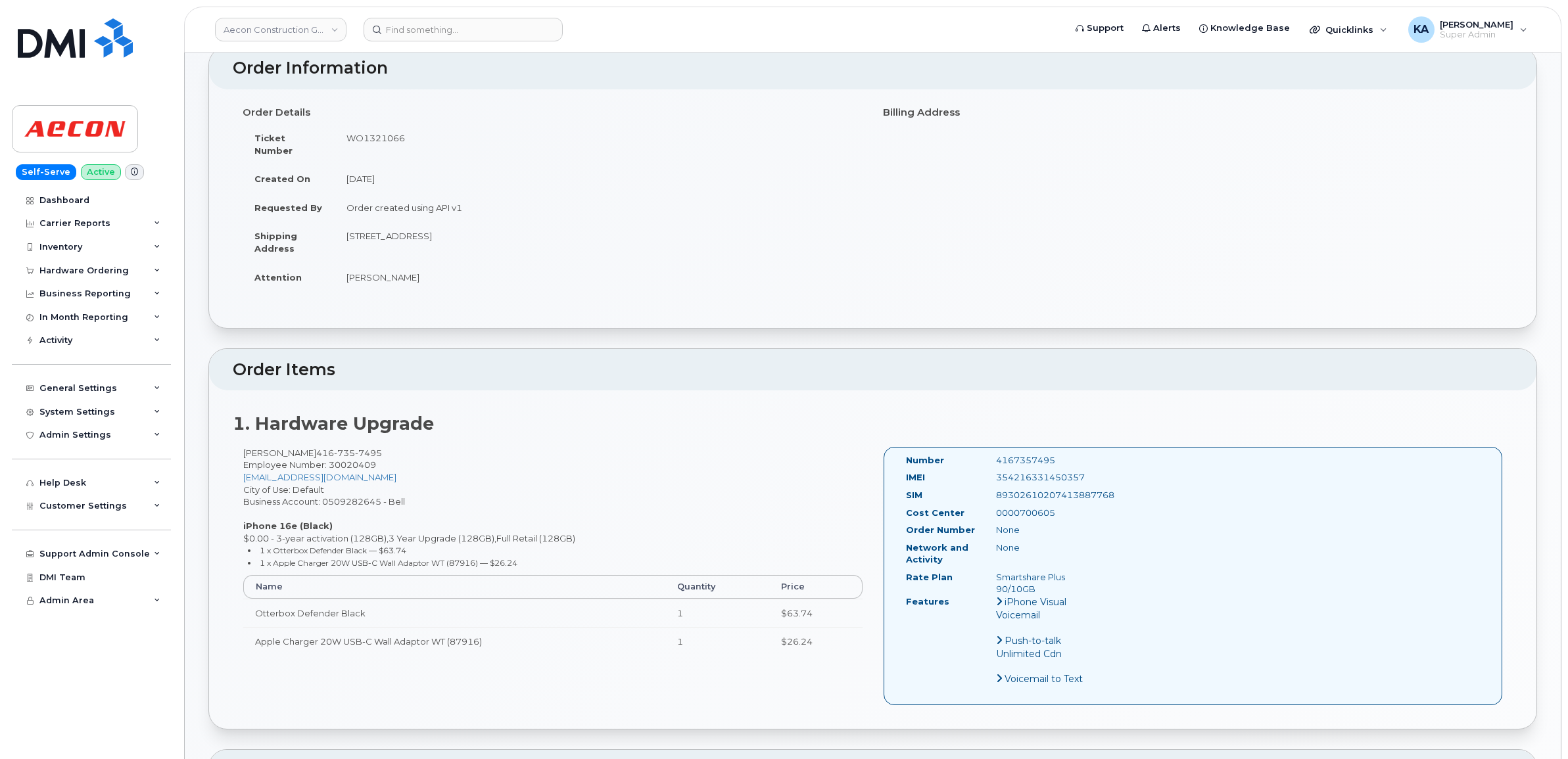
scroll to position [0, 0]
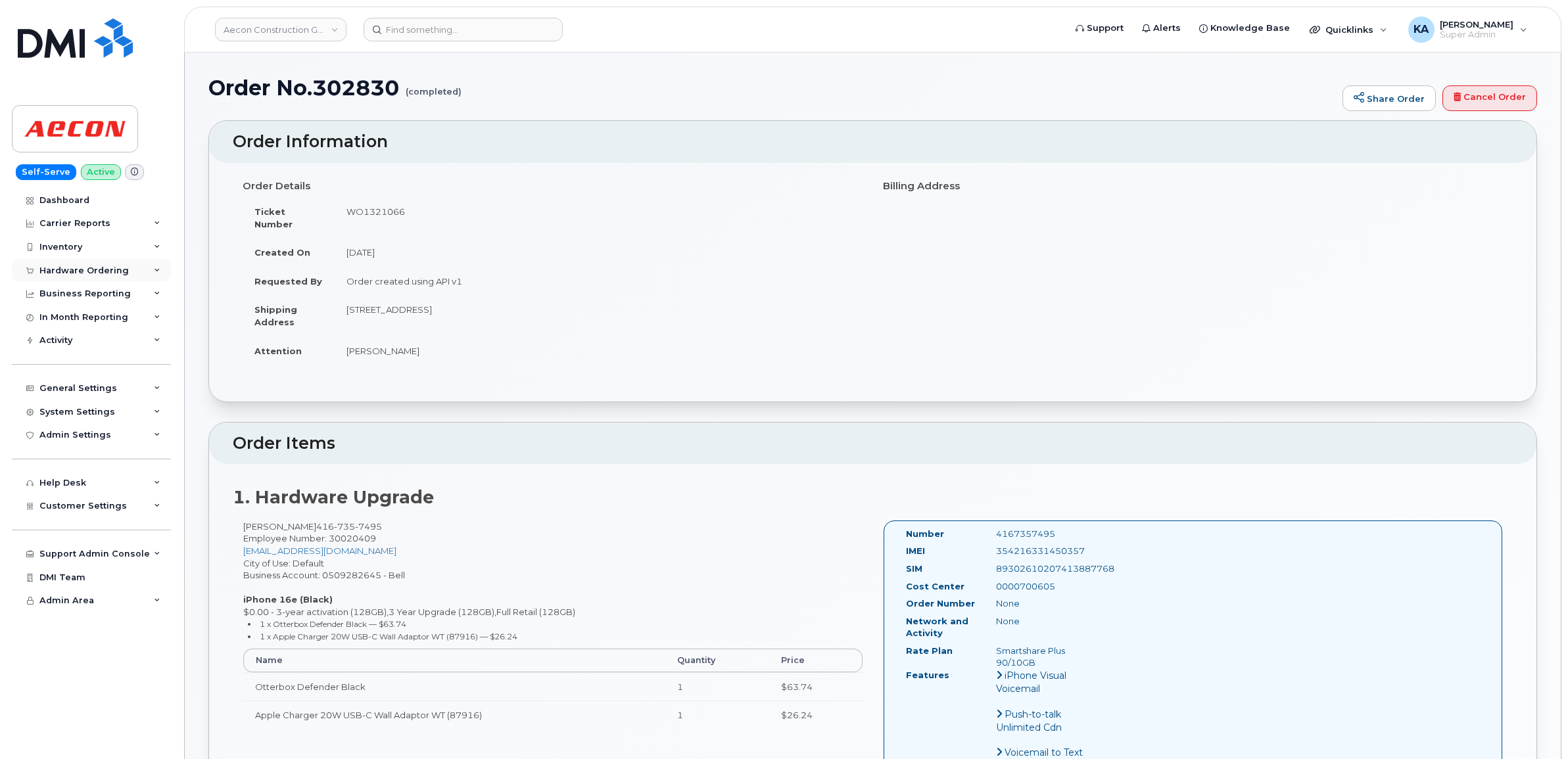
click at [107, 268] on div "Hardware Ordering" at bounding box center [84, 271] width 90 height 11
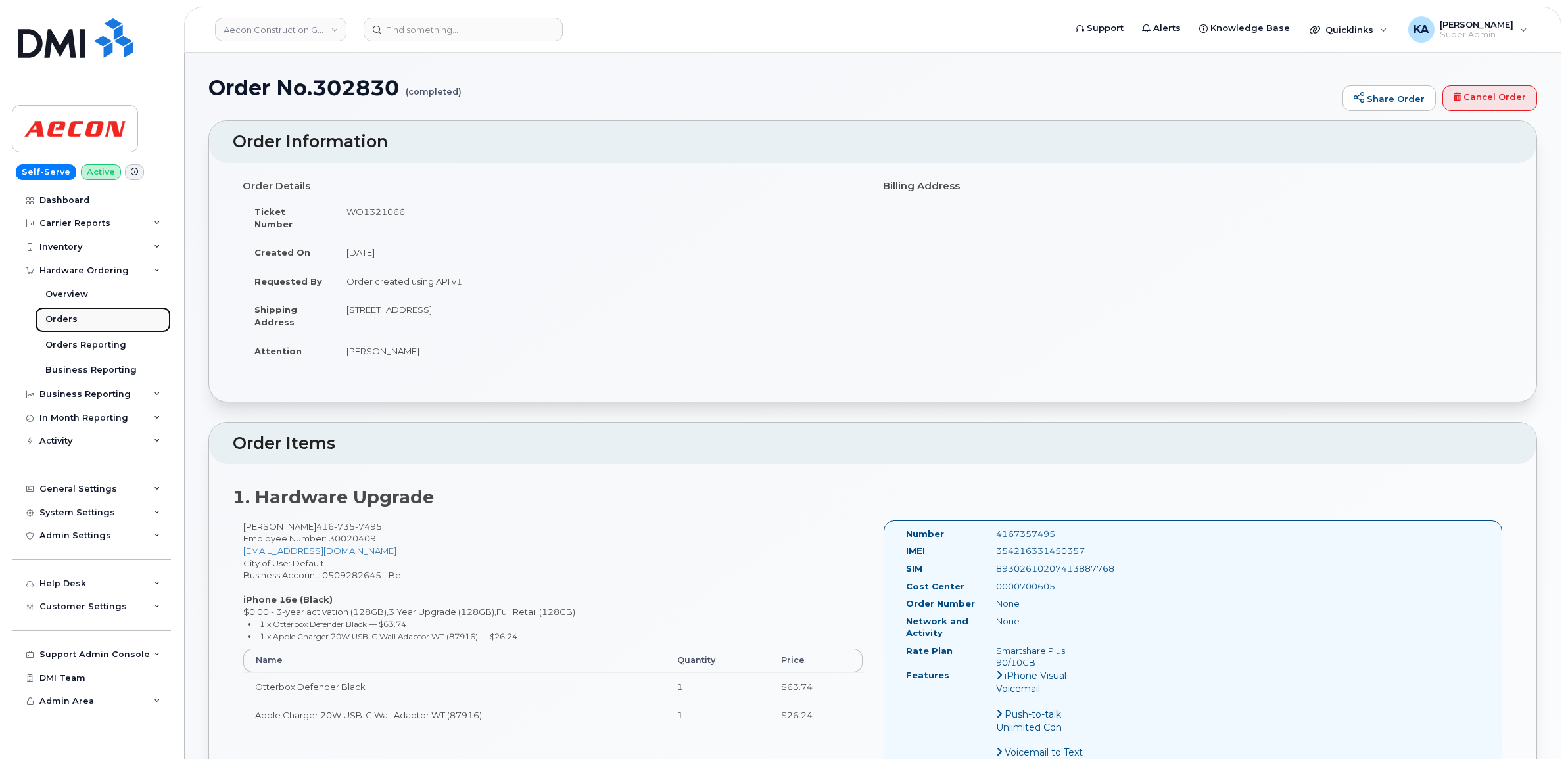
click at [67, 319] on div "Orders" at bounding box center [62, 319] width 33 height 12
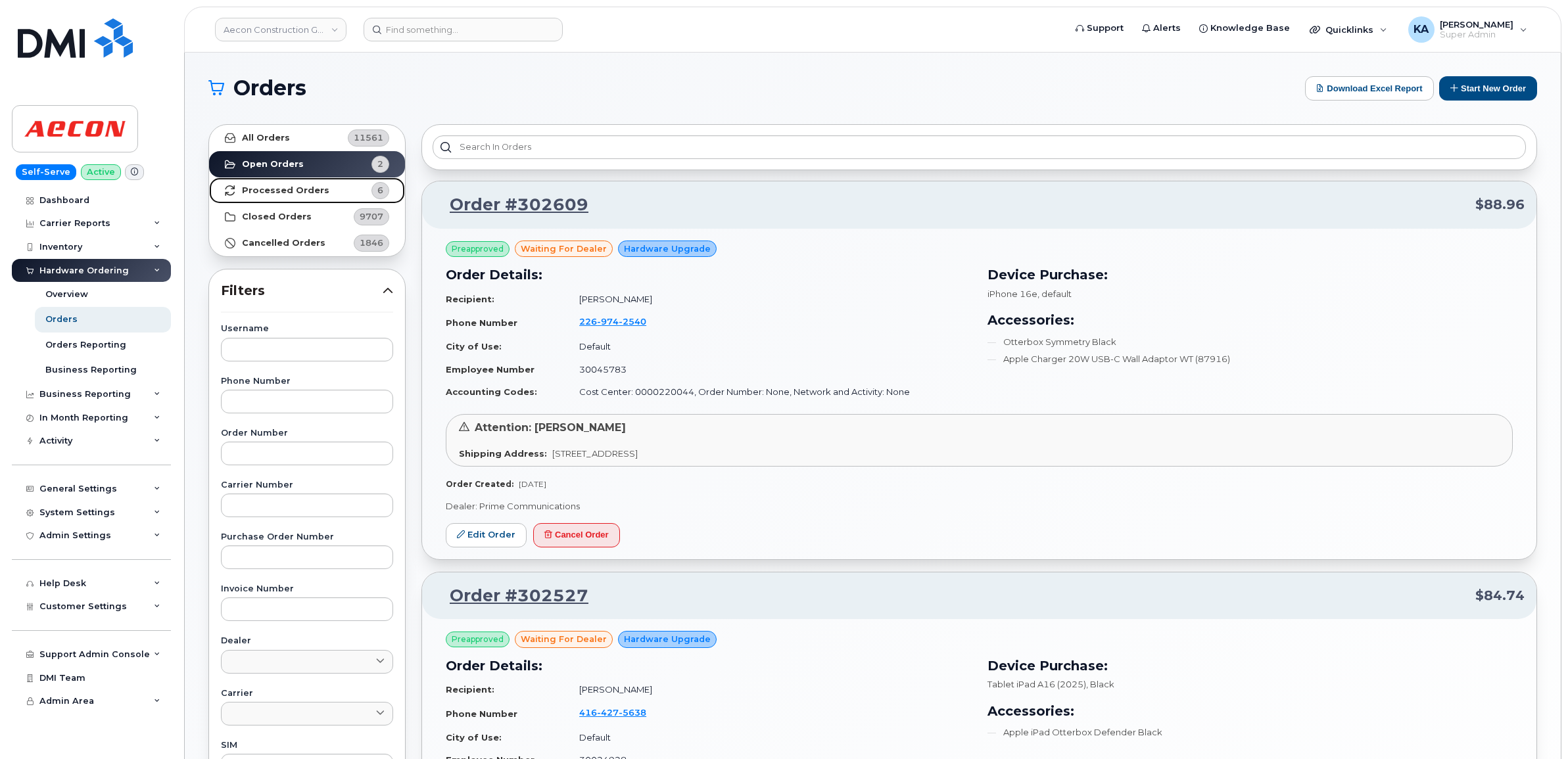
click at [272, 188] on strong "Processed Orders" at bounding box center [285, 191] width 88 height 11
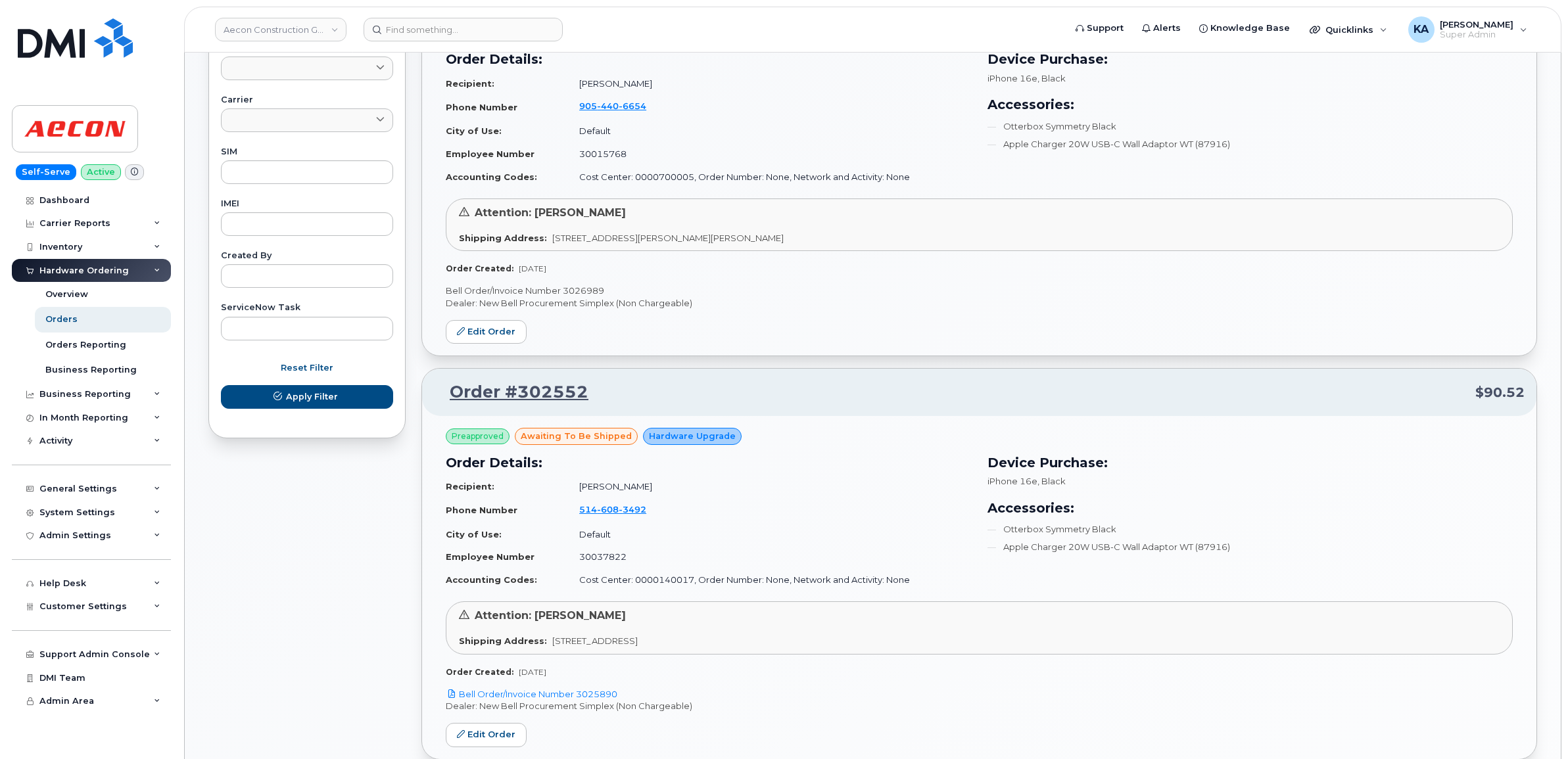
scroll to position [493, 0]
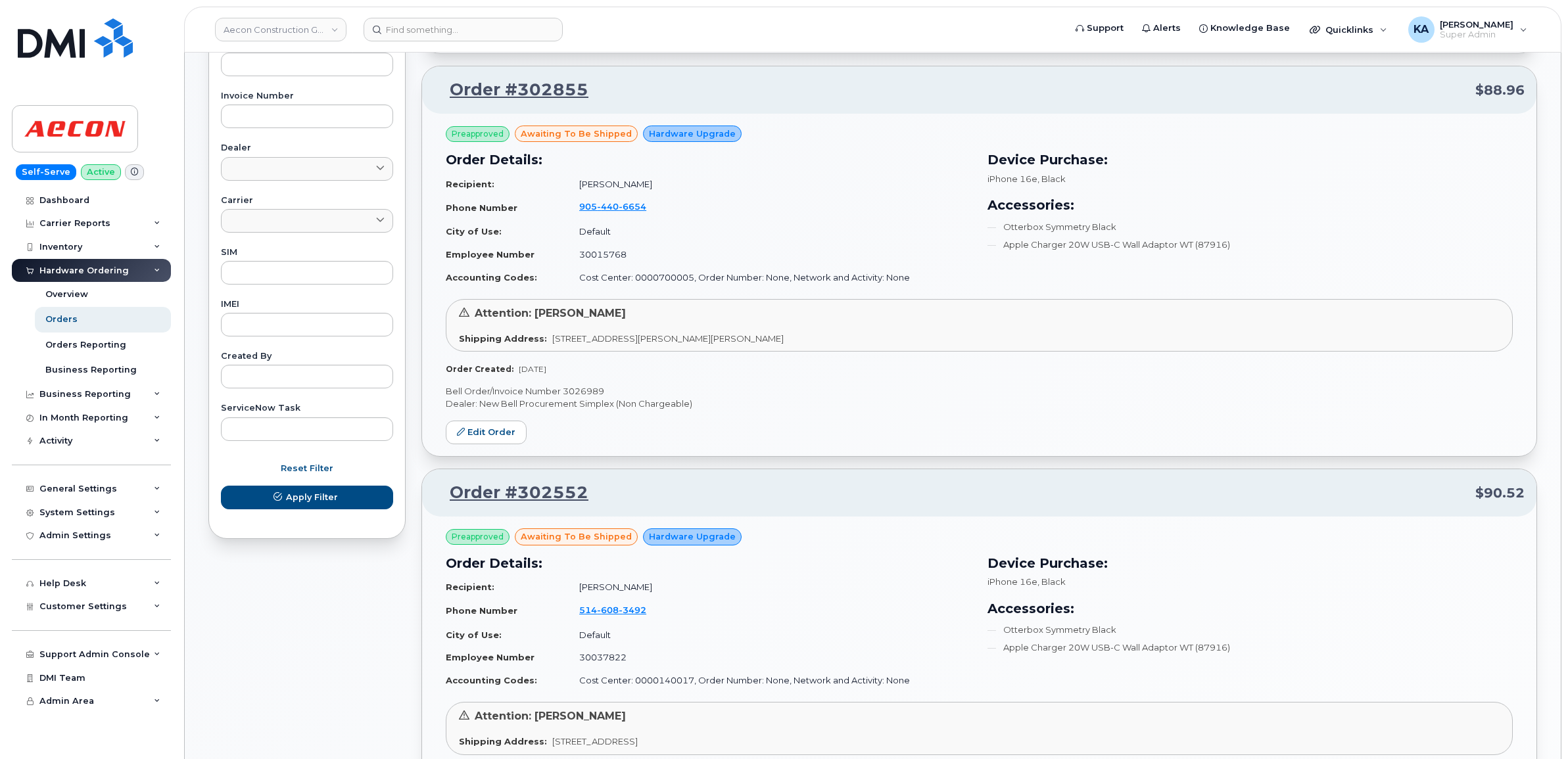
click at [593, 389] on p "Bell Order/Invoice Number 3026989" at bounding box center [979, 391] width 1067 height 13
click at [592, 389] on p "Bell Order/Invoice Number 3026989" at bounding box center [979, 391] width 1067 height 13
copy p "3026989"
click at [497, 435] on link "Edit Order" at bounding box center [486, 432] width 81 height 24
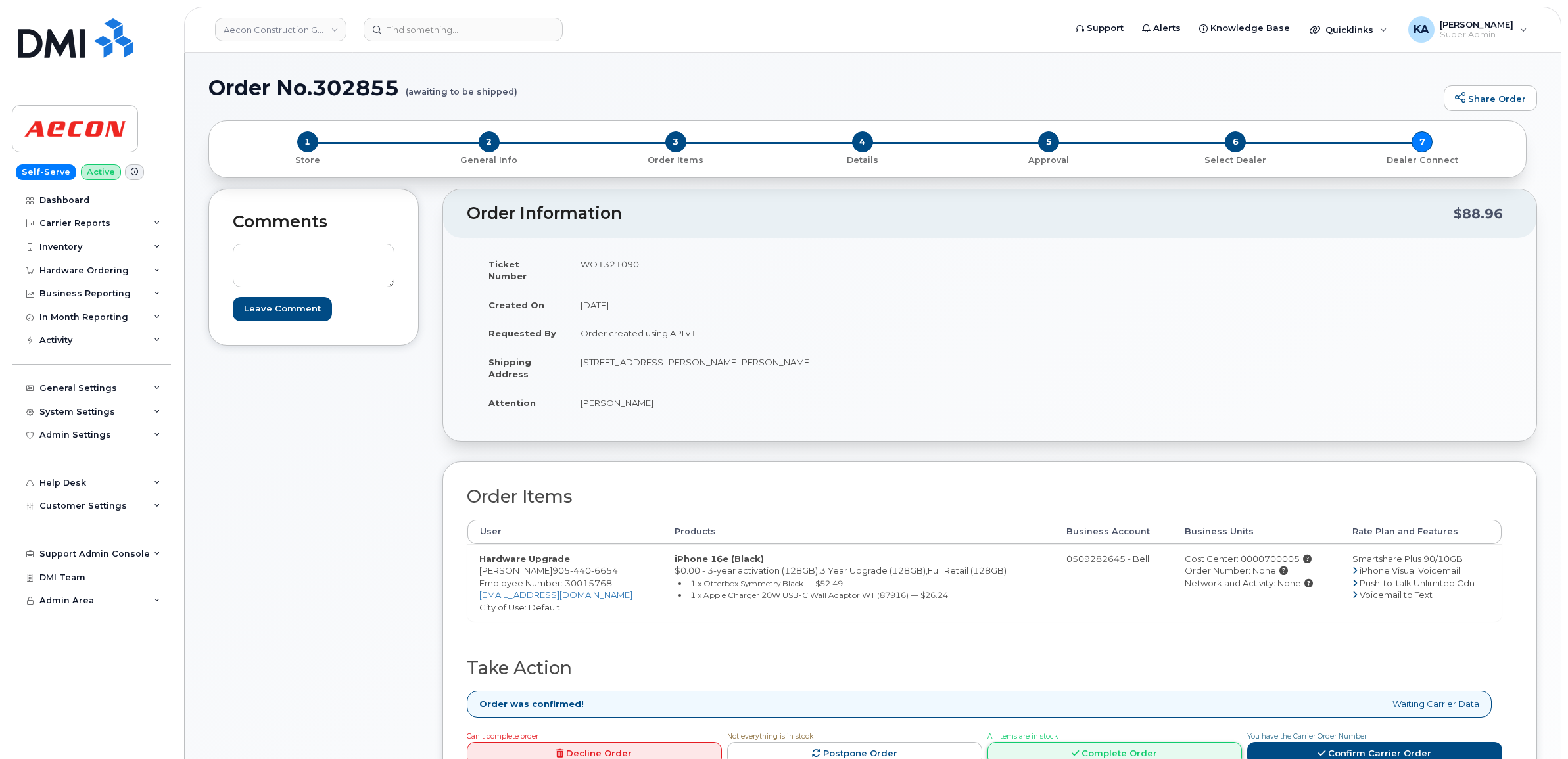
click at [1122, 742] on link "Complete Order" at bounding box center [1115, 754] width 255 height 24
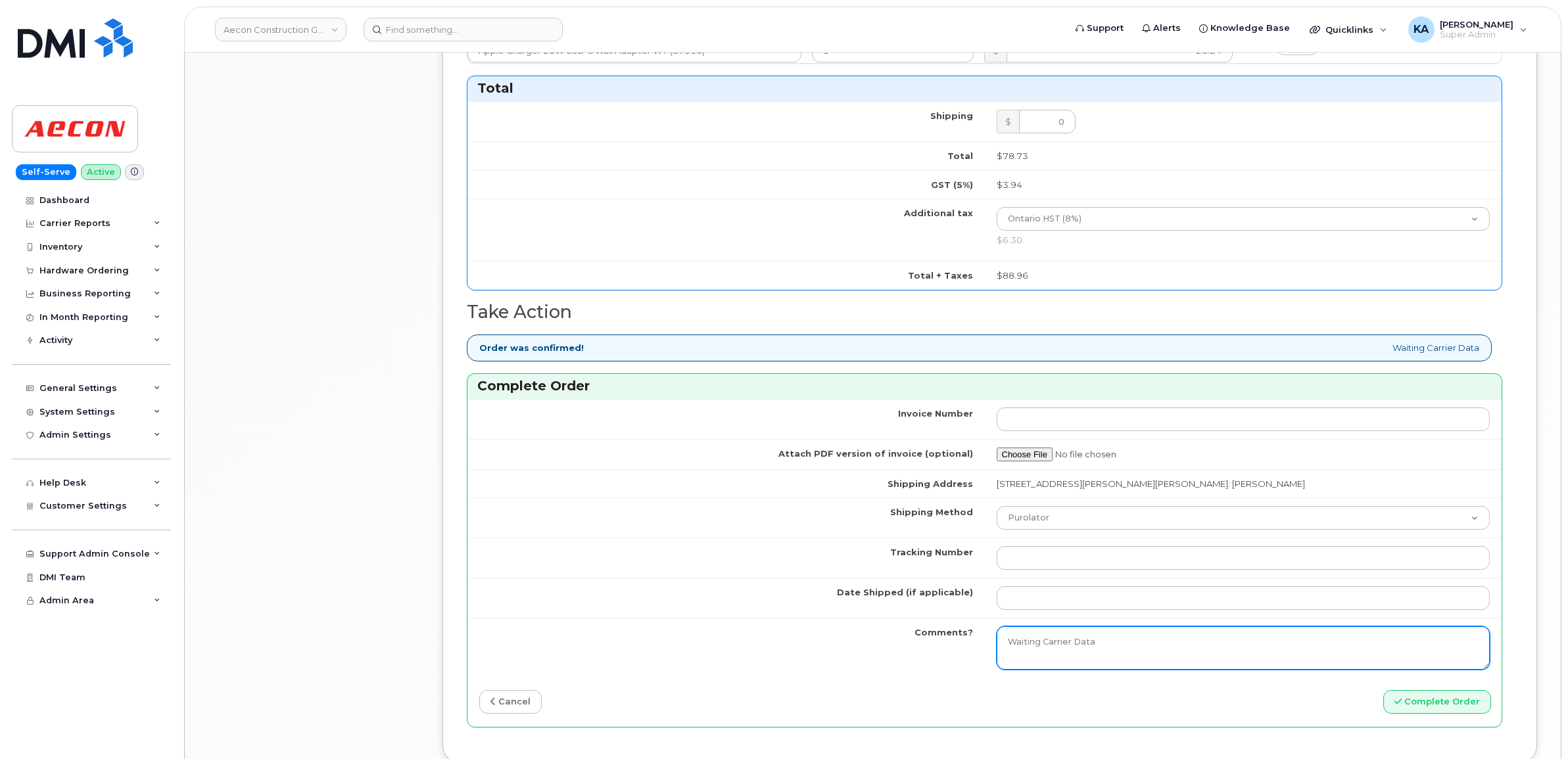
scroll to position [904, 0]
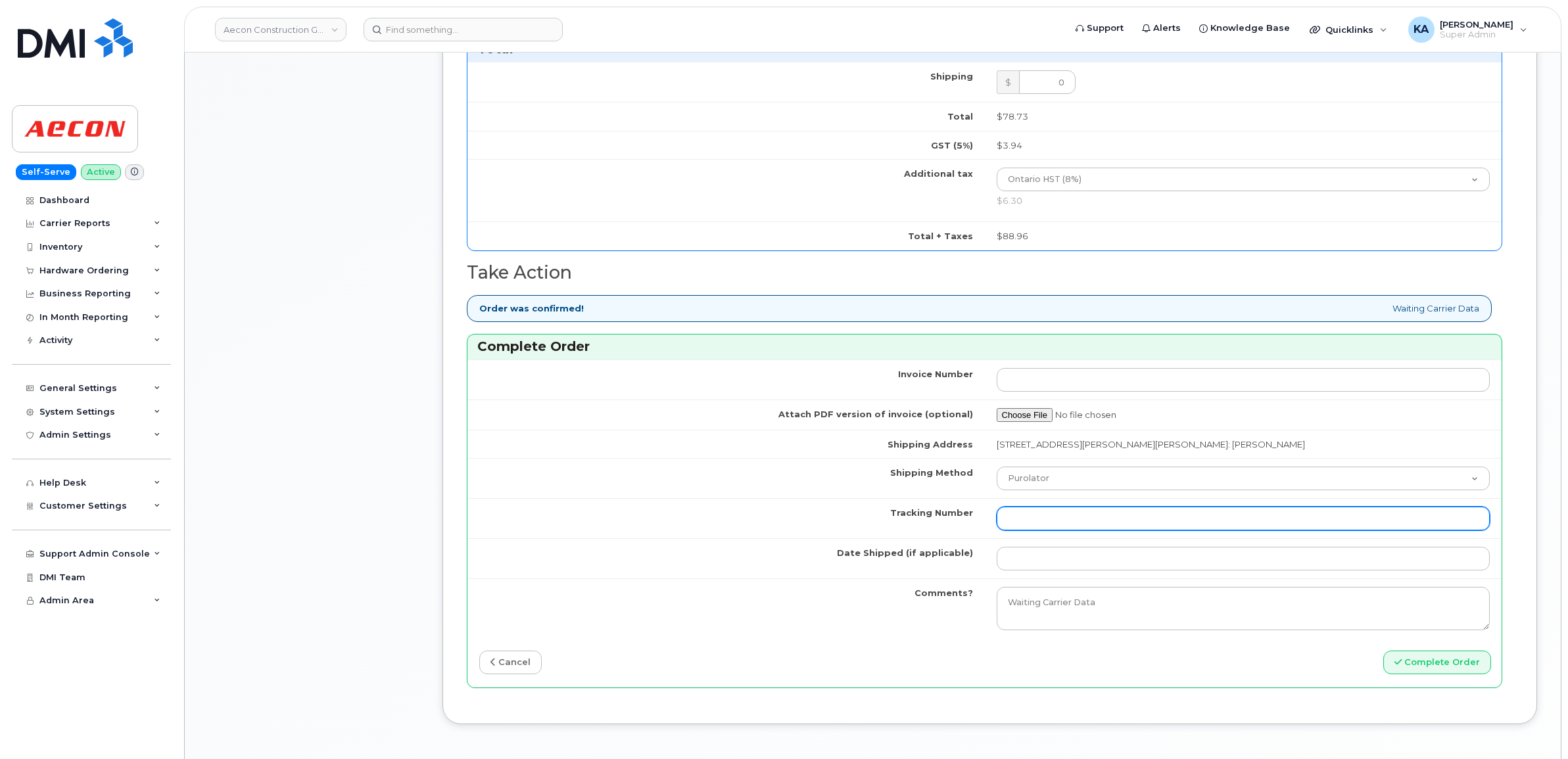
click at [1062, 516] on input "Tracking Number" at bounding box center [1243, 519] width 494 height 24
paste input "520095570971"
type input "520095570971"
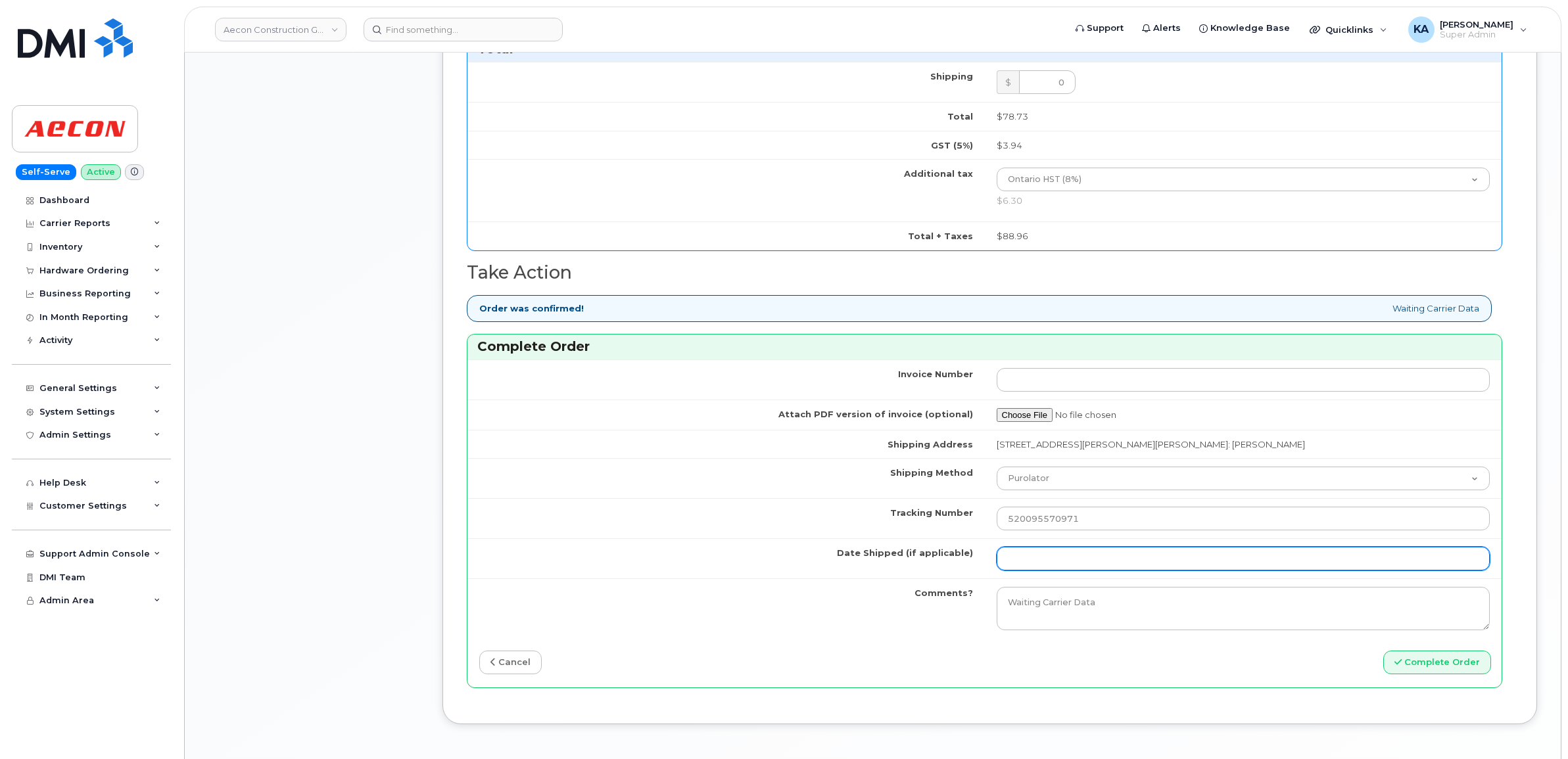
click at [1059, 555] on input "Date Shipped (if applicable)" at bounding box center [1243, 559] width 494 height 24
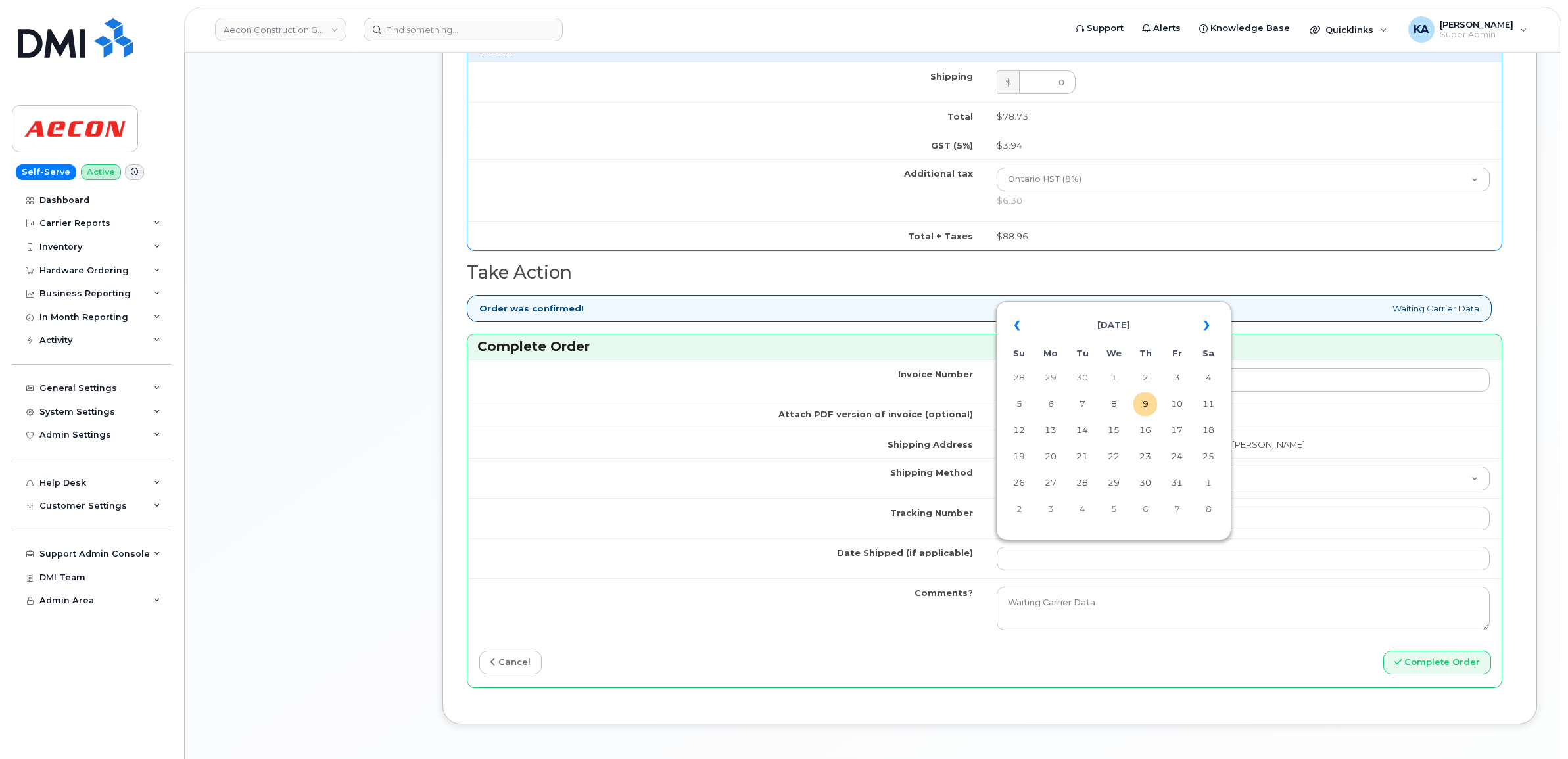
click at [1111, 305] on table "« [DATE] » Su Mo Tu We Th Fr Sa 28 29 30 1 2 3 4 5 6 7 8 9 10 11 12 13 14 15 16…" at bounding box center [1113, 417] width 229 height 225
click at [1116, 403] on td "8" at bounding box center [1113, 404] width 24 height 24
type input "[DATE]"
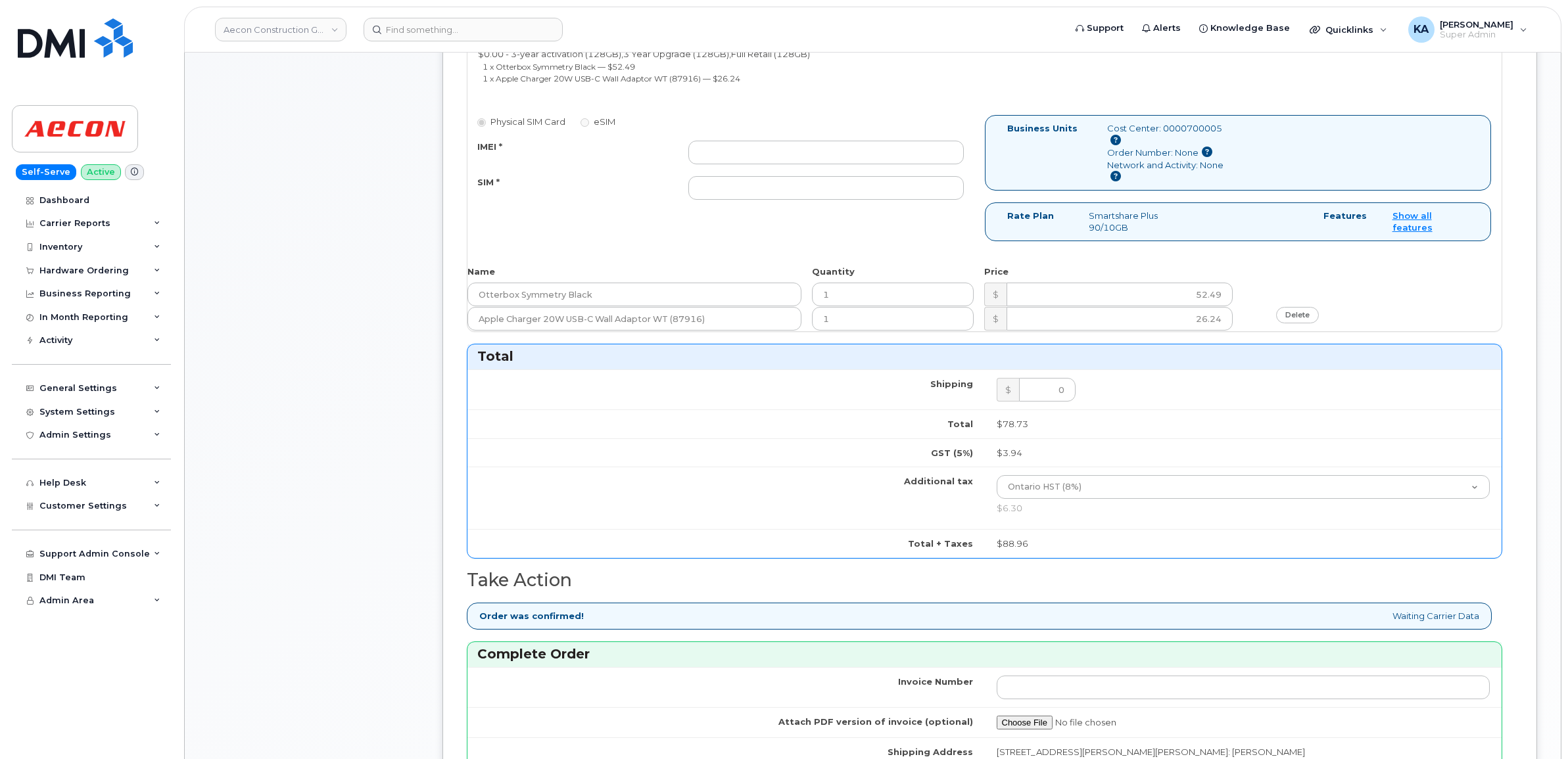
scroll to position [493, 0]
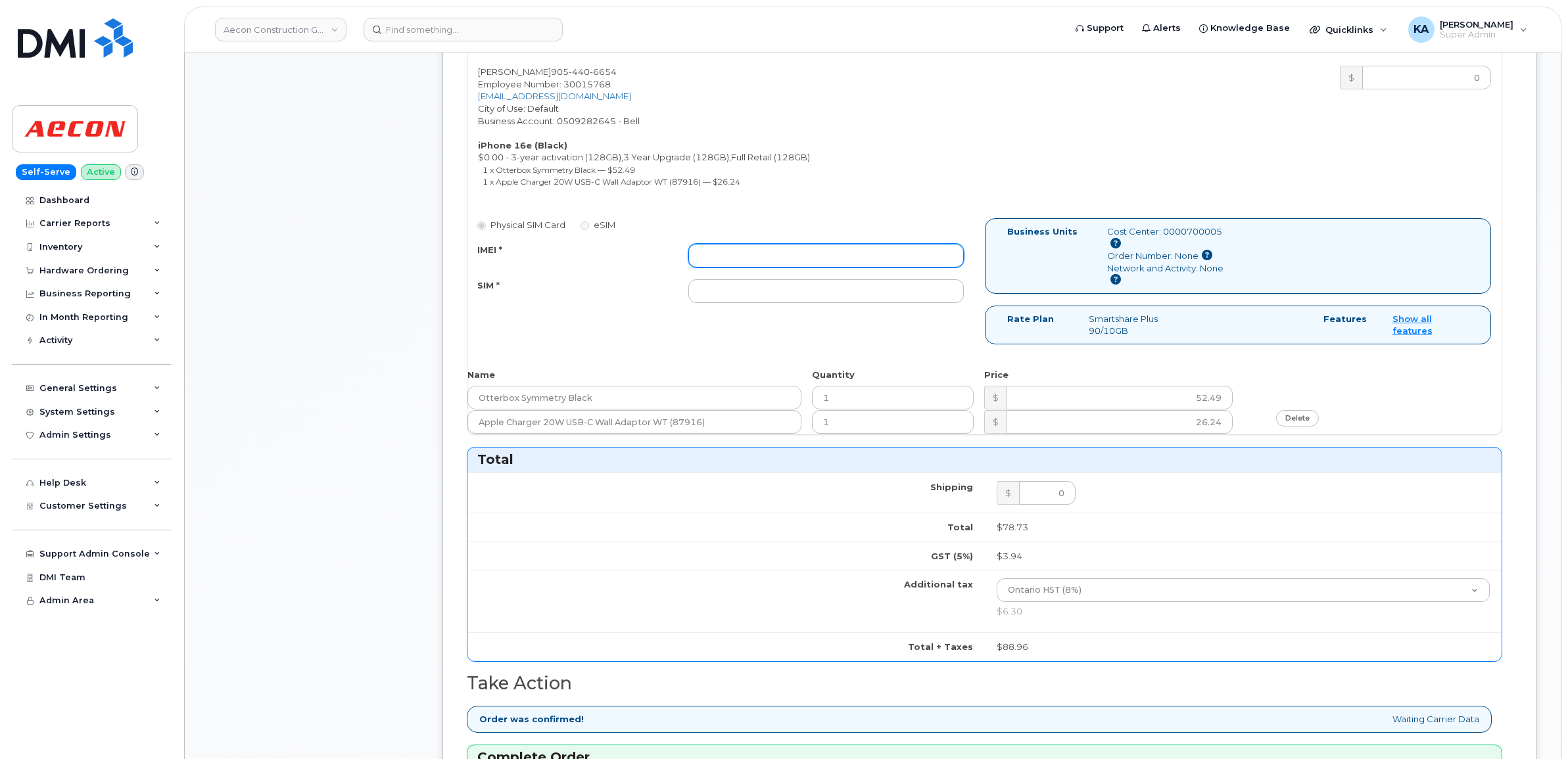
click at [823, 244] on input "IMEI *" at bounding box center [826, 255] width 275 height 24
paste input "354216331390843"
type input "354216331390843"
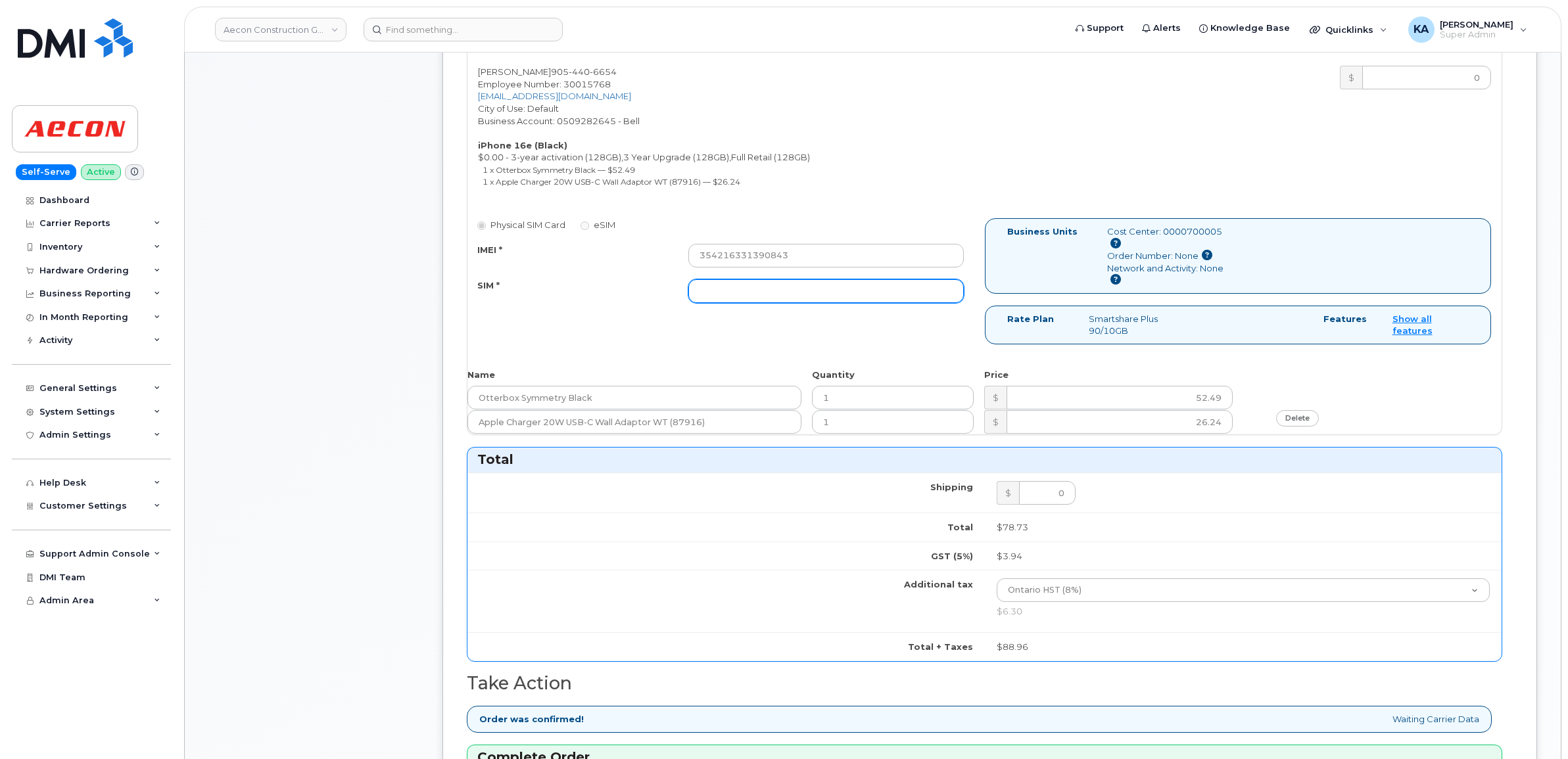
click at [785, 281] on input "SIM *" at bounding box center [826, 291] width 275 height 24
paste input "89302610207413887776"
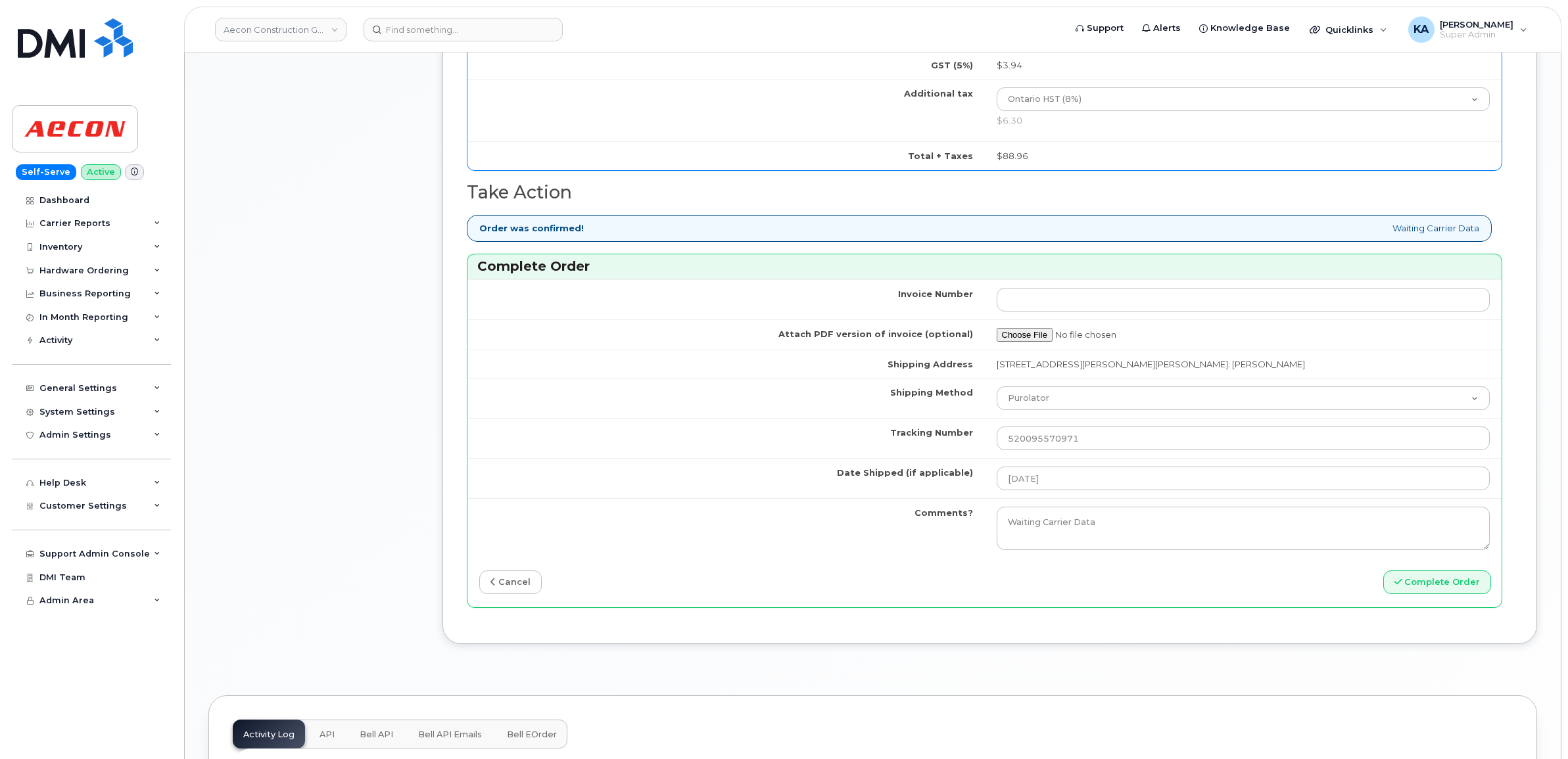
scroll to position [986, 0]
type input "89302610207413887776"
click at [1410, 570] on button "Complete Order" at bounding box center [1437, 581] width 108 height 24
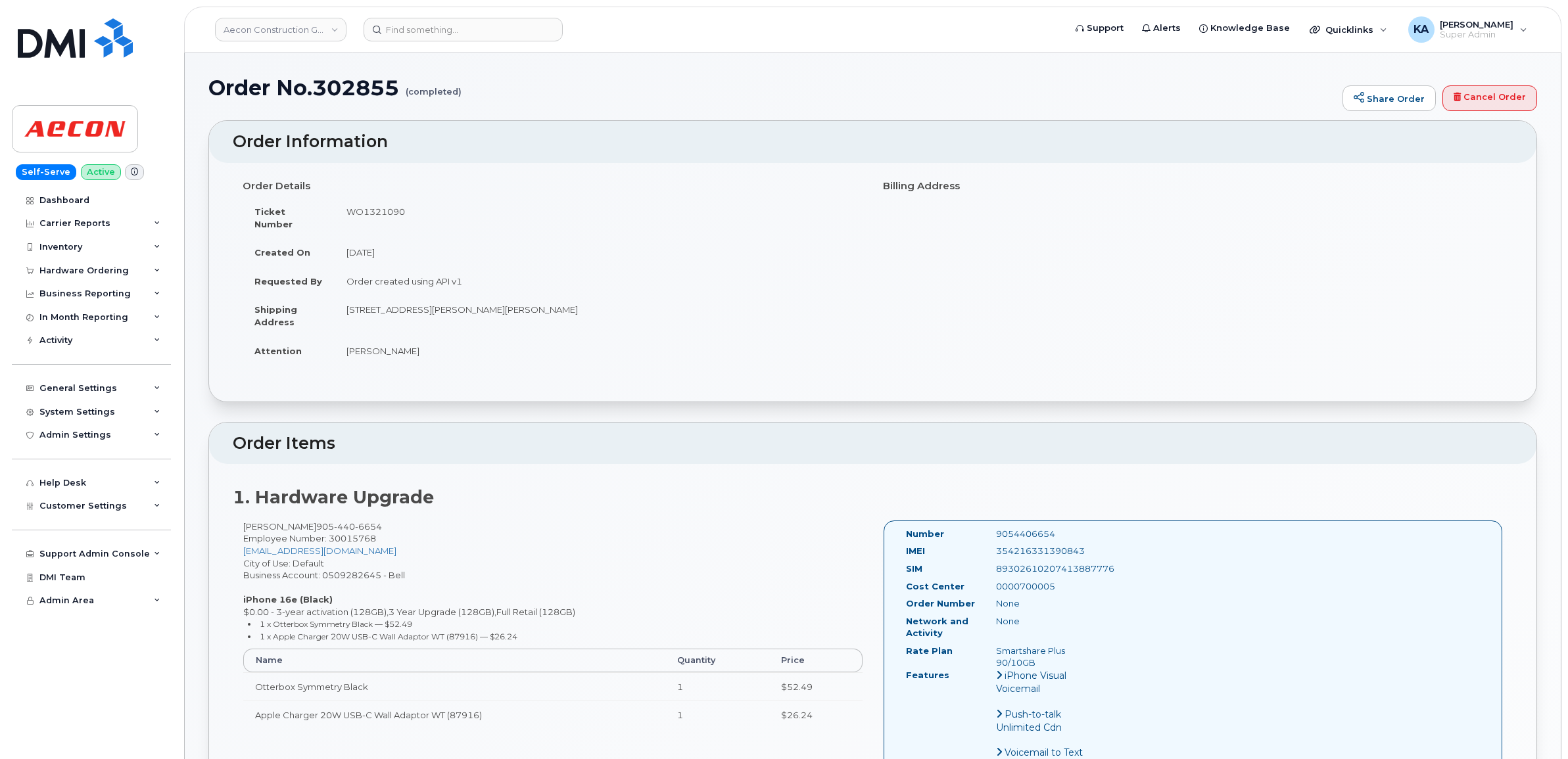
drag, startPoint x: 899, startPoint y: 523, endPoint x: 1084, endPoint y: 649, distance: 223.8
click at [1084, 649] on div "Number 9054406654 IMEI [TECHNICAL_ID] SIM [TECHNICAL_ID] Cost Center 0000700005…" at bounding box center [1004, 649] width 216 height 244
copy div "Number 9054406654 IMEI [TECHNICAL_ID] SIM [TECHNICAL_ID] Cost Center 0000700005…"
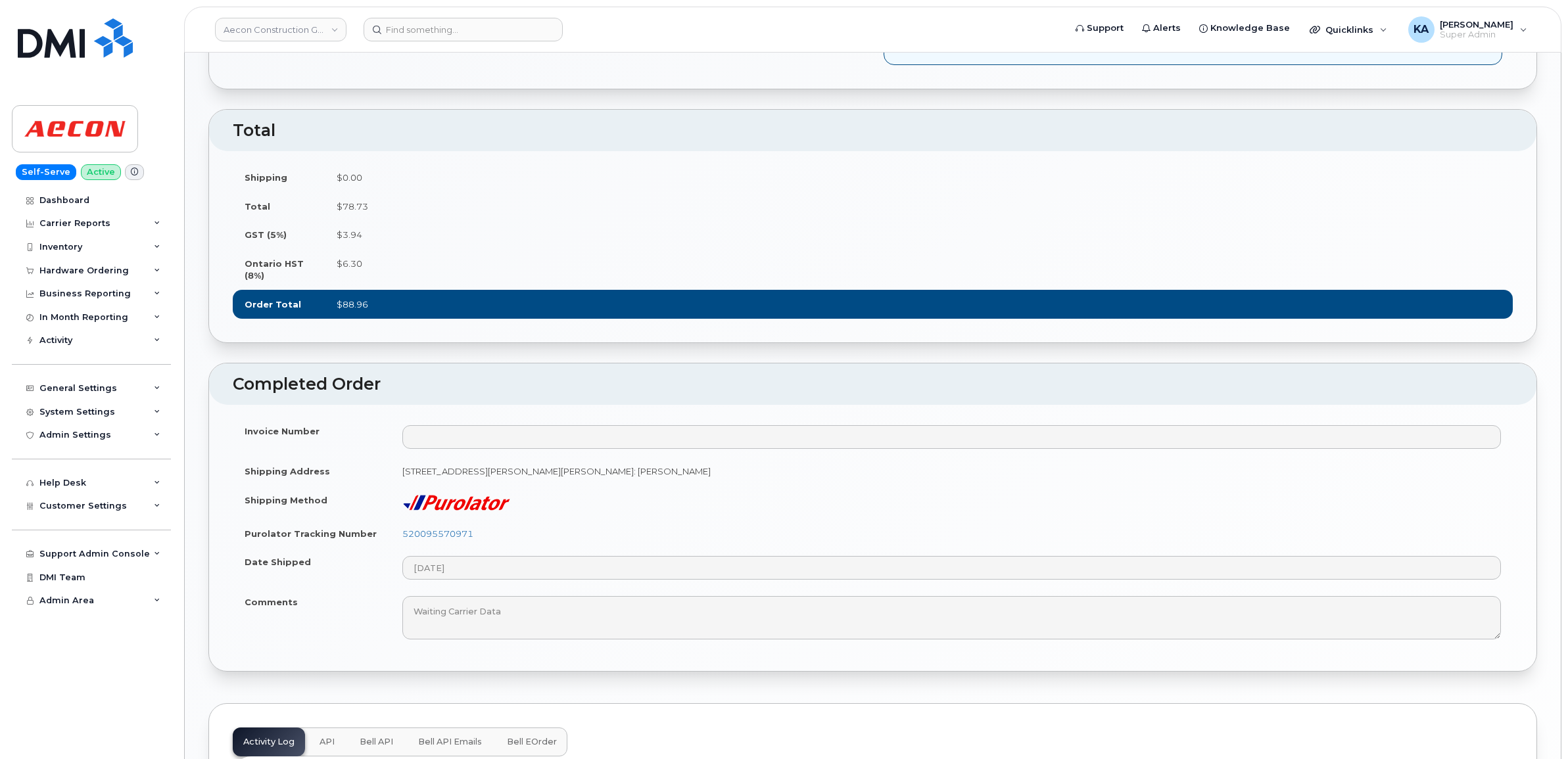
scroll to position [739, 0]
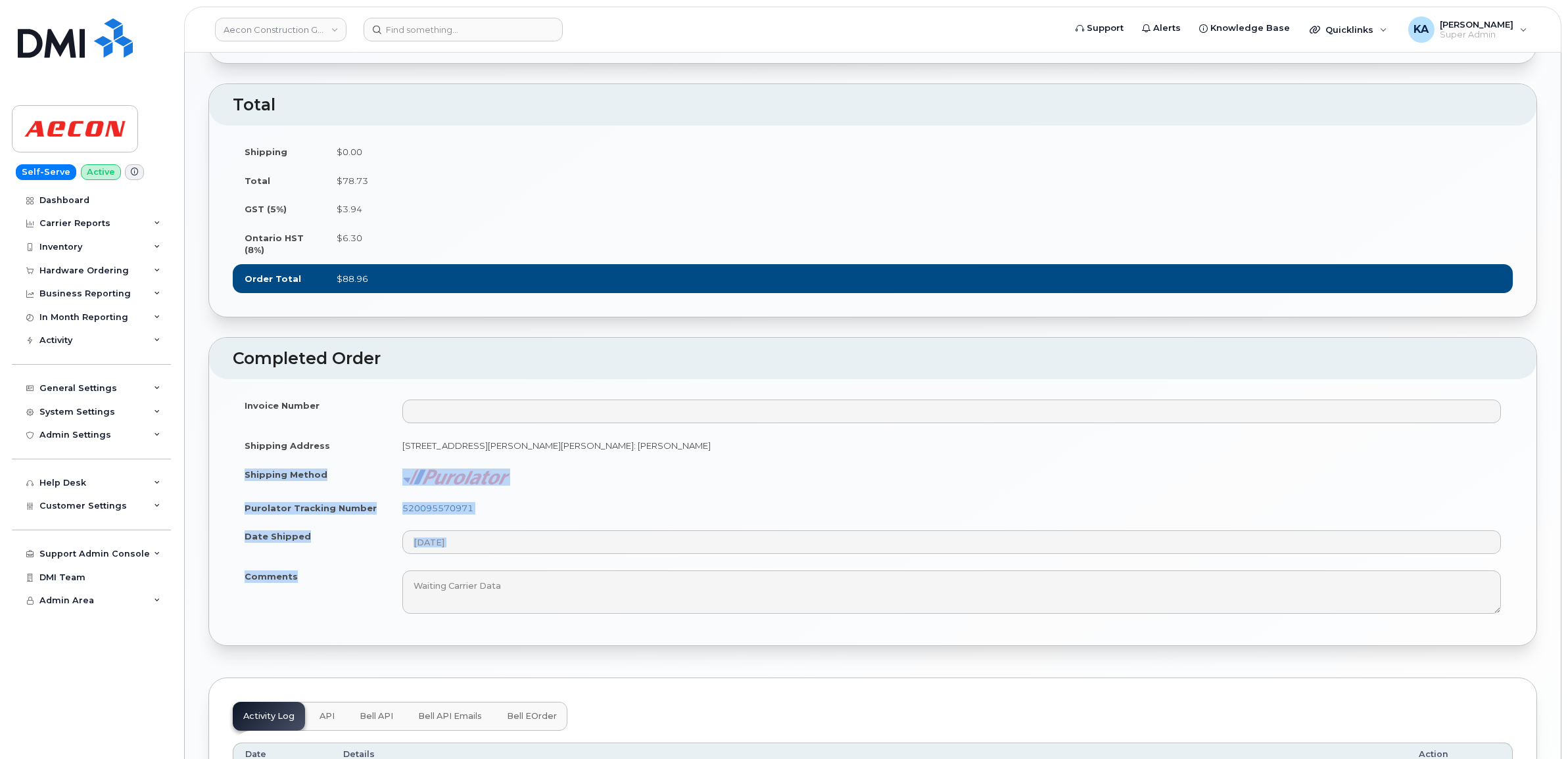
drag, startPoint x: 241, startPoint y: 466, endPoint x: 293, endPoint y: 587, distance: 131.7
click at [293, 587] on tbody "Invoice Number Shipping Address [STREET_ADDRESS][PERSON_NAME][PERSON_NAME]: [PE…" at bounding box center [872, 506] width 1280 height 231
copy tbody "Shipping Method Purolator Tracking Number 520095570971 Date Shipped Comments"
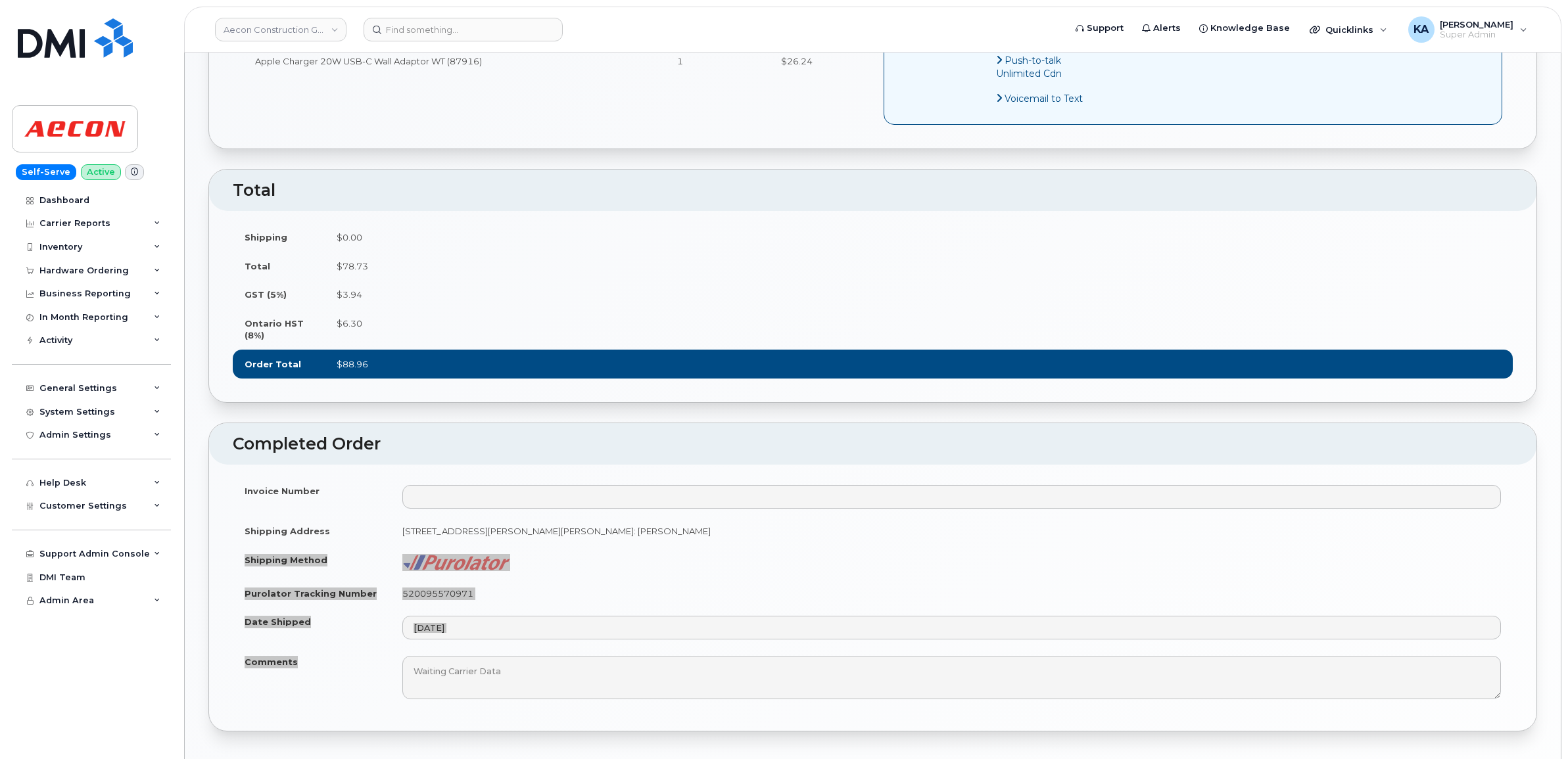
scroll to position [658, 0]
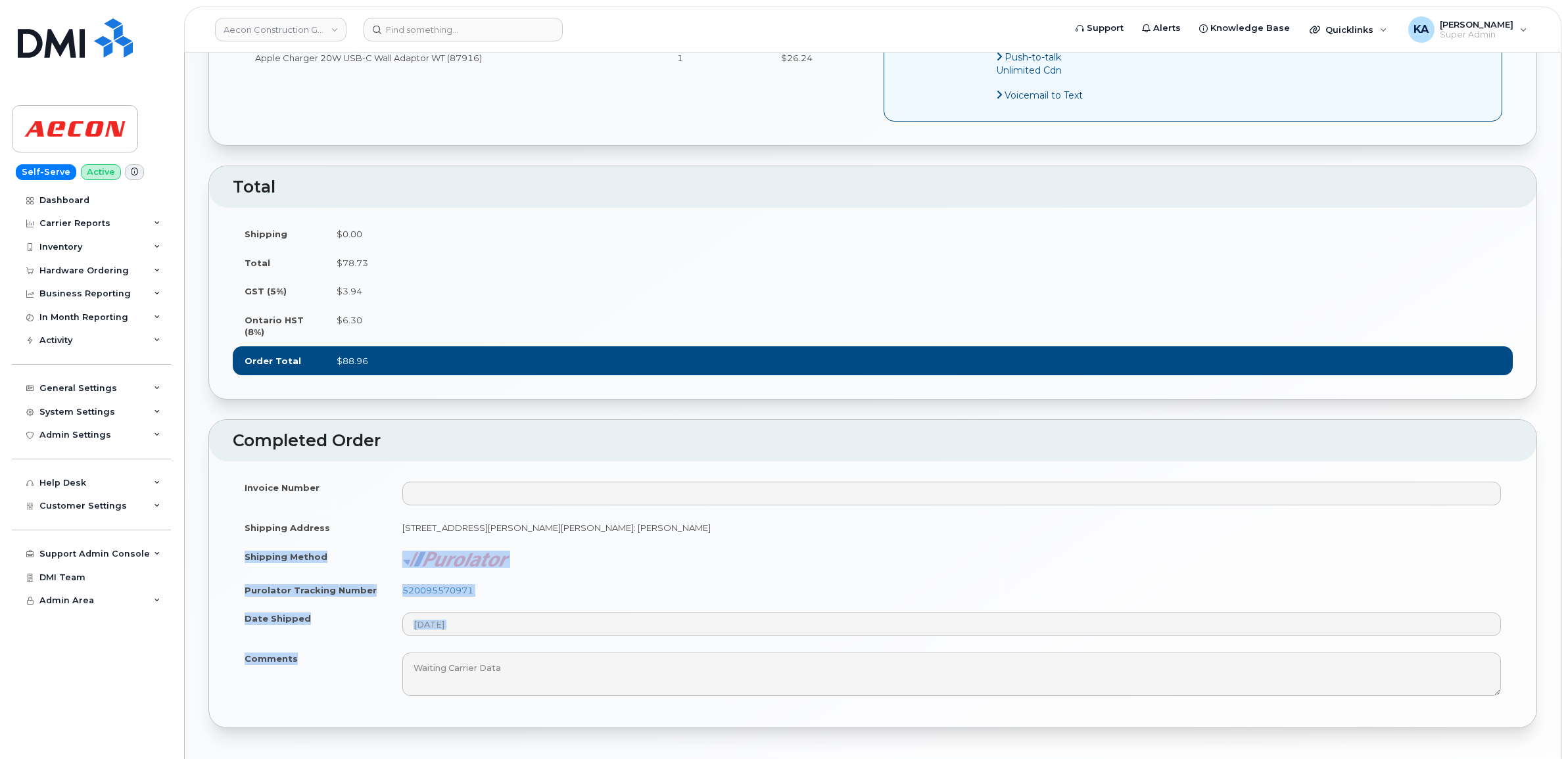
drag, startPoint x: 524, startPoint y: 585, endPoint x: 516, endPoint y: 586, distance: 8.1
click at [524, 585] on td "520095570971" at bounding box center [951, 591] width 1122 height 29
drag, startPoint x: 484, startPoint y: 582, endPoint x: 399, endPoint y: 586, distance: 85.1
click at [399, 586] on td "520095570971" at bounding box center [951, 591] width 1122 height 29
copy link "520095570971"
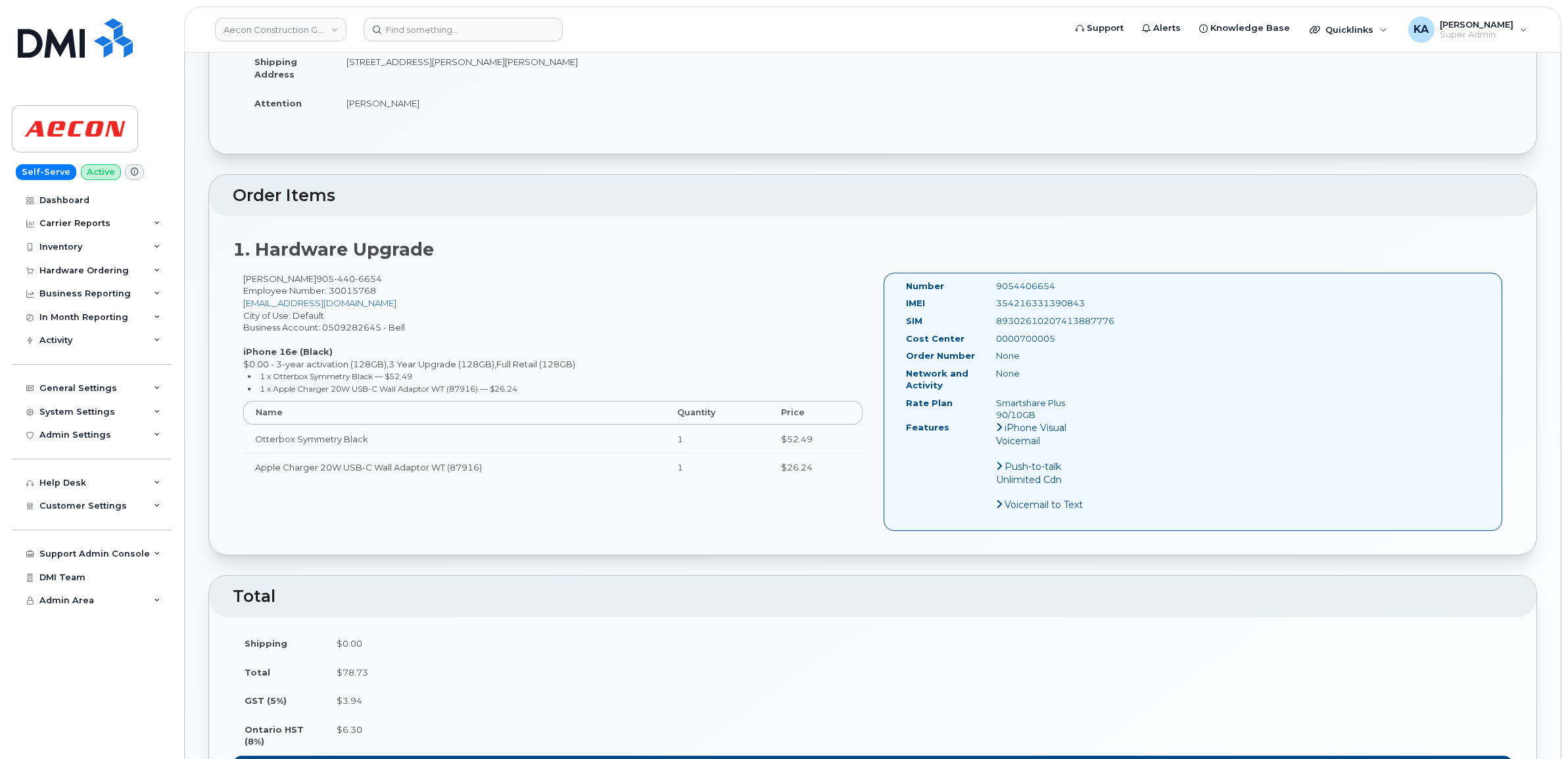
scroll to position [246, 0]
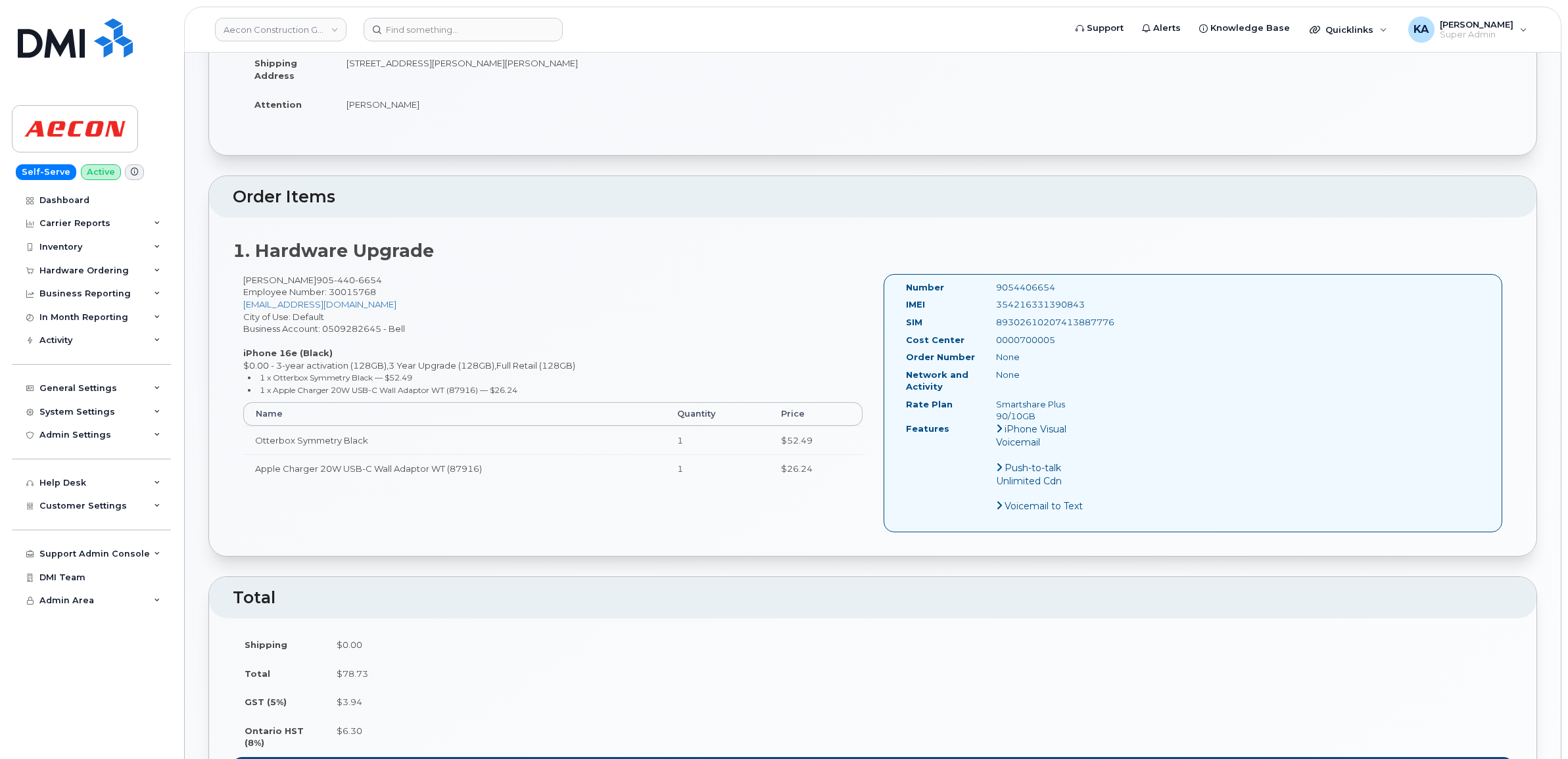
drag, startPoint x: 1092, startPoint y: 293, endPoint x: 996, endPoint y: 293, distance: 96.0
click at [996, 298] on div "354216331390843" at bounding box center [1049, 304] width 126 height 13
copy div "354216331390843"
drag, startPoint x: 1058, startPoint y: 277, endPoint x: 993, endPoint y: 274, distance: 65.1
click at [993, 282] on div "9054406654" at bounding box center [1049, 288] width 126 height 13
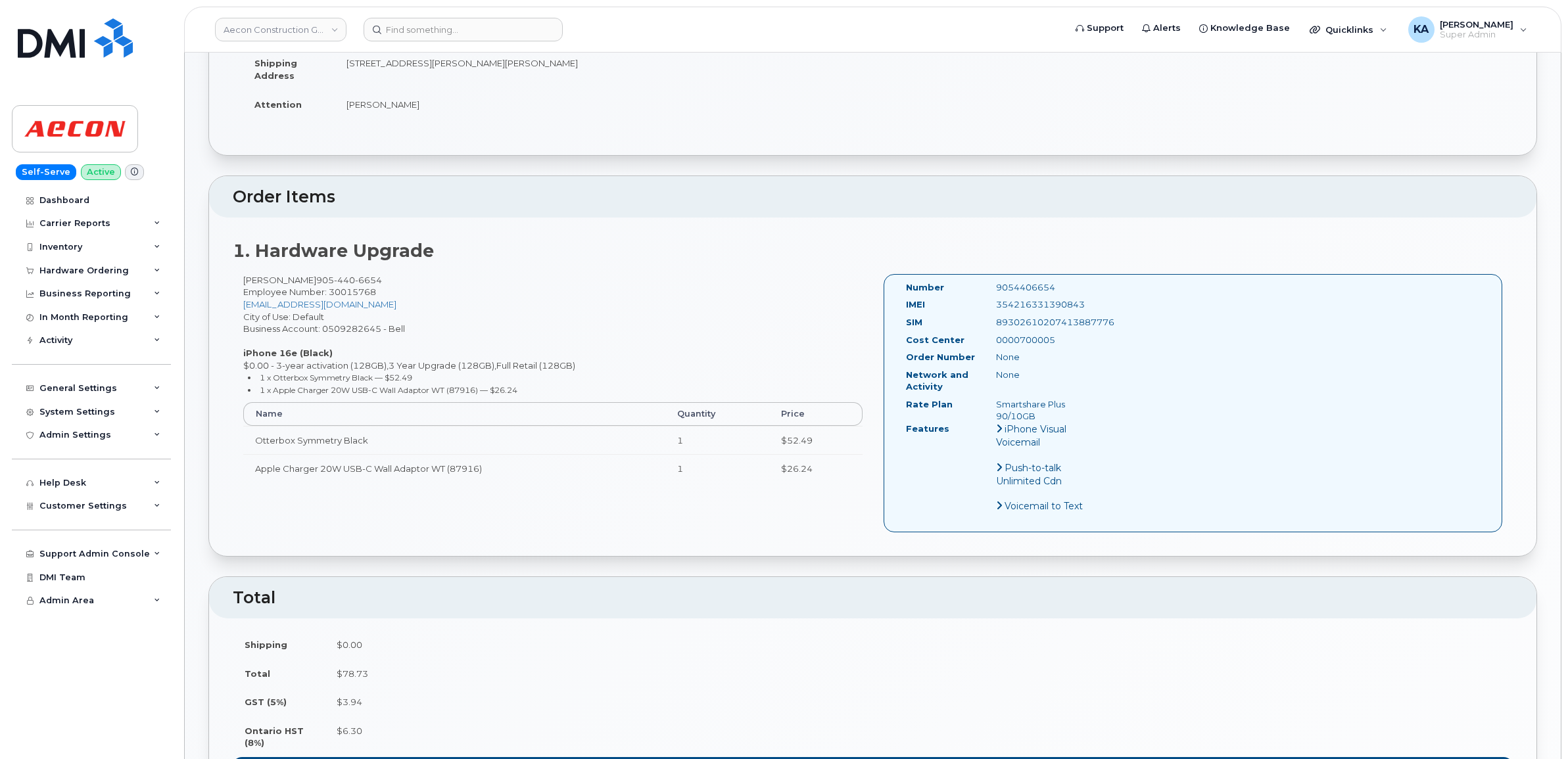
copy div "9054406654"
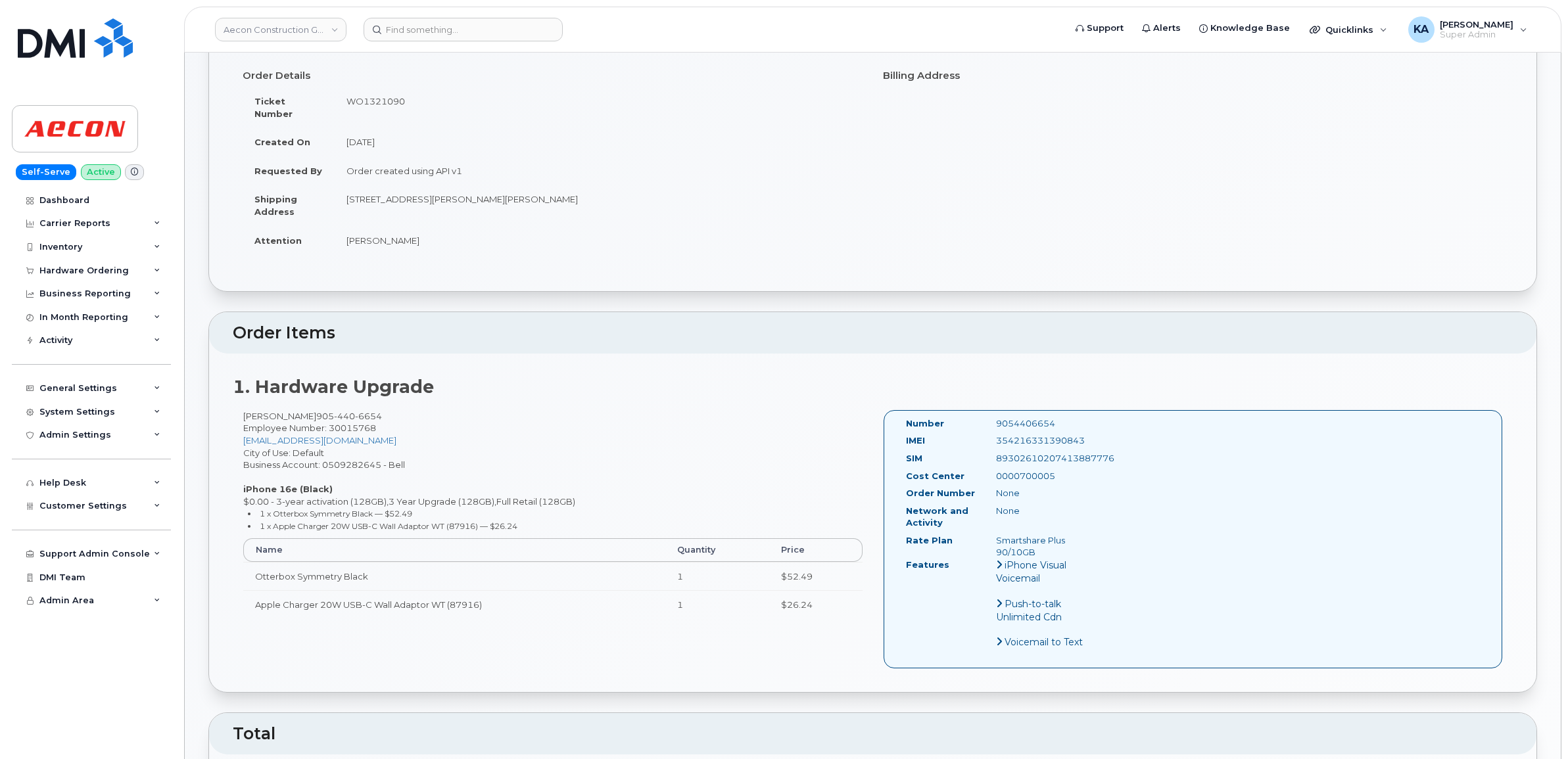
scroll to position [0, 0]
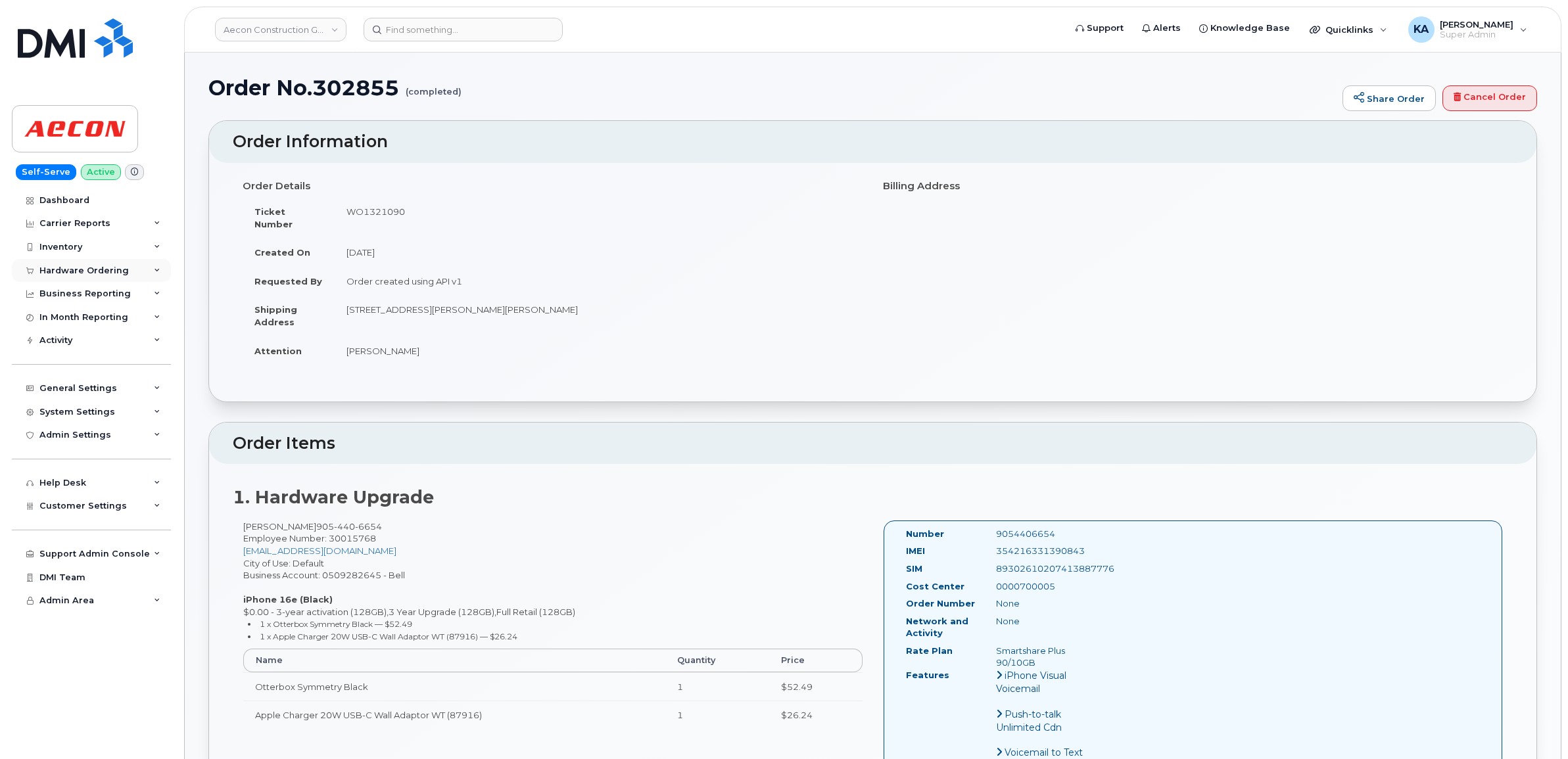
click at [92, 267] on div "Hardware Ordering" at bounding box center [84, 271] width 90 height 11
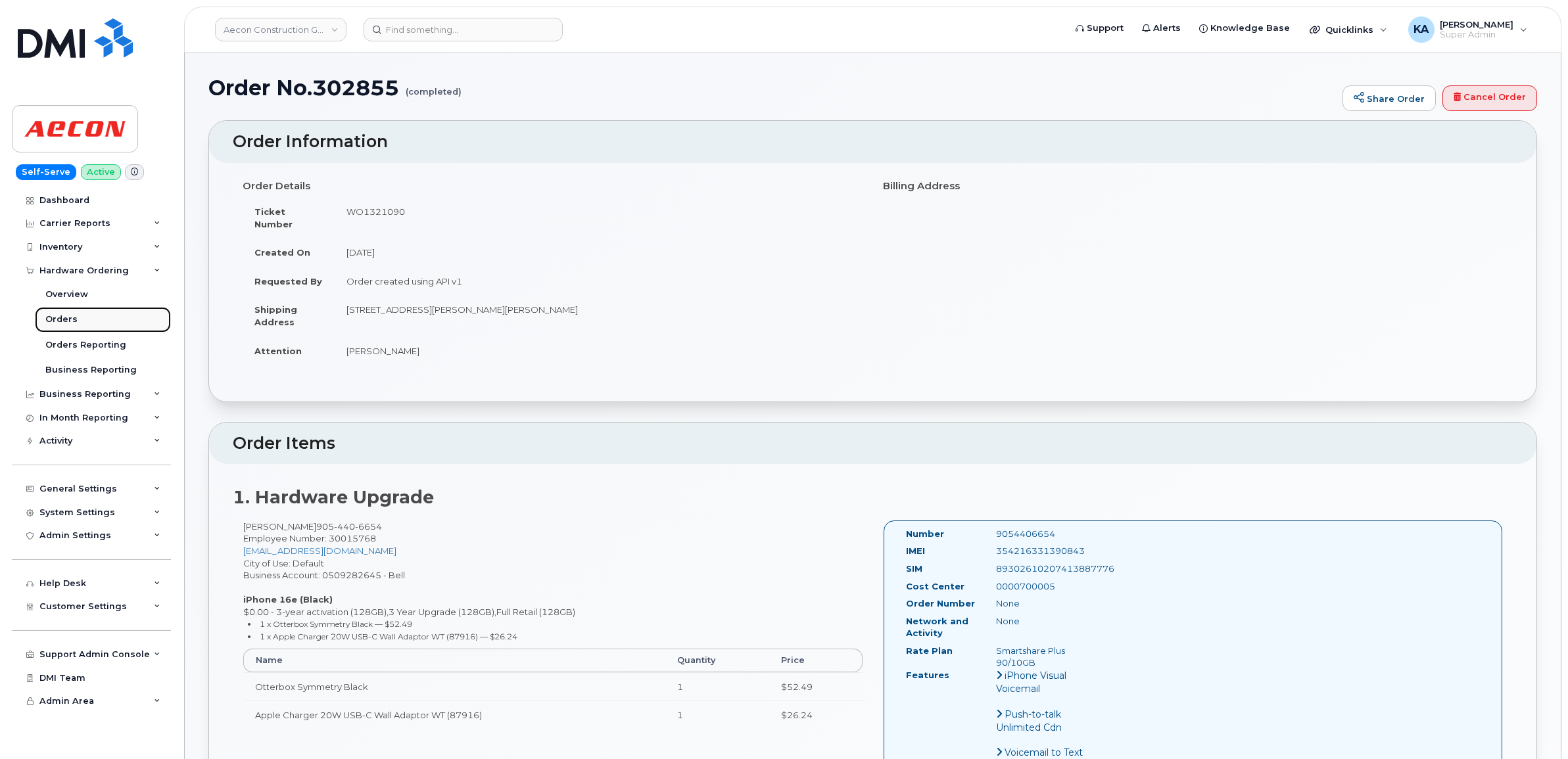
click at [58, 317] on div "Orders" at bounding box center [62, 319] width 33 height 12
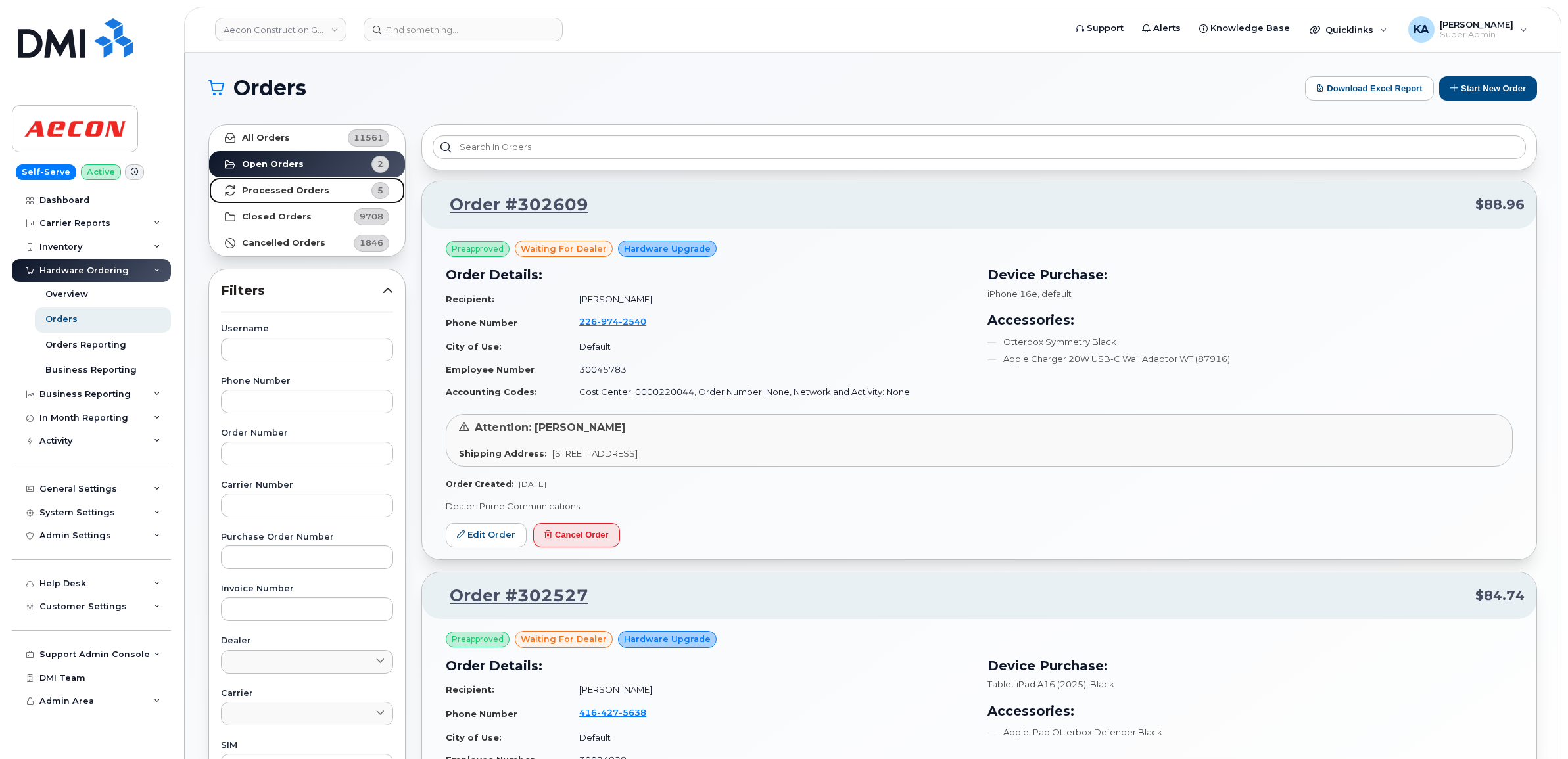
click at [277, 189] on strong "Processed Orders" at bounding box center [285, 191] width 88 height 11
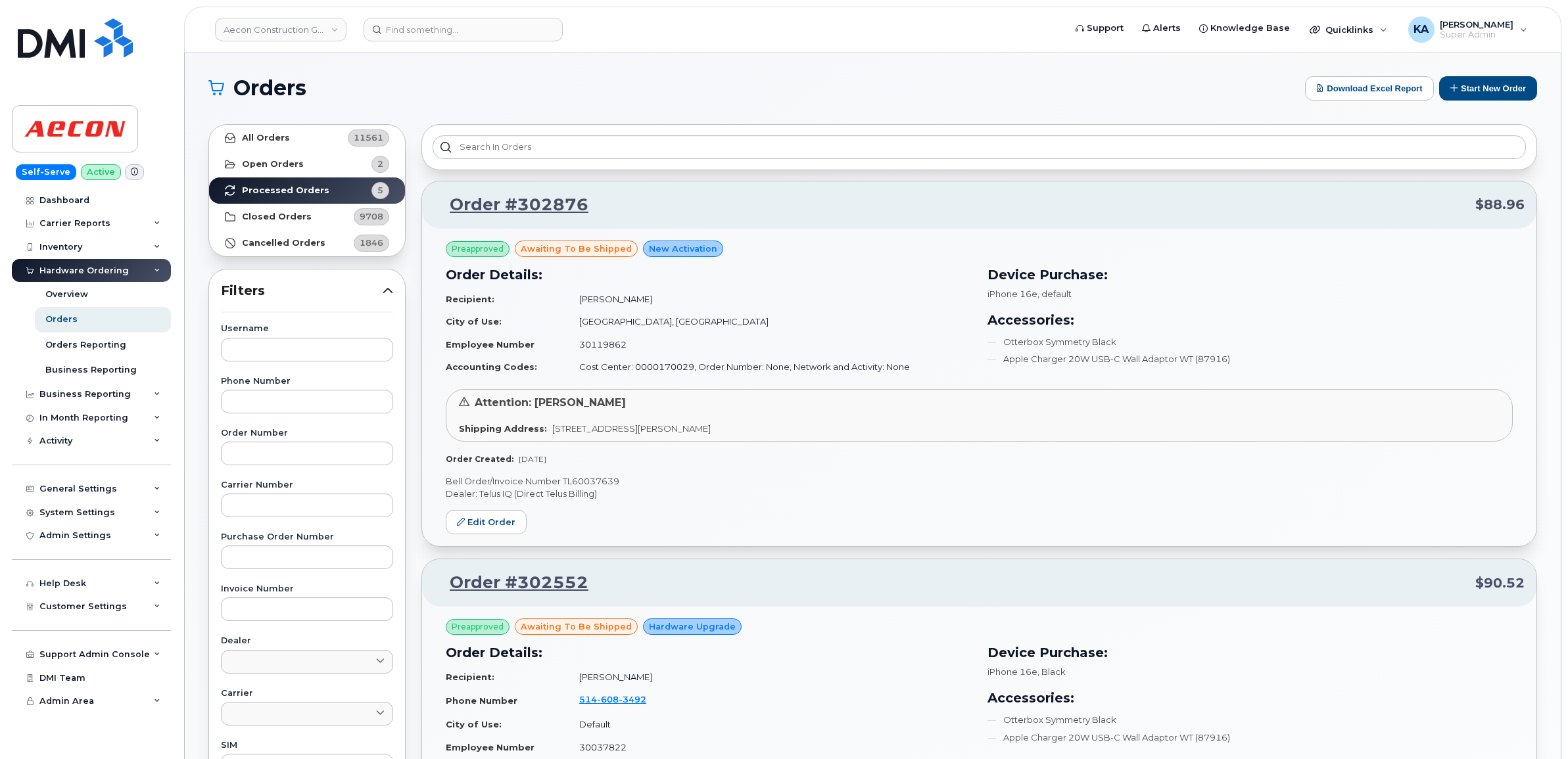
click at [599, 482] on p "Bell Order/Invoice Number TL60037639" at bounding box center [979, 482] width 1067 height 13
copy p "TL60037639"
click at [447, 30] on input at bounding box center [463, 30] width 199 height 24
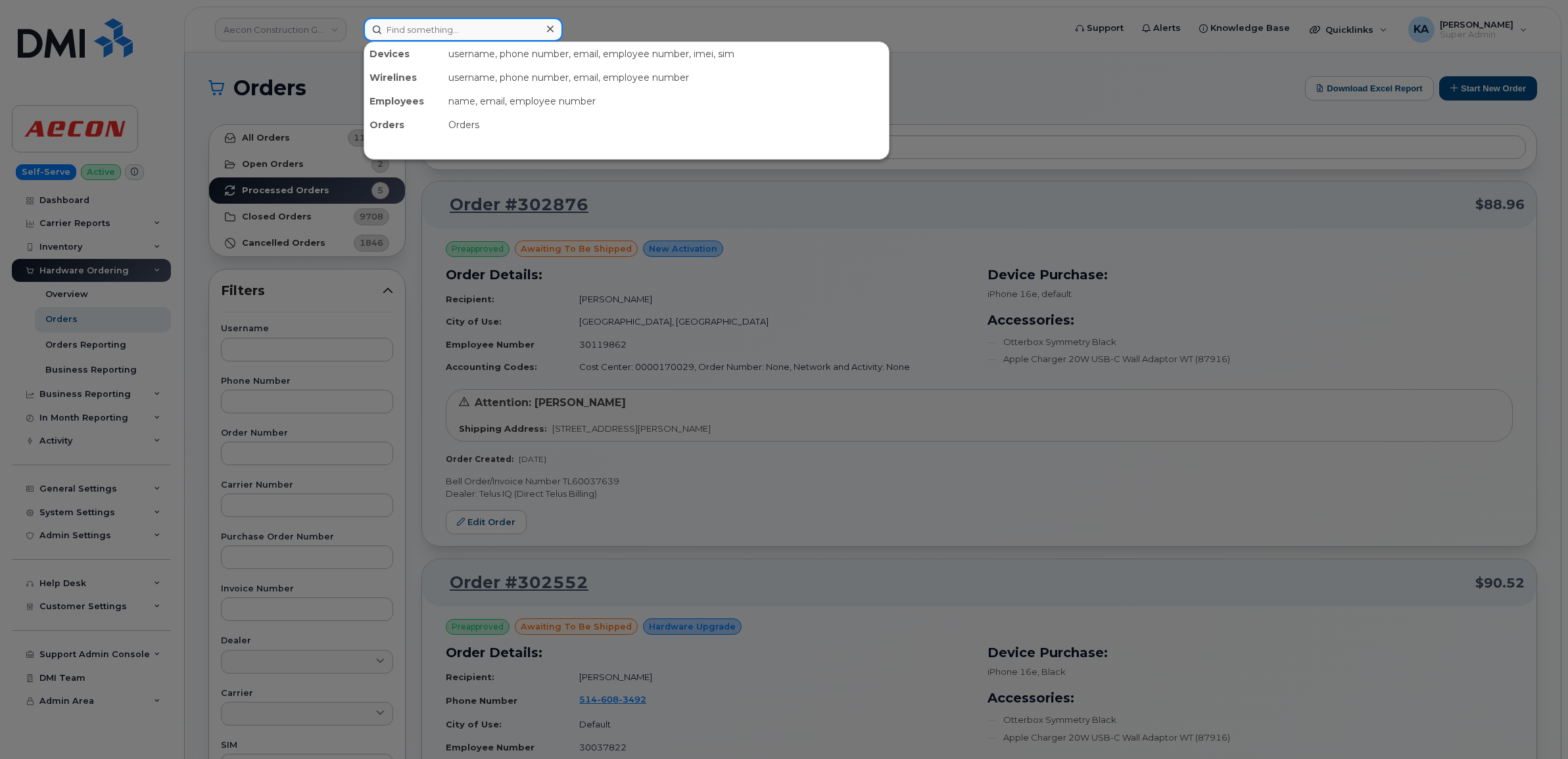
paste input "As requested, the cancellation of the mobile number(s) below will be effective …"
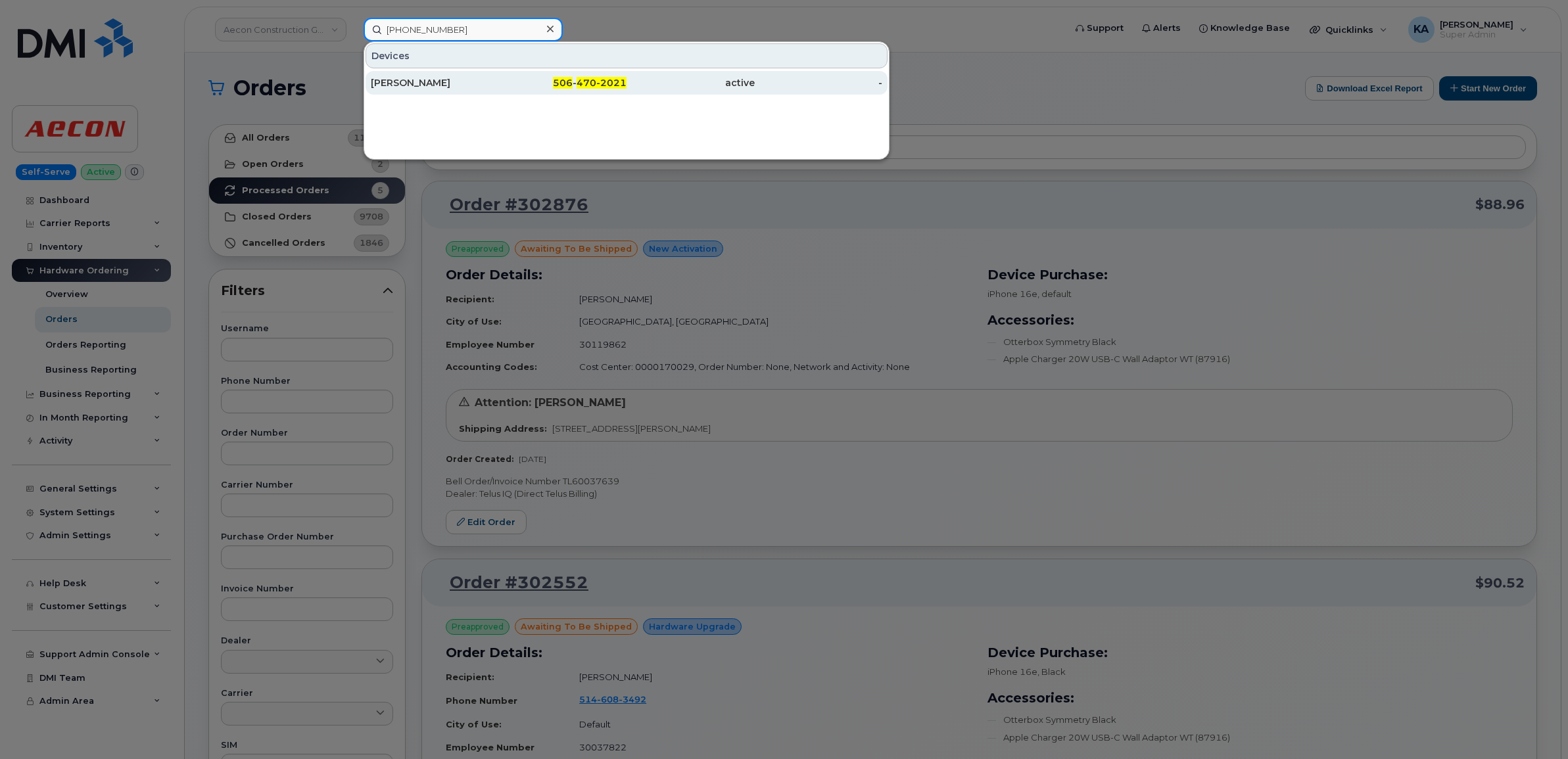
type input "[PHONE_NUMBER]"
click at [401, 81] on div "[PERSON_NAME]" at bounding box center [435, 82] width 129 height 14
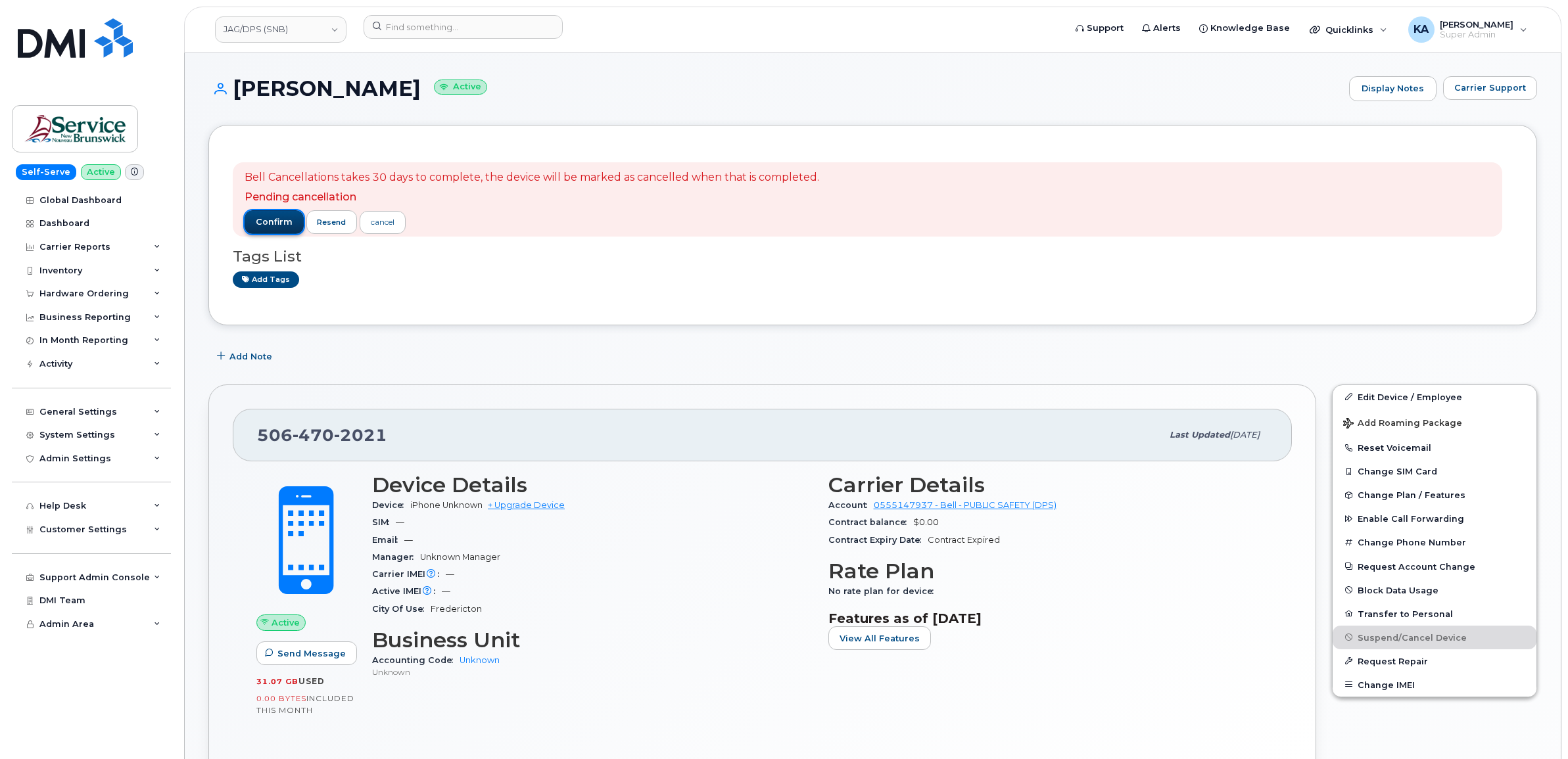
click at [270, 224] on span "confirm" at bounding box center [274, 222] width 37 height 12
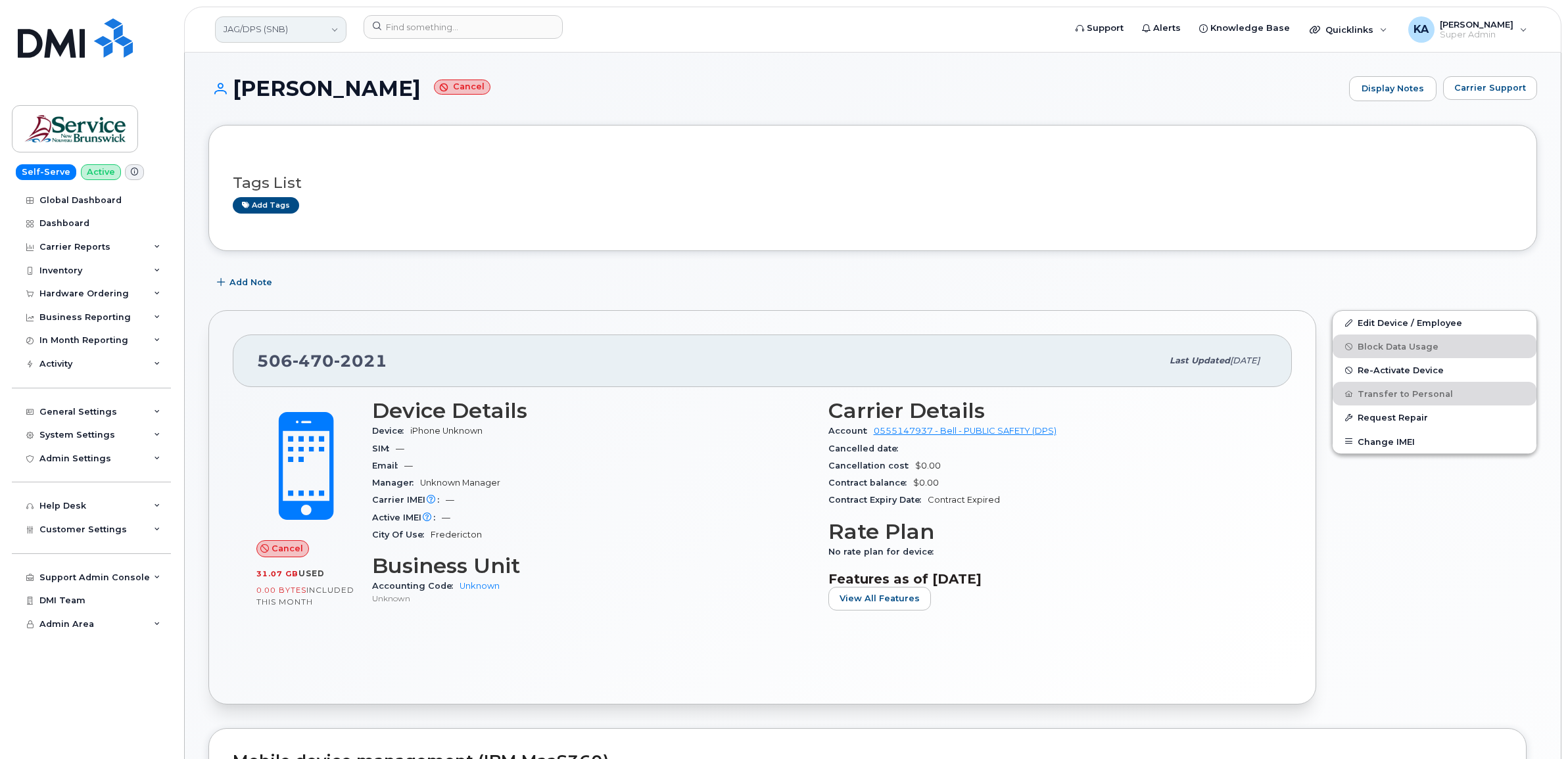
click at [266, 27] on link "JAG/DPS (SNB)" at bounding box center [280, 29] width 131 height 26
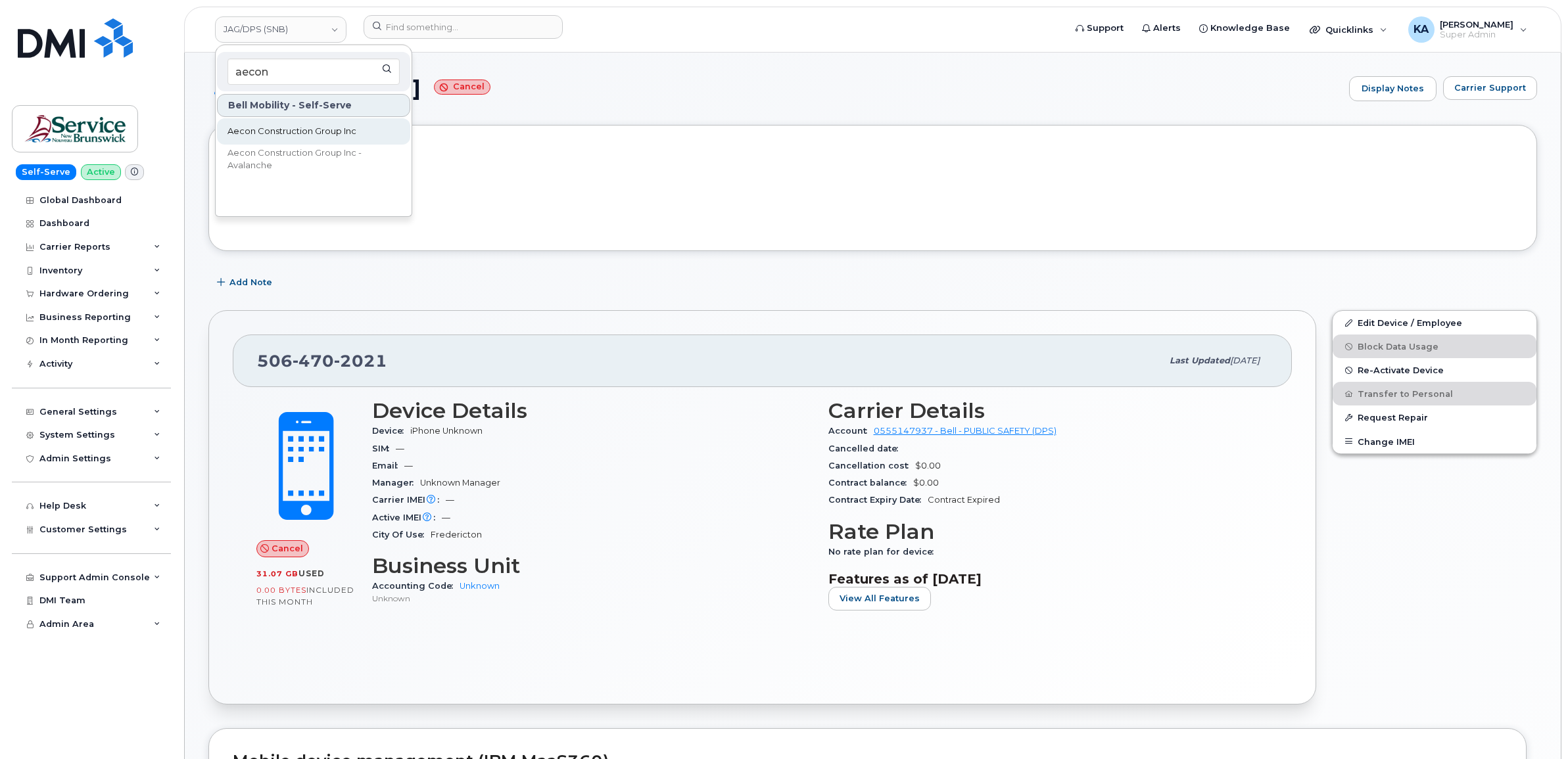
type input "aecon"
click at [236, 131] on span "Aecon Construction Group Inc" at bounding box center [292, 131] width 129 height 14
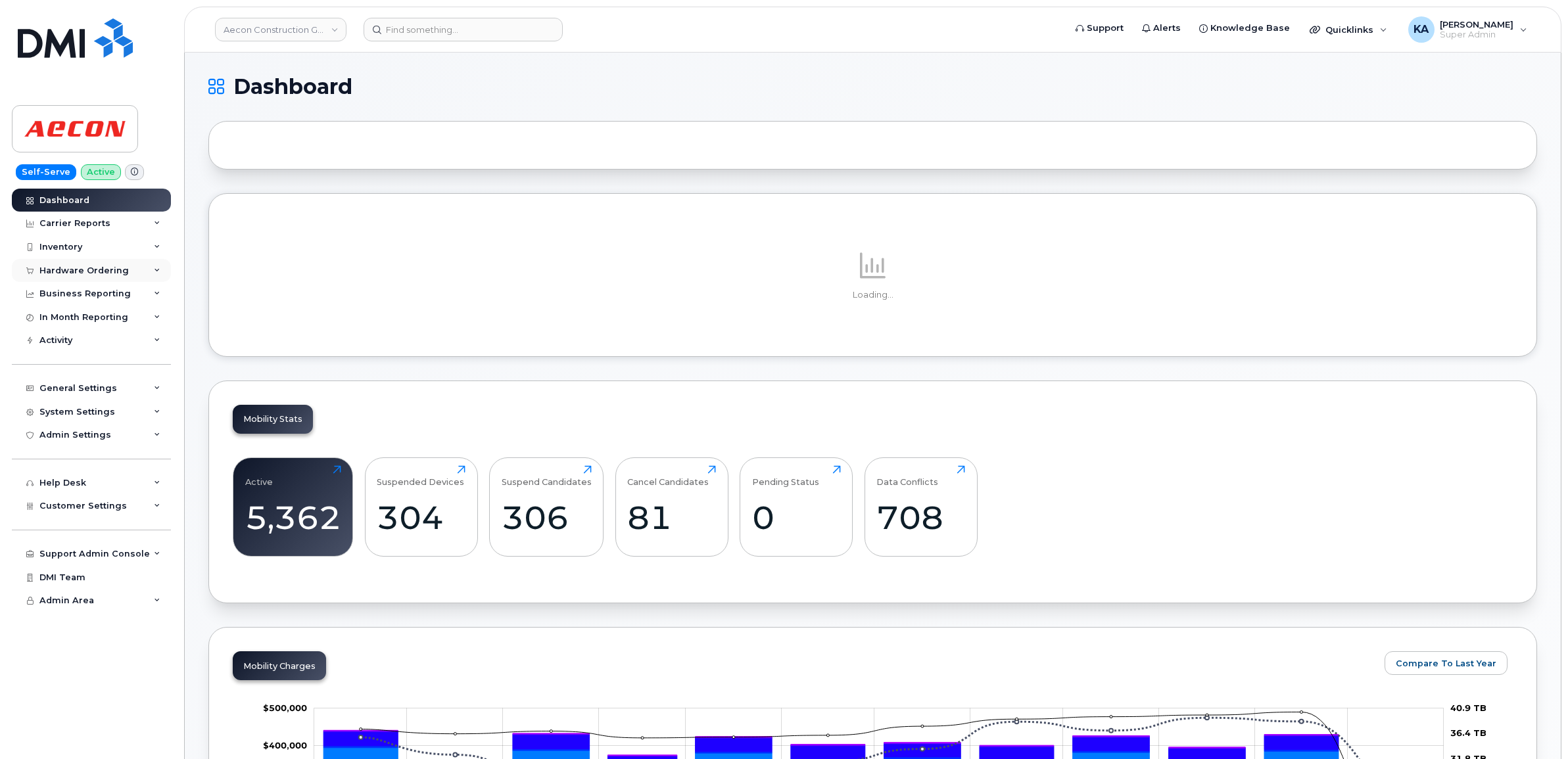
click at [70, 267] on div "Hardware Ordering" at bounding box center [84, 271] width 90 height 11
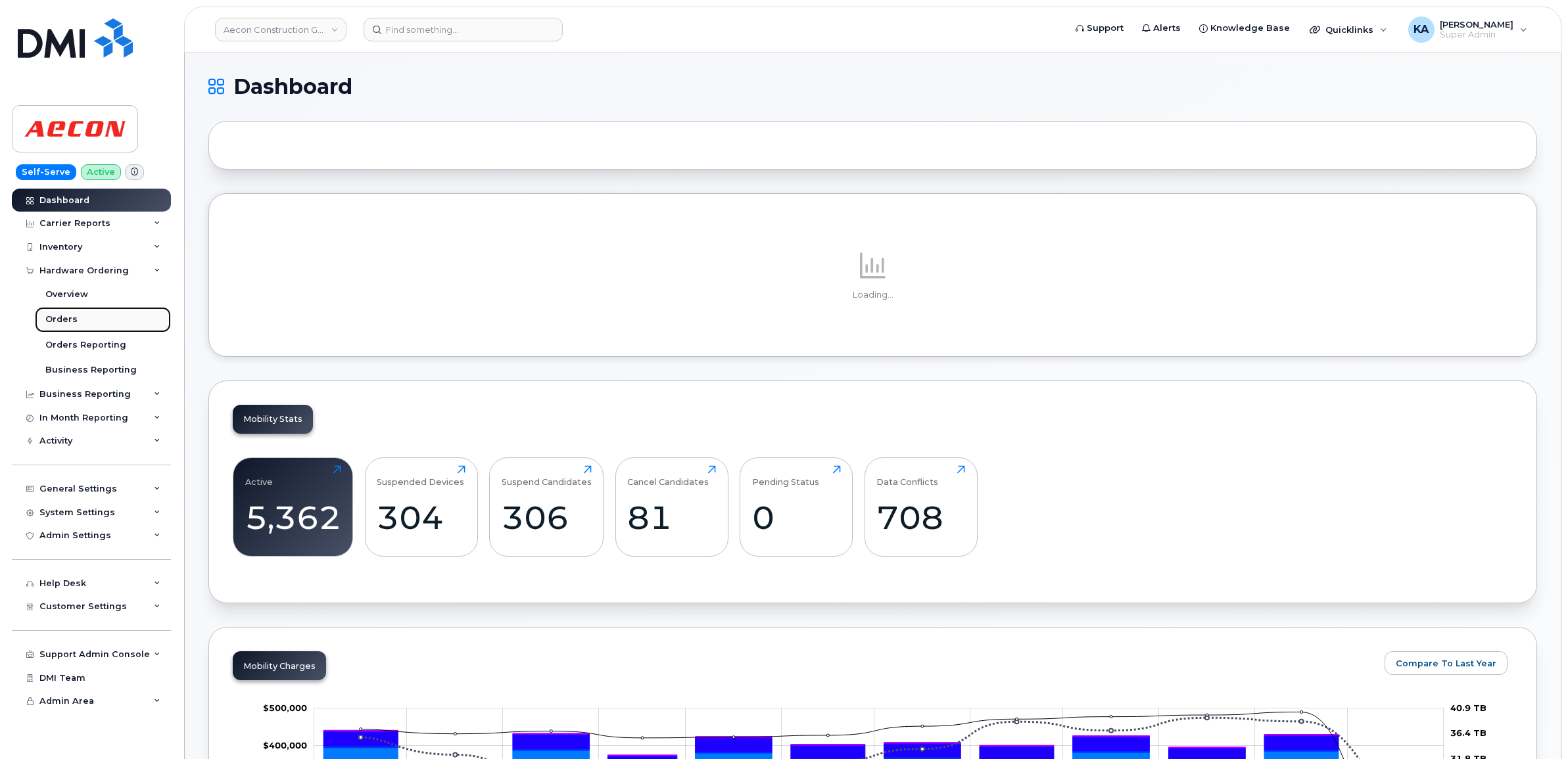
click at [60, 320] on div "Orders" at bounding box center [62, 319] width 33 height 12
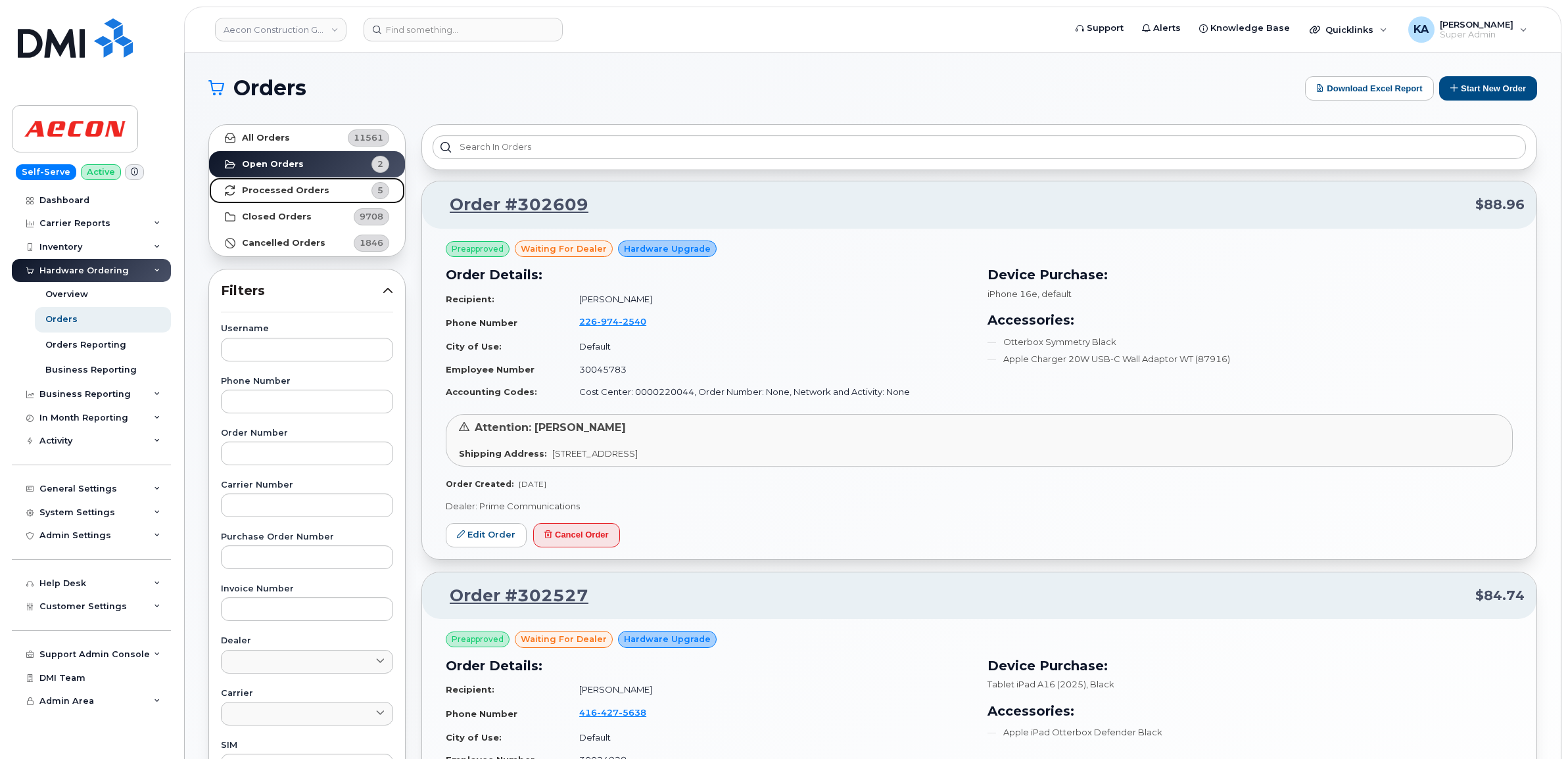
click at [287, 191] on strong "Processed Orders" at bounding box center [285, 191] width 88 height 11
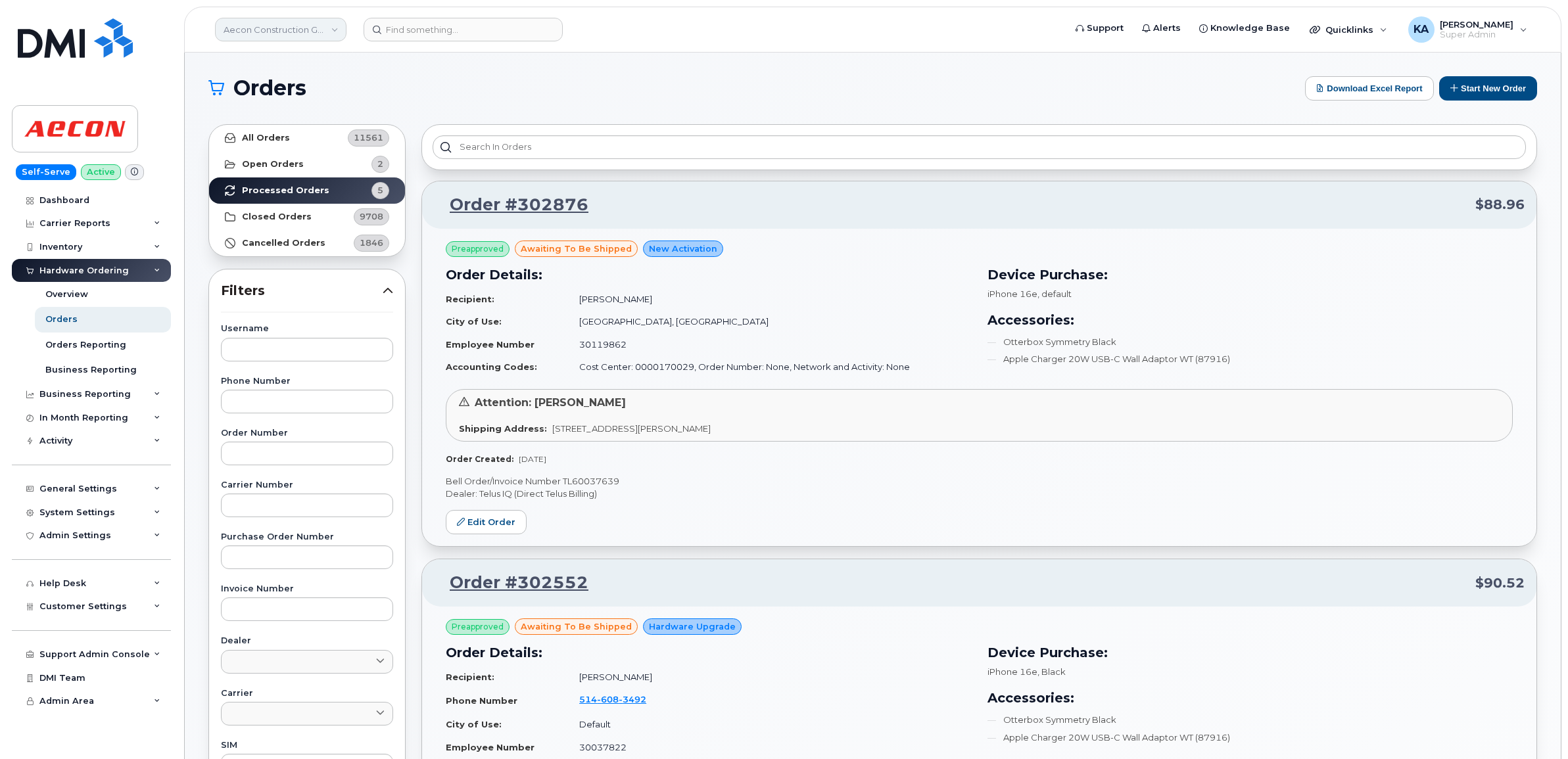
click at [301, 33] on link "Aecon Construction Group Inc" at bounding box center [280, 30] width 131 height 24
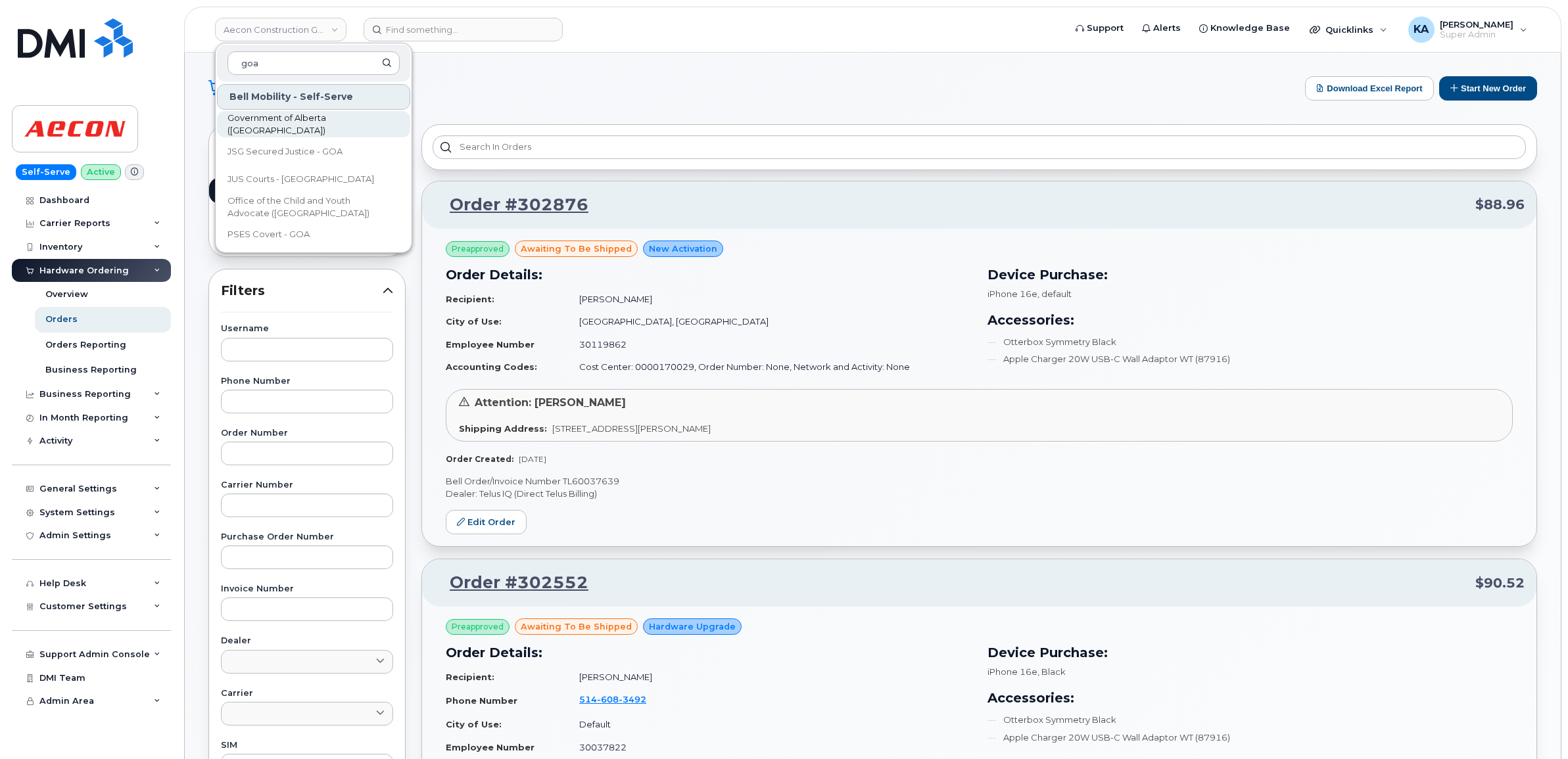
type input "goa"
click at [277, 127] on span "Government of Alberta ([GEOGRAPHIC_DATA])" at bounding box center [303, 124] width 151 height 25
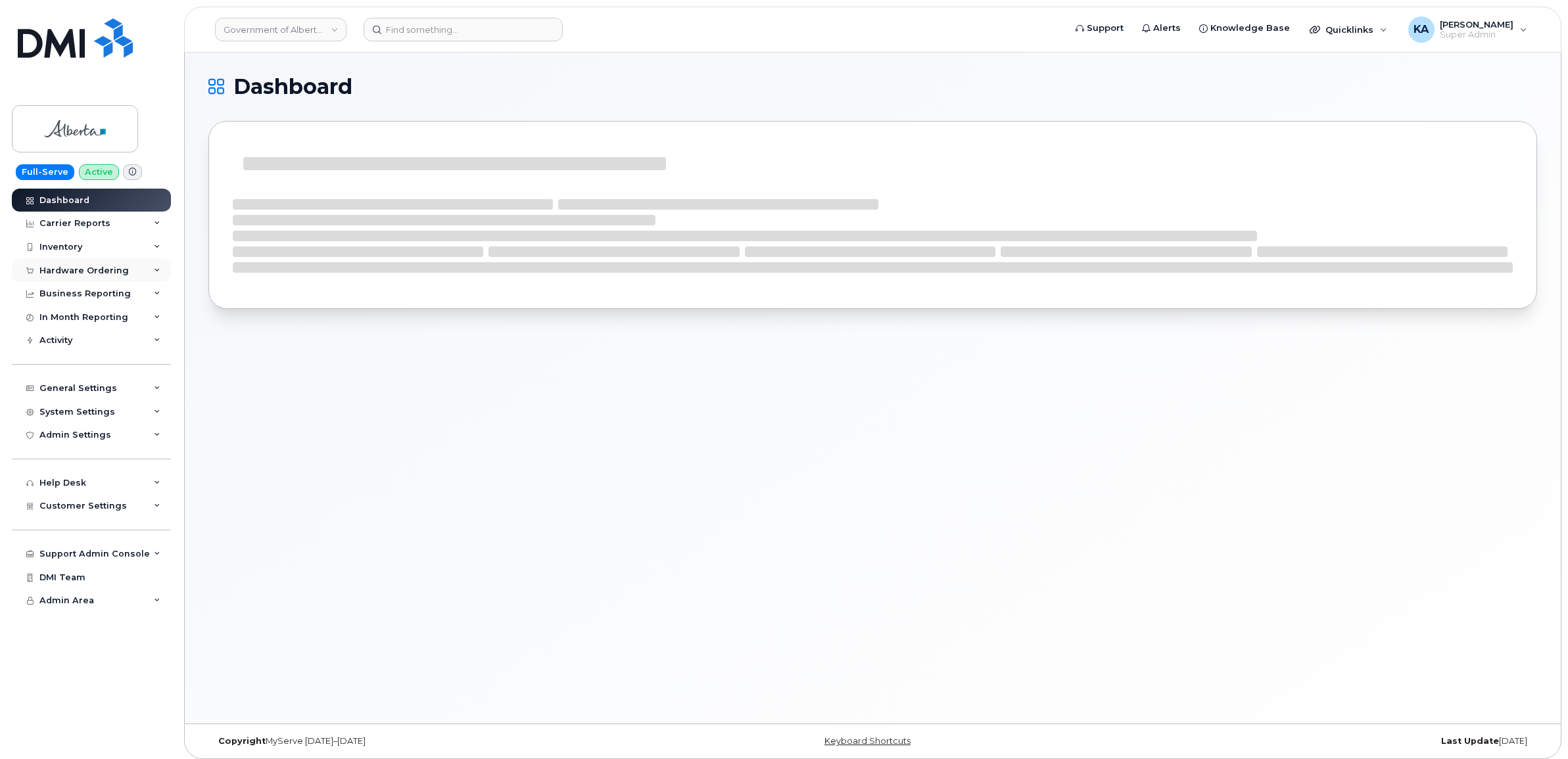
click at [57, 272] on div "Hardware Ordering" at bounding box center [84, 271] width 90 height 11
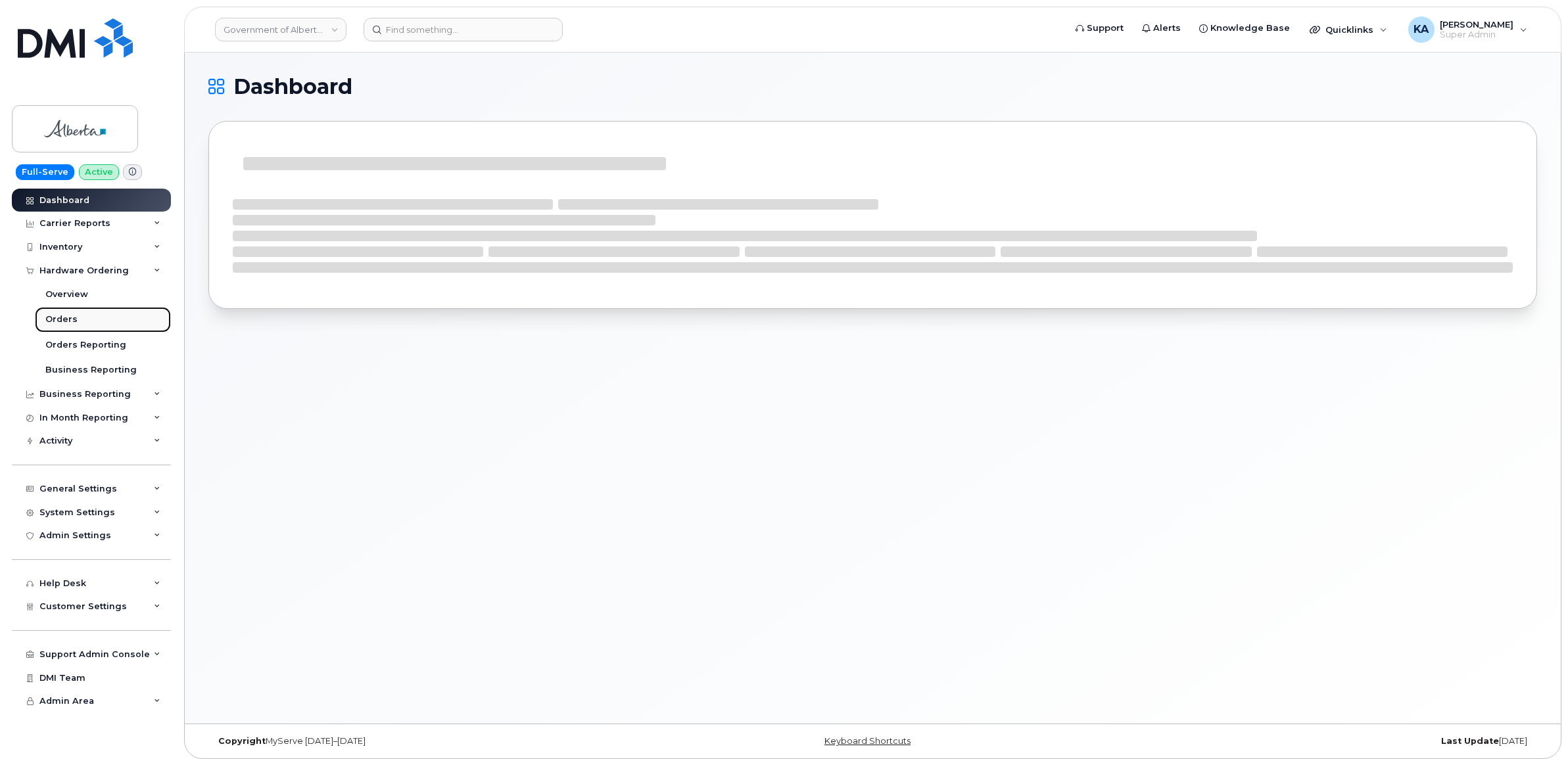
click at [57, 318] on div "Orders" at bounding box center [62, 319] width 33 height 12
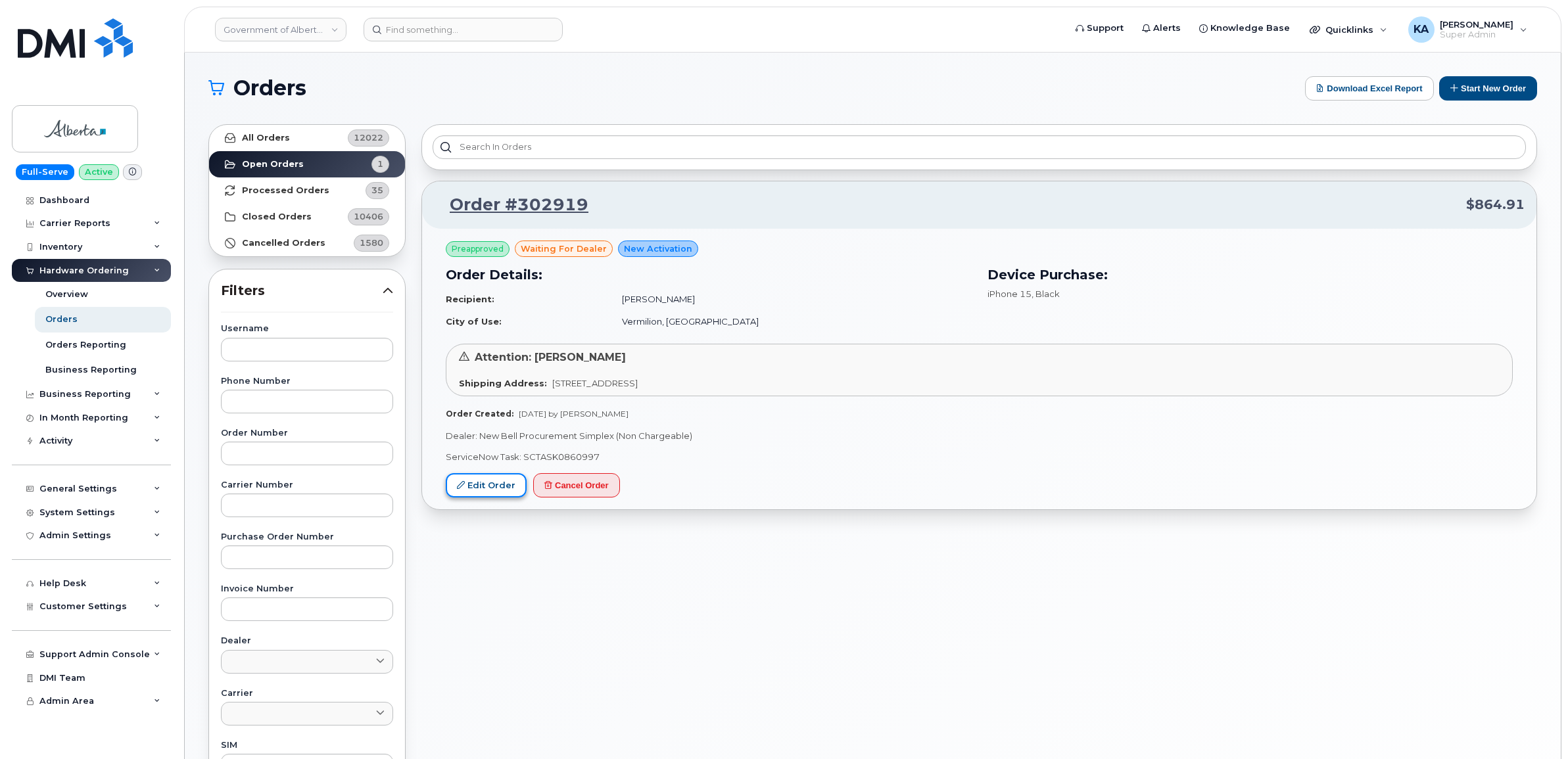
click at [482, 485] on link "Edit Order" at bounding box center [486, 485] width 81 height 24
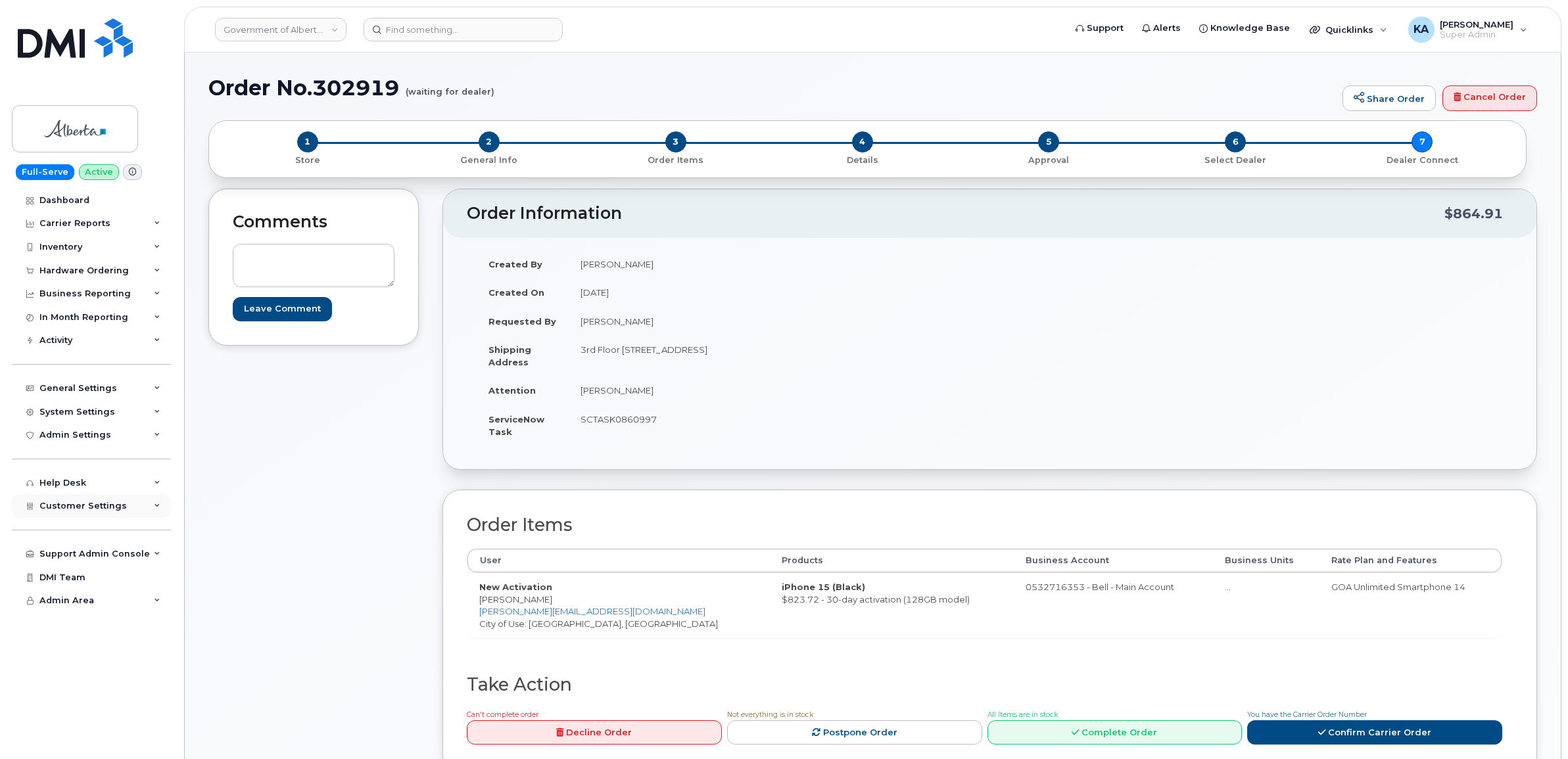
click at [71, 509] on span "Customer Settings" at bounding box center [83, 505] width 88 height 10
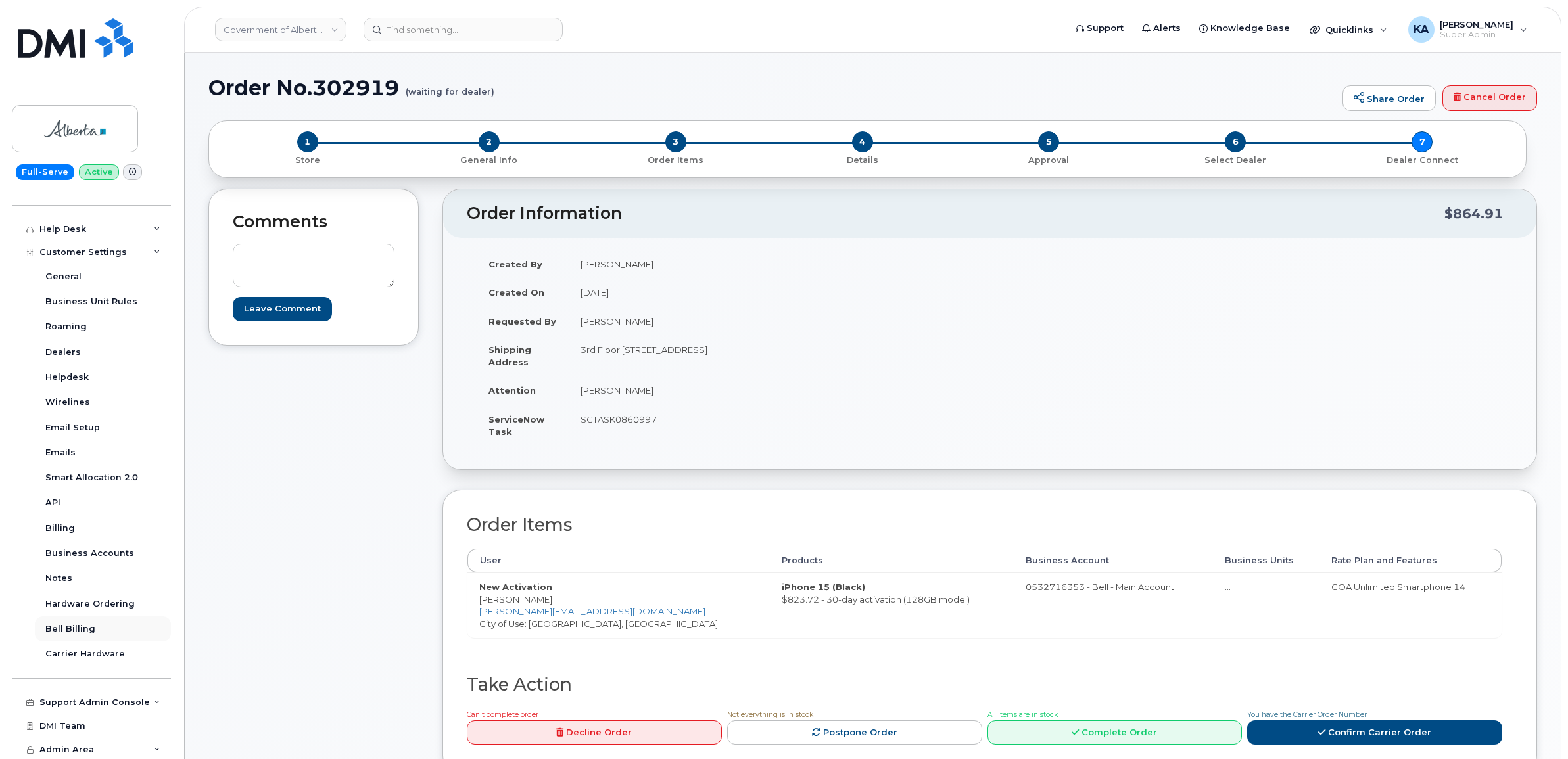
scroll to position [261, 0]
drag, startPoint x: 474, startPoint y: 601, endPoint x: 556, endPoint y: 605, distance: 82.1
click at [556, 605] on td "New Activation Kyler Tichkowsky Kyler.Tichkowsky@gov.ab.ca City of Use: Vermili…" at bounding box center [619, 605] width 303 height 65
copy td "Kyler Tichkowsky"
drag, startPoint x: 577, startPoint y: 351, endPoint x: 671, endPoint y: 362, distance: 94.6
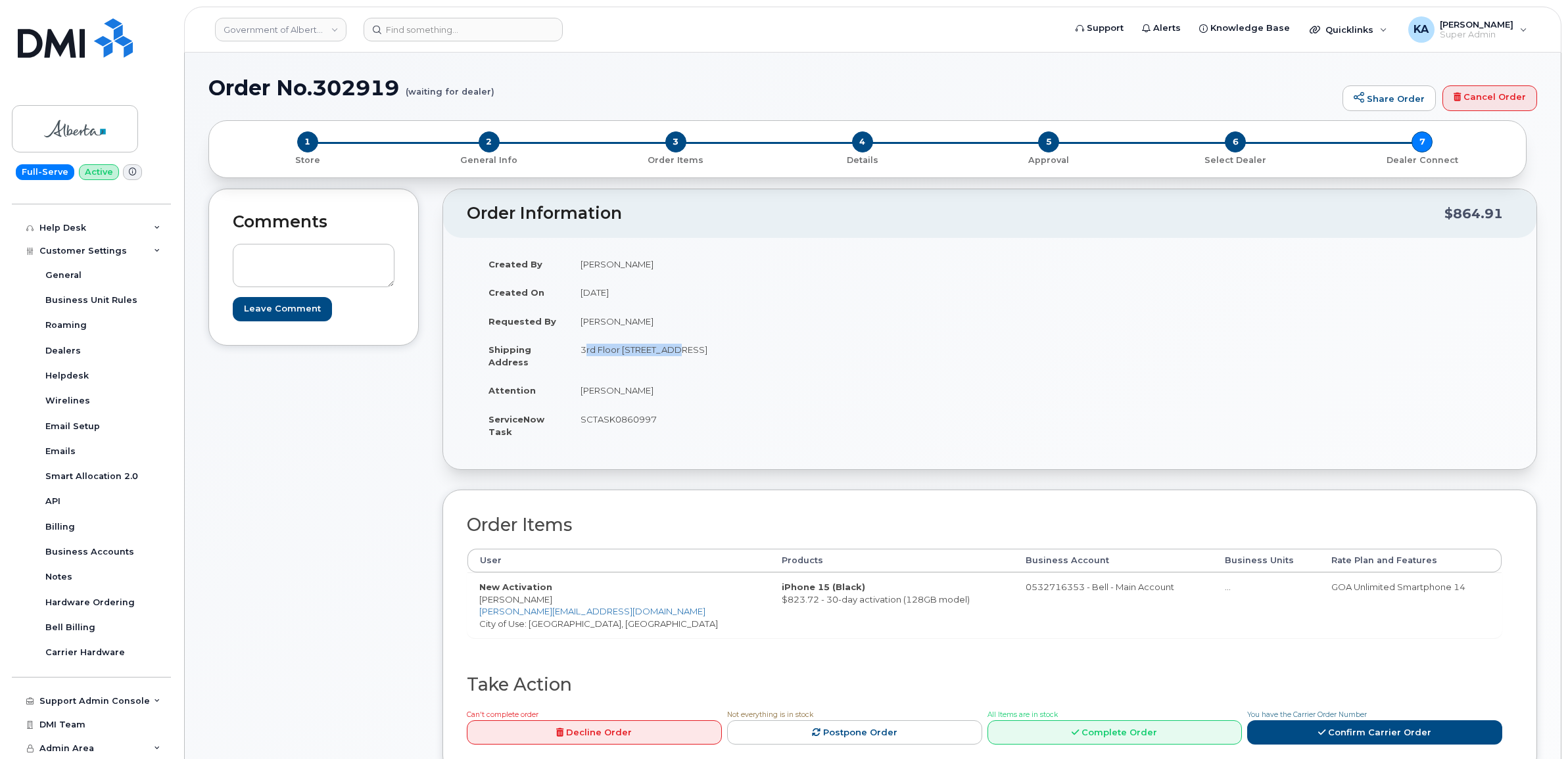
click at [671, 362] on td "3rd Floor 2938 11 St NE CALGARY AB T2E 7L7 CANADA" at bounding box center [774, 355] width 411 height 41
copy td "3rd Floor 2938 11 St"
drag, startPoint x: 748, startPoint y: 346, endPoint x: 784, endPoint y: 351, distance: 36.3
click at [784, 351] on td "3rd Floor 2938 11 St NE CALGARY AB T2E 7L7 CANADA" at bounding box center [774, 355] width 411 height 41
copy td "T2E 7L7"
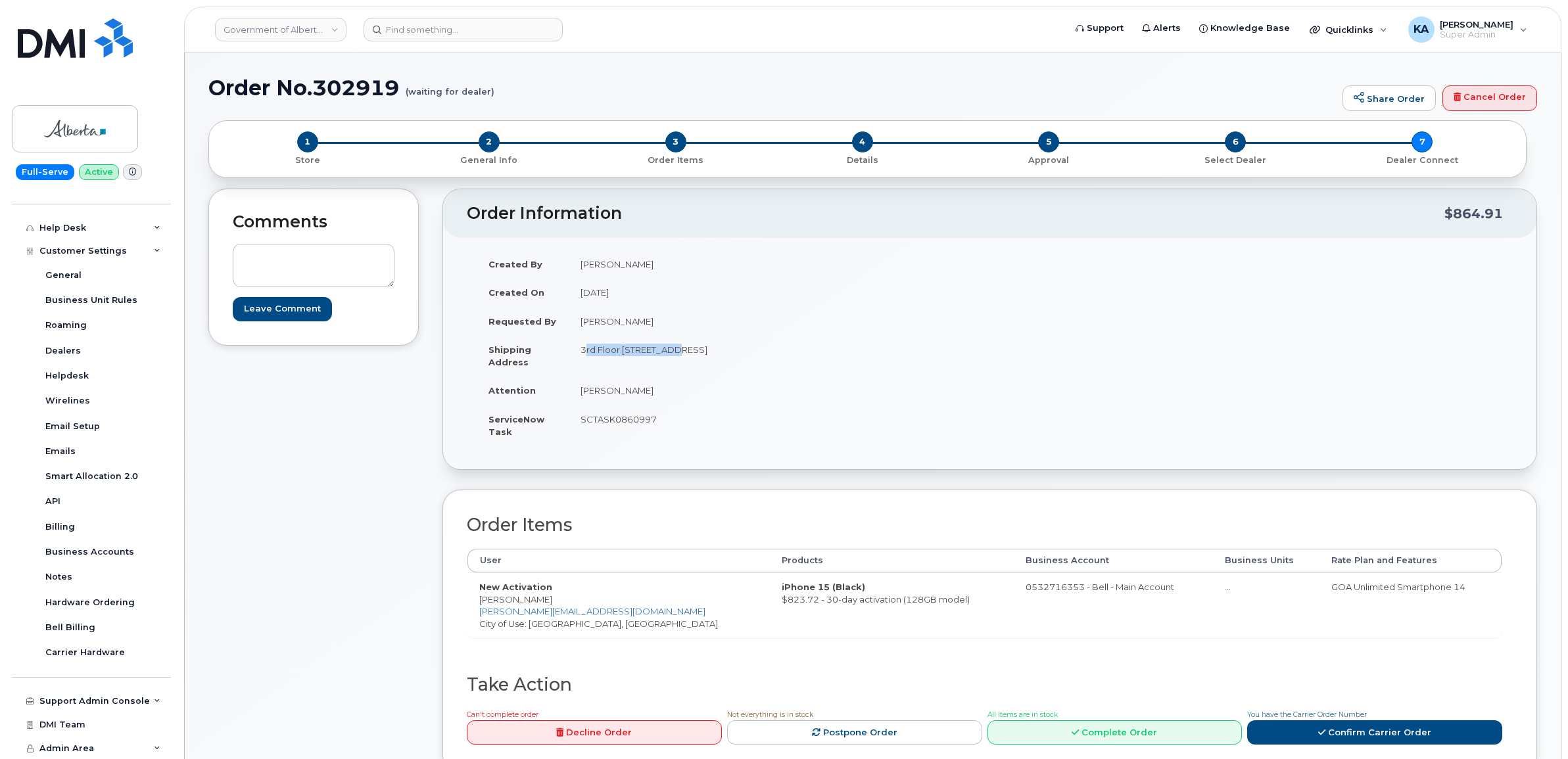
drag, startPoint x: 576, startPoint y: 391, endPoint x: 656, endPoint y: 395, distance: 80.1
click at [656, 395] on td "[PERSON_NAME]" at bounding box center [774, 390] width 411 height 29
copy td "[PERSON_NAME]"
drag, startPoint x: 475, startPoint y: 600, endPoint x: 553, endPoint y: 600, distance: 78.0
click at [553, 600] on td "New Activation Kyler Tichkowsky Kyler.Tichkowsky@gov.ab.ca City of Use: Vermili…" at bounding box center [619, 605] width 303 height 65
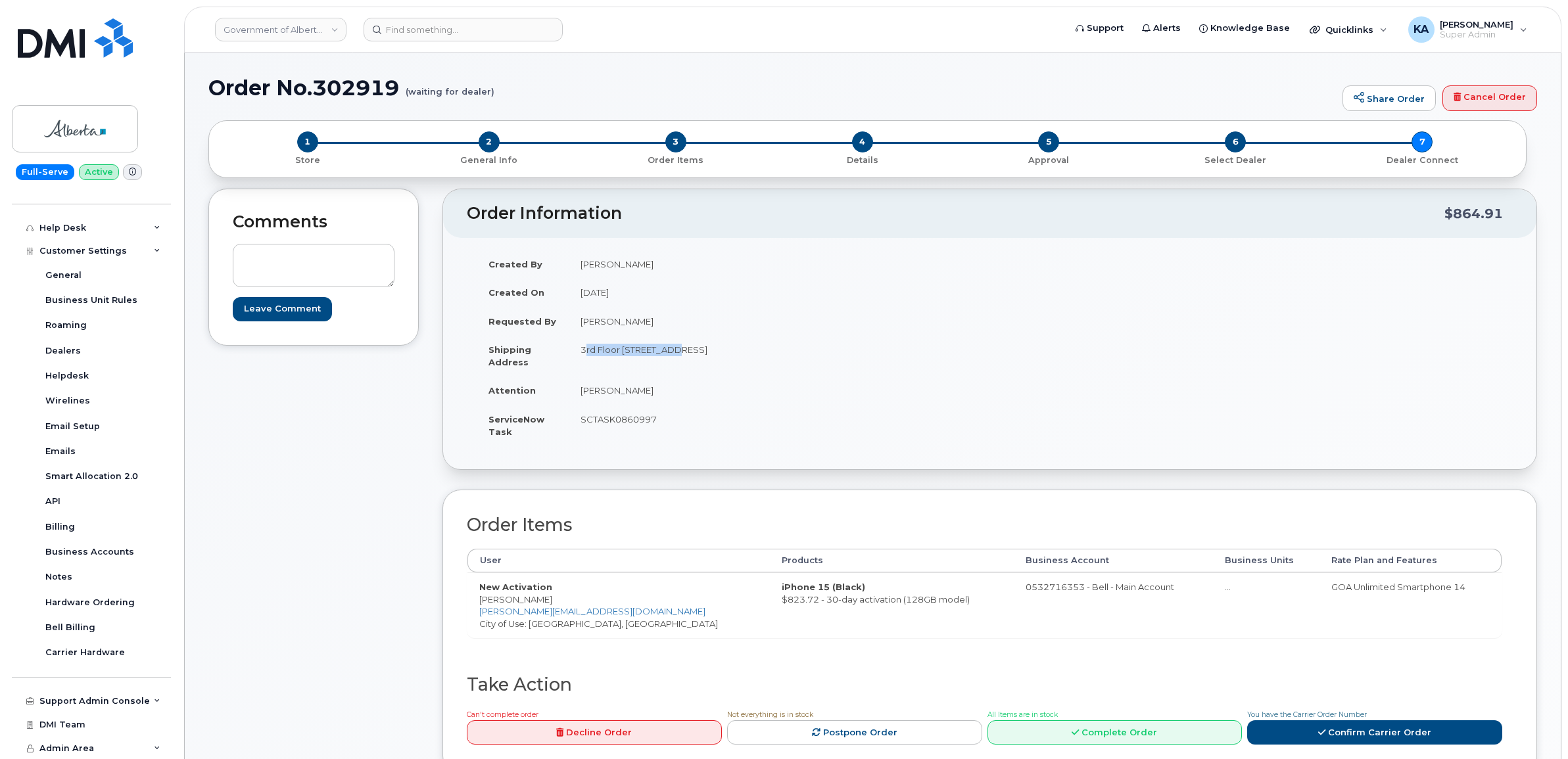
copy td "[PERSON_NAME]"
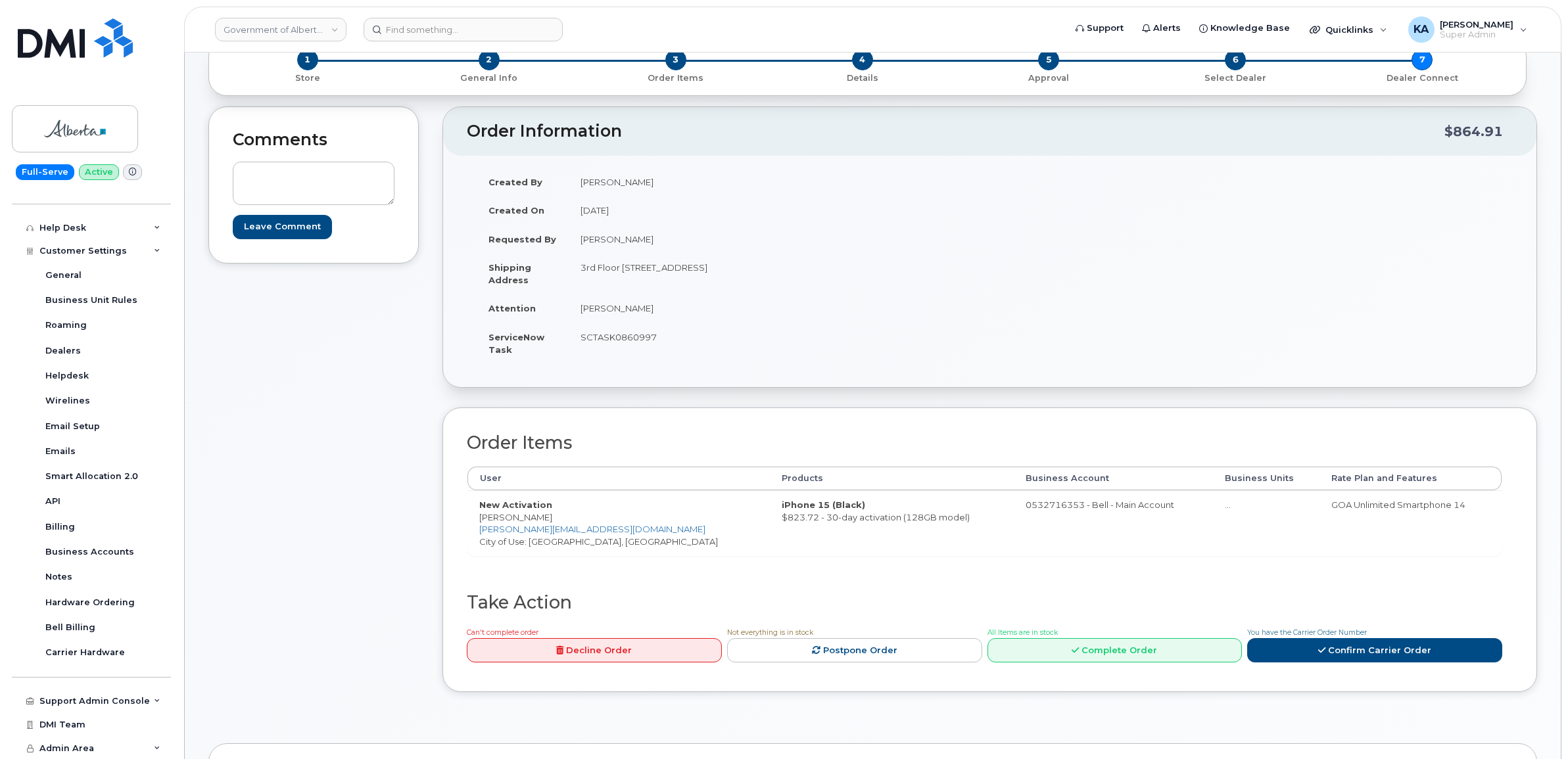
click at [610, 337] on td "SCTASK0860997" at bounding box center [774, 342] width 411 height 41
copy td "SCTASK0860997"
click at [1320, 651] on icon at bounding box center [1322, 649] width 7 height 8
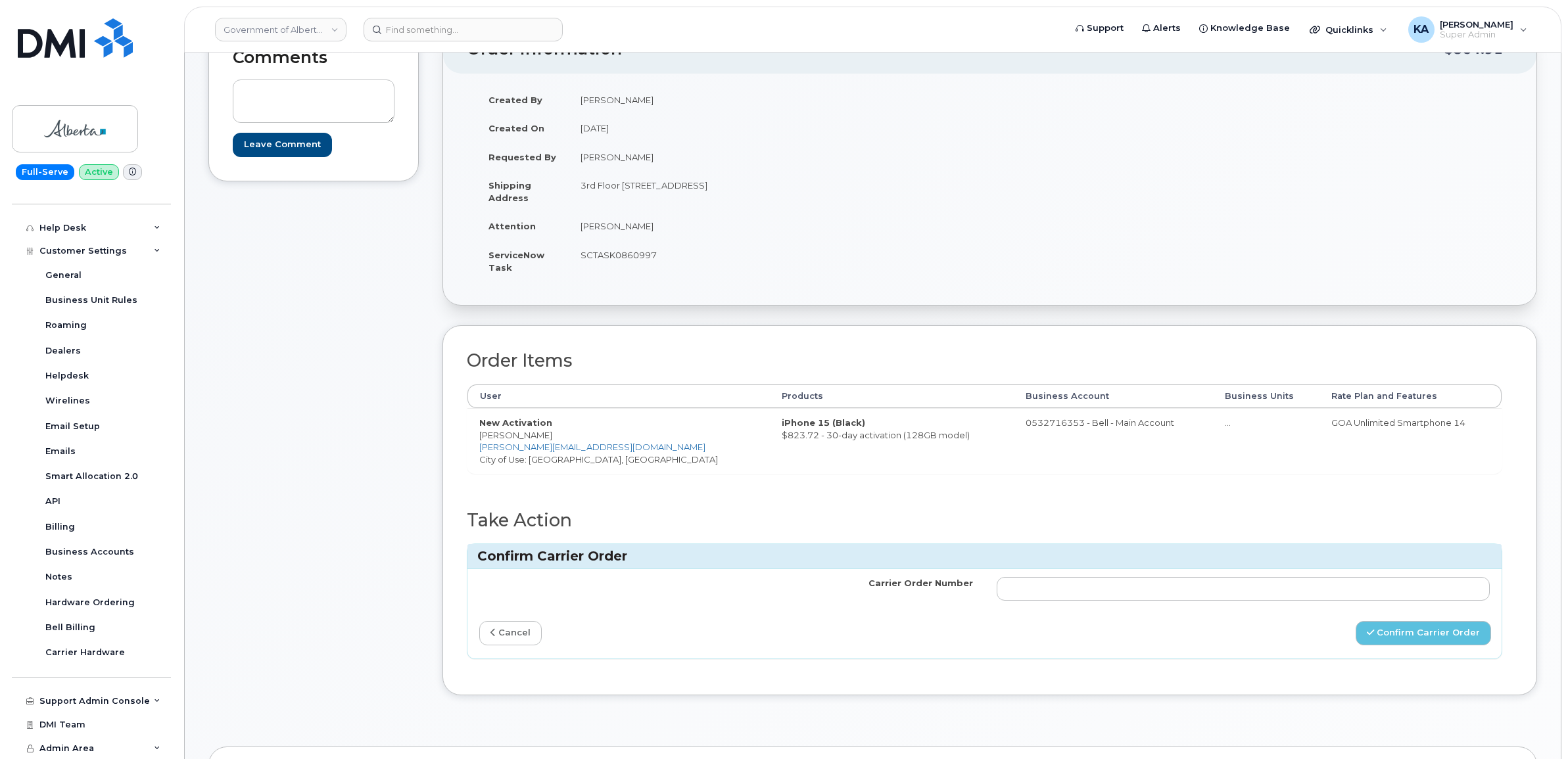
scroll to position [246, 0]
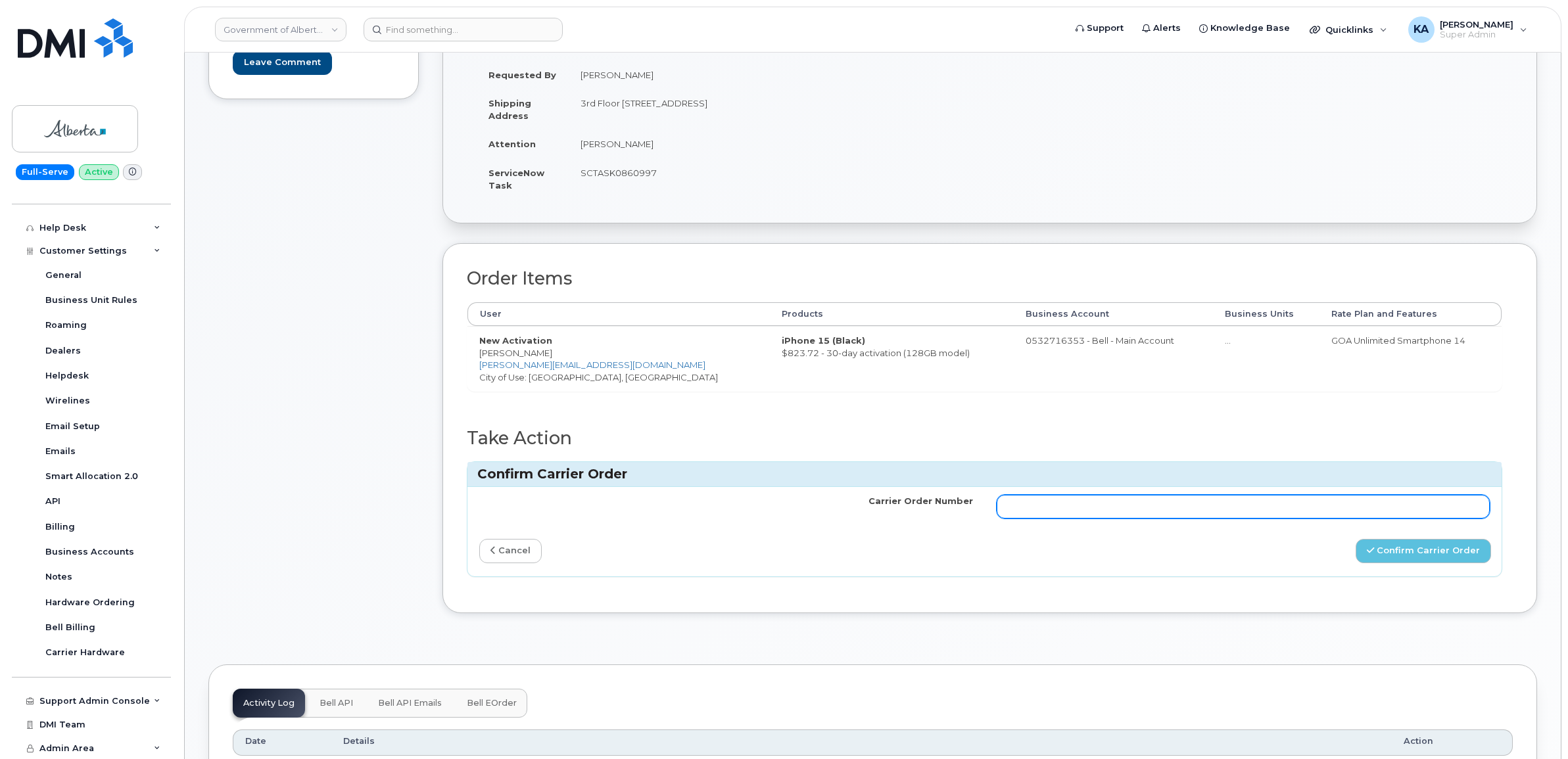
click at [1075, 503] on input "Carrier Order Number" at bounding box center [1243, 506] width 494 height 24
paste input "3027514"
type input "3027514"
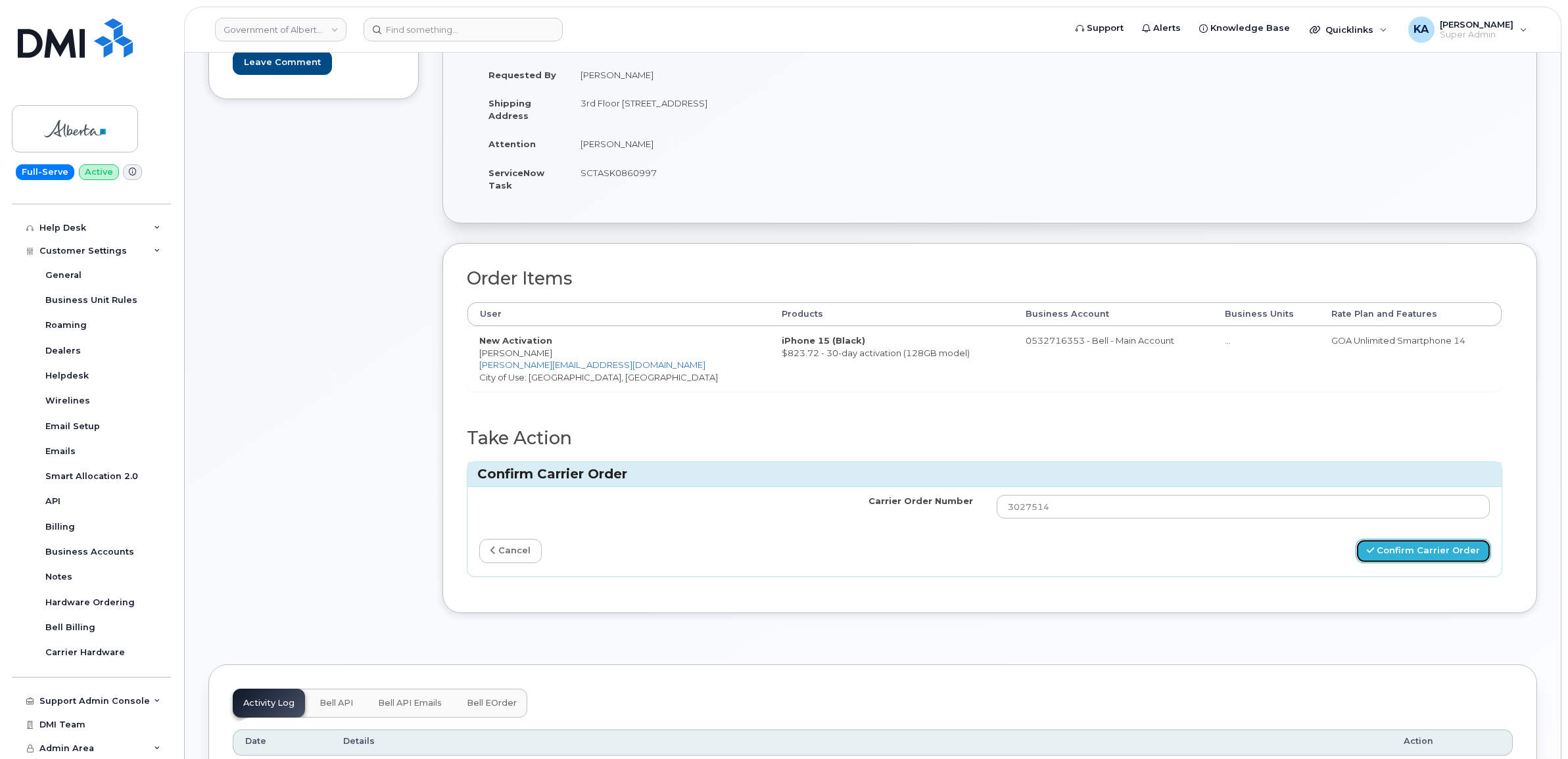
click at [1412, 554] on button "Confirm Carrier Order" at bounding box center [1422, 551] width 135 height 24
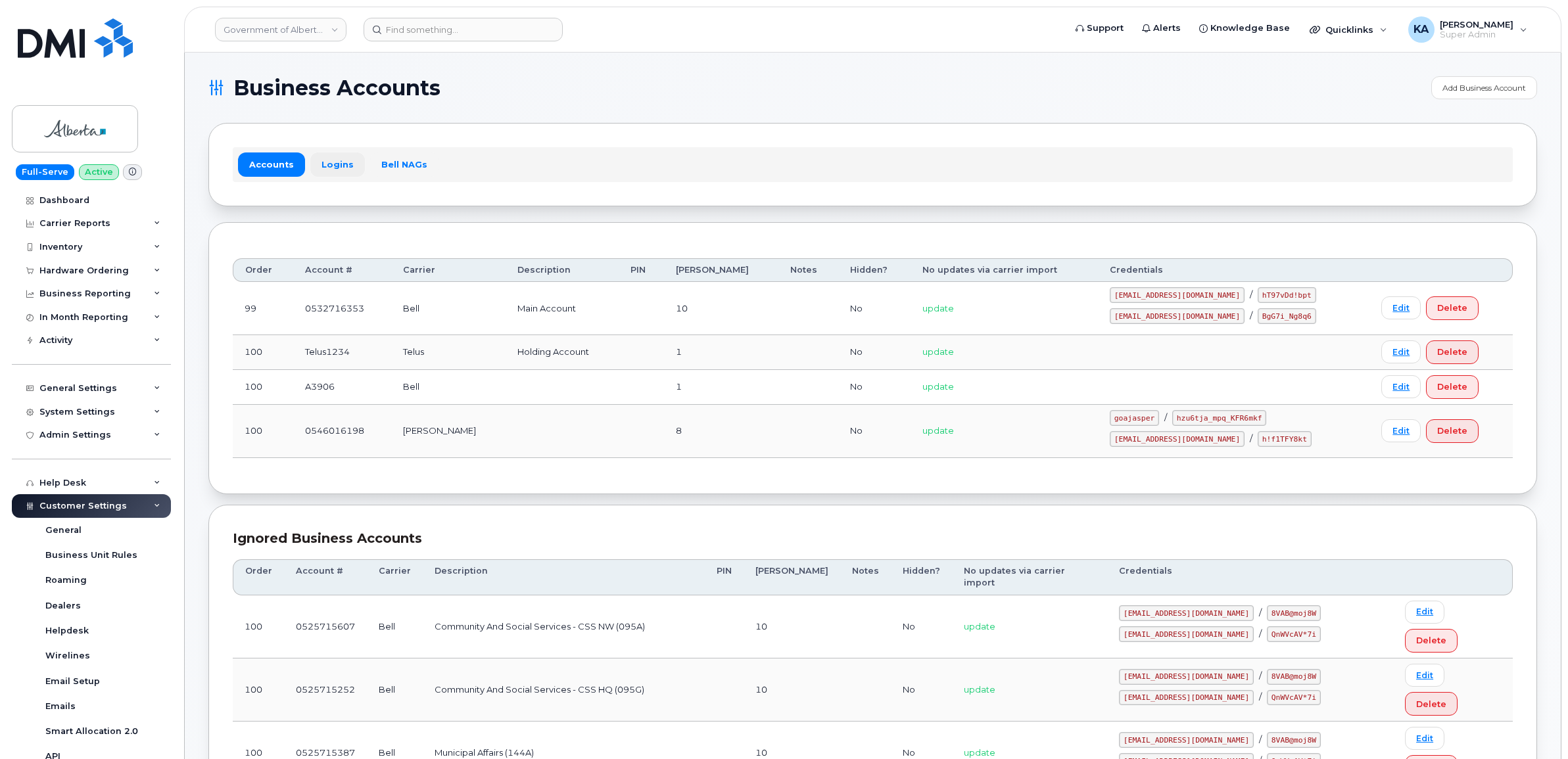
click at [334, 163] on link "Logins" at bounding box center [338, 164] width 54 height 24
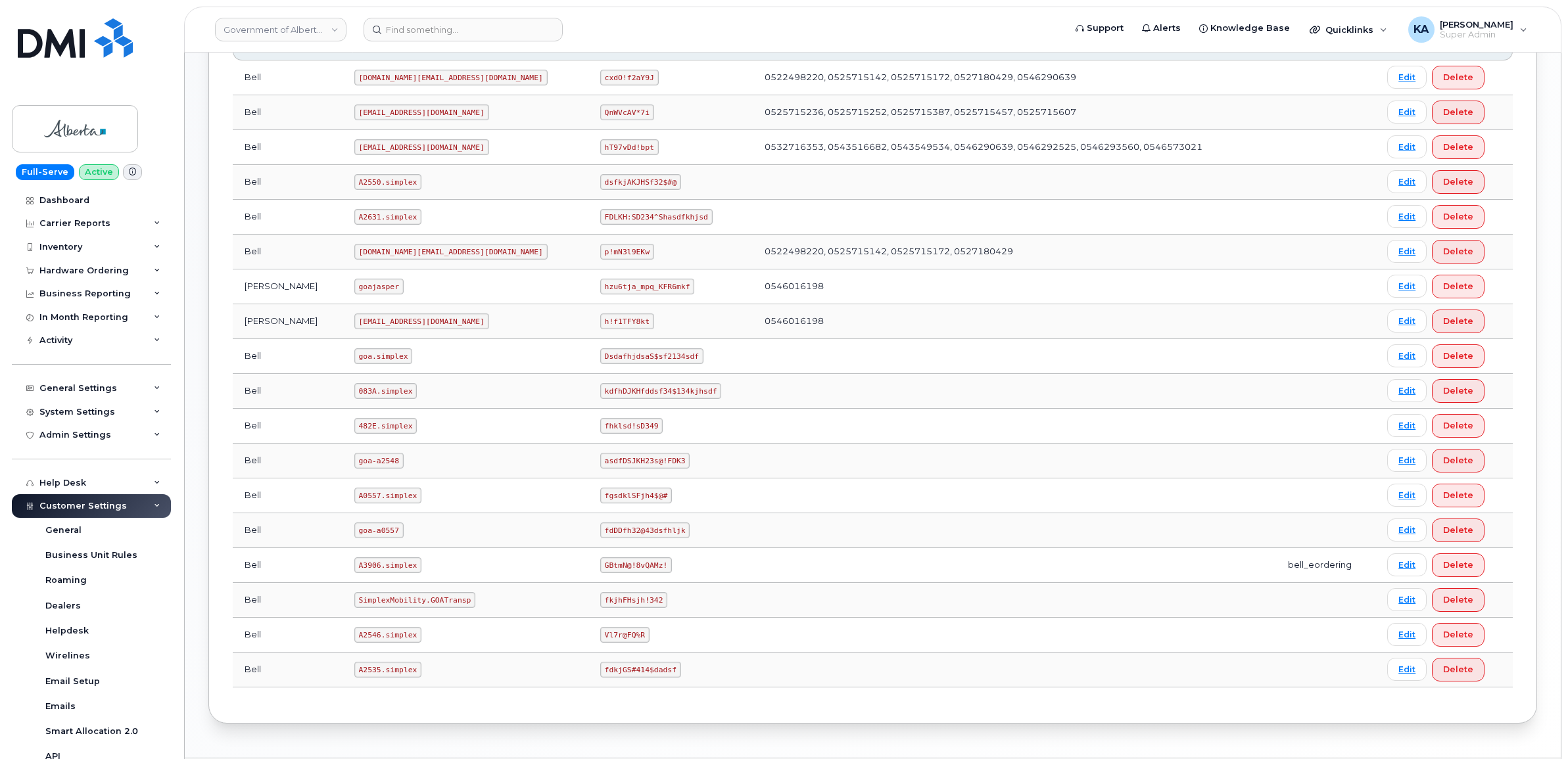
scroll to position [575, 0]
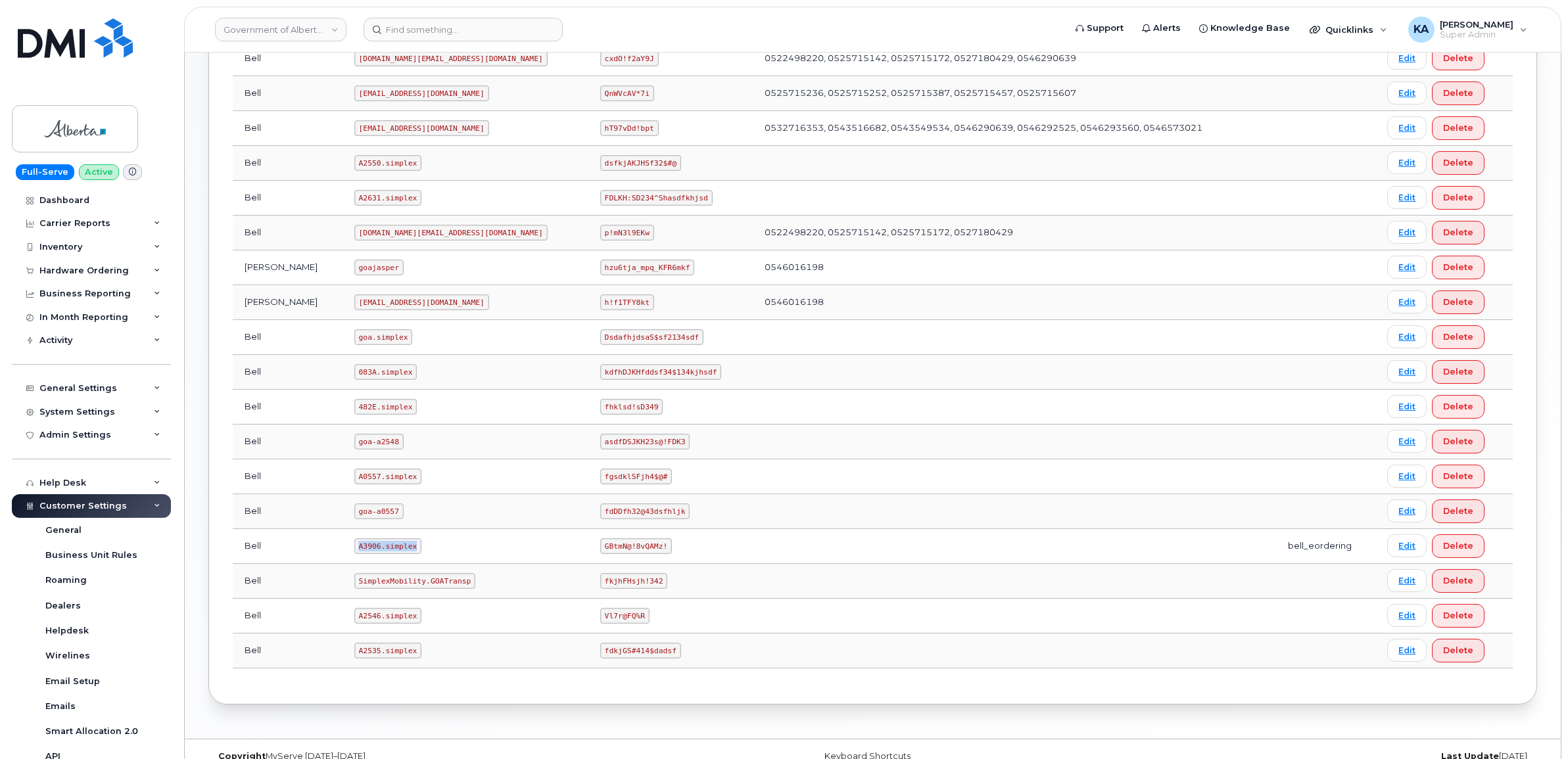
drag, startPoint x: 334, startPoint y: 551, endPoint x: 397, endPoint y: 561, distance: 63.8
click at [397, 561] on td "A3906.simplex" at bounding box center [465, 546] width 245 height 34
copy code "A3906.simplex"
drag, startPoint x: 507, startPoint y: 551, endPoint x: 570, endPoint y: 559, distance: 63.5
click at [589, 559] on td "GBtmN@!8vQAMz!" at bounding box center [670, 546] width 164 height 34
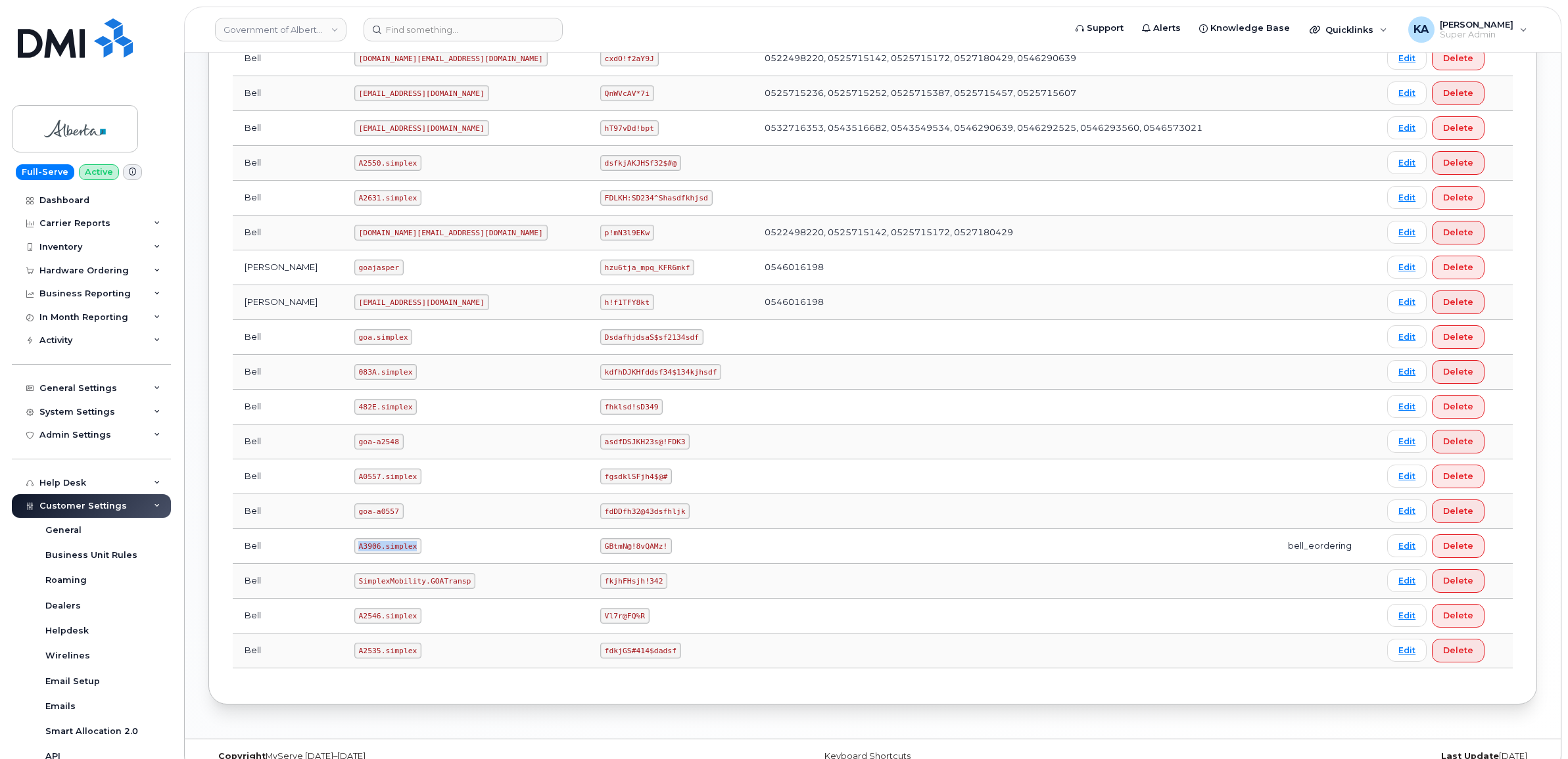
drag, startPoint x: 335, startPoint y: 552, endPoint x: 397, endPoint y: 554, distance: 62.0
click at [397, 554] on td "A3906.simplex" at bounding box center [465, 546] width 245 height 34
copy code "A3906.simplex"
drag, startPoint x: 507, startPoint y: 550, endPoint x: 585, endPoint y: 557, distance: 78.3
click at [589, 557] on td "GBtmN@!8vQAMz!" at bounding box center [670, 546] width 164 height 34
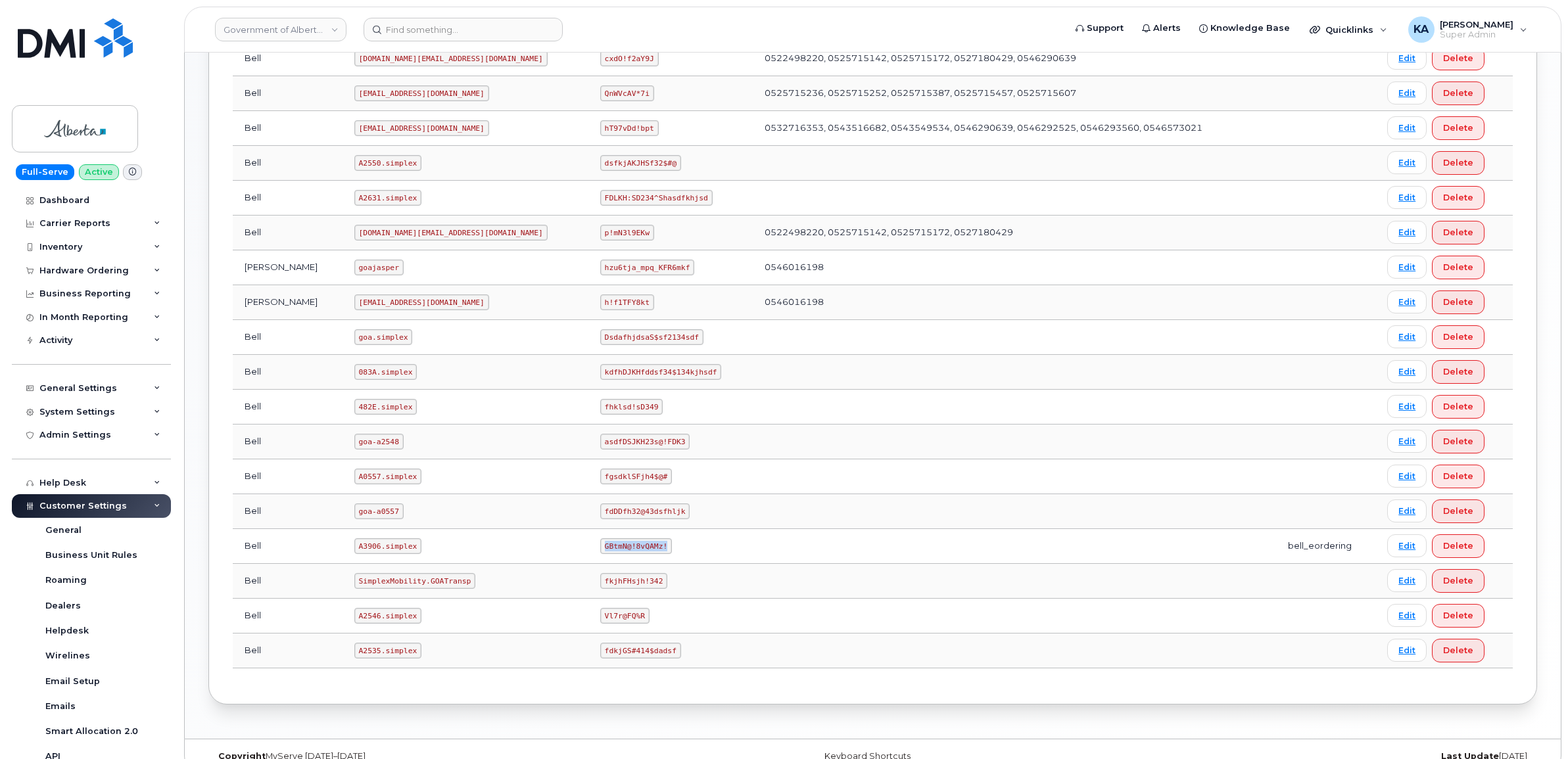
copy code "GBtmN@!8vQAMz!"
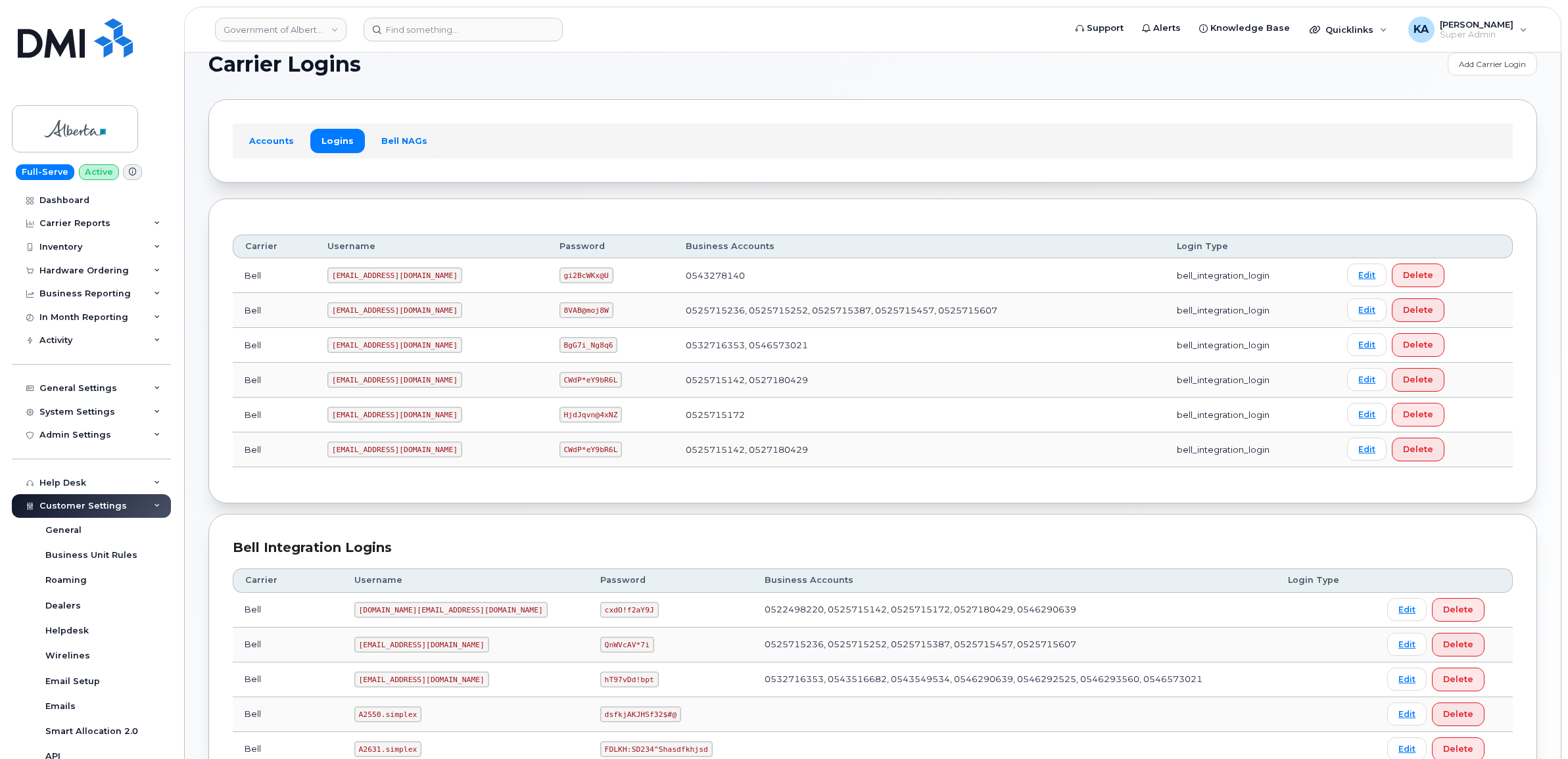
scroll to position [0, 0]
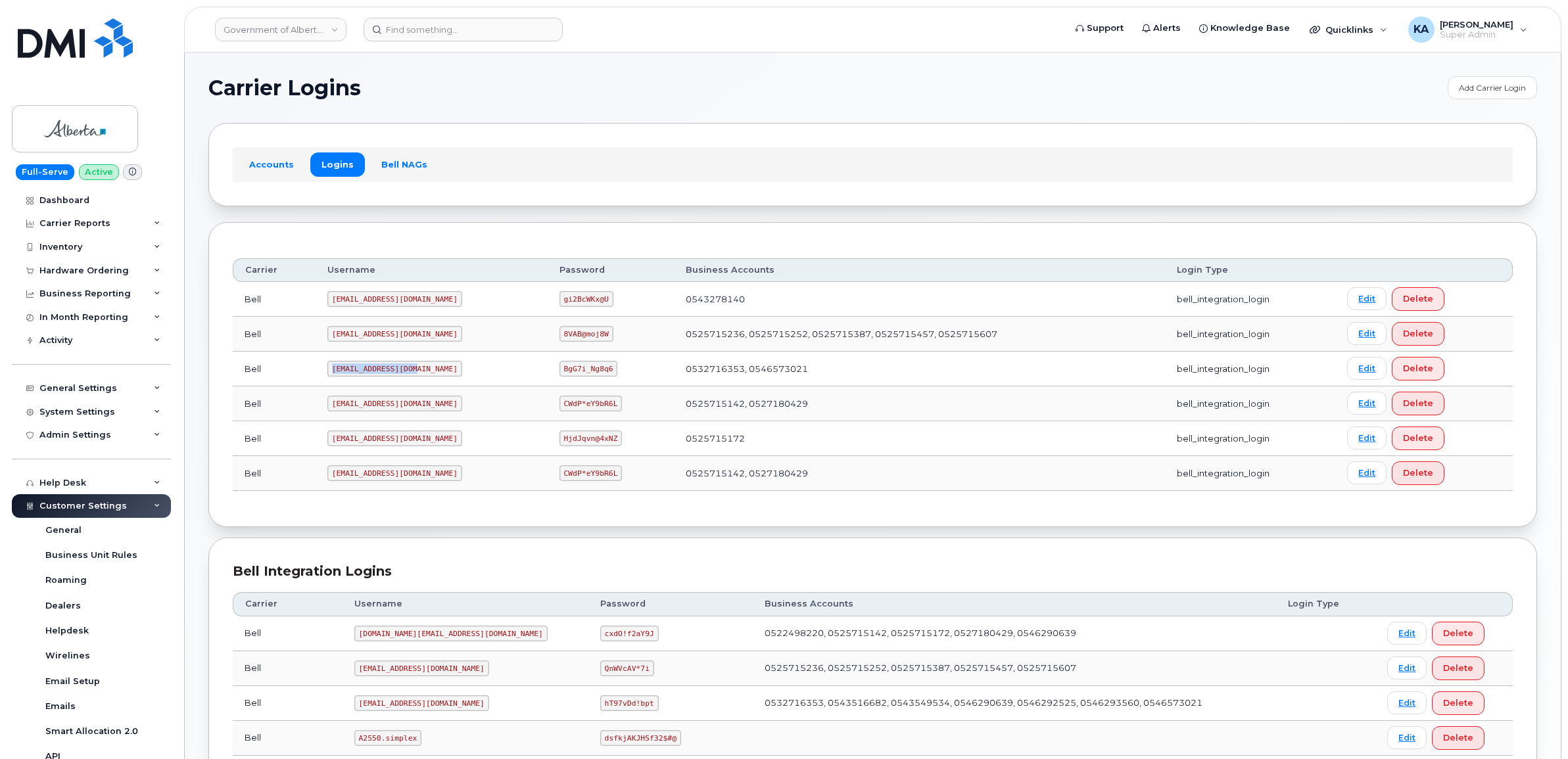
drag, startPoint x: 330, startPoint y: 371, endPoint x: 392, endPoint y: 379, distance: 62.5
click at [392, 379] on td "goa482E2@myserve.ca" at bounding box center [431, 369] width 232 height 34
copy code "goa482E2@myserve.ca"
drag, startPoint x: 518, startPoint y: 370, endPoint x: 572, endPoint y: 380, distance: 54.9
click at [572, 380] on td "BgG7i_Ng8q6" at bounding box center [611, 369] width 127 height 34
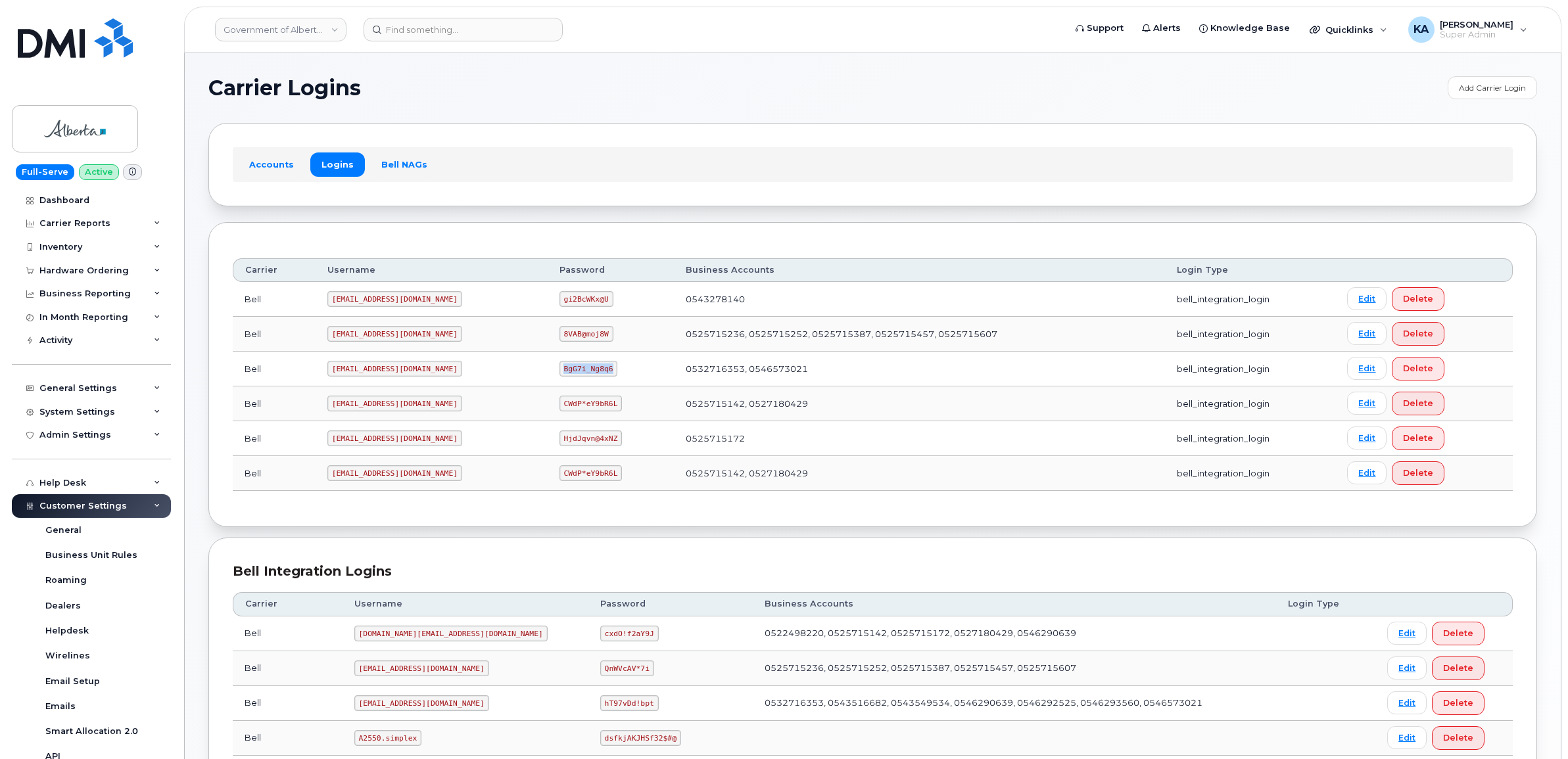
copy code "BgG7i_Ng8q6"
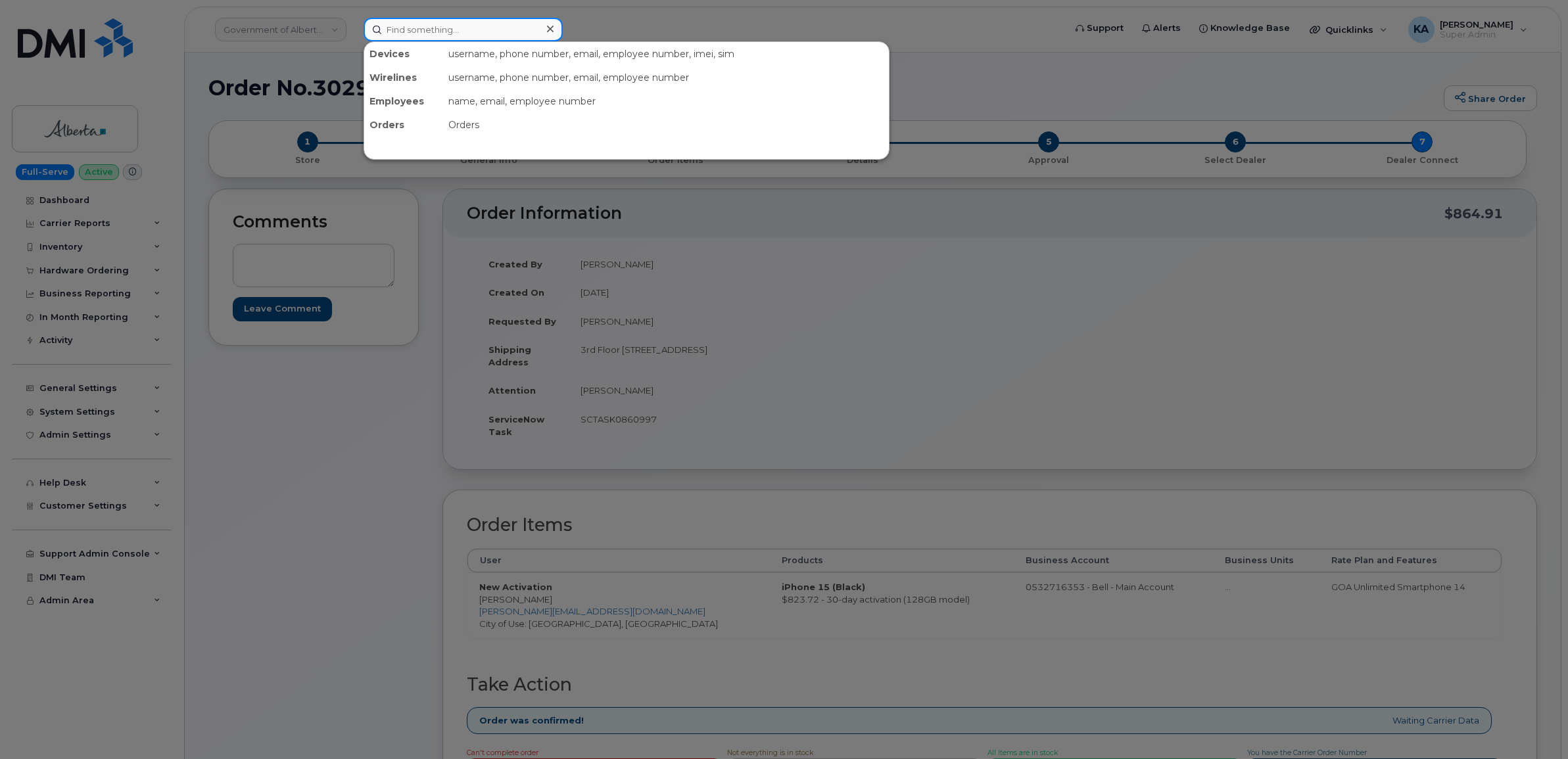
paste input "4035963579"
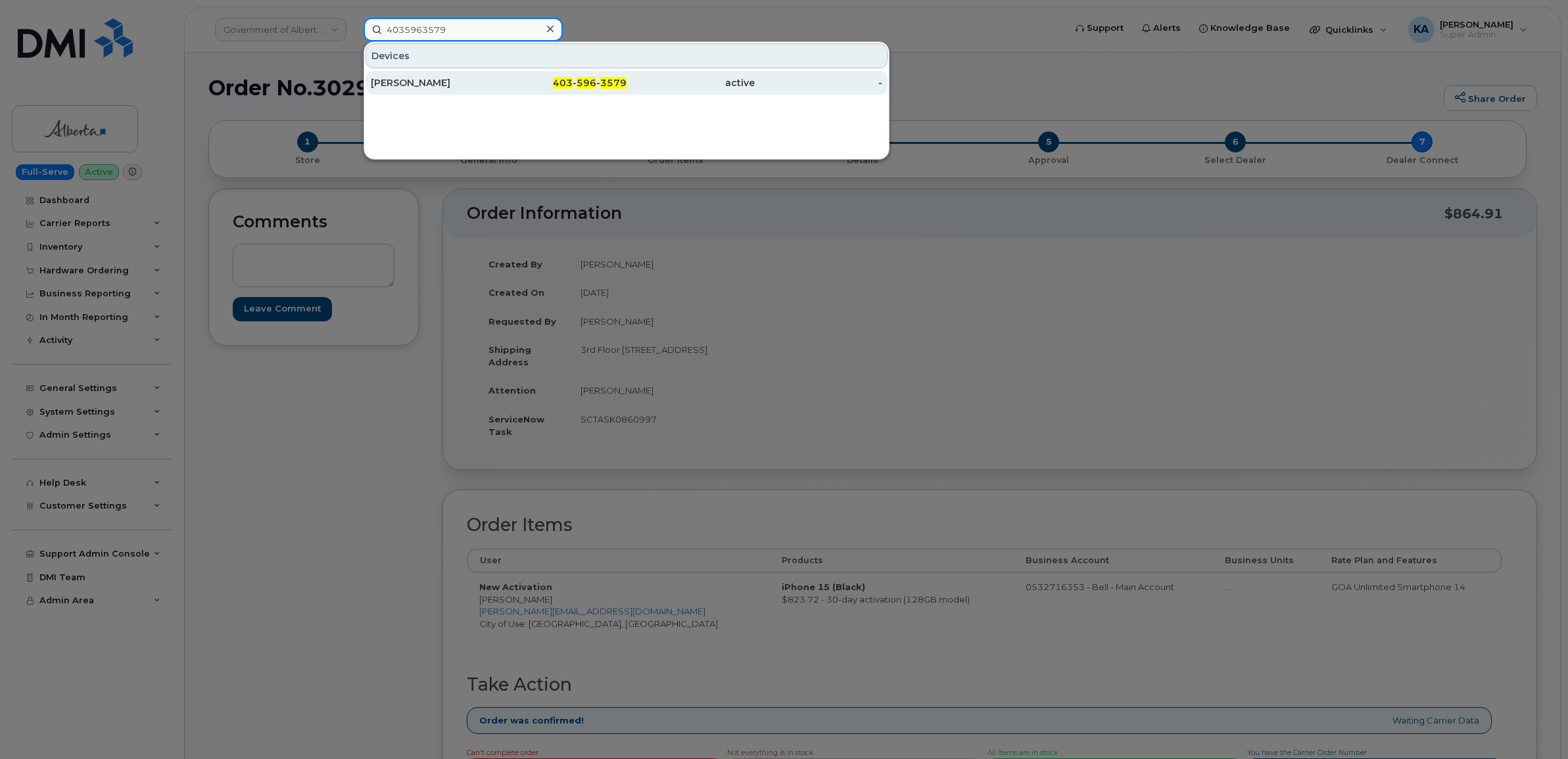
type input "4035963579"
click at [395, 81] on div "[PERSON_NAME]" at bounding box center [435, 82] width 129 height 14
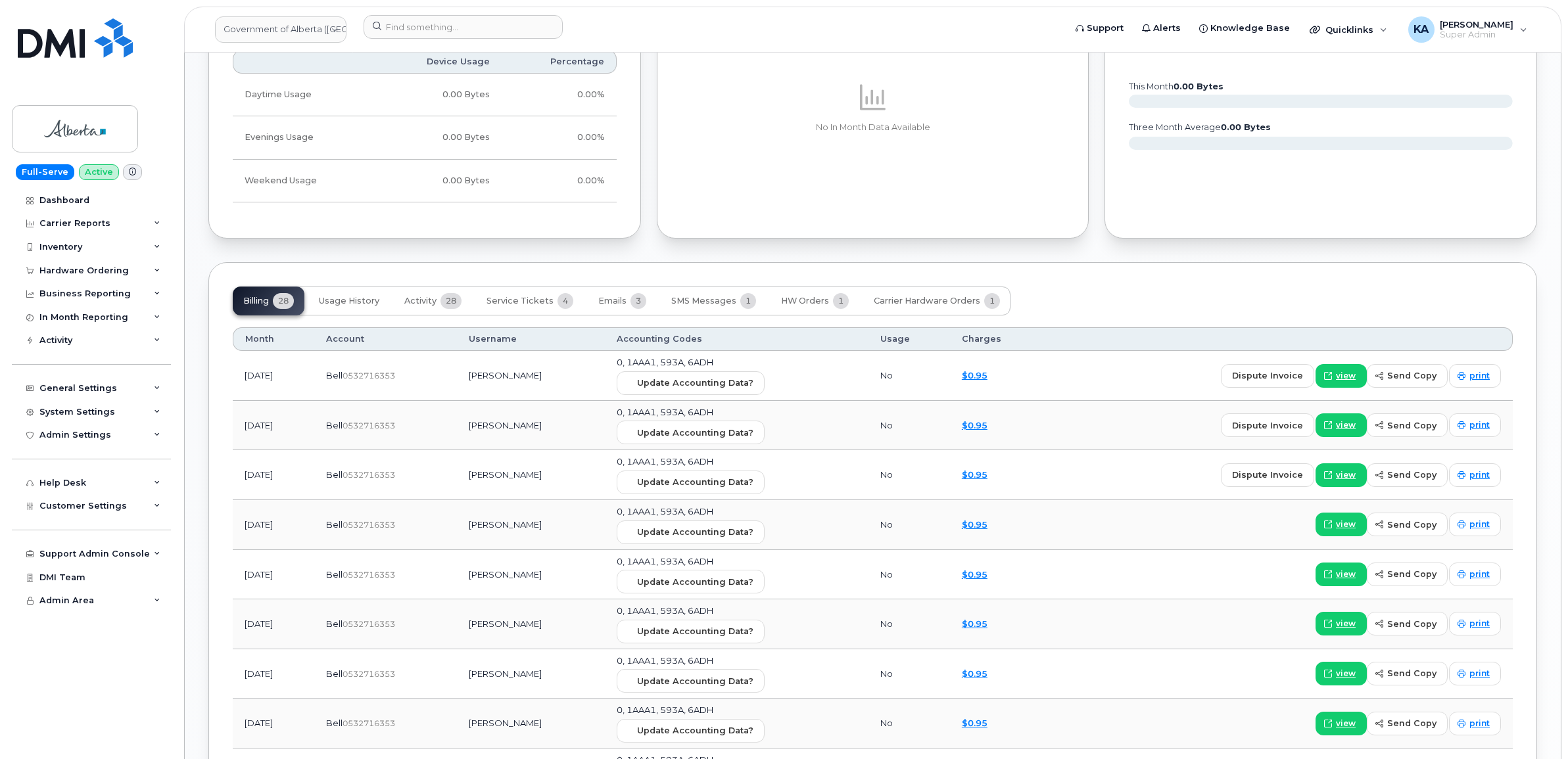
scroll to position [986, 0]
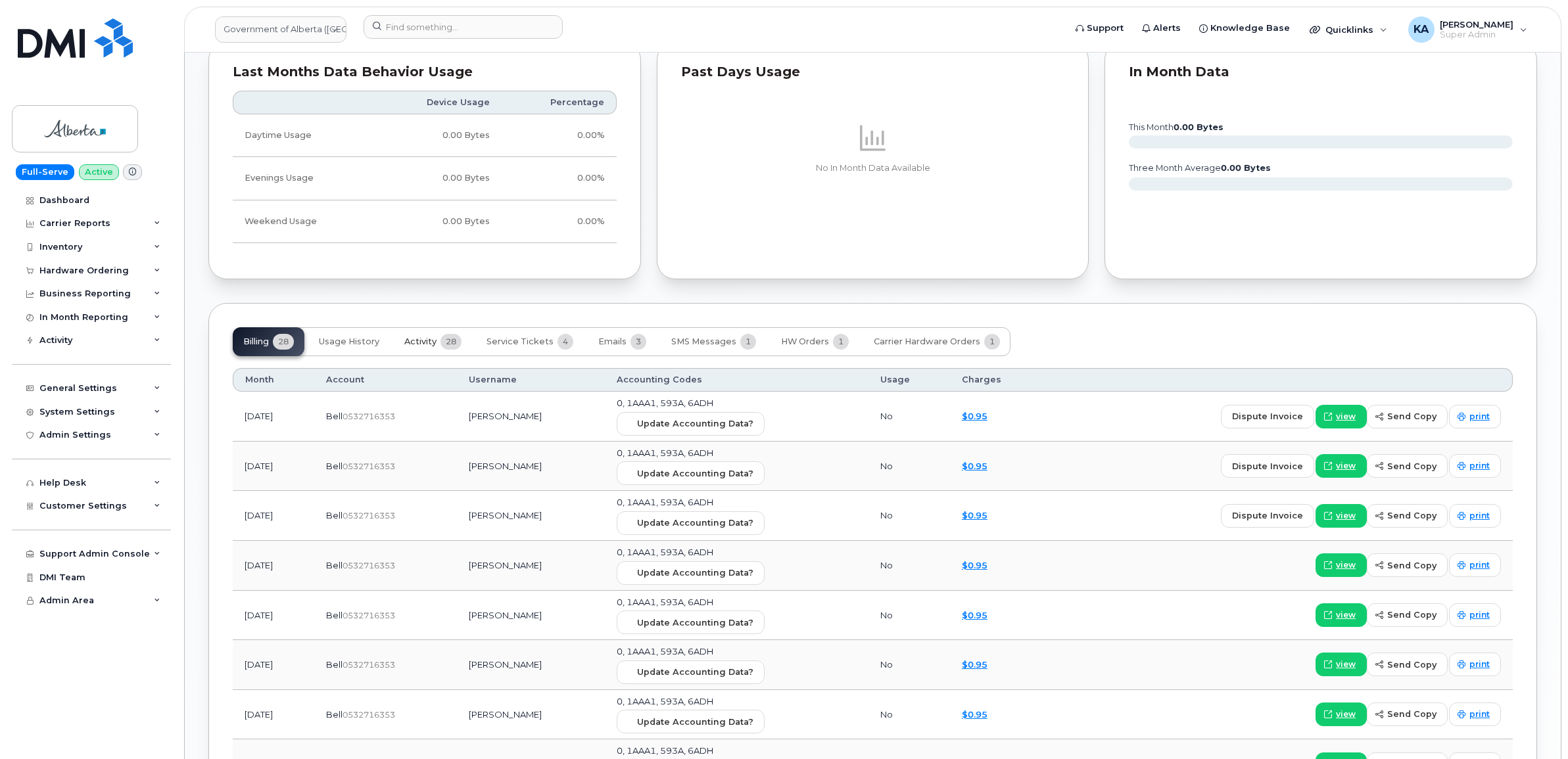
click at [426, 344] on span "Activity" at bounding box center [420, 342] width 33 height 11
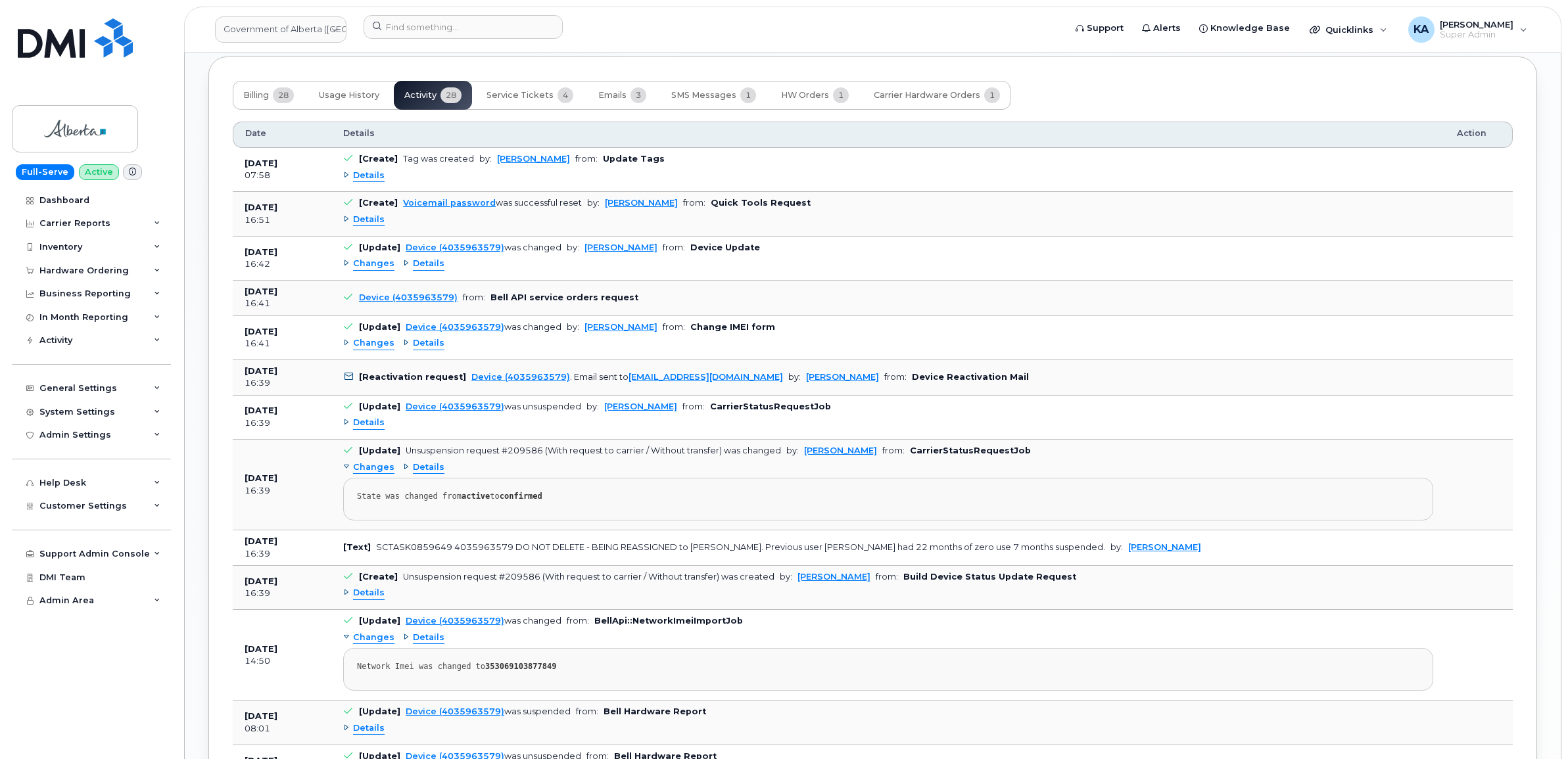
scroll to position [1150, 0]
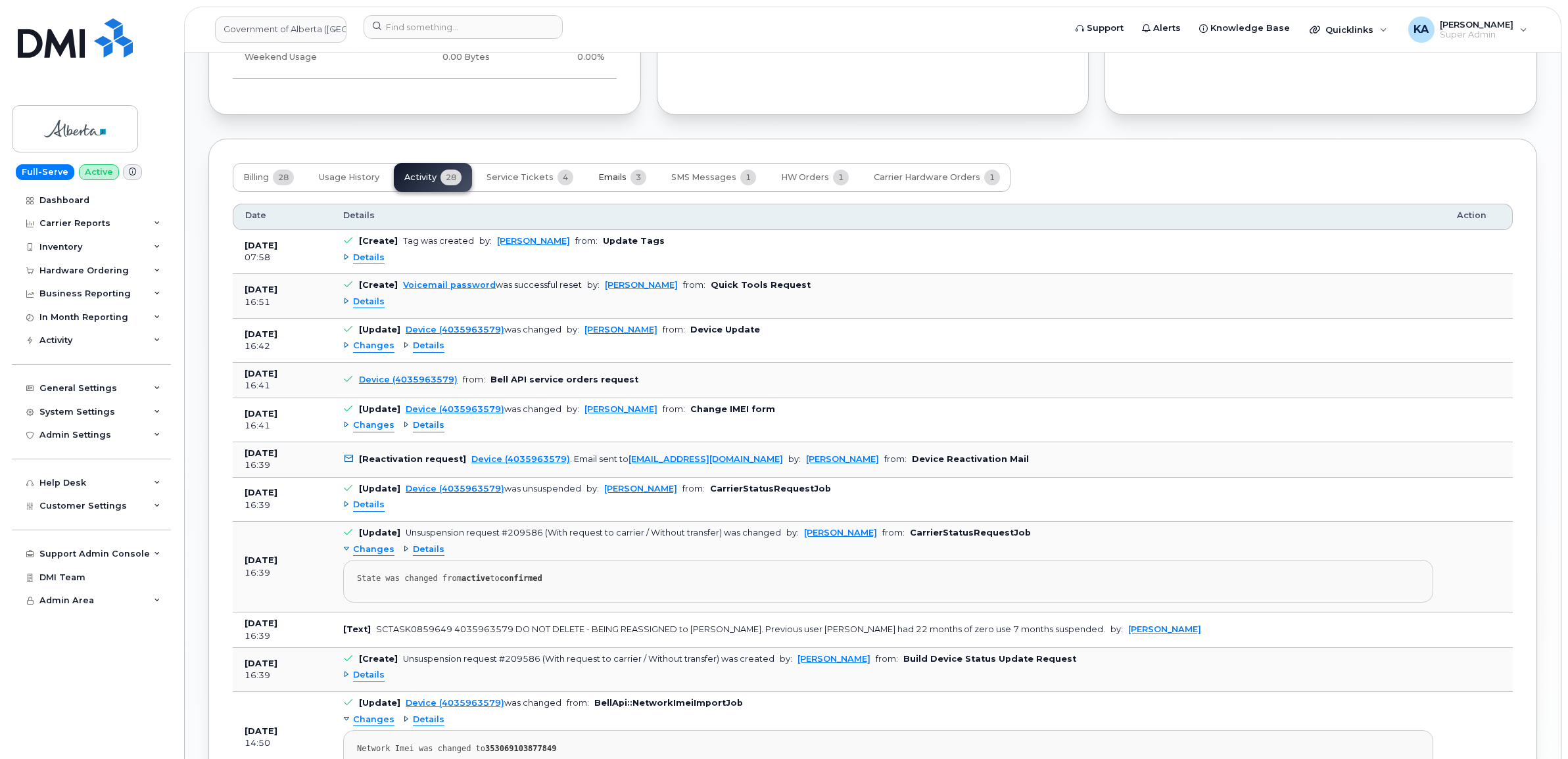
click at [615, 179] on span "Emails" at bounding box center [611, 178] width 28 height 11
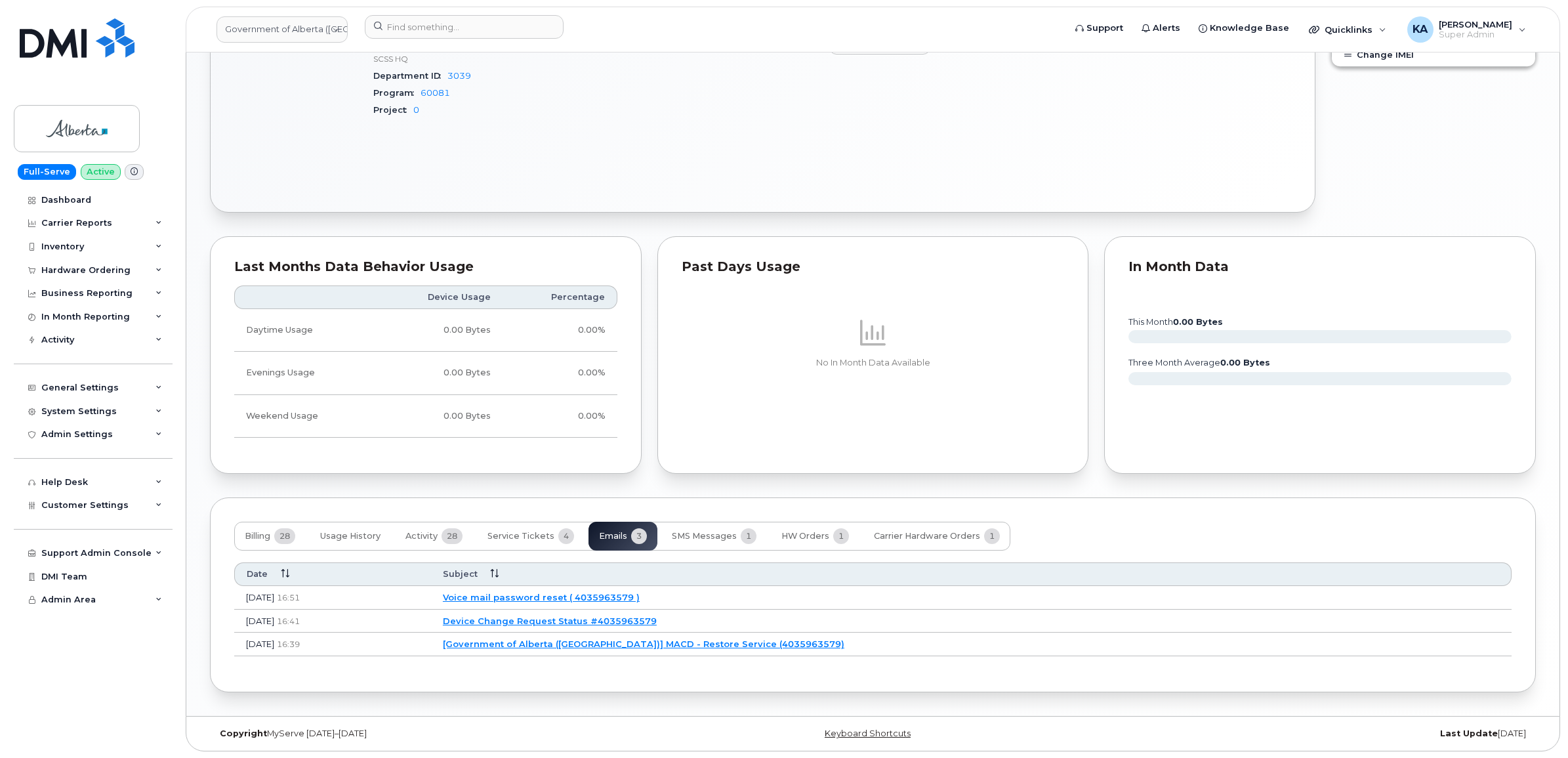
scroll to position [794, 0]
click at [662, 645] on link "[Government of Alberta ([GEOGRAPHIC_DATA])] MACD - Restore Service (4035963579)" at bounding box center [642, 644] width 401 height 11
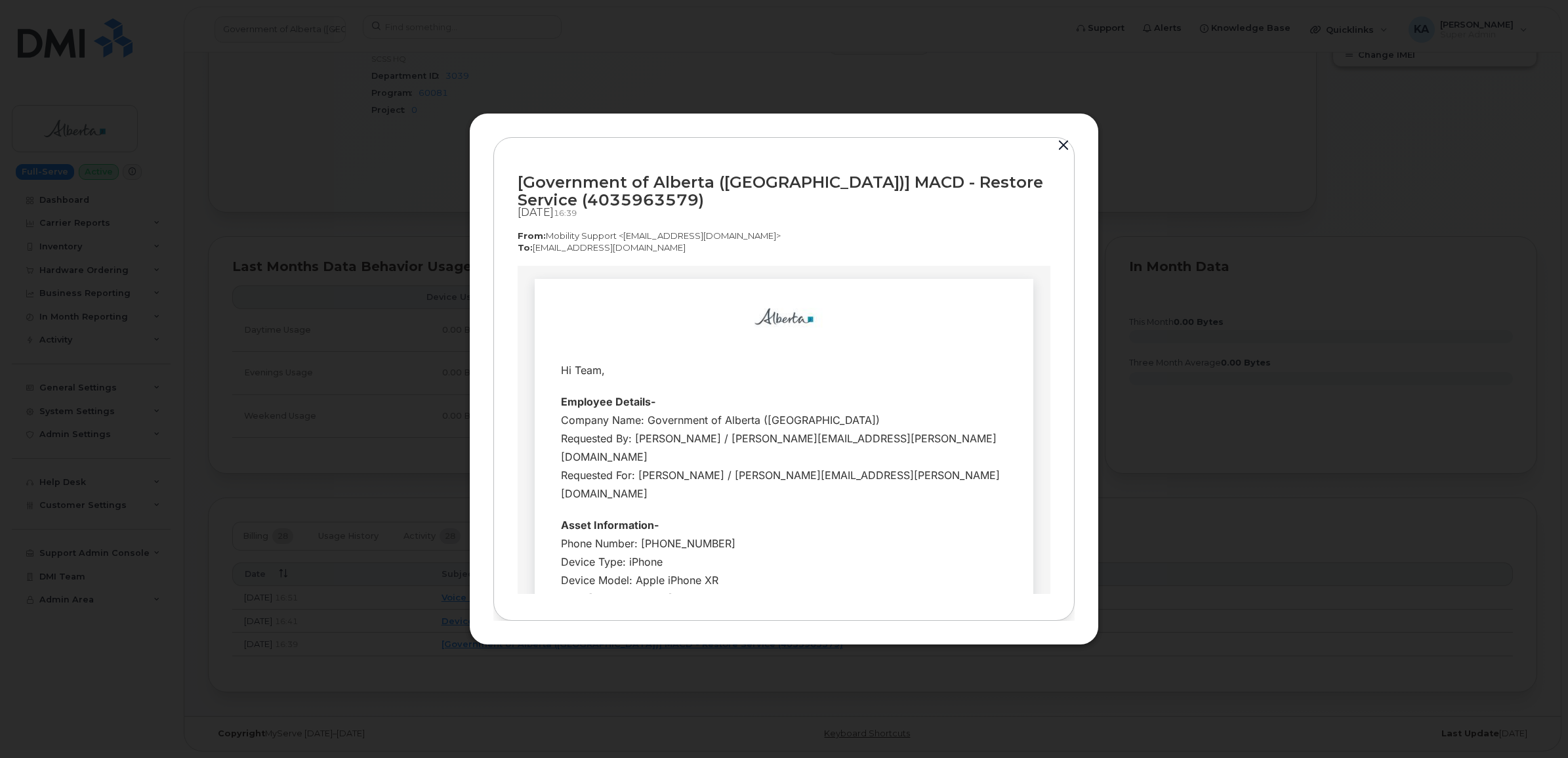
scroll to position [0, 0]
click at [1061, 139] on button "button" at bounding box center [1063, 146] width 20 height 18
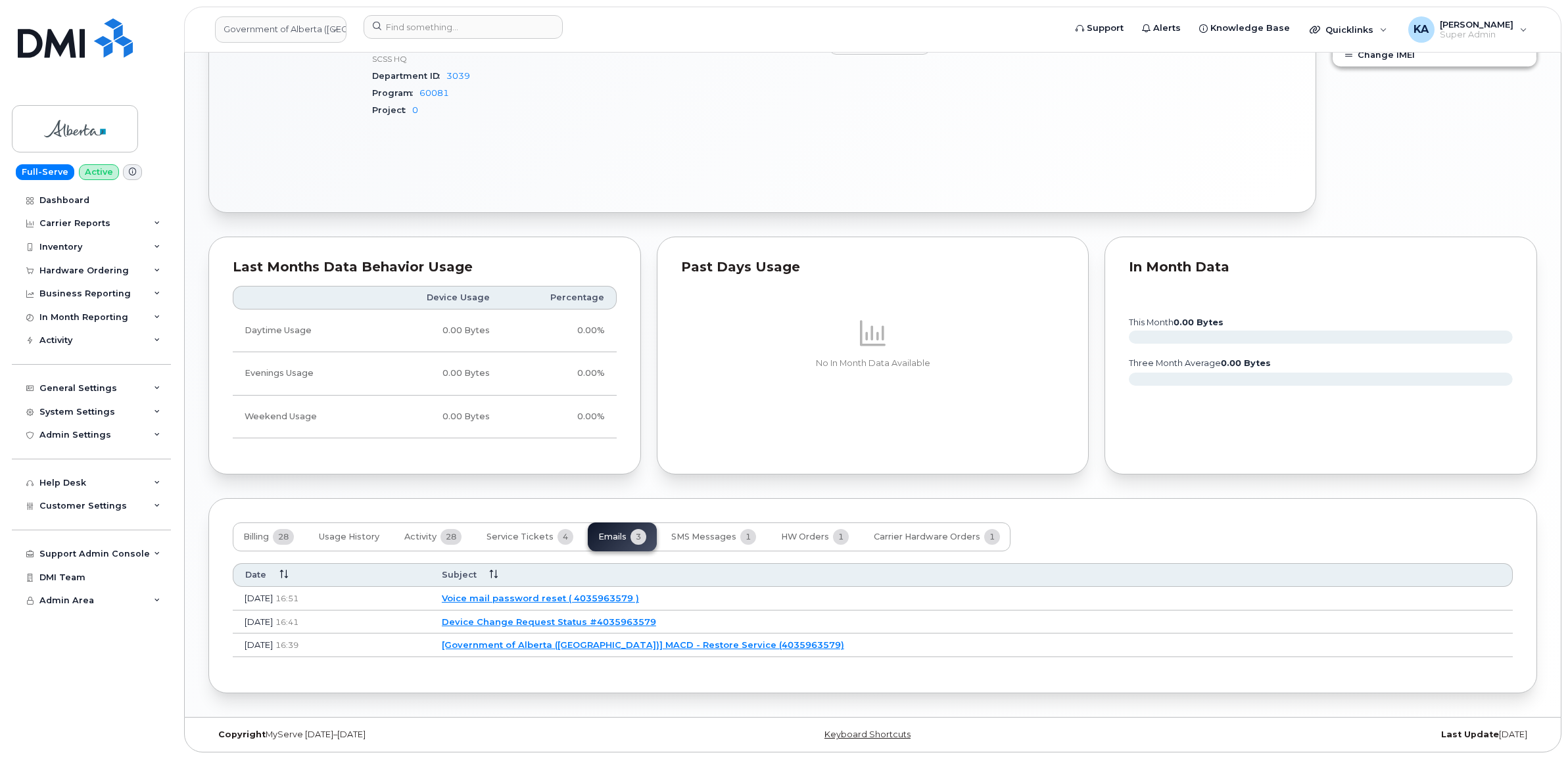
click at [639, 620] on link "Device Change Request Status #4035963579" at bounding box center [549, 622] width 215 height 11
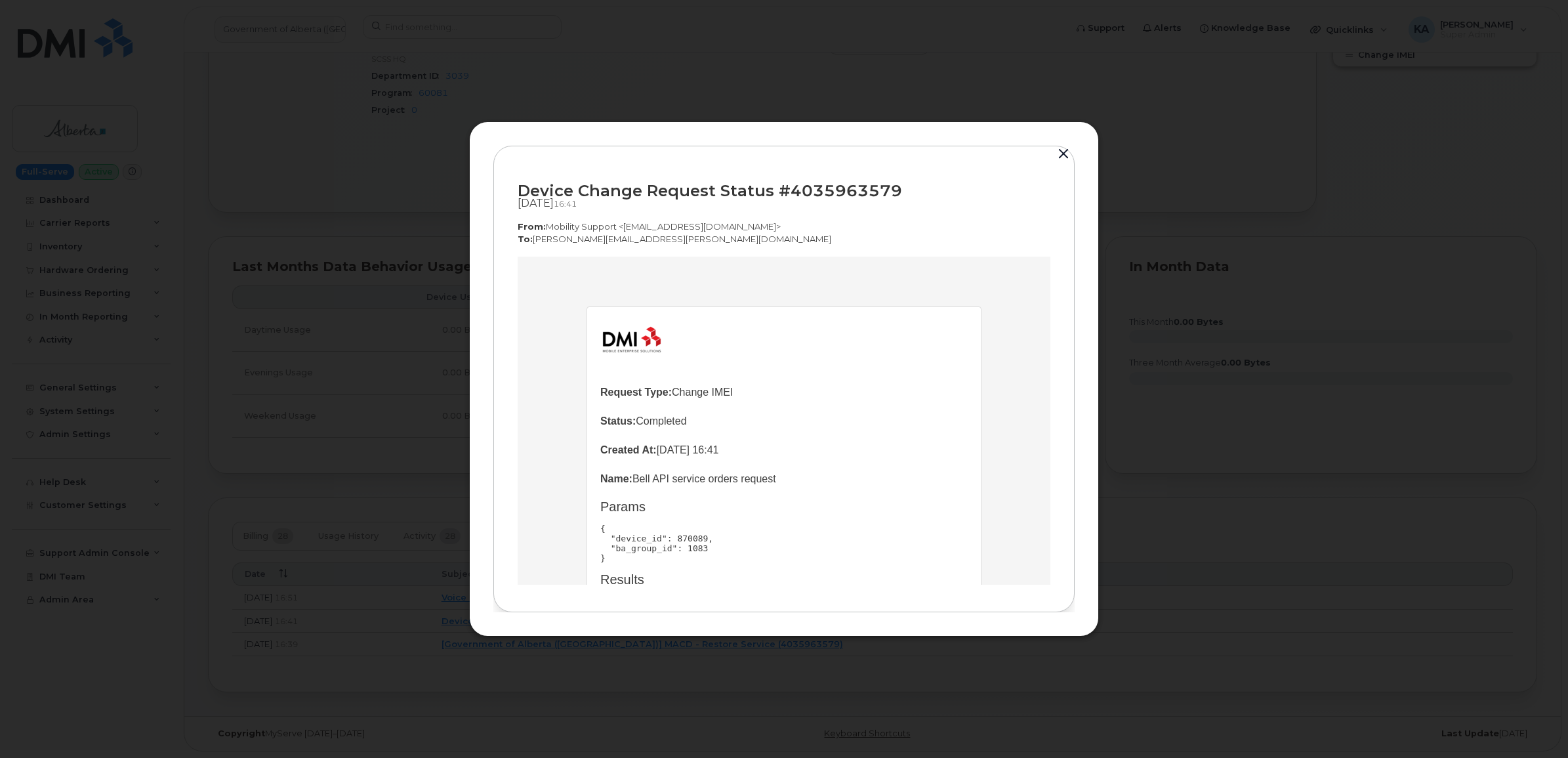
click at [1063, 156] on button "button" at bounding box center [1063, 154] width 20 height 18
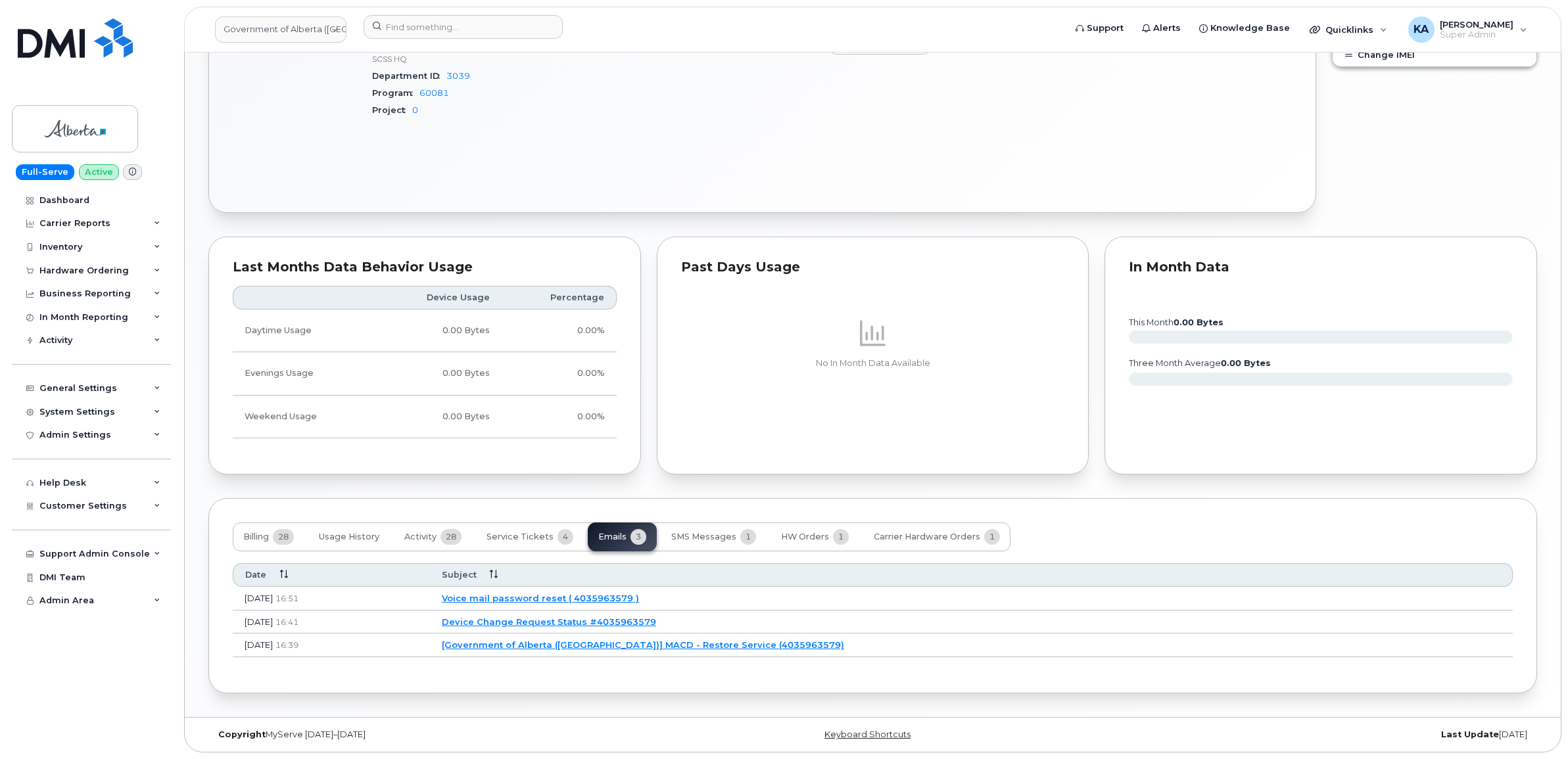
click at [625, 597] on link "Voice mail password reset ( 4035963579 )" at bounding box center [541, 599] width 197 height 11
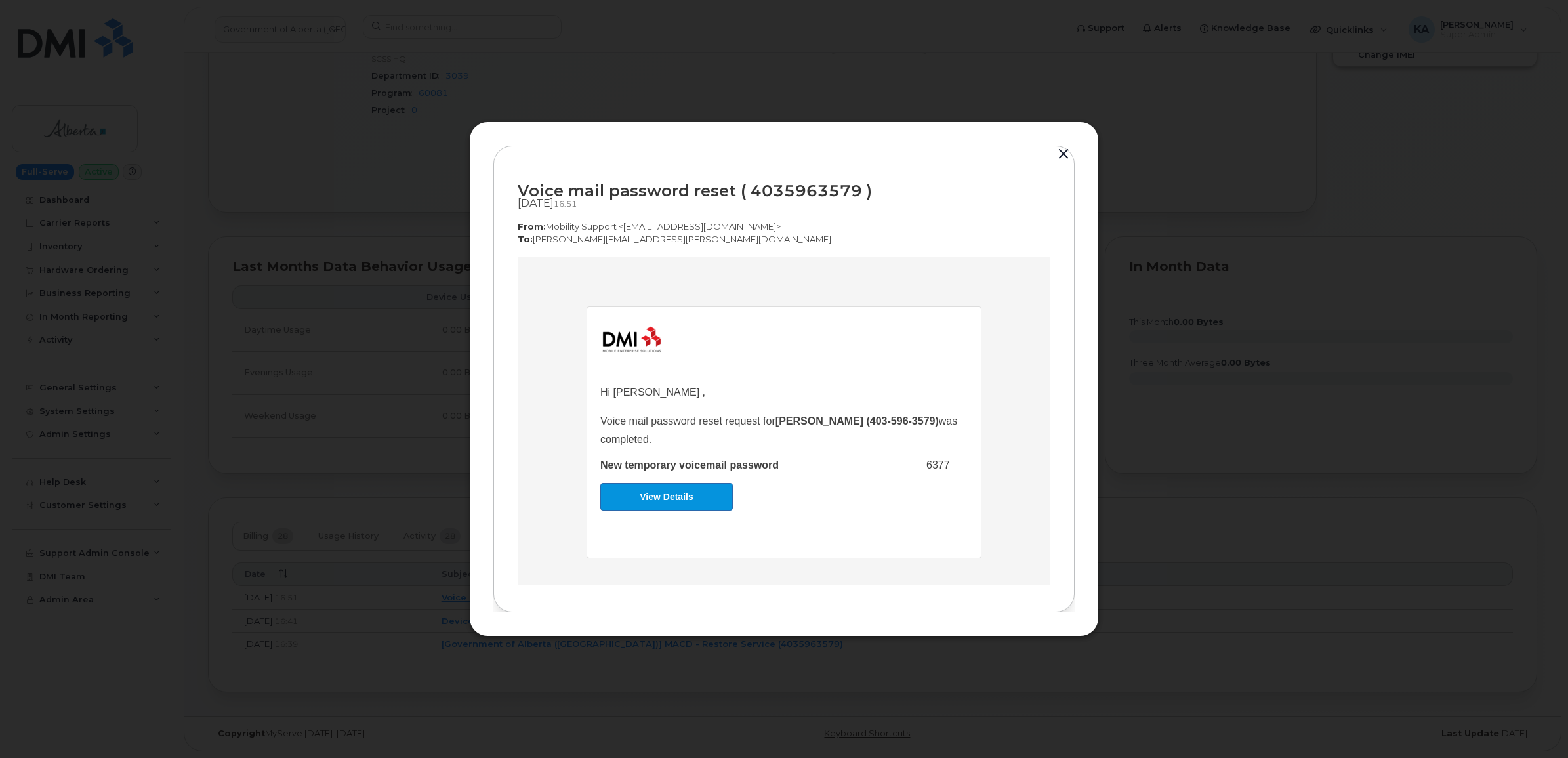
click at [1061, 155] on button "button" at bounding box center [1063, 154] width 20 height 18
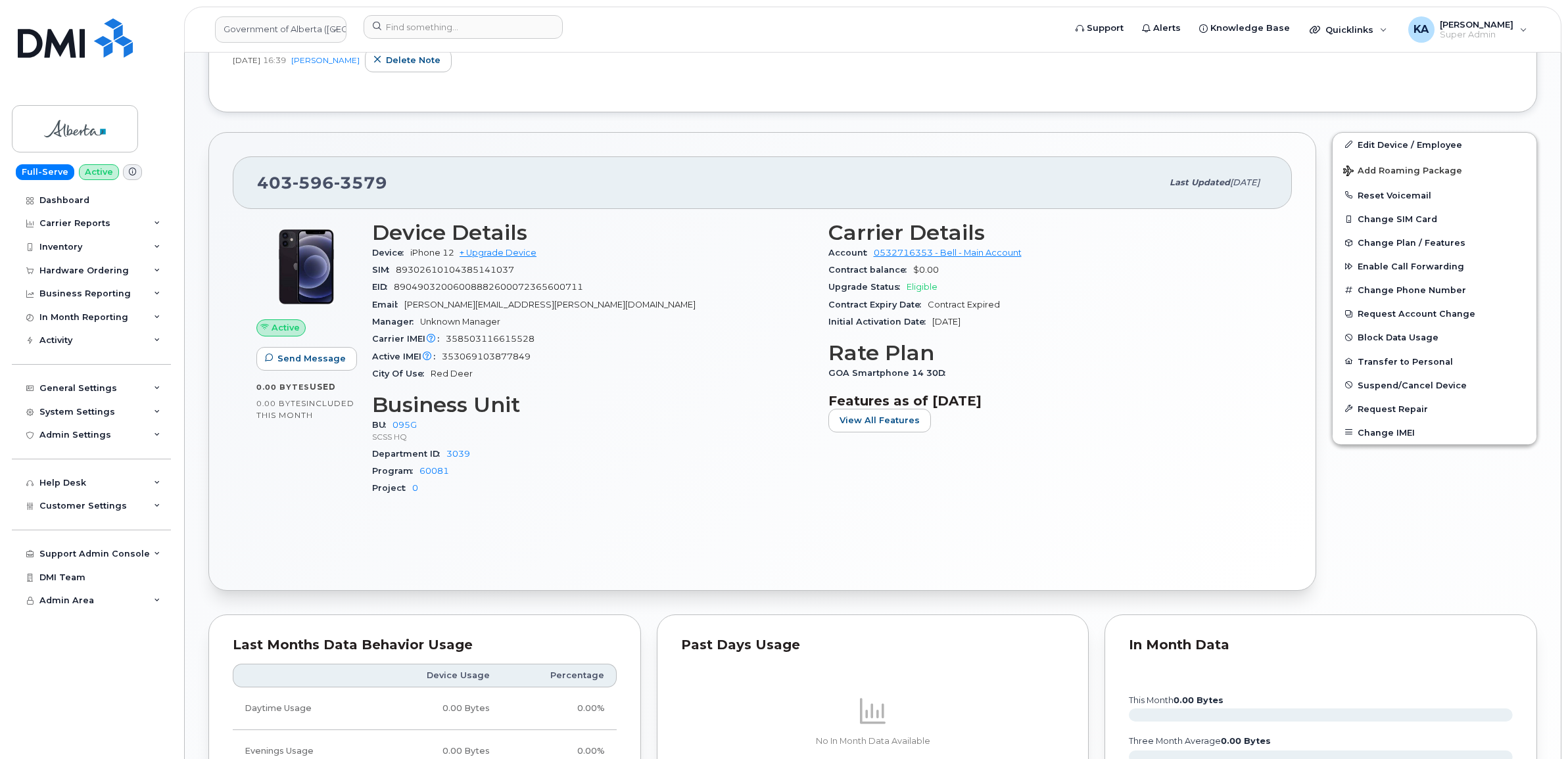
scroll to position [385, 0]
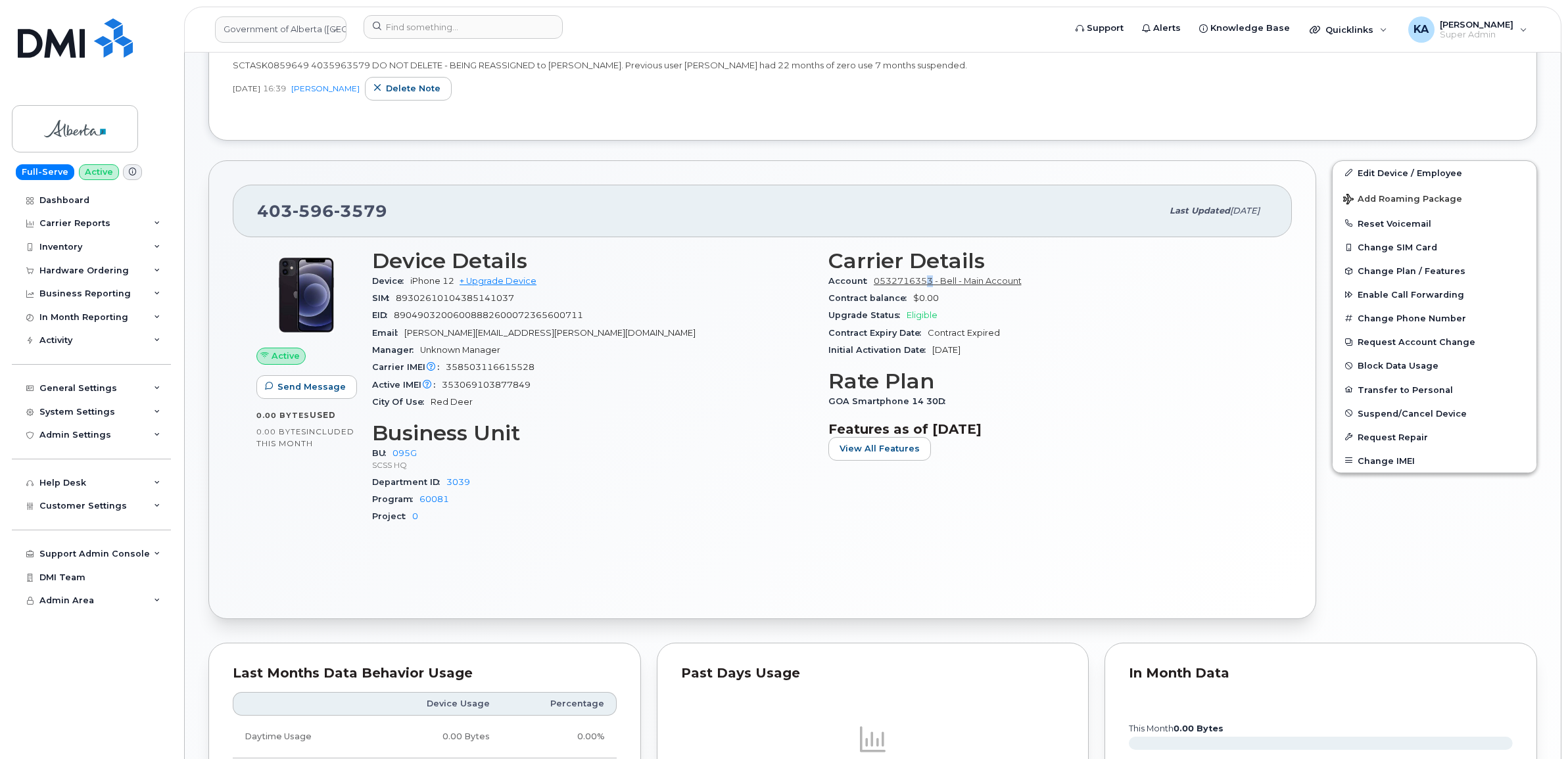
click at [931, 288] on div "Account 0532716353 - Bell - Main Account" at bounding box center [1048, 281] width 440 height 17
drag, startPoint x: 931, startPoint y: 287, endPoint x: 773, endPoint y: 301, distance: 158.6
click at [773, 301] on div "SIM [TECHNICAL_ID]" at bounding box center [592, 298] width 440 height 17
drag, startPoint x: 392, startPoint y: 212, endPoint x: 255, endPoint y: 211, distance: 137.0
click at [255, 211] on div "[PHONE_NUMBER] Last updated [DATE]" at bounding box center [762, 211] width 1059 height 53
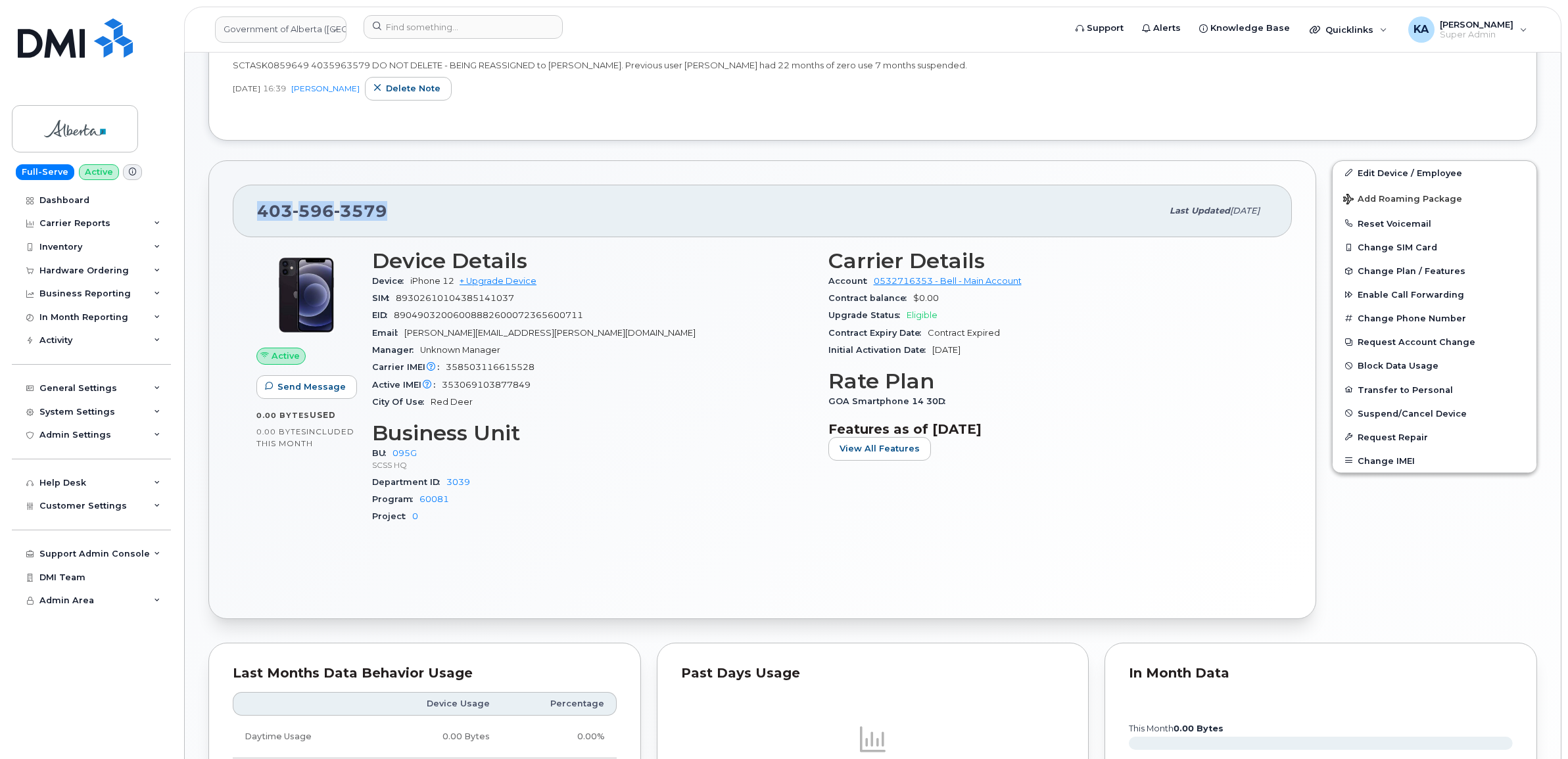
copy span "[PHONE_NUMBER]"
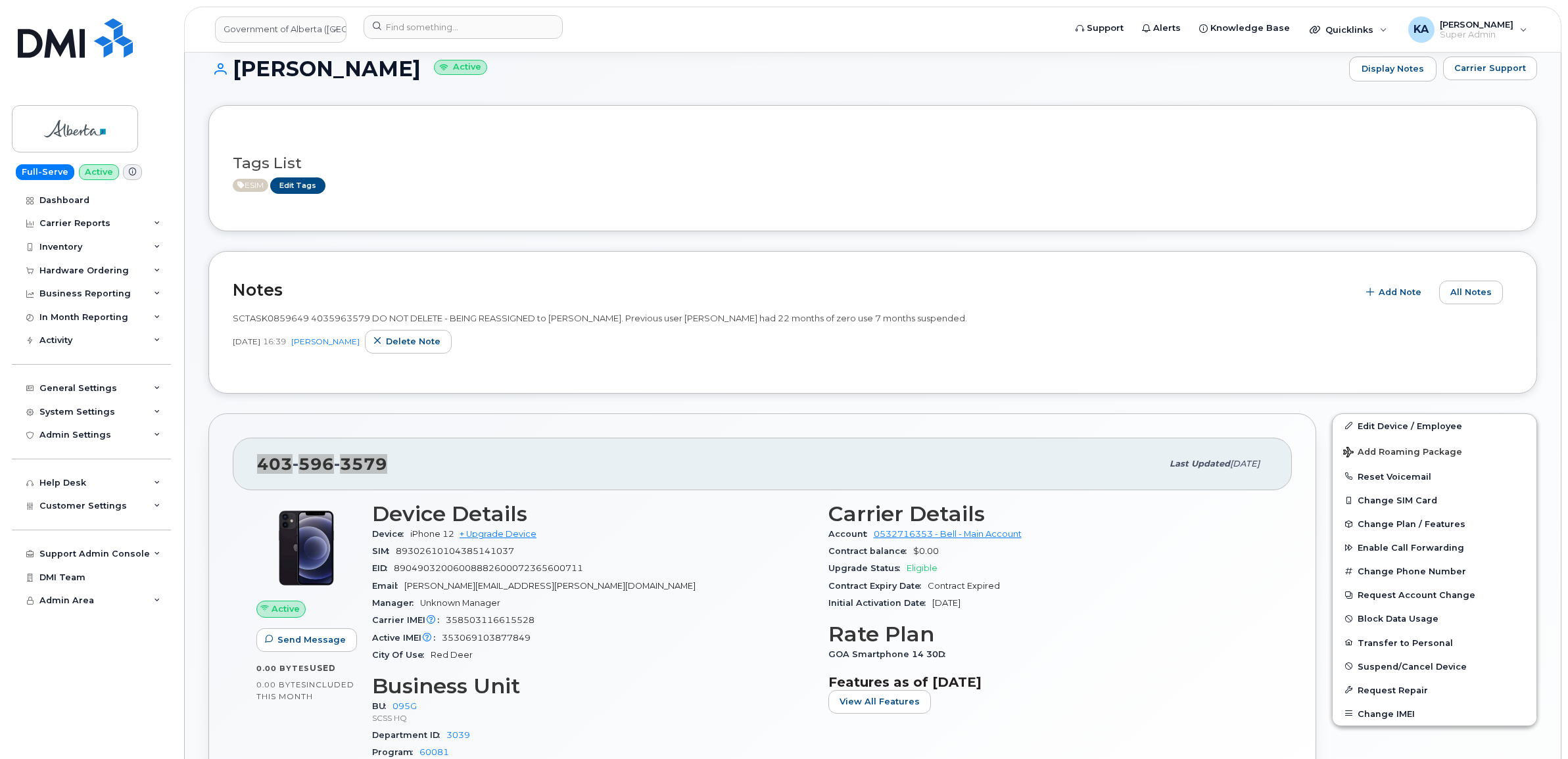
scroll to position [303, 0]
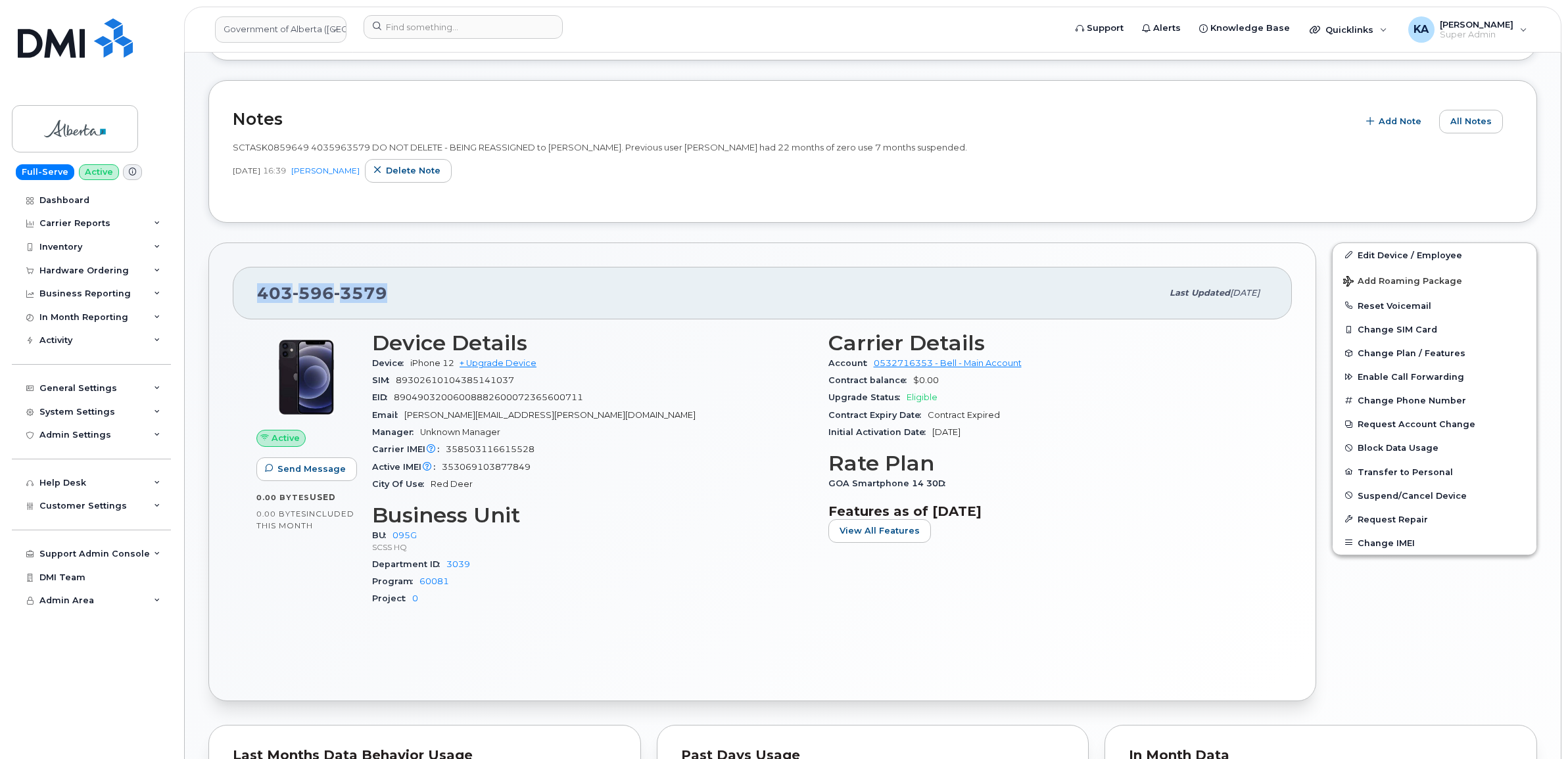
click at [242, 294] on div "[PHONE_NUMBER] Last updated [DATE]" at bounding box center [762, 293] width 1059 height 53
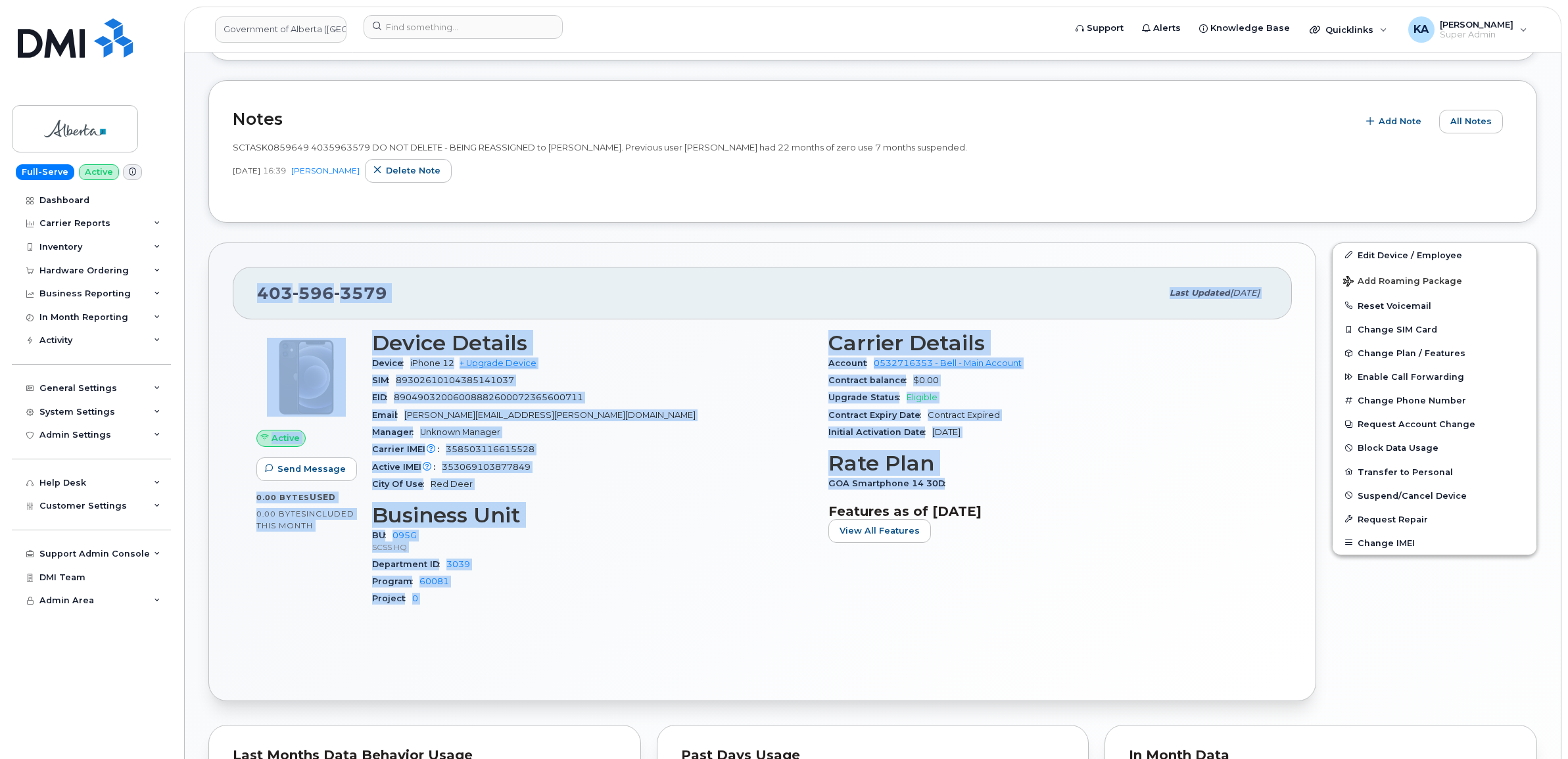
drag, startPoint x: 245, startPoint y: 293, endPoint x: 950, endPoint y: 488, distance: 731.5
click at [950, 488] on div "[PHONE_NUMBER] Last updated [DATE] Active Send Message 0.00 Bytes  used 0.00 By…" at bounding box center [762, 472] width 1108 height 459
copy div "[PHONE_NUMBER] Last updated [DATE] Active Send Message 0.00 Bytes  used 0.00 By…"
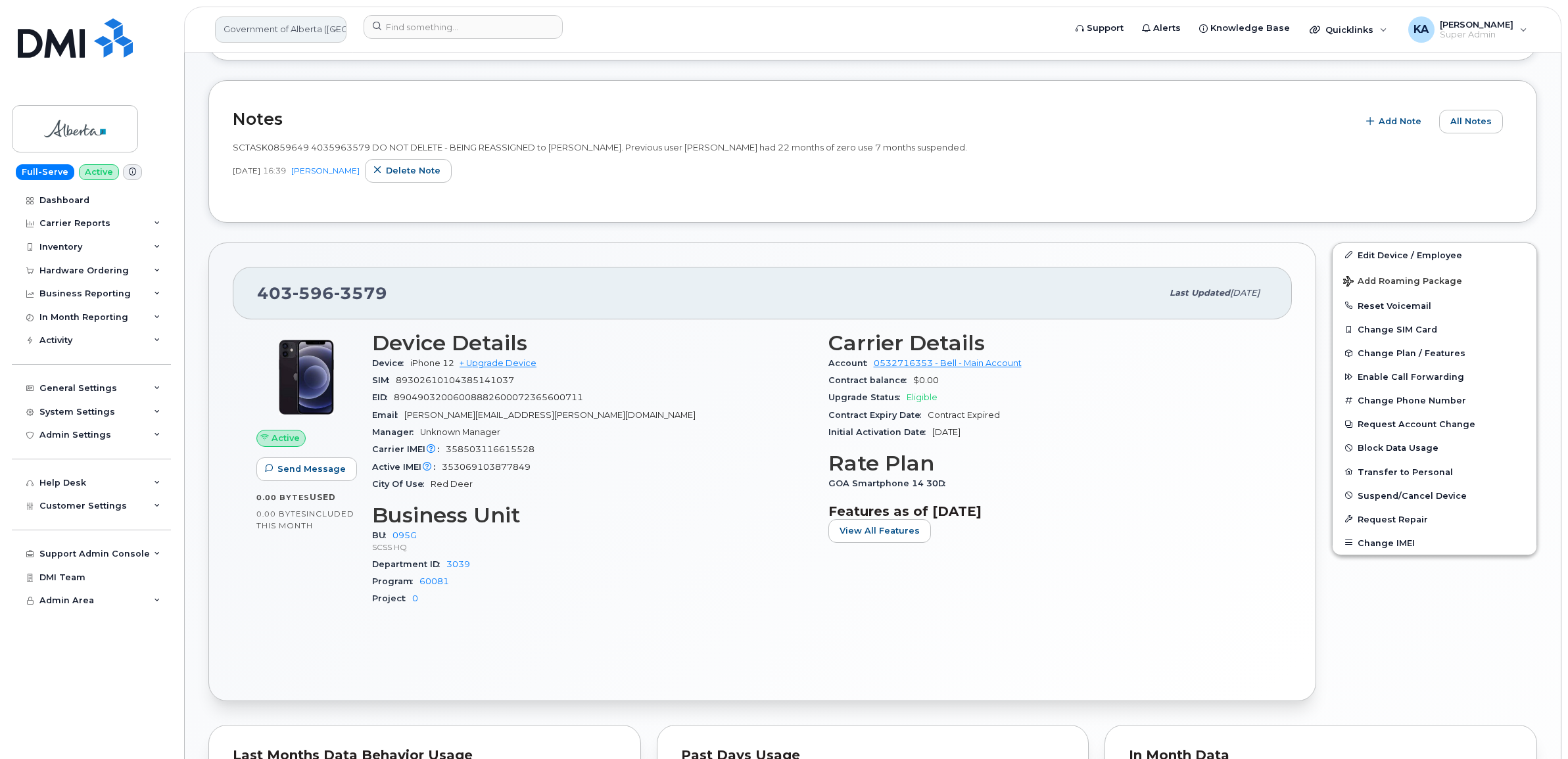
click at [289, 30] on link "Government of Alberta ([GEOGRAPHIC_DATA])" at bounding box center [280, 29] width 131 height 26
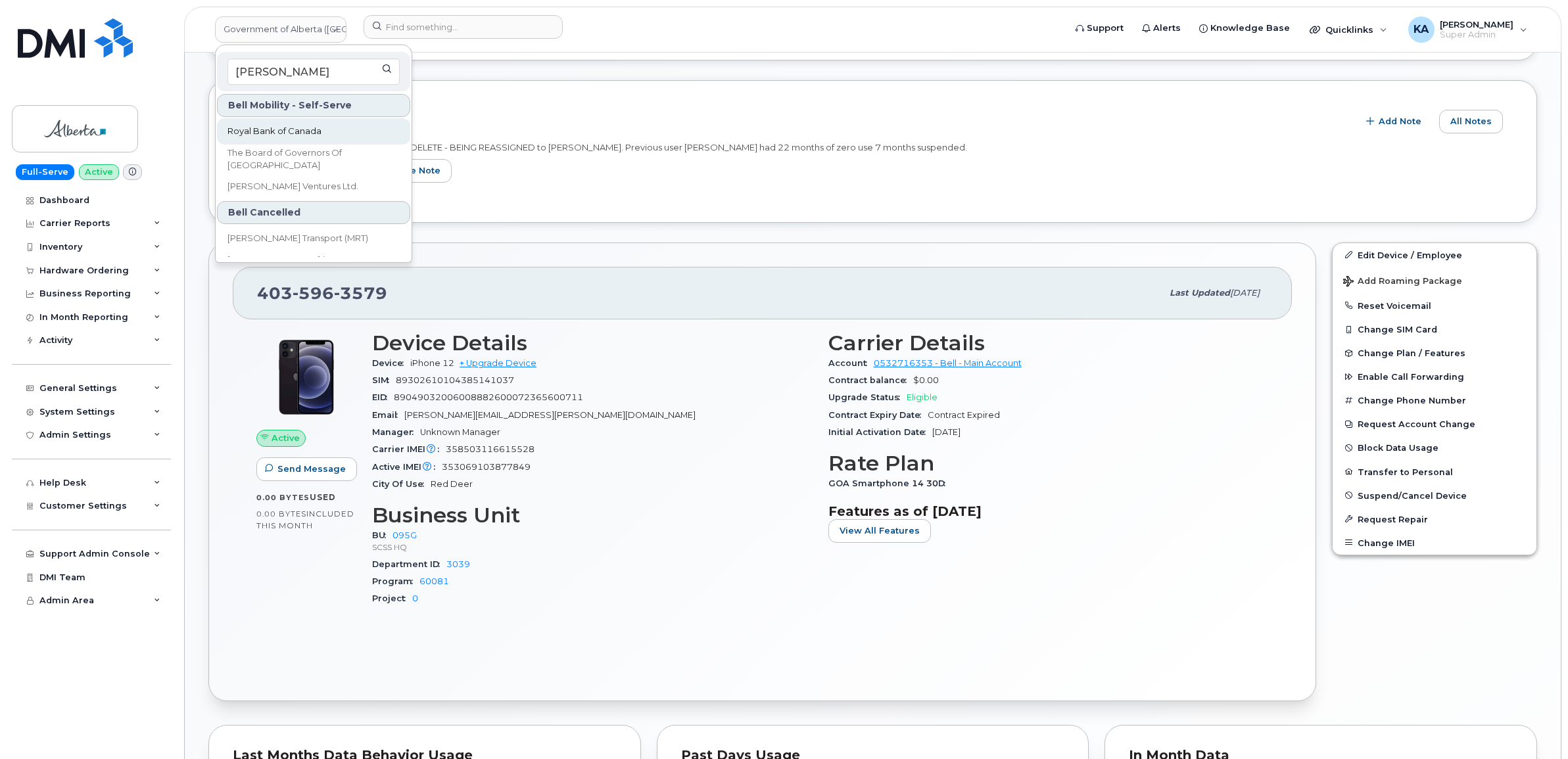
type input "[PERSON_NAME]"
click at [245, 135] on span "Royal Bank of Canada" at bounding box center [274, 131] width 94 height 14
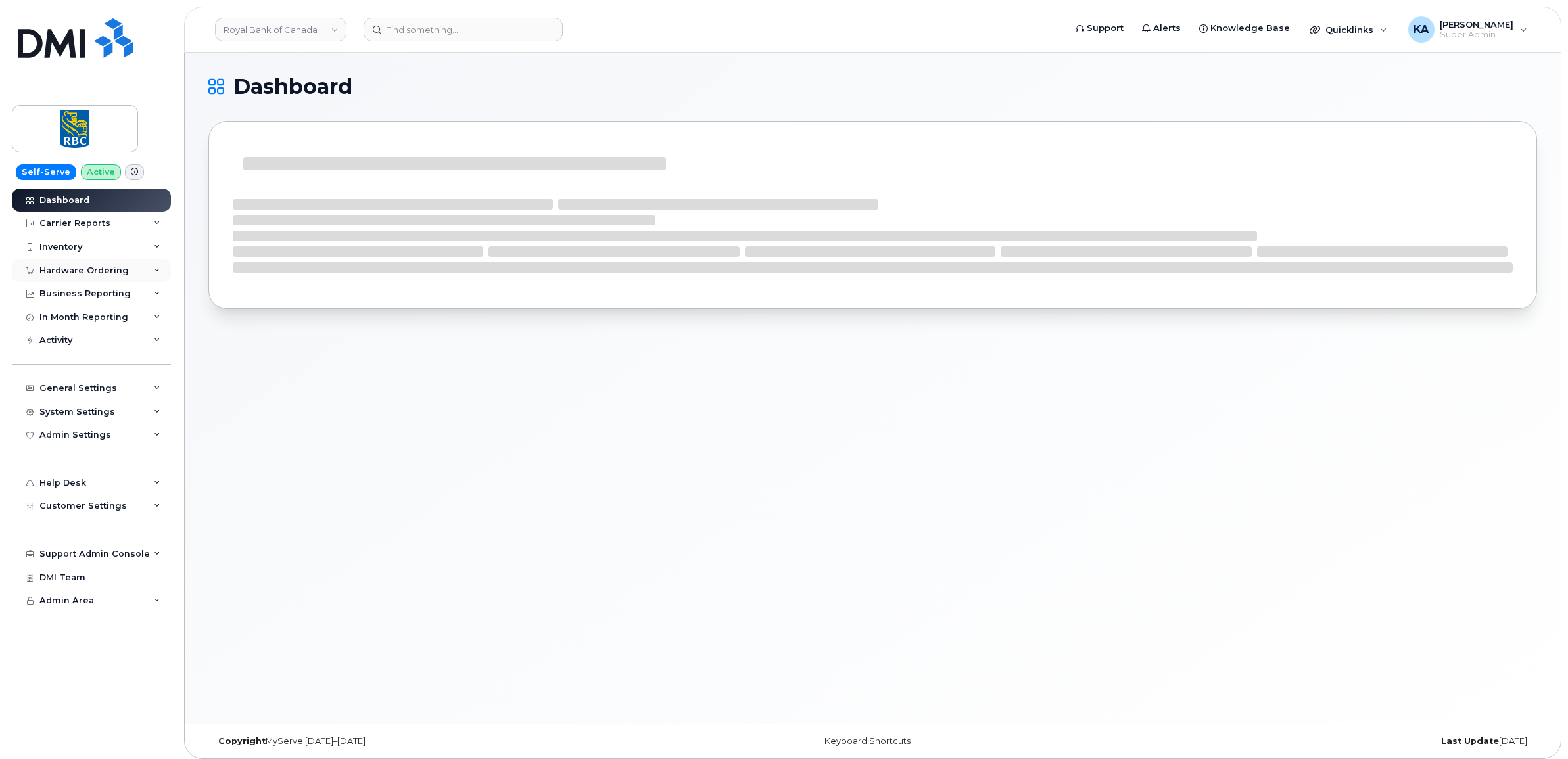
click at [90, 264] on div "Hardware Ordering" at bounding box center [91, 271] width 159 height 24
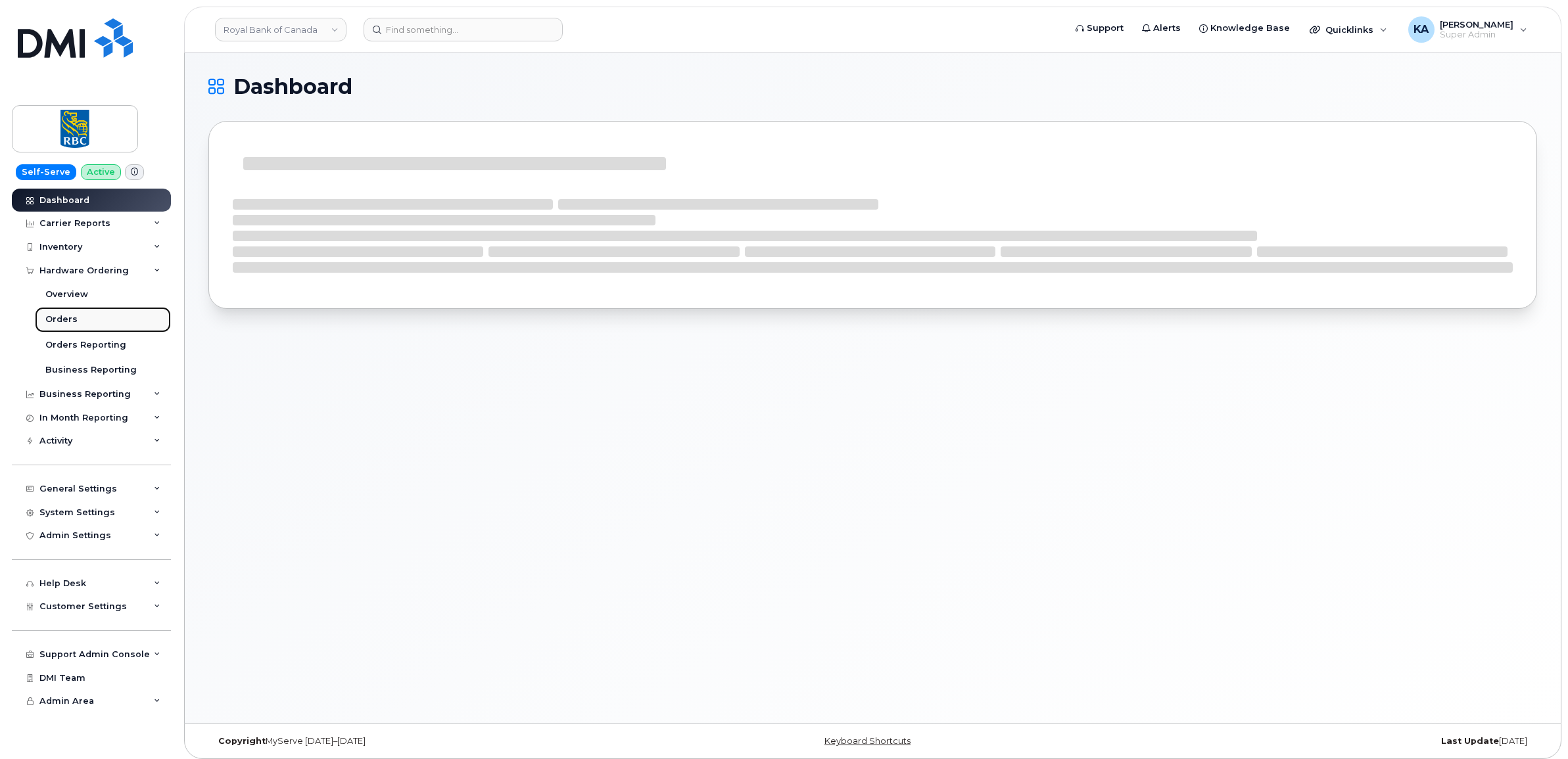
click at [63, 319] on div "Orders" at bounding box center [62, 319] width 33 height 12
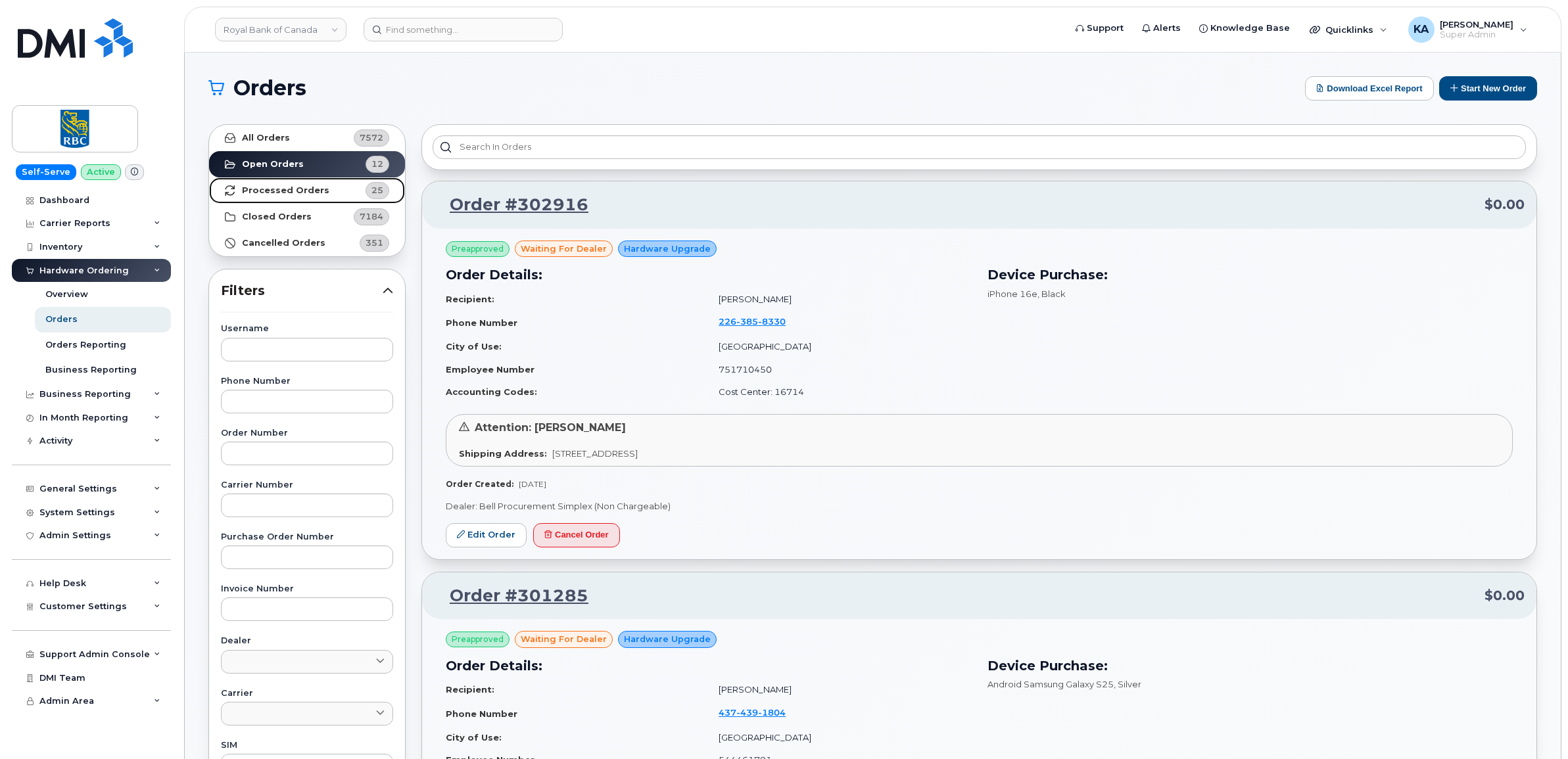
click at [270, 188] on strong "Processed Orders" at bounding box center [285, 191] width 88 height 11
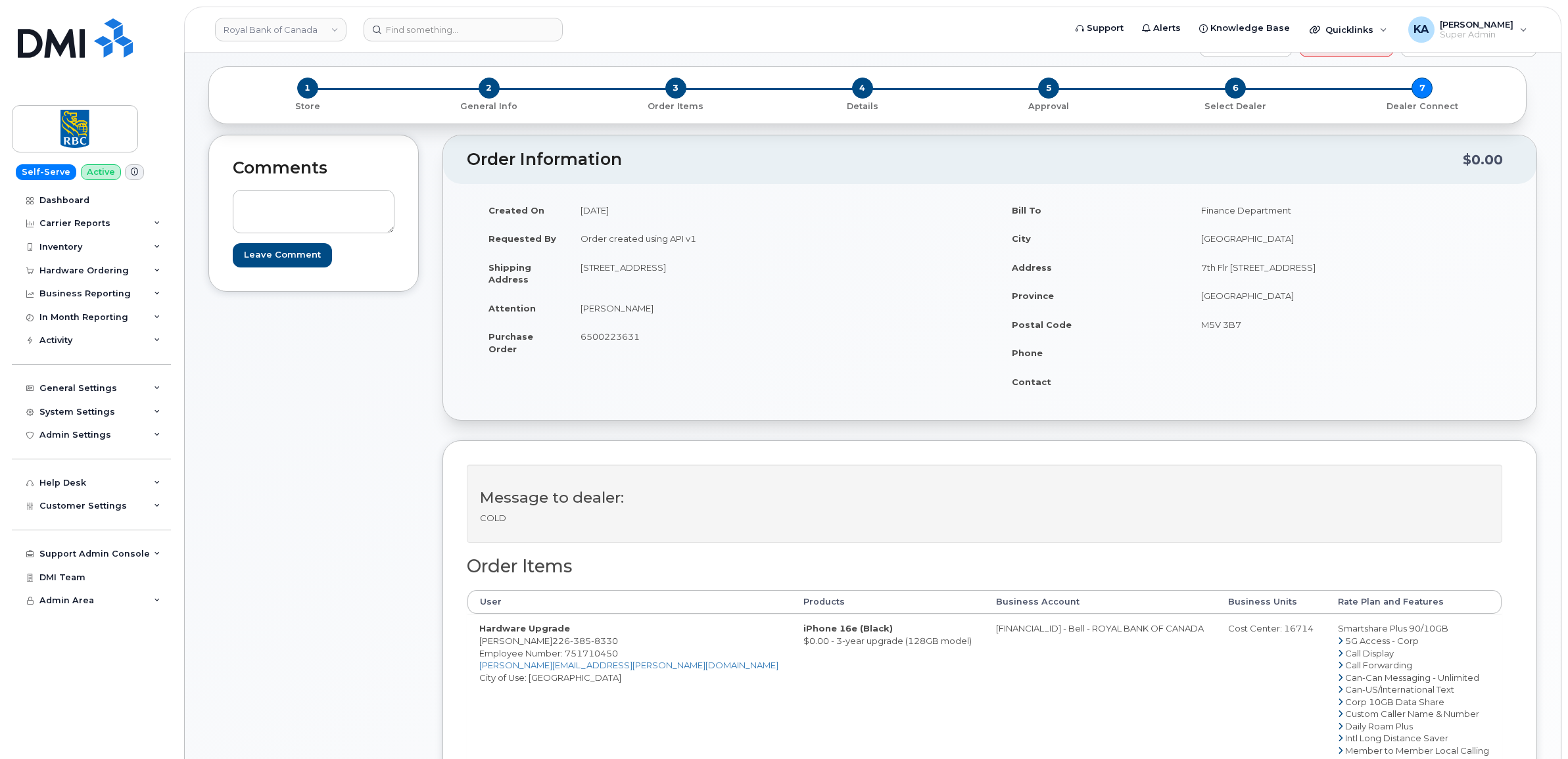
scroll to position [82, 0]
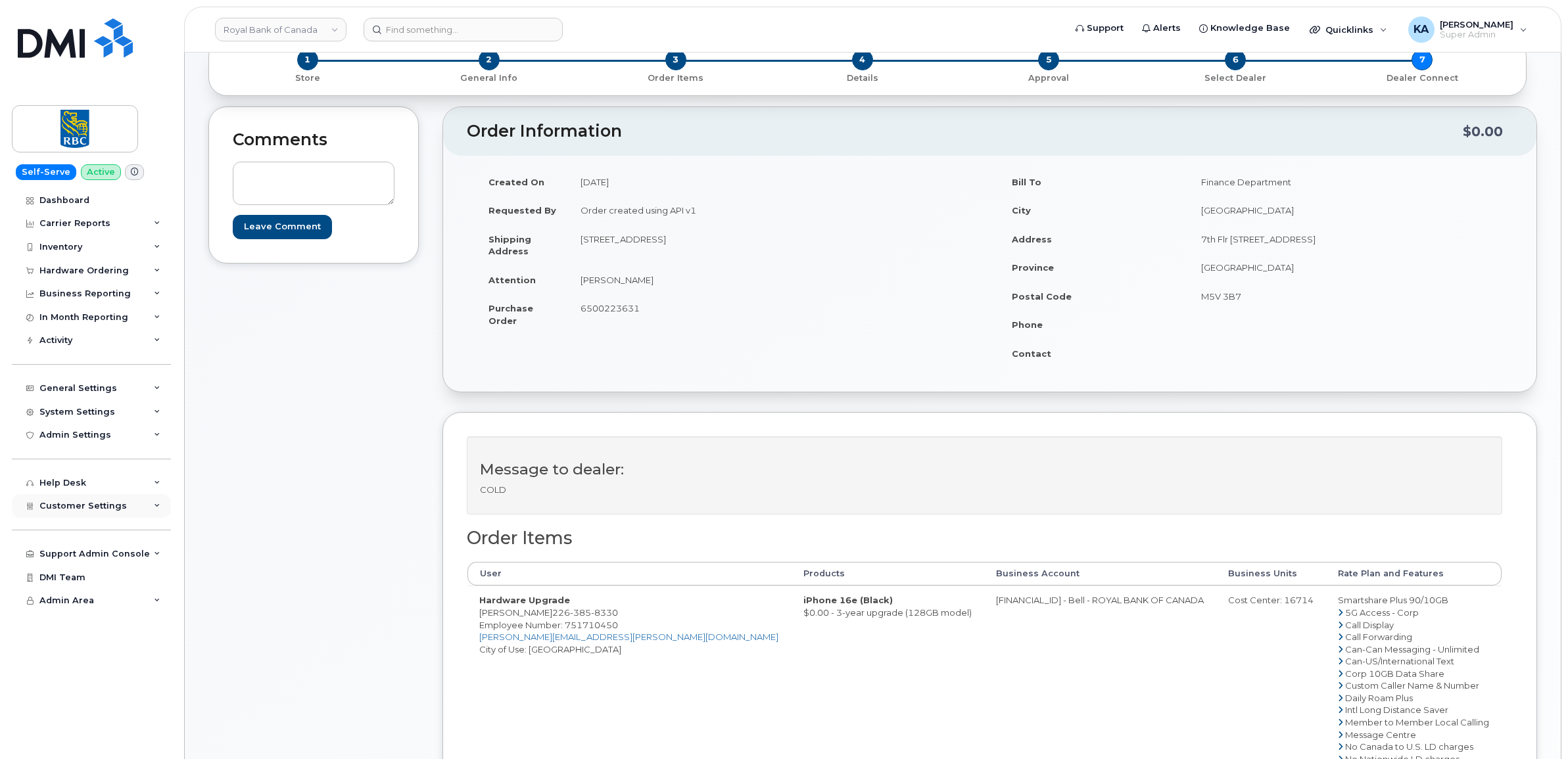
click at [46, 511] on span "Customer Settings" at bounding box center [83, 505] width 88 height 10
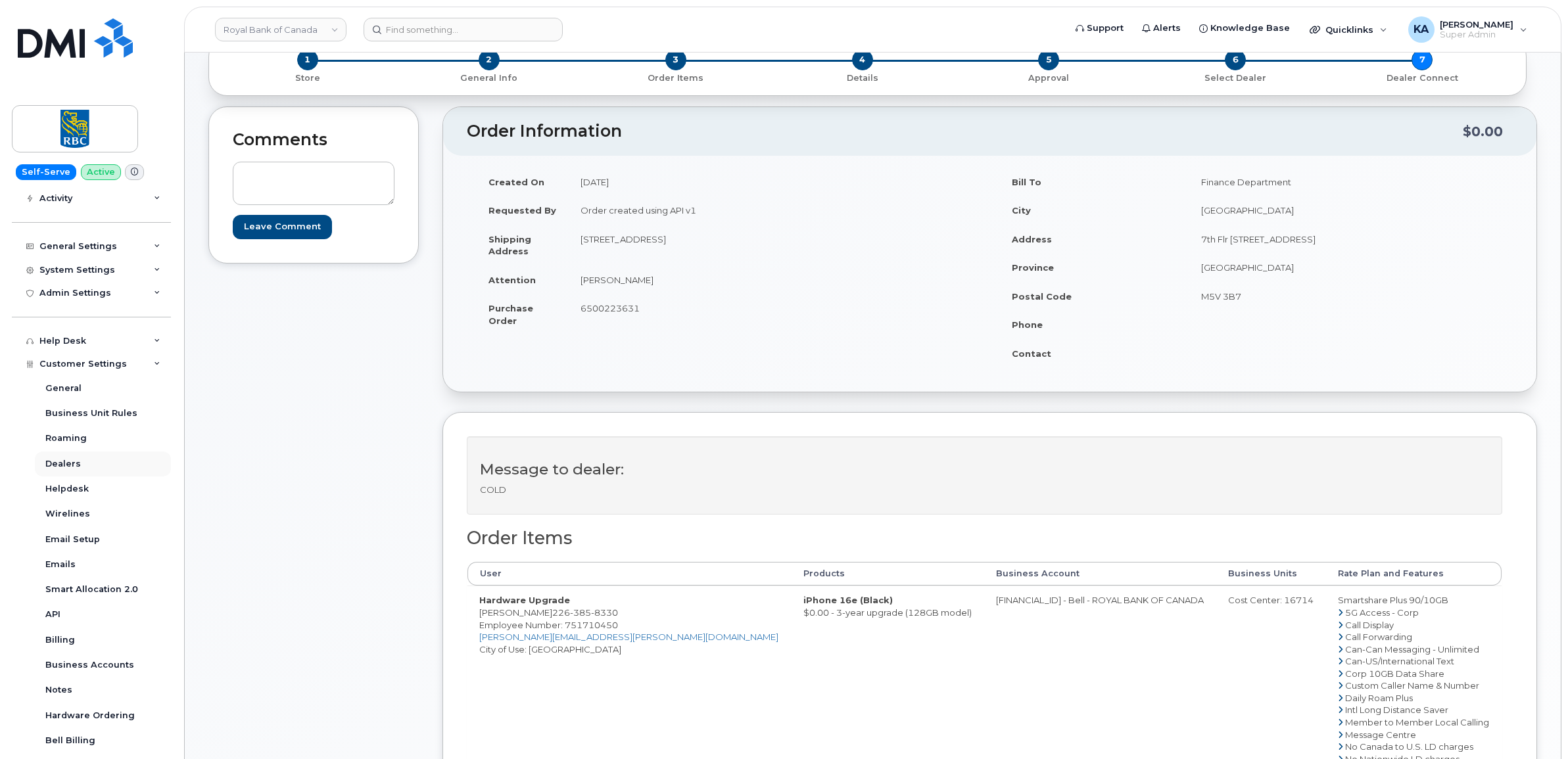
scroll to position [164, 0]
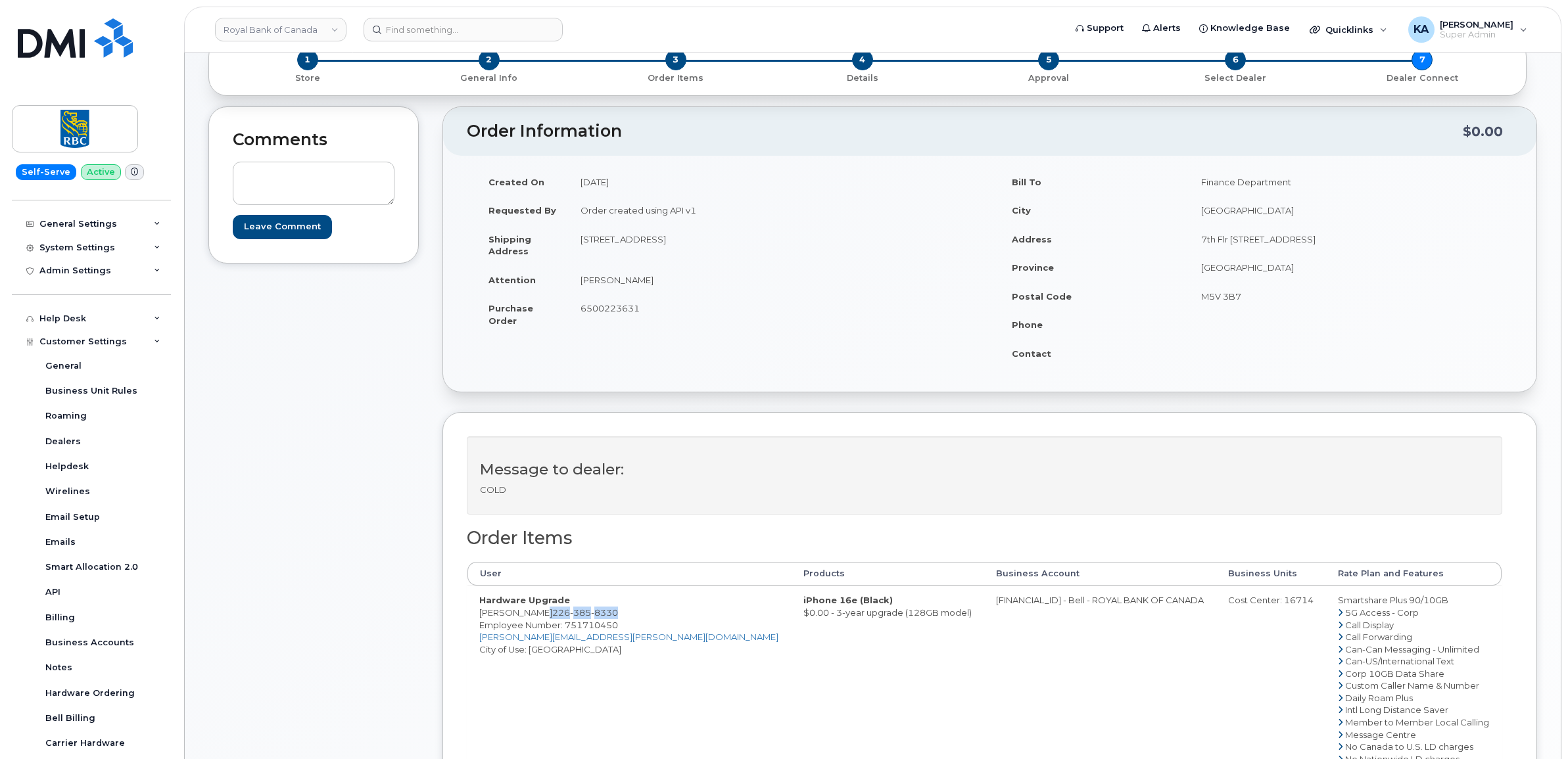
drag, startPoint x: 608, startPoint y: 612, endPoint x: 534, endPoint y: 615, distance: 74.1
click at [534, 615] on td "Hardware Upgrade [PERSON_NAME] [PHONE_NUMBER] Employee Number: 751710450 [PERSO…" at bounding box center [630, 716] width 324 height 260
copy td "[PHONE_NUMBER]"
click at [587, 628] on span "Employee Number: 751710450" at bounding box center [548, 625] width 139 height 11
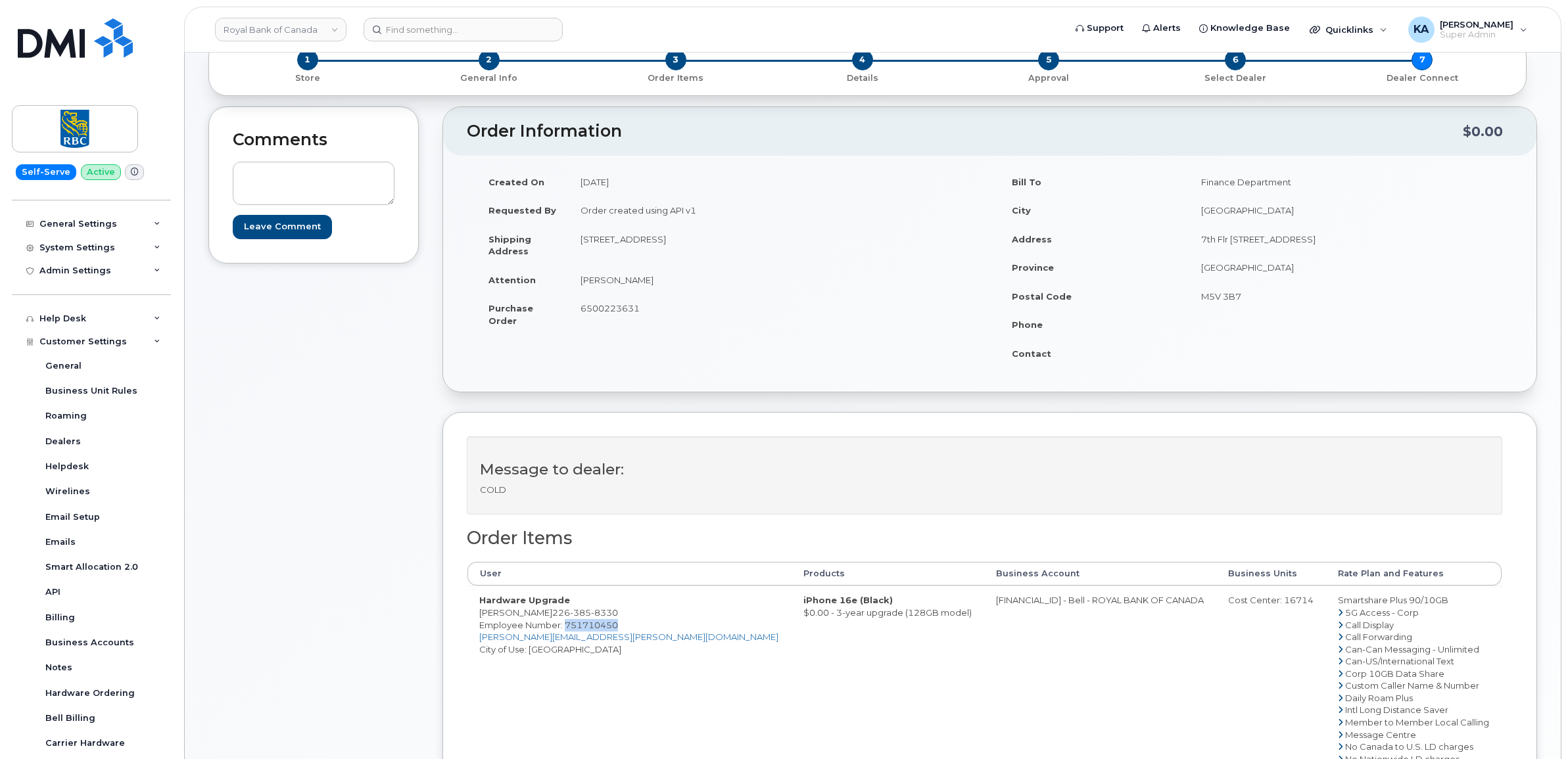
copy span "751710450"
drag, startPoint x: 579, startPoint y: 238, endPoint x: 659, endPoint y: 248, distance: 80.6
click at [659, 248] on td "12-1630 Shore Rd London, ON Canada, N6K 5B9" at bounding box center [774, 245] width 411 height 41
copy td "12-1630 Shore Rd"
drag, startPoint x: 754, startPoint y: 237, endPoint x: 796, endPoint y: 244, distance: 42.6
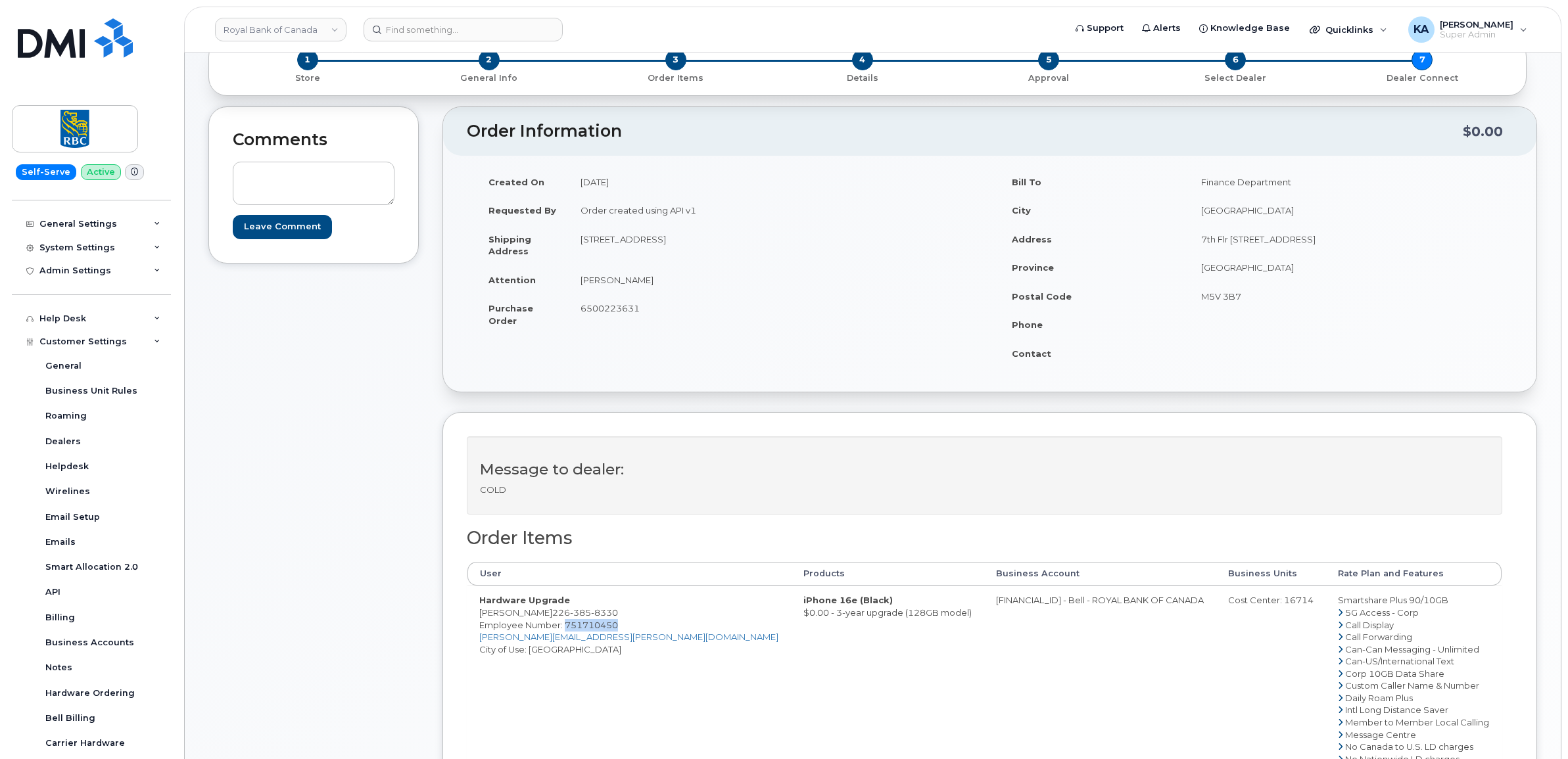
click at [796, 244] on td "12-1630 Shore Rd London, ON Canada, N6K 5B9" at bounding box center [774, 245] width 411 height 41
copy td "N6K 5B9"
drag, startPoint x: 576, startPoint y: 277, endPoint x: 636, endPoint y: 283, distance: 60.3
click at [636, 283] on td "Lisa McPhee" at bounding box center [774, 280] width 411 height 29
copy td "Lisa McPhee"
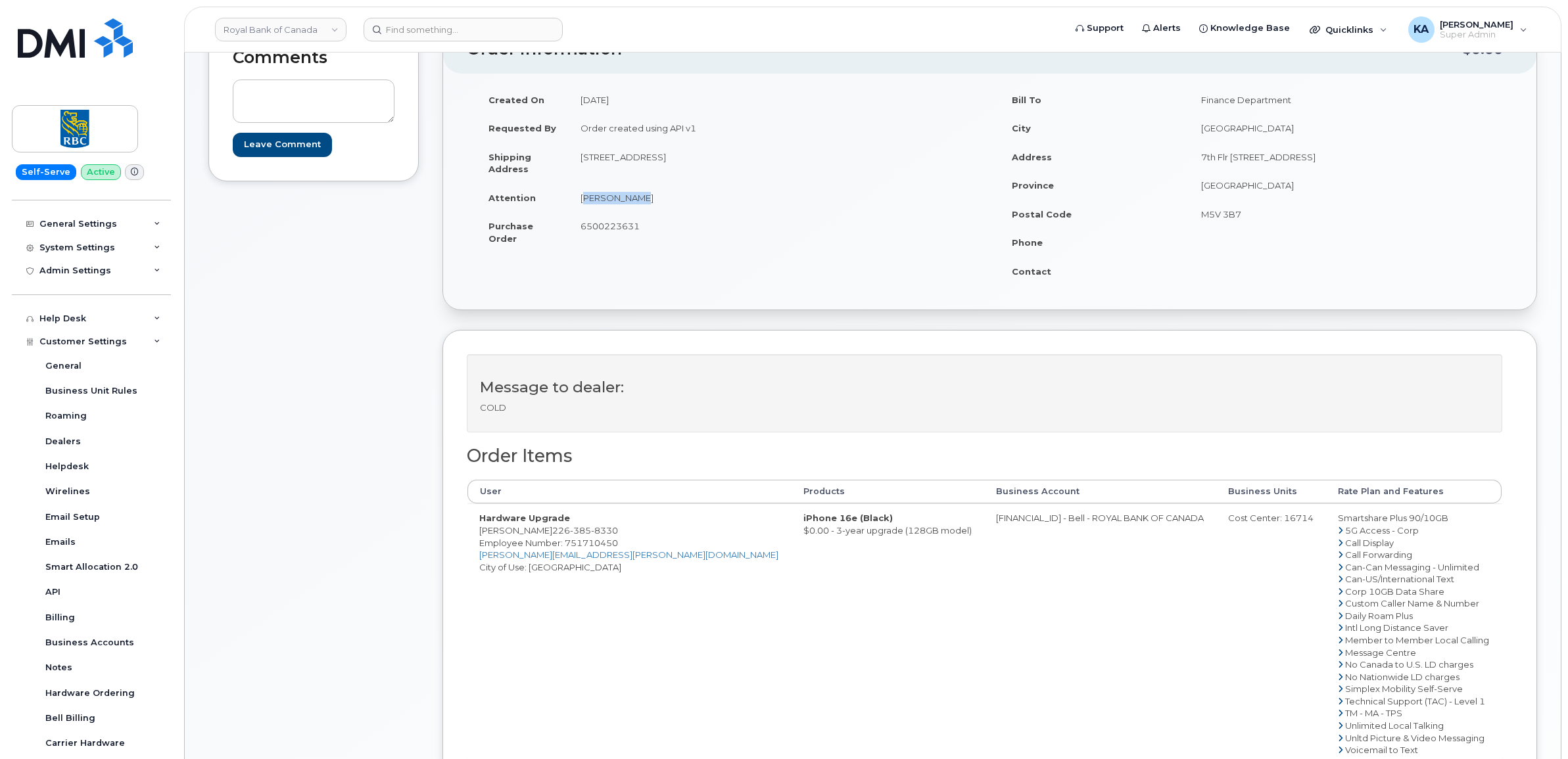
click at [1246, 521] on div "Cost Center: 16714" at bounding box center [1271, 518] width 86 height 13
copy div "16714"
click at [984, 518] on td "[FINANCIAL_ID] - Bell - ROYAL BANK OF CANADA" at bounding box center [1100, 633] width 232 height 260
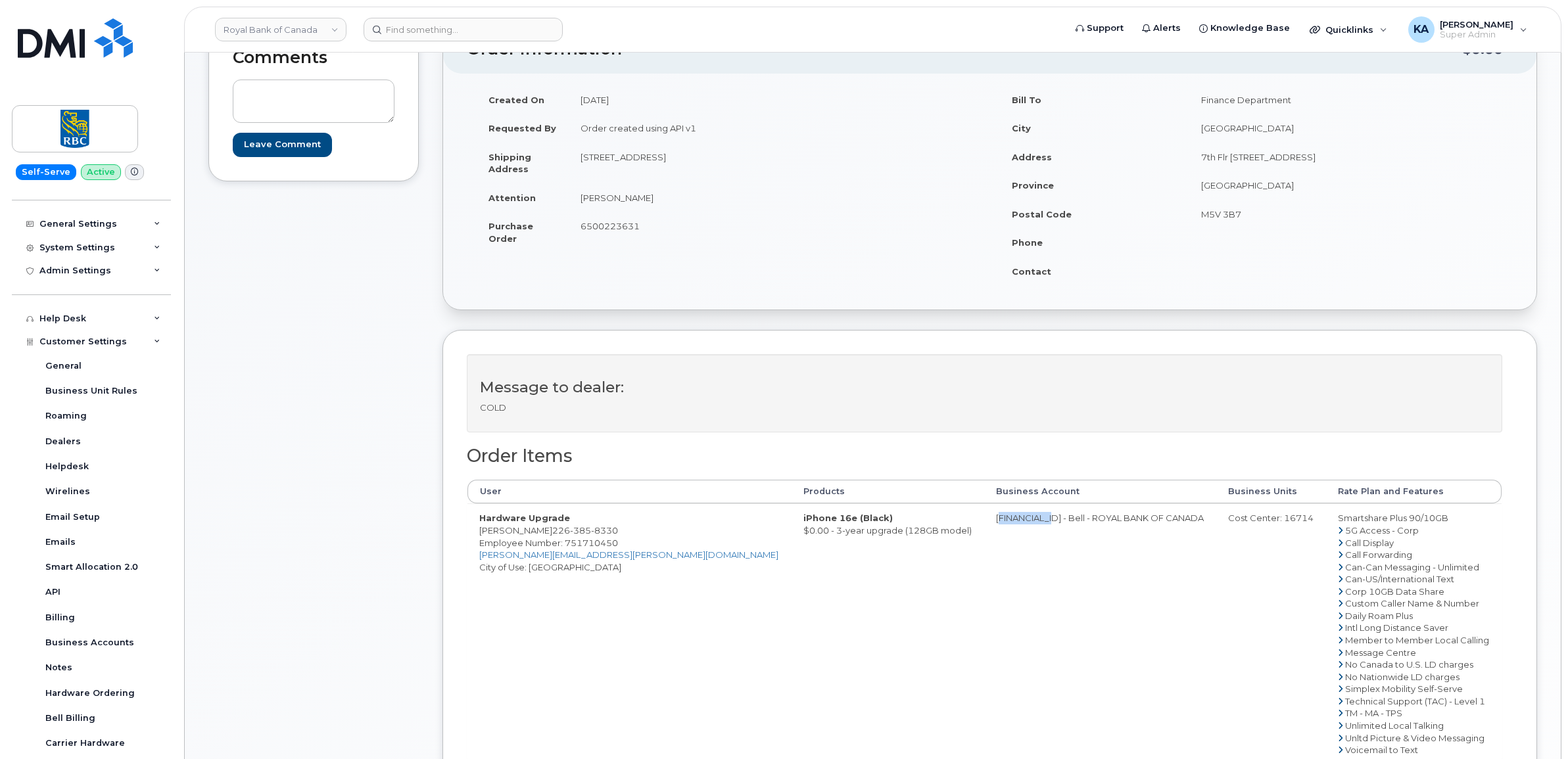
copy td "0526299293"
click at [591, 541] on span "Employee Number: 751710450" at bounding box center [548, 543] width 139 height 11
copy span "751710450"
drag, startPoint x: 477, startPoint y: 534, endPoint x: 533, endPoint y: 533, distance: 56.0
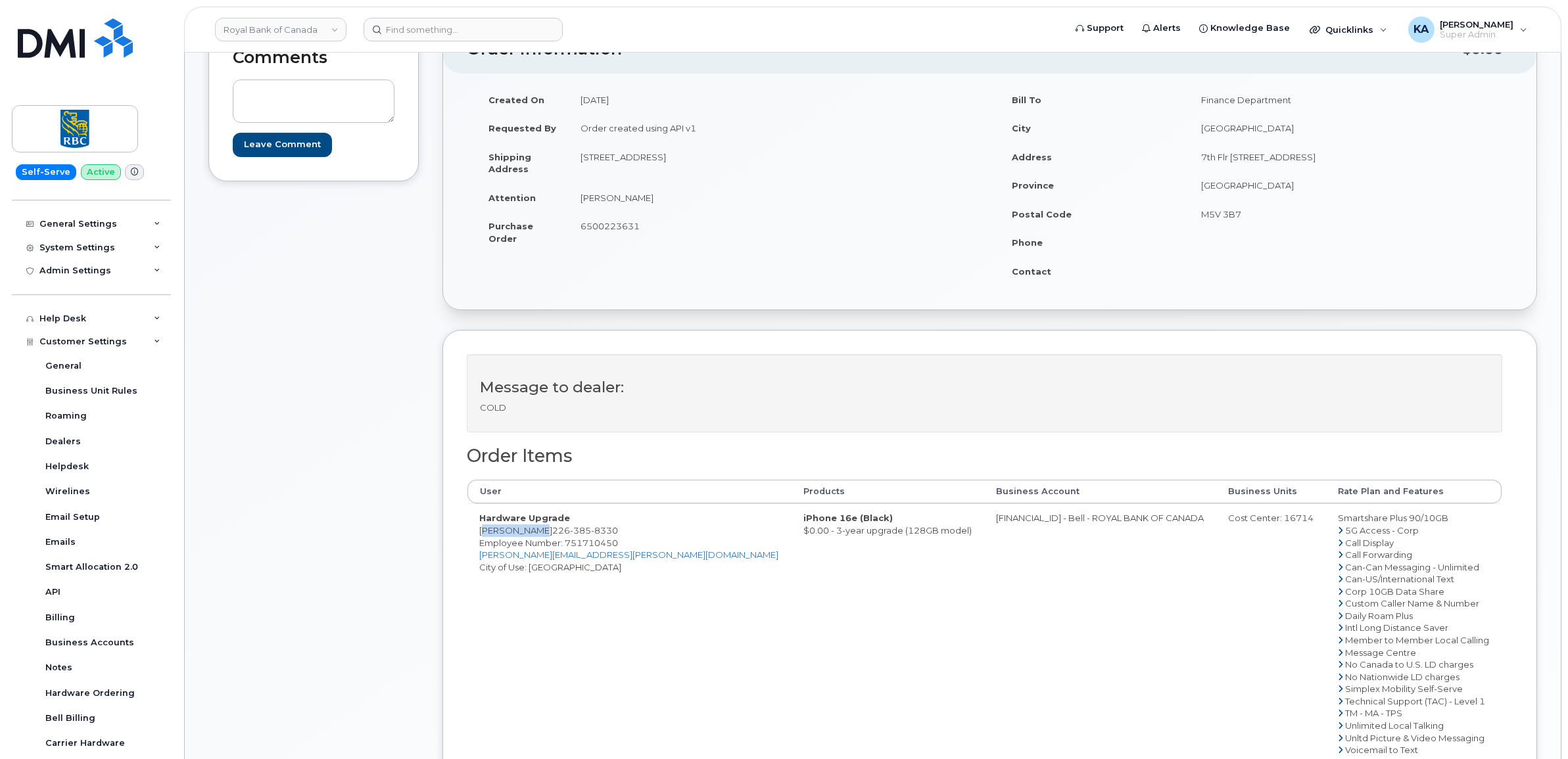
click at [533, 533] on td "Hardware Upgrade Lisa McPhee 226 385 8330 Employee Number: 751710450 lisa.mcphe…" at bounding box center [630, 633] width 324 height 260
copy td "[PERSON_NAME]"
drag, startPoint x: 1303, startPoint y: 514, endPoint x: 1424, endPoint y: 524, distance: 121.4
click at [1424, 524] on td "Smartshare Plus 90/10GB 5G Access - Corp Call Display Call Forwarding Can-Can M…" at bounding box center [1414, 633] width 176 height 260
copy td "Smartshare Plus 90/10GB"
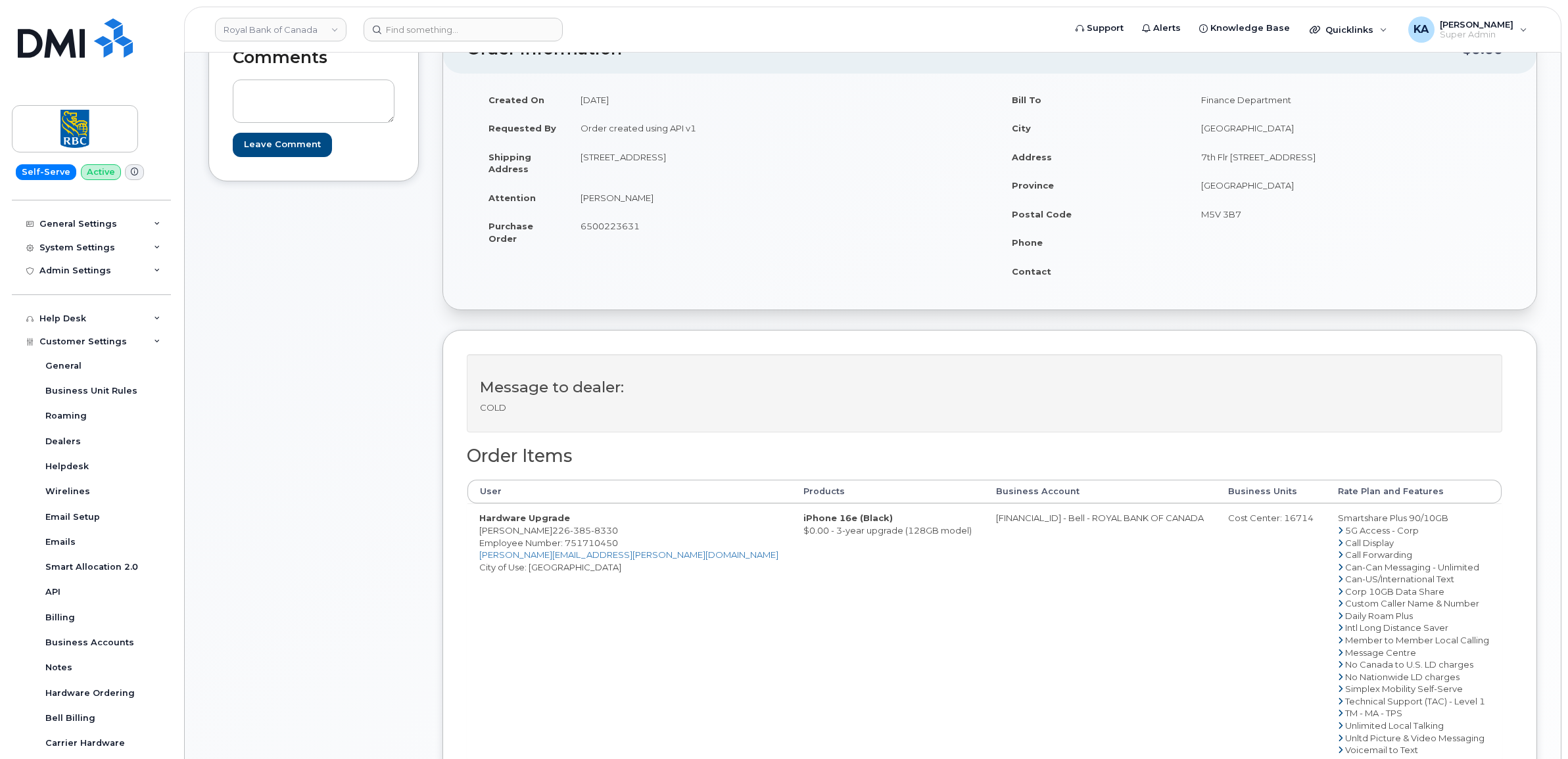
click at [605, 228] on span "6500223631" at bounding box center [610, 226] width 59 height 11
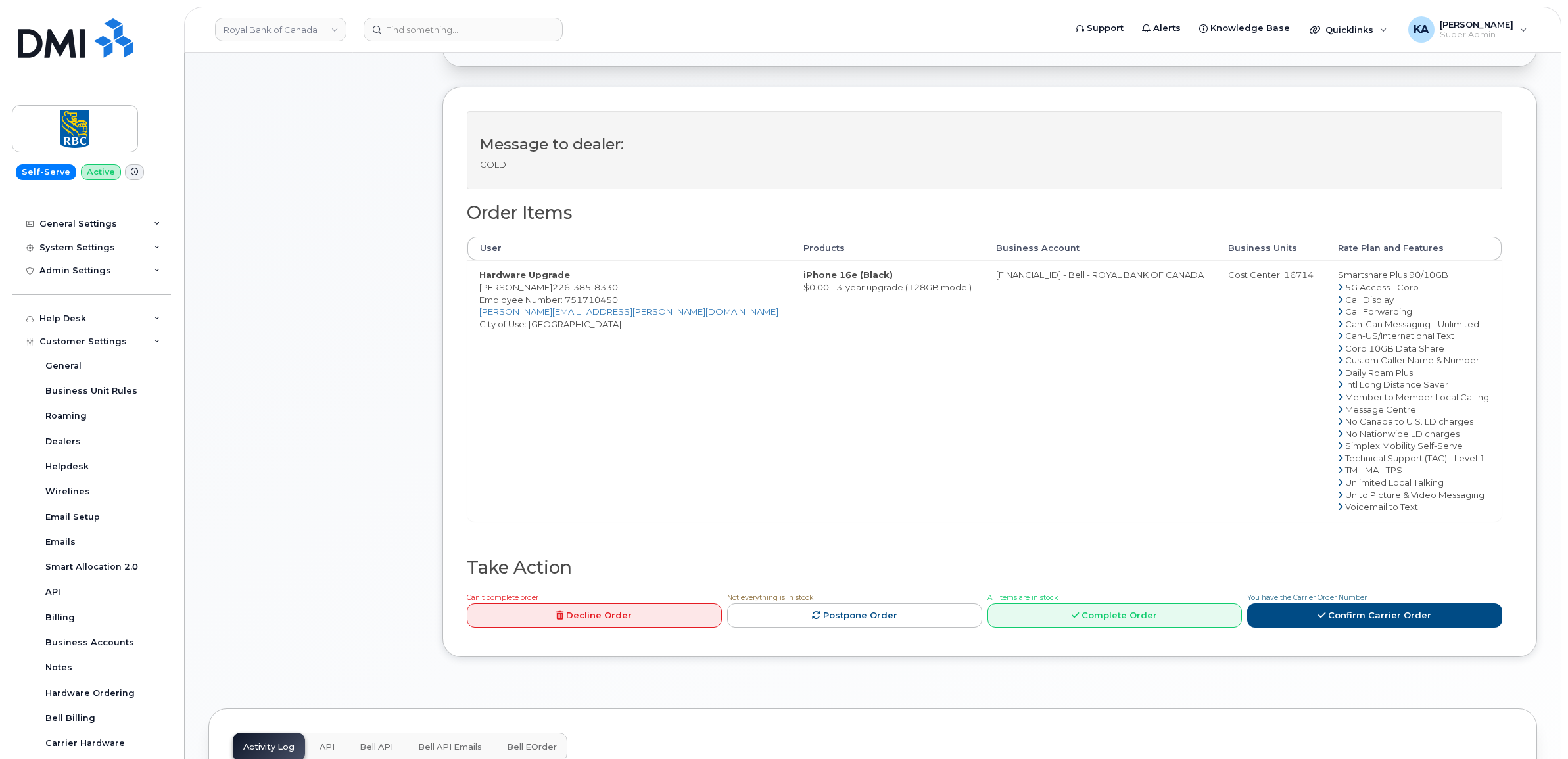
scroll to position [411, 0]
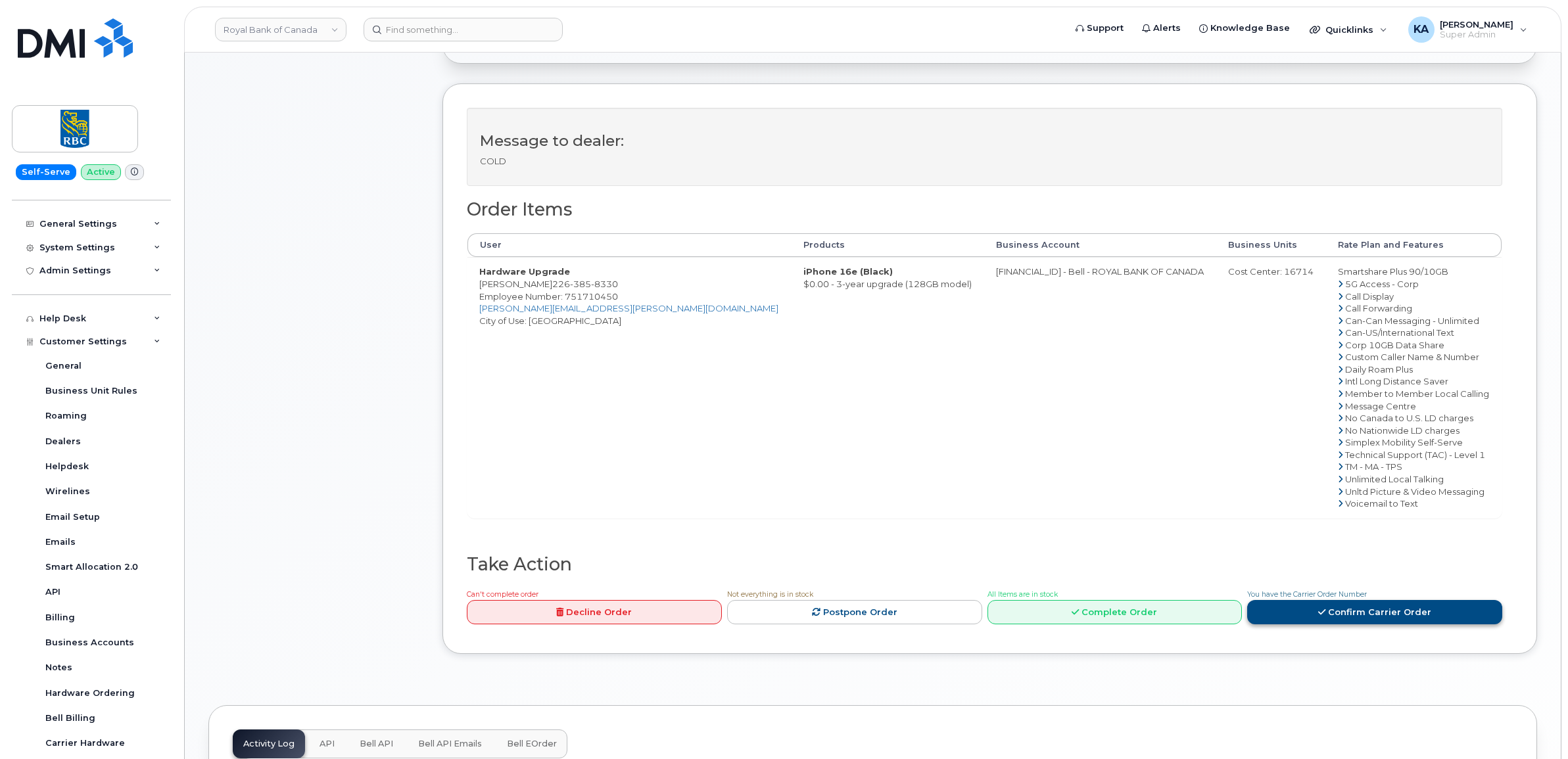
click at [1324, 615] on icon at bounding box center [1322, 611] width 7 height 8
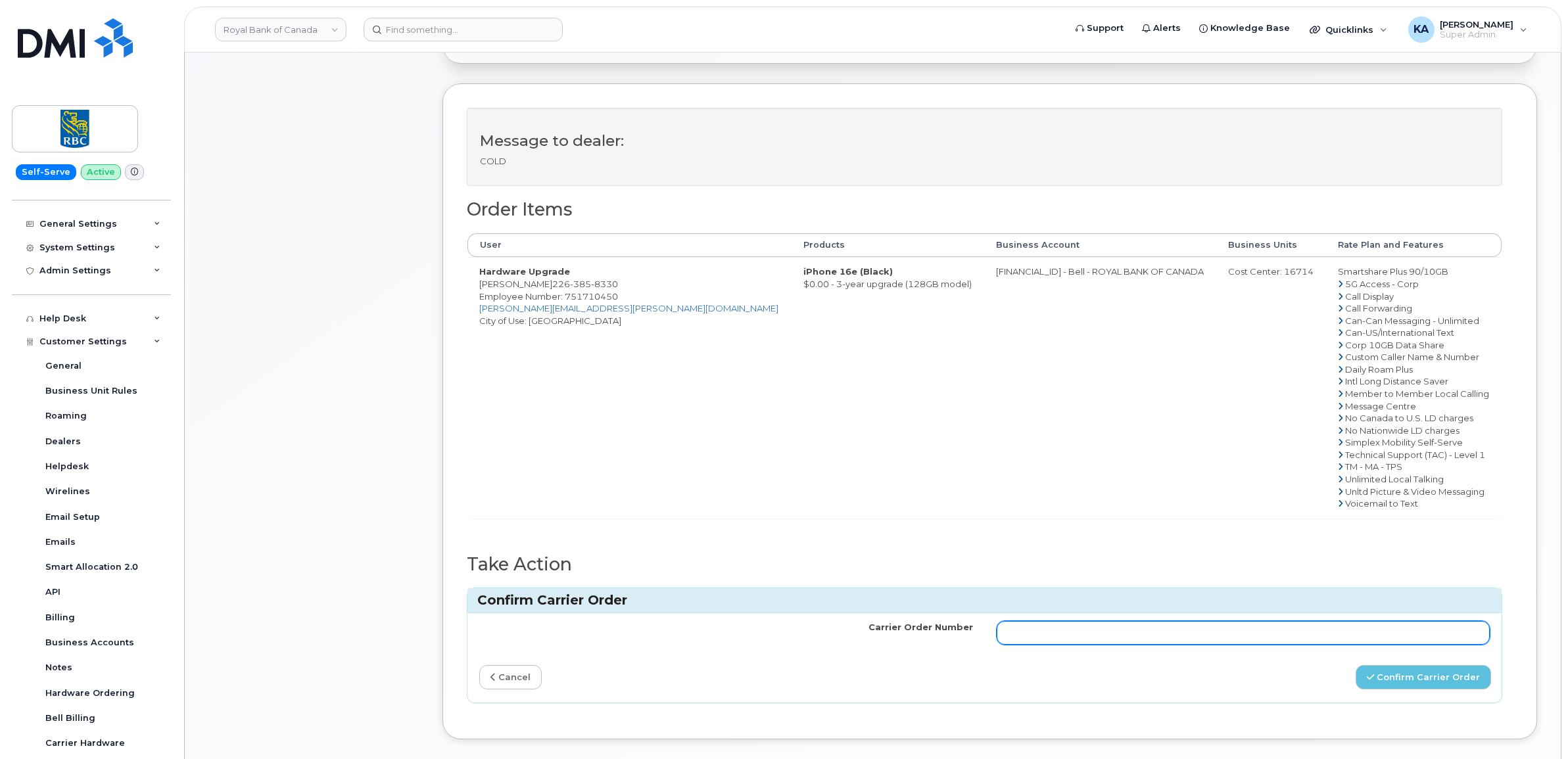
click at [1129, 639] on input "Carrier Order Number" at bounding box center [1243, 633] width 494 height 24
paste input "3027532"
type input "3027532"
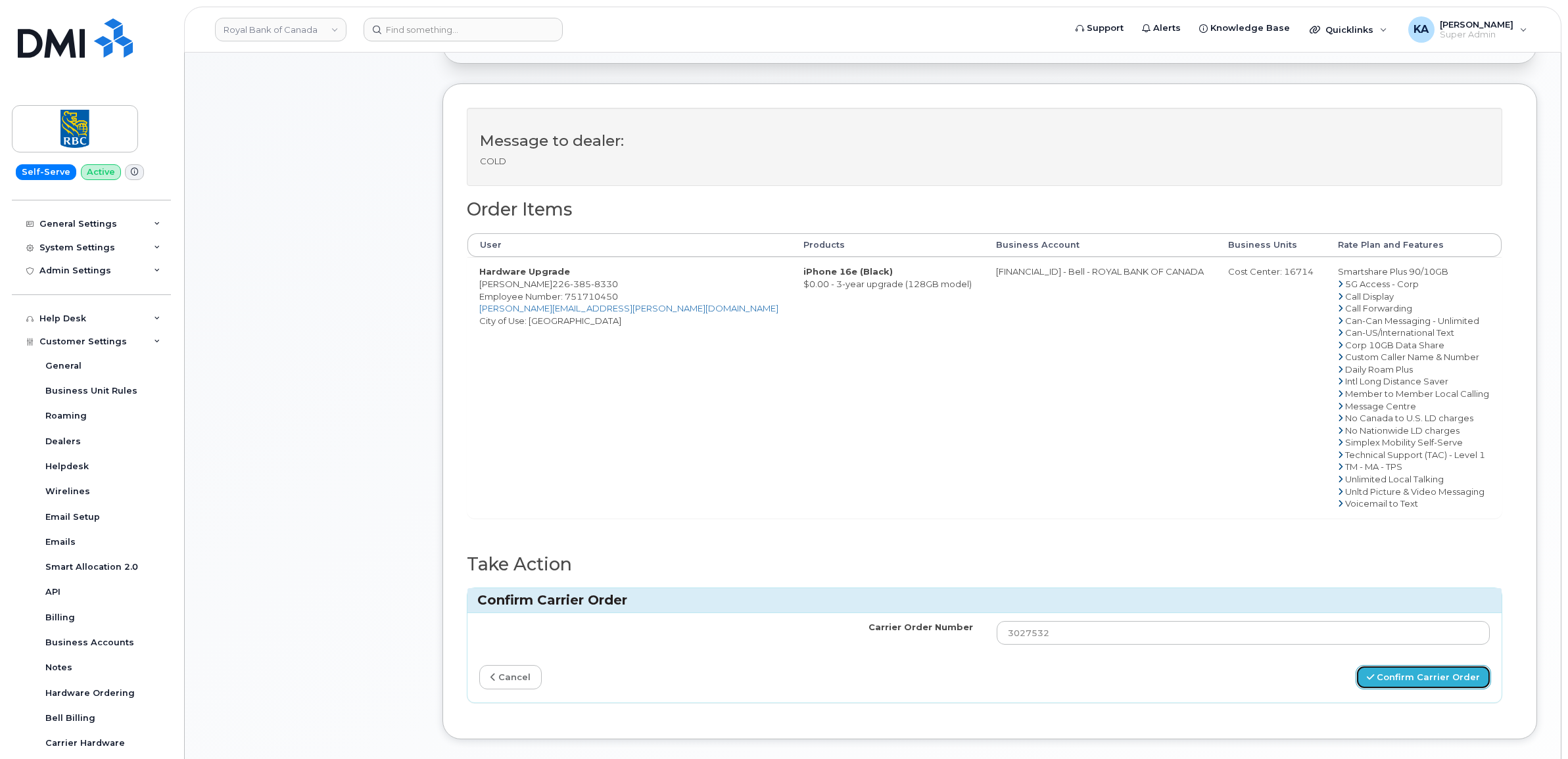
click at [1391, 676] on button "Confirm Carrier Order" at bounding box center [1422, 677] width 135 height 24
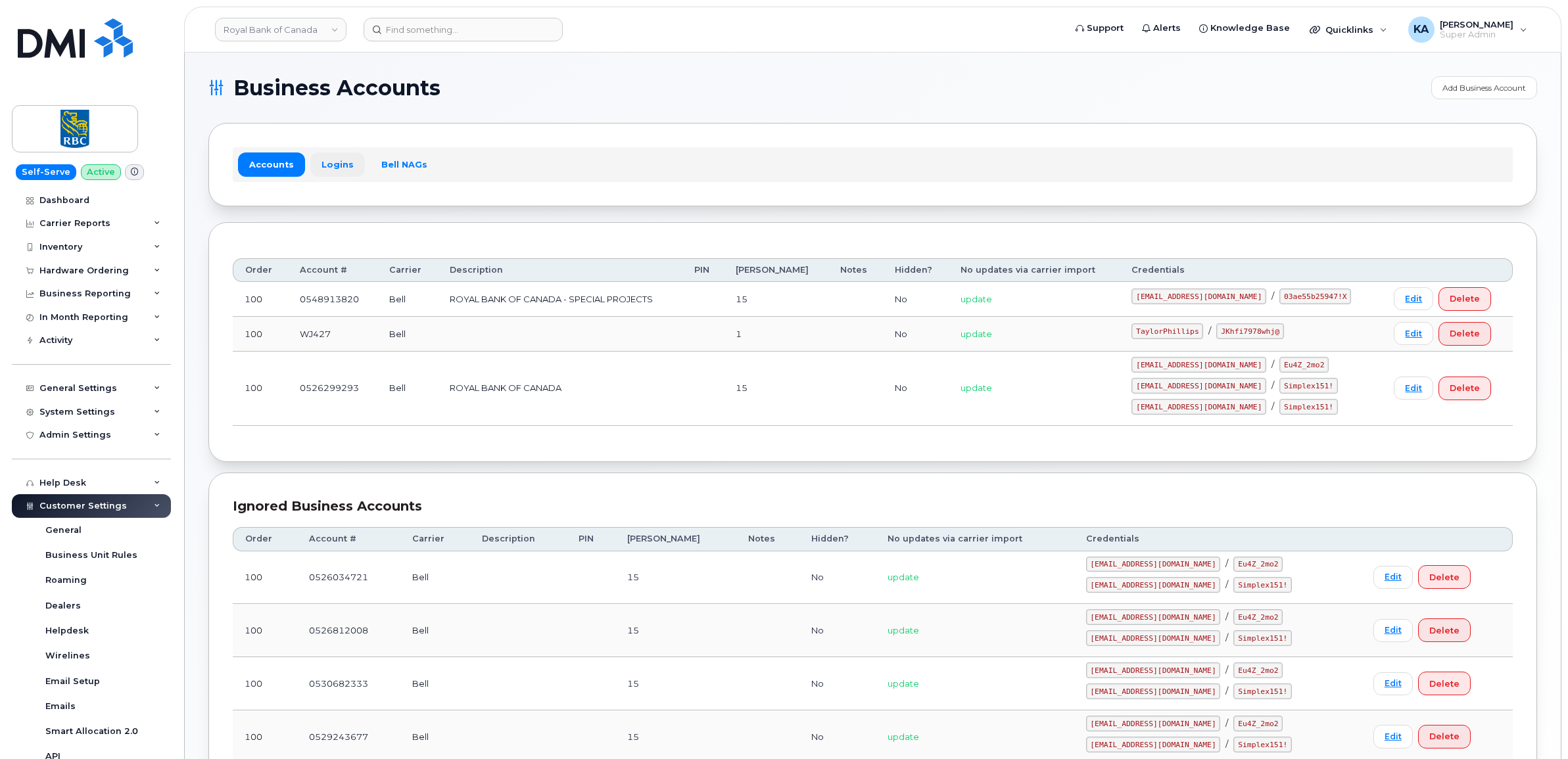
click at [337, 165] on link "Logins" at bounding box center [338, 164] width 54 height 24
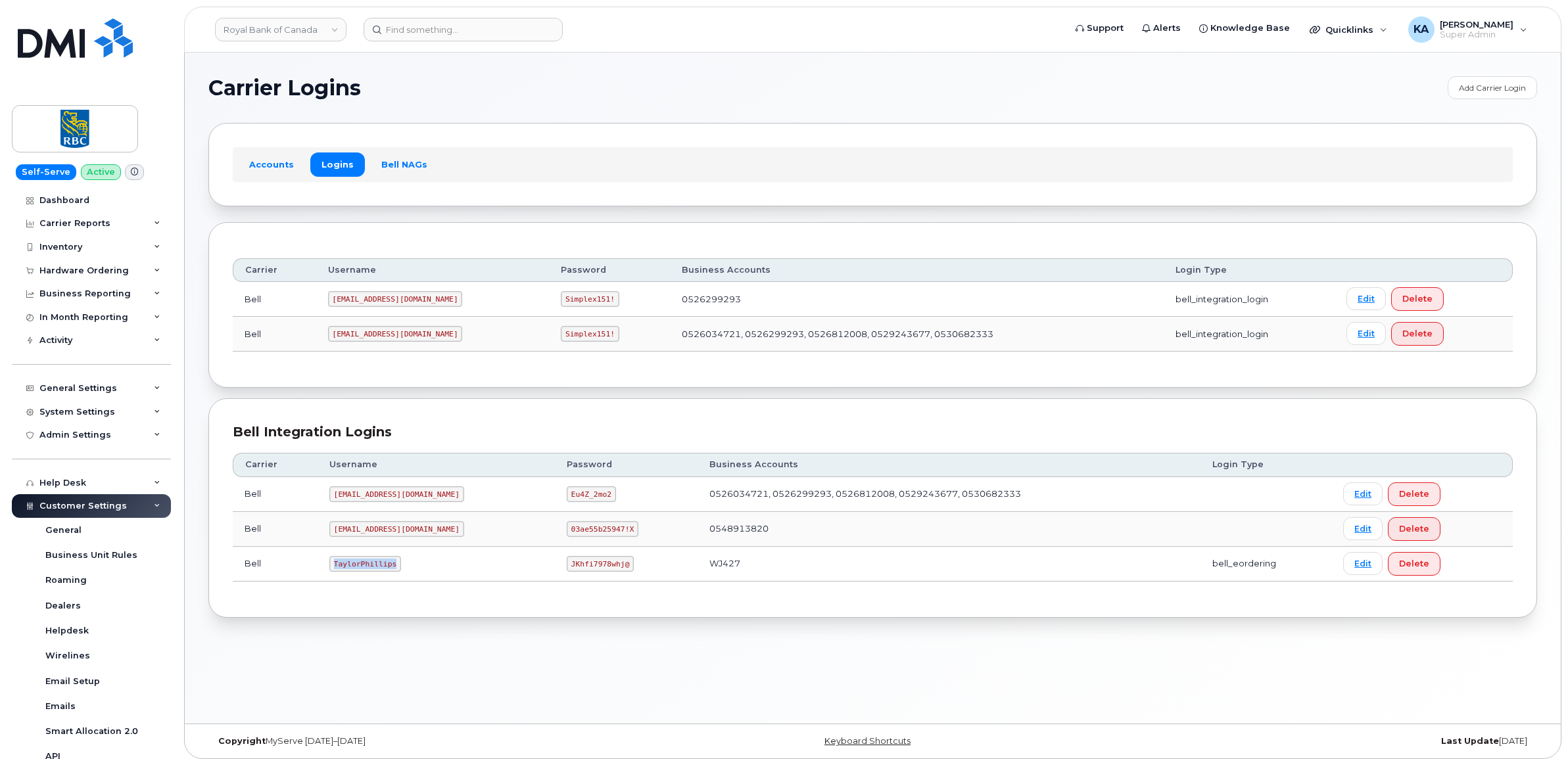
drag, startPoint x: 332, startPoint y: 566, endPoint x: 399, endPoint y: 574, distance: 67.5
click at [399, 574] on td "TaylorPhillips" at bounding box center [437, 564] width 237 height 34
copy code "TaylorPhillips"
drag, startPoint x: 524, startPoint y: 567, endPoint x: 596, endPoint y: 579, distance: 73.0
click at [596, 579] on td "JKhfi7978whj@" at bounding box center [627, 564] width 143 height 34
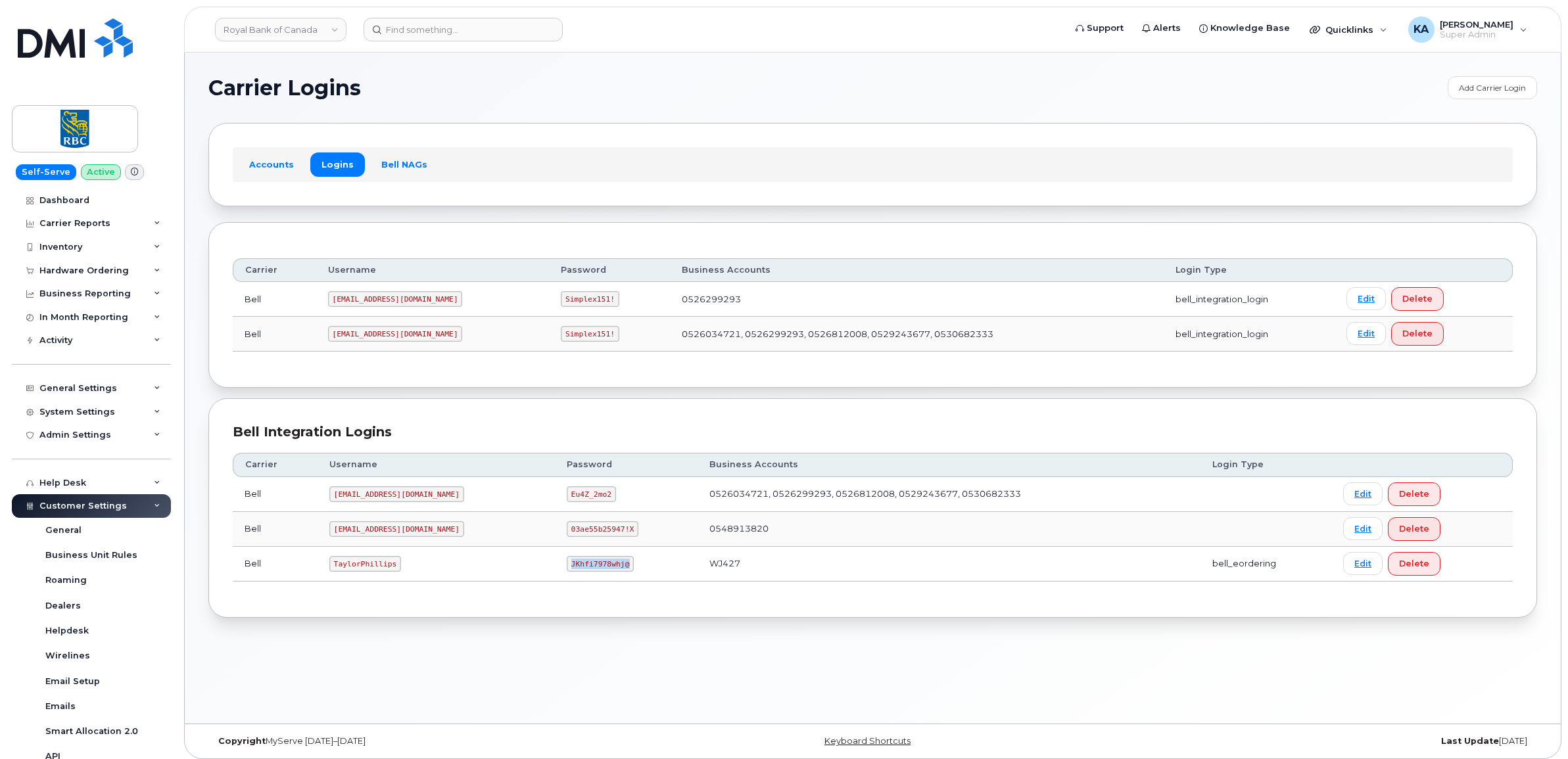
copy code "JKhfi7978whj@"
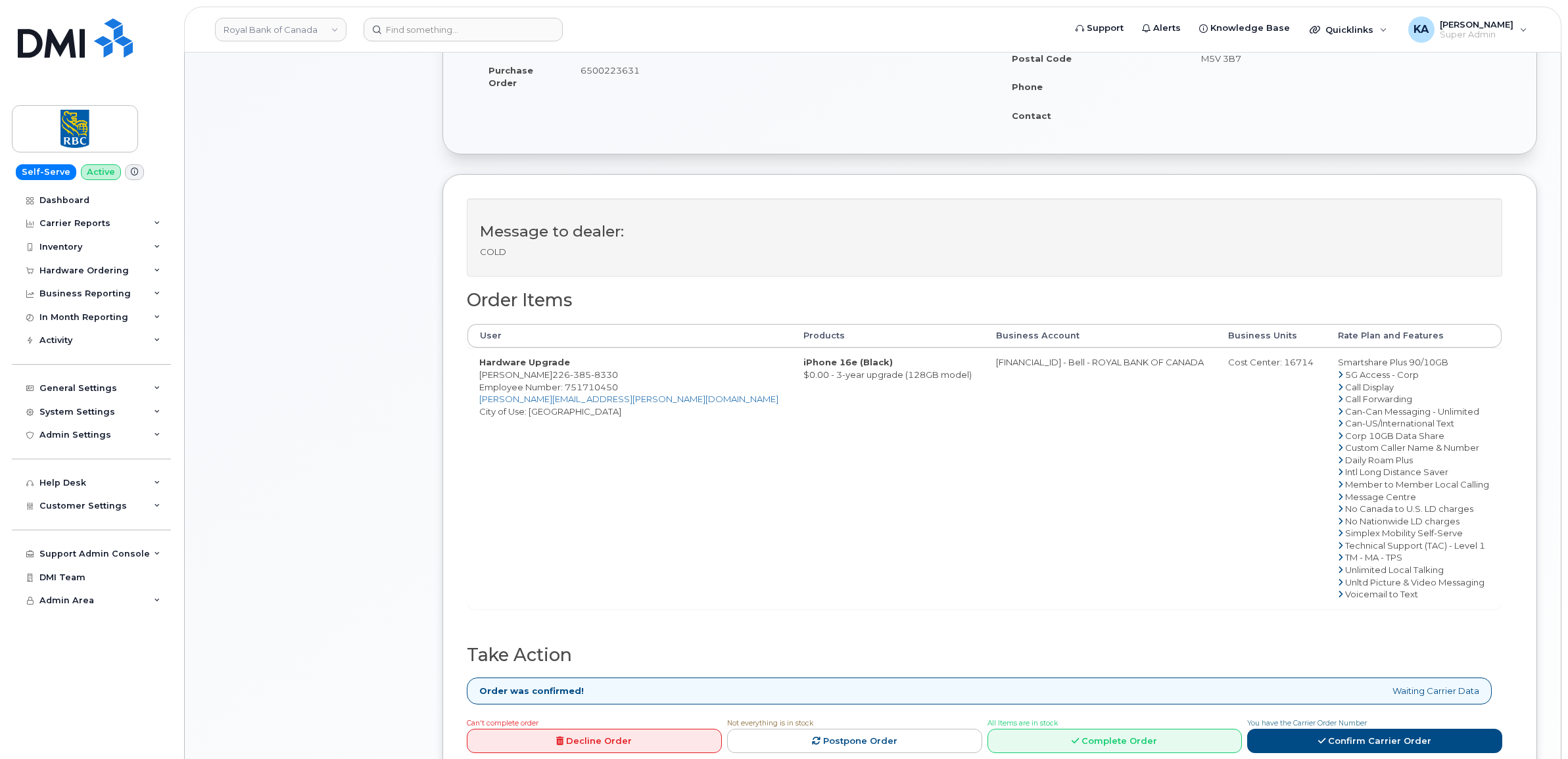
scroll to position [329, 0]
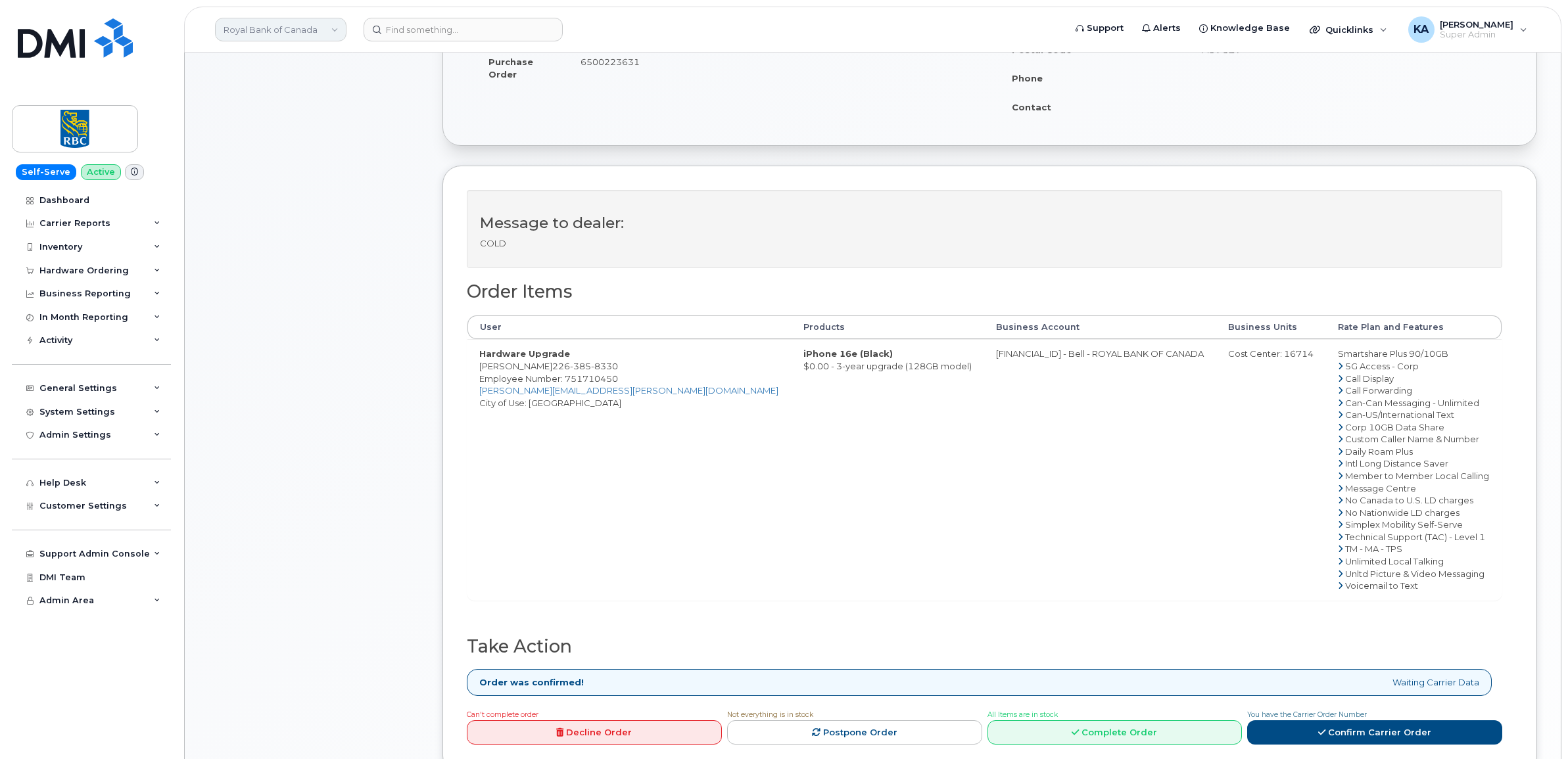
click at [262, 27] on link "Royal Bank of Canada" at bounding box center [280, 30] width 131 height 24
click at [235, 401] on div "Comments Leave Comment" at bounding box center [313, 326] width 210 height 934
click at [85, 268] on div "Hardware Ordering" at bounding box center [84, 271] width 90 height 11
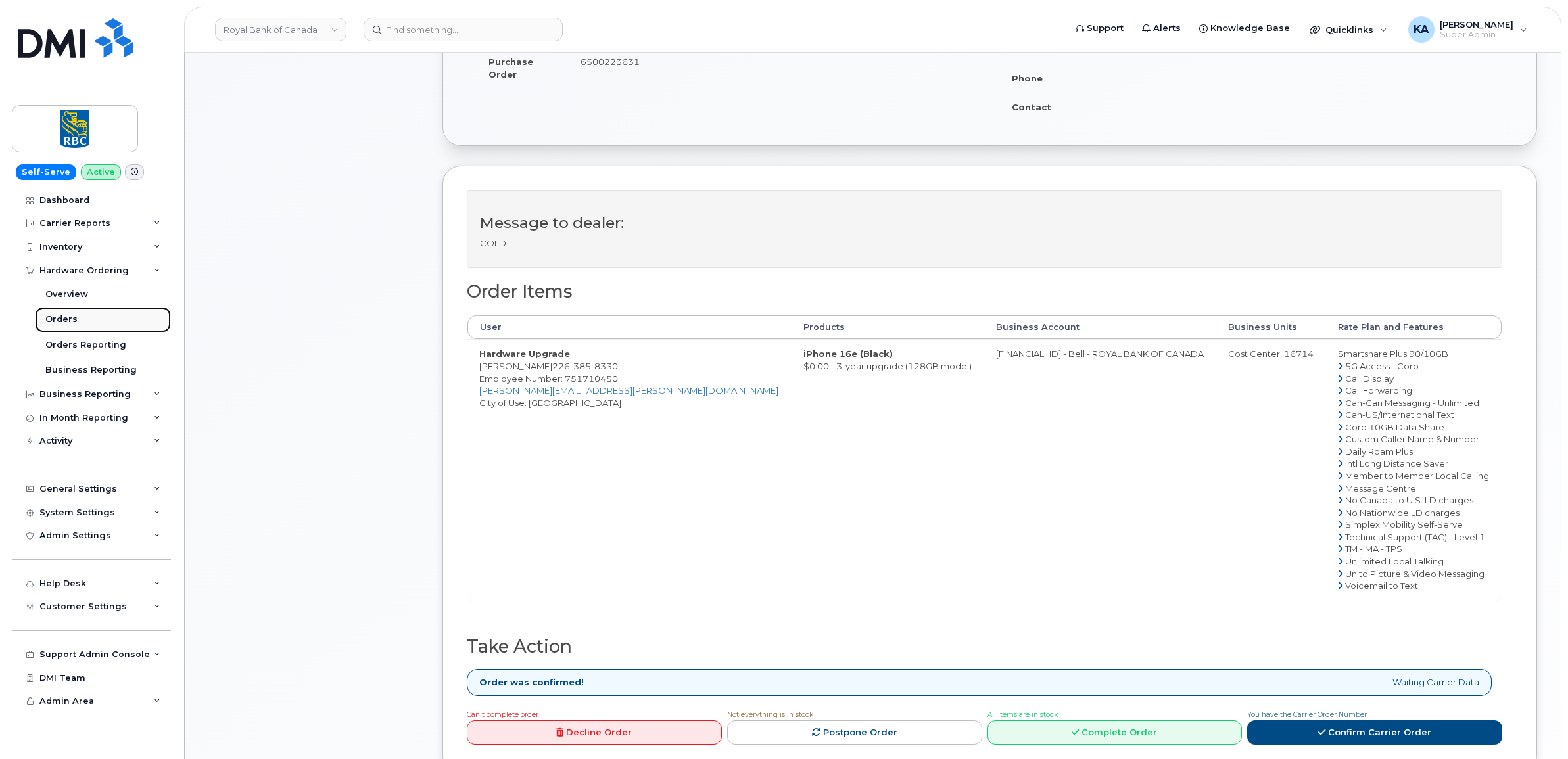
click at [52, 314] on link "Orders" at bounding box center [102, 320] width 136 height 25
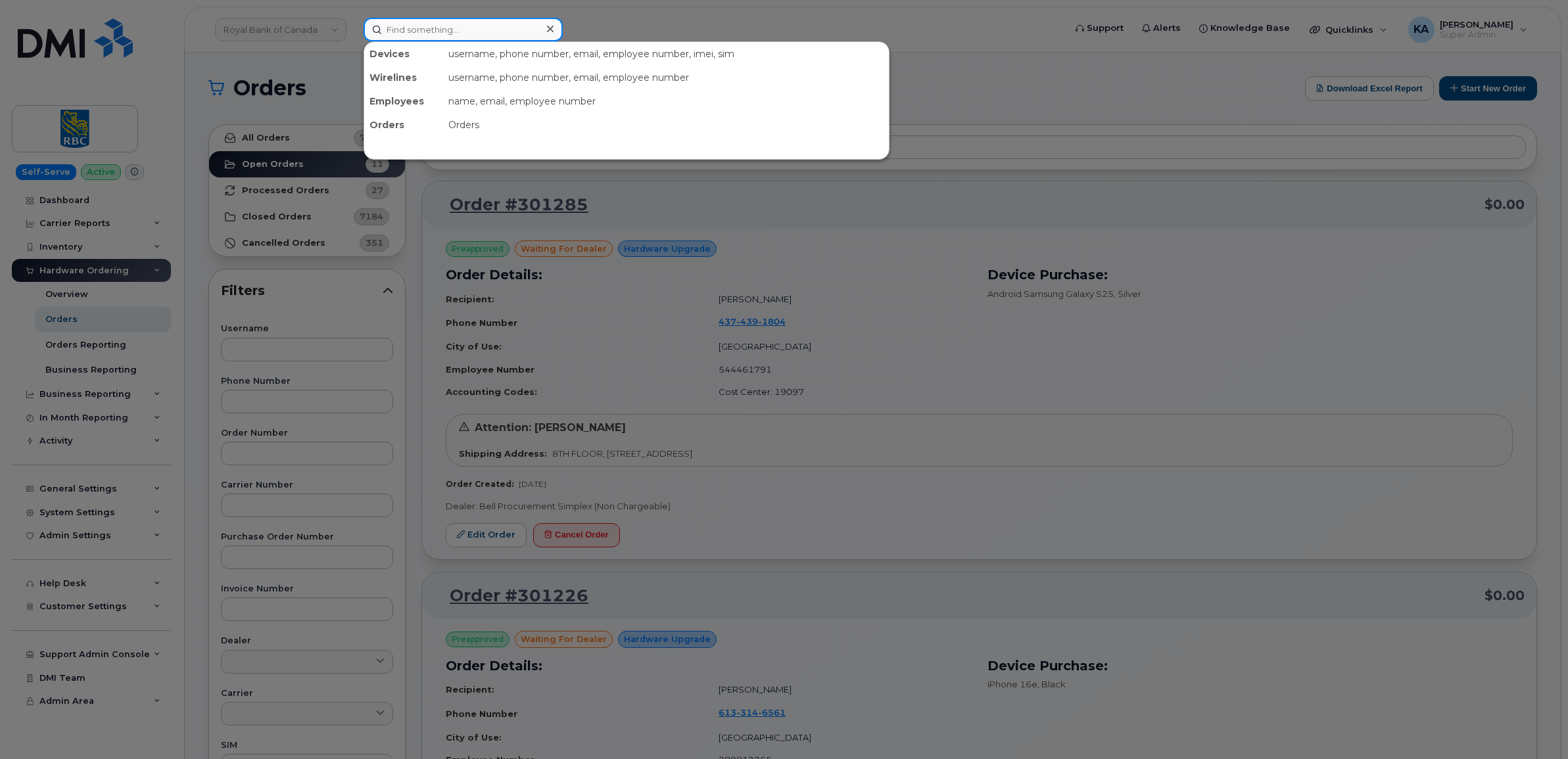
drag, startPoint x: 411, startPoint y: 27, endPoint x: 428, endPoint y: 16, distance: 20.2
click at [411, 27] on input at bounding box center [463, 30] width 199 height 24
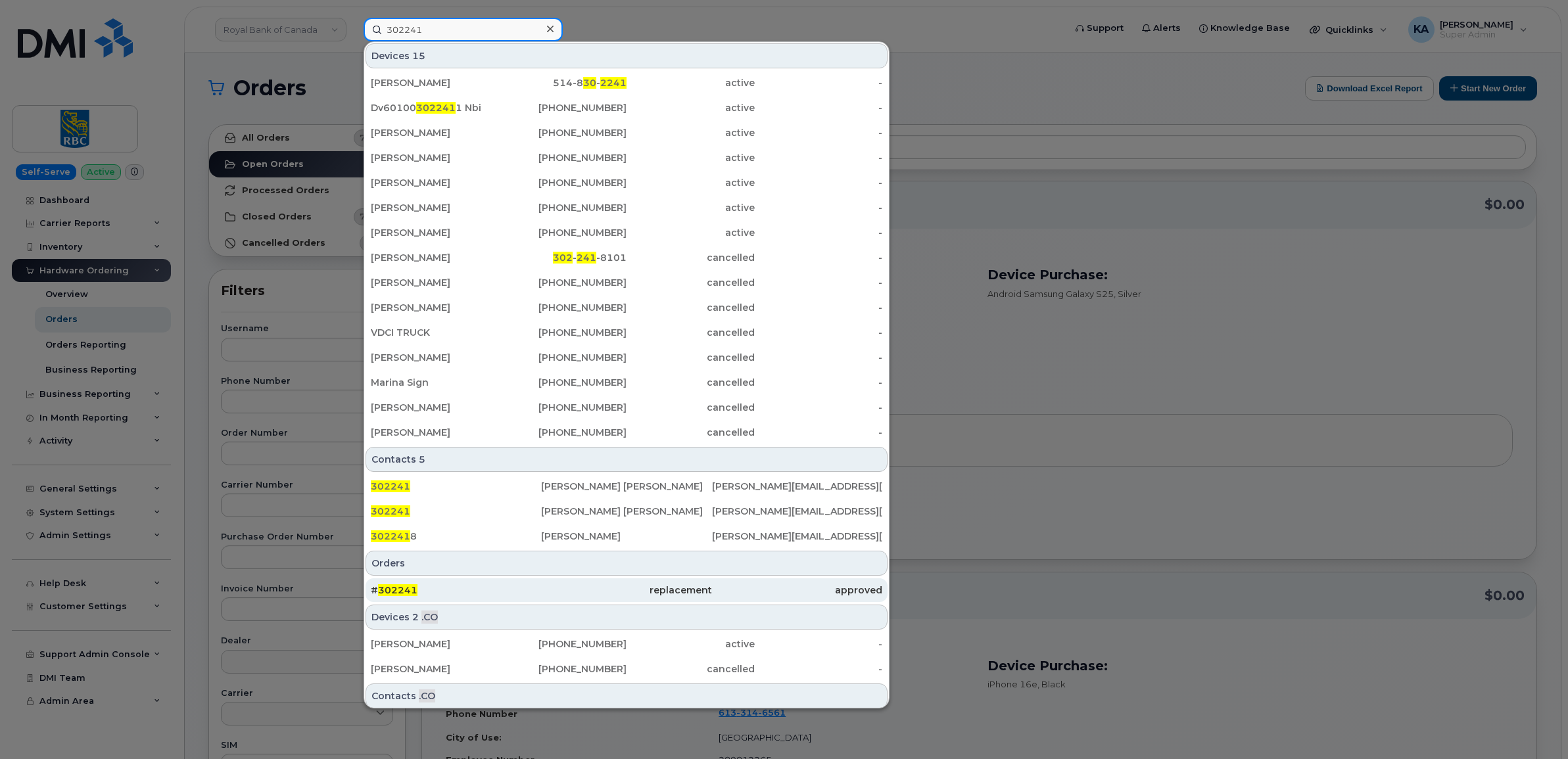
type input "302241"
click at [399, 591] on span "302241" at bounding box center [398, 590] width 40 height 12
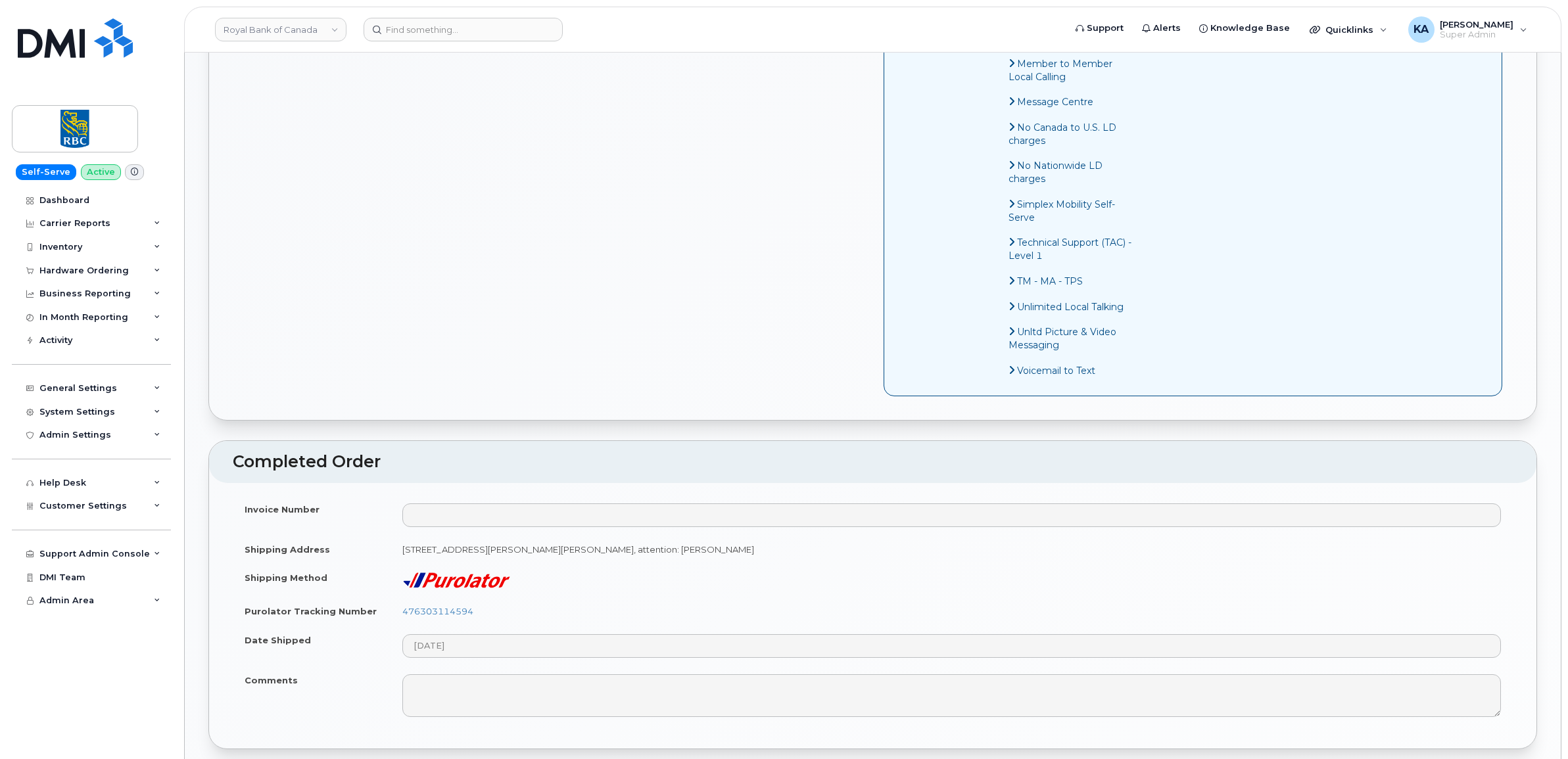
scroll to position [1068, 0]
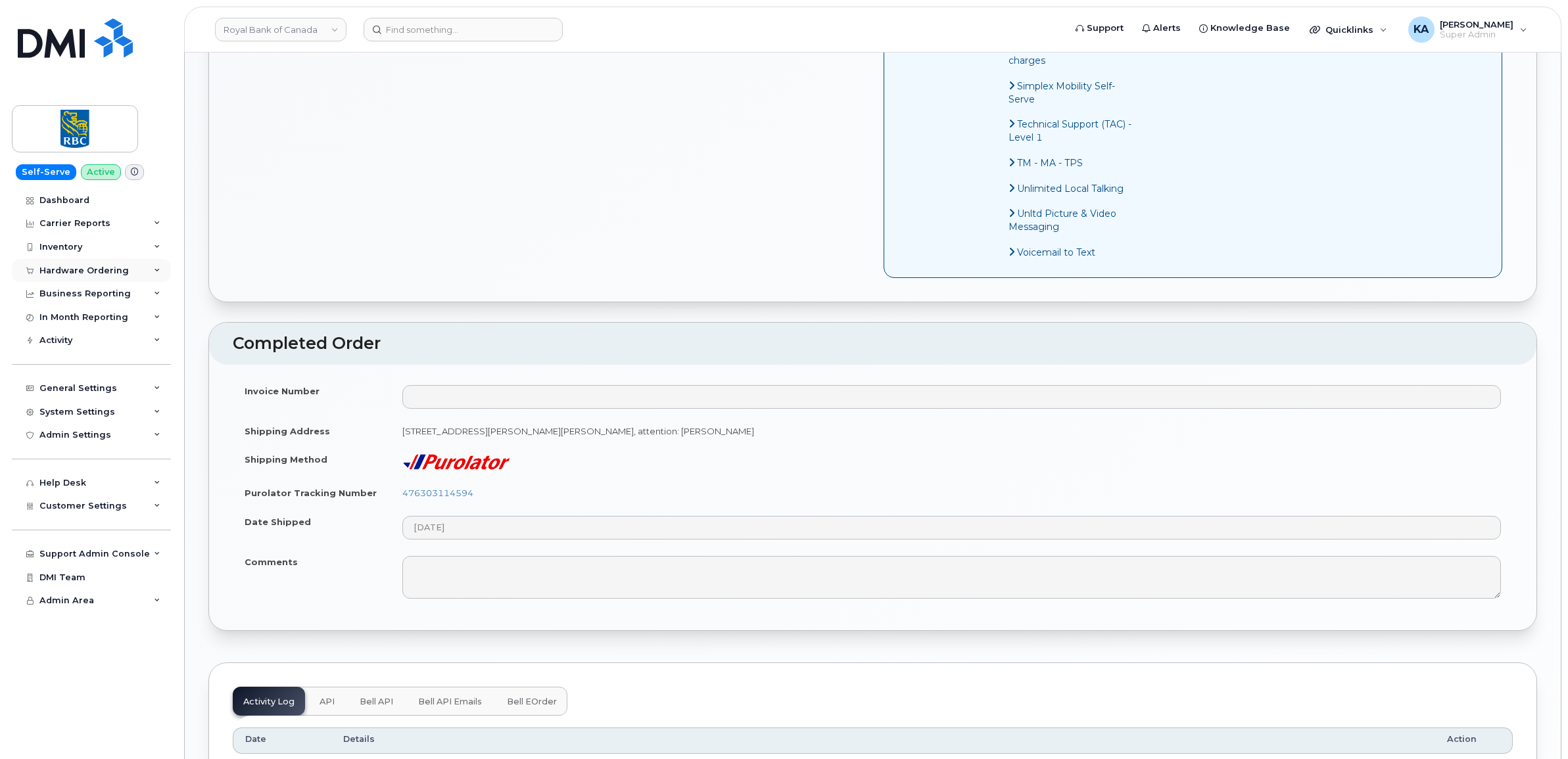
click at [81, 271] on div "Hardware Ordering" at bounding box center [84, 271] width 90 height 11
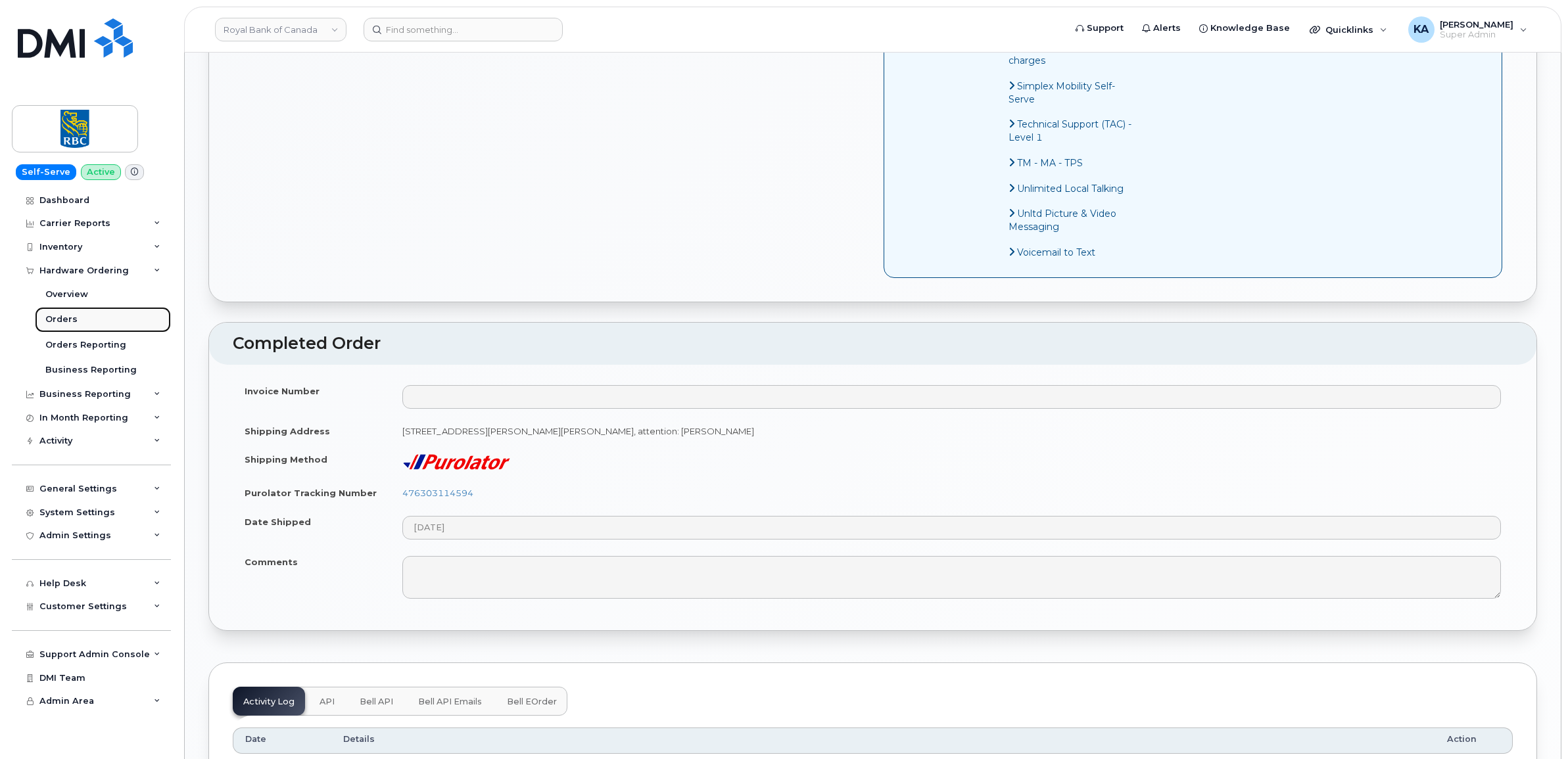
click at [64, 320] on div "Orders" at bounding box center [62, 319] width 33 height 12
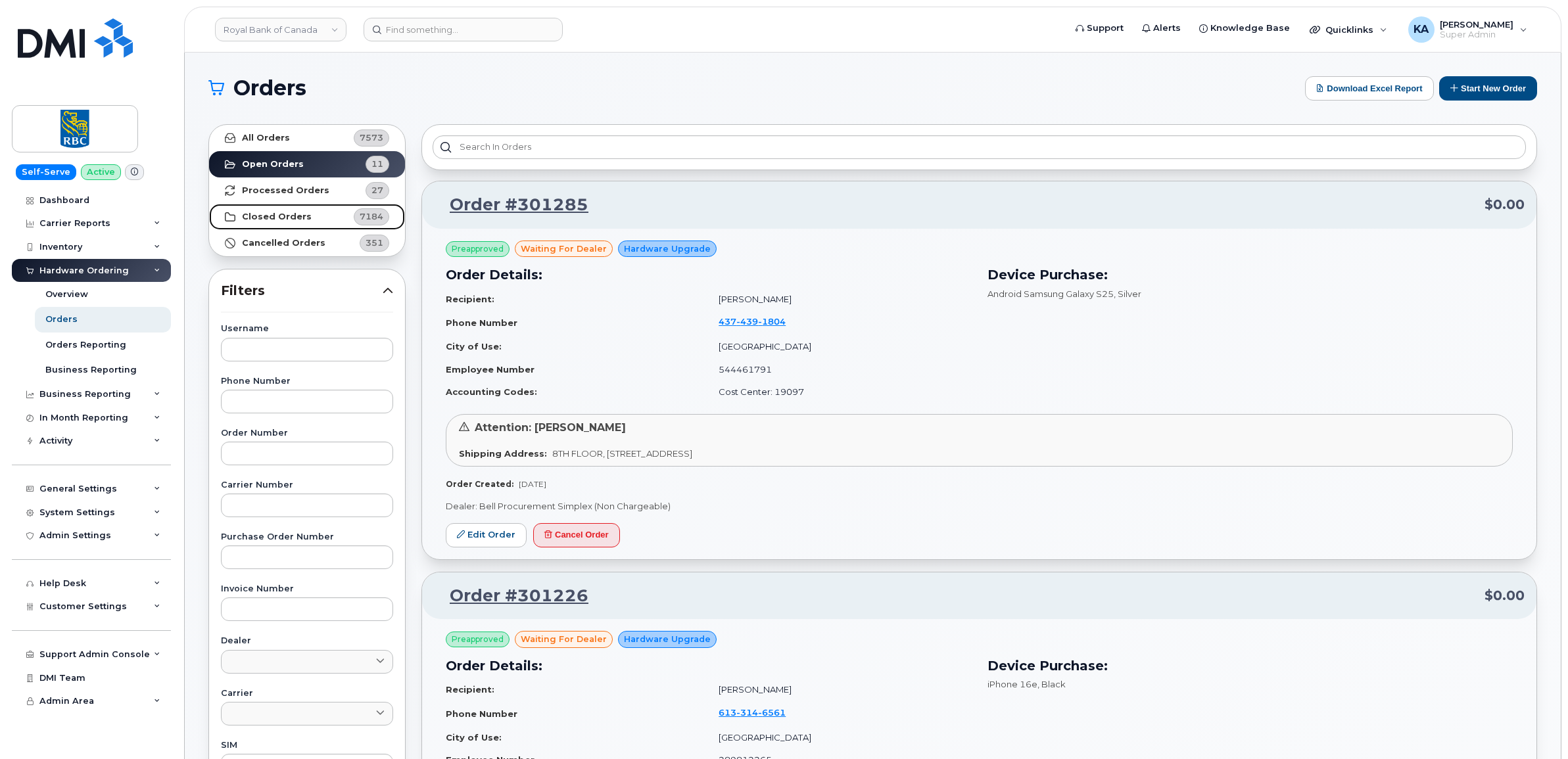
click at [265, 215] on strong "Closed Orders" at bounding box center [276, 217] width 70 height 11
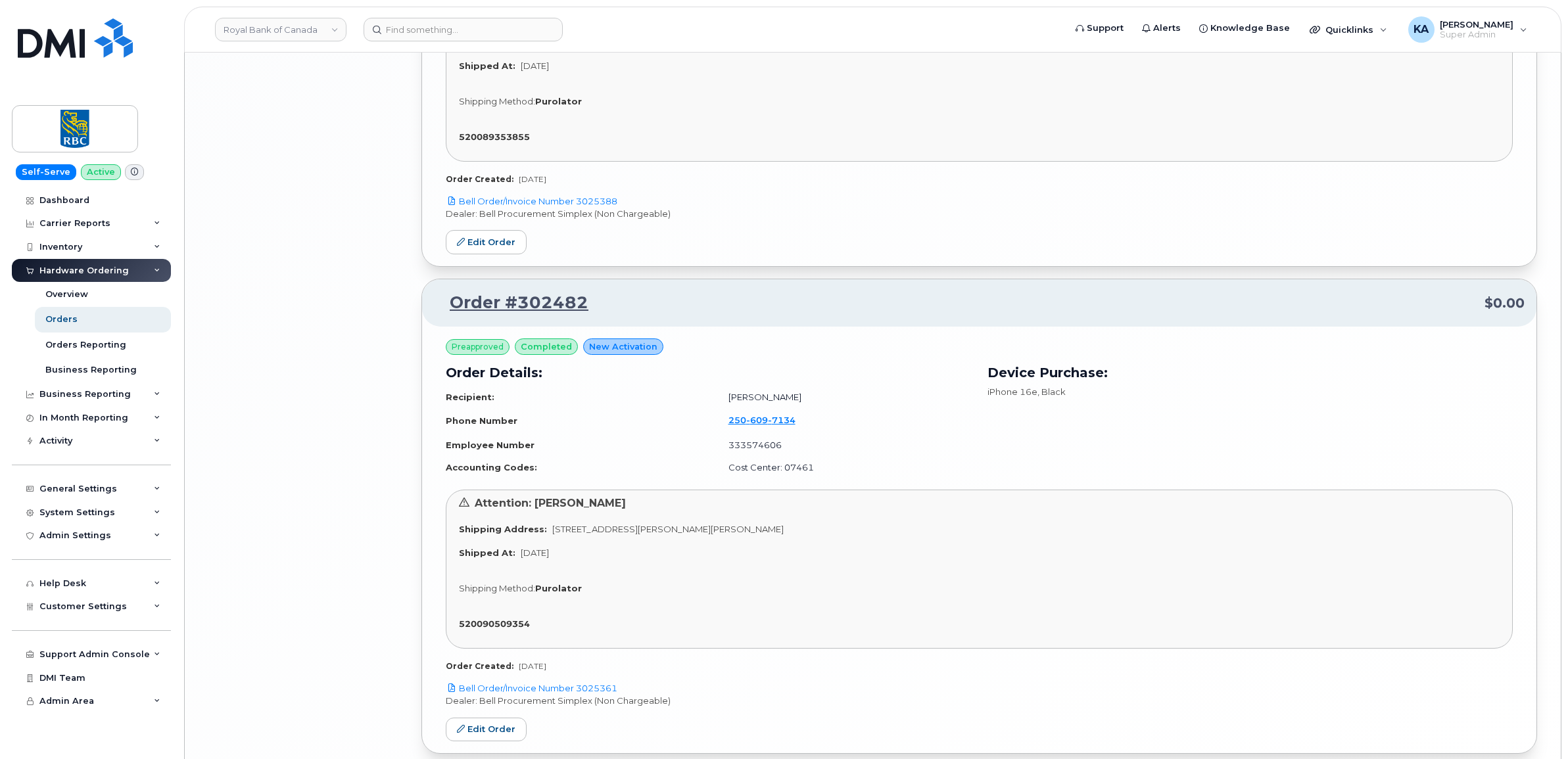
scroll to position [3574, 0]
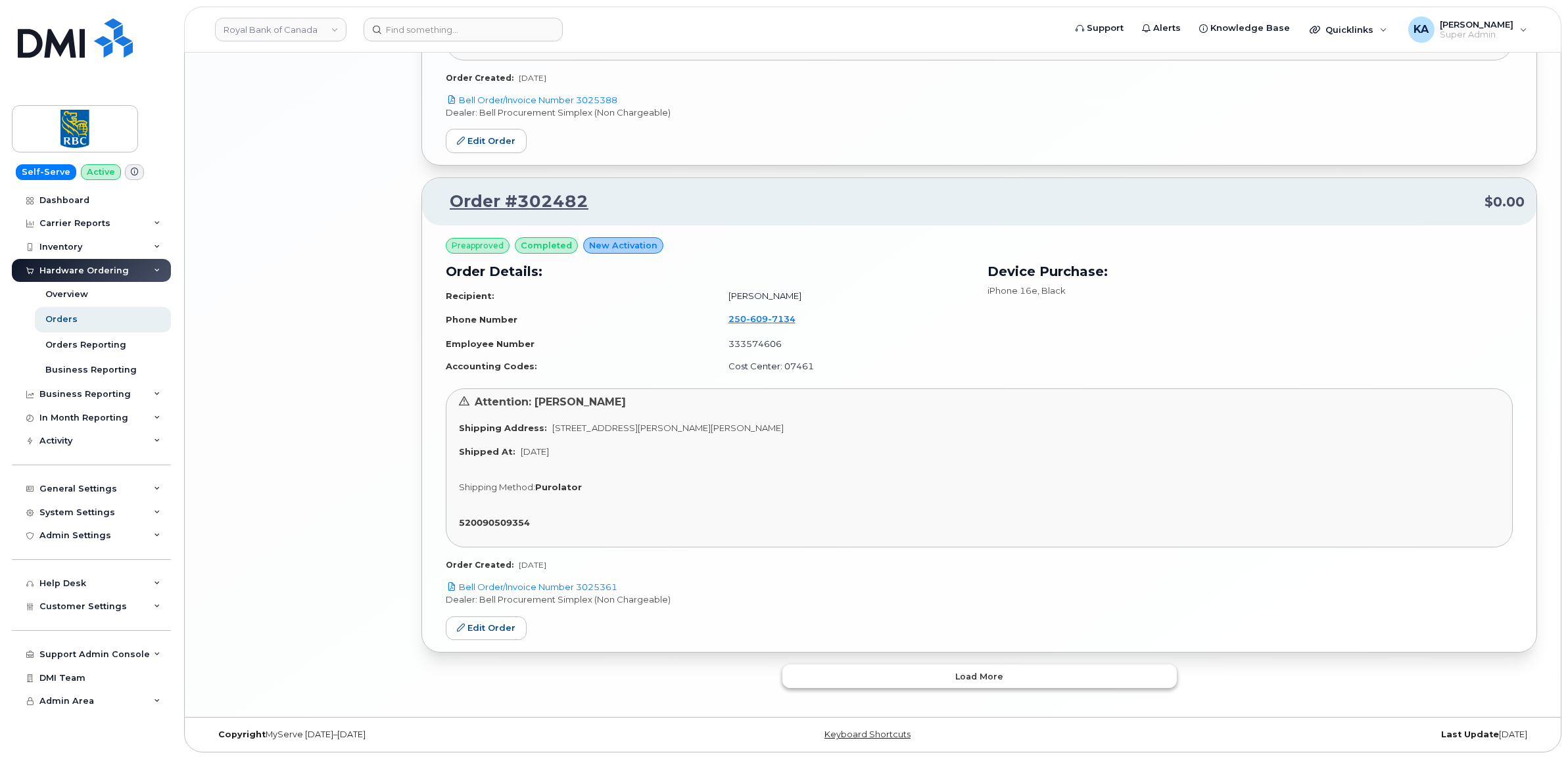
click at [857, 672] on button "Load more" at bounding box center [979, 677] width 394 height 24
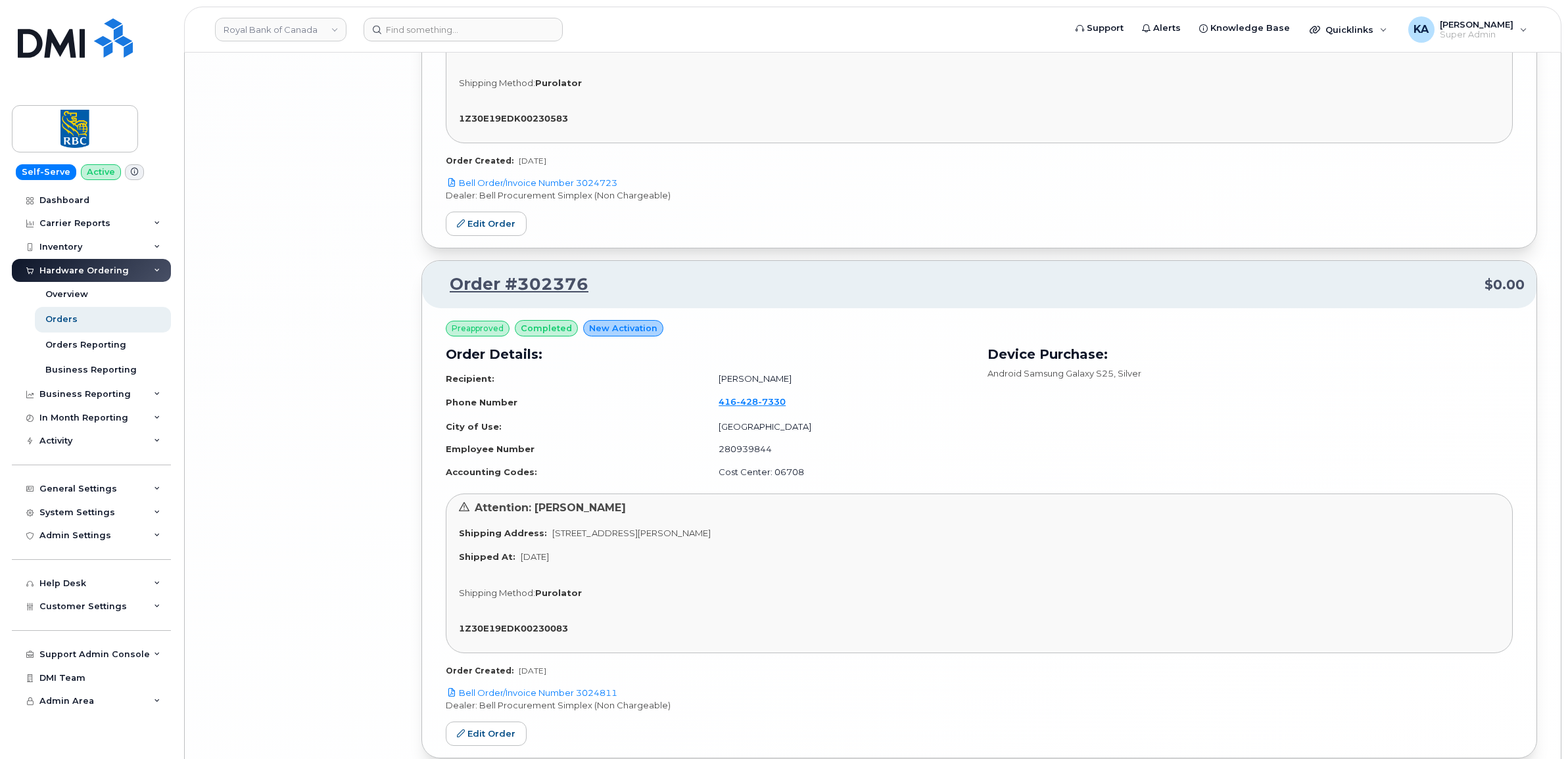
scroll to position [7630, 0]
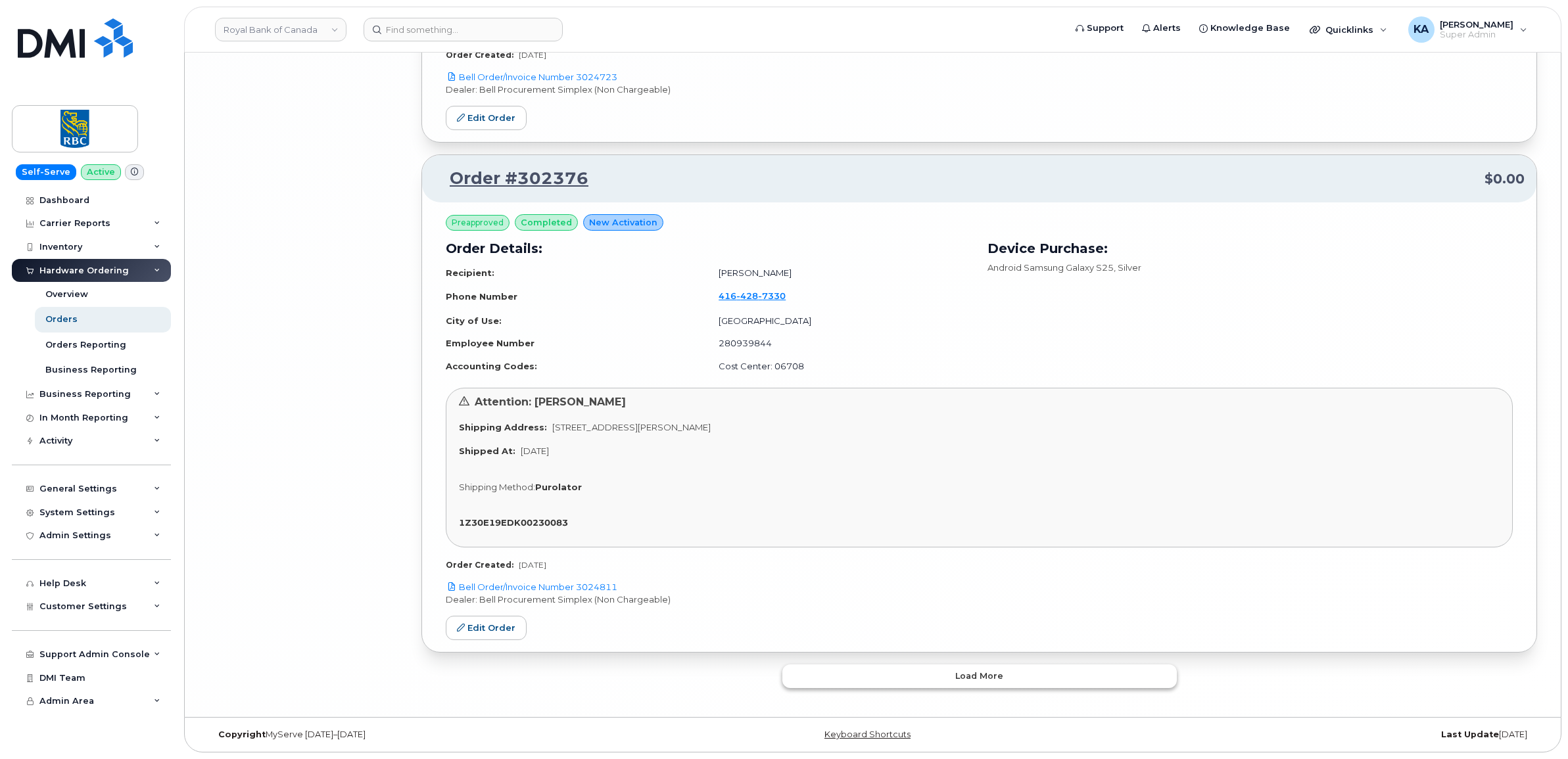
click at [862, 675] on button "Load more" at bounding box center [979, 677] width 394 height 24
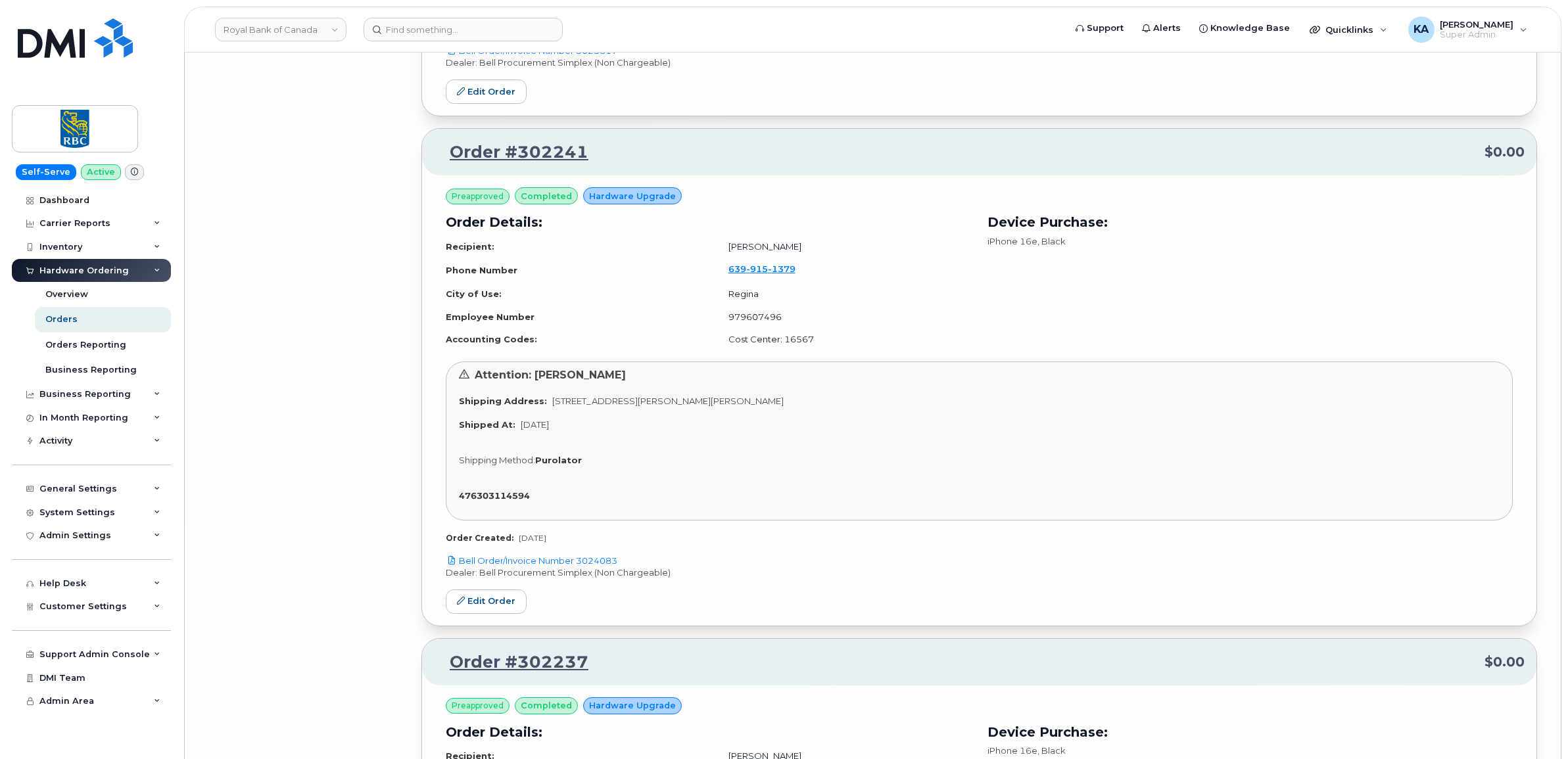
scroll to position [10670, 0]
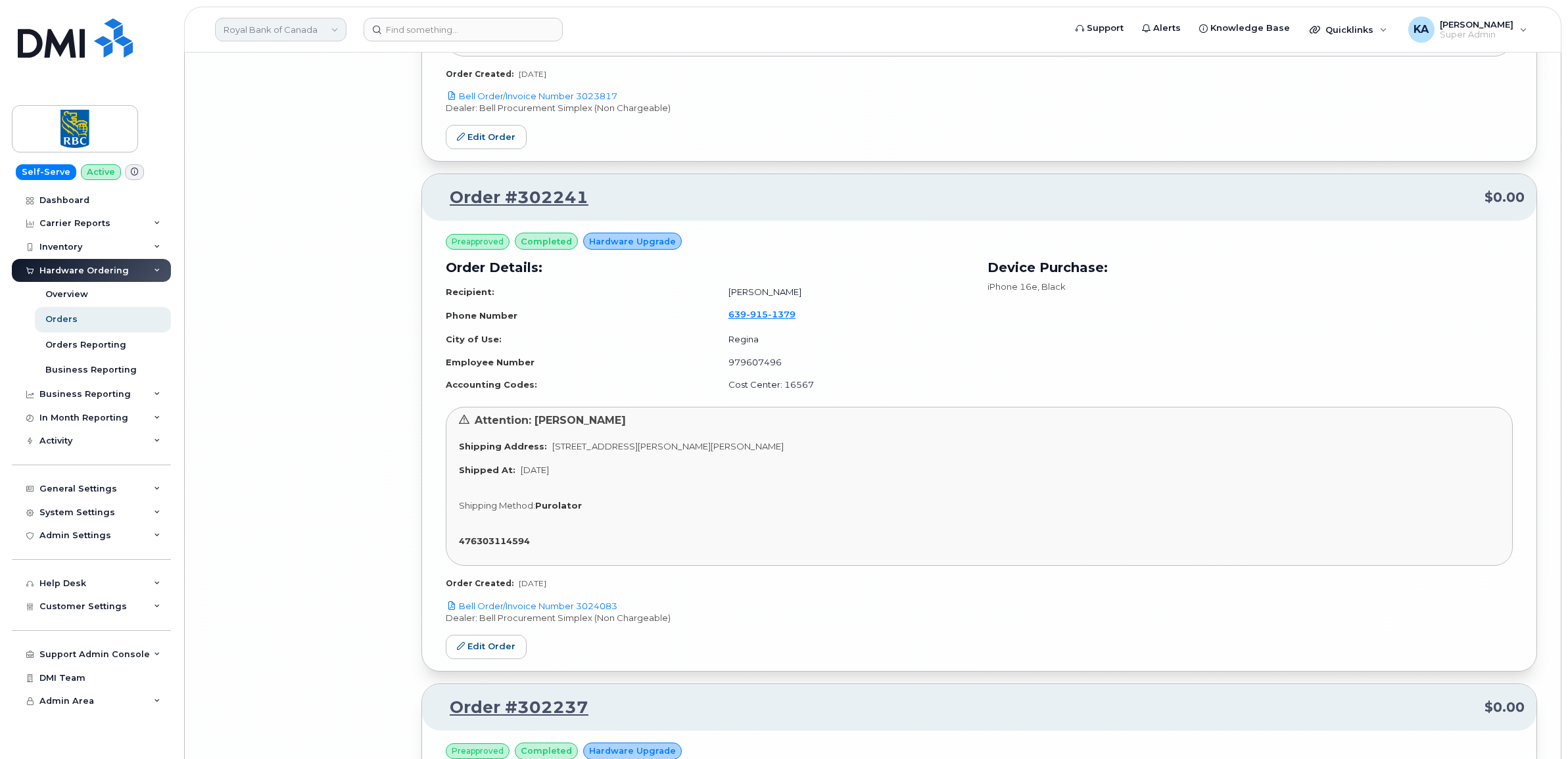
click at [283, 32] on link "Royal Bank of Canada" at bounding box center [280, 30] width 131 height 24
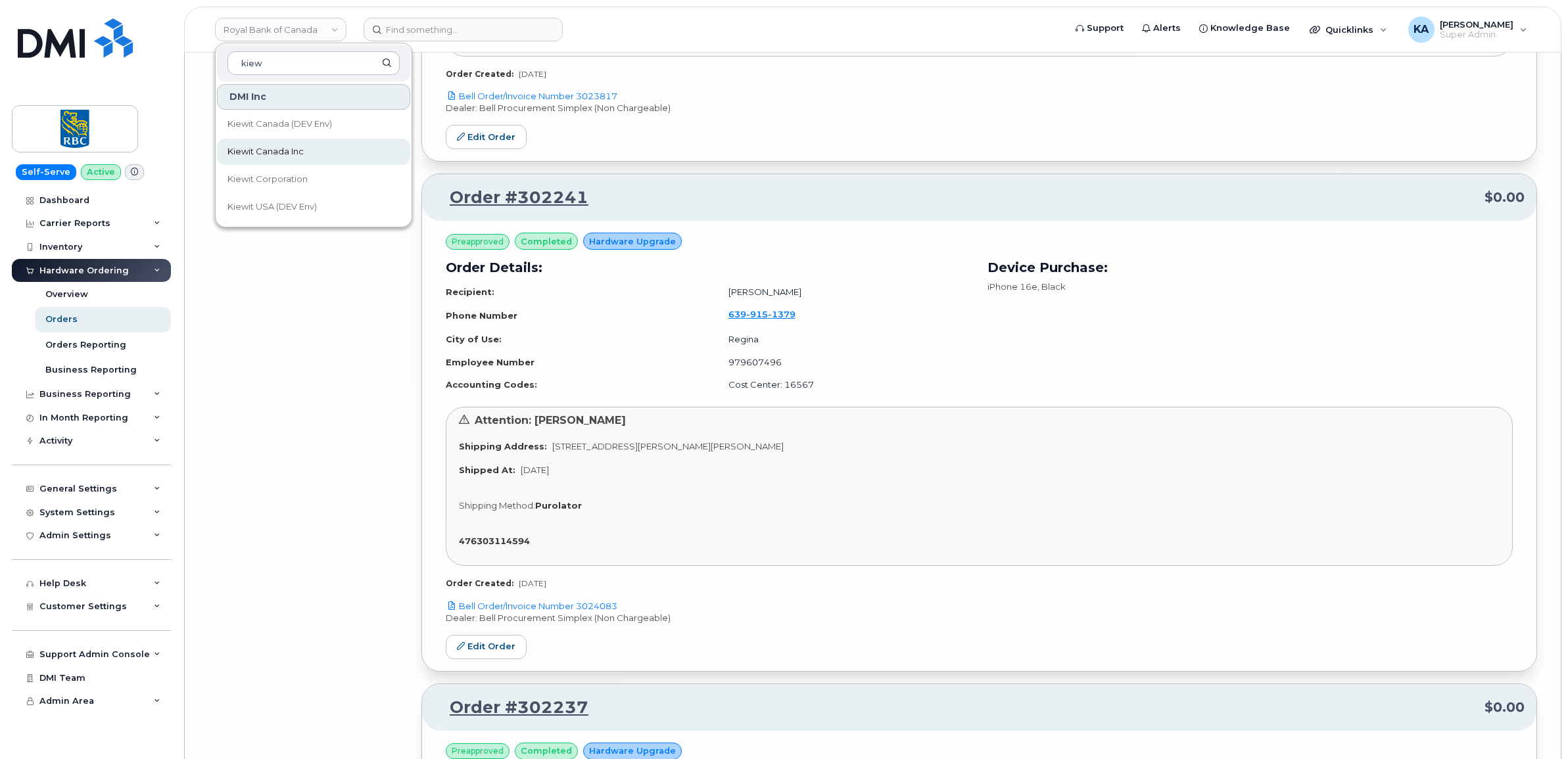
type input "kiew"
click at [258, 153] on span "Kiewit Canada Inc" at bounding box center [265, 151] width 76 height 14
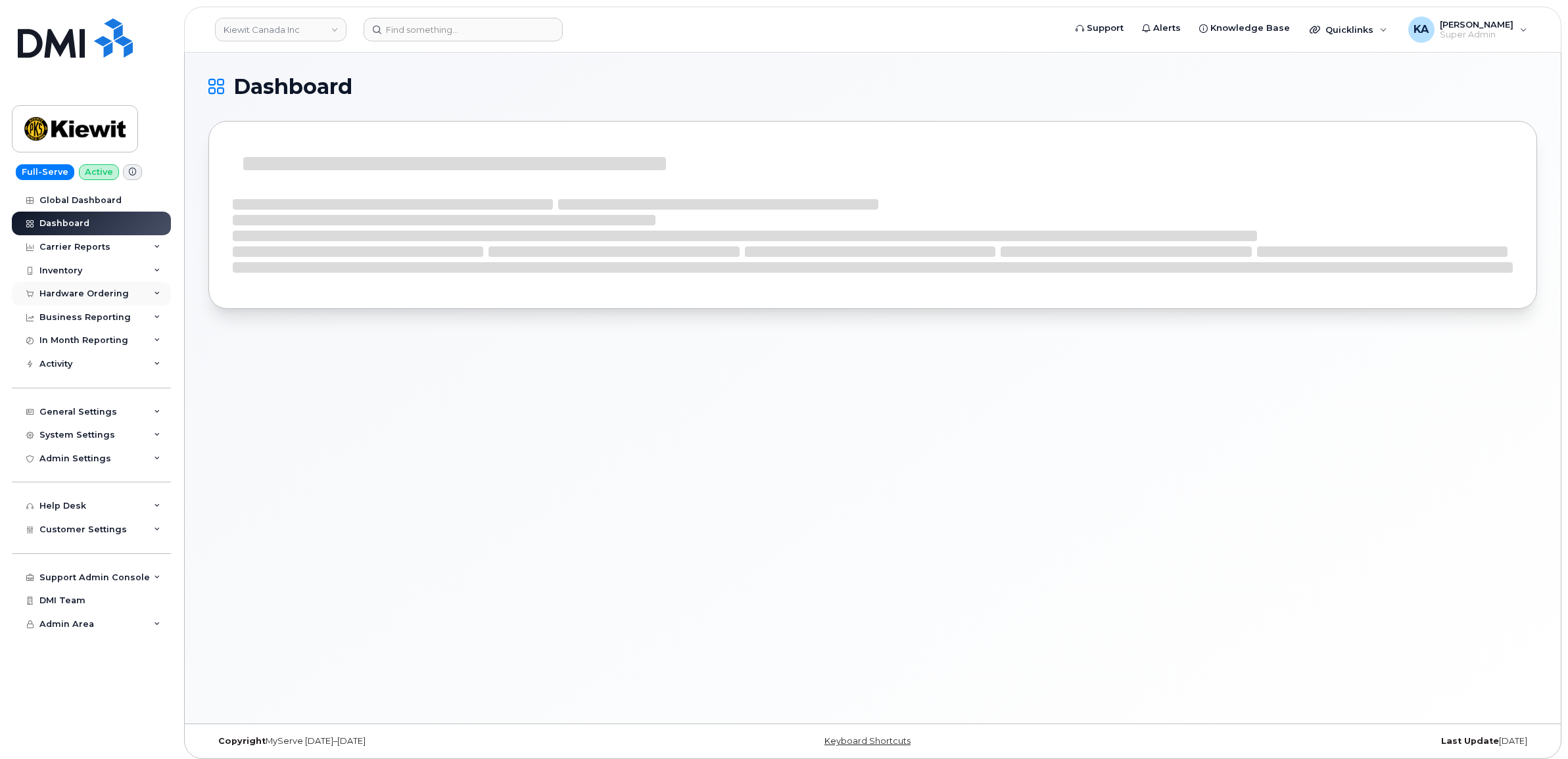
click at [69, 291] on div "Hardware Ordering" at bounding box center [84, 294] width 90 height 11
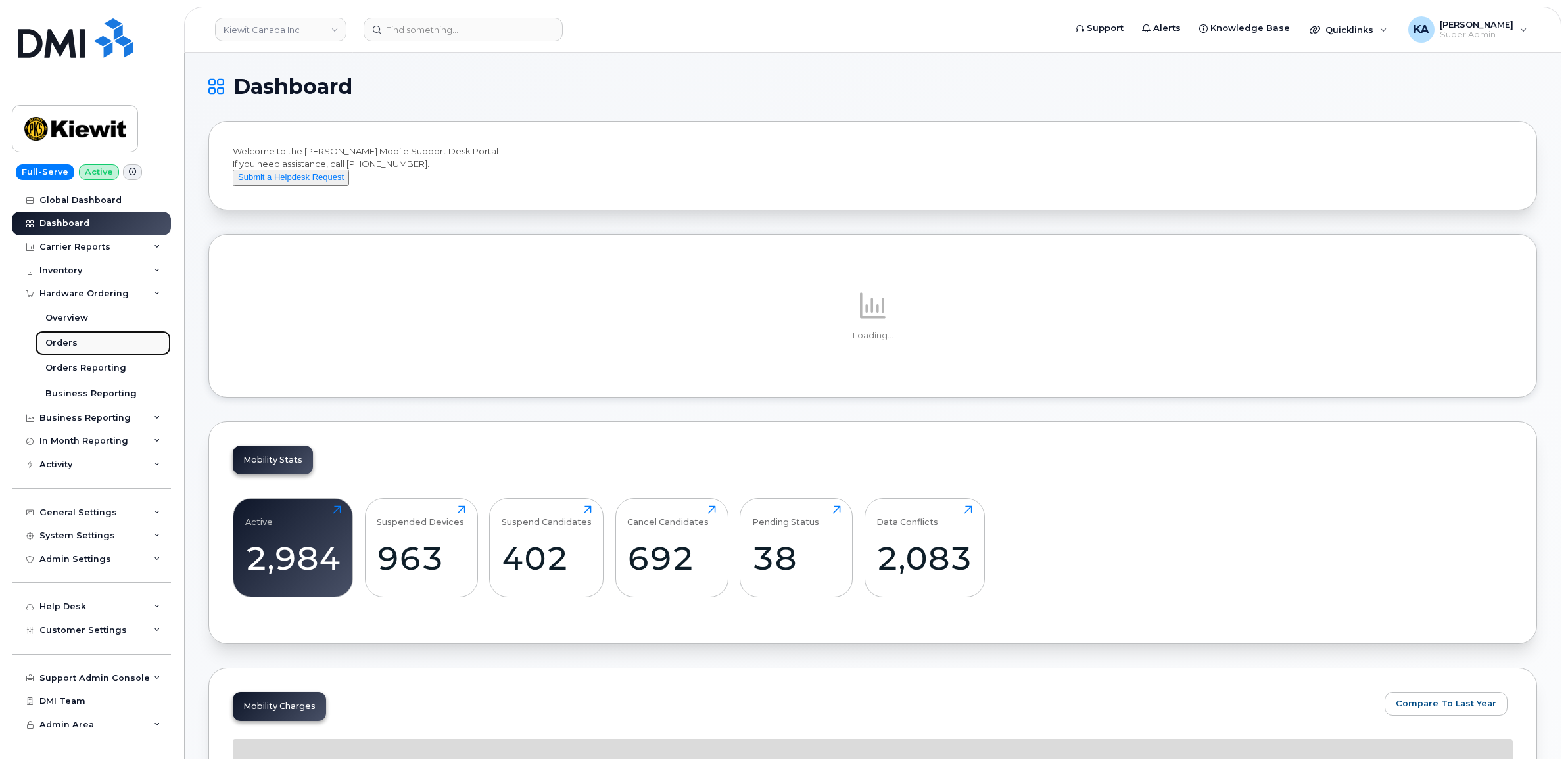
click at [58, 341] on div "Orders" at bounding box center [62, 342] width 33 height 12
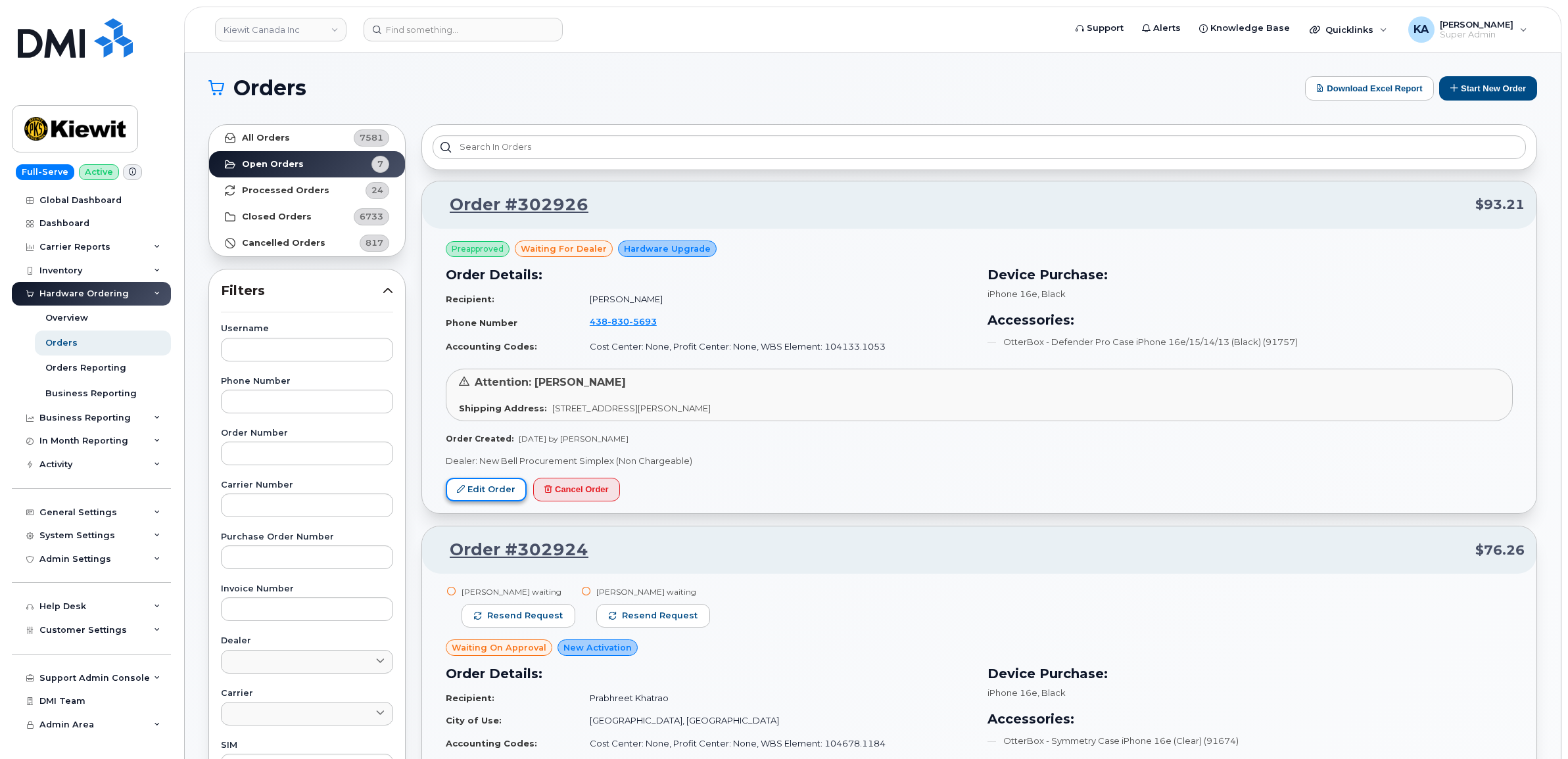
click at [485, 490] on link "Edit Order" at bounding box center [486, 490] width 81 height 24
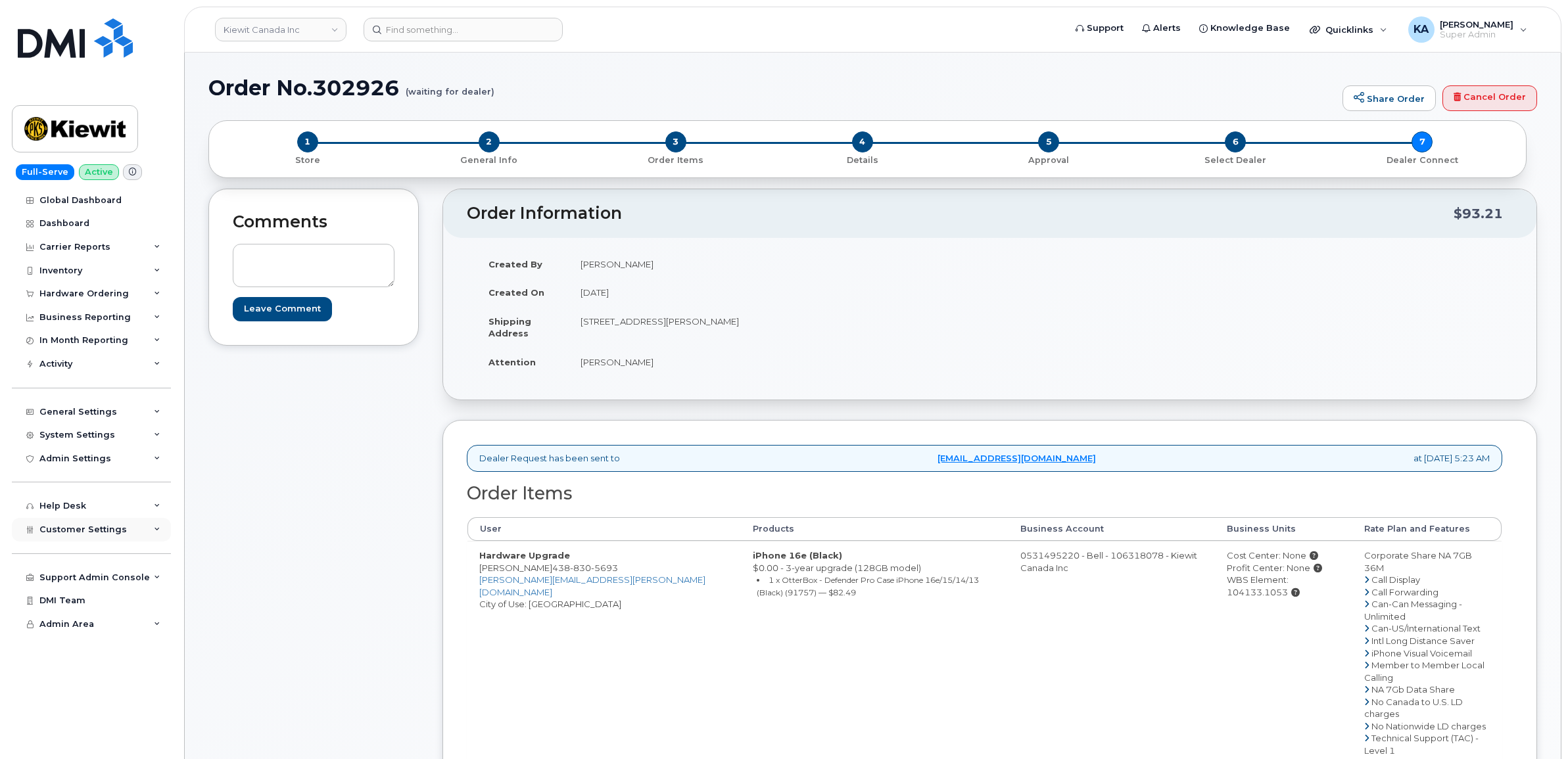
click at [63, 533] on span "Customer Settings" at bounding box center [83, 529] width 88 height 10
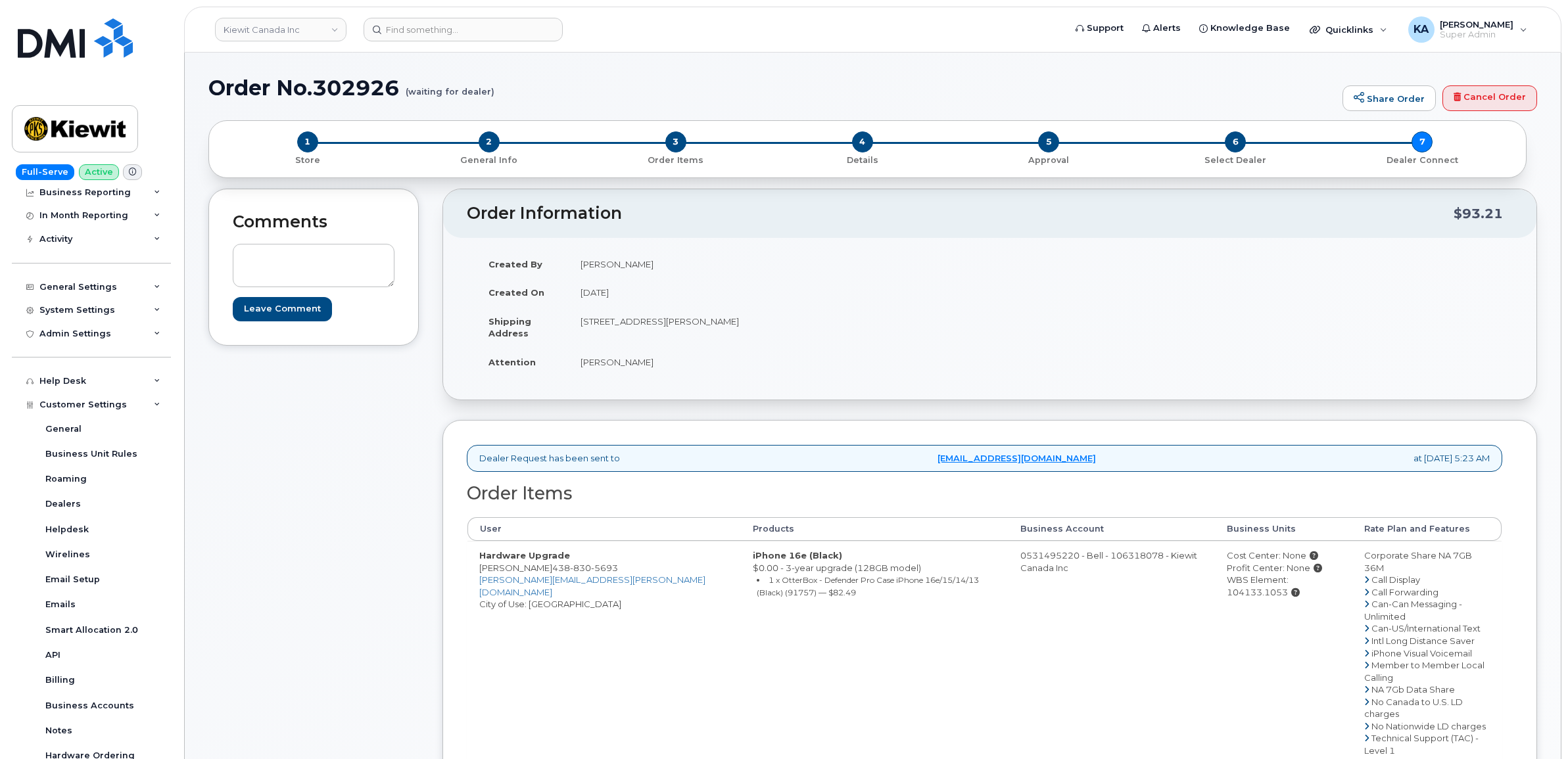
scroll to position [164, 0]
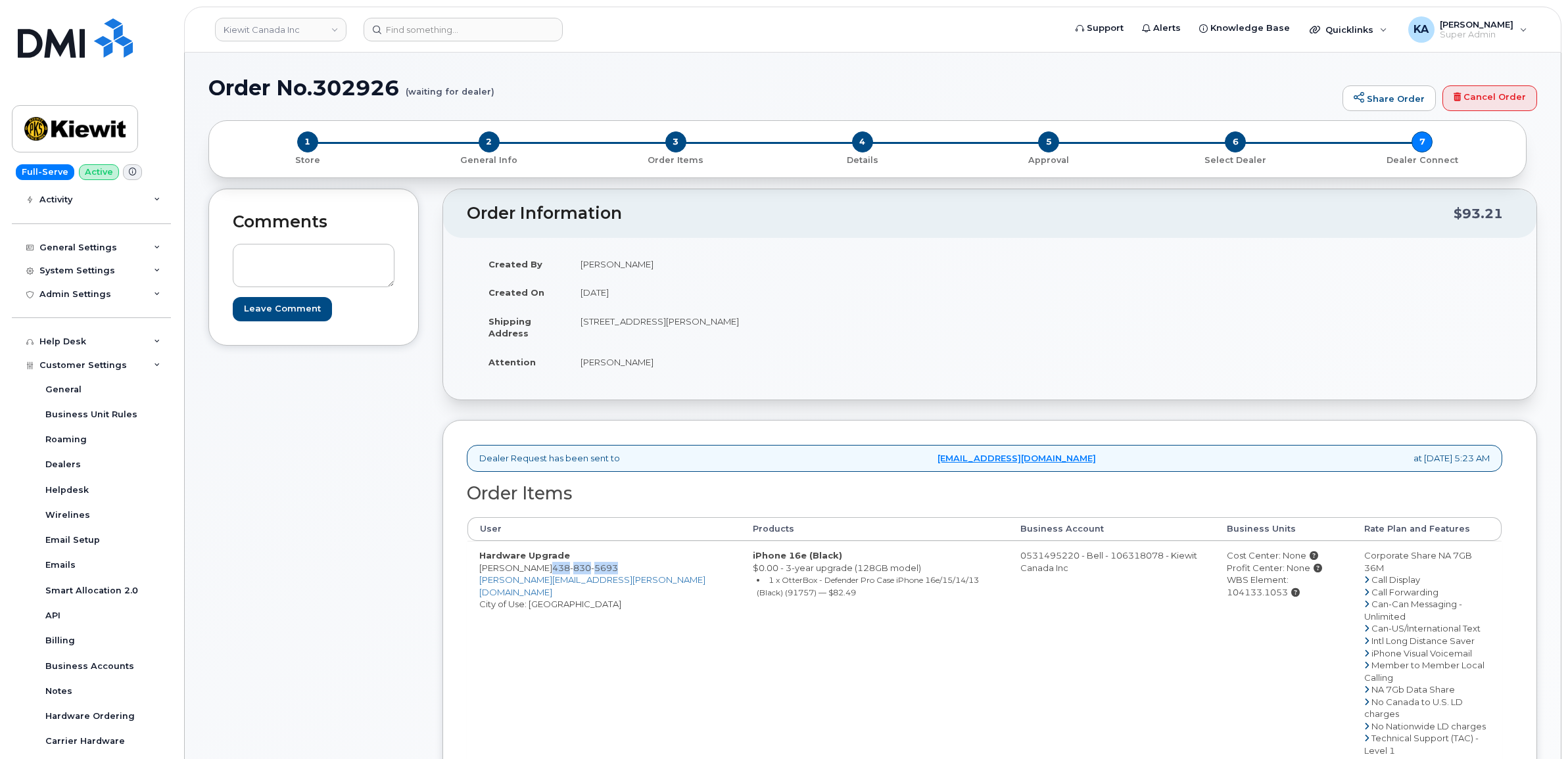
drag, startPoint x: 656, startPoint y: 567, endPoint x: 589, endPoint y: 569, distance: 67.0
click at [589, 569] on td "Hardware Upgrade [PERSON_NAME] [PHONE_NUMBER] [PERSON_NAME][EMAIL_ADDRESS][PERS…" at bounding box center [604, 689] width 274 height 297
copy span "438 830 5693"
drag, startPoint x: 577, startPoint y: 321, endPoint x: 660, endPoint y: 333, distance: 83.9
click at [660, 333] on td "2440 Don Reid Dr Ottawa Ontario K1H 1E1" at bounding box center [774, 327] width 411 height 41
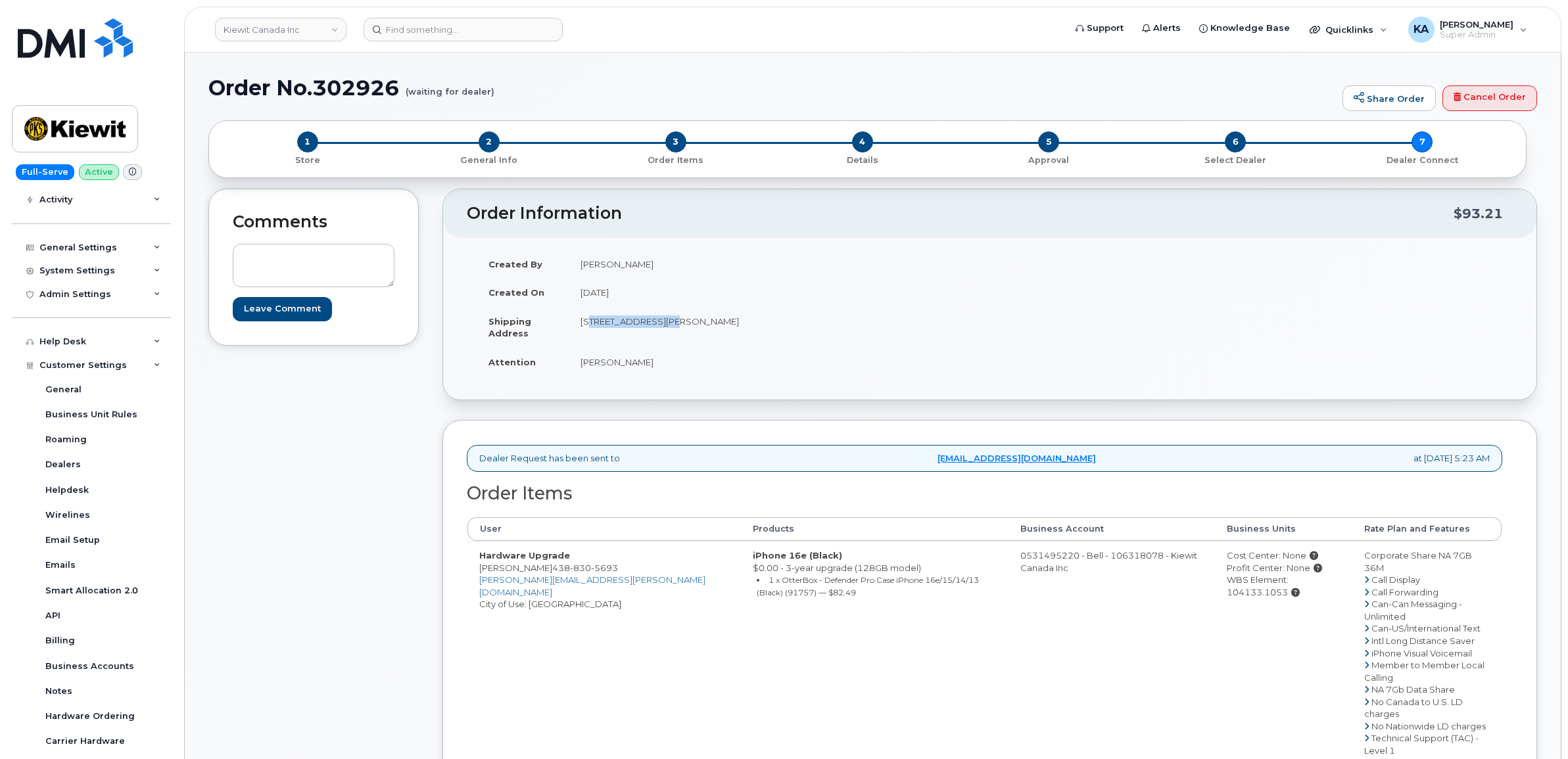
copy td "2440 Don Reid Dr"
drag, startPoint x: 731, startPoint y: 322, endPoint x: 791, endPoint y: 331, distance: 60.7
click at [791, 331] on td "2440 Don Reid Dr Ottawa Ontario K1H 1E1" at bounding box center [774, 327] width 411 height 41
copy td "K1H 1E1"
drag, startPoint x: 576, startPoint y: 359, endPoint x: 650, endPoint y: 370, distance: 74.8
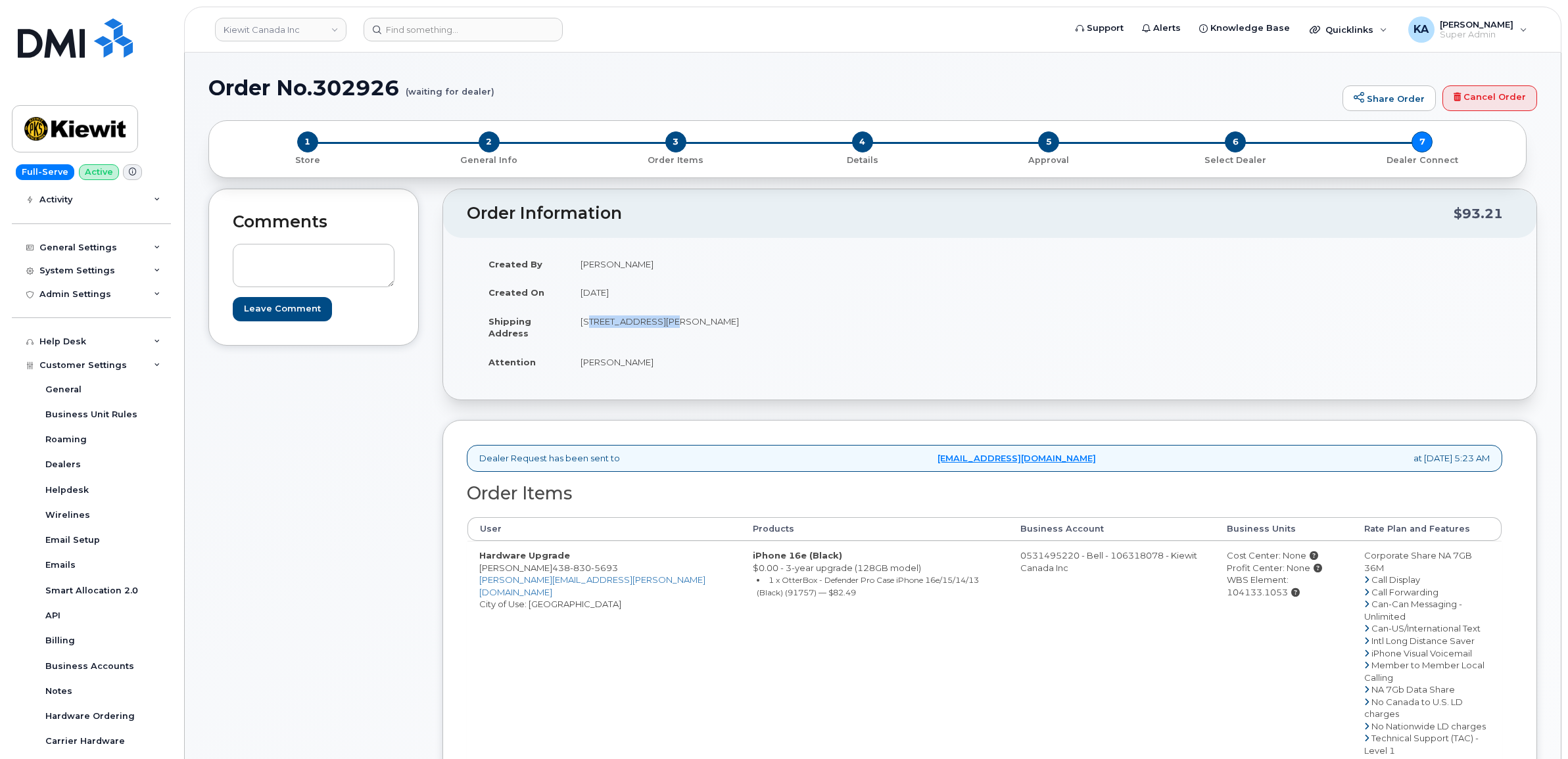
click at [650, 370] on td "William Sansom" at bounding box center [774, 362] width 411 height 29
copy td "William Sansom"
drag, startPoint x: 478, startPoint y: 569, endPoint x: 583, endPoint y: 569, distance: 105.0
click at [583, 569] on td "Hardware Upgrade Mohamad Abdulrahman 438 830 5693 MOHAMAD.ABDULRAHMAN@KIEWIT.CO…" at bounding box center [604, 689] width 274 height 297
copy td "Mohamad Abdulrahman"
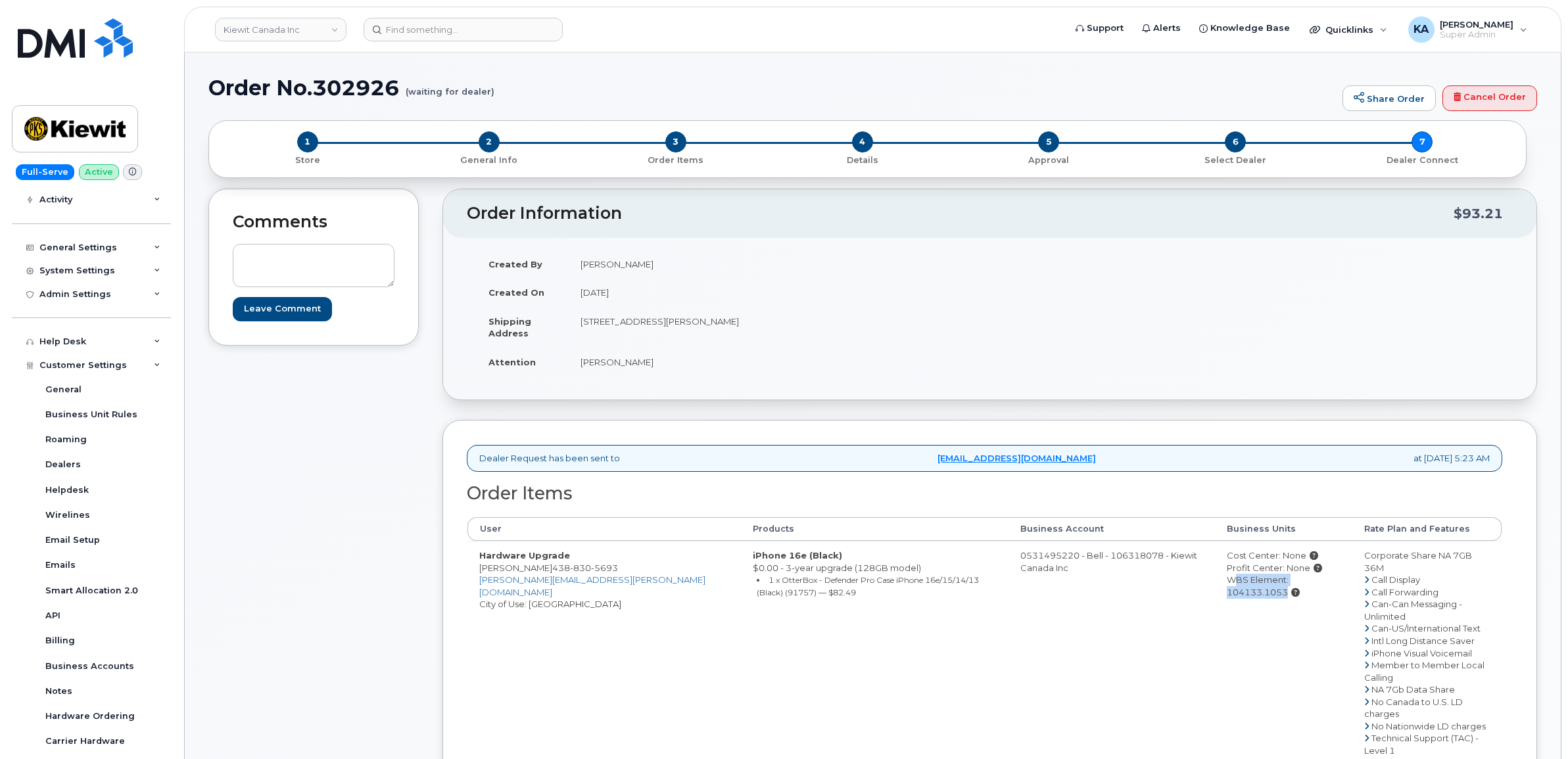
drag, startPoint x: 1207, startPoint y: 580, endPoint x: 1274, endPoint y: 601, distance: 70.2
click at [1274, 601] on td "Cost Center: None Profit Center: None WBS Element: 104133.1053" at bounding box center [1283, 689] width 137 height 297
copy div "WBS Element: 104133.1053"
click at [1215, 617] on td "Cost Center: None Profit Center: None WBS Element: 104133.1053" at bounding box center [1283, 689] width 137 height 297
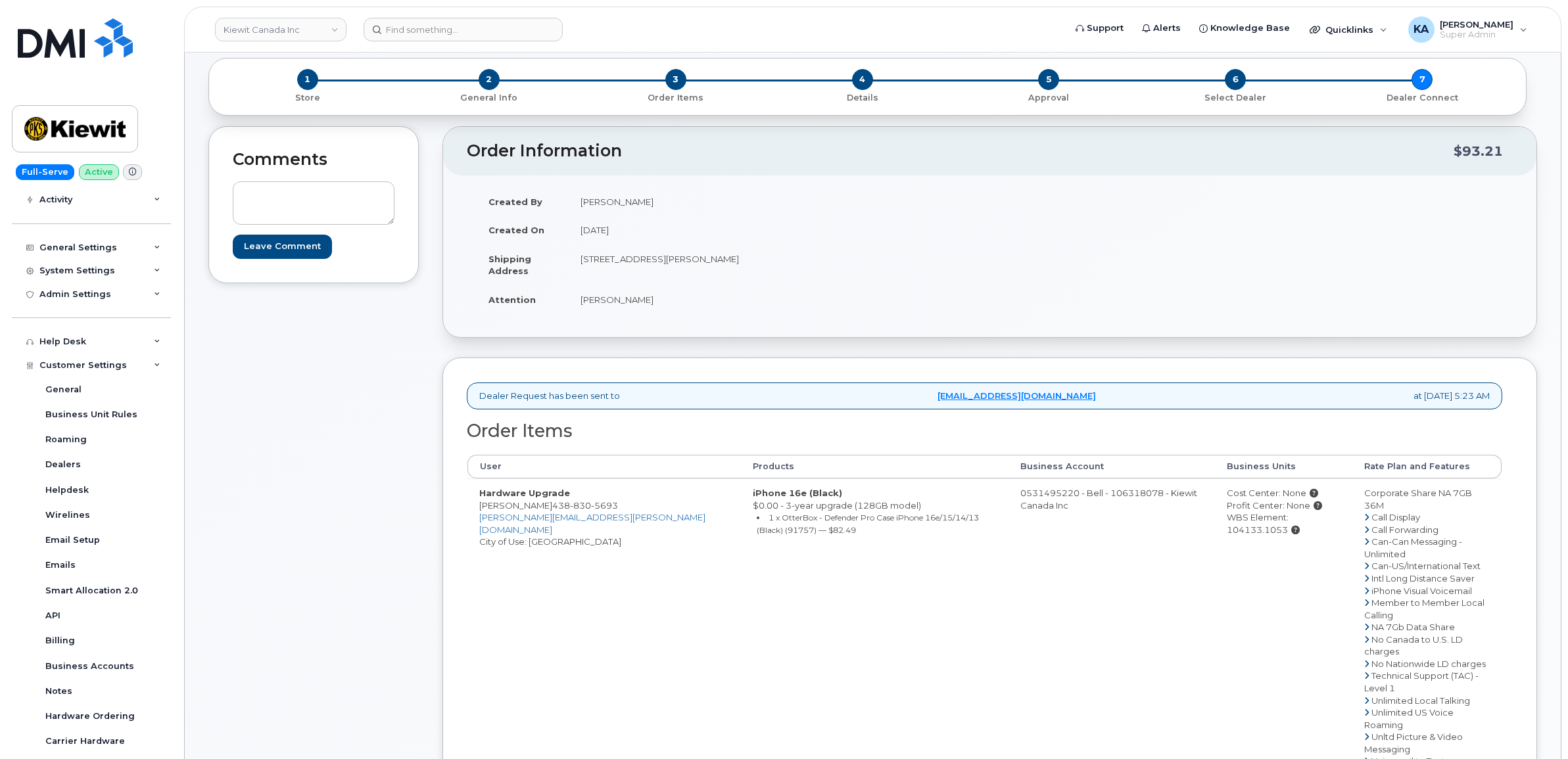
scroll to position [329, 0]
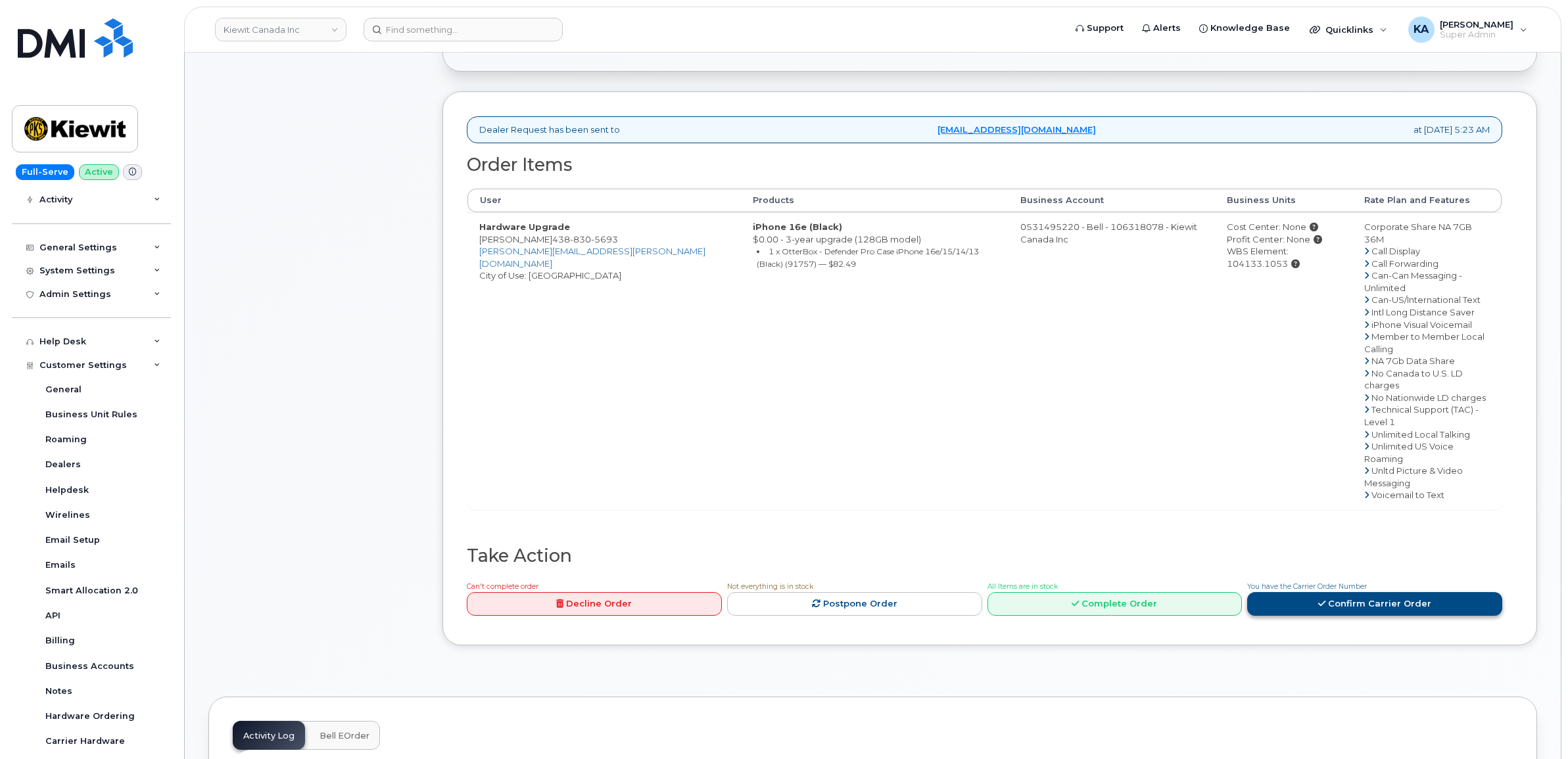
click at [1353, 592] on link "Confirm Carrier Order" at bounding box center [1375, 604] width 255 height 24
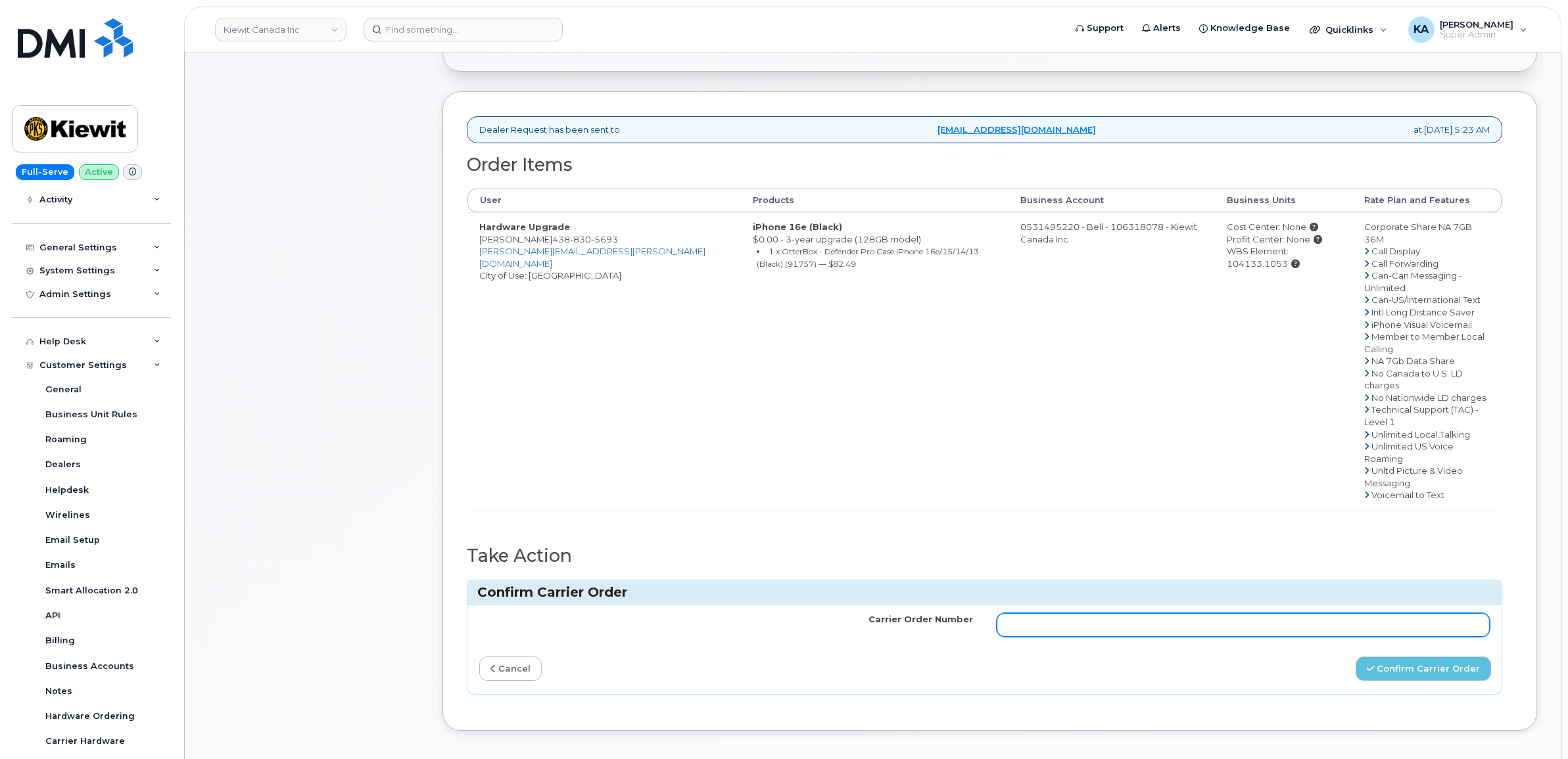
click at [1271, 613] on input "Carrier Order Number" at bounding box center [1243, 625] width 494 height 24
paste input "3027554"
type input "3027554"
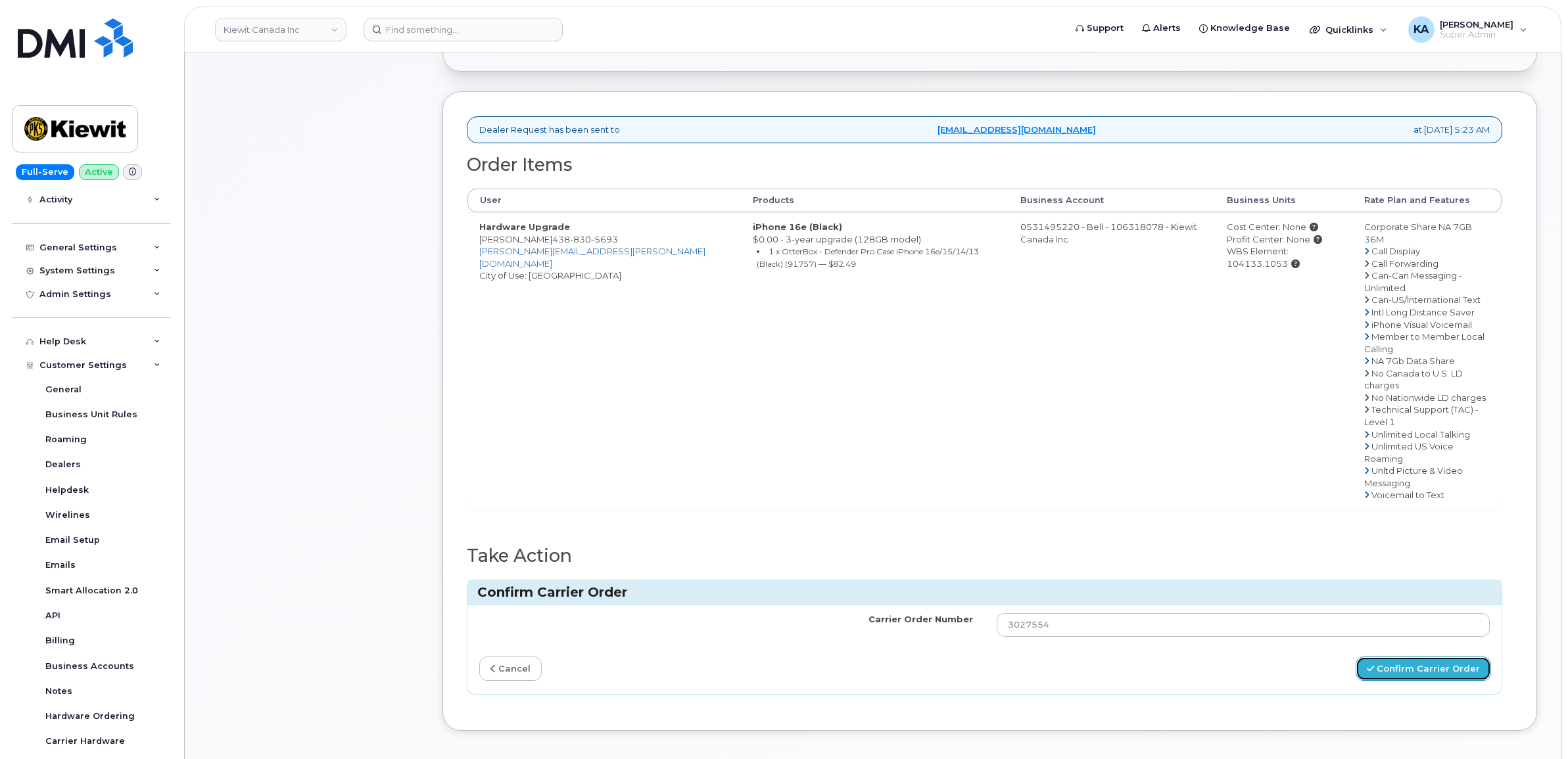
click at [1391, 657] on button "Confirm Carrier Order" at bounding box center [1422, 668] width 135 height 24
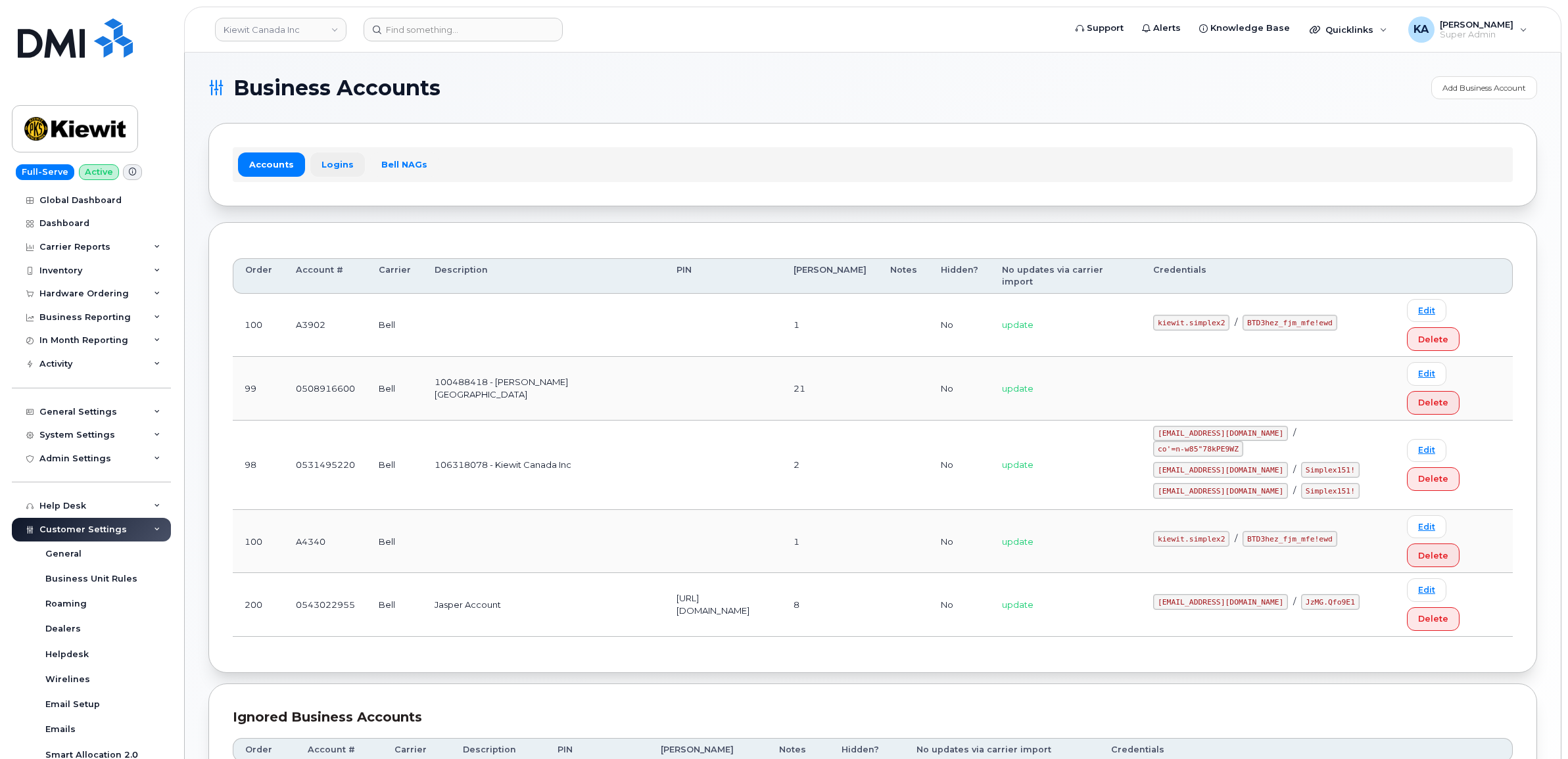
click at [340, 161] on link "Logins" at bounding box center [338, 164] width 54 height 24
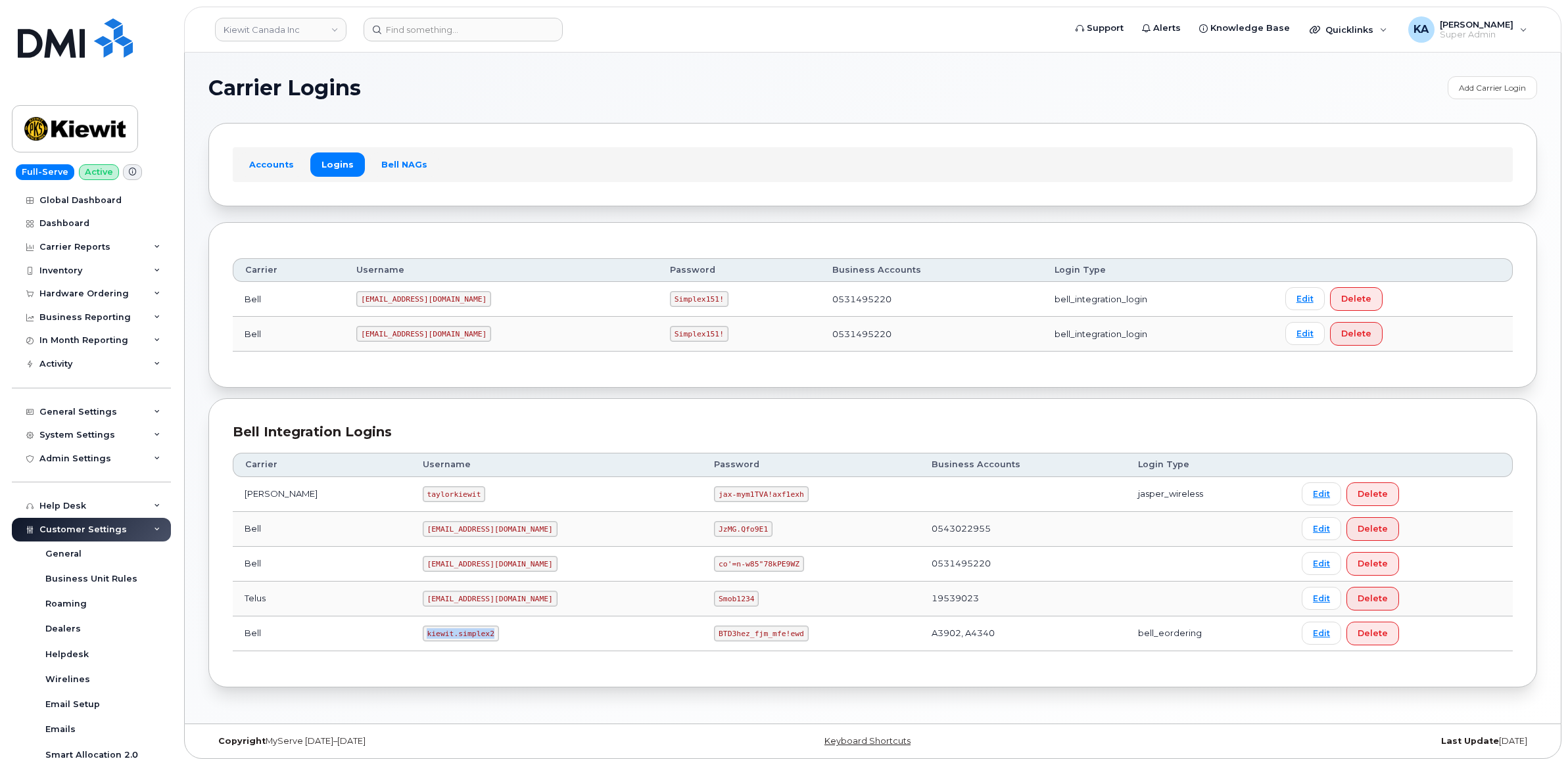
drag, startPoint x: 392, startPoint y: 639, endPoint x: 459, endPoint y: 652, distance: 68.2
click at [459, 651] on td "kiewit.simplex2" at bounding box center [557, 634] width 292 height 34
copy code "kiewit.simplex2"
drag, startPoint x: 654, startPoint y: 639, endPoint x: 738, endPoint y: 648, distance: 84.5
click at [738, 648] on td "BTD3hez_fjm_mfe!ewd" at bounding box center [810, 634] width 216 height 34
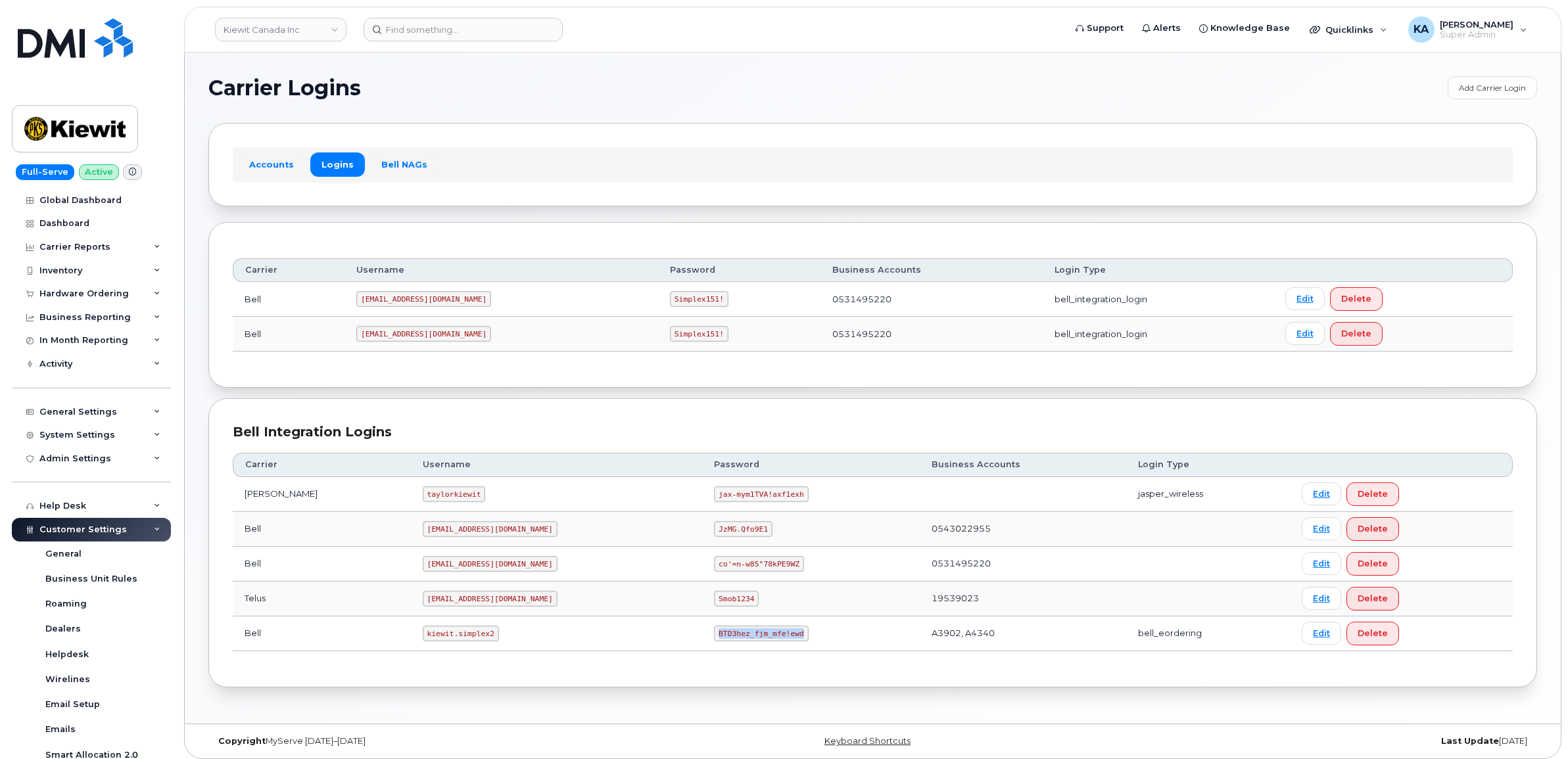
copy code "BTD3hez_fjm_mfe!ewd"
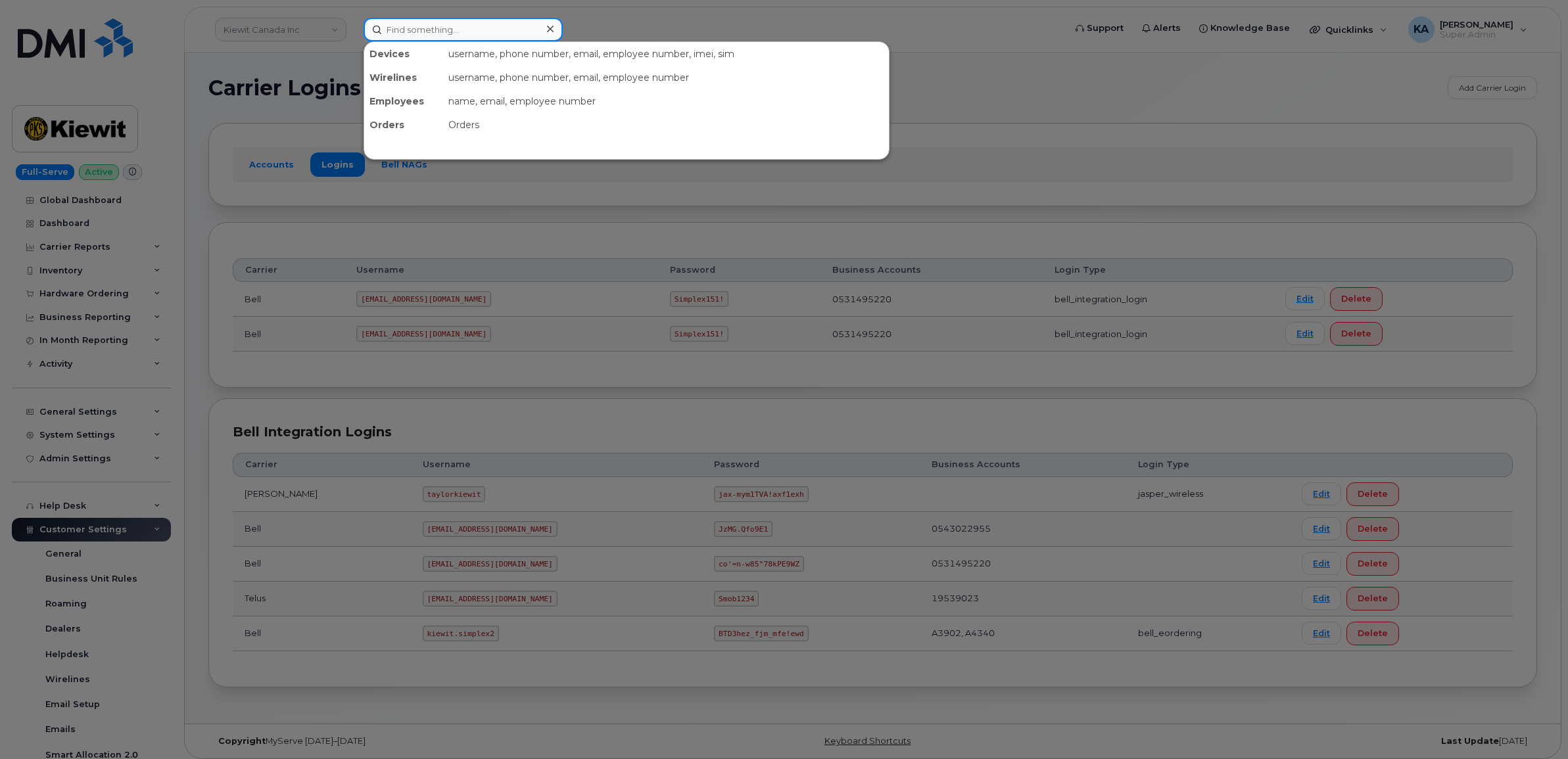
paste input "2269746833"
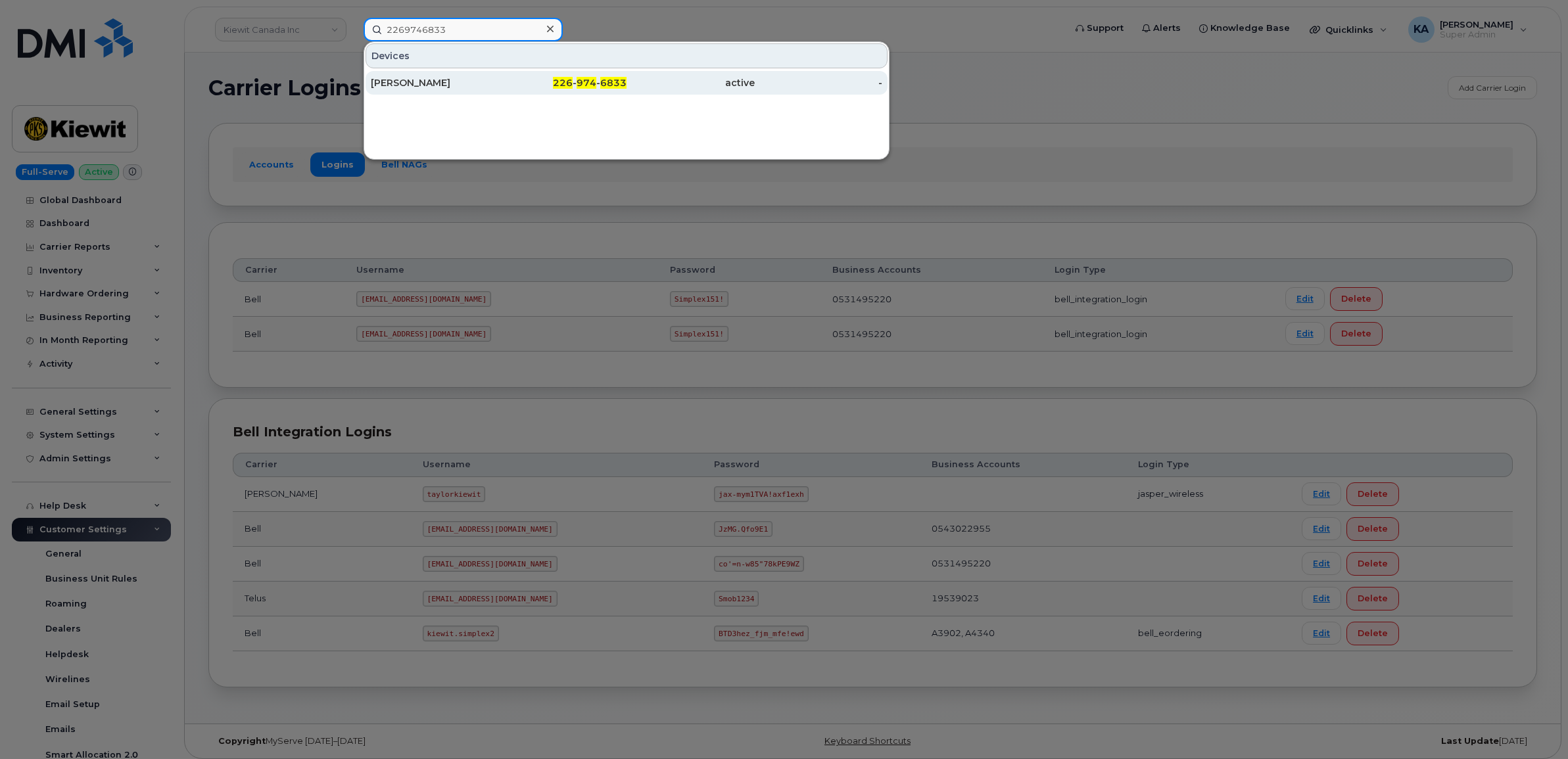
type input "2269746833"
click at [442, 86] on div "NEIL HOFFMANN" at bounding box center [435, 82] width 129 height 14
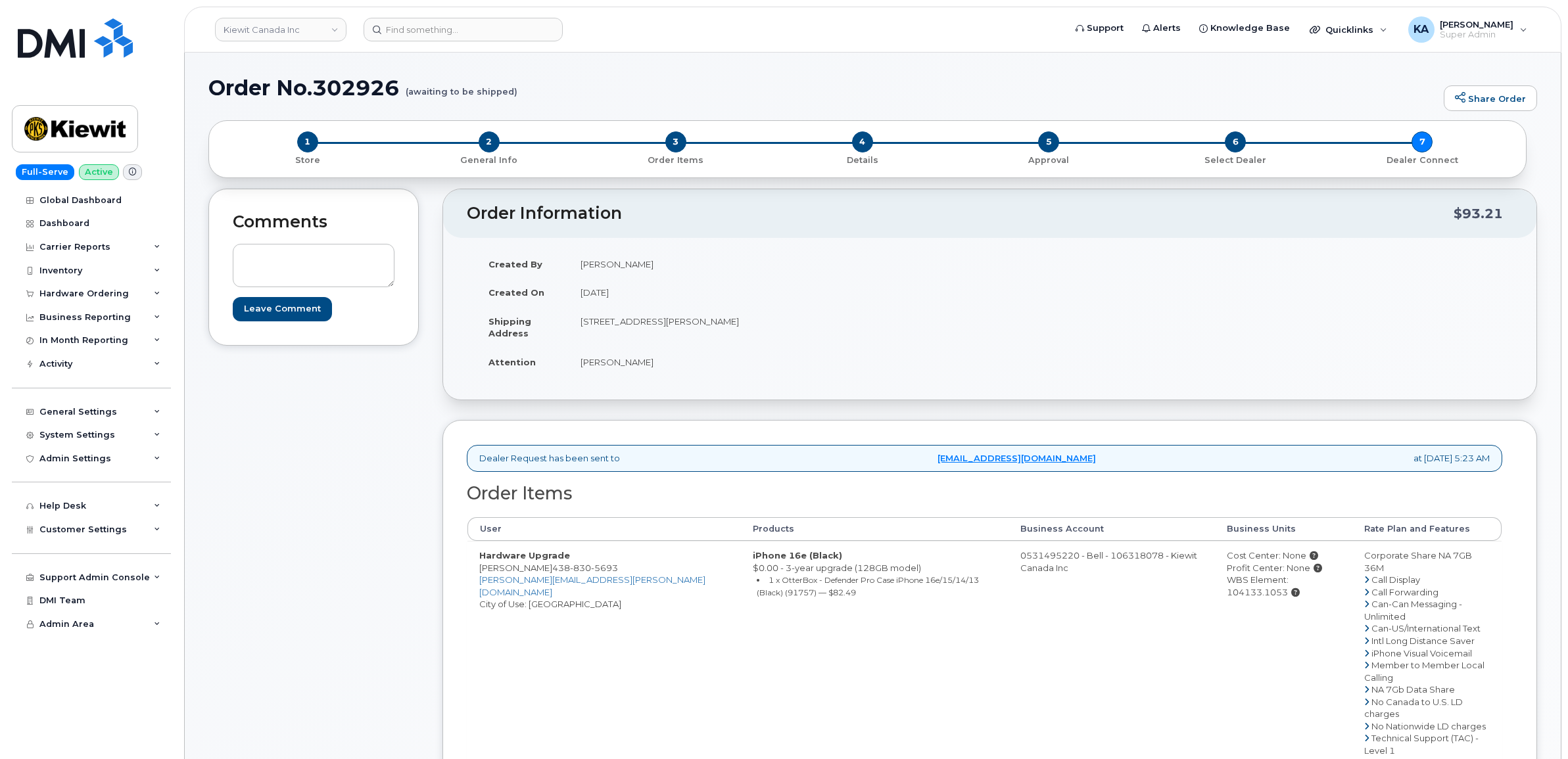
drag, startPoint x: 478, startPoint y: 565, endPoint x: 587, endPoint y: 569, distance: 109.1
click at [587, 569] on td "Hardware Upgrade [PERSON_NAME] [PHONE_NUMBER] [PERSON_NAME][EMAIL_ADDRESS][PERS…" at bounding box center [604, 689] width 274 height 297
copy td "[PERSON_NAME]"
click at [257, 27] on link "Kiewit Canada Inc" at bounding box center [280, 30] width 131 height 24
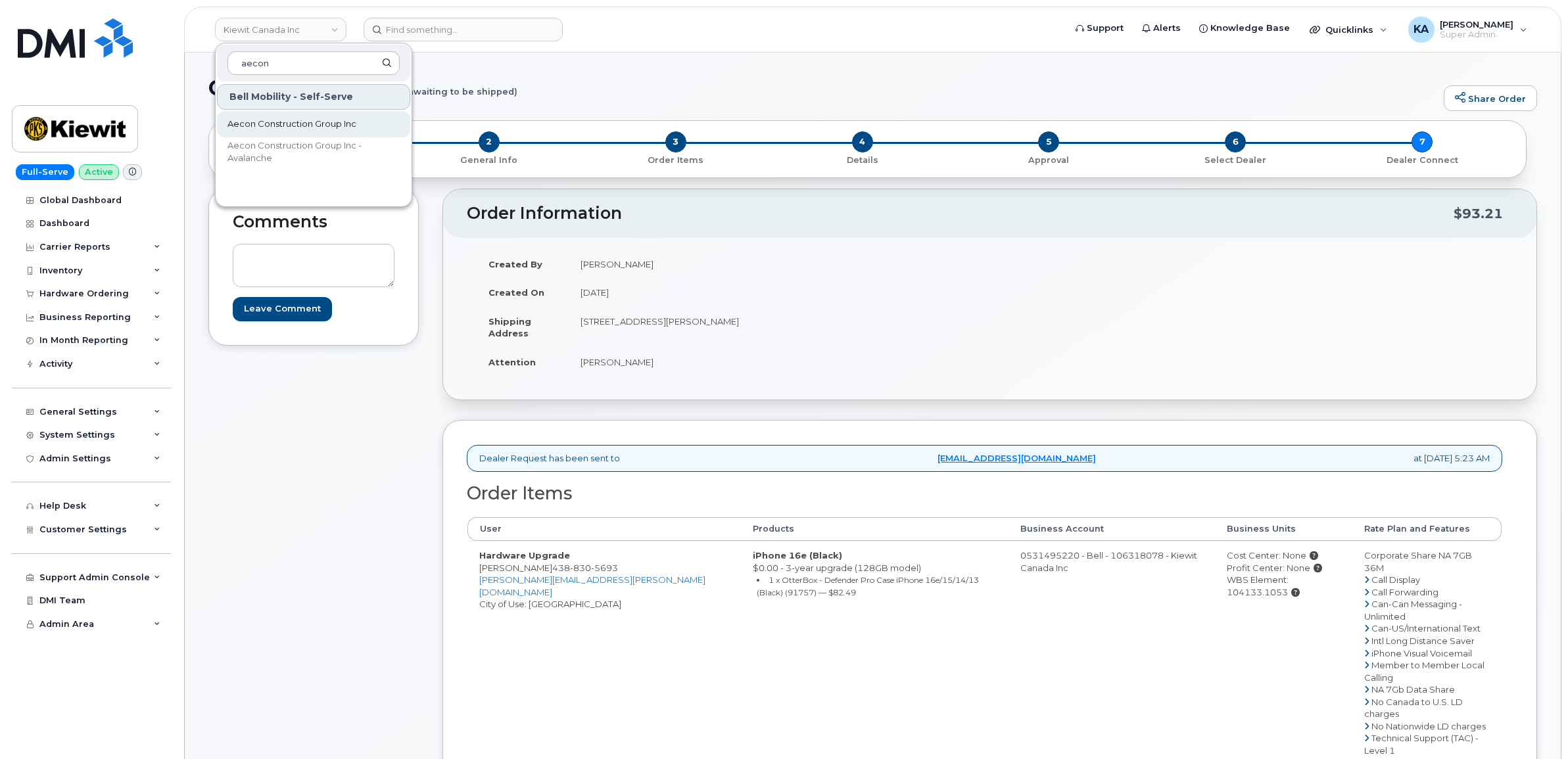
type input "aecon"
click at [279, 123] on span "Aecon Construction Group Inc" at bounding box center [292, 124] width 129 height 14
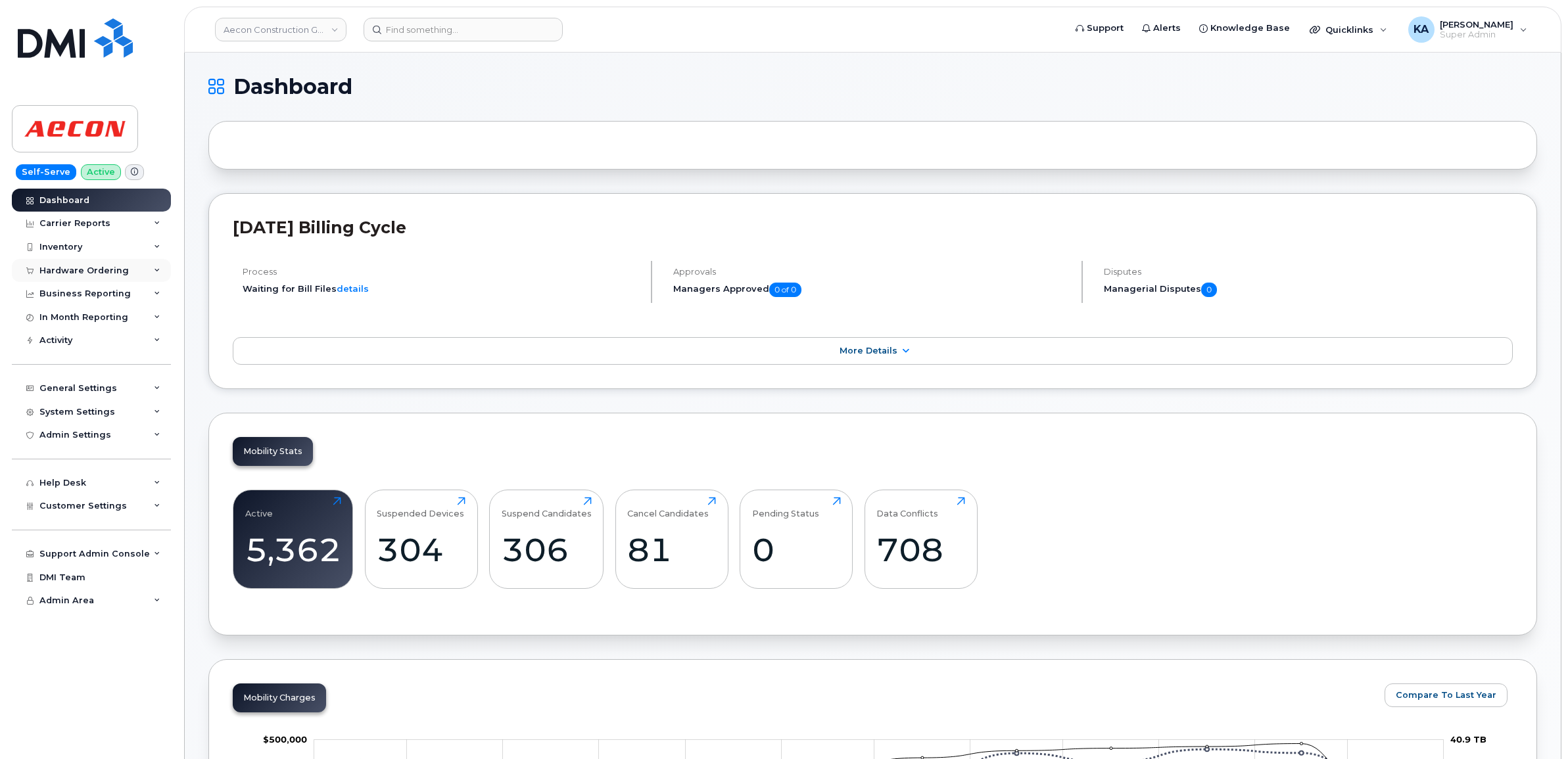
click at [81, 272] on div "Hardware Ordering" at bounding box center [84, 271] width 90 height 11
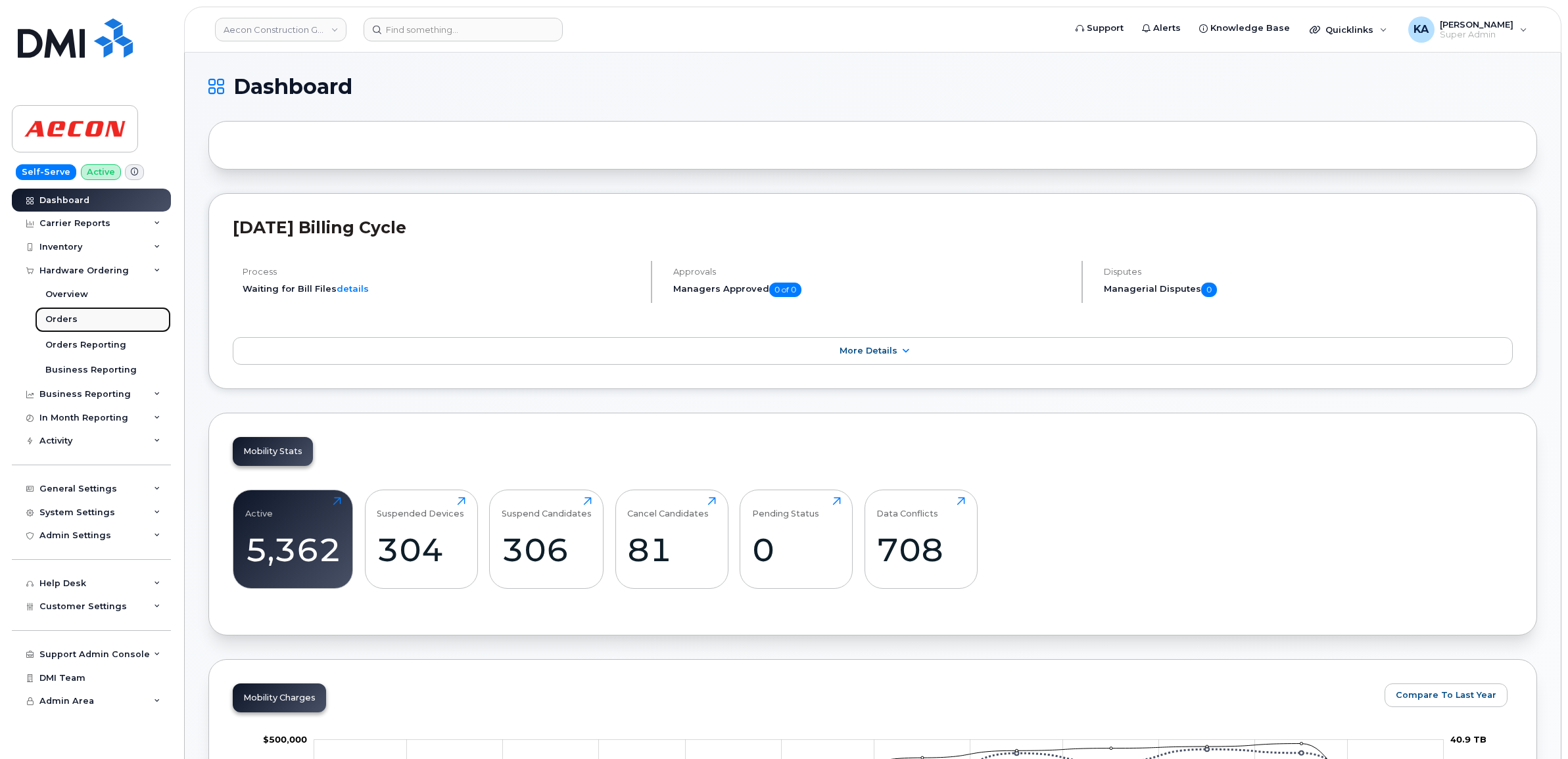
click at [61, 316] on div "Orders" at bounding box center [62, 319] width 33 height 12
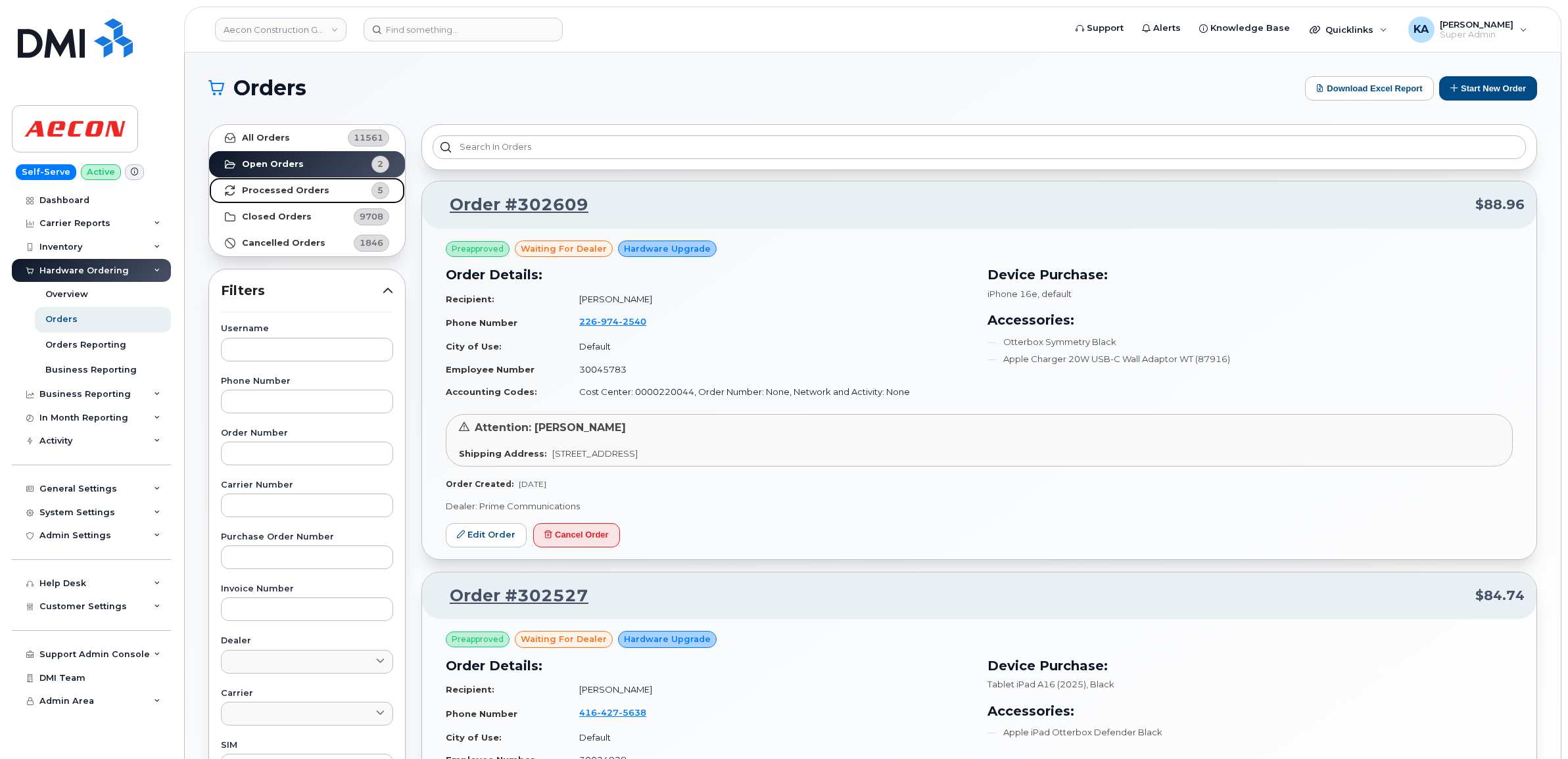
click at [311, 189] on strong "Processed Orders" at bounding box center [285, 191] width 88 height 11
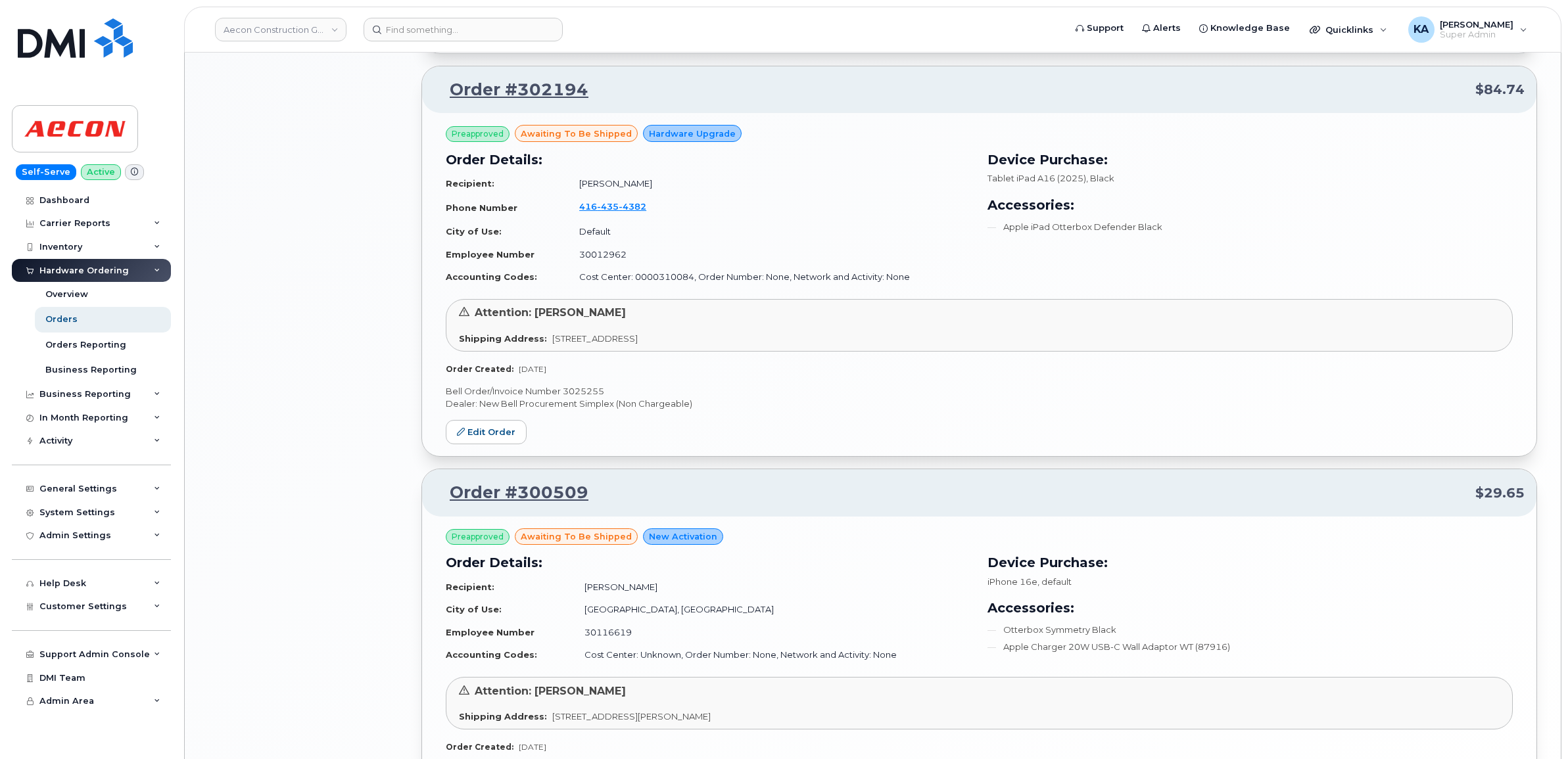
scroll to position [1397, 0]
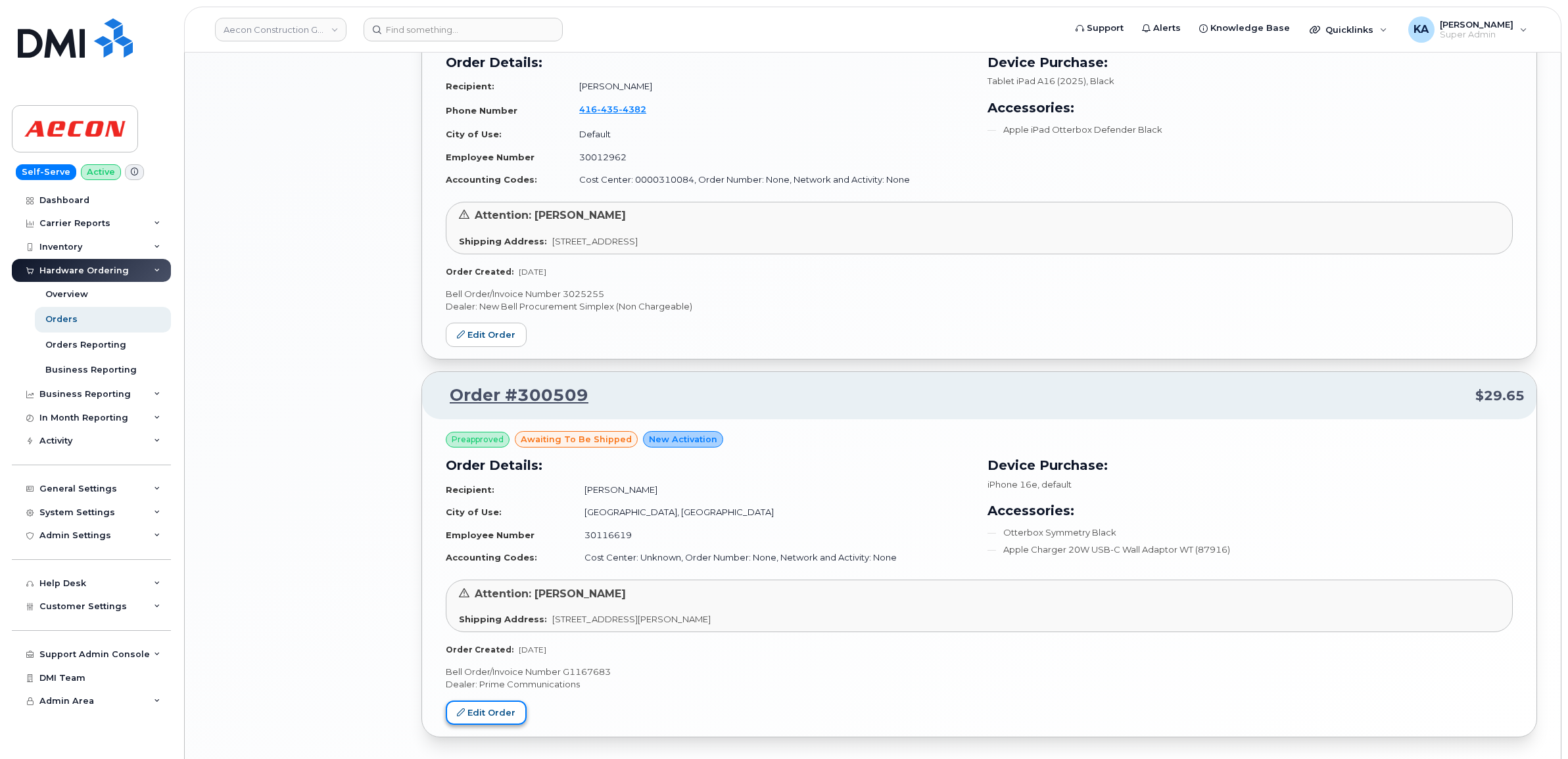
click at [462, 710] on icon at bounding box center [460, 712] width 8 height 8
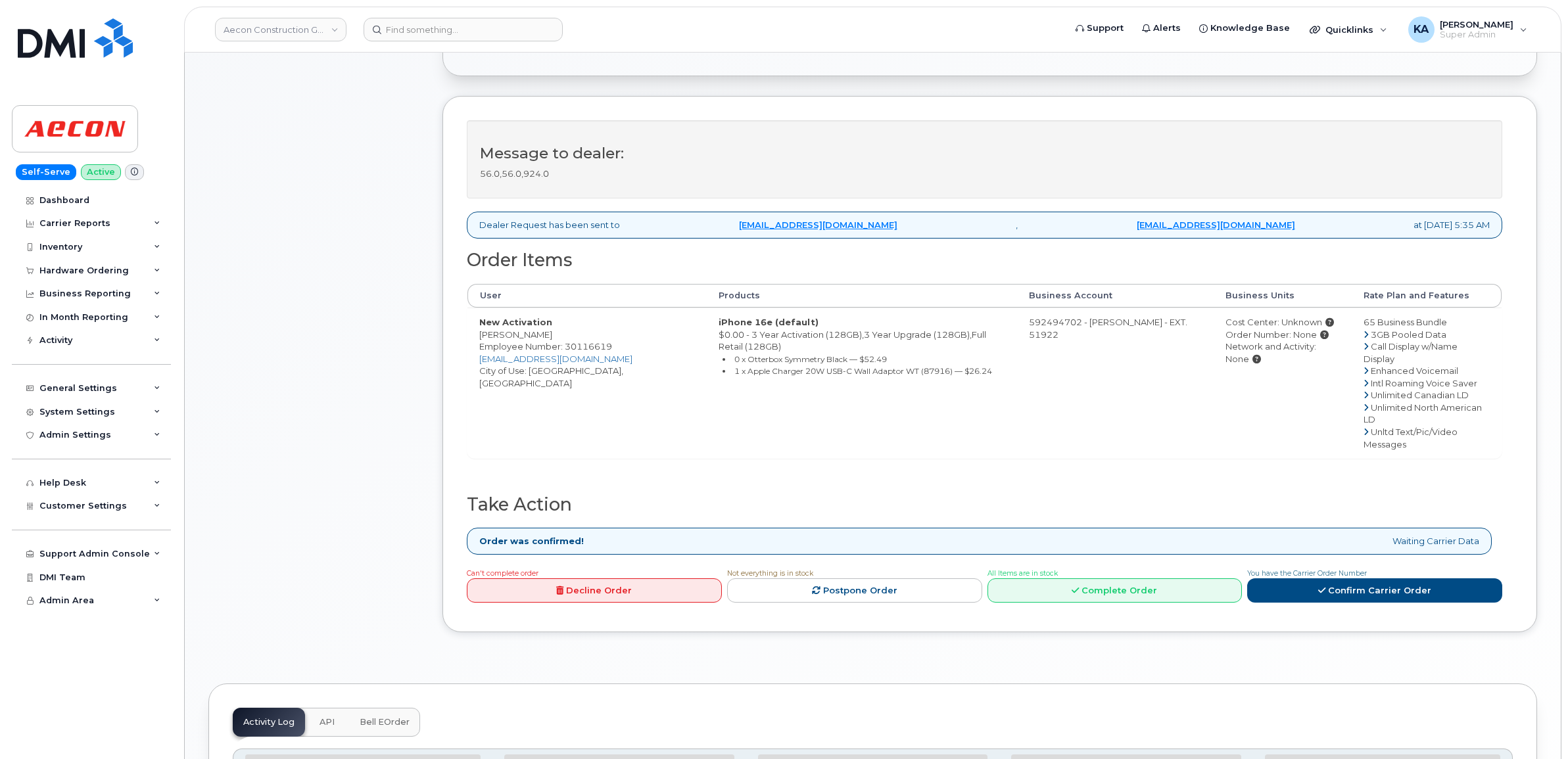
scroll to position [411, 0]
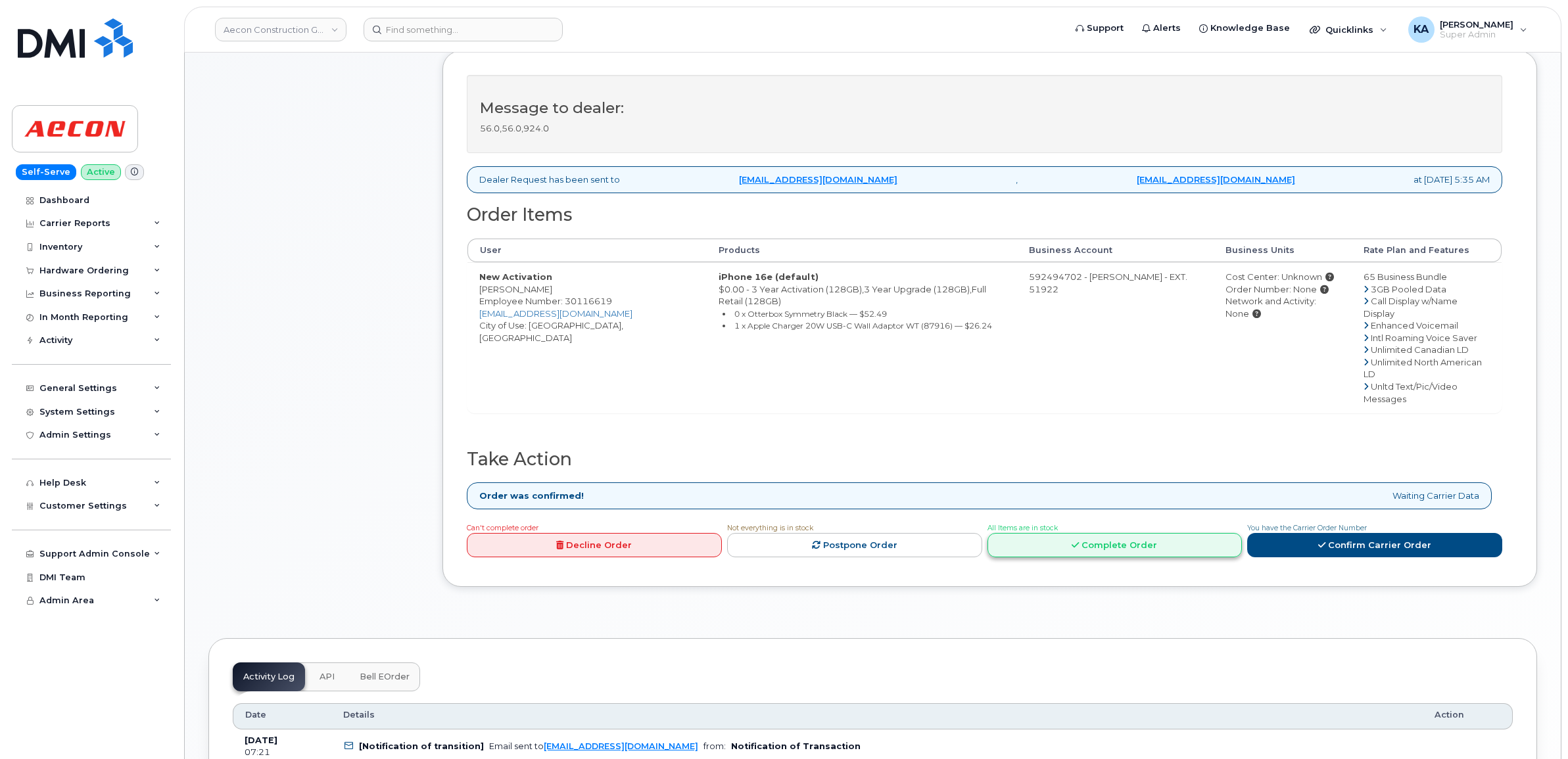
click at [1105, 533] on link "Complete Order" at bounding box center [1115, 545] width 255 height 24
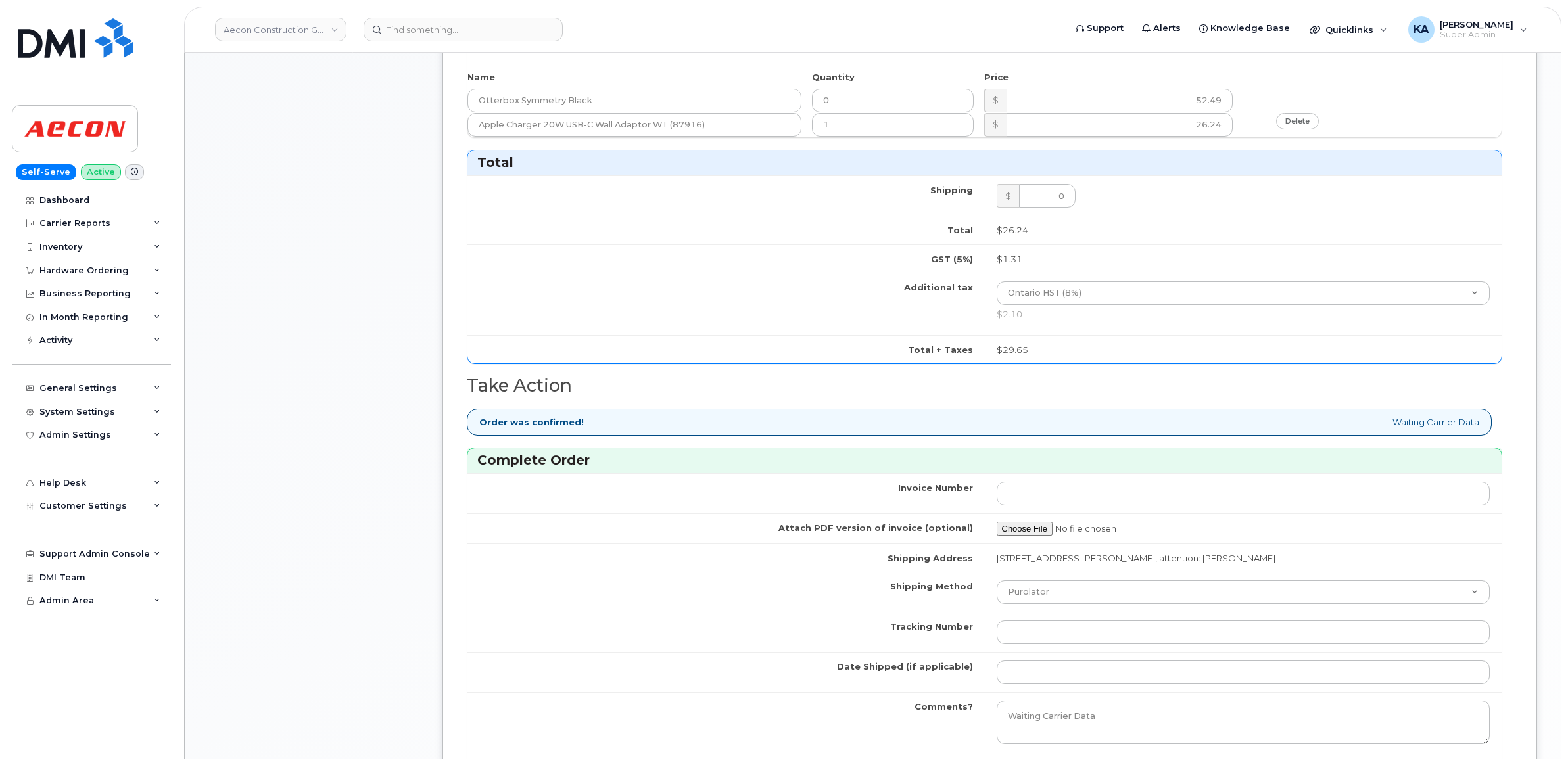
scroll to position [658, 0]
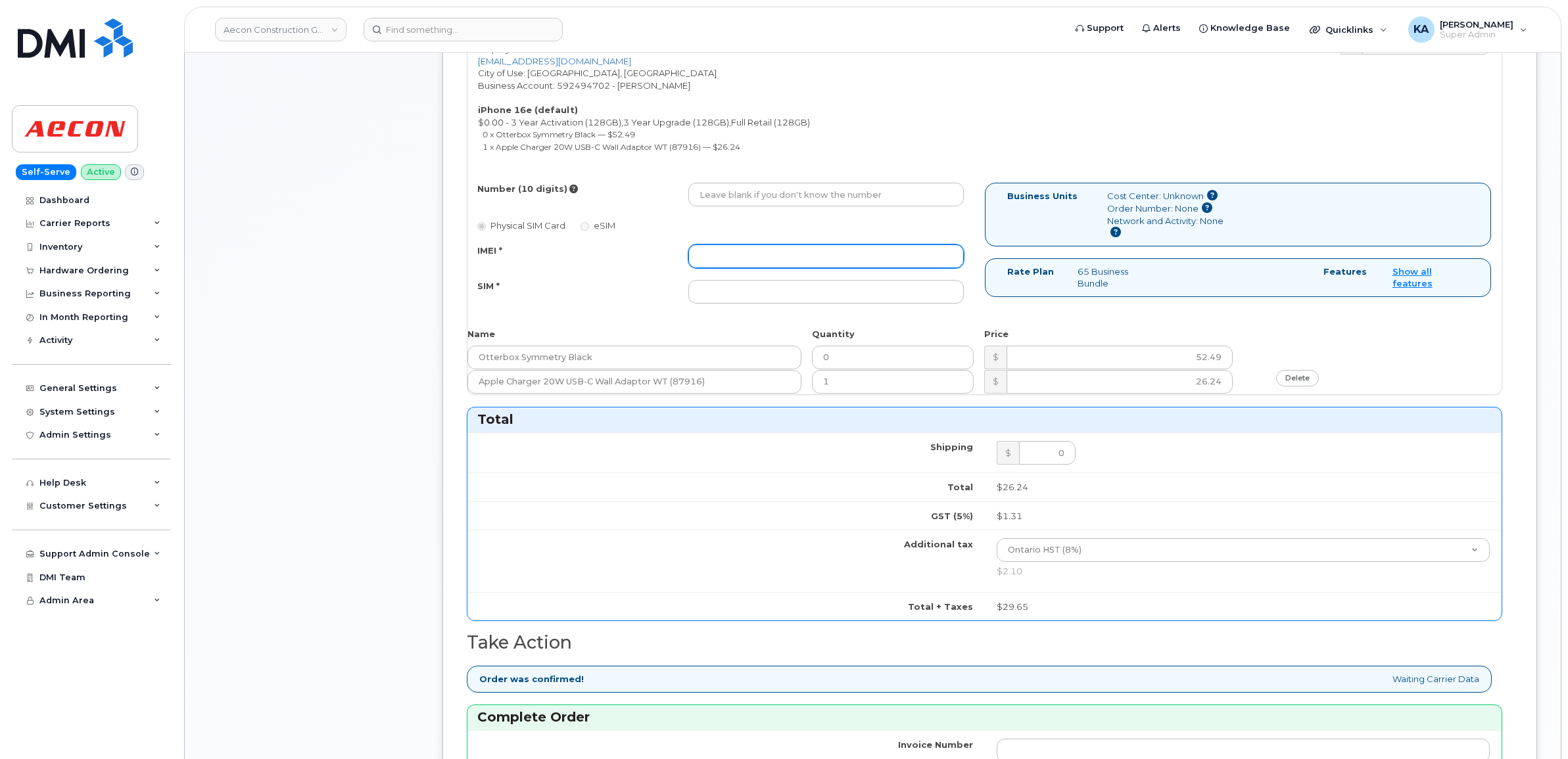
paste input "354216330036264"
type input "354216330036264"
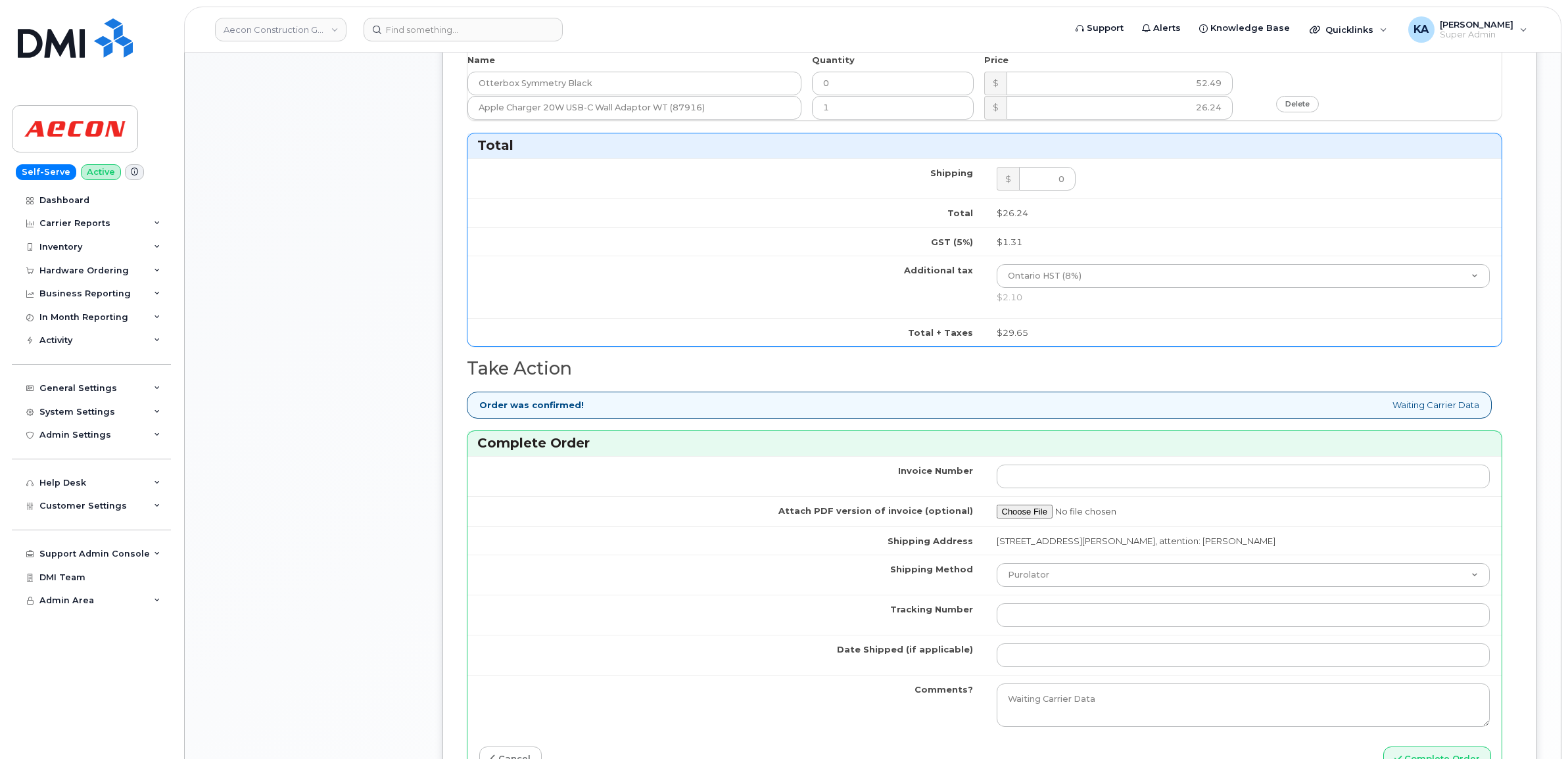
scroll to position [986, 0]
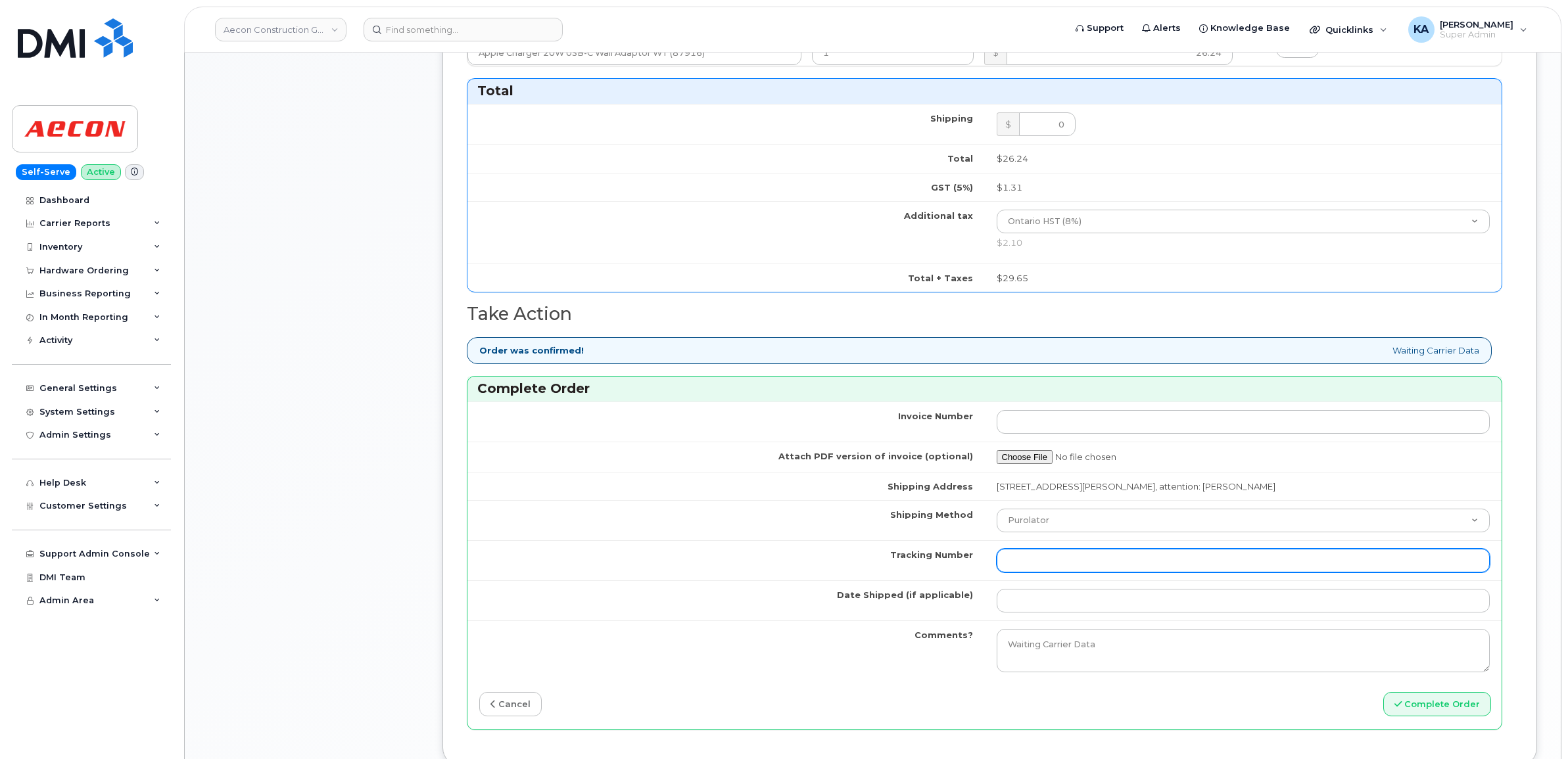
paste input "520066128163"
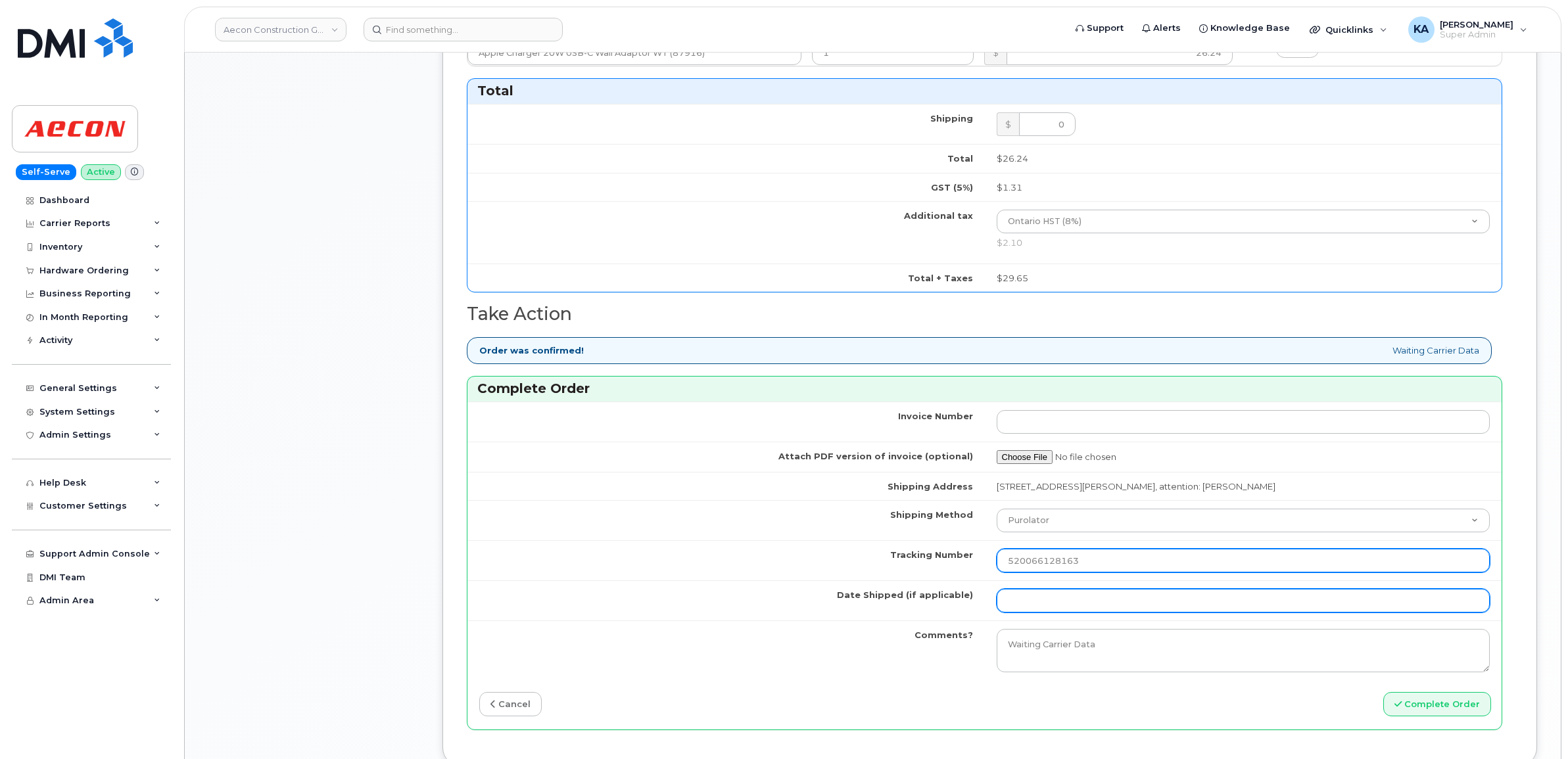
type input "520066128163"
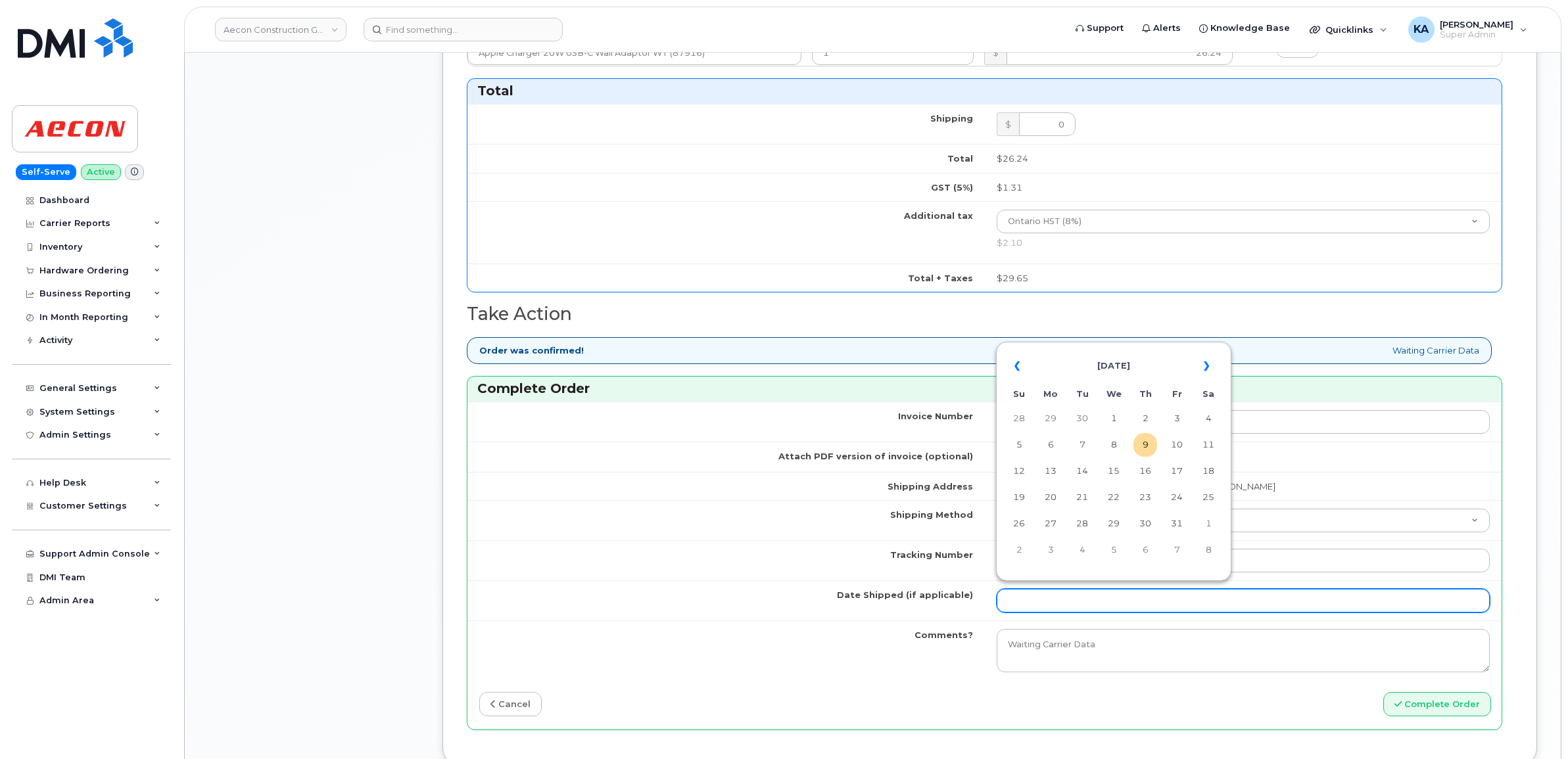
click at [1015, 590] on input "Date Shipped (if applicable)" at bounding box center [1243, 600] width 494 height 24
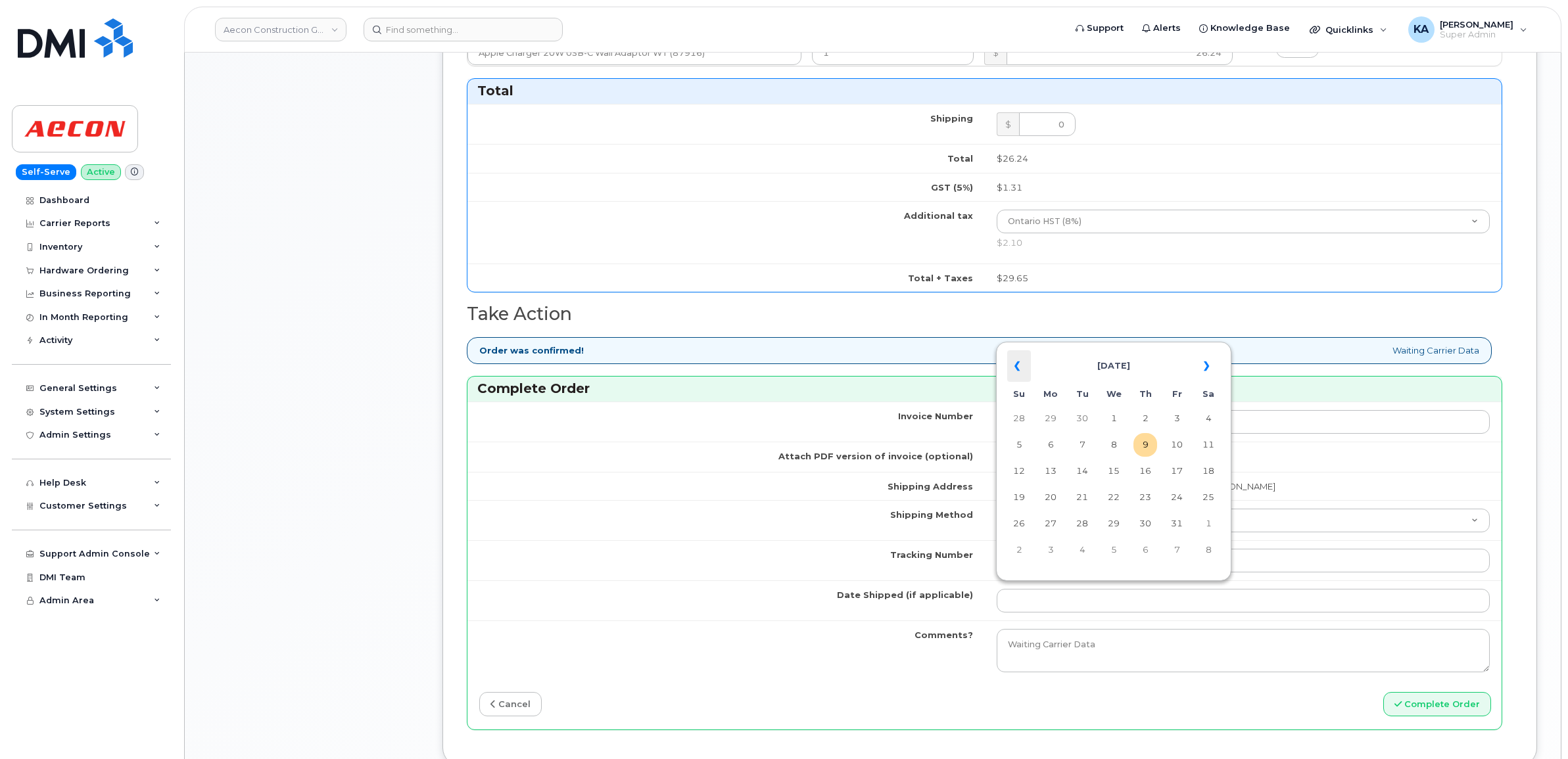
click at [1017, 368] on th "«" at bounding box center [1019, 366] width 24 height 32
click at [1115, 500] on td "24" at bounding box center [1113, 497] width 24 height 24
type input "[DATE]"
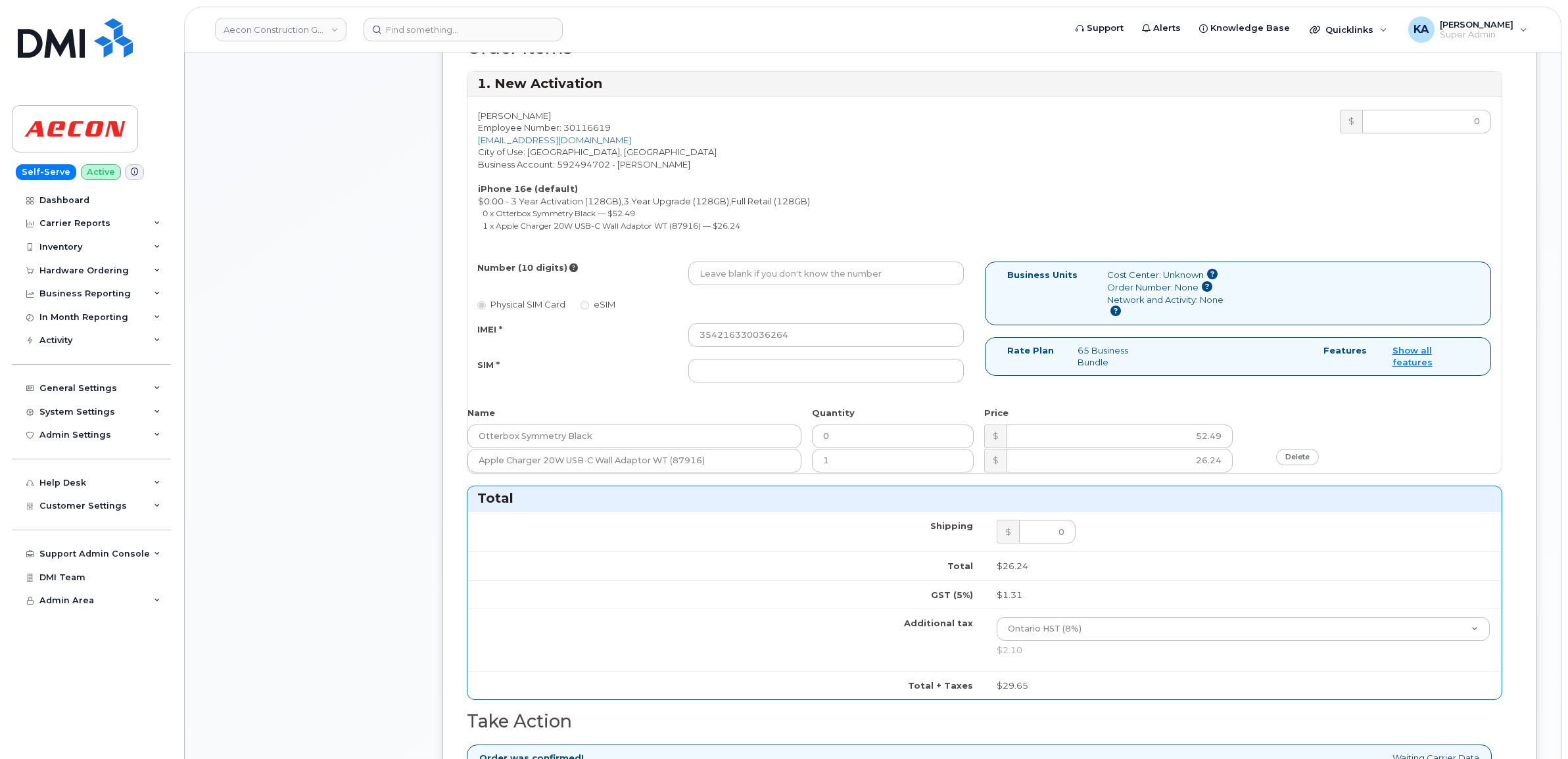
scroll to position [575, 0]
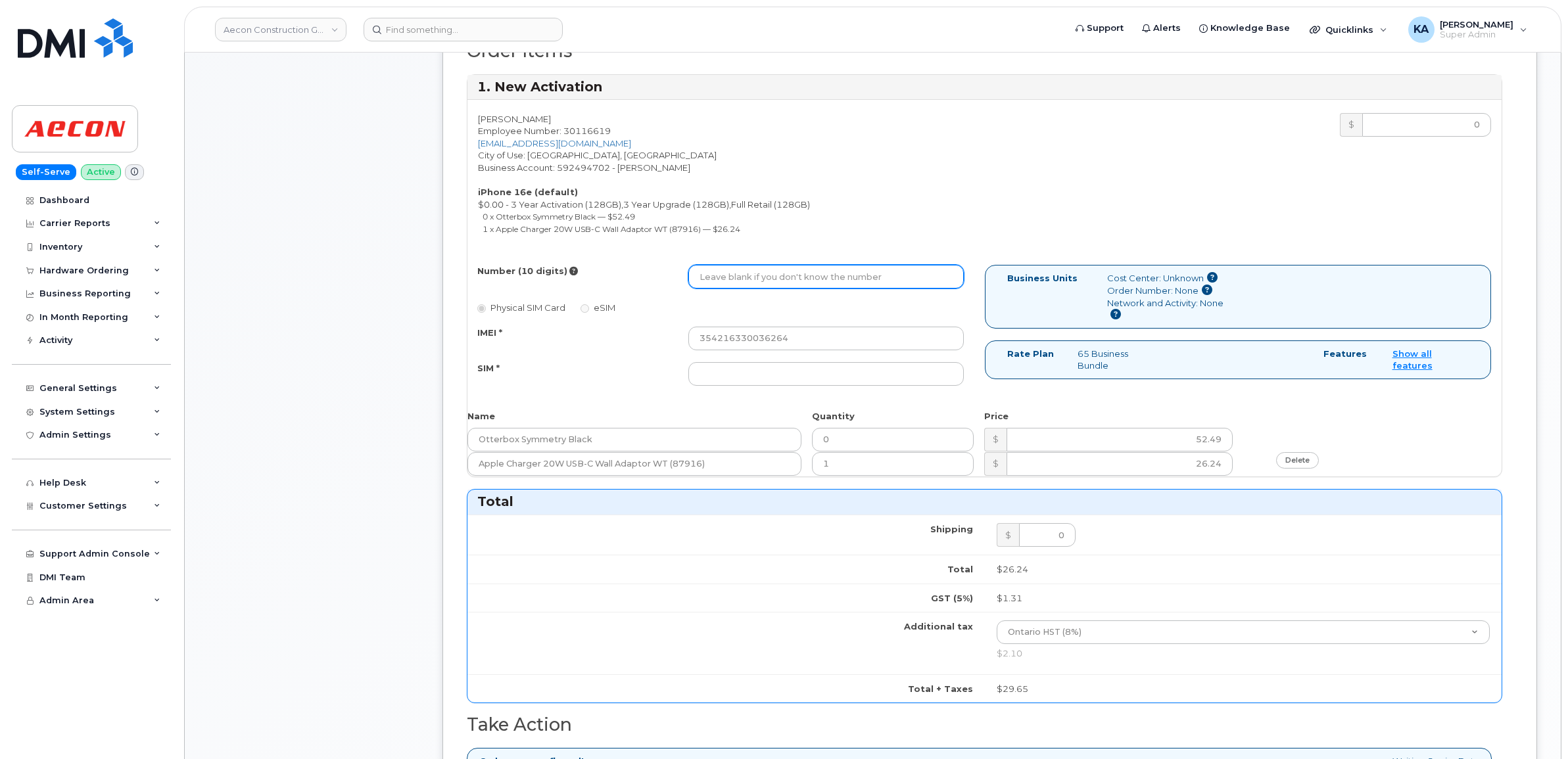
paste input "226) 974-6833"
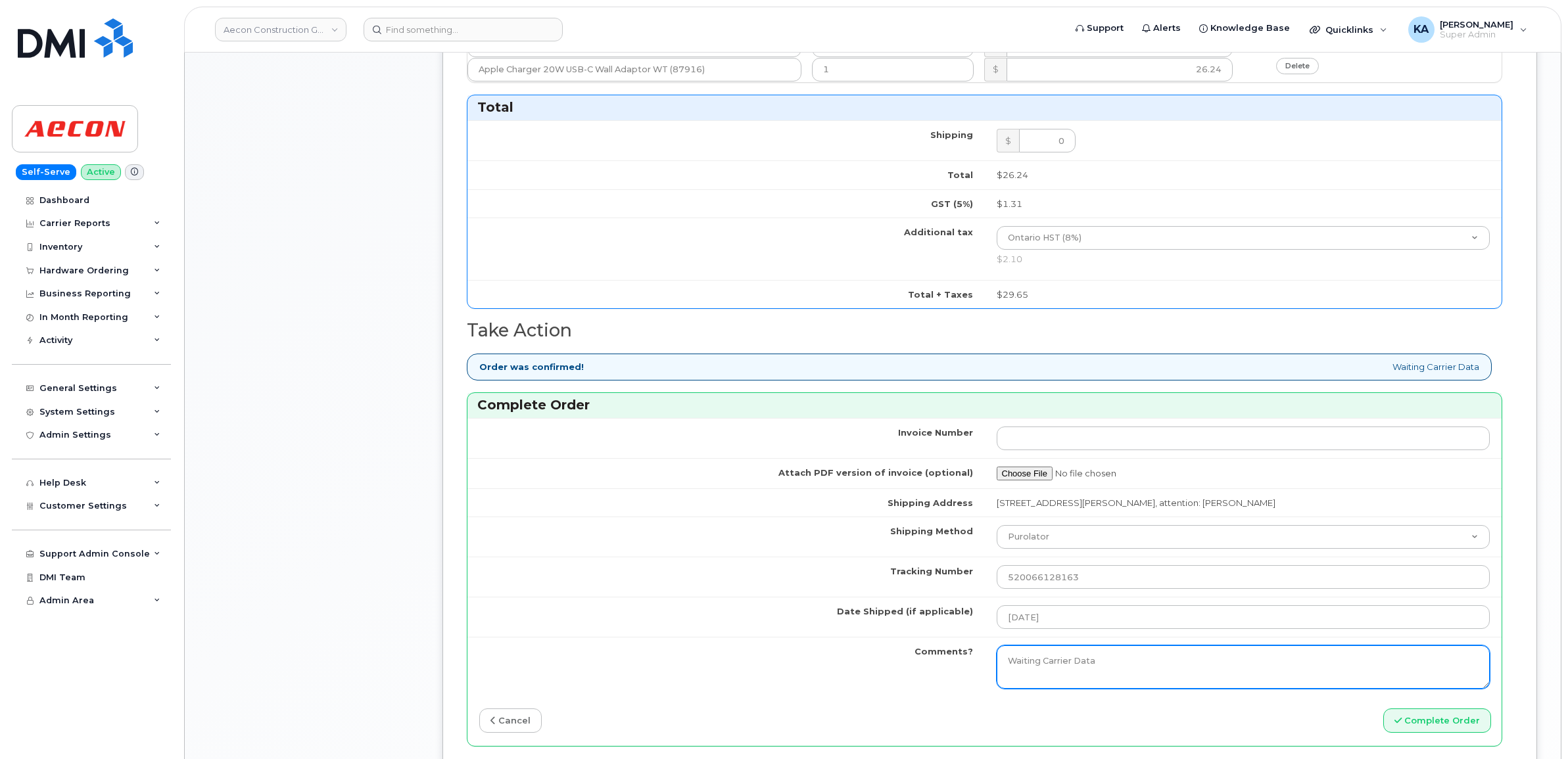
scroll to position [986, 0]
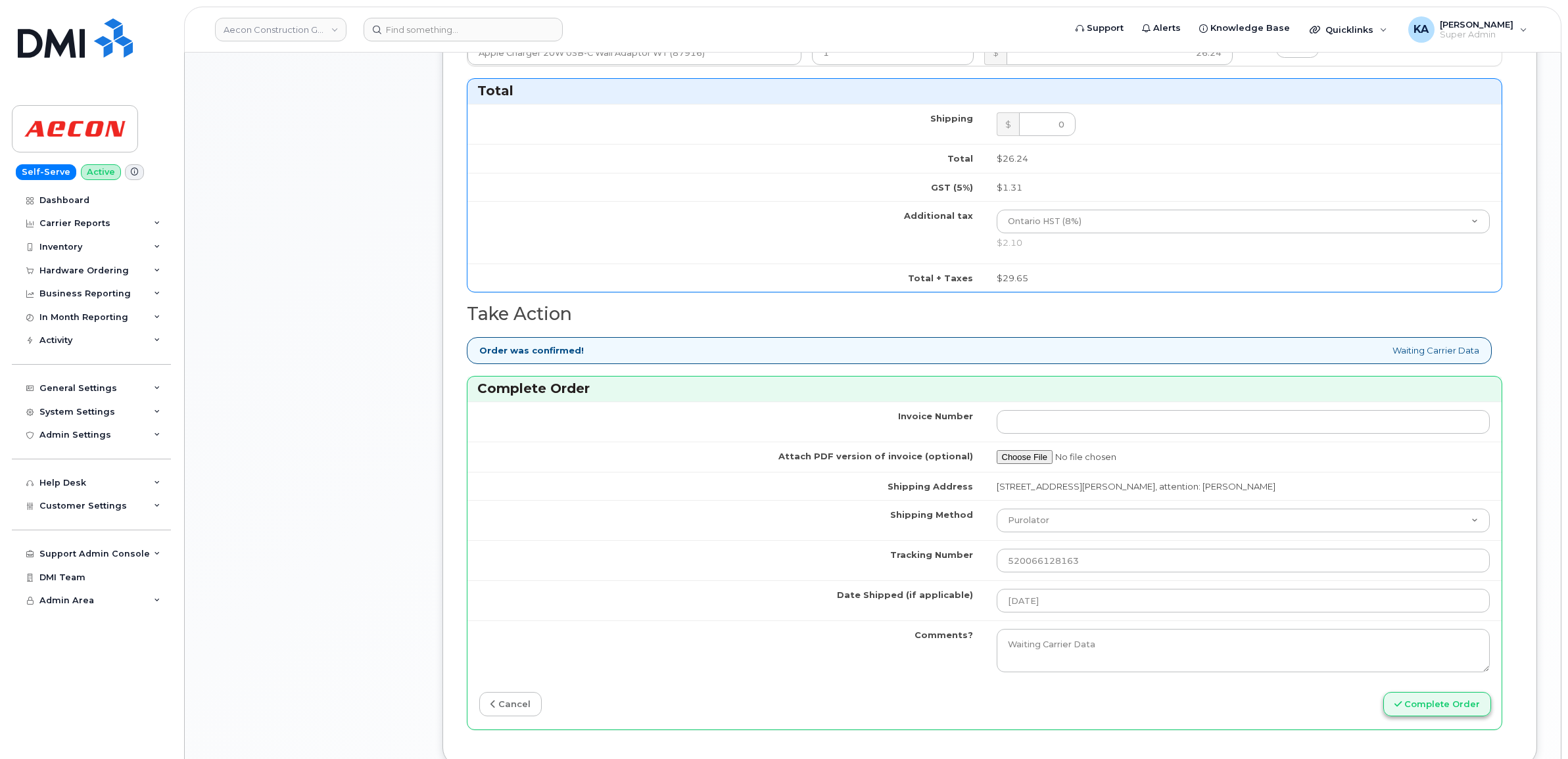
type input "2269746833"
click at [1408, 694] on button "Complete Order" at bounding box center [1437, 704] width 108 height 24
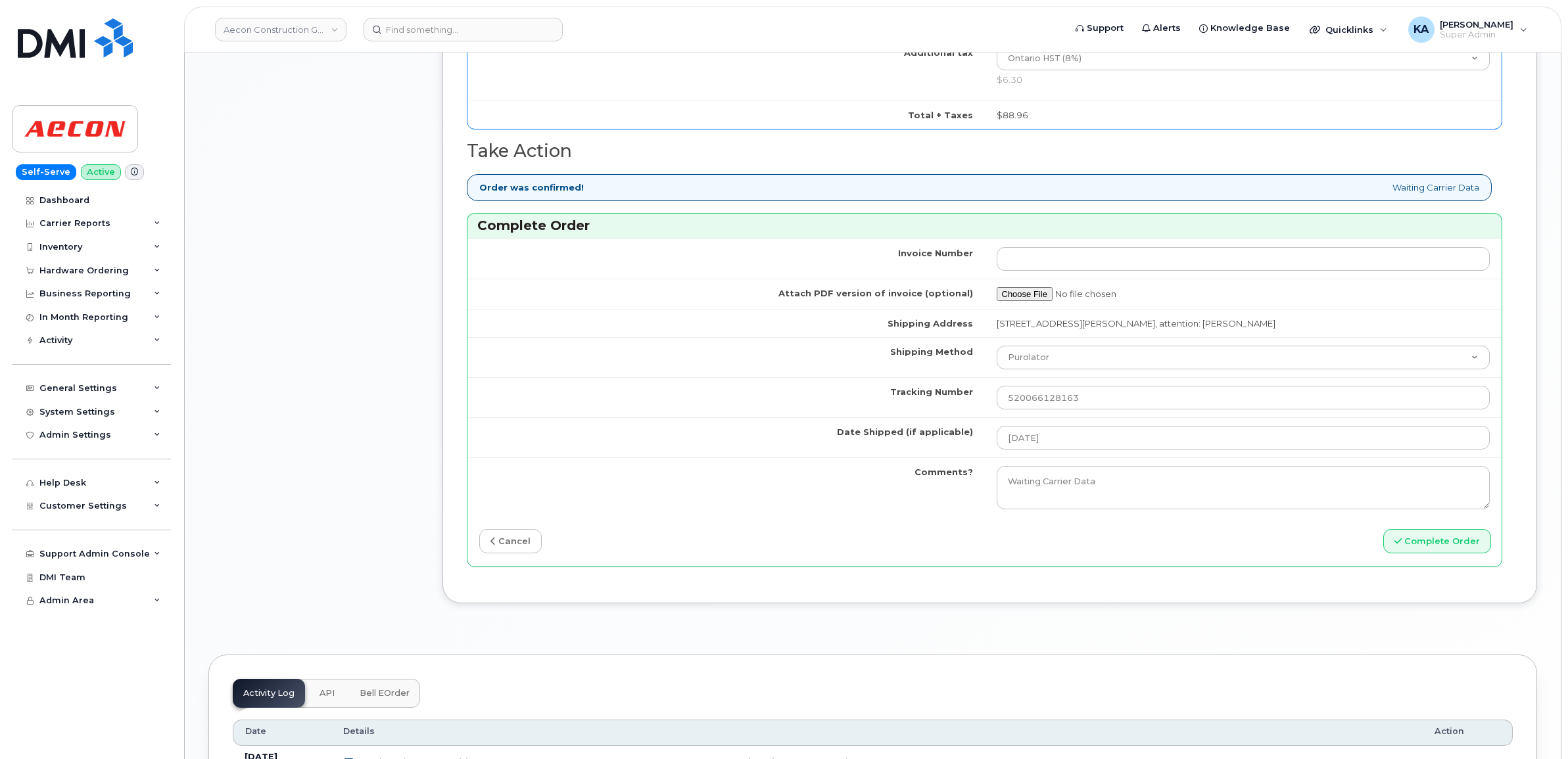
scroll to position [1150, 0]
type input "1"
click at [1423, 530] on button "Complete Order" at bounding box center [1437, 540] width 108 height 24
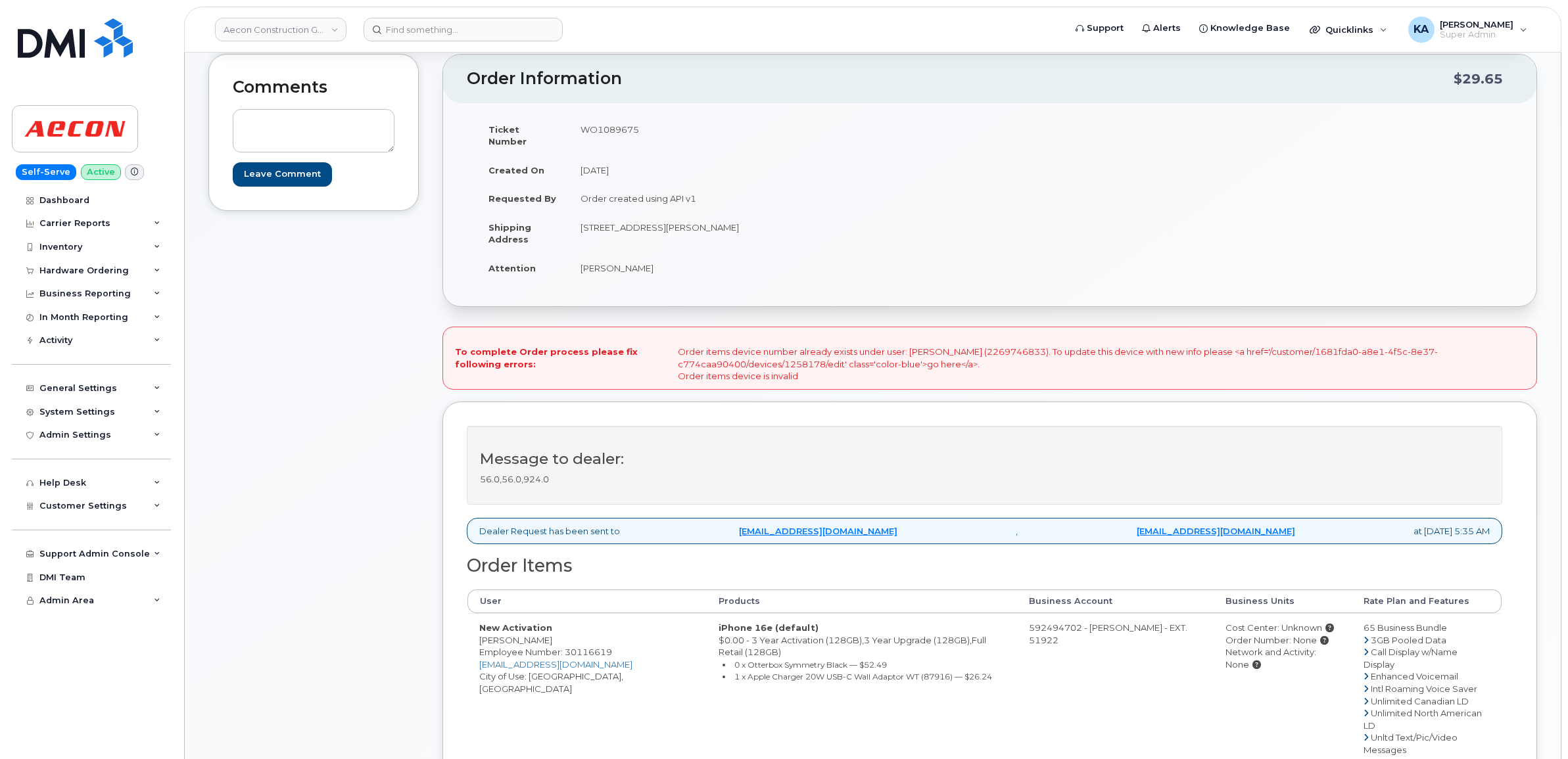
scroll to position [164, 0]
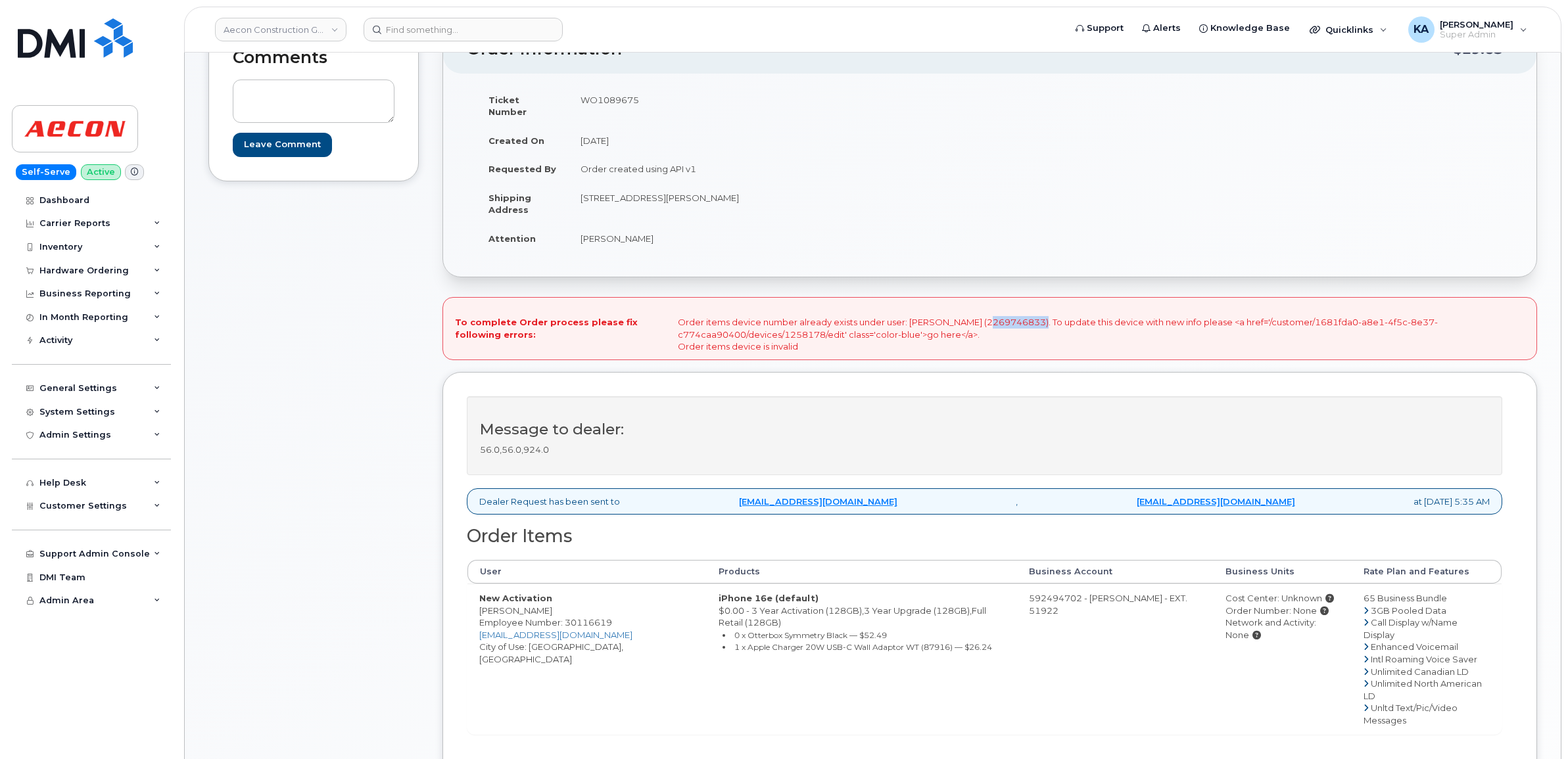
drag, startPoint x: 1031, startPoint y: 312, endPoint x: 974, endPoint y: 311, distance: 57.0
click at [974, 311] on div "To complete Order process please fix following errors: Order items device numbe…" at bounding box center [989, 329] width 1094 height 63
drag, startPoint x: 974, startPoint y: 311, endPoint x: 998, endPoint y: 312, distance: 24.0
copy div "2269746833"
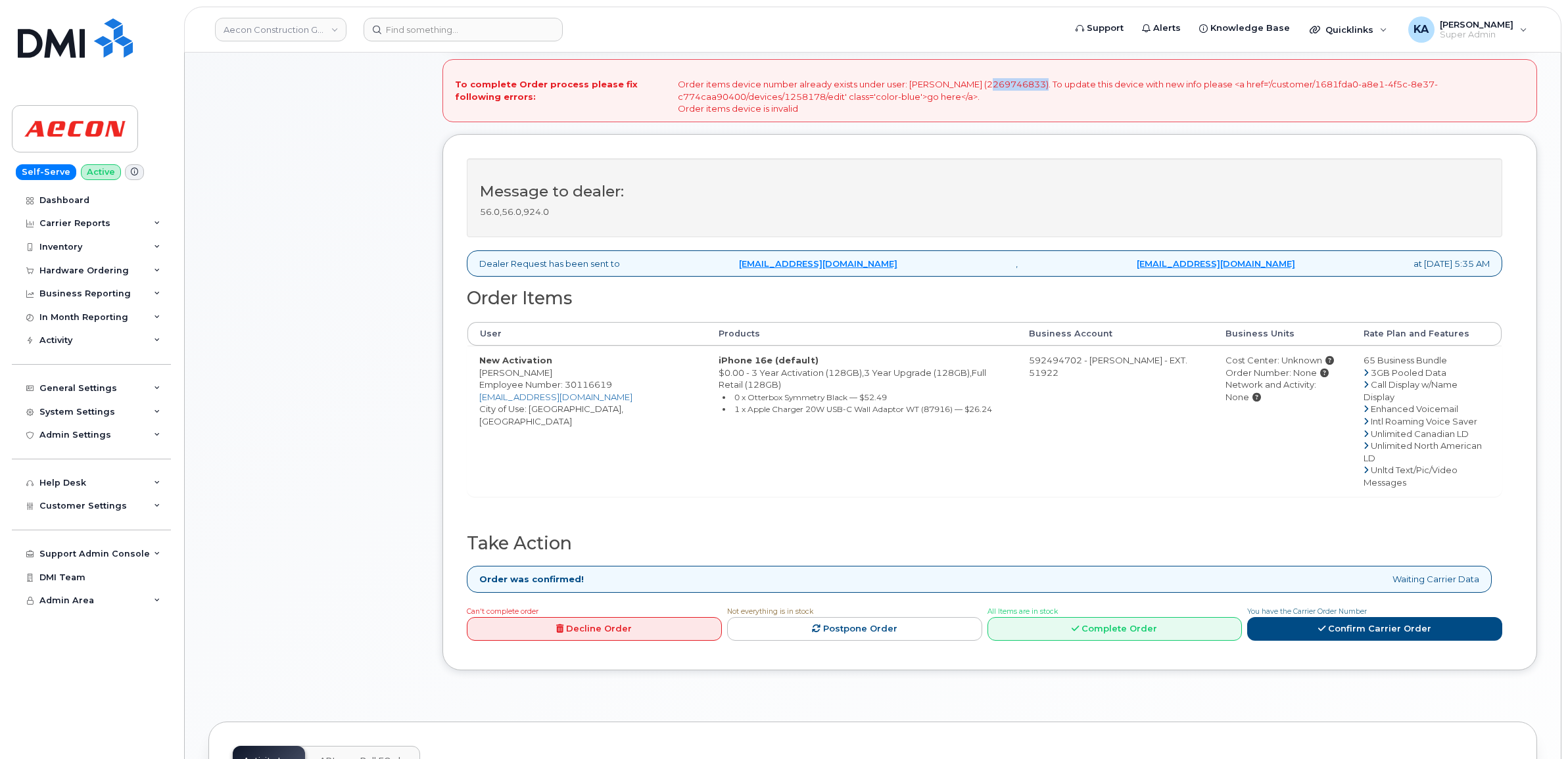
scroll to position [411, 0]
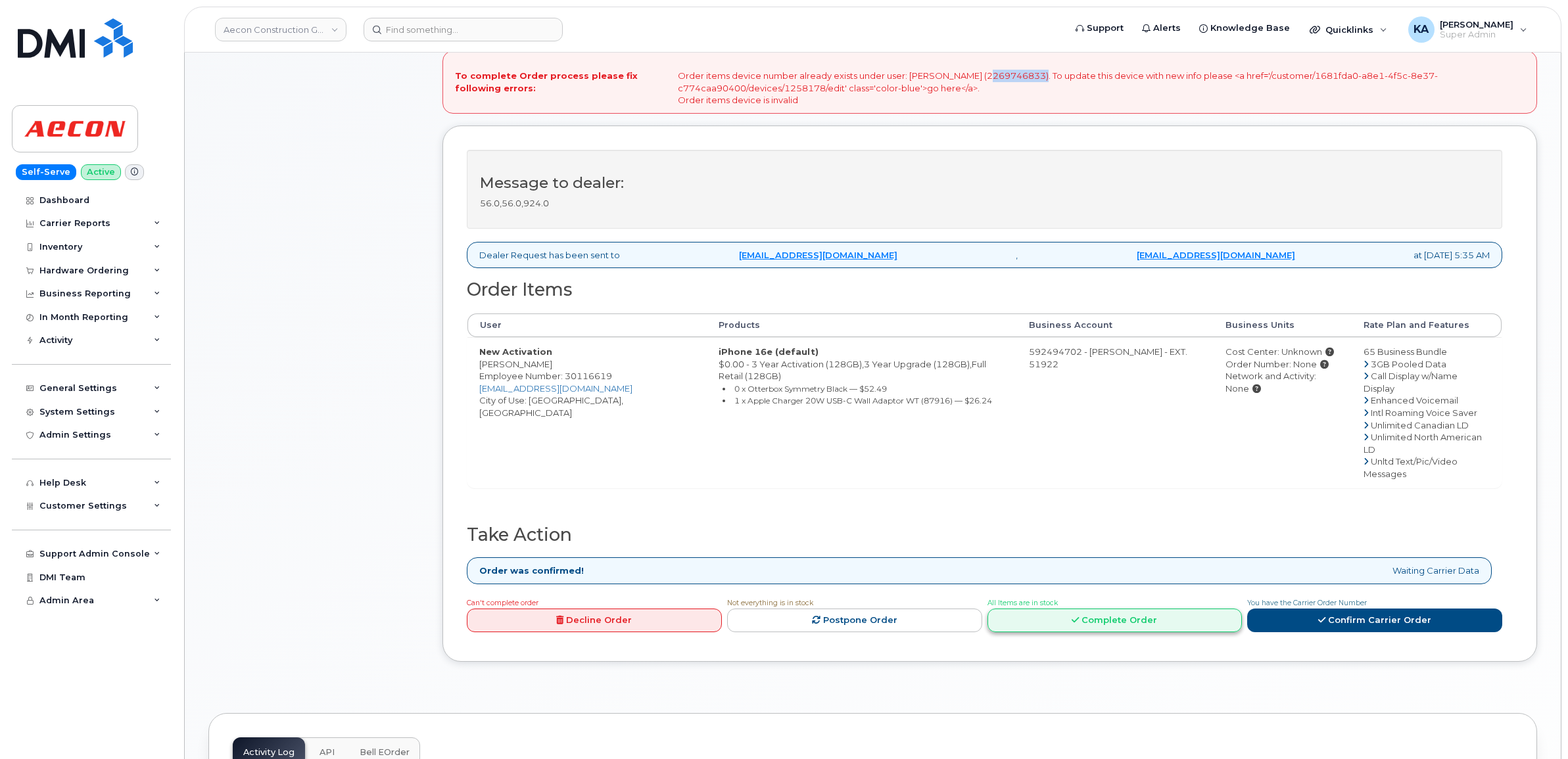
click at [1092, 609] on link "Complete Order" at bounding box center [1115, 620] width 255 height 24
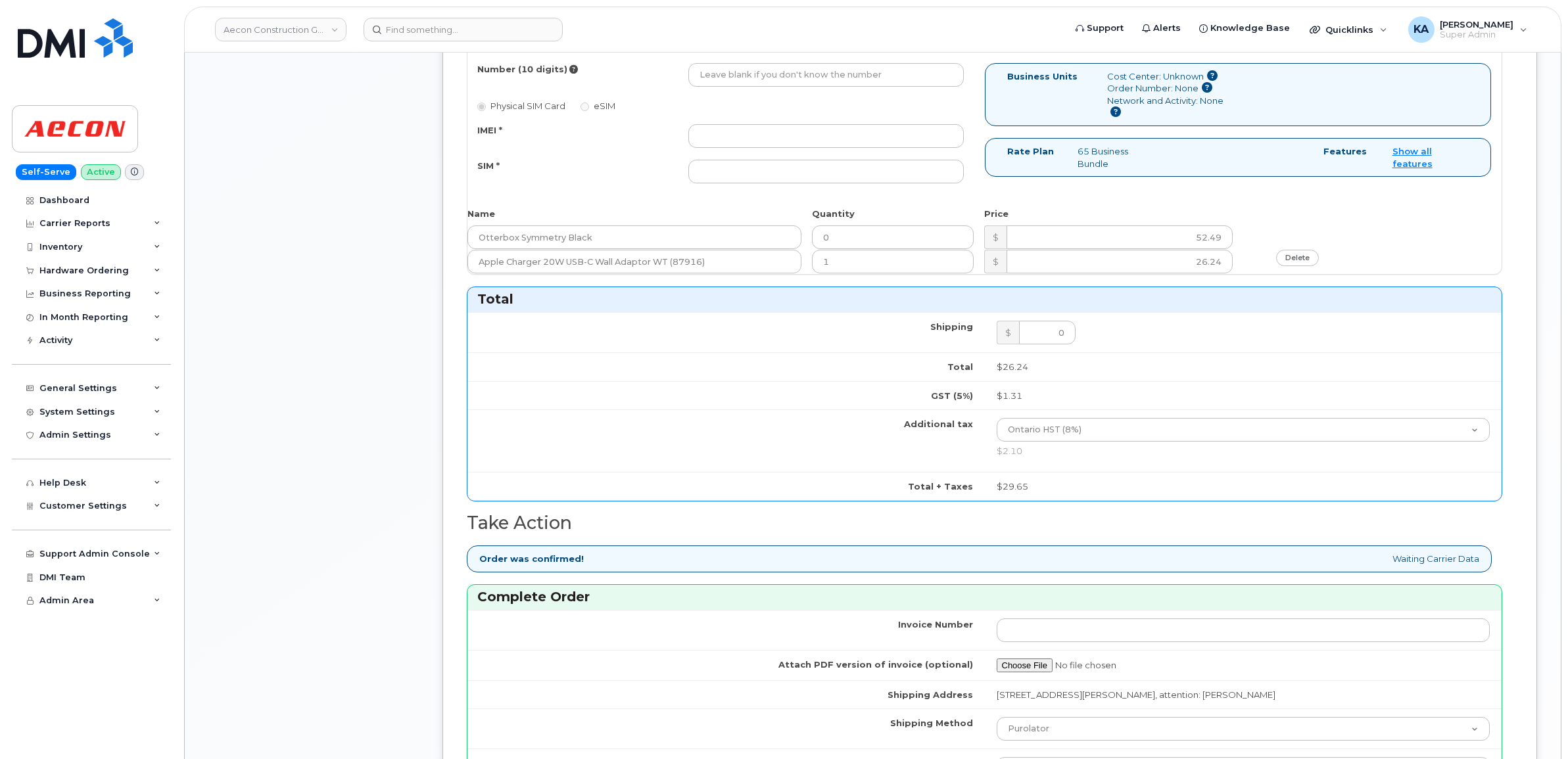
scroll to position [739, 0]
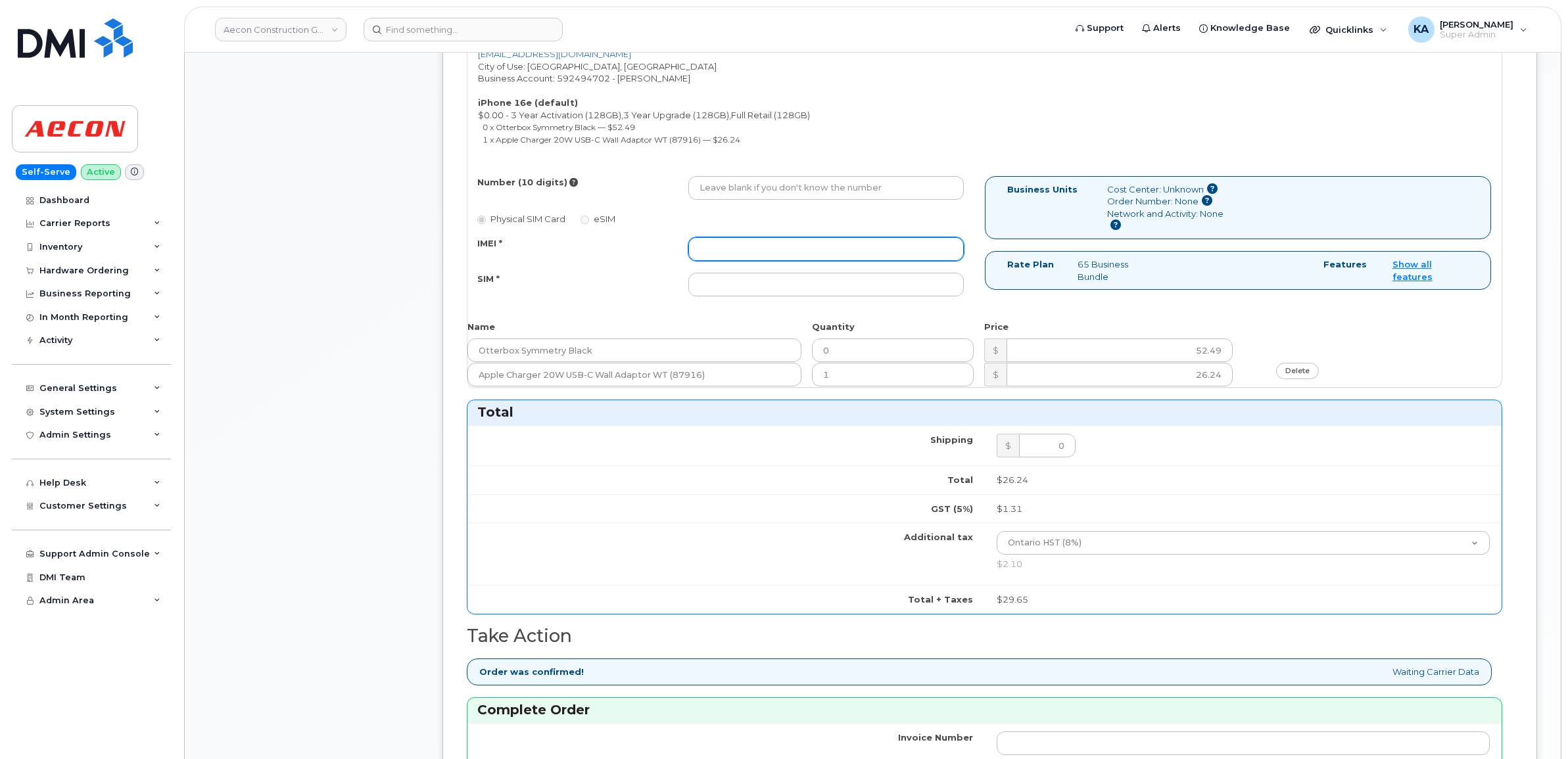
paste input "354216330036264"
type input "354216330036264"
paste input "89302720554128564647"
type input "89302720554128564647"
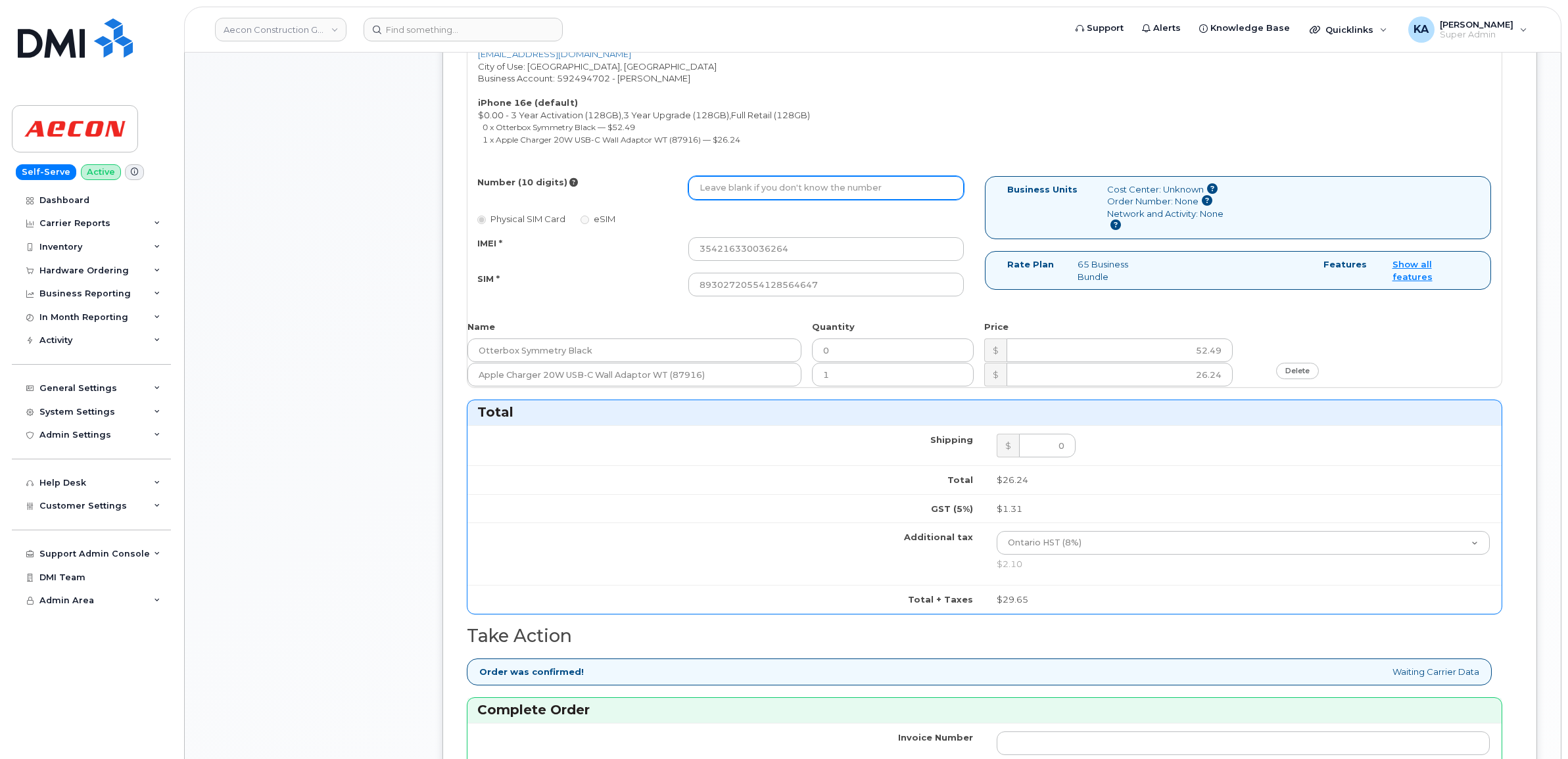
click at [713, 178] on input "Number (10 digits)" at bounding box center [826, 187] width 275 height 24
paste input "2269746833"
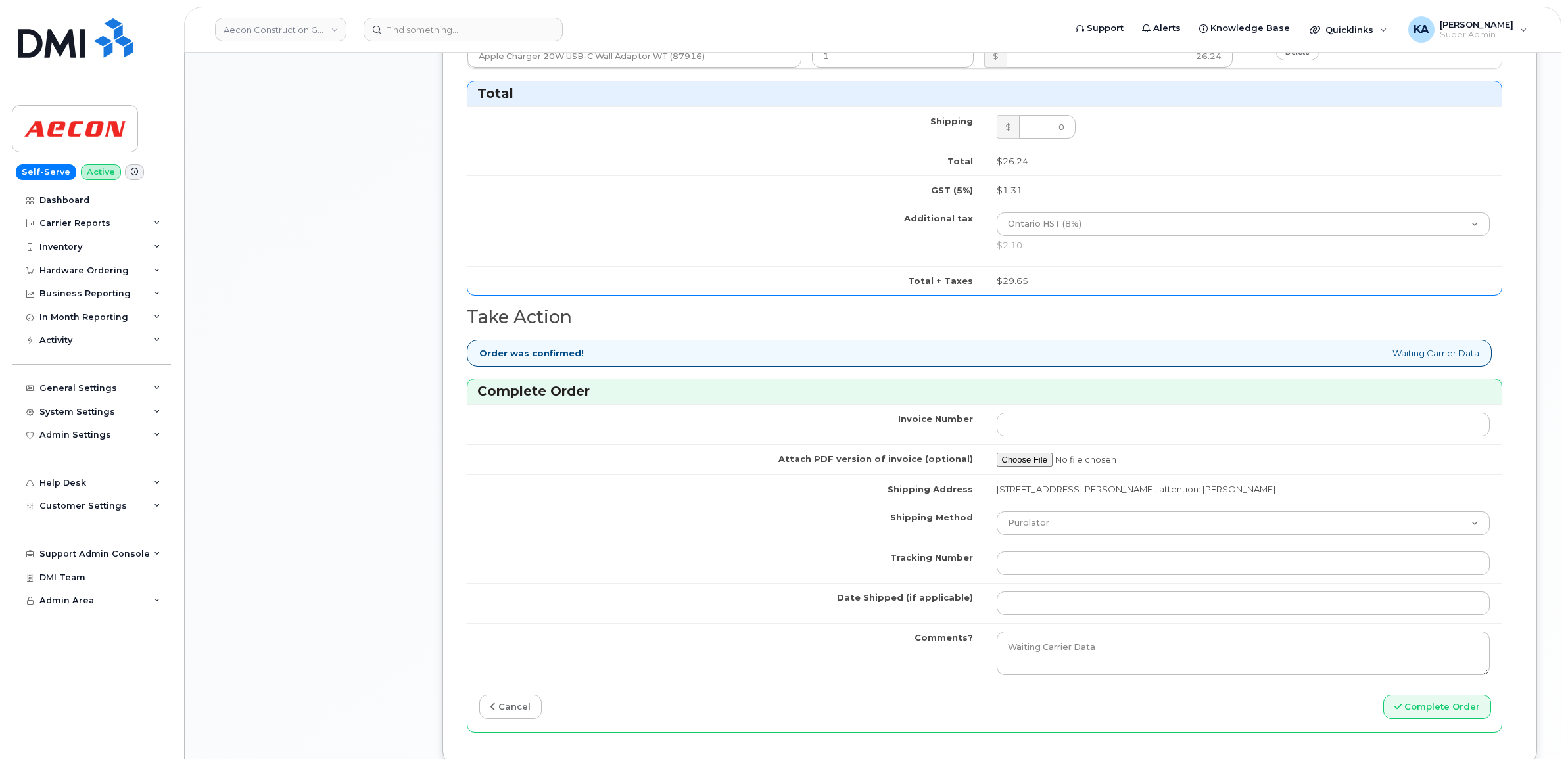
scroll to position [1068, 0]
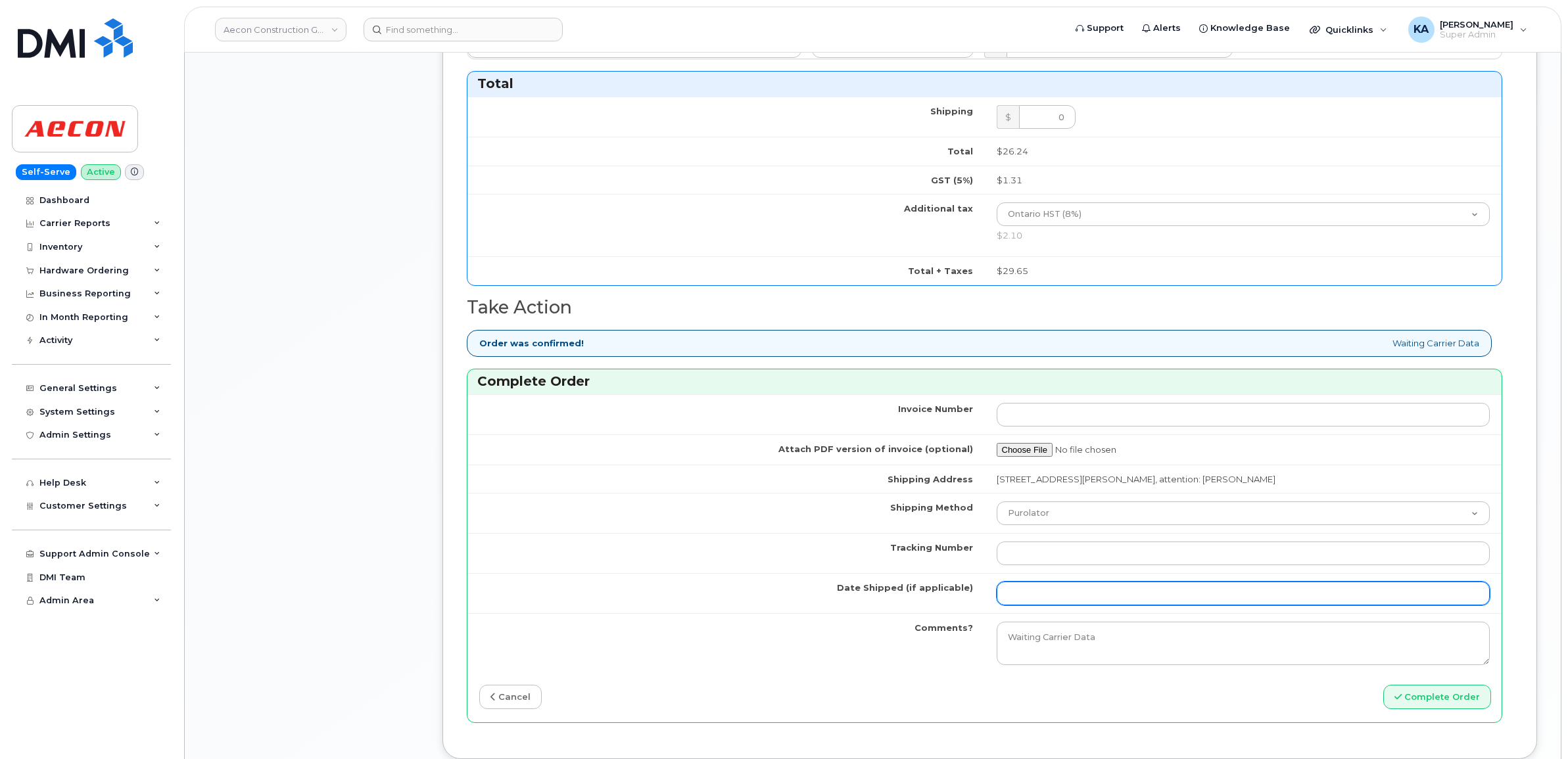
type input "2269746833"
click at [1058, 591] on input "Date Shipped (if applicable)" at bounding box center [1243, 593] width 494 height 24
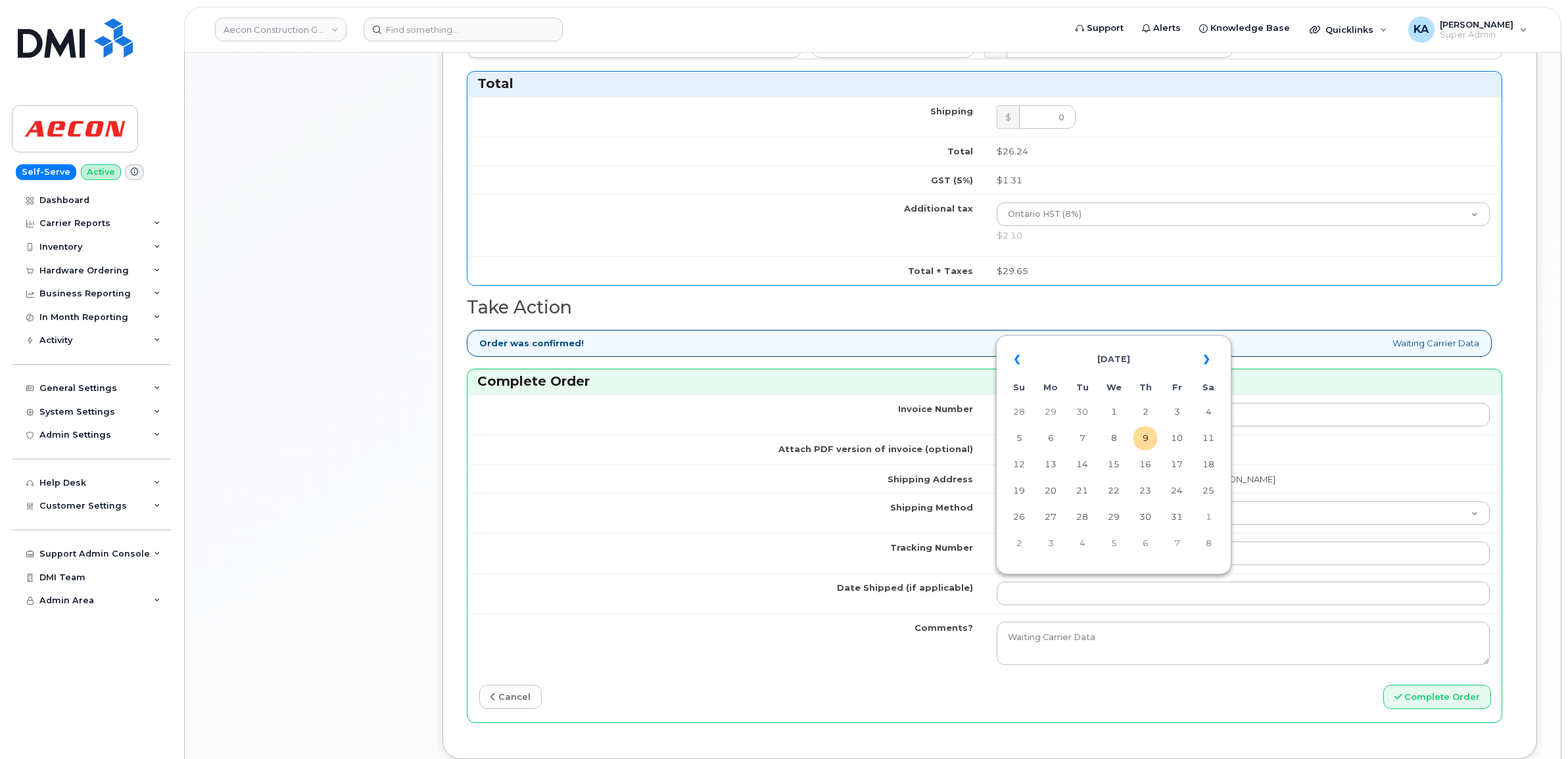
click at [1073, 339] on table "« October 2025 » Su Mo Tu We Th Fr Sa 28 29 30 1 2 3 4 5 6 7 8 9 10 11 12 13 14…" at bounding box center [1113, 451] width 229 height 225
click at [1017, 361] on th "«" at bounding box center [1019, 360] width 24 height 32
click at [1055, 491] on td "22" at bounding box center [1051, 491] width 24 height 24
type input "[DATE]"
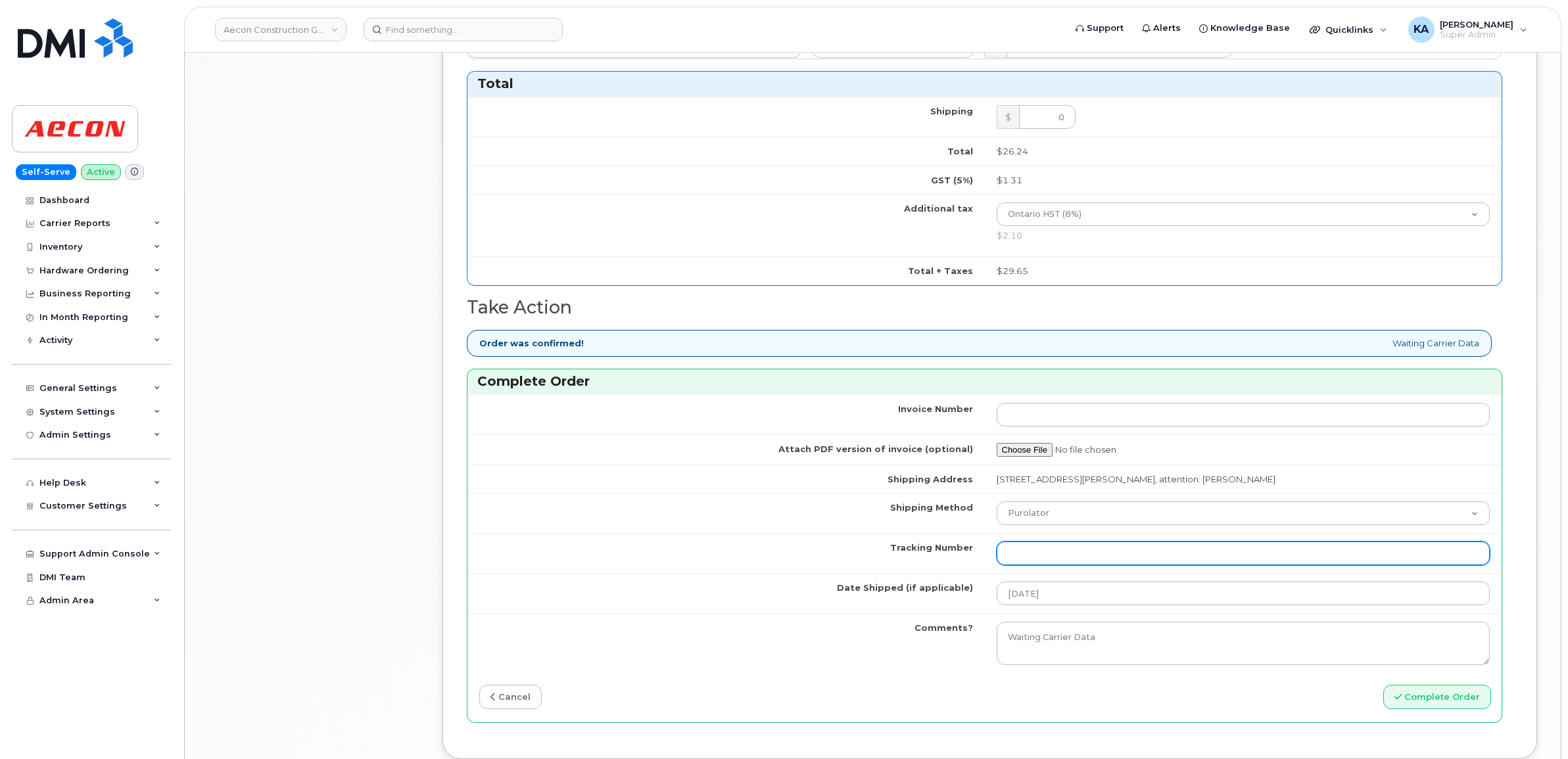
click at [1036, 545] on input "Tracking Number" at bounding box center [1243, 553] width 494 height 24
click at [1017, 548] on input "Tracking Number" at bounding box center [1243, 553] width 494 height 24
paste input "520066128163"
type input "520066128163"
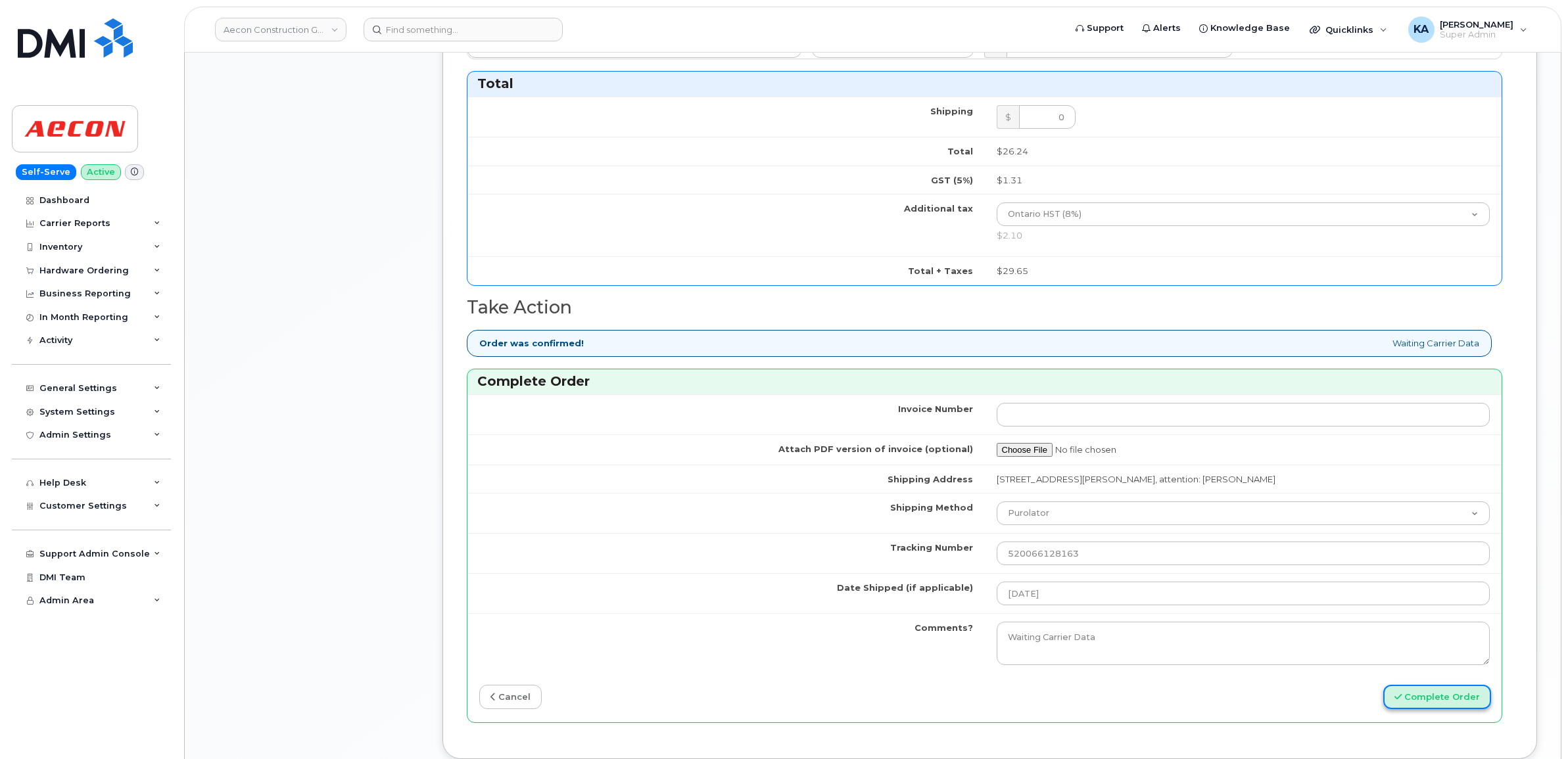
click at [1427, 694] on button "Complete Order" at bounding box center [1437, 697] width 108 height 24
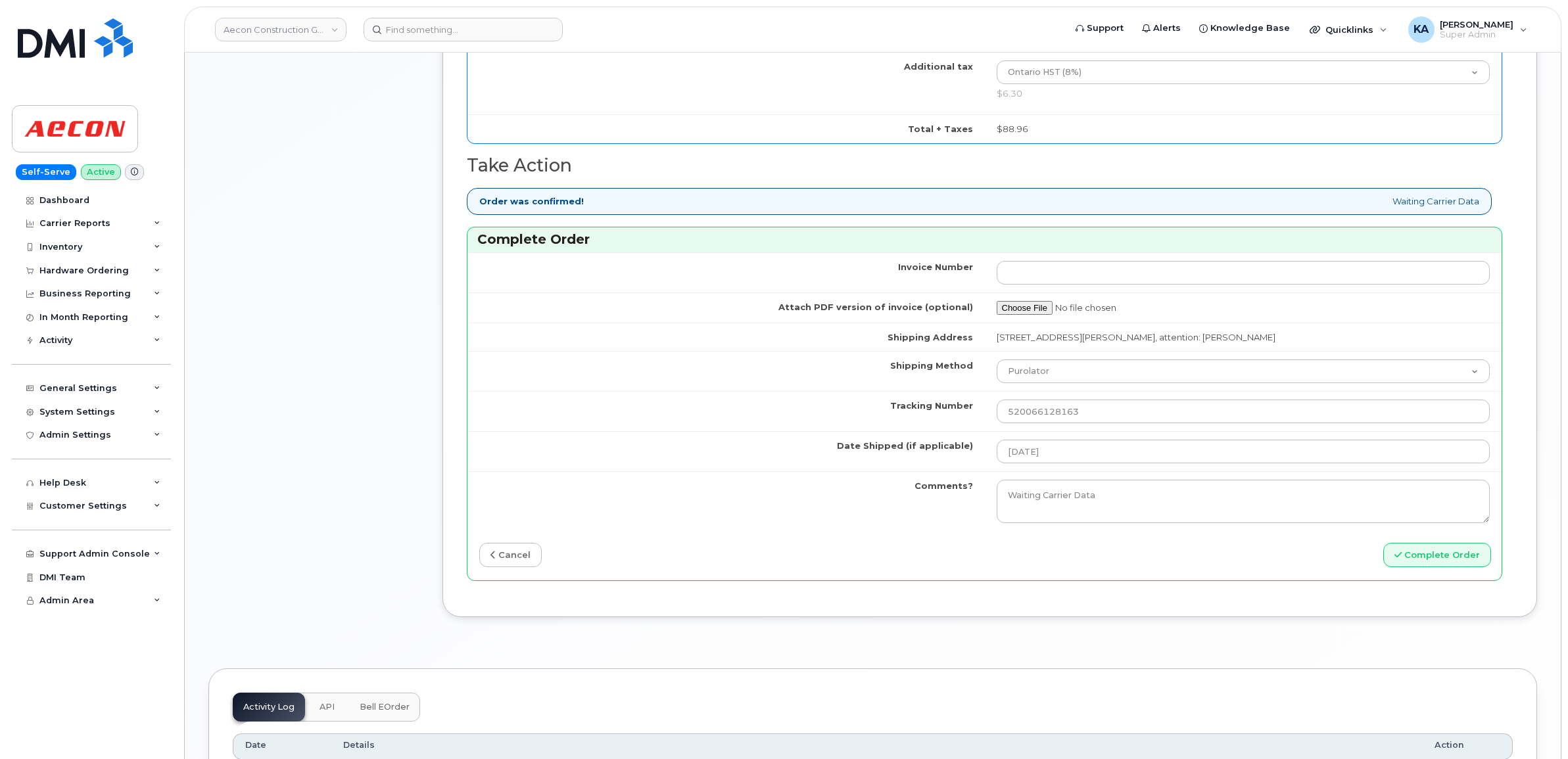
scroll to position [1233, 0]
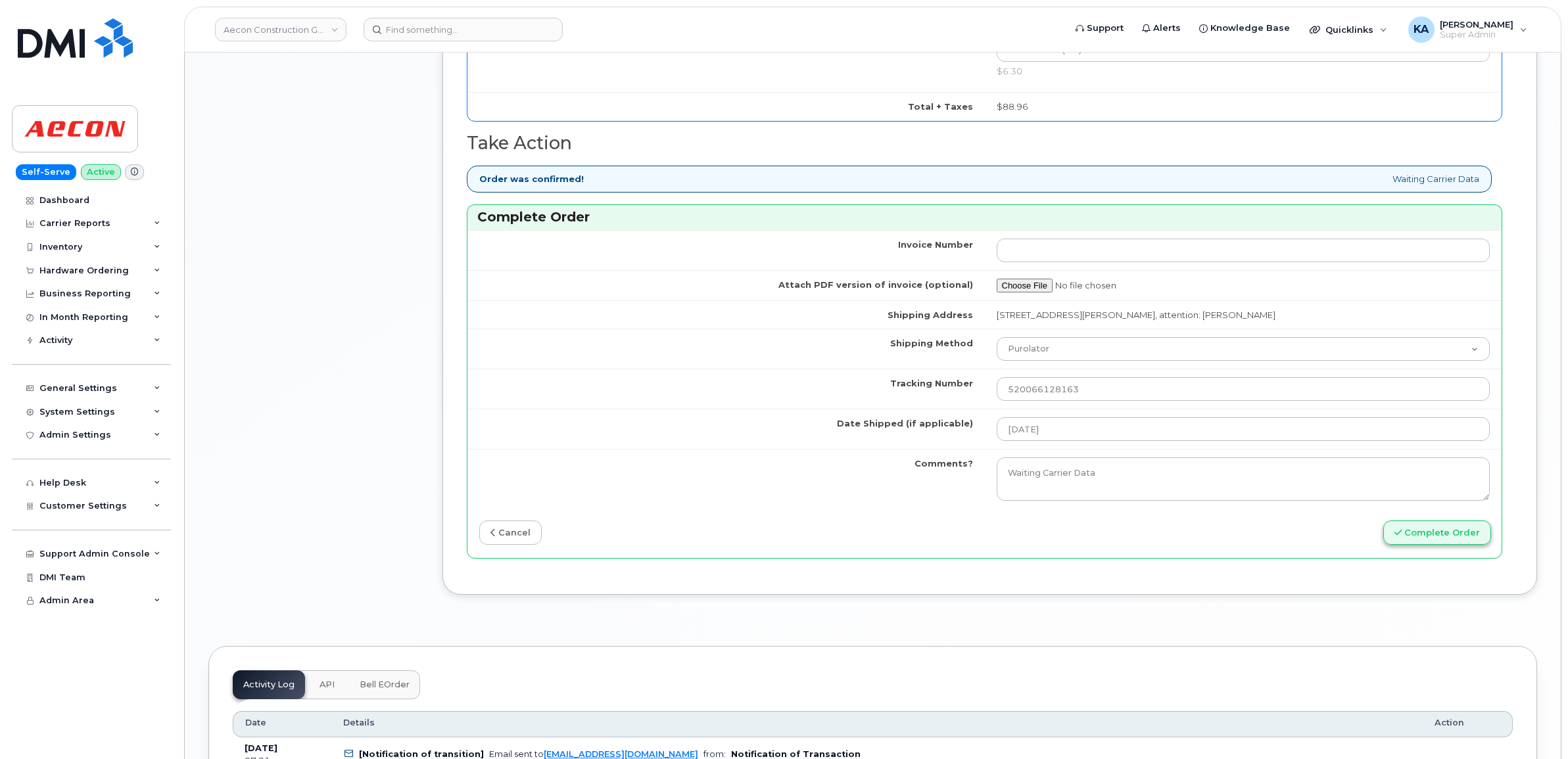
type input "1"
click at [1414, 530] on button "Complete Order" at bounding box center [1437, 533] width 108 height 24
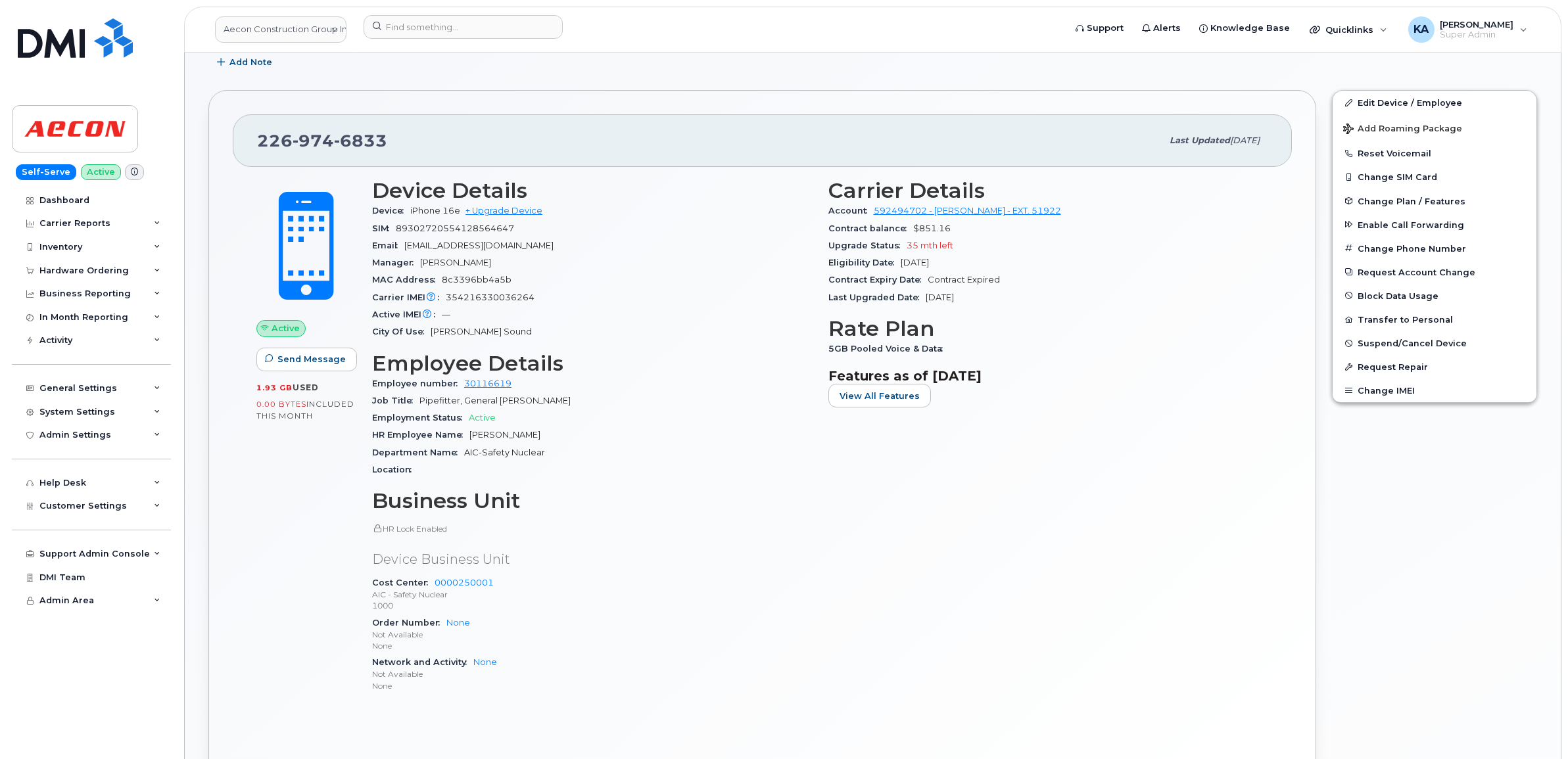
scroll to position [246, 0]
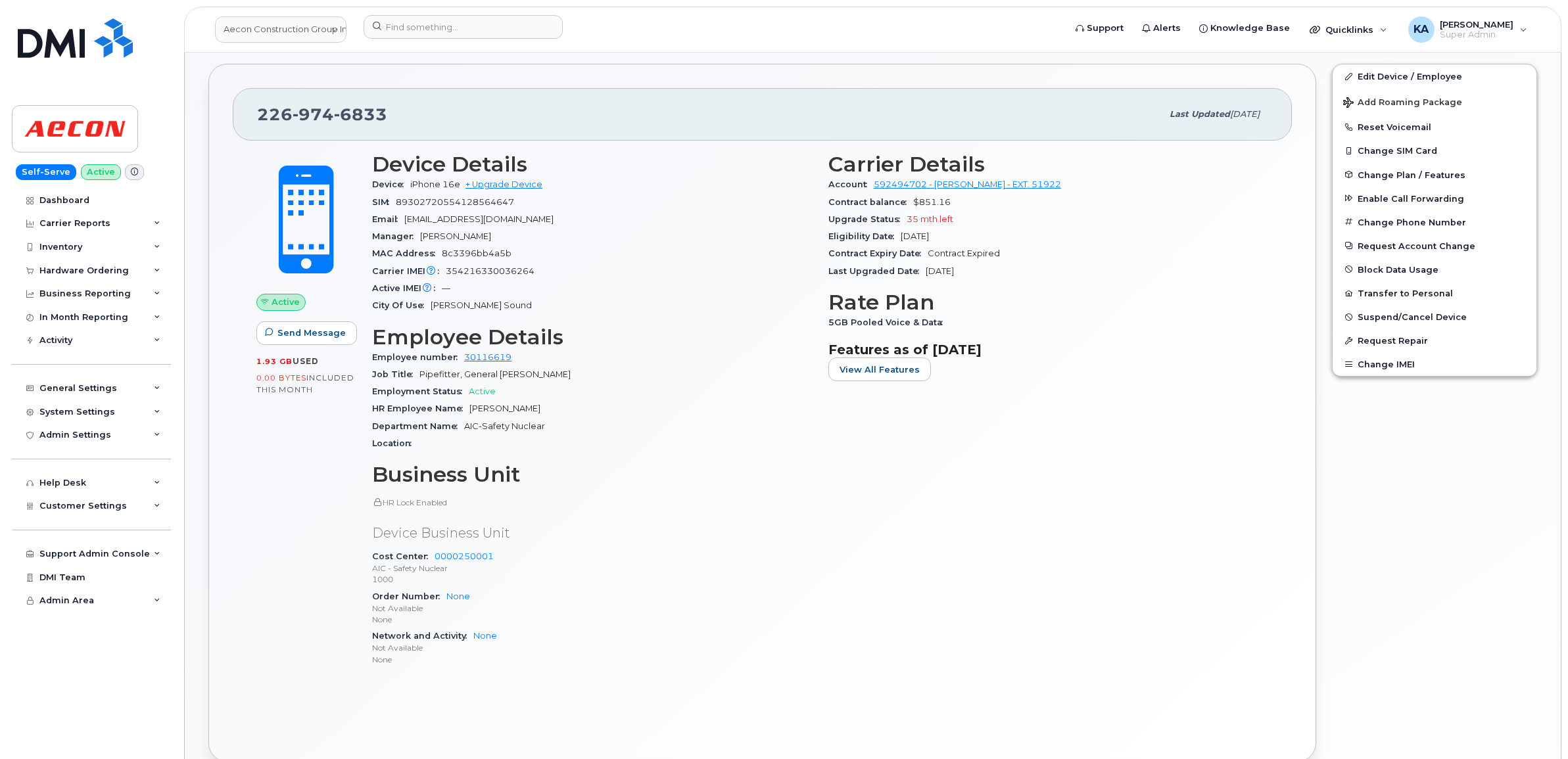
click at [495, 274] on span "354216330036264" at bounding box center [490, 271] width 89 height 10
copy span "354216330036264"
click at [466, 205] on span "89302720554128564647" at bounding box center [455, 202] width 119 height 10
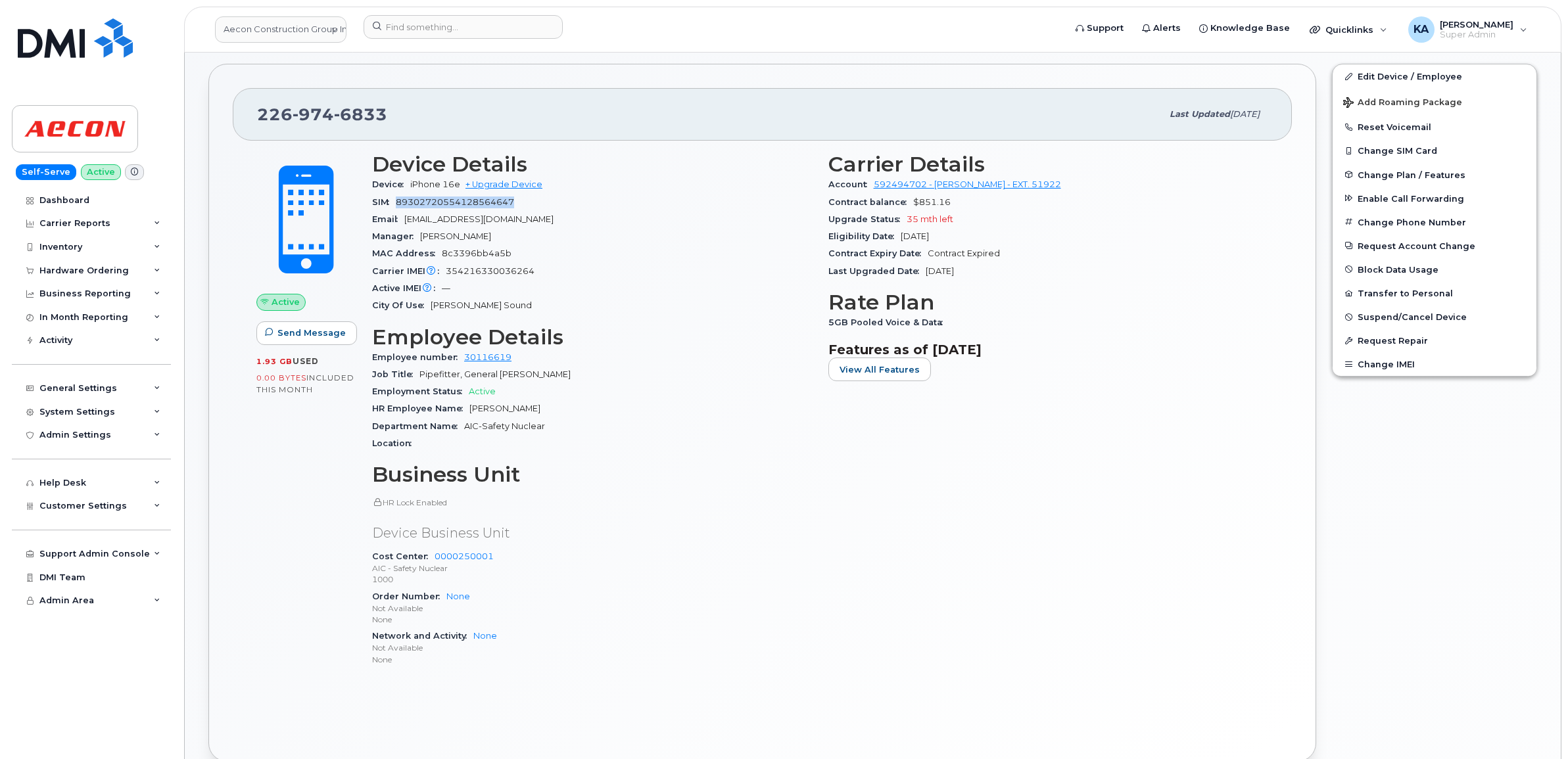
copy span "89302720554128564647"
drag, startPoint x: 389, startPoint y: 115, endPoint x: 258, endPoint y: 112, distance: 131.0
click at [258, 112] on div "[PHONE_NUMBER]" at bounding box center [709, 114] width 905 height 27
copy span "[PHONE_NUMBER]"
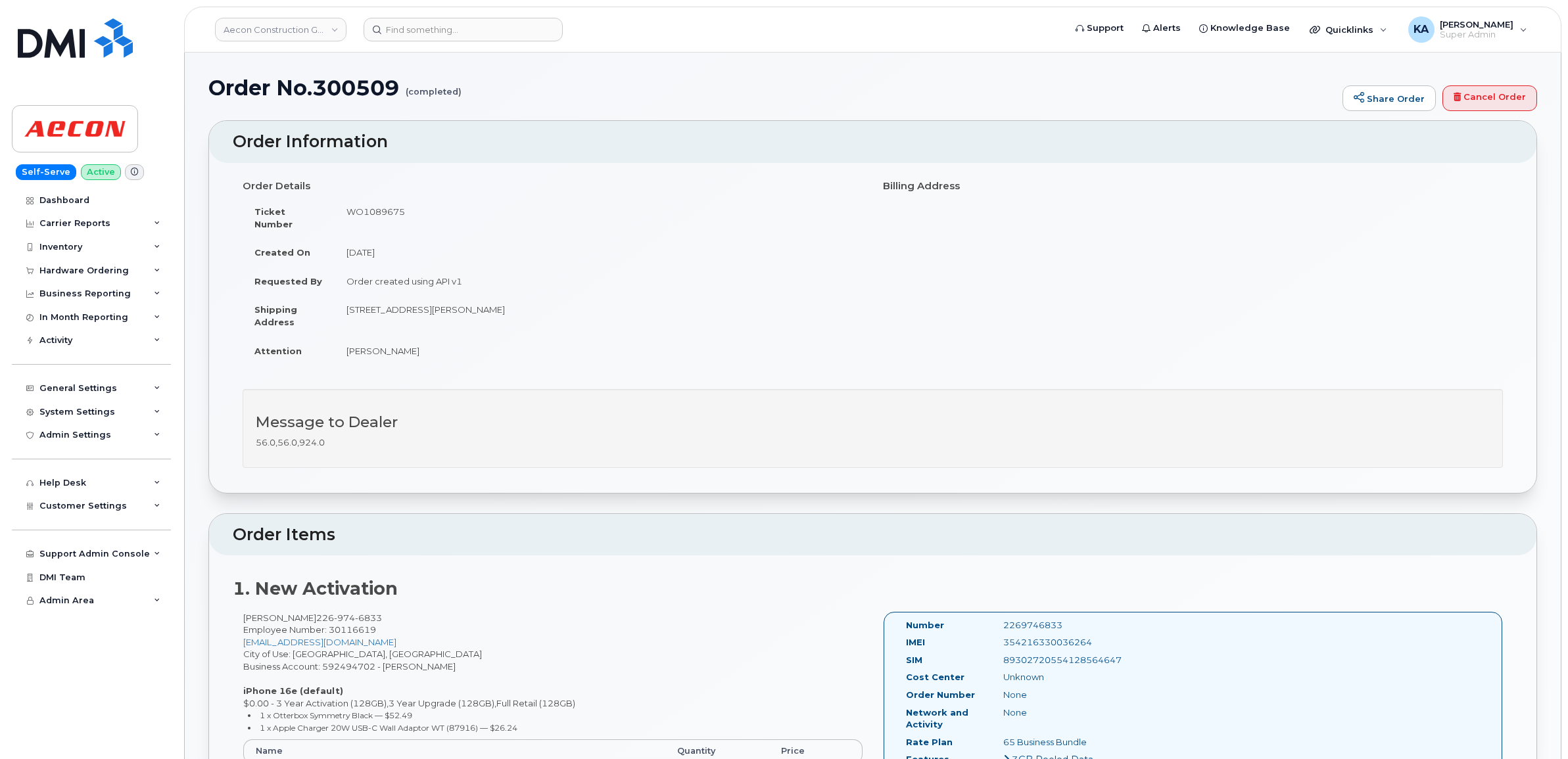
scroll to position [411, 0]
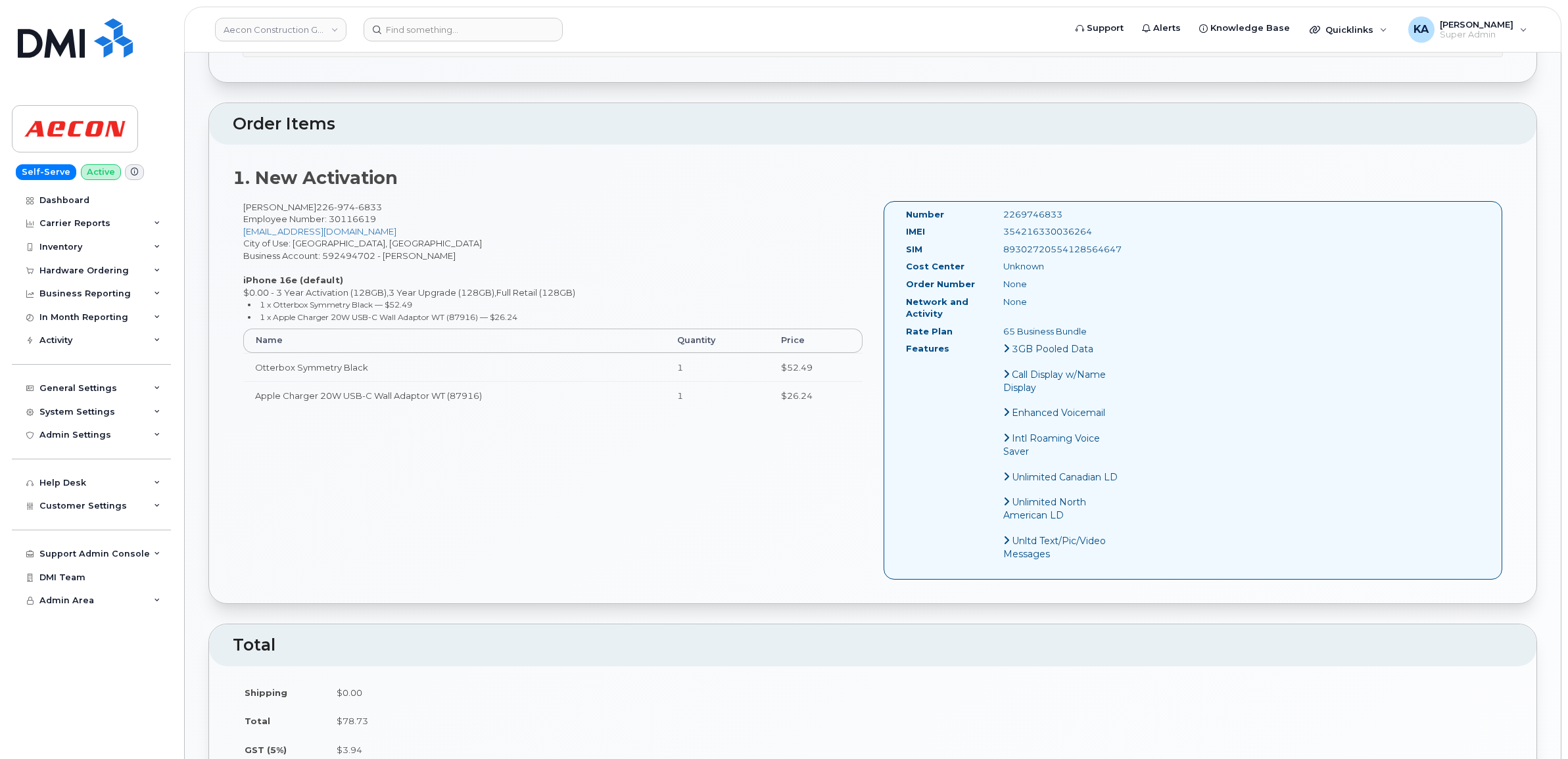
drag, startPoint x: 902, startPoint y: 201, endPoint x: 1101, endPoint y: 324, distance: 233.9
click at [1101, 324] on div "Number 2269746833 IMEI [TECHNICAL_ID] SIM [TECHNICAL_ID] Cost Center Unknown Or…" at bounding box center [1013, 390] width 235 height 364
copy div "Number 2269746833 IMEI [TECHNICAL_ID] SIM [TECHNICAL_ID] Cost Center Unknown Or…"
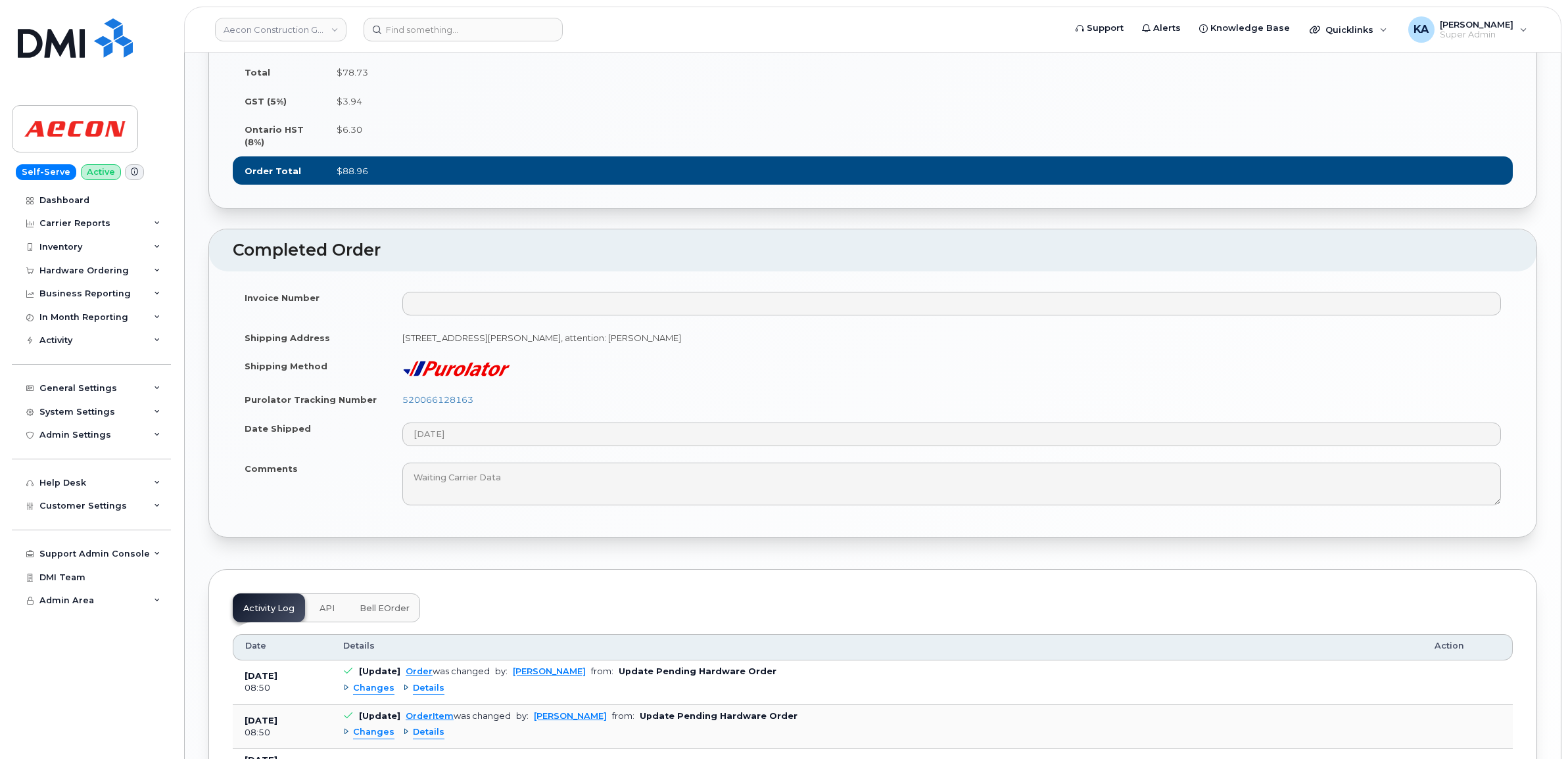
scroll to position [1068, 0]
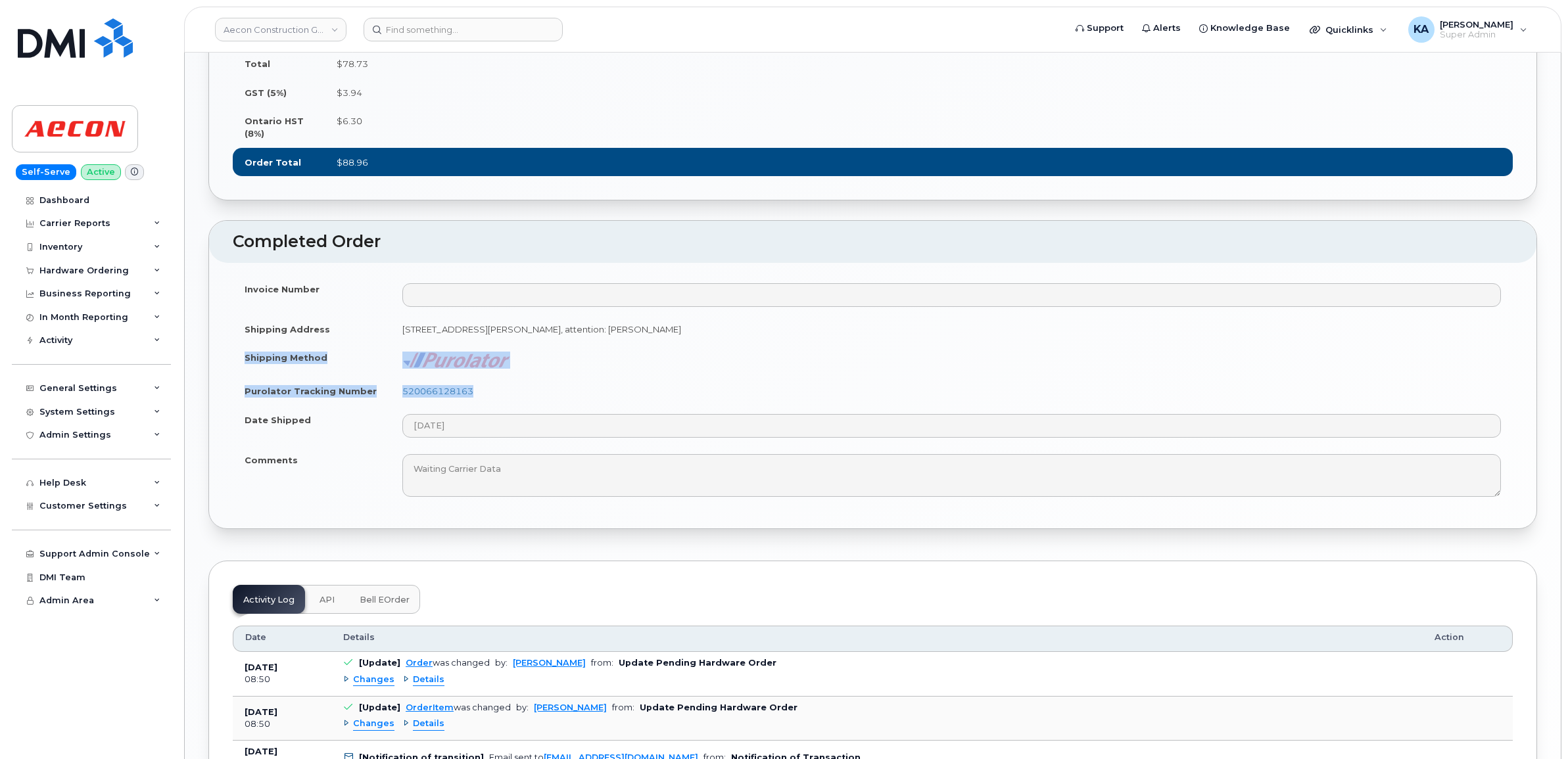
drag, startPoint x: 244, startPoint y: 370, endPoint x: 486, endPoint y: 405, distance: 244.5
click at [486, 405] on tbody "Invoice Number Shipping Address [STREET_ADDRESS][PERSON_NAME], attention: [PERS…" at bounding box center [872, 389] width 1280 height 231
copy tbody "Shipping Method Purolator Tracking Number 520066128163"
click at [510, 406] on td "520066128163" at bounding box center [951, 391] width 1122 height 29
drag, startPoint x: 480, startPoint y: 402, endPoint x: 399, endPoint y: 409, distance: 81.3
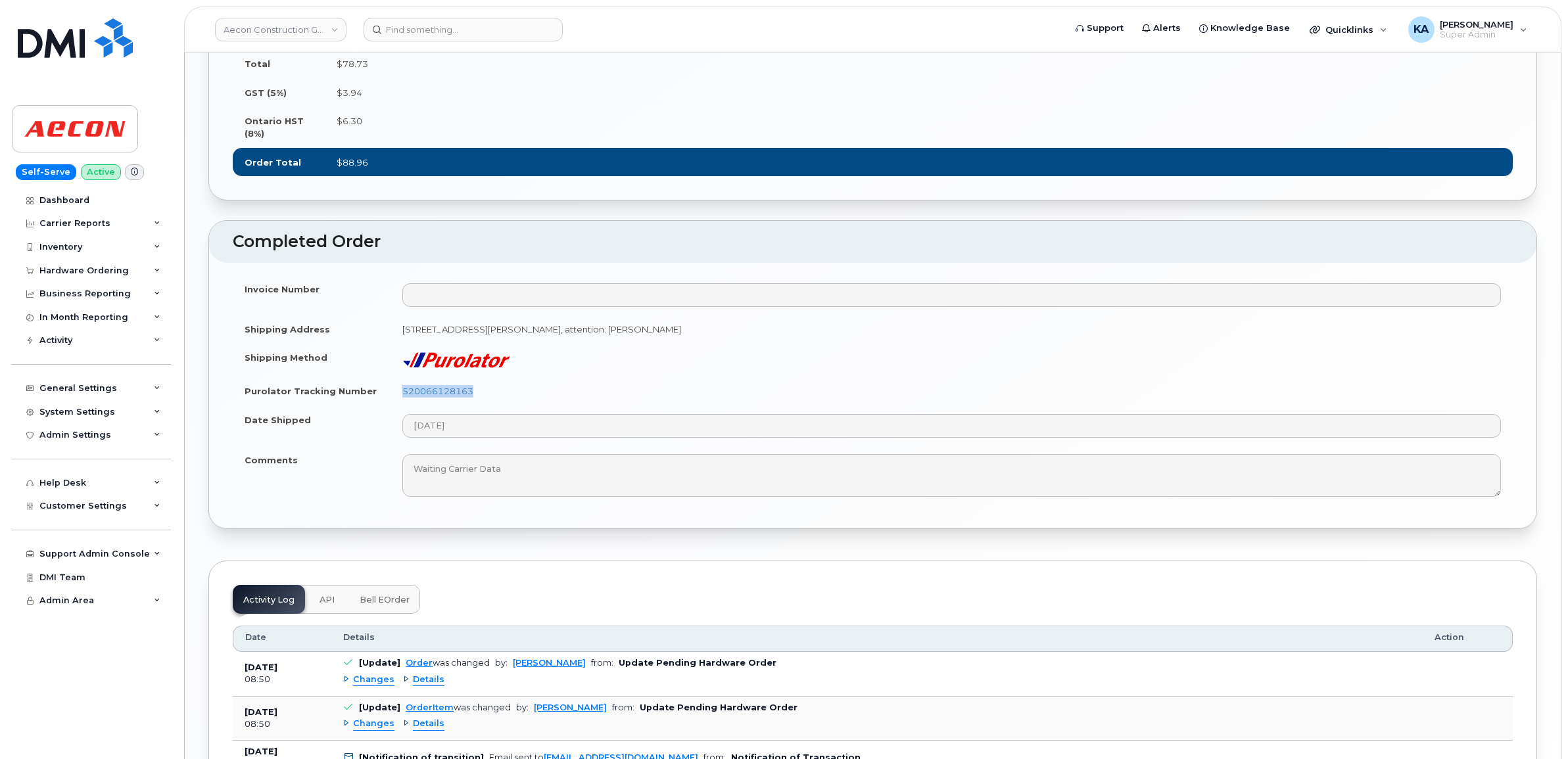
click at [399, 406] on td "520066128163" at bounding box center [951, 391] width 1122 height 29
copy link "520066128163"
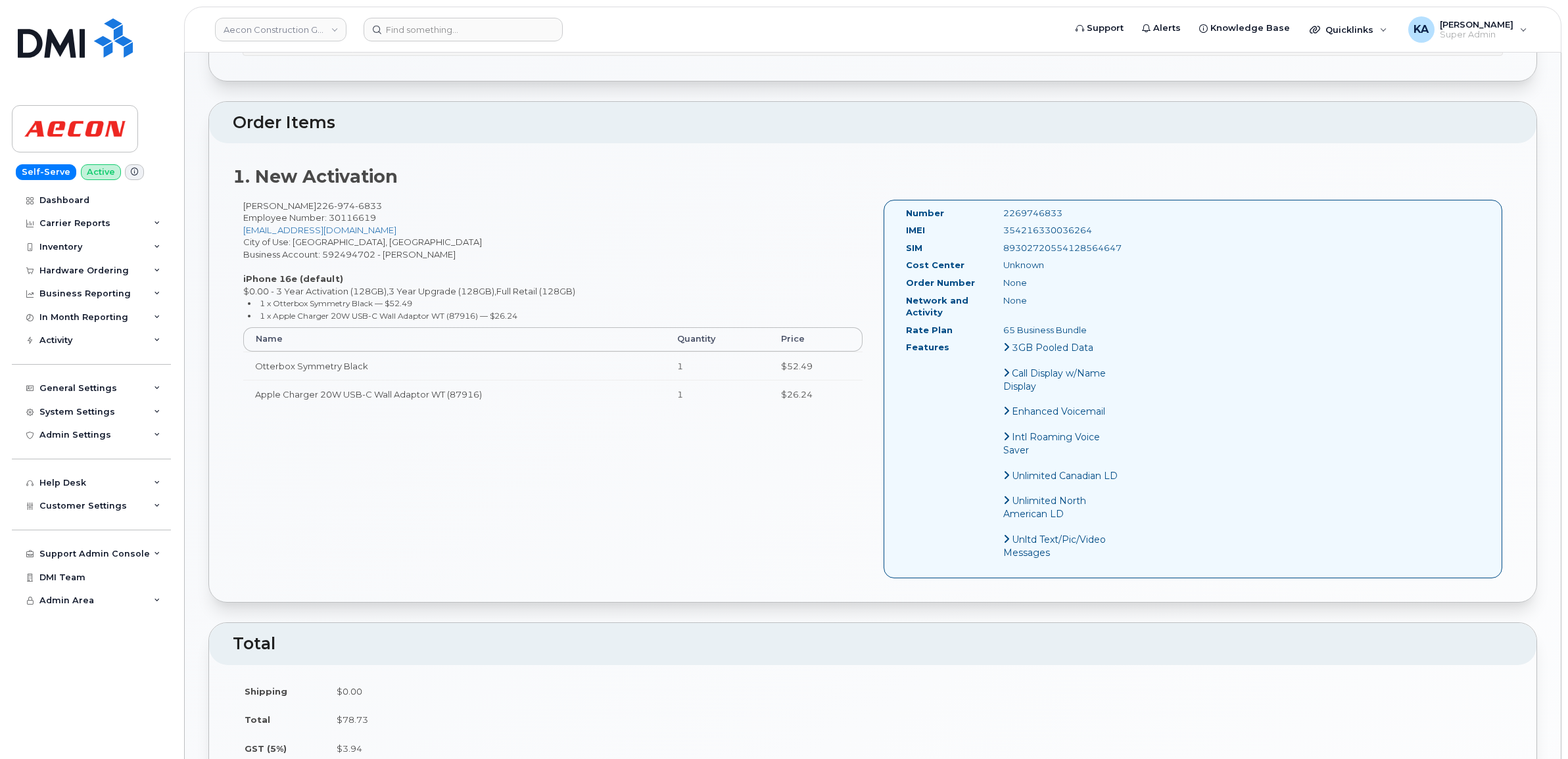
scroll to position [329, 0]
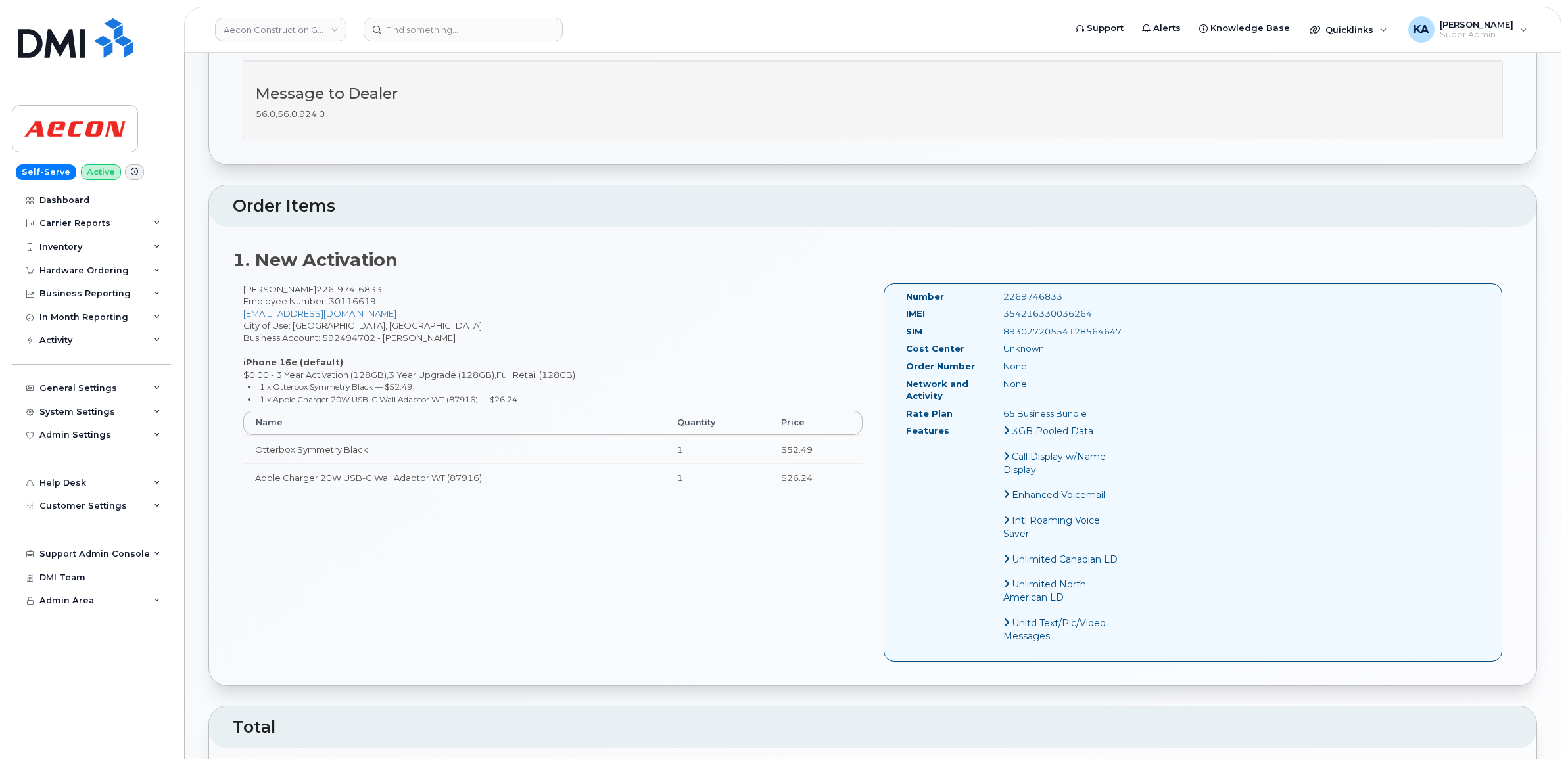
drag, startPoint x: 1096, startPoint y: 303, endPoint x: 1003, endPoint y: 304, distance: 93.0
click at [1003, 308] on div "354216330036264" at bounding box center [1062, 314] width 137 height 13
copy div "354216330036264"
drag, startPoint x: 1065, startPoint y: 286, endPoint x: 987, endPoint y: 288, distance: 78.0
click at [987, 291] on div "Number 2269746833" at bounding box center [1013, 300] width 235 height 18
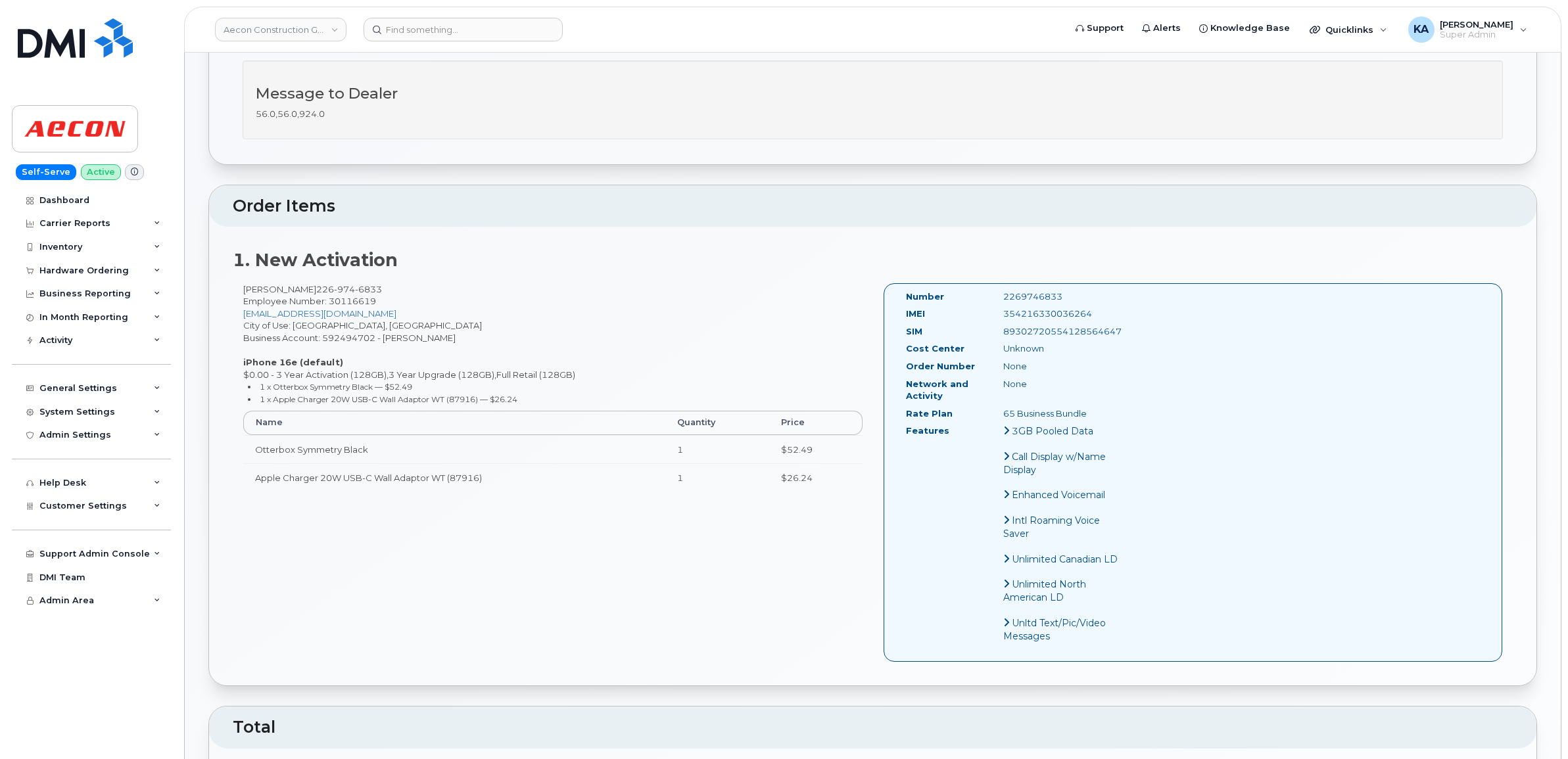
copy div "2269746833"
click at [63, 266] on div "Hardware Ordering" at bounding box center [84, 271] width 90 height 11
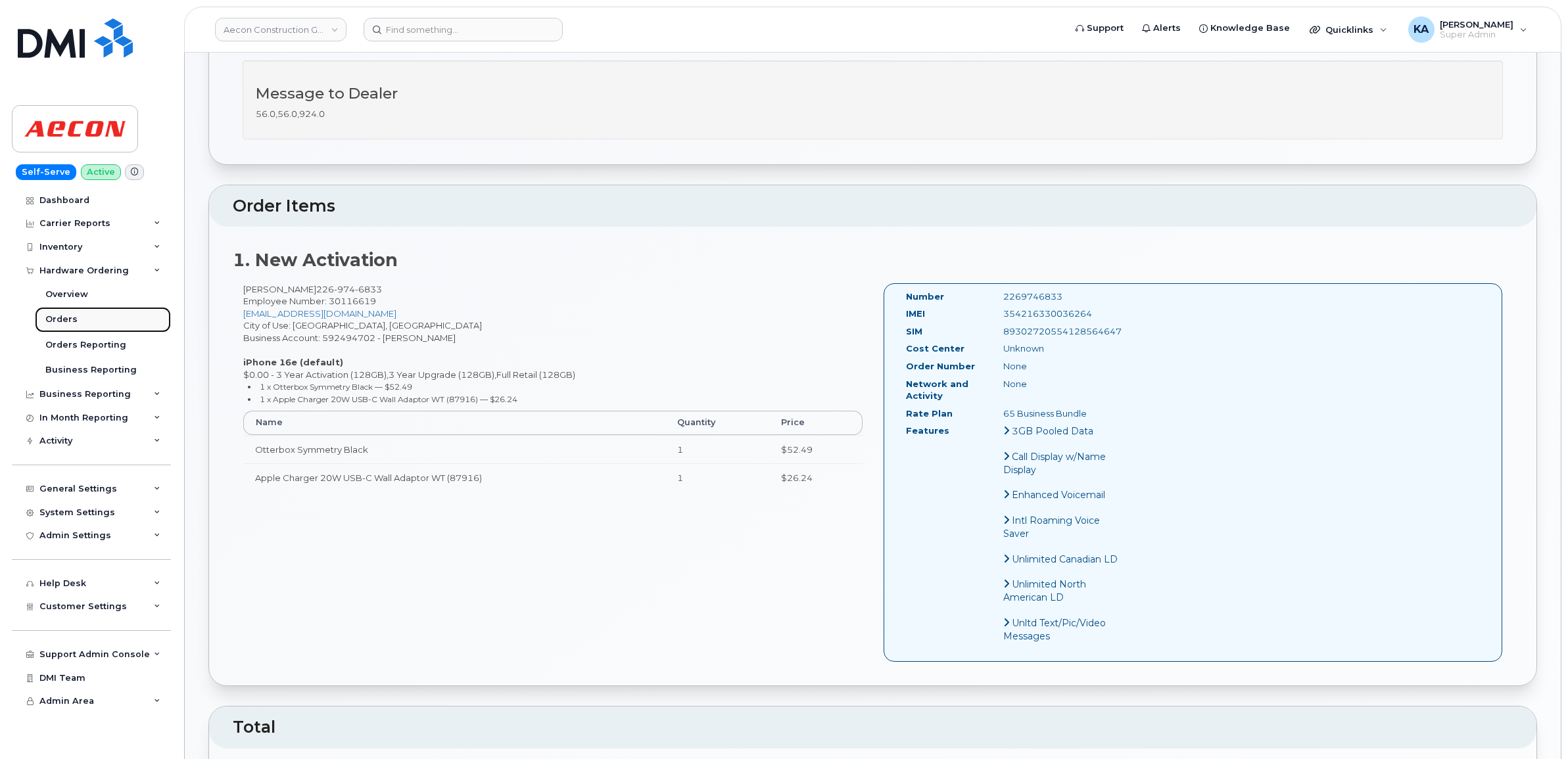
click at [53, 323] on div "Orders" at bounding box center [62, 319] width 33 height 12
